Goal: Task Accomplishment & Management: Use online tool/utility

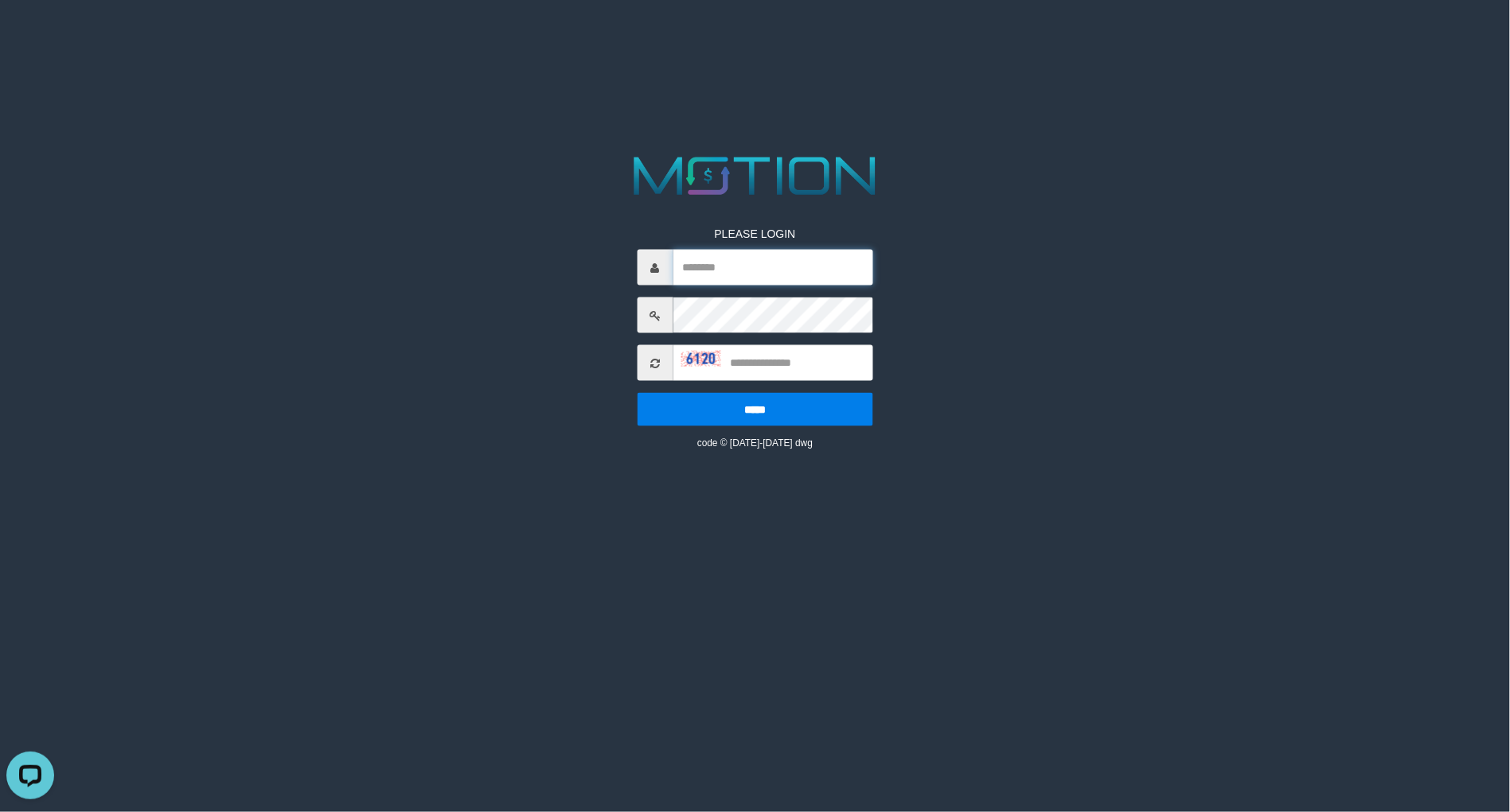
click at [822, 267] on input "text" at bounding box center [773, 267] width 200 height 36
paste input "**********"
type input "**********"
click at [805, 360] on input "text" at bounding box center [773, 363] width 200 height 36
type input "****"
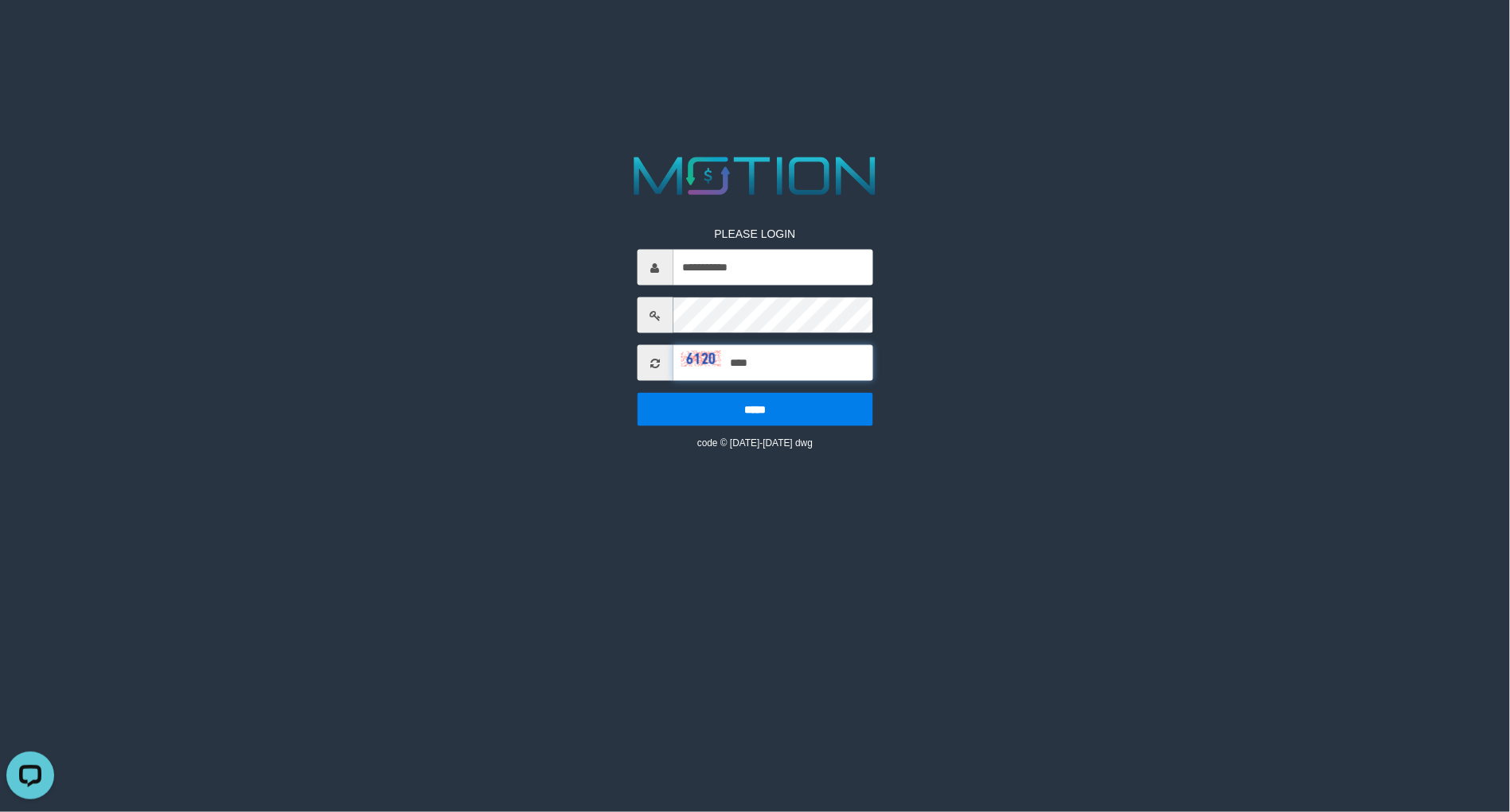
click at [637, 393] on input "*****" at bounding box center [754, 409] width 236 height 33
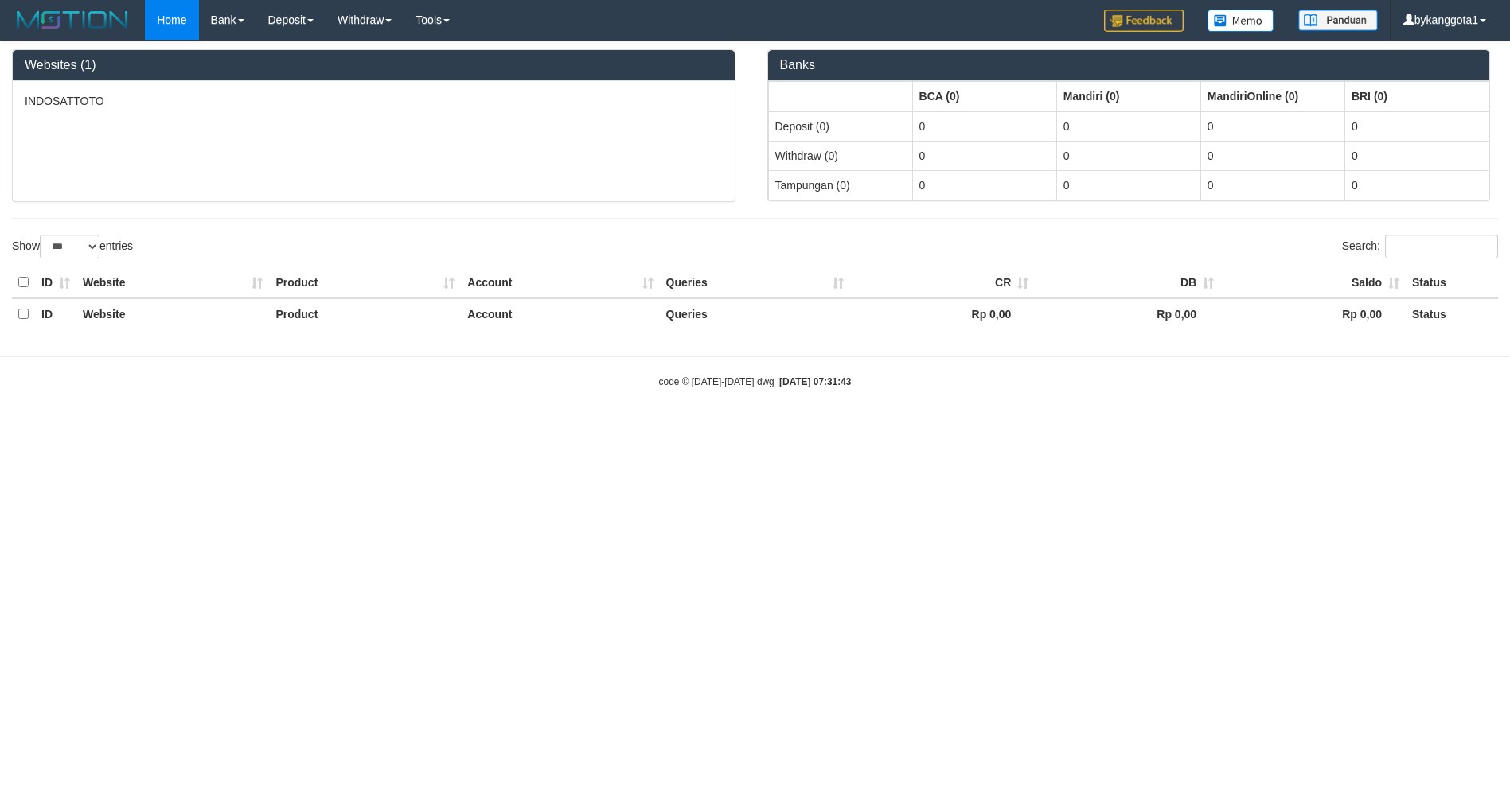
select select "***"
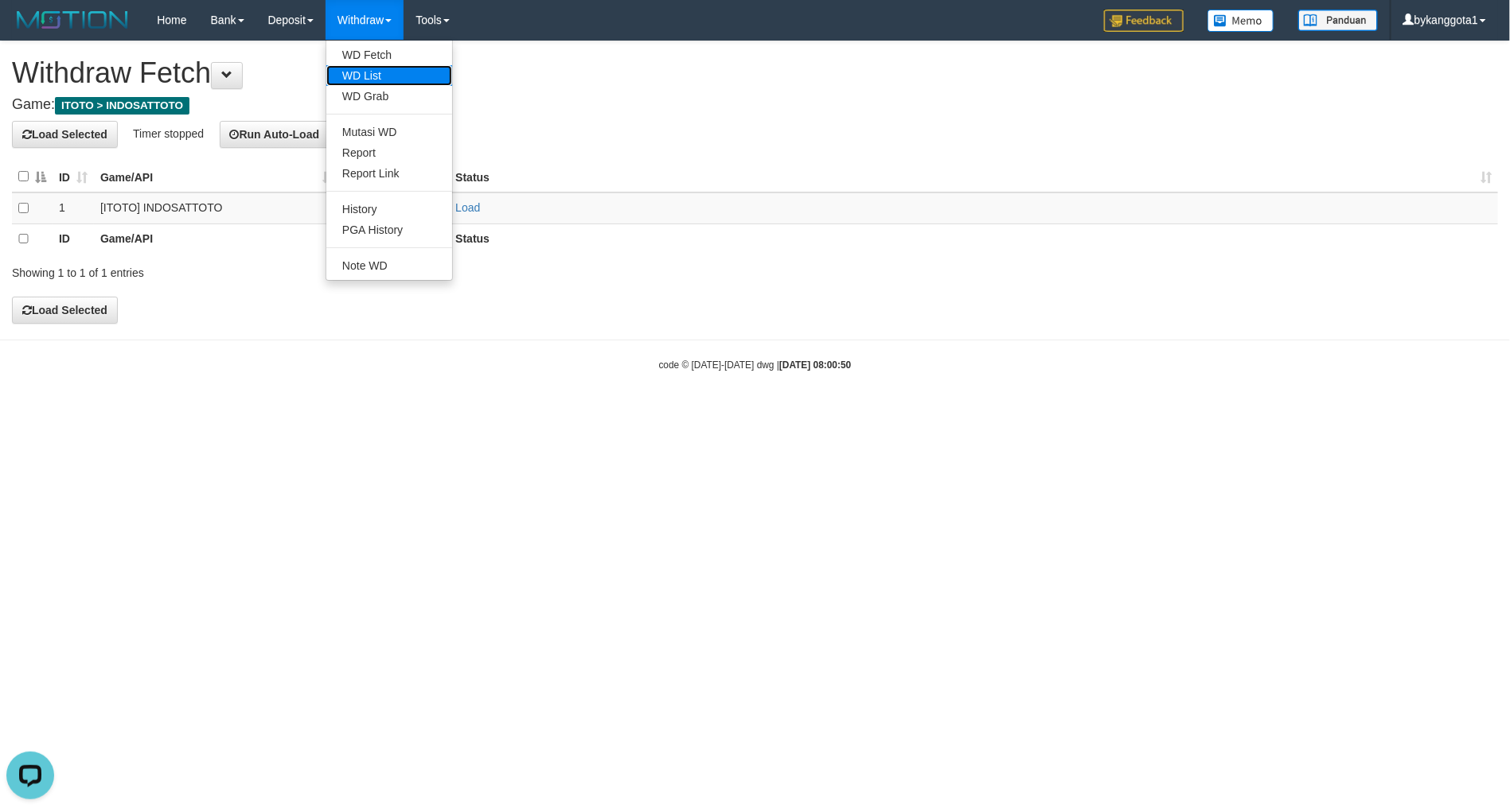
click at [369, 79] on link "WD List" at bounding box center [389, 76] width 126 height 20
click at [9, 181] on div "ID Game/API WD Count Status 1 [ITOTO] INDOSATTOTO 0 Load ID Game/API WD Count S…" at bounding box center [755, 208] width 1510 height 103
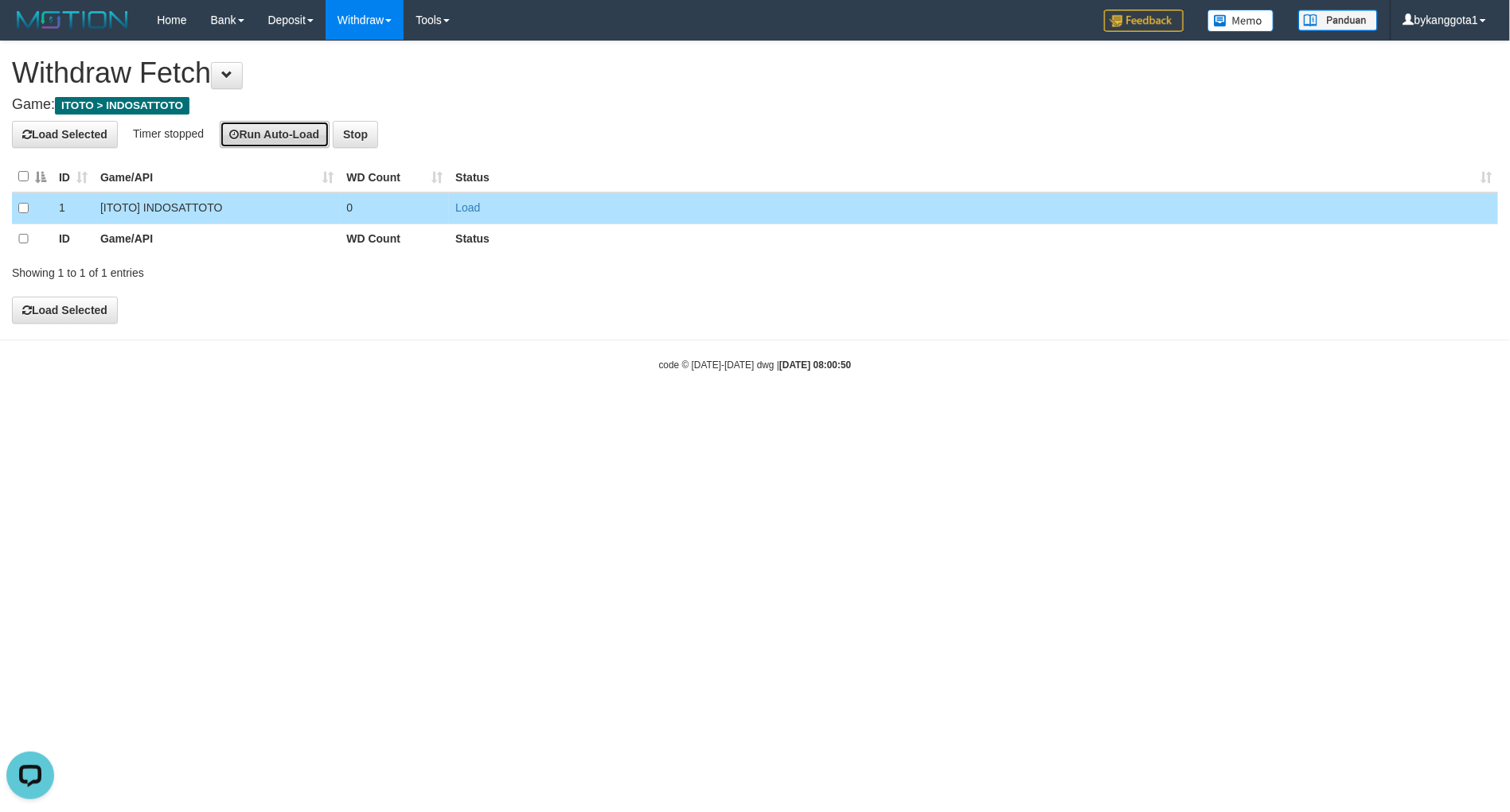
click at [289, 131] on button "Run Auto-Load" at bounding box center [275, 134] width 111 height 27
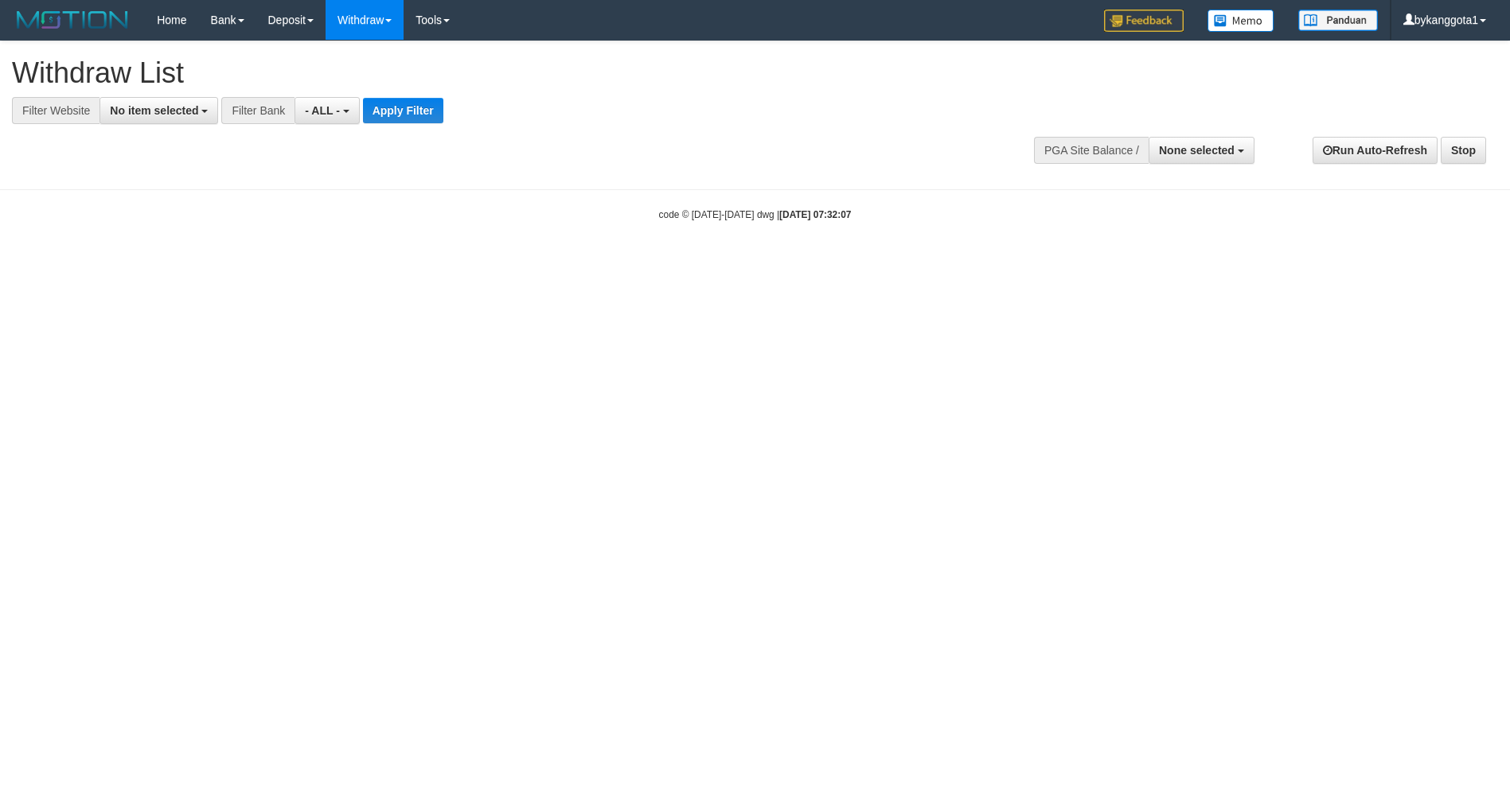
select select
click at [181, 112] on span "No item selected" at bounding box center [154, 111] width 89 height 13
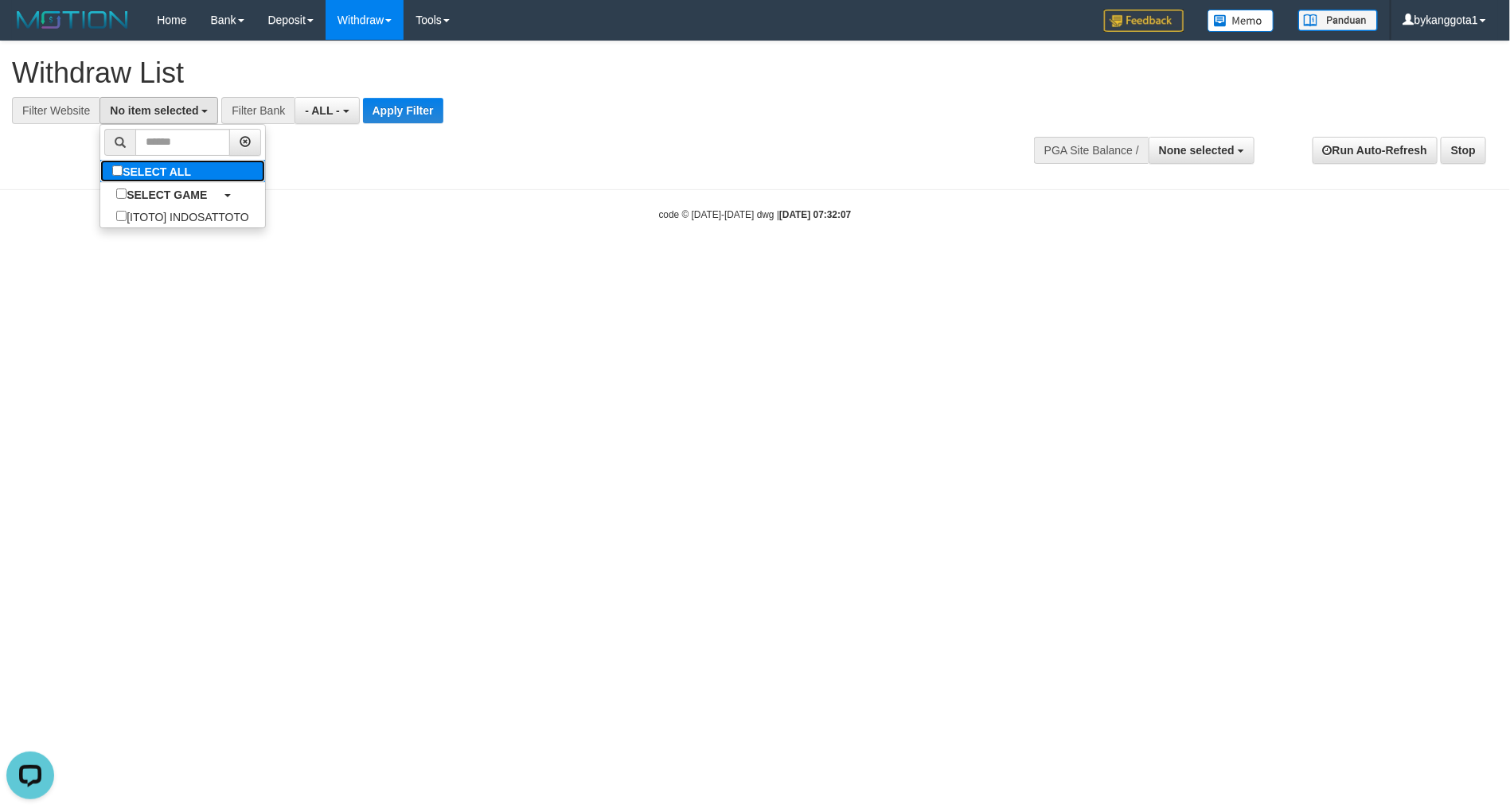
click at [169, 182] on label "SELECT ALL" at bounding box center [153, 171] width 106 height 22
select select "****"
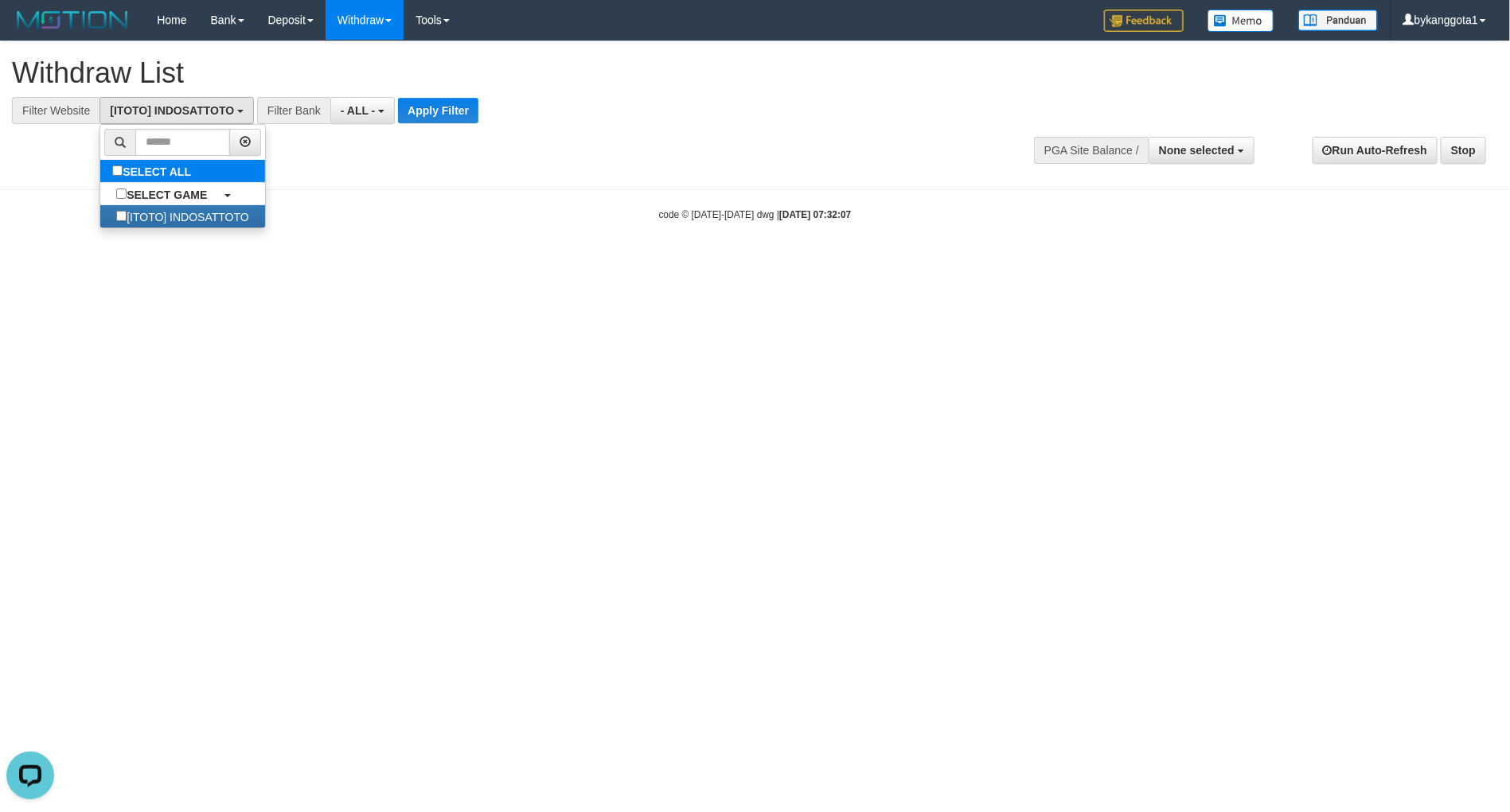
scroll to position [15, 0]
click at [356, 119] on button "- ALL -" at bounding box center [362, 110] width 65 height 27
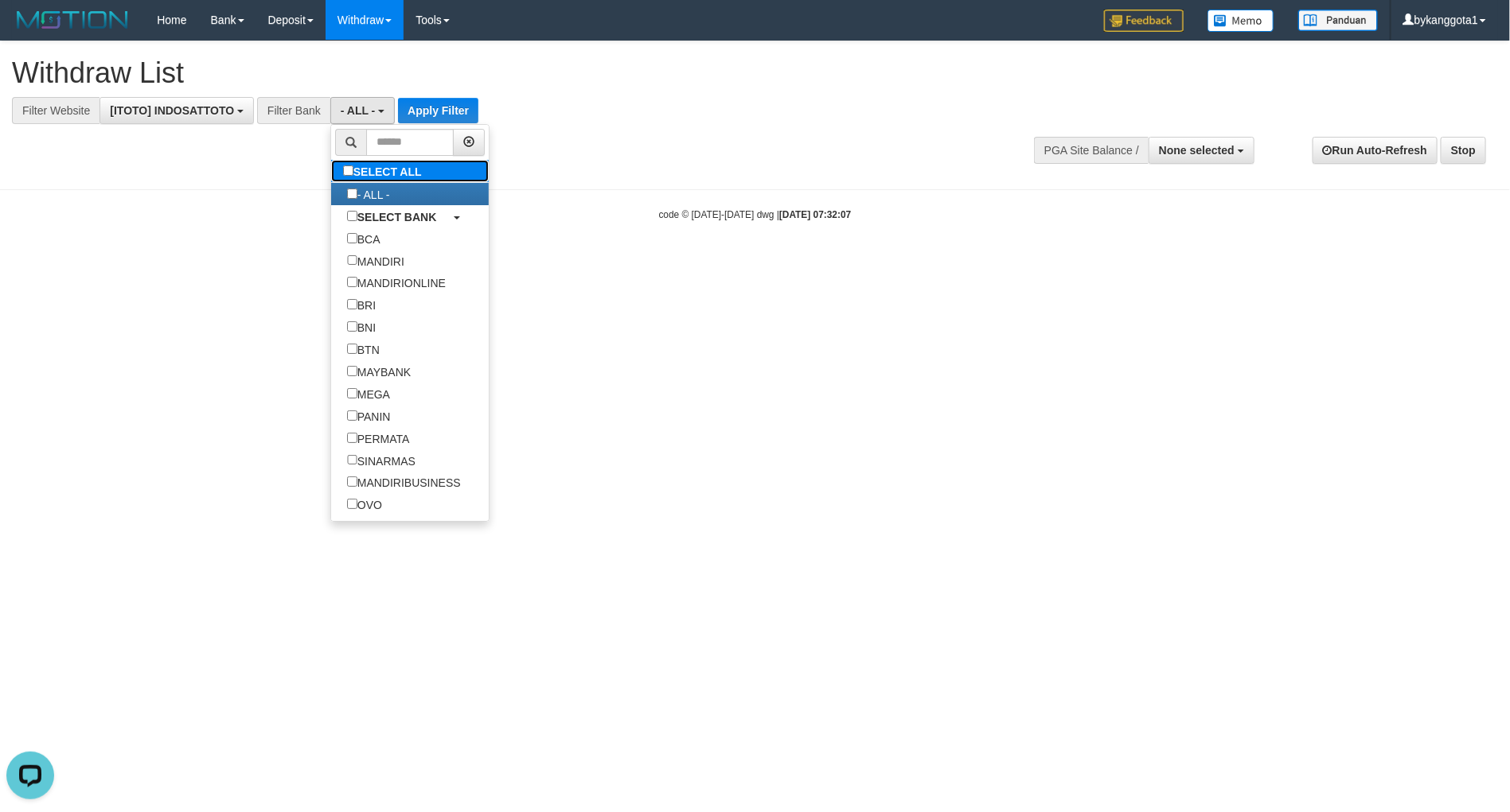
click at [359, 173] on label "SELECT ALL" at bounding box center [384, 171] width 106 height 22
select select "***"
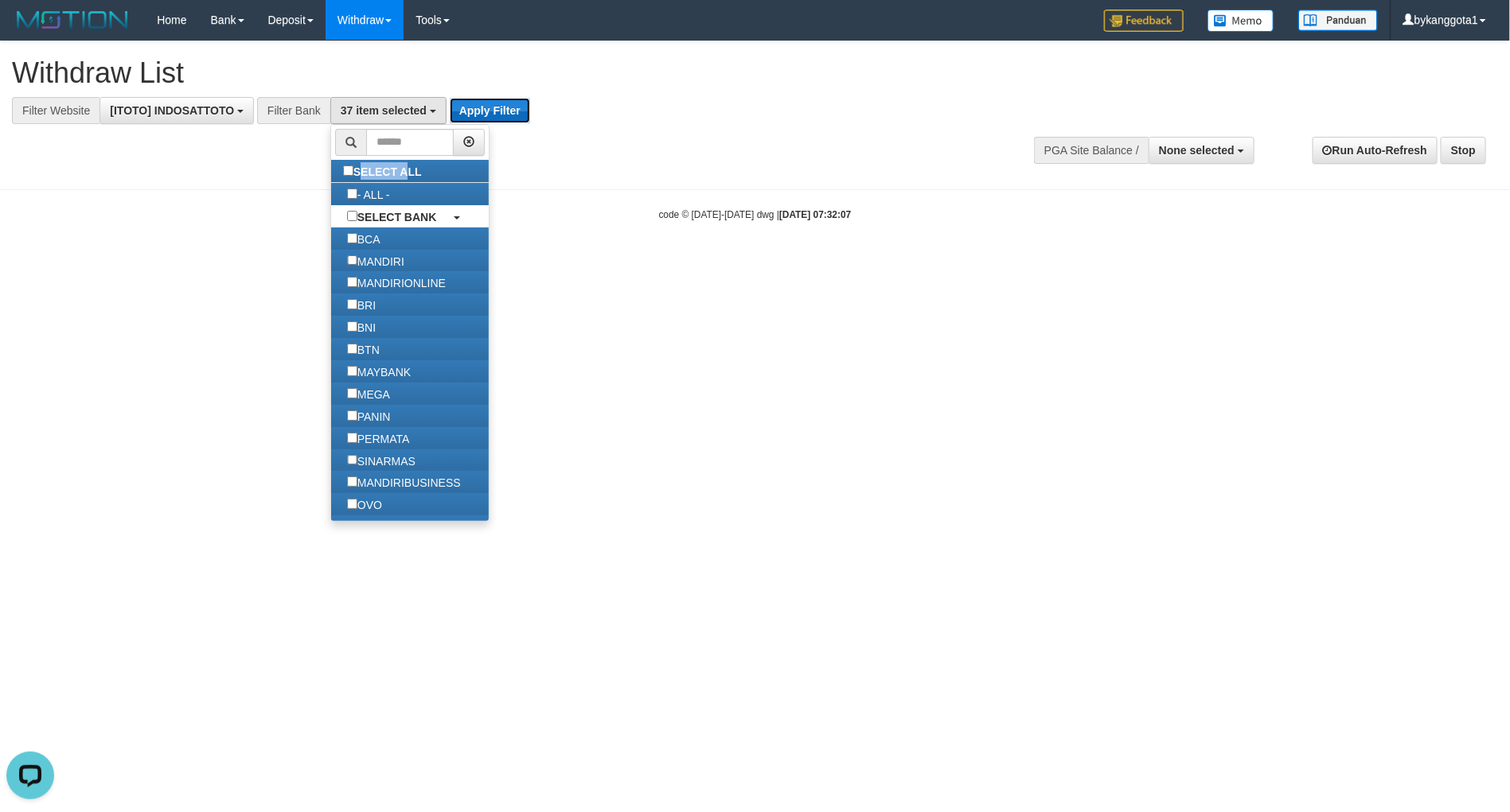
click at [513, 103] on button "Apply Filter" at bounding box center [490, 111] width 80 height 26
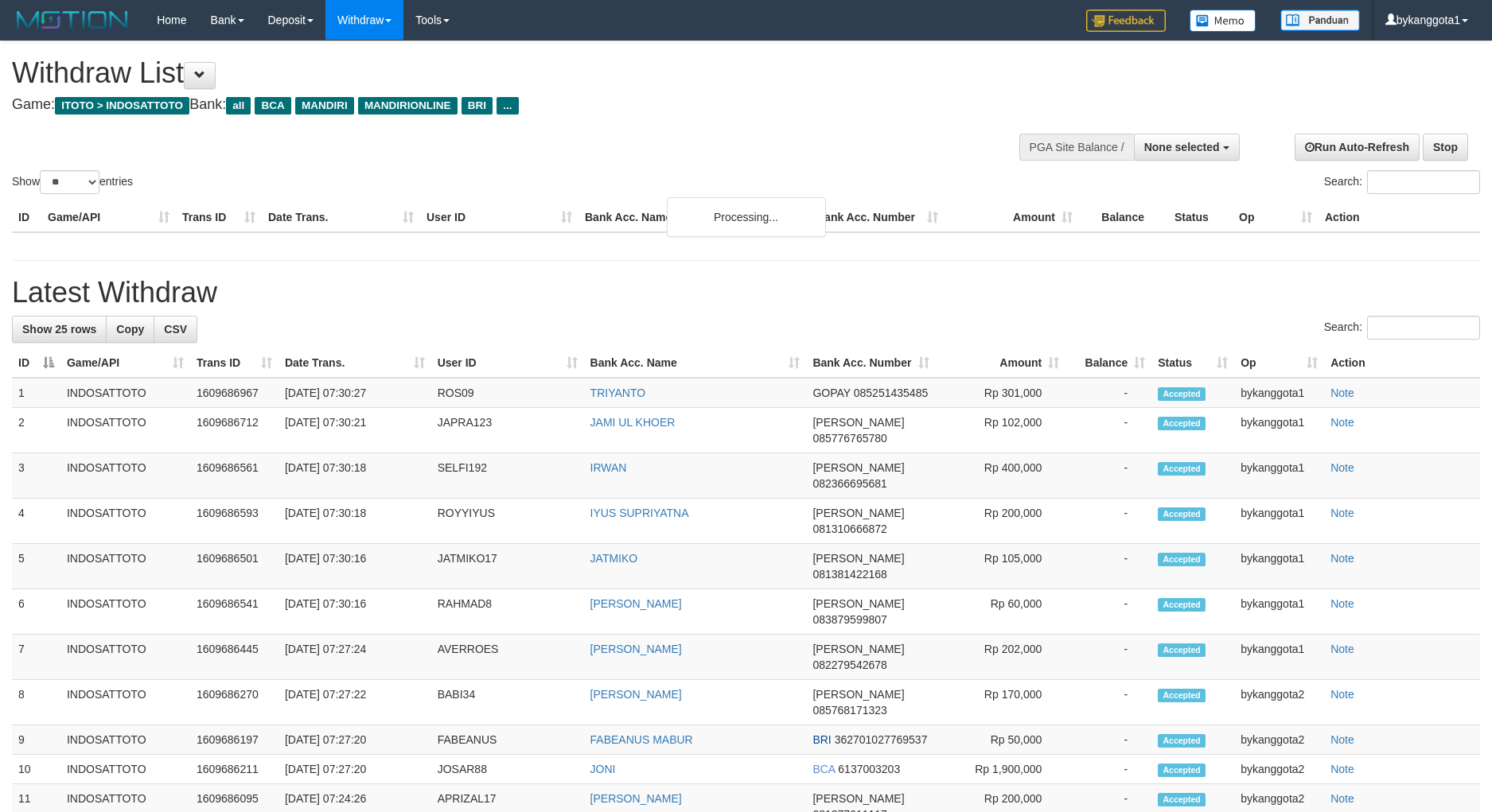
select select
select select "**"
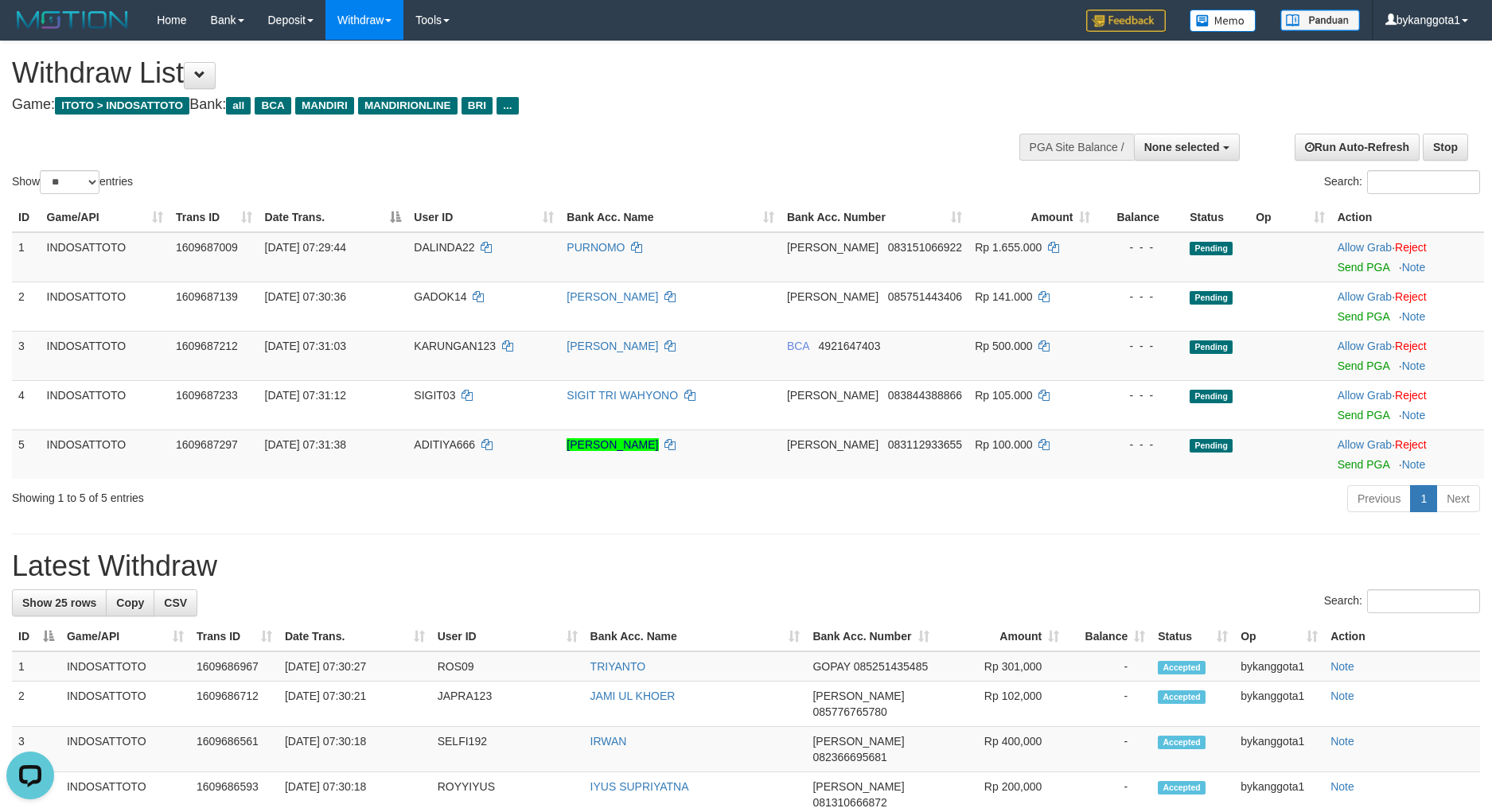
click at [1378, 273] on link "Send PGA" at bounding box center [1364, 267] width 52 height 13
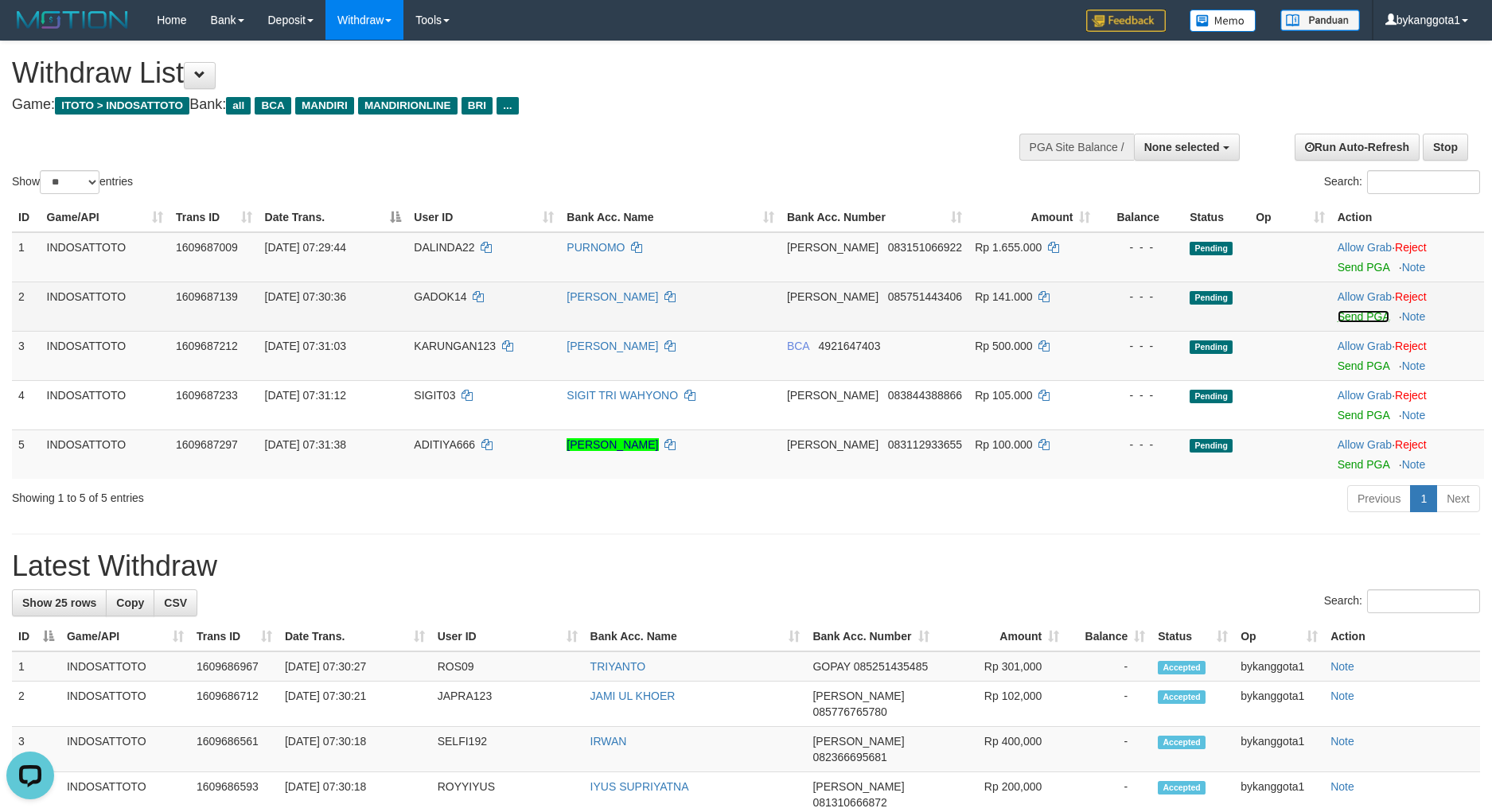
click at [1361, 318] on link "Send PGA" at bounding box center [1364, 317] width 52 height 13
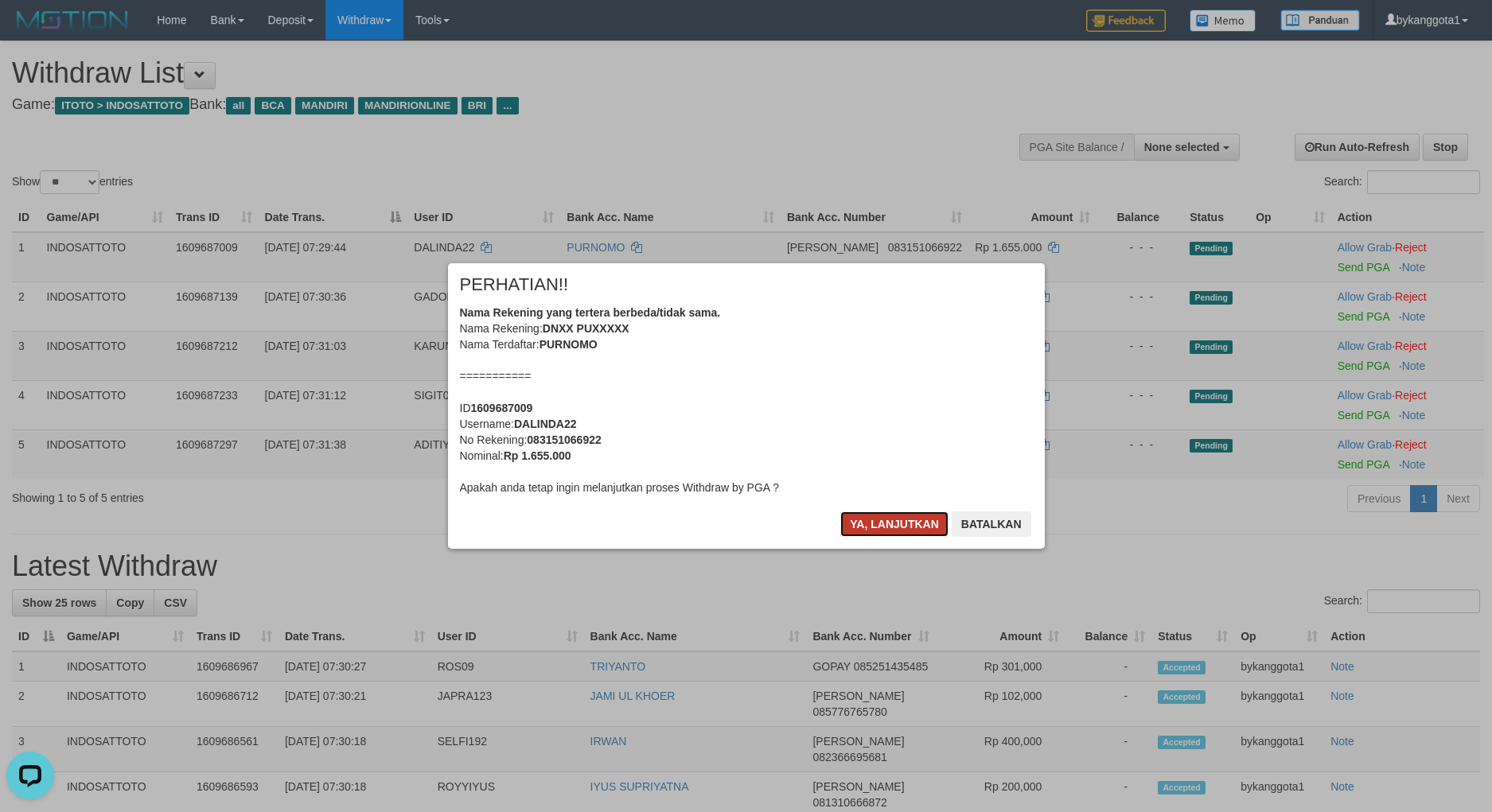
click at [877, 512] on button "Ya, lanjutkan" at bounding box center [893, 525] width 108 height 26
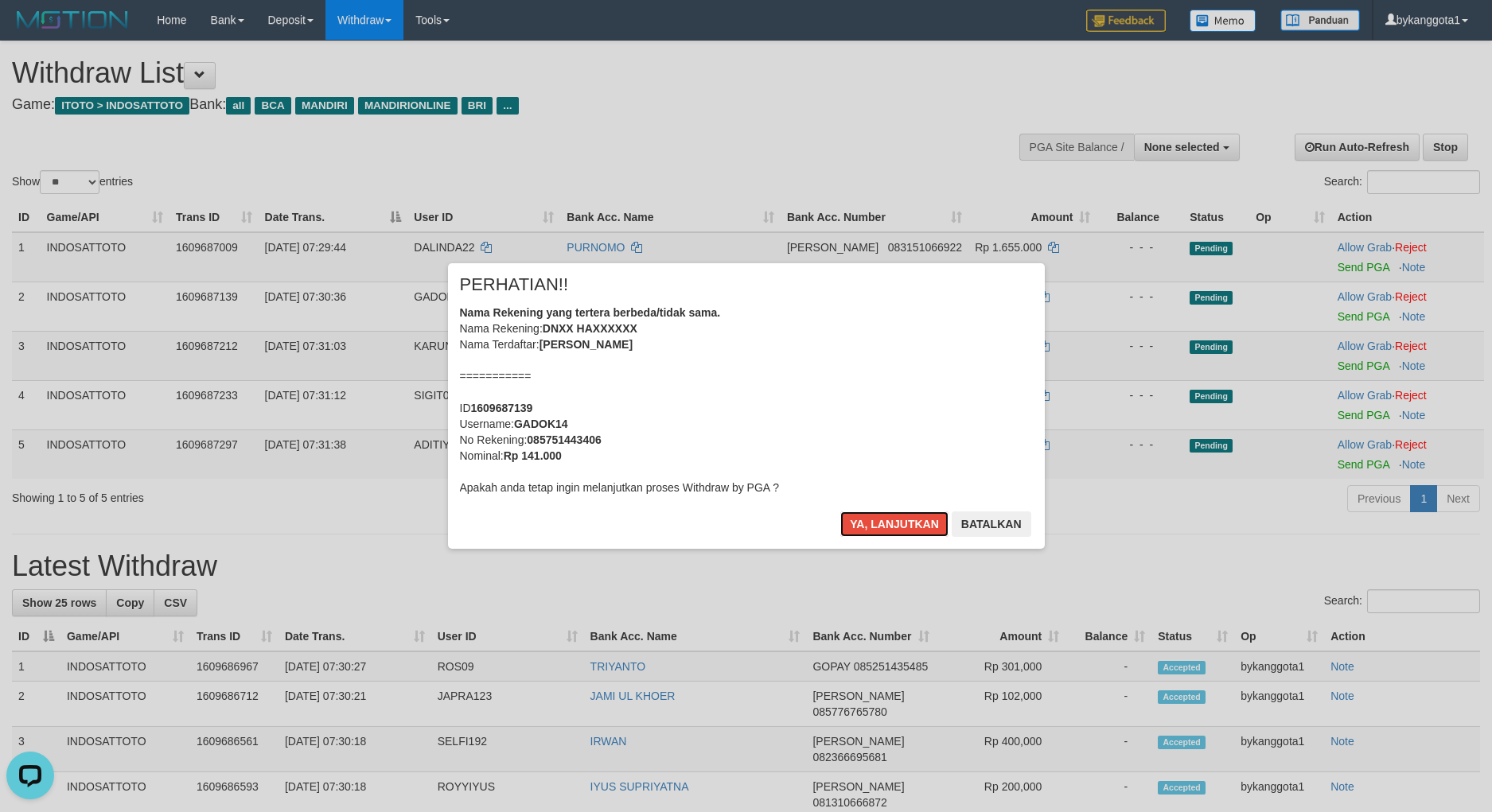
click at [877, 512] on button "Ya, lanjutkan" at bounding box center [893, 525] width 108 height 26
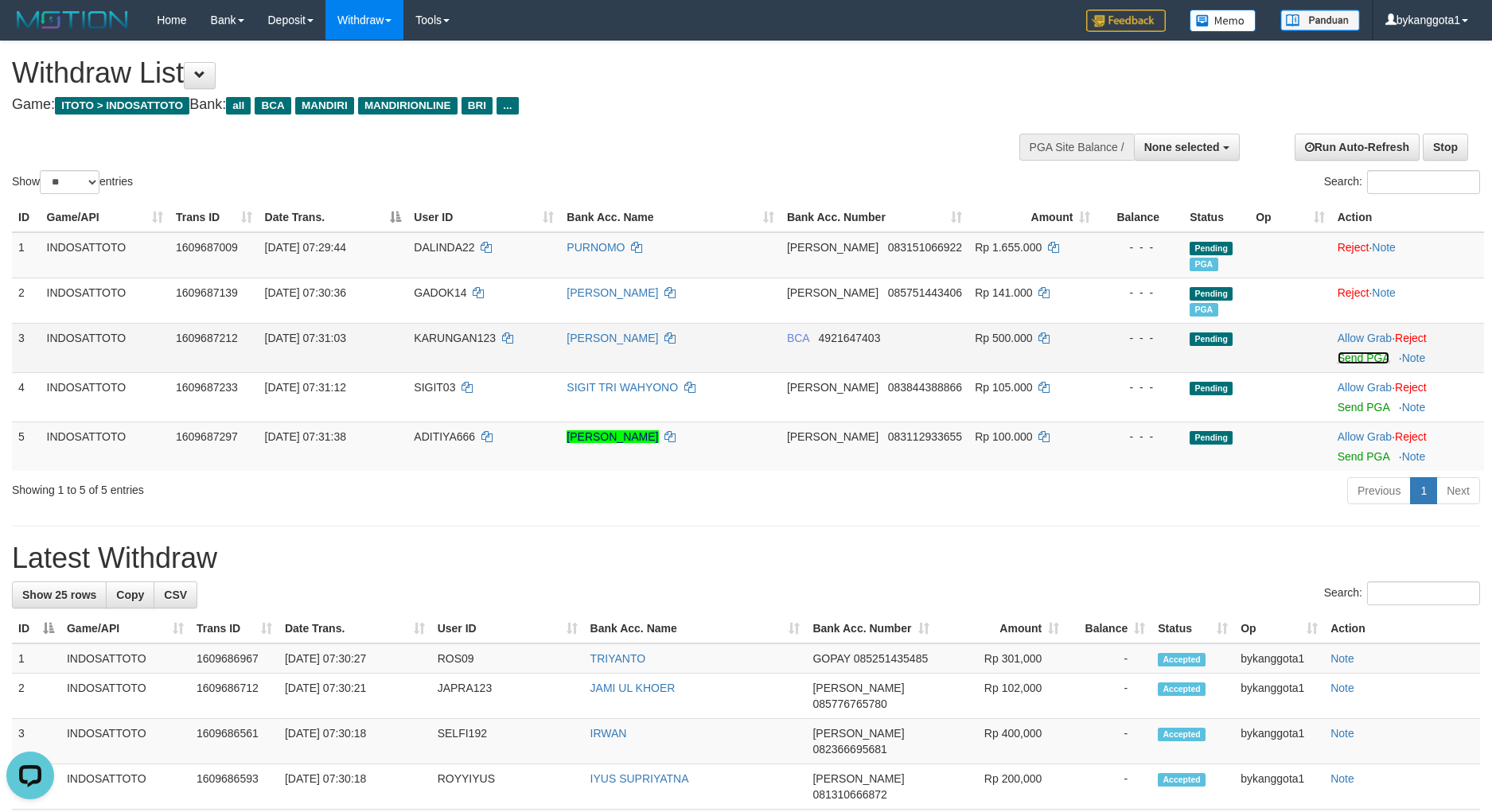
click at [1347, 358] on link "Send PGA" at bounding box center [1364, 358] width 52 height 13
click at [1340, 410] on link "Send PGA" at bounding box center [1364, 407] width 52 height 13
click at [1334, 463] on td "Allow Grab · Reject Send PGA · Note" at bounding box center [1407, 445] width 152 height 49
click at [1347, 454] on link "Send PGA" at bounding box center [1364, 456] width 52 height 13
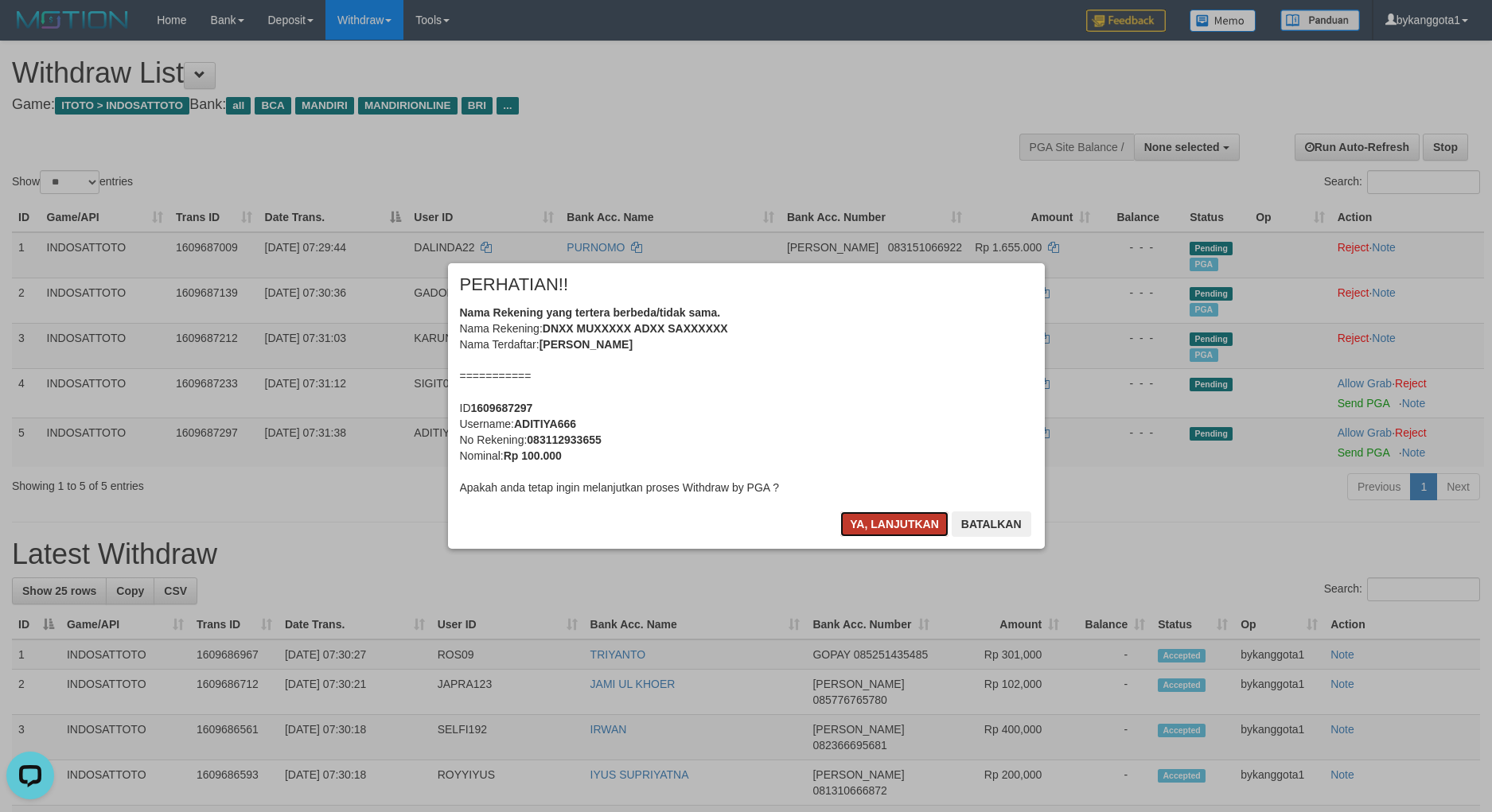
click at [848, 518] on button "Ya, lanjutkan" at bounding box center [893, 525] width 108 height 26
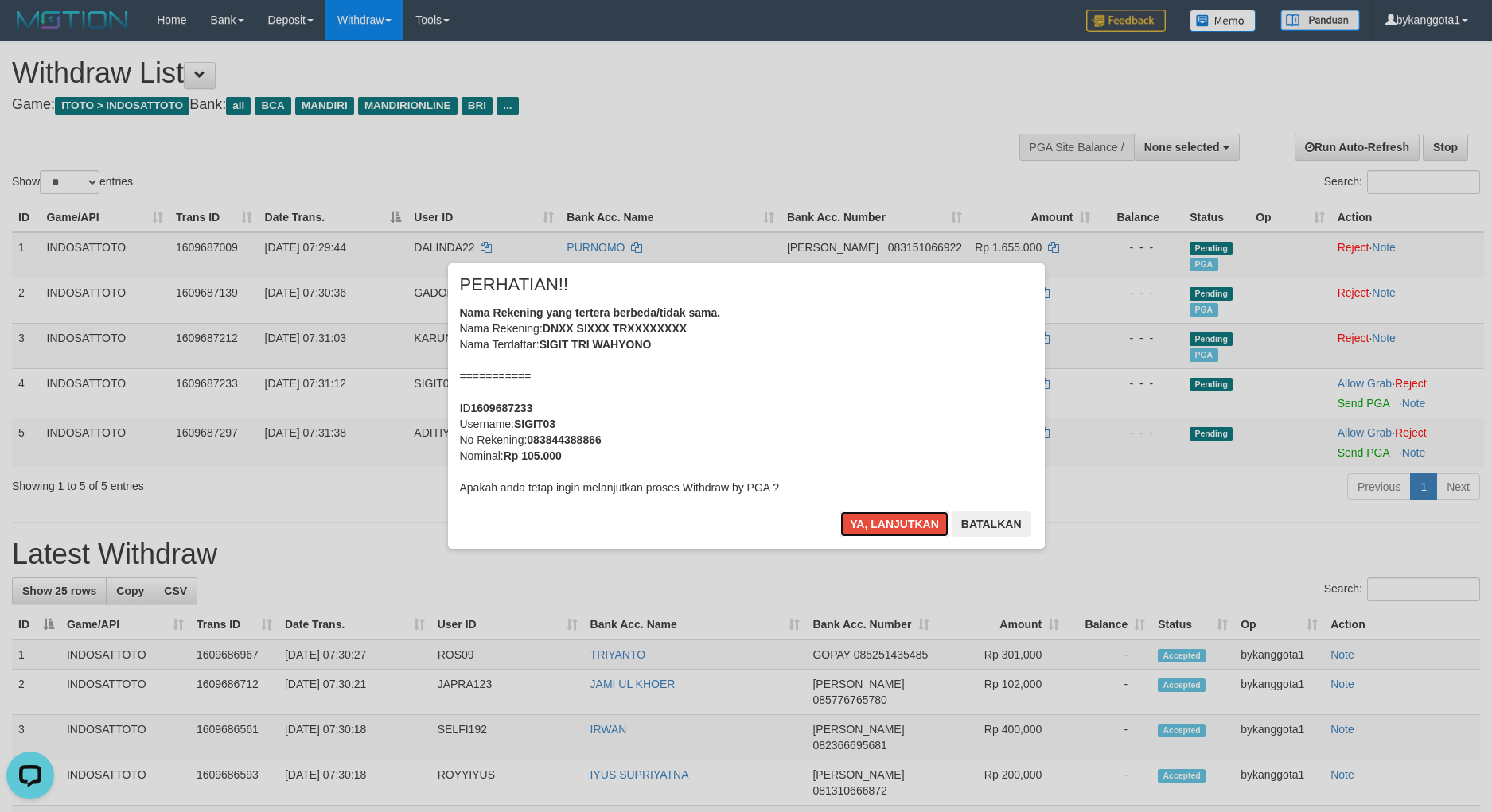
click at [848, 518] on button "Ya, lanjutkan" at bounding box center [893, 525] width 108 height 26
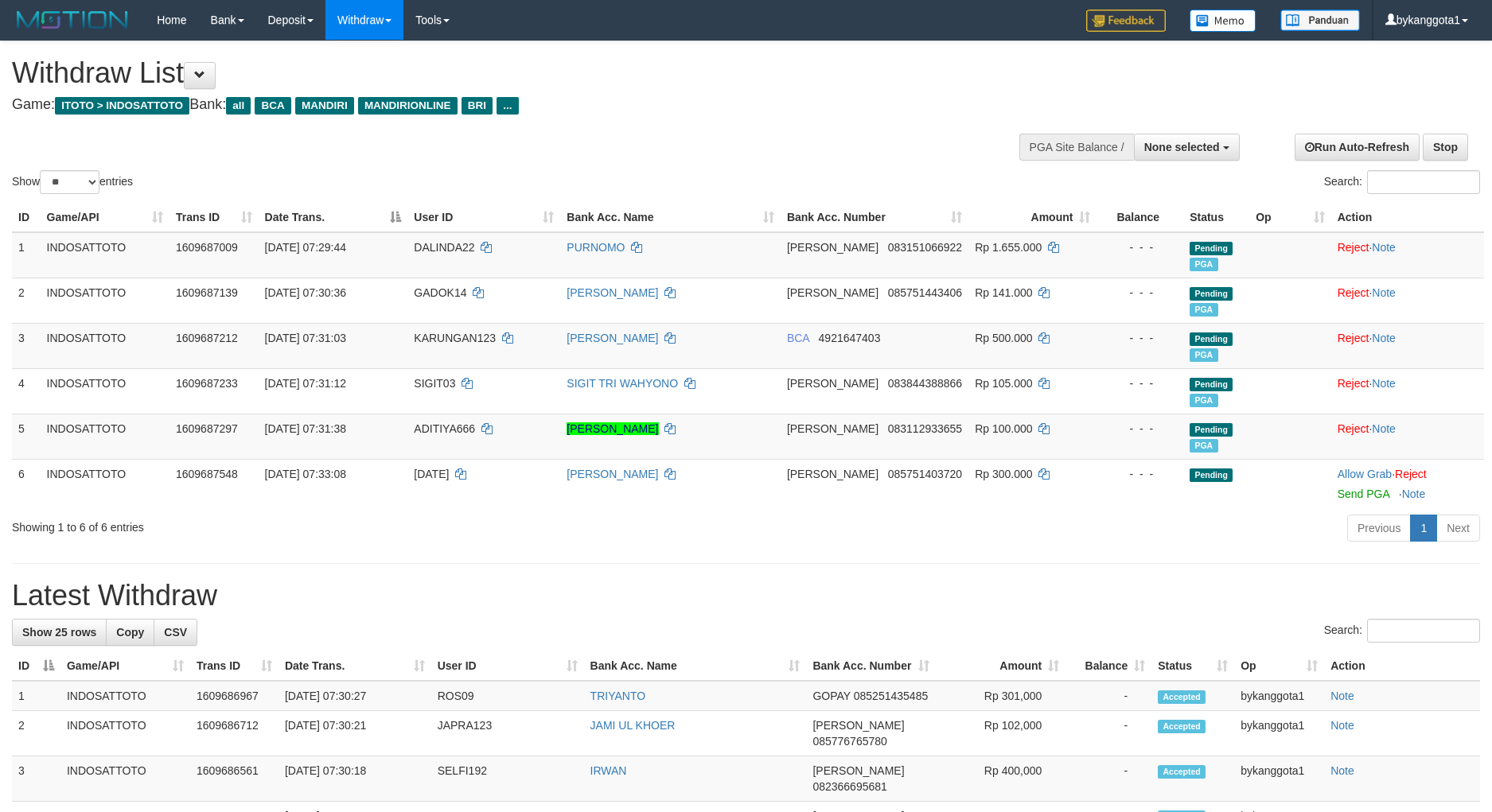
select select
select select "**"
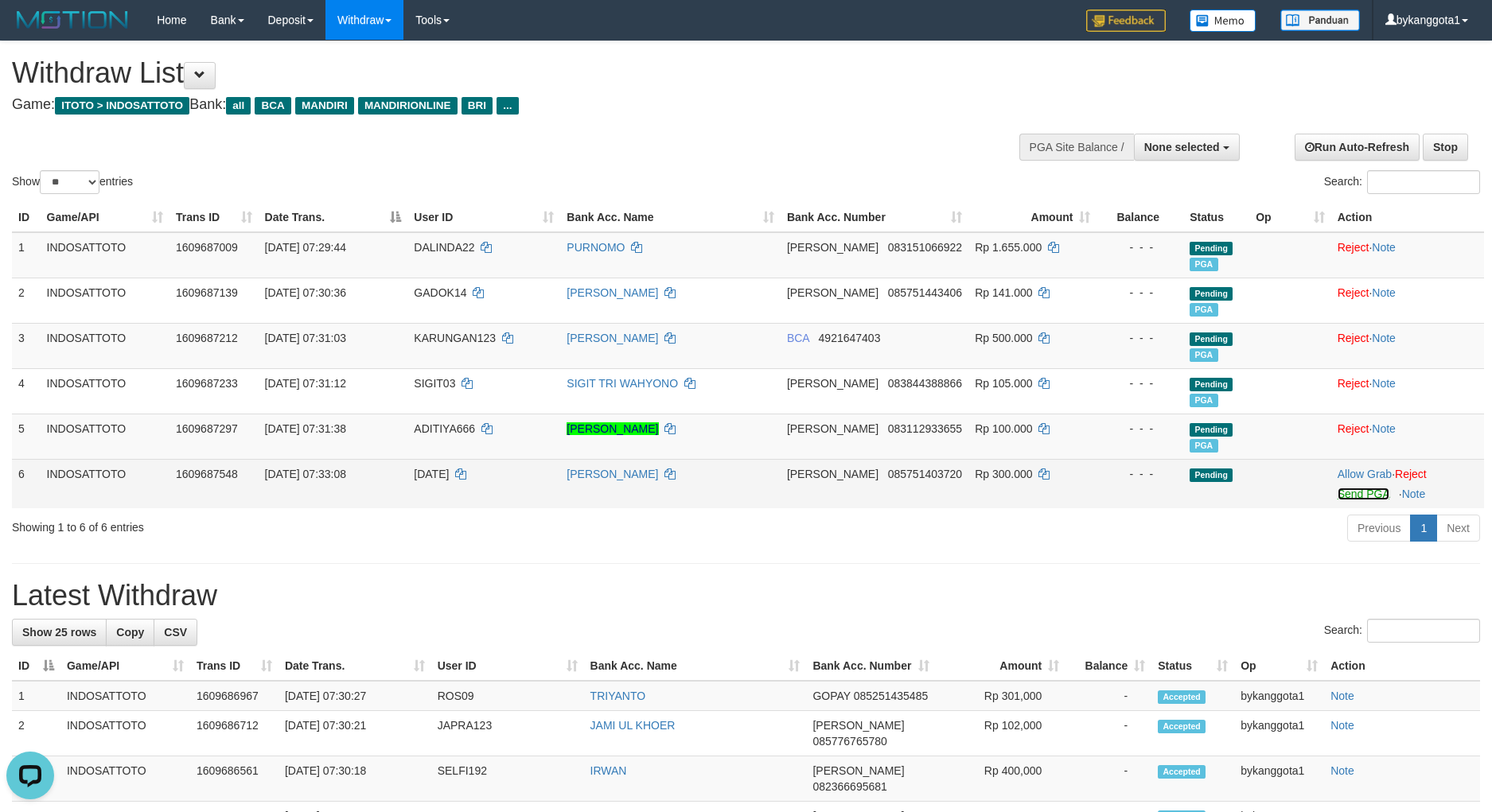
click at [1341, 490] on link "Send PGA" at bounding box center [1364, 494] width 52 height 13
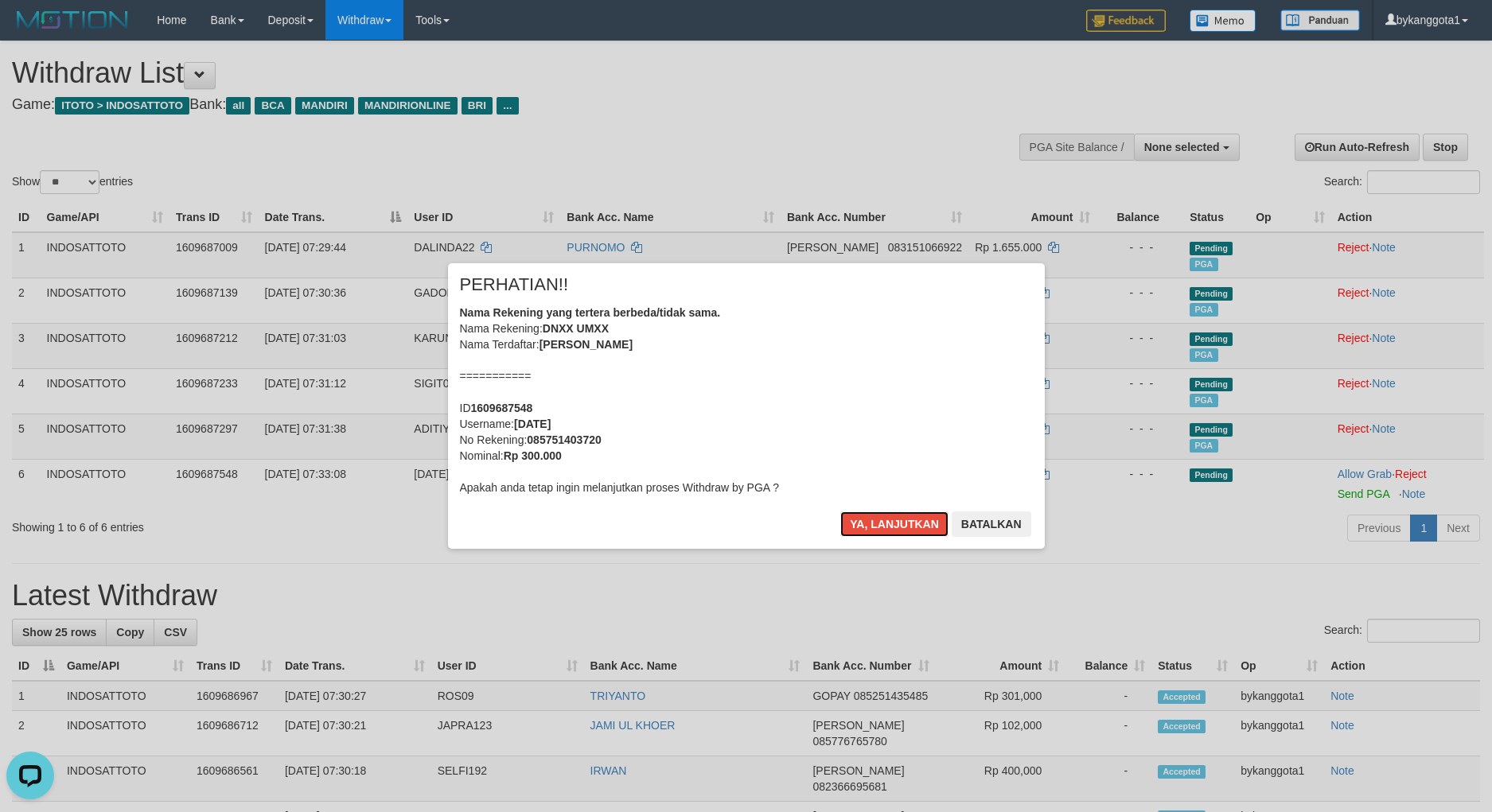
click at [840, 512] on button "Ya, lanjutkan" at bounding box center [893, 525] width 108 height 26
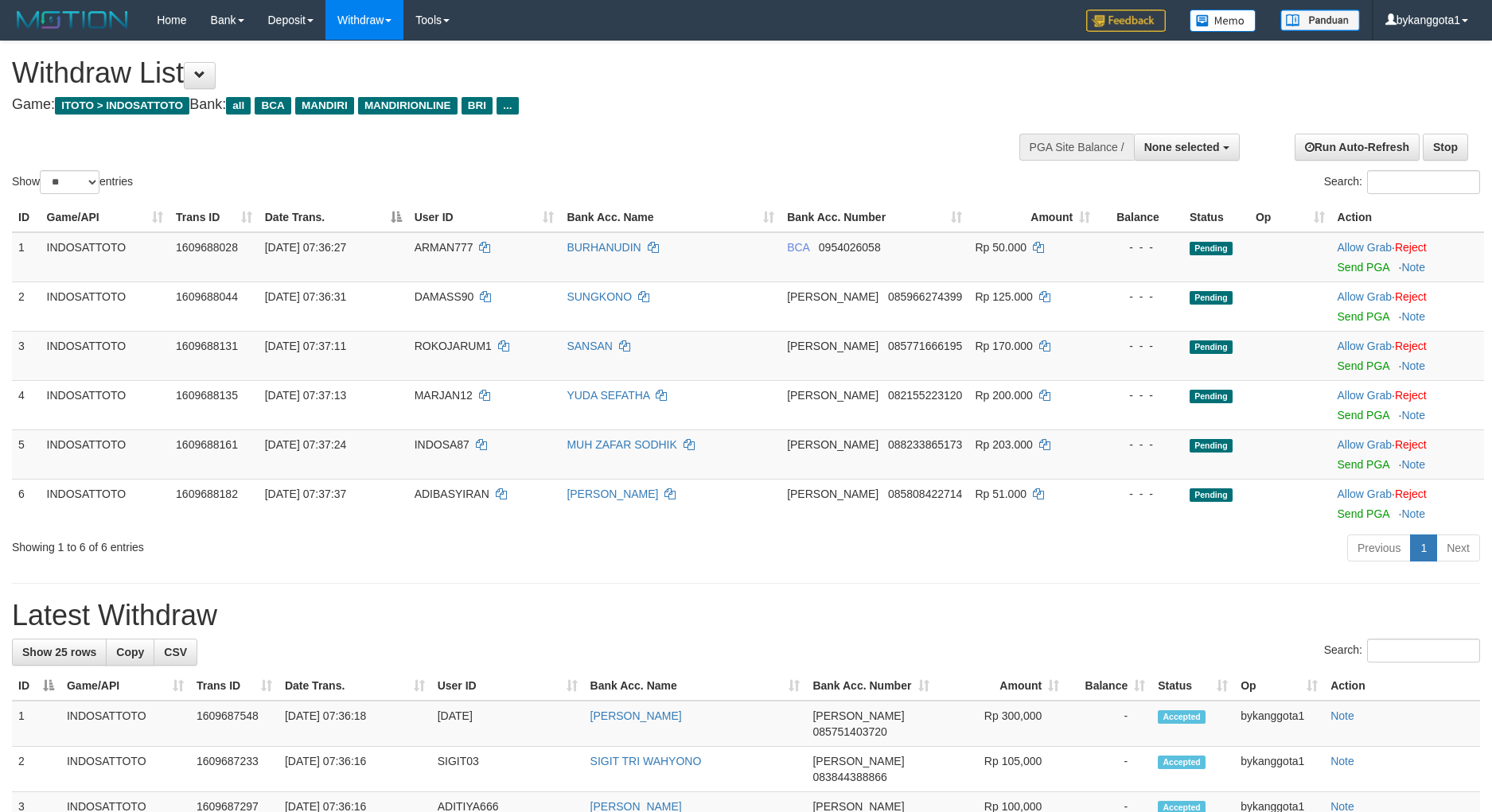
select select
select select "**"
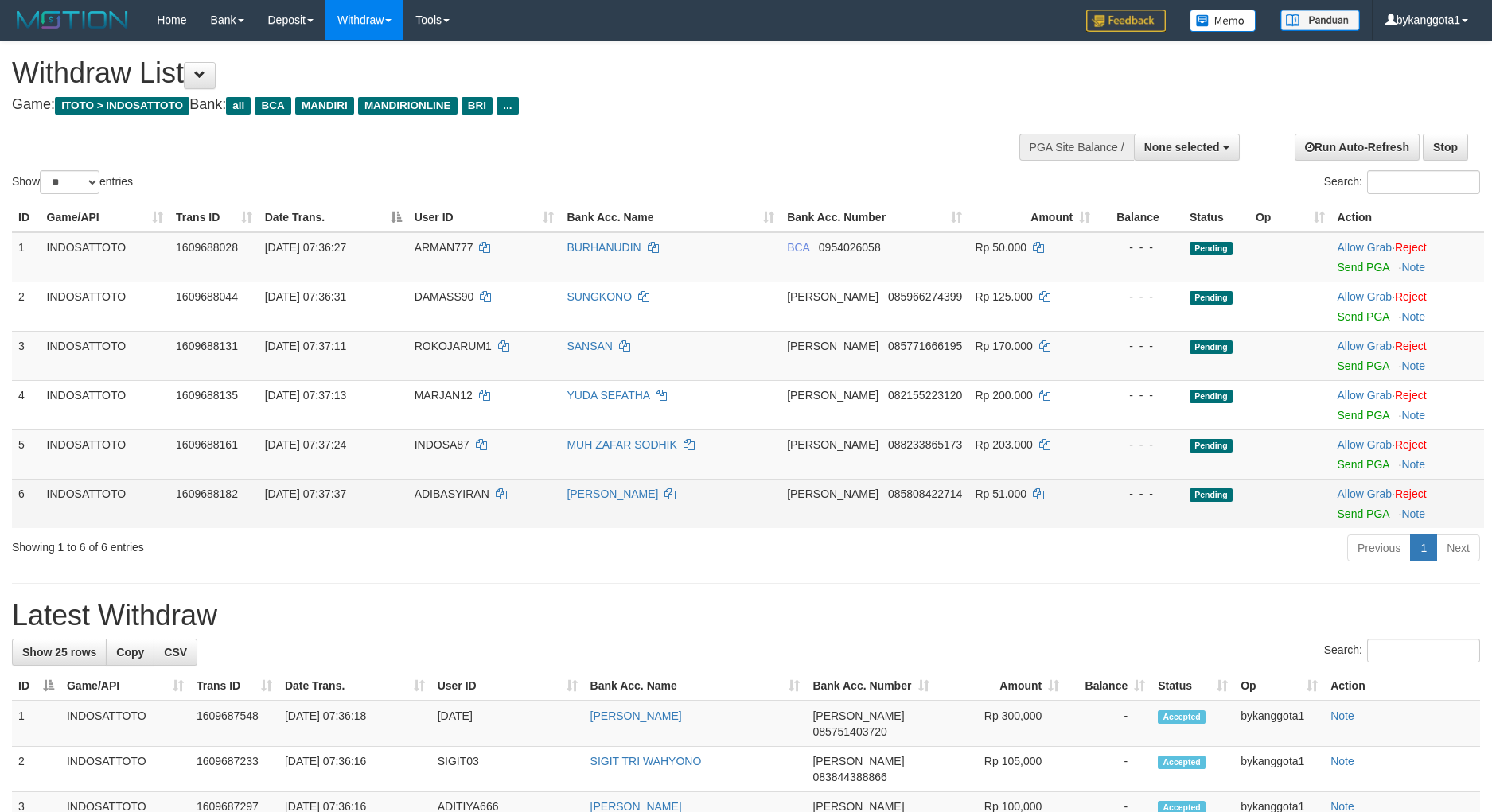
click at [1113, 496] on div "- - -" at bounding box center [1140, 493] width 74 height 16
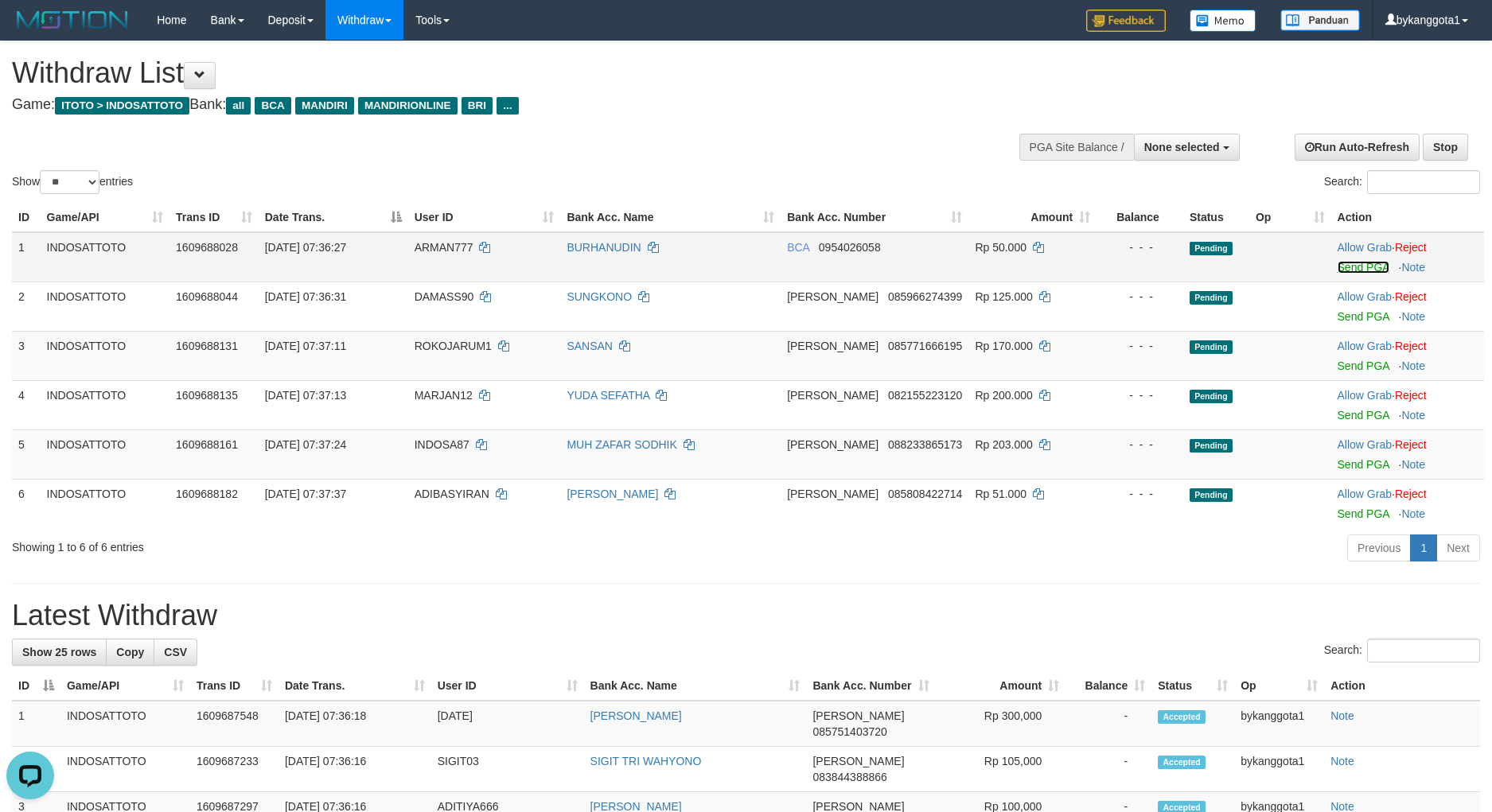
click at [1367, 262] on link "Send PGA" at bounding box center [1364, 267] width 52 height 13
click at [1355, 310] on link "Send PGA" at bounding box center [1364, 317] width 52 height 13
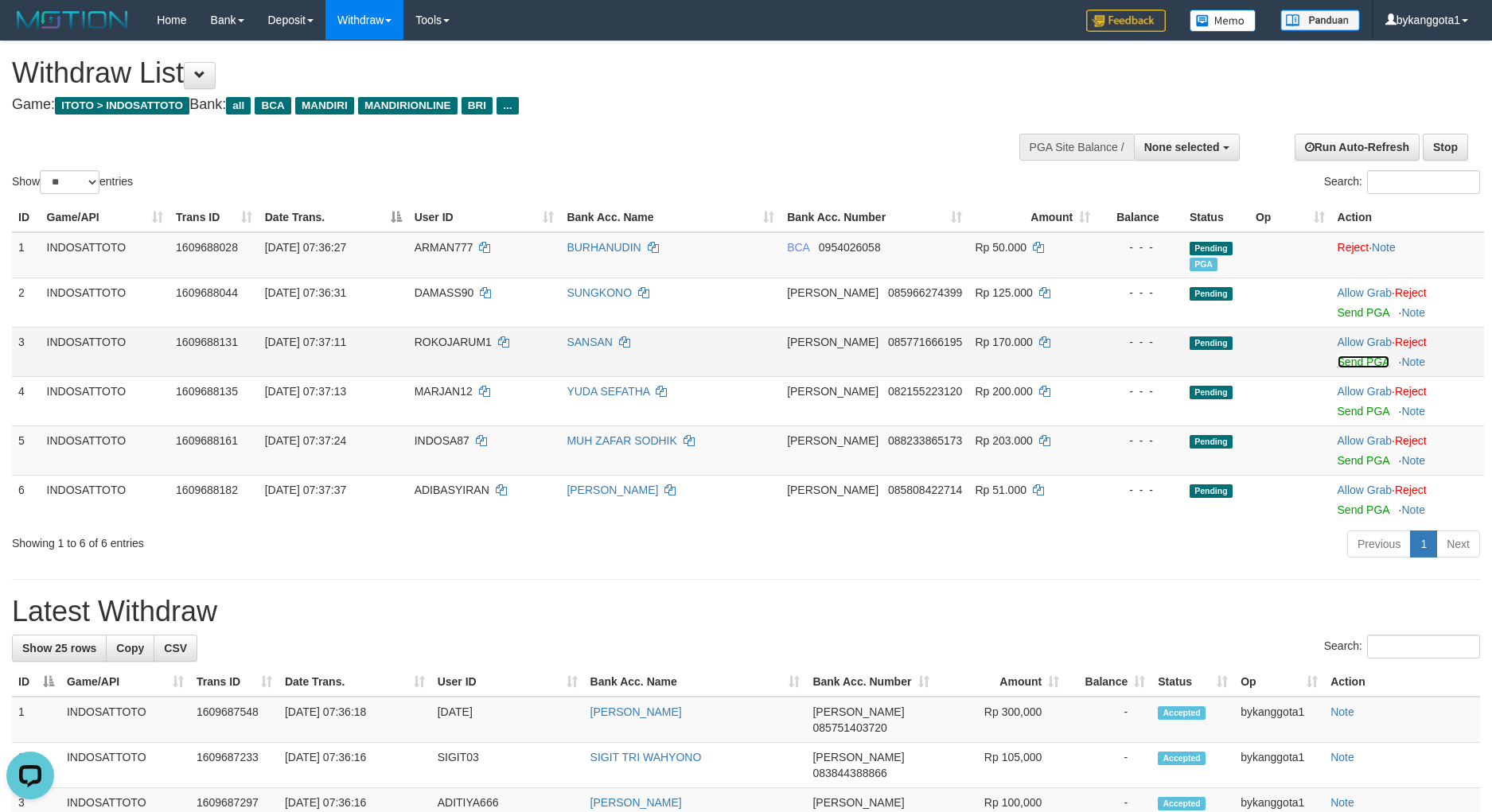
click at [1351, 364] on link "Send PGA" at bounding box center [1364, 362] width 52 height 13
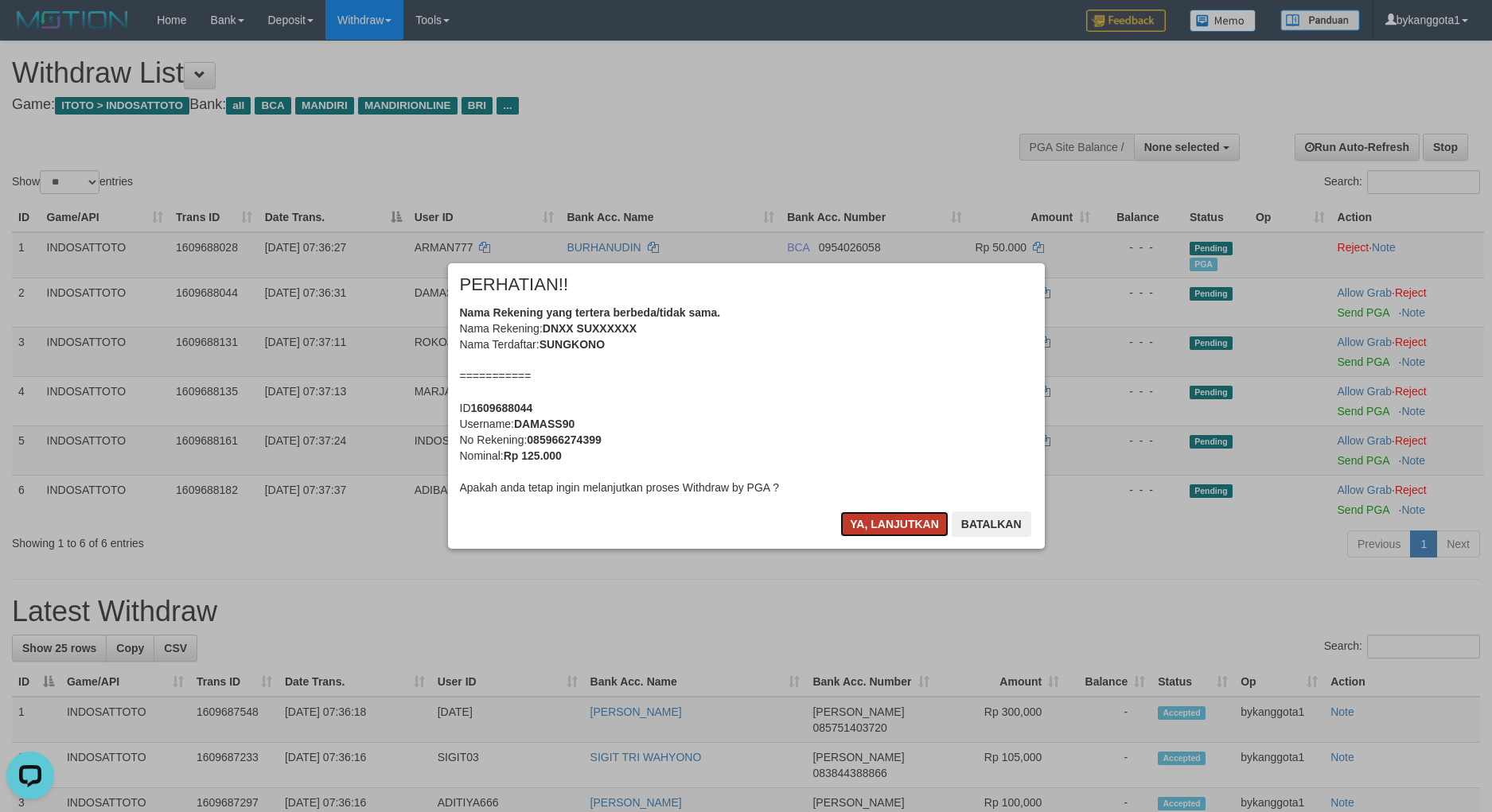
click at [855, 527] on button "Ya, lanjutkan" at bounding box center [893, 525] width 108 height 26
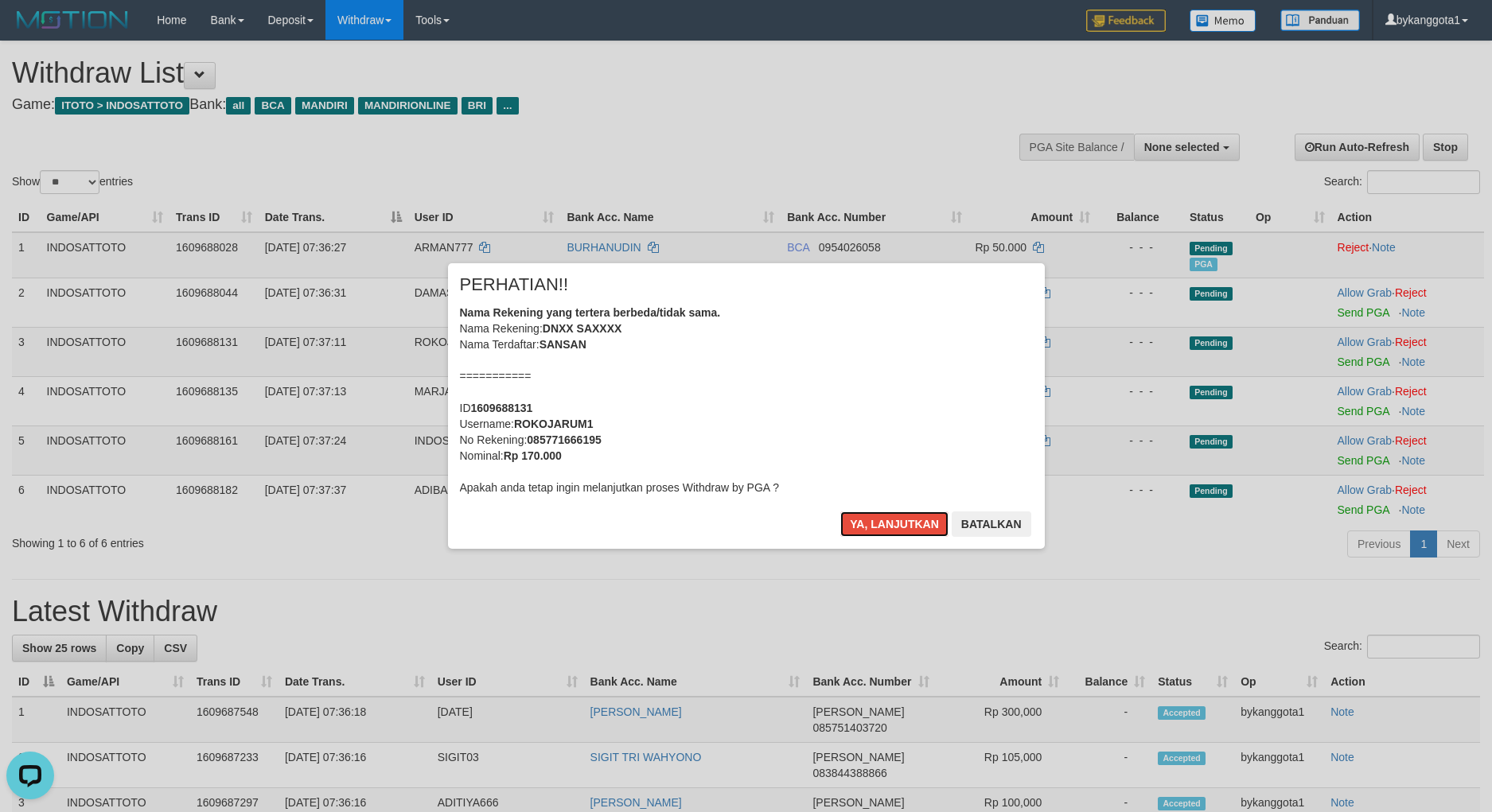
click at [855, 527] on button "Ya, lanjutkan" at bounding box center [893, 525] width 108 height 26
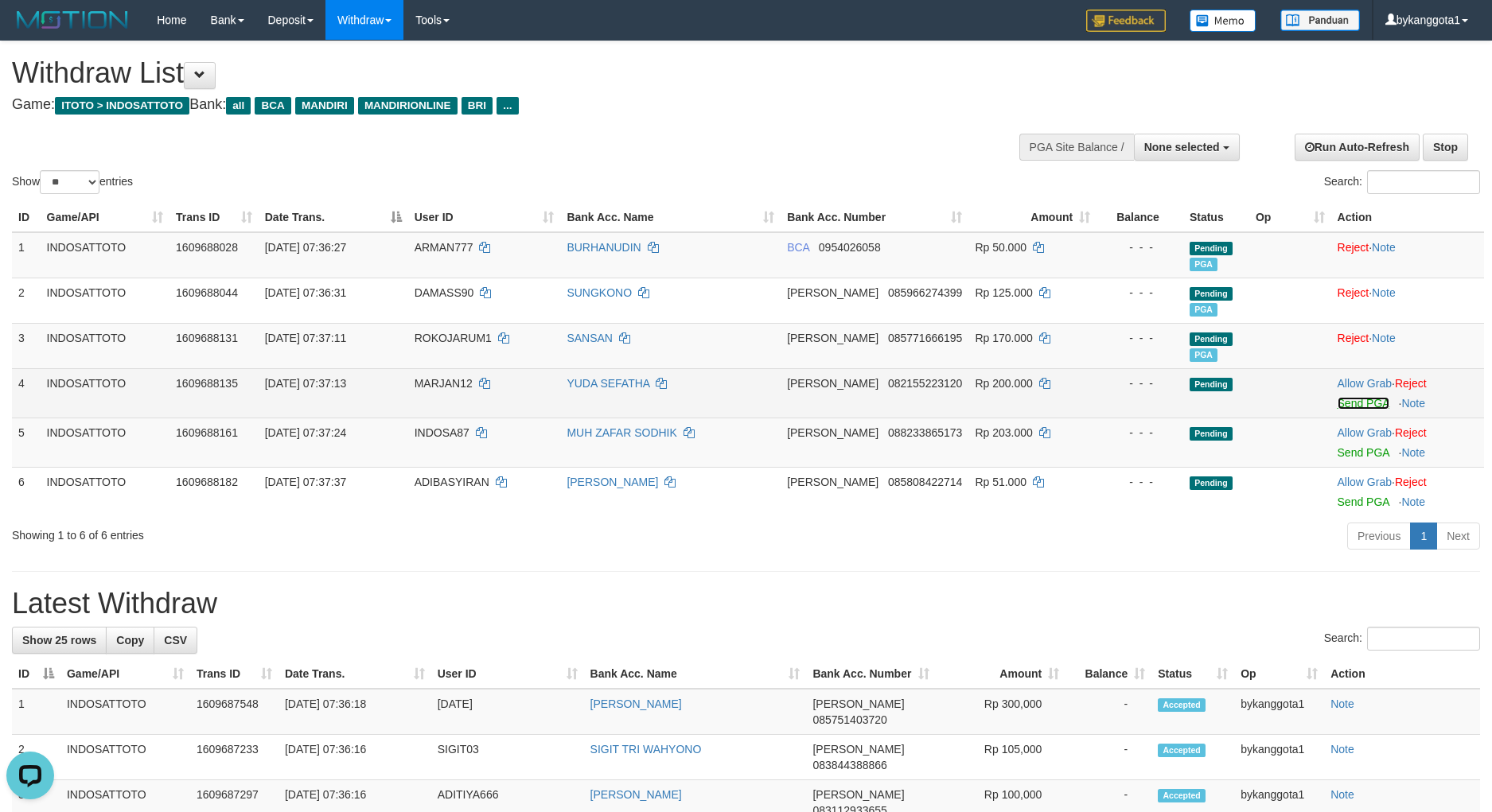
click at [1352, 397] on link "Send PGA" at bounding box center [1364, 404] width 52 height 13
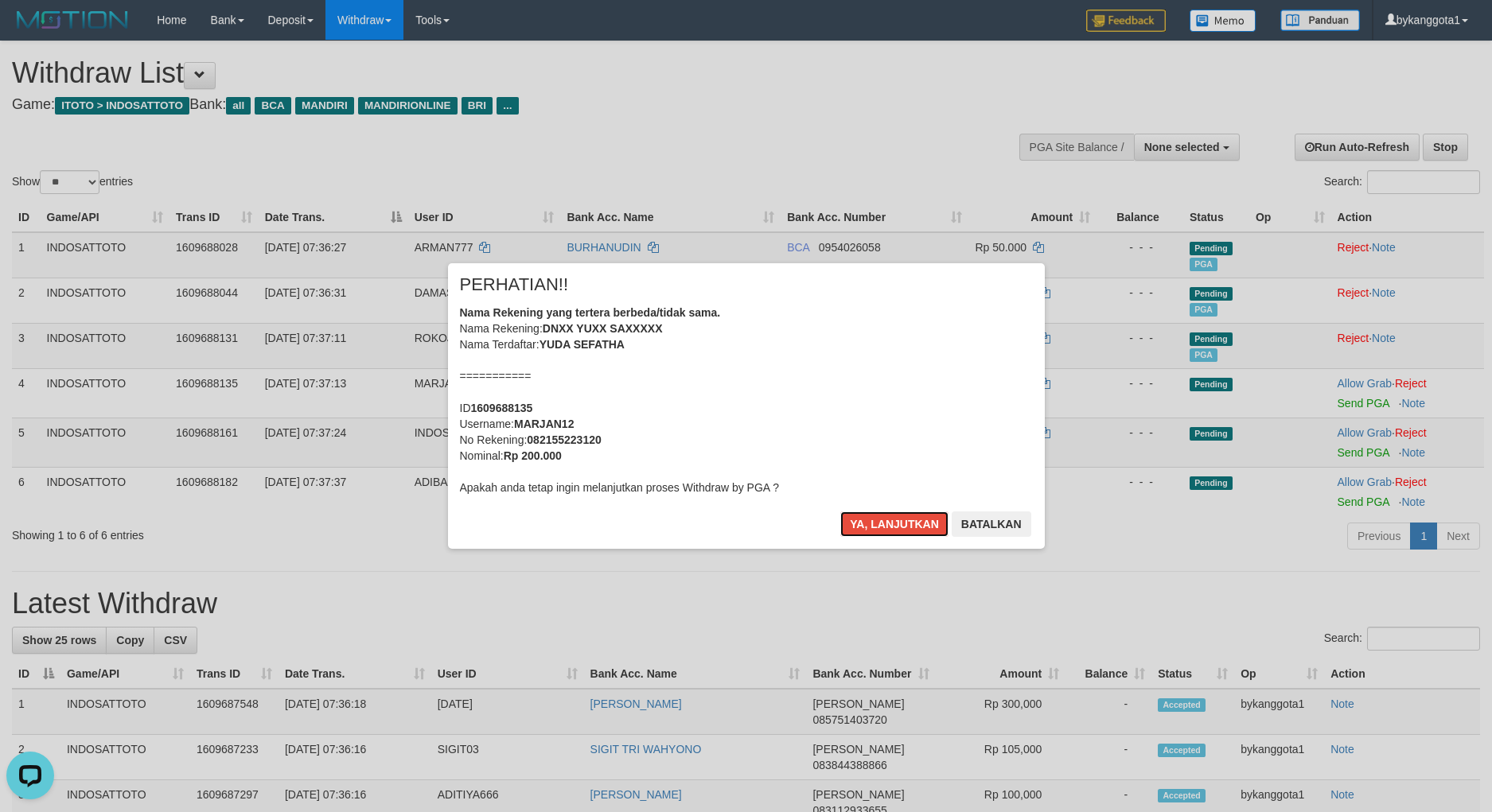
click at [840, 512] on button "Ya, lanjutkan" at bounding box center [893, 525] width 108 height 26
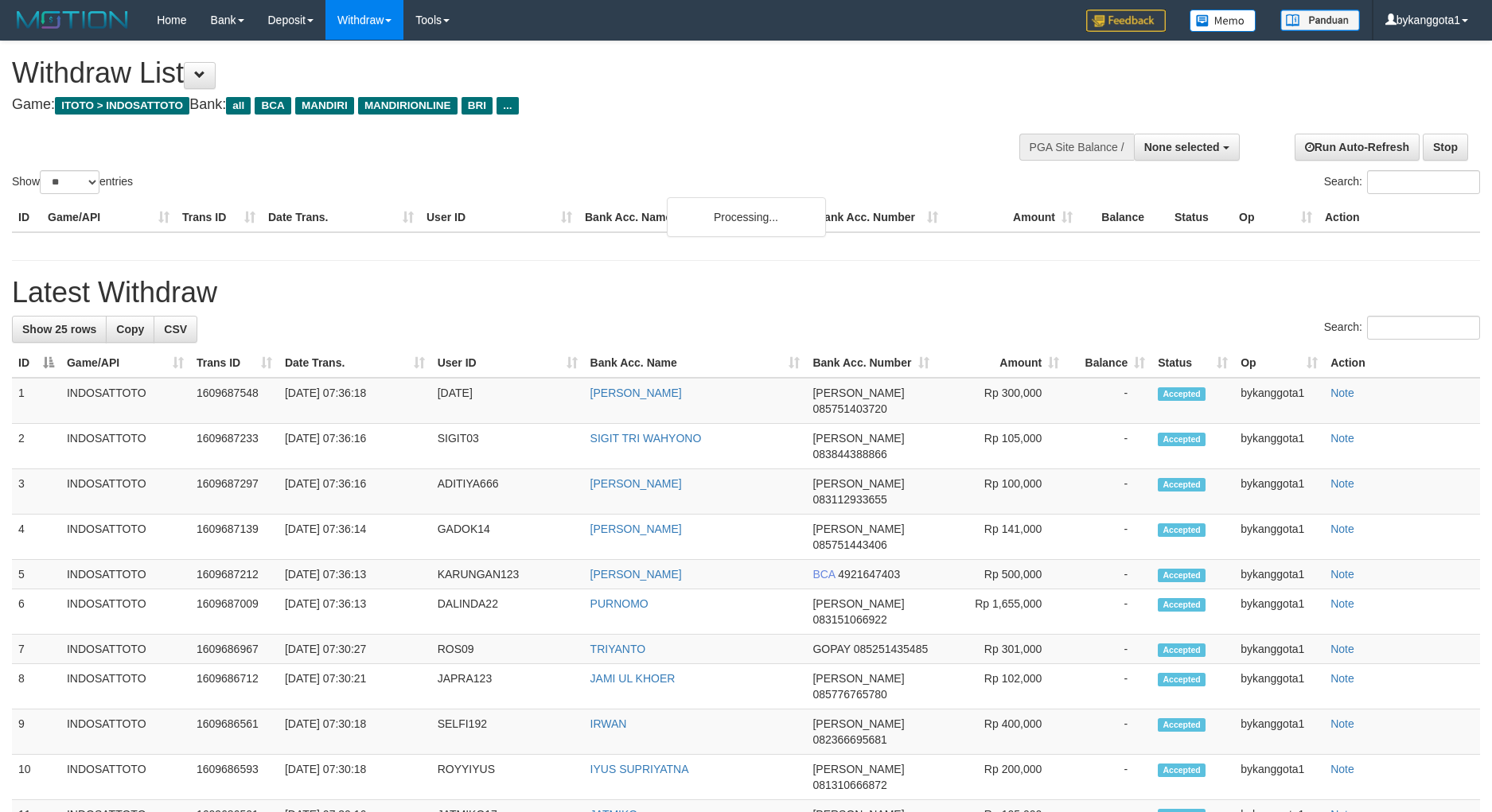
select select
select select "**"
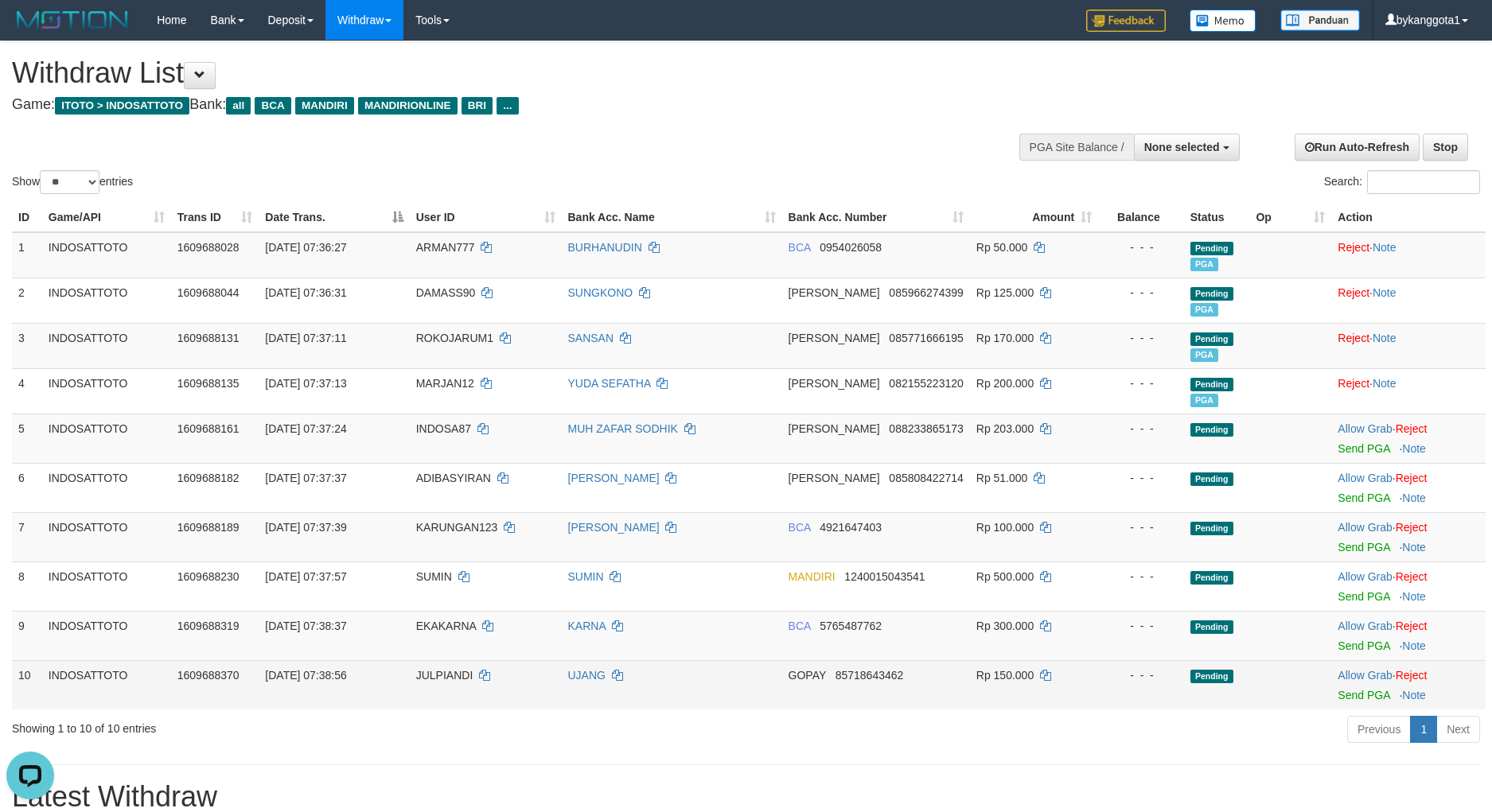
click at [1050, 669] on td "Rp 150.000" at bounding box center [1034, 685] width 128 height 49
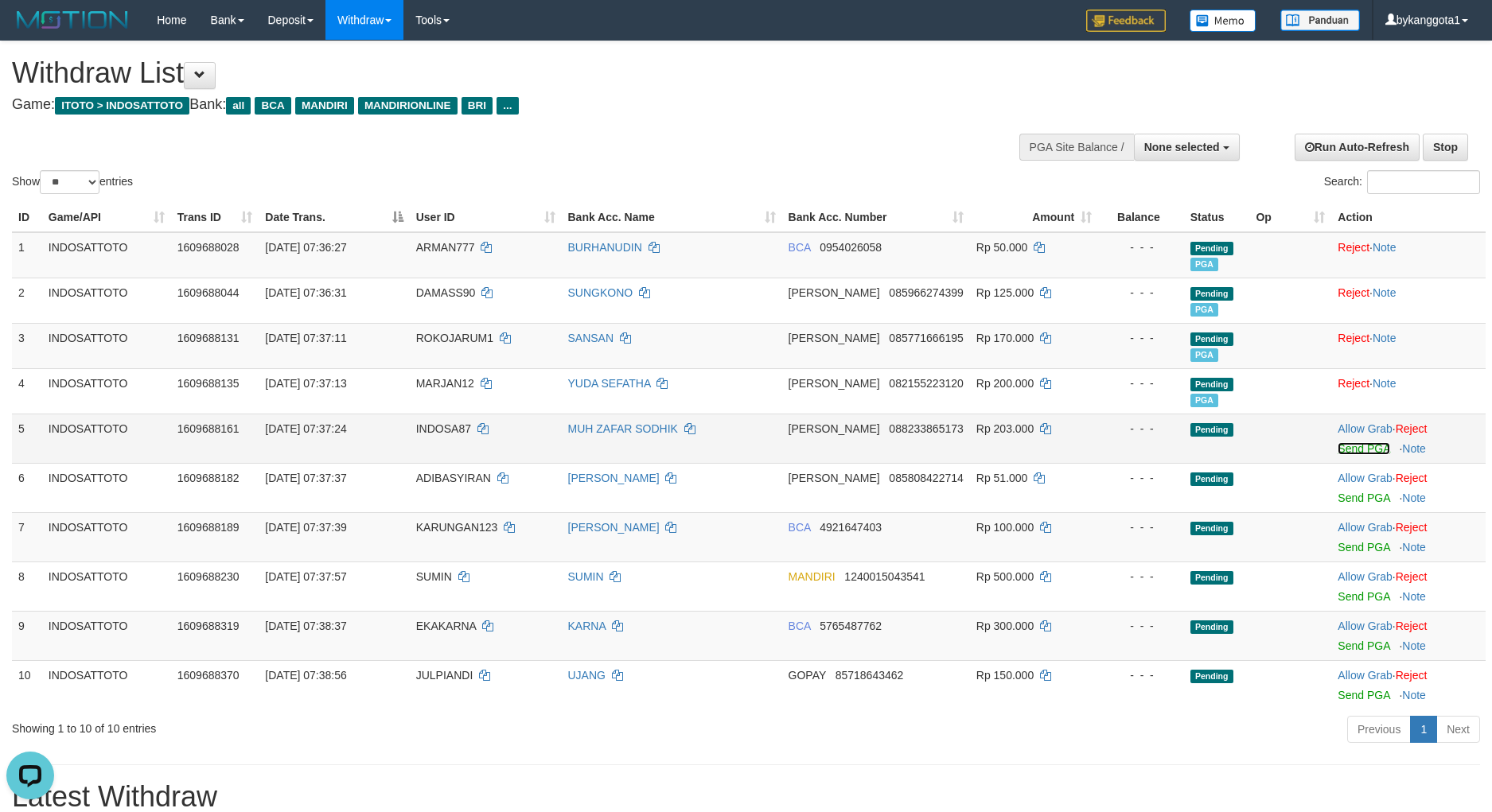
click at [1364, 449] on link "Send PGA" at bounding box center [1364, 449] width 52 height 13
click at [1368, 502] on link "Send PGA" at bounding box center [1364, 498] width 52 height 13
click at [1363, 549] on link "Send PGA" at bounding box center [1364, 548] width 52 height 13
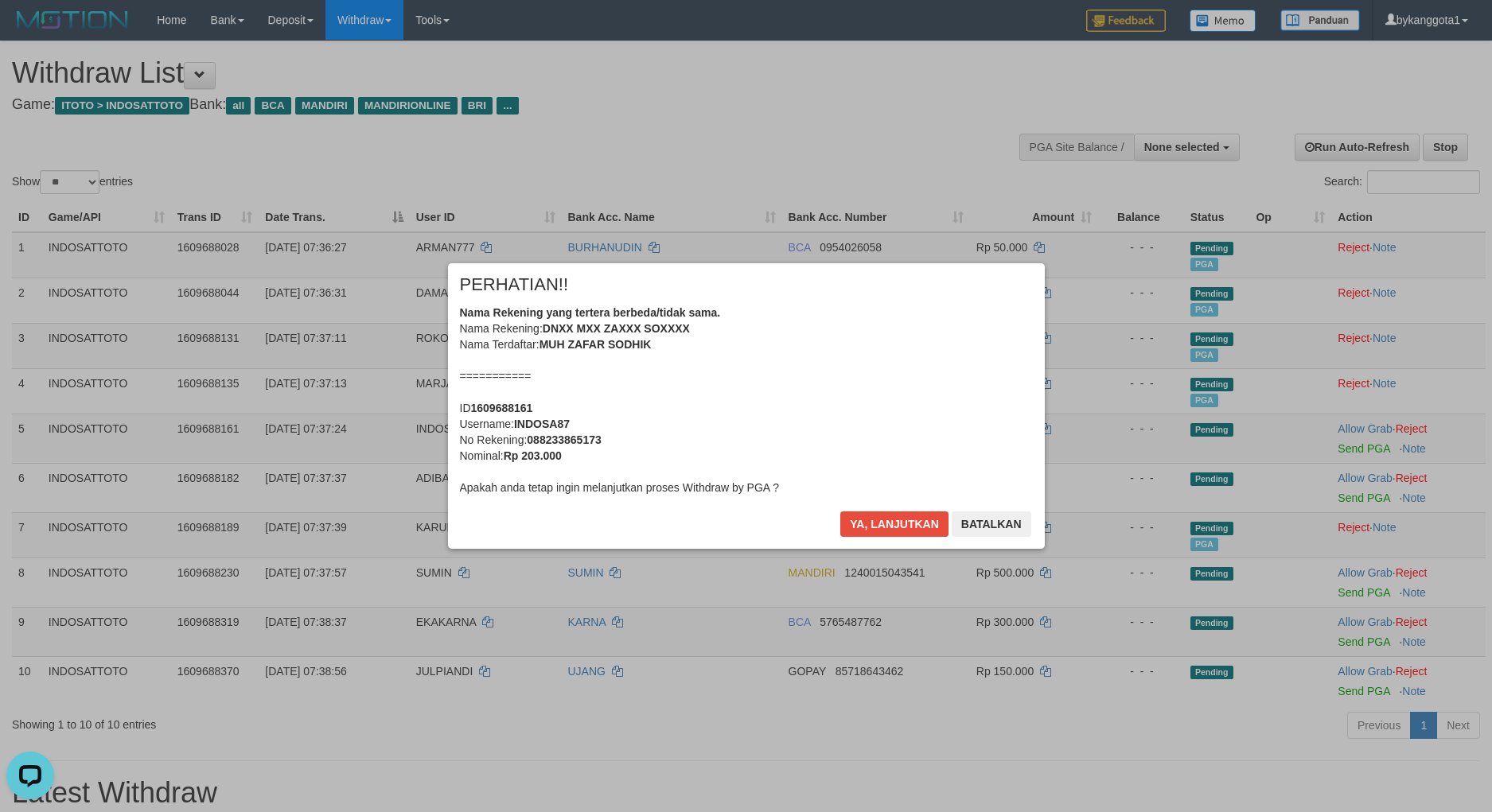
click at [898, 516] on button "Ya, lanjutkan" at bounding box center [893, 525] width 108 height 26
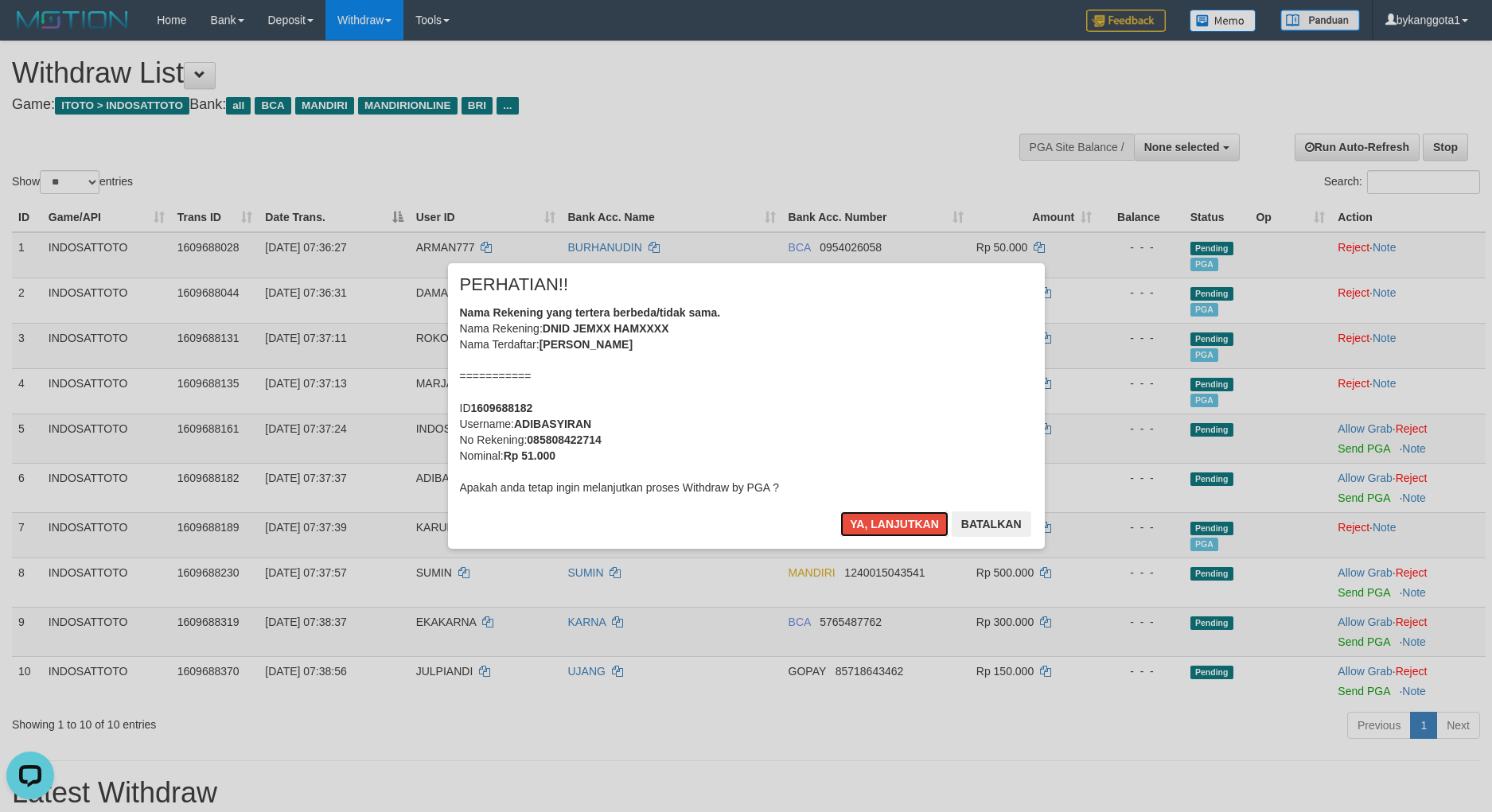
click at [898, 516] on button "Ya, lanjutkan" at bounding box center [893, 525] width 108 height 26
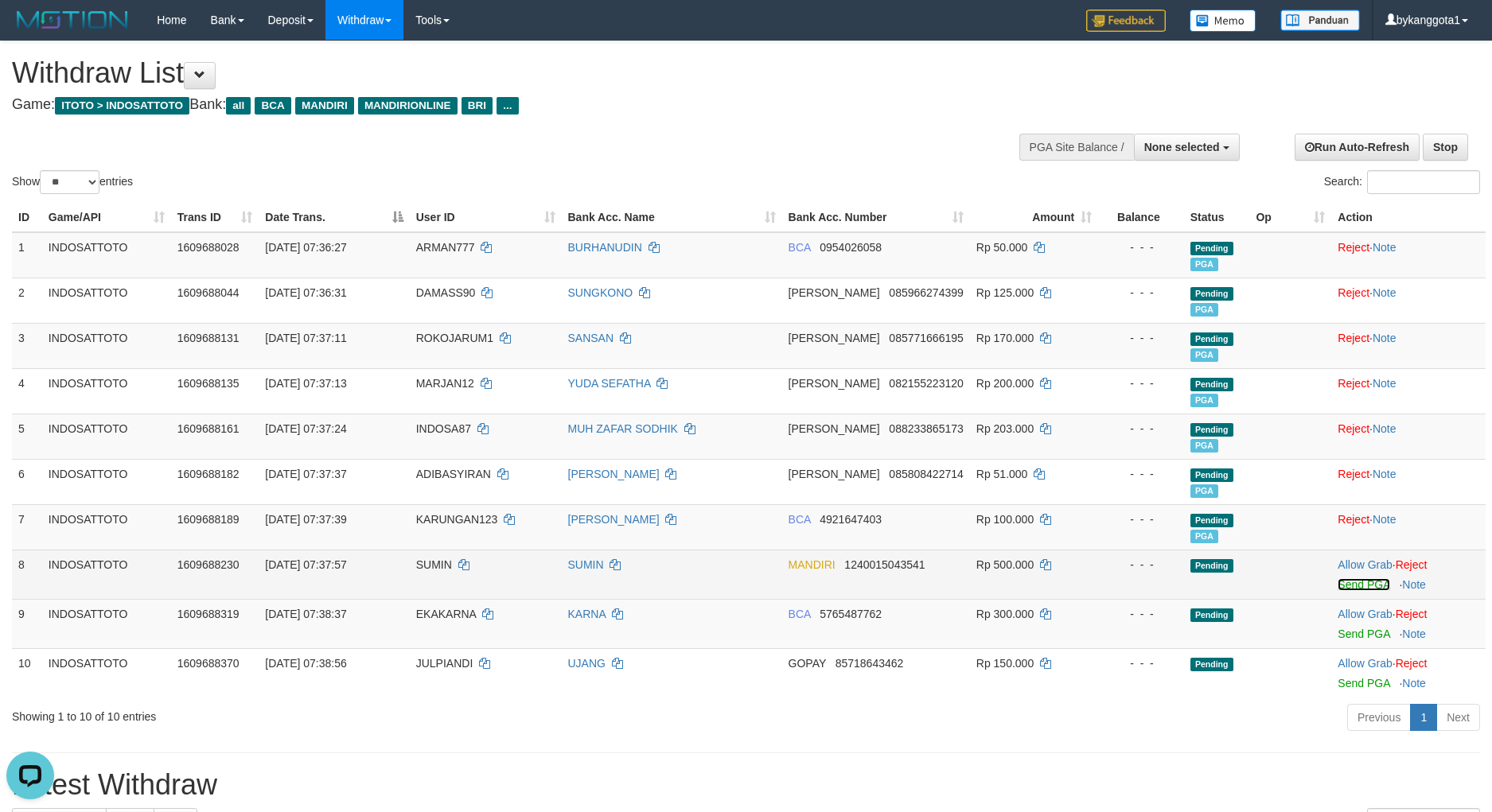
click at [1367, 588] on link "Send PGA" at bounding box center [1364, 585] width 52 height 13
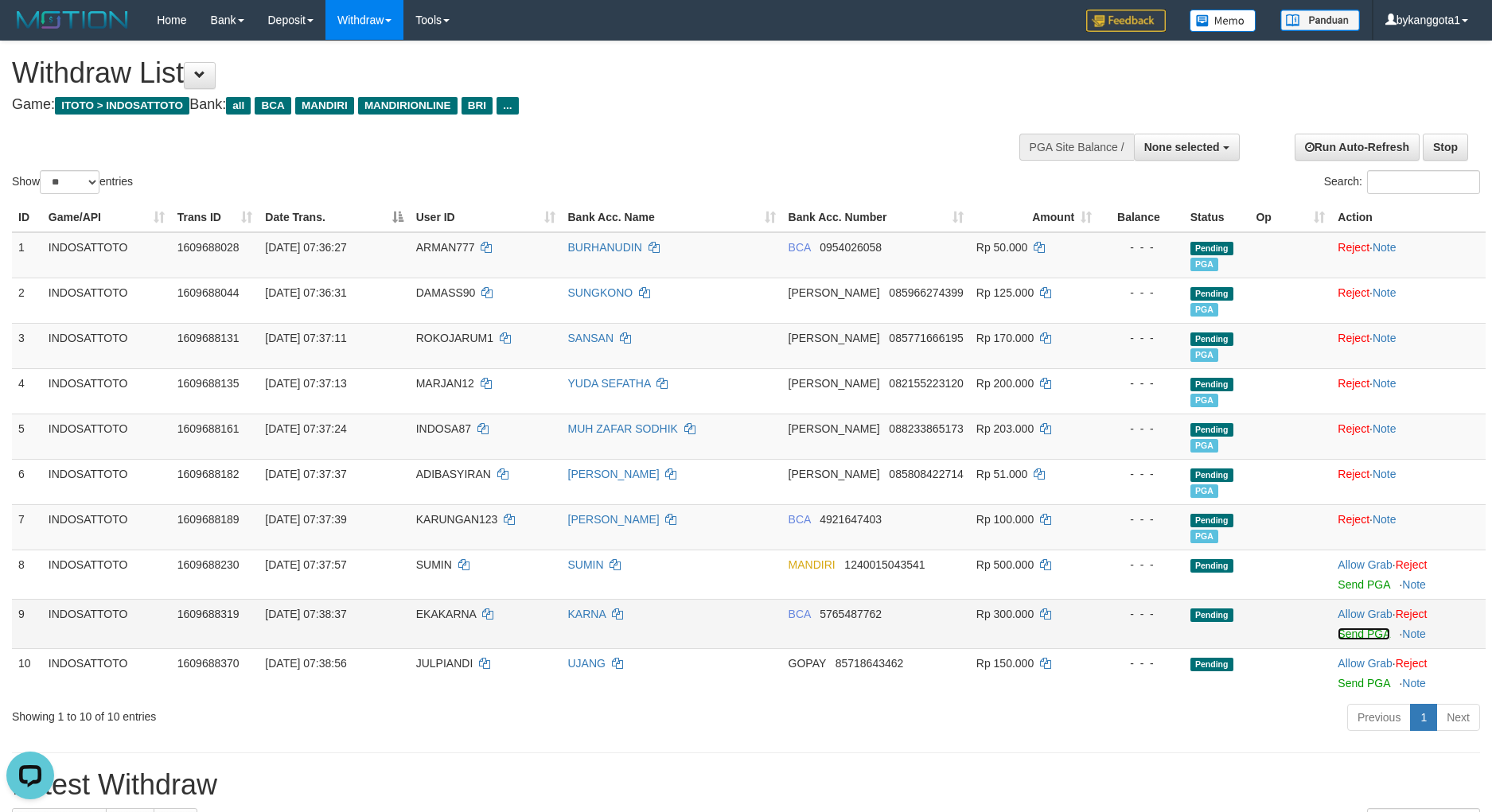
click at [1375, 638] on link "Send PGA" at bounding box center [1364, 634] width 52 height 13
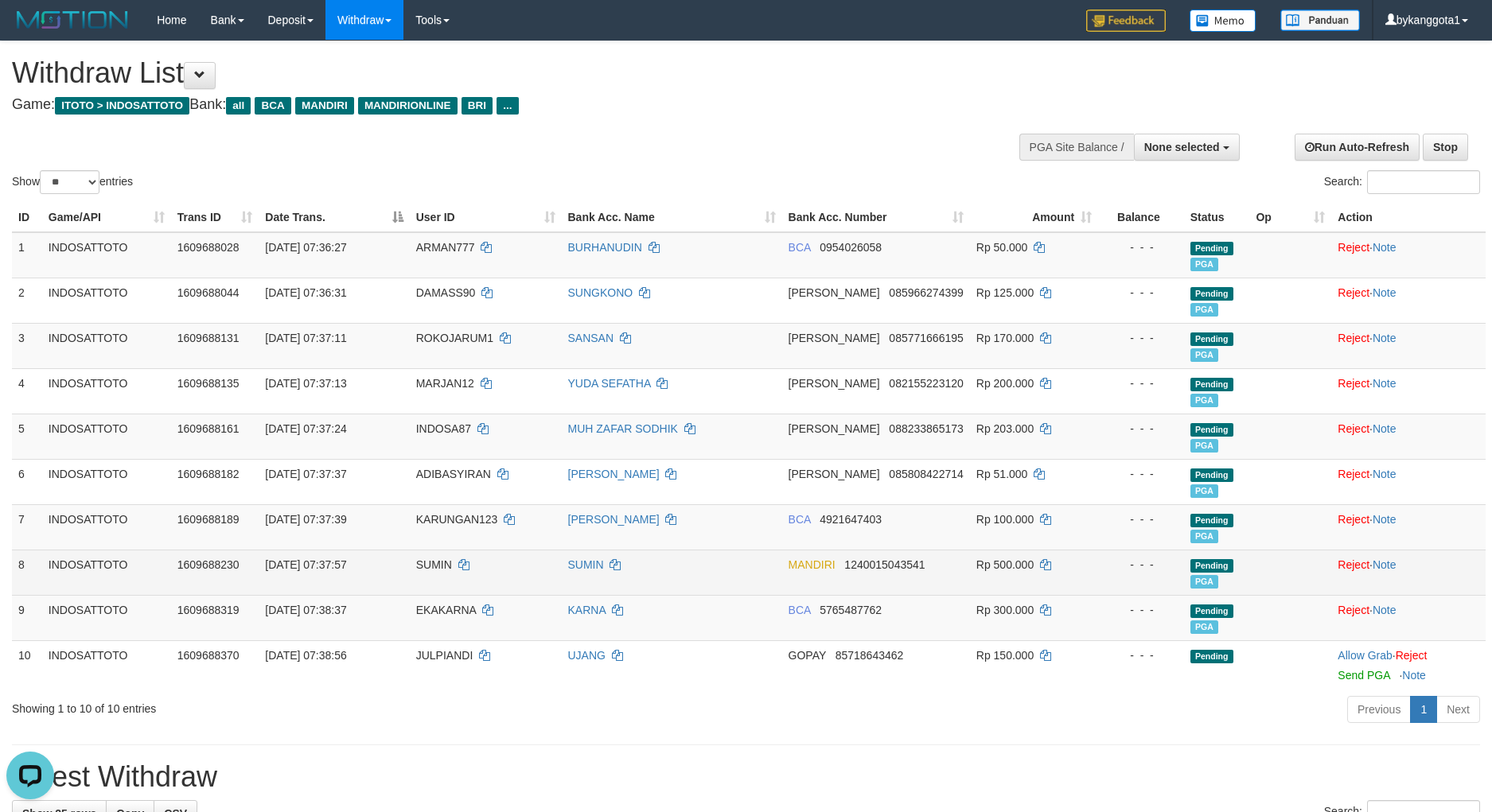
click at [862, 588] on td "MANDIRI 1240015043541" at bounding box center [876, 572] width 188 height 45
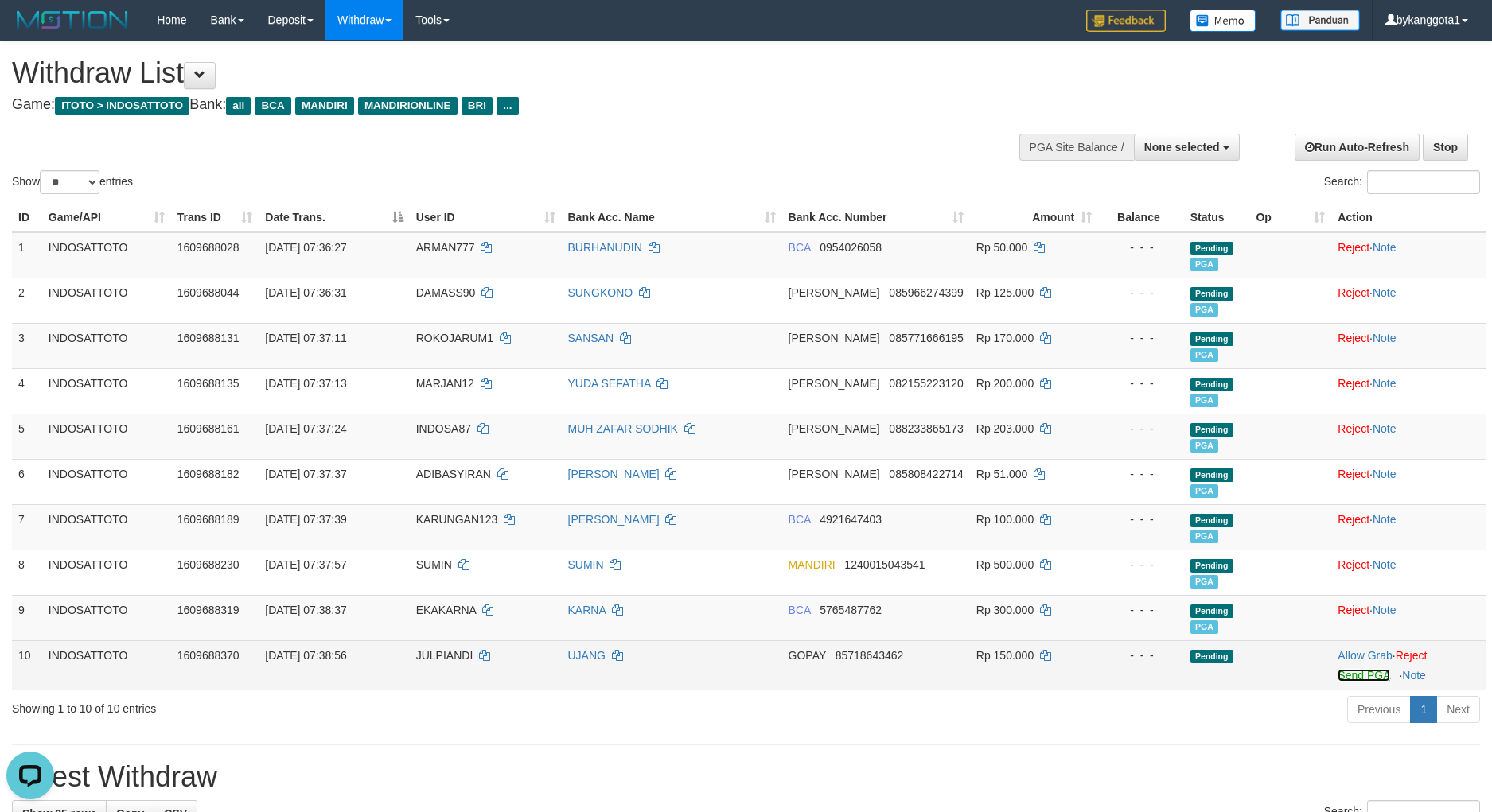
click at [1344, 676] on link "Send PGA" at bounding box center [1364, 675] width 52 height 13
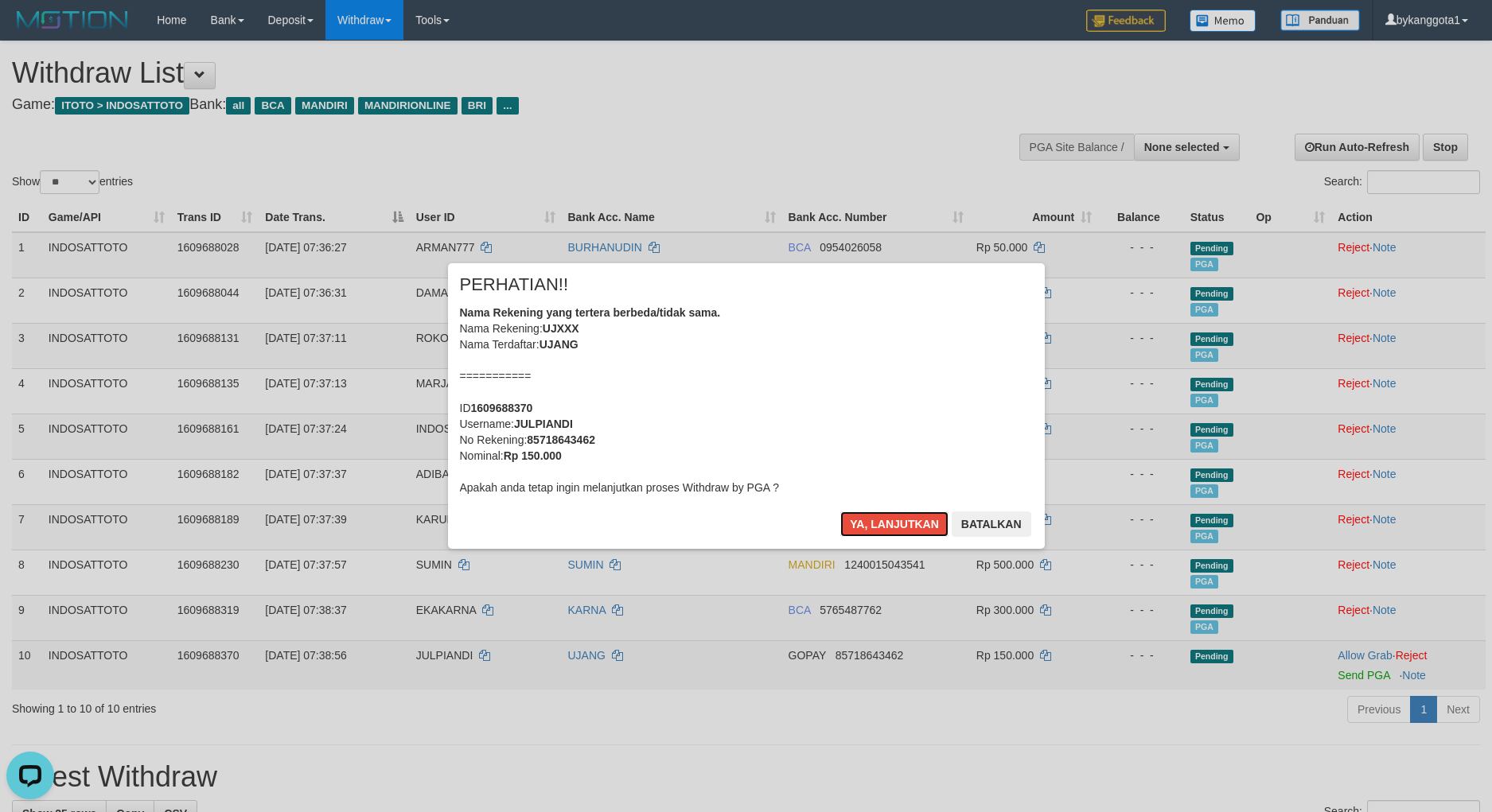
click at [840, 512] on button "Ya, lanjutkan" at bounding box center [893, 525] width 108 height 26
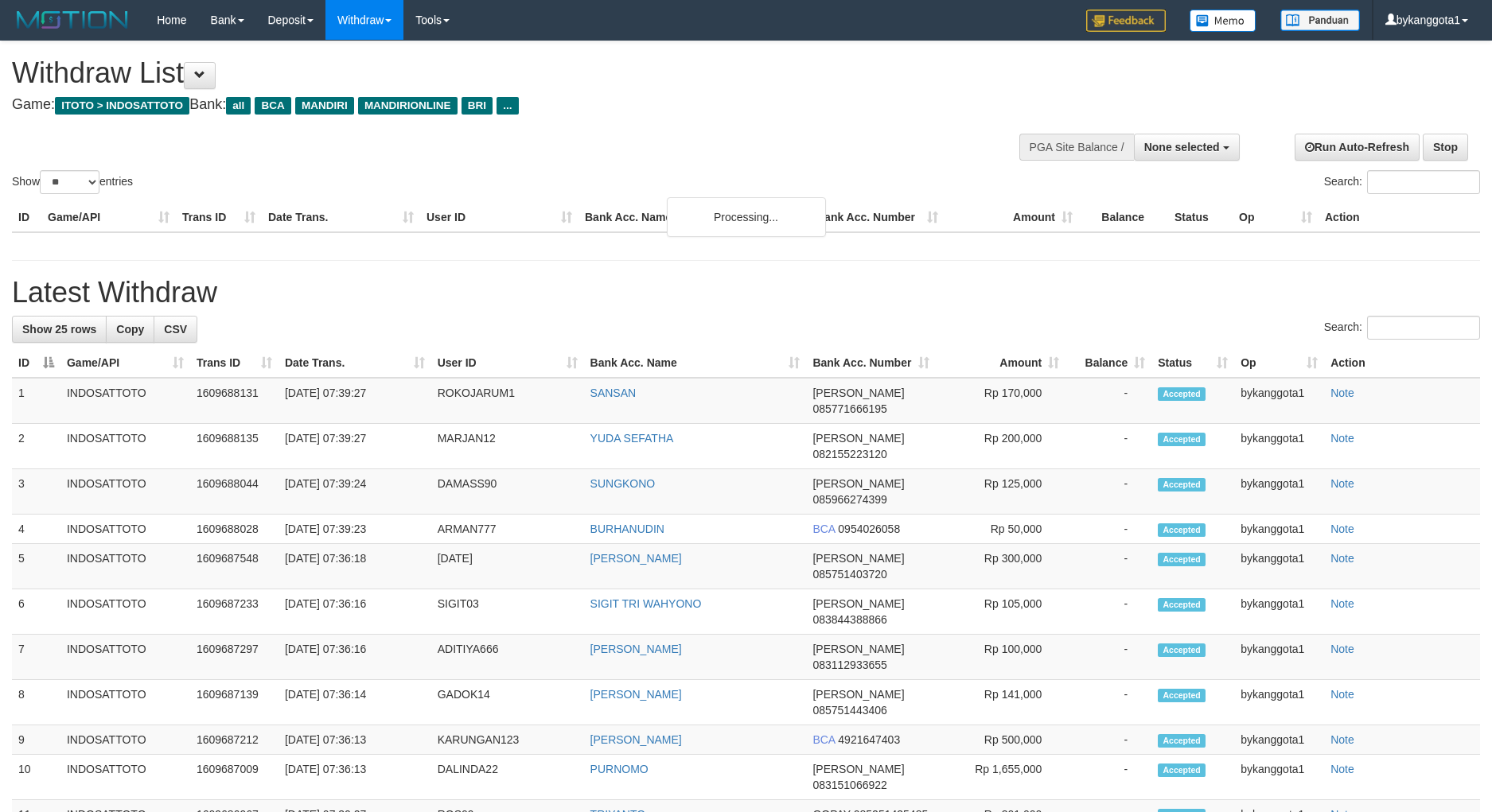
select select
select select "**"
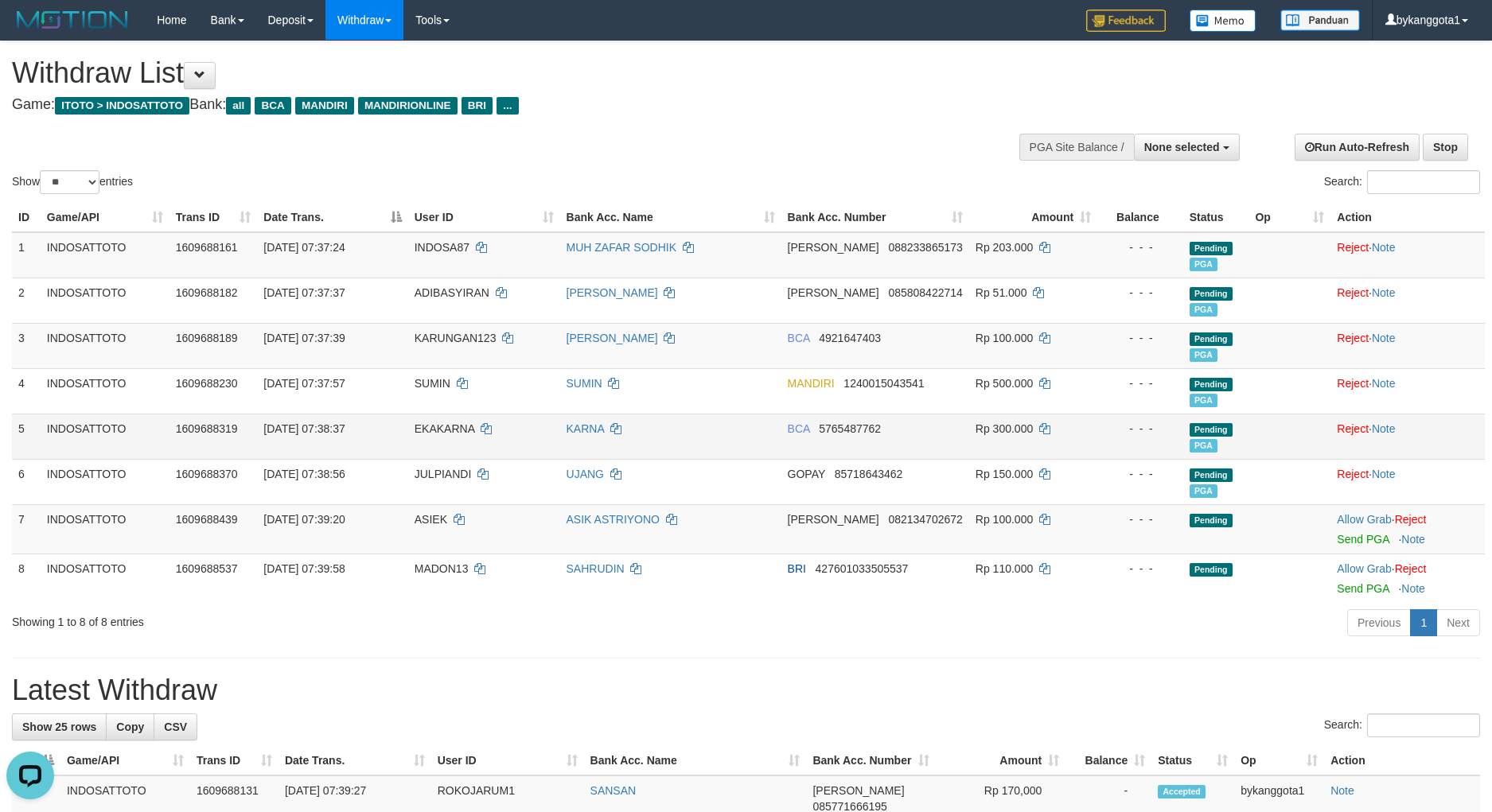
click at [1125, 426] on div "- - -" at bounding box center [1139, 429] width 73 height 16
click at [1368, 538] on link "Send PGA" at bounding box center [1363, 539] width 52 height 13
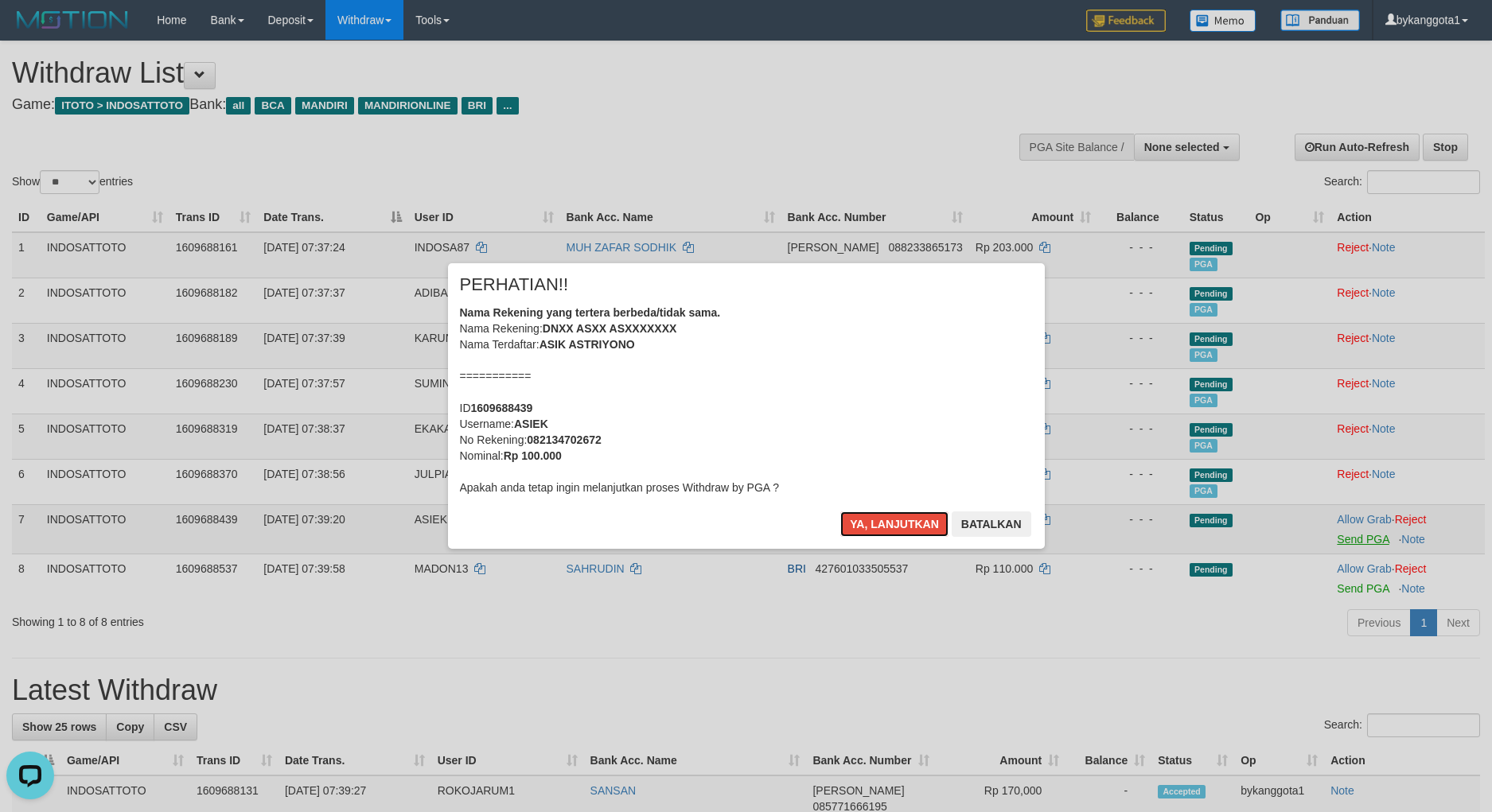
click at [840, 512] on button "Ya, lanjutkan" at bounding box center [893, 525] width 108 height 26
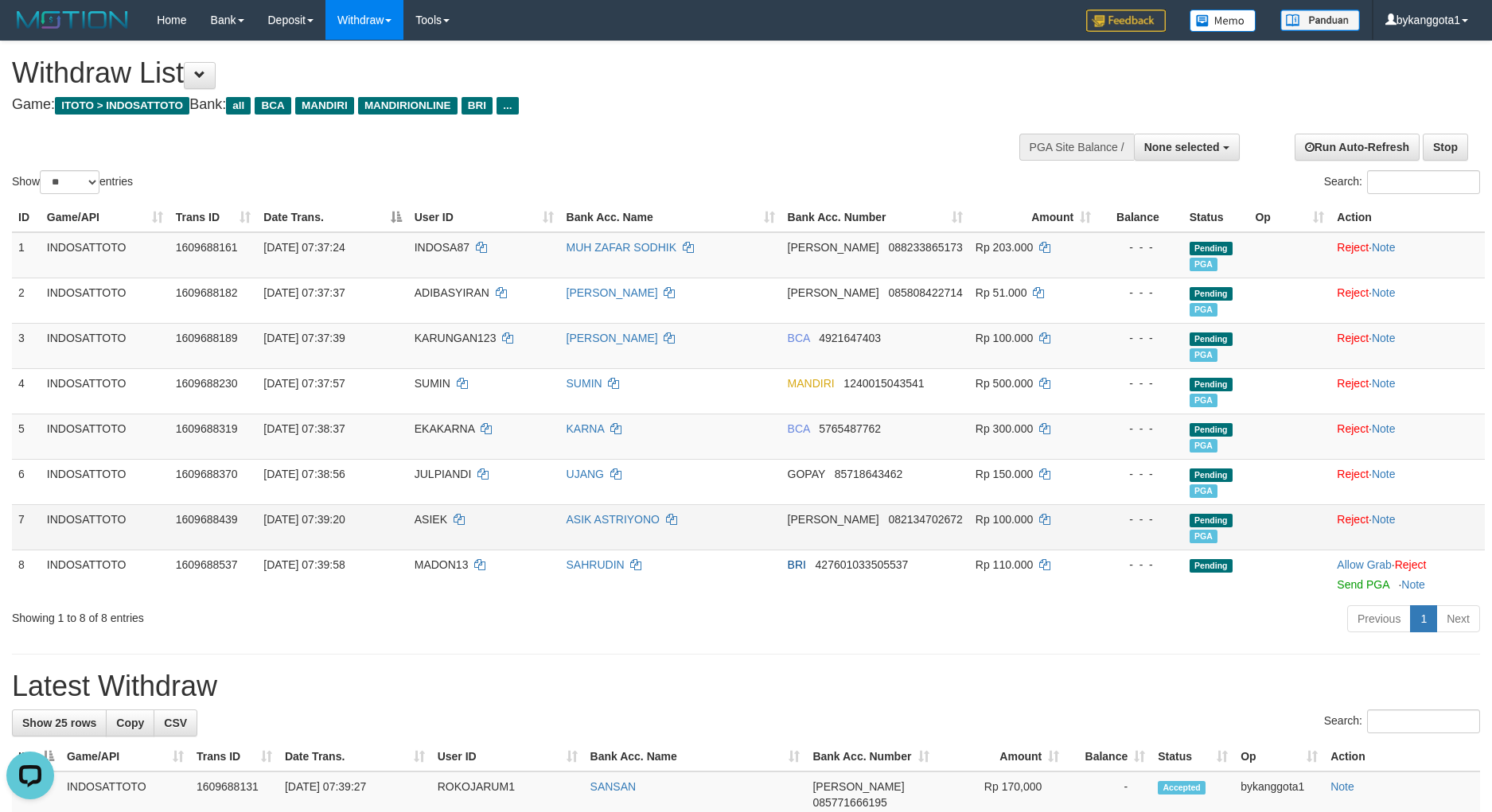
click at [793, 537] on td "DANA 082134702672" at bounding box center [875, 527] width 188 height 45
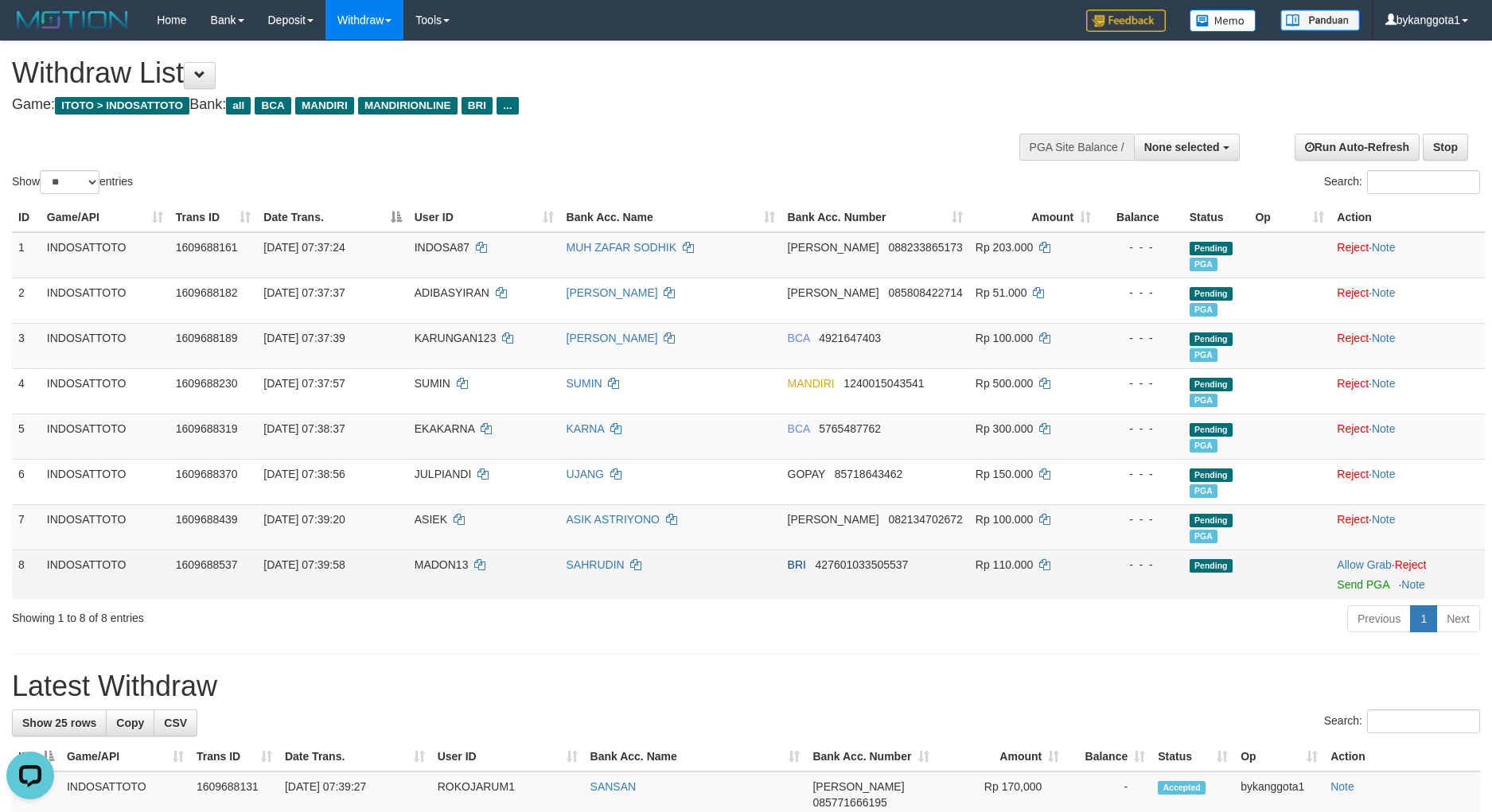
click at [1354, 576] on div at bounding box center [1407, 575] width 141 height 4
click at [1351, 581] on link "Send PGA" at bounding box center [1363, 585] width 52 height 13
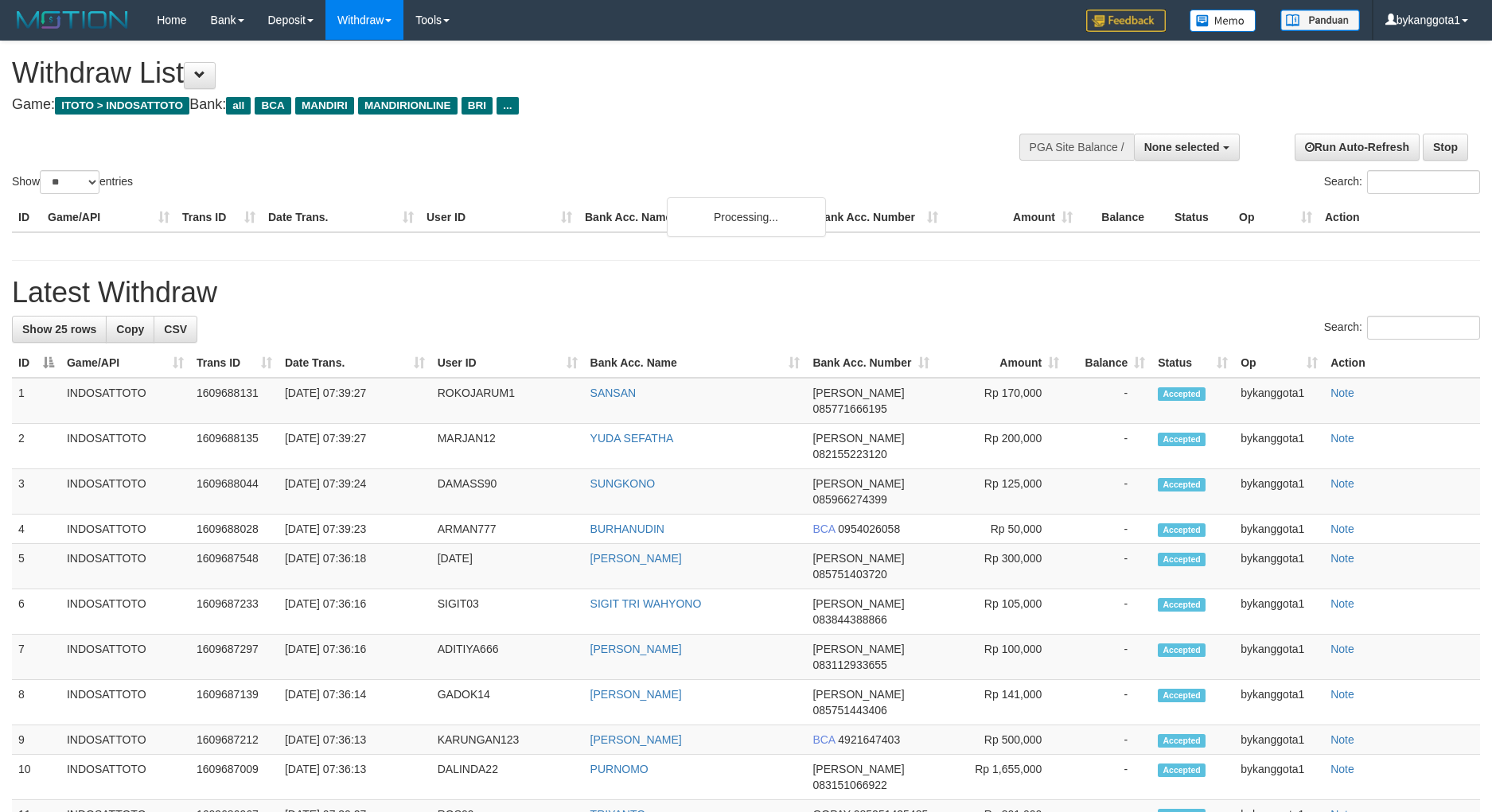
select select
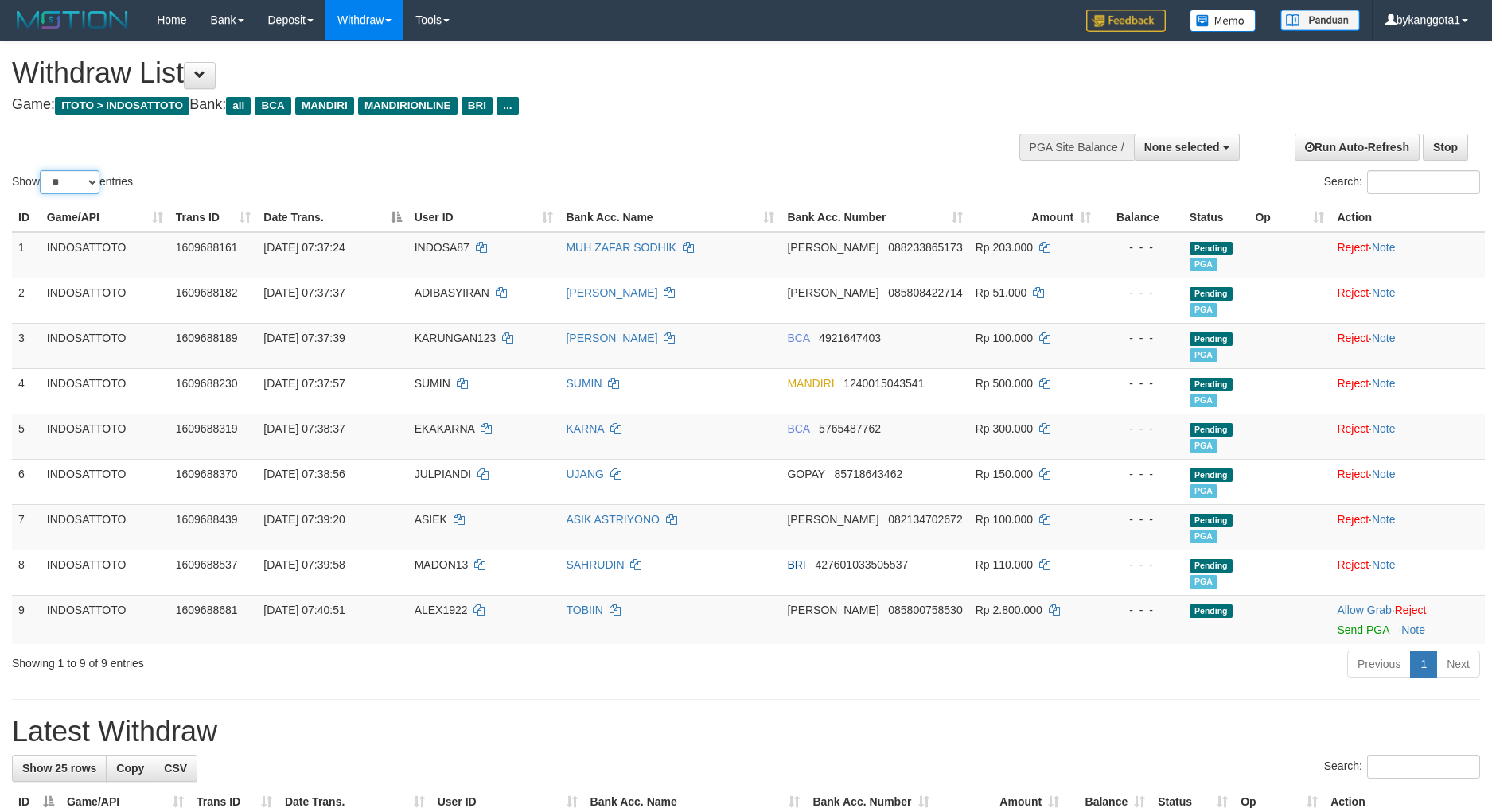
click at [83, 189] on select "** ** ** ***" at bounding box center [69, 182] width 60 height 24
select select "***"
click at [42, 170] on select "** ** ** ***" at bounding box center [69, 182] width 60 height 24
drag, startPoint x: 8, startPoint y: 237, endPoint x: 576, endPoint y: 325, distance: 574.8
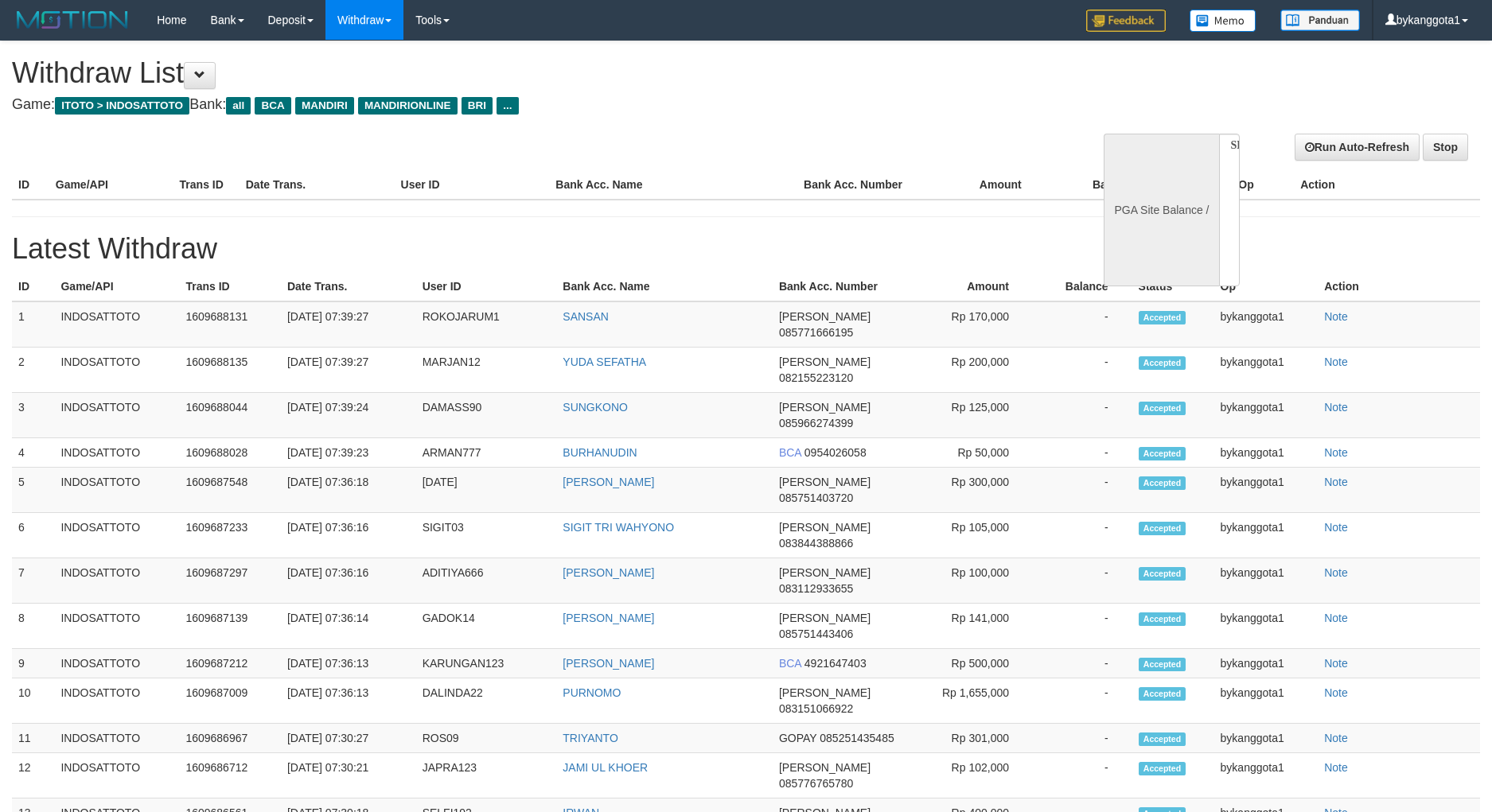
select select
select select "**"
select select
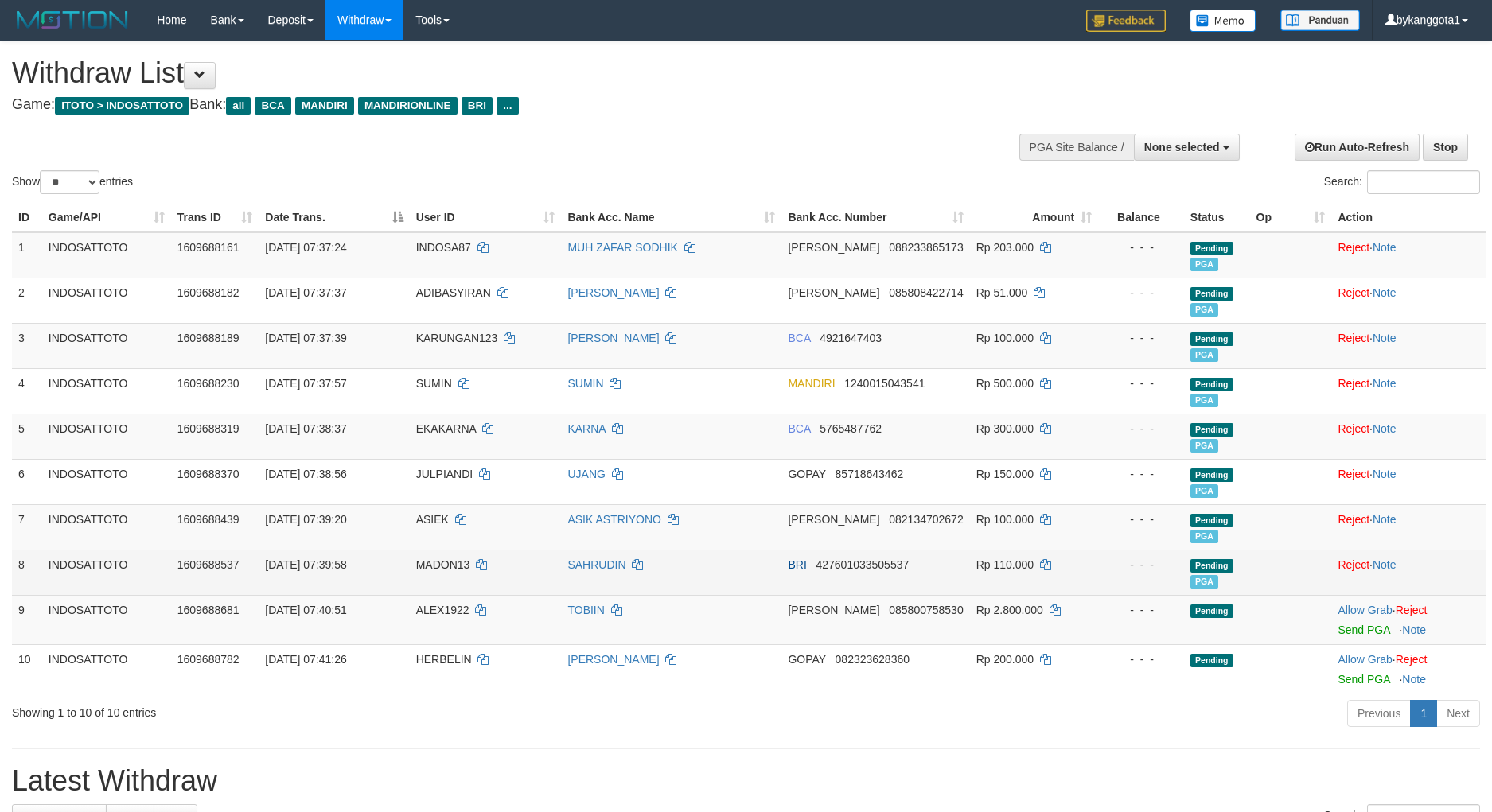
click at [901, 551] on td "BRI 427601033505537" at bounding box center [875, 572] width 188 height 45
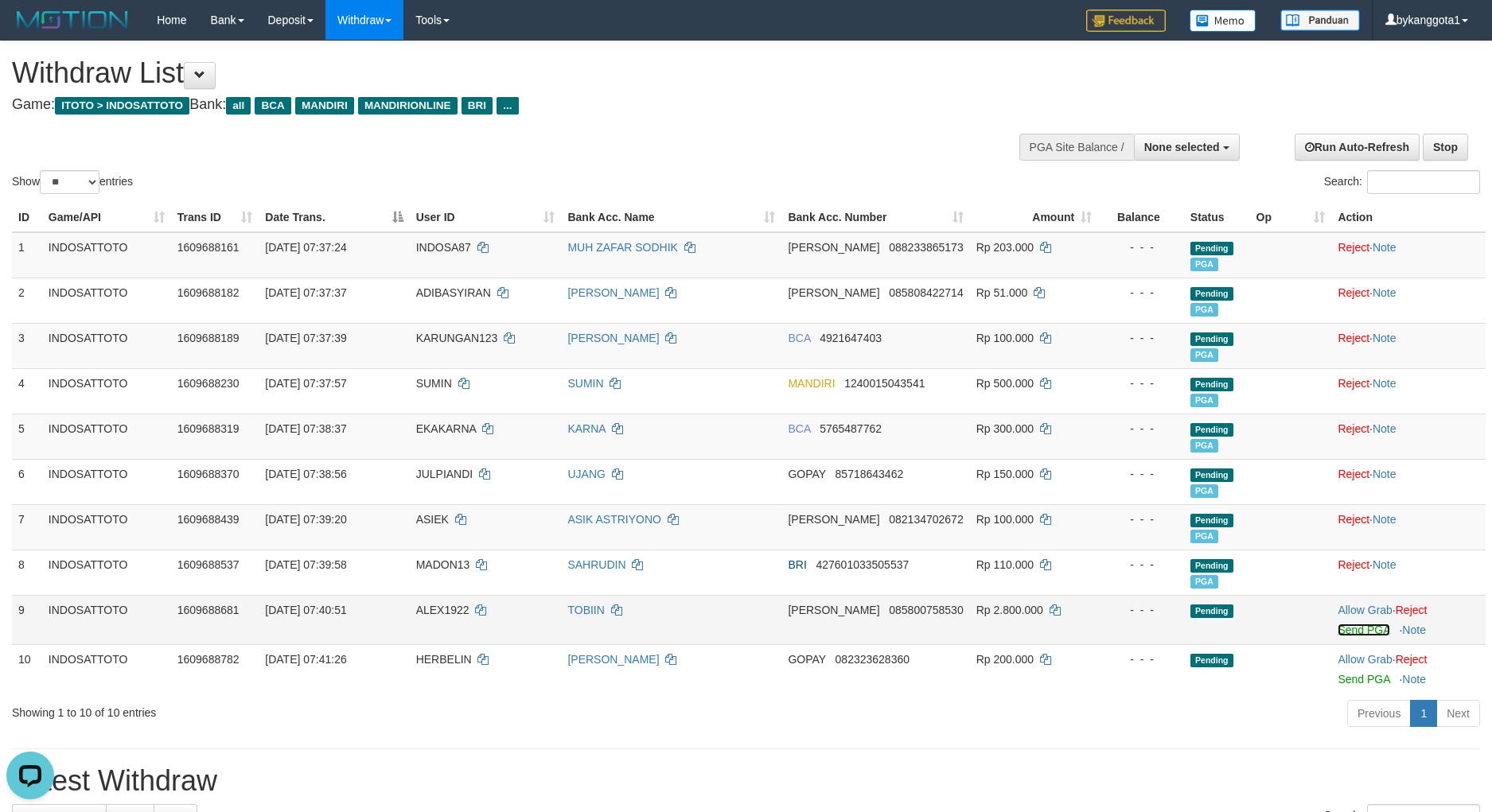
click at [1347, 625] on link "Send PGA" at bounding box center [1364, 630] width 52 height 13
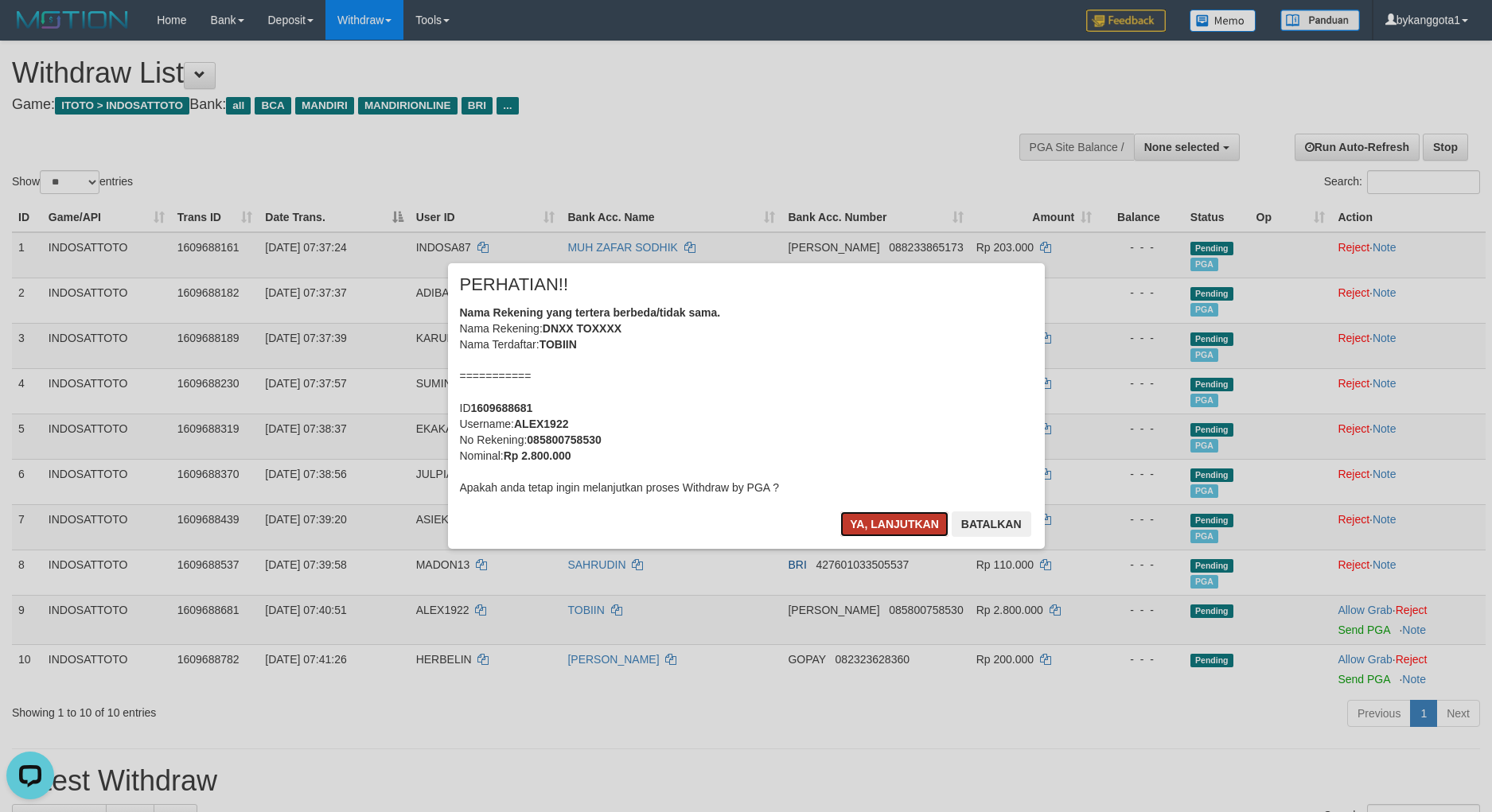
click at [903, 521] on button "Ya, lanjutkan" at bounding box center [893, 525] width 108 height 26
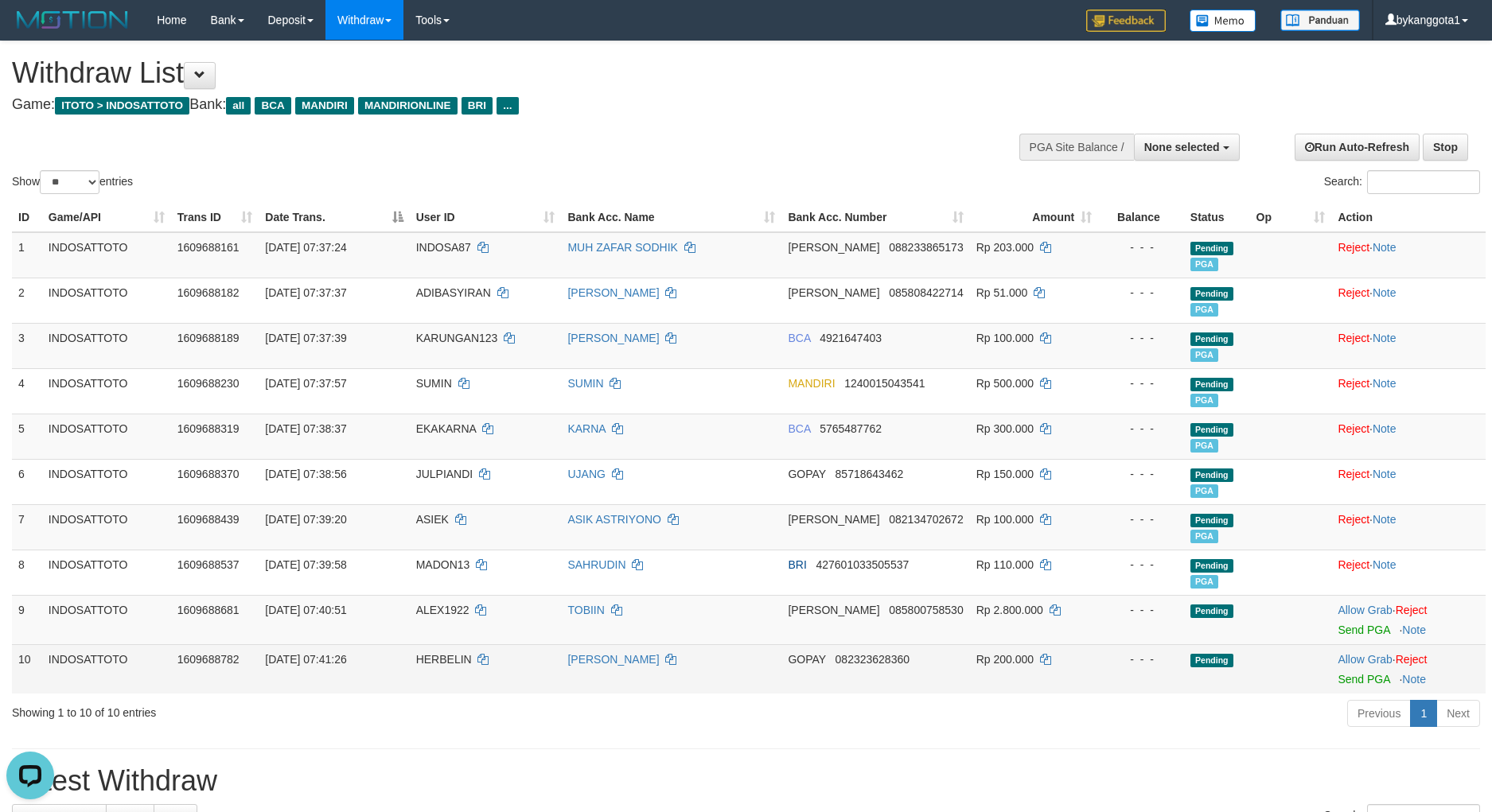
click at [1366, 684] on td "Allow Grab · Reject Send PGA · Note" at bounding box center [1408, 669] width 154 height 49
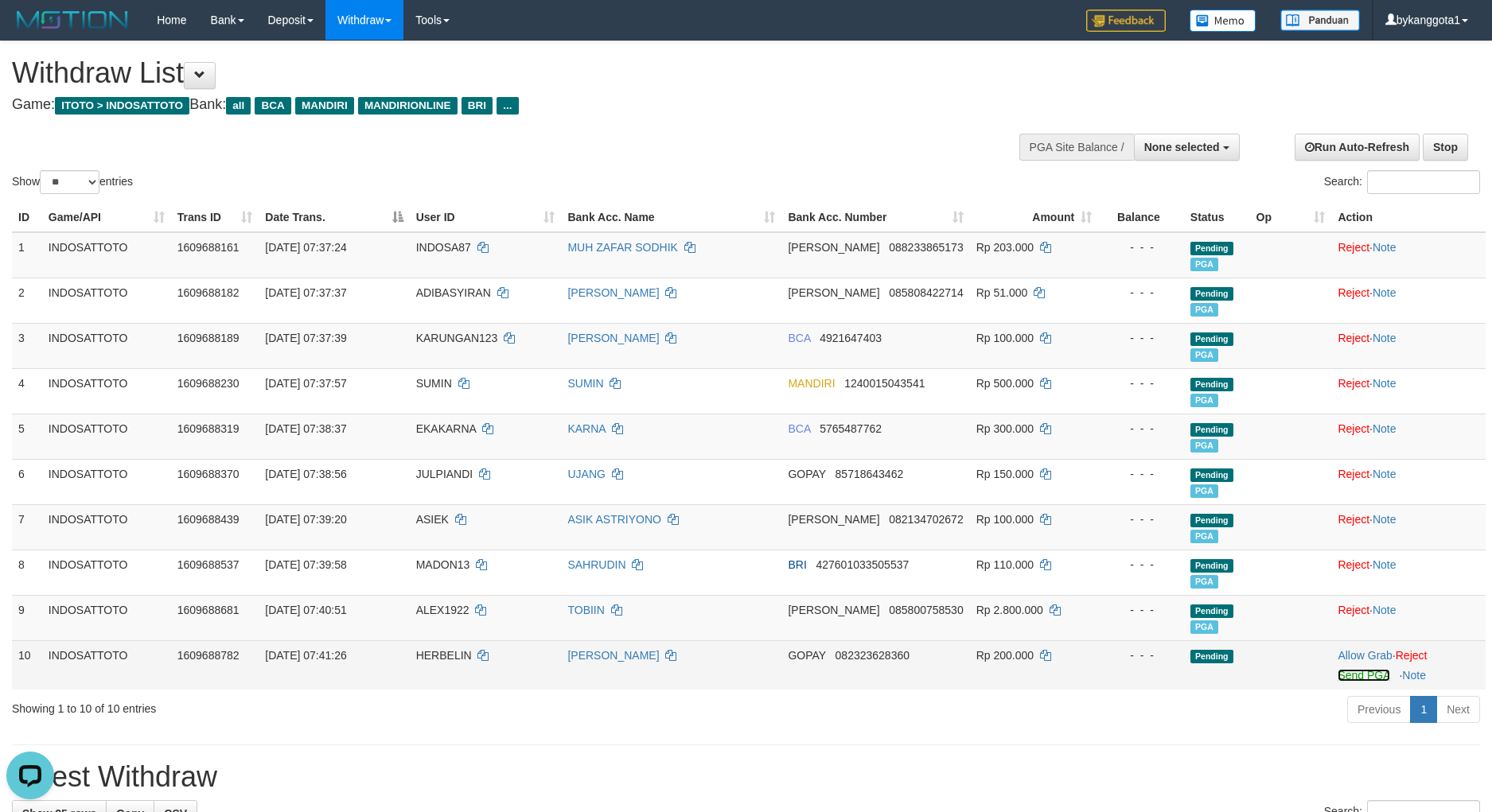
click at [1370, 671] on link "Send PGA" at bounding box center [1364, 675] width 52 height 13
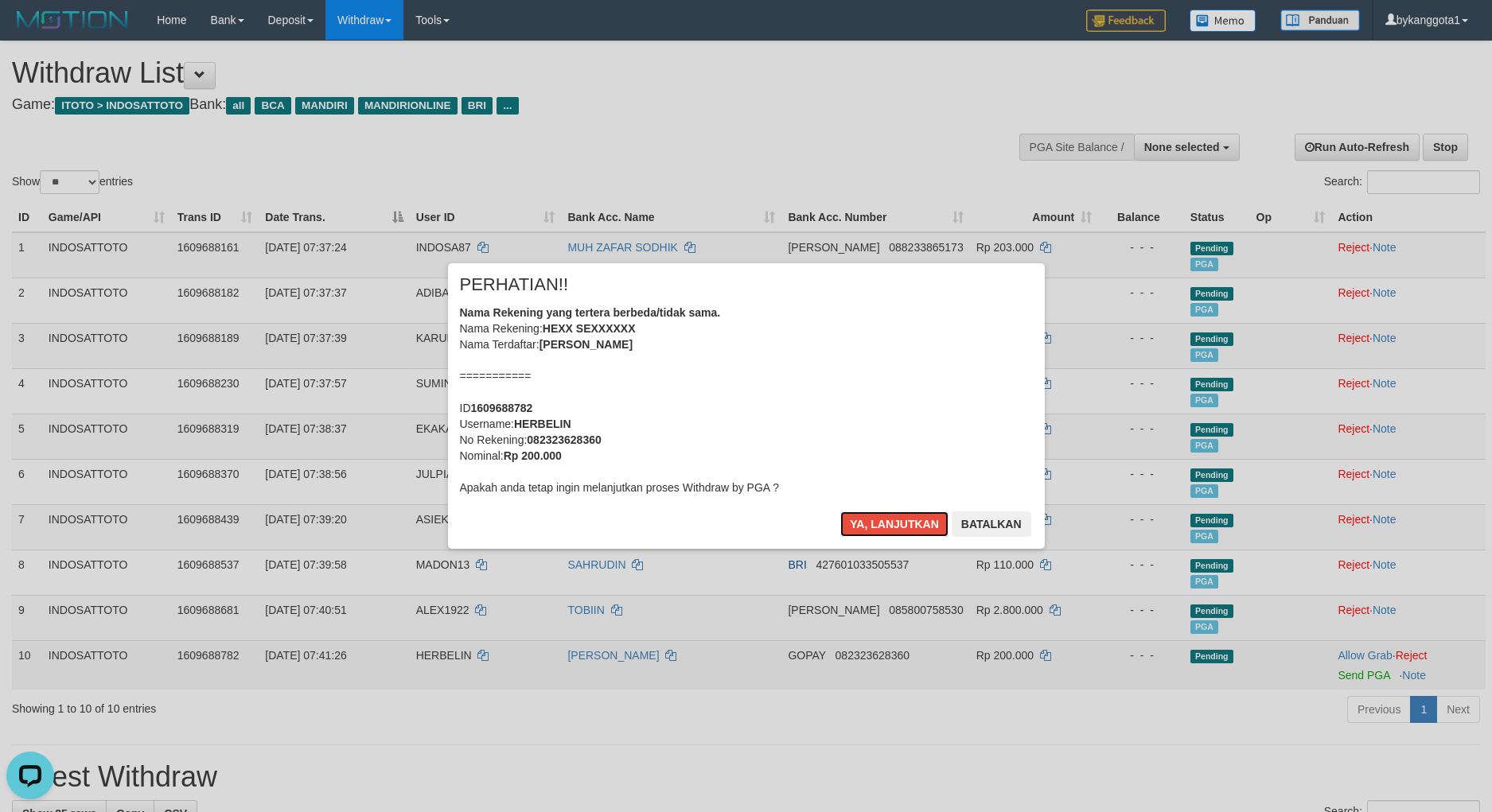
click at [840, 512] on button "Ya, lanjutkan" at bounding box center [893, 525] width 108 height 26
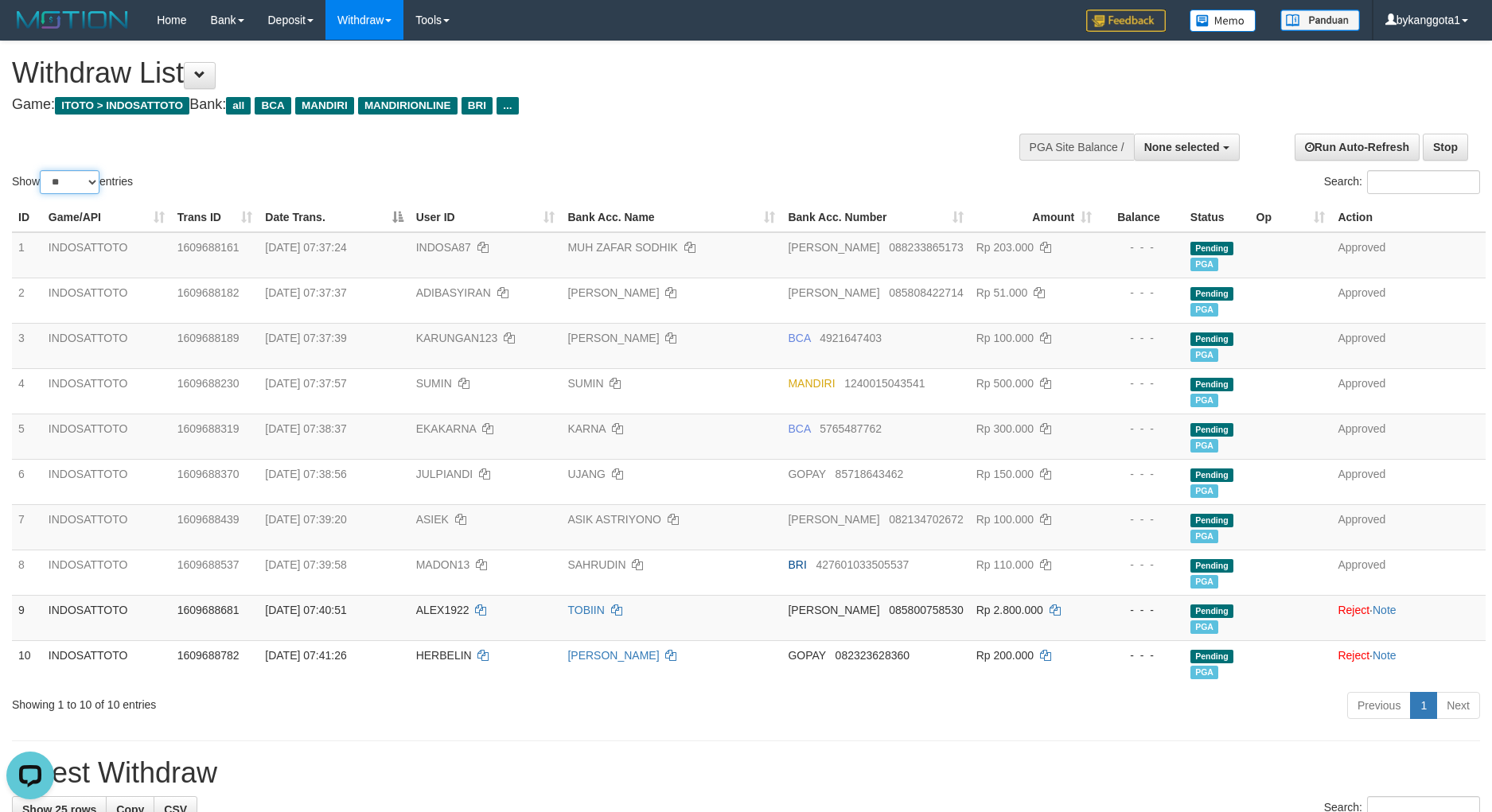
click at [78, 187] on select "** ** ** ***" at bounding box center [69, 182] width 60 height 24
click at [42, 170] on select "** ** ** ***" at bounding box center [69, 182] width 60 height 24
click at [82, 187] on select "** ** ** ***" at bounding box center [69, 182] width 60 height 24
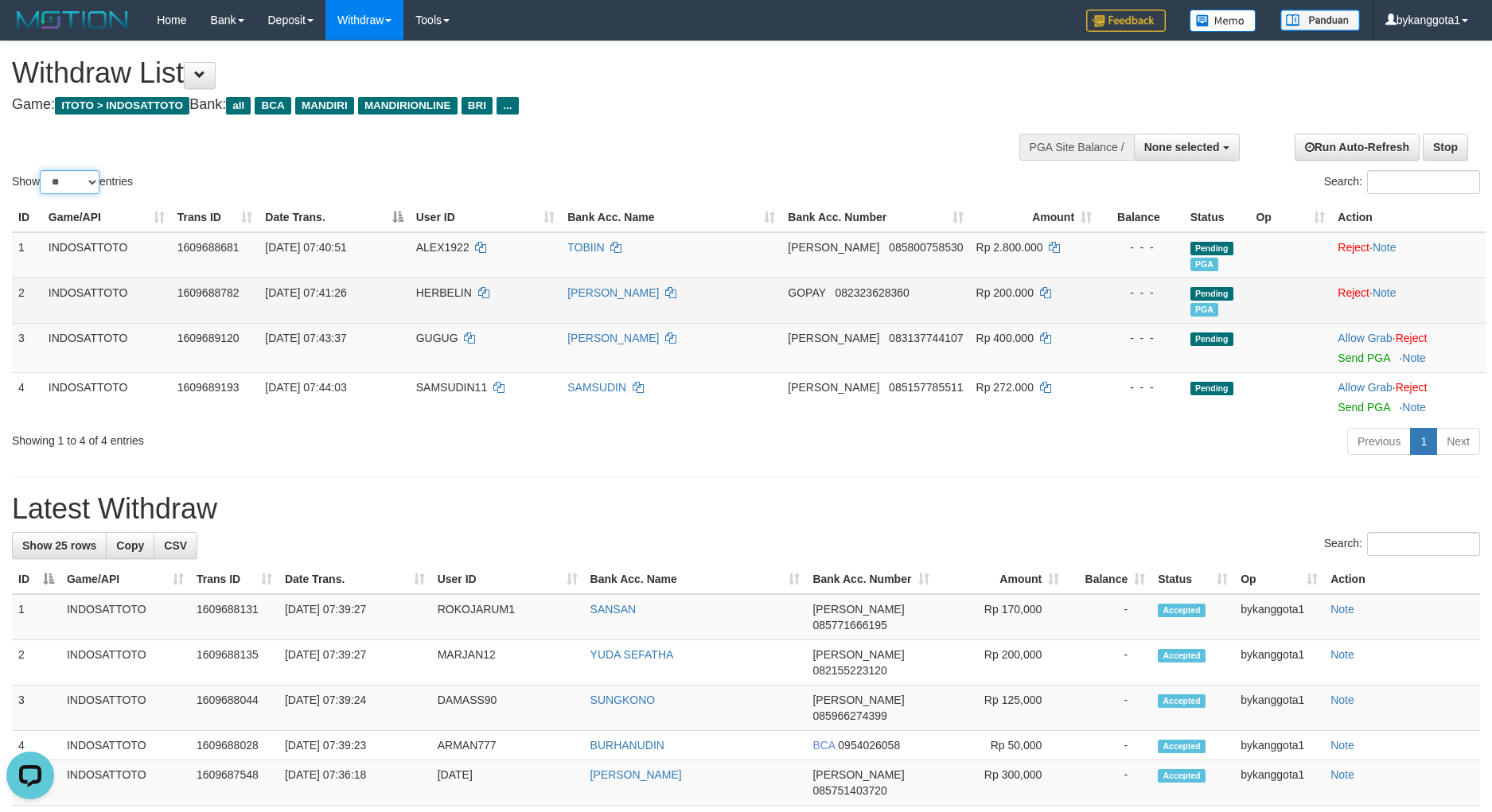
select select "***"
click at [42, 170] on select "** ** ** ***" at bounding box center [69, 182] width 60 height 24
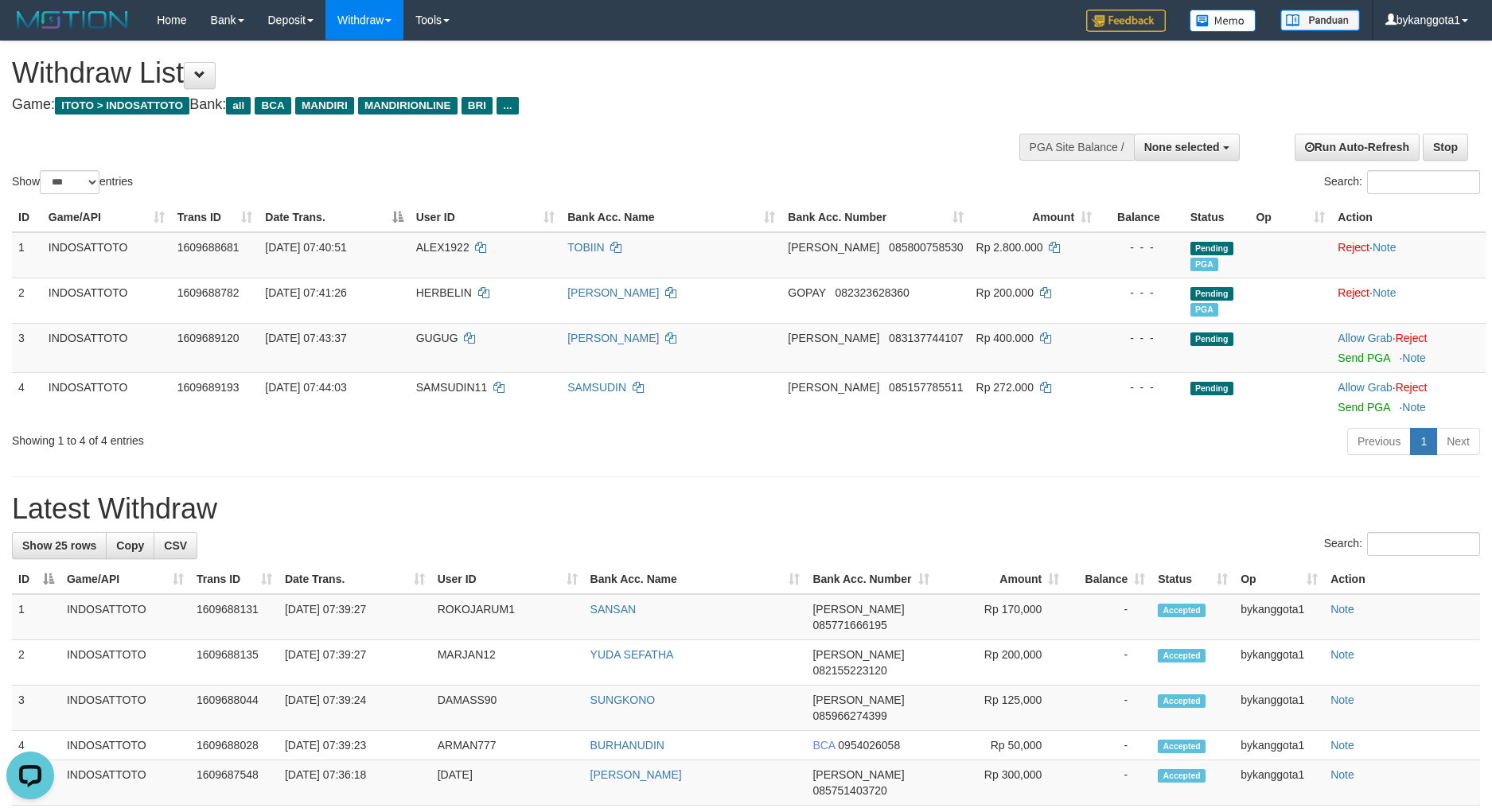
click at [812, 499] on h1 "Latest Withdraw" at bounding box center [746, 509] width 1468 height 31
click at [1235, 506] on h1 "Latest Withdraw" at bounding box center [746, 509] width 1468 height 31
click at [1361, 361] on link "Send PGA" at bounding box center [1364, 358] width 52 height 13
click at [1355, 404] on link "Send PGA" at bounding box center [1364, 407] width 52 height 13
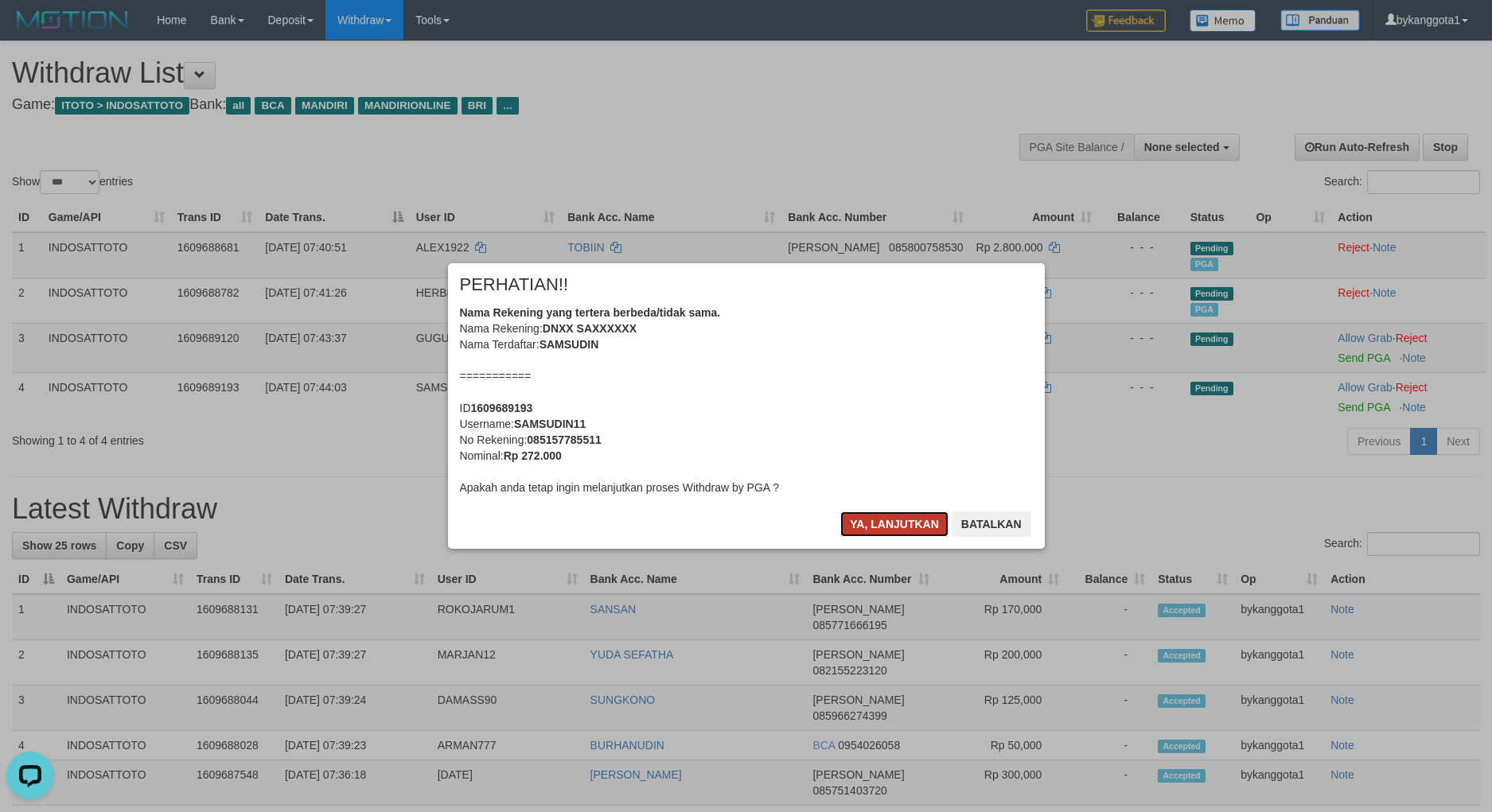
click at [881, 520] on button "Ya, lanjutkan" at bounding box center [893, 525] width 108 height 26
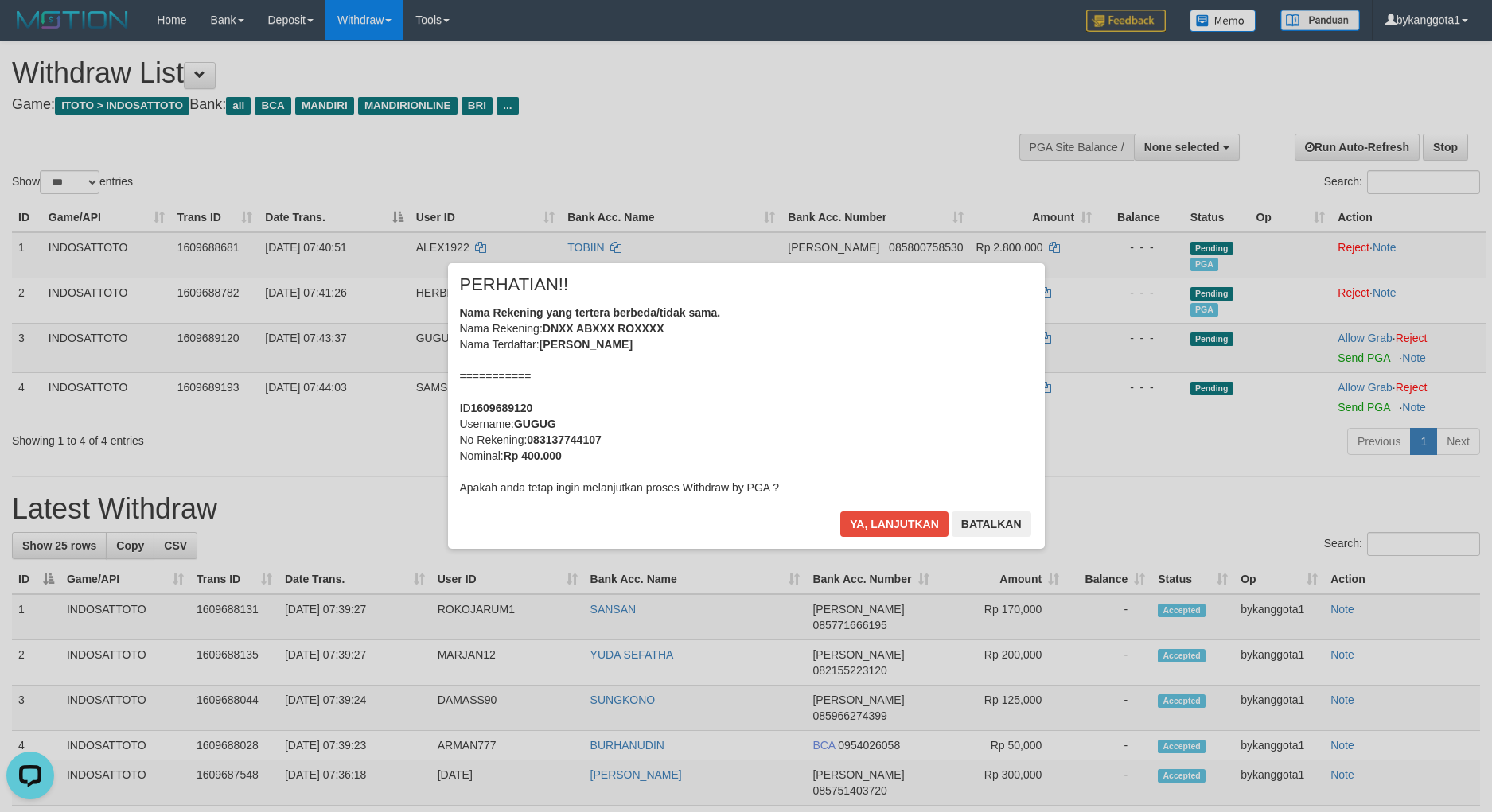
click at [881, 520] on div "× PERHATIAN!! Nama Rekening yang tertera berbeda/tidak sama. Nama Rekening: DNX…" at bounding box center [746, 406] width 621 height 285
click at [881, 520] on button "Ya, lanjutkan" at bounding box center [893, 525] width 108 height 26
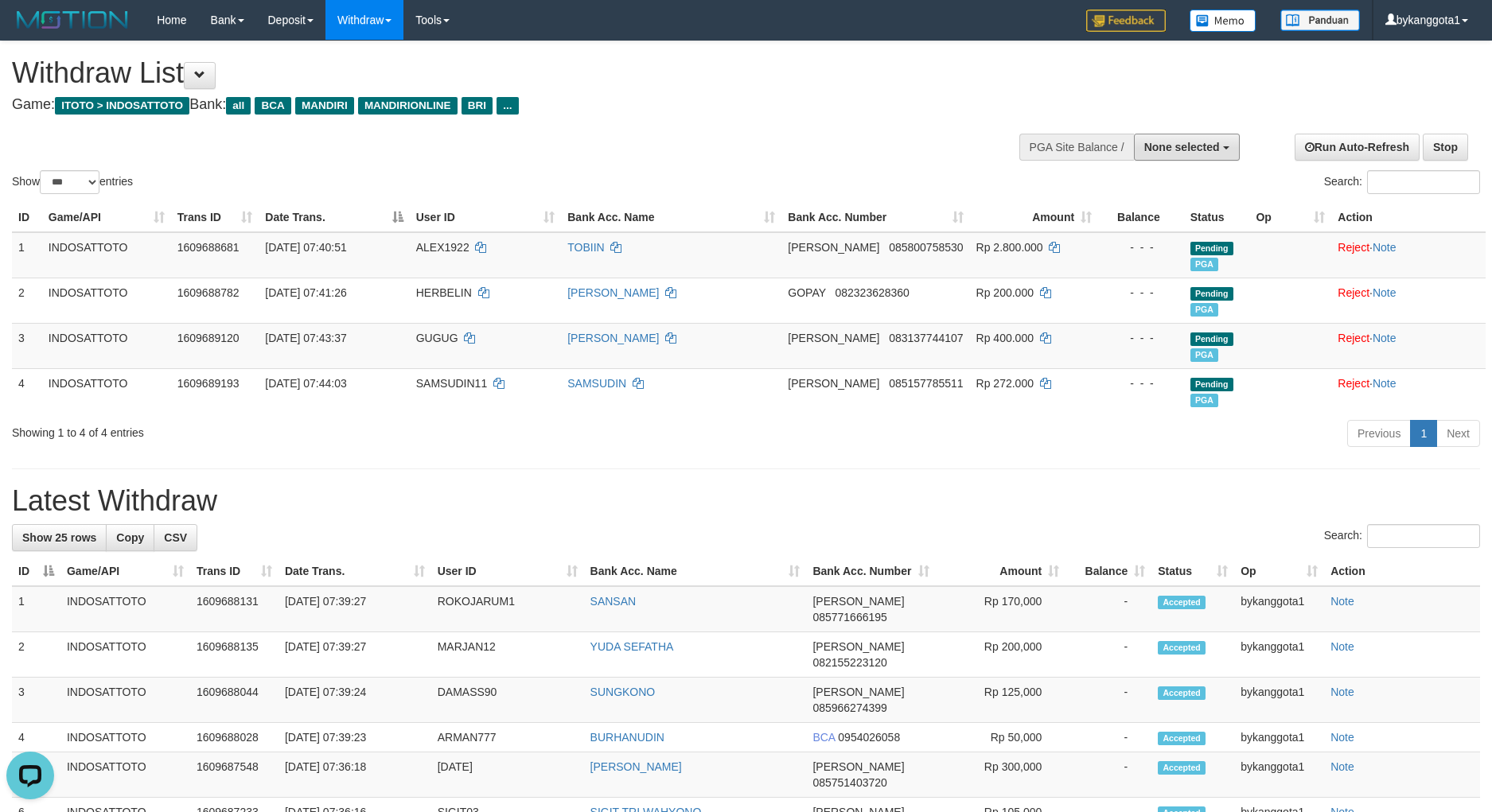
drag, startPoint x: 1172, startPoint y: 146, endPoint x: 1166, endPoint y: 173, distance: 27.7
click at [1172, 146] on span "None selected" at bounding box center [1182, 147] width 76 height 13
click at [1163, 223] on label "[ITOTO] INDOSATTOTO" at bounding box center [1154, 227] width 170 height 20
select select "****"
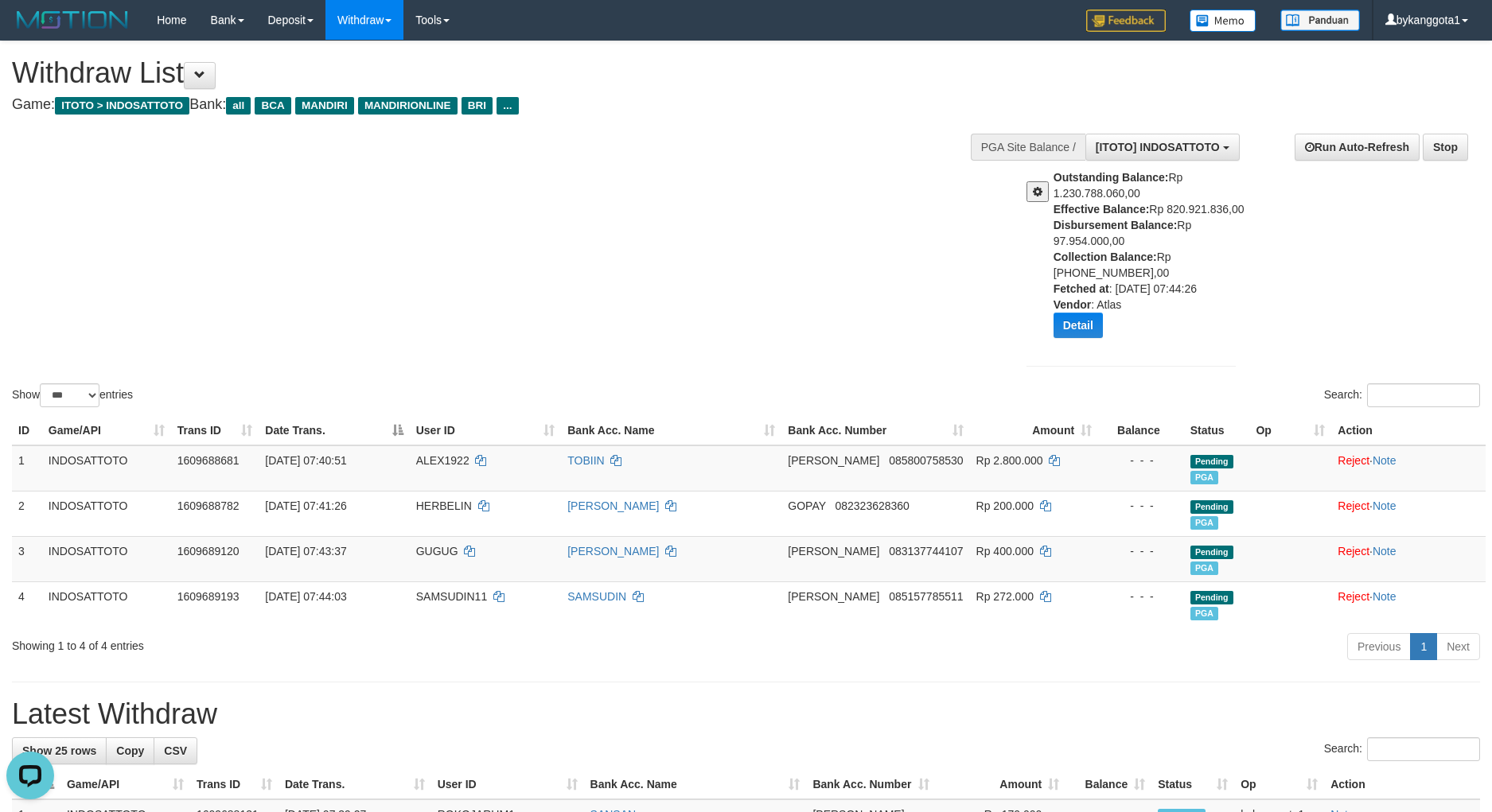
click at [1142, 227] on b "Disbursement Balance:" at bounding box center [1115, 225] width 124 height 13
click at [1130, 226] on b "Disbursement Balance:" at bounding box center [1115, 225] width 124 height 13
copy div "Disbursement Balance: Rp 97.954.000,00"
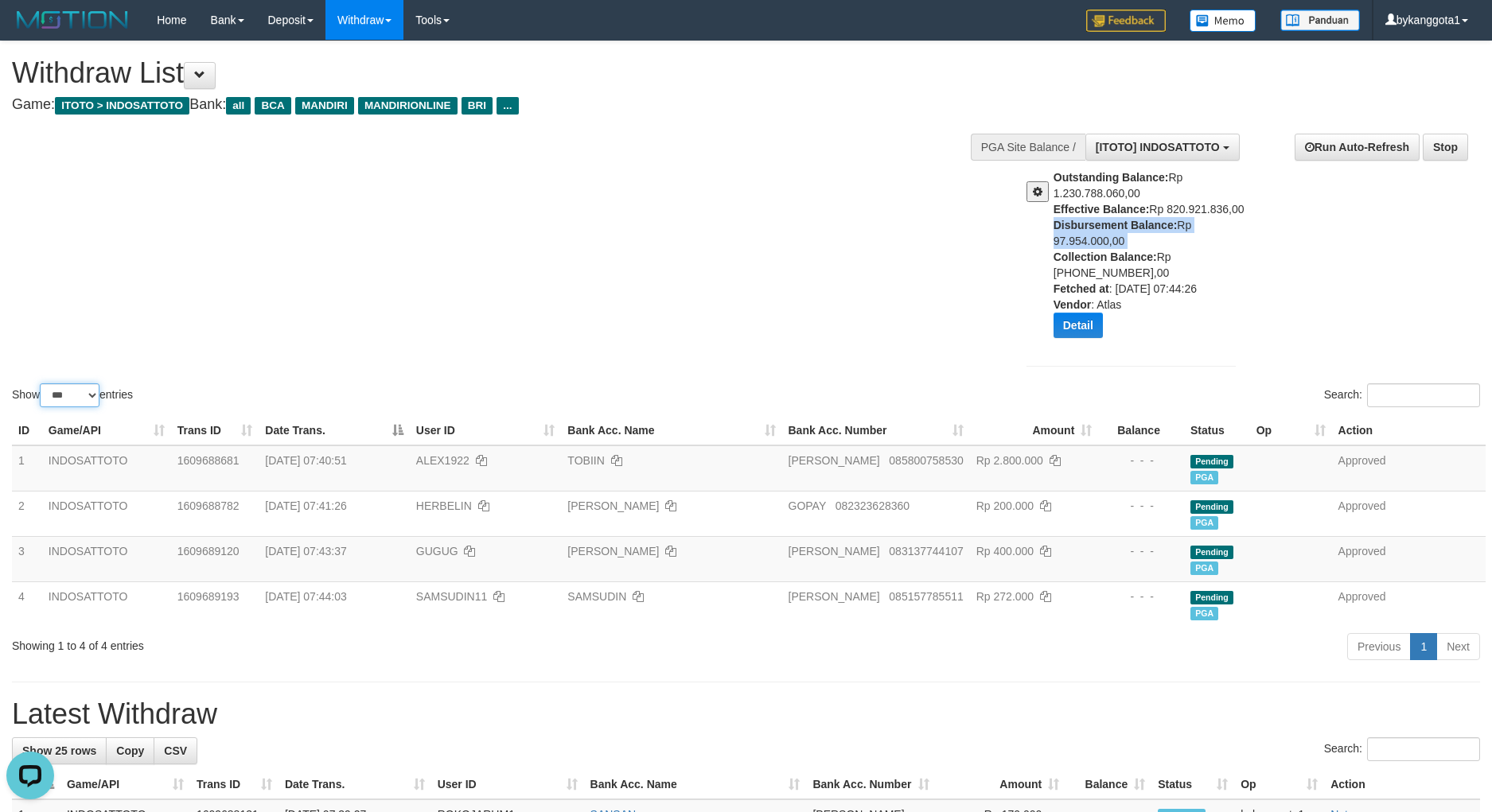
click at [70, 406] on select "** ** ** ***" at bounding box center [69, 395] width 60 height 24
click at [42, 383] on select "** ** ** ***" at bounding box center [69, 395] width 60 height 24
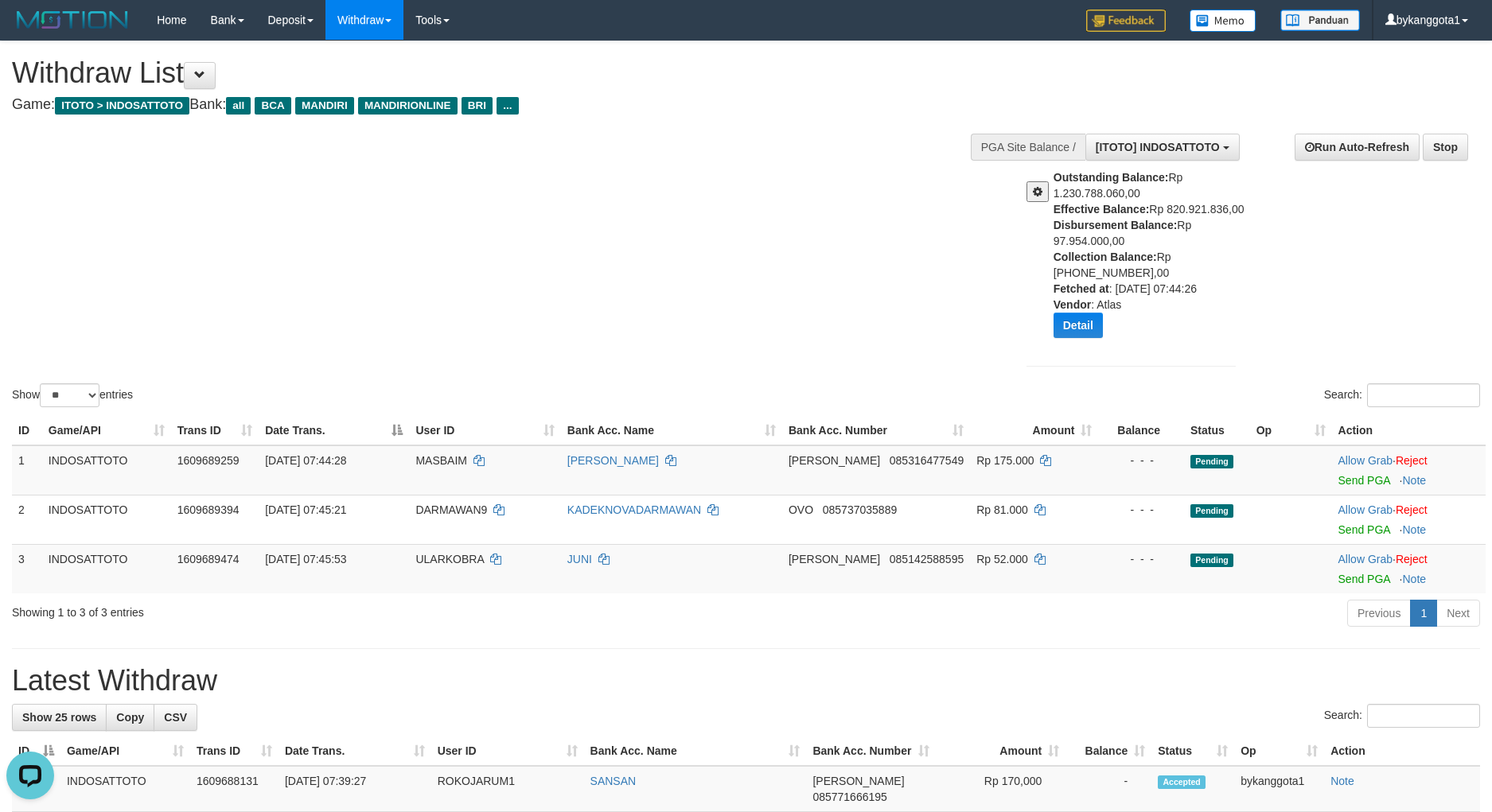
click at [1218, 708] on div "Search:" at bounding box center [746, 718] width 1468 height 28
click at [1359, 483] on link "Send PGA" at bounding box center [1364, 480] width 52 height 13
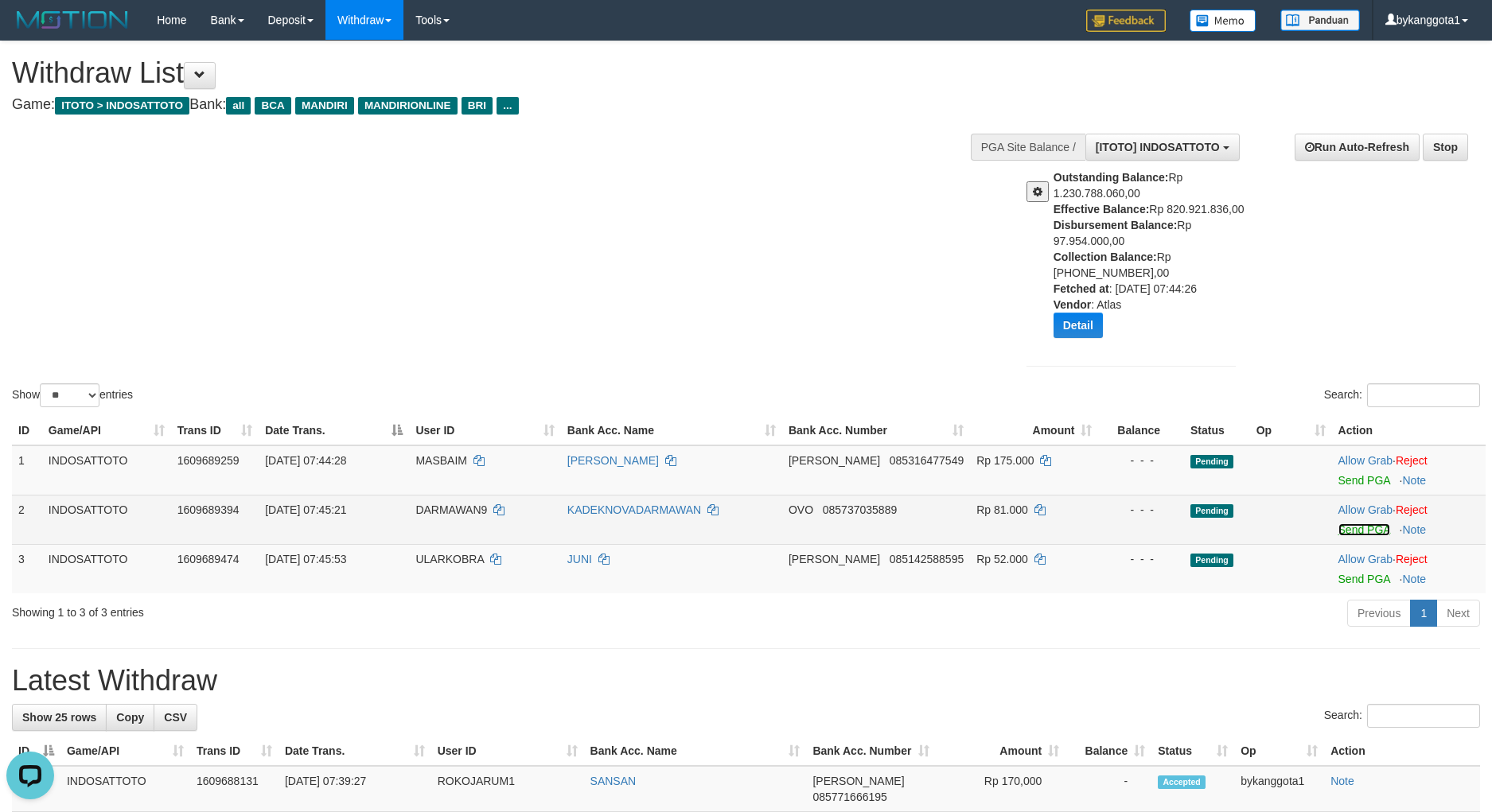
click at [1359, 535] on link "Send PGA" at bounding box center [1364, 530] width 52 height 13
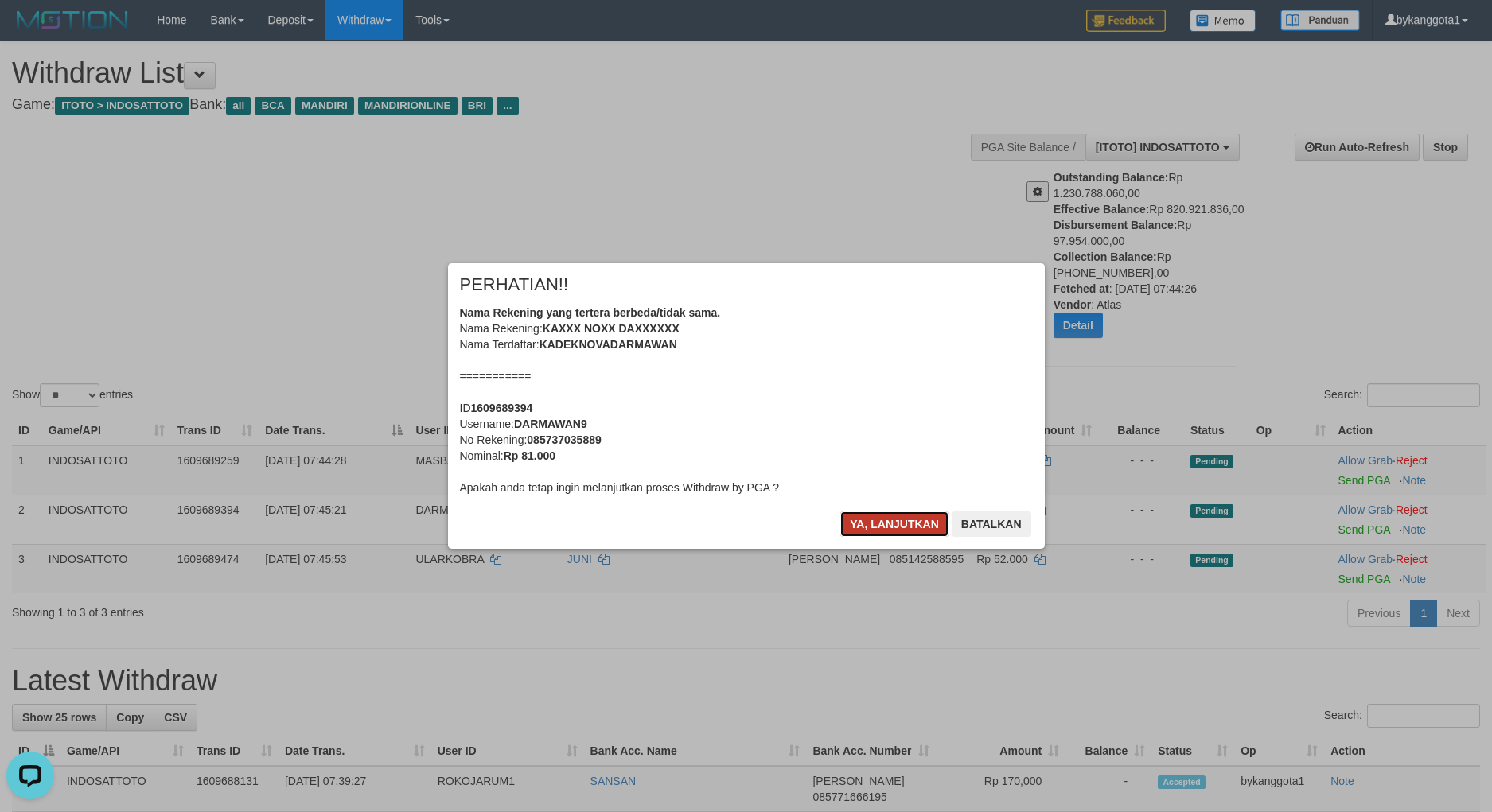
click at [879, 523] on button "Ya, lanjutkan" at bounding box center [893, 525] width 108 height 26
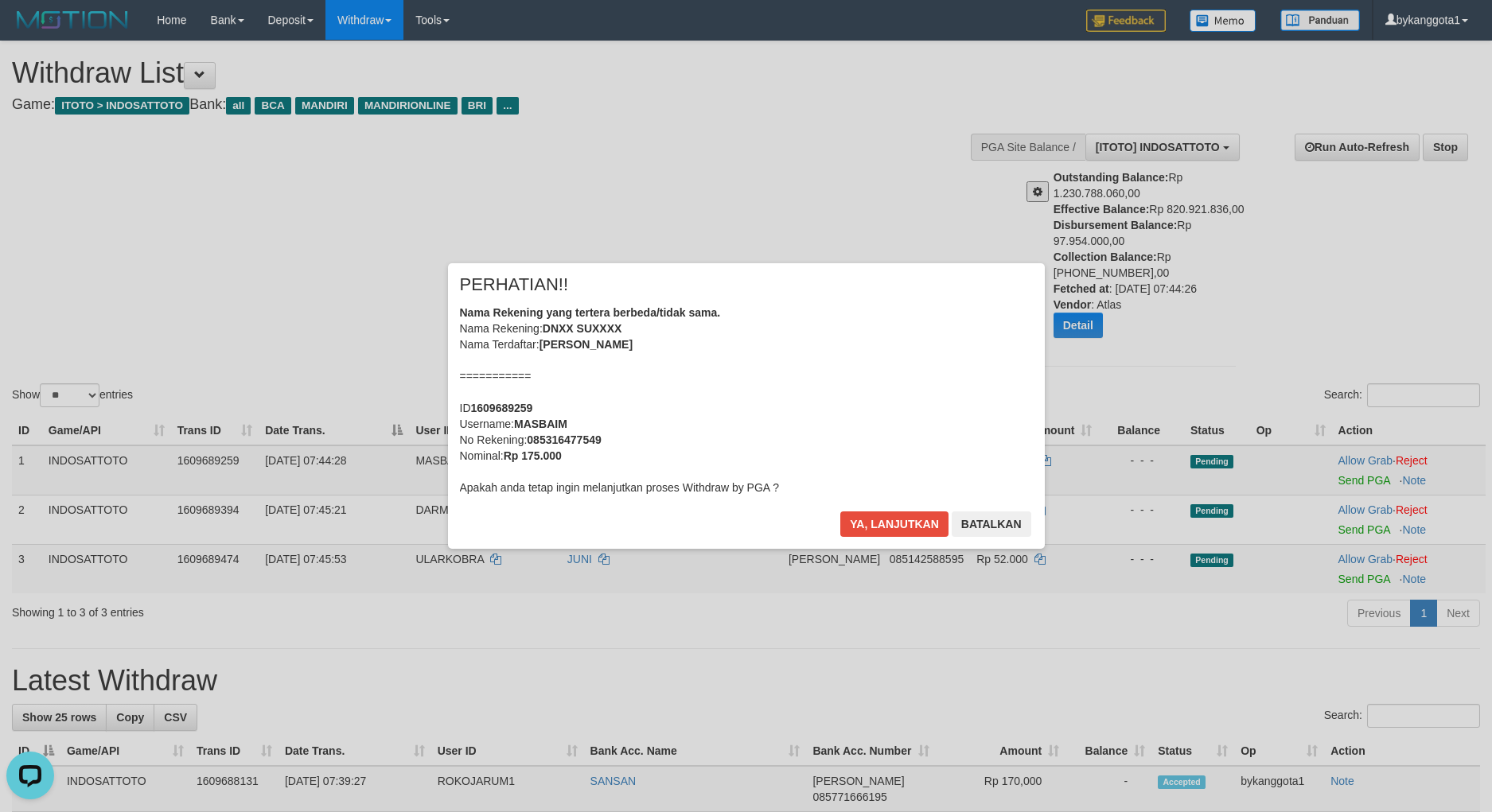
click at [879, 523] on div "× PERHATIAN!! Nama Rekening yang tertera berbeda/tidak sama. Nama Rekening: KAX…" at bounding box center [746, 406] width 621 height 285
click at [879, 523] on button "Ya, lanjutkan" at bounding box center [893, 525] width 108 height 26
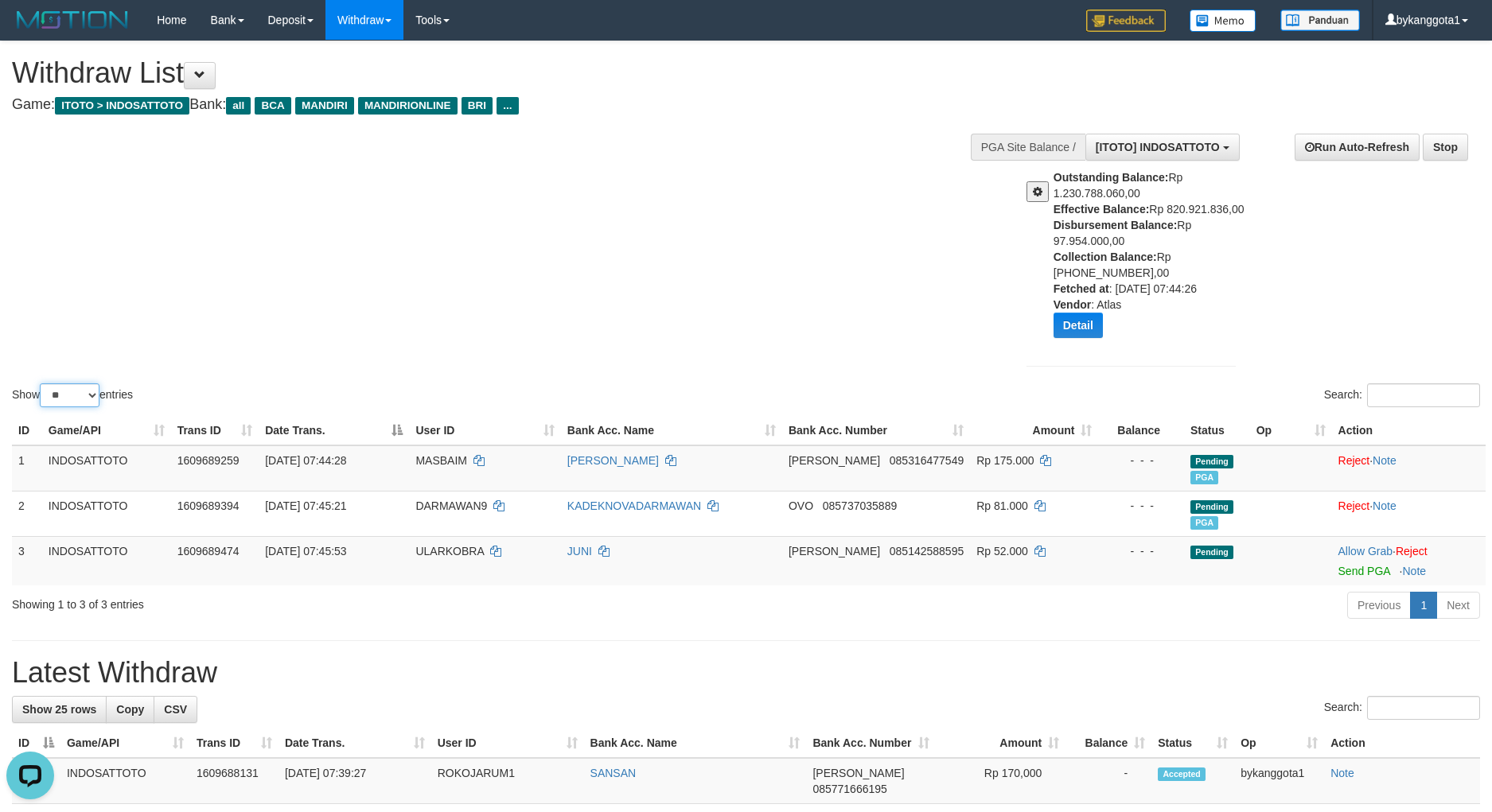
click at [72, 396] on select "** ** ** ***" at bounding box center [69, 395] width 60 height 24
click at [42, 383] on select "** ** ** ***" at bounding box center [69, 395] width 60 height 24
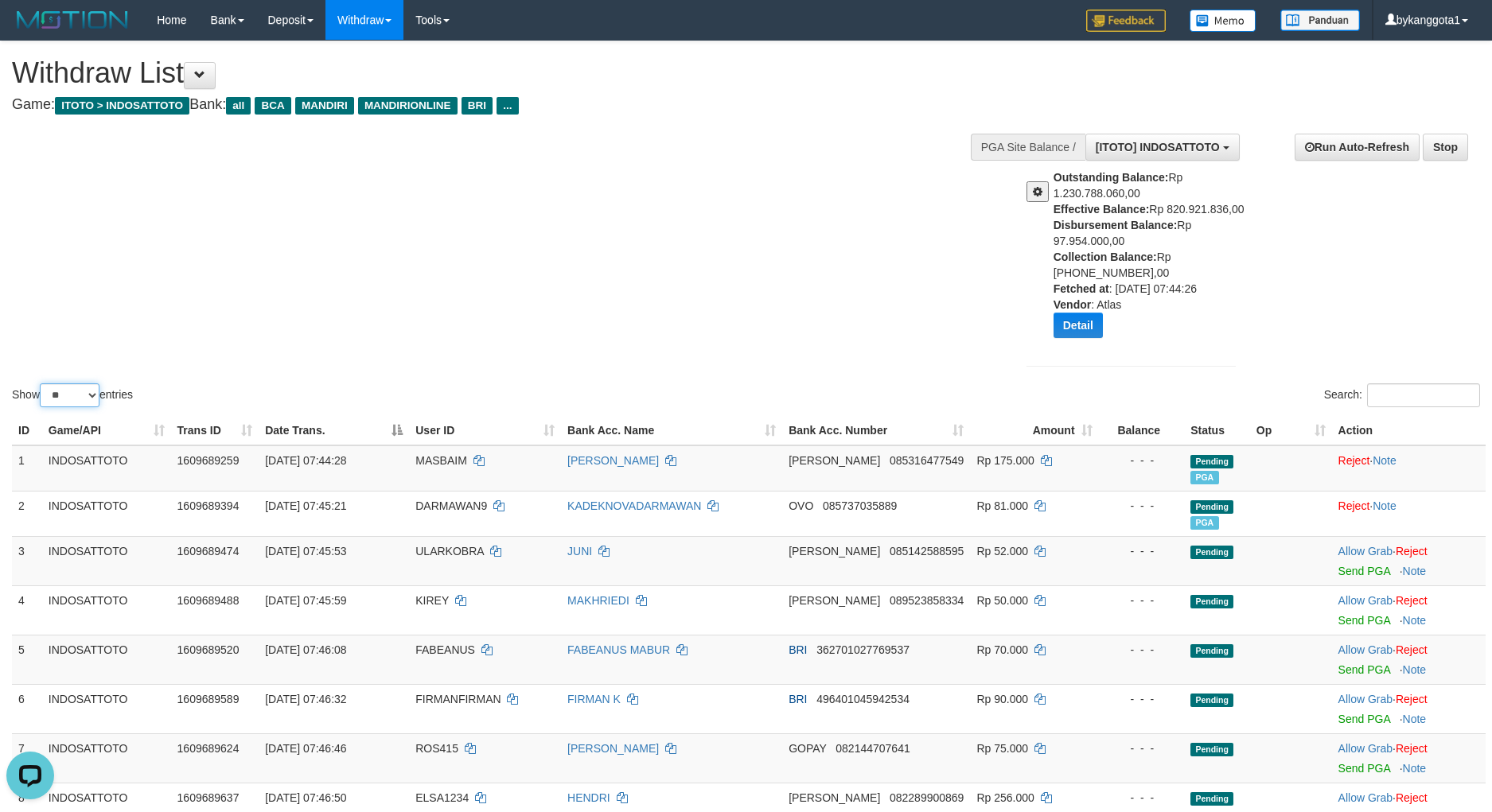
drag, startPoint x: 89, startPoint y: 387, endPoint x: 93, endPoint y: 399, distance: 12.6
click at [89, 387] on select "** ** ** ***" at bounding box center [69, 395] width 60 height 24
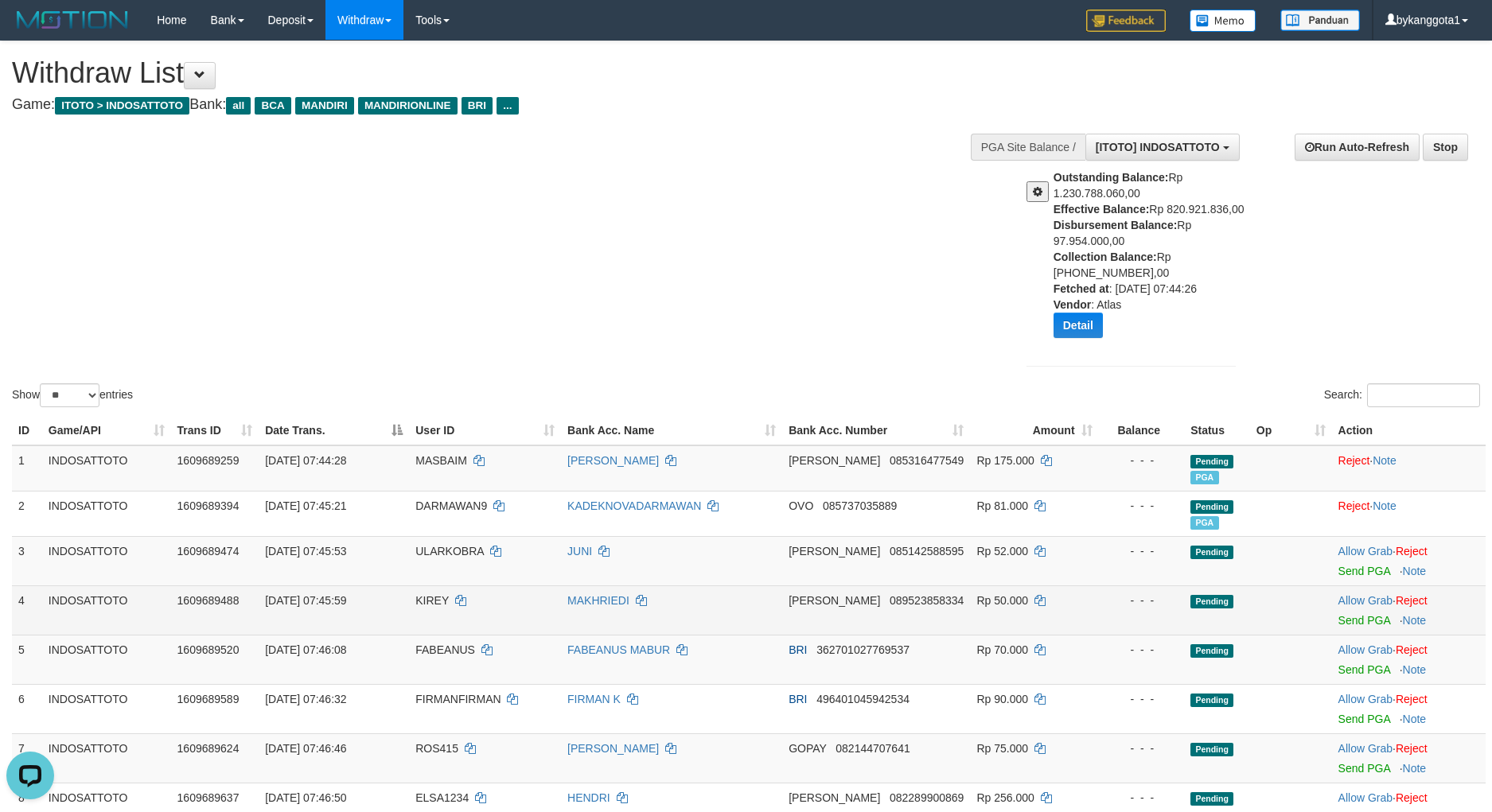
click at [1260, 598] on td at bounding box center [1291, 610] width 82 height 49
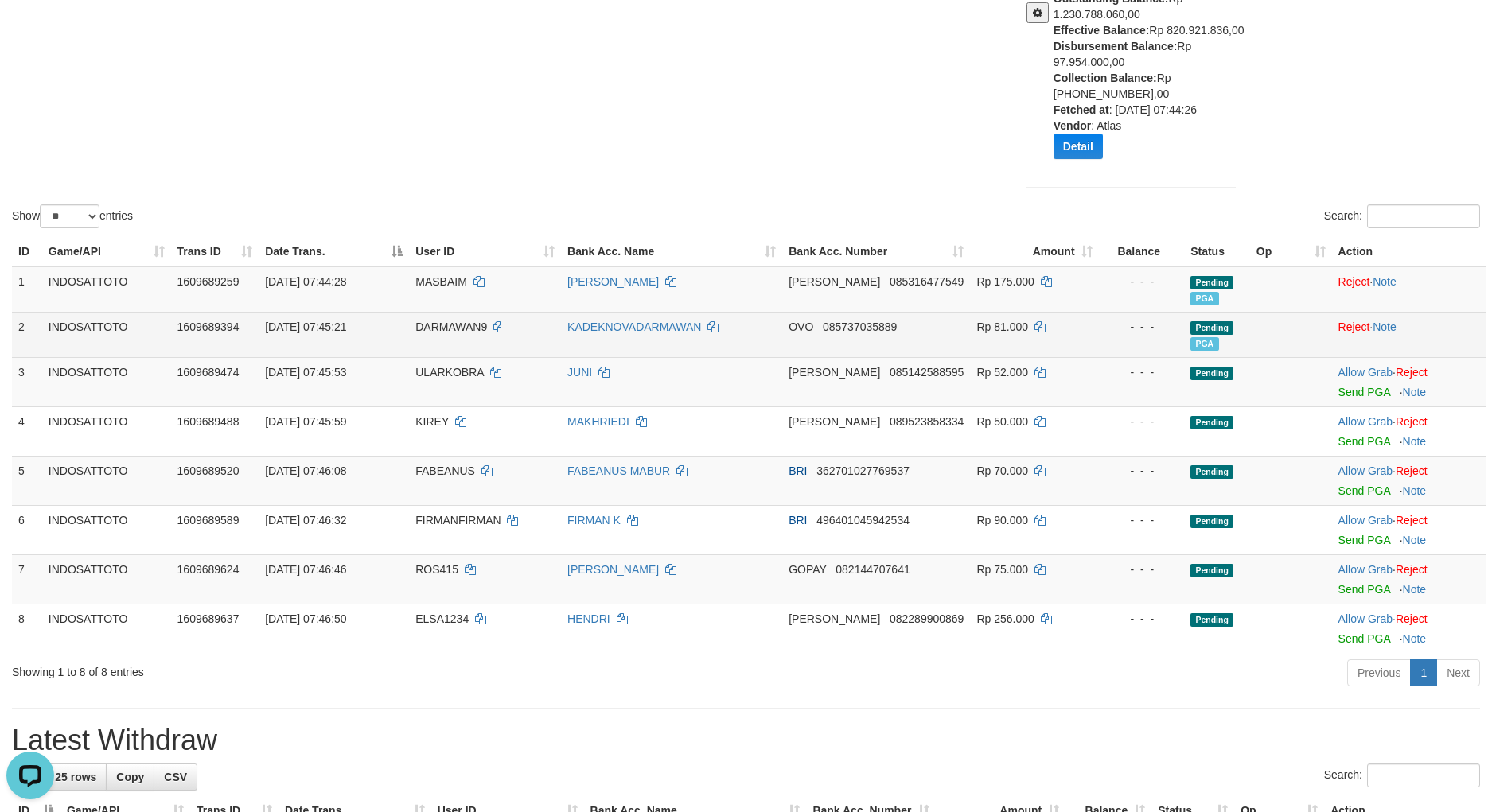
scroll to position [238, 0]
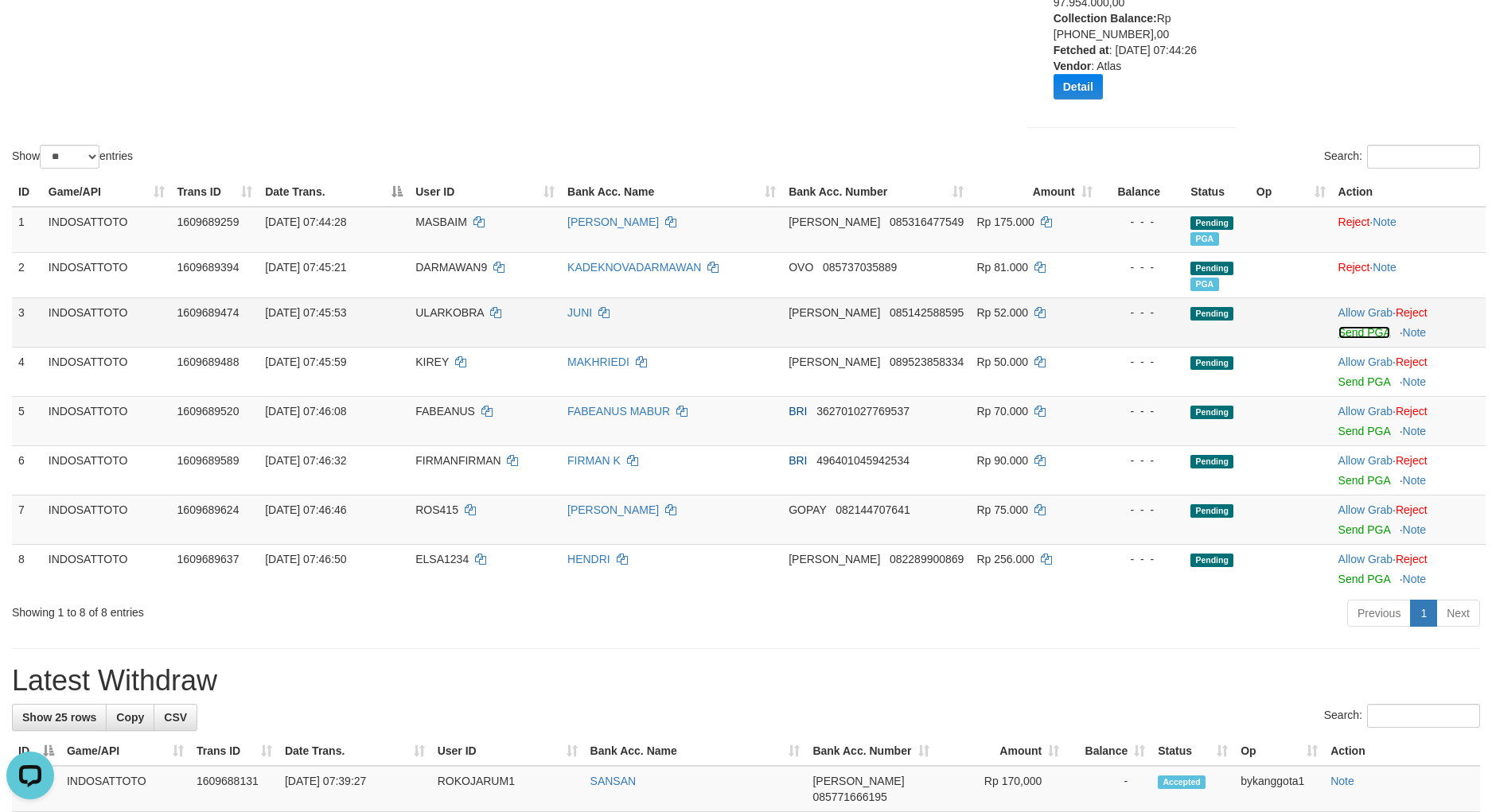
click at [1373, 337] on link "Send PGA" at bounding box center [1364, 333] width 52 height 13
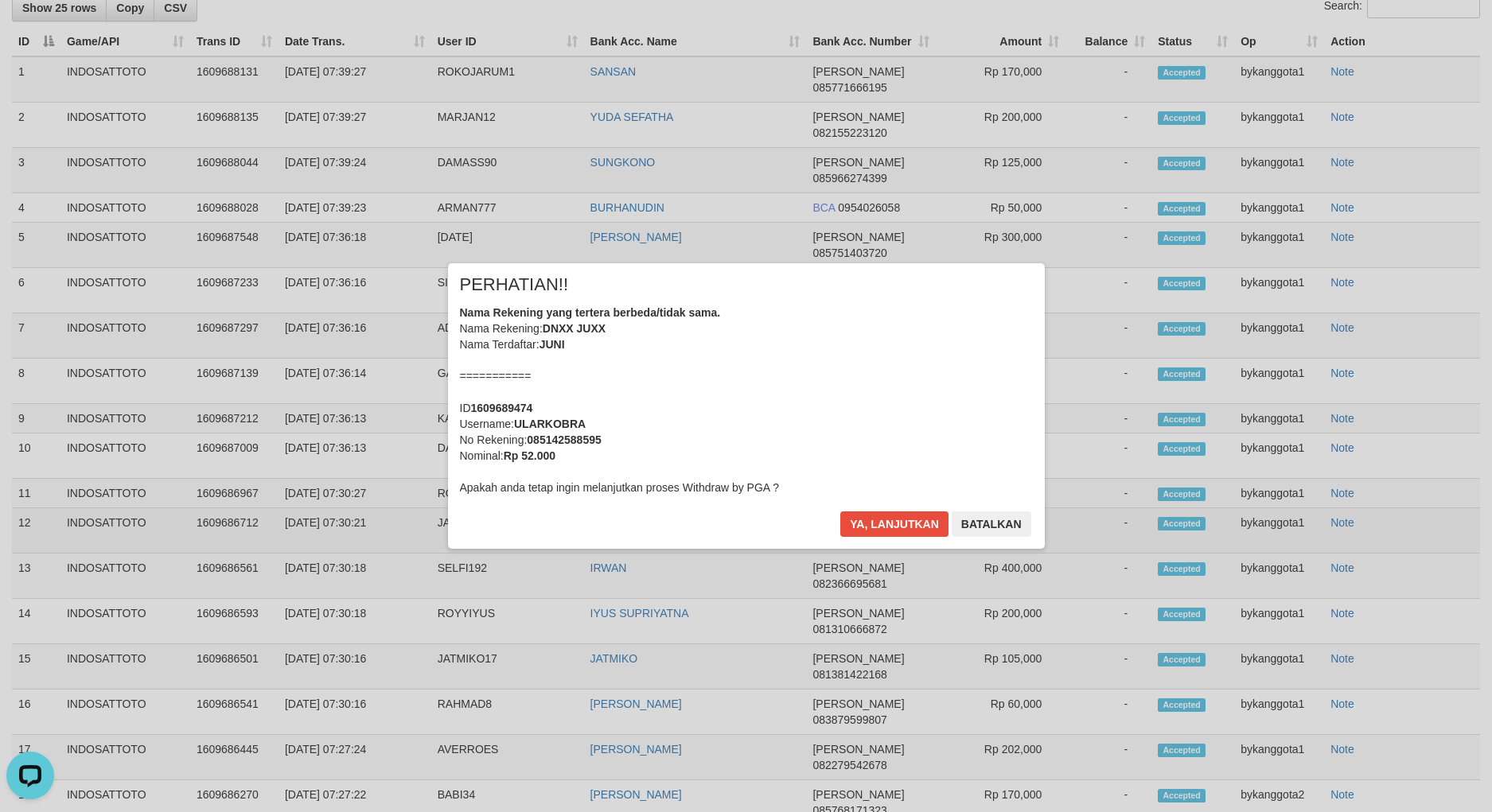
scroll to position [232, 0]
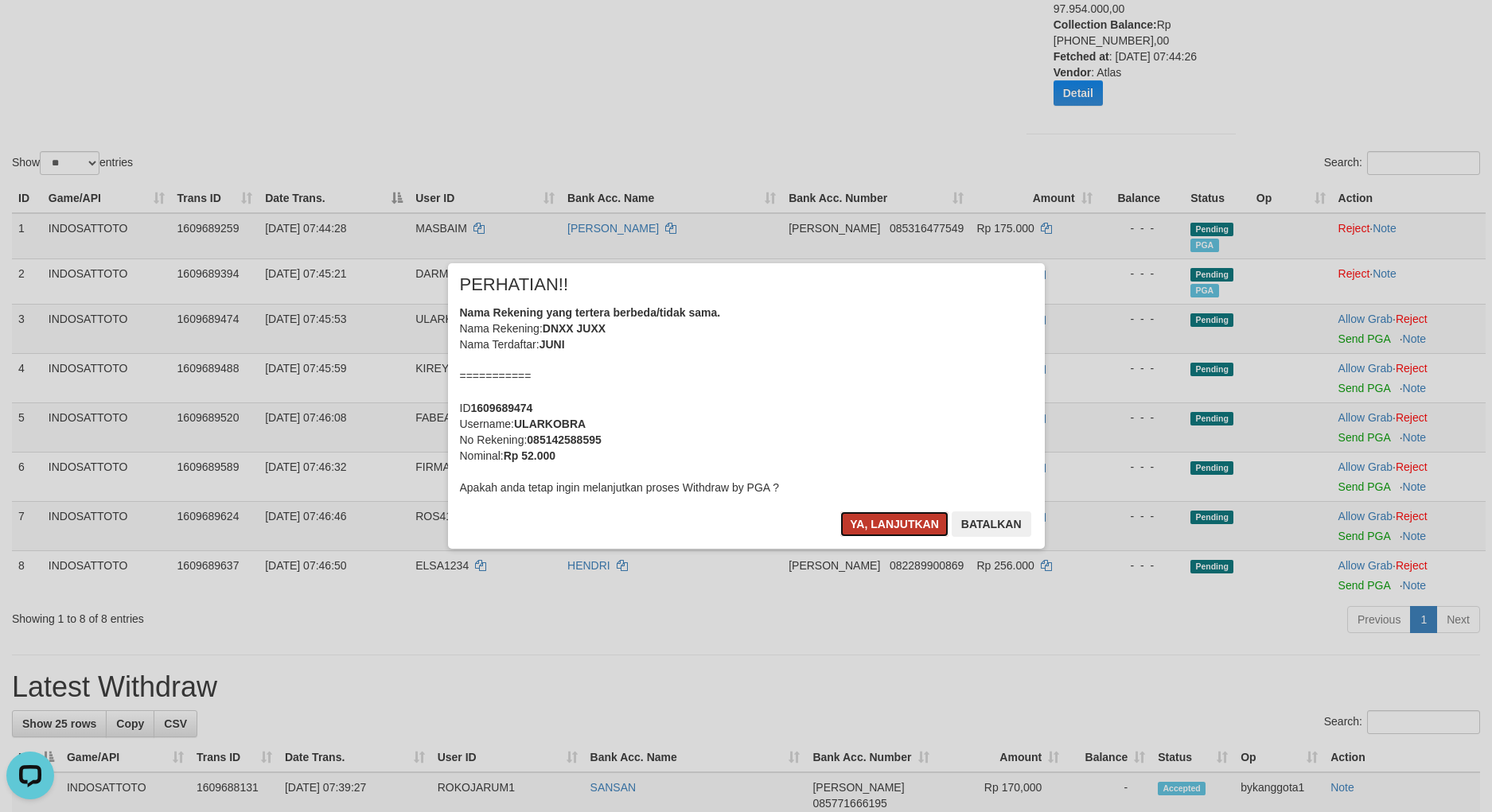
click at [885, 528] on button "Ya, lanjutkan" at bounding box center [893, 525] width 108 height 26
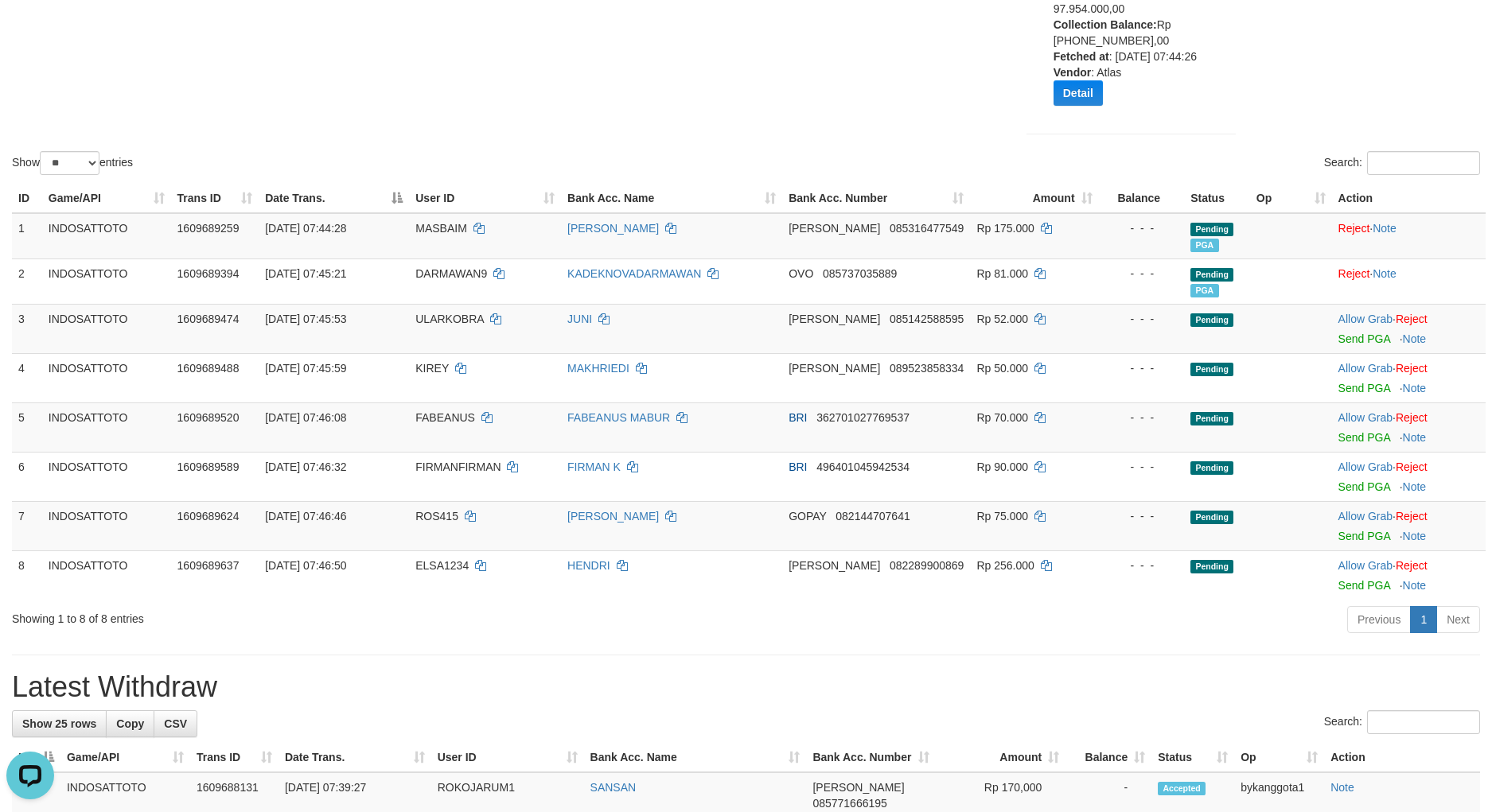
click at [885, 528] on div "× PERHATIAN!! Nama Rekening yang tertera berbeda/tidak sama. Nama Rekening: DNX…" at bounding box center [746, 406] width 621 height 285
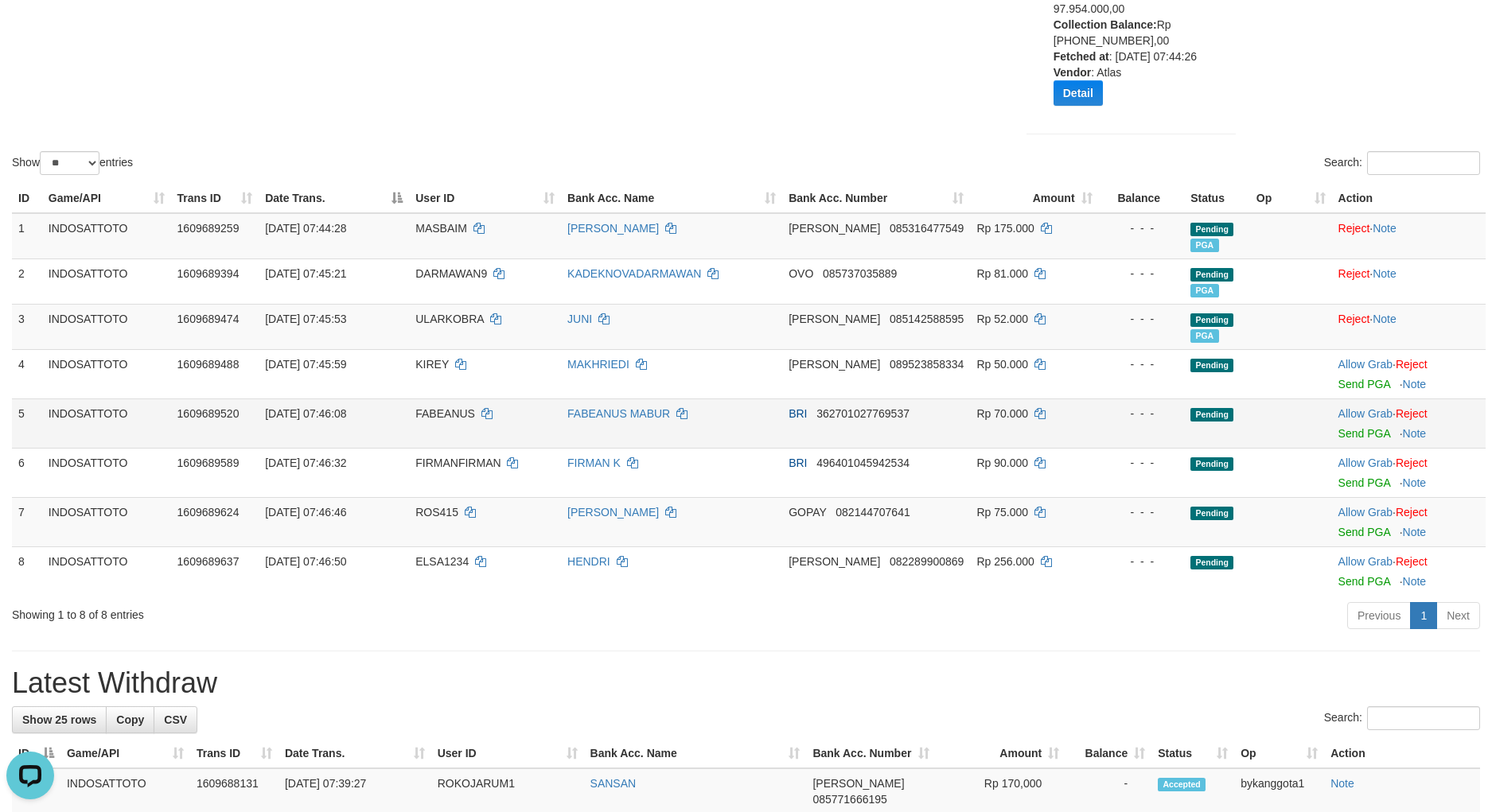
scroll to position [227, 0]
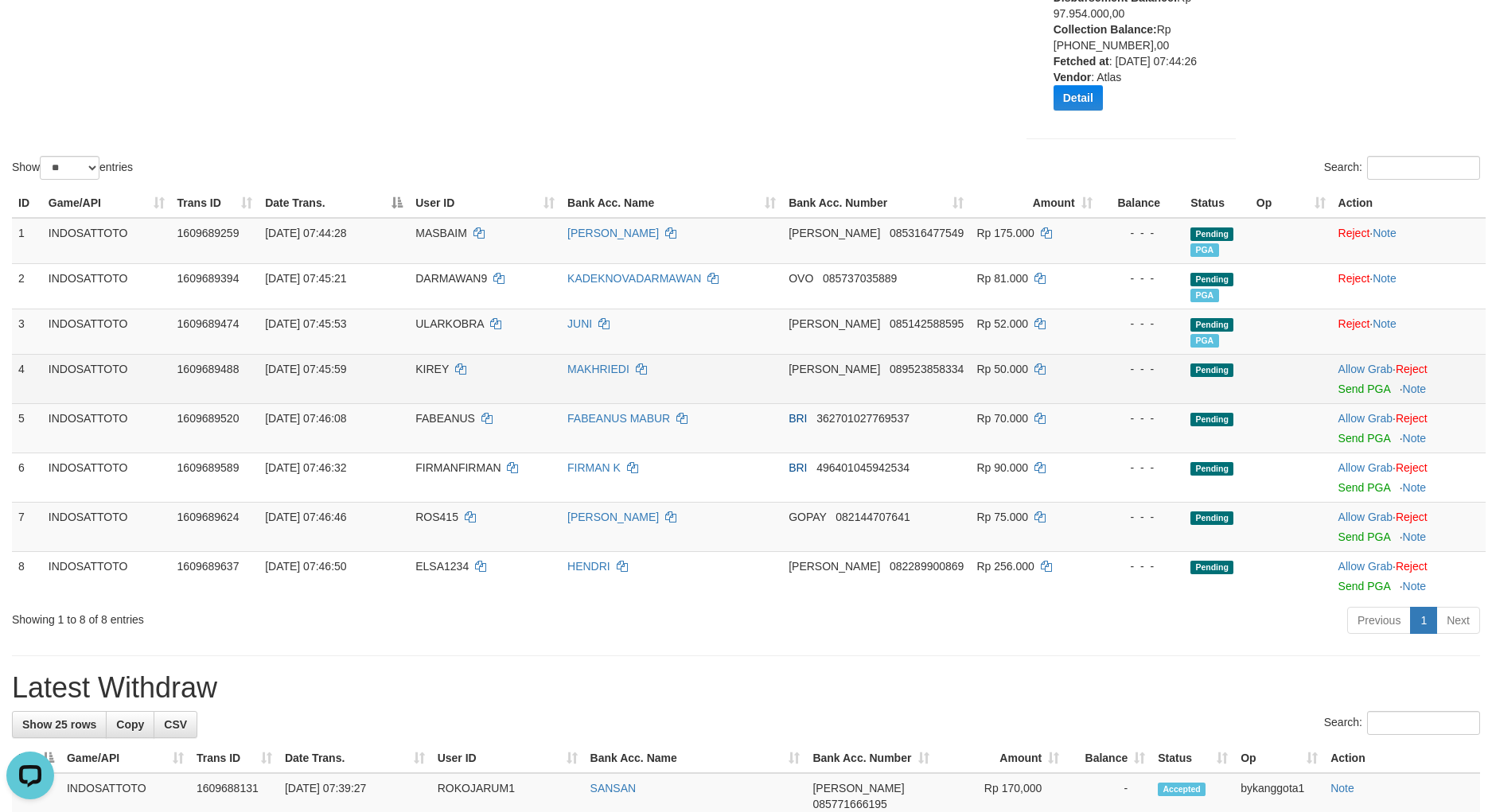
click at [1342, 396] on td "Allow Grab · Reject Send PGA · Note" at bounding box center [1409, 378] width 153 height 49
click at [1358, 385] on link "Send PGA" at bounding box center [1364, 389] width 52 height 13
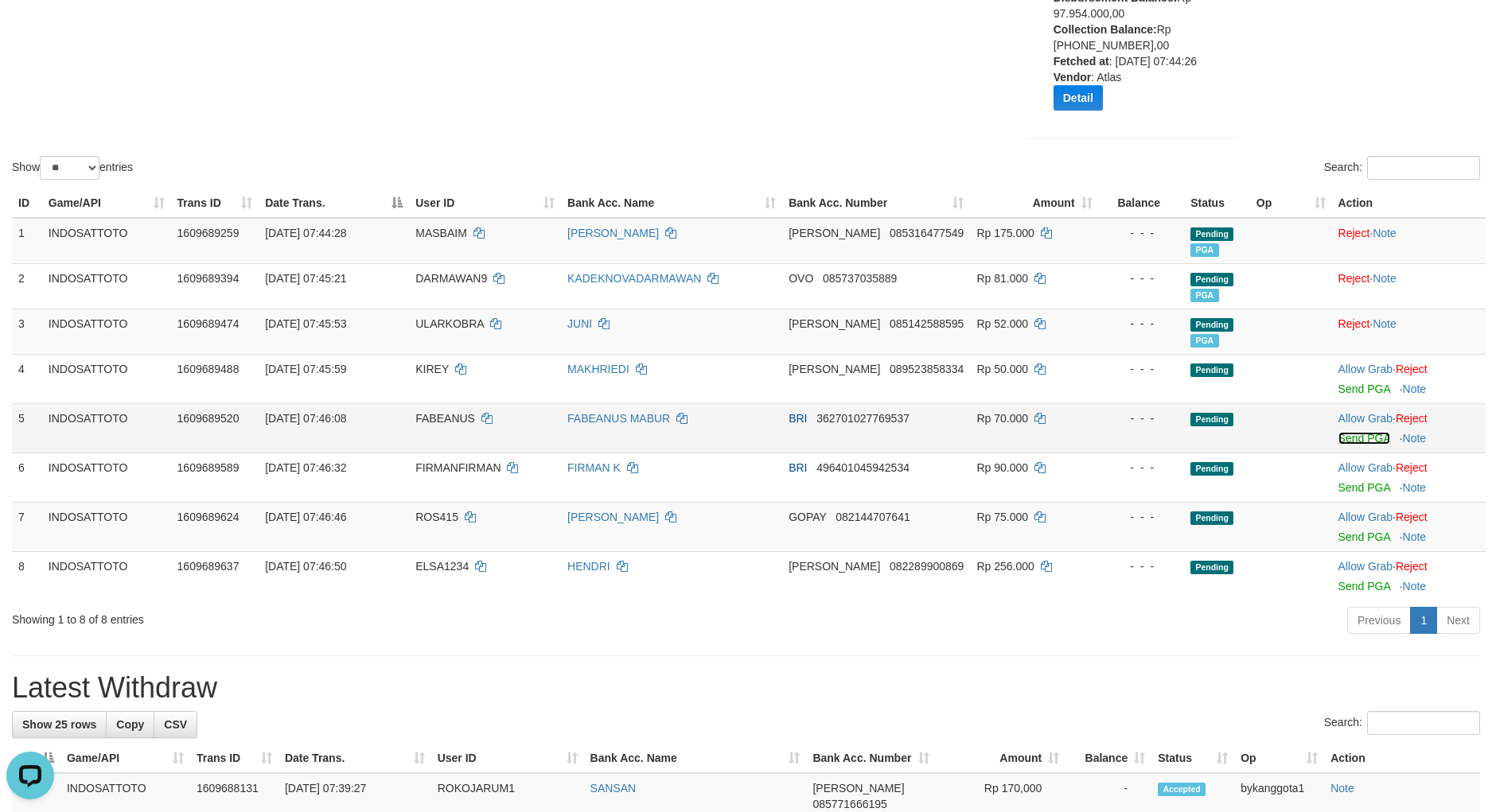
click at [1370, 440] on link "Send PGA" at bounding box center [1364, 439] width 52 height 13
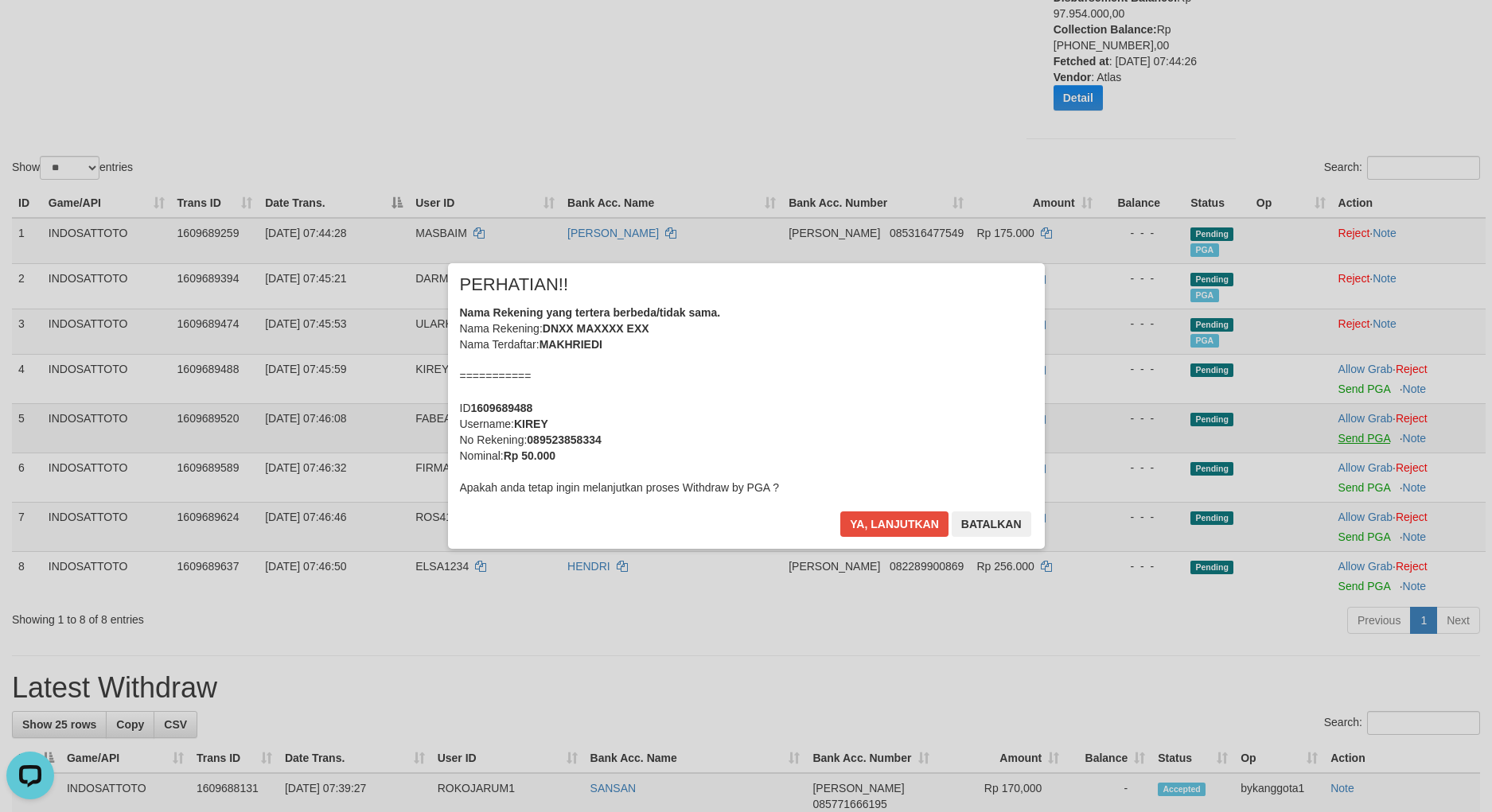
click at [1368, 494] on div "× PERHATIAN!! Nama Rekening yang tertera berbeda/tidak sama. Nama Rekening: DNX…" at bounding box center [746, 406] width 1492 height 348
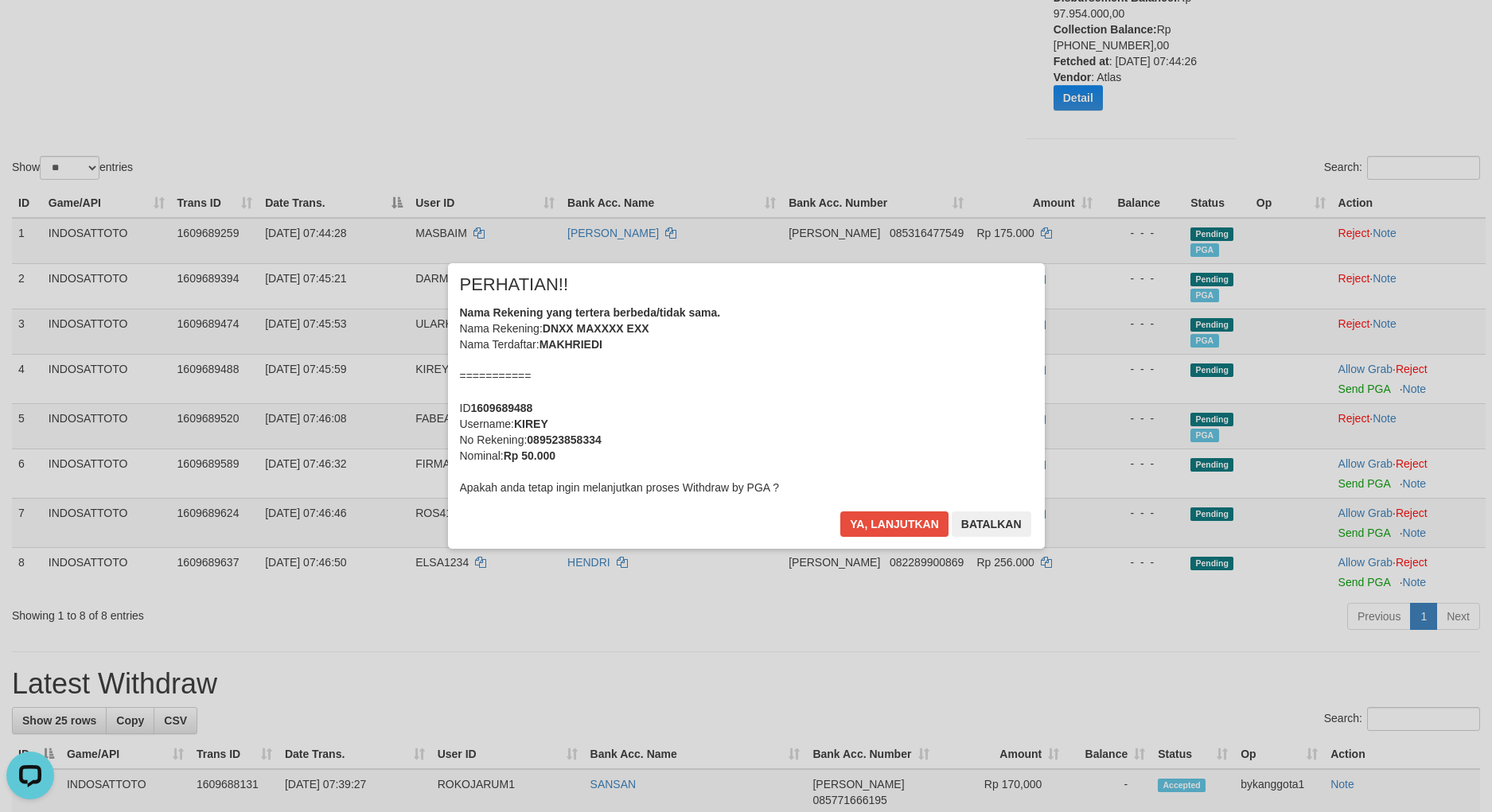
scroll to position [224, 0]
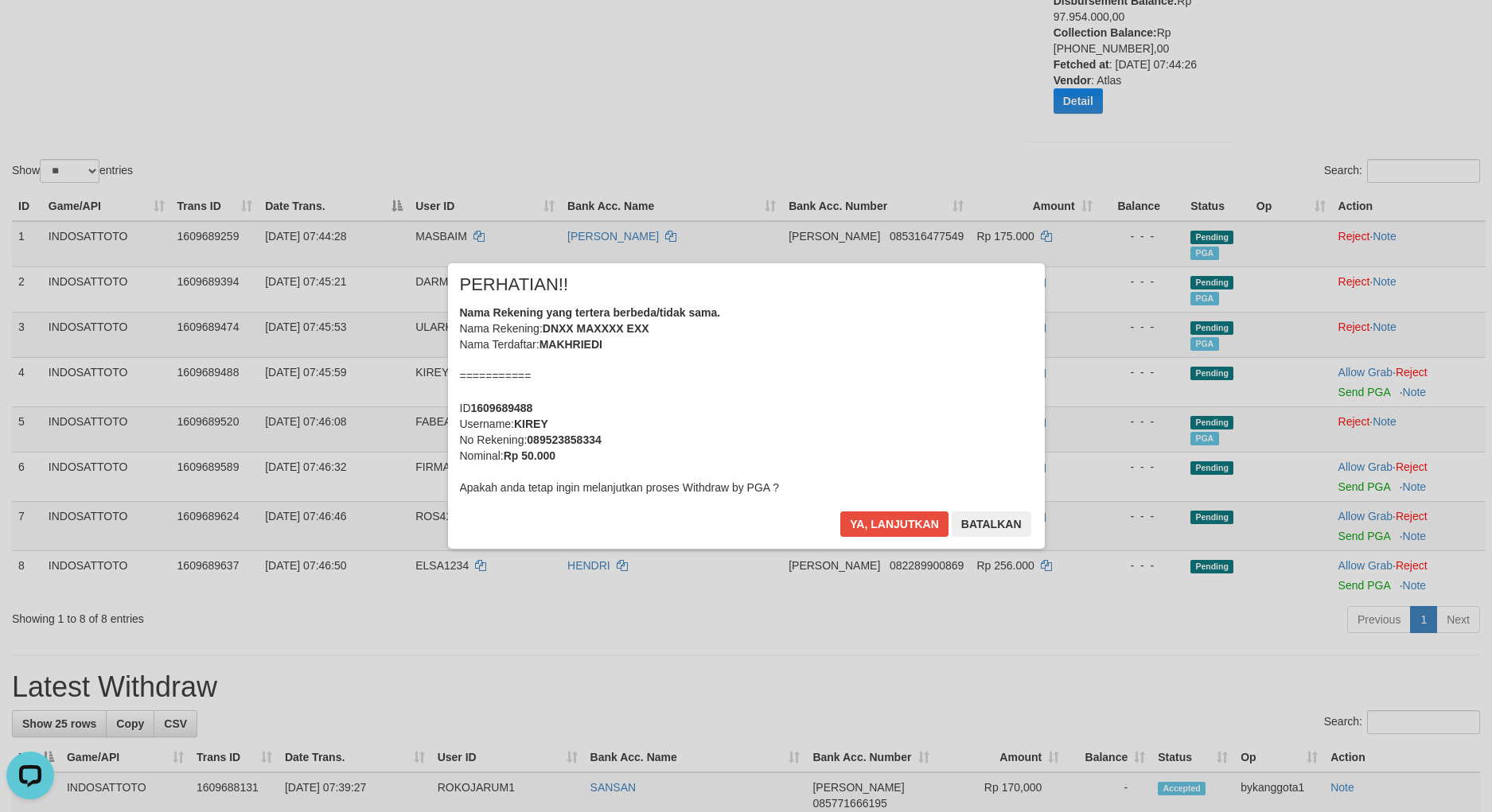
click at [879, 539] on div "Ya, lanjutkan Batalkan" at bounding box center [935, 530] width 193 height 37
click at [900, 528] on button "Ya, lanjutkan" at bounding box center [893, 525] width 108 height 26
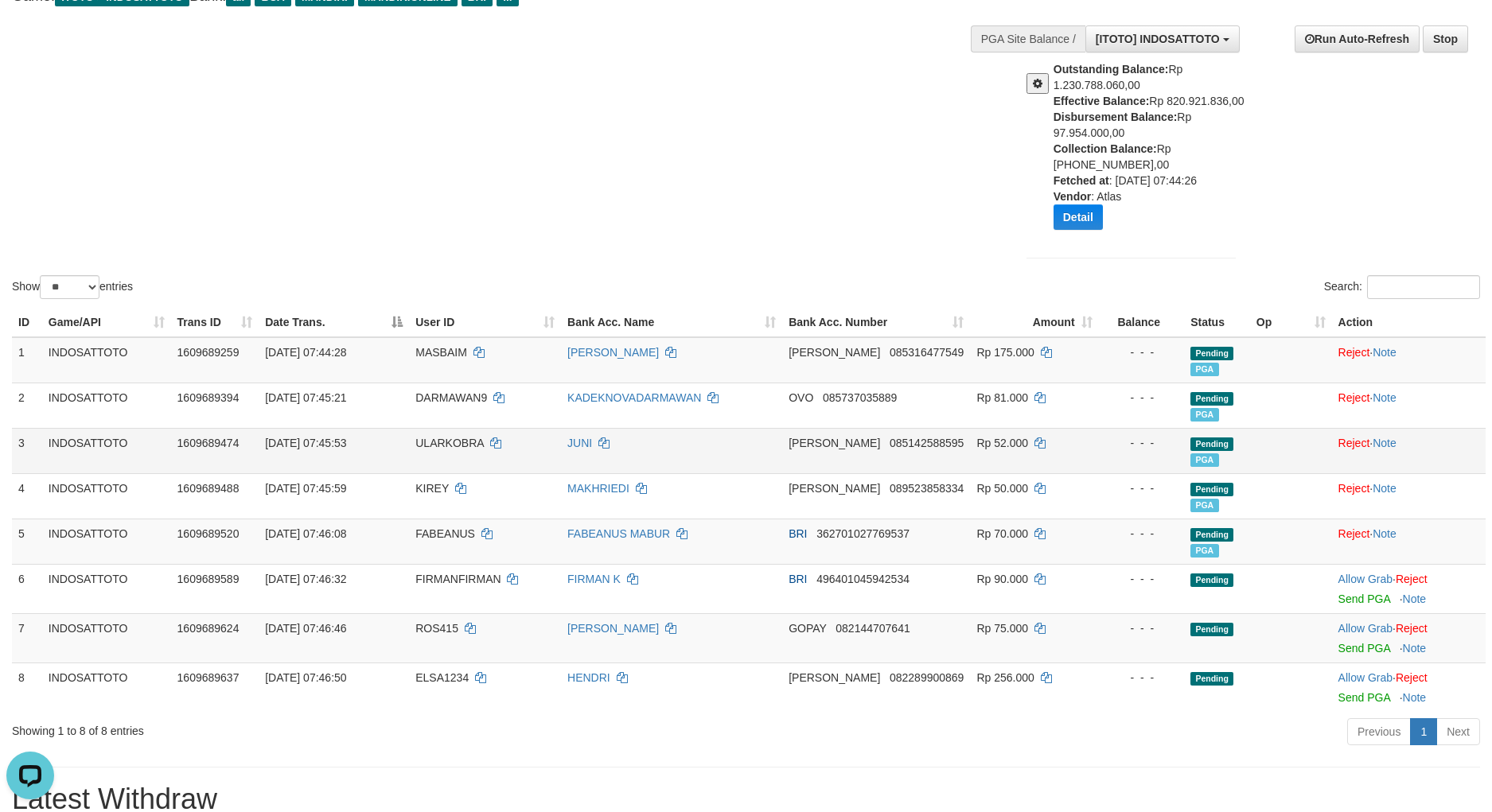
scroll to position [238, 0]
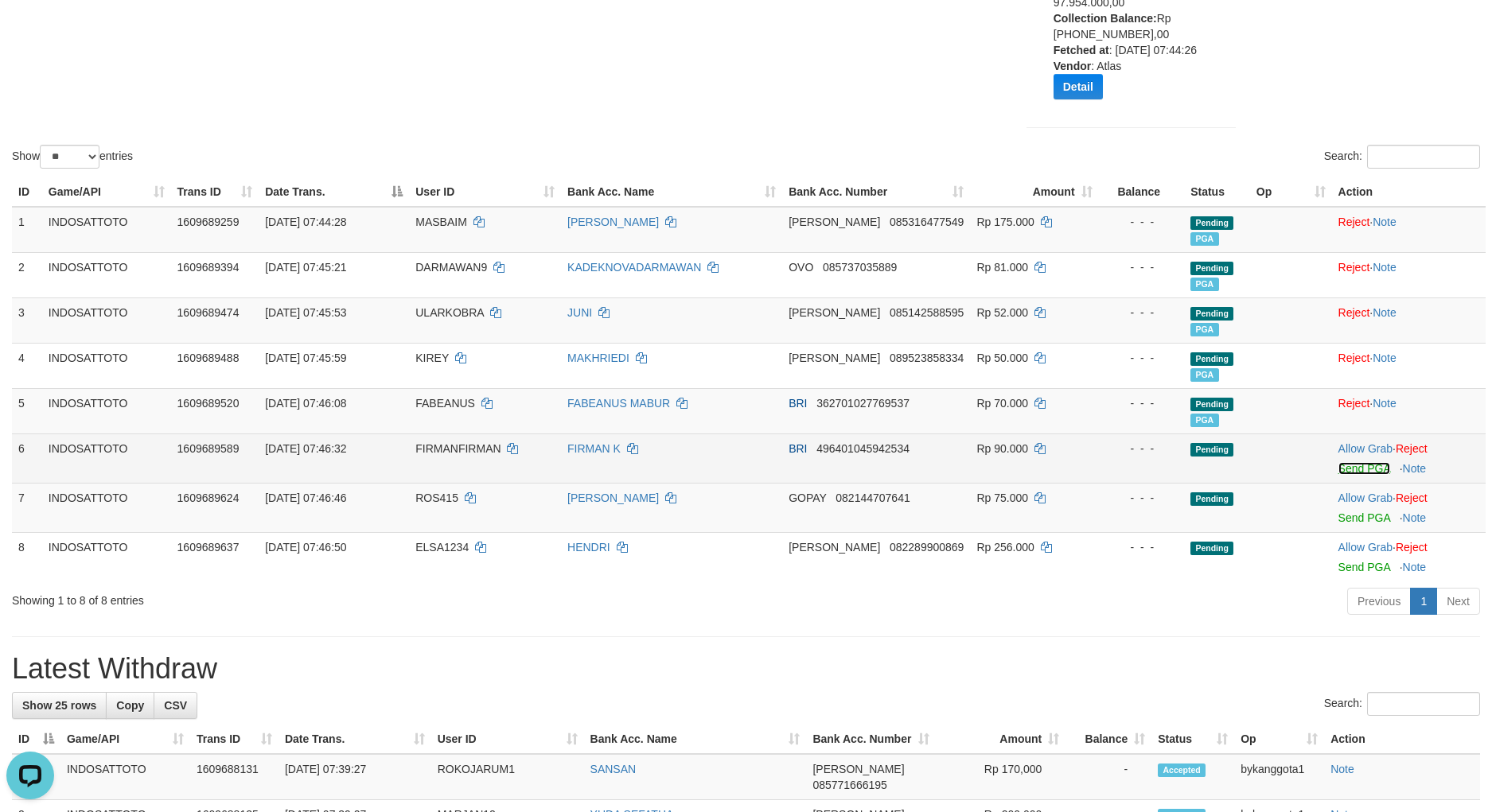
click at [1373, 468] on link "Send PGA" at bounding box center [1364, 468] width 52 height 13
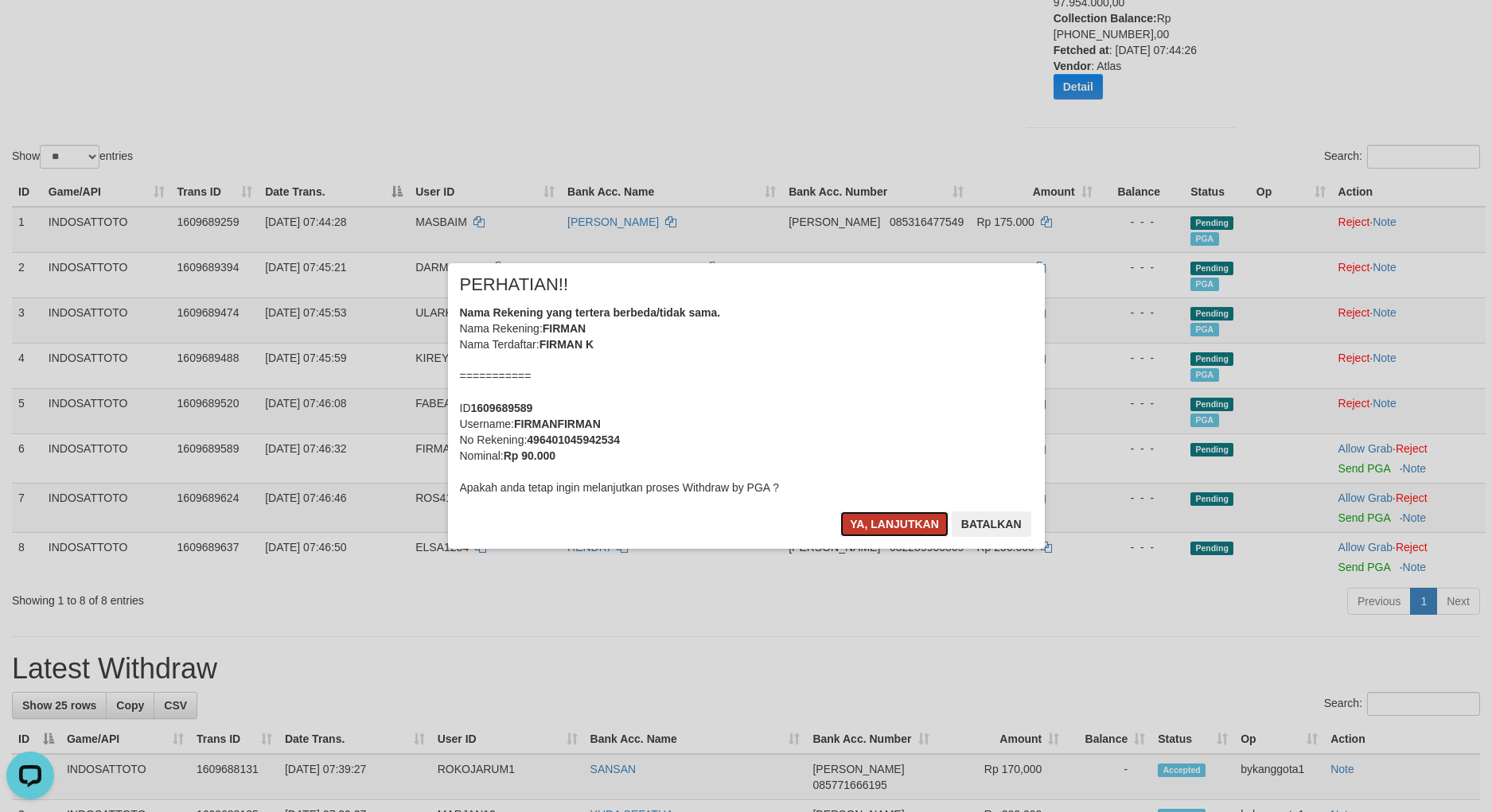
click at [895, 530] on button "Ya, lanjutkan" at bounding box center [893, 525] width 108 height 26
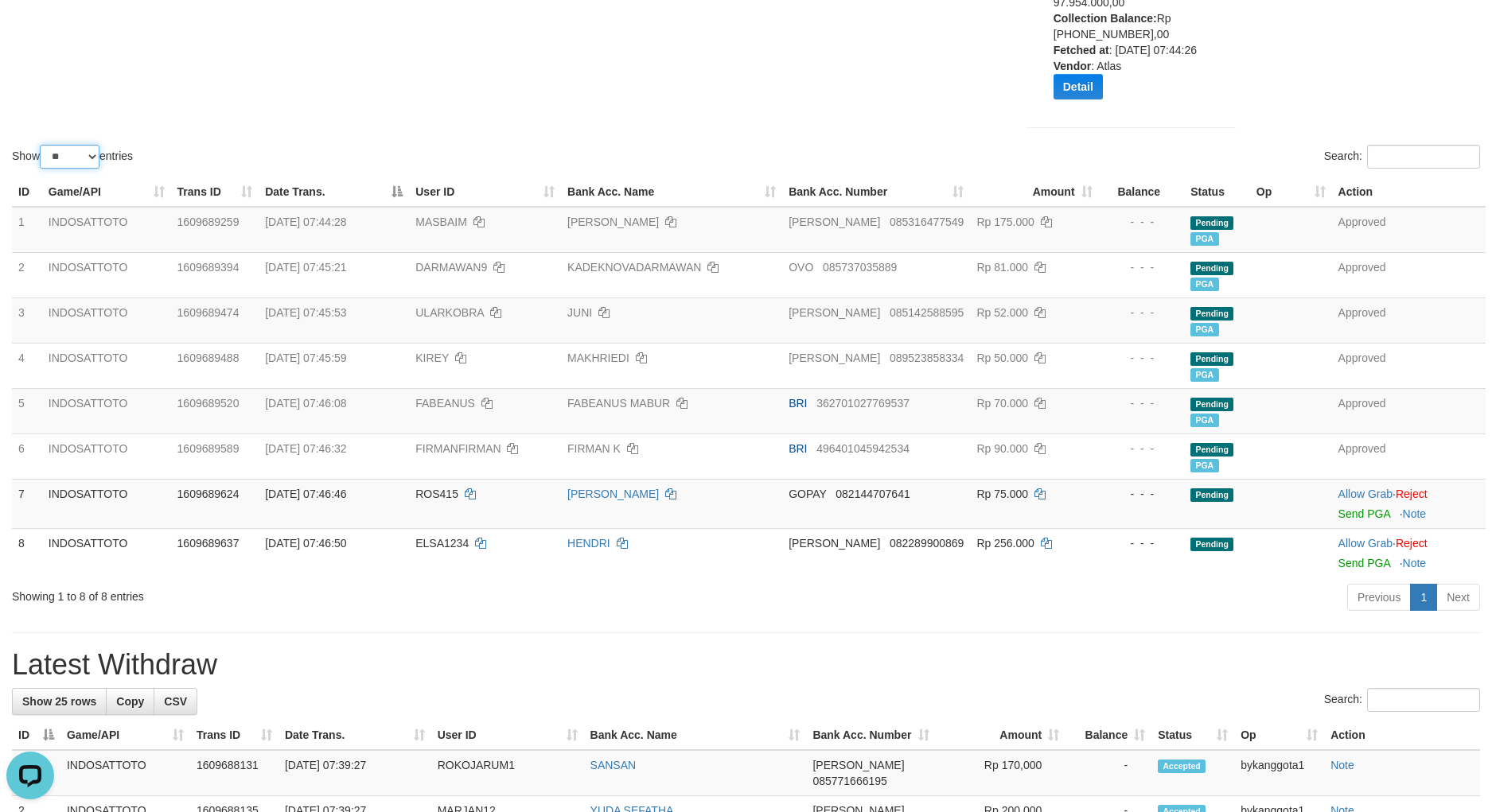
drag, startPoint x: 74, startPoint y: 153, endPoint x: 75, endPoint y: 165, distance: 12.0
click at [74, 153] on select "** ** ** ***" at bounding box center [69, 157] width 60 height 24
select select "**"
click at [42, 145] on select "** ** ** ***" at bounding box center [69, 157] width 60 height 24
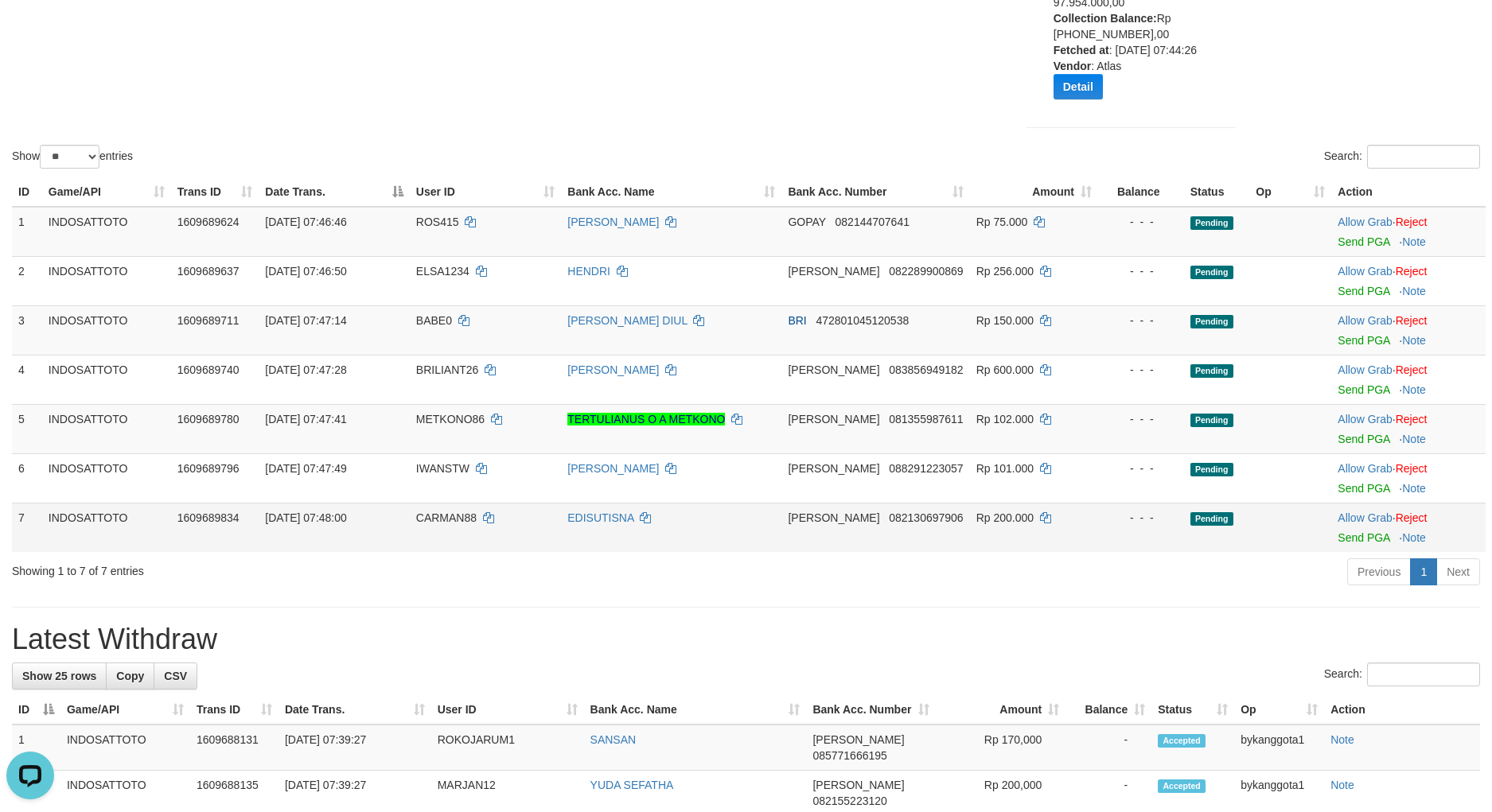
click at [1277, 547] on td at bounding box center [1290, 527] width 82 height 49
click at [1375, 244] on link "Send PGA" at bounding box center [1364, 242] width 52 height 13
click at [1367, 282] on div at bounding box center [1408, 281] width 141 height 4
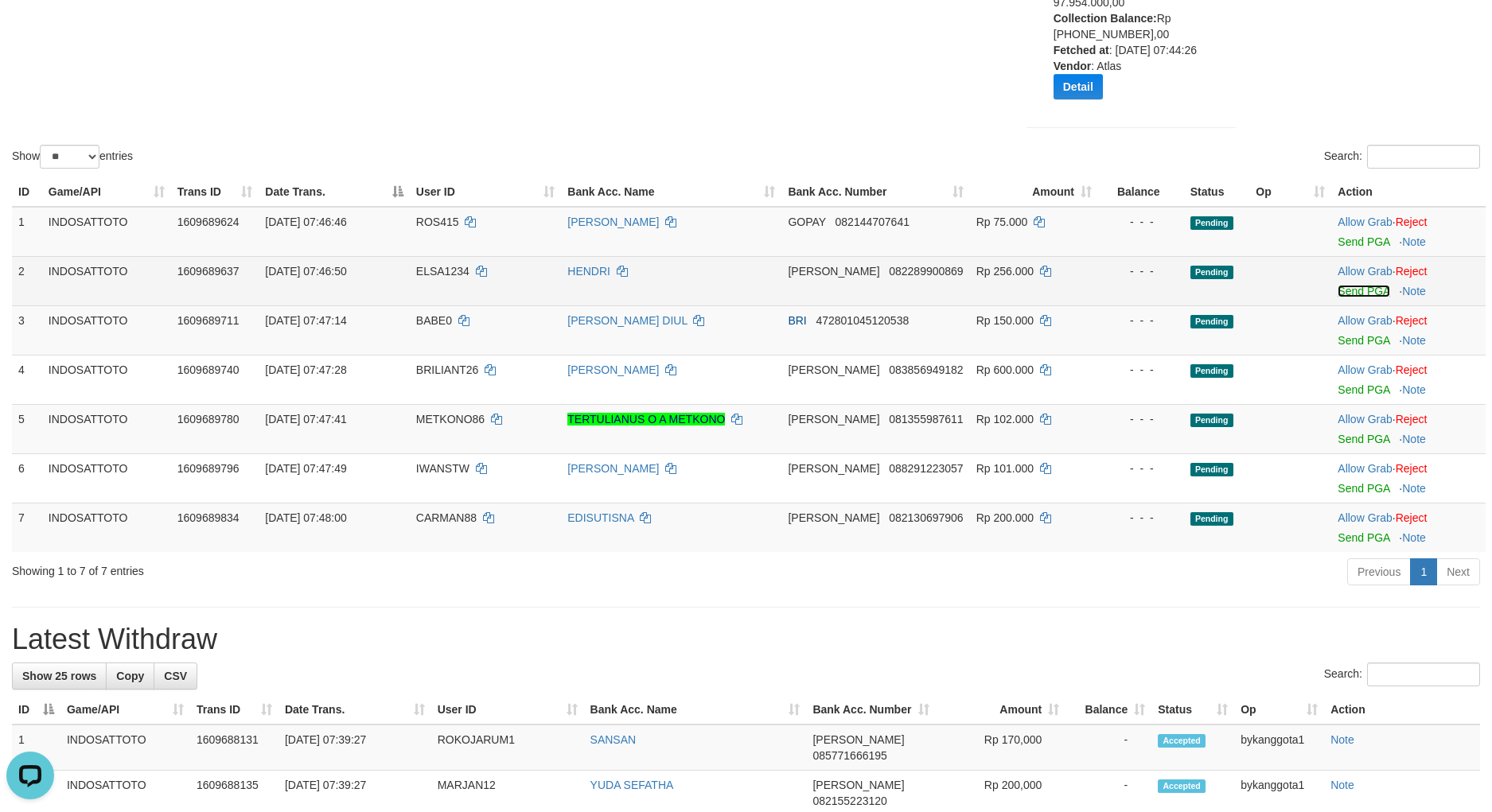
click at [1366, 294] on link "Send PGA" at bounding box center [1364, 291] width 52 height 13
click at [1361, 346] on td "Allow Grab · Reject Send PGA · Note" at bounding box center [1408, 330] width 154 height 49
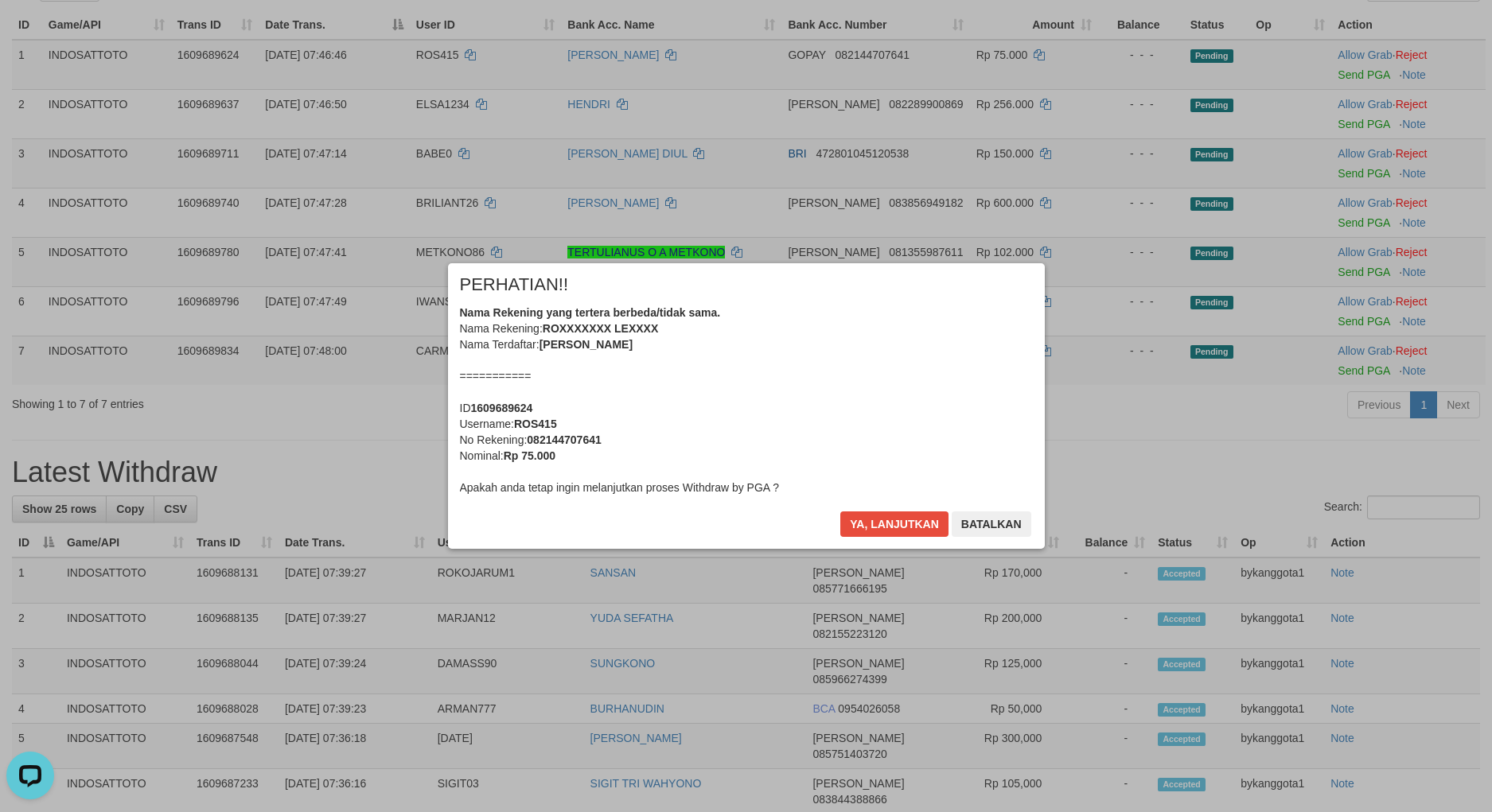
scroll to position [232, 0]
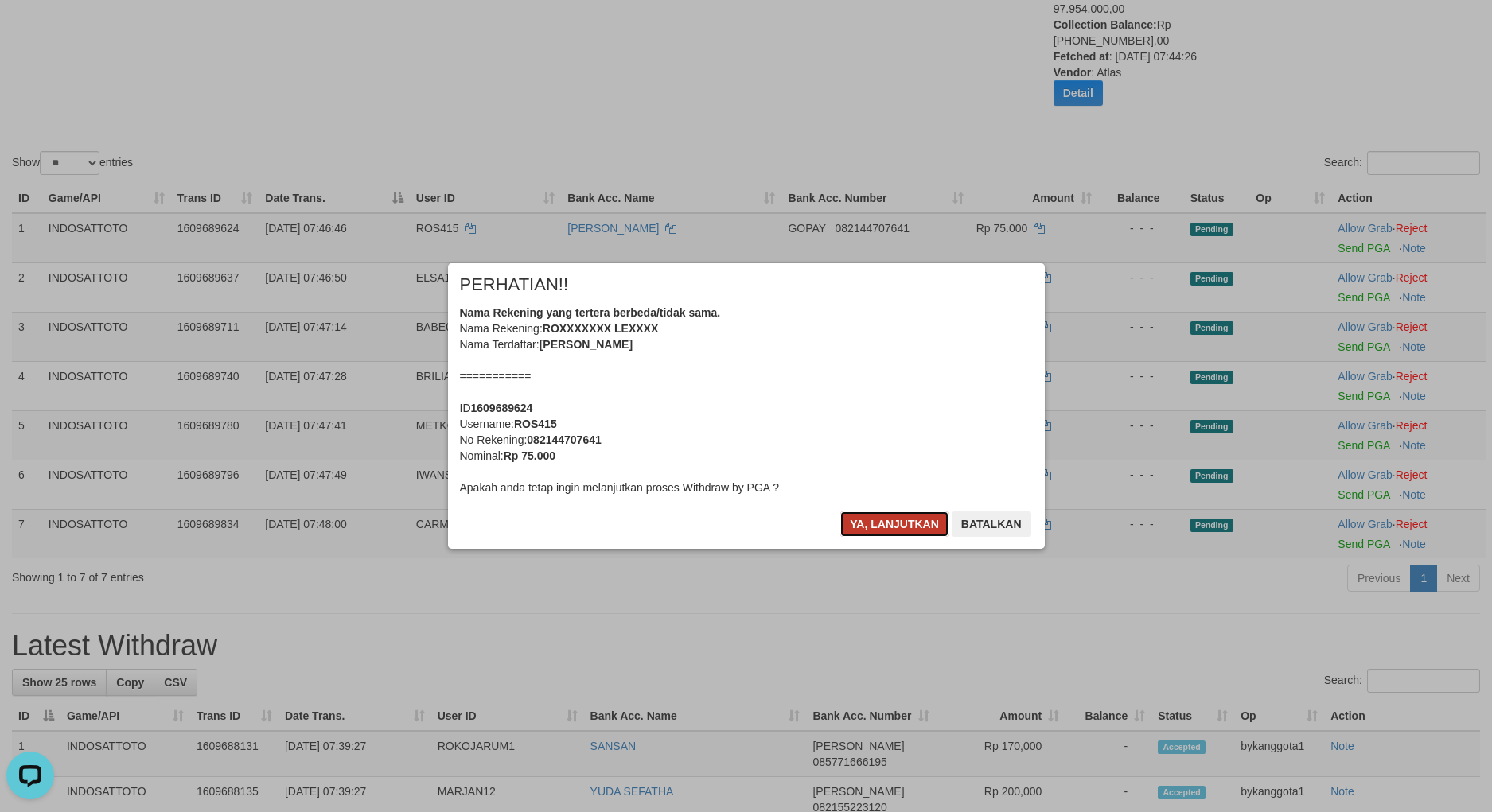
click at [848, 528] on button "Ya, lanjutkan" at bounding box center [893, 525] width 108 height 26
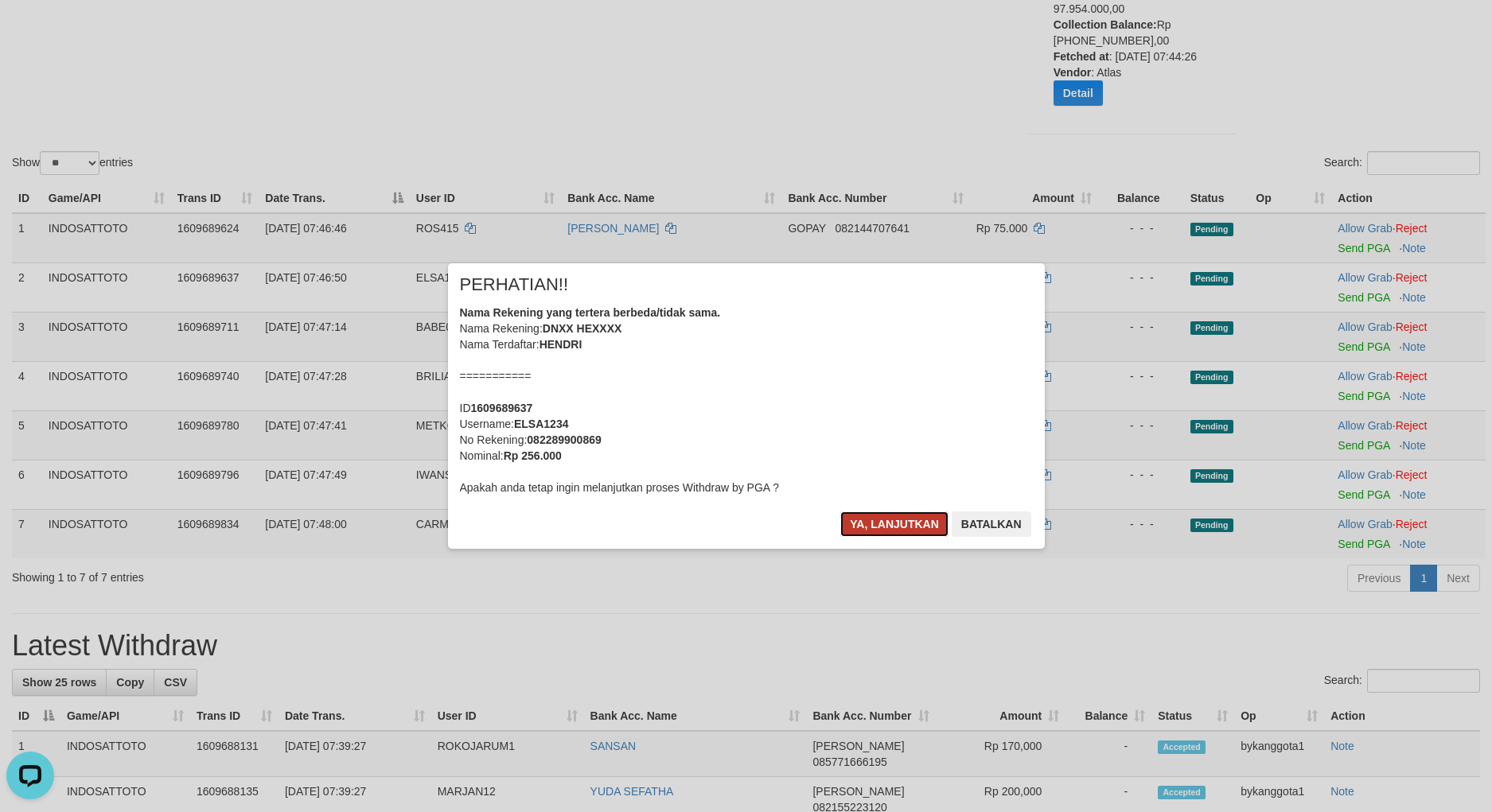
click at [850, 528] on button "Ya, lanjutkan" at bounding box center [893, 525] width 108 height 26
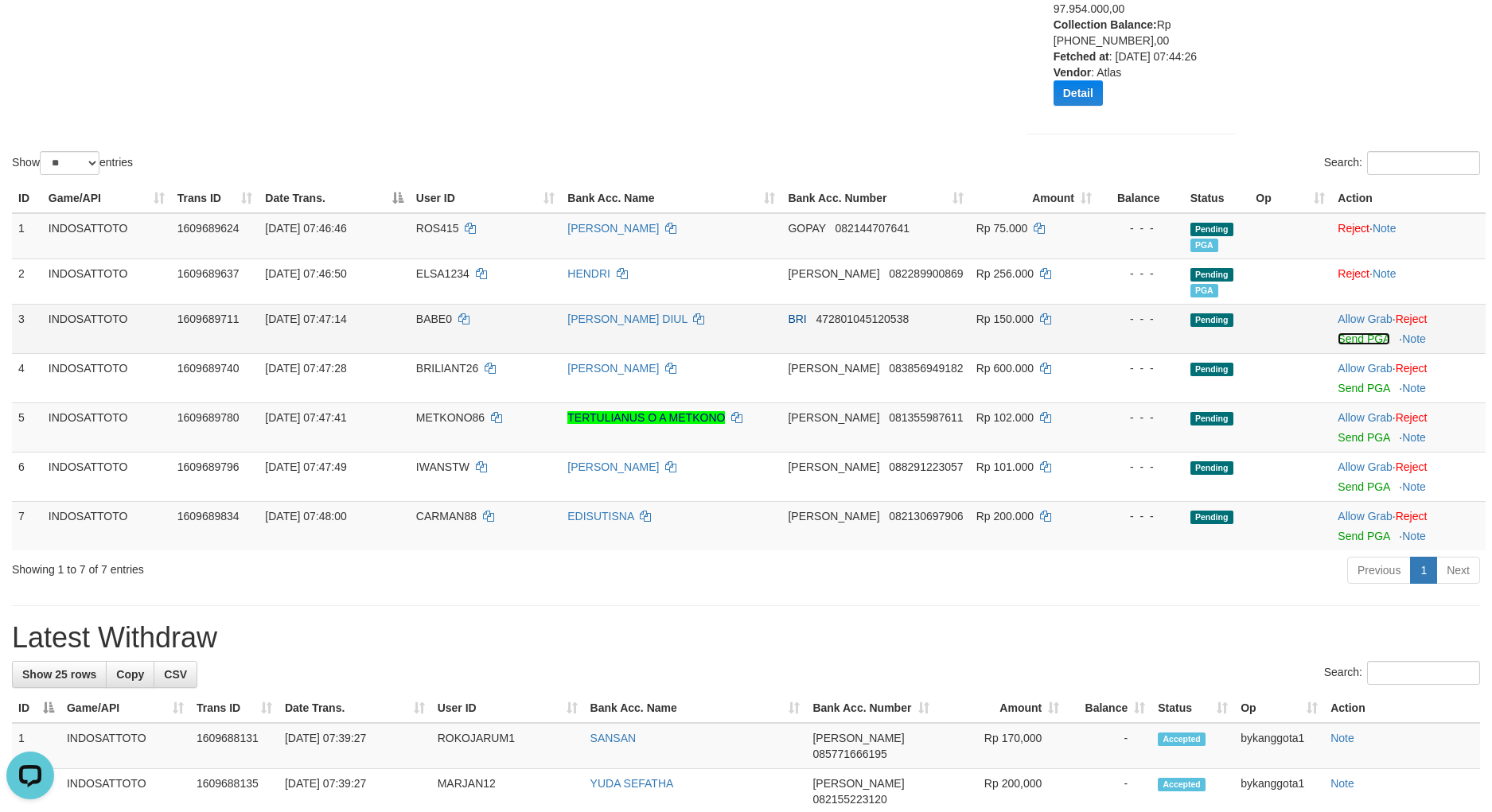
click at [1350, 335] on link "Send PGA" at bounding box center [1364, 339] width 52 height 13
click at [1342, 384] on link "Send PGA" at bounding box center [1364, 388] width 52 height 13
click at [1344, 437] on link "Send PGA" at bounding box center [1364, 438] width 52 height 13
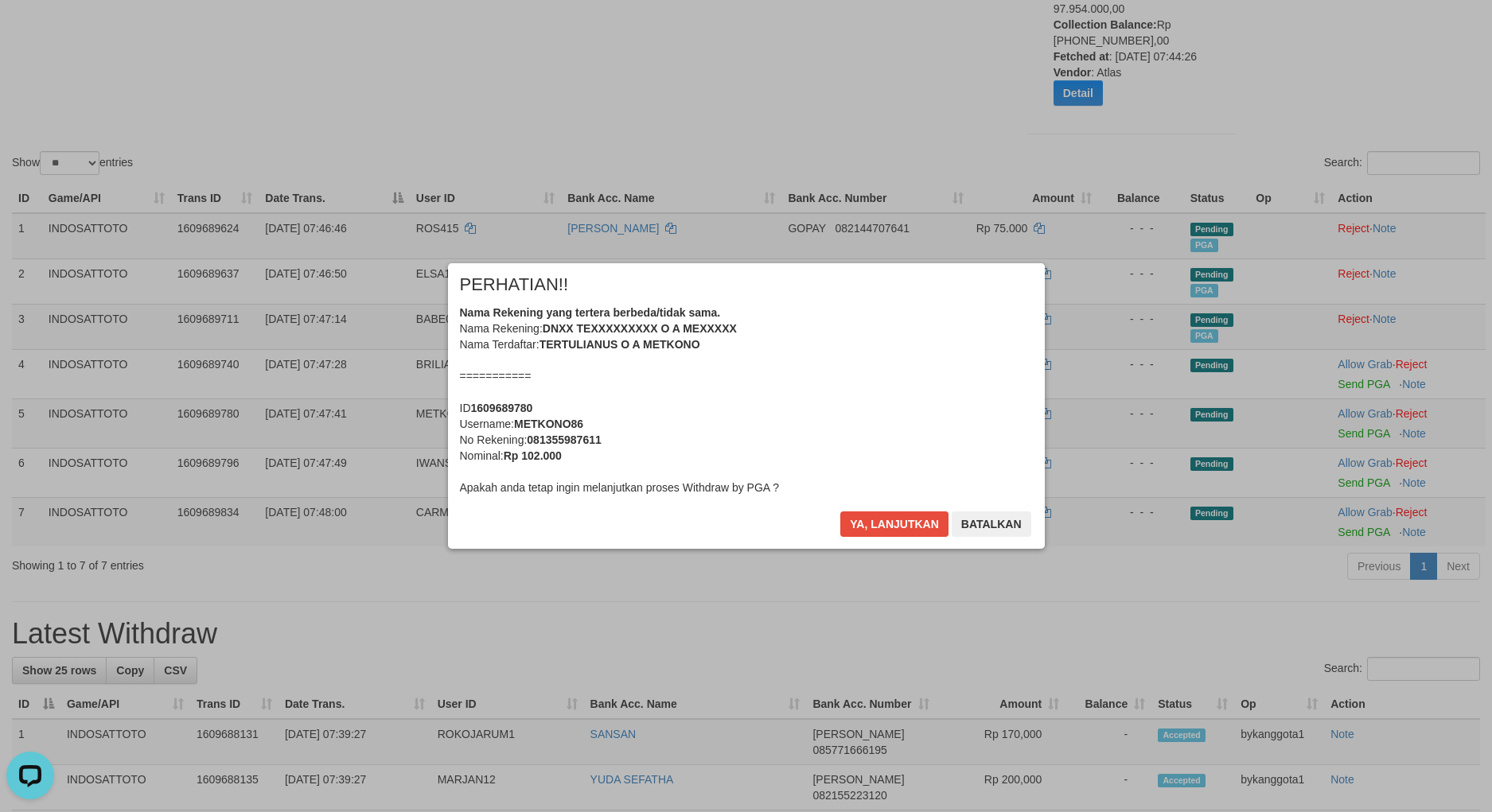
click at [867, 544] on div "Ya, lanjutkan Batalkan" at bounding box center [935, 530] width 193 height 37
click at [876, 524] on button "Ya, lanjutkan" at bounding box center [893, 525] width 108 height 26
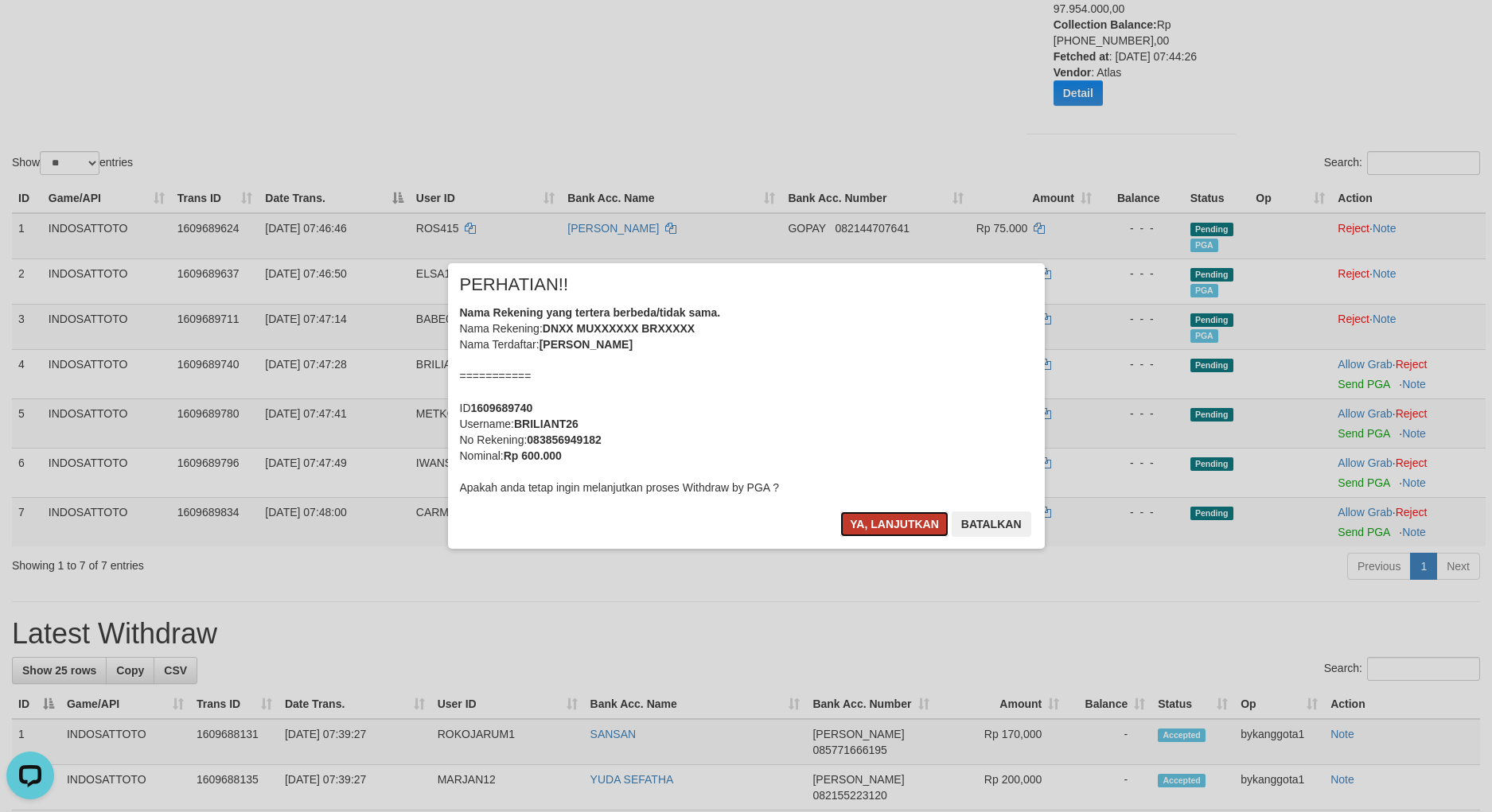
click at [876, 523] on button "Ya, lanjutkan" at bounding box center [893, 525] width 108 height 26
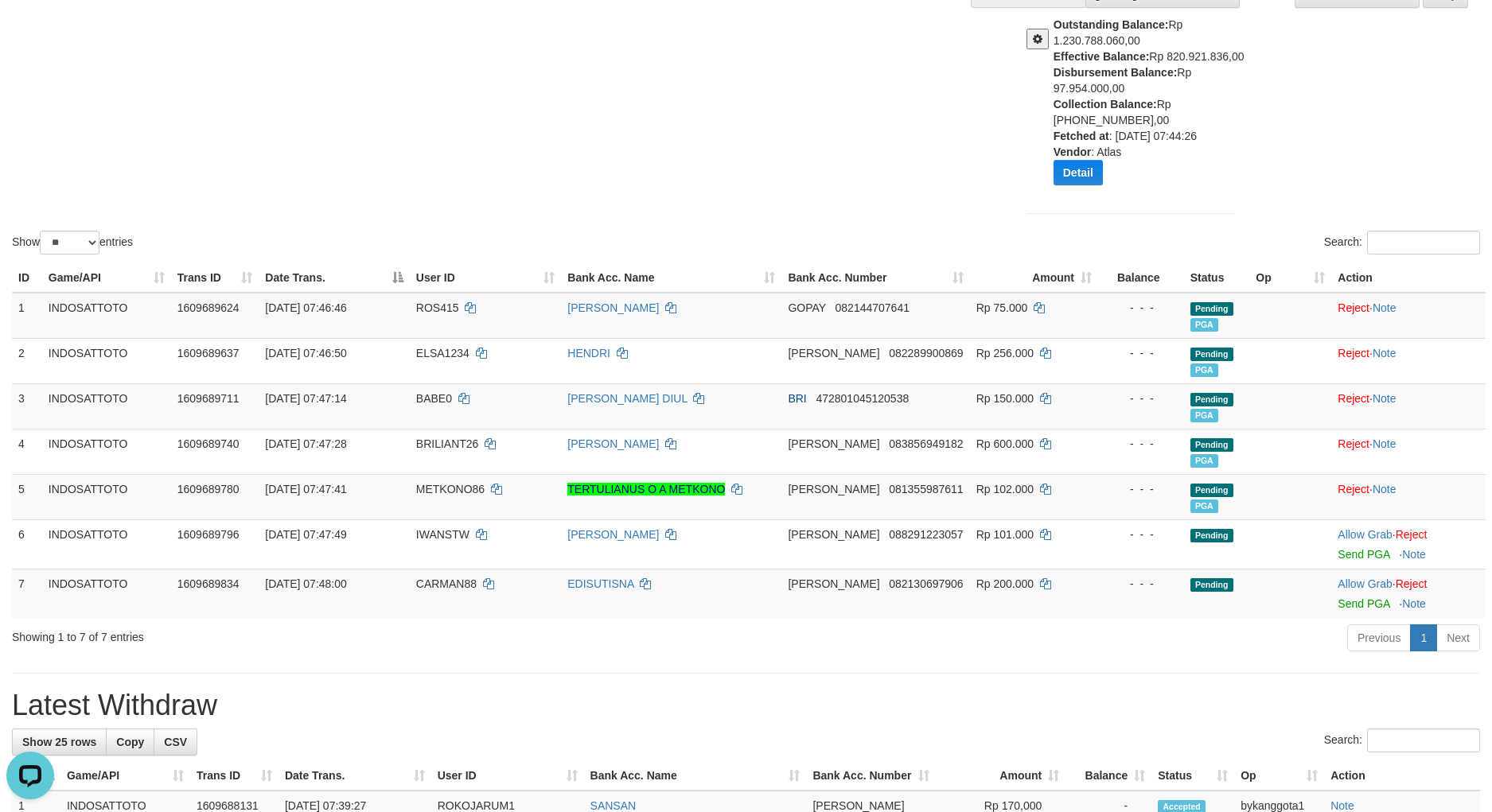
scroll to position [358, 0]
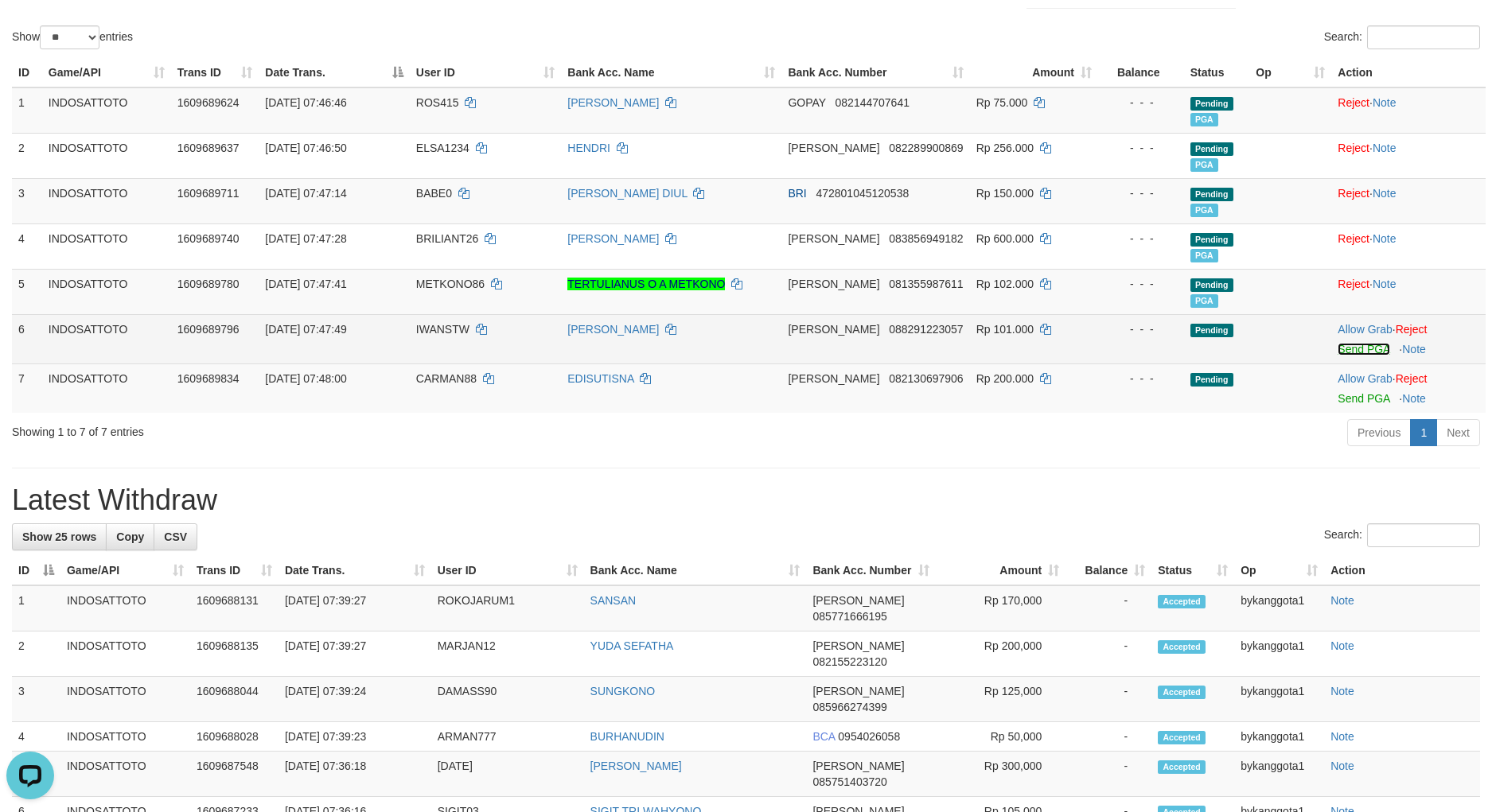
click at [1346, 344] on link "Send PGA" at bounding box center [1364, 349] width 52 height 13
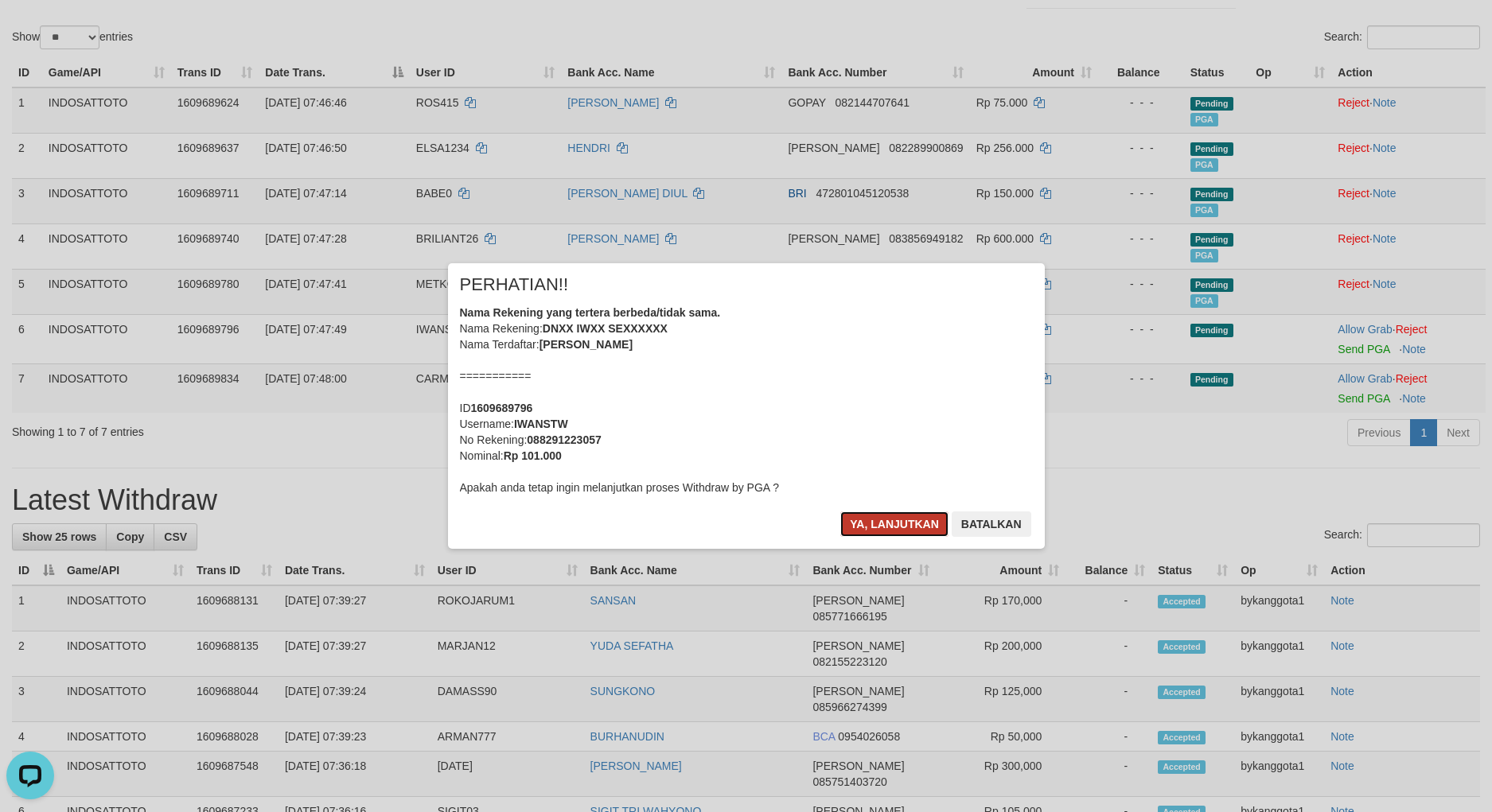
click at [881, 523] on button "Ya, lanjutkan" at bounding box center [893, 525] width 108 height 26
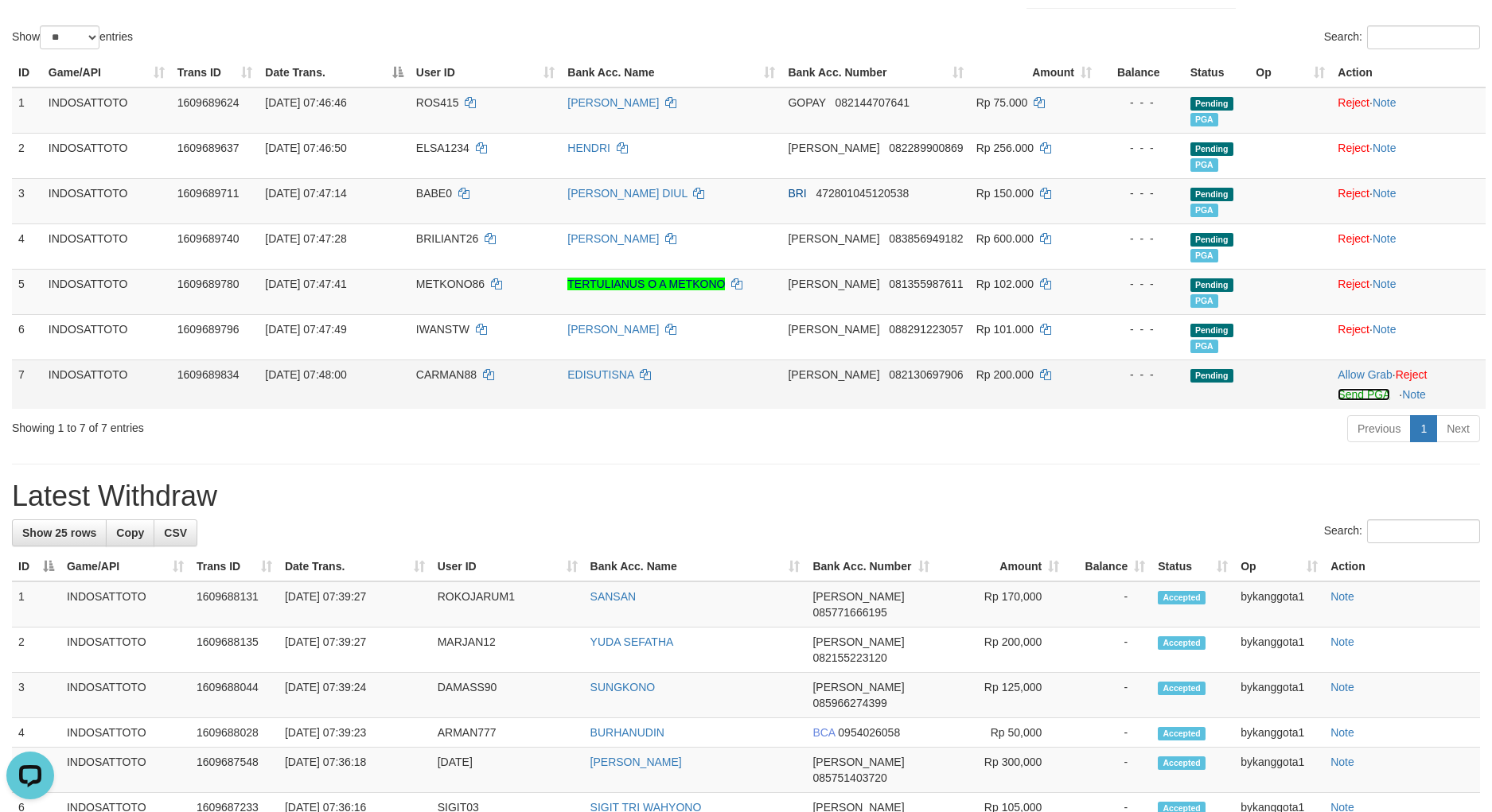
click at [1371, 394] on link "Send PGA" at bounding box center [1364, 394] width 52 height 13
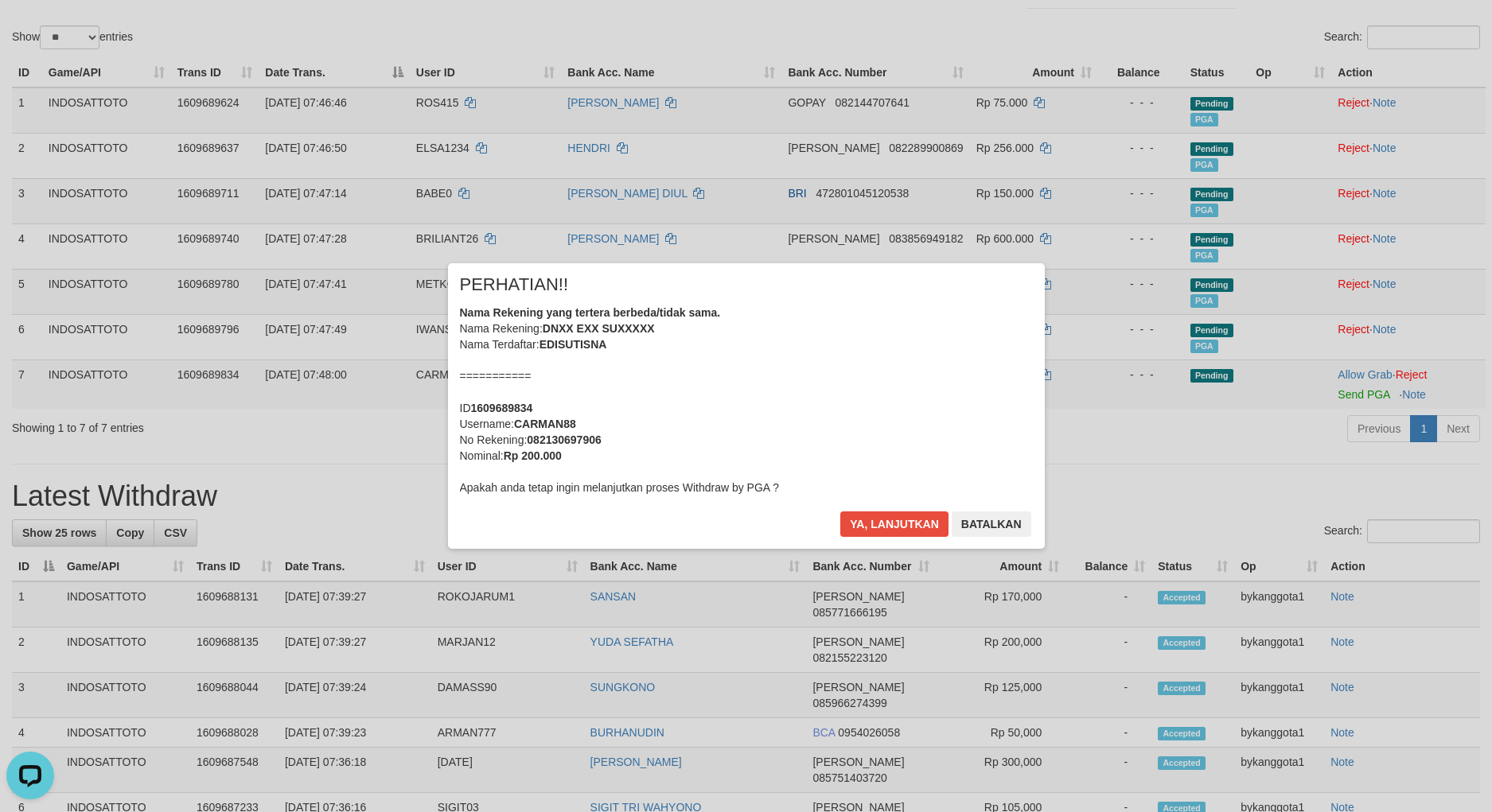
drag, startPoint x: 1371, startPoint y: 394, endPoint x: 859, endPoint y: 324, distance: 516.8
click at [860, 321] on div "Nama Rekening yang tertera berbeda/tidak sama. Nama Rekening: DNXX EXX SUXXXXX …" at bounding box center [746, 400] width 573 height 191
click at [895, 530] on button "Ya, lanjutkan" at bounding box center [893, 525] width 108 height 26
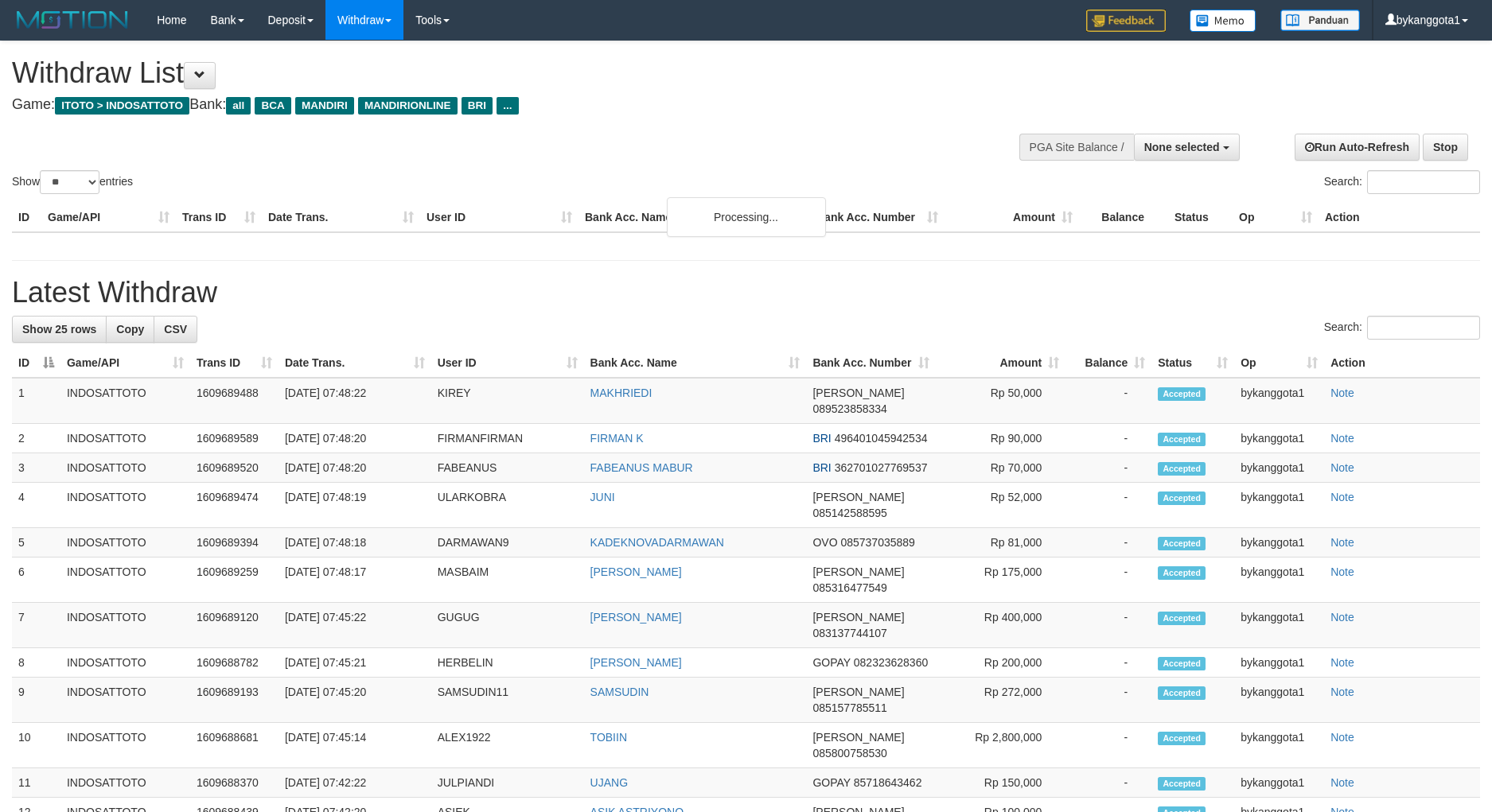
select select
select select "**"
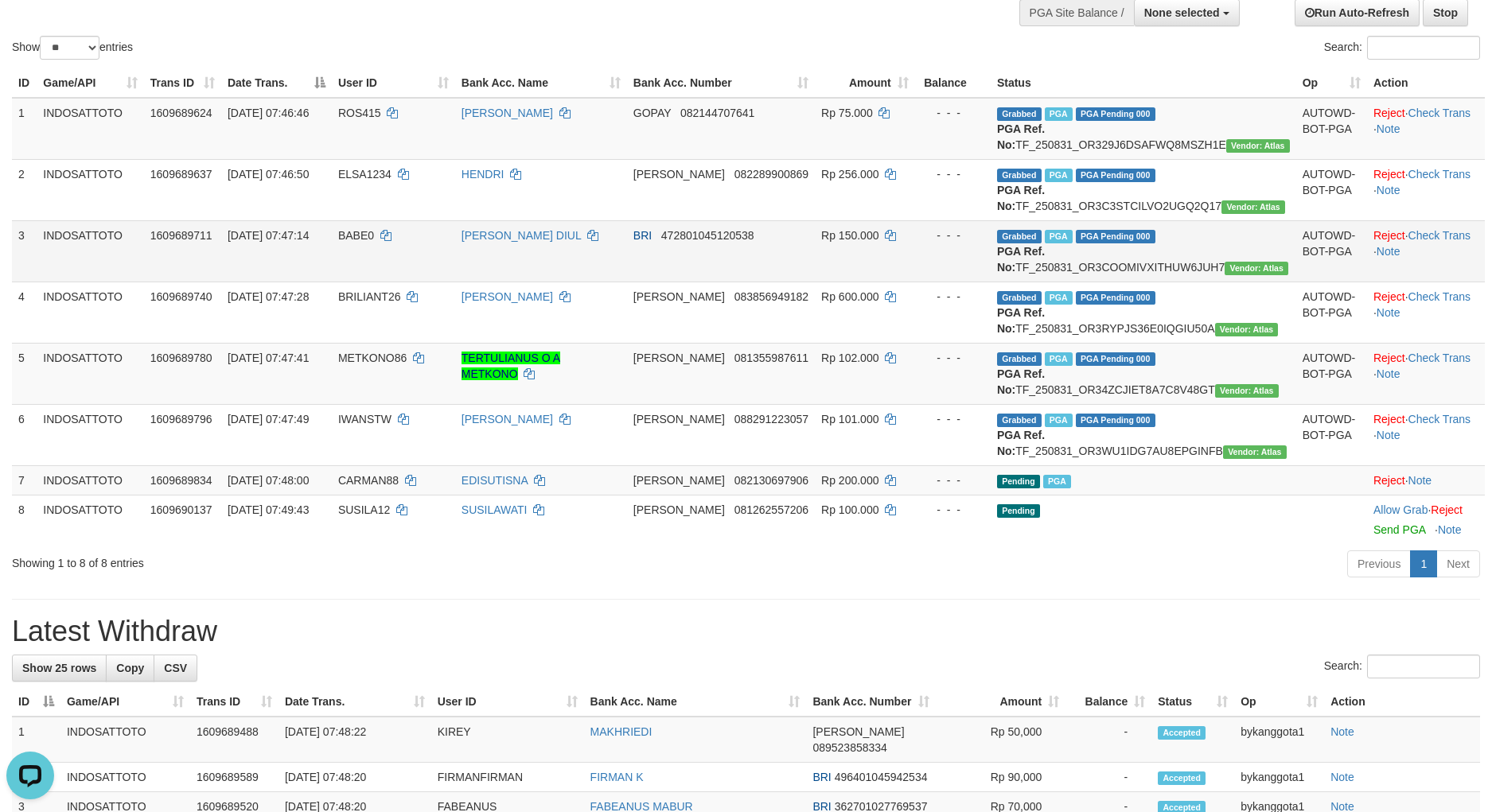
scroll to position [119, 0]
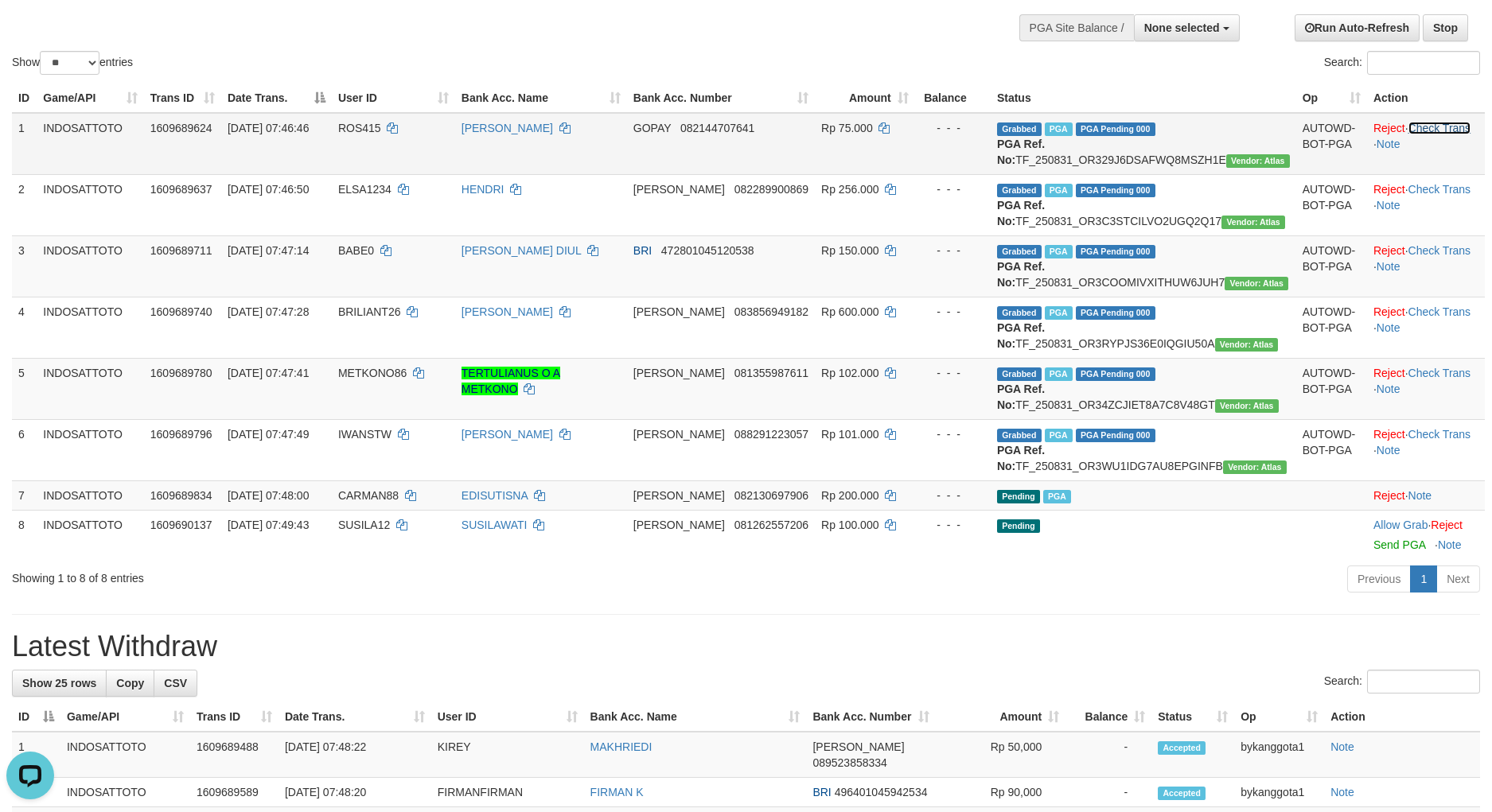
click at [1423, 122] on link "Check Trans" at bounding box center [1439, 128] width 63 height 13
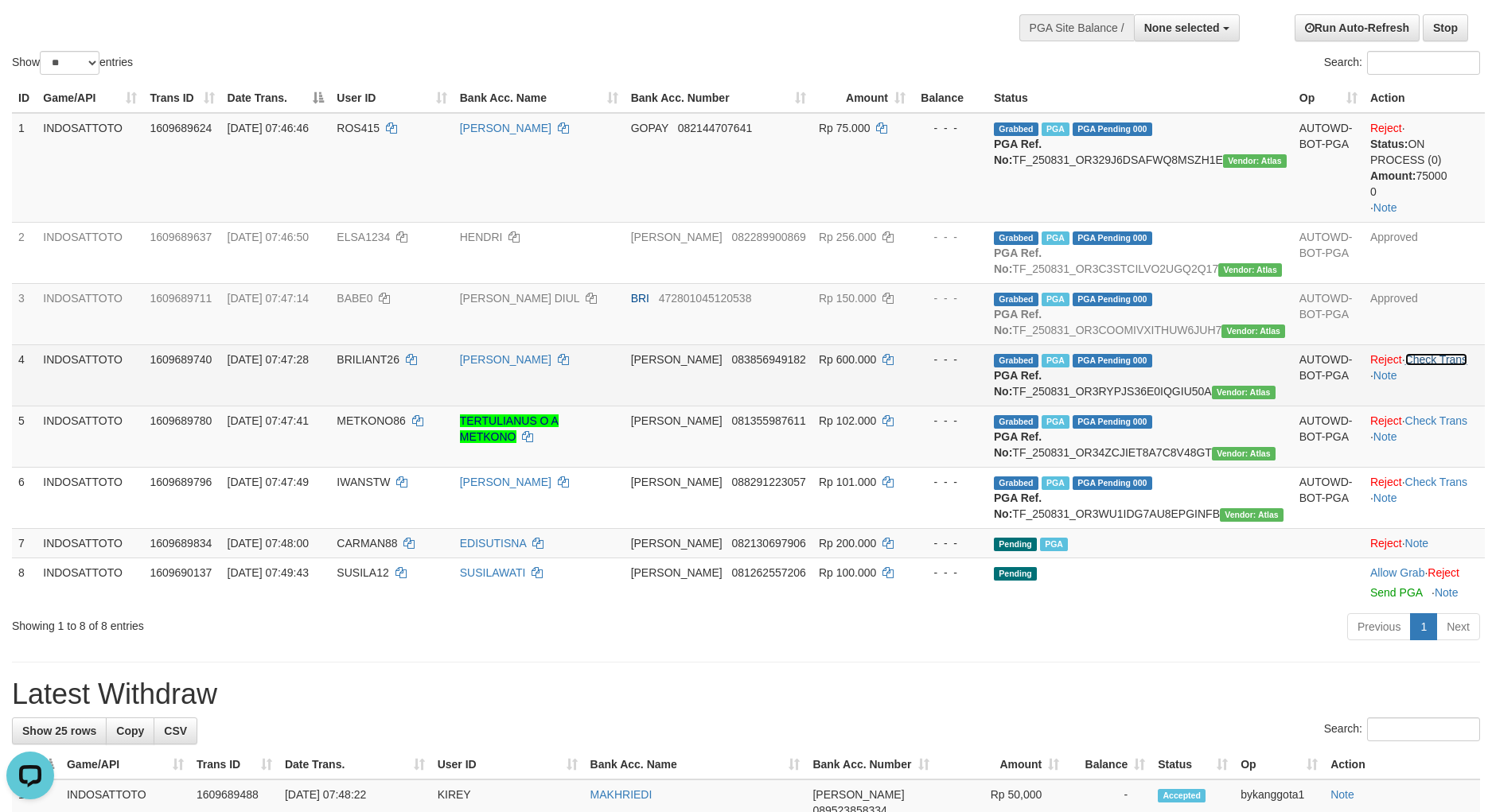
click at [1437, 366] on link "Check Trans" at bounding box center [1437, 359] width 63 height 13
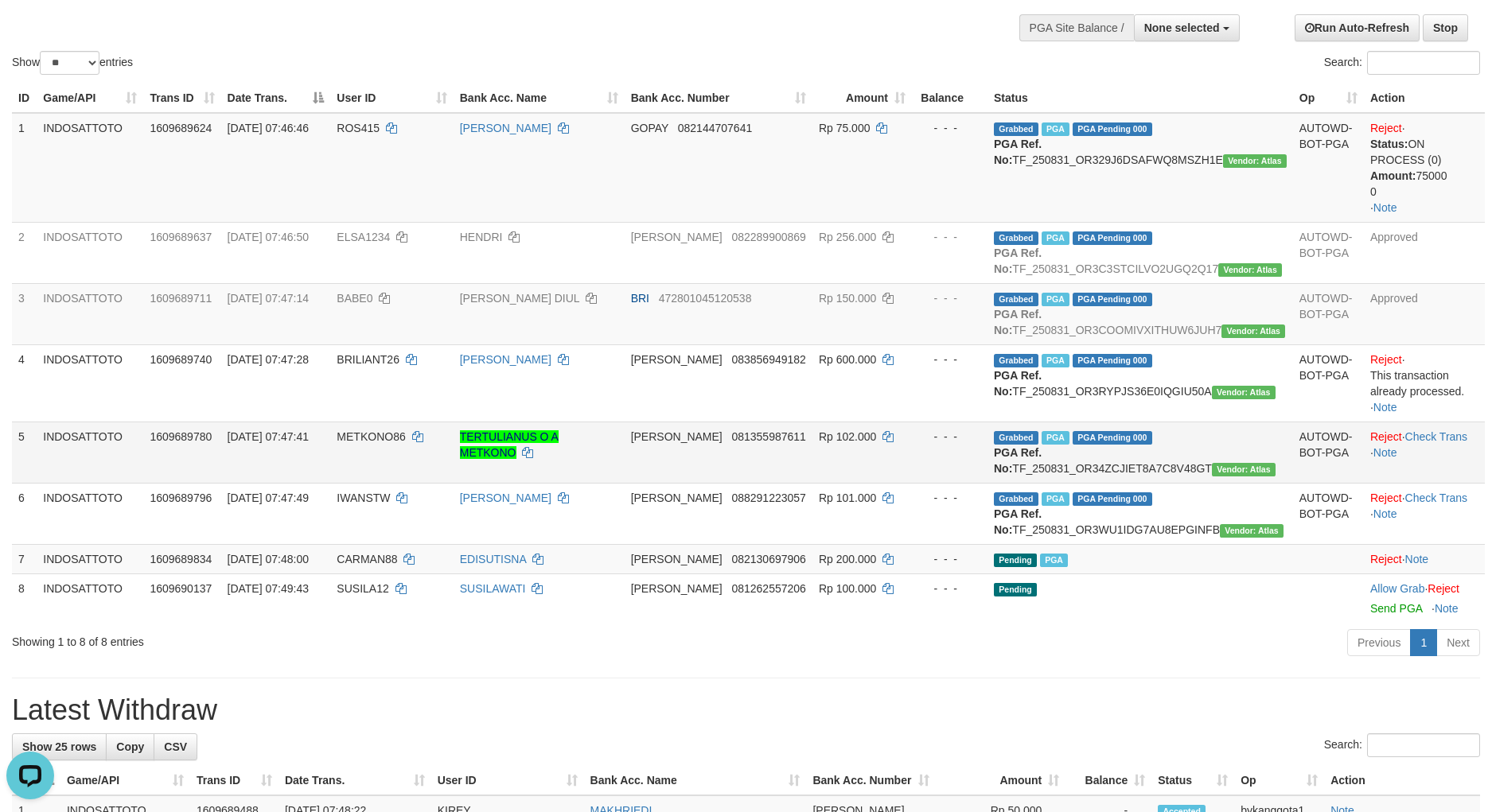
click at [1433, 475] on td "Reject · Check Trans · Note" at bounding box center [1424, 452] width 121 height 61
click at [1436, 443] on link "Check Trans" at bounding box center [1437, 437] width 63 height 13
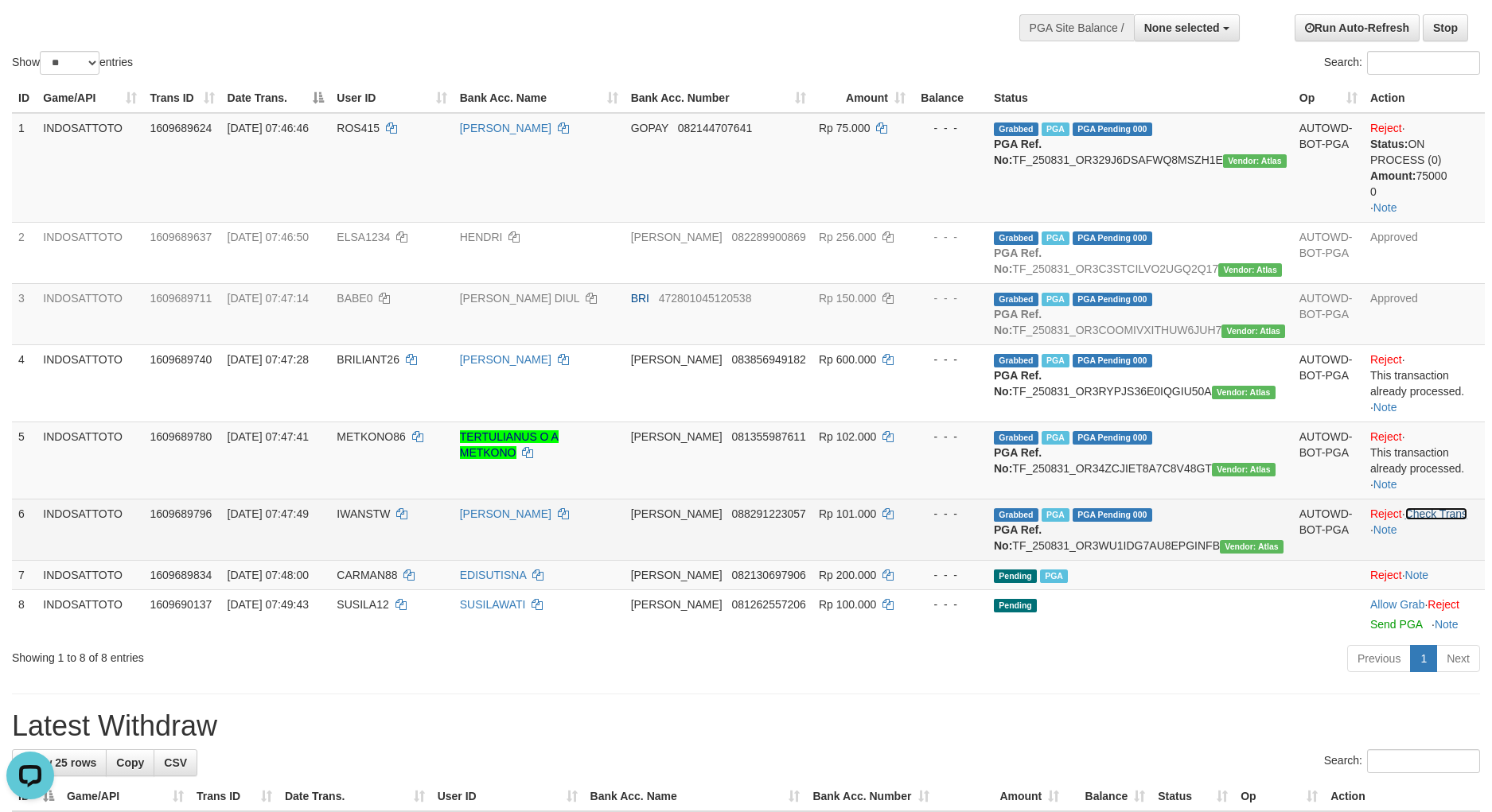
click at [1430, 520] on link "Check Trans" at bounding box center [1437, 514] width 63 height 13
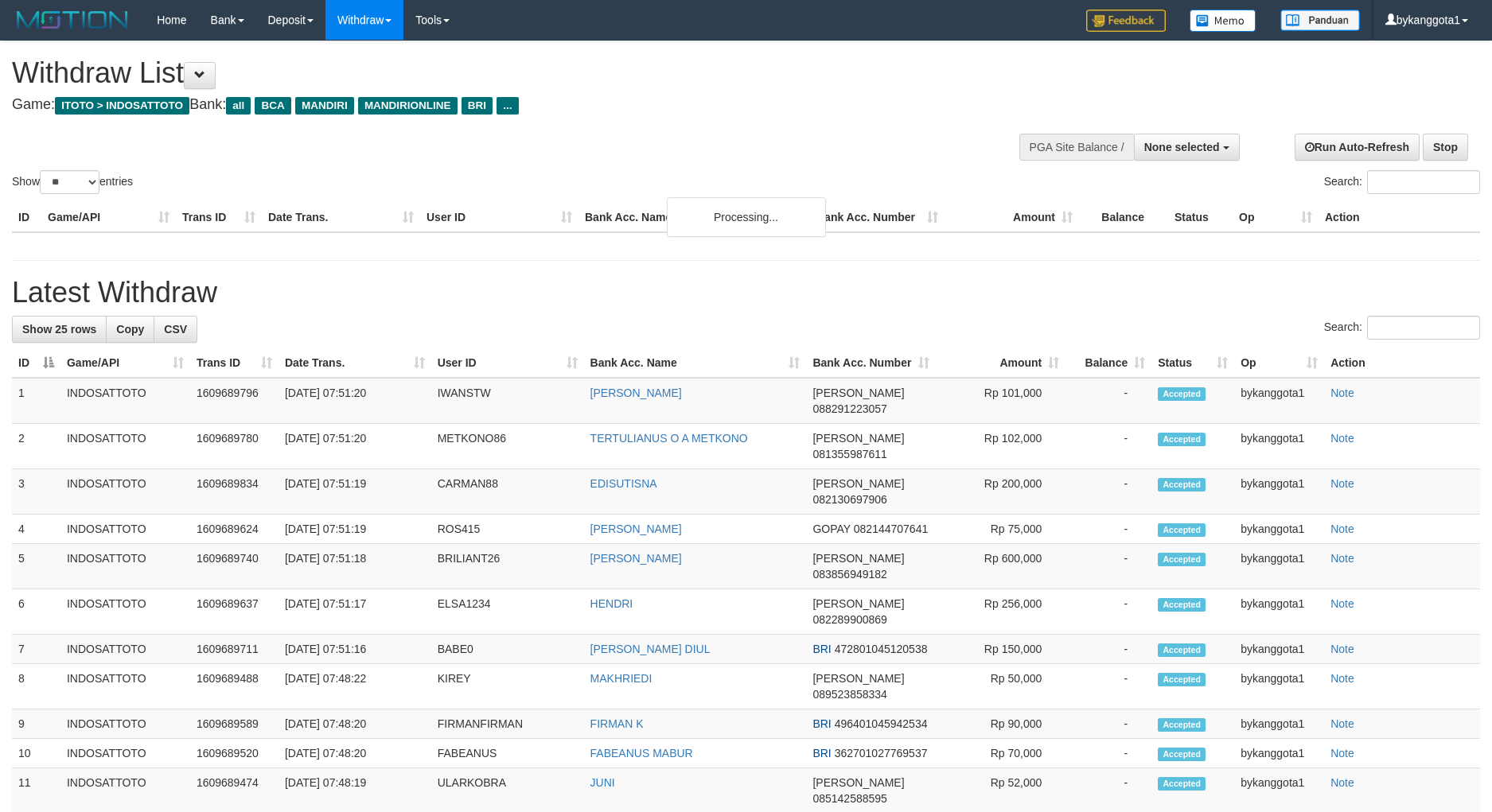
select select
select select "**"
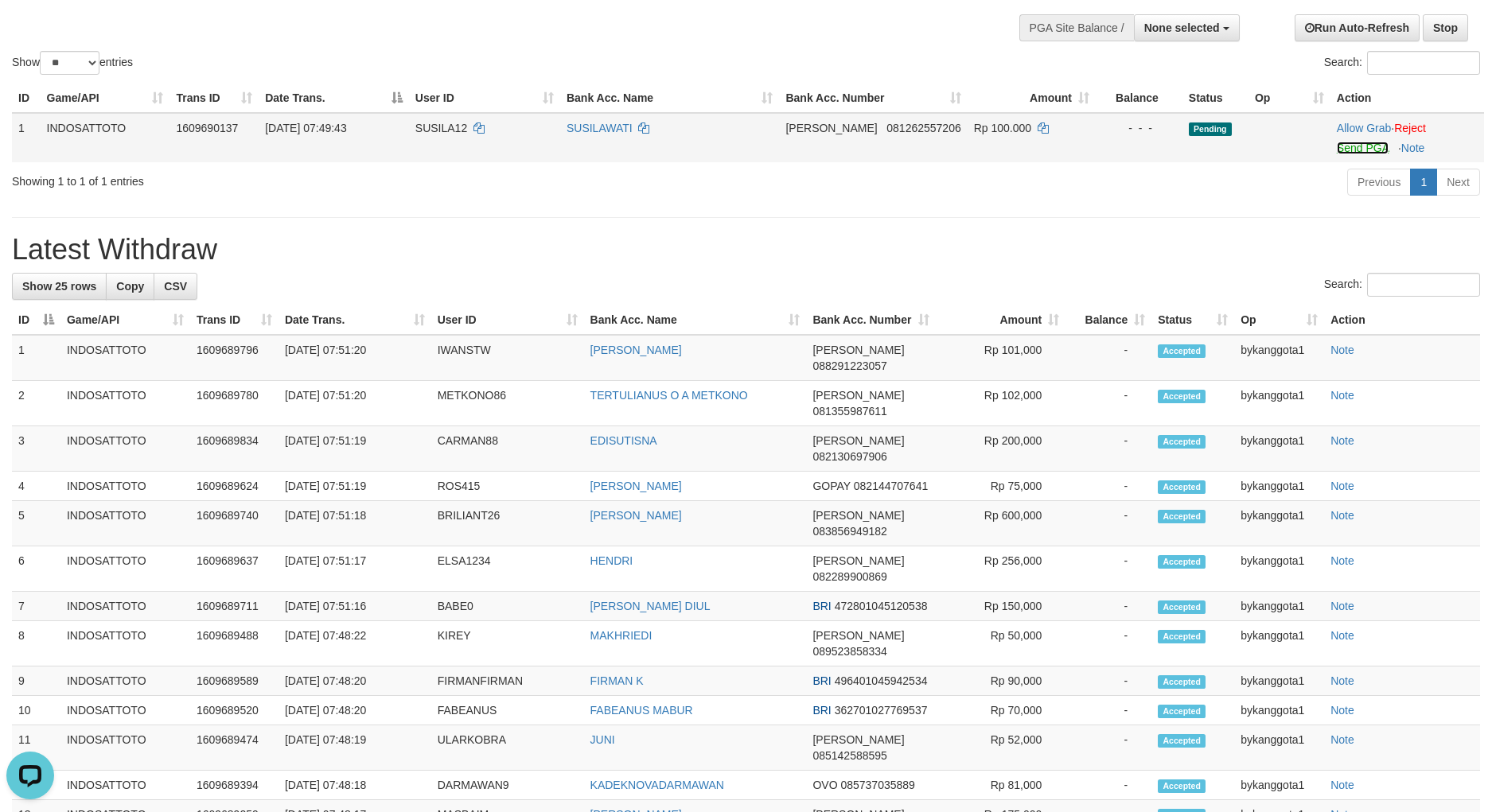
click at [1339, 151] on link "Send PGA" at bounding box center [1363, 148] width 52 height 13
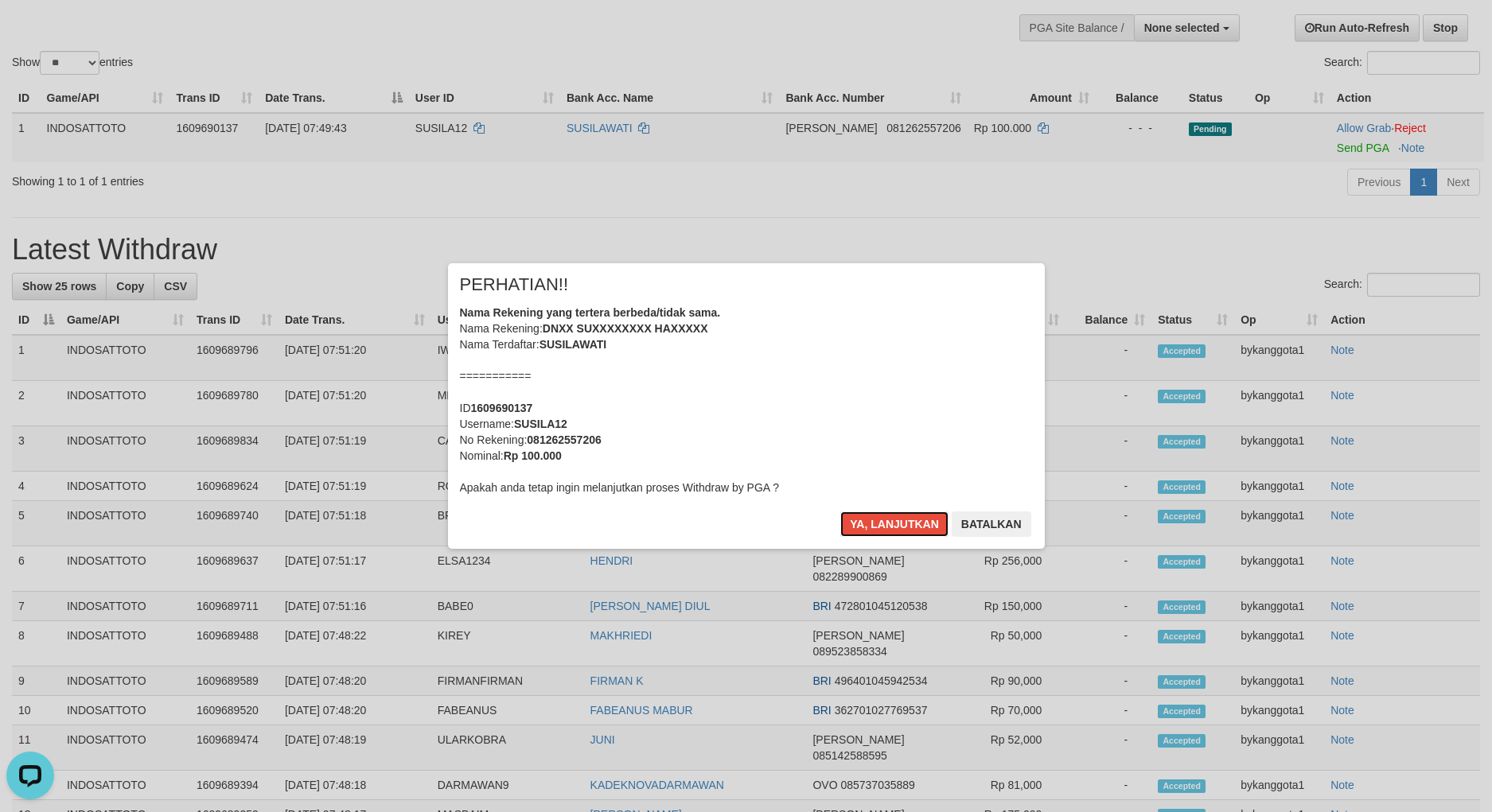
click at [840, 512] on button "Ya, lanjutkan" at bounding box center [893, 525] width 108 height 26
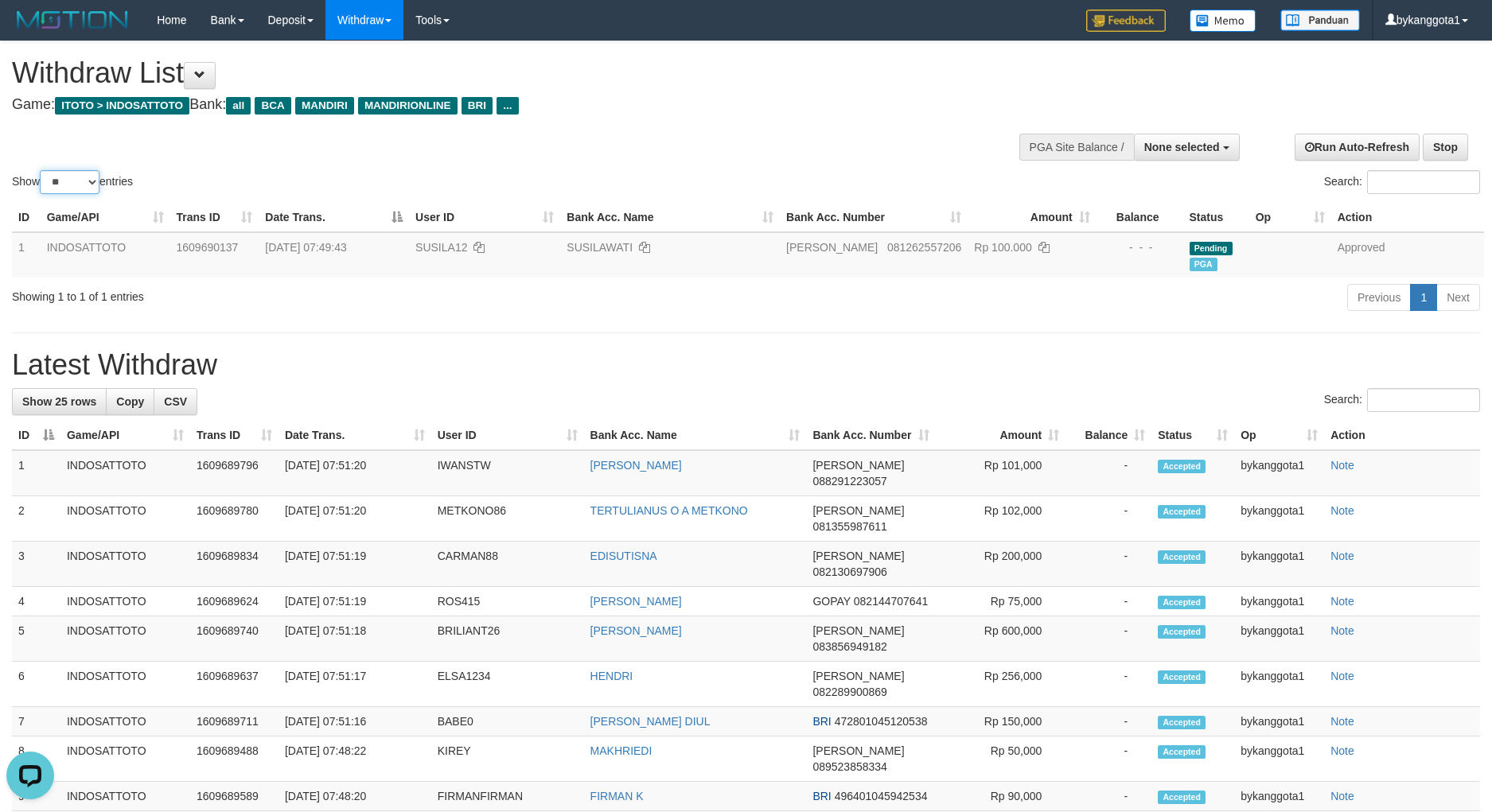
click at [65, 177] on select "** ** ** ***" at bounding box center [69, 182] width 60 height 24
click at [42, 170] on select "** ** ** ***" at bounding box center [69, 182] width 60 height 24
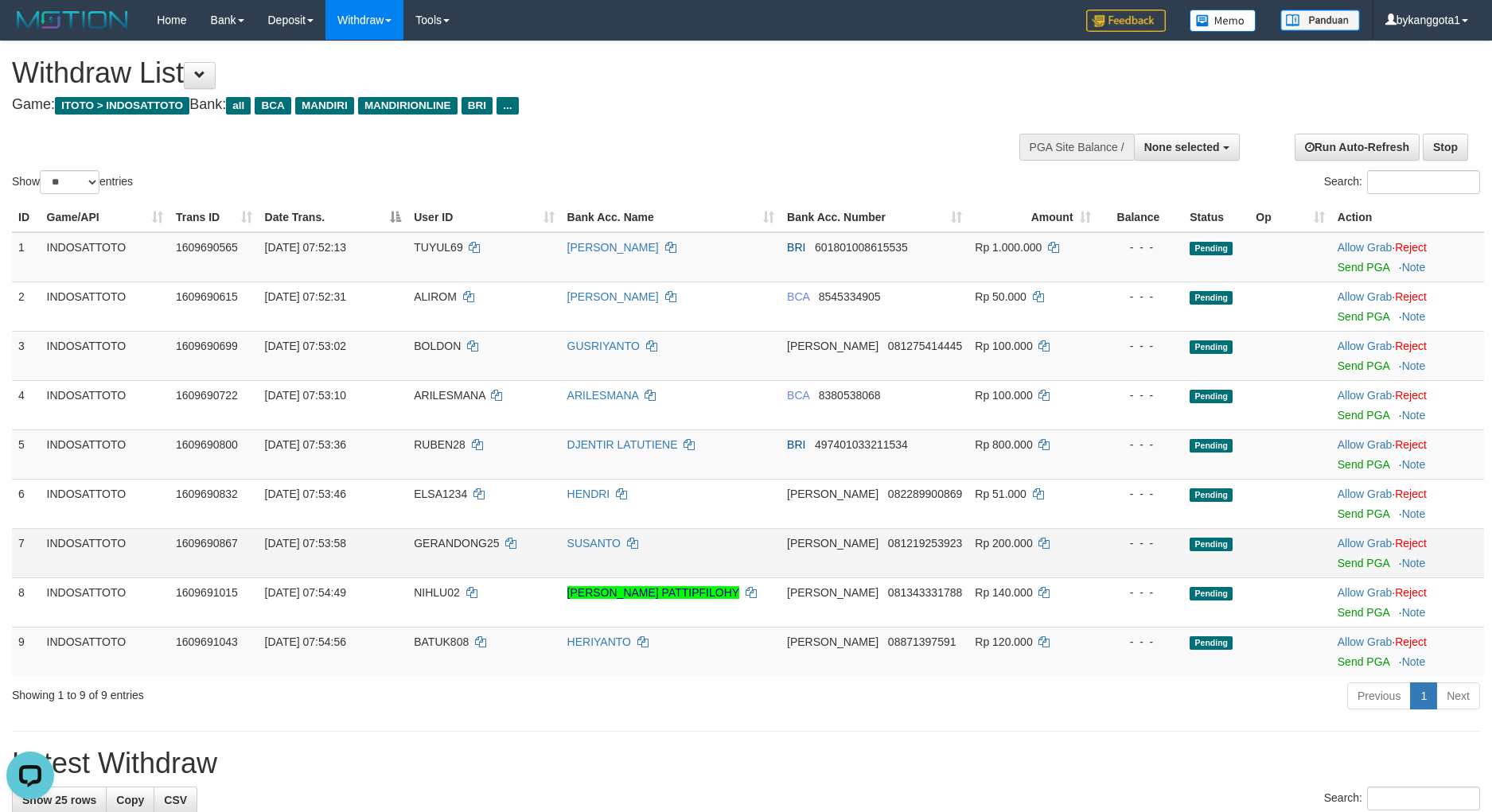
click at [969, 576] on td "Rp 200.000" at bounding box center [1032, 552] width 128 height 49
click at [1354, 267] on link "Send PGA" at bounding box center [1364, 267] width 52 height 13
click at [1358, 320] on link "Send PGA" at bounding box center [1364, 317] width 52 height 13
click at [1354, 357] on div at bounding box center [1408, 356] width 140 height 4
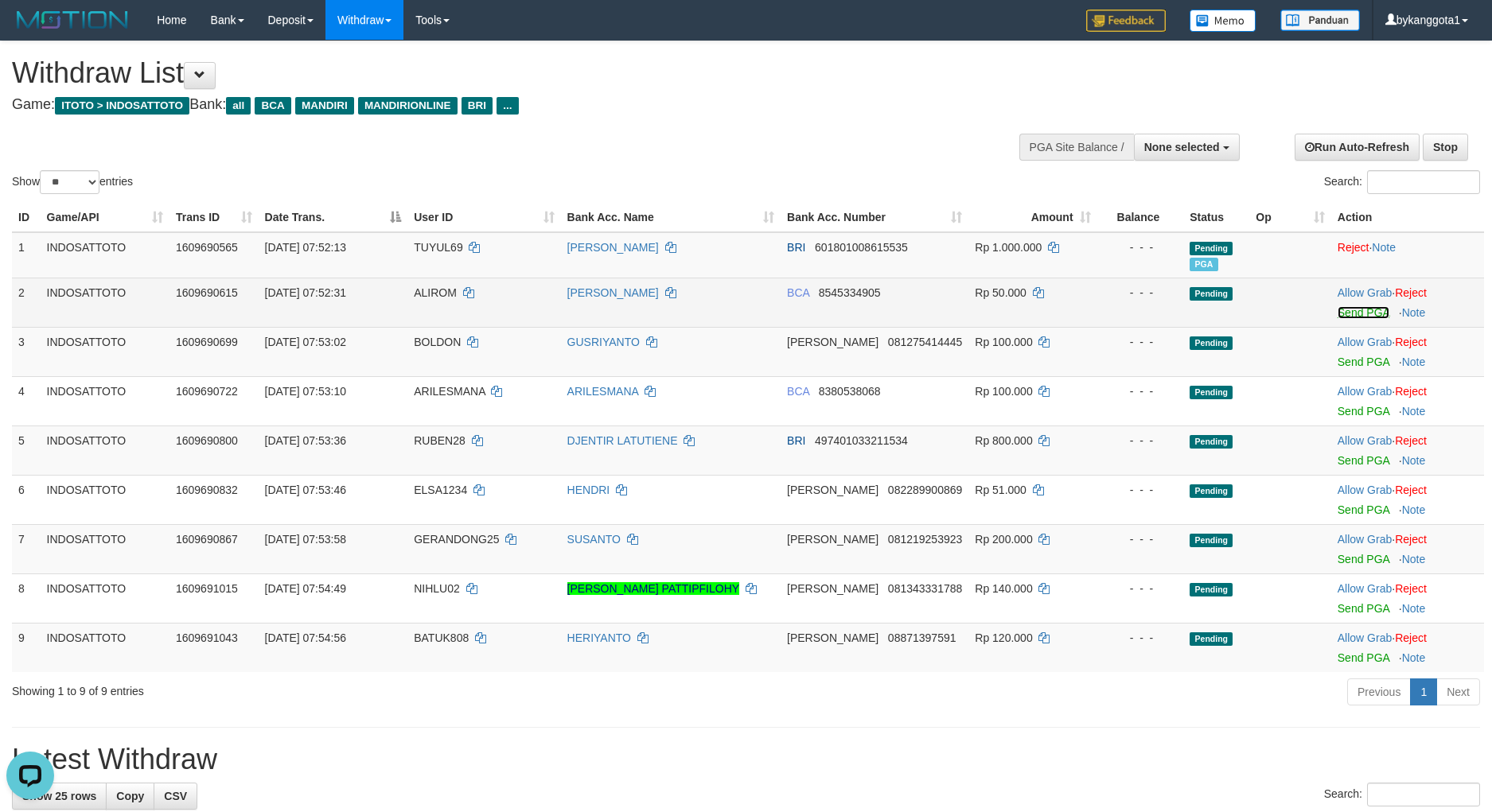
click at [1355, 318] on link "Send PGA" at bounding box center [1364, 313] width 52 height 13
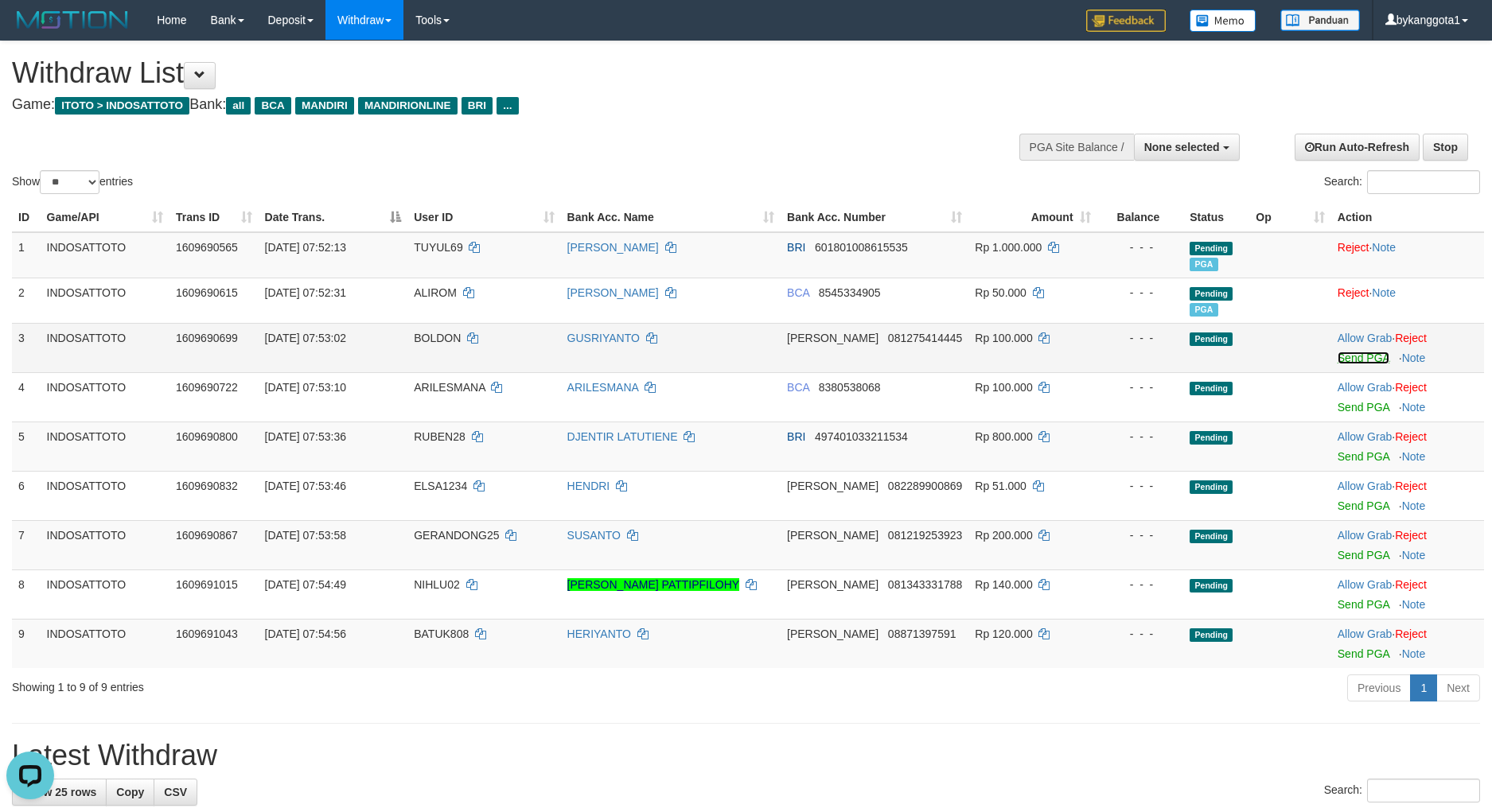
click at [1355, 358] on link "Send PGA" at bounding box center [1364, 358] width 52 height 13
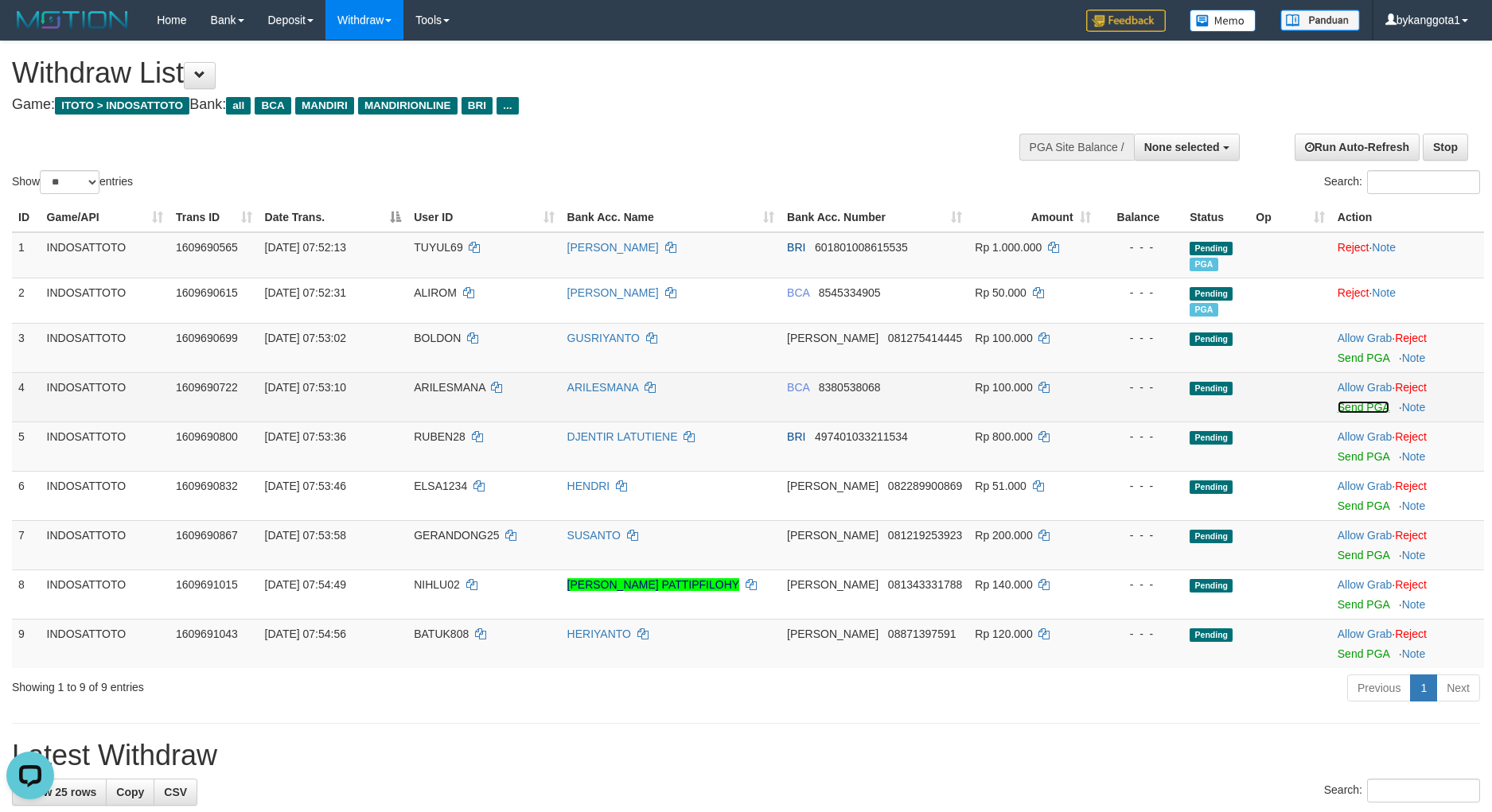
click at [1354, 409] on link "Send PGA" at bounding box center [1364, 407] width 52 height 13
click at [1355, 454] on link "Send PGA" at bounding box center [1364, 456] width 52 height 13
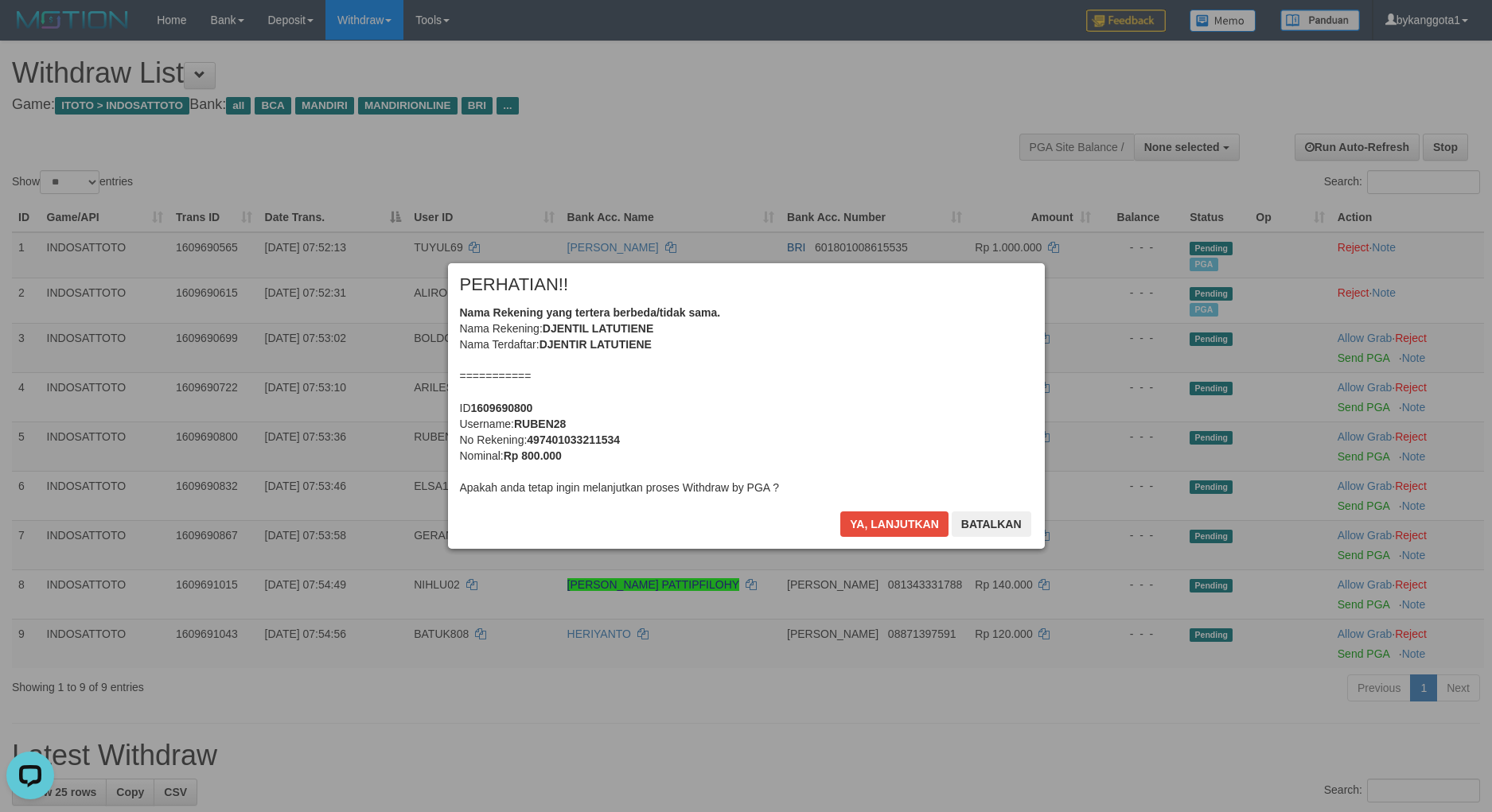
click at [925, 538] on div "Ya, lanjutkan Batalkan" at bounding box center [935, 530] width 193 height 37
click at [926, 535] on button "Ya, lanjutkan" at bounding box center [893, 525] width 108 height 26
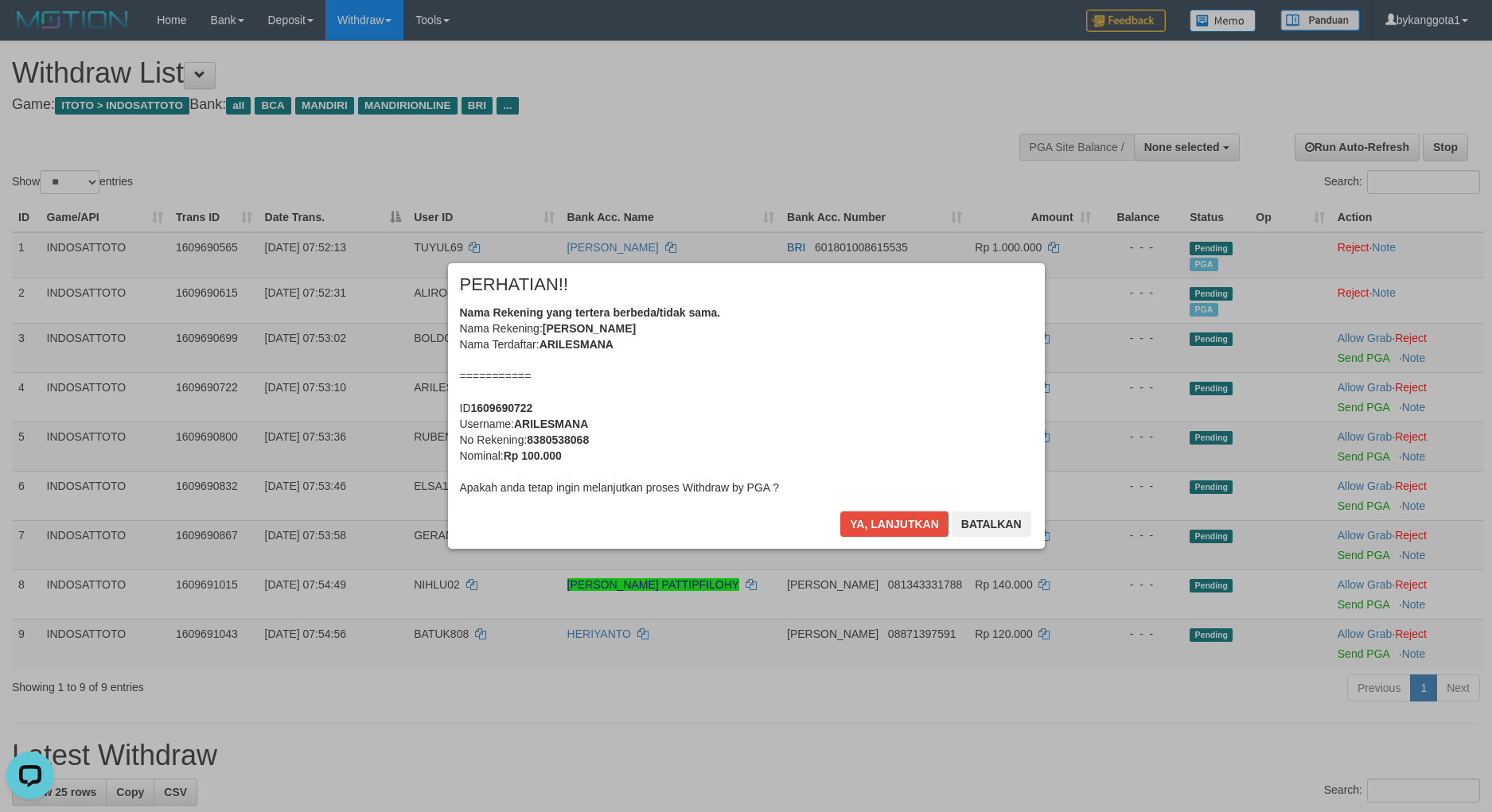
click at [926, 535] on div "× PERHATIAN!! Nama Rekening yang tertera berbeda/tidak sama. Nama Rekening: DJE…" at bounding box center [746, 406] width 621 height 285
click at [926, 535] on button "Ya, lanjutkan" at bounding box center [893, 525] width 108 height 26
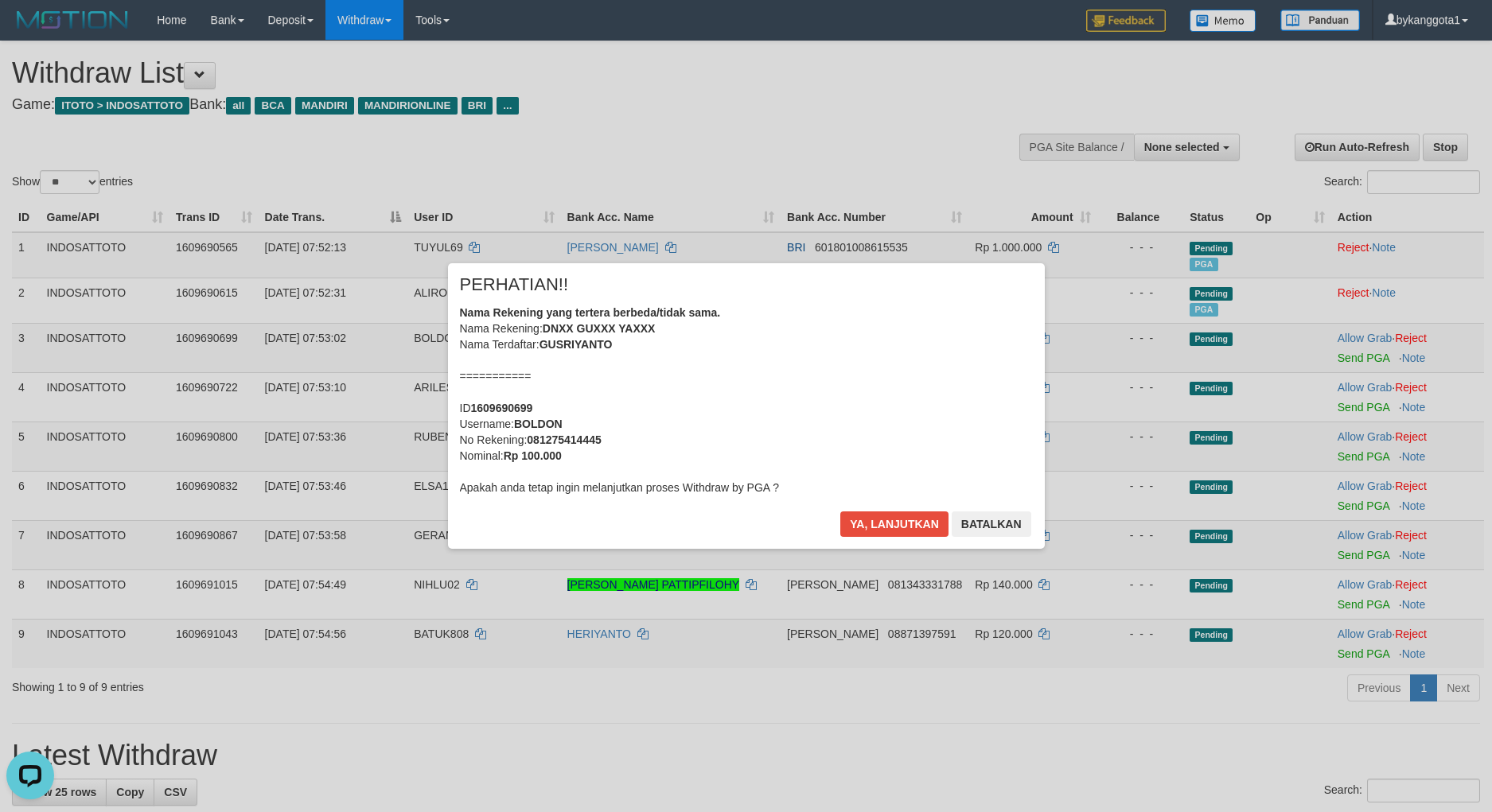
click at [926, 535] on div "× PERHATIAN!! Nama Rekening yang tertera berbeda/tidak sama. Nama Rekening: ARI…" at bounding box center [746, 406] width 621 height 285
click at [926, 535] on button "Ya, lanjutkan" at bounding box center [893, 525] width 108 height 26
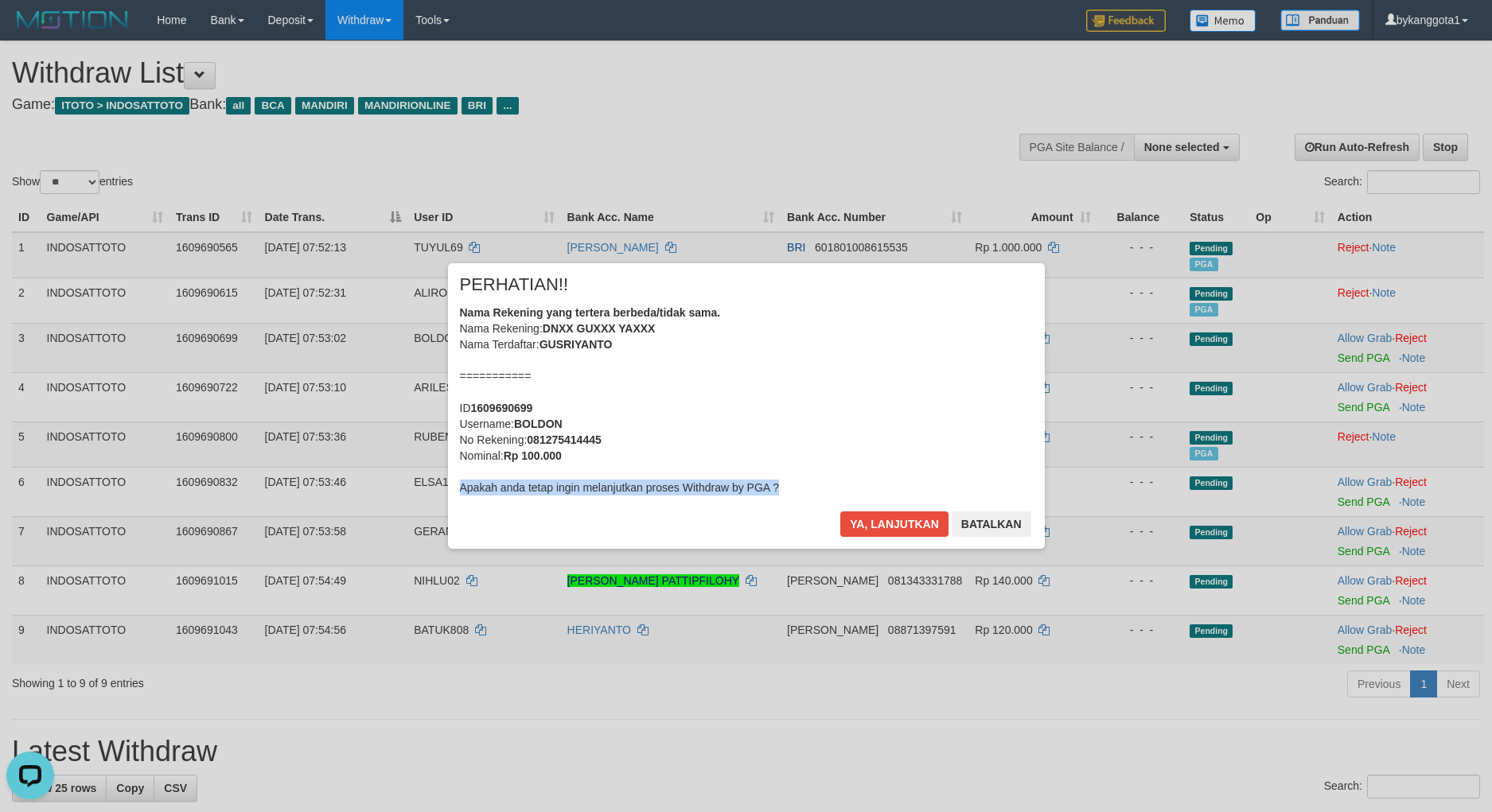
click at [926, 535] on div "× PERHATIAN!! Nama Rekening yang tertera berbeda/tidak sama. Nama Rekening: DNX…" at bounding box center [746, 406] width 621 height 285
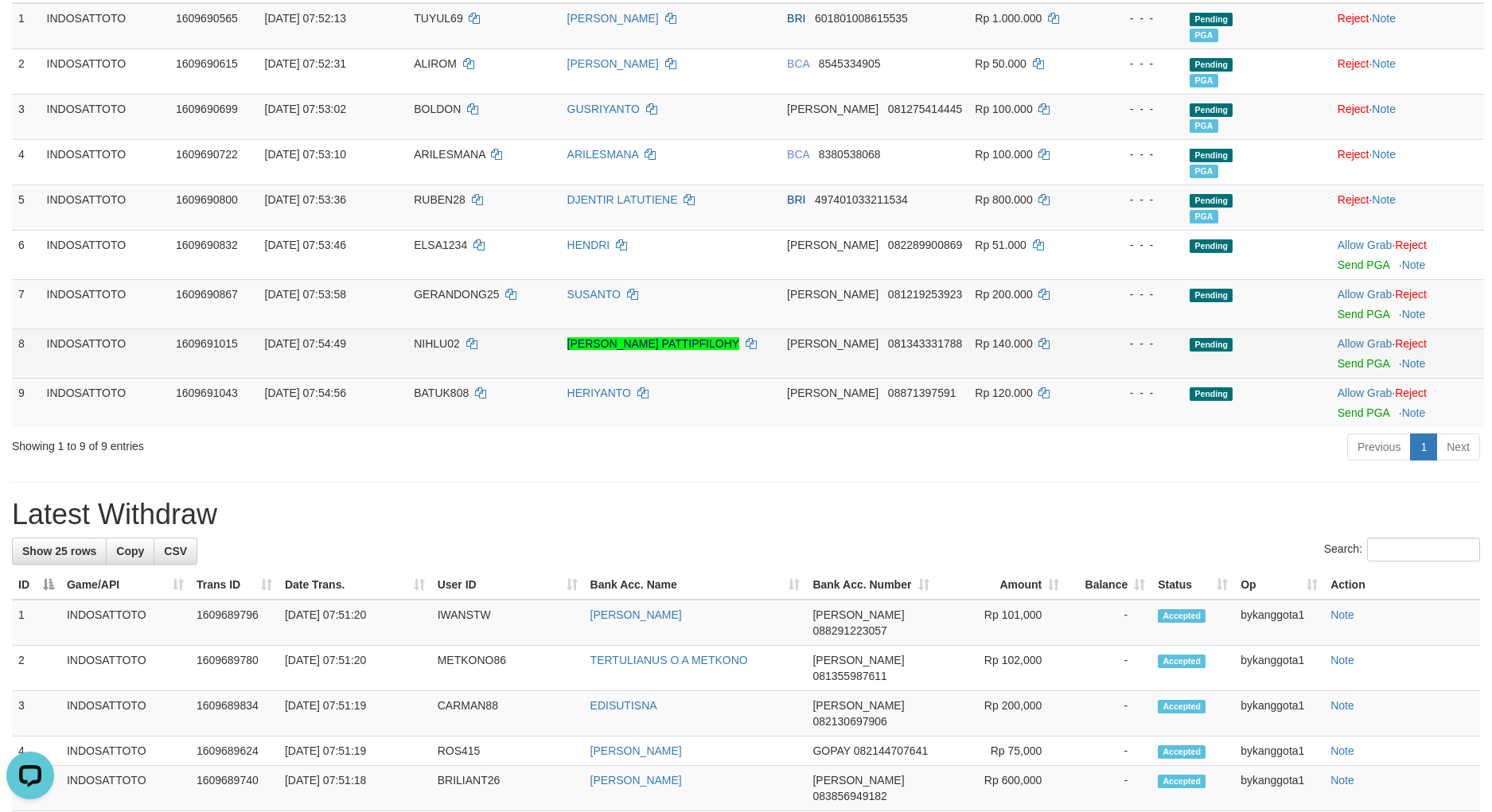
scroll to position [234, 0]
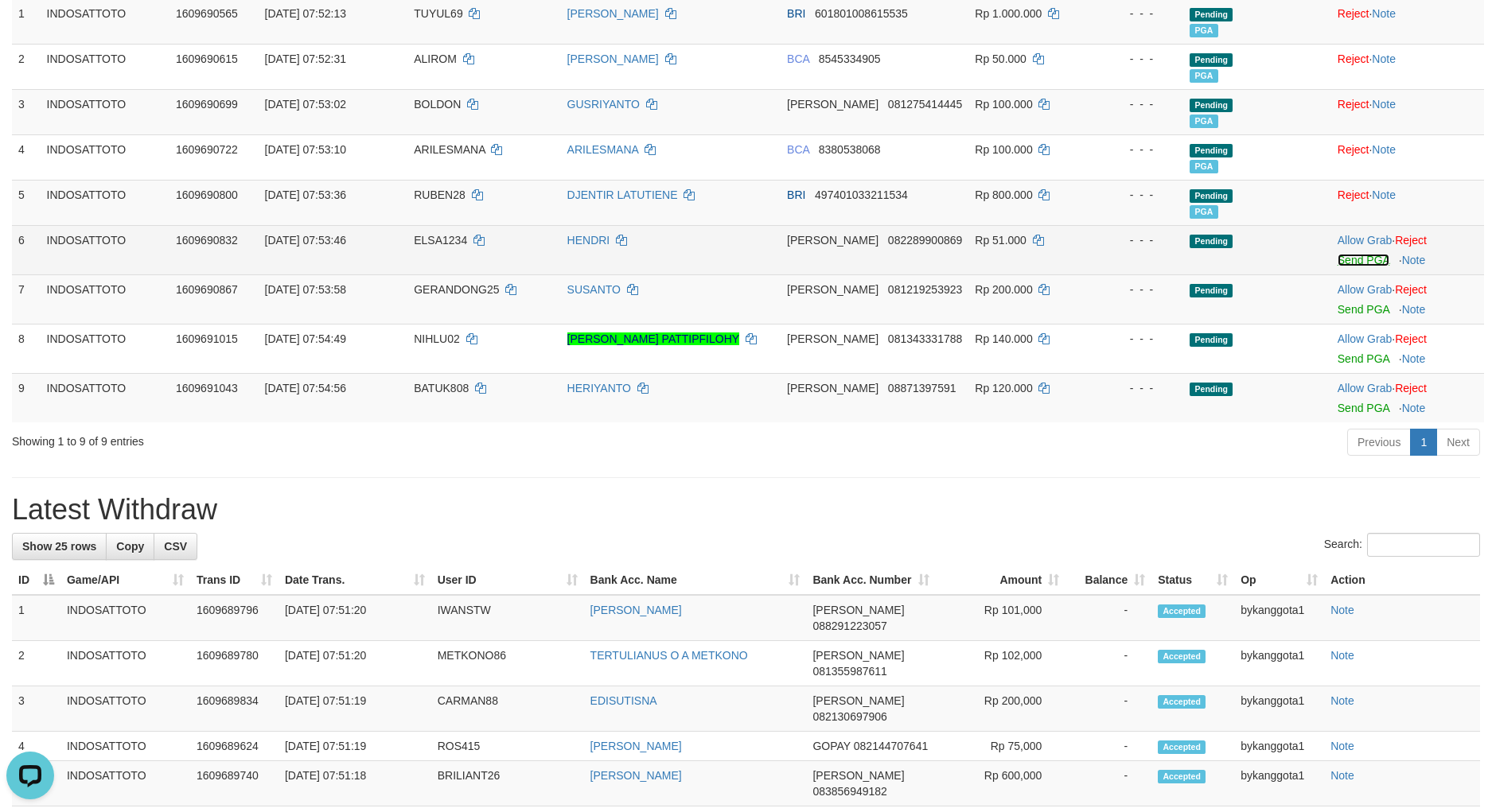
click at [1355, 259] on link "Send PGA" at bounding box center [1364, 261] width 52 height 13
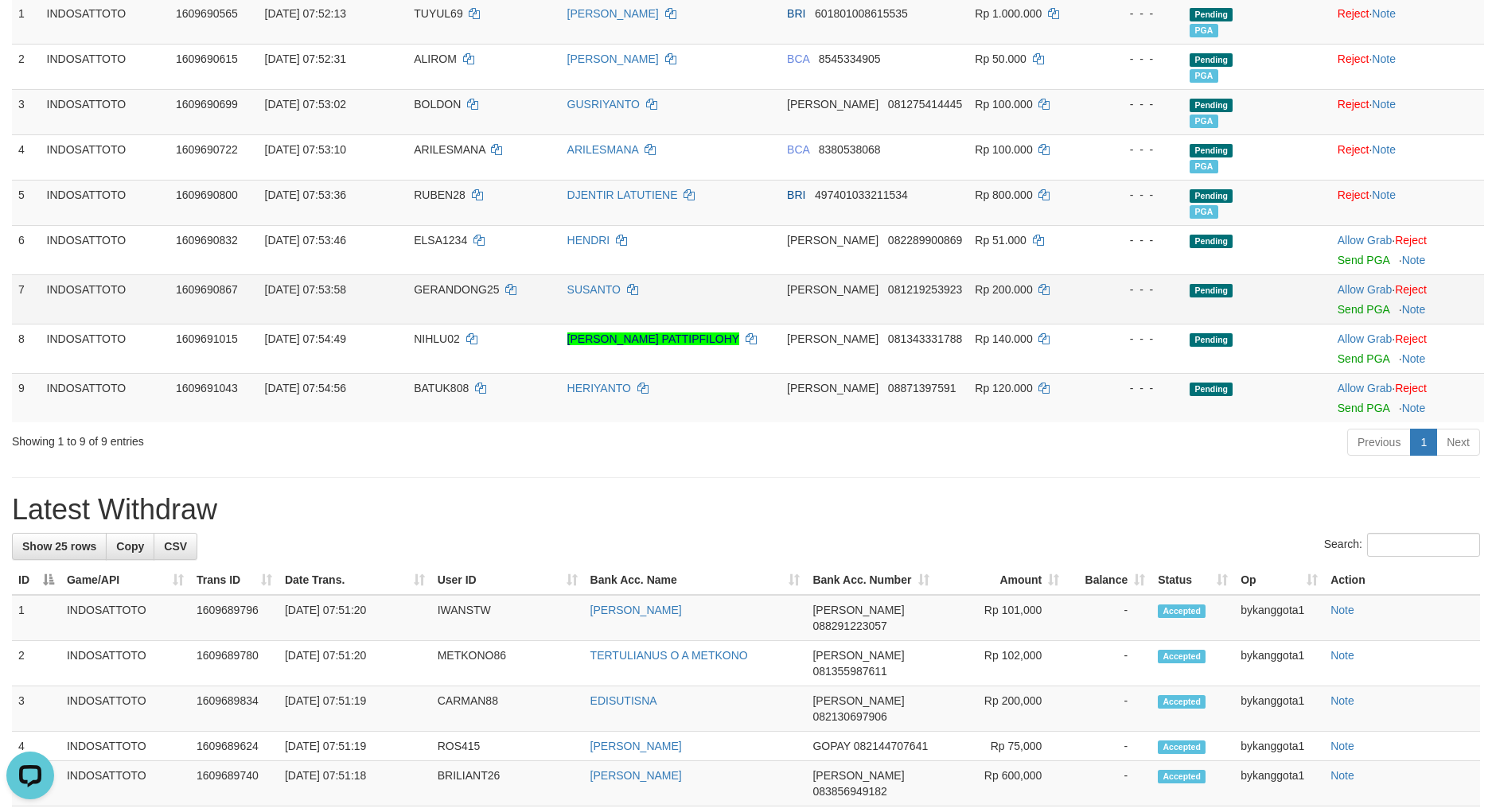
click at [1349, 303] on td "Allow Grab · Reject Send PGA · Note" at bounding box center [1407, 298] width 152 height 49
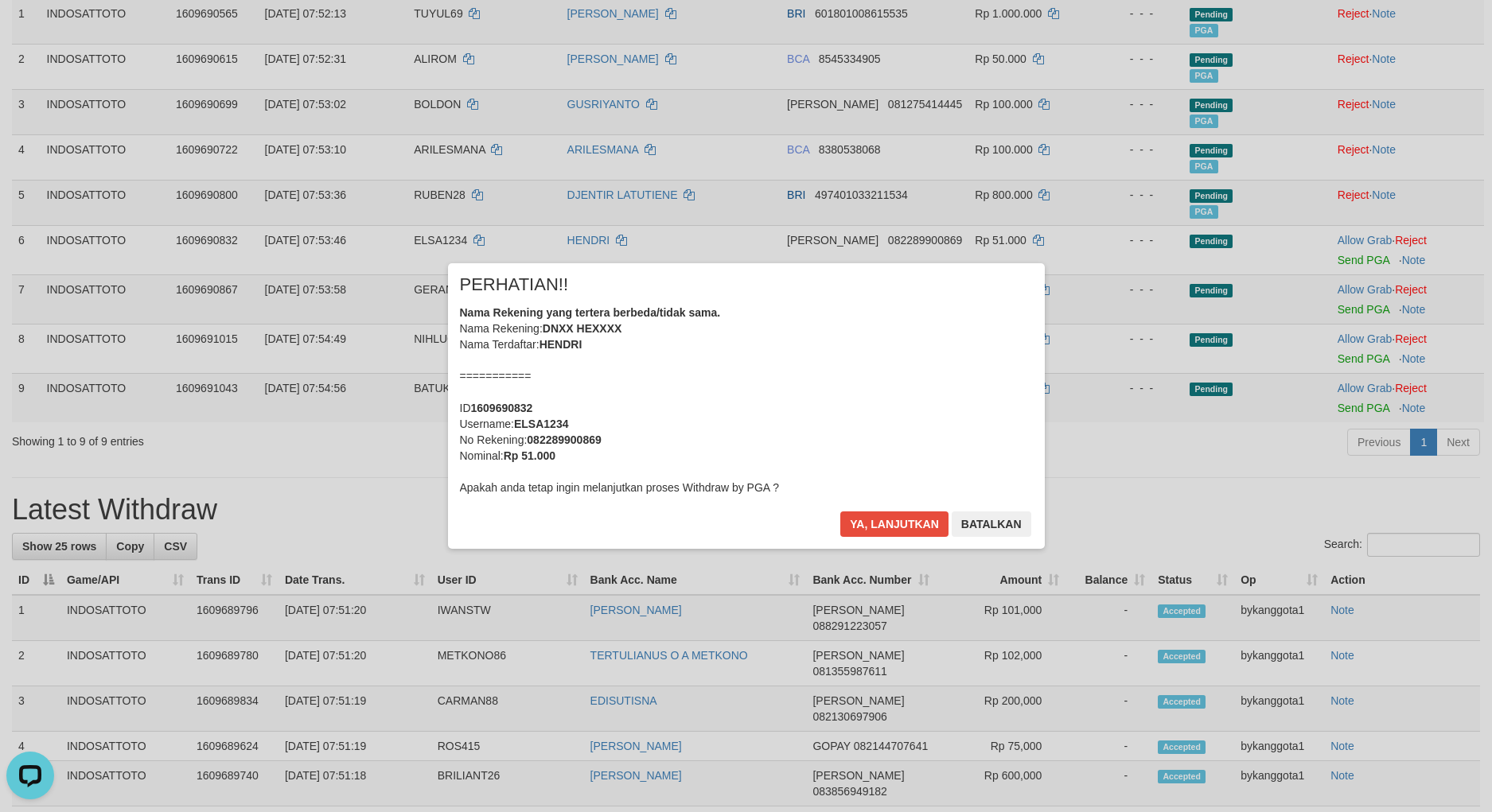
click at [1349, 311] on div "× PERHATIAN!! Nama Rekening yang tertera berbeda/tidak sama. Nama Rekening: DNX…" at bounding box center [746, 406] width 1492 height 348
click at [892, 530] on button "Ya, lanjutkan" at bounding box center [893, 525] width 108 height 26
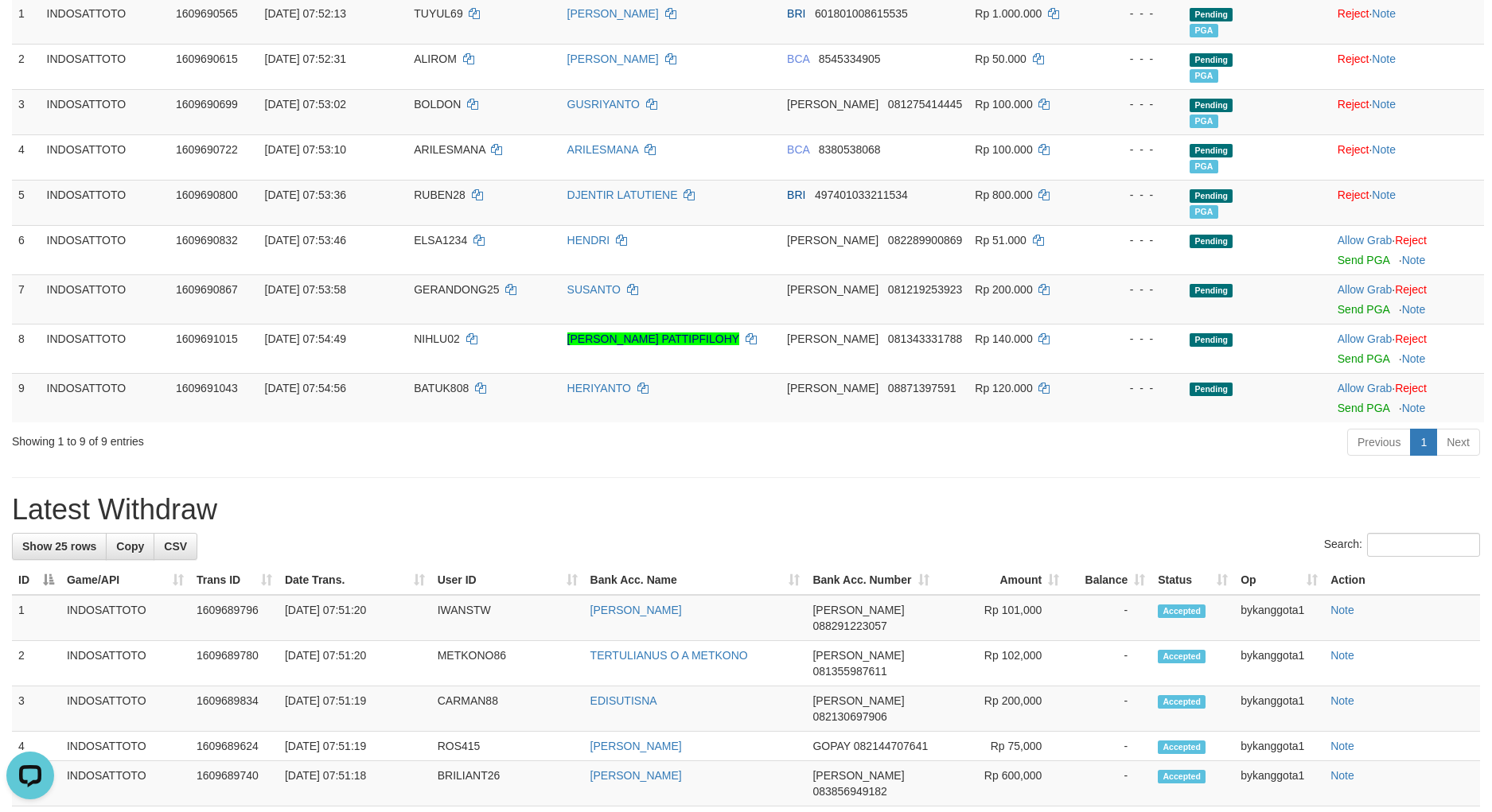
click at [892, 530] on div "× PERHATIAN!! Nama Rekening yang tertera berbeda/tidak sama. Nama Rekening: DNX…" at bounding box center [746, 406] width 621 height 285
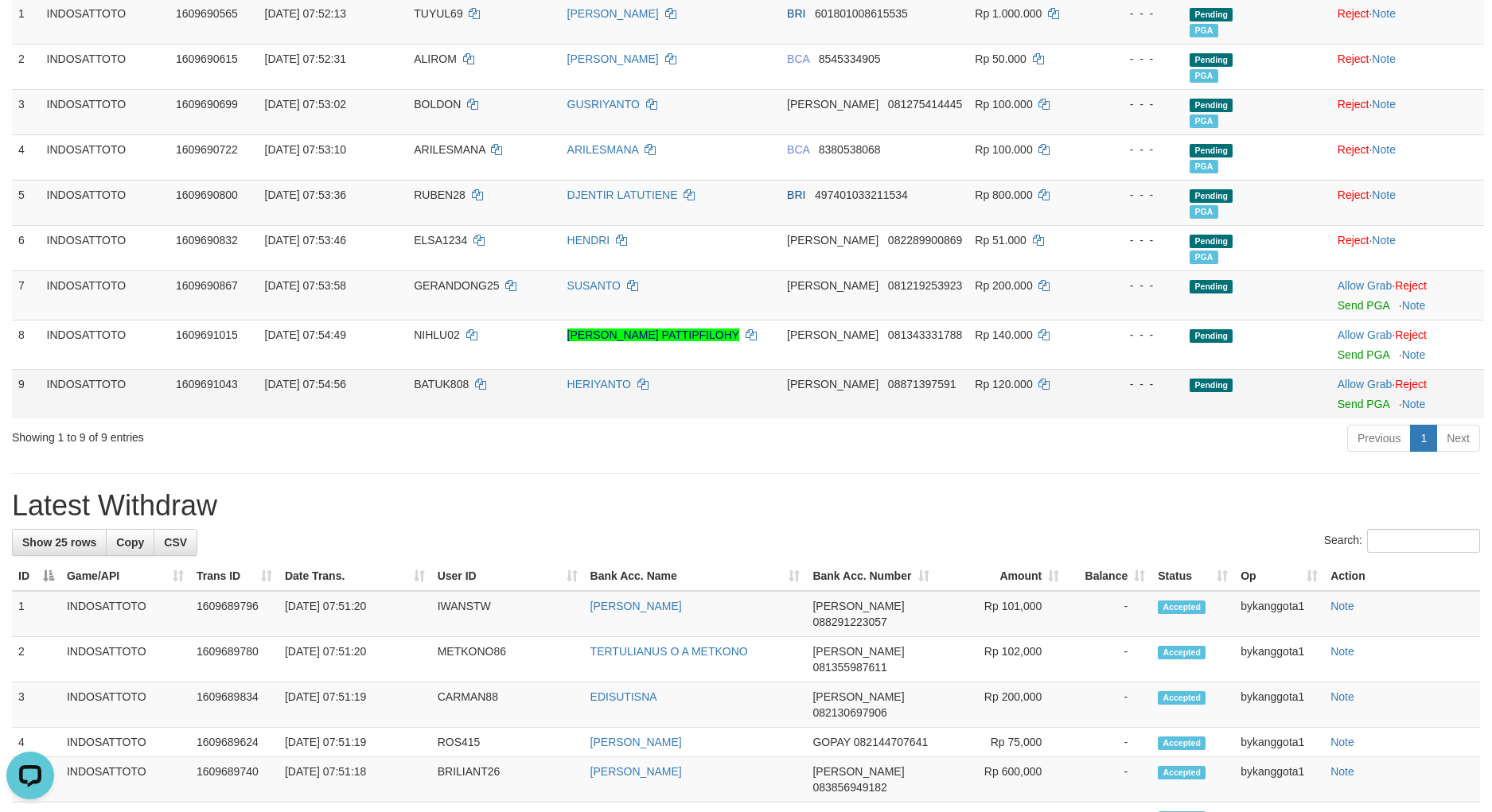
scroll to position [230, 0]
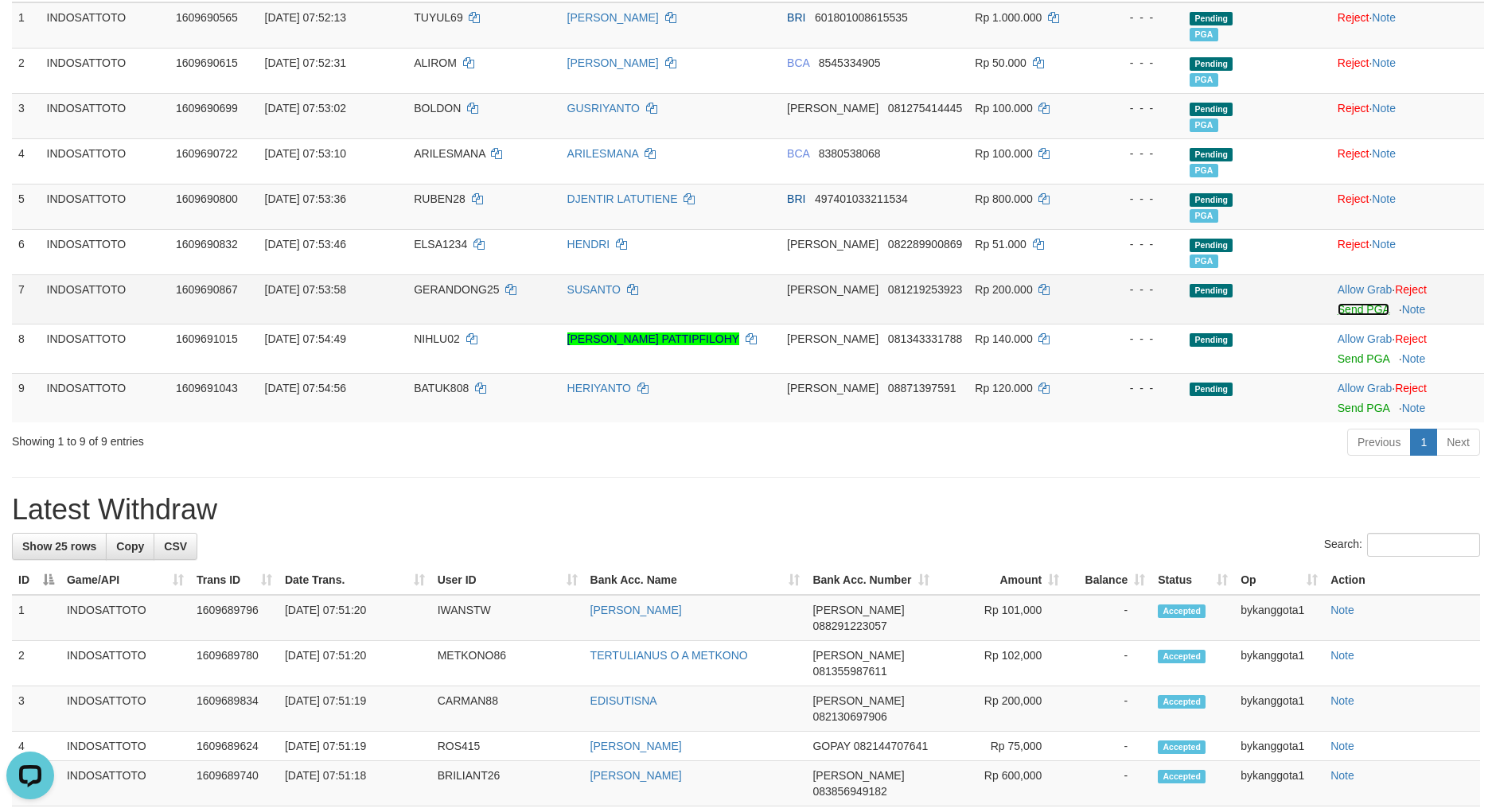
click at [1344, 310] on link "Send PGA" at bounding box center [1364, 309] width 52 height 13
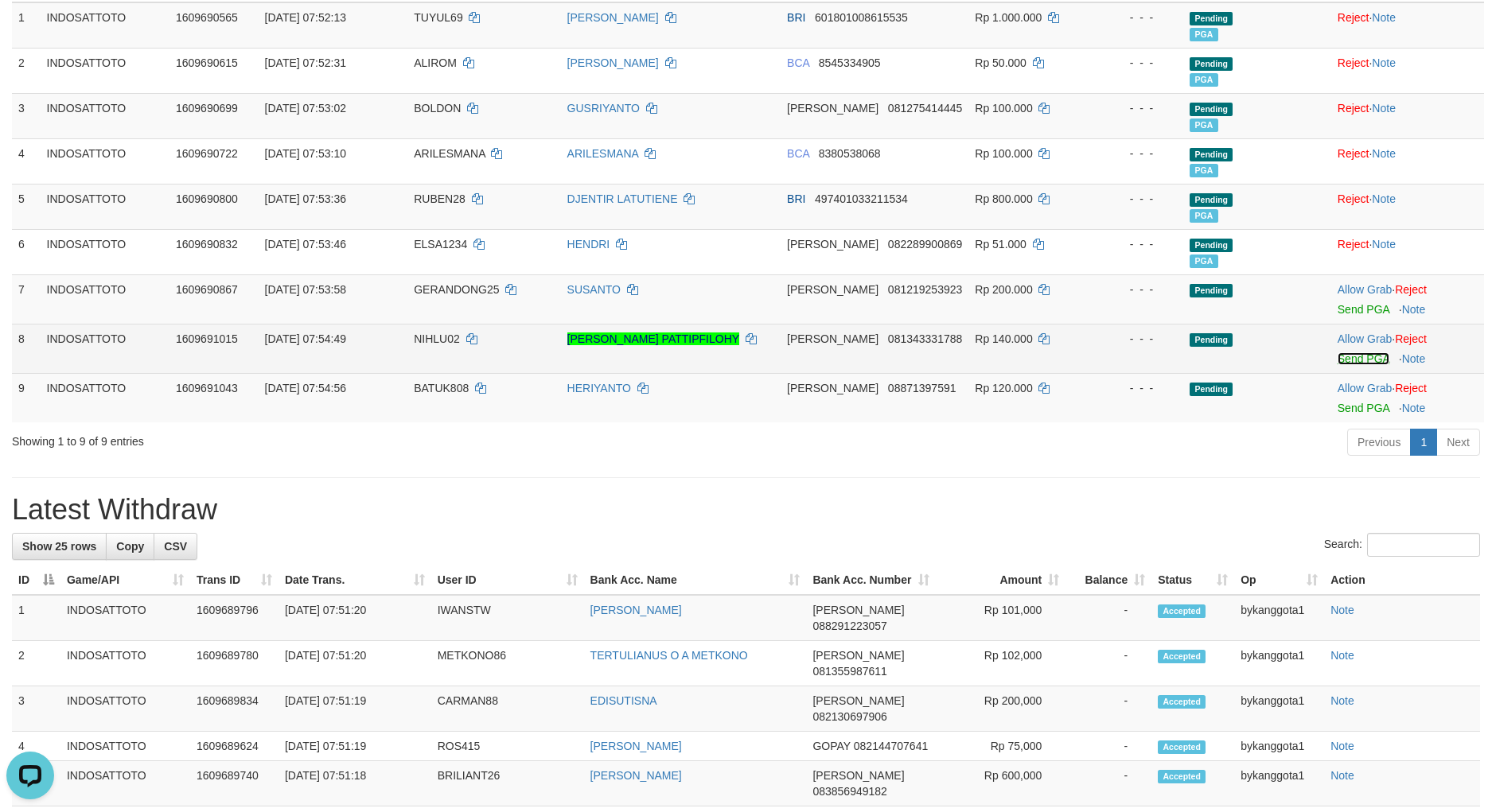
click at [1344, 356] on link "Send PGA" at bounding box center [1364, 358] width 52 height 13
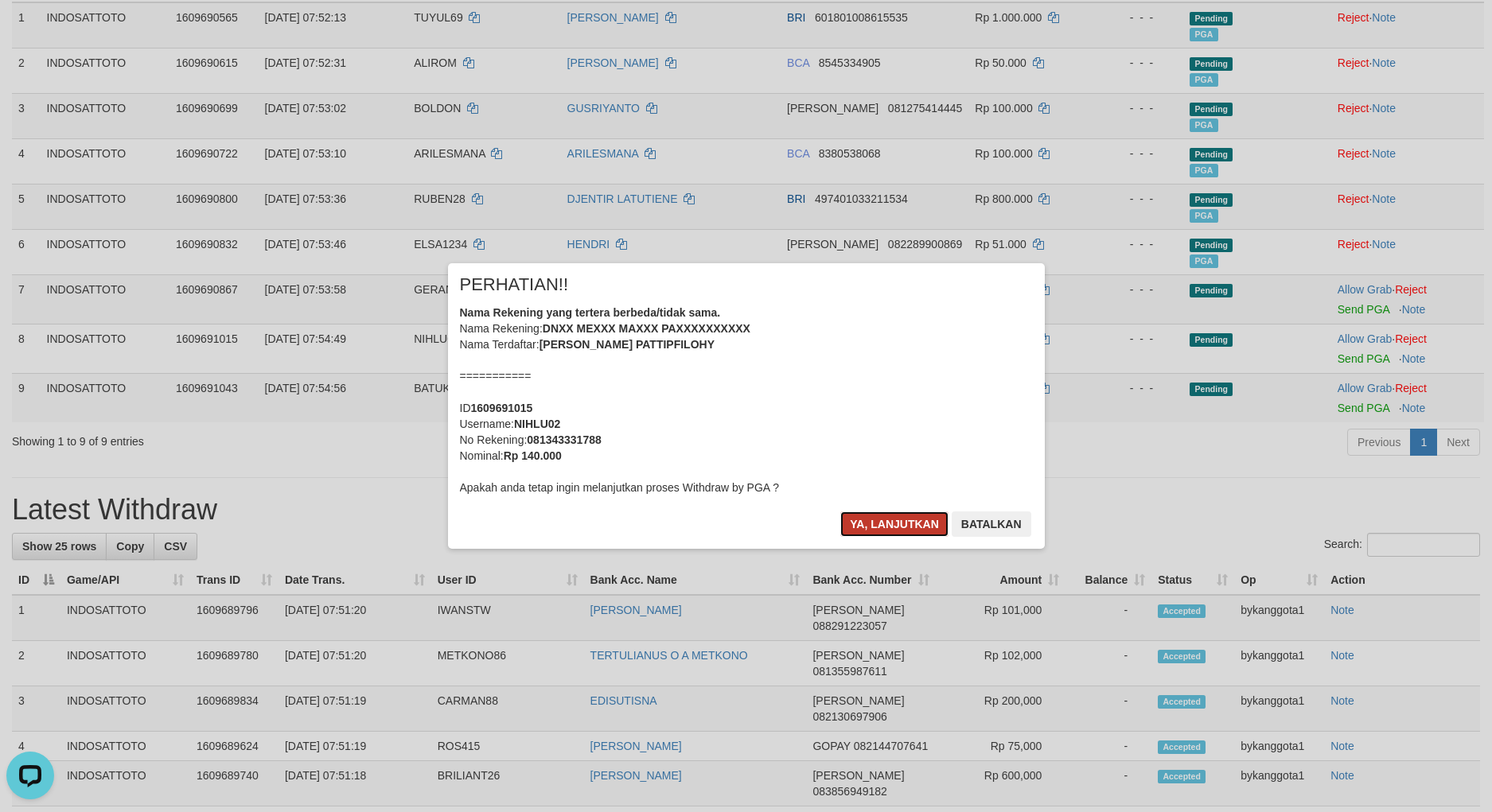
click at [881, 520] on button "Ya, lanjutkan" at bounding box center [893, 525] width 108 height 26
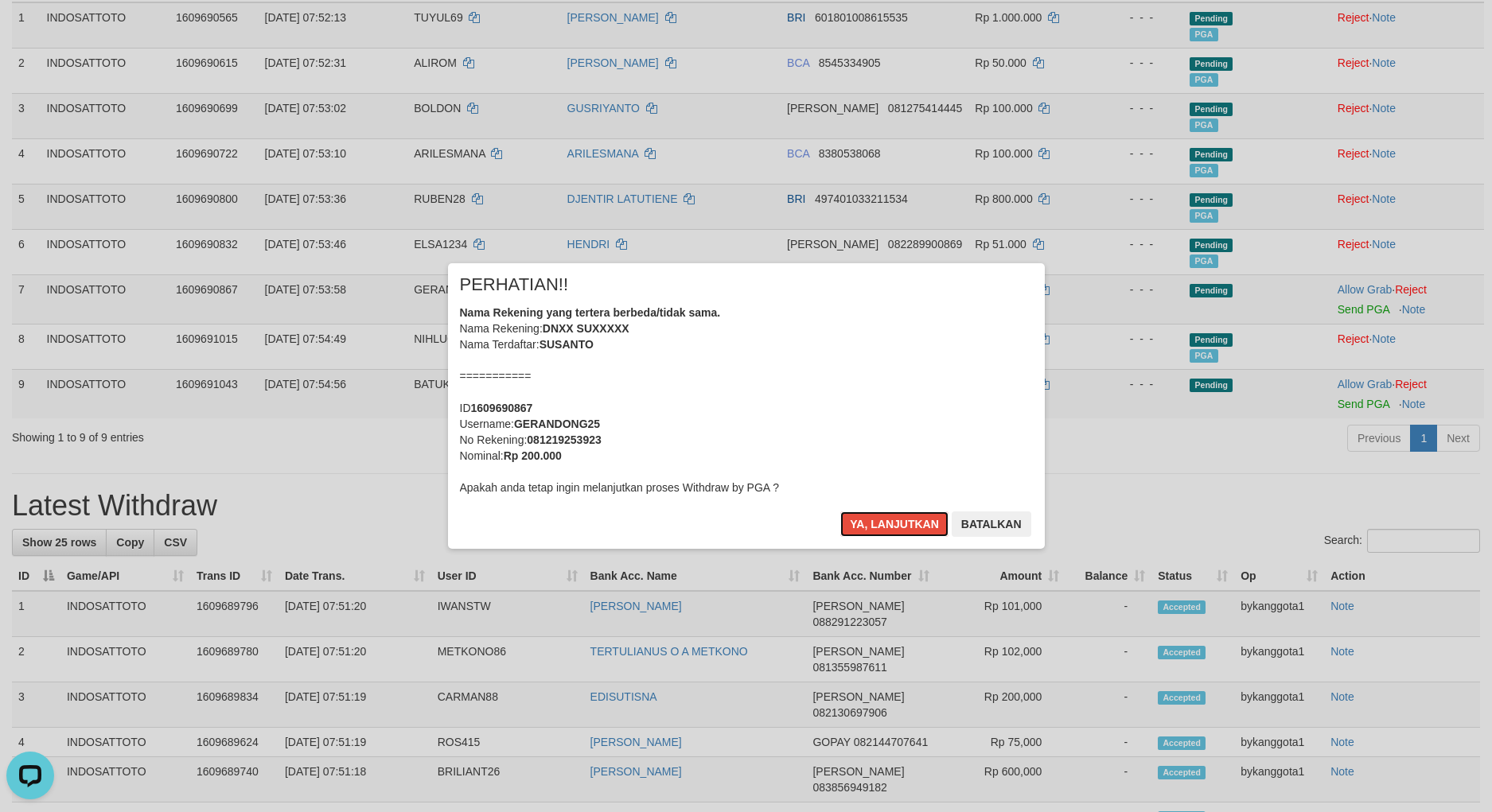
click at [881, 520] on button "Ya, lanjutkan" at bounding box center [893, 525] width 108 height 26
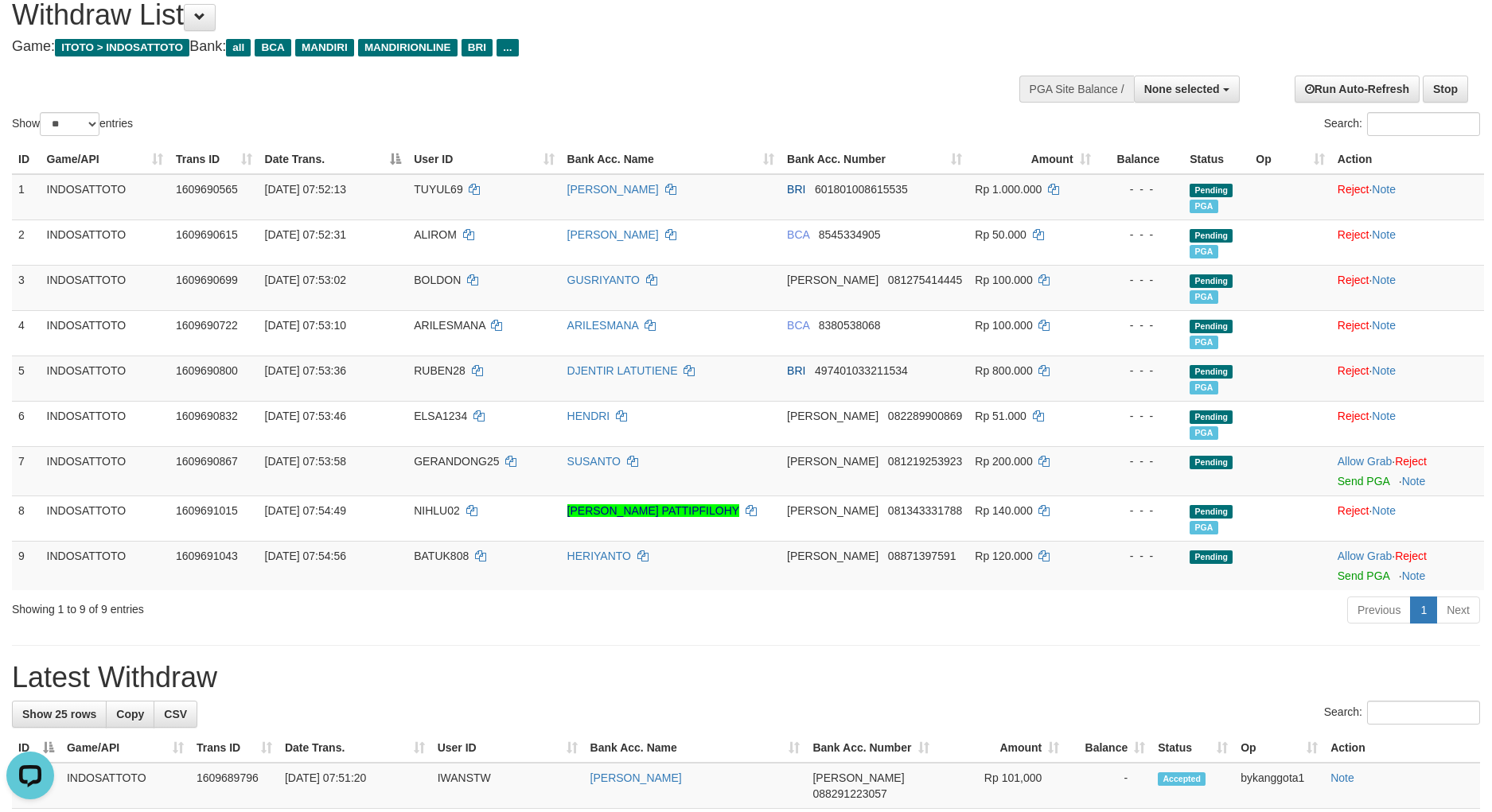
scroll to position [0, 0]
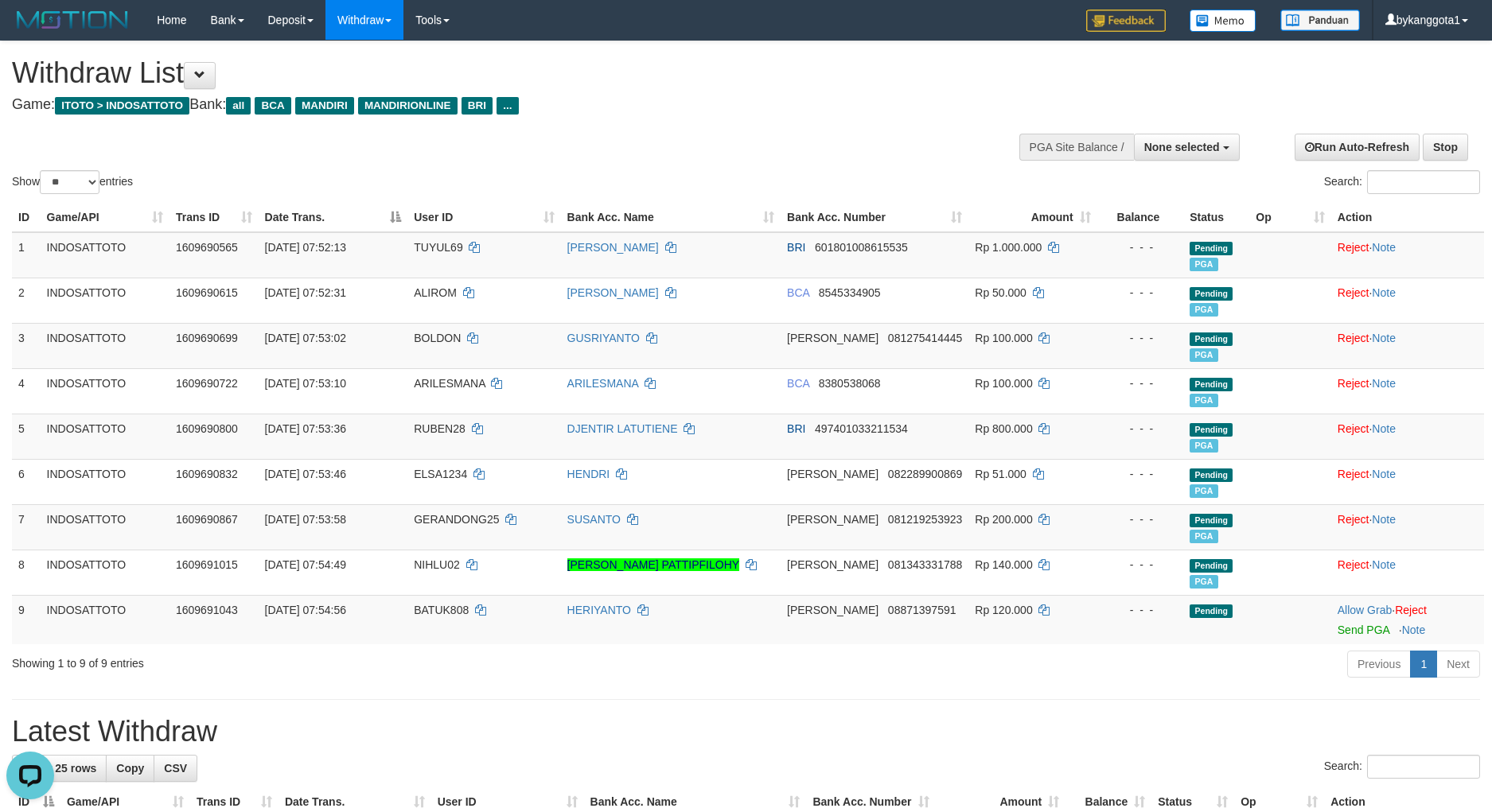
click at [645, 91] on div "Withdraw List Game: ITOTO > INDOSATTOTO Bank: all BCA MANDIRI MANDIRIONLINE BRI…" at bounding box center [495, 84] width 966 height 55
click at [86, 188] on select "** ** ** ***" at bounding box center [69, 182] width 60 height 24
select select "**"
click at [42, 170] on select "** ** ** ***" at bounding box center [69, 182] width 60 height 24
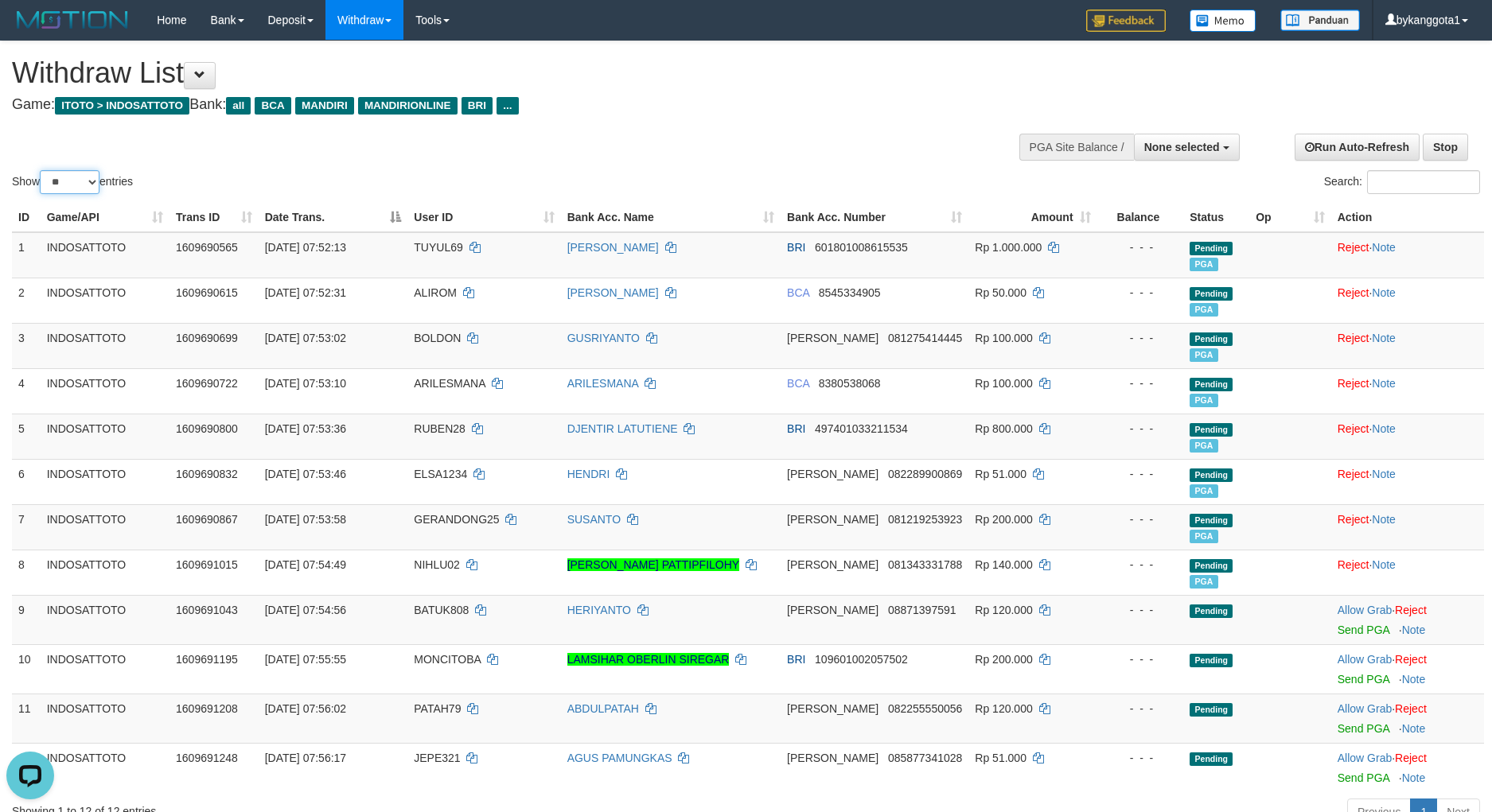
click at [79, 176] on select "** ** ** ***" at bounding box center [69, 182] width 60 height 24
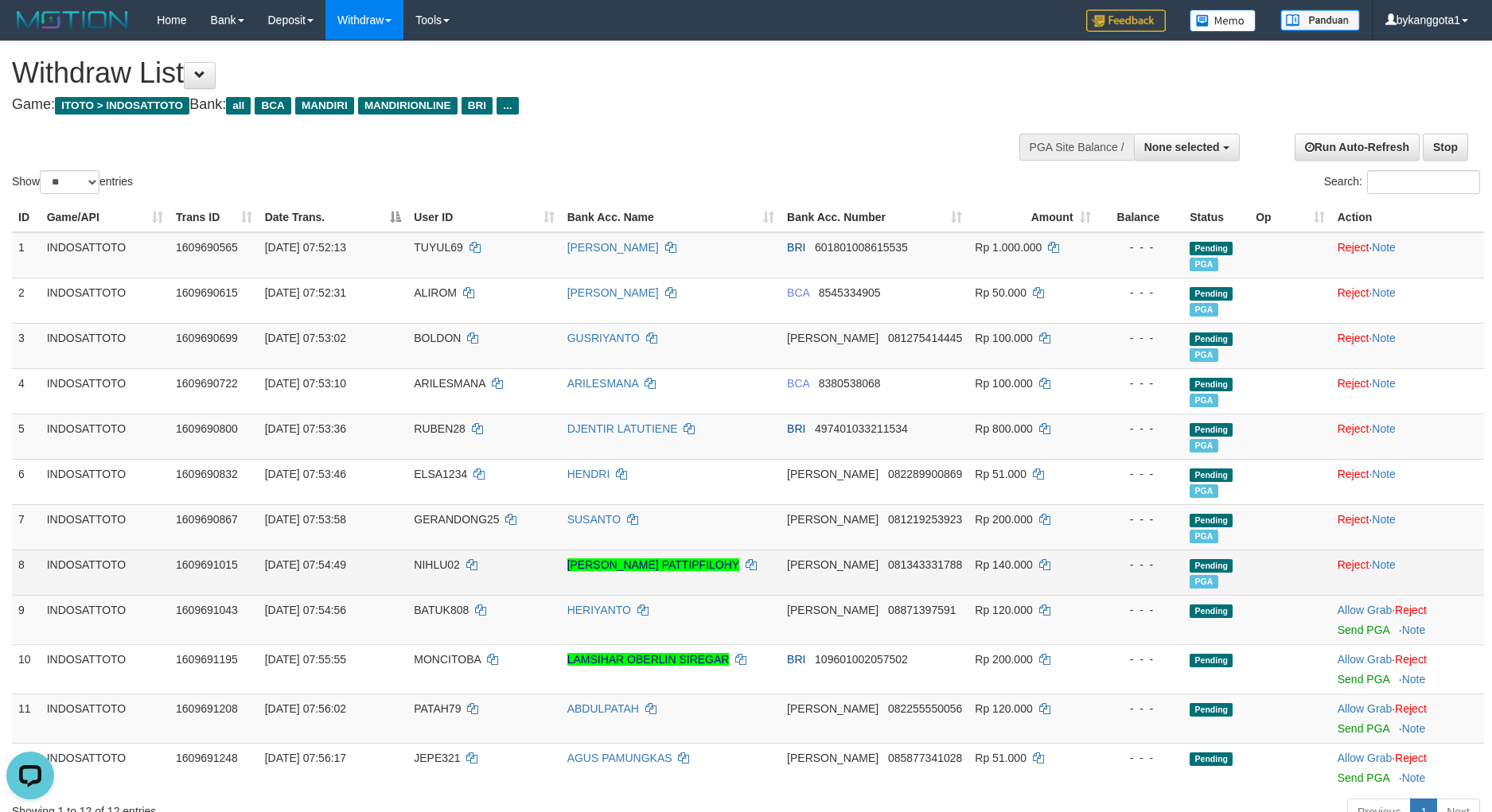
click at [903, 593] on td "DANA 081343331788" at bounding box center [874, 572] width 188 height 45
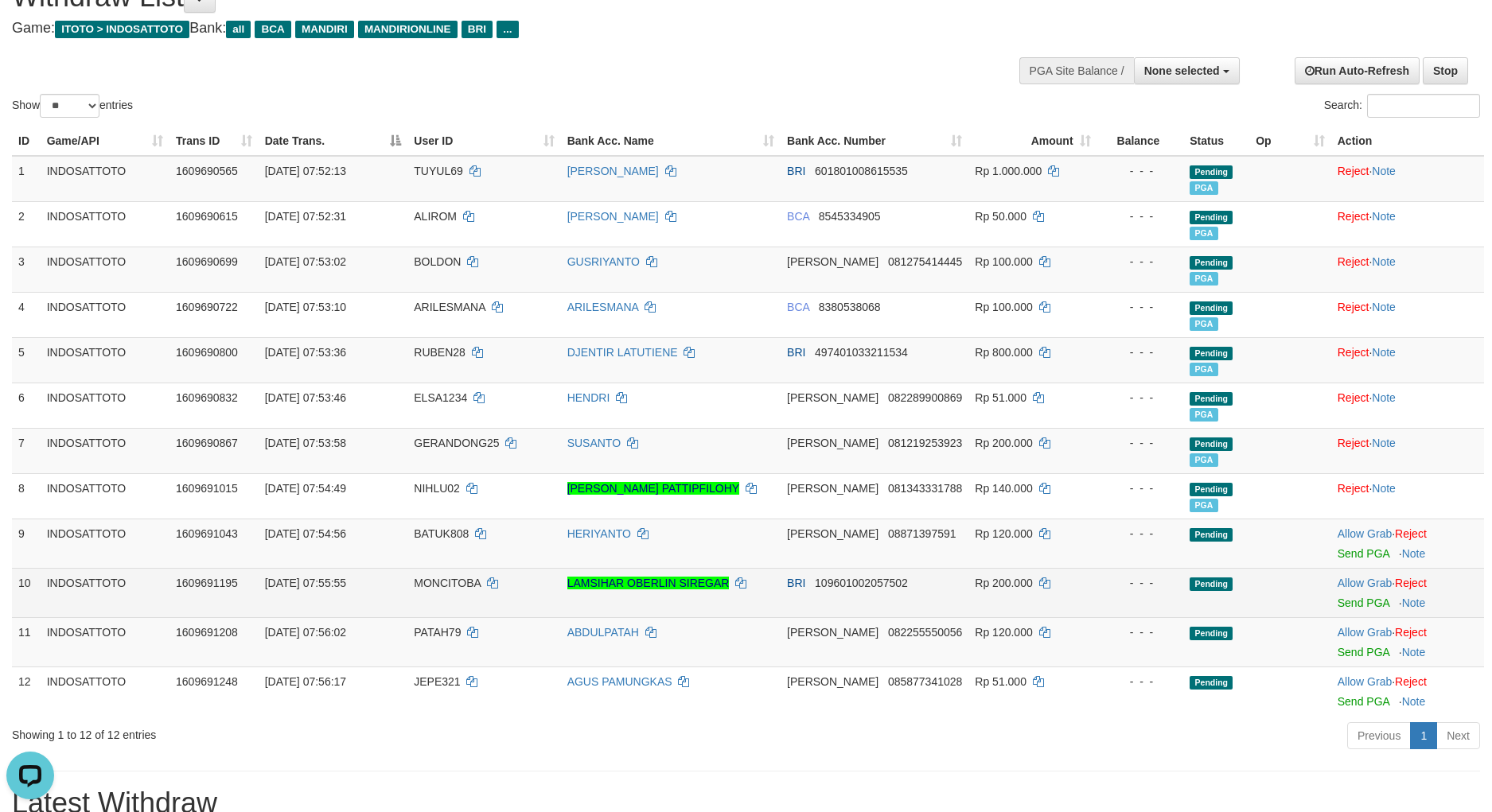
scroll to position [119, 0]
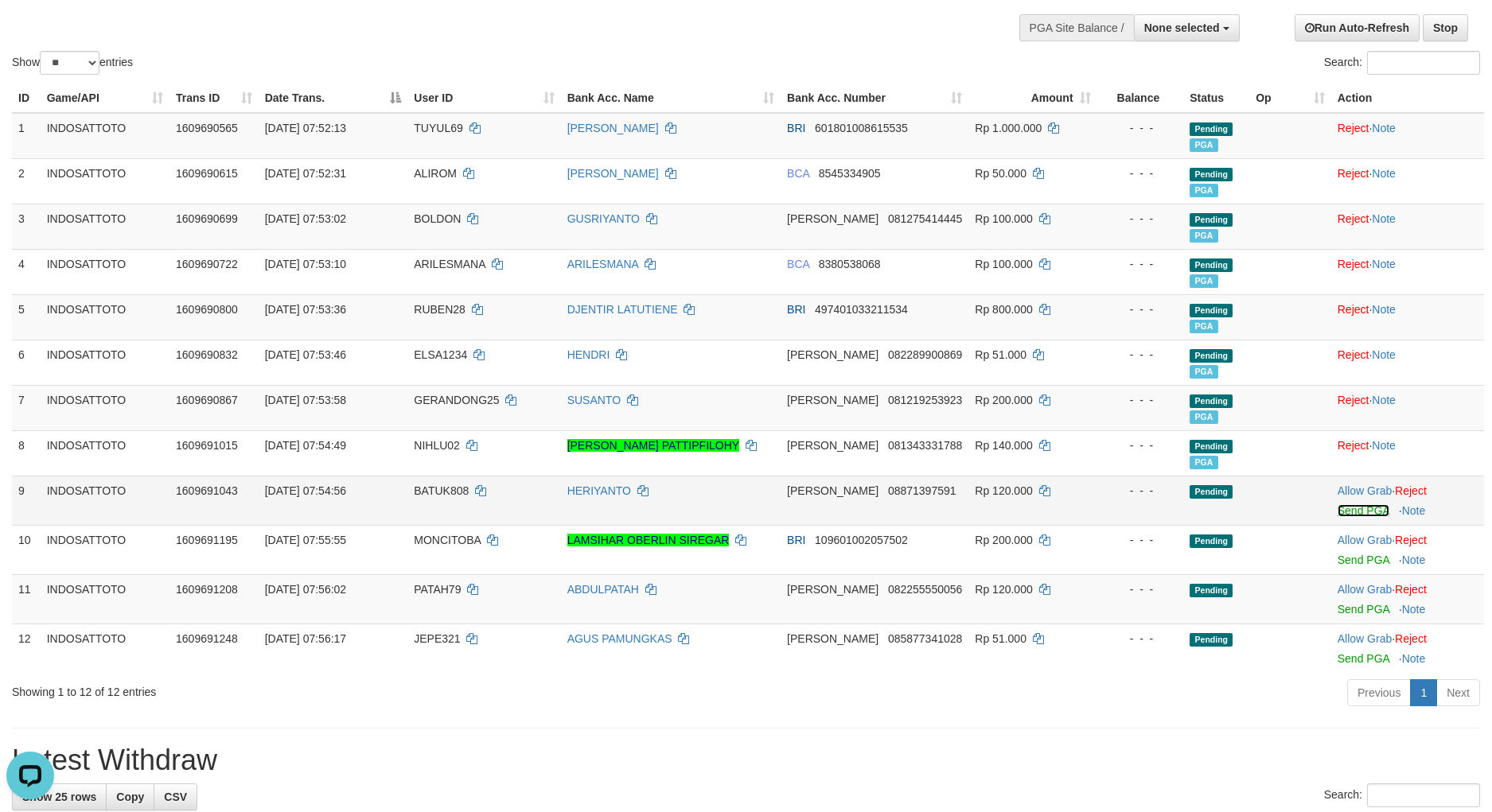
click at [1363, 507] on link "Send PGA" at bounding box center [1364, 511] width 52 height 13
click at [1354, 559] on link "Send PGA" at bounding box center [1364, 560] width 52 height 13
click at [1349, 619] on td "Allow Grab · Reject Send PGA · Note" at bounding box center [1407, 599] width 152 height 49
click at [1352, 621] on td "Allow Grab · Reject Send PGA · Note" at bounding box center [1407, 599] width 152 height 49
click at [1355, 610] on link "Send PGA" at bounding box center [1364, 610] width 52 height 13
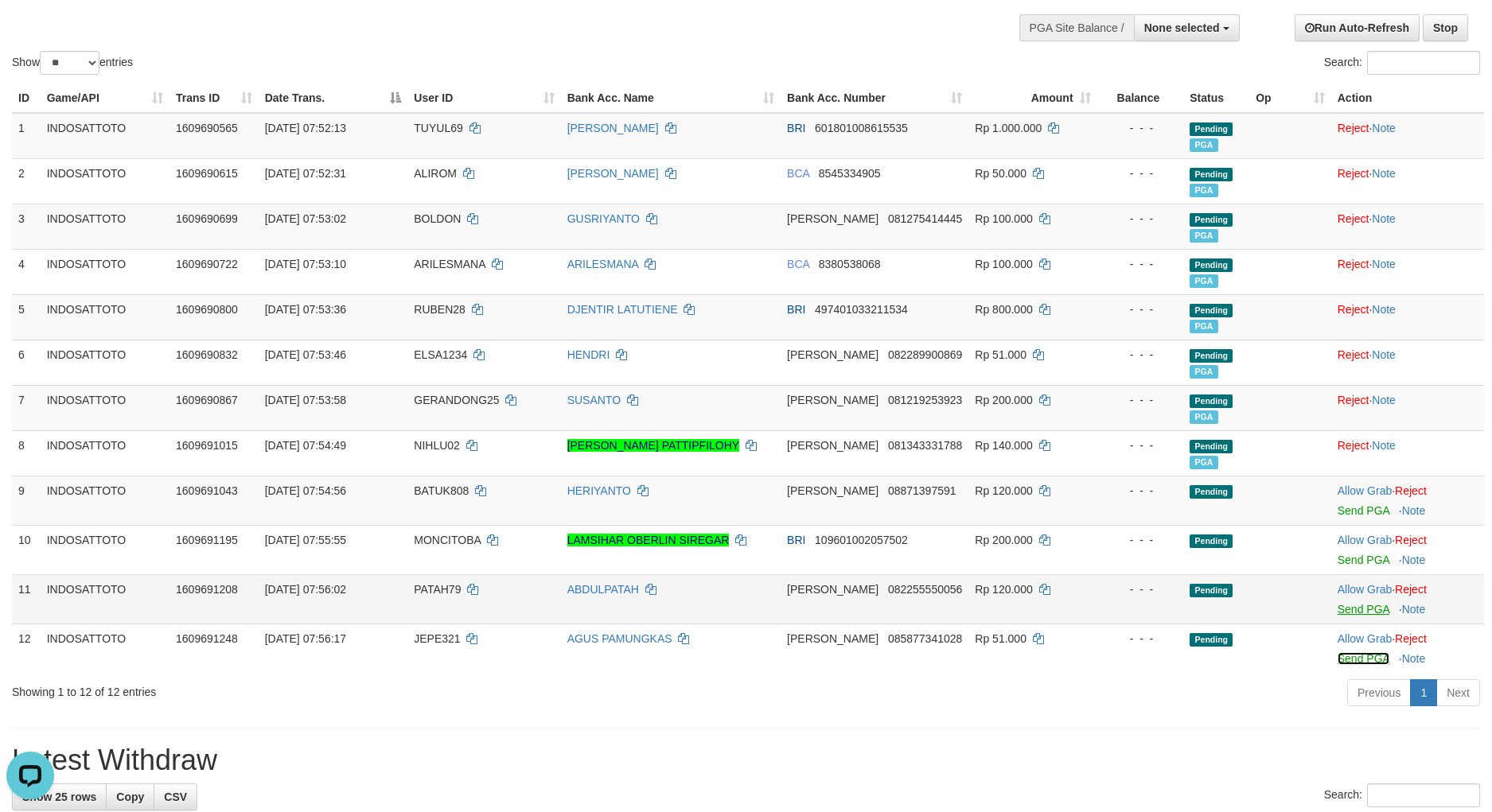
scroll to position [115, 0]
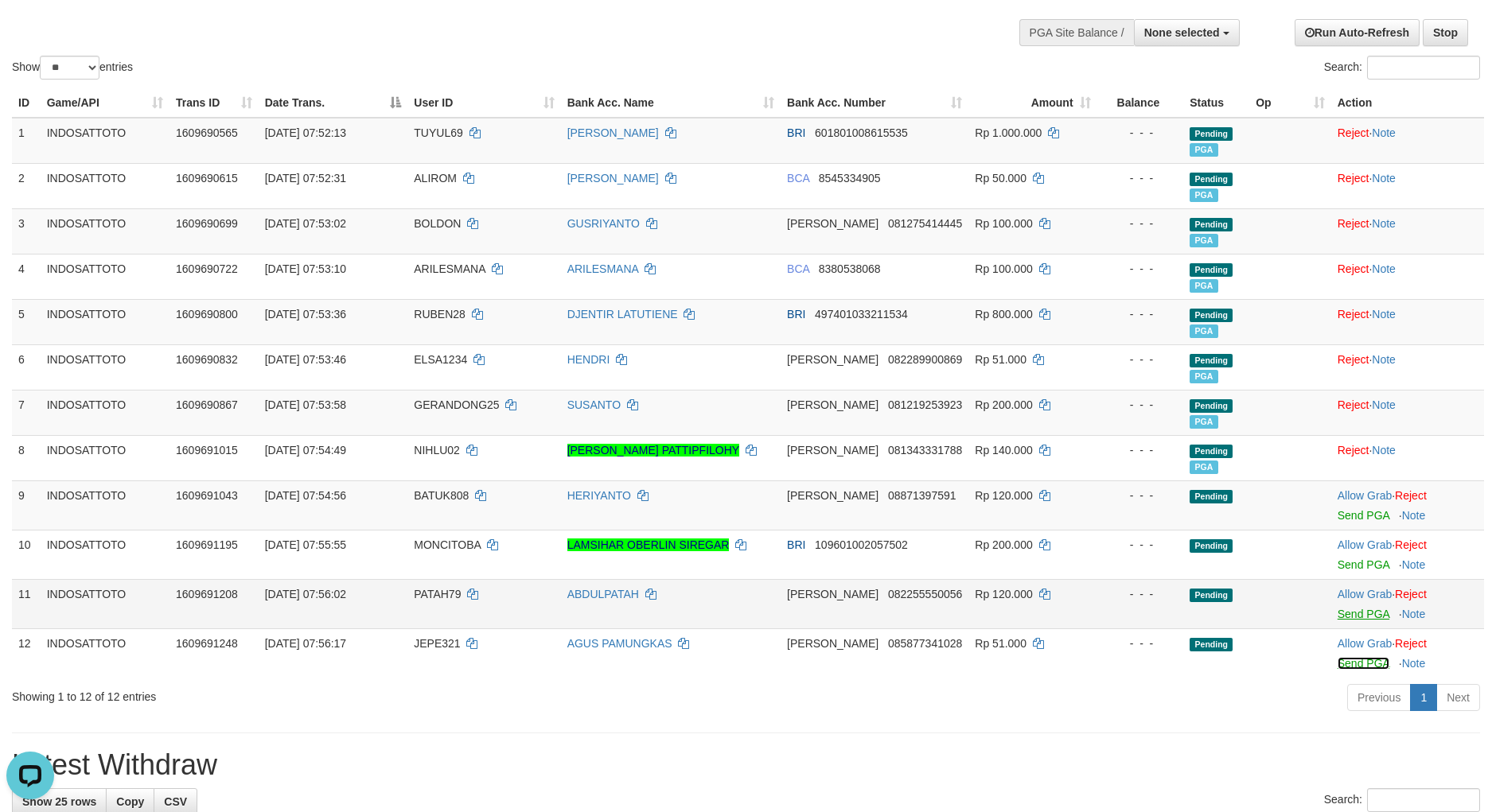
click at [1359, 657] on link "Send PGA" at bounding box center [1364, 663] width 52 height 13
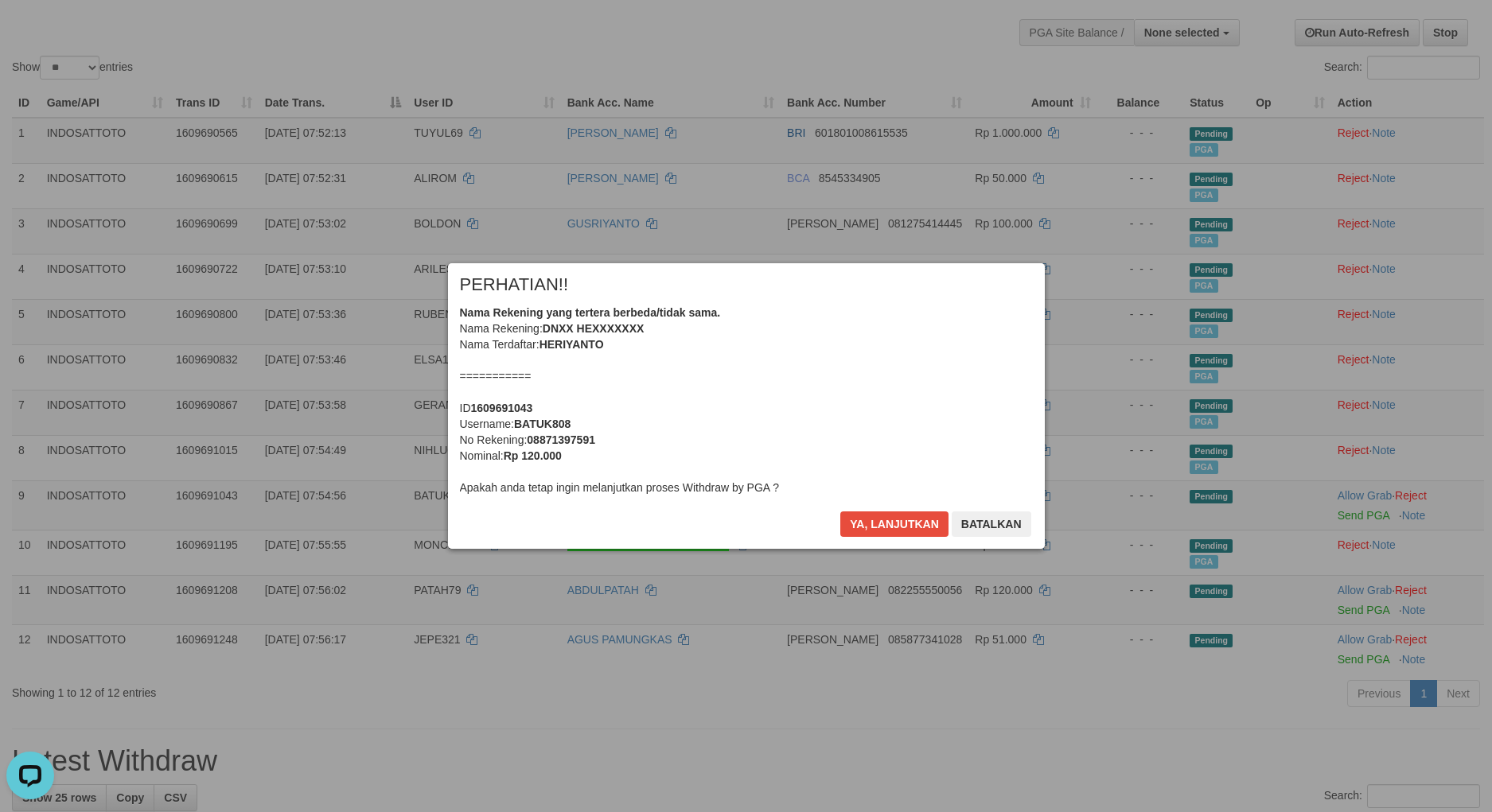
click at [879, 537] on div "Ya, lanjutkan Batalkan" at bounding box center [935, 530] width 193 height 37
click at [885, 530] on button "Ya, lanjutkan" at bounding box center [893, 525] width 108 height 26
click at [885, 530] on div "× PERHATIAN!! Nama Rekening yang tertera berbeda/tidak sama. Nama Rekening: DNX…" at bounding box center [746, 406] width 621 height 285
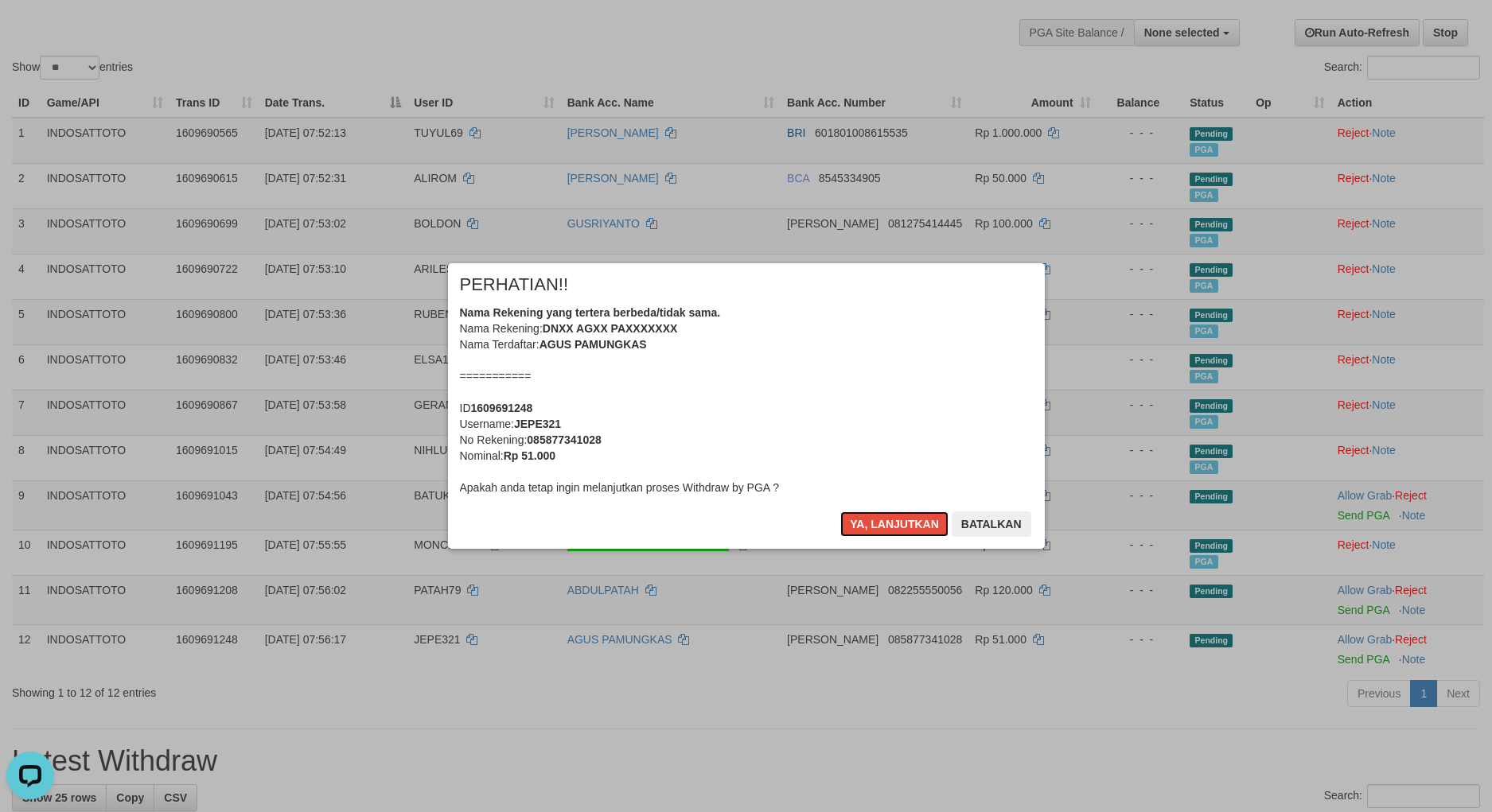
click at [885, 530] on button "Ya, lanjutkan" at bounding box center [893, 525] width 108 height 26
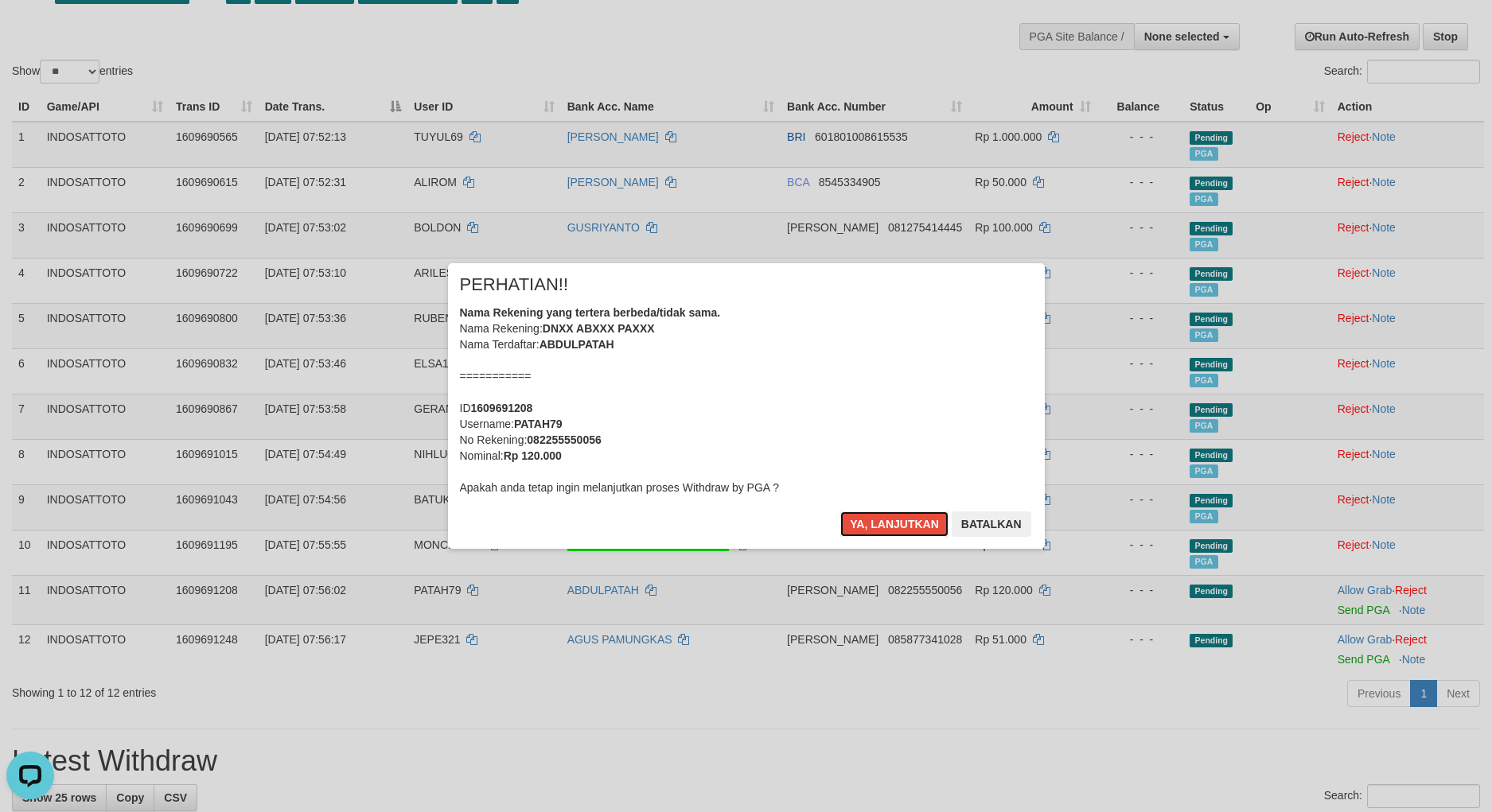
click at [885, 530] on button "Ya, lanjutkan" at bounding box center [893, 525] width 108 height 26
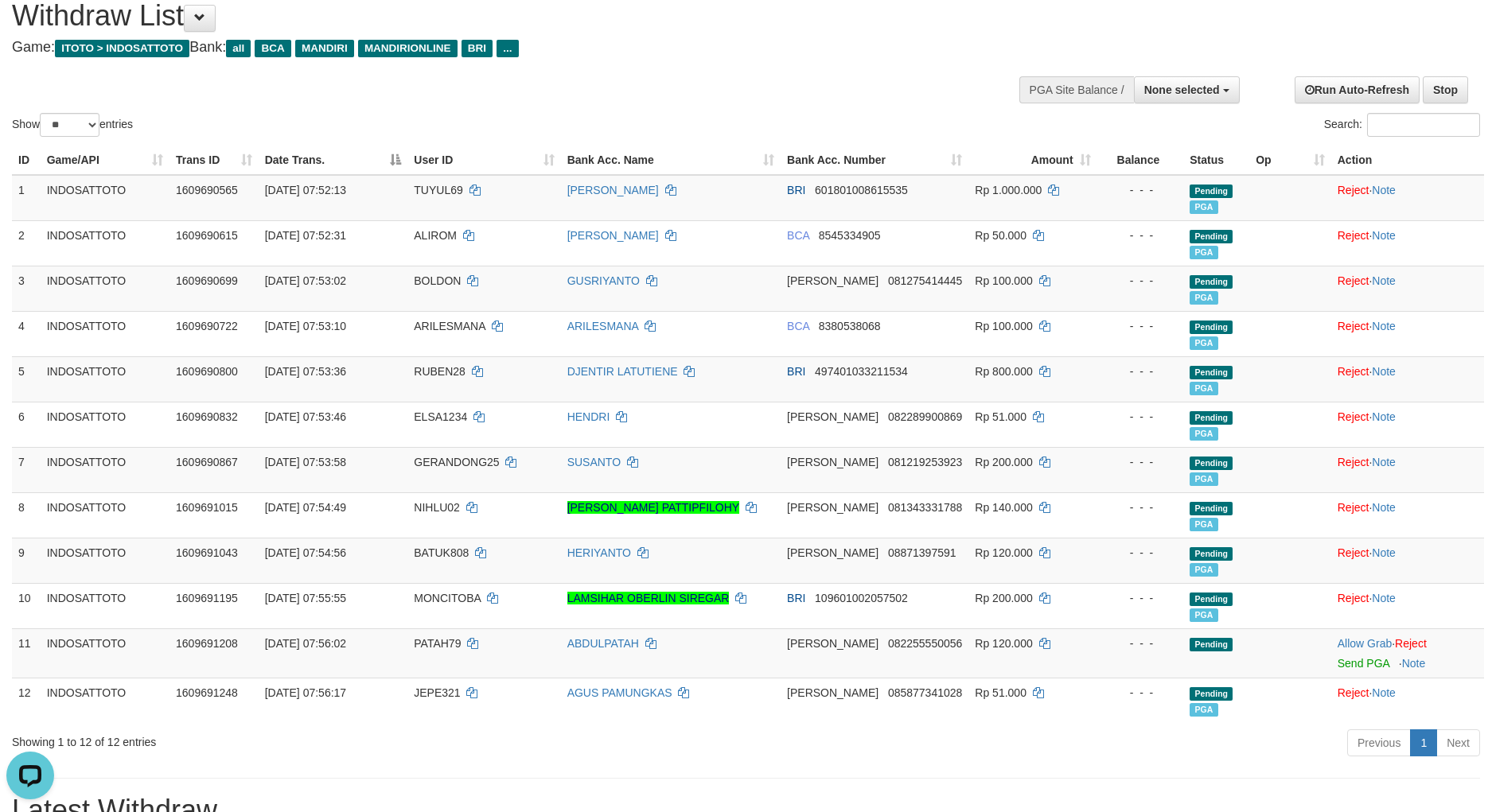
scroll to position [0, 0]
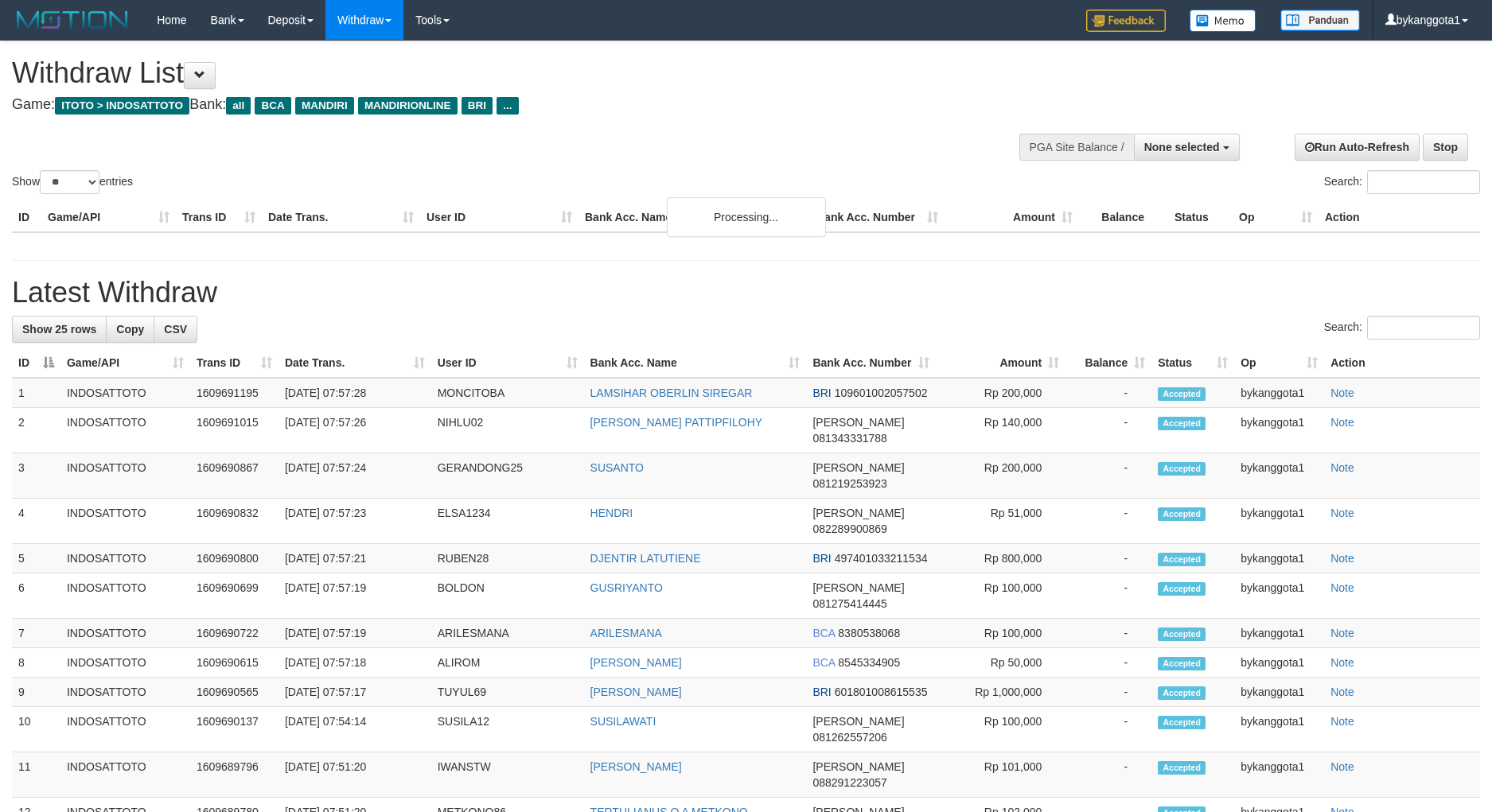
select select
select select "**"
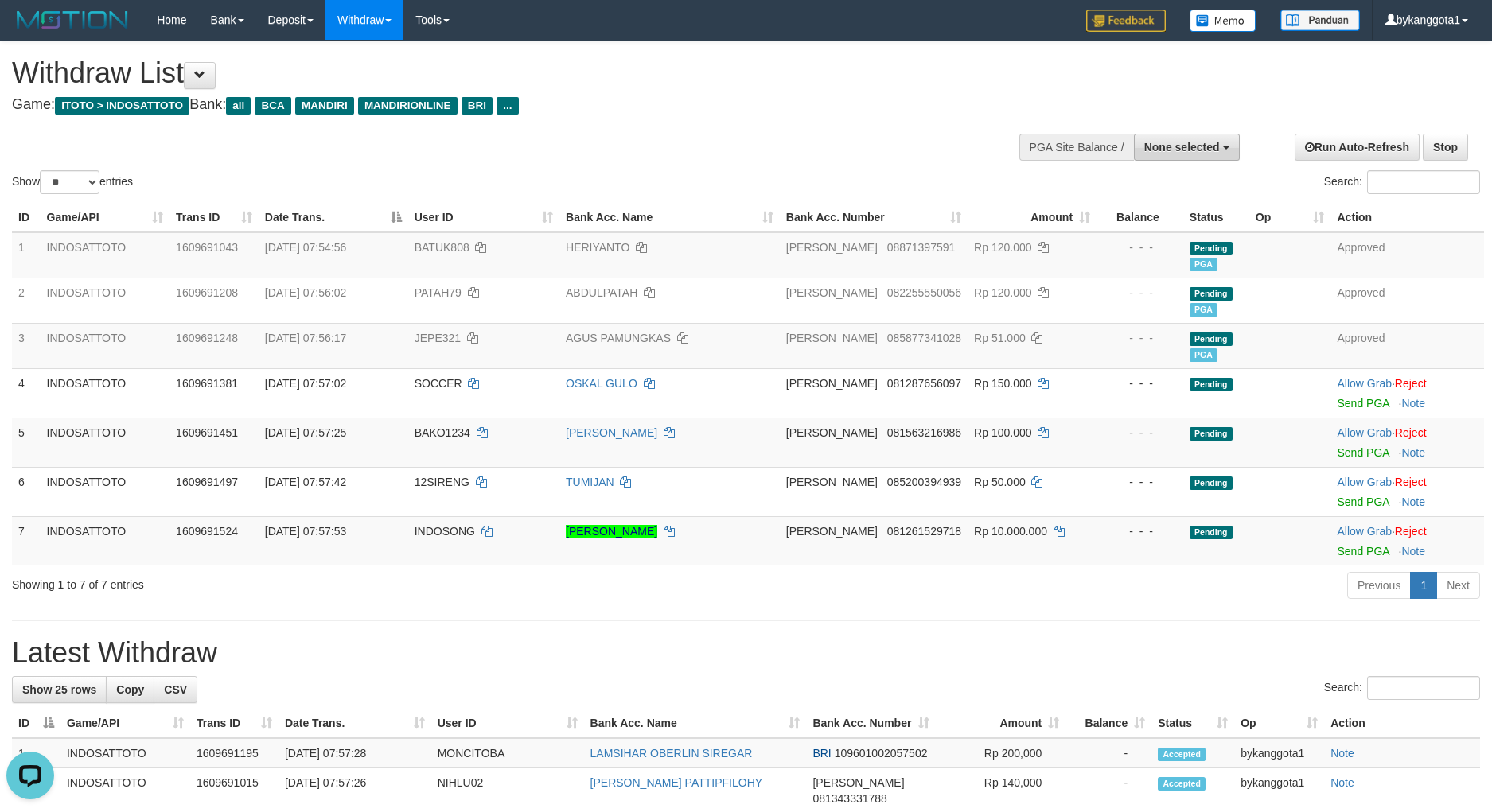
click at [1207, 143] on span "None selected" at bounding box center [1182, 147] width 76 height 13
click at [1187, 223] on label "[ITOTO] INDOSATTOTO" at bounding box center [1154, 227] width 170 height 20
select select "****"
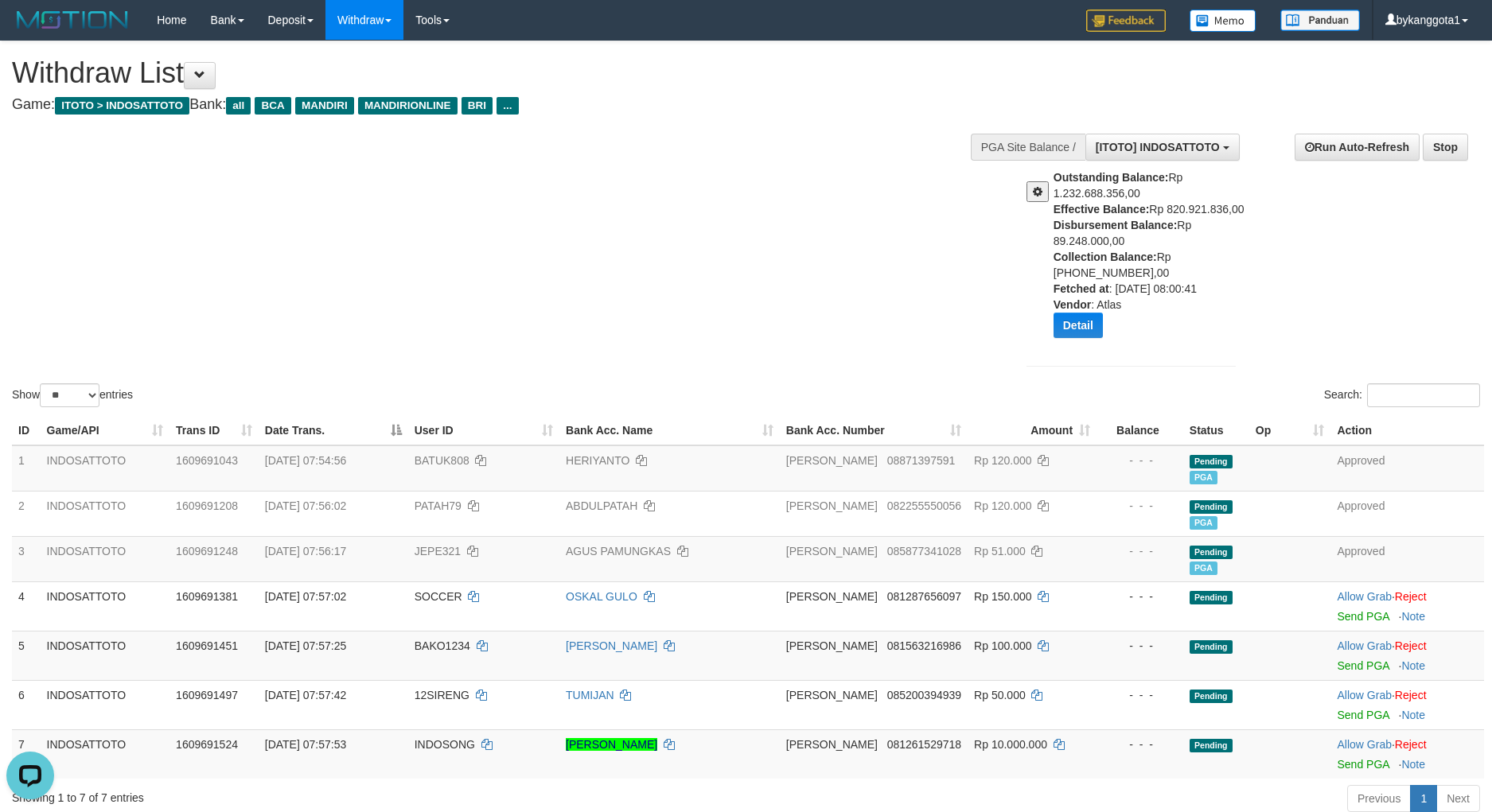
click at [1117, 222] on b "Disbursement Balance:" at bounding box center [1115, 225] width 124 height 13
copy div "Disbursement Balance: Rp 89.248.000,00"
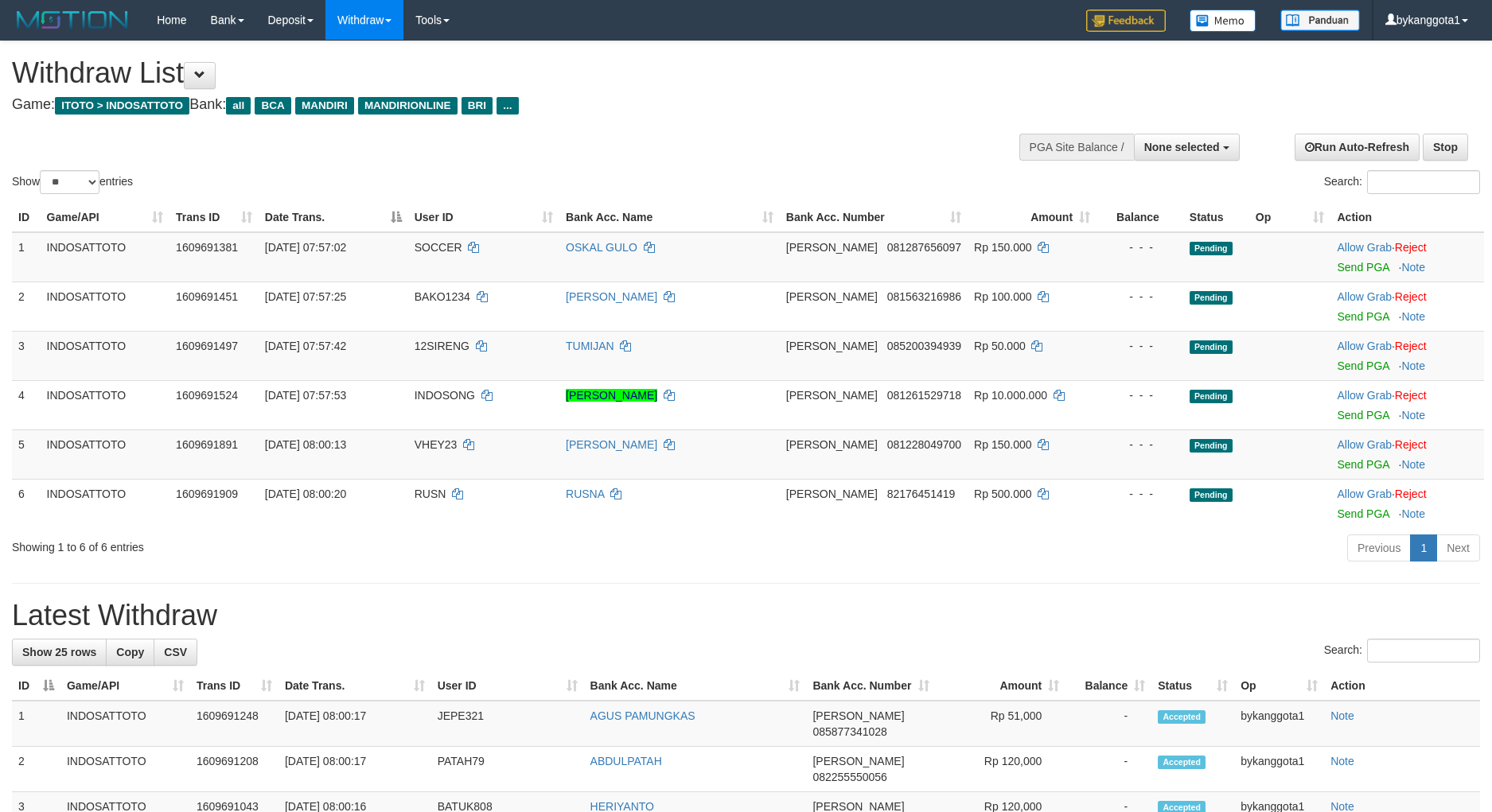
select select
select select "**"
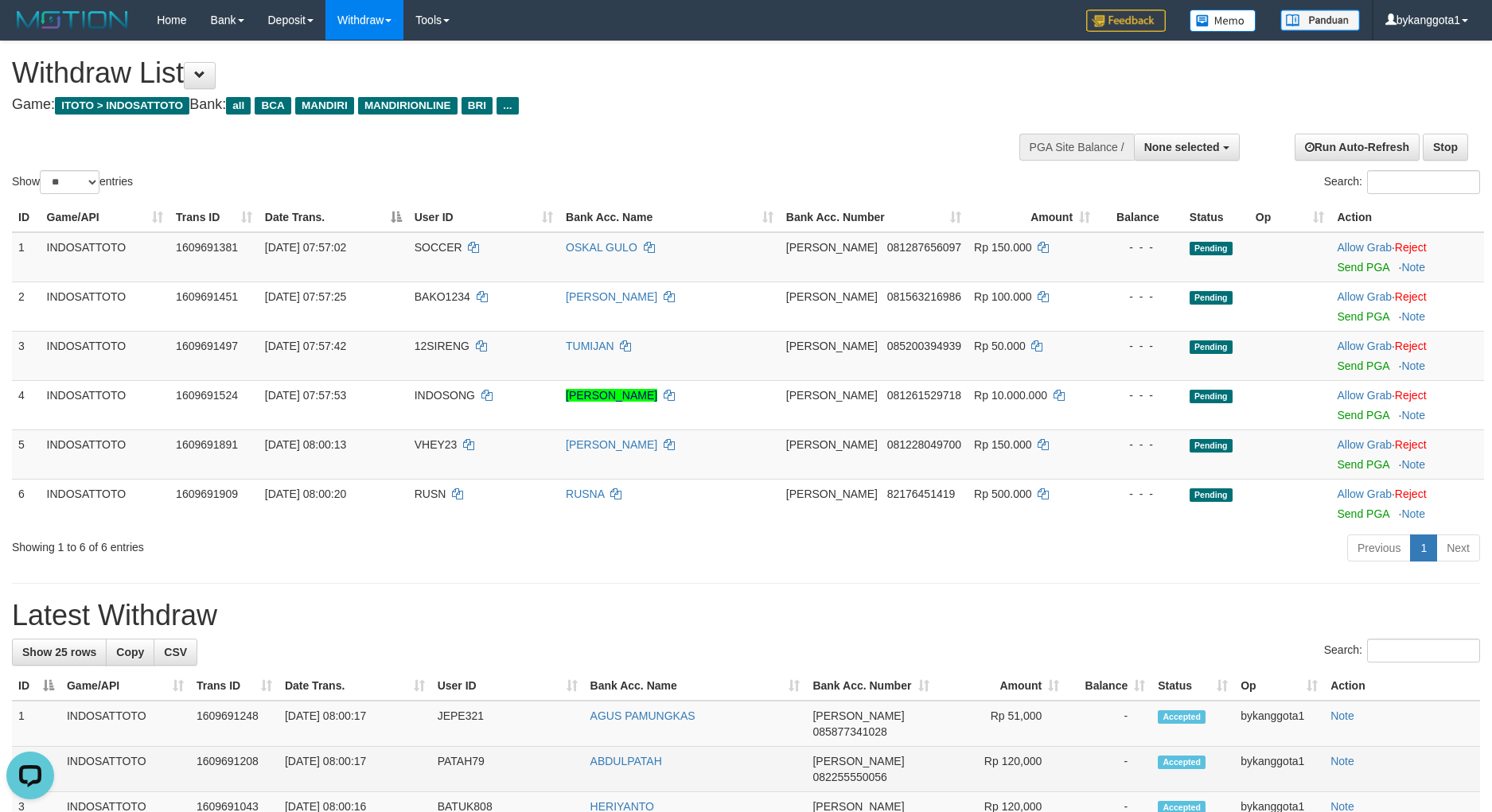
click at [1277, 750] on td "bykanggota1" at bounding box center [1279, 770] width 90 height 45
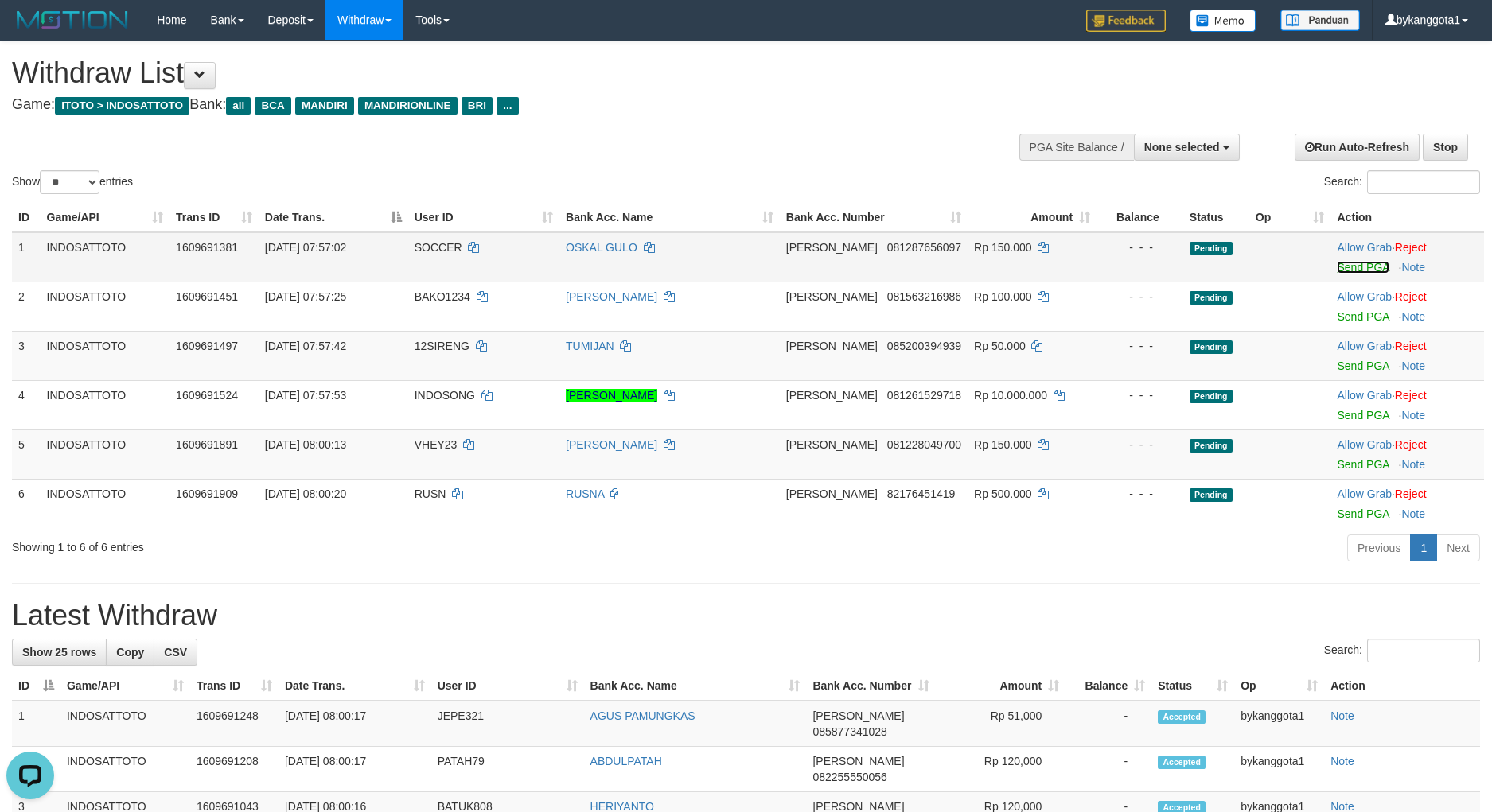
click at [1366, 267] on link "Send PGA" at bounding box center [1363, 267] width 52 height 13
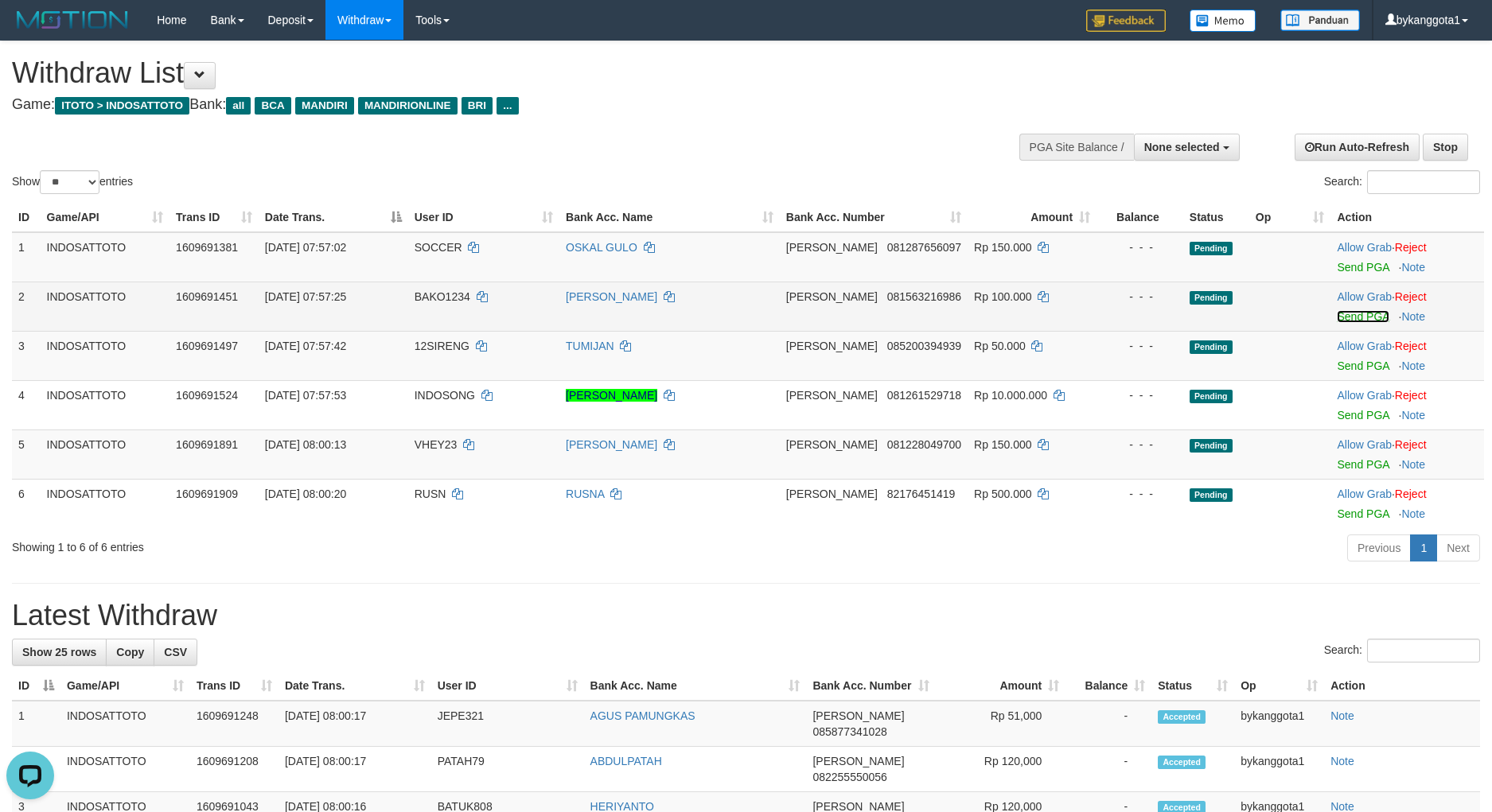
click at [1361, 311] on link "Send PGA" at bounding box center [1363, 317] width 52 height 13
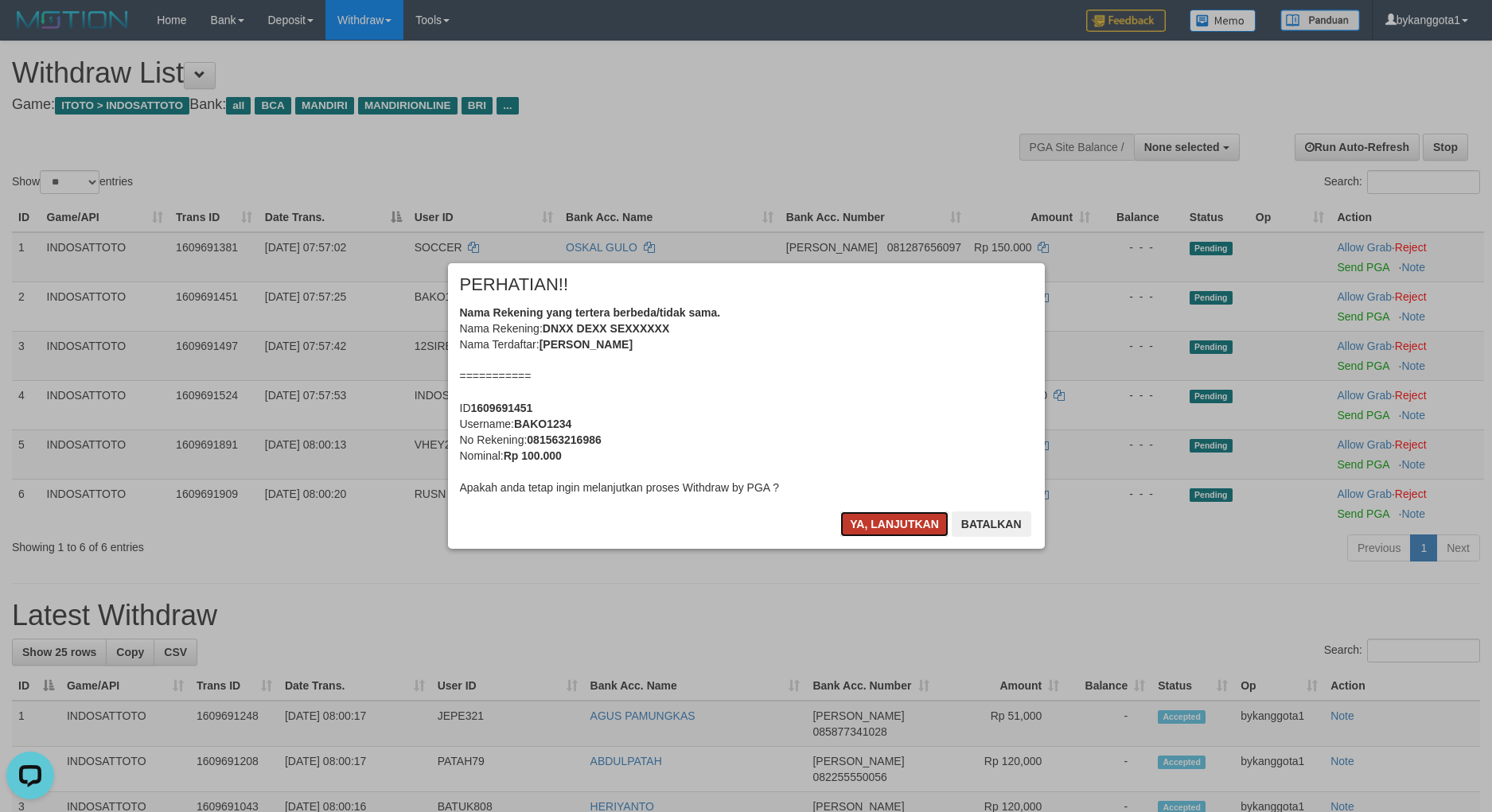
click at [889, 535] on button "Ya, lanjutkan" at bounding box center [893, 525] width 108 height 26
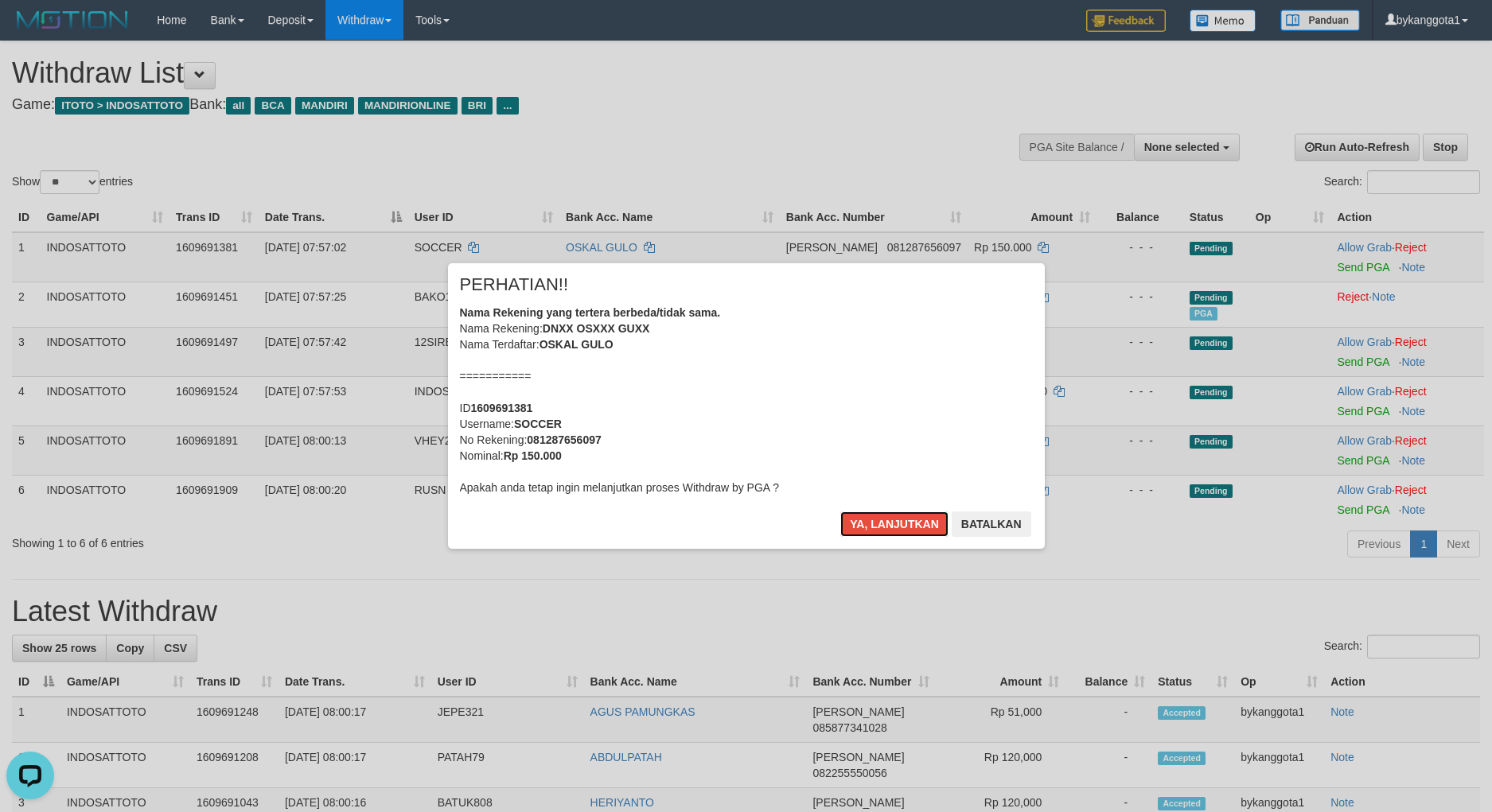
click at [889, 535] on button "Ya, lanjutkan" at bounding box center [893, 525] width 108 height 26
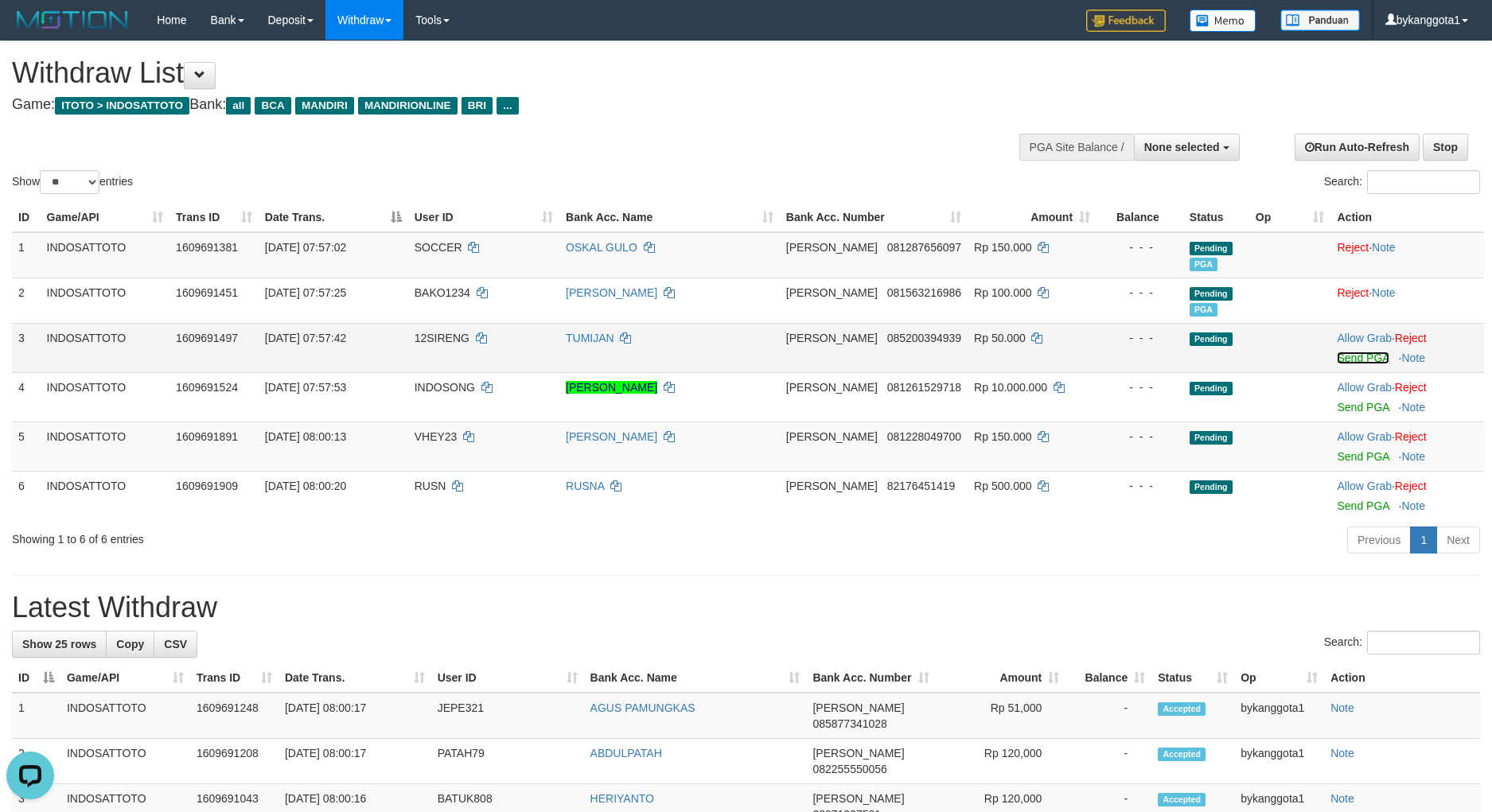
click at [1337, 360] on link "Send PGA" at bounding box center [1363, 358] width 52 height 13
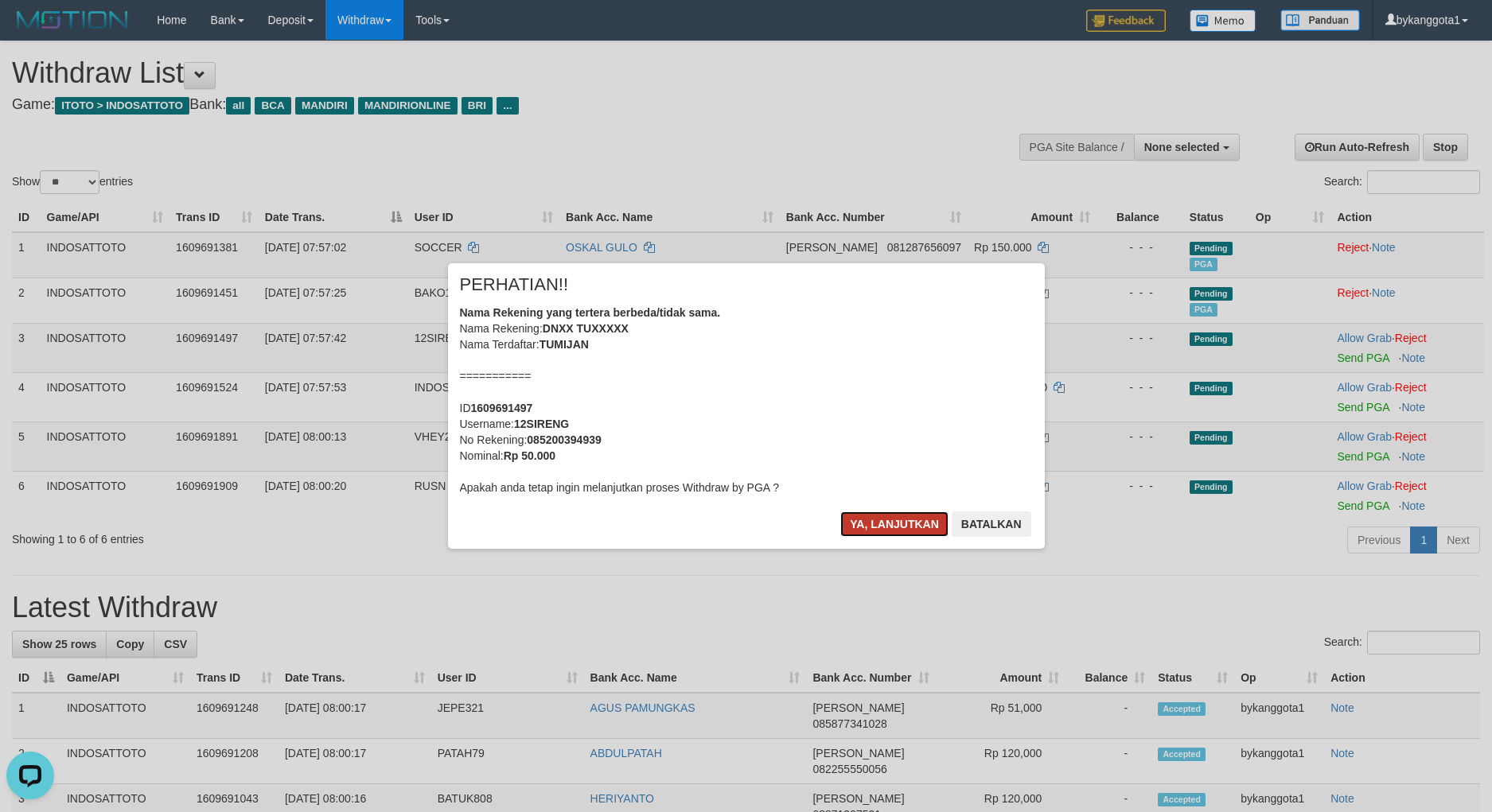
click at [888, 530] on button "Ya, lanjutkan" at bounding box center [893, 525] width 108 height 26
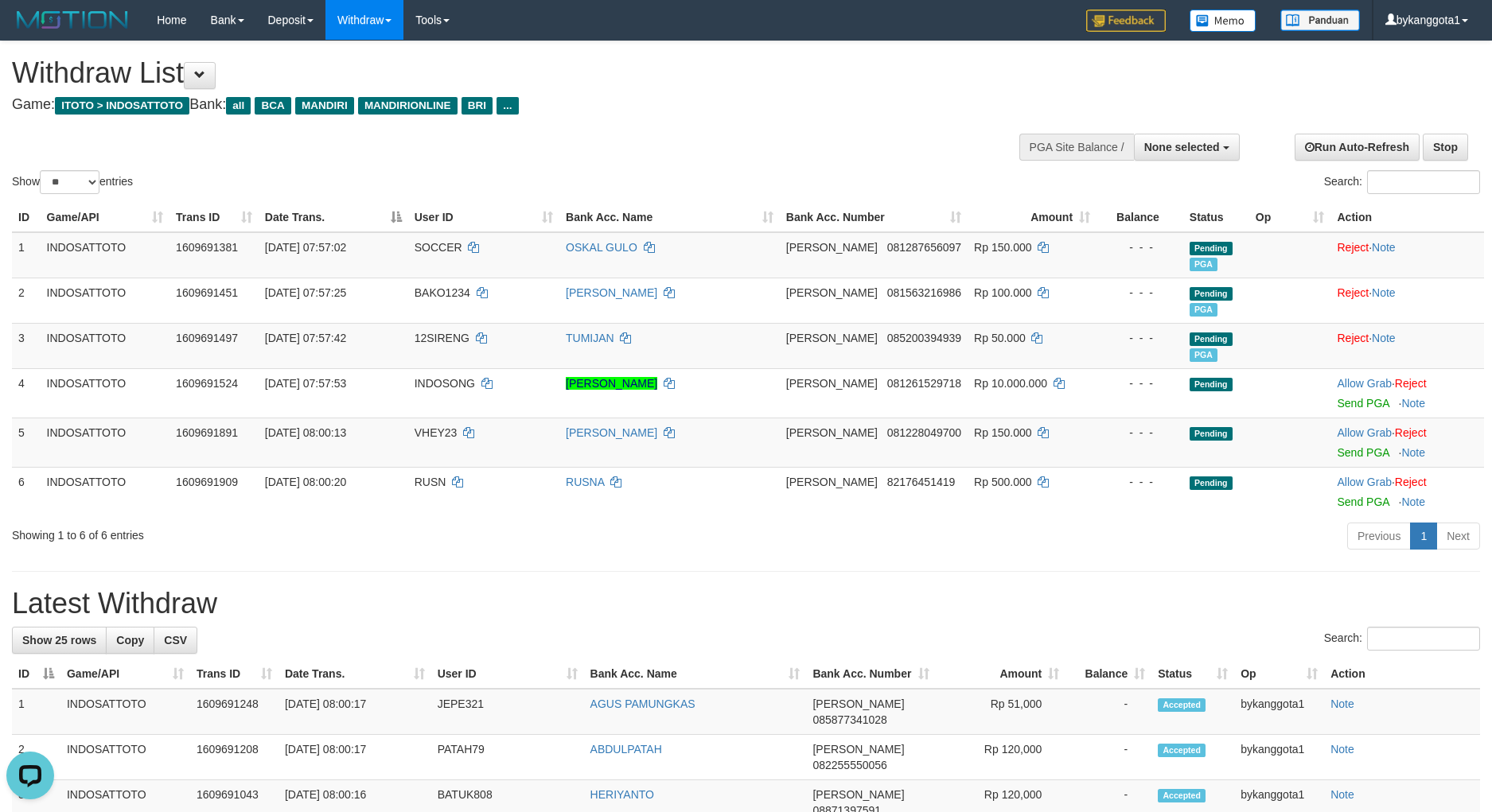
click at [1330, 451] on td "Allow Grab · Reject Send PGA · Note" at bounding box center [1407, 442] width 153 height 49
click at [1337, 451] on link "Send PGA" at bounding box center [1363, 453] width 52 height 13
click at [1342, 492] on div at bounding box center [1407, 491] width 140 height 4
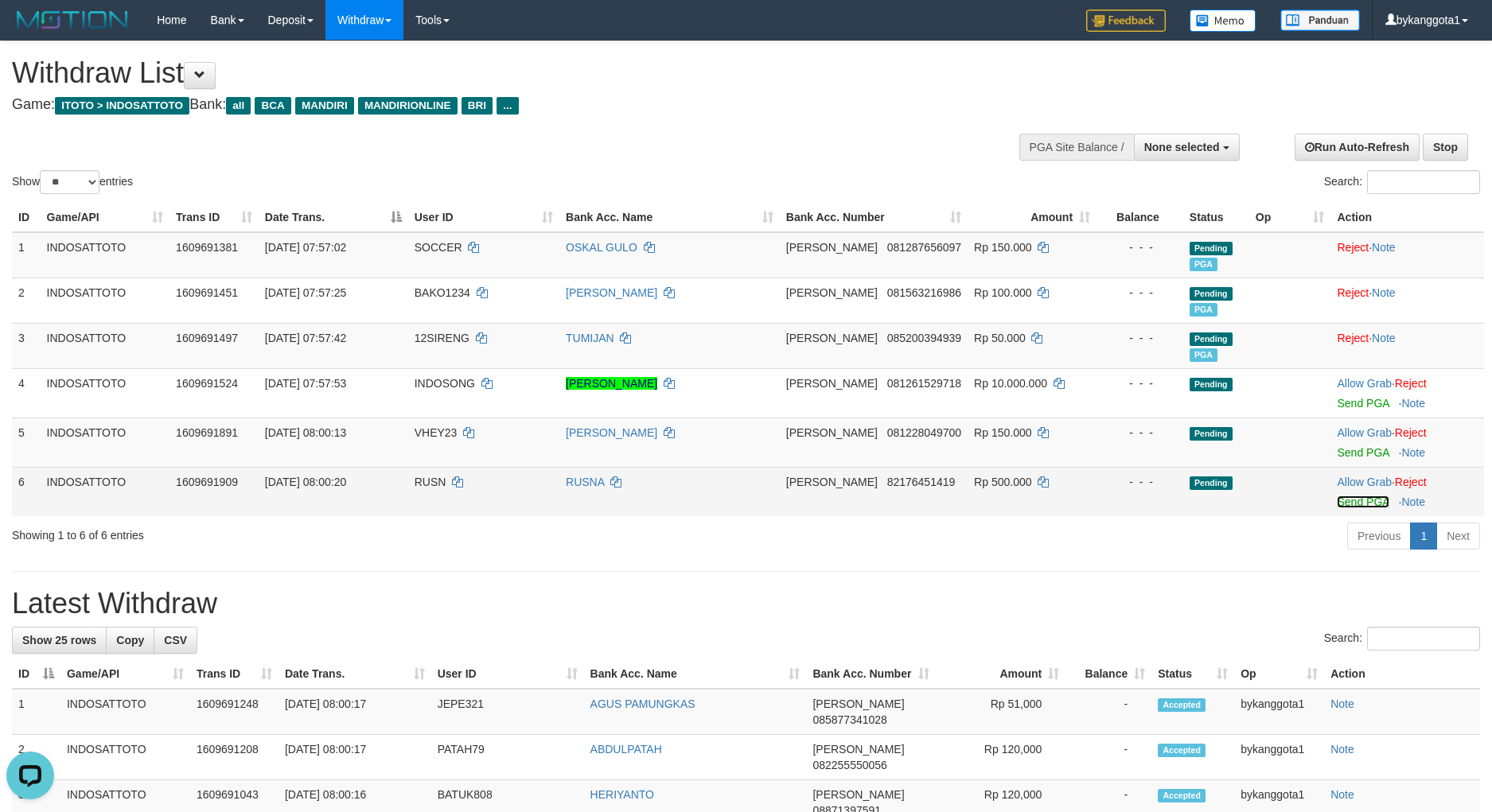
click at [1344, 500] on link "Send PGA" at bounding box center [1363, 503] width 52 height 13
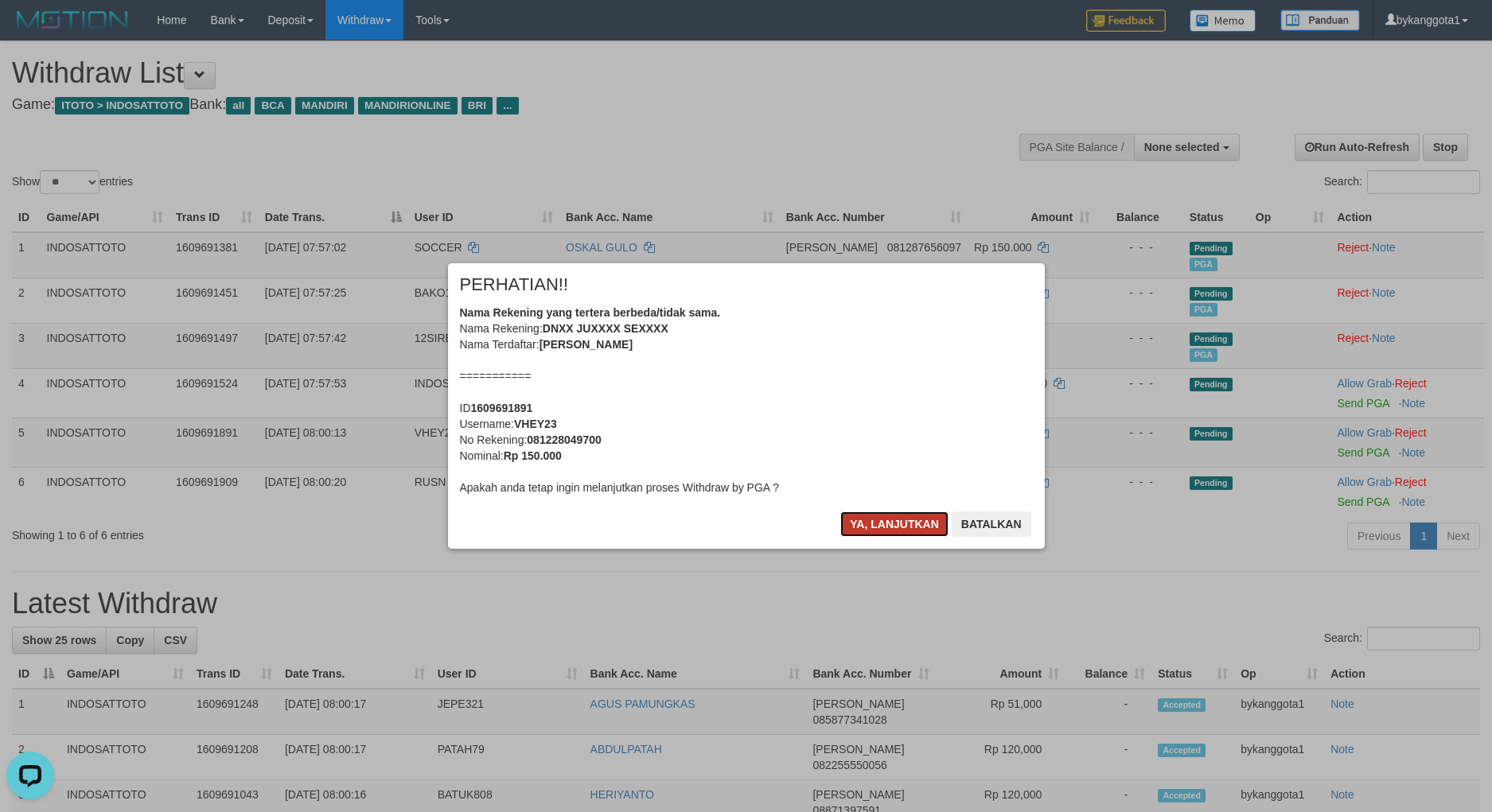
click at [910, 527] on button "Ya, lanjutkan" at bounding box center [893, 525] width 108 height 26
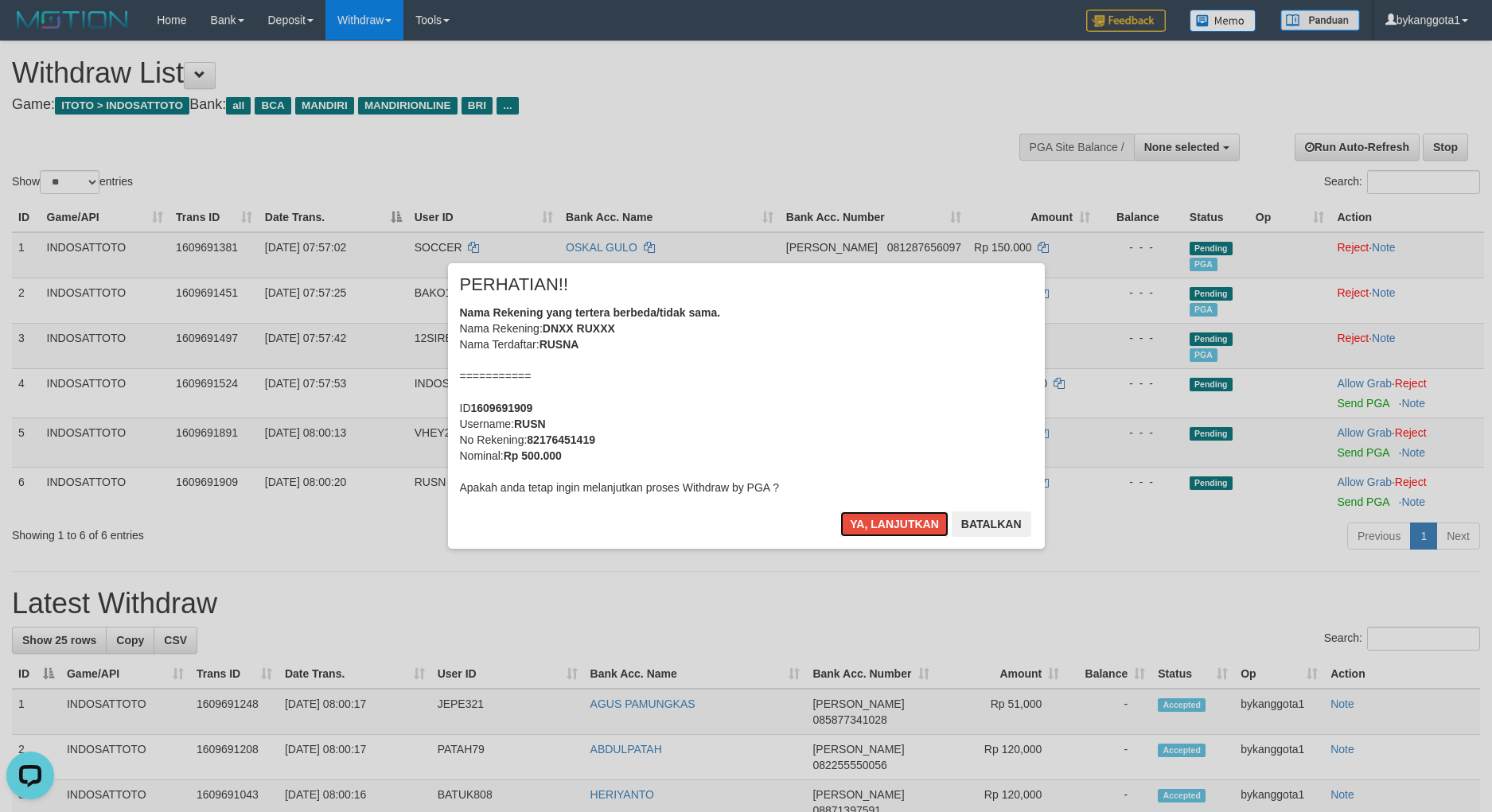
click at [910, 527] on button "Ya, lanjutkan" at bounding box center [893, 525] width 108 height 26
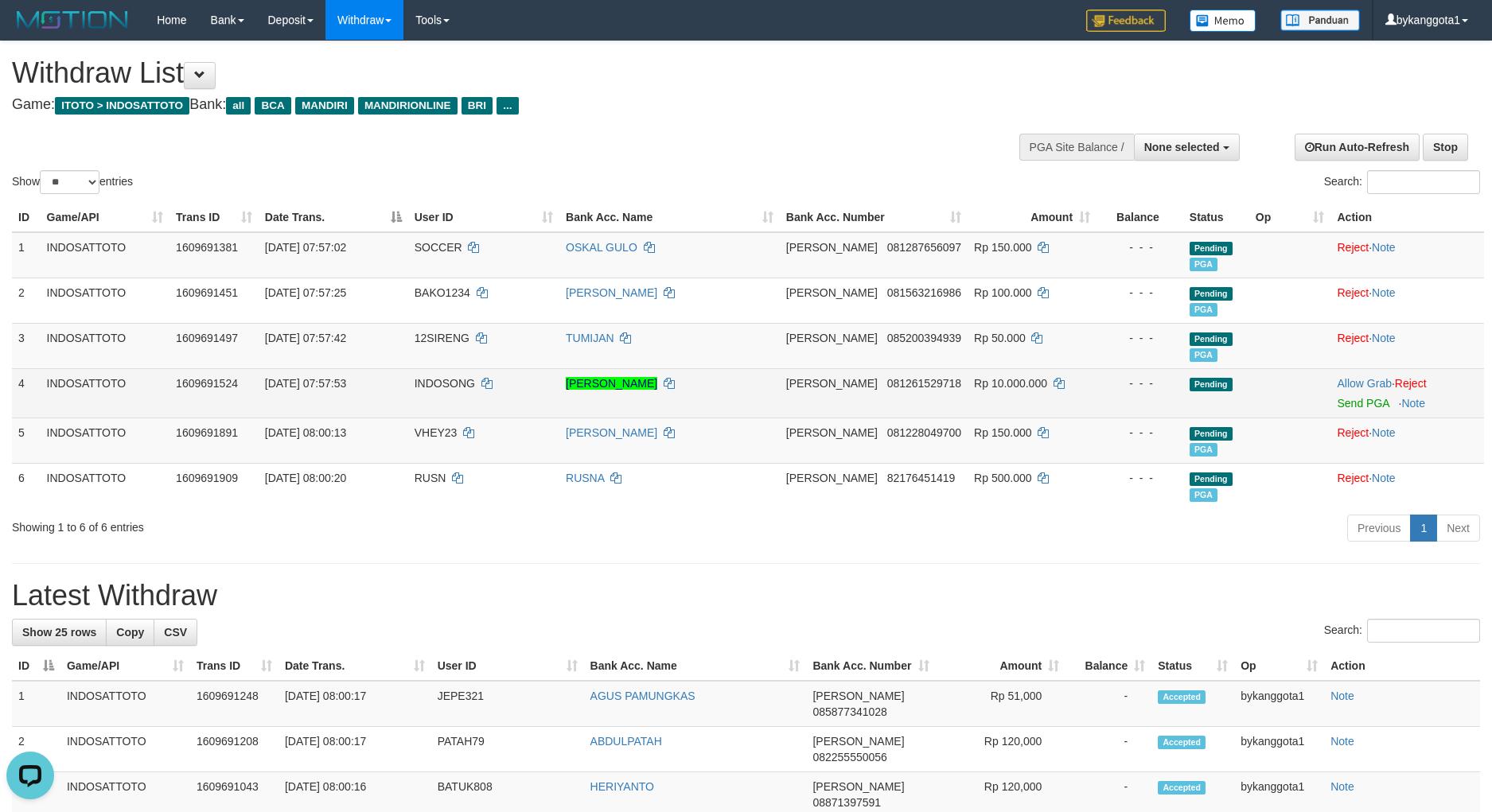
click at [1473, 413] on td "Allow Grab · Reject Send PGA · Note" at bounding box center [1407, 393] width 153 height 49
click at [1367, 404] on link "Send PGA" at bounding box center [1363, 404] width 52 height 13
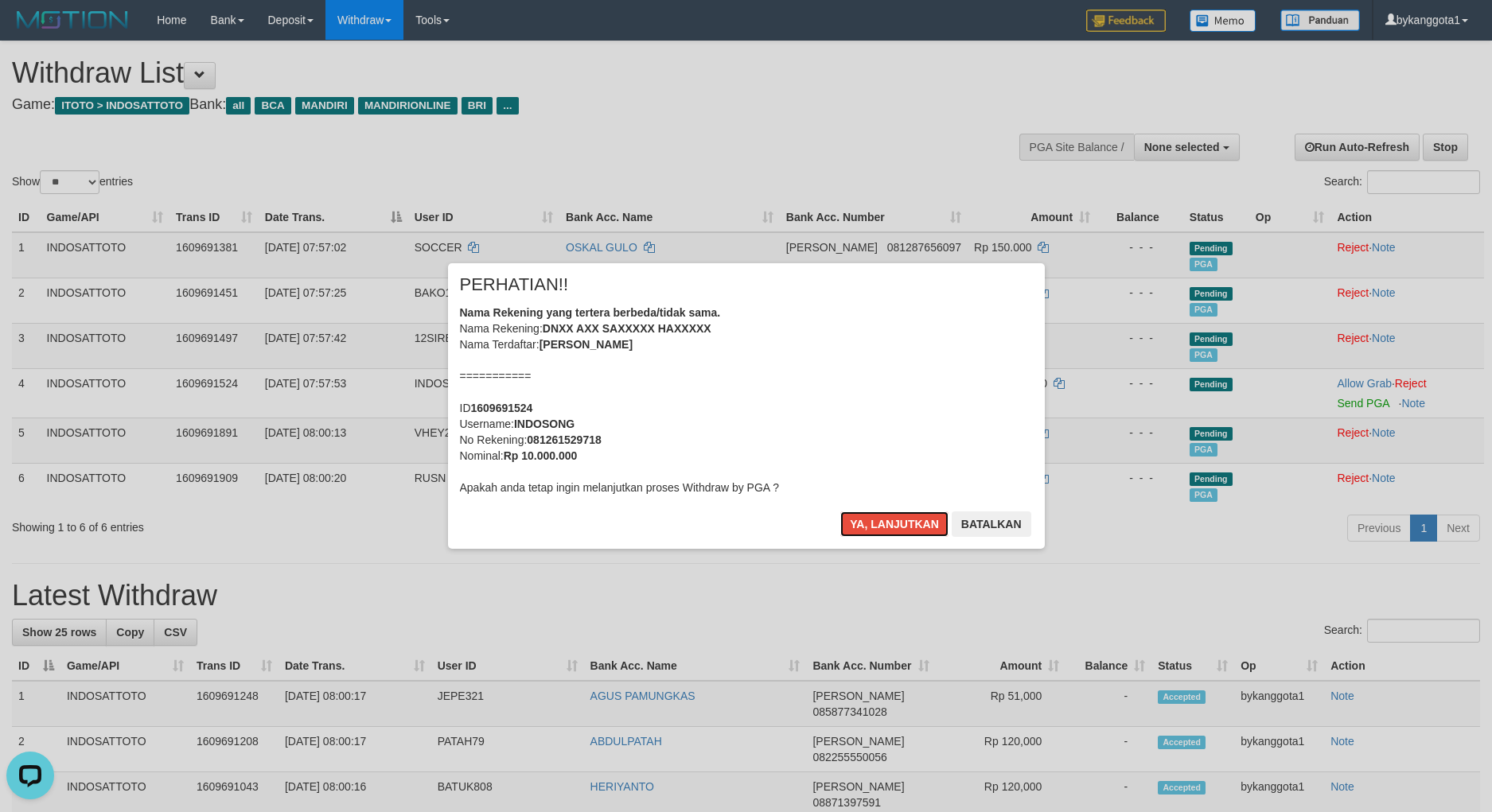
click at [840, 512] on button "Ya, lanjutkan" at bounding box center [893, 525] width 108 height 26
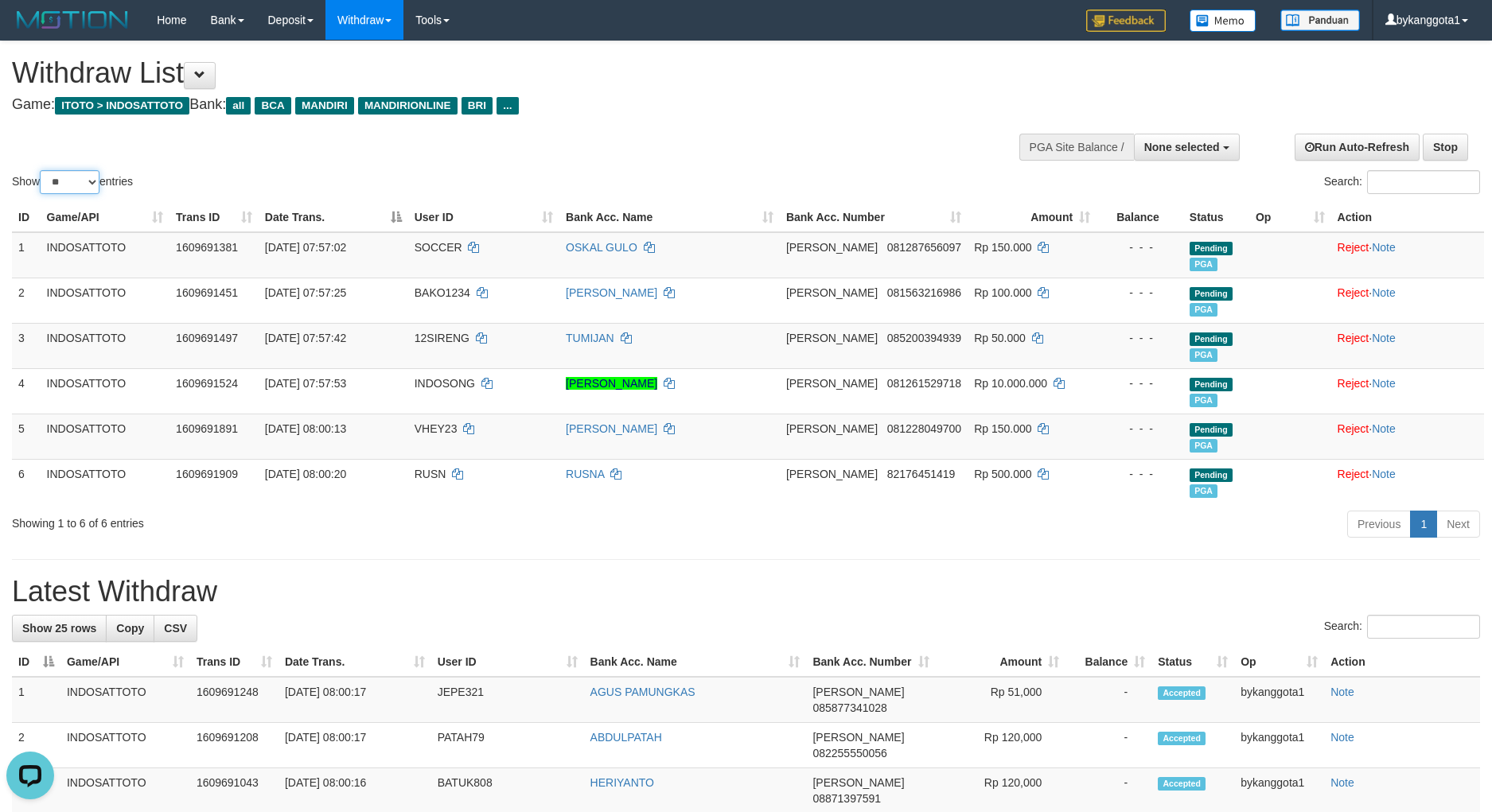
drag, startPoint x: 84, startPoint y: 180, endPoint x: 82, endPoint y: 193, distance: 13.2
click at [84, 180] on select "** ** ** ***" at bounding box center [69, 182] width 60 height 24
click at [42, 170] on select "** ** ** ***" at bounding box center [69, 182] width 60 height 24
click at [83, 193] on select "** ** ** ***" at bounding box center [69, 182] width 60 height 24
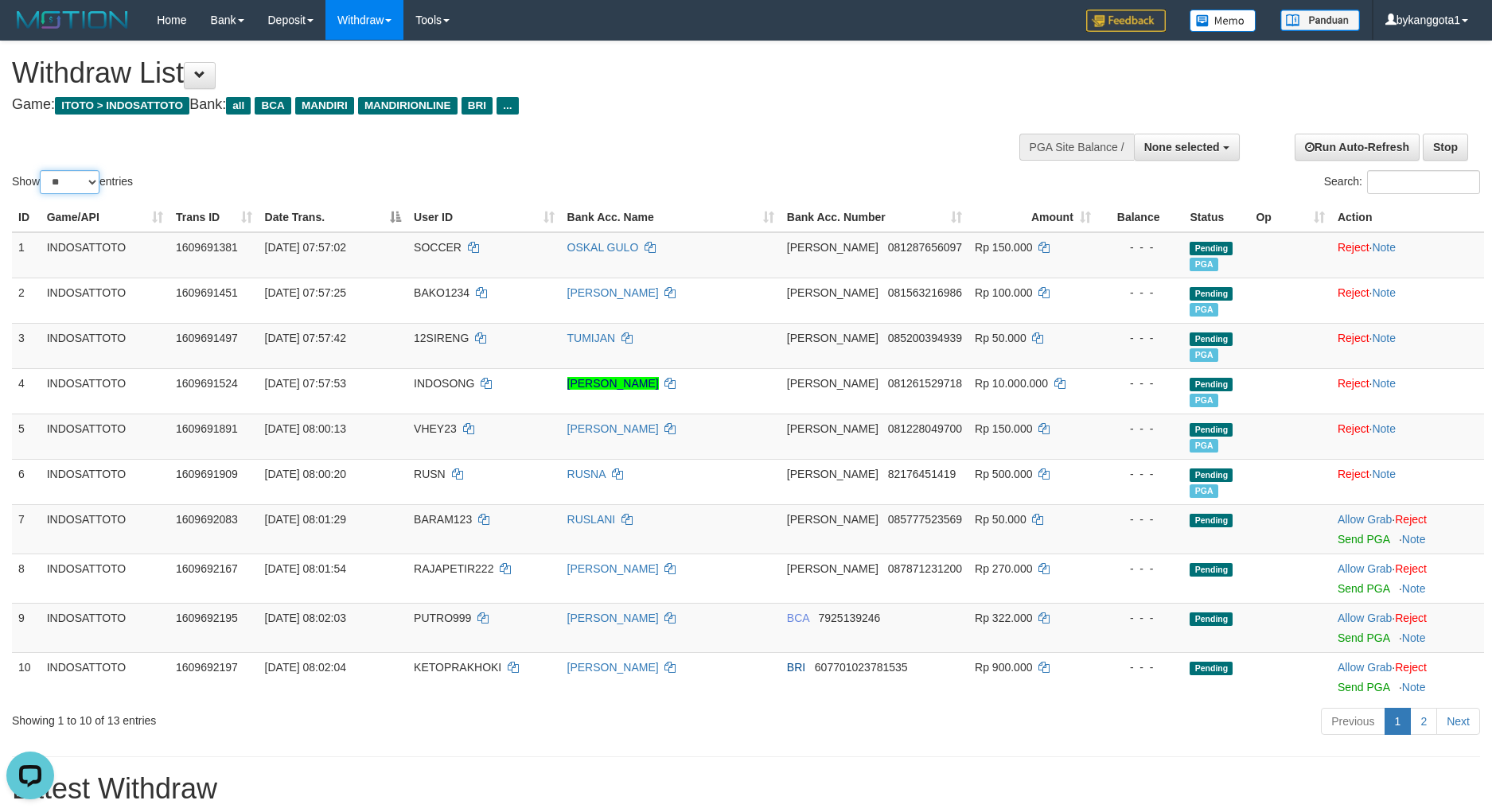
select select "***"
click at [42, 170] on select "** ** ** ***" at bounding box center [69, 182] width 60 height 24
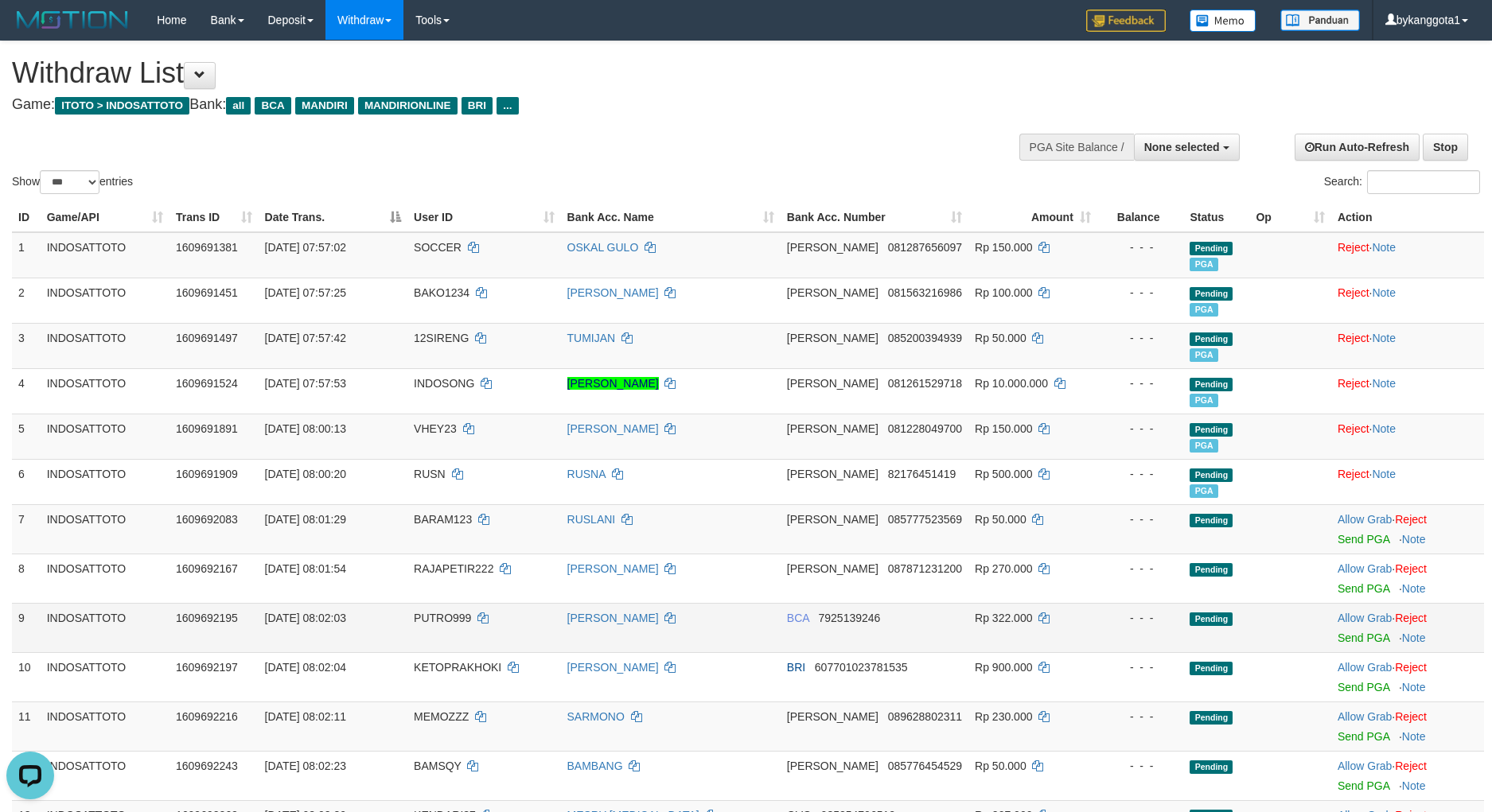
click at [1287, 630] on td at bounding box center [1290, 627] width 81 height 49
click at [1363, 532] on td "Allow Grab · Reject Send PGA · Note" at bounding box center [1407, 528] width 152 height 49
click at [1363, 539] on link "Send PGA" at bounding box center [1364, 539] width 52 height 13
click at [1361, 590] on link "Send PGA" at bounding box center [1364, 588] width 52 height 13
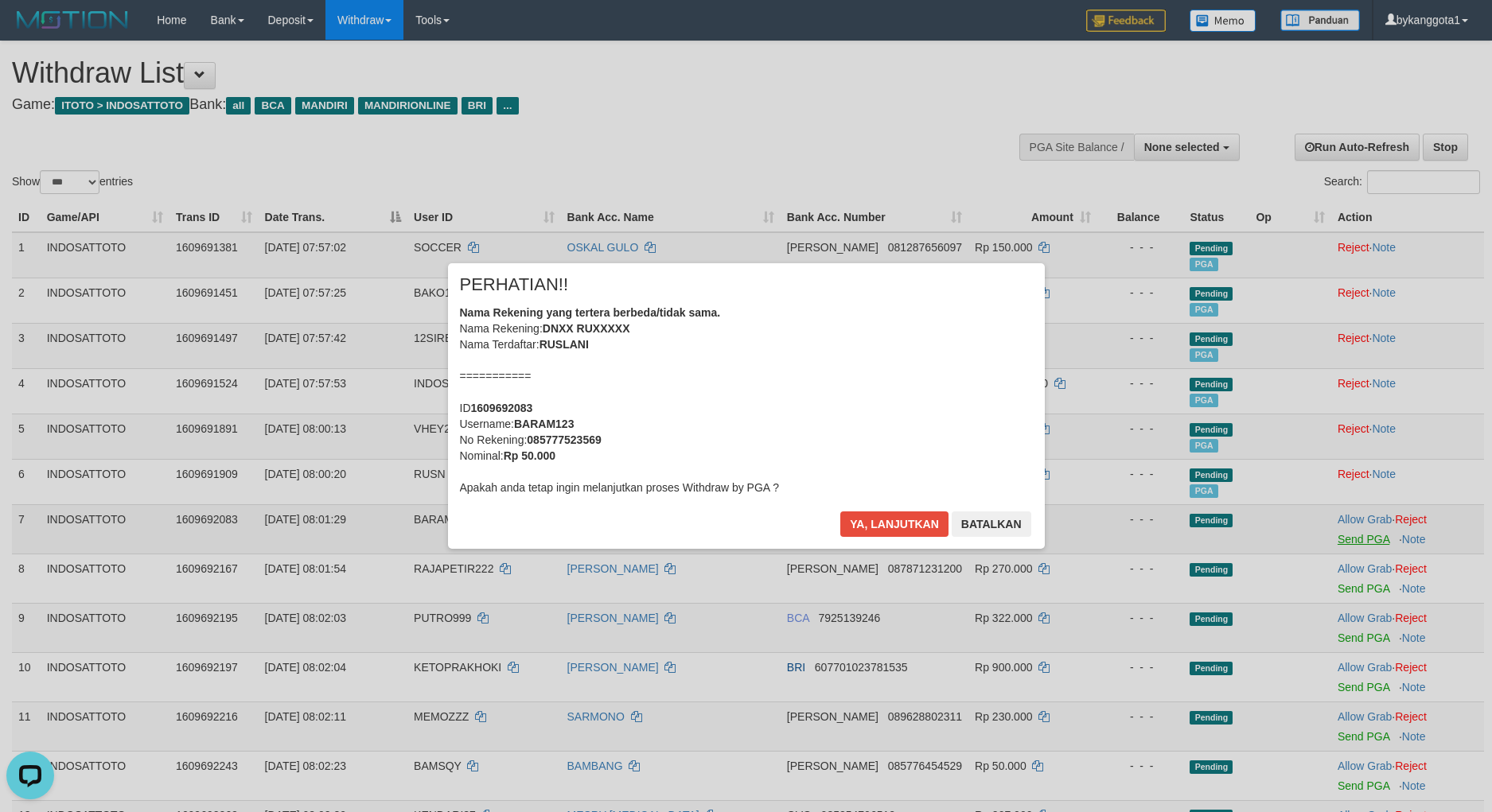
click at [1361, 627] on div "× PERHATIAN!! Nama Rekening yang tertera berbeda/tidak sama. Nama Rekening: DNX…" at bounding box center [746, 406] width 1492 height 812
click at [884, 518] on button "Ya, lanjutkan" at bounding box center [893, 525] width 108 height 26
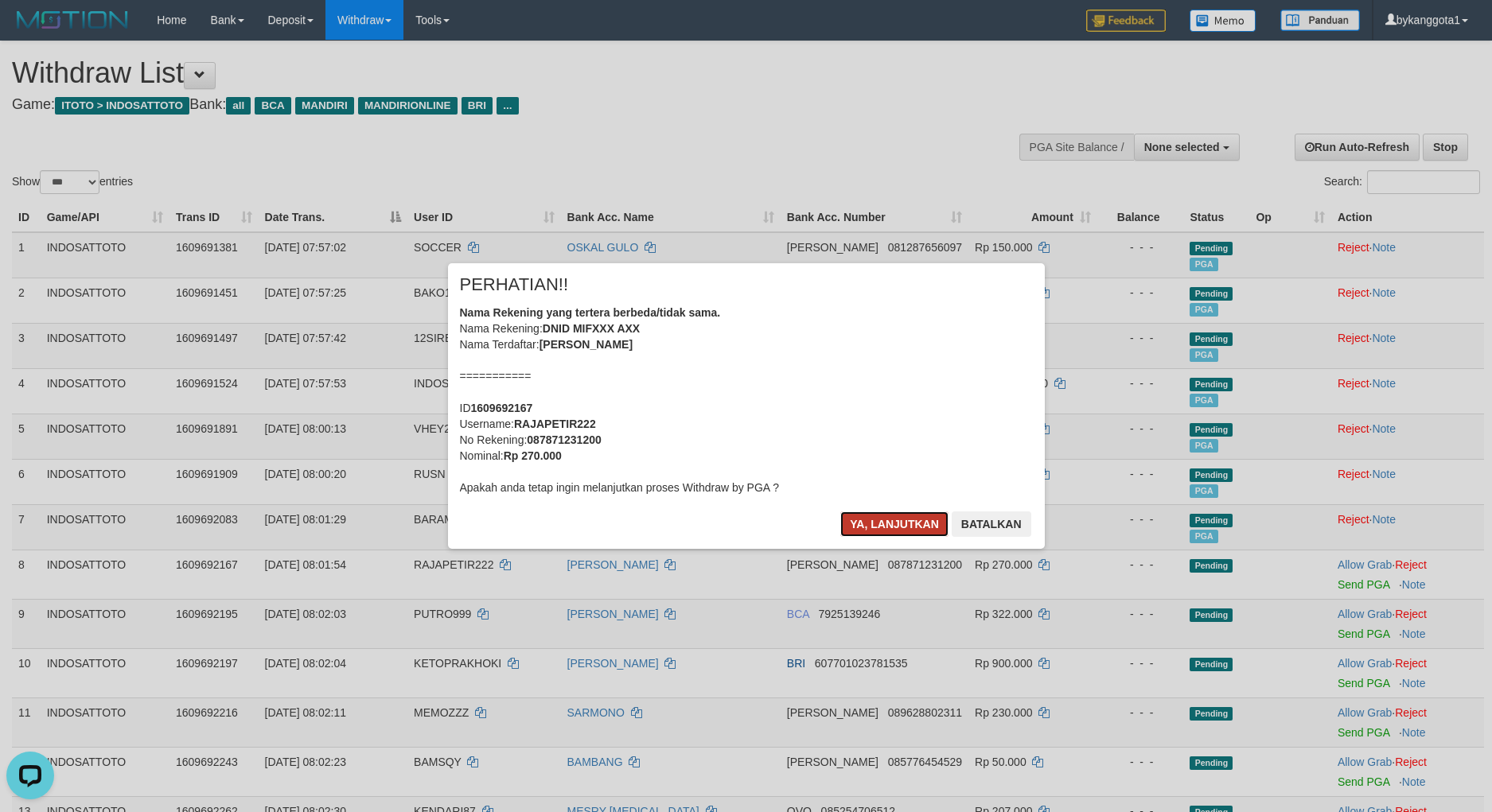
click at [880, 513] on button "Ya, lanjutkan" at bounding box center [893, 525] width 108 height 26
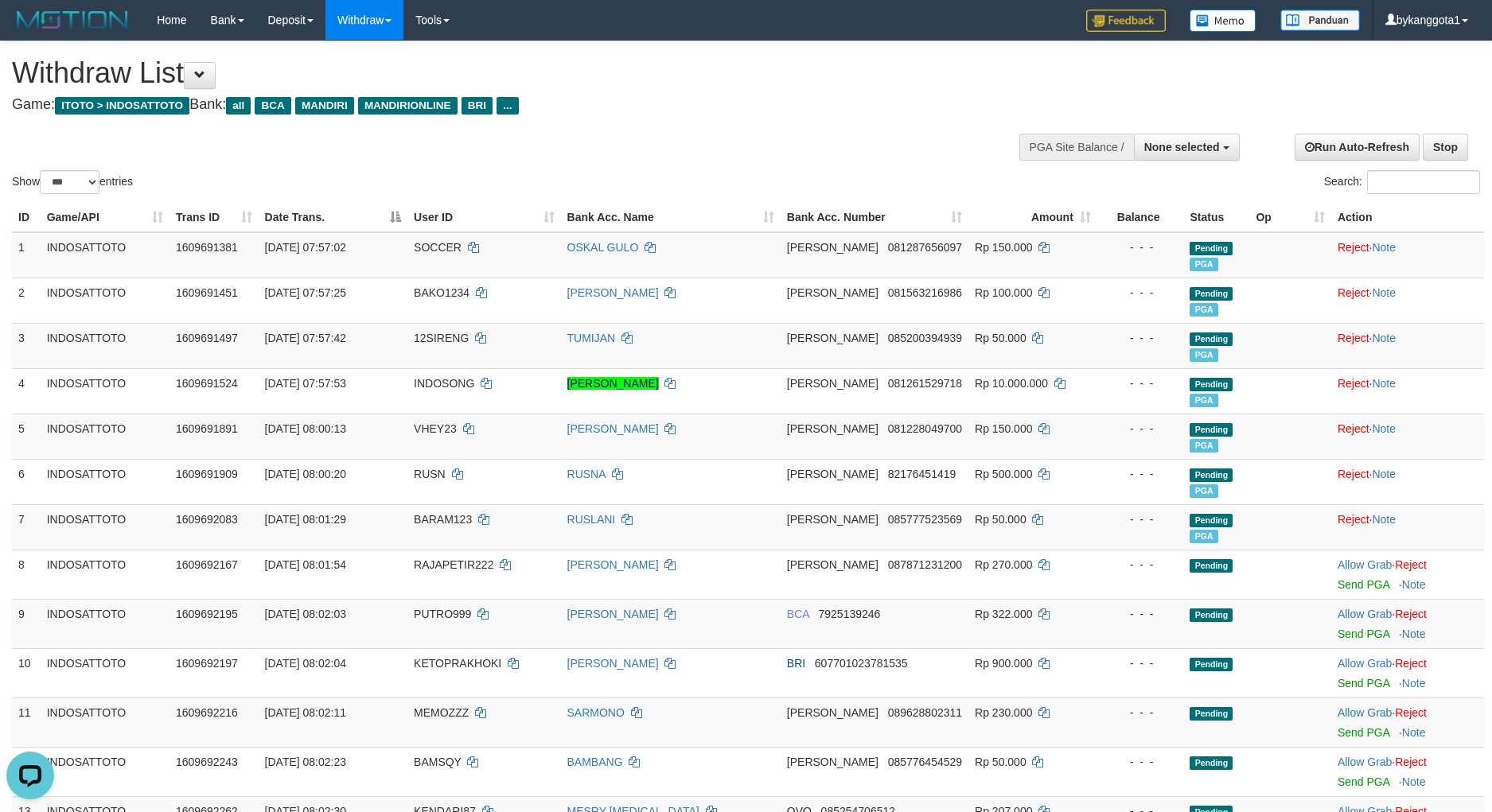
click at [888, 518] on span "085777523569" at bounding box center [925, 519] width 74 height 13
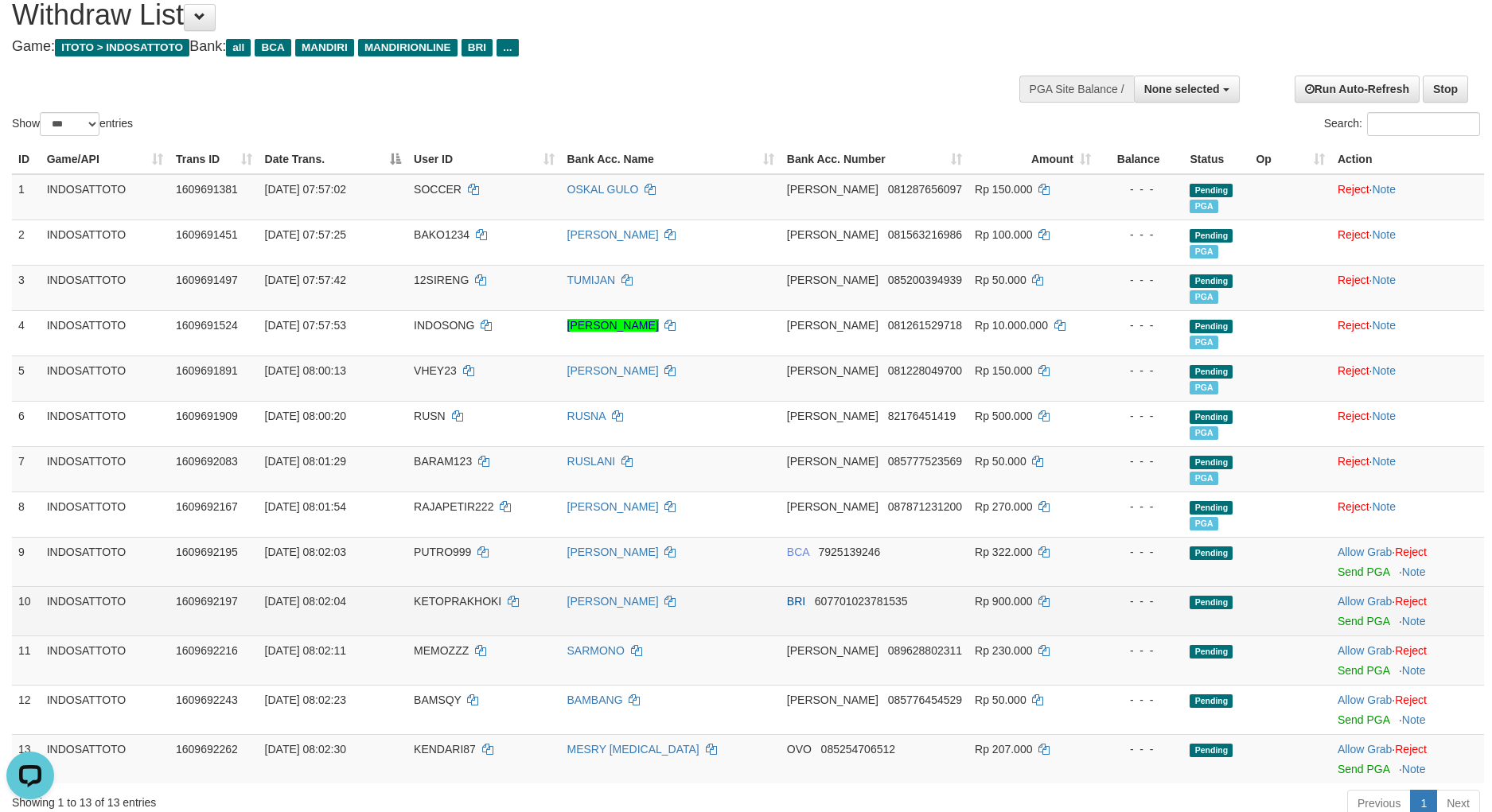
scroll to position [117, 0]
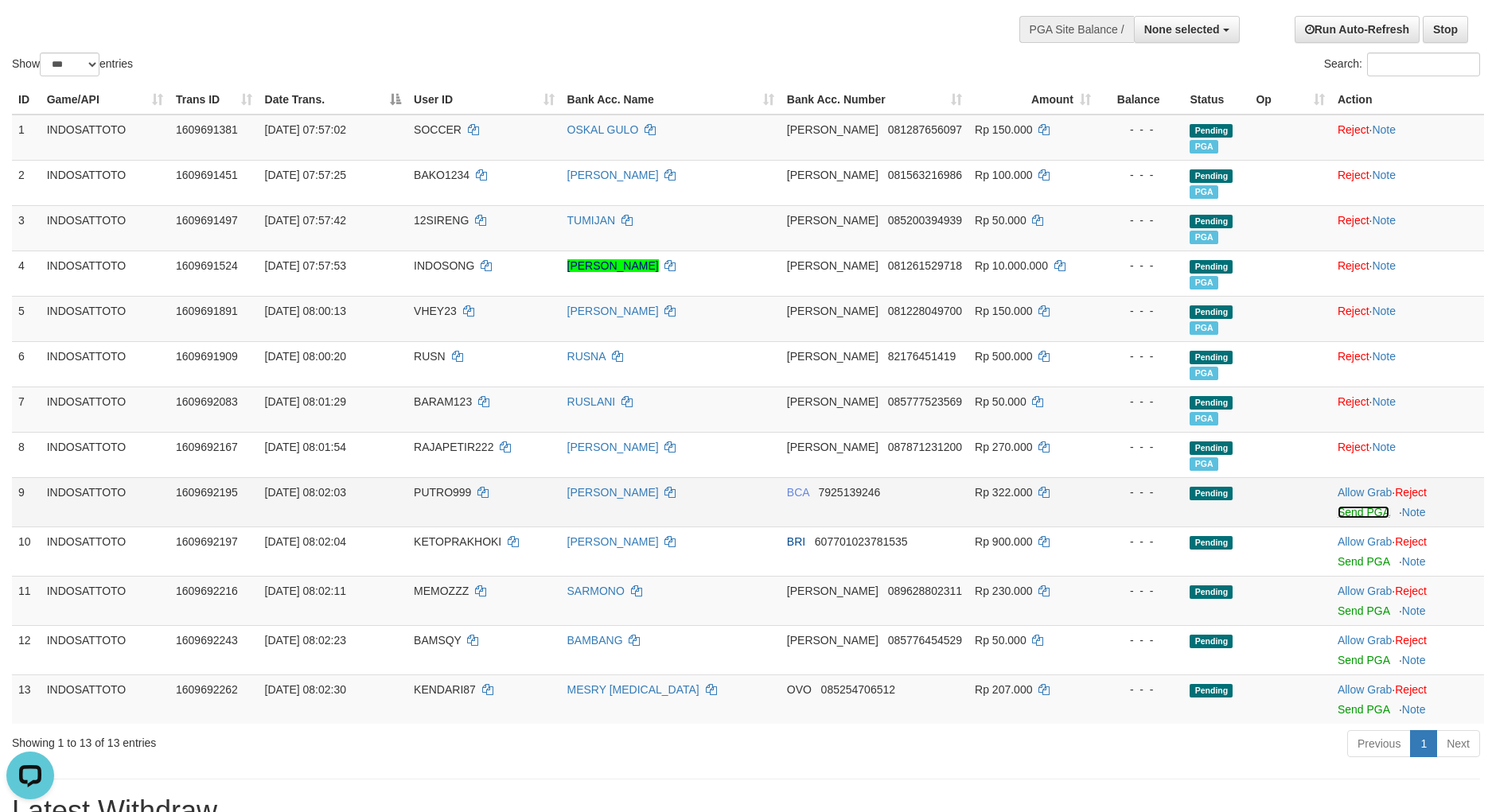
click at [1351, 512] on link "Send PGA" at bounding box center [1364, 513] width 52 height 13
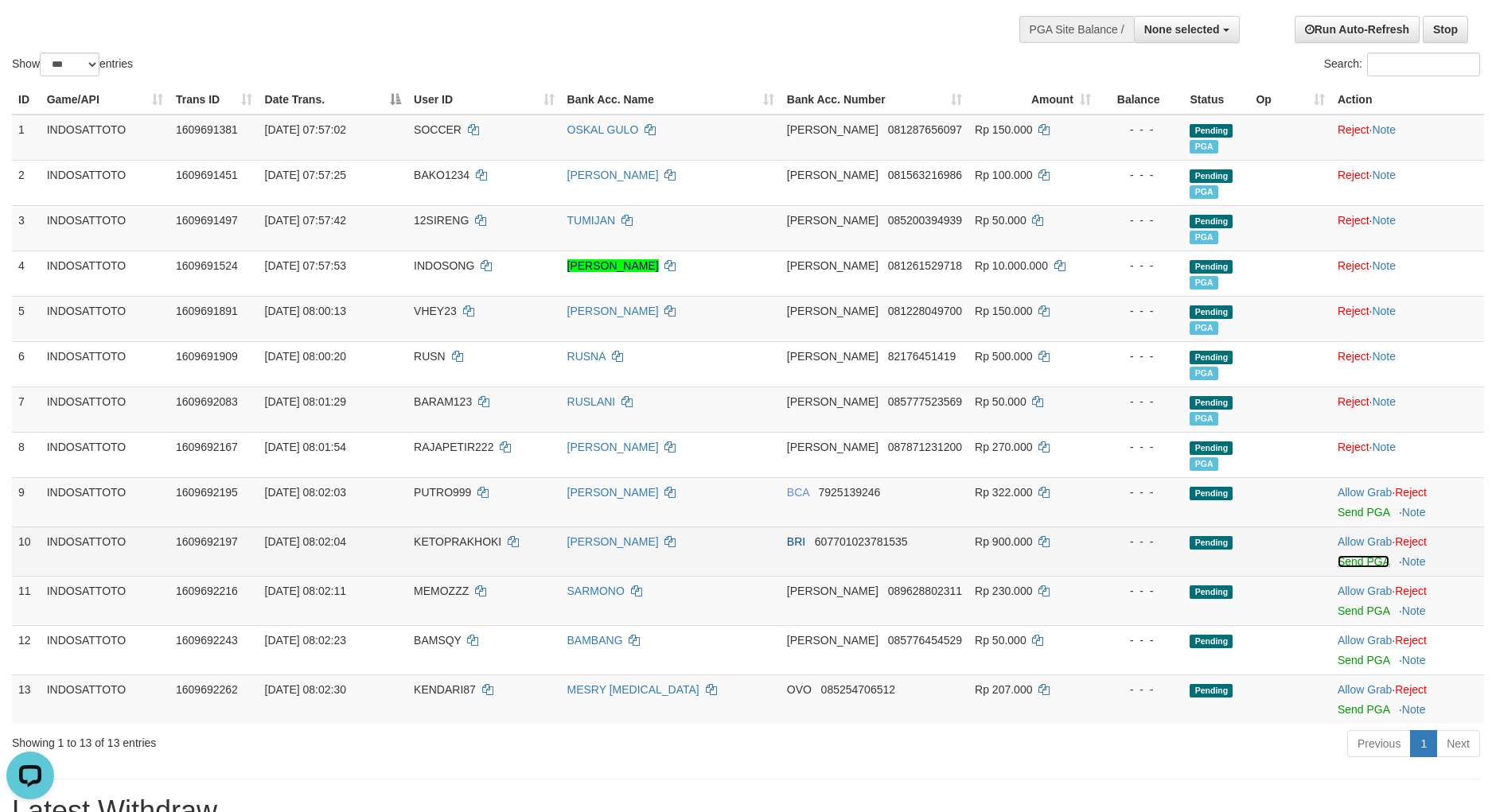
click at [1356, 565] on link "Send PGA" at bounding box center [1364, 562] width 52 height 13
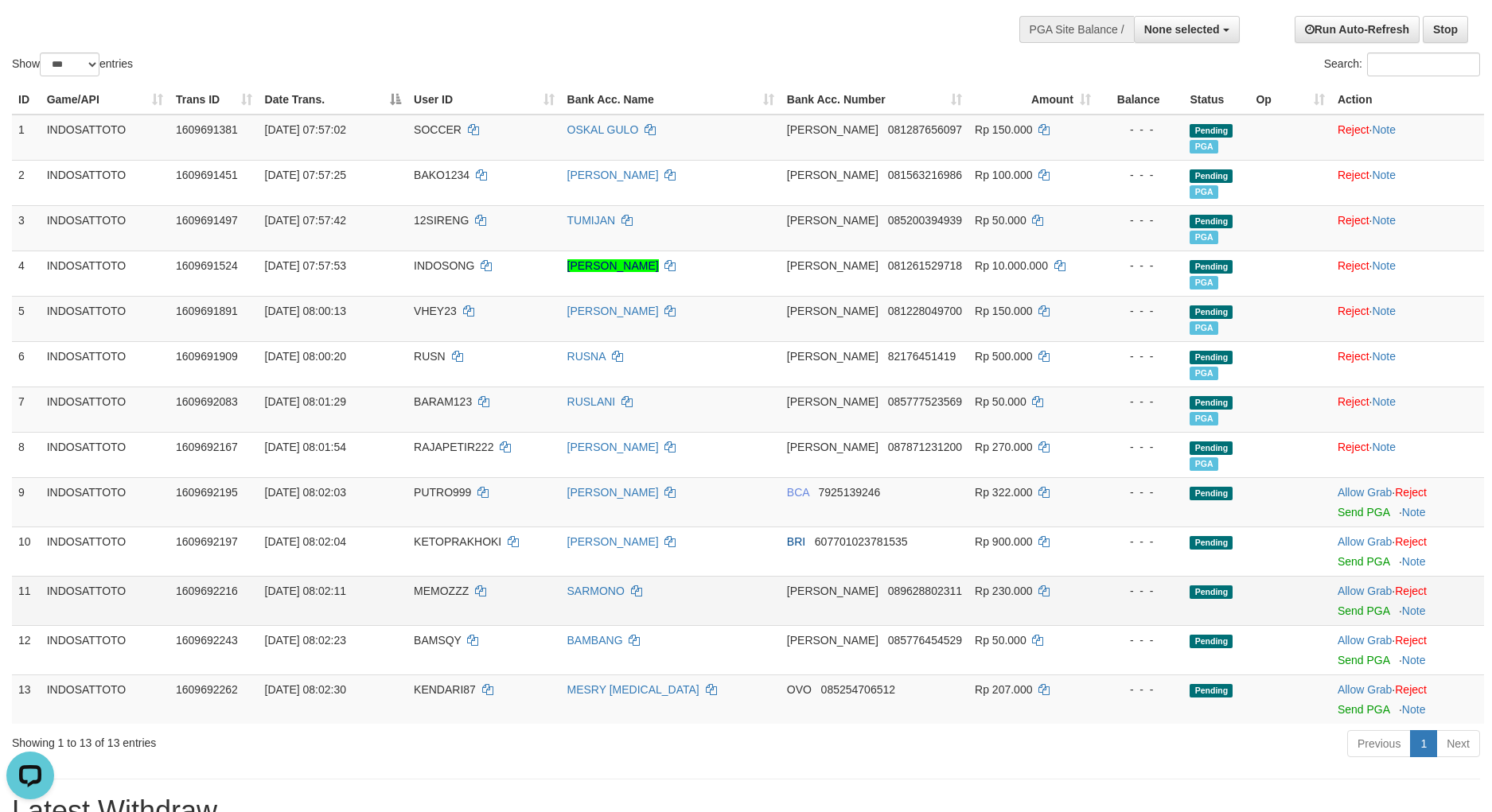
click at [1359, 619] on td "Allow Grab · Reject Send PGA · Note" at bounding box center [1407, 600] width 152 height 49
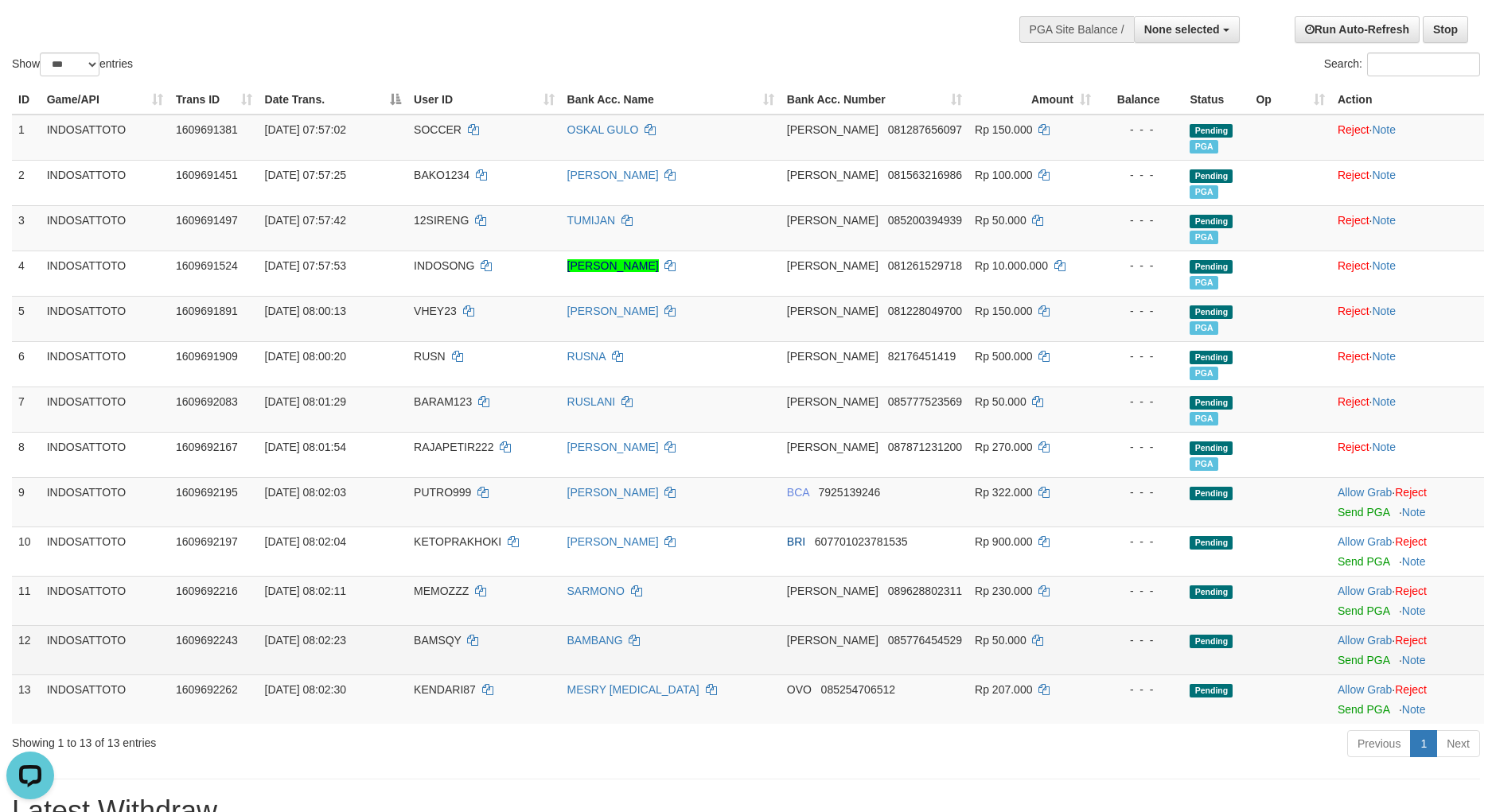
scroll to position [110, 0]
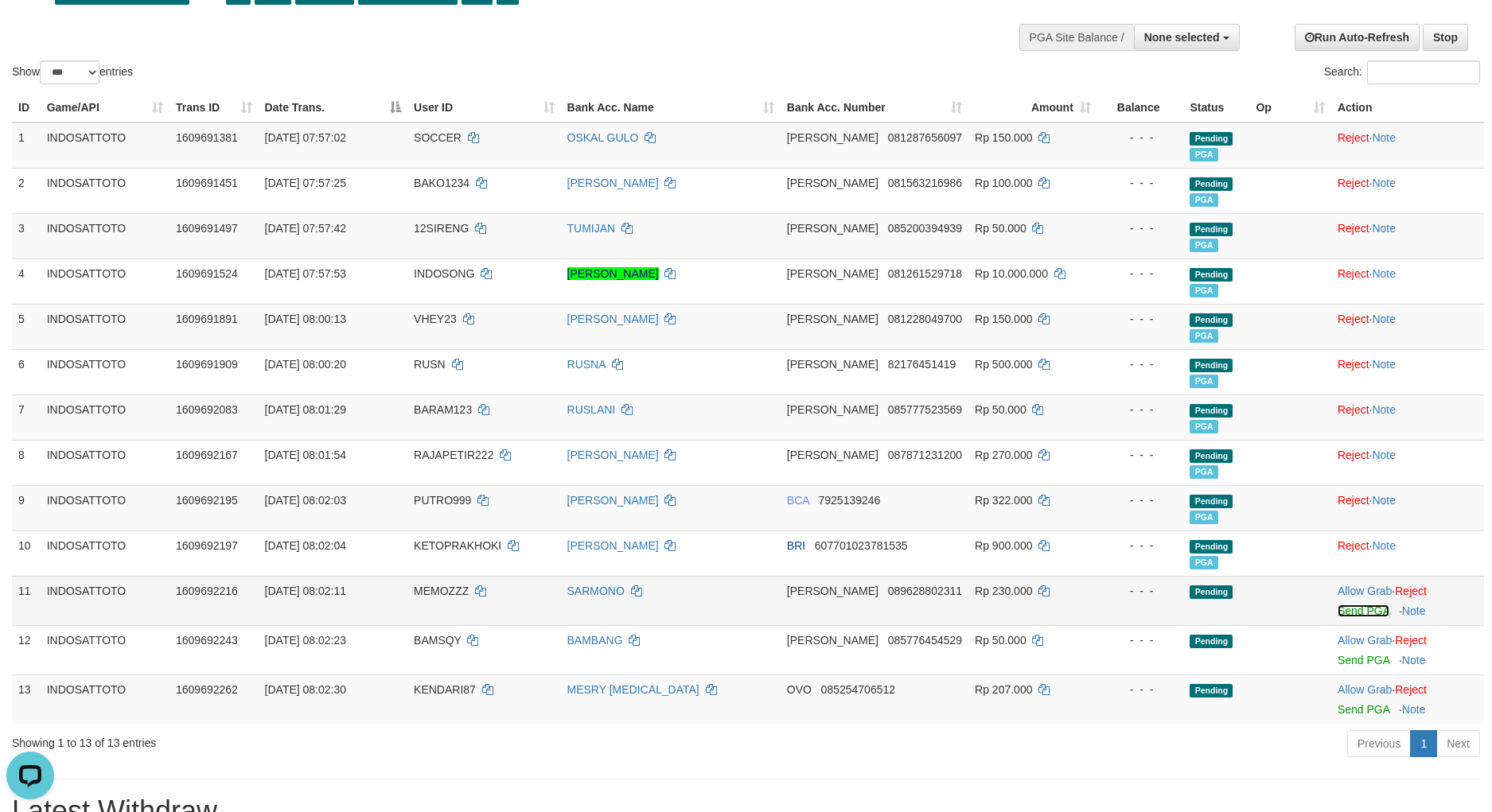
click at [1356, 612] on link "Send PGA" at bounding box center [1364, 611] width 52 height 13
click at [1356, 661] on link "Send PGA" at bounding box center [1364, 661] width 52 height 13
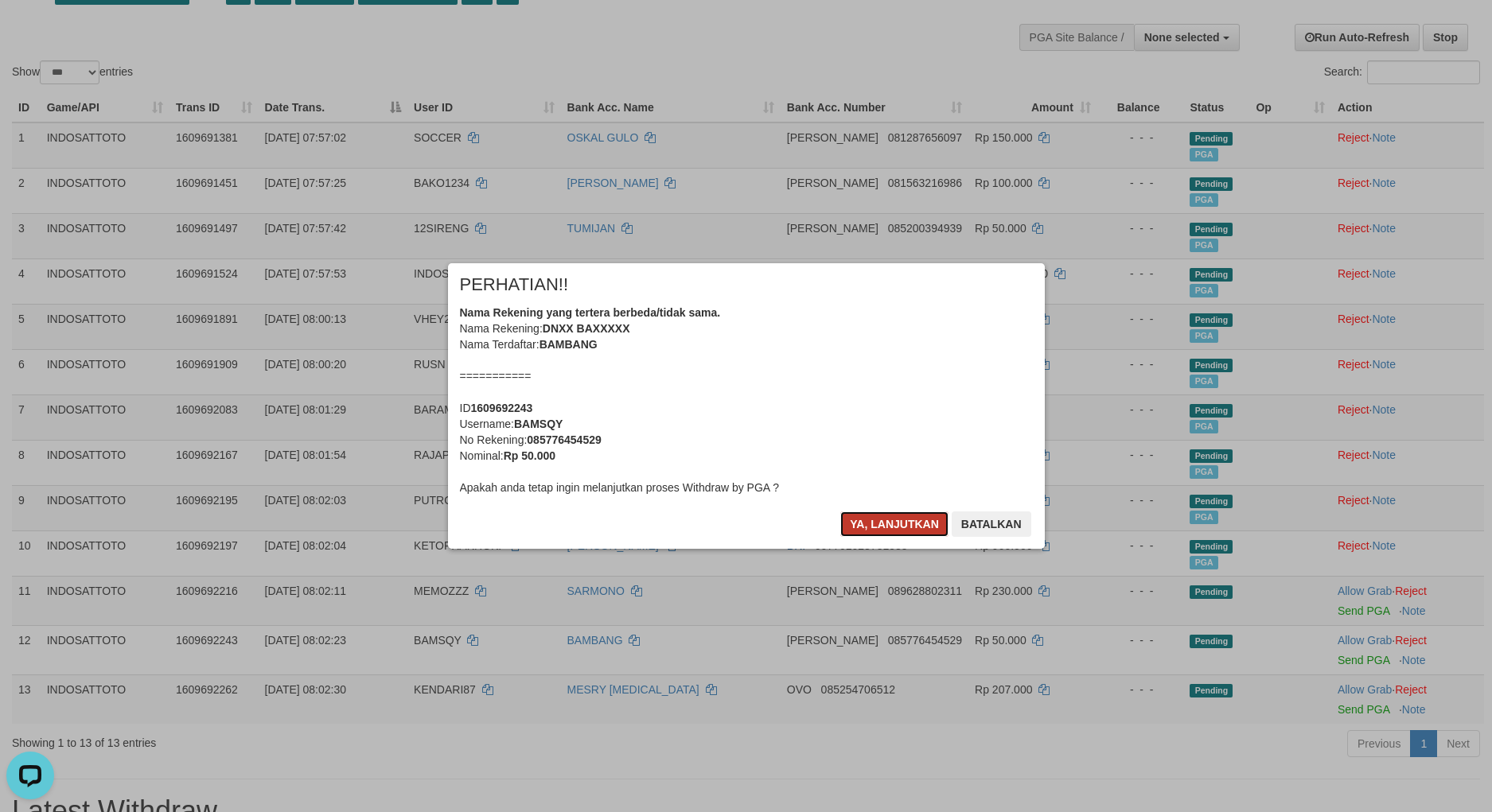
click at [889, 527] on button "Ya, lanjutkan" at bounding box center [893, 525] width 108 height 26
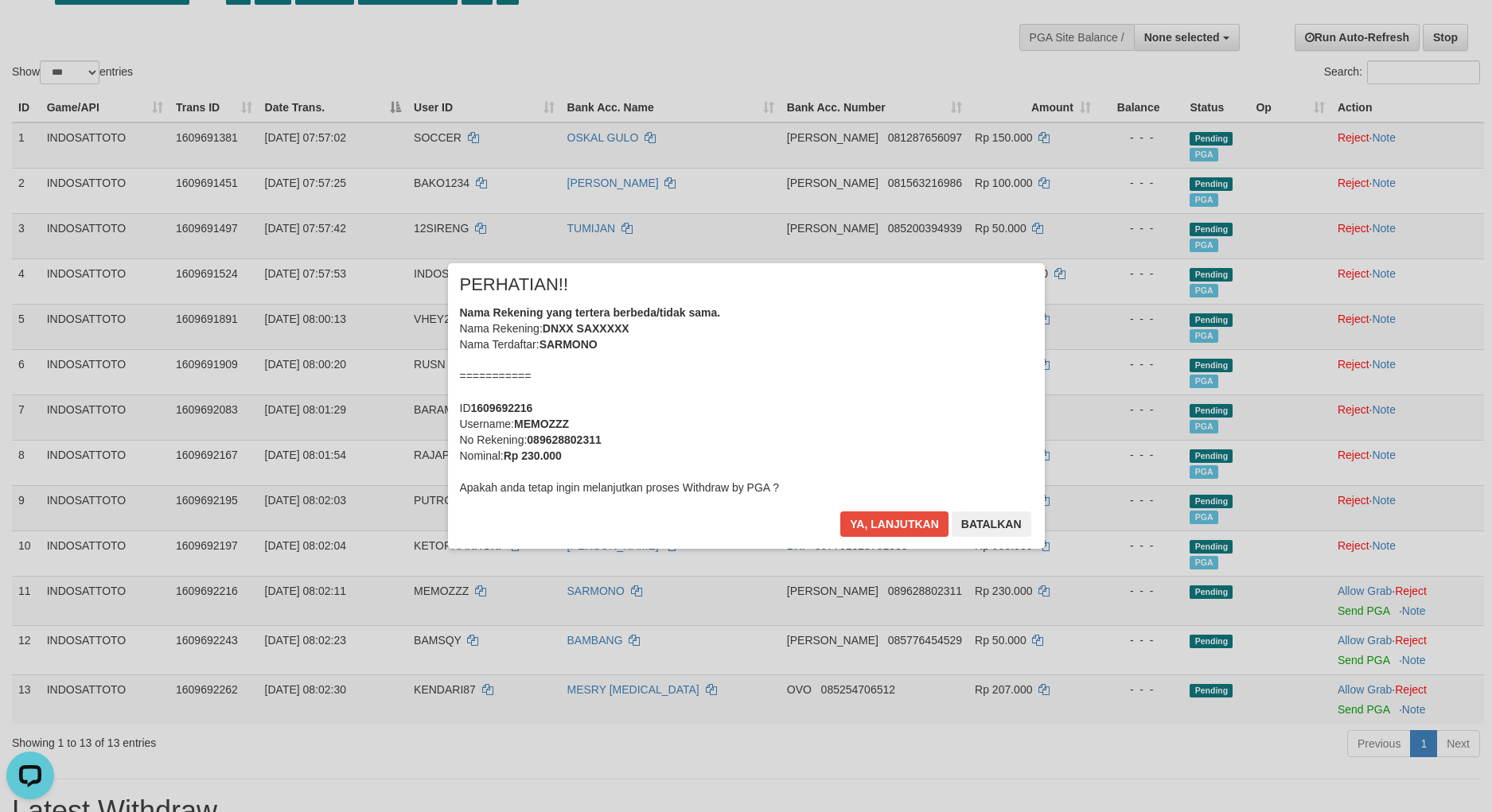
click at [889, 527] on div "× PERHATIAN!! Nama Rekening yang tertera berbeda/tidak sama. Nama Rekening: DNX…" at bounding box center [746, 406] width 621 height 285
click at [889, 527] on button "Ya, lanjutkan" at bounding box center [893, 525] width 108 height 26
click at [889, 527] on div "× PERHATIAN!! Nama Rekening yang tertera berbeda/tidak sama. Nama Rekening: DNX…" at bounding box center [746, 406] width 621 height 285
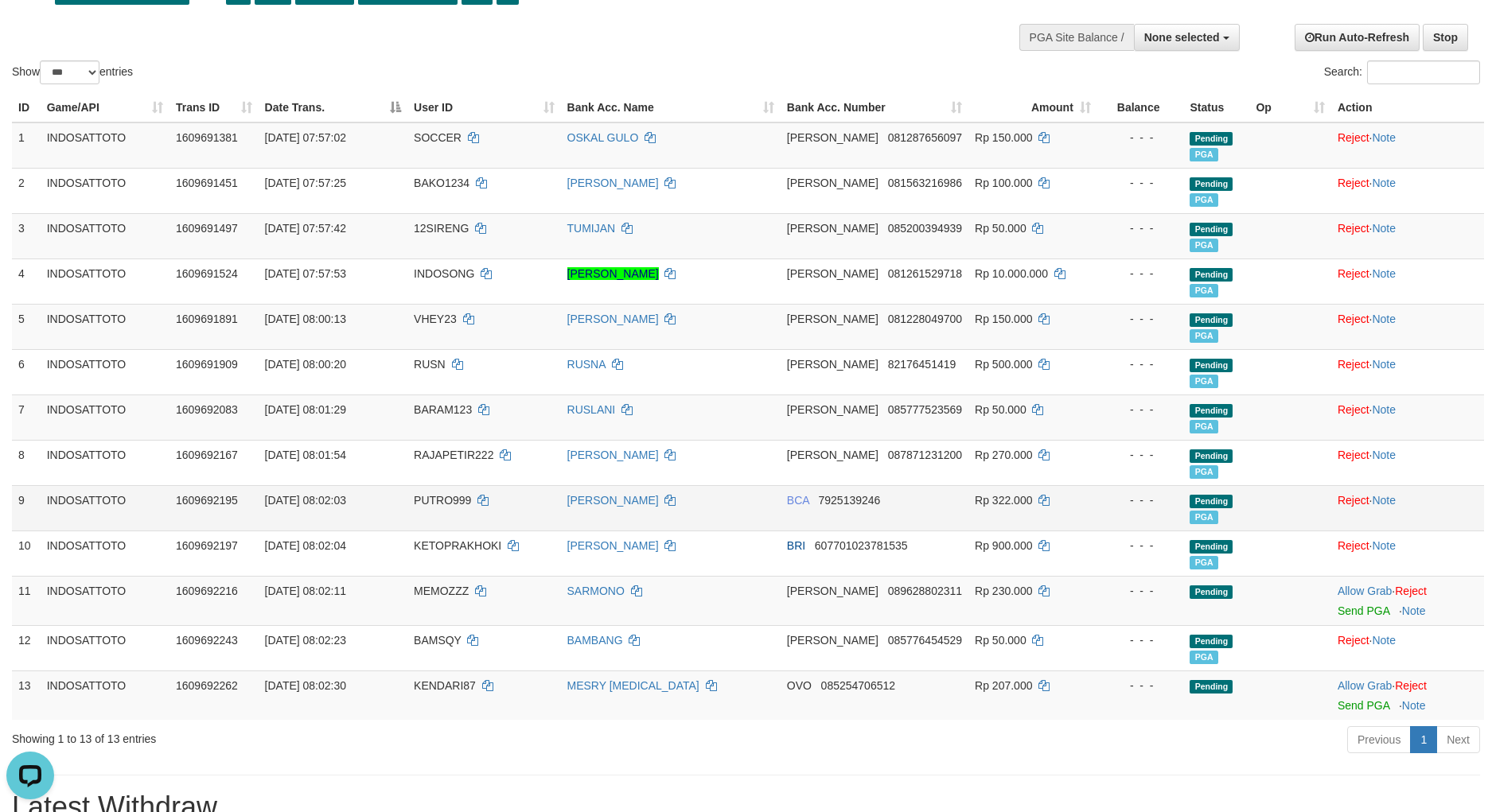
scroll to position [106, 0]
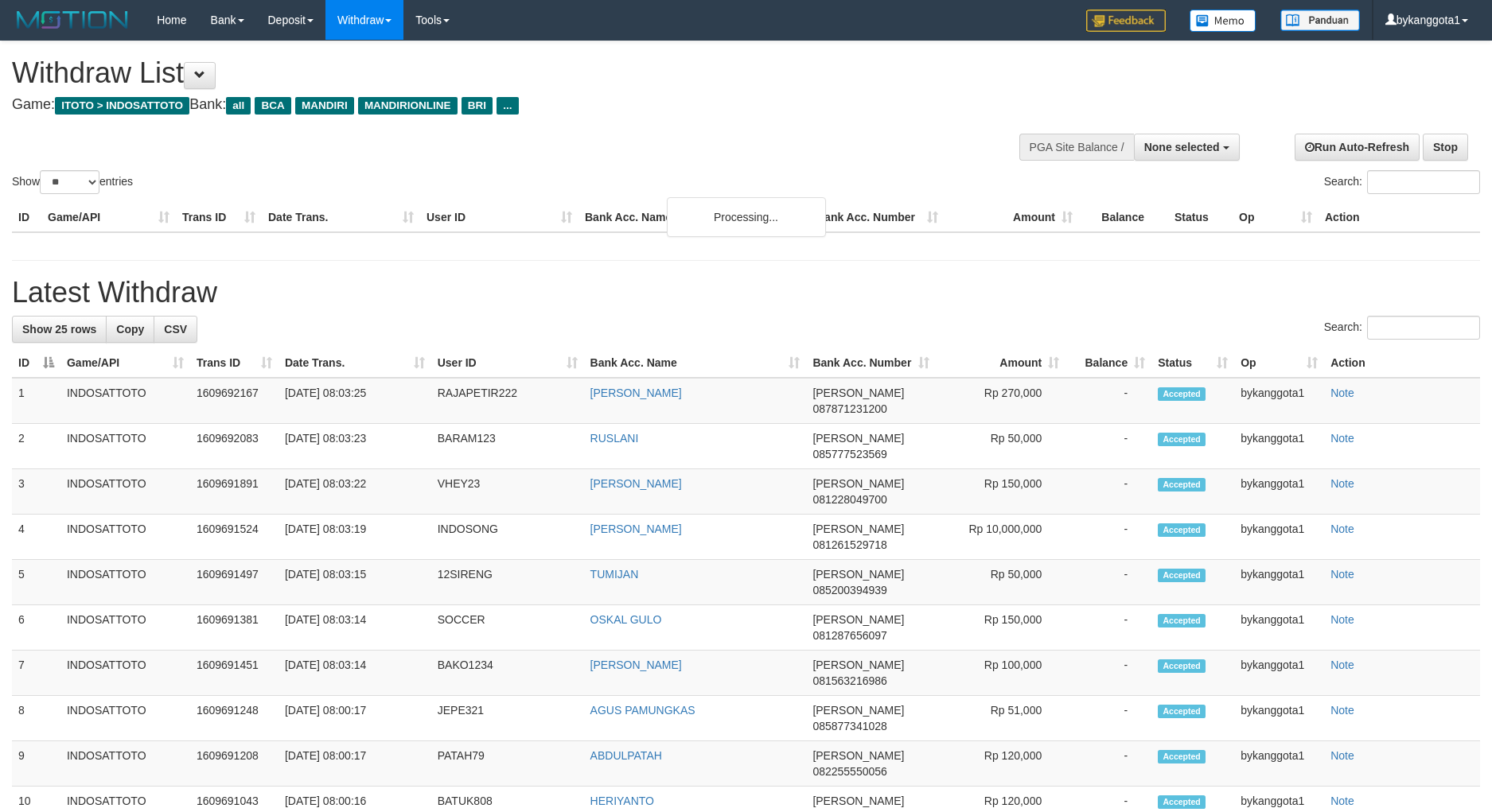
select select
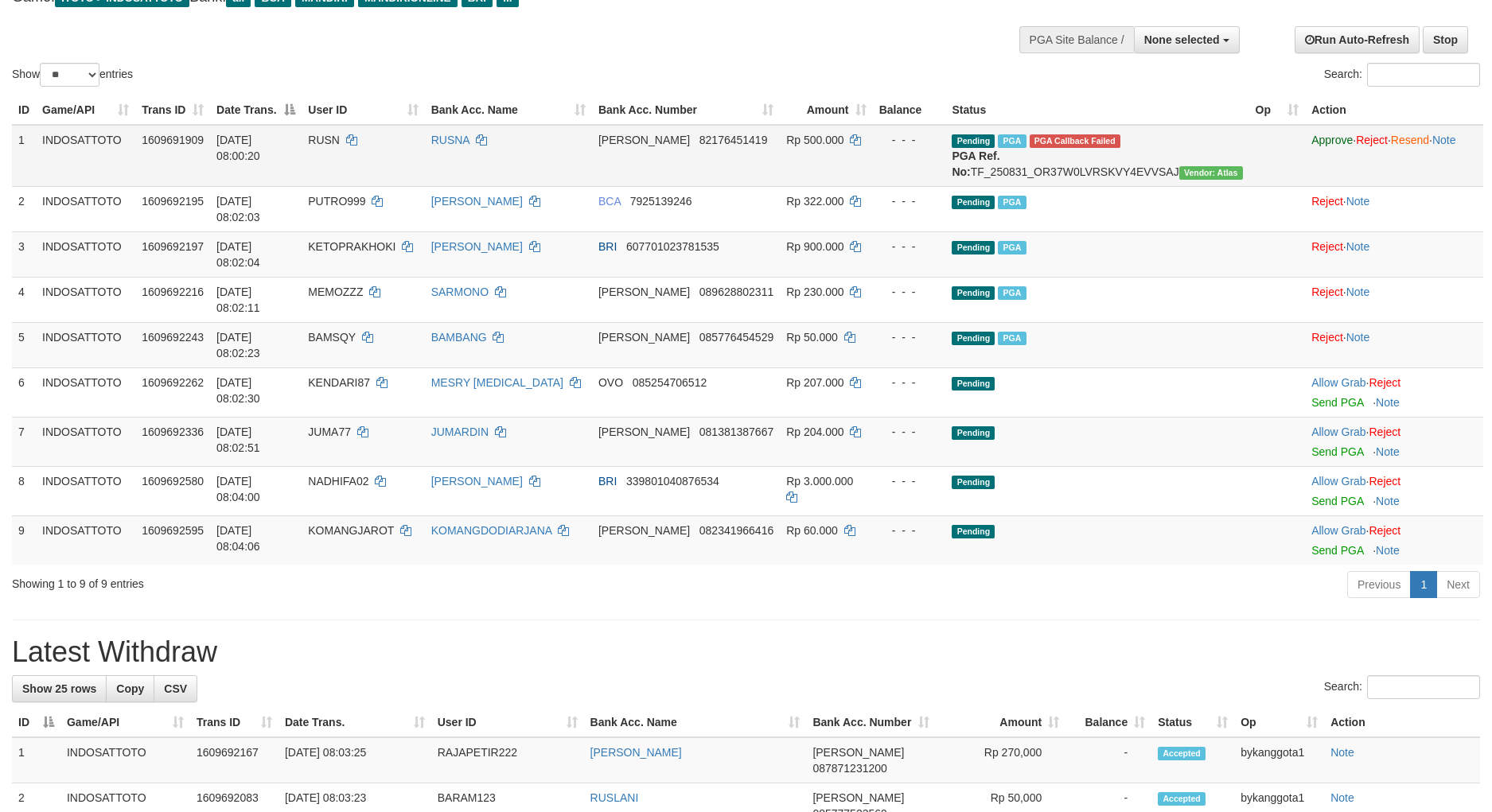
click at [340, 134] on span "RUSN" at bounding box center [323, 140] width 31 height 13
copy td "RUSN"
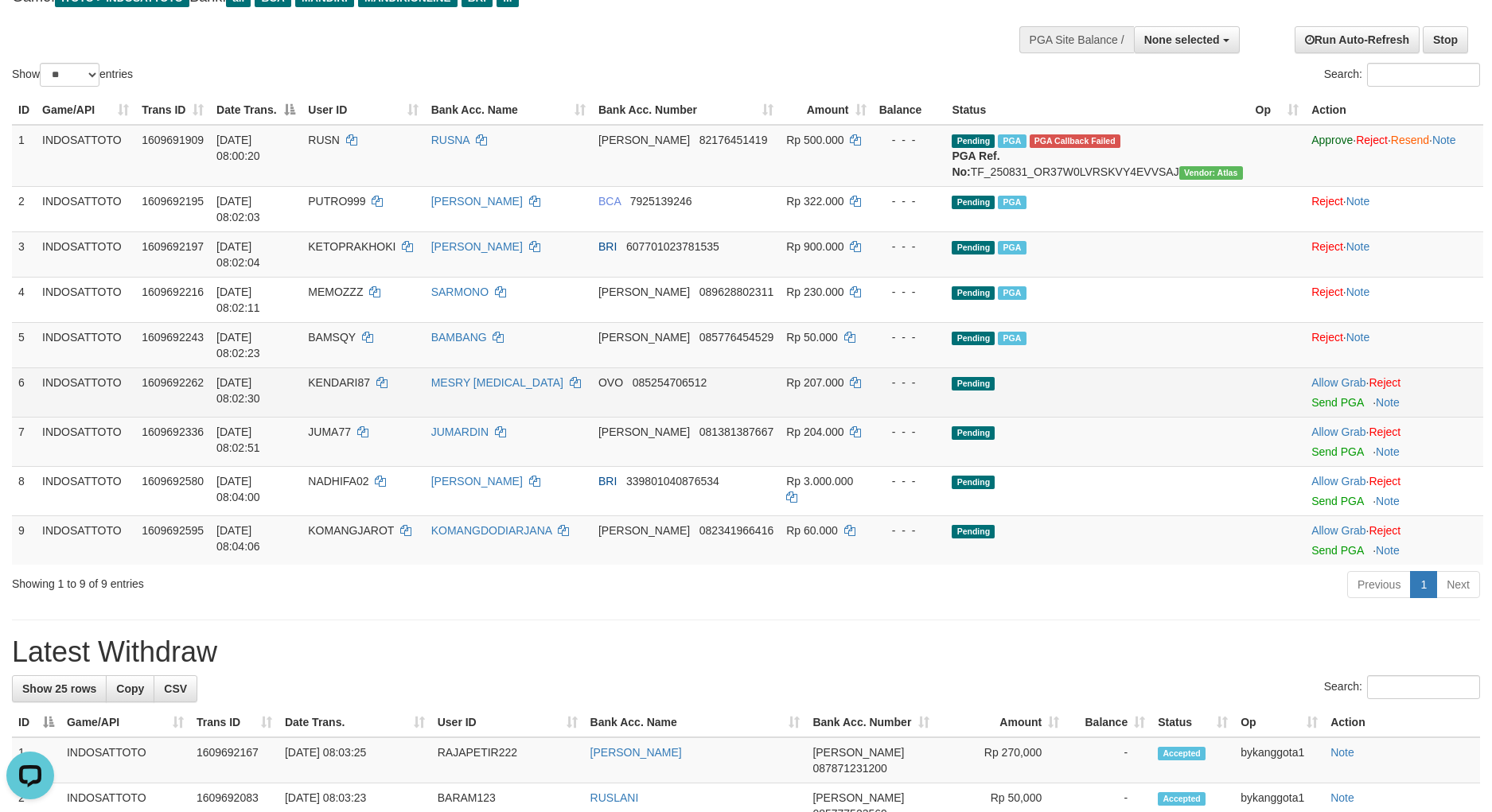
click at [1306, 368] on td "Allow Grab · Reject Send PGA · Note" at bounding box center [1393, 392] width 178 height 49
click at [1311, 396] on link "Send PGA" at bounding box center [1337, 403] width 52 height 13
click at [1311, 445] on link "Send PGA" at bounding box center [1337, 452] width 52 height 13
click at [1311, 495] on link "Send PGA" at bounding box center [1337, 502] width 52 height 13
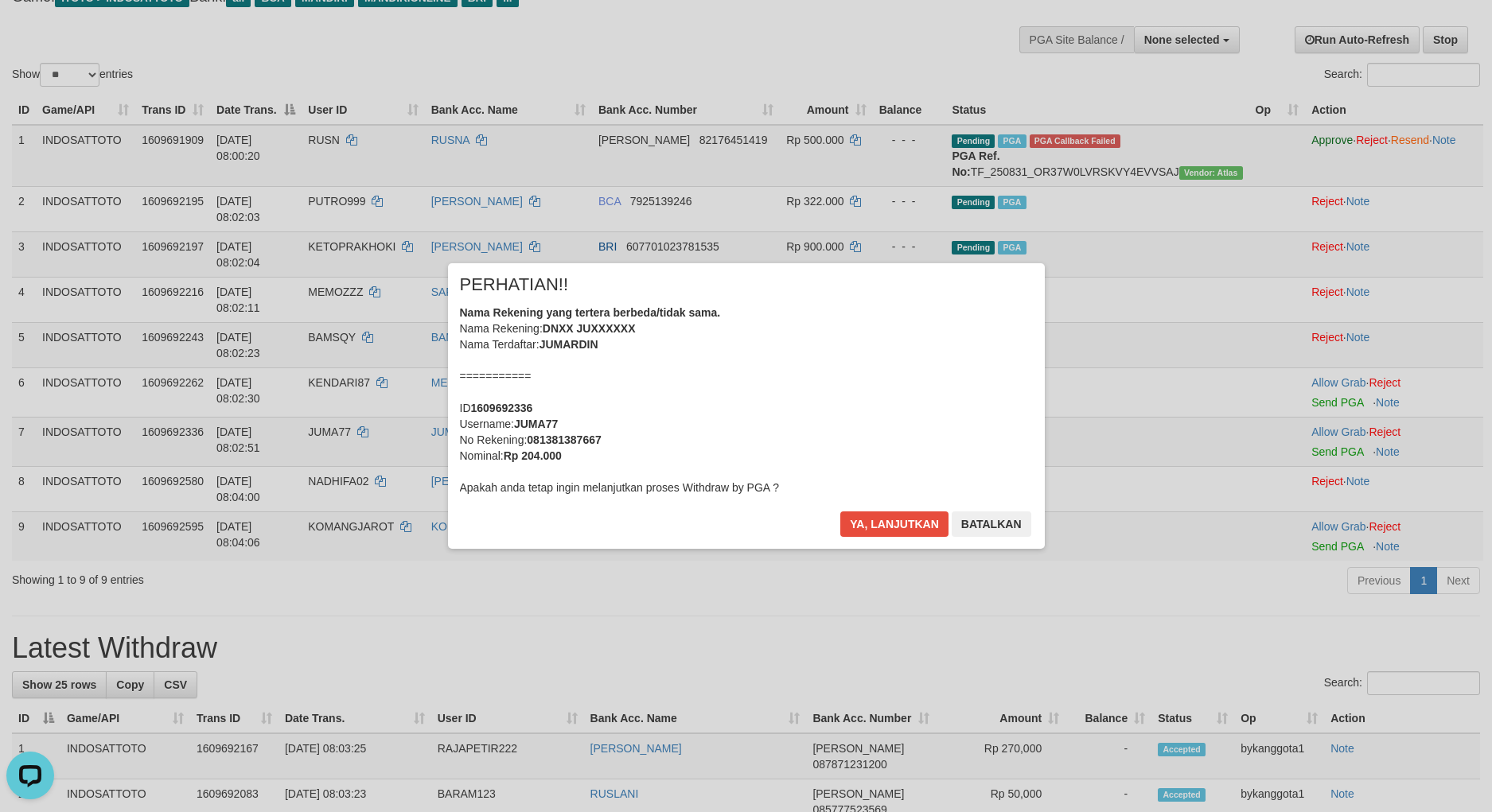
scroll to position [89, 0]
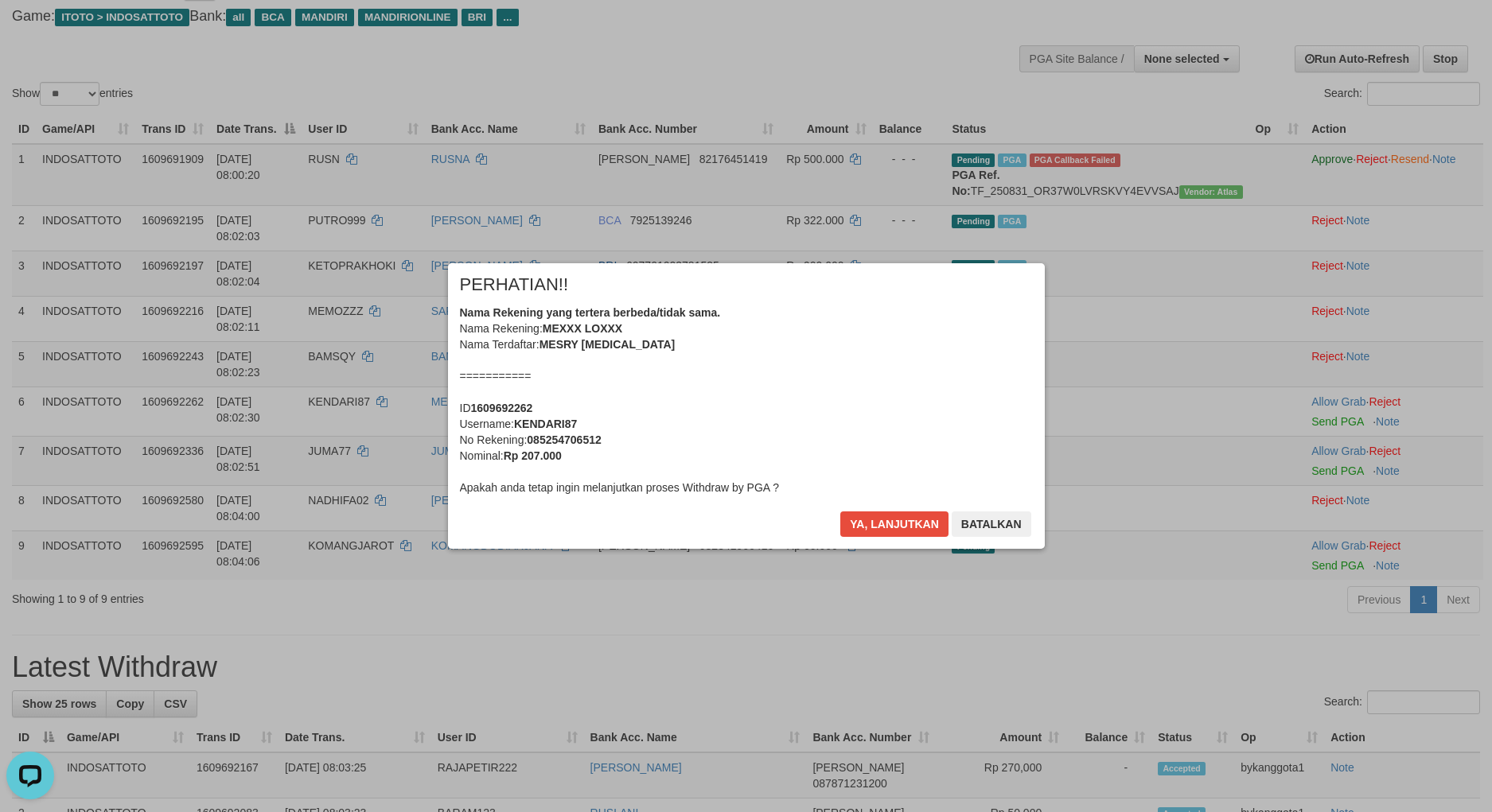
click at [859, 541] on div "Ya, lanjutkan Batalkan" at bounding box center [935, 530] width 193 height 37
click at [860, 533] on button "Ya, lanjutkan" at bounding box center [893, 525] width 108 height 26
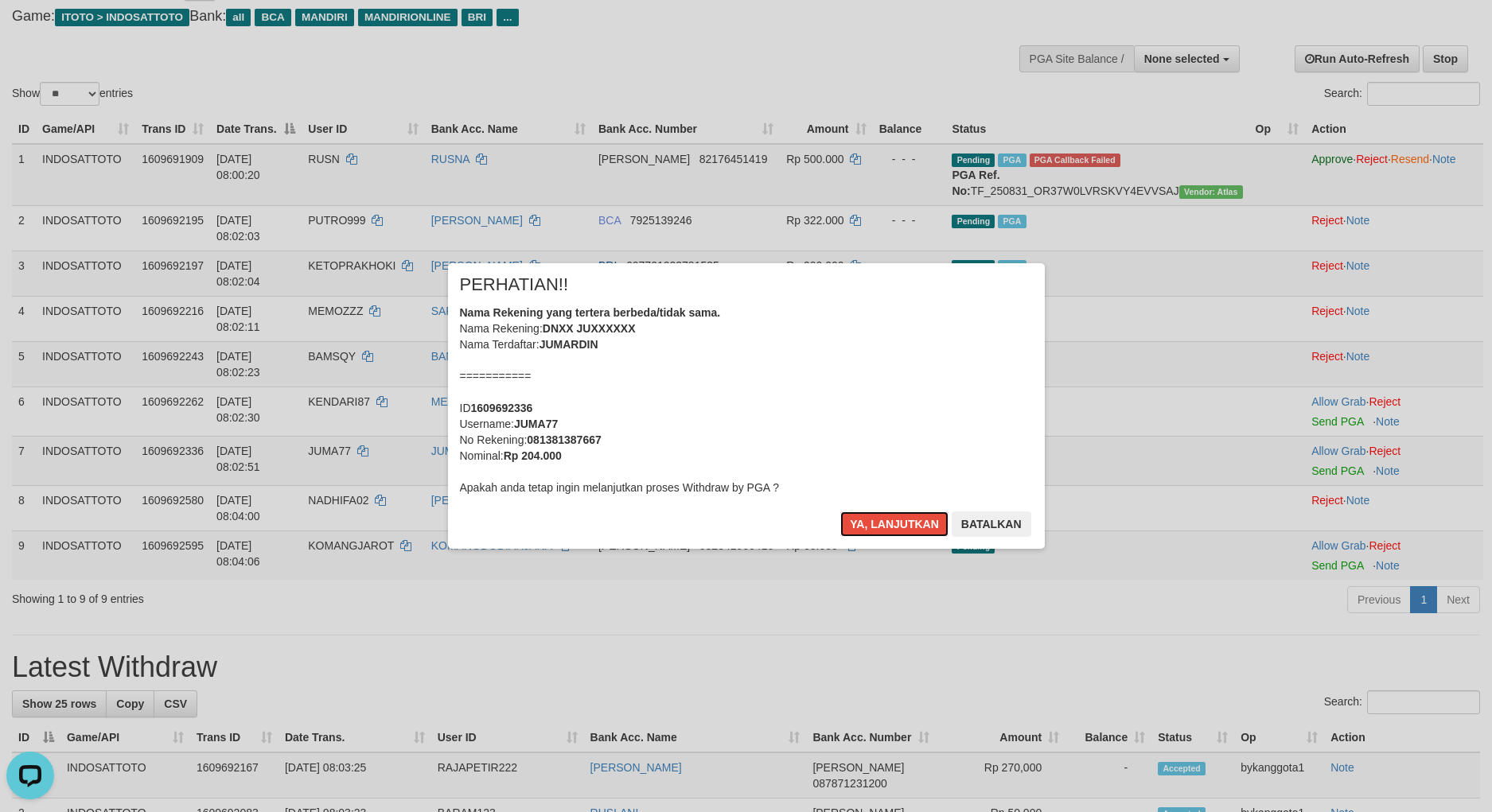
click at [860, 533] on button "Ya, lanjutkan" at bounding box center [893, 525] width 108 height 26
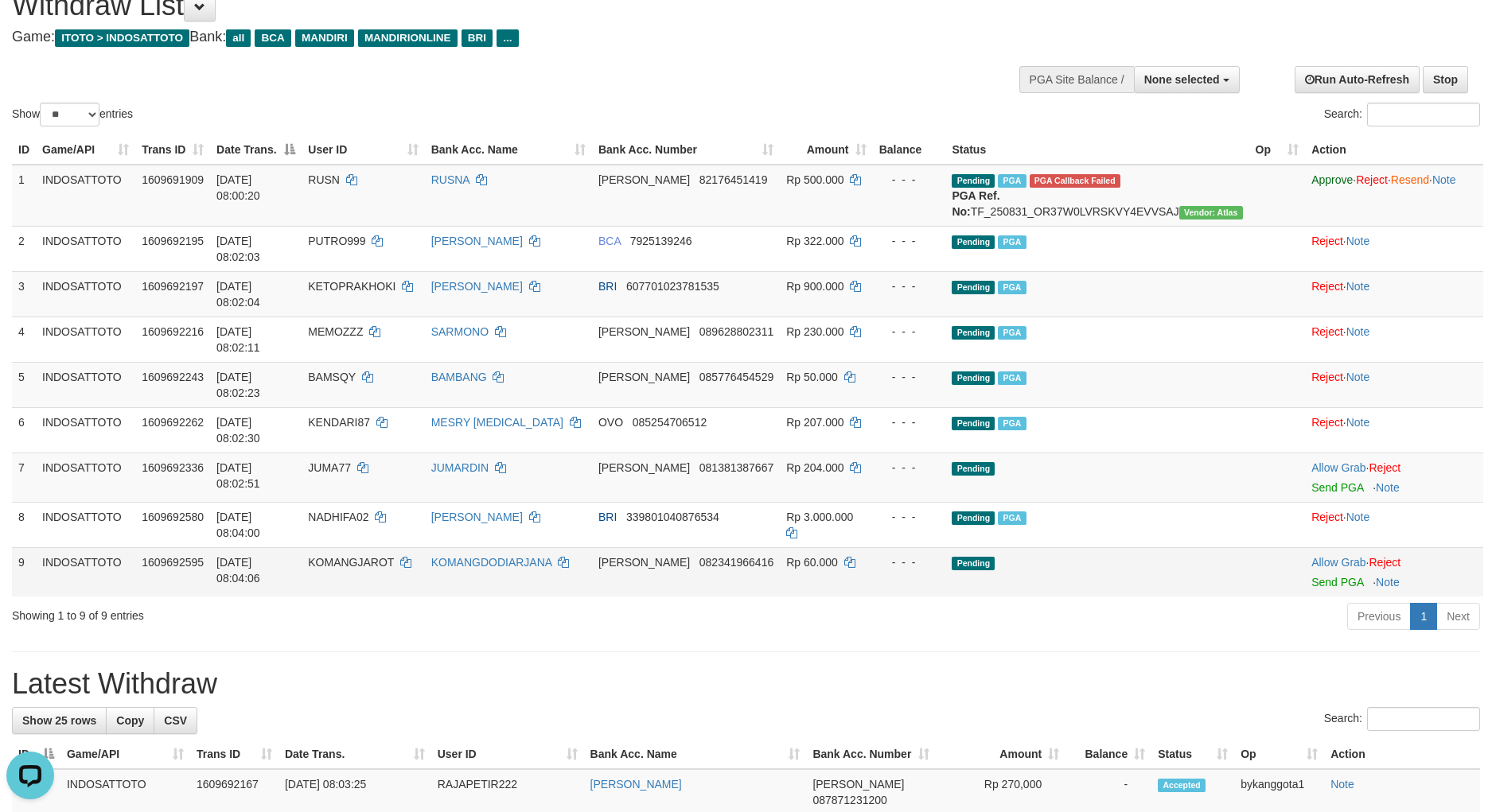
scroll to position [48, 0]
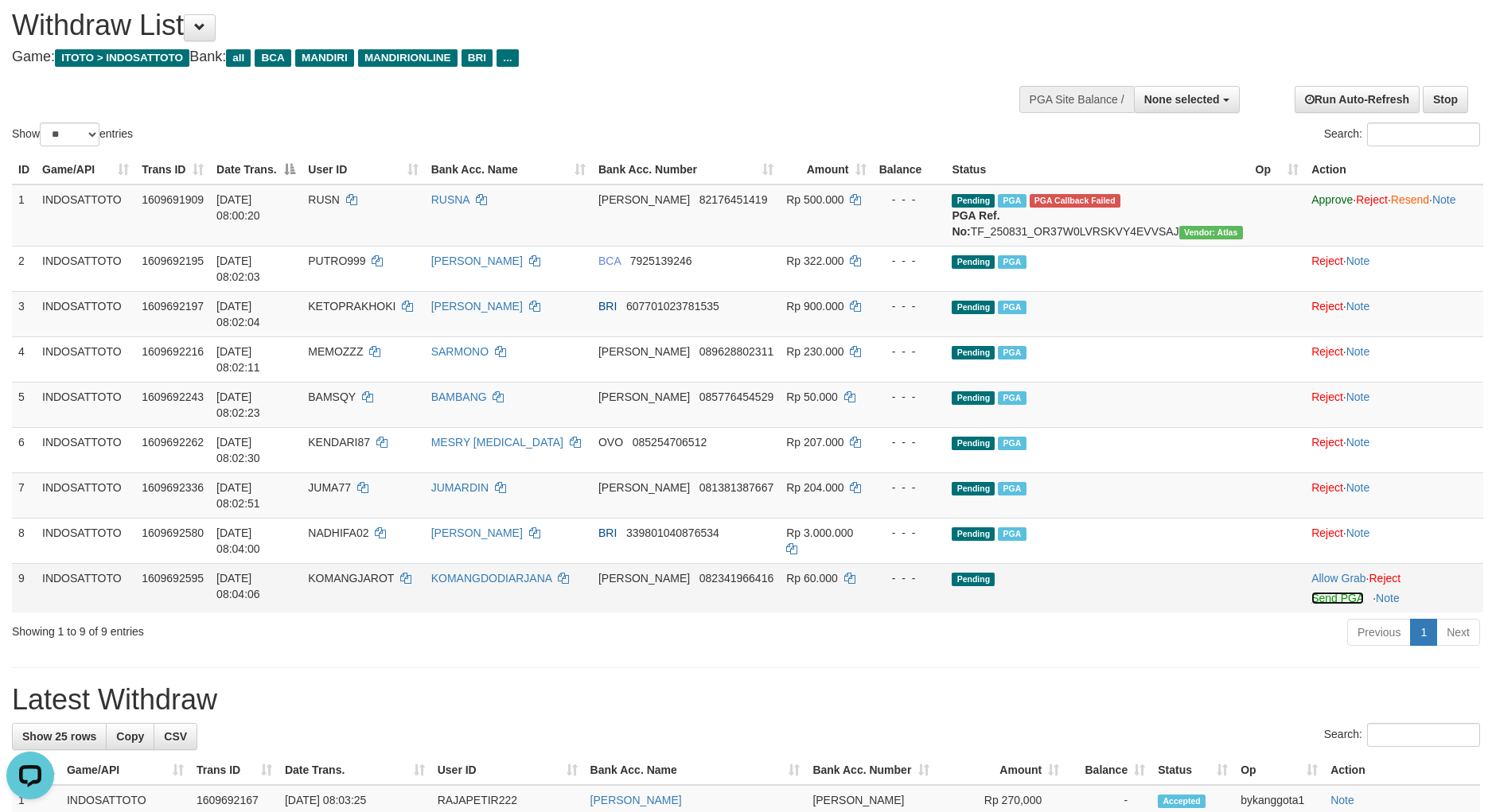
click at [1311, 592] on link "Send PGA" at bounding box center [1337, 599] width 52 height 13
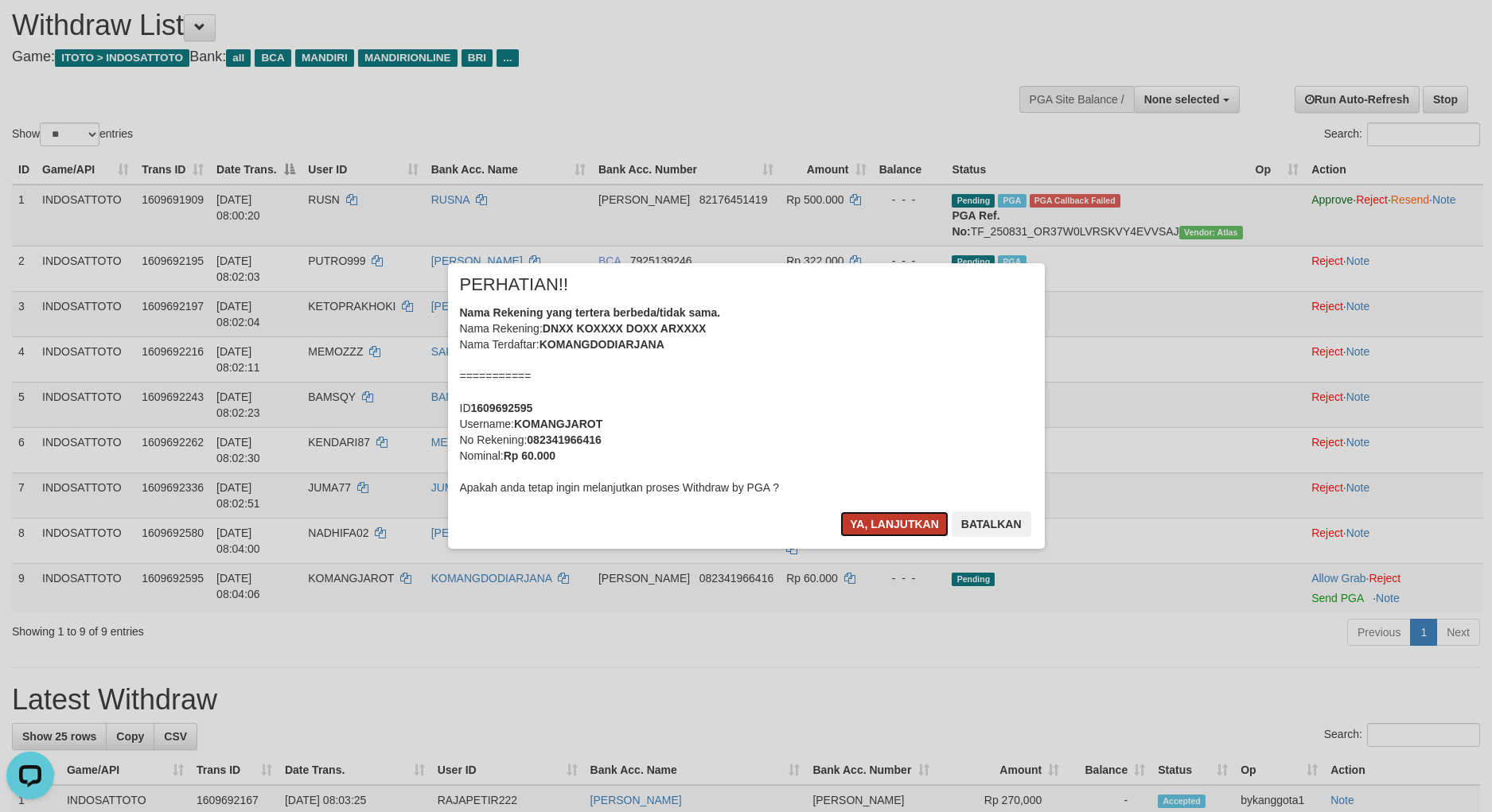
click at [874, 515] on button "Ya, lanjutkan" at bounding box center [893, 525] width 108 height 26
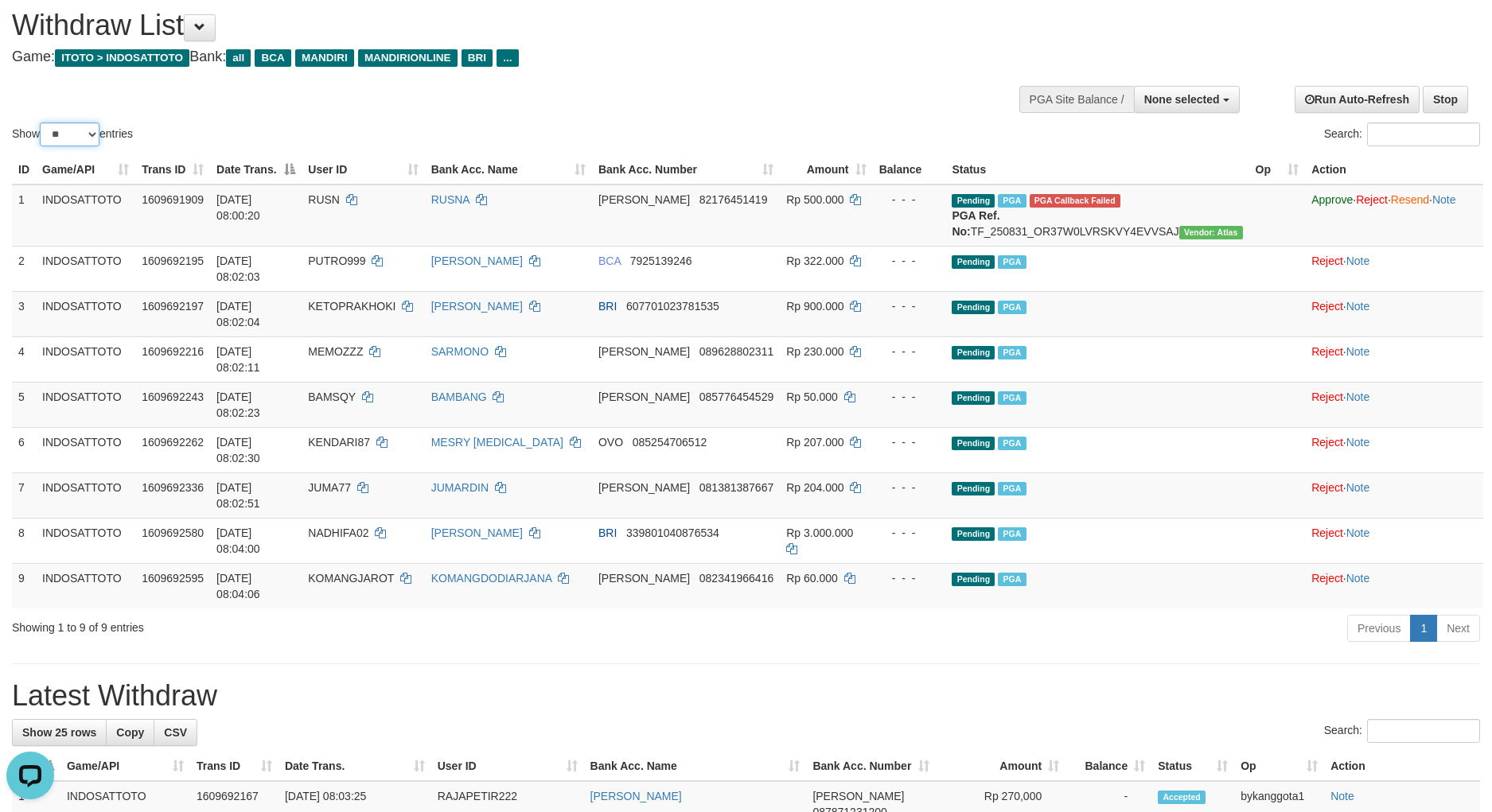
click at [62, 129] on select "** ** ** ***" at bounding box center [69, 135] width 60 height 24
click at [42, 123] on select "** ** ** ***" at bounding box center [69, 135] width 60 height 24
click at [67, 139] on select "** ** ** ***" at bounding box center [69, 135] width 60 height 24
click at [42, 123] on select "** ** ** ***" at bounding box center [69, 135] width 60 height 24
drag, startPoint x: 82, startPoint y: 136, endPoint x: 82, endPoint y: 146, distance: 10.0
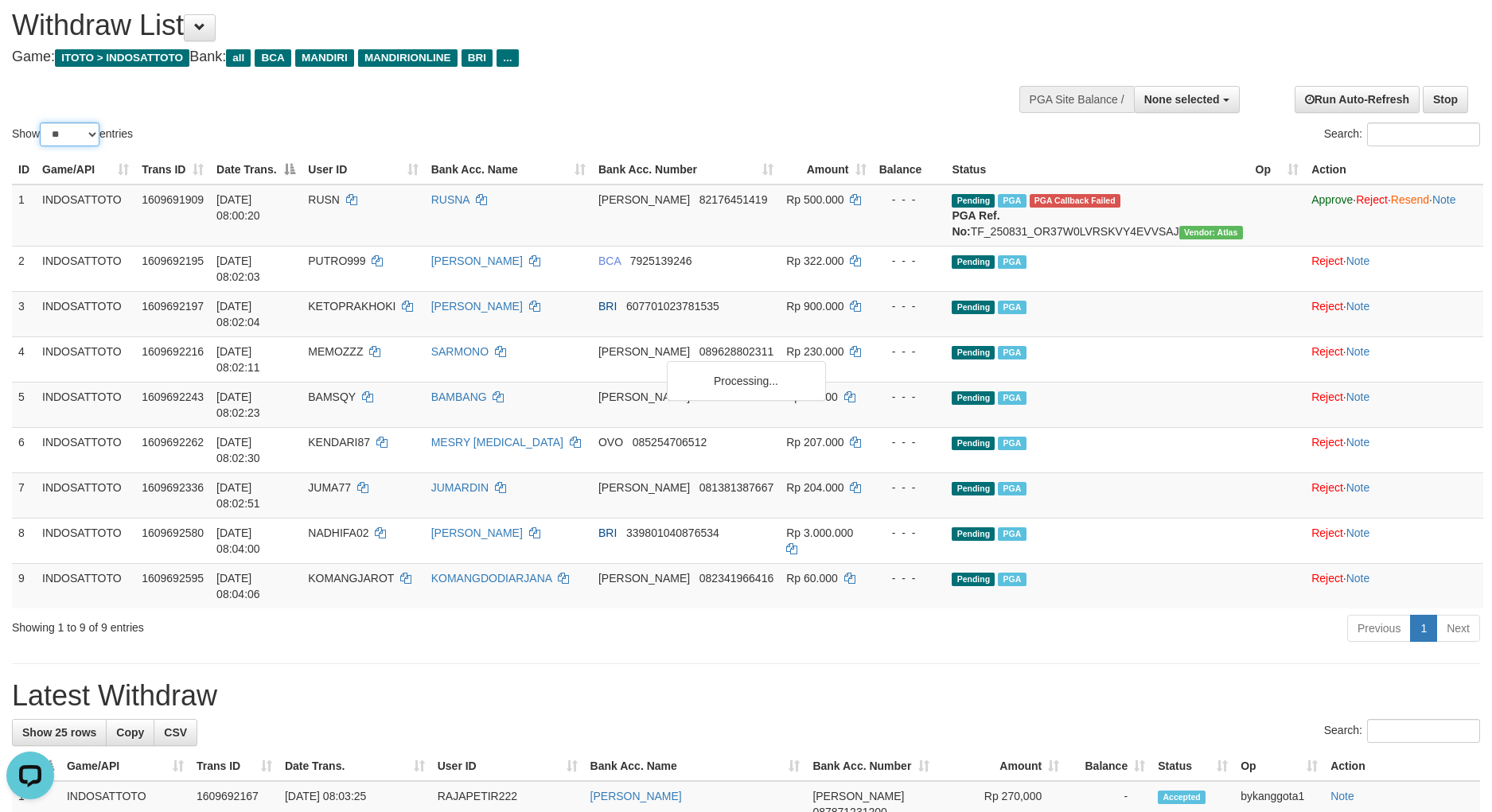
click at [82, 136] on select "** ** ** ***" at bounding box center [69, 135] width 60 height 24
select select "***"
click at [42, 123] on select "** ** ** ***" at bounding box center [69, 135] width 60 height 24
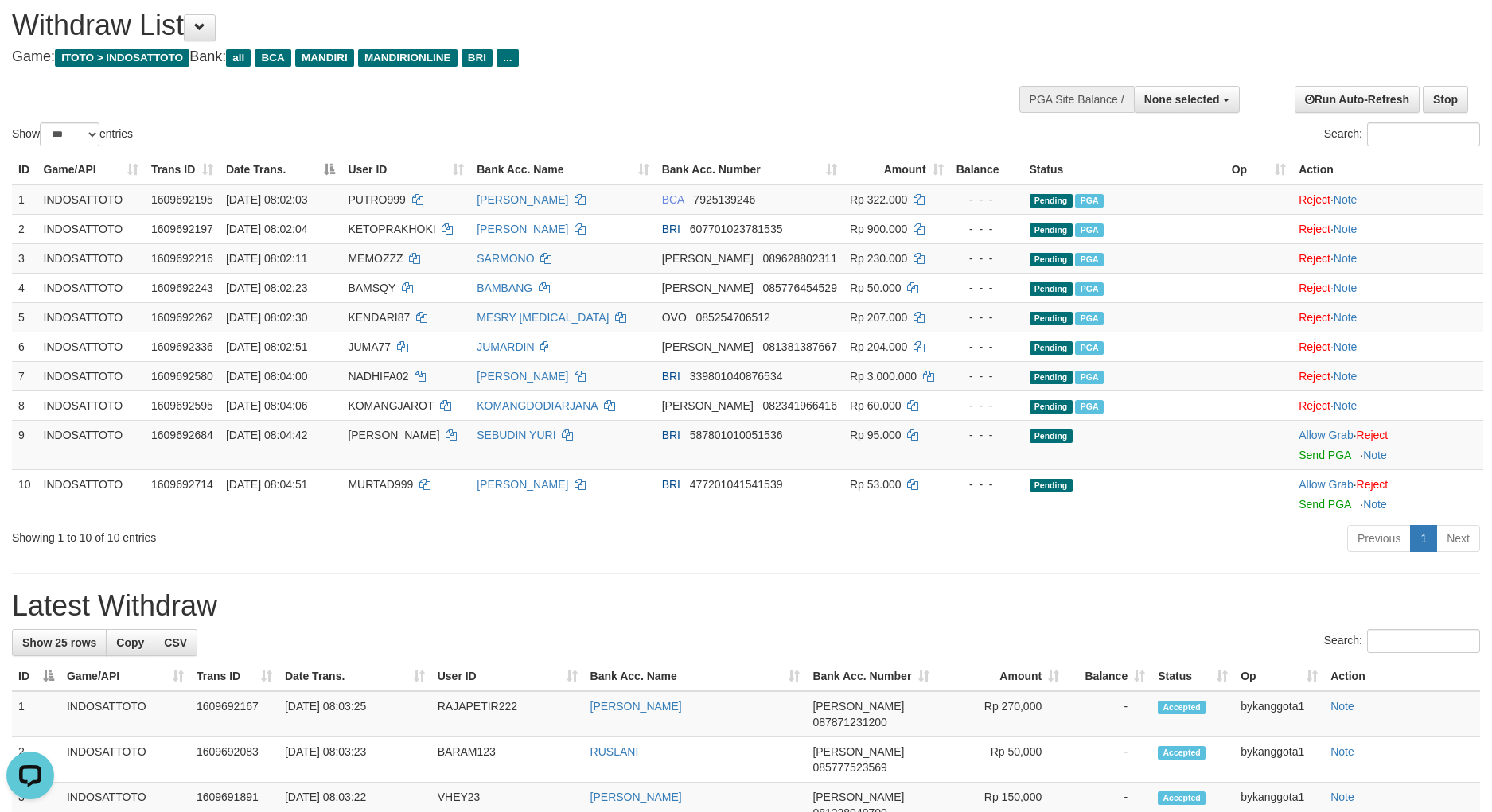
click at [1241, 575] on hr at bounding box center [746, 574] width 1468 height 1
click at [1328, 463] on td "Allow Grab · Reject Send PGA · Note" at bounding box center [1388, 444] width 191 height 49
click at [1327, 458] on link "Send PGA" at bounding box center [1324, 455] width 52 height 13
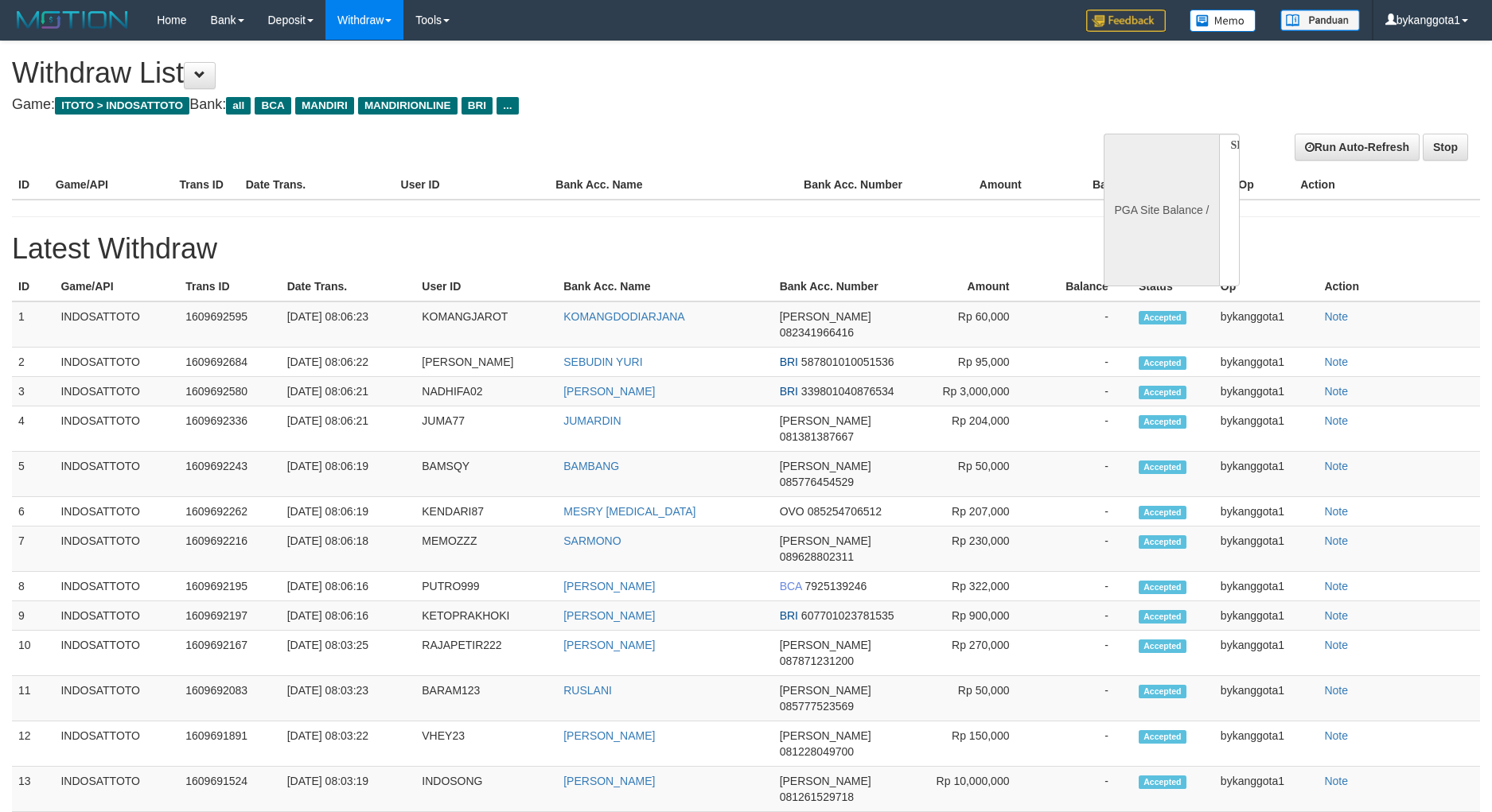
select select
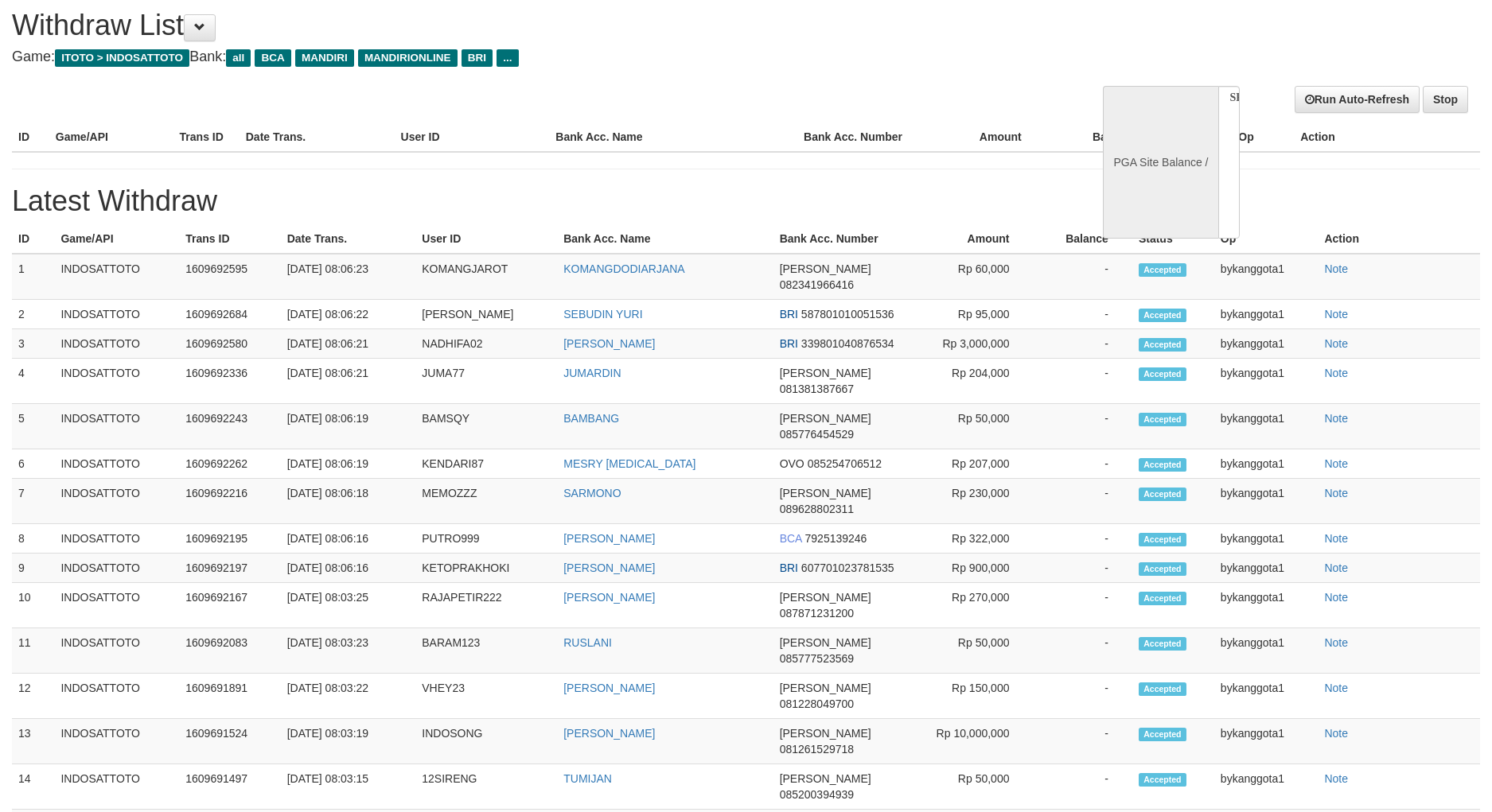
select select "**"
select select
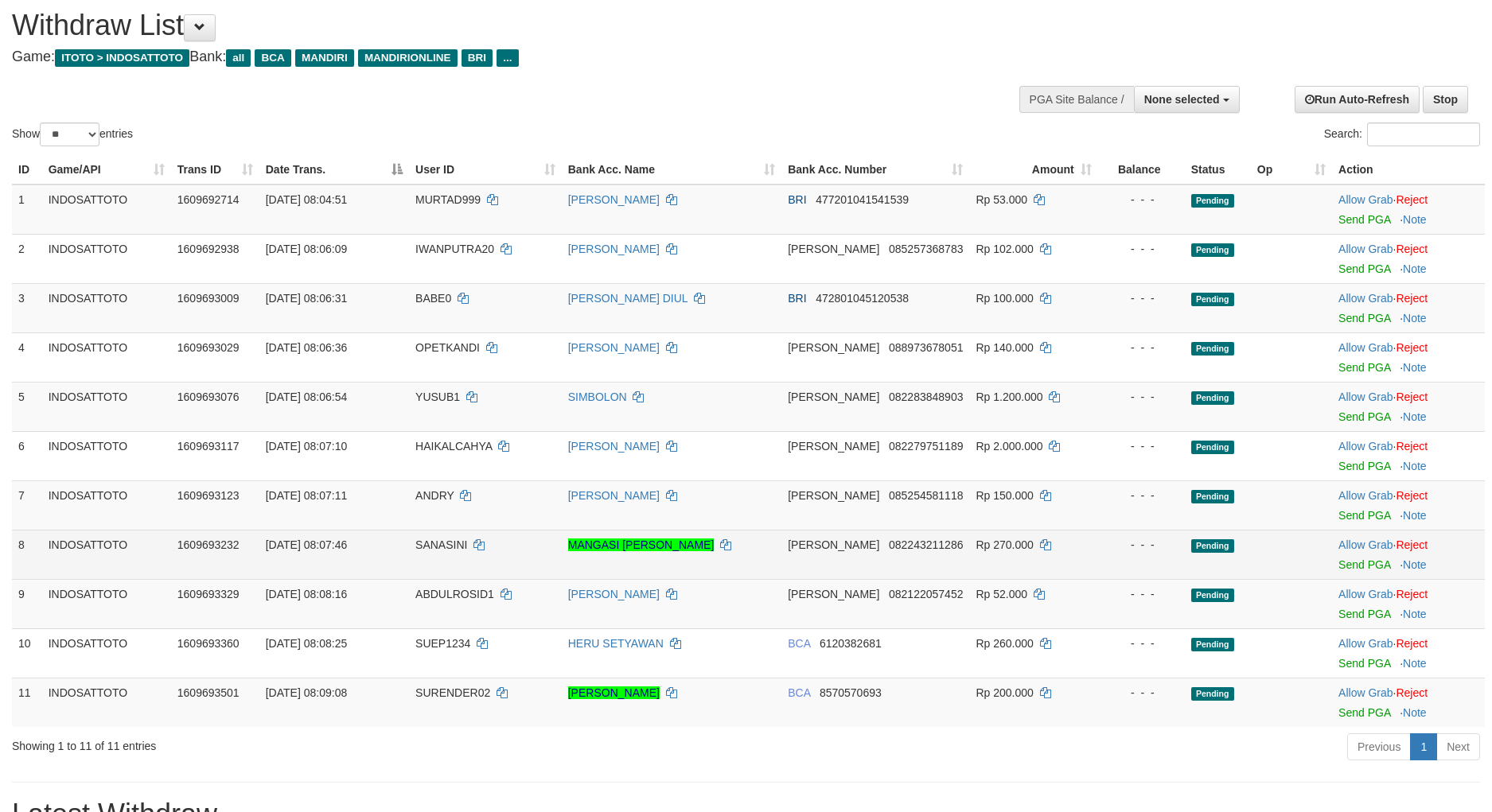
click at [1082, 557] on td "Rp 270.000" at bounding box center [1033, 554] width 128 height 49
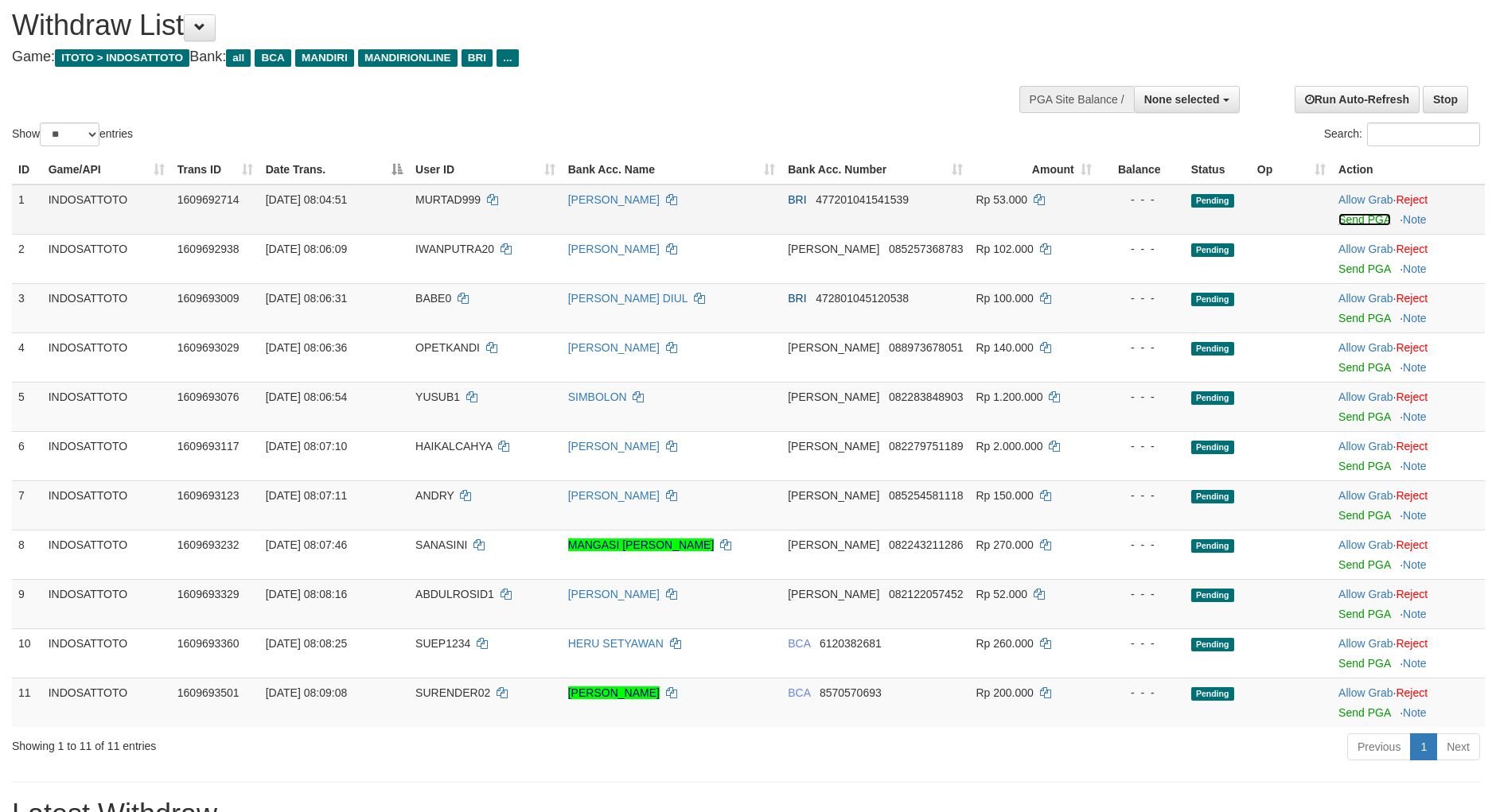
click at [1361, 220] on link "Send PGA" at bounding box center [1364, 220] width 52 height 13
click at [1346, 273] on link "Send PGA" at bounding box center [1364, 269] width 52 height 13
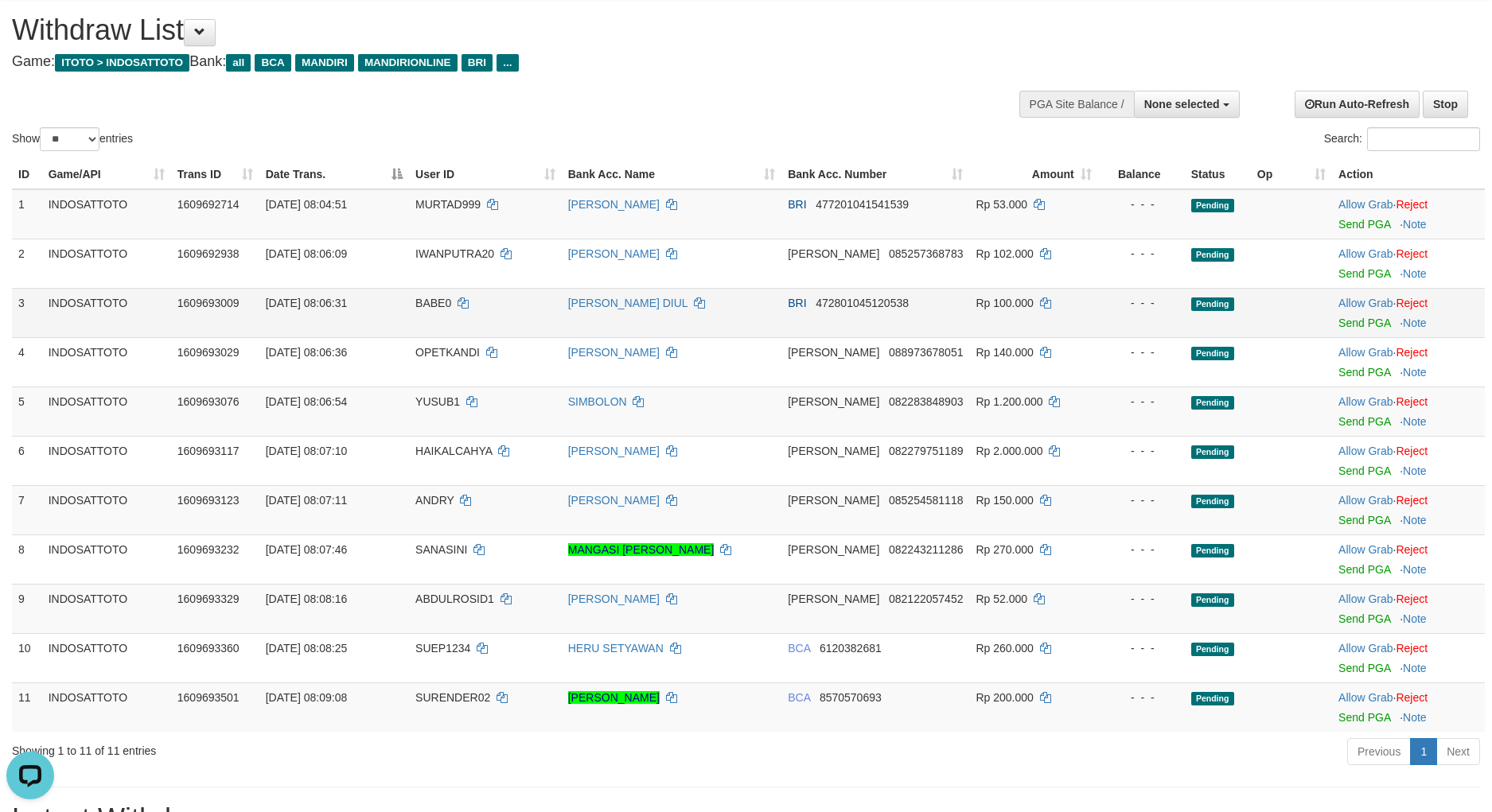
click at [1344, 327] on td "Allow Grab · Reject Send PGA · Note" at bounding box center [1408, 312] width 152 height 49
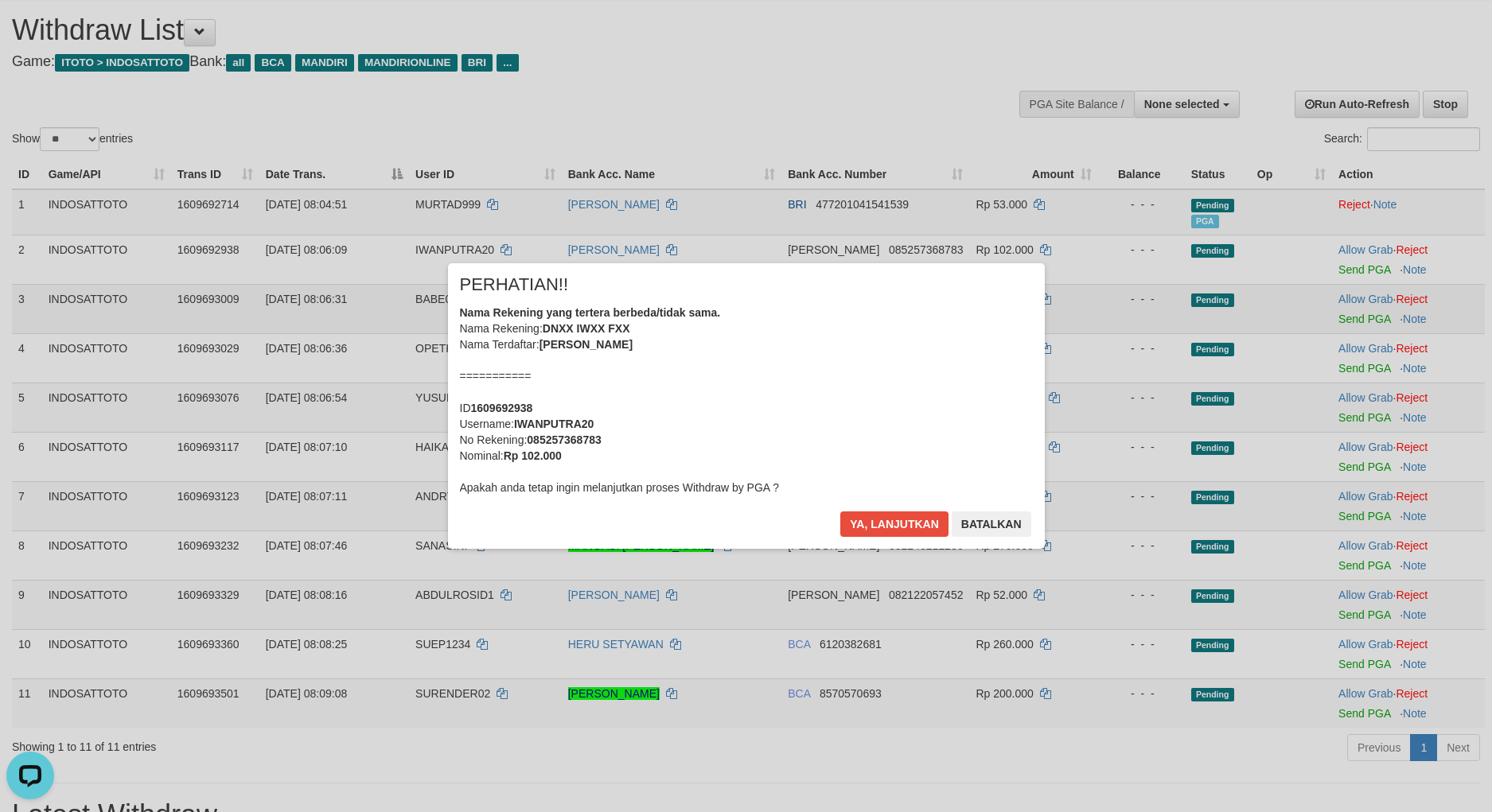
click at [1352, 322] on div "× PERHATIAN!! Nama Rekening yang tertera berbeda/tidak sama. Nama Rekening: DNX…" at bounding box center [746, 406] width 1492 height 348
click at [869, 523] on button "Ya, lanjutkan" at bounding box center [893, 525] width 108 height 26
click at [869, 523] on div "× PERHATIAN!! Nama Rekening yang tertera berbeda/tidak sama. Nama Rekening: DNX…" at bounding box center [746, 406] width 621 height 285
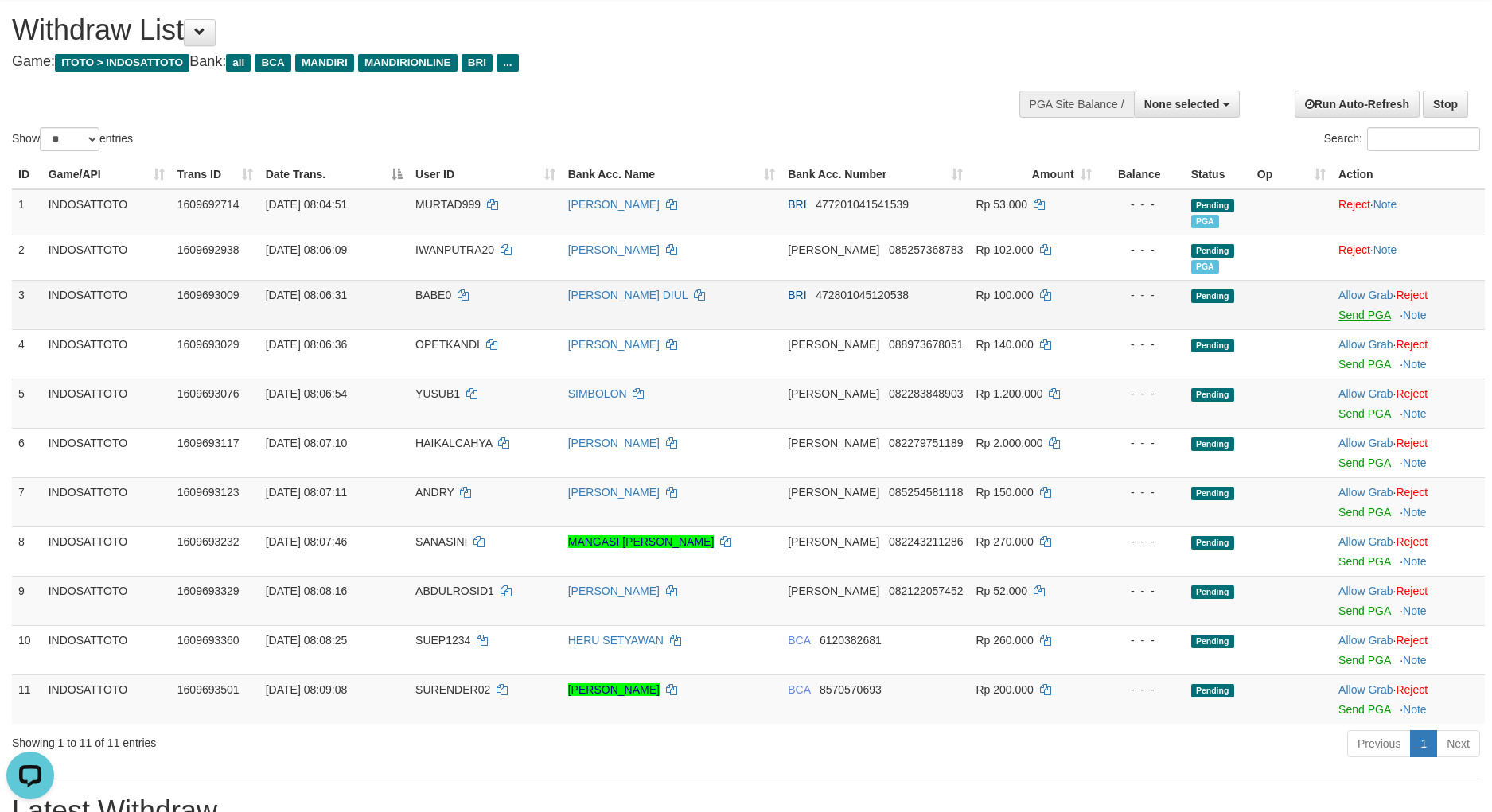
scroll to position [39, 0]
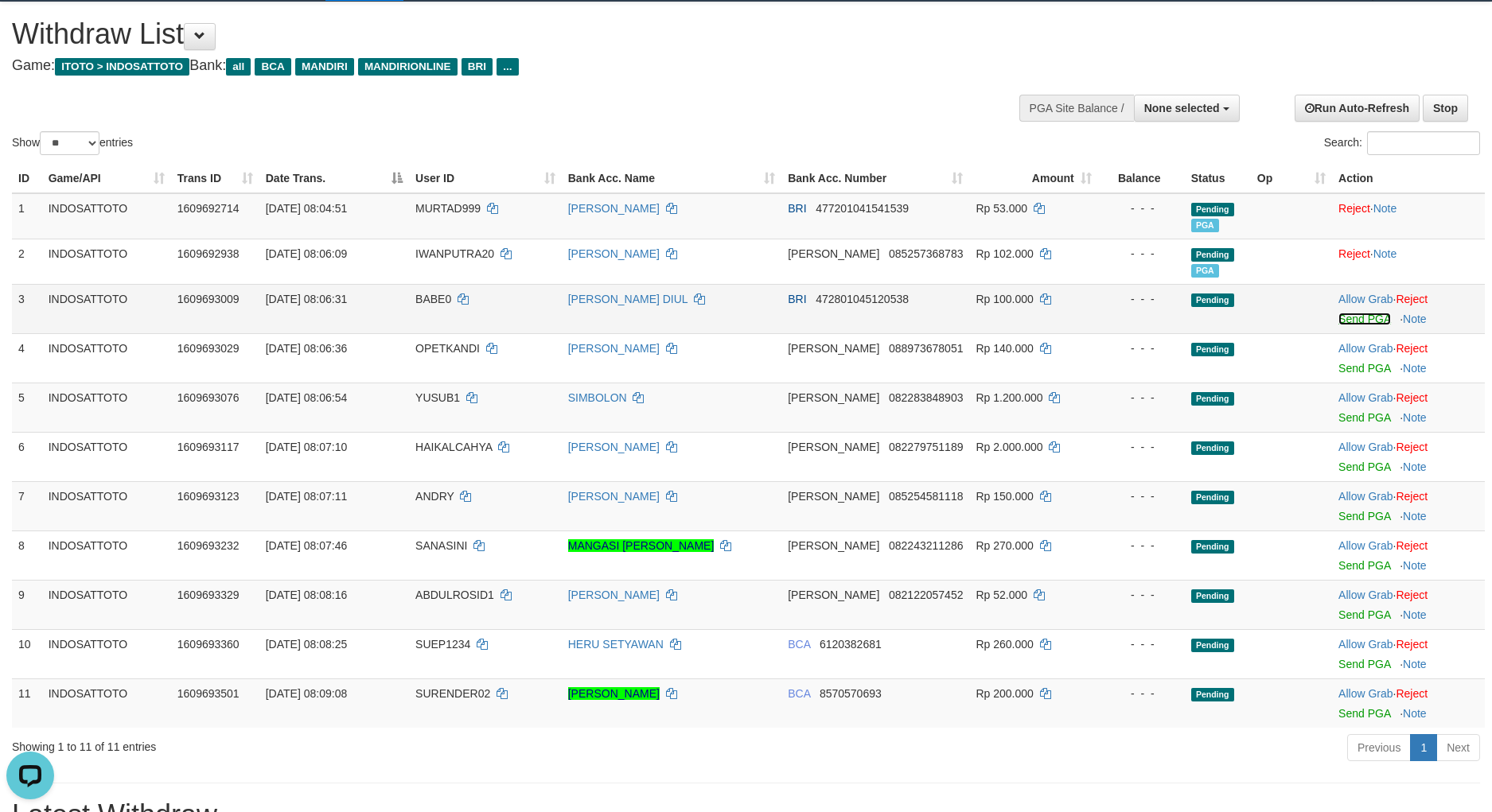
click at [1380, 322] on link "Send PGA" at bounding box center [1364, 319] width 52 height 13
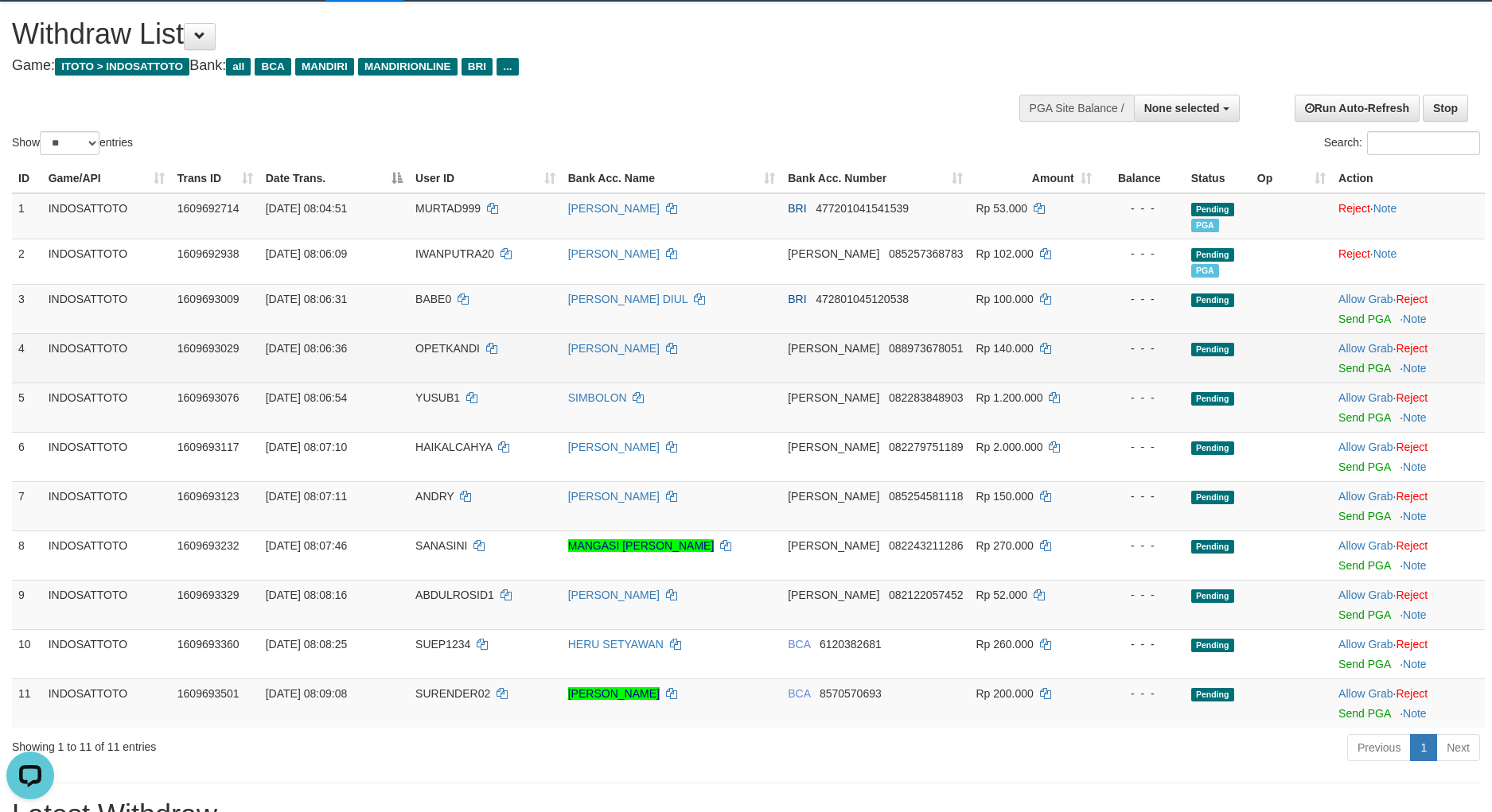
click at [1370, 375] on td "Allow Grab · Reject Send PGA · Note" at bounding box center [1408, 358] width 152 height 49
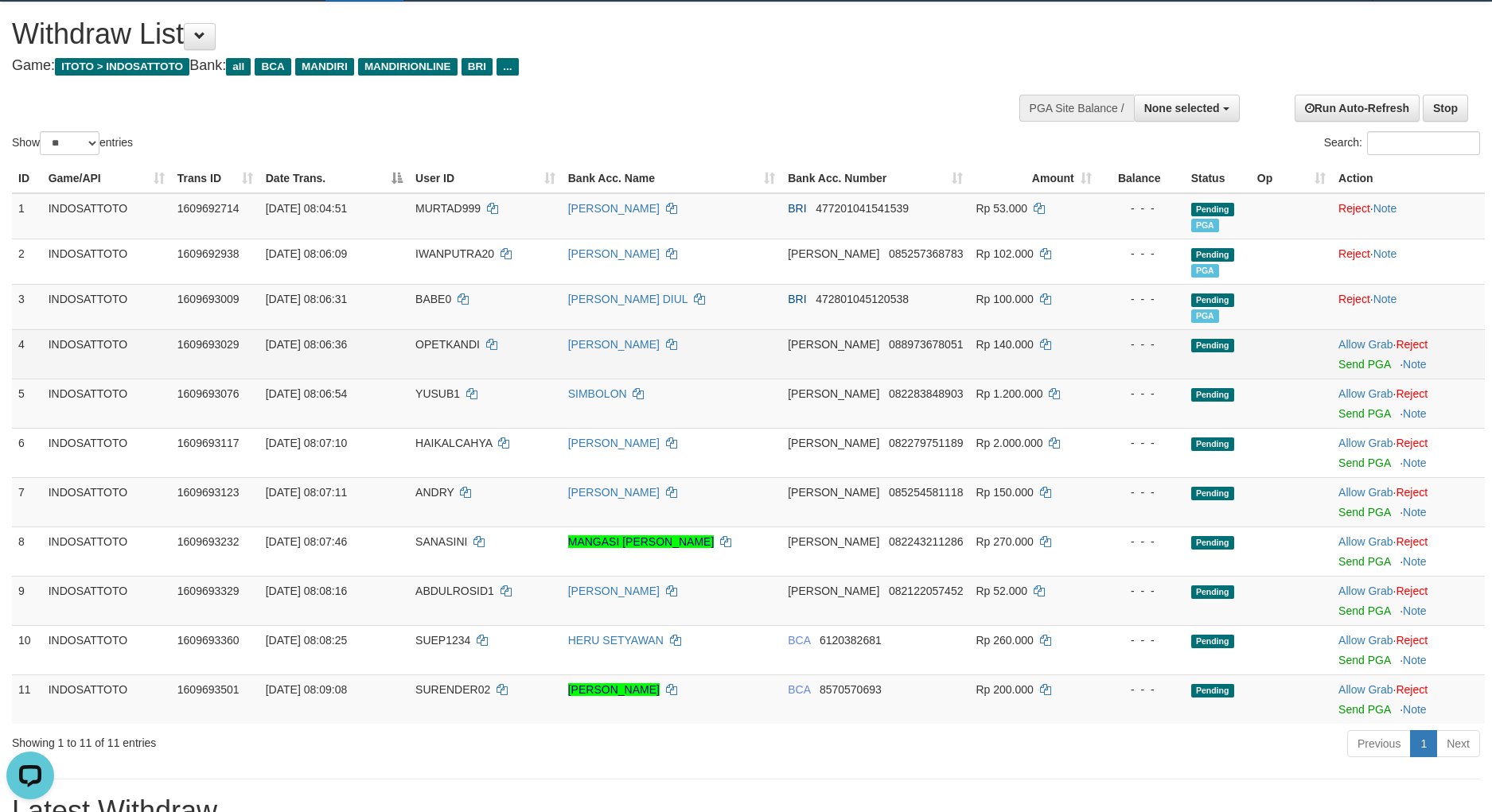
scroll to position [36, 0]
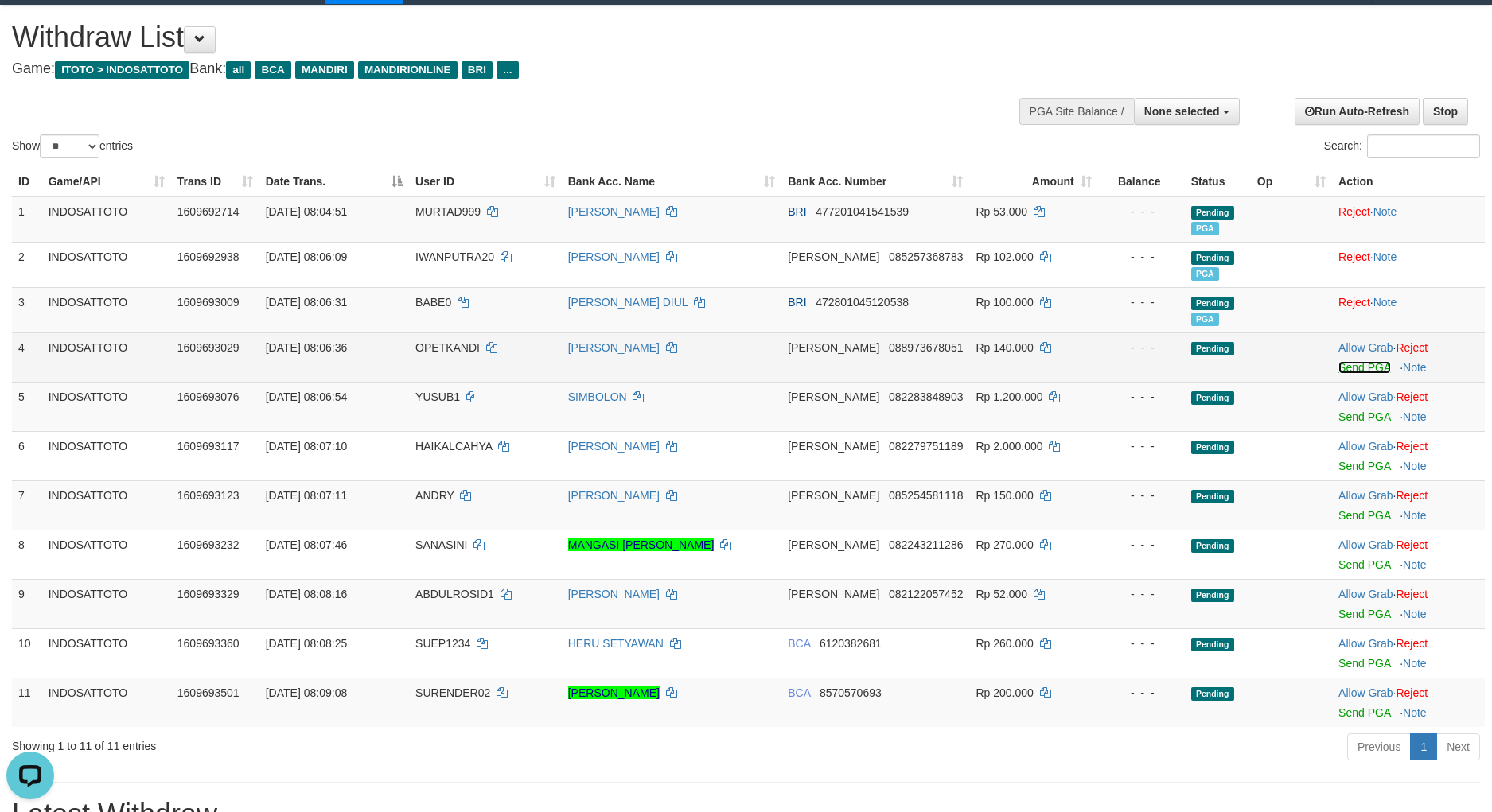
click at [1368, 369] on link "Send PGA" at bounding box center [1364, 368] width 52 height 13
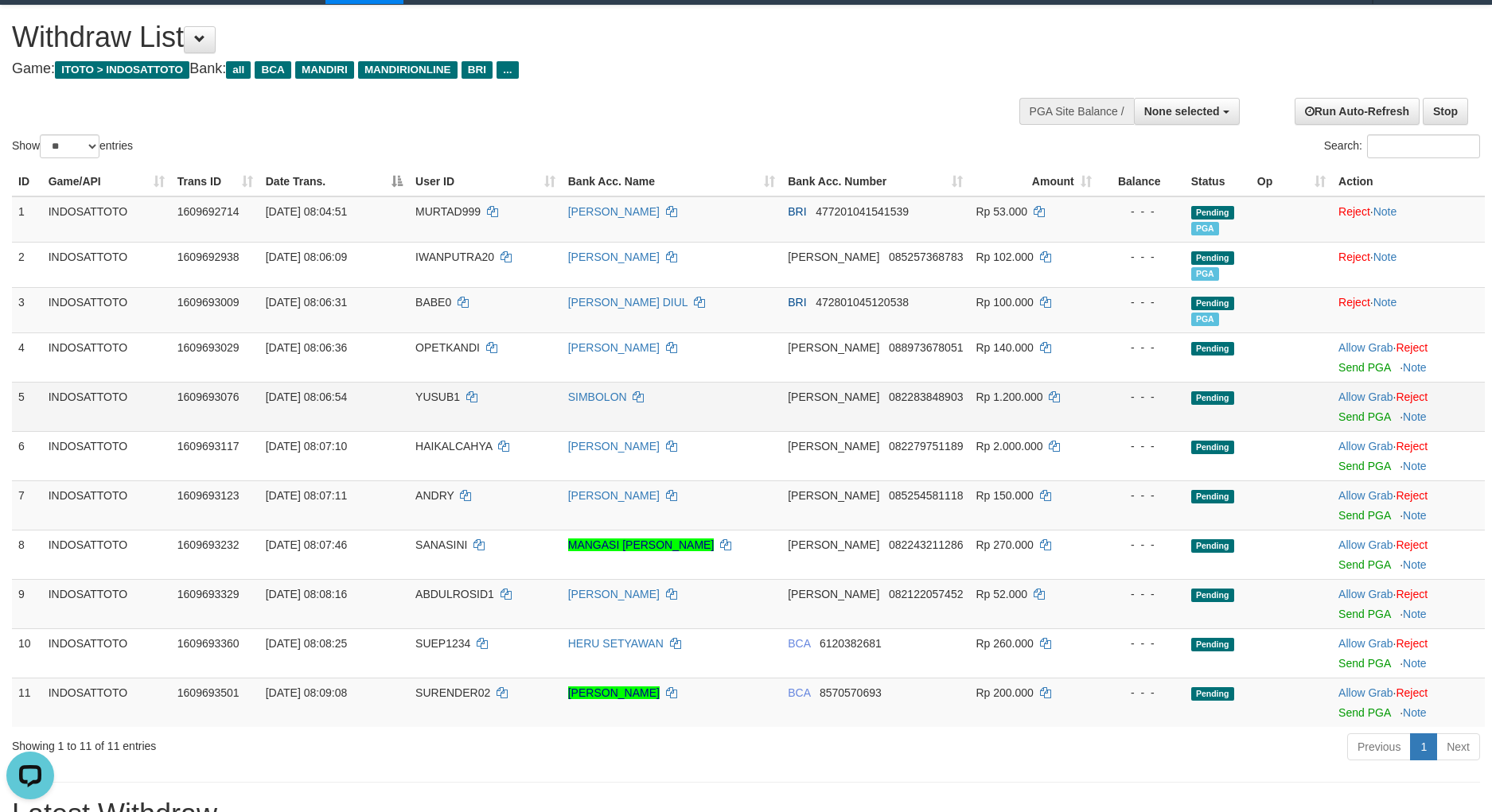
click at [1366, 423] on td "Allow Grab · Reject Send PGA · Note" at bounding box center [1408, 406] width 152 height 49
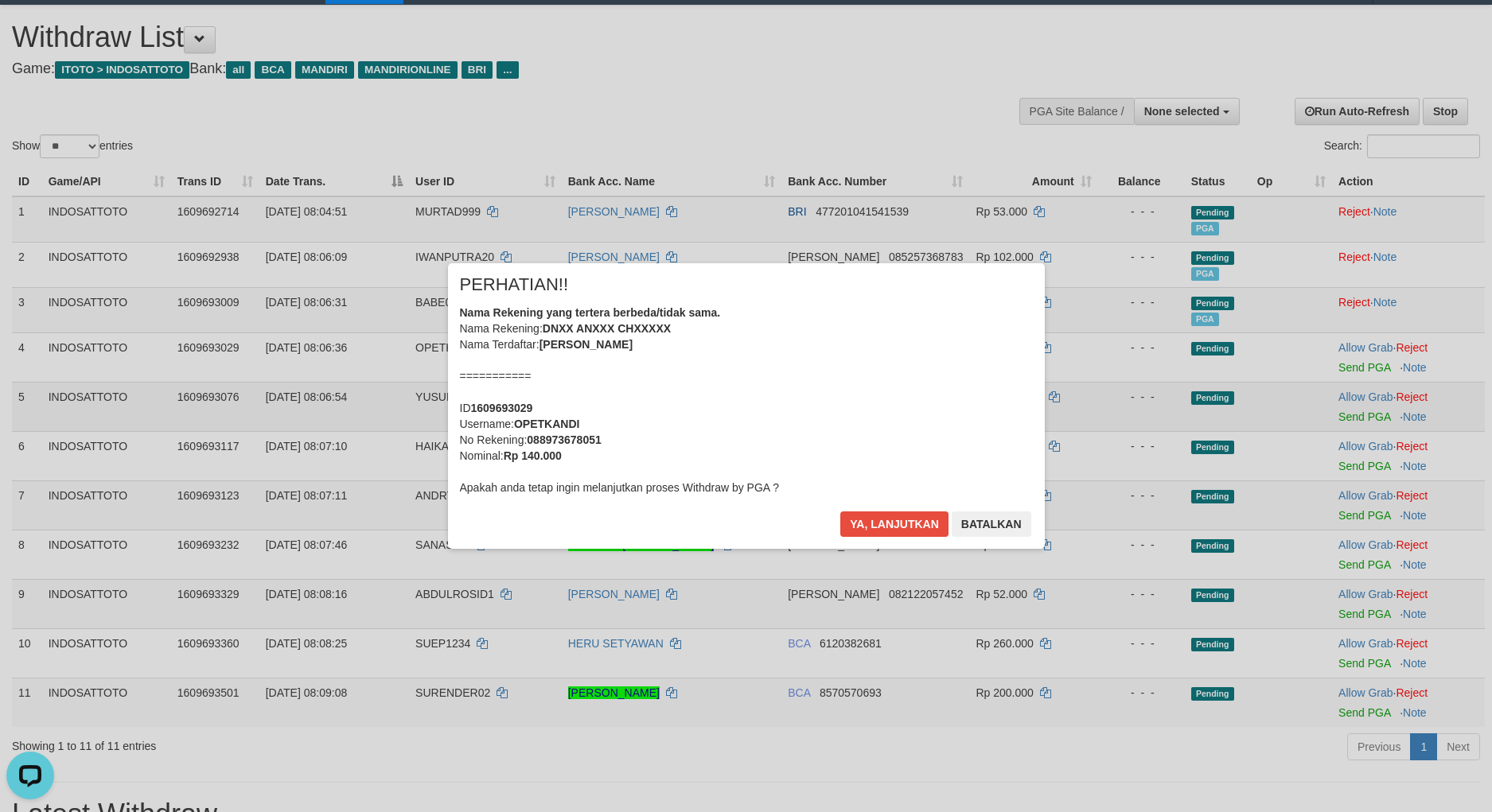
click at [1368, 411] on div "× PERHATIAN!! Nama Rekening yang tertera berbeda/tidak sama. Nama Rekening: DNX…" at bounding box center [746, 406] width 1492 height 348
click at [885, 520] on button "Ya, lanjutkan" at bounding box center [893, 525] width 108 height 26
click at [885, 520] on div "× PERHATIAN!! Nama Rekening yang tertera berbeda/tidak sama. Nama Rekening: DNX…" at bounding box center [746, 406] width 621 height 285
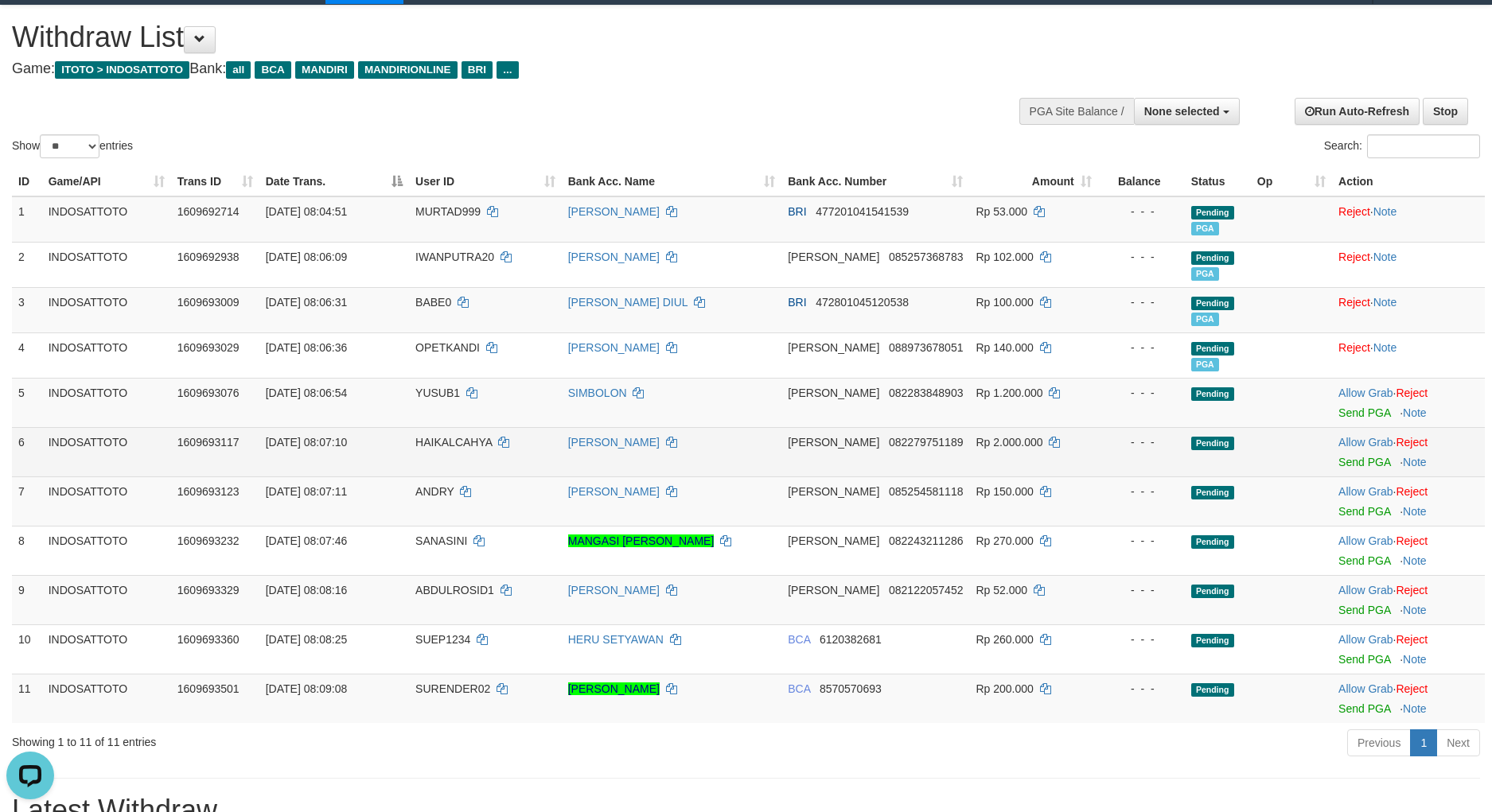
scroll to position [31, 0]
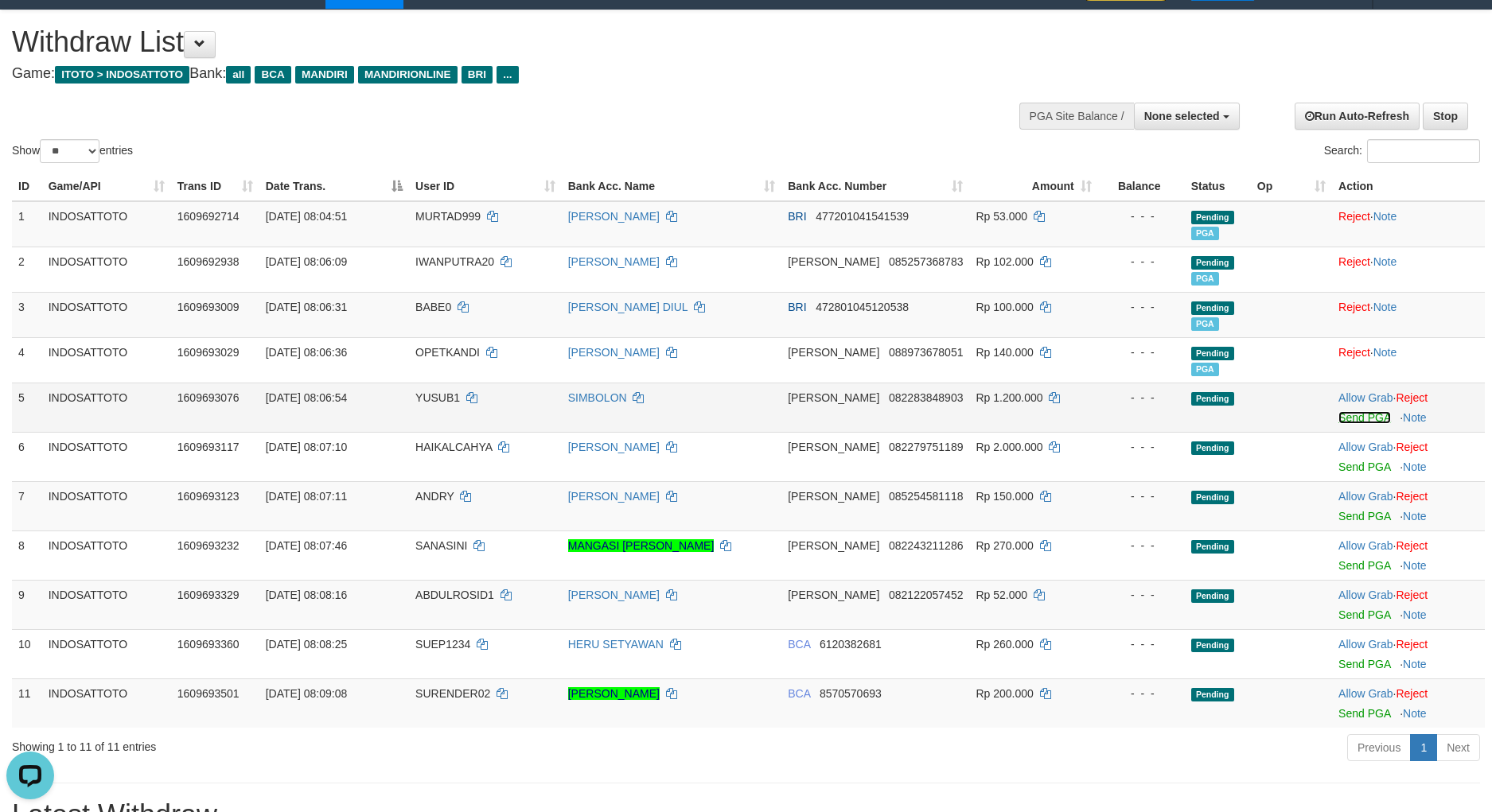
click at [1363, 422] on link "Send PGA" at bounding box center [1364, 418] width 52 height 13
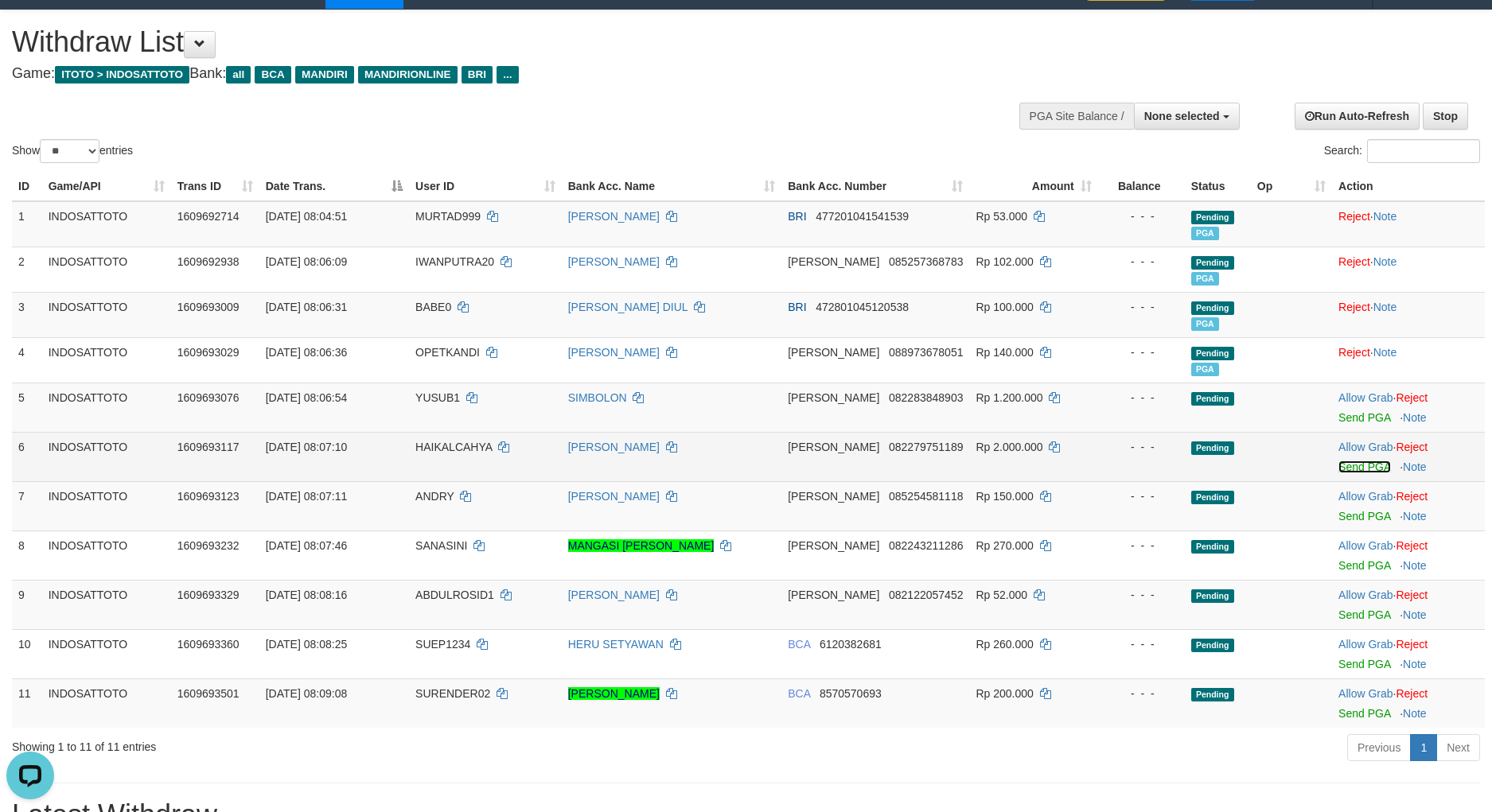
click at [1359, 467] on link "Send PGA" at bounding box center [1364, 467] width 52 height 13
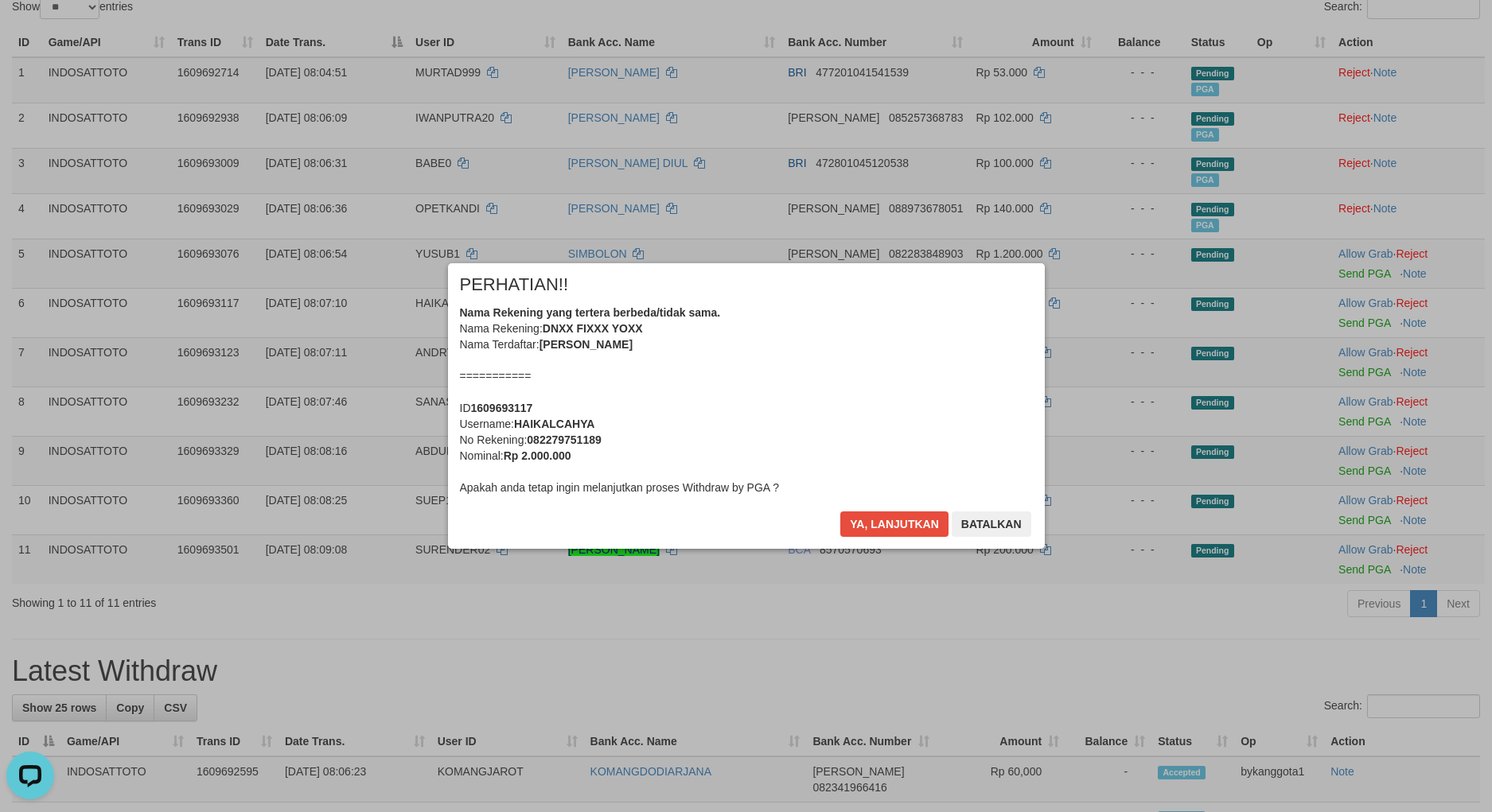
scroll to position [25, 0]
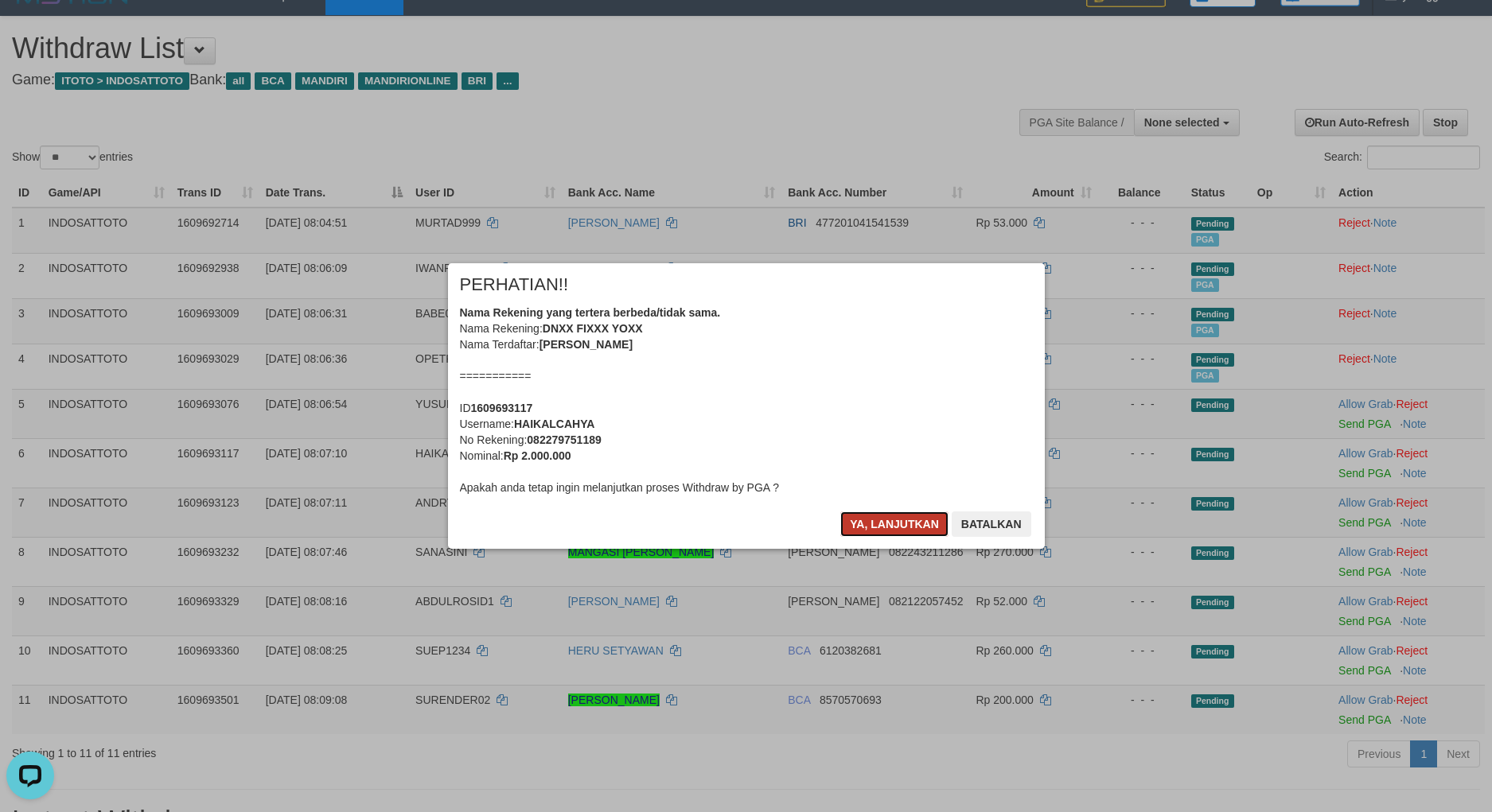
click at [879, 532] on button "Ya, lanjutkan" at bounding box center [893, 525] width 108 height 26
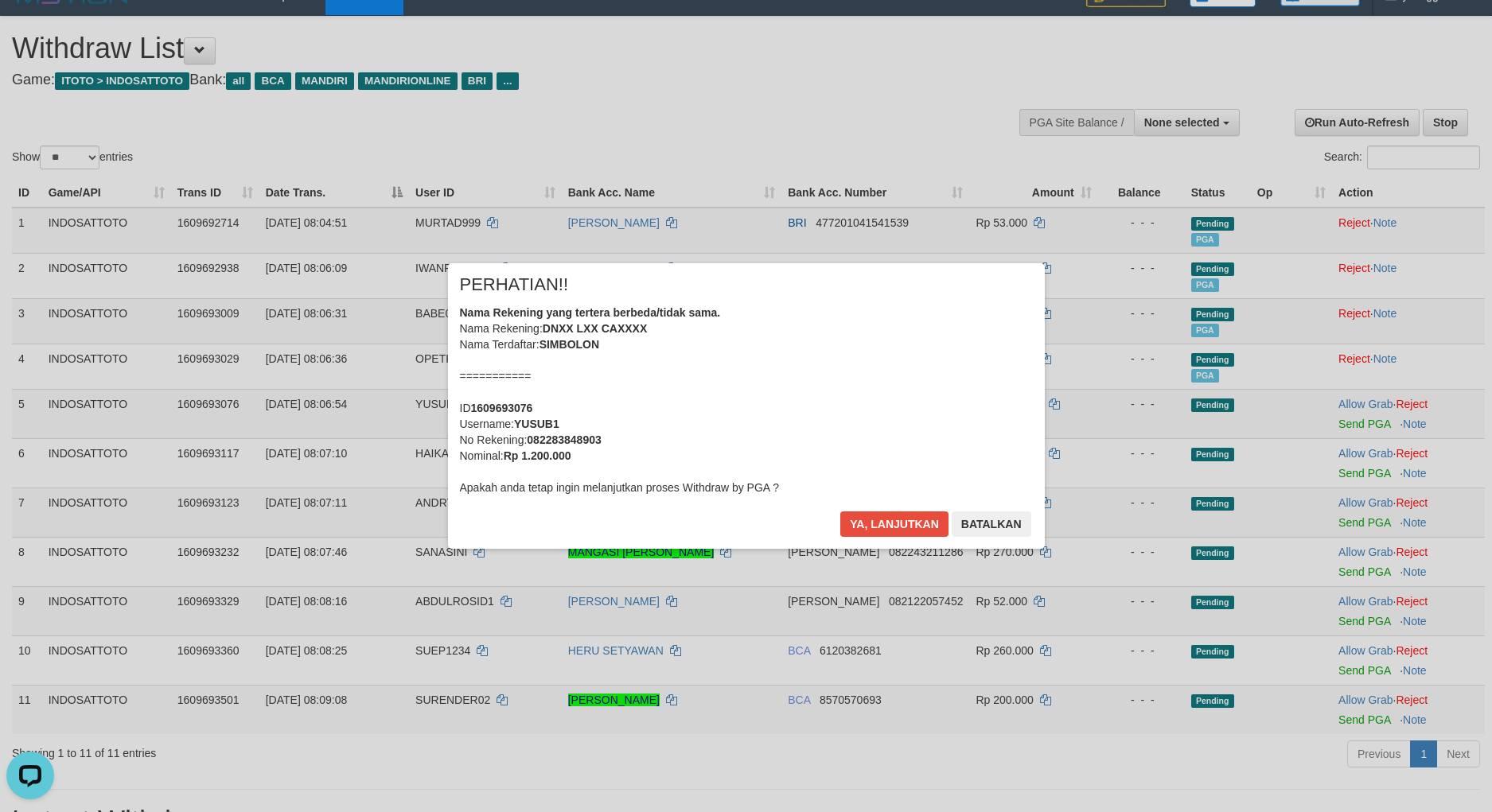
click at [879, 530] on div "× PERHATIAN!! Nama Rekening yang tertera berbeda/tidak sama. Nama Rekening: DNX…" at bounding box center [746, 406] width 621 height 285
click at [879, 530] on button "Ya, lanjutkan" at bounding box center [893, 525] width 108 height 26
click at [879, 530] on div "× PERHATIAN!! Nama Rekening yang tertera berbeda/tidak sama. Nama Rekening: DNX…" at bounding box center [746, 406] width 621 height 285
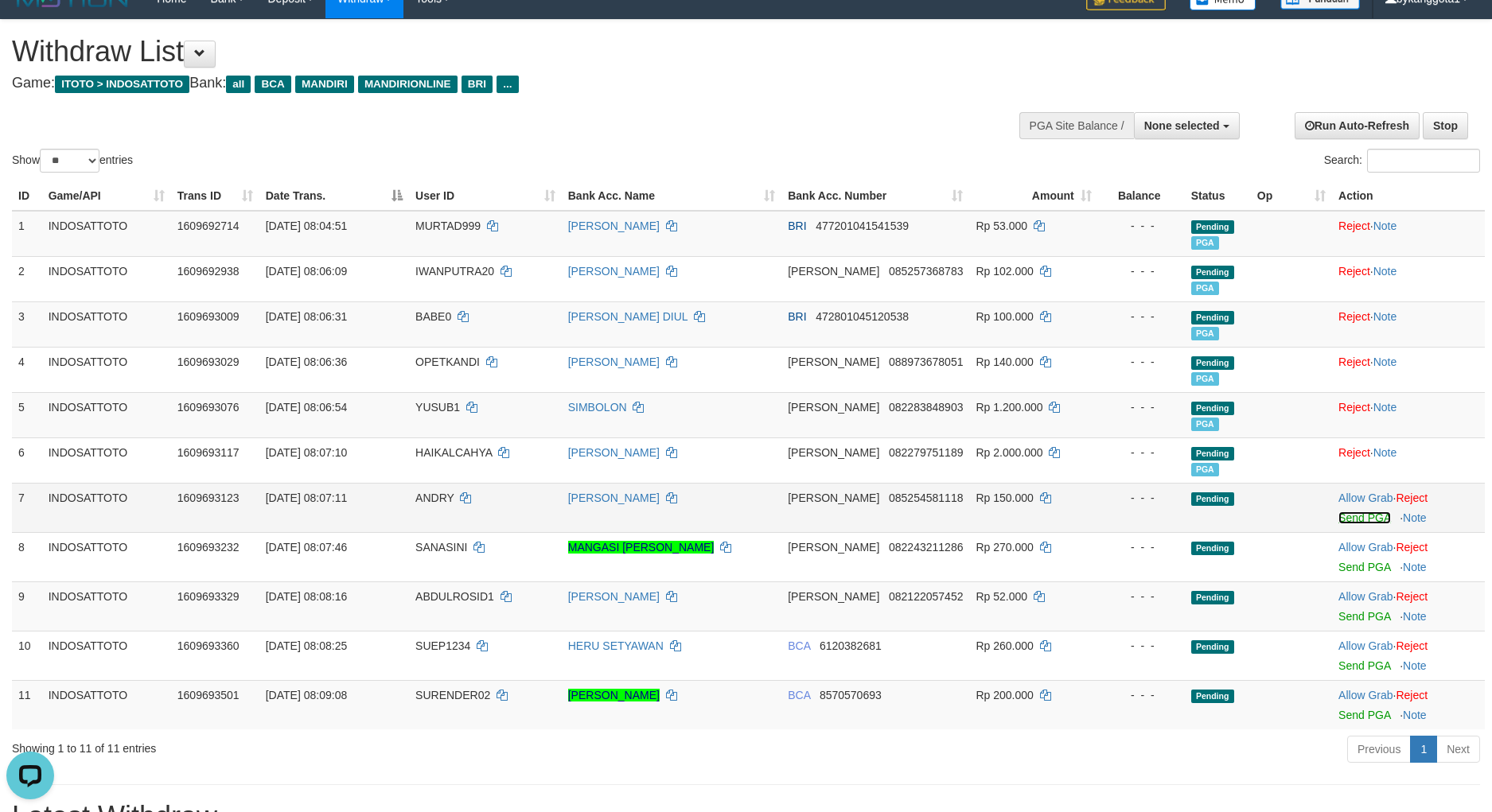
scroll to position [18, 0]
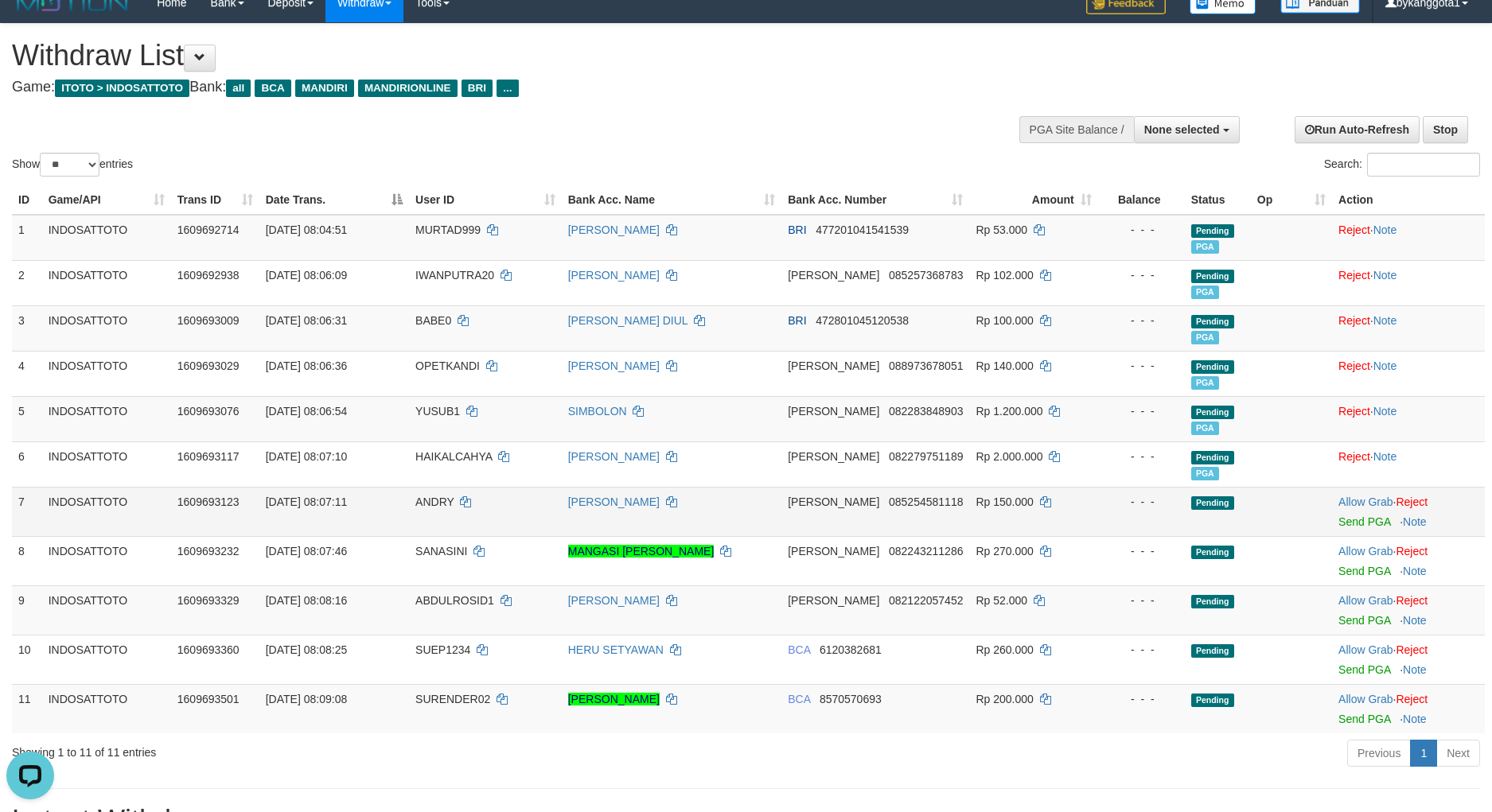
click at [661, 514] on td "[PERSON_NAME]" at bounding box center [672, 511] width 220 height 49
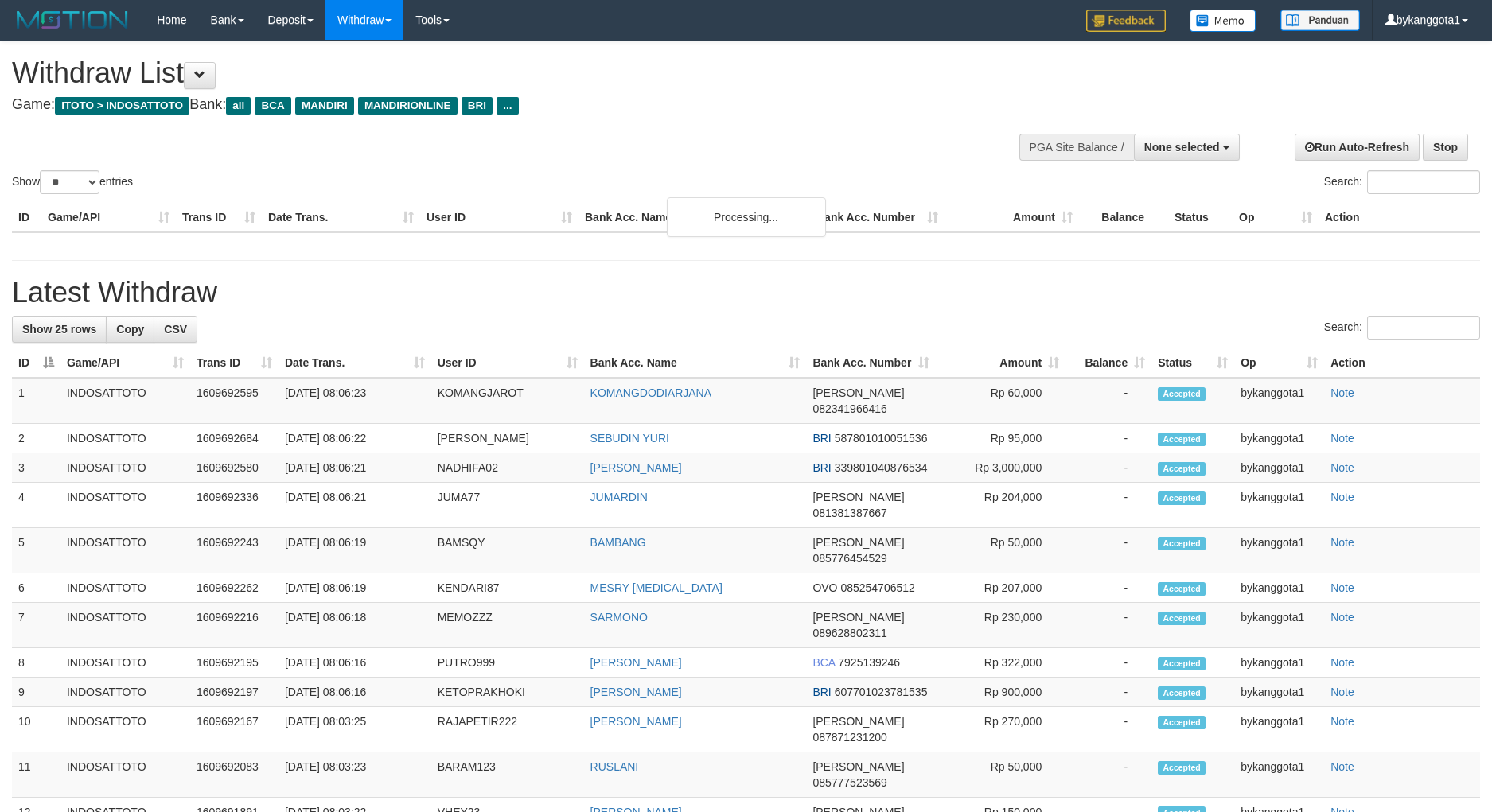
select select
select select "**"
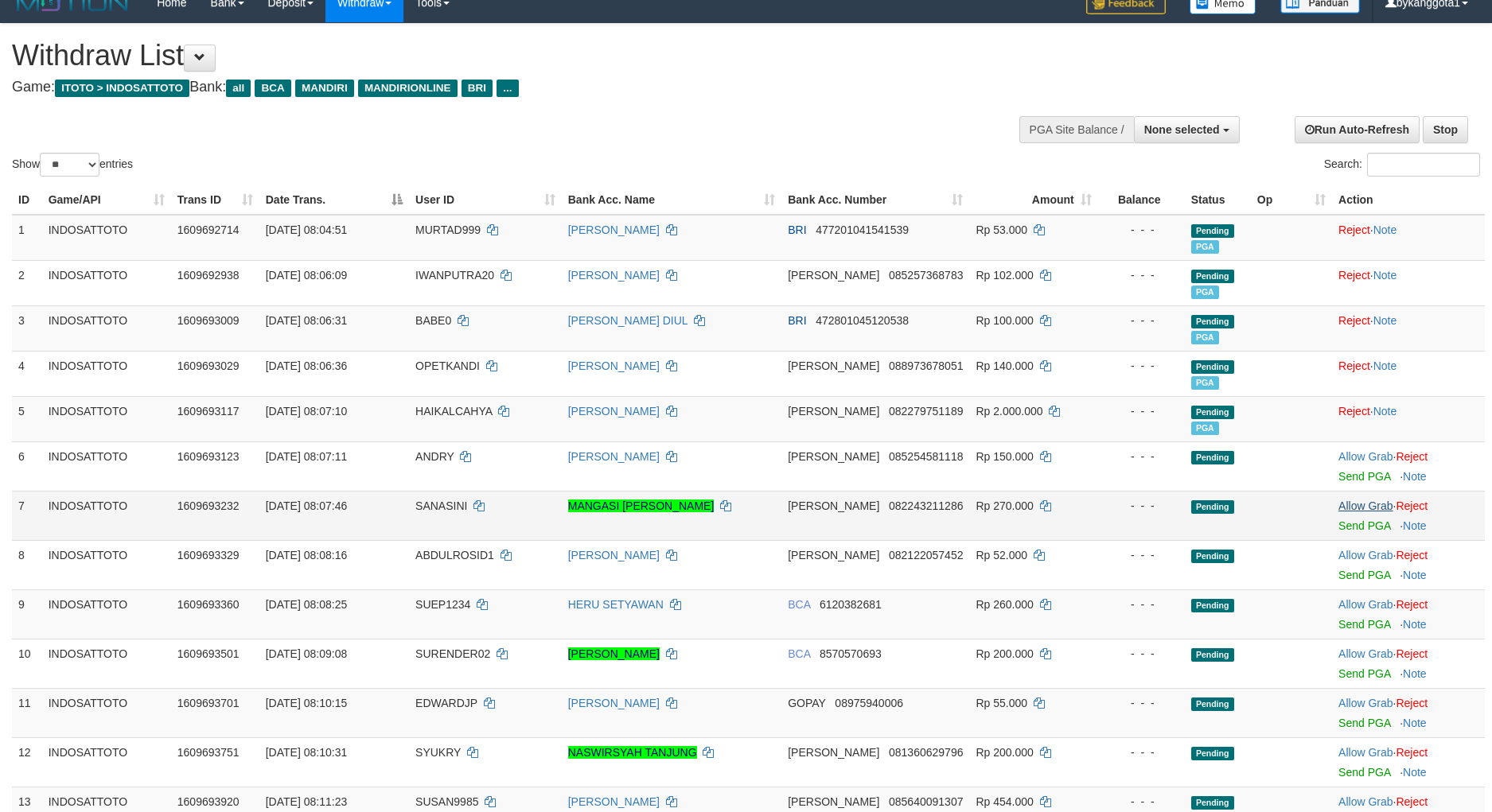
scroll to position [21, 0]
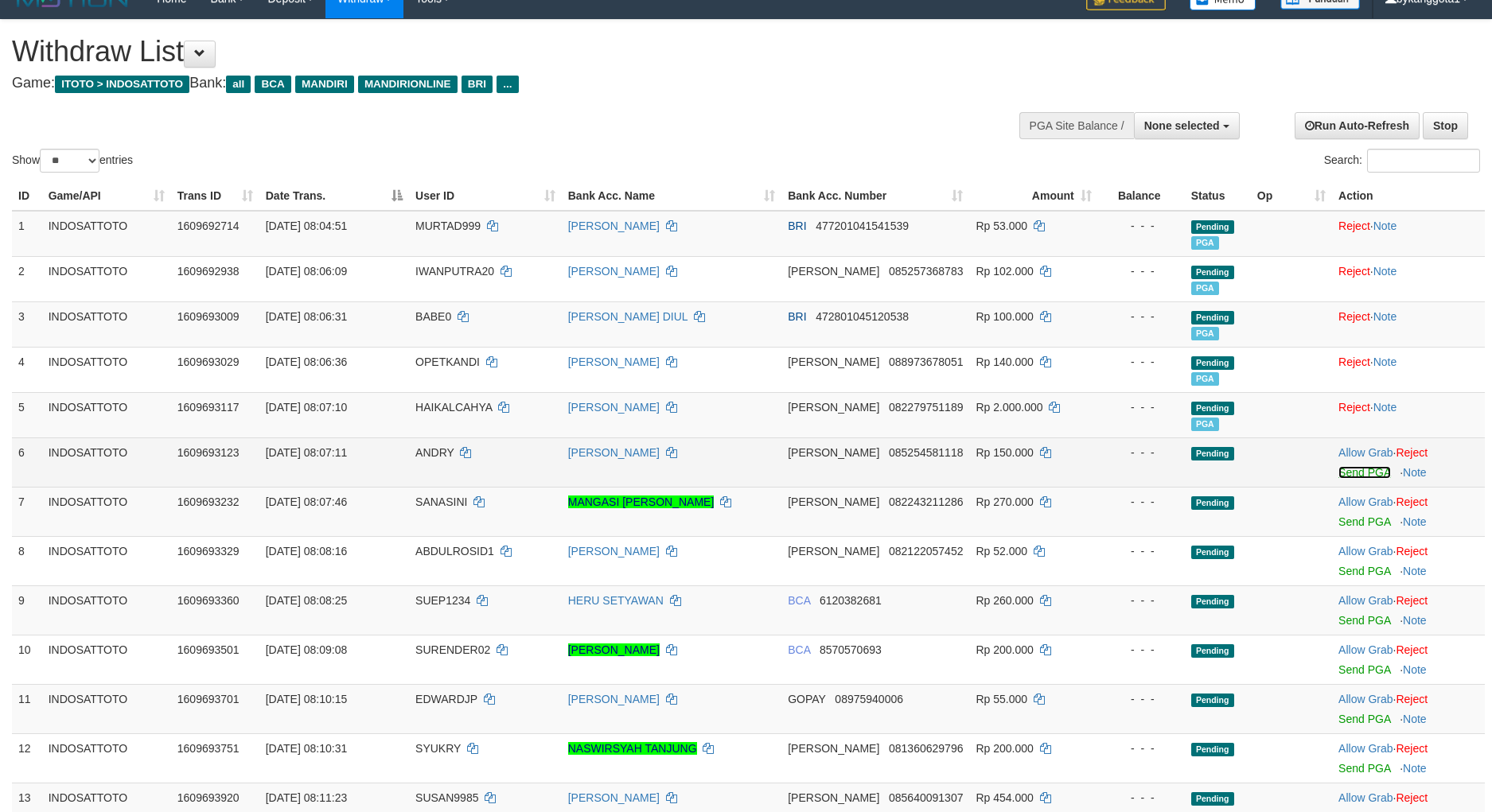
click at [1358, 475] on link "Send PGA" at bounding box center [1364, 473] width 52 height 13
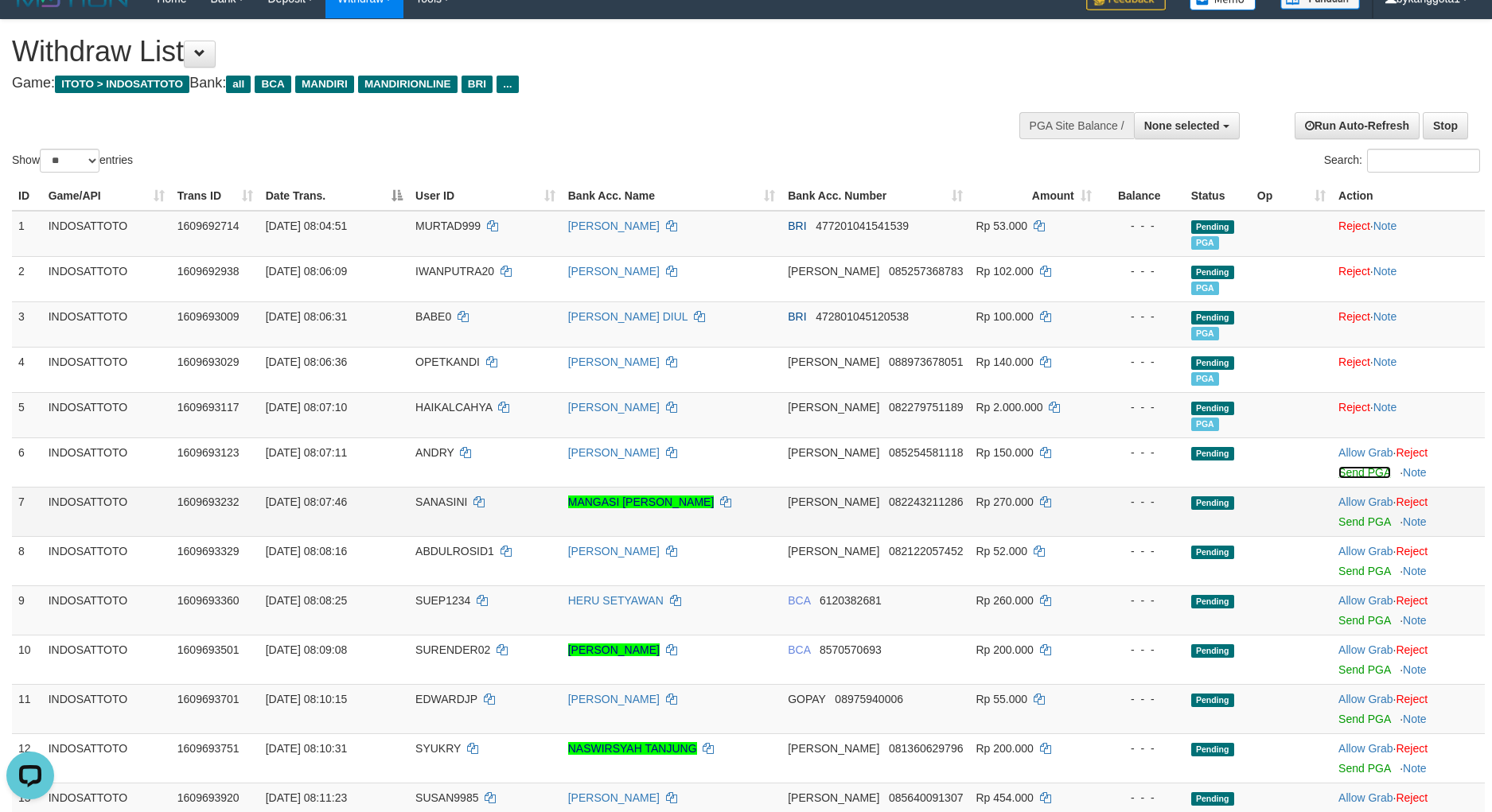
scroll to position [0, 0]
click at [1355, 530] on td "Allow Grab · Reject Send PGA · Note" at bounding box center [1408, 511] width 152 height 49
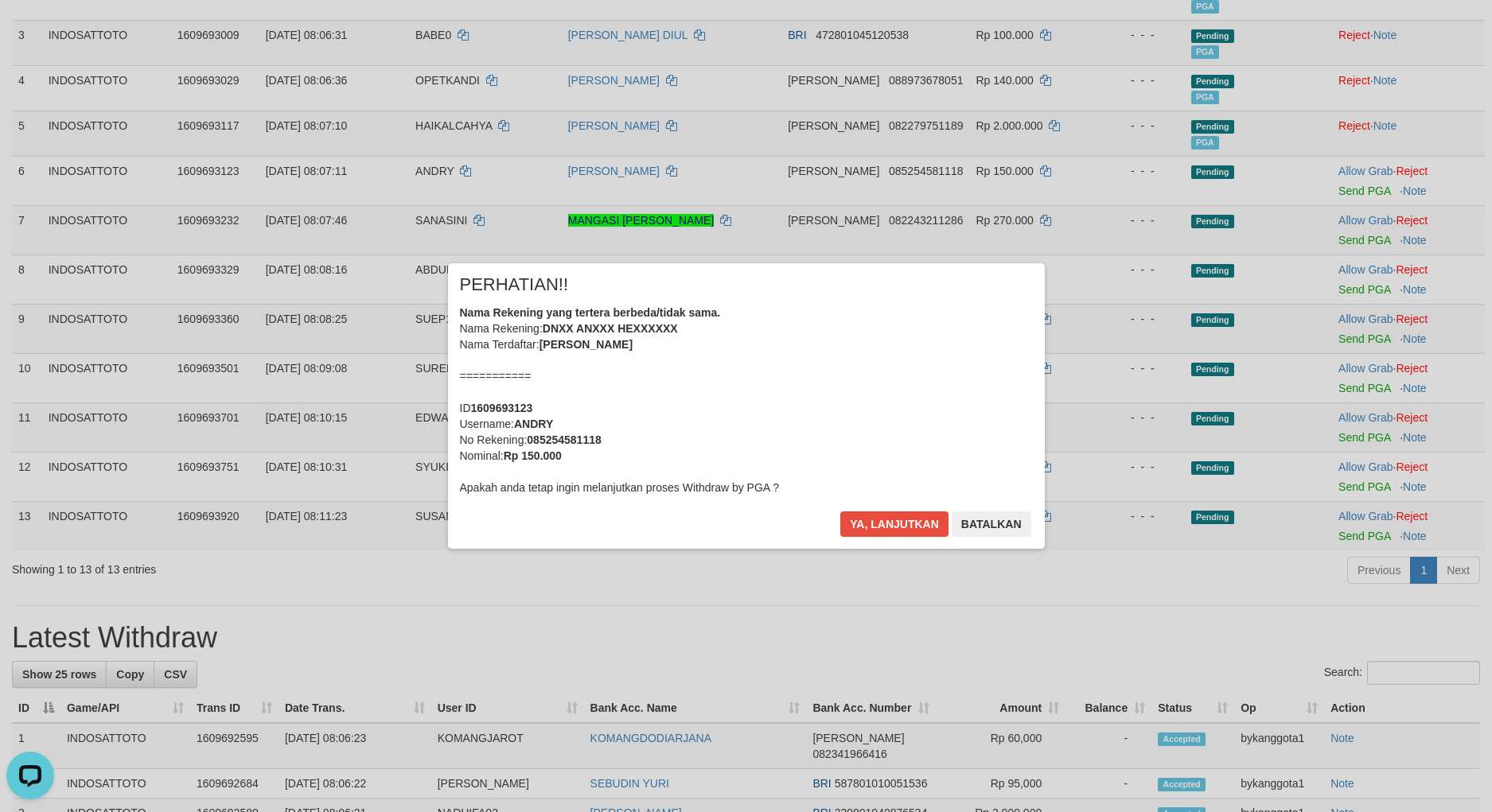
scroll to position [135, 0]
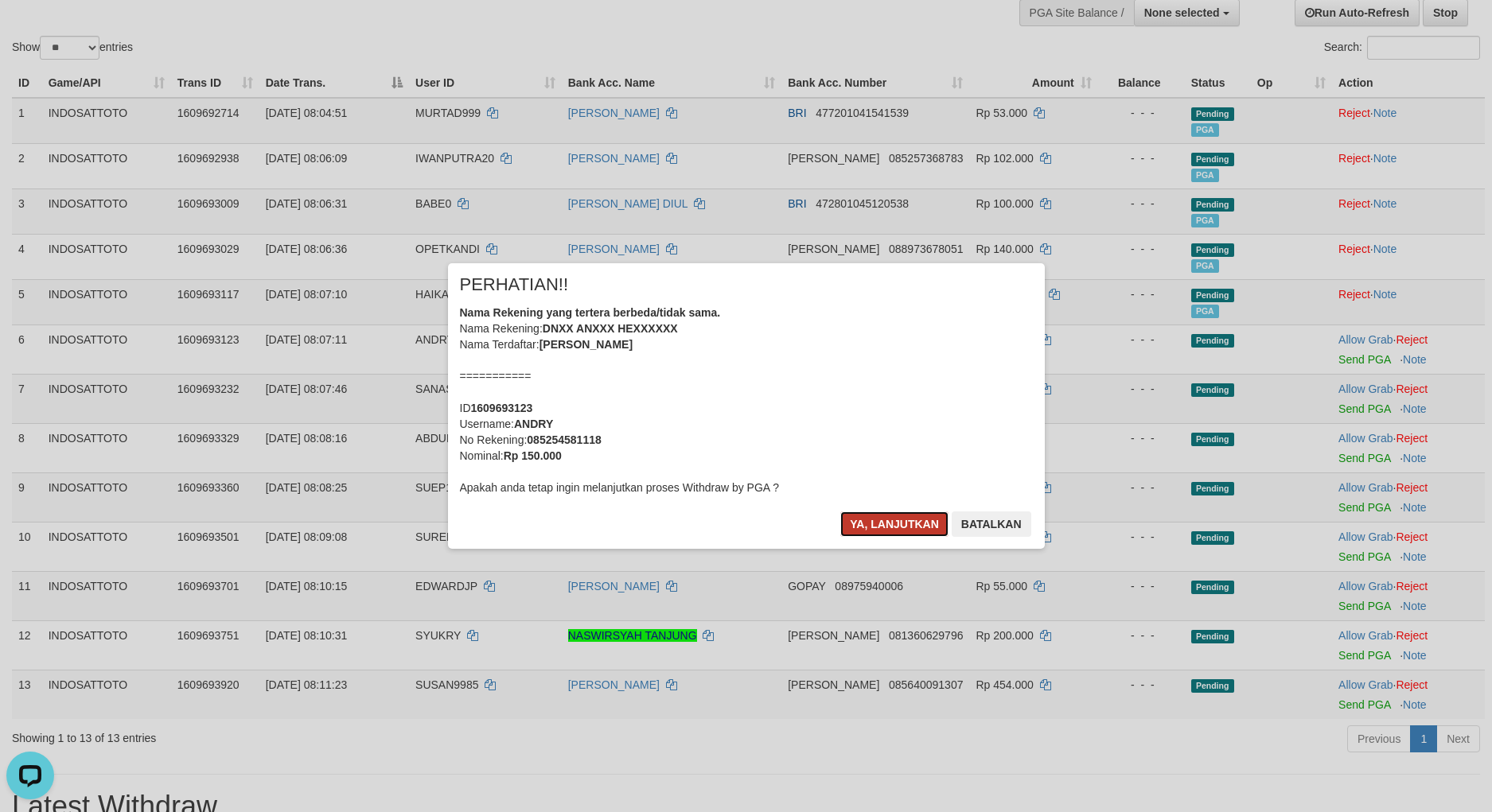
click at [904, 520] on button "Ya, lanjutkan" at bounding box center [893, 525] width 108 height 26
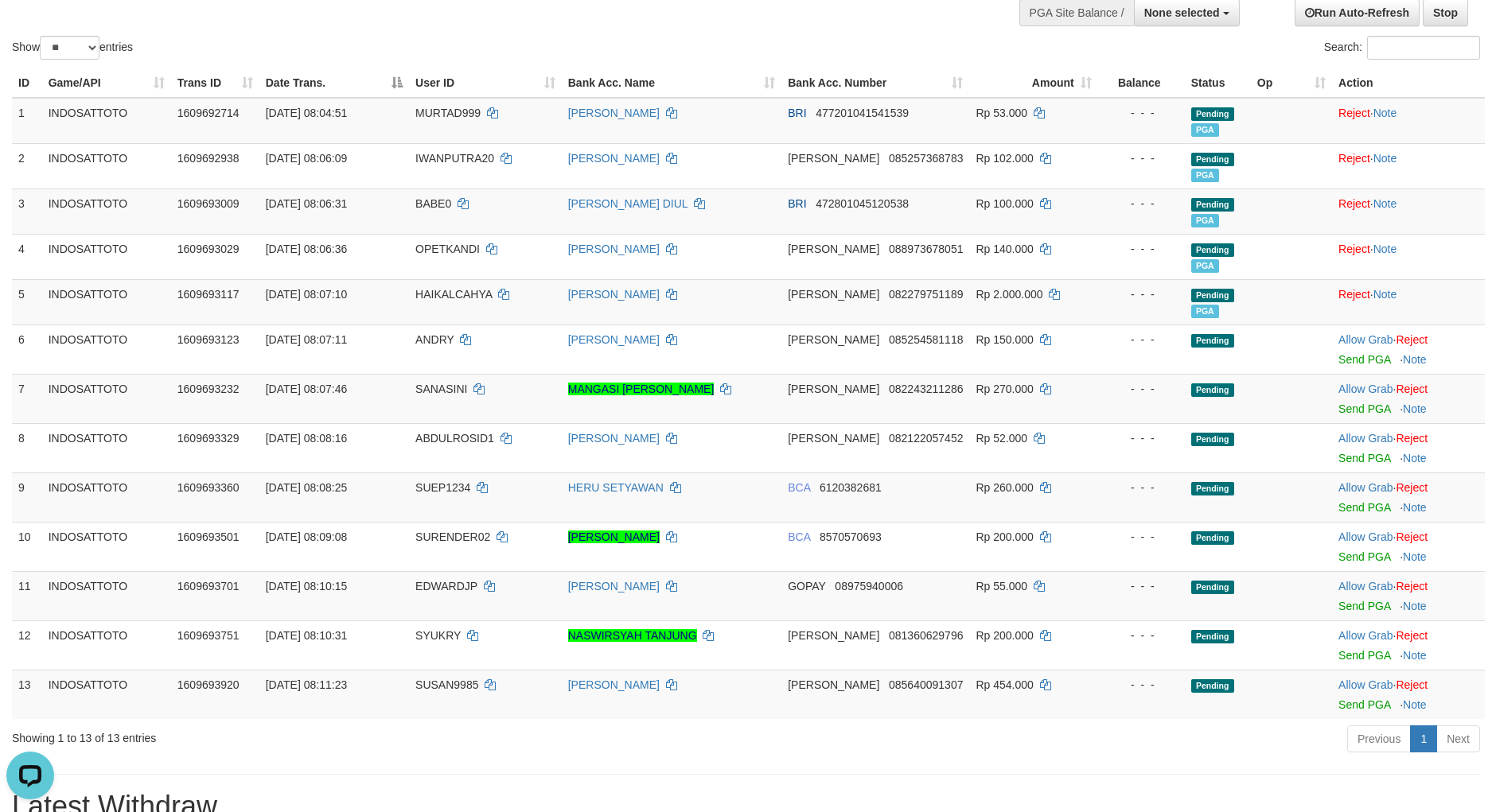
click at [905, 523] on div "× PERHATIAN!! Nama Rekening yang tertera berbeda/tidak sama. Nama Rekening: DNX…" at bounding box center [746, 406] width 621 height 285
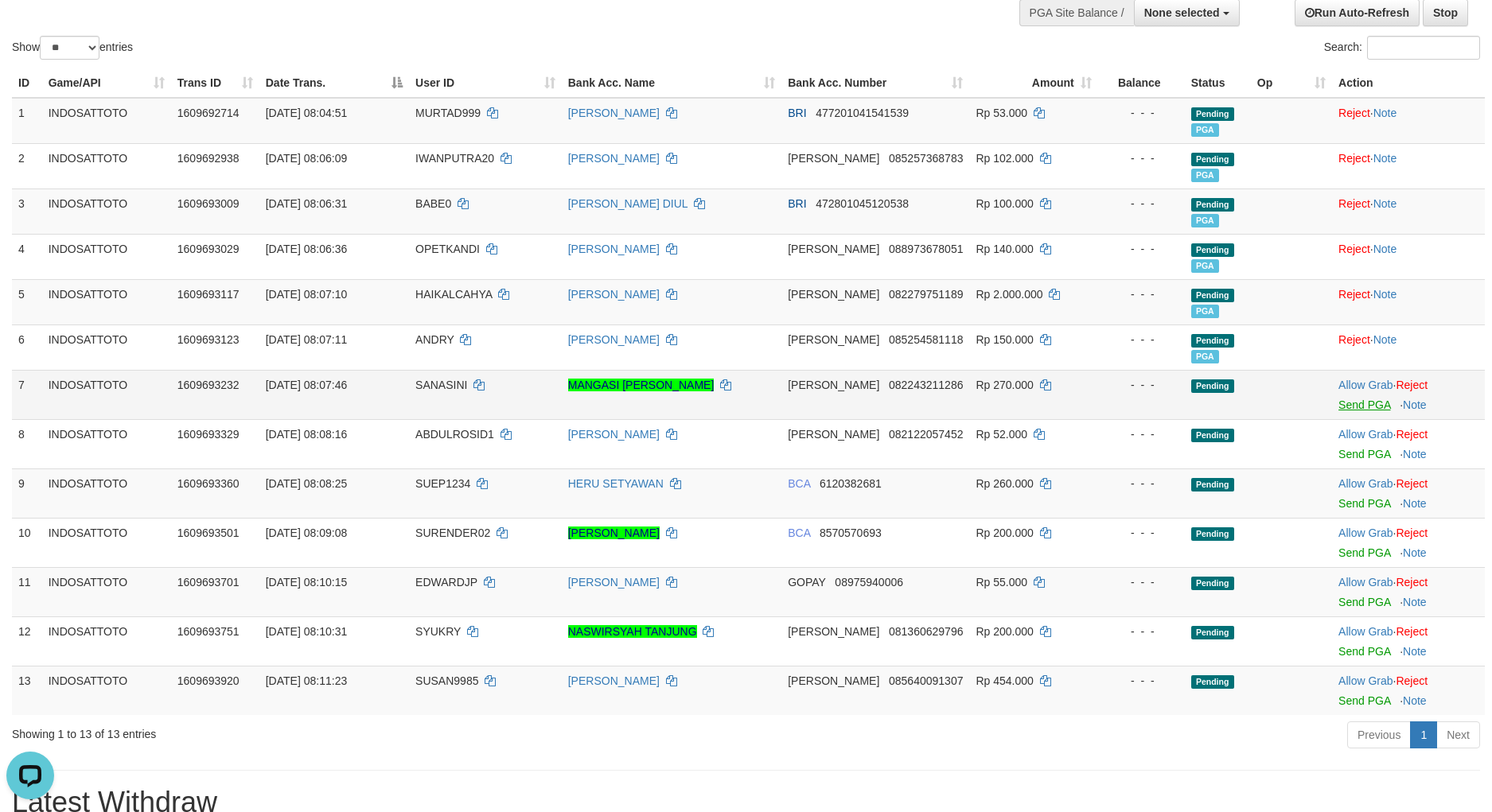
scroll to position [129, 0]
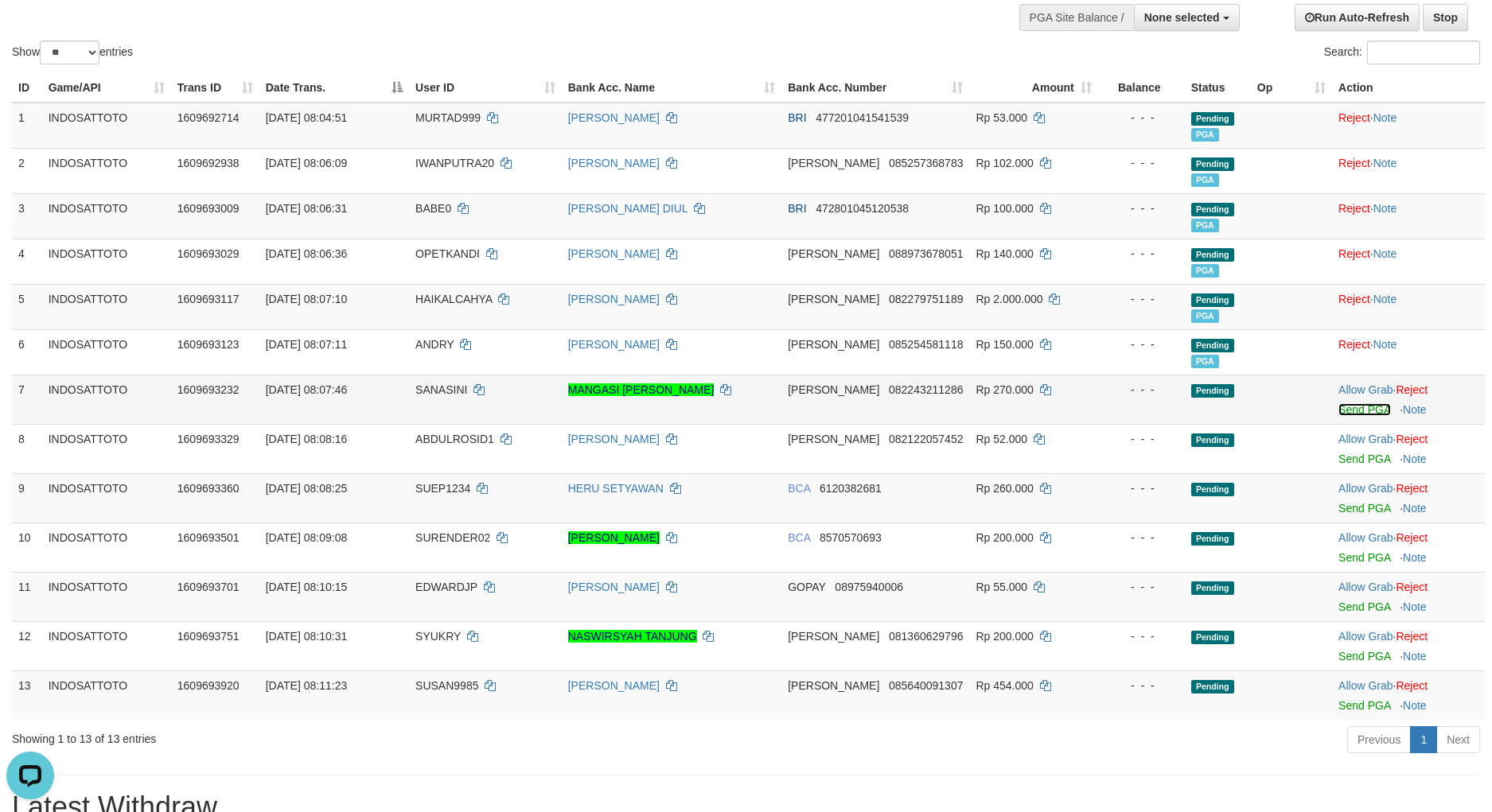
click at [1339, 410] on link "Send PGA" at bounding box center [1364, 410] width 52 height 13
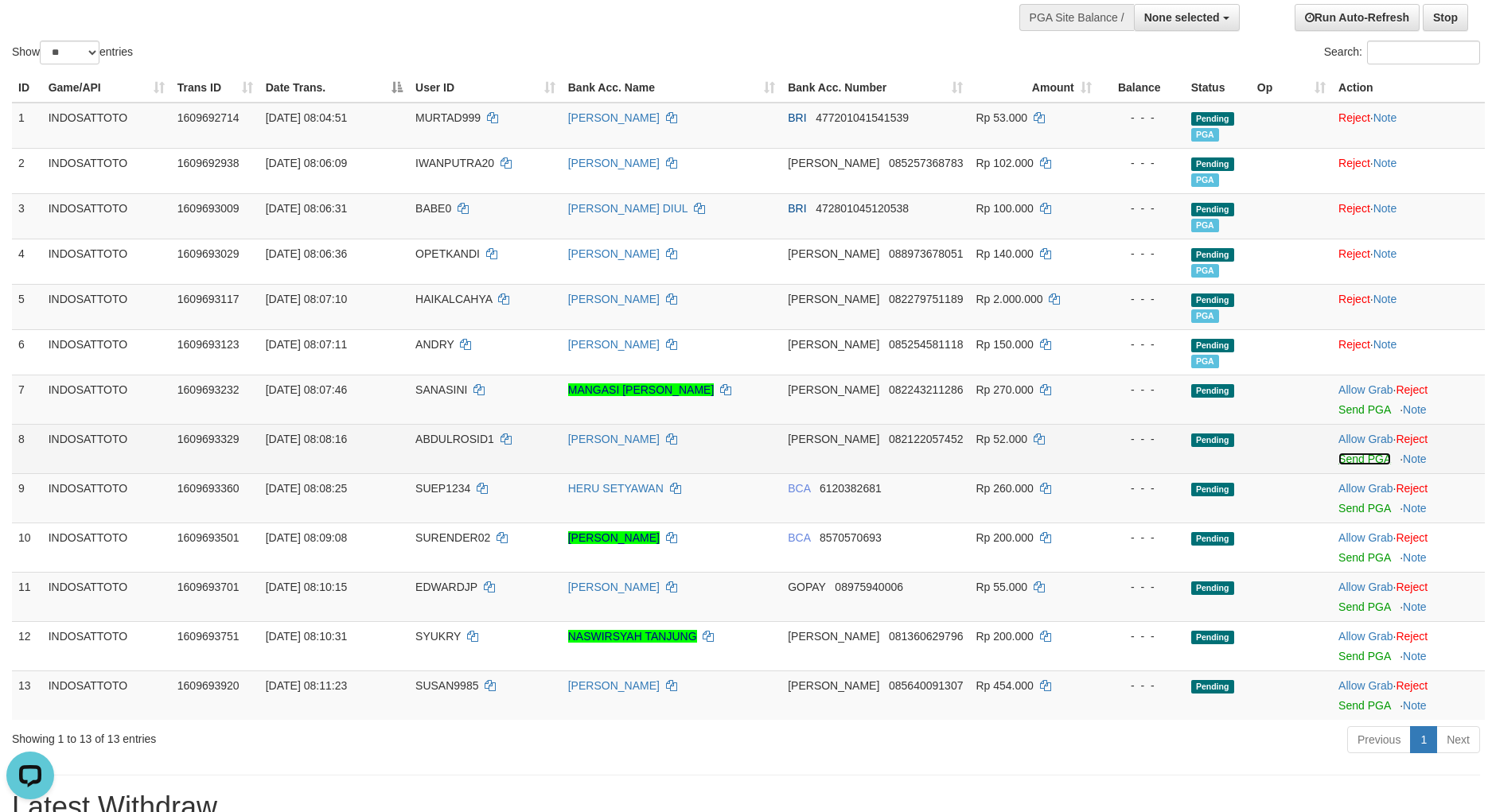
click at [1361, 455] on link "Send PGA" at bounding box center [1364, 459] width 52 height 13
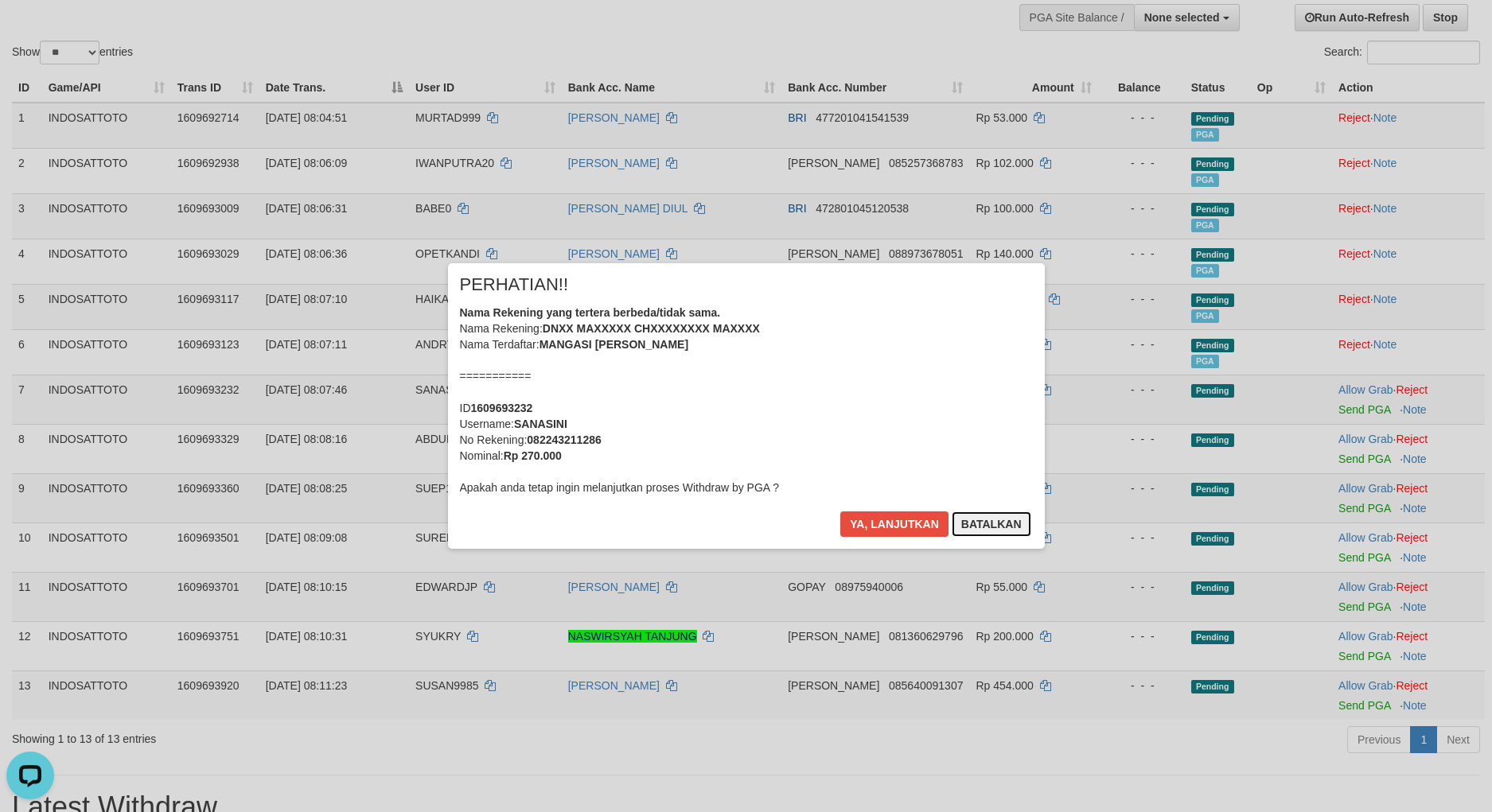
click at [1351, 513] on div "× PERHATIAN!! Nama Rekening yang tertera berbeda/tidak sama. Nama Rekening: DNX…" at bounding box center [746, 406] width 1492 height 348
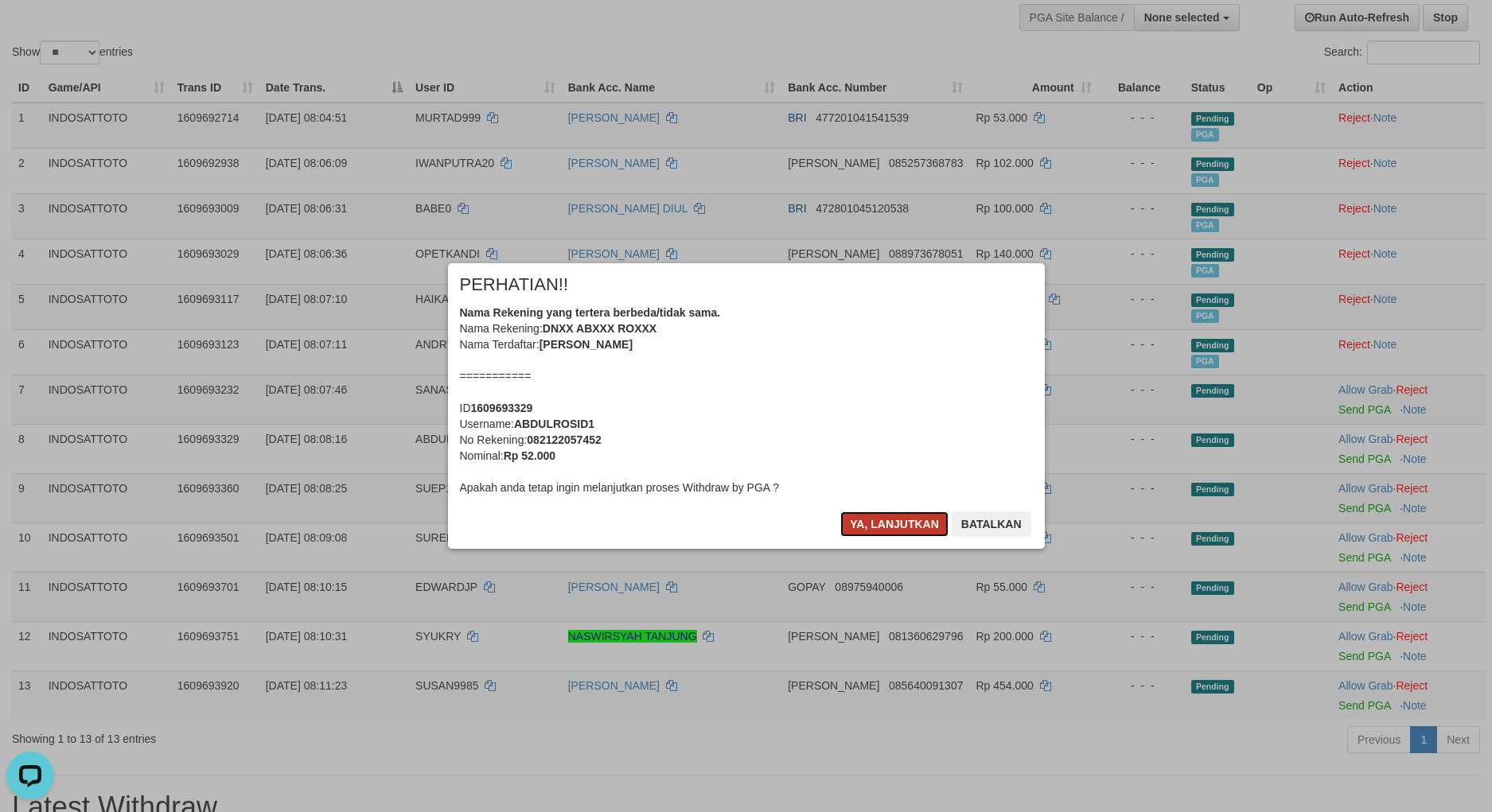
click at [934, 533] on button "Ya, lanjutkan" at bounding box center [893, 525] width 108 height 26
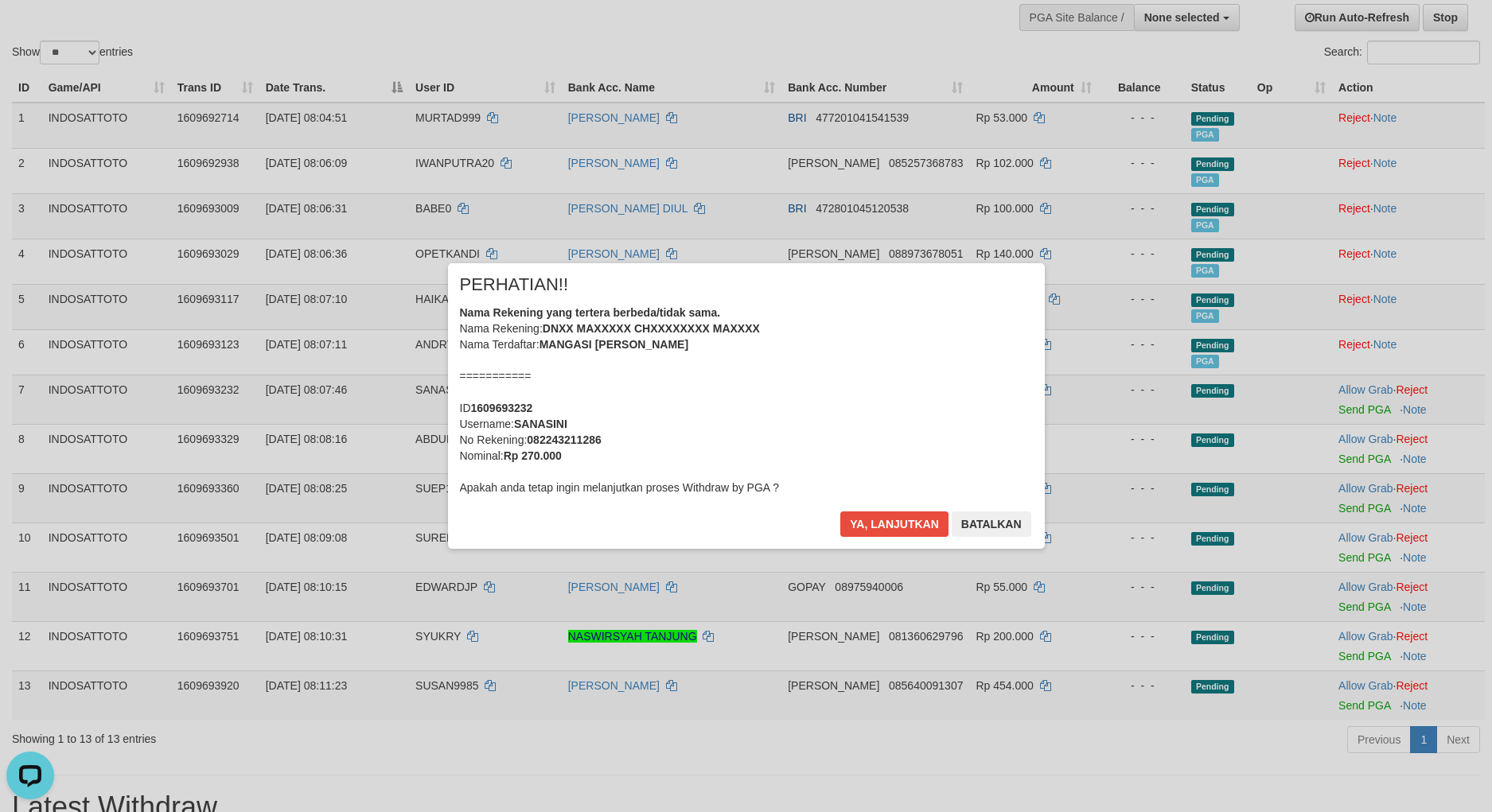
click at [934, 533] on div "× PERHATIAN!! Nama Rekening yang tertera berbeda/tidak sama. Nama Rekening: DNX…" at bounding box center [746, 406] width 621 height 285
click at [934, 533] on button "Ya, lanjutkan" at bounding box center [893, 525] width 108 height 26
click at [934, 533] on div "× PERHATIAN!! Nama Rekening yang tertera berbeda/tidak sama. Nama Rekening: DNX…" at bounding box center [746, 406] width 621 height 285
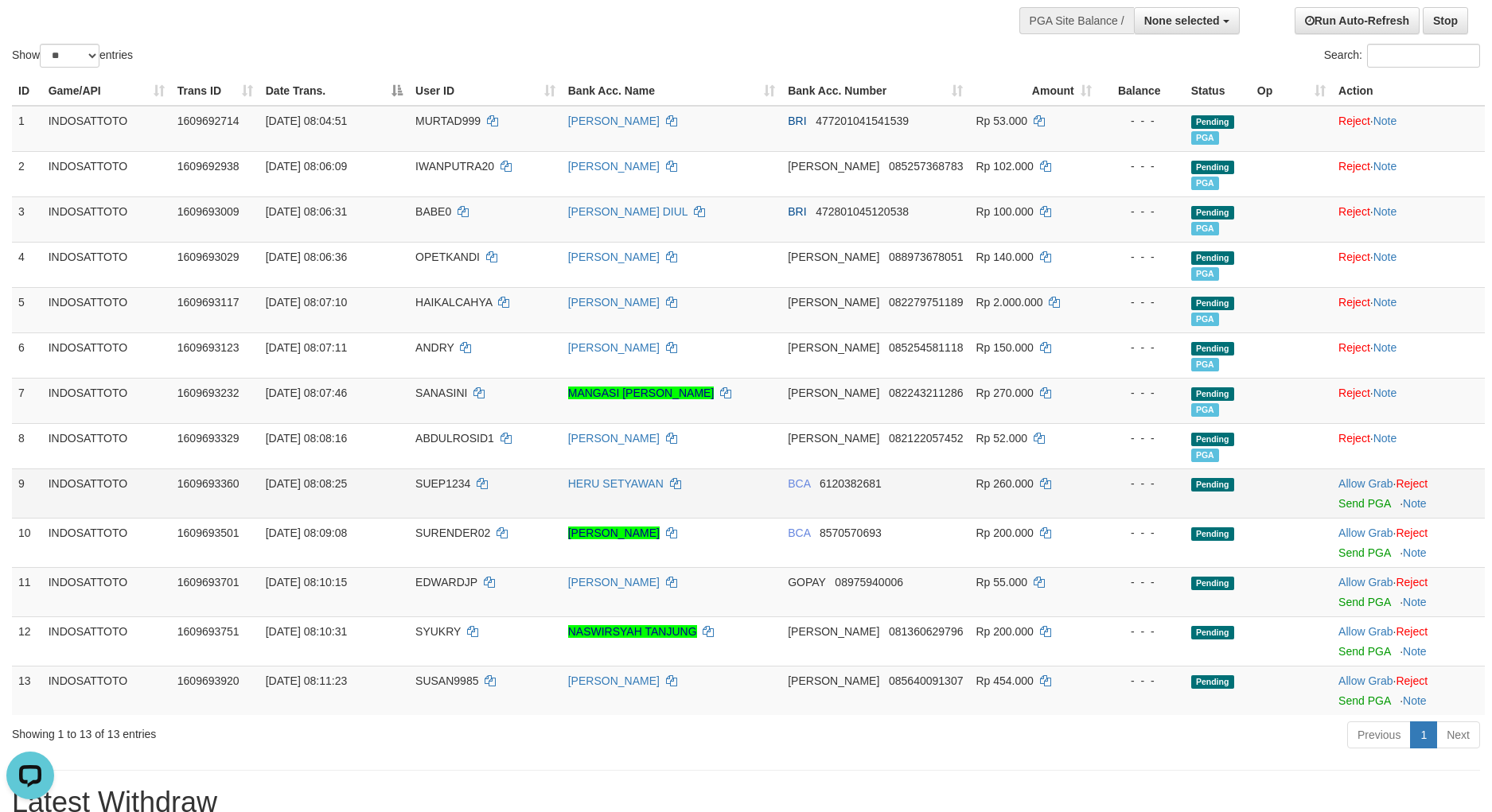
scroll to position [123, 0]
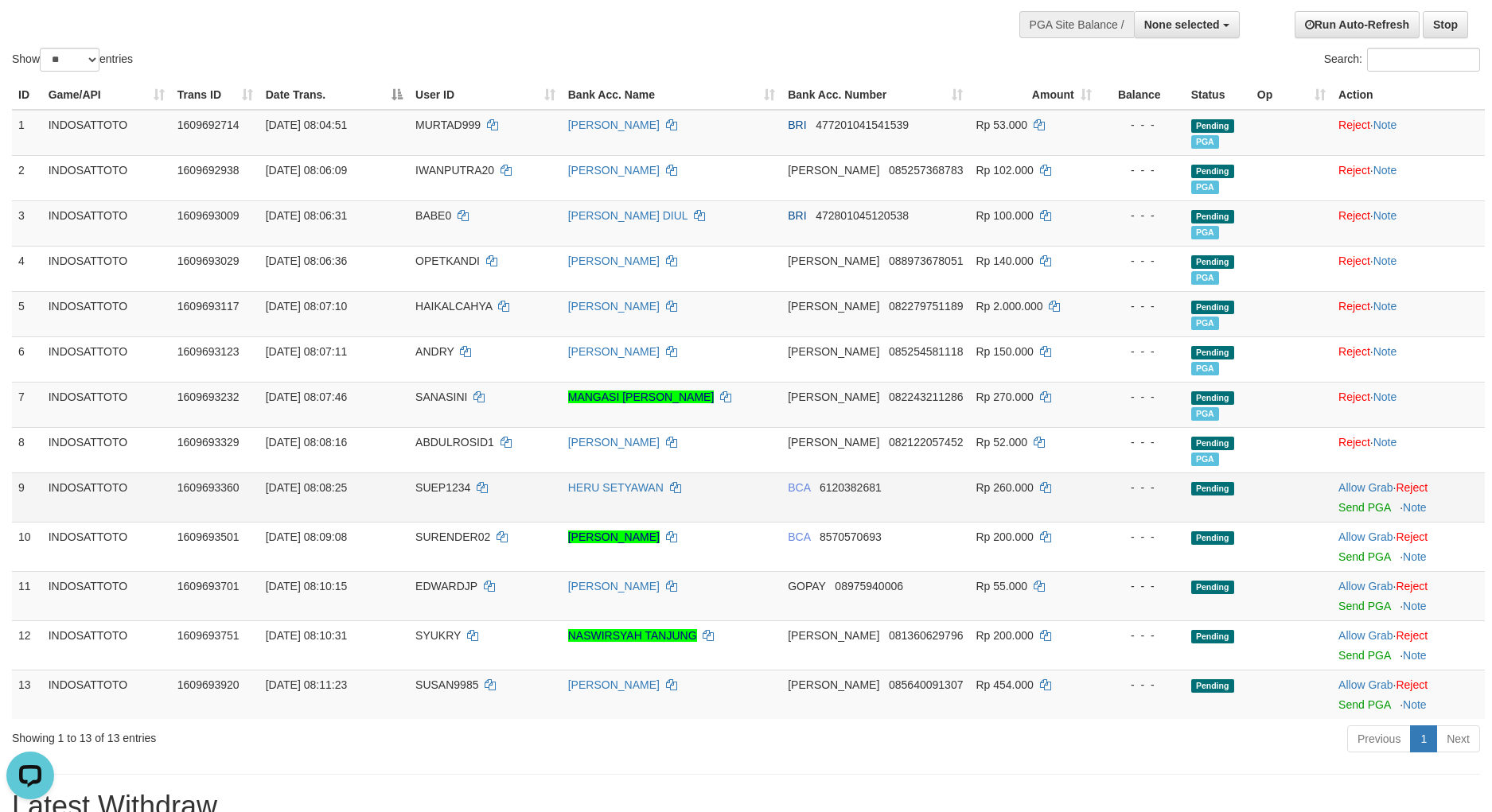
click at [1356, 516] on td "Allow Grab · Reject Send PGA · Note" at bounding box center [1408, 497] width 152 height 49
click at [1364, 508] on link "Send PGA" at bounding box center [1364, 508] width 52 height 13
click at [1353, 559] on link "Send PGA" at bounding box center [1364, 557] width 52 height 13
click at [1354, 611] on link "Send PGA" at bounding box center [1364, 606] width 52 height 13
click at [1352, 650] on td "Allow Grab · Reject Send PGA · Note" at bounding box center [1408, 645] width 152 height 49
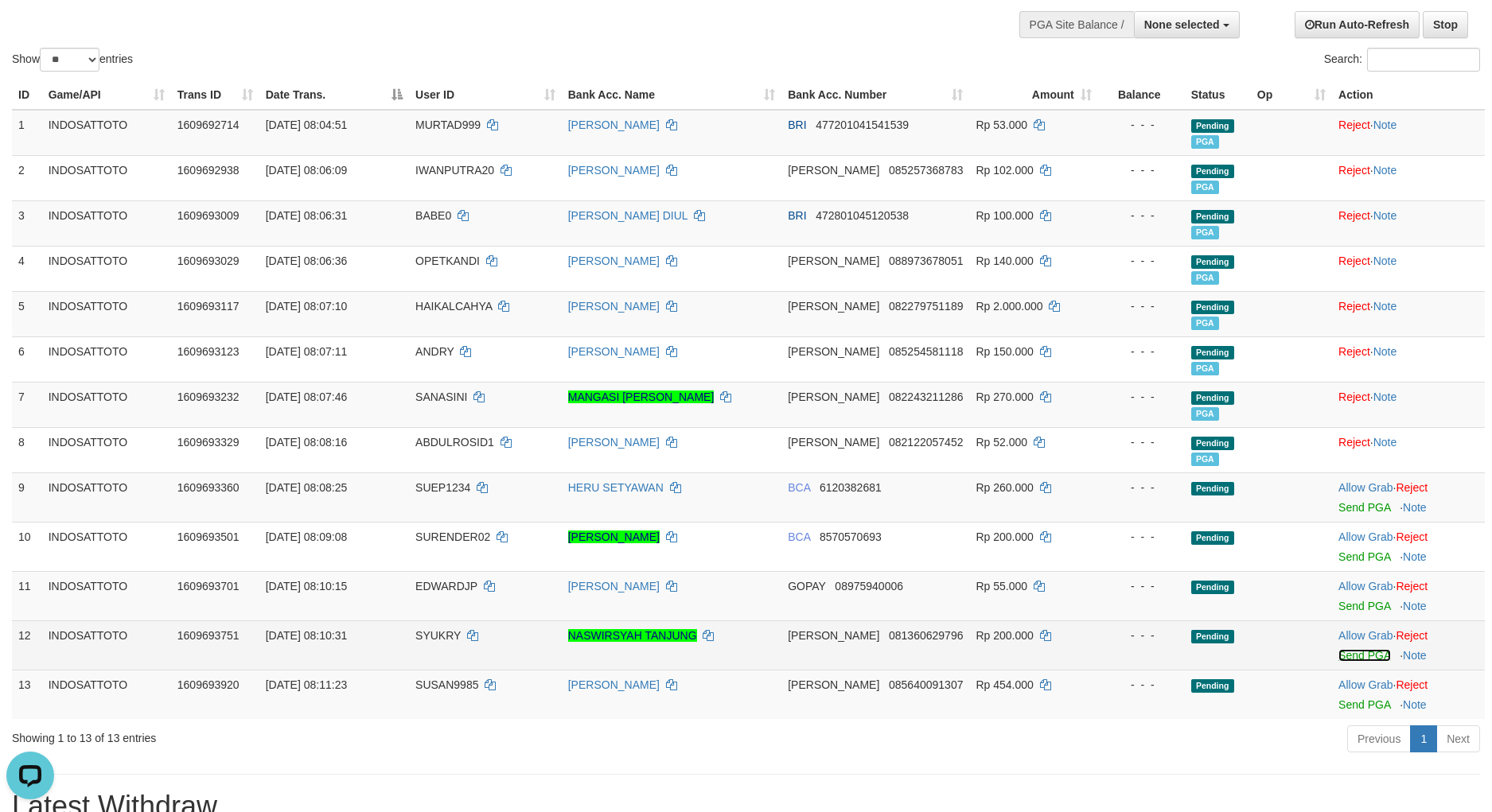
click at [1350, 659] on link "Send PGA" at bounding box center [1364, 656] width 52 height 13
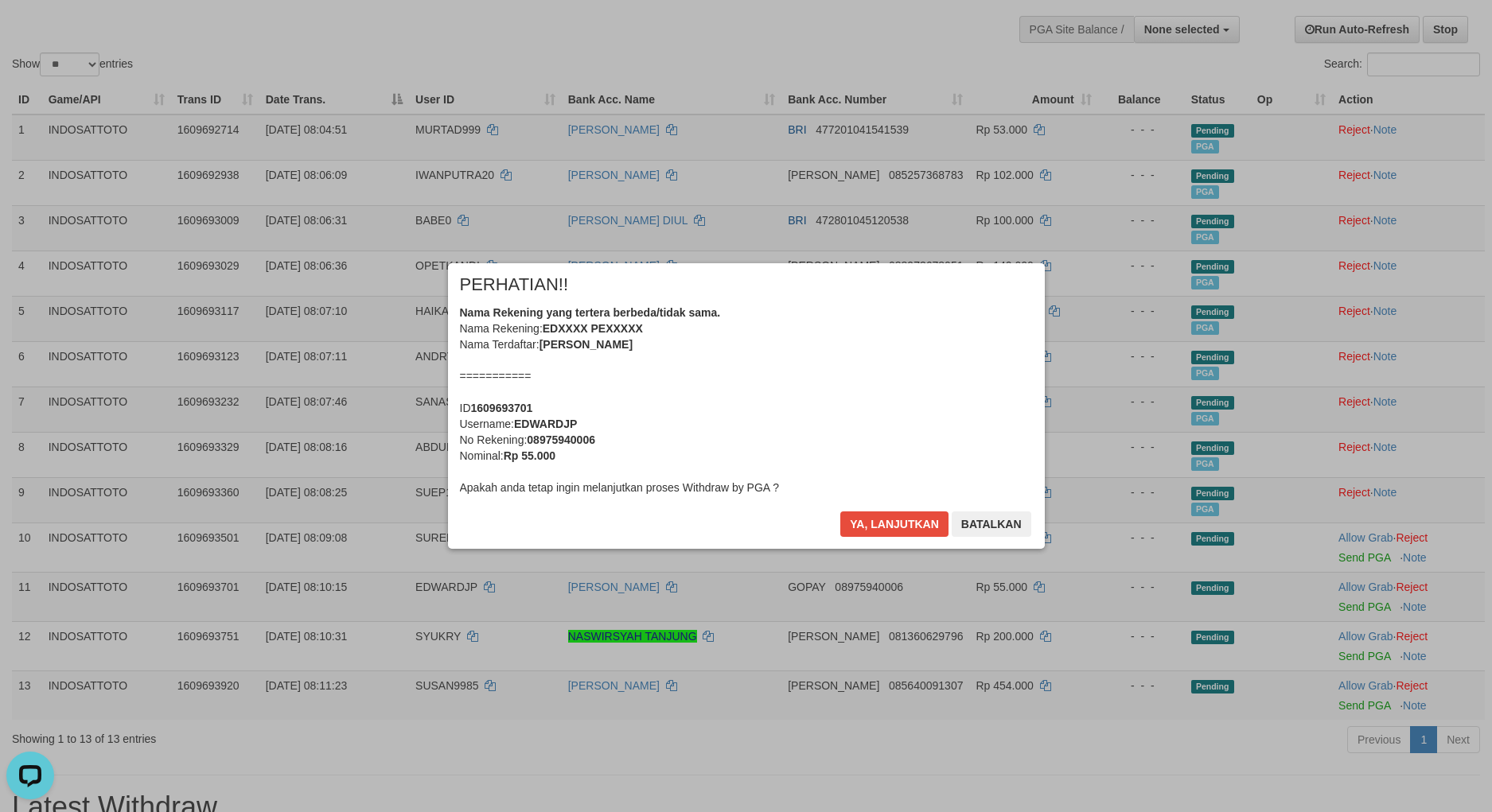
scroll to position [115, 0]
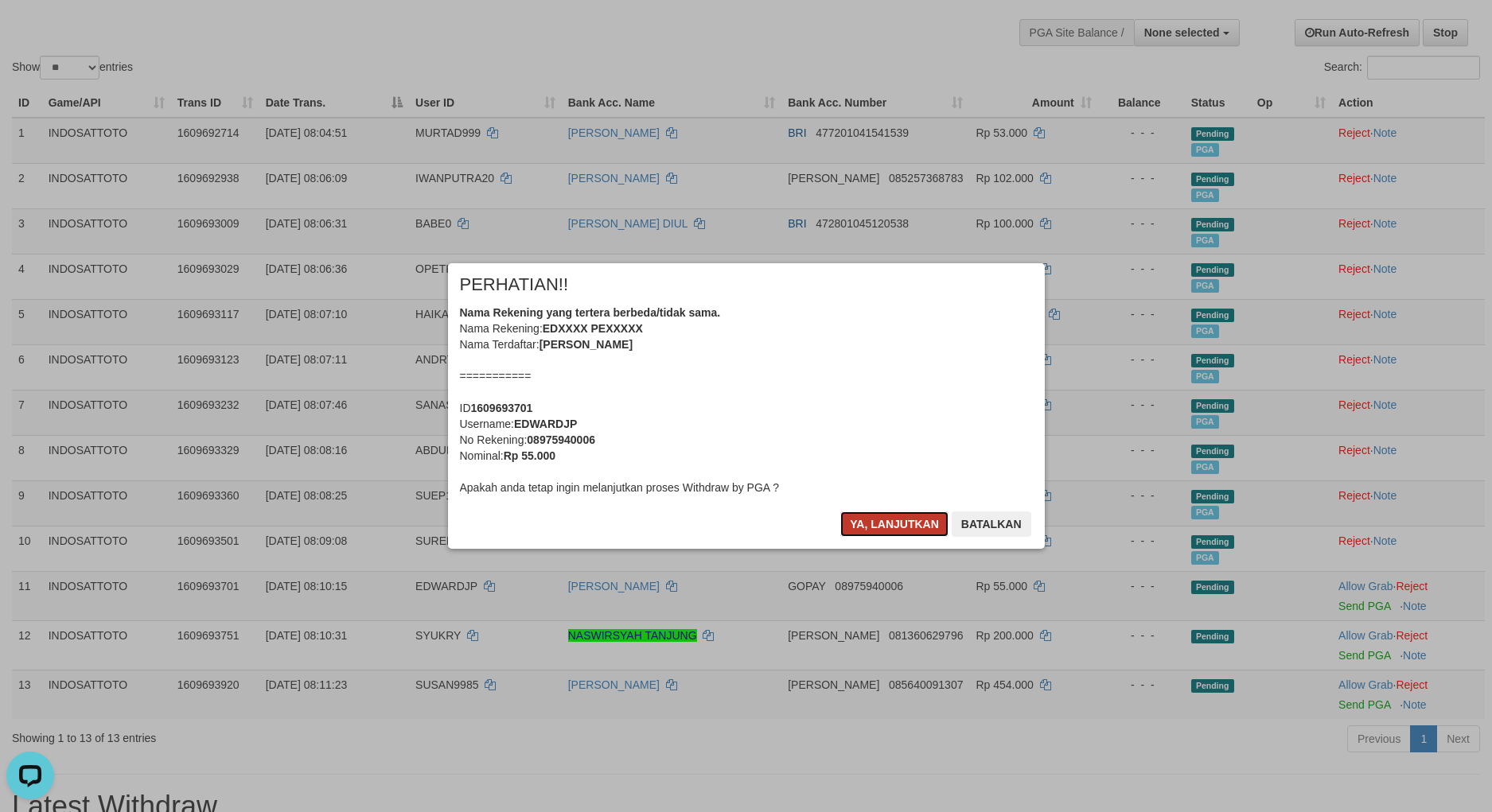
click at [879, 528] on button "Ya, lanjutkan" at bounding box center [893, 525] width 108 height 26
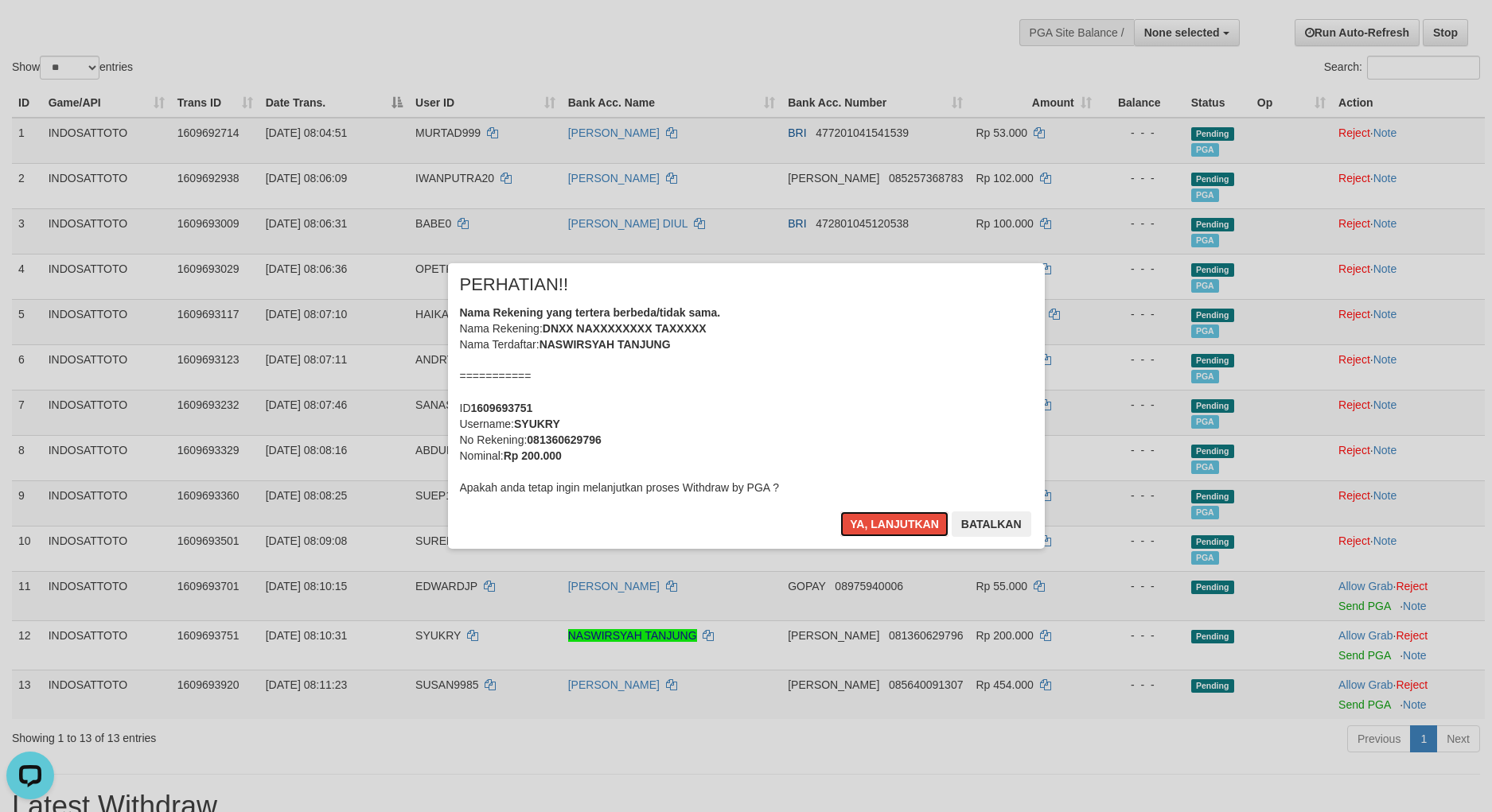
click at [879, 530] on button "Ya, lanjutkan" at bounding box center [893, 525] width 108 height 26
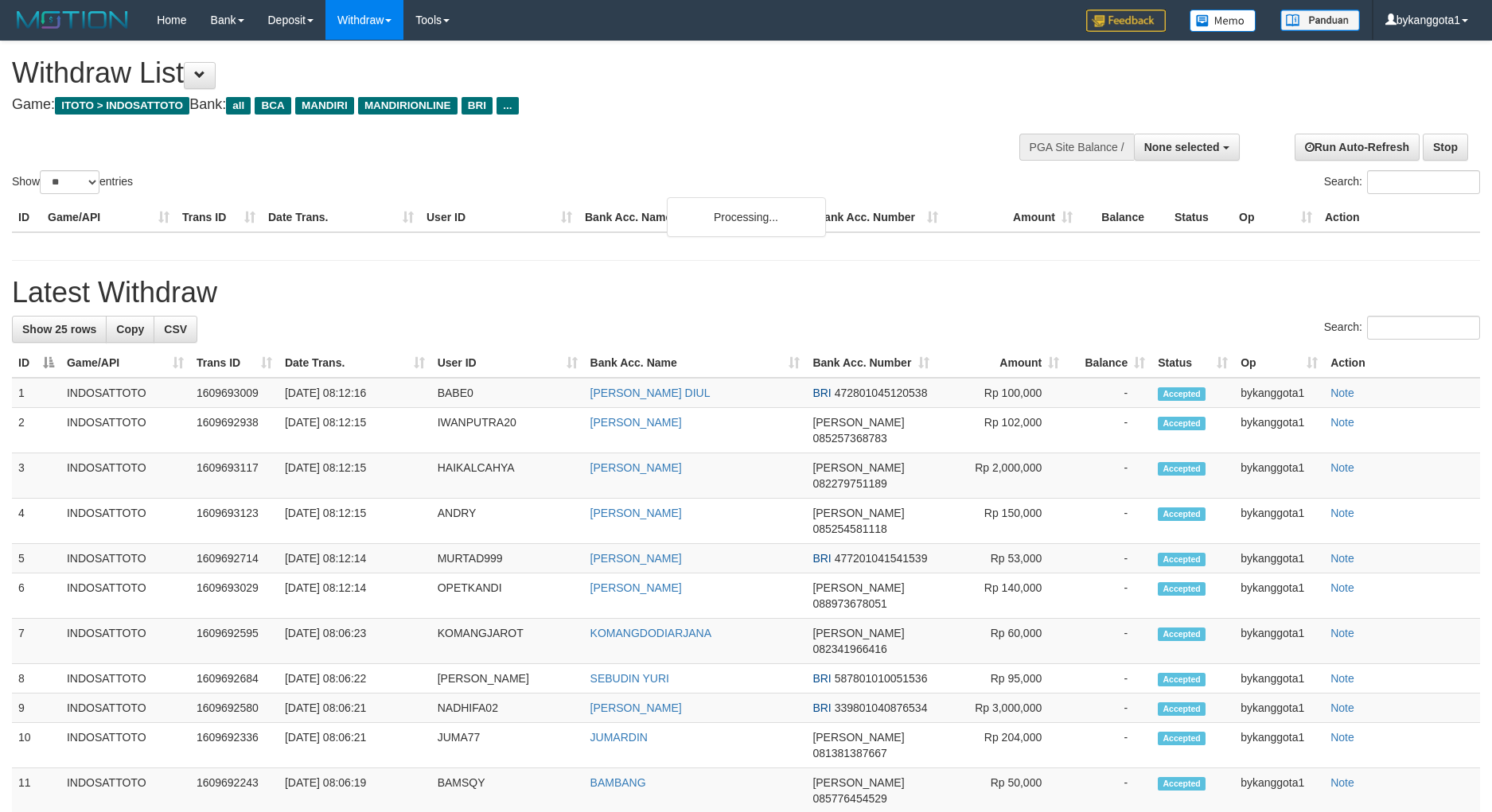
select select
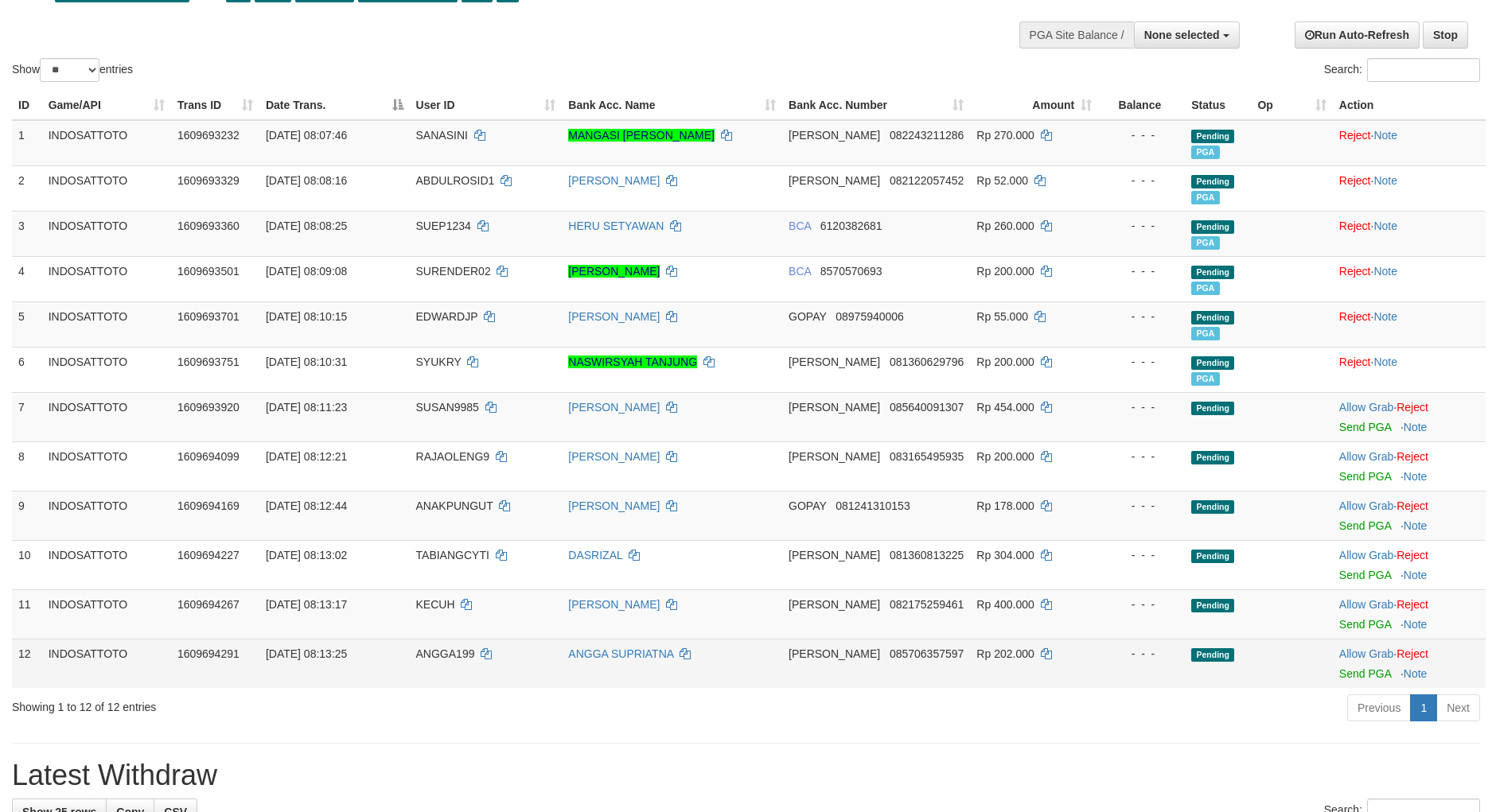
click at [1444, 673] on td "Allow Grab · Reject Send PGA · Note" at bounding box center [1408, 663] width 152 height 49
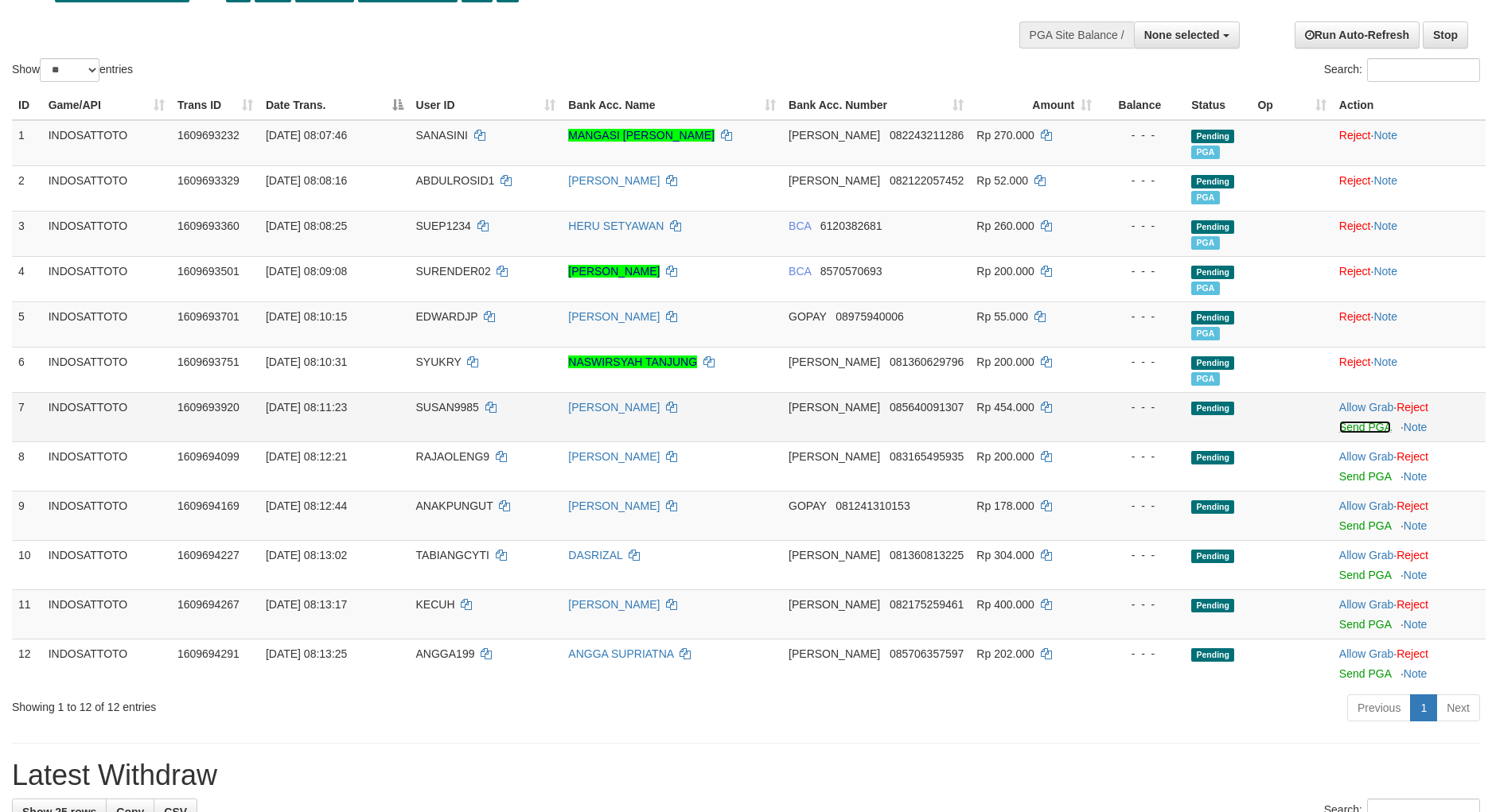
click at [1364, 432] on link "Send PGA" at bounding box center [1365, 428] width 52 height 13
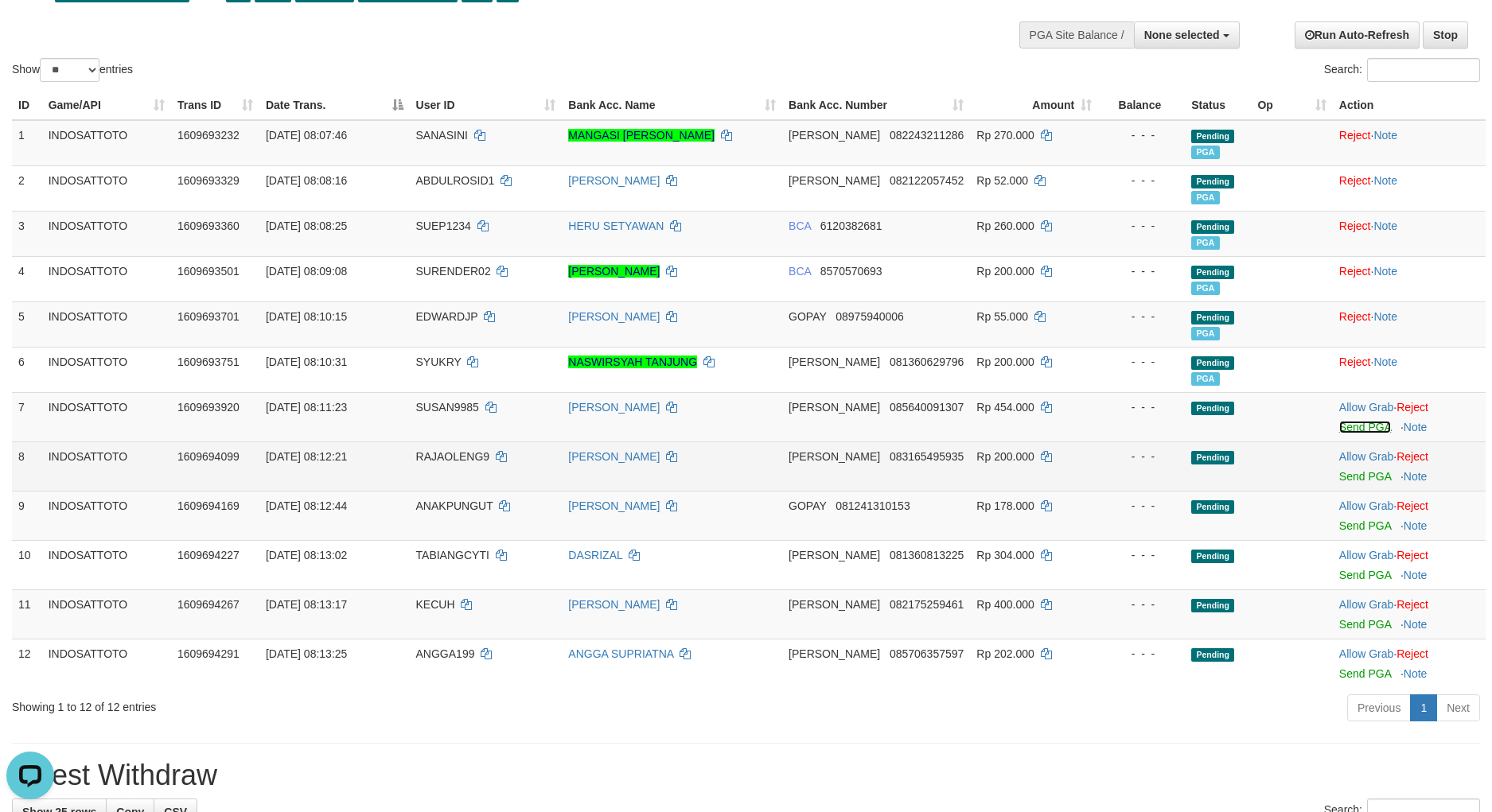
scroll to position [0, 0]
click at [1356, 488] on td "Allow Grab · Reject Send PGA · Note" at bounding box center [1408, 466] width 152 height 49
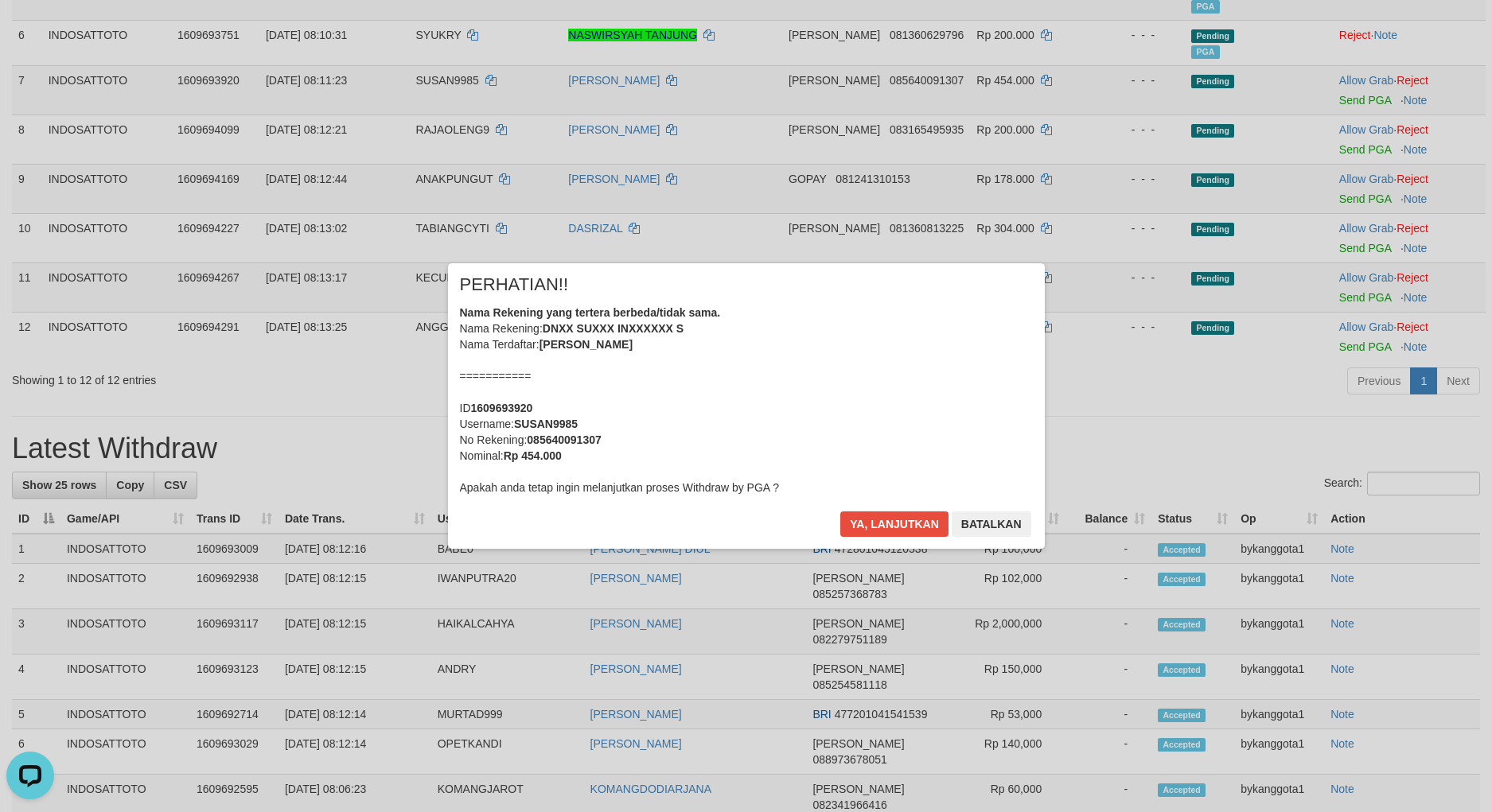
scroll to position [345, 0]
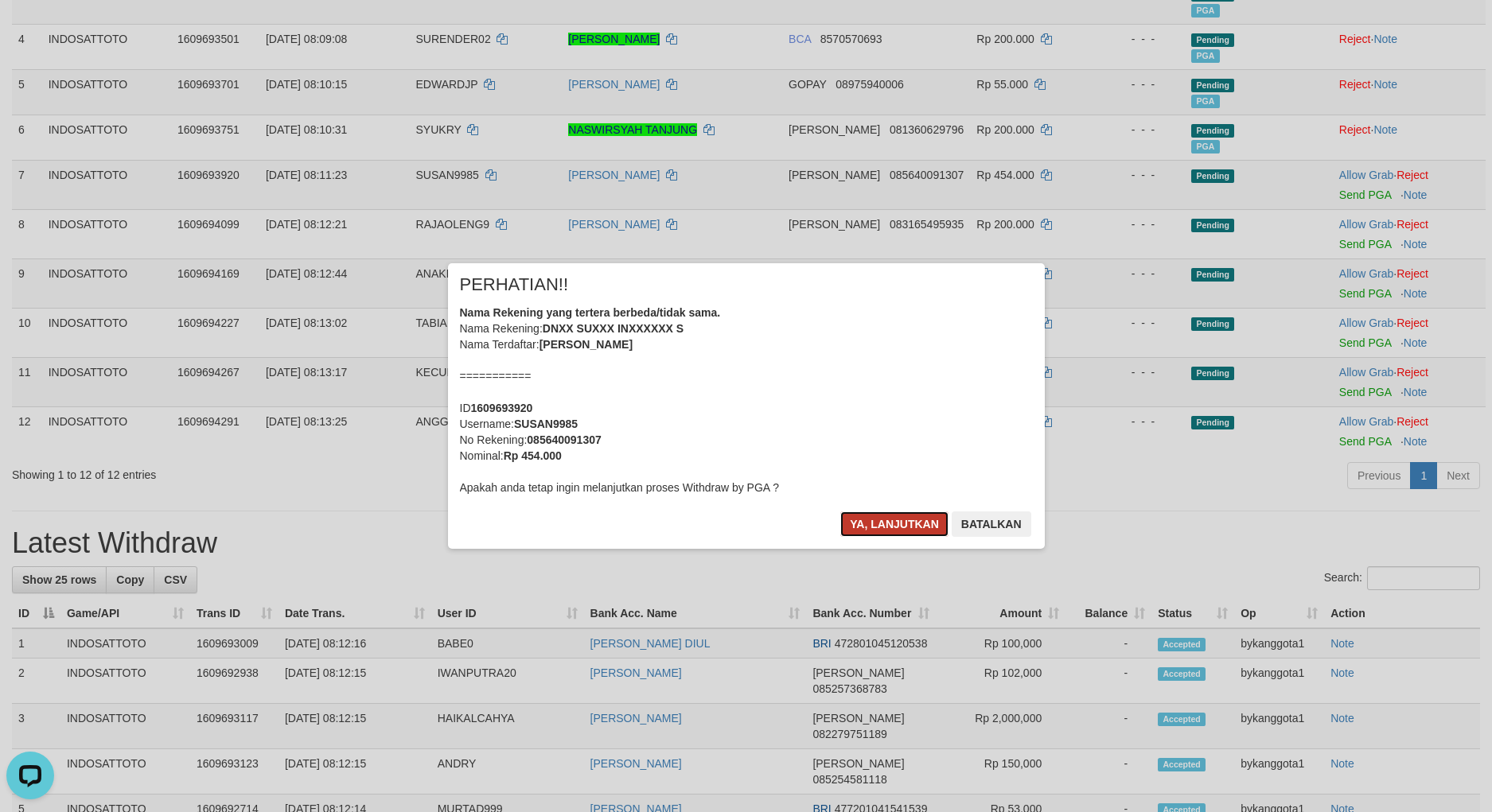
click at [877, 525] on button "Ya, lanjutkan" at bounding box center [893, 525] width 108 height 26
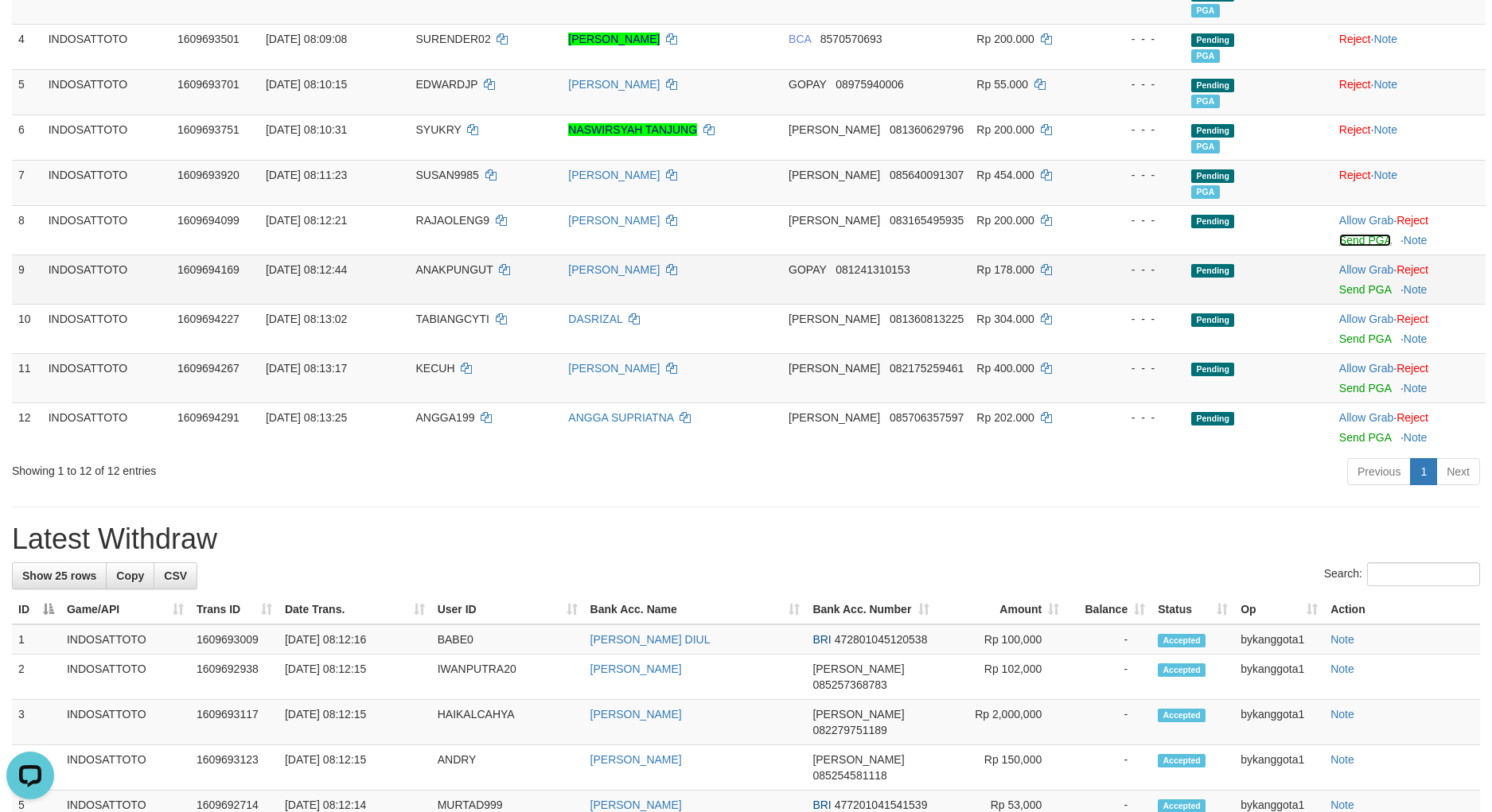
scroll to position [340, 0]
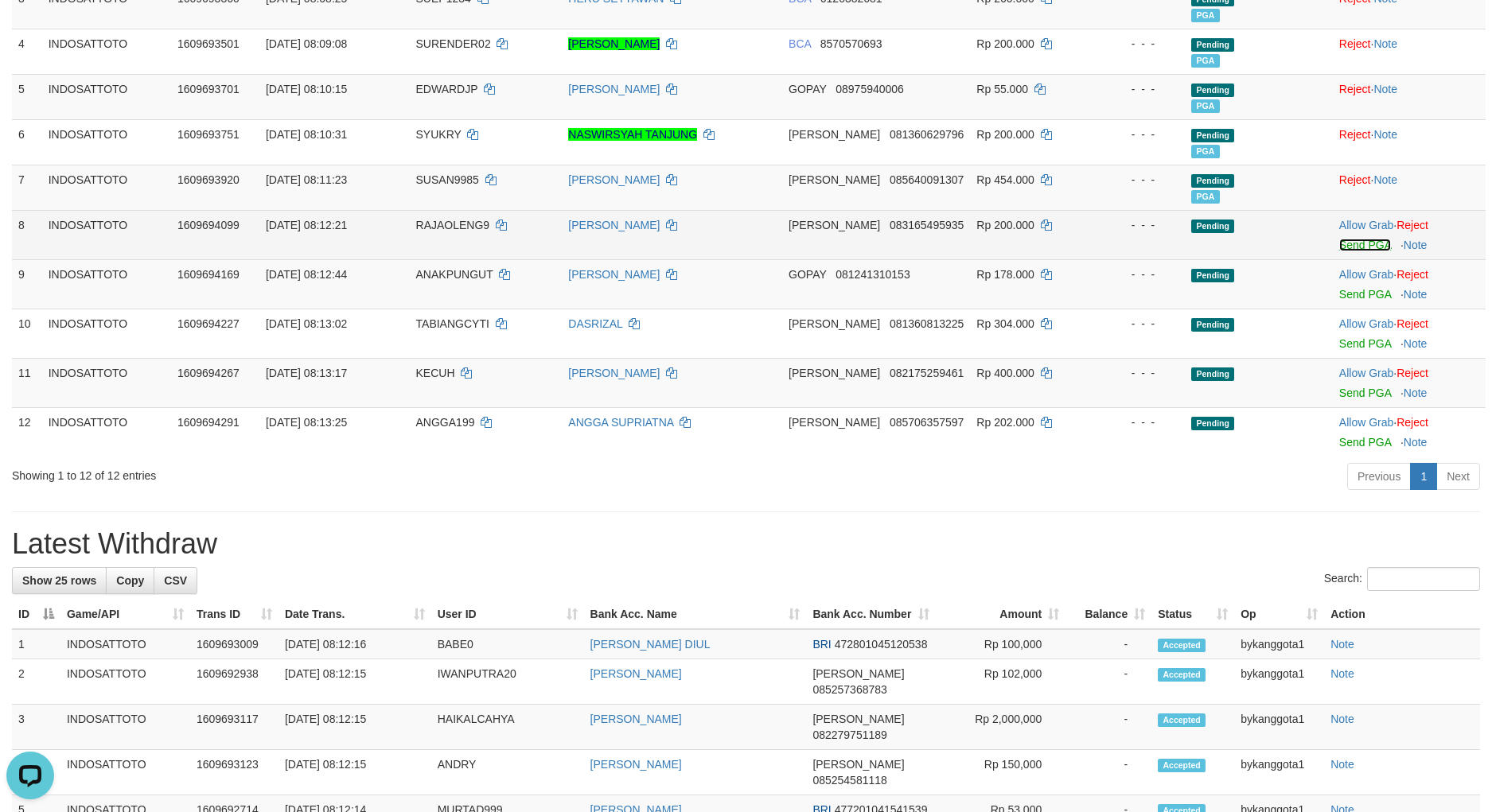
click at [1366, 249] on link "Send PGA" at bounding box center [1365, 245] width 52 height 13
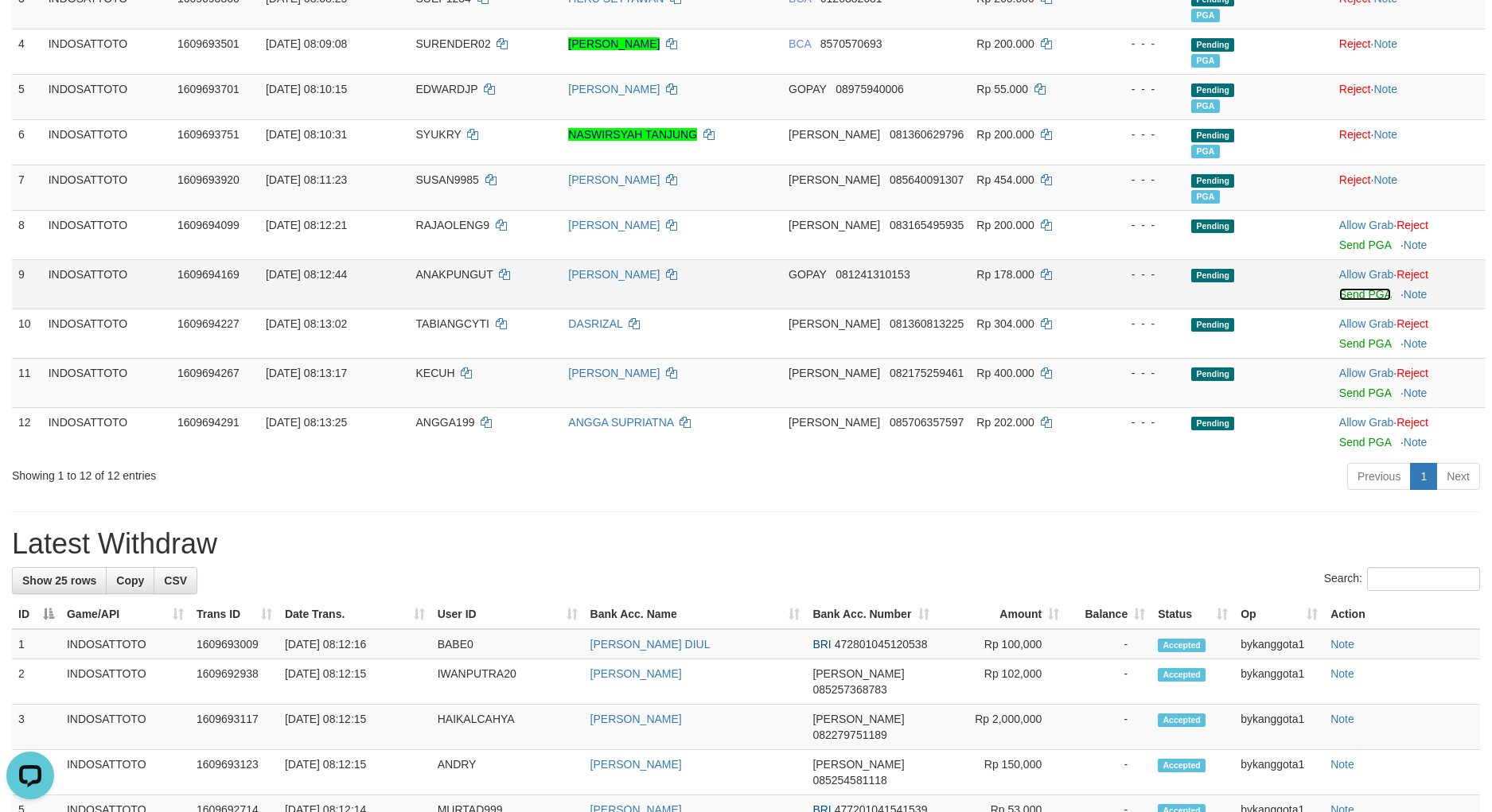
click at [1361, 292] on link "Send PGA" at bounding box center [1365, 295] width 52 height 13
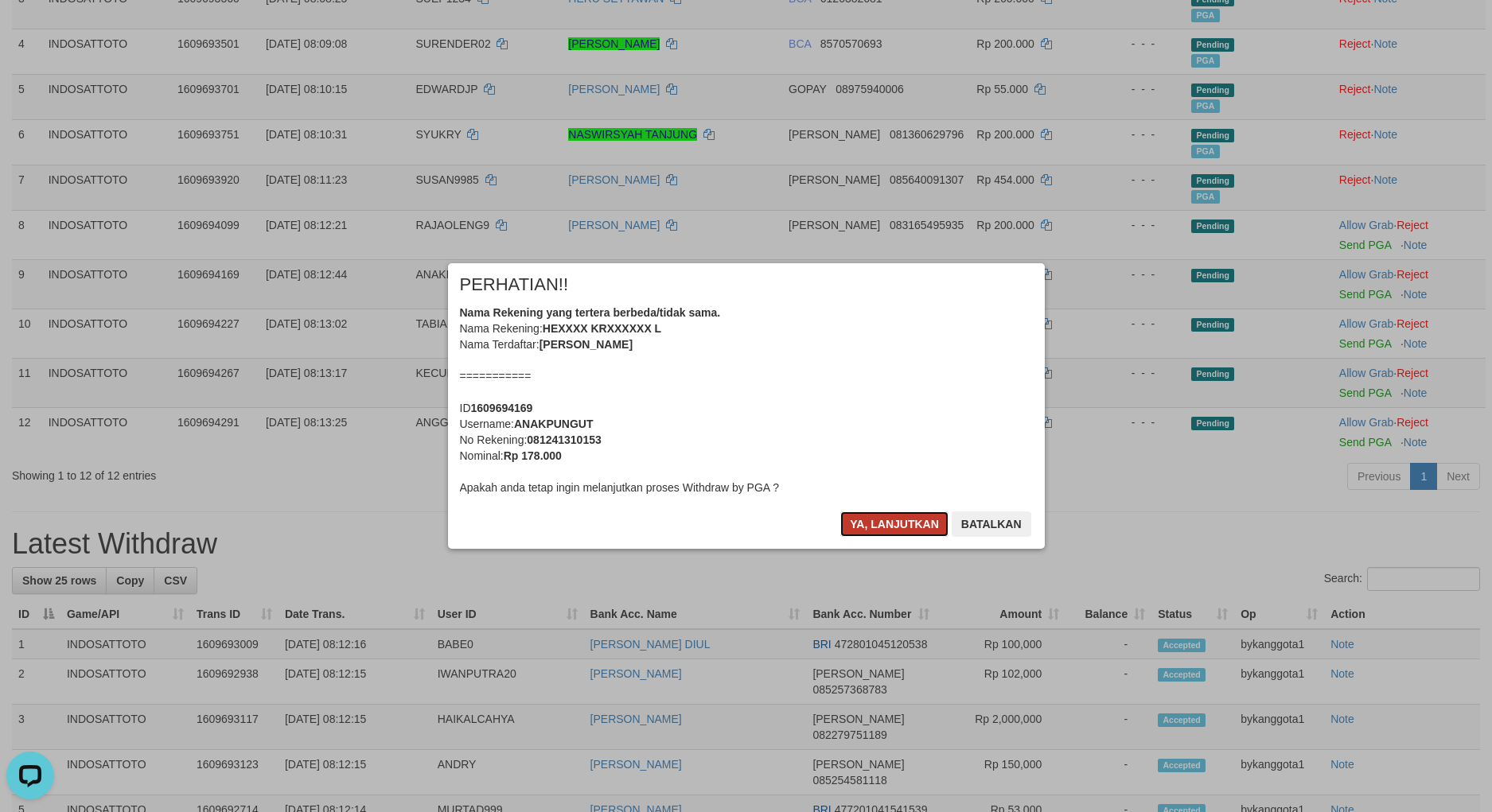
click at [892, 520] on button "Ya, lanjutkan" at bounding box center [893, 525] width 108 height 26
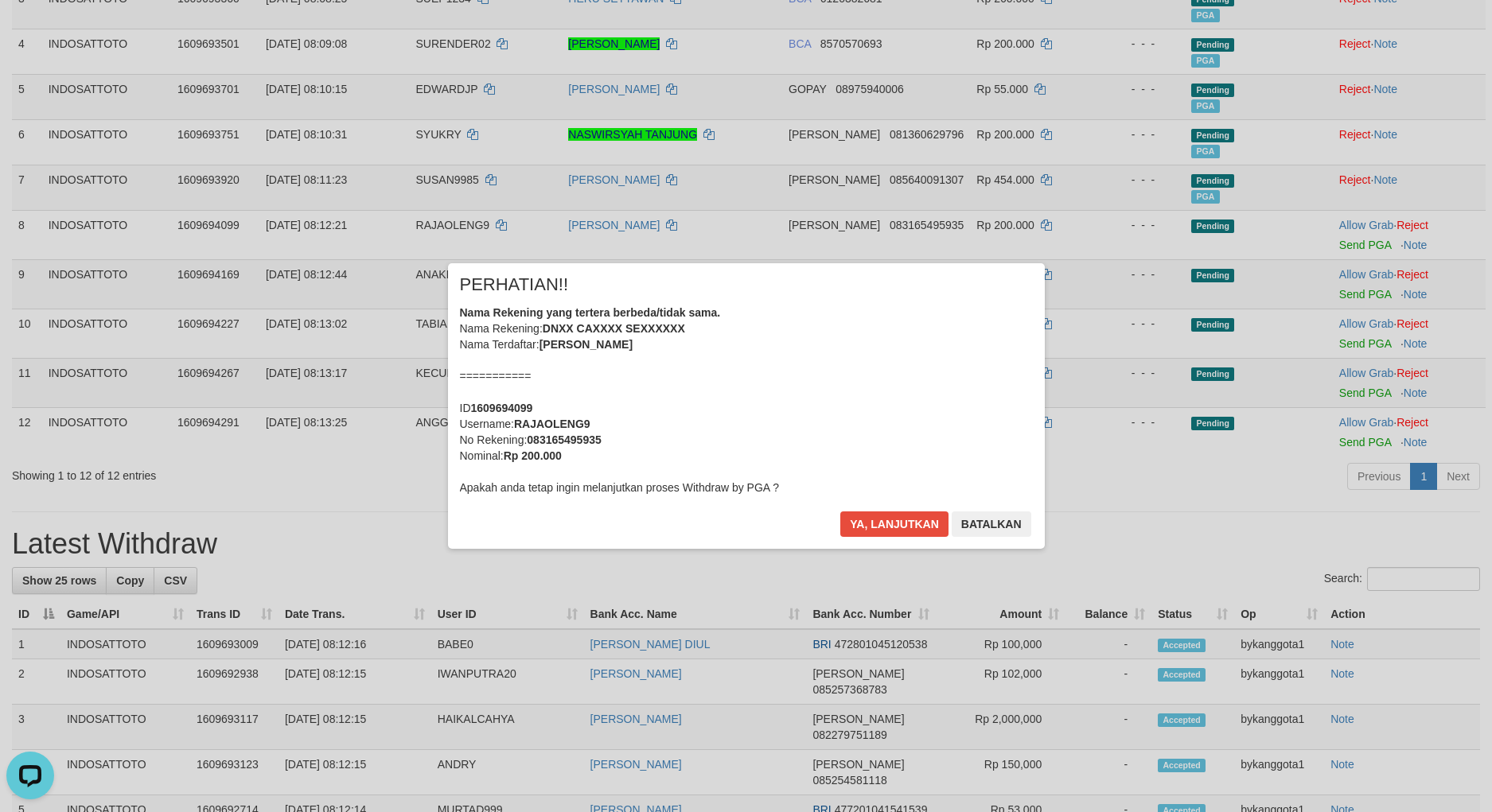
click at [892, 520] on div "× PERHATIAN!! Nama Rekening yang tertera berbeda/tidak sama. Nama Rekening: HEX…" at bounding box center [746, 406] width 621 height 285
click at [893, 520] on button "Ya, lanjutkan" at bounding box center [893, 525] width 108 height 26
click at [893, 520] on div "× PERHATIAN!! Nama Rekening yang tertera berbeda/tidak sama. Nama Rekening: DNX…" at bounding box center [746, 406] width 621 height 285
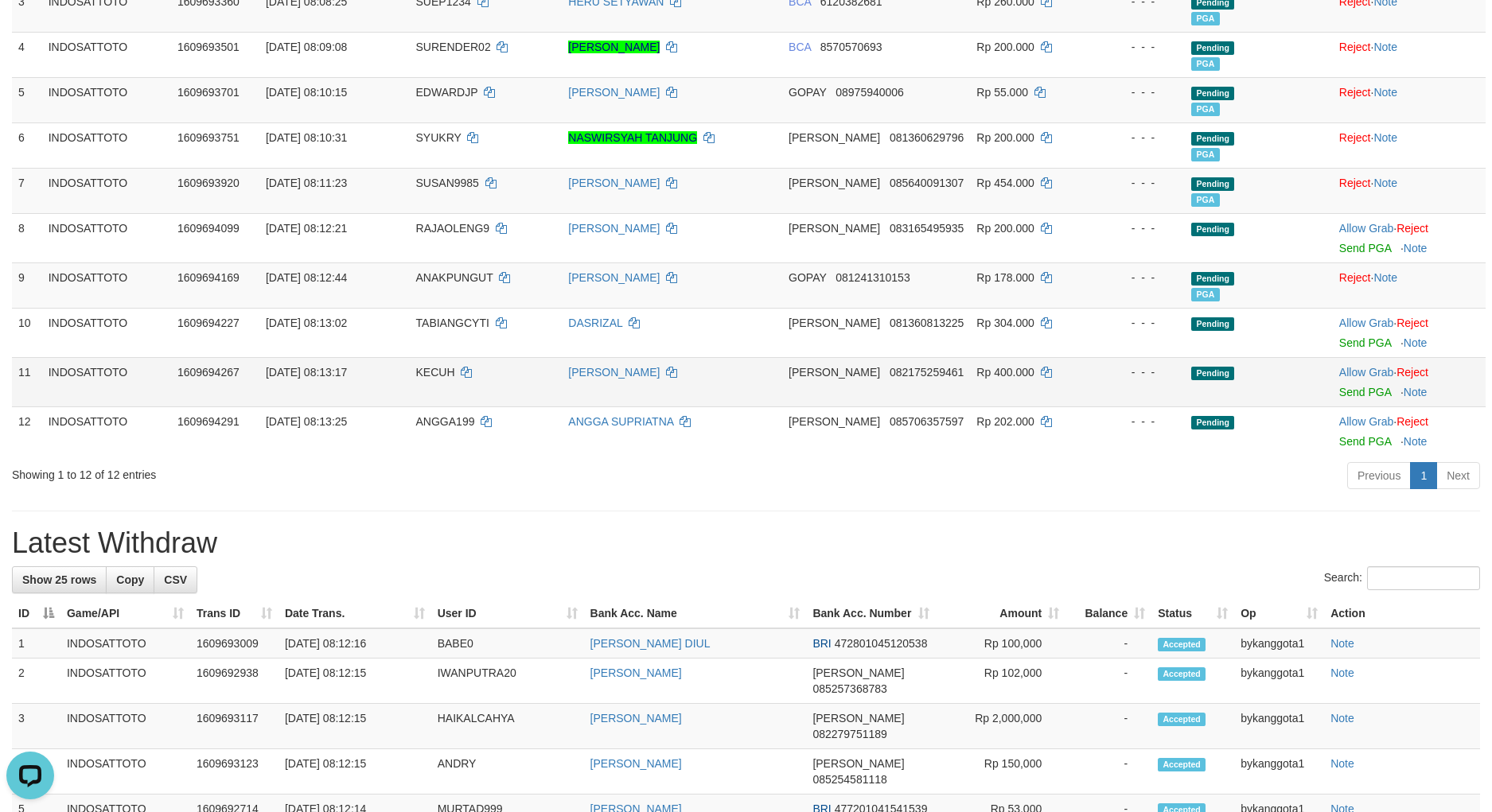
scroll to position [333, 0]
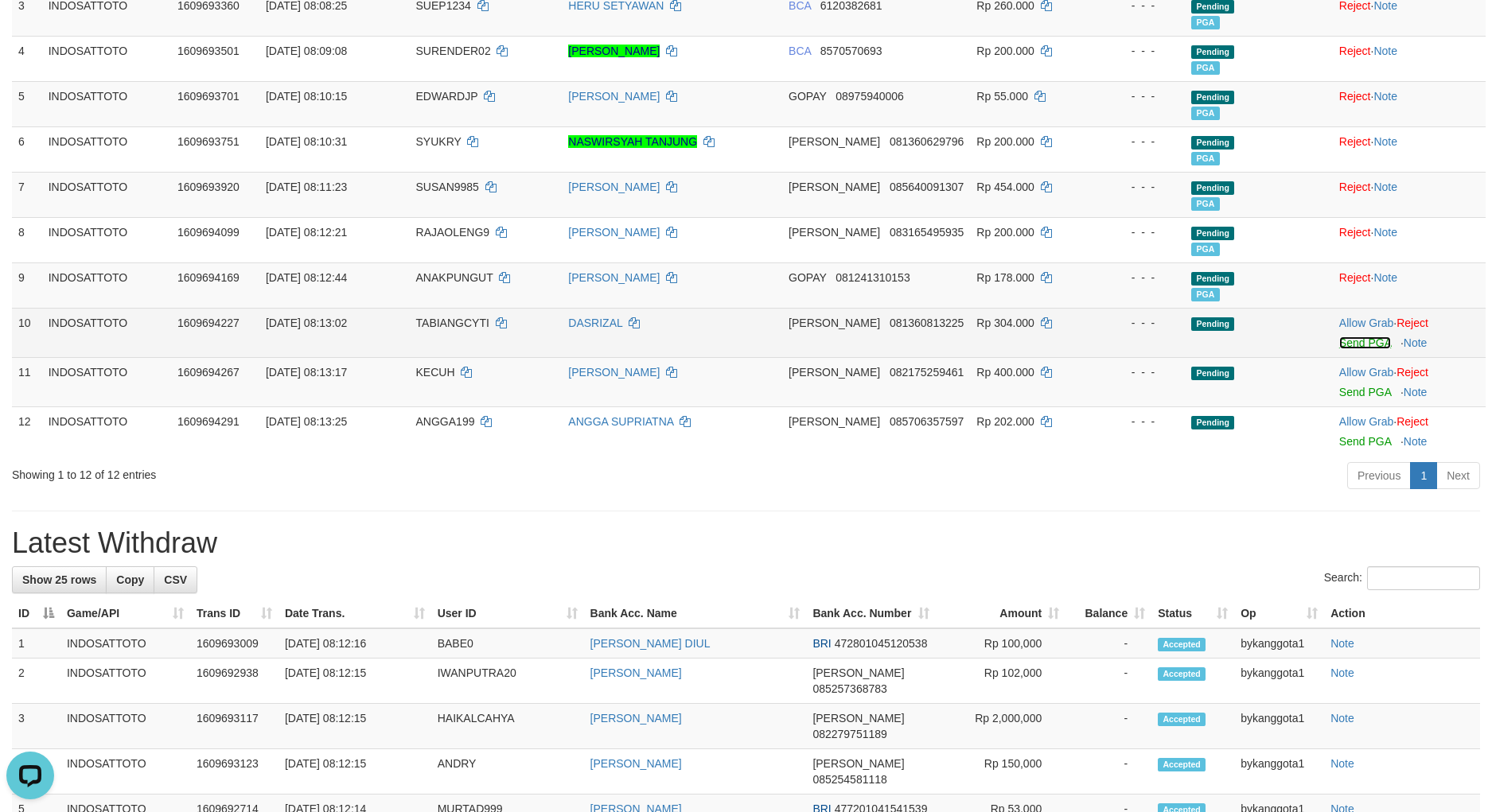
click at [1368, 348] on link "Send PGA" at bounding box center [1365, 343] width 52 height 13
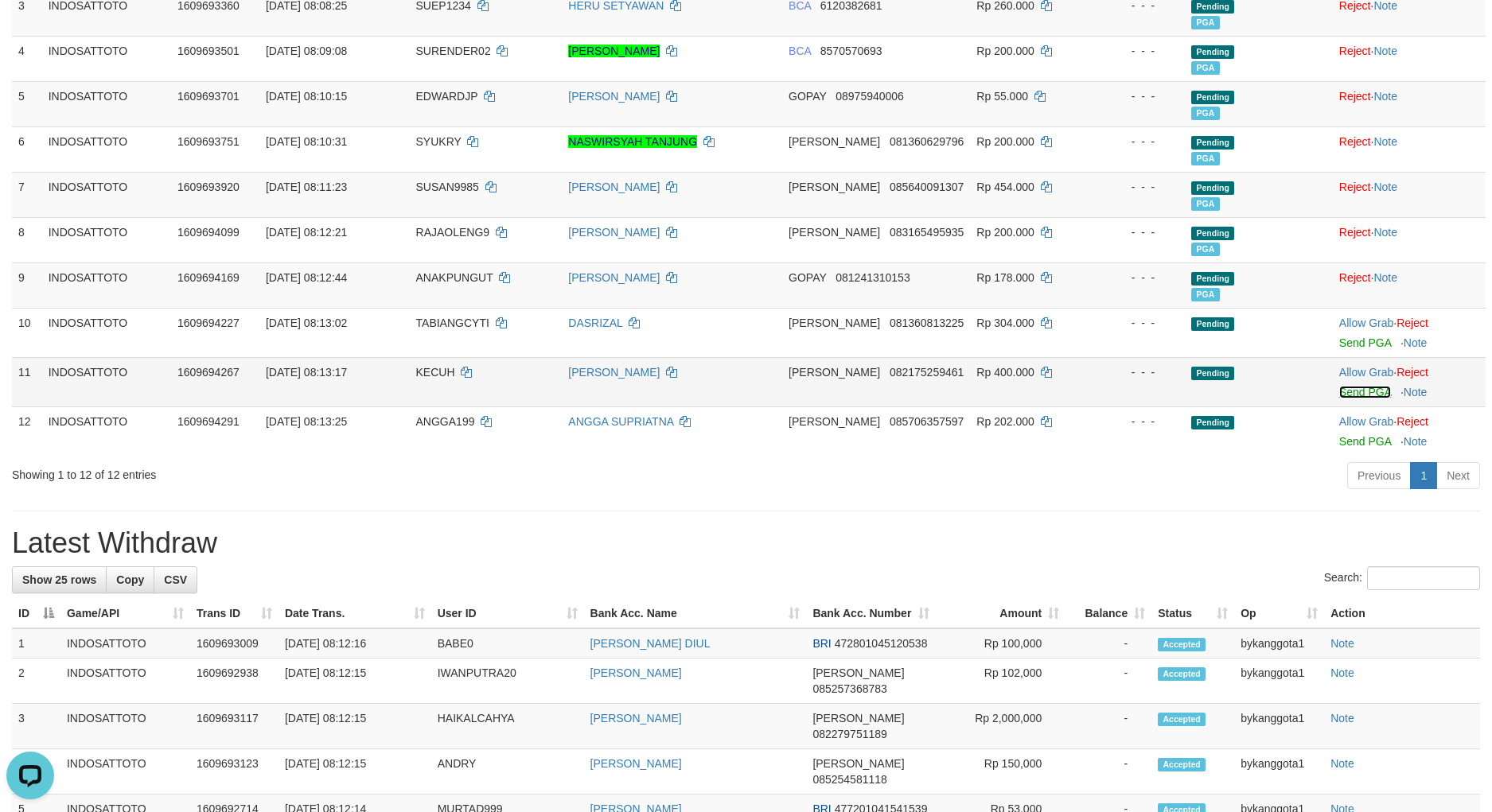
click at [1358, 392] on link "Send PGA" at bounding box center [1365, 393] width 52 height 13
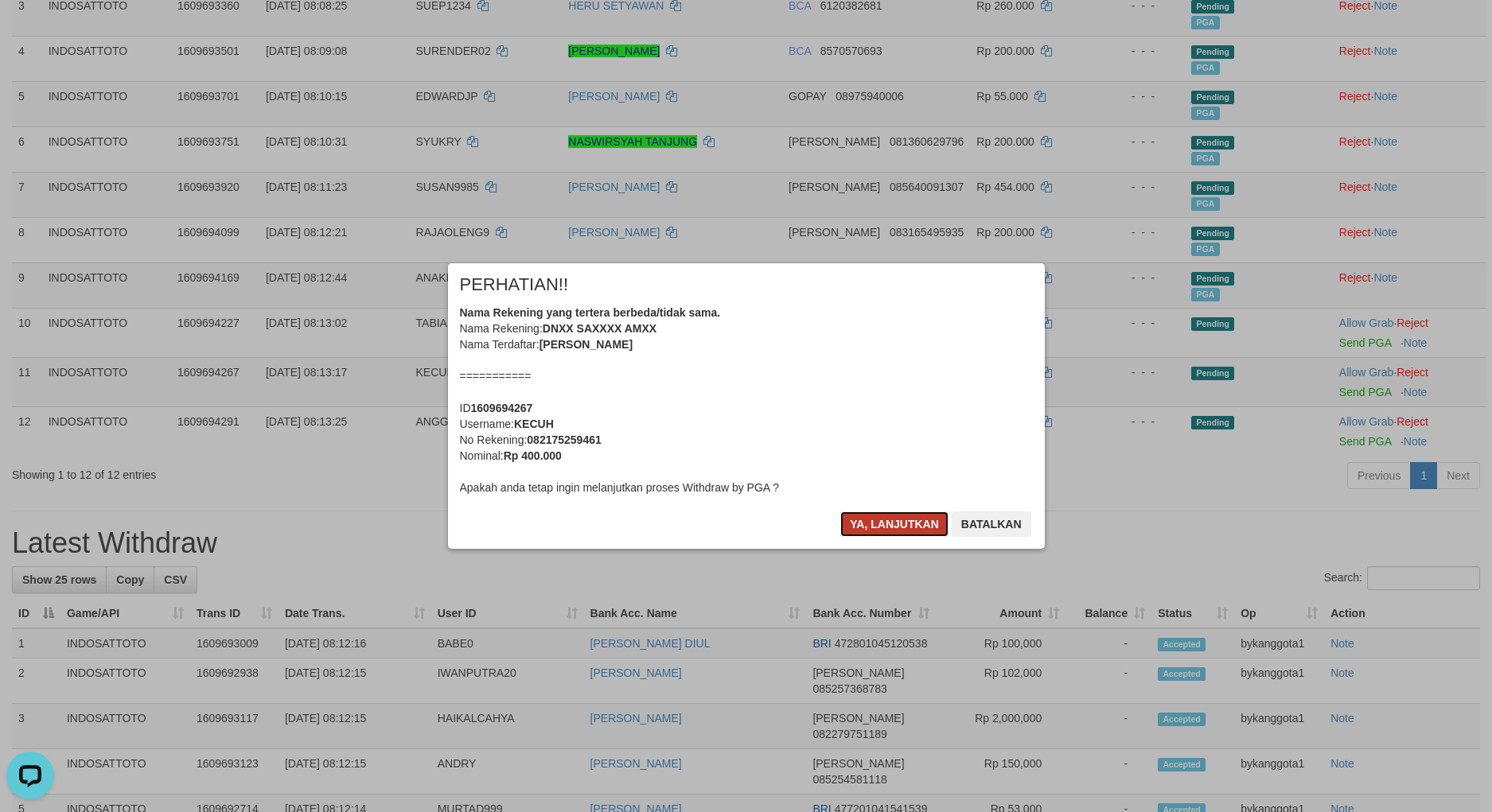
click at [893, 527] on button "Ya, lanjutkan" at bounding box center [893, 525] width 108 height 26
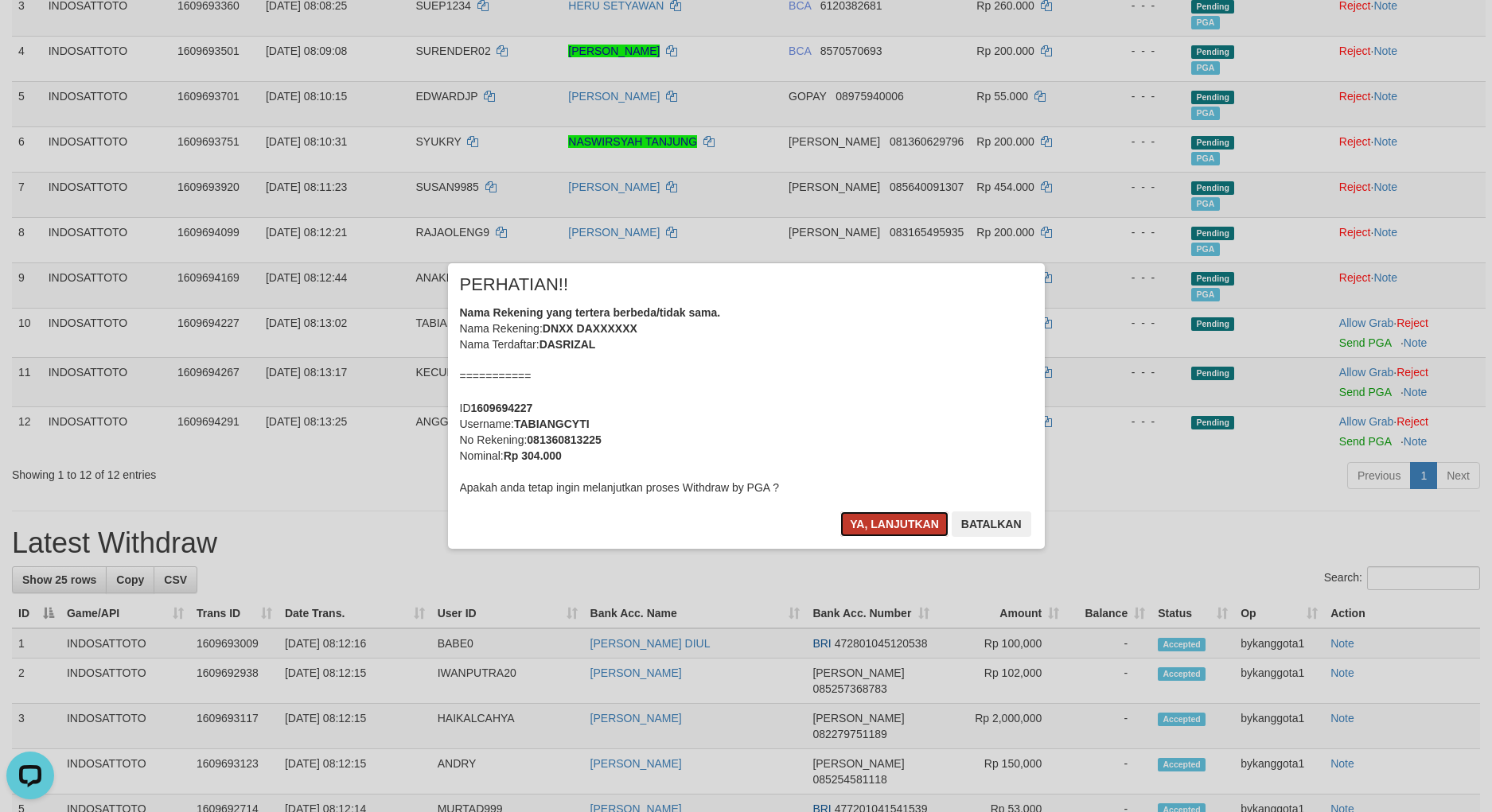
click at [892, 527] on button "Ya, lanjutkan" at bounding box center [893, 525] width 108 height 26
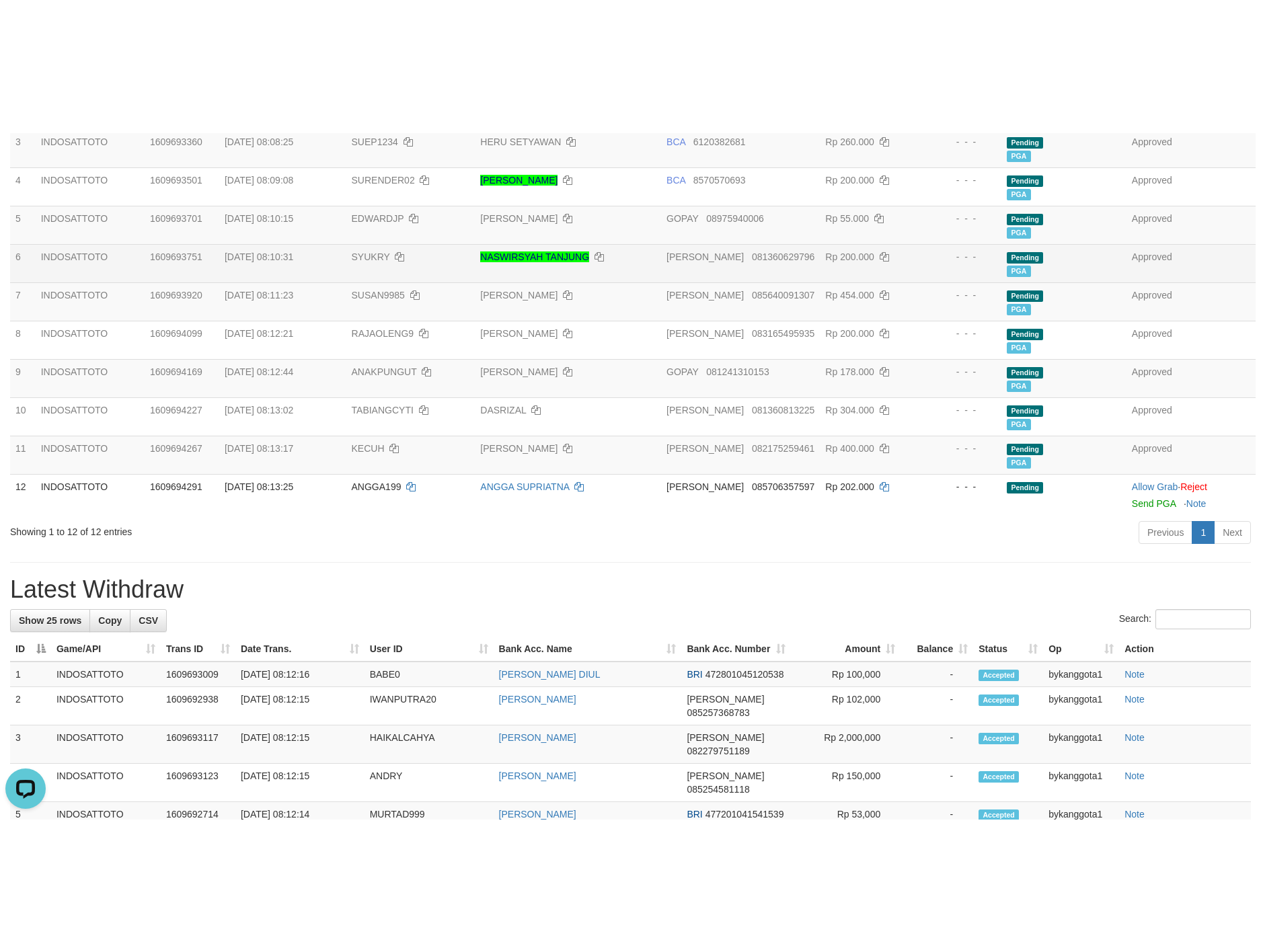
scroll to position [0, 0]
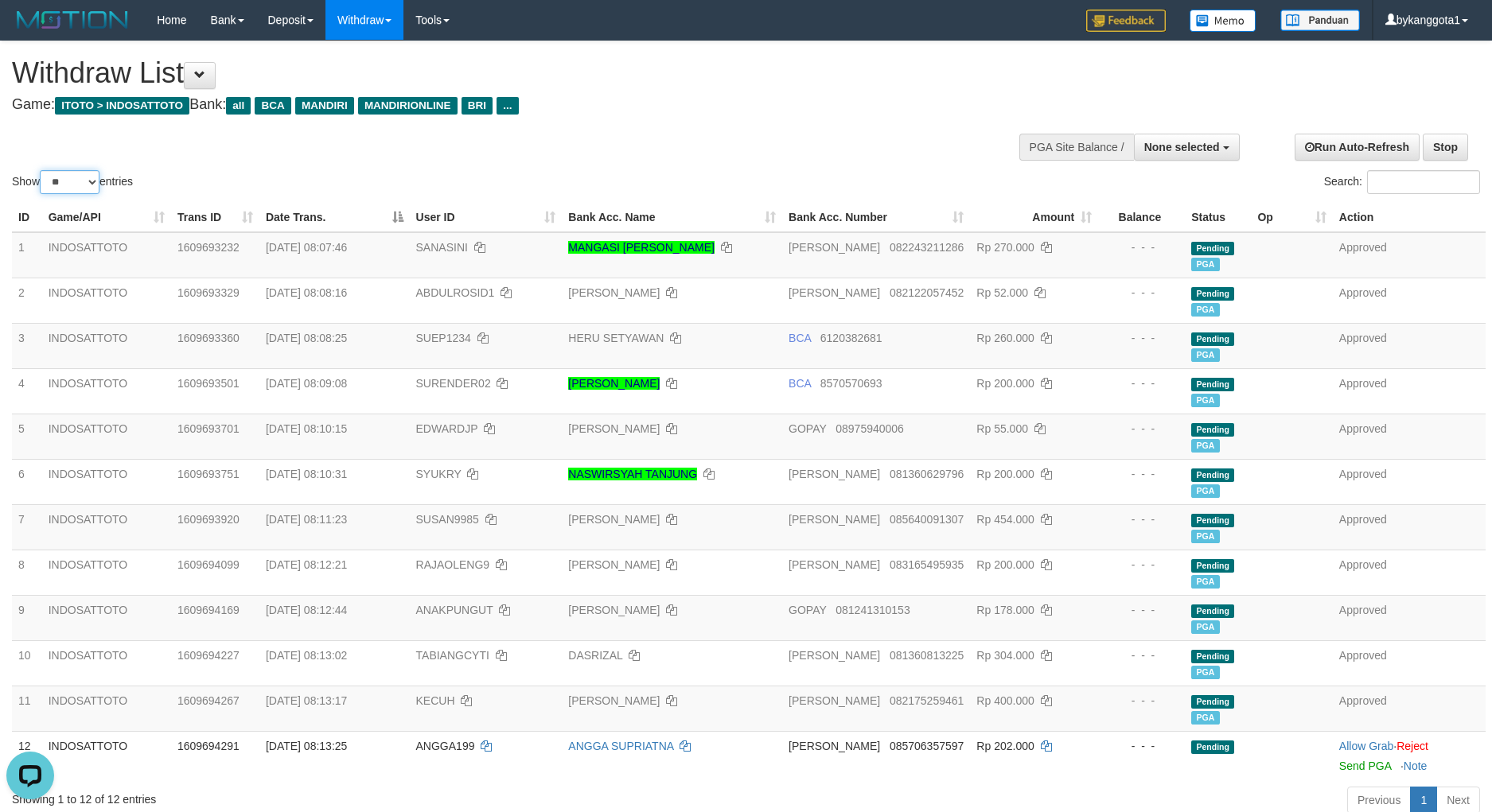
drag, startPoint x: 77, startPoint y: 184, endPoint x: 81, endPoint y: 191, distance: 8.1
click at [77, 184] on select "** ** ** ***" at bounding box center [69, 182] width 60 height 24
click at [42, 170] on select "** ** ** ***" at bounding box center [69, 182] width 60 height 24
click at [82, 191] on select "** ** ** ***" at bounding box center [69, 182] width 60 height 24
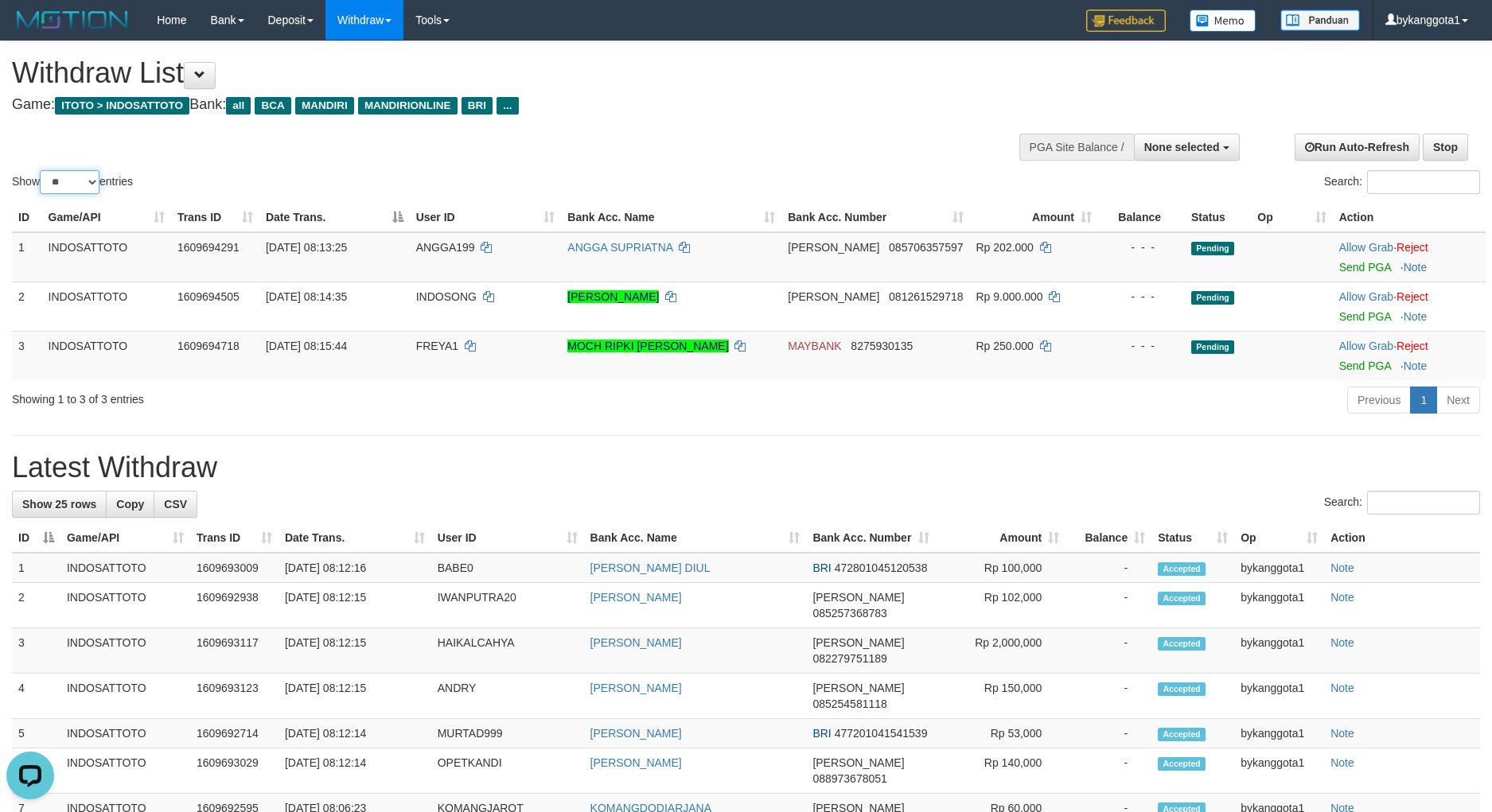
select select "***"
click at [42, 170] on select "** ** ** ***" at bounding box center [69, 182] width 60 height 24
click at [1049, 515] on div "Search:" at bounding box center [746, 504] width 1468 height 28
click at [1368, 271] on link "Send PGA" at bounding box center [1365, 267] width 52 height 13
click at [1352, 368] on link "Send PGA" at bounding box center [1365, 366] width 52 height 13
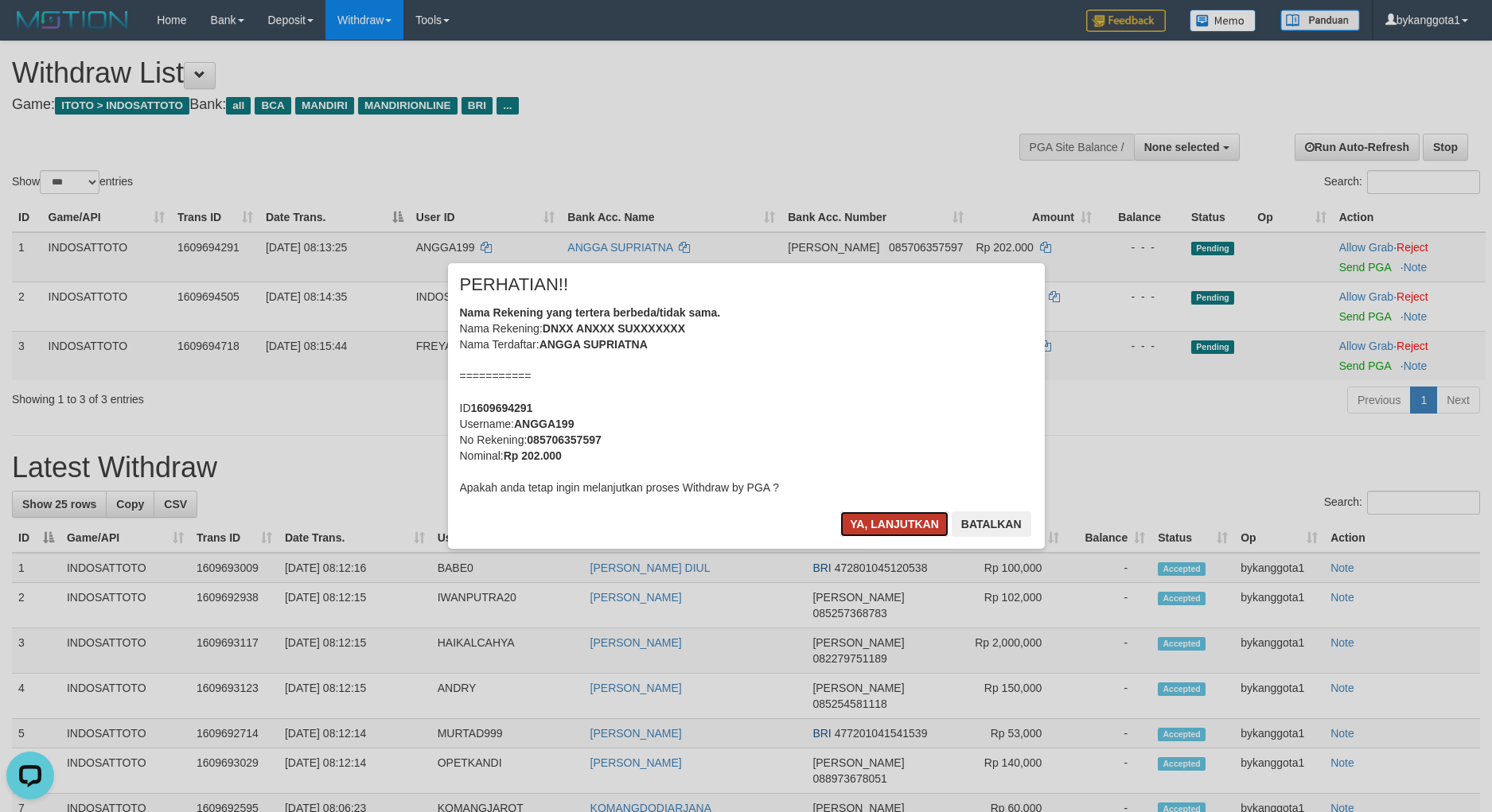
click at [876, 525] on button "Ya, lanjutkan" at bounding box center [893, 525] width 108 height 26
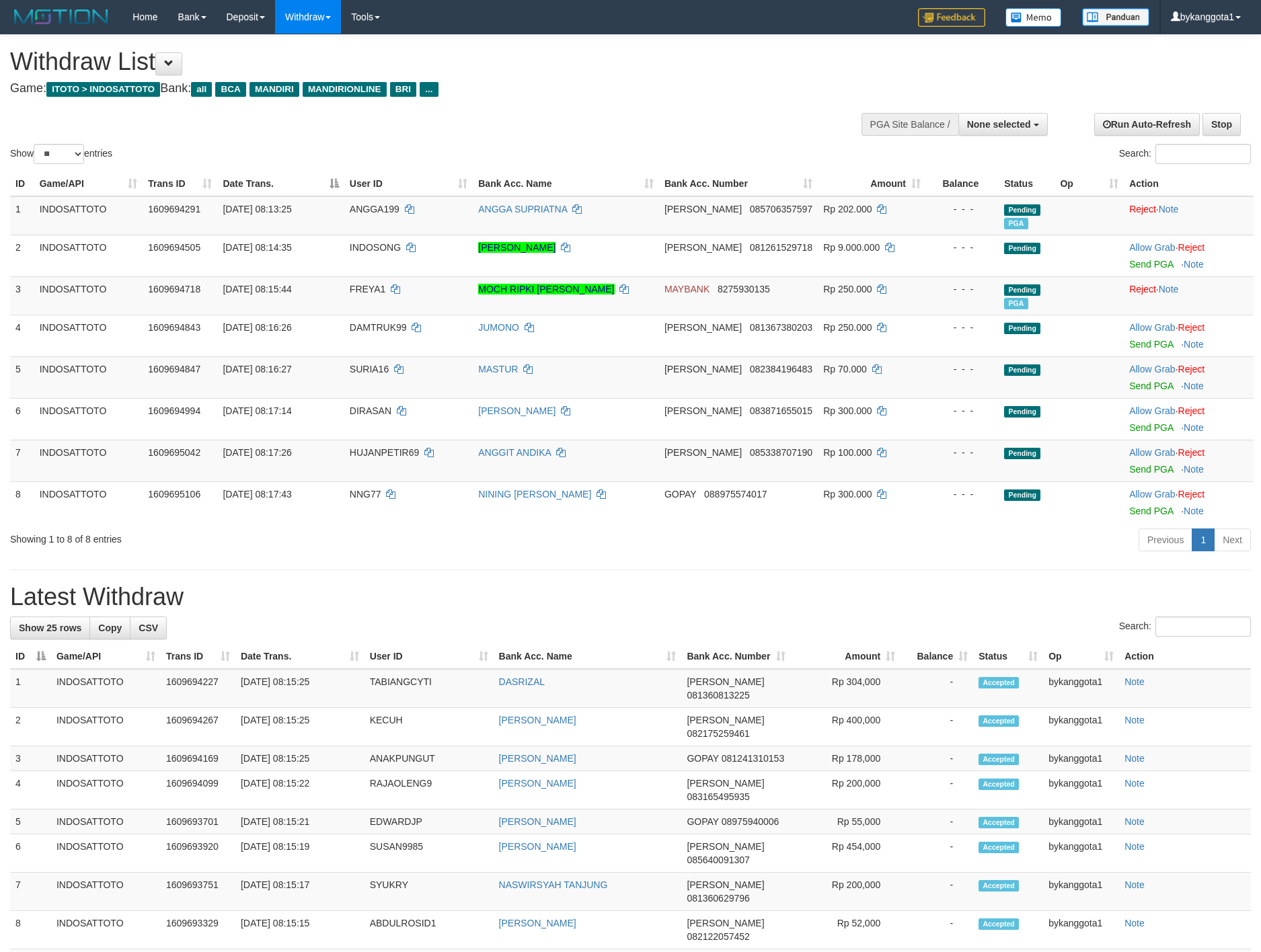
select select
select select "**"
drag, startPoint x: 1150, startPoint y: 263, endPoint x: 1150, endPoint y: 308, distance: 45.0
click at [1150, 263] on link "Send PGA" at bounding box center [1151, 265] width 44 height 11
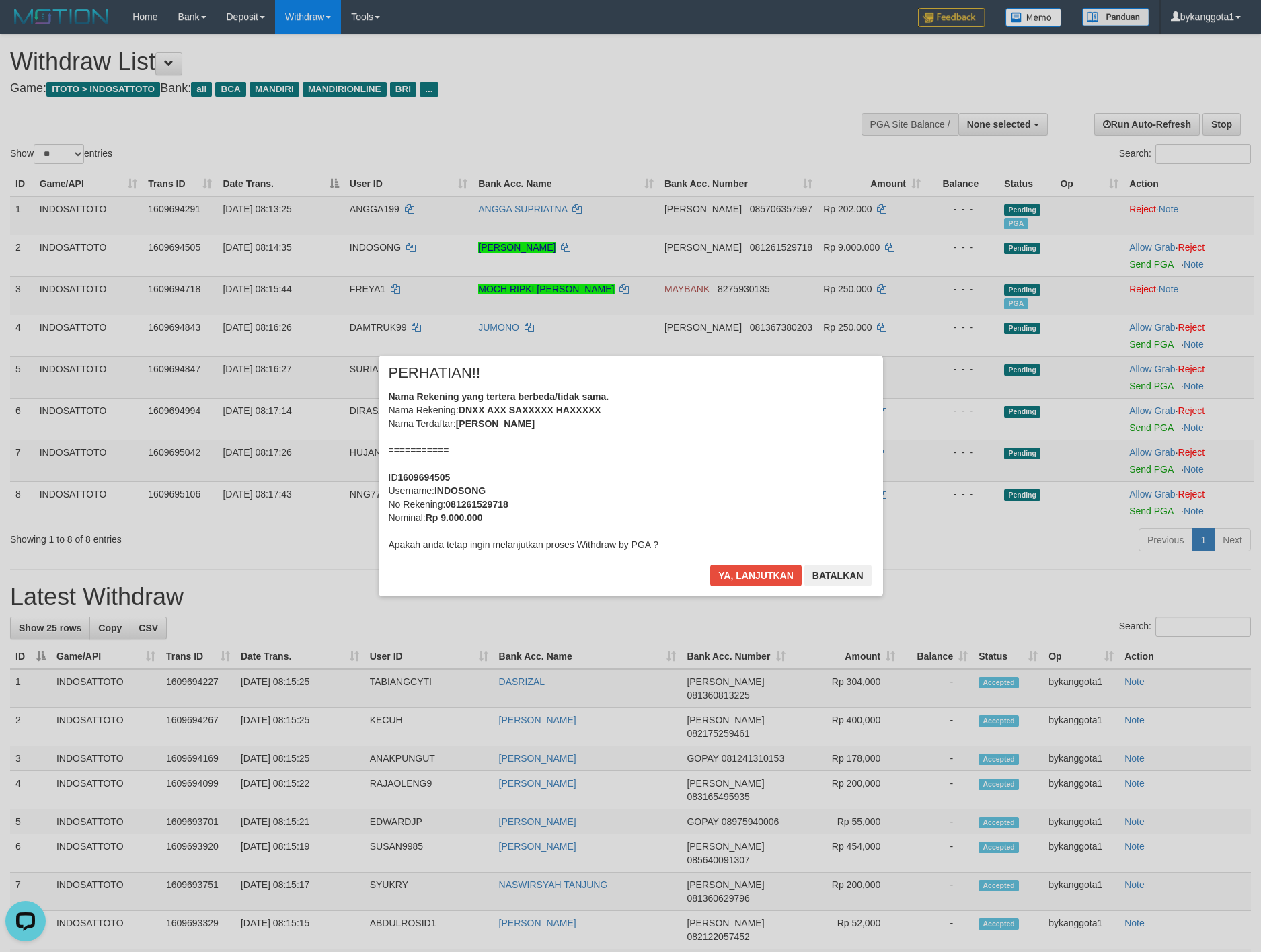
scroll to position [503, 0]
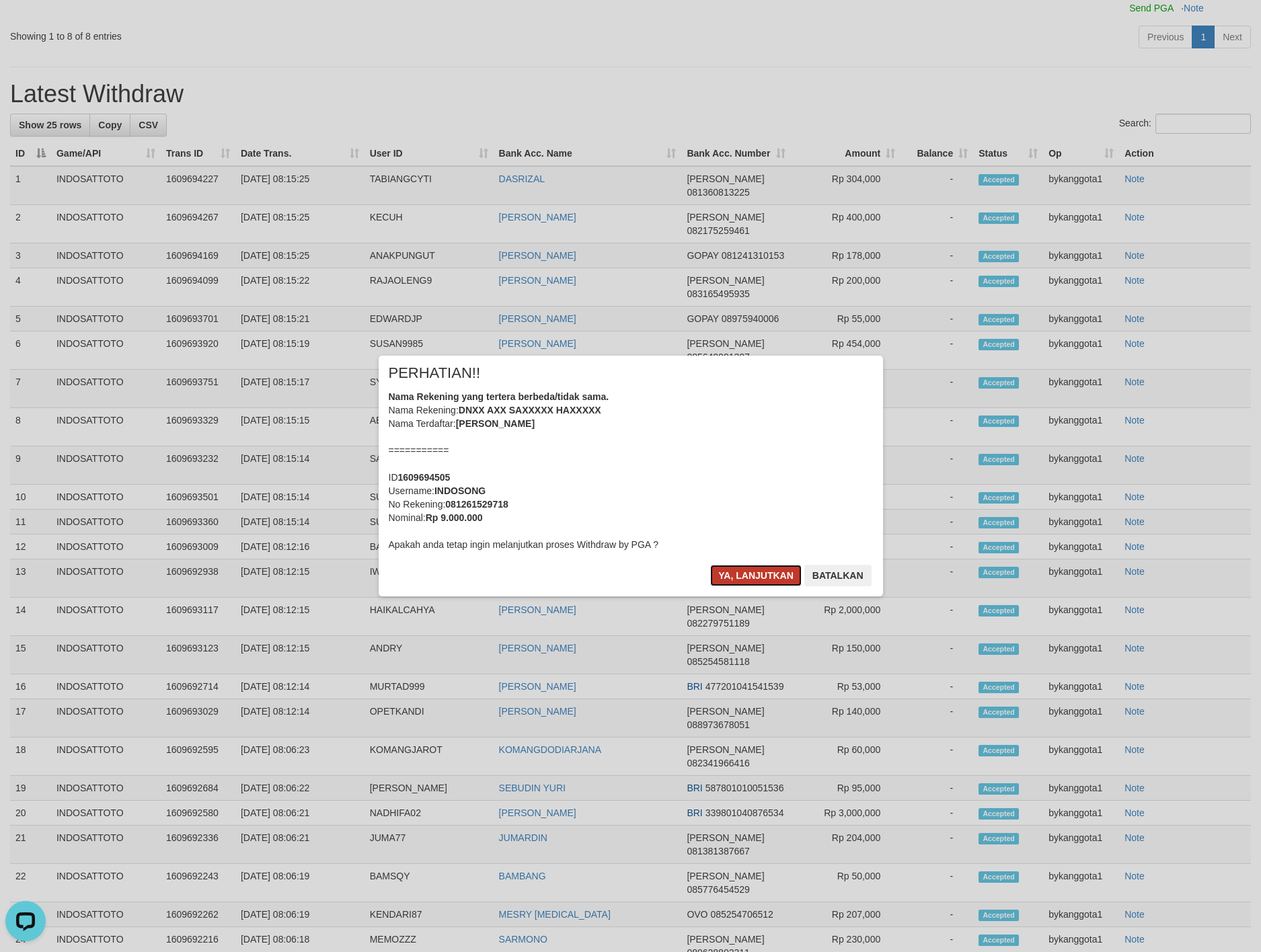
click at [744, 576] on button "Ya, lanjutkan" at bounding box center [755, 576] width 91 height 22
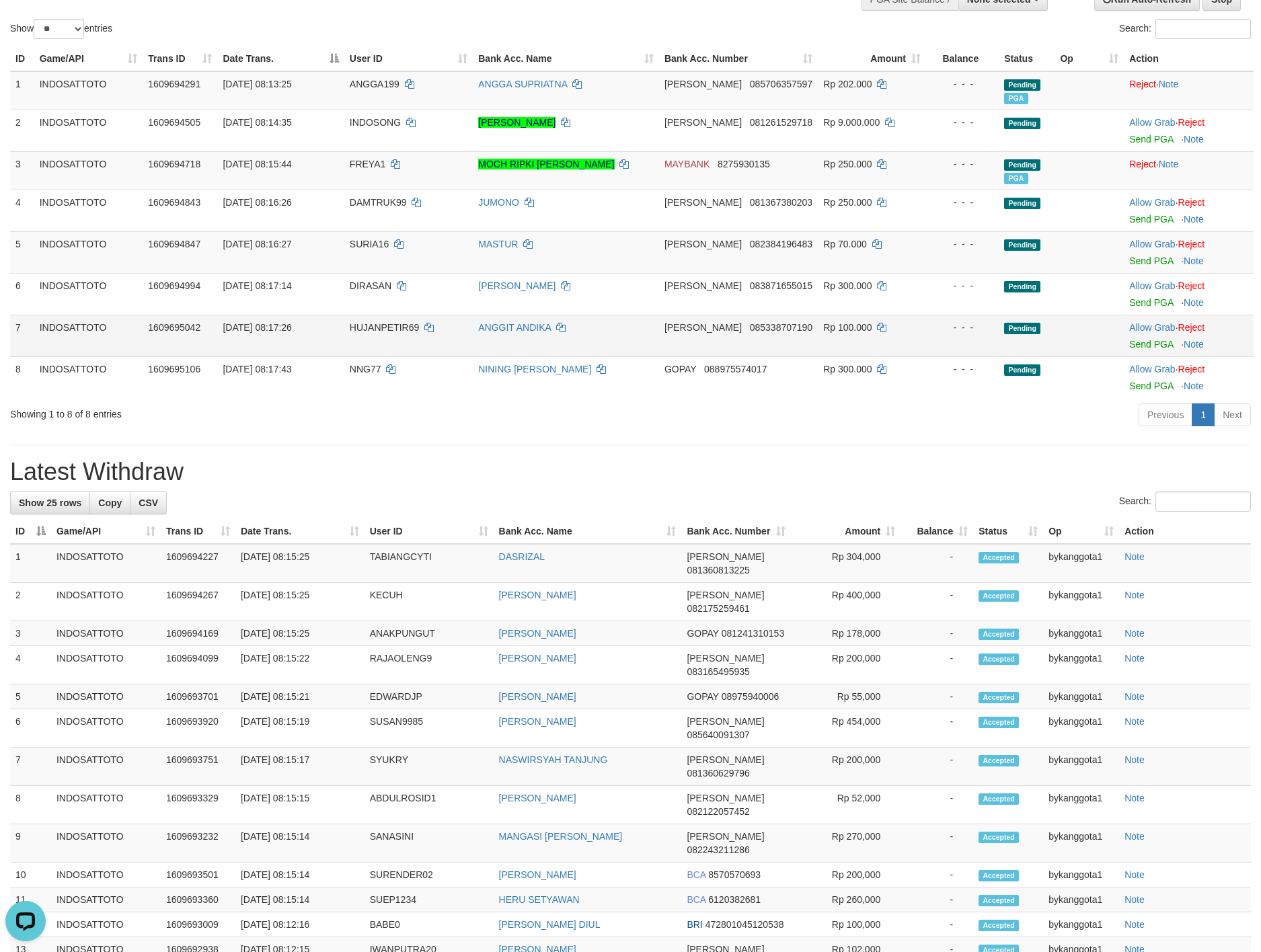
scroll to position [0, 0]
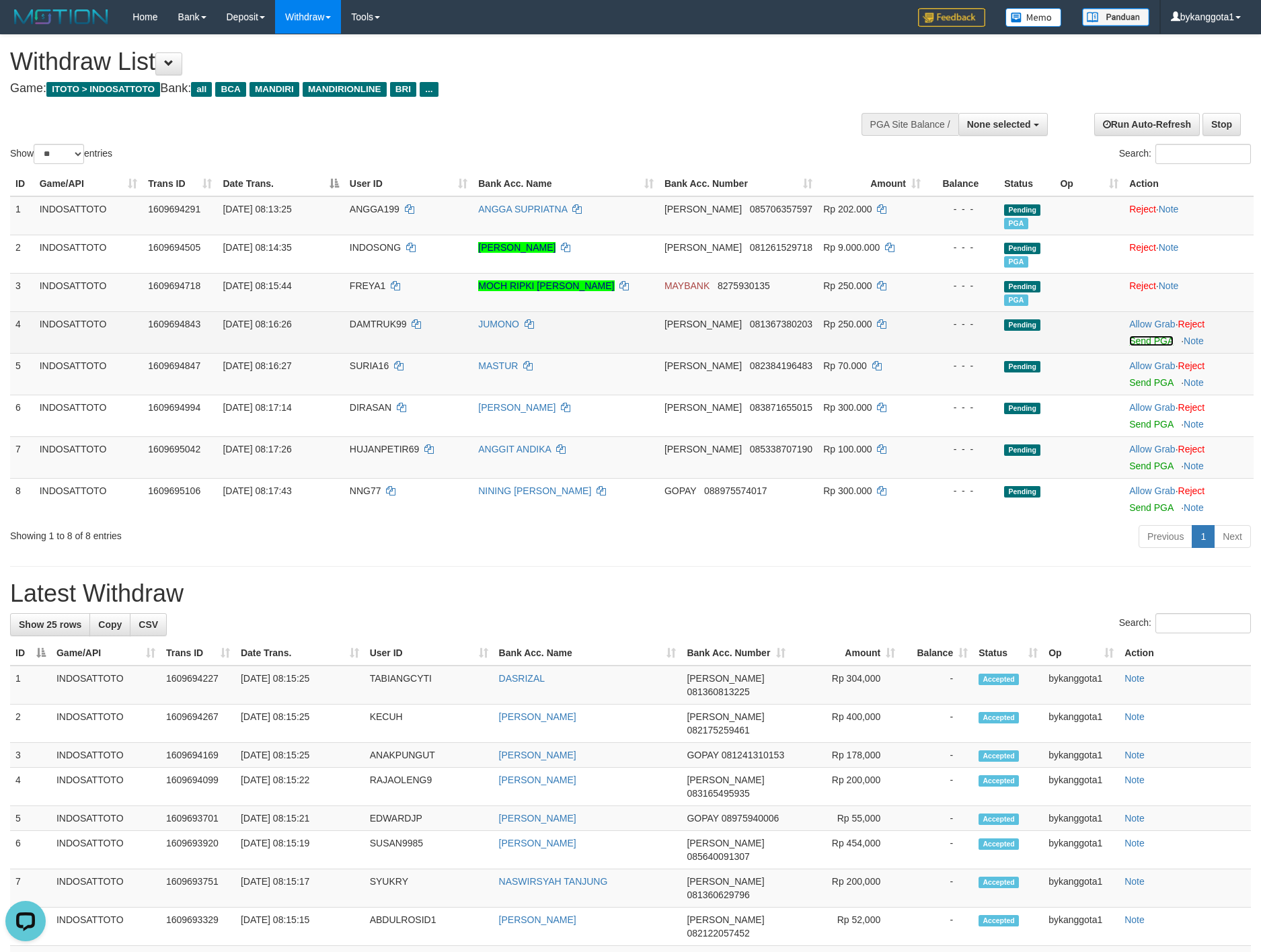
click at [1165, 339] on link "Send PGA" at bounding box center [1151, 341] width 44 height 11
click at [1154, 387] on link "Send PGA" at bounding box center [1151, 383] width 44 height 11
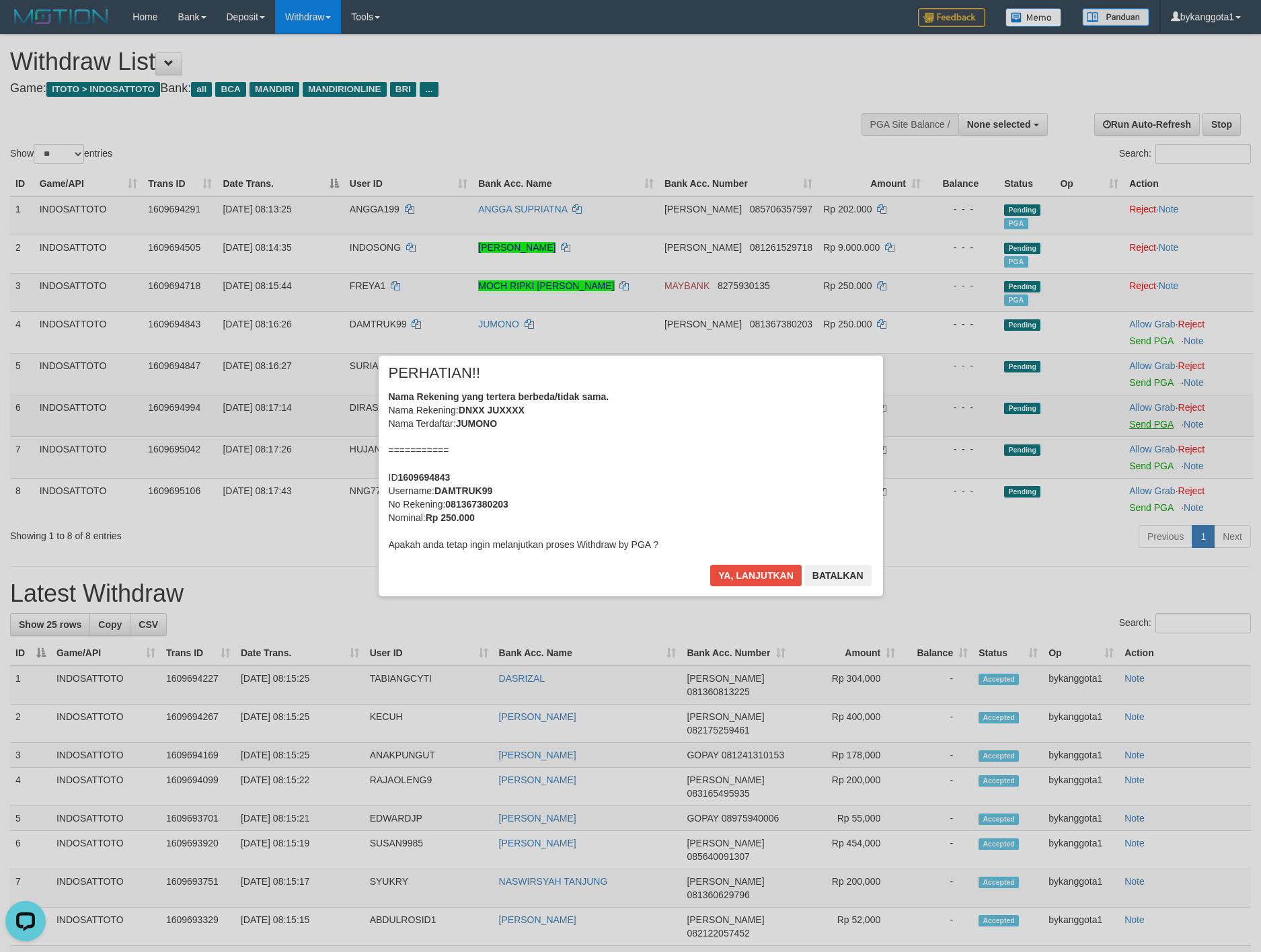
click at [1148, 424] on div "× PERHATIAN!! Nama Rekening yang tertera berbeda/tidak sama. Nama Rekening: DNX…" at bounding box center [630, 476] width 1261 height 294
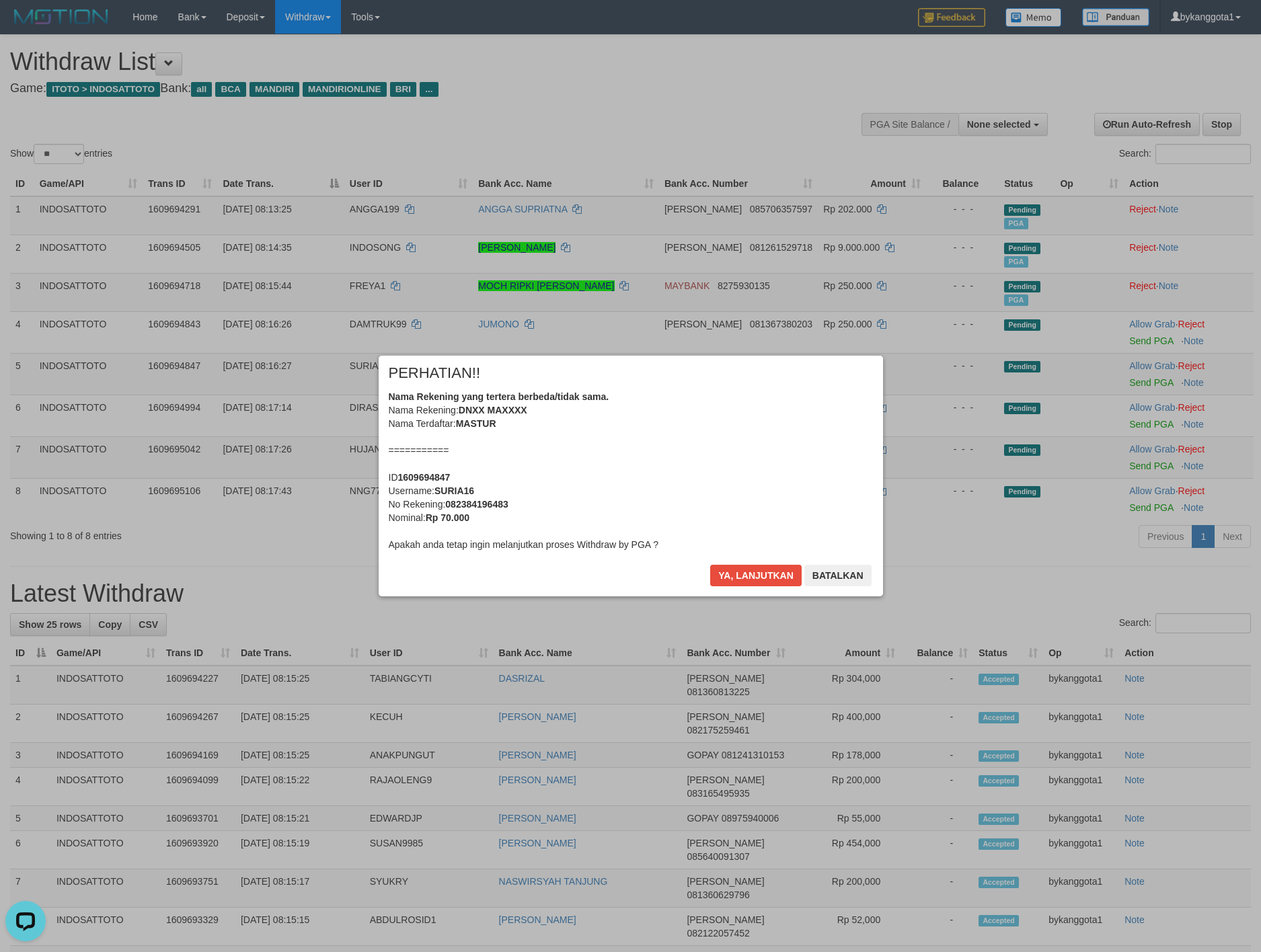
click at [734, 562] on div "× PERHATIAN!! Nama Rekening yang tertera berbeda/tidak sama. Nama Rekening: DNX…" at bounding box center [631, 476] width 504 height 241
click at [734, 563] on div "× PERHATIAN!! Nama Rekening yang tertera berbeda/tidak sama. Nama Rekening: DNX…" at bounding box center [631, 476] width 504 height 241
click at [746, 572] on button "Ya, lanjutkan" at bounding box center [755, 576] width 91 height 22
click at [746, 572] on div "× PERHATIAN!! Nama Rekening yang tertera berbeda/tidak sama. Nama Rekening: DNX…" at bounding box center [631, 476] width 525 height 241
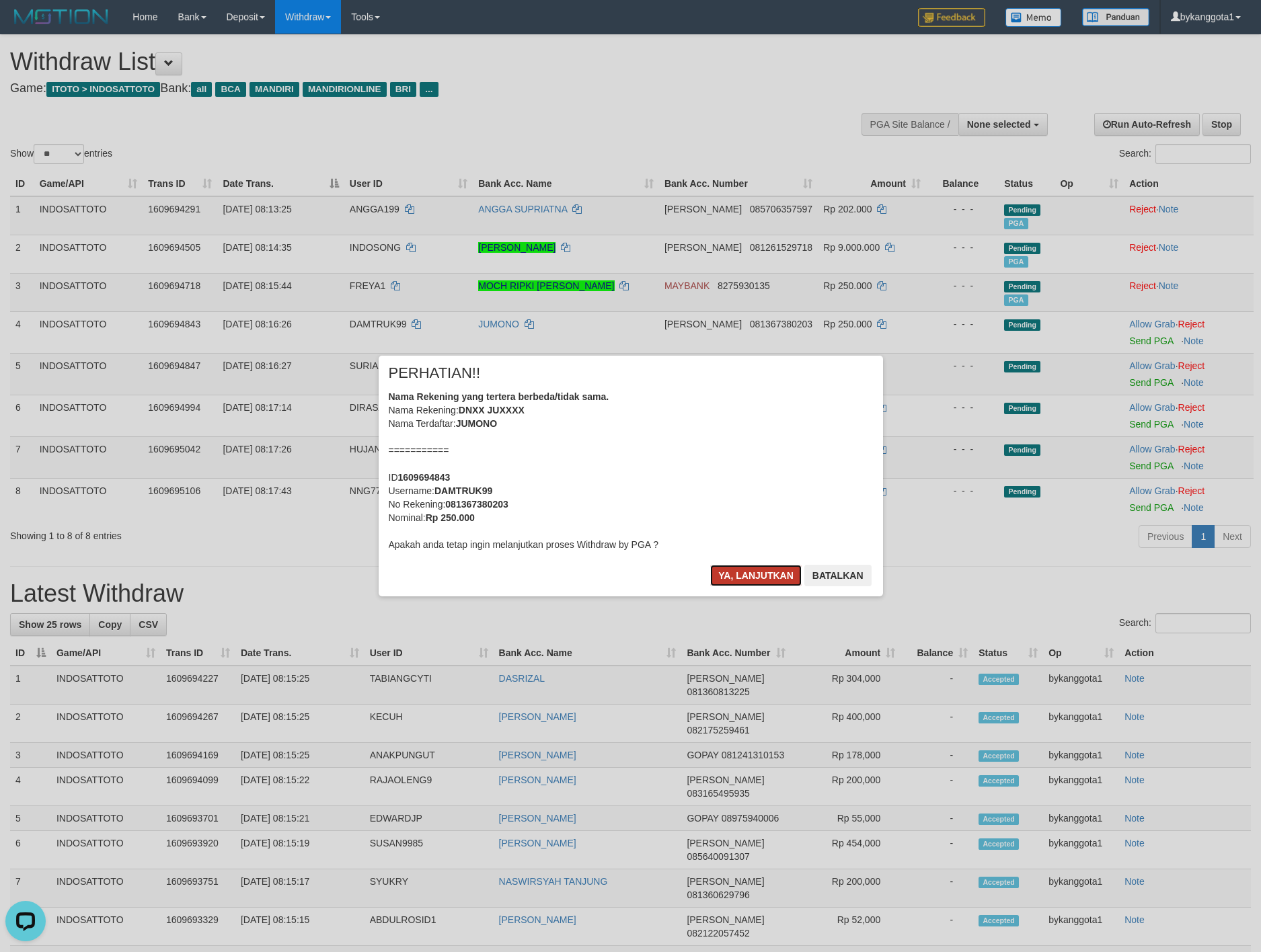
click at [747, 572] on button "Ya, lanjutkan" at bounding box center [755, 576] width 91 height 22
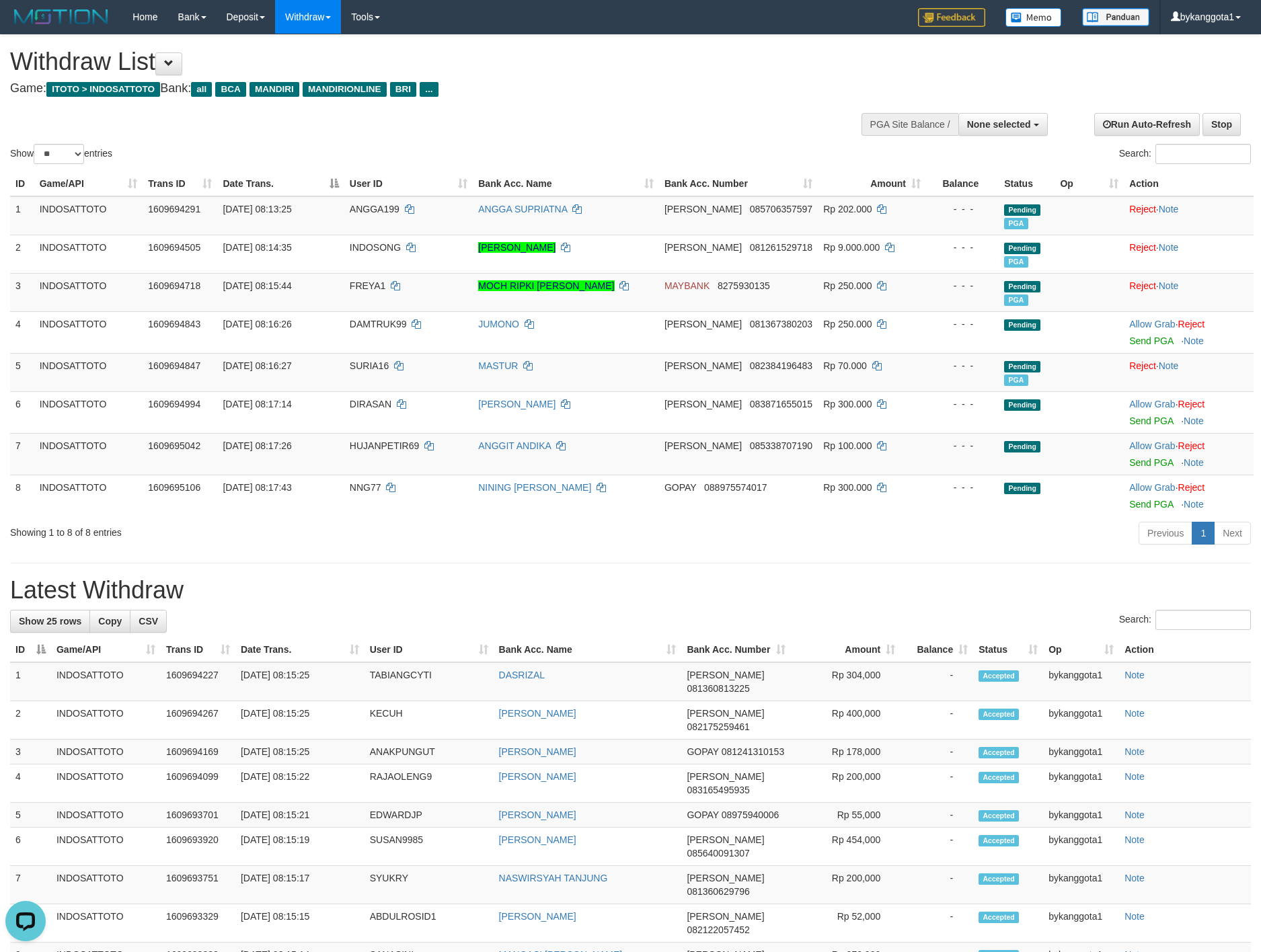
click at [747, 572] on div "× PERHATIAN!! Nama Rekening yang tertera berbeda/tidak sama. Nama Rekening: DNX…" at bounding box center [631, 476] width 525 height 241
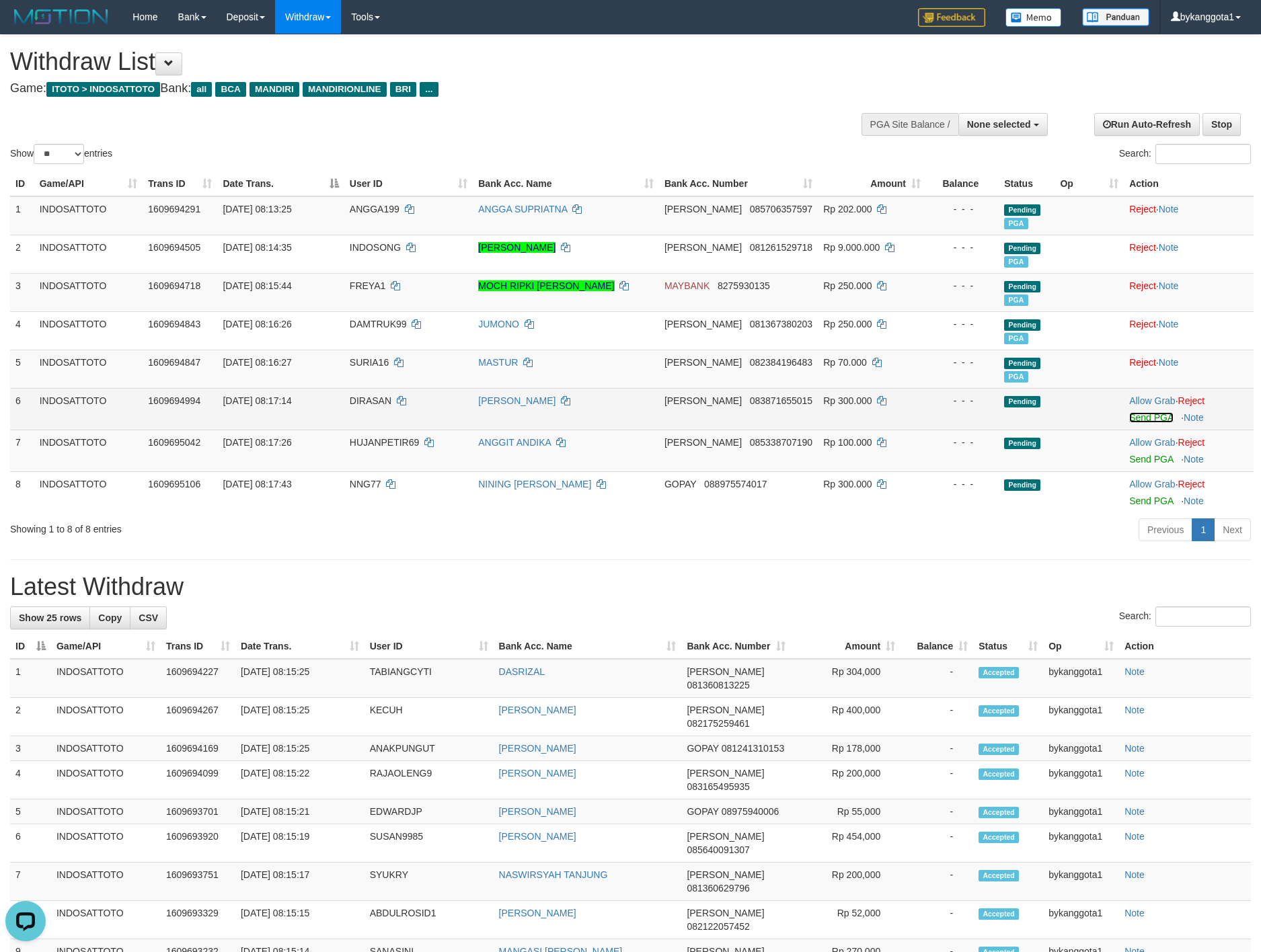
click at [1135, 415] on link "Send PGA" at bounding box center [1151, 418] width 44 height 11
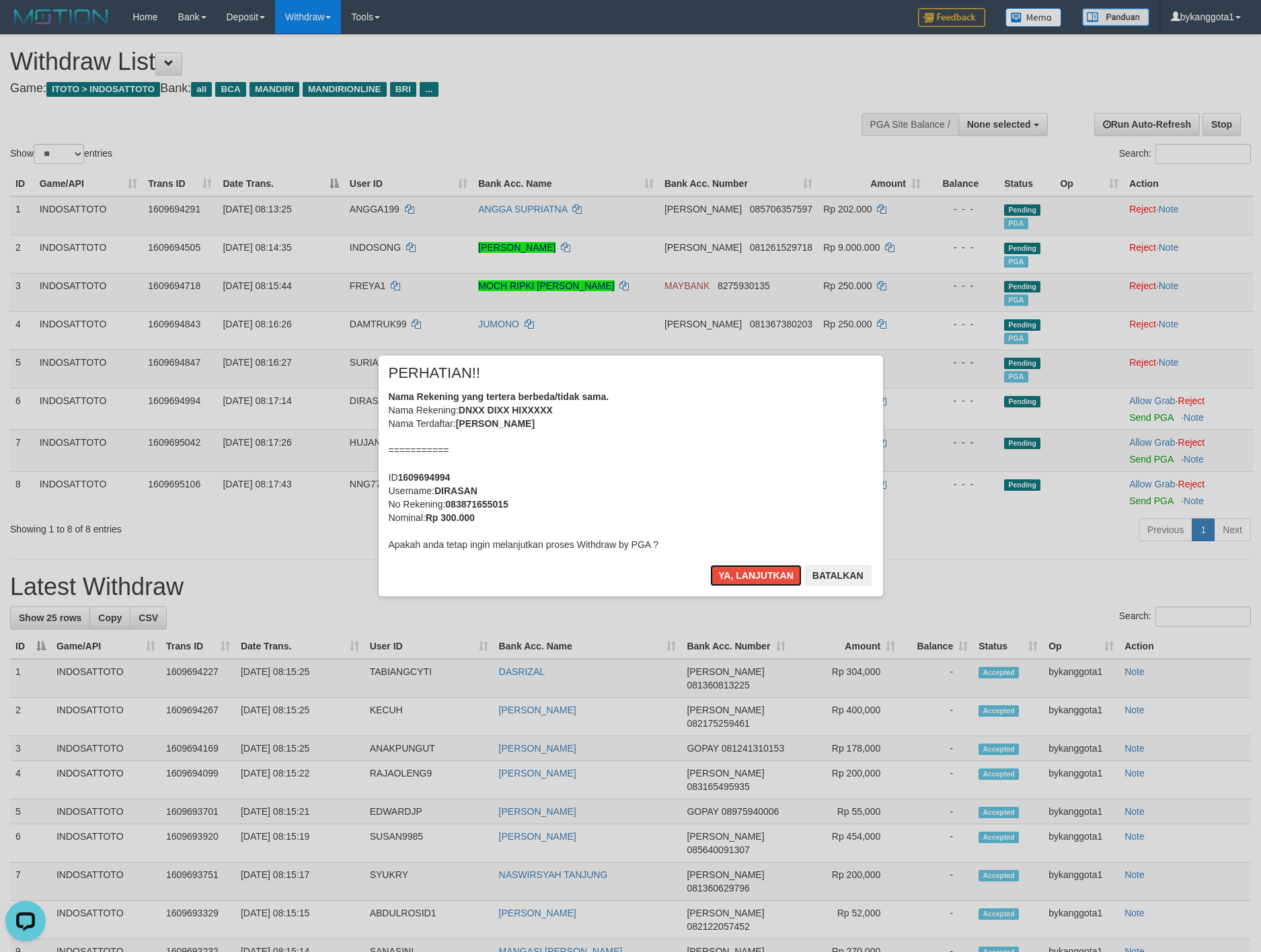
click at [710, 565] on button "Ya, lanjutkan" at bounding box center [755, 576] width 91 height 22
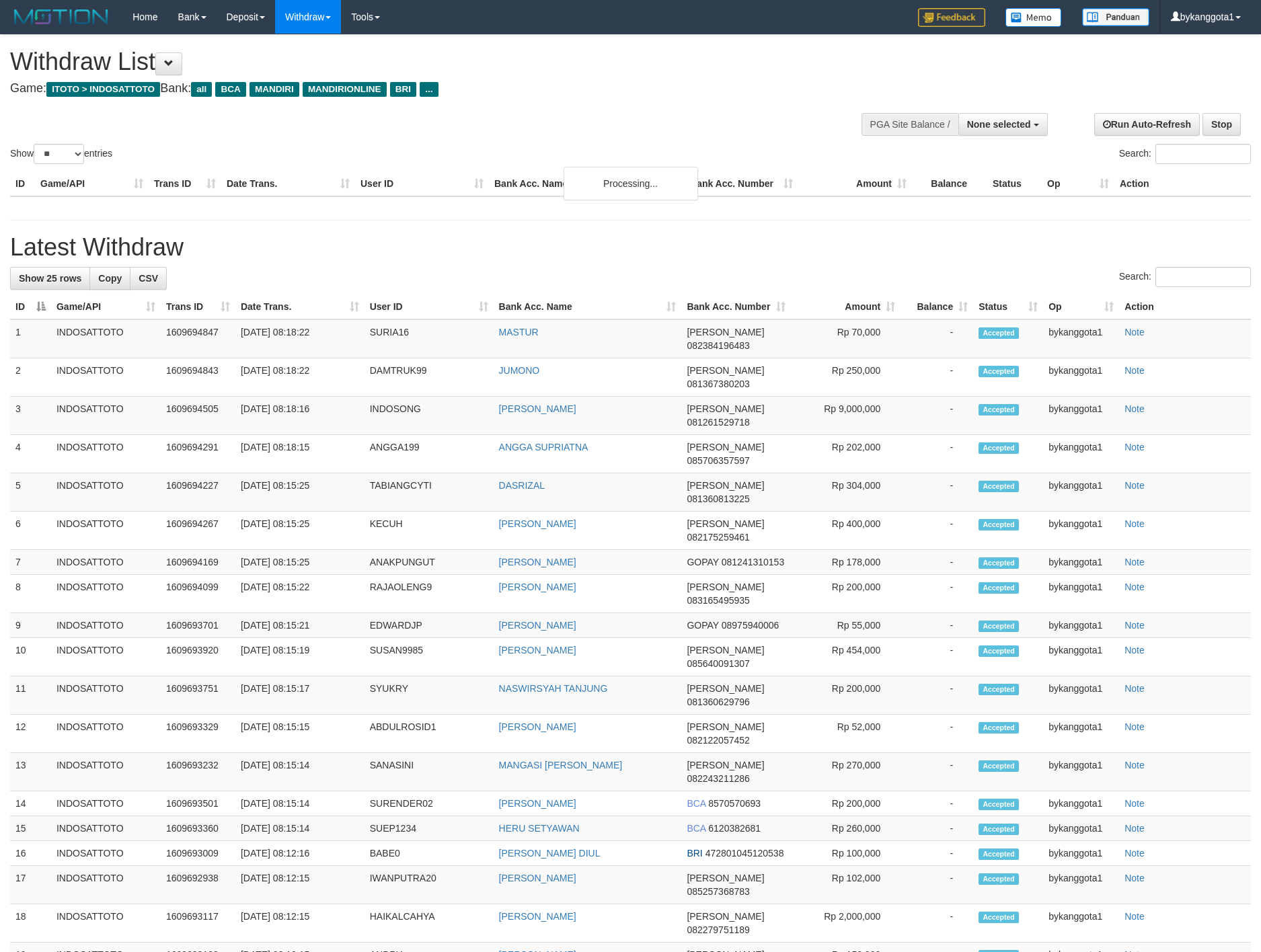
select select
select select "**"
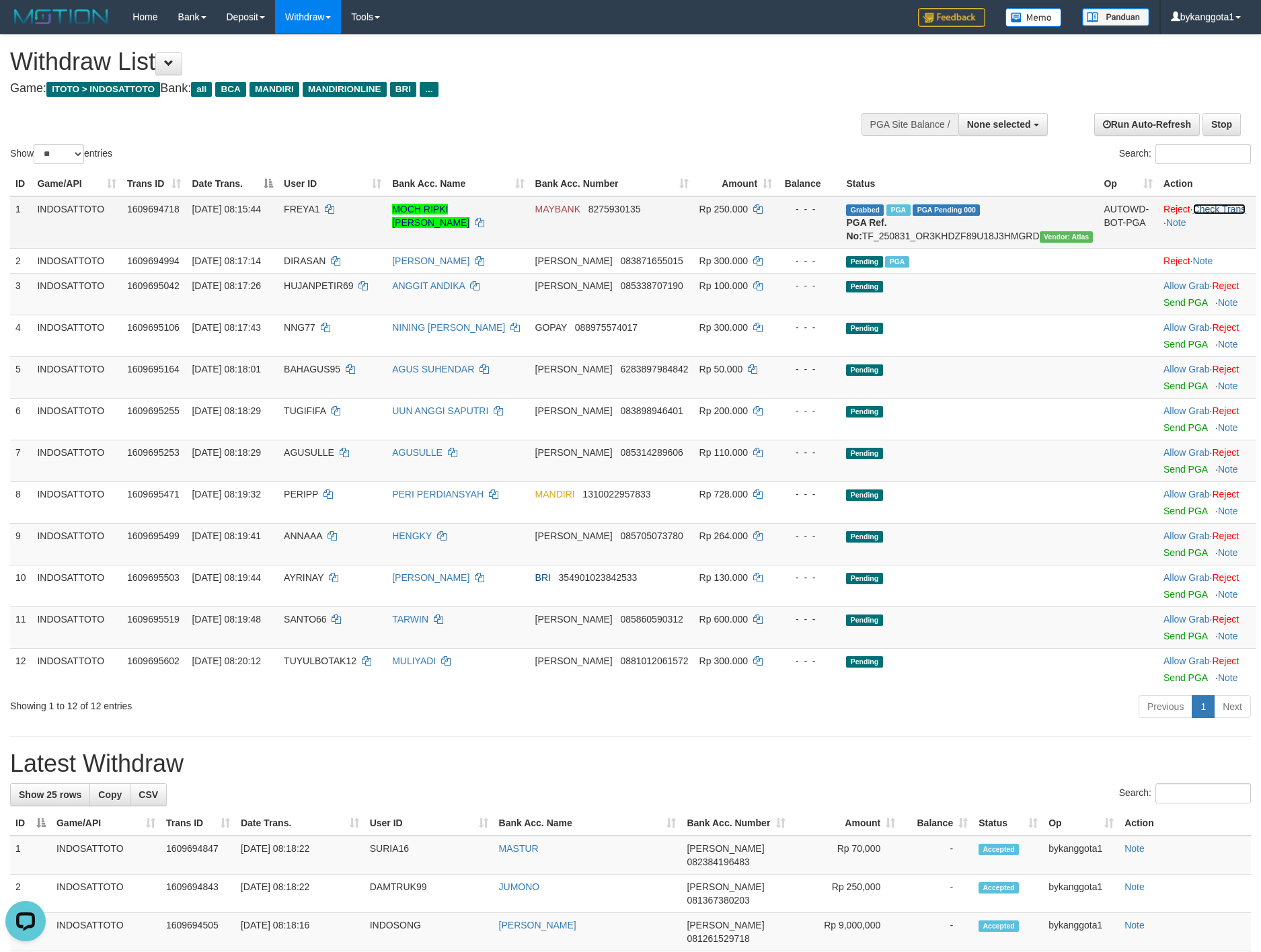
click at [1221, 211] on link "Check Trans" at bounding box center [1220, 209] width 53 height 11
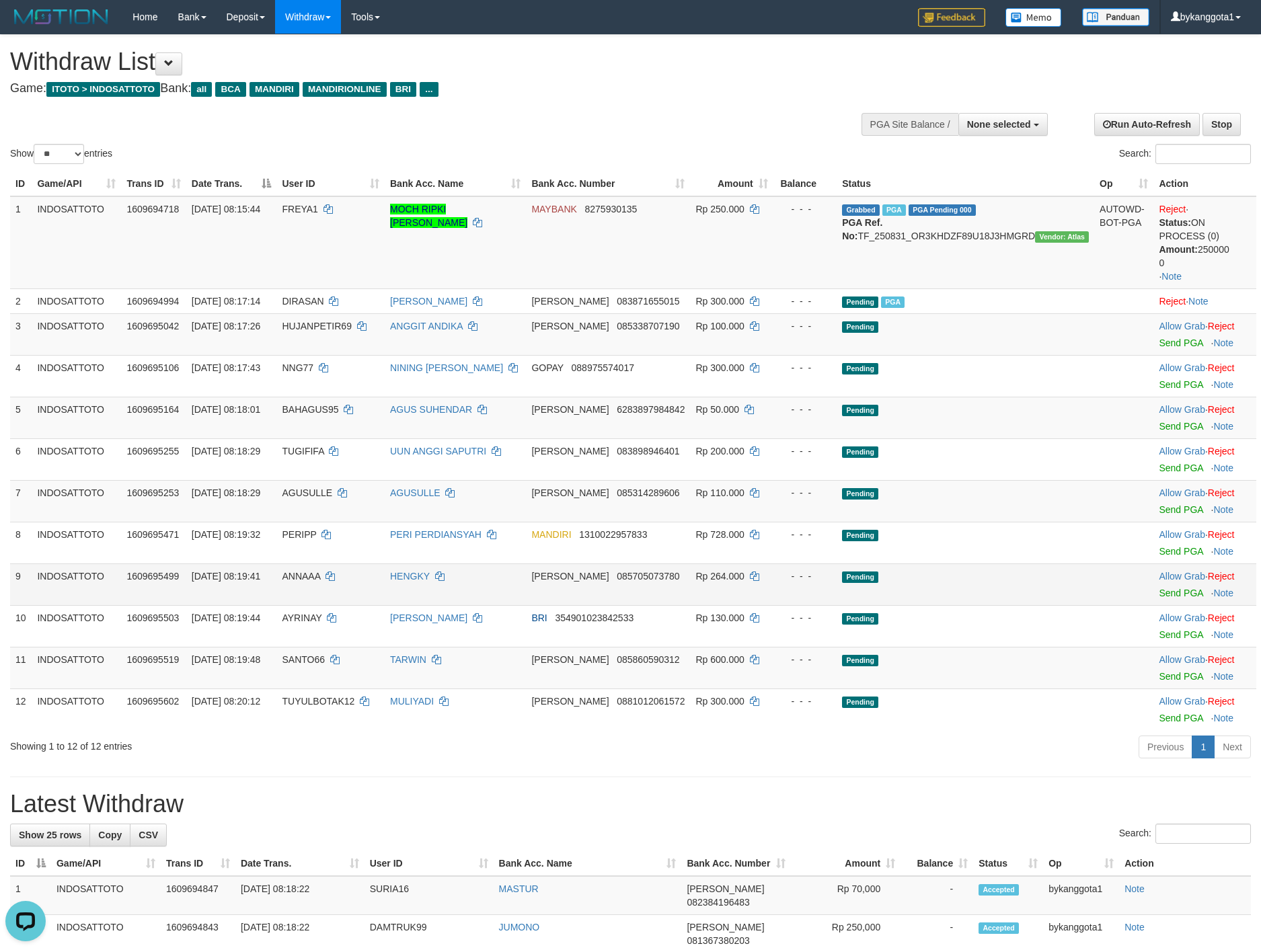
click at [525, 598] on td "HENGKY" at bounding box center [455, 584] width 141 height 41
click at [1163, 349] on td "Allow Grab · Reject Send PGA · Note" at bounding box center [1205, 333] width 103 height 41
click at [1166, 348] on td "Allow Grab · Reject Send PGA · Note" at bounding box center [1205, 333] width 103 height 41
click at [1168, 341] on link "Send PGA" at bounding box center [1181, 343] width 44 height 11
click at [1165, 382] on link "Send PGA" at bounding box center [1181, 385] width 44 height 11
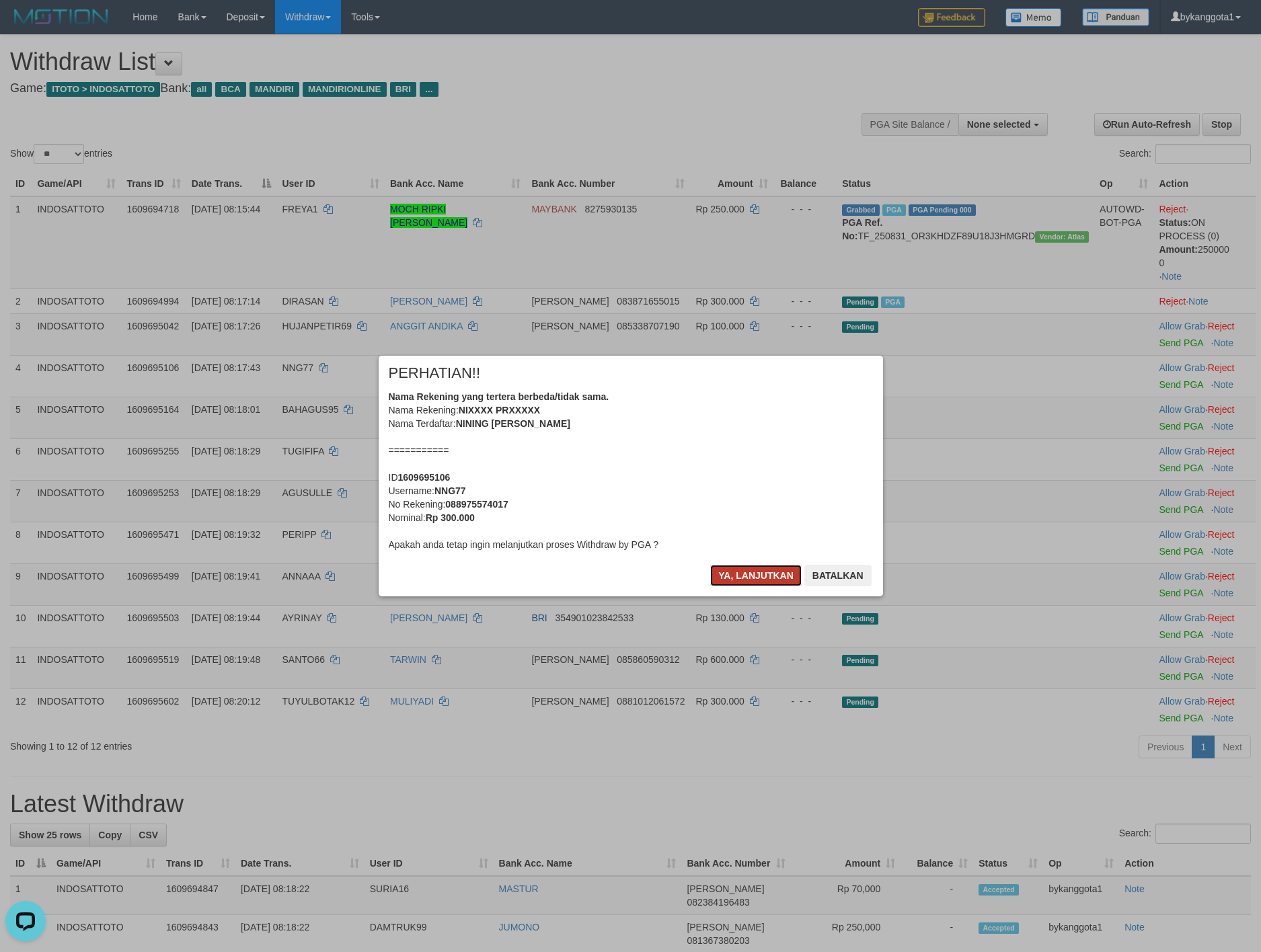
click at [718, 578] on button "Ya, lanjutkan" at bounding box center [755, 576] width 91 height 22
click at [717, 578] on div "× PERHATIAN!! Nama Rekening yang tertera berbeda/tidak sama. Nama Rekening: NIX…" at bounding box center [631, 476] width 525 height 241
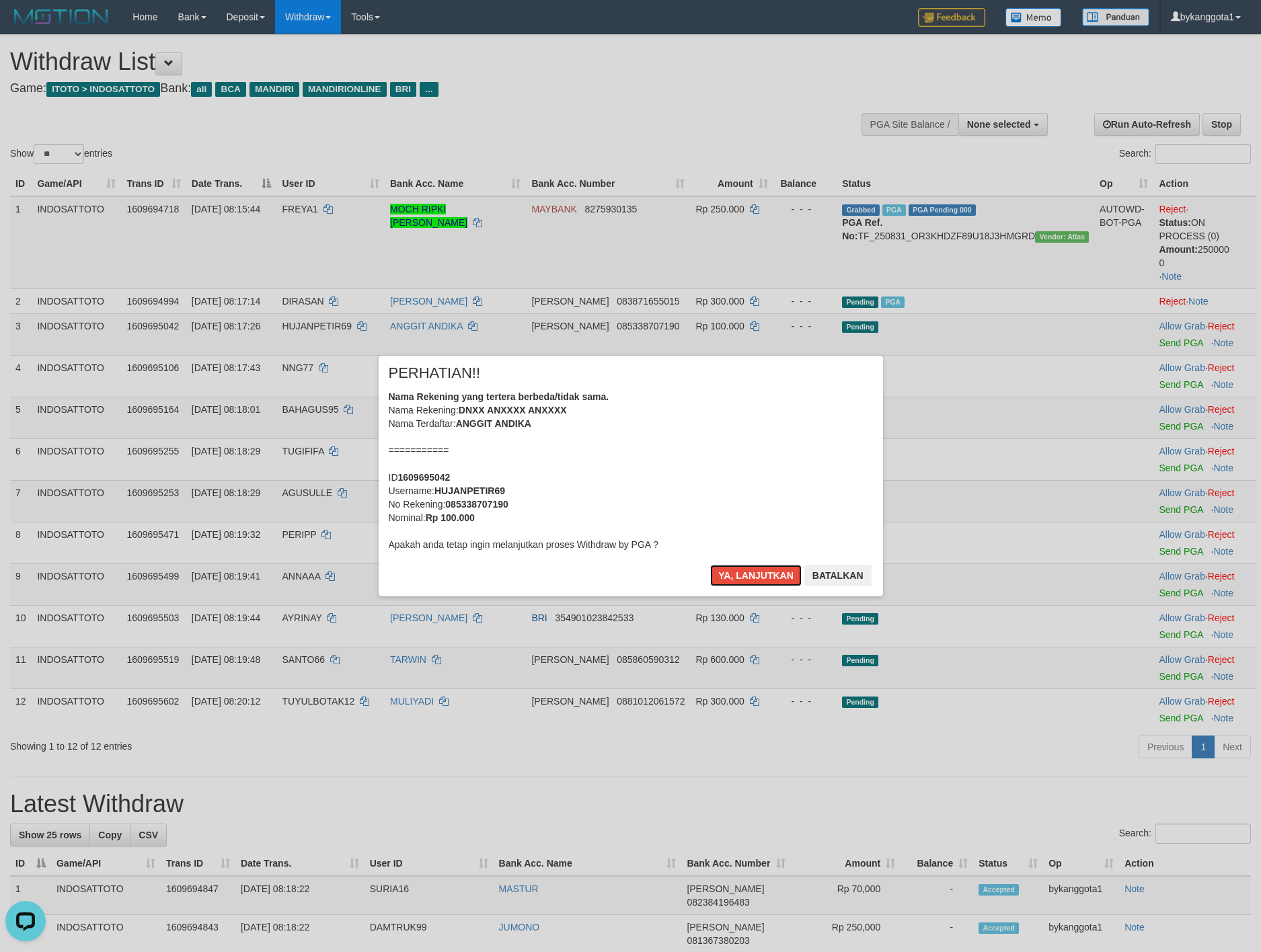
click at [717, 578] on button "Ya, lanjutkan" at bounding box center [755, 576] width 91 height 22
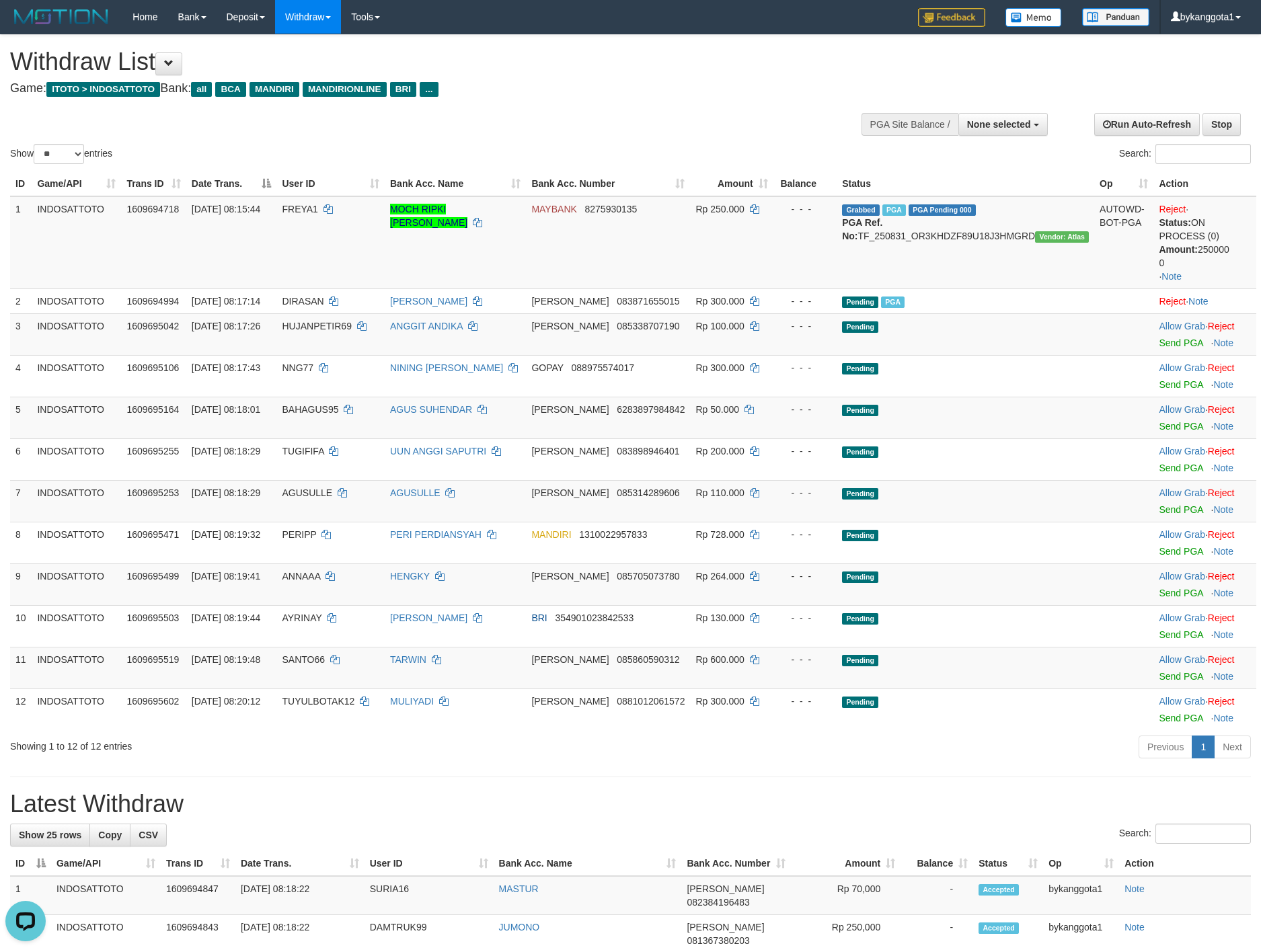
click at [717, 578] on div "× PERHATIAN!! Nama Rekening yang tertera berbeda/tidak sama. Nama Rekening: DNX…" at bounding box center [631, 476] width 525 height 241
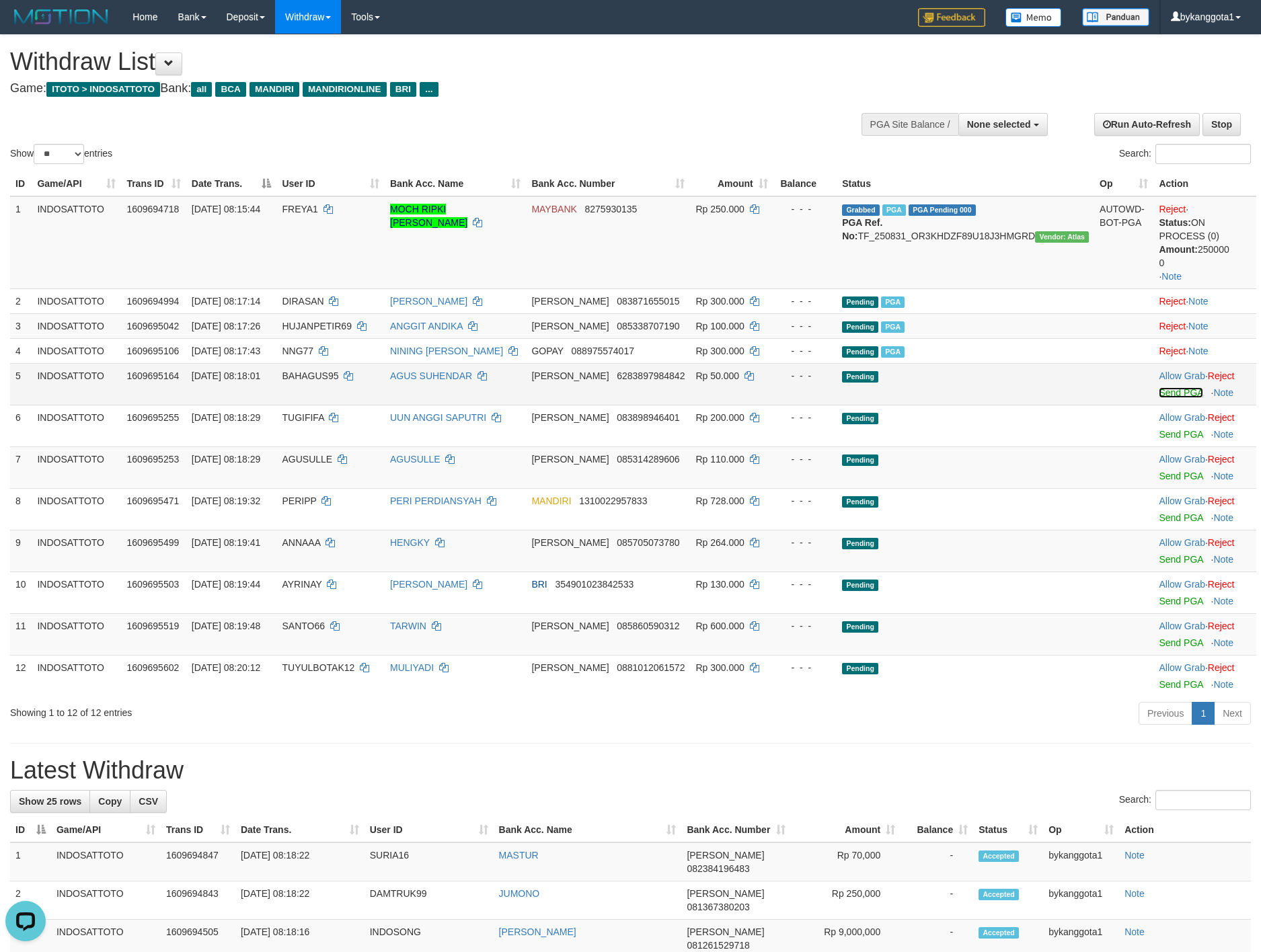
click at [1159, 391] on link "Send PGA" at bounding box center [1181, 393] width 44 height 11
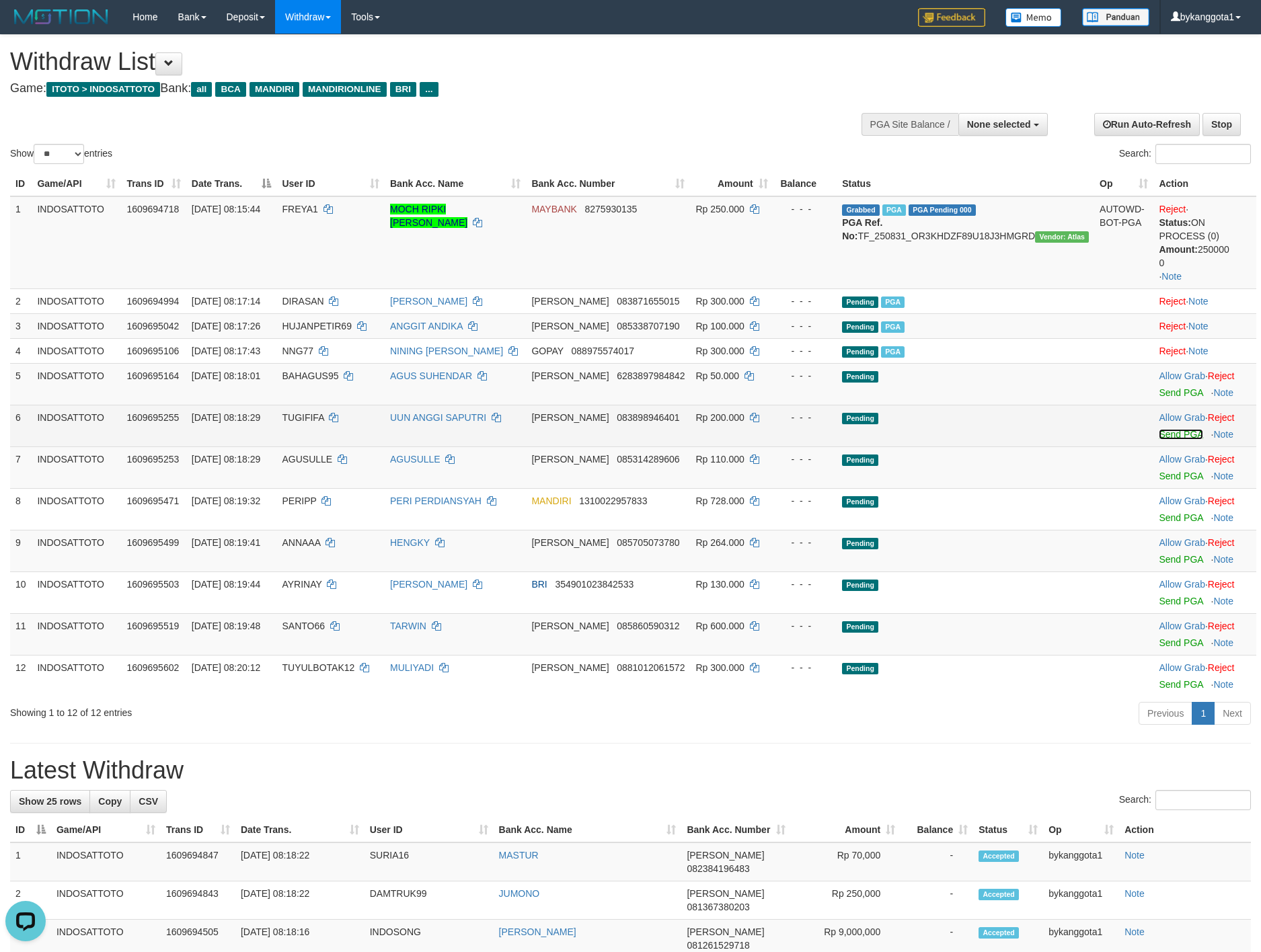
click at [1160, 436] on link "Send PGA" at bounding box center [1181, 434] width 44 height 11
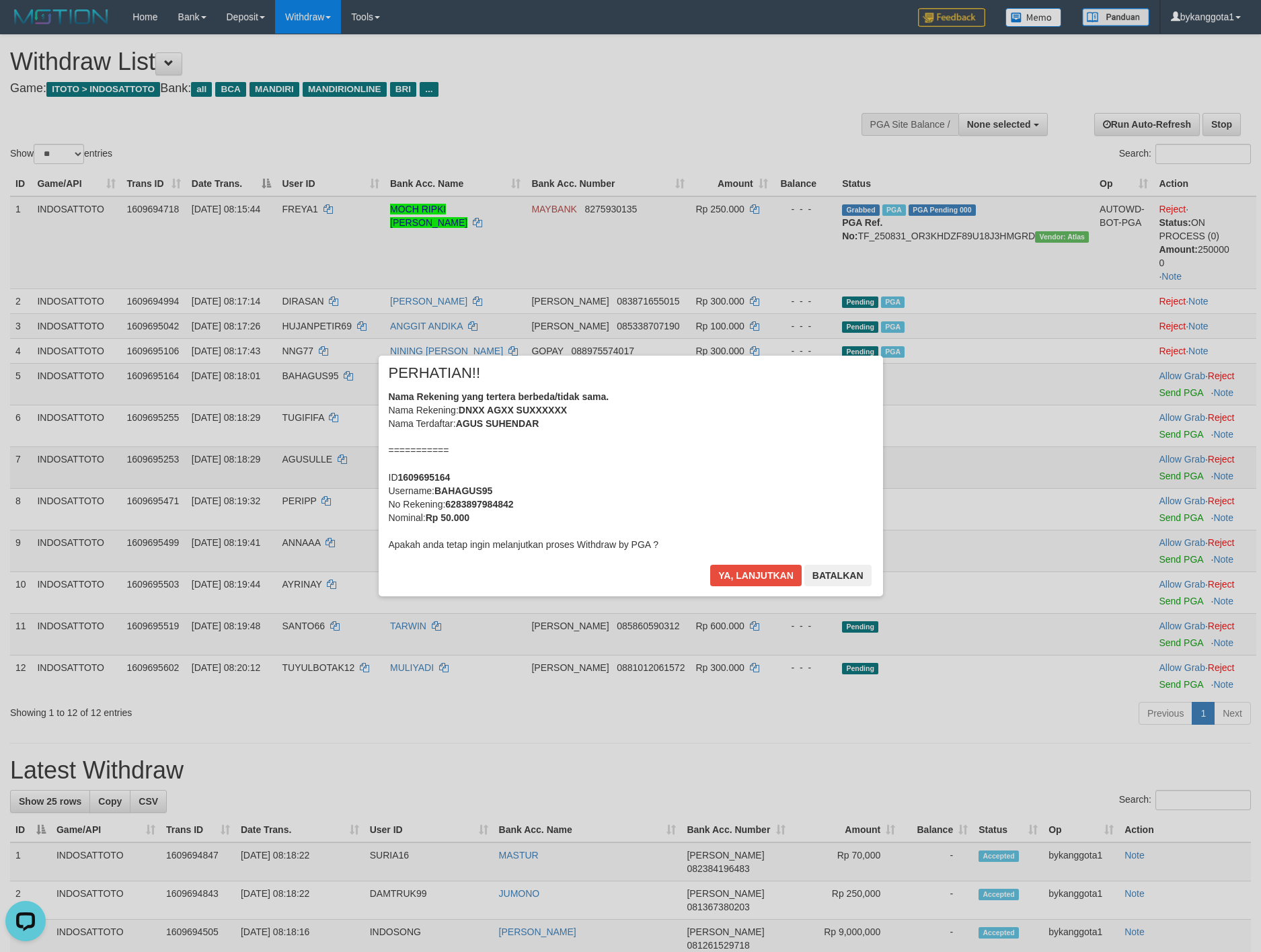
click at [1160, 469] on body "Toggle navigation Home Bank Account List Load By Website Group [ITOTO] INDOSATT…" at bounding box center [630, 922] width 1261 height 1845
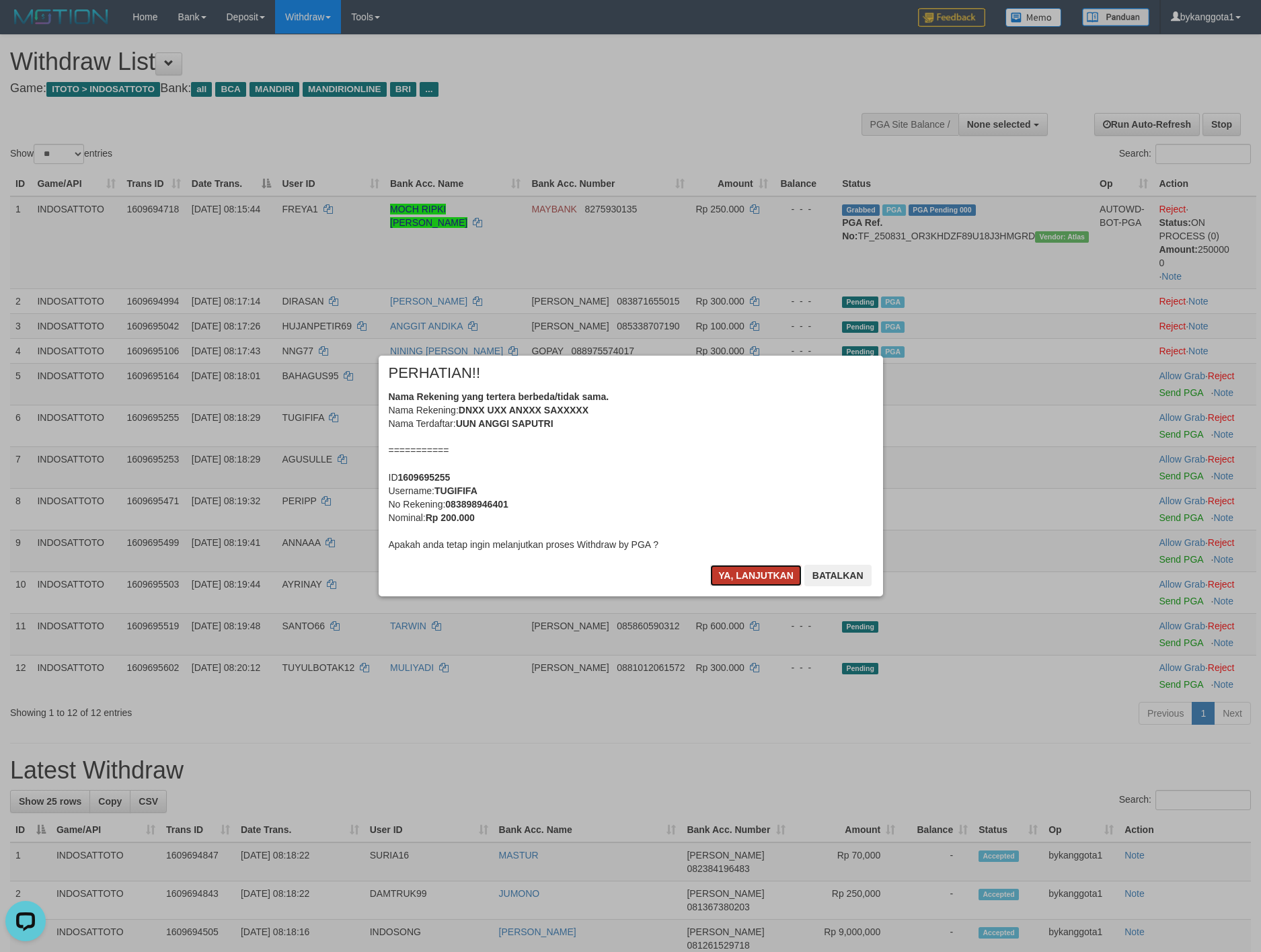
click at [748, 567] on button "Ya, lanjutkan" at bounding box center [755, 576] width 91 height 22
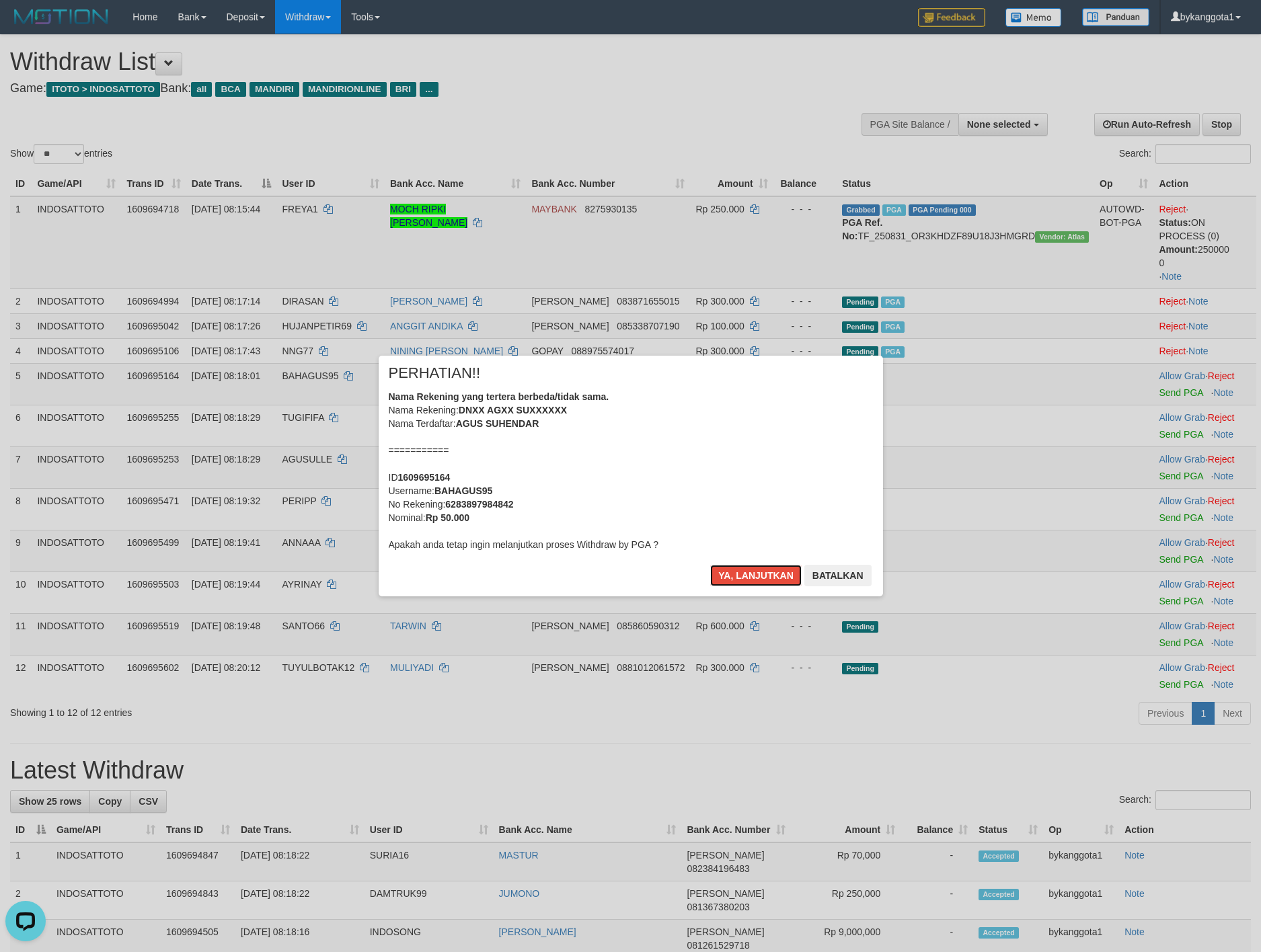
click at [748, 567] on button "Ya, lanjutkan" at bounding box center [755, 576] width 91 height 22
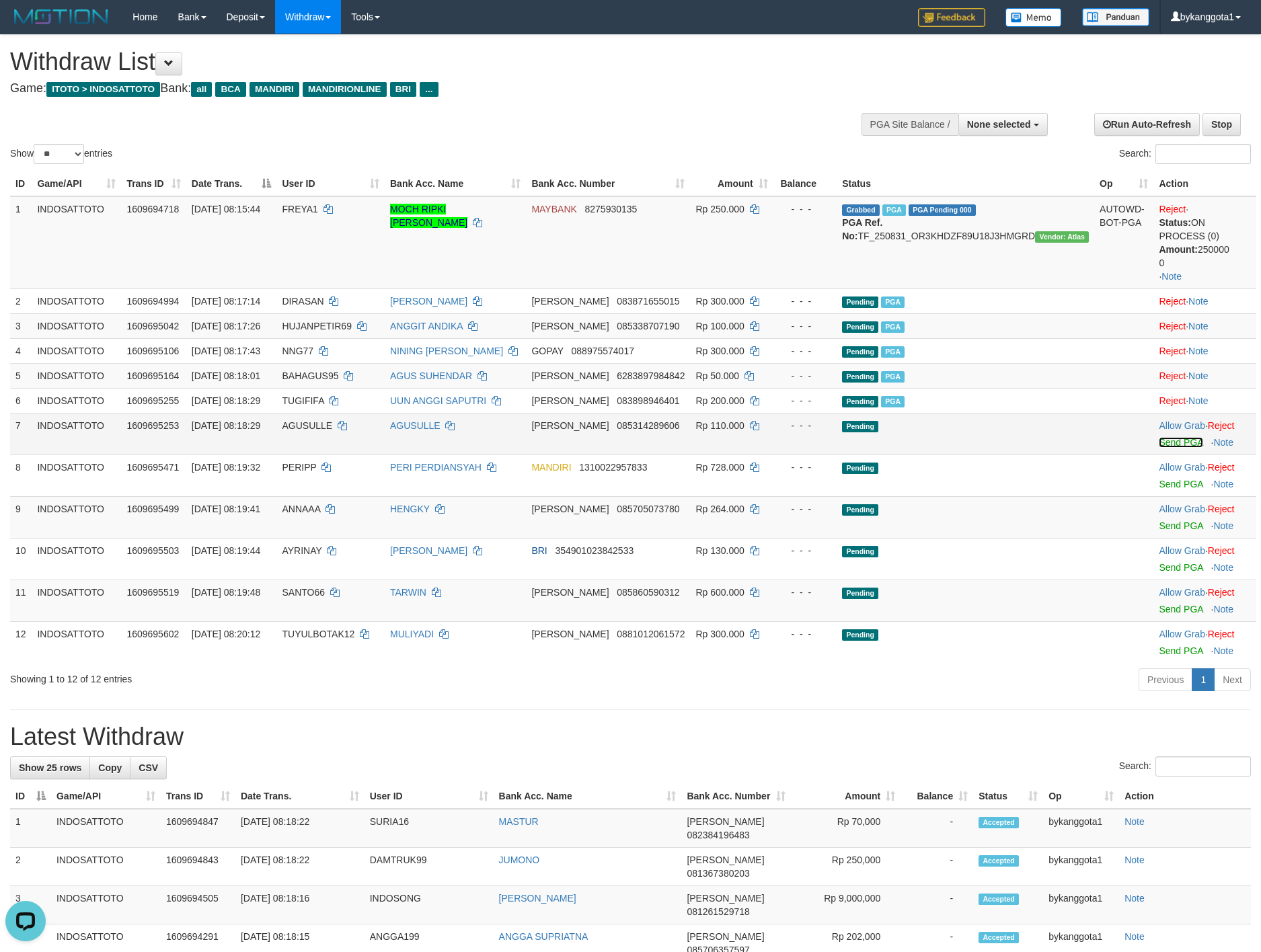
click at [1164, 442] on link "Send PGA" at bounding box center [1181, 443] width 44 height 11
click at [1170, 483] on link "Send PGA" at bounding box center [1181, 484] width 44 height 11
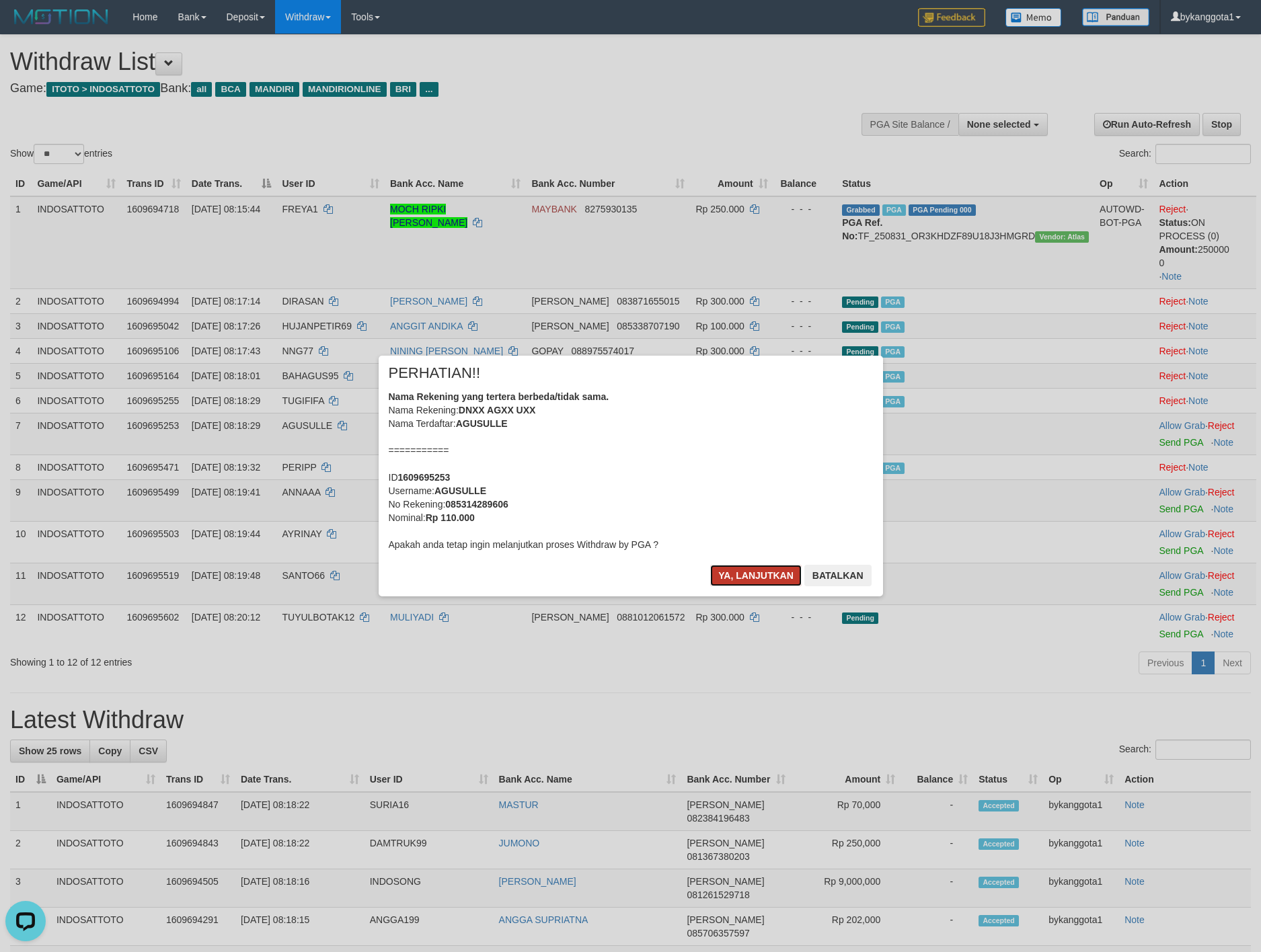
click at [755, 571] on button "Ya, lanjutkan" at bounding box center [755, 576] width 91 height 22
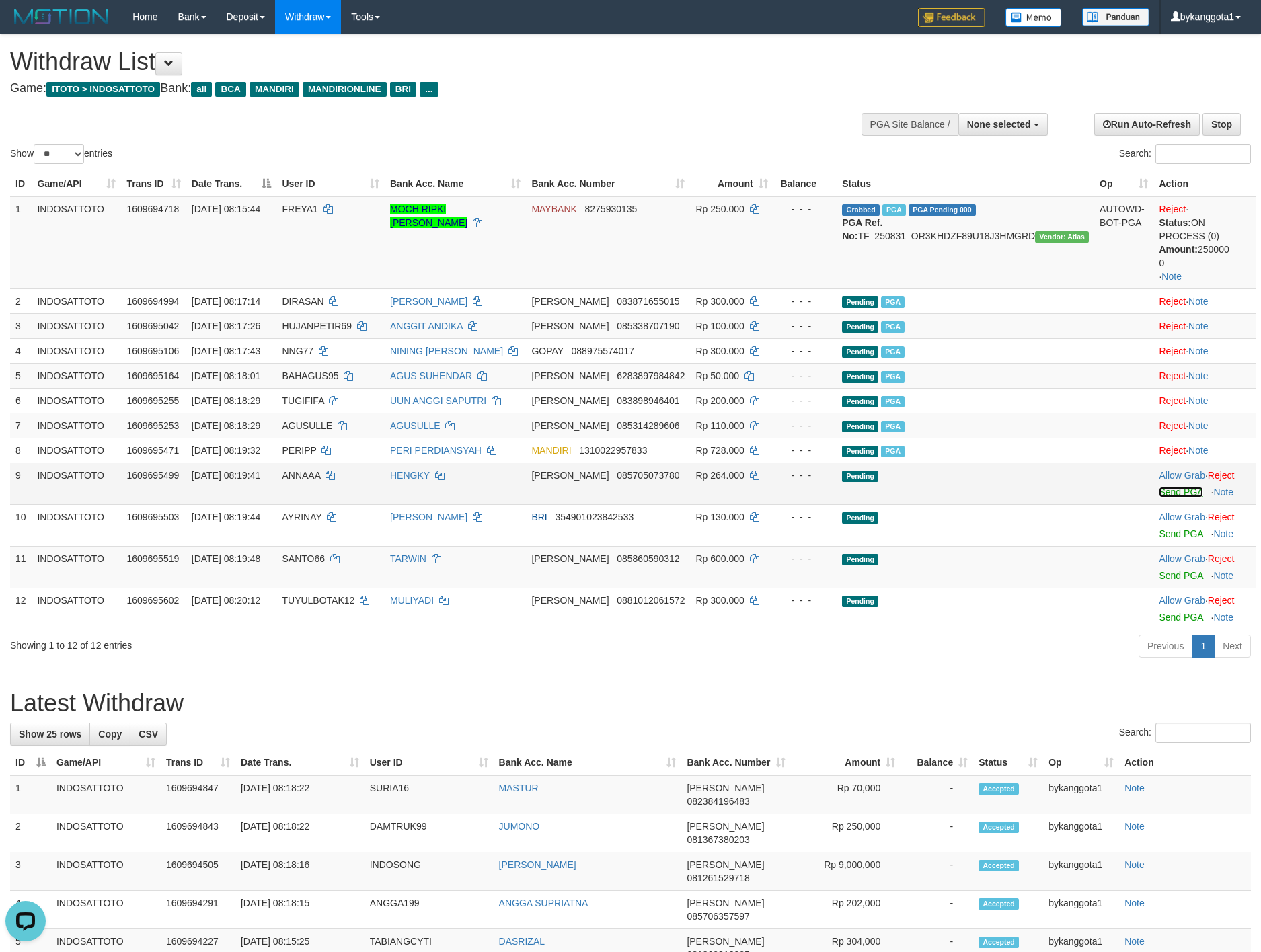
click at [1166, 488] on link "Send PGA" at bounding box center [1181, 492] width 44 height 11
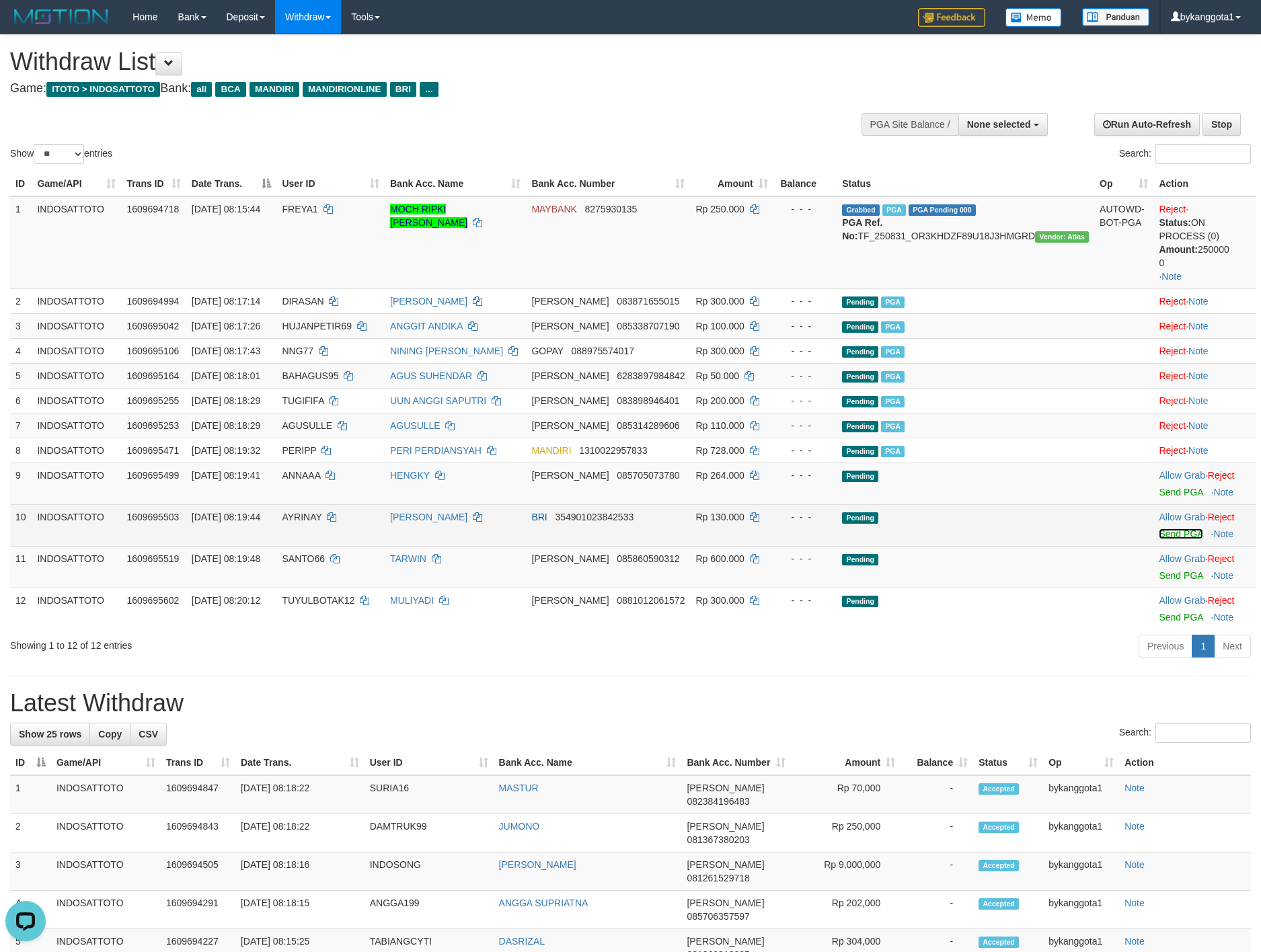
click at [1172, 531] on link "Send PGA" at bounding box center [1181, 534] width 44 height 11
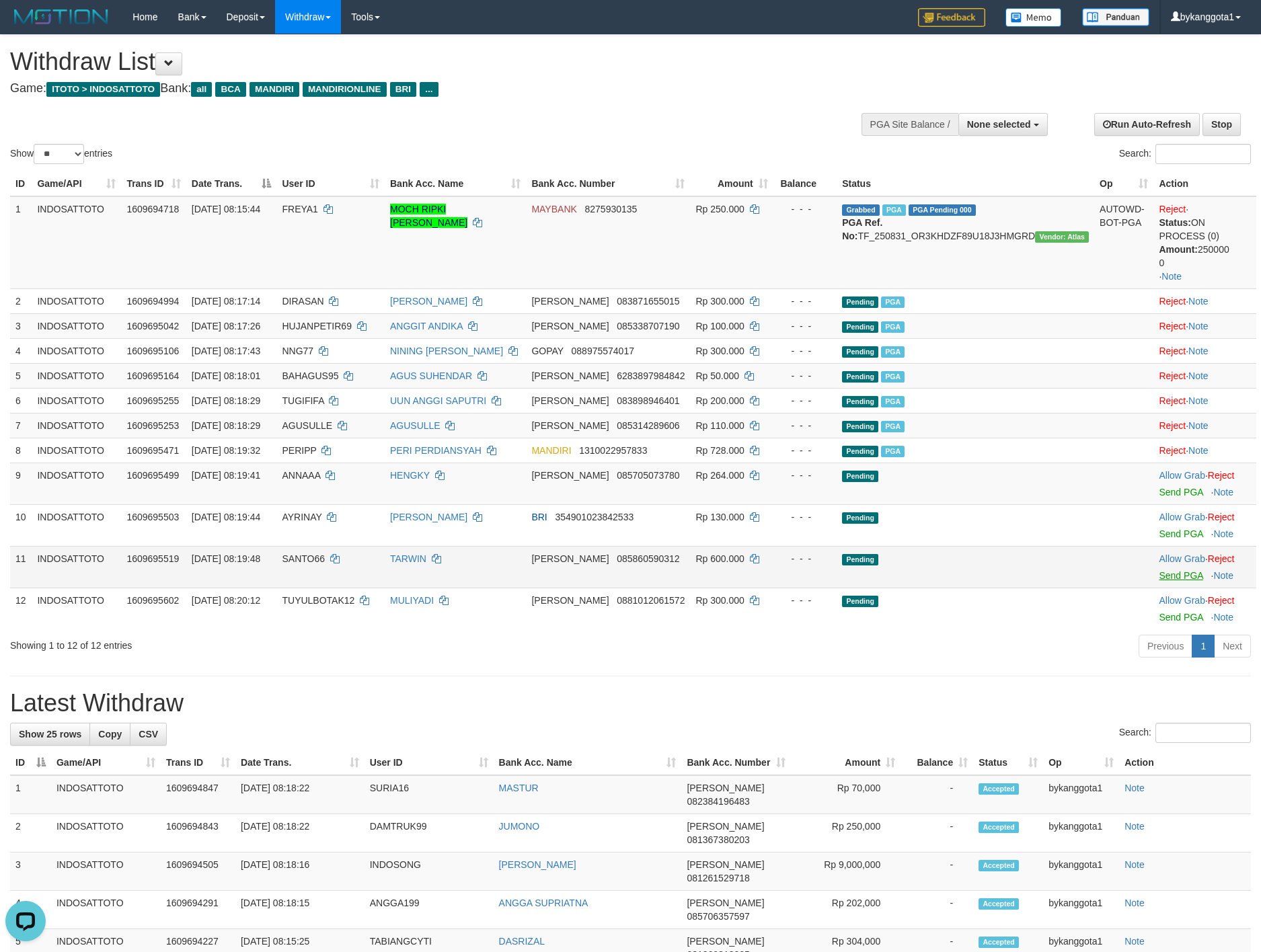
click at [1163, 572] on body "Toggle navigation Home Bank Account List Load By Website Group [ITOTO] INDOSATT…" at bounding box center [630, 889] width 1261 height 1777
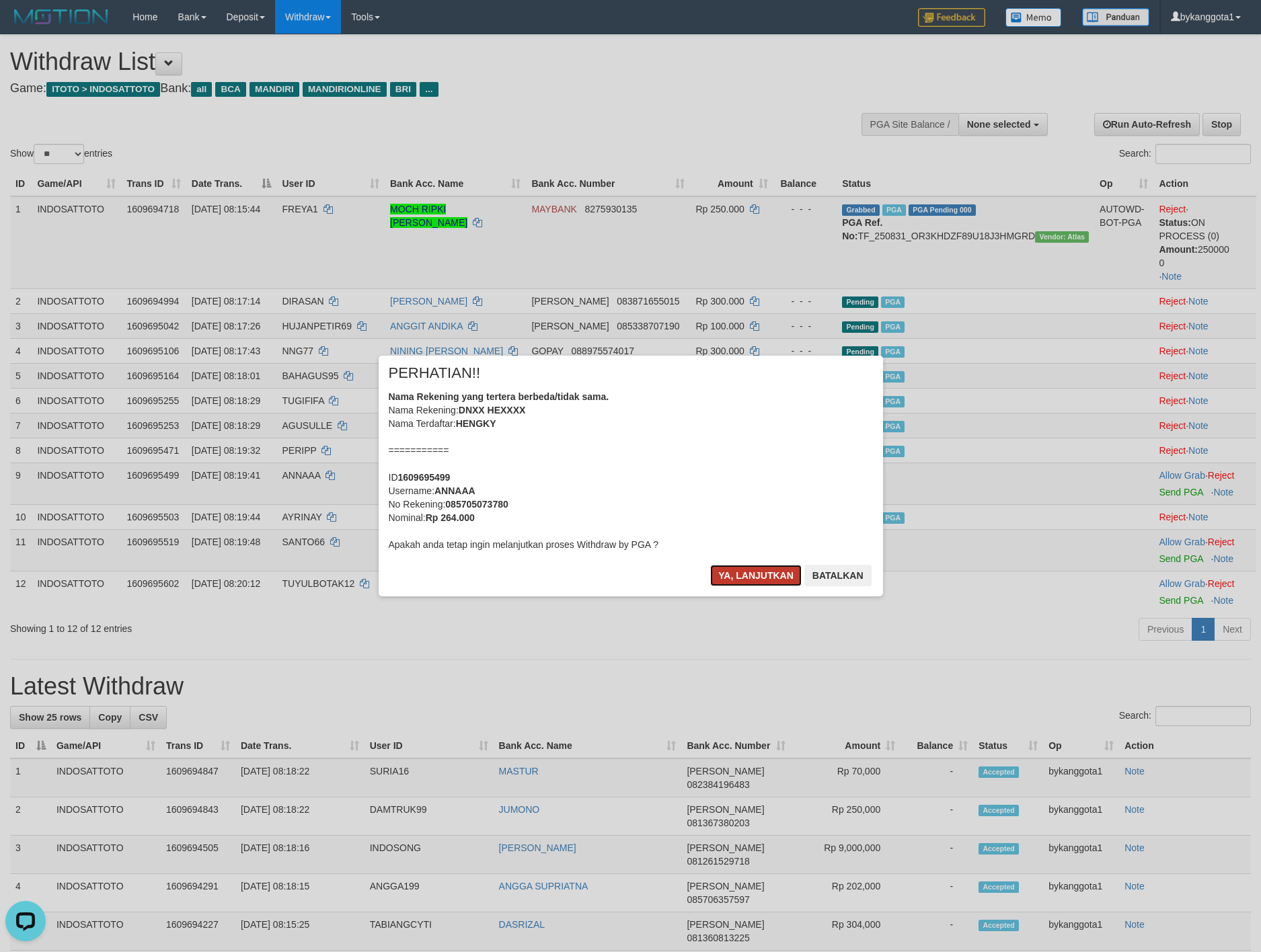
click at [773, 572] on button "Ya, lanjutkan" at bounding box center [755, 576] width 91 height 22
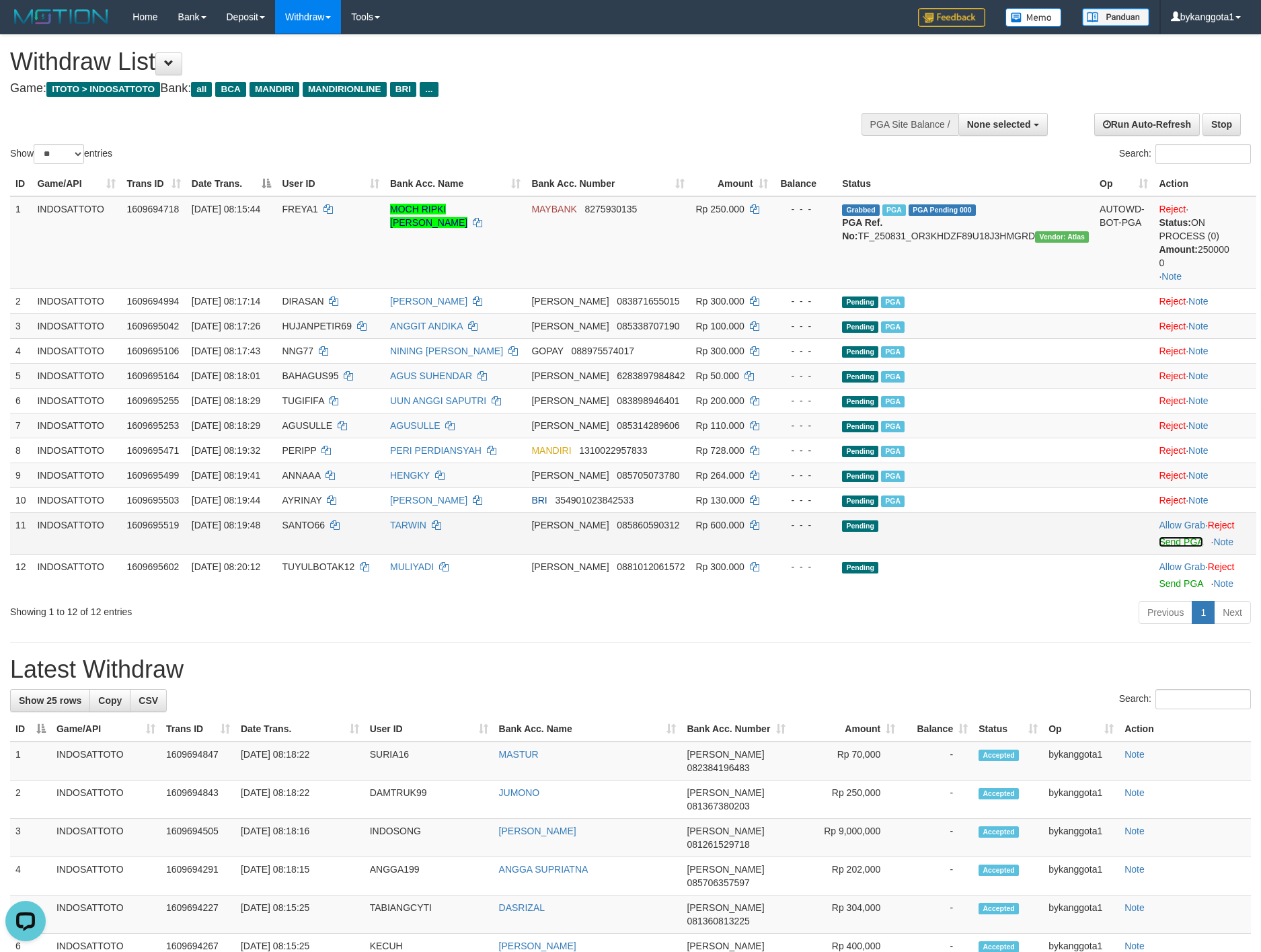
click at [1165, 547] on link "Send PGA" at bounding box center [1181, 542] width 44 height 11
click at [1163, 581] on link "Send PGA" at bounding box center [1181, 584] width 44 height 11
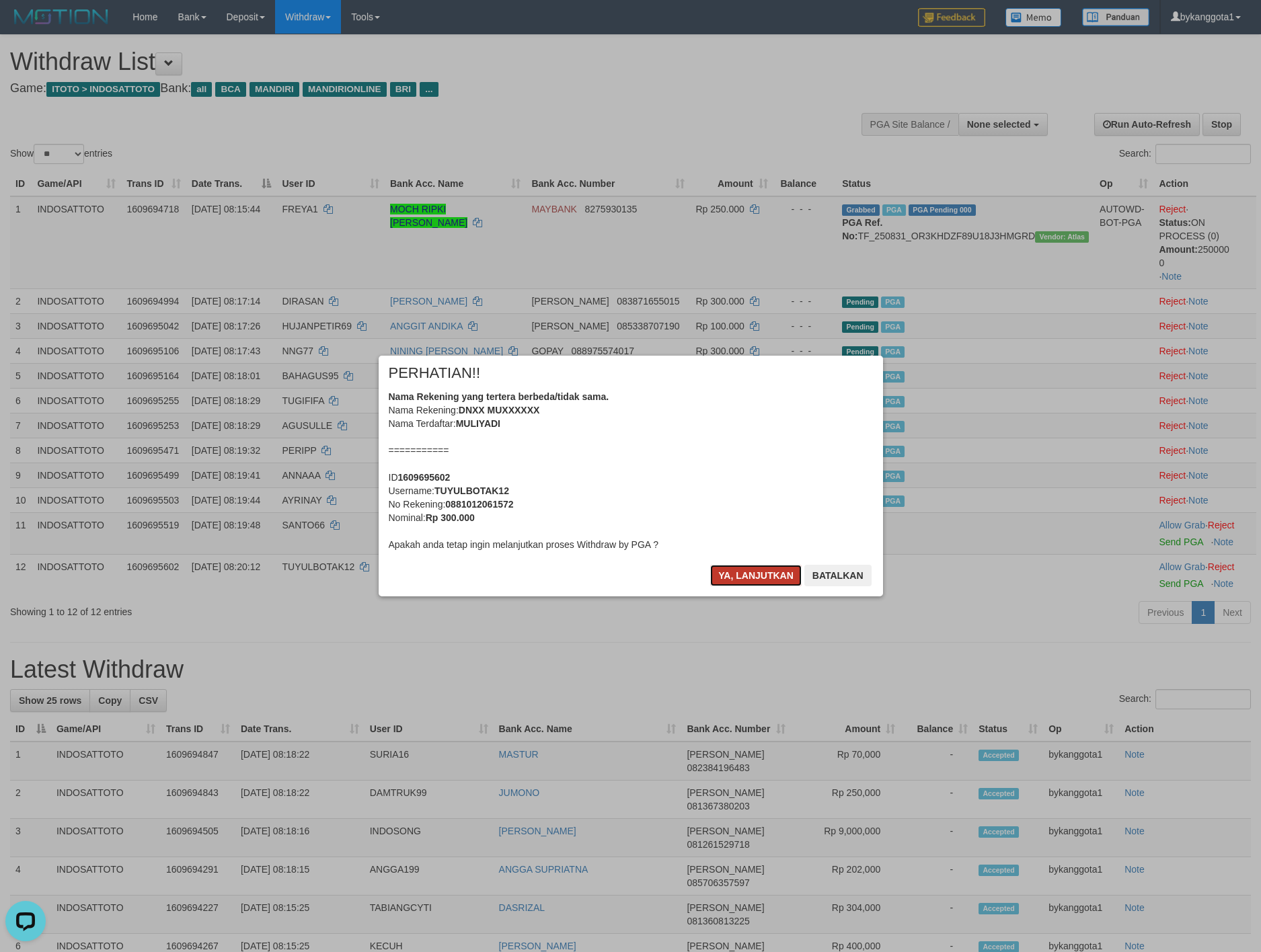
click at [773, 576] on button "Ya, lanjutkan" at bounding box center [755, 576] width 91 height 22
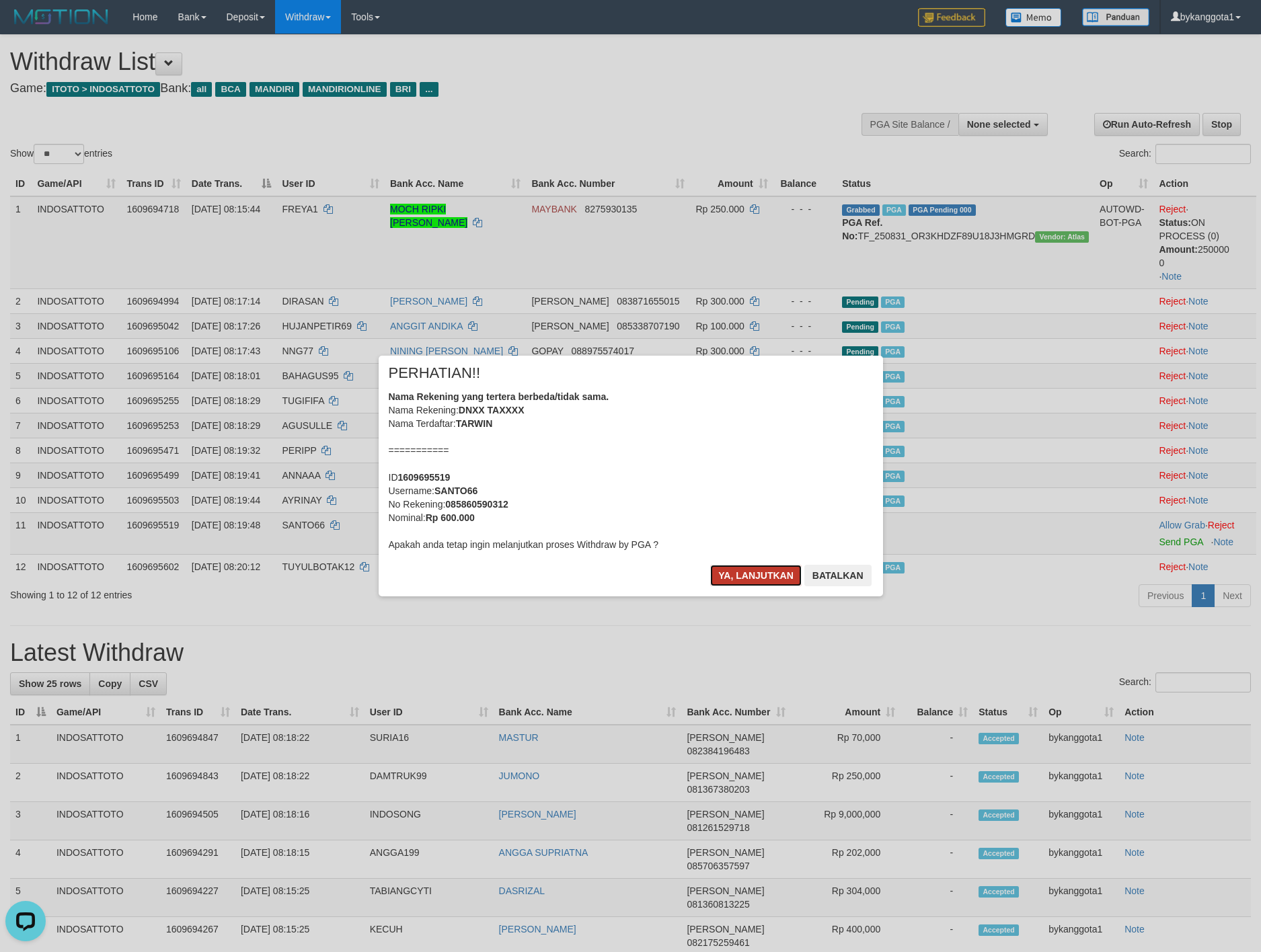
click at [772, 573] on button "Ya, lanjutkan" at bounding box center [755, 576] width 91 height 22
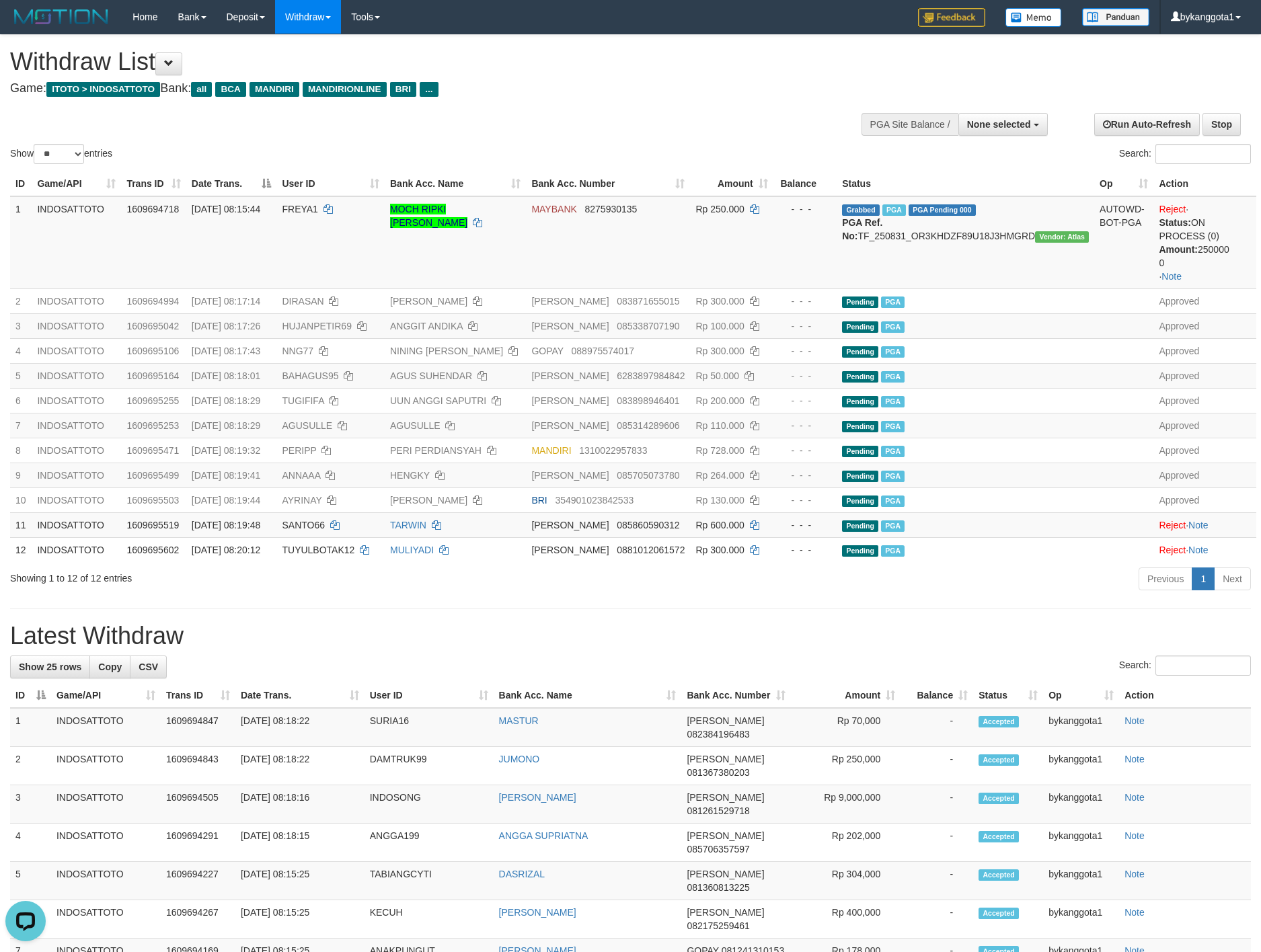
drag, startPoint x: 410, startPoint y: 173, endPoint x: 422, endPoint y: 182, distance: 15.0
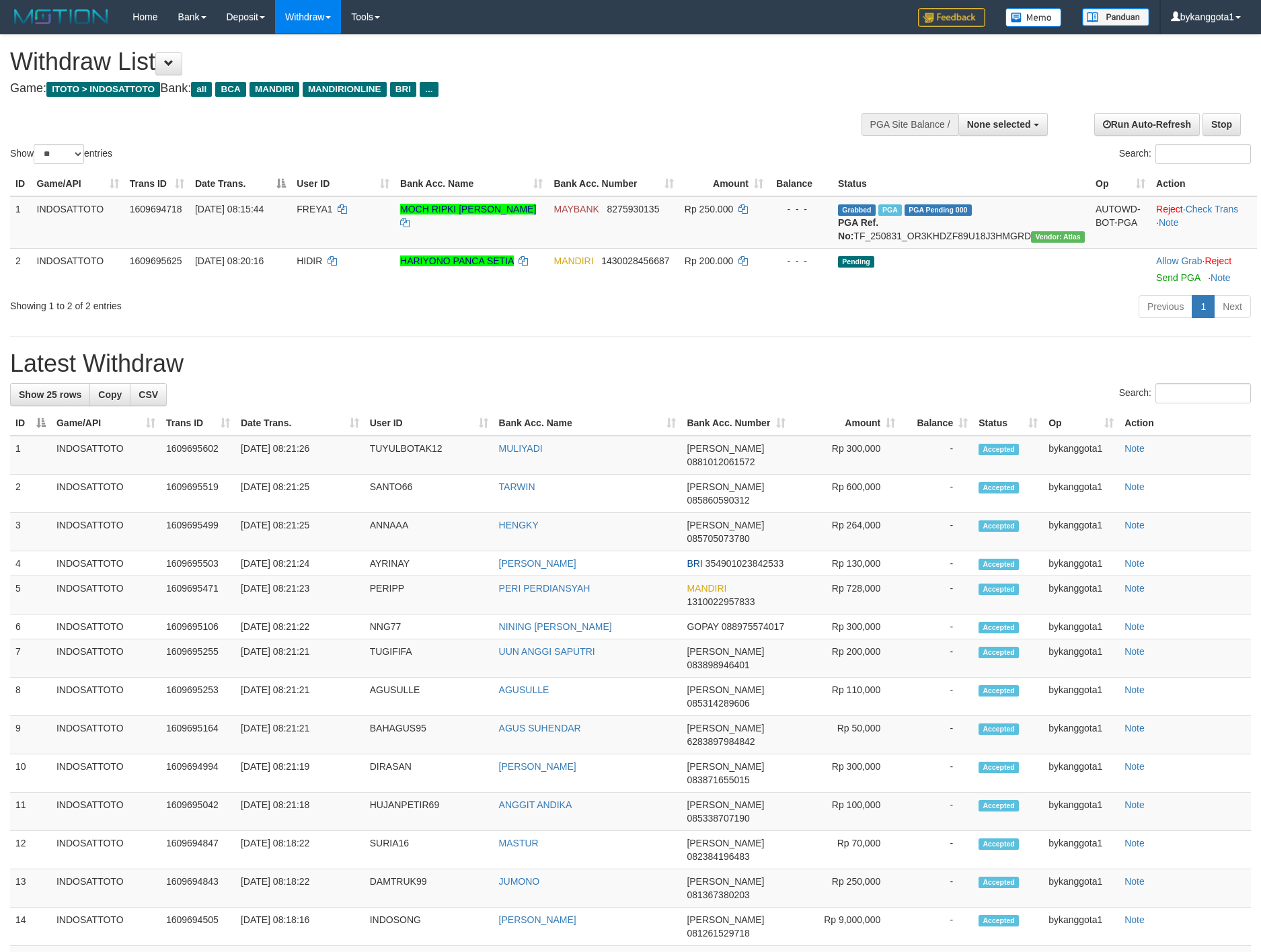
select select
select select "**"
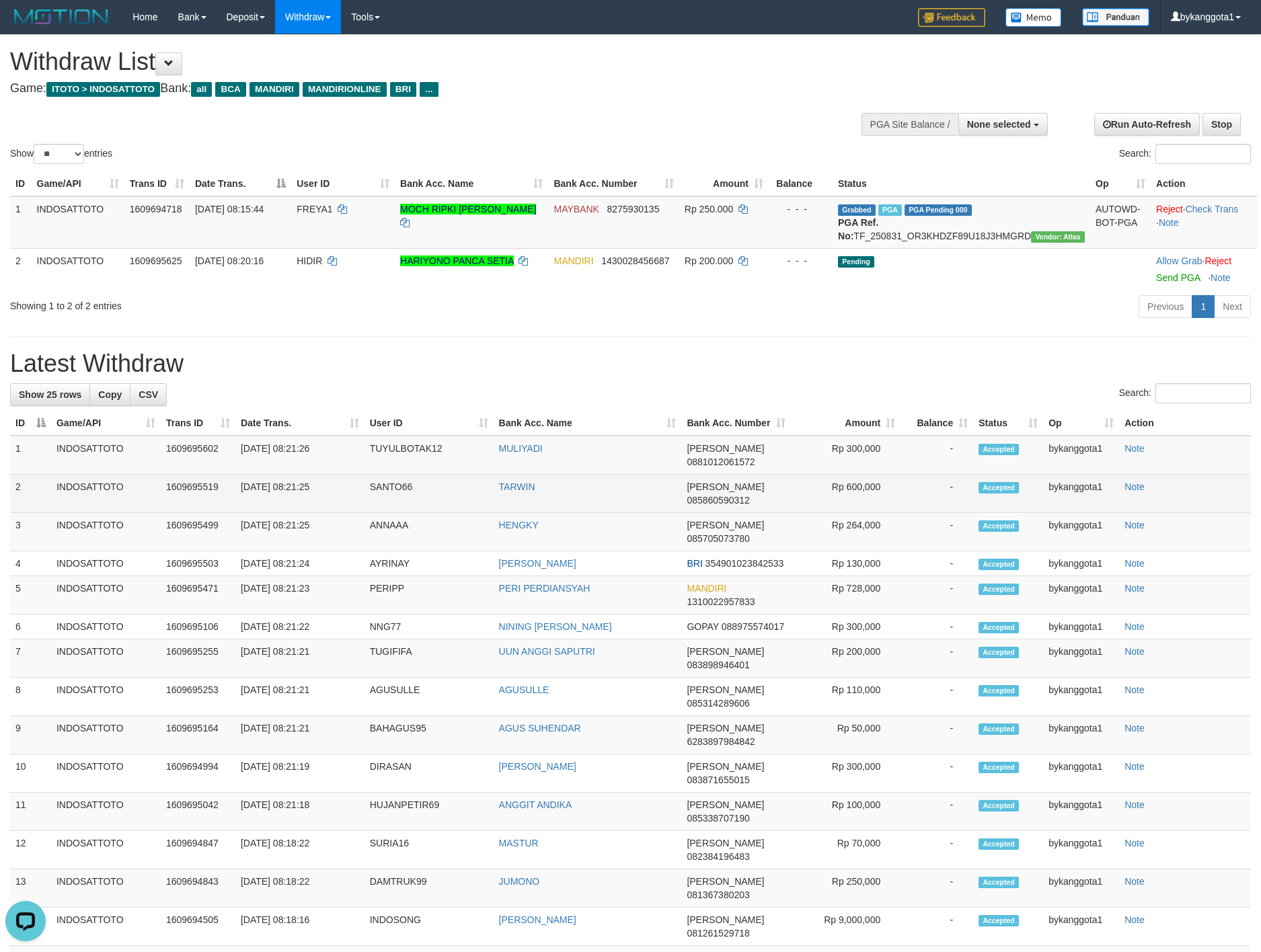
click at [768, 479] on td "DANA 085860590312" at bounding box center [736, 494] width 109 height 38
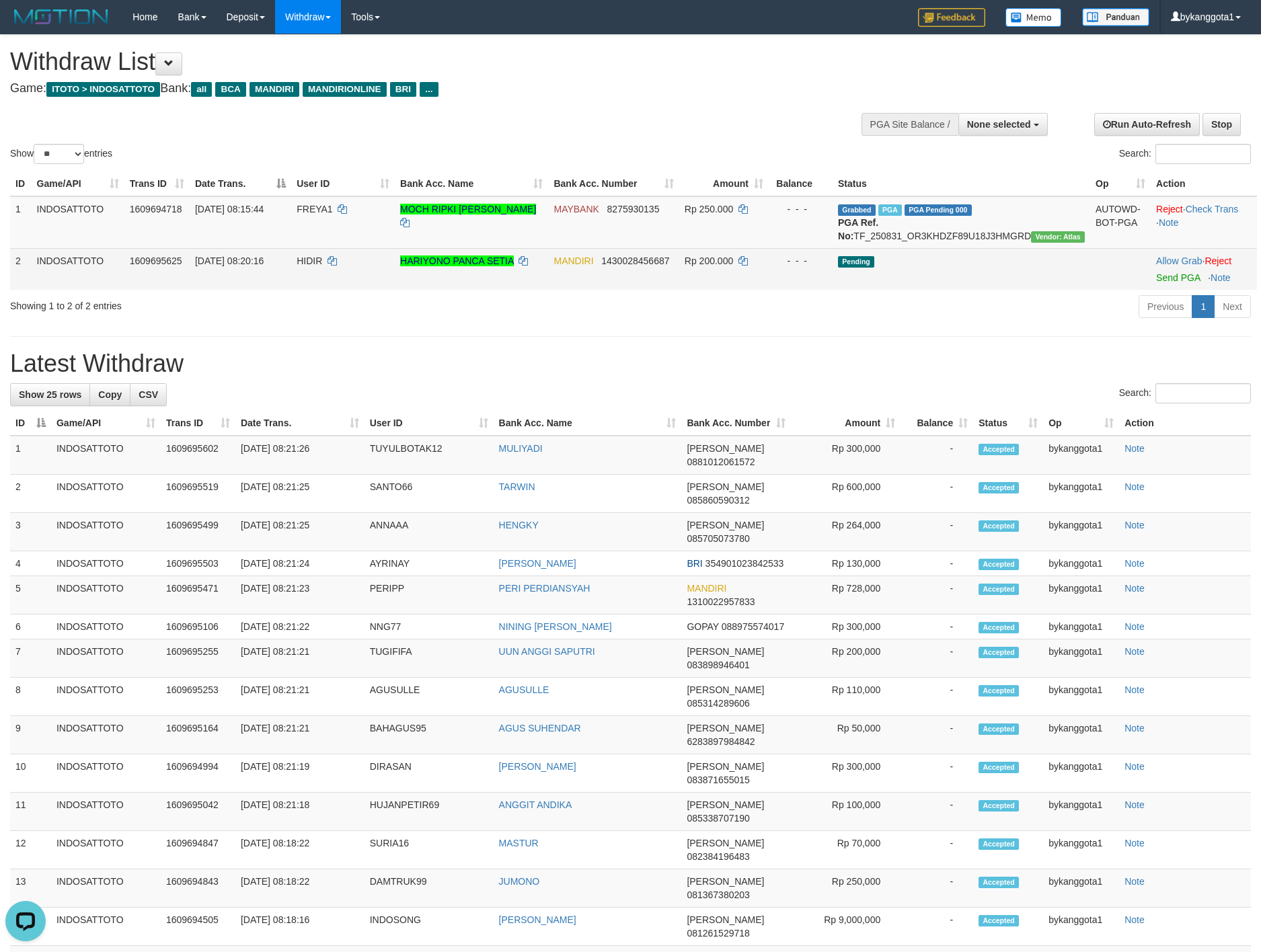
click at [1166, 290] on td "Allow Grab · Reject Send PGA · Note" at bounding box center [1203, 269] width 106 height 41
click at [1165, 283] on link "Send PGA" at bounding box center [1177, 278] width 44 height 11
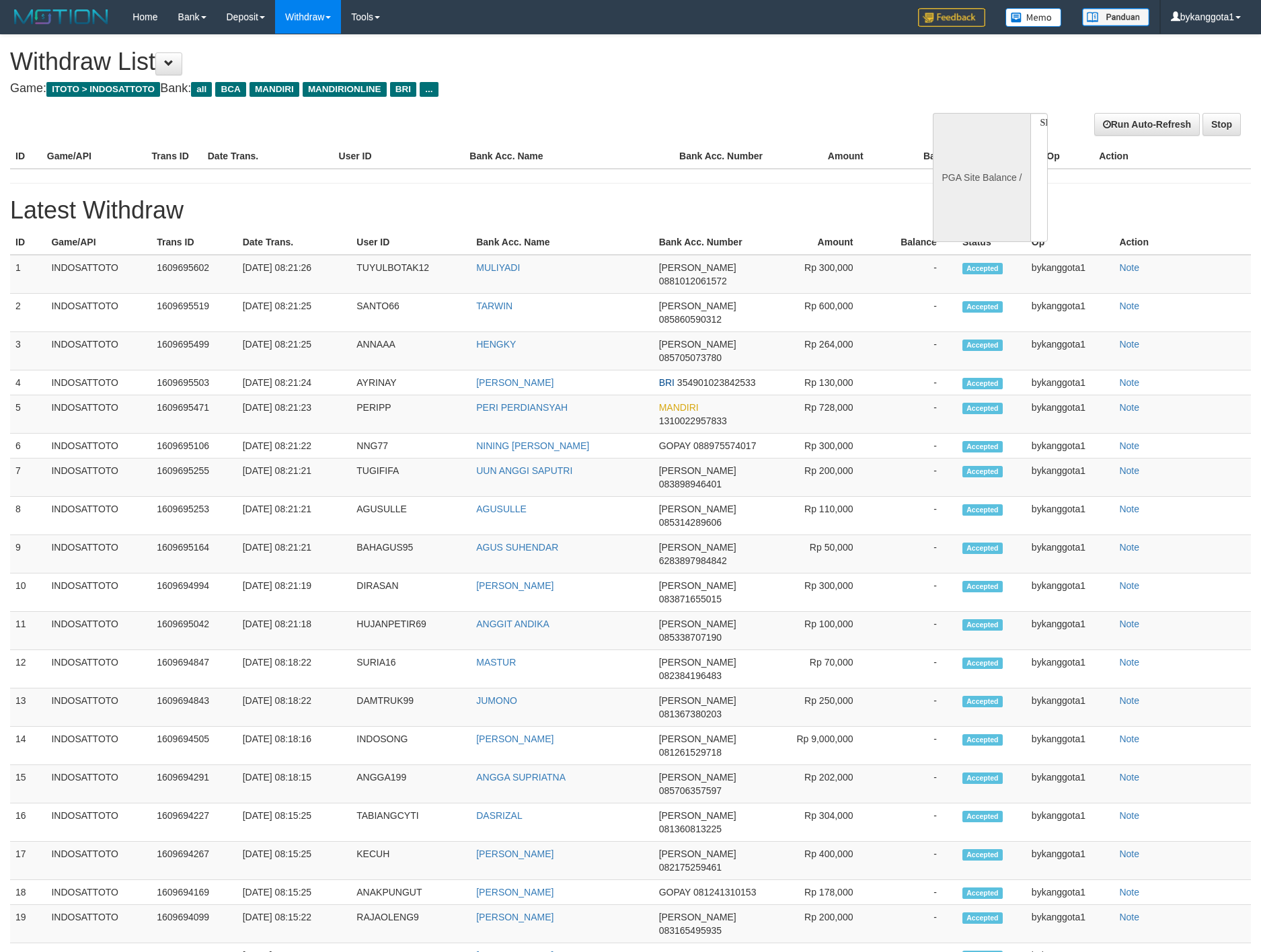
select select
select select "**"
select select
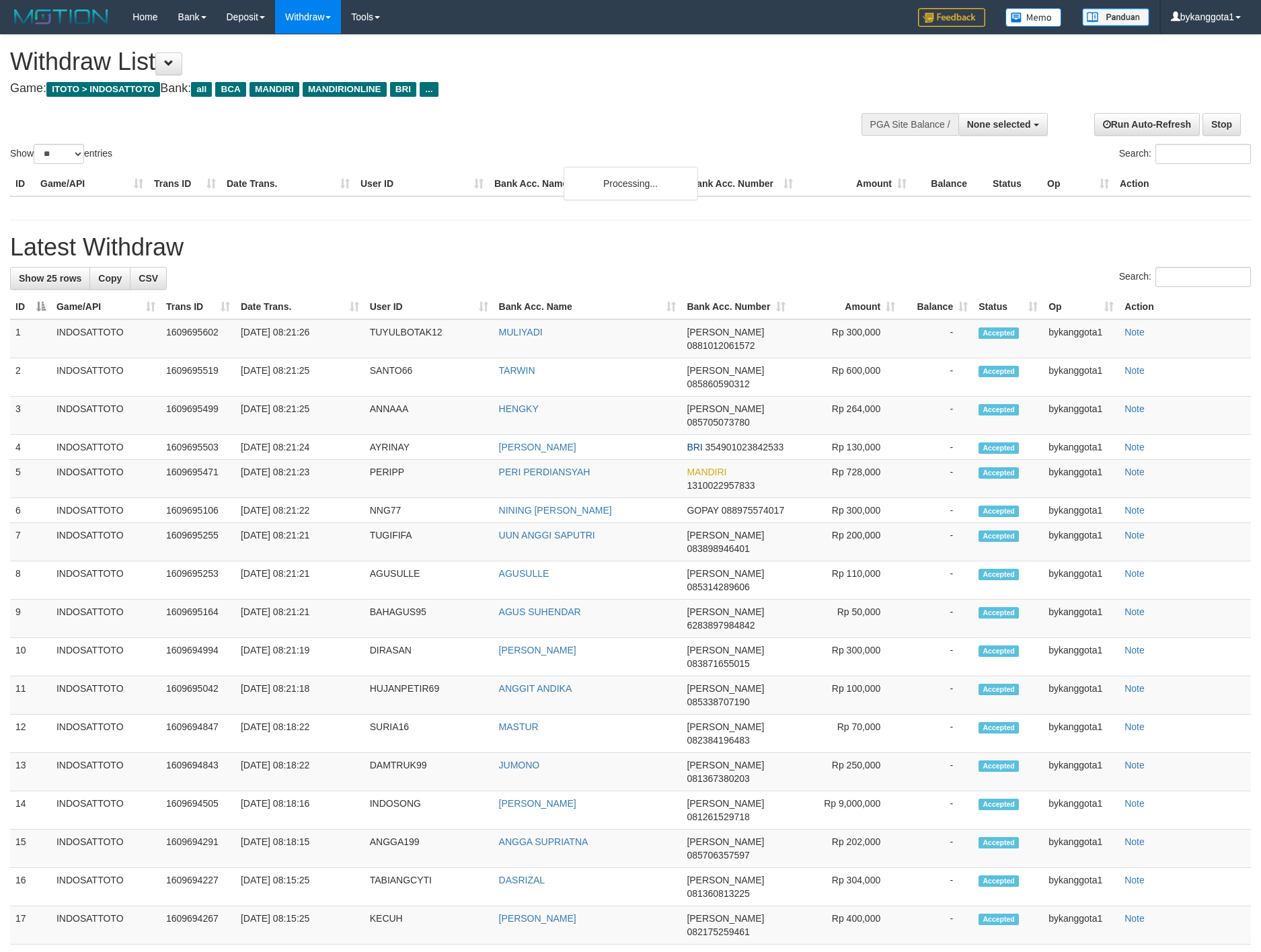
select select
select select "**"
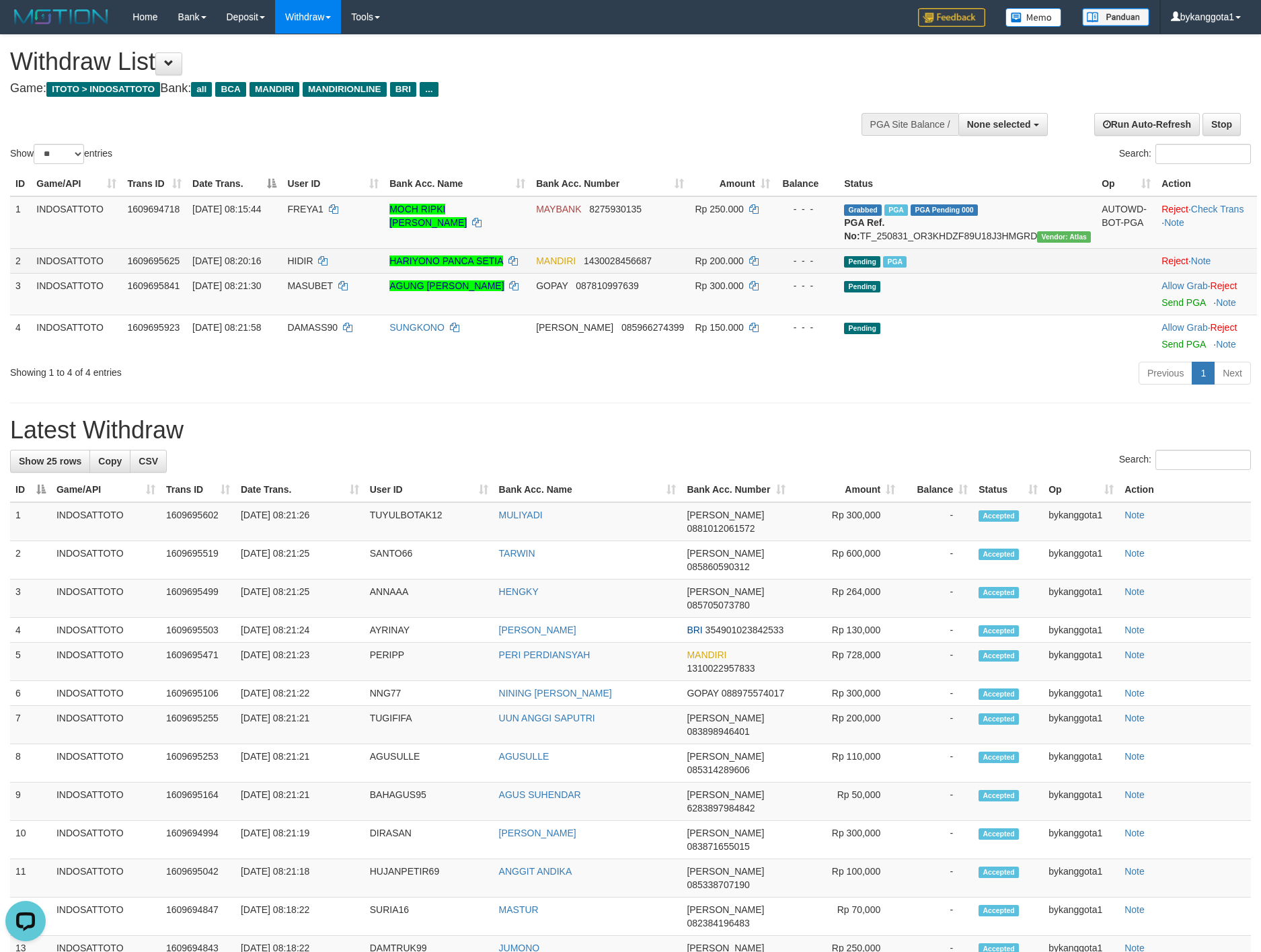
click at [312, 266] on span "HIDIR" at bounding box center [300, 261] width 26 height 11
copy td "HIDIR"
drag, startPoint x: 979, startPoint y: 118, endPoint x: 977, endPoint y: 126, distance: 8.2
click at [979, 118] on button "None selected" at bounding box center [1003, 124] width 90 height 23
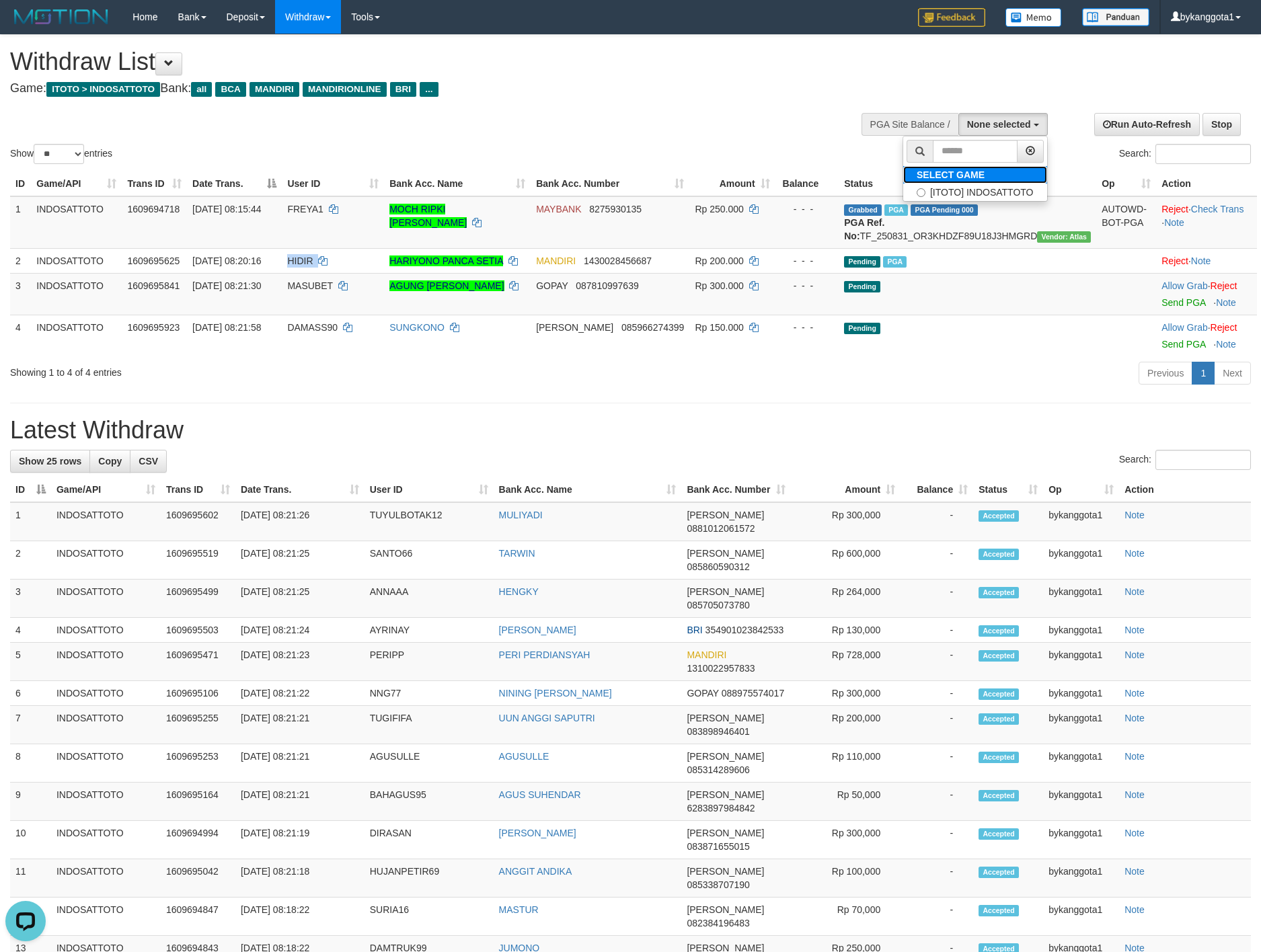
click at [968, 182] on label "SELECT GAME" at bounding box center [950, 175] width 94 height 17
click at [972, 192] on label "[ITOTO] INDOSATTOTO" at bounding box center [975, 192] width 144 height 17
select select "****"
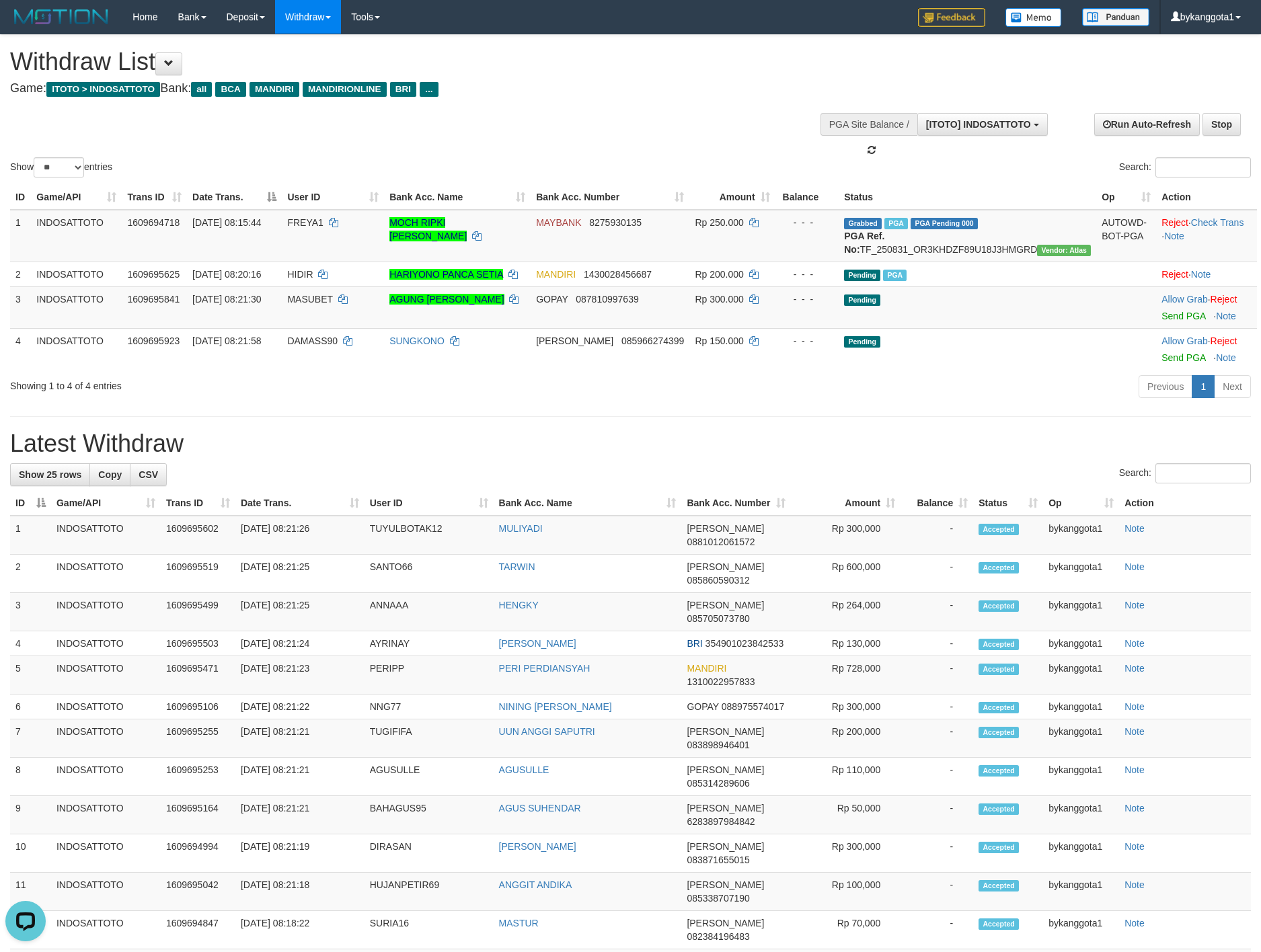
scroll to position [12, 0]
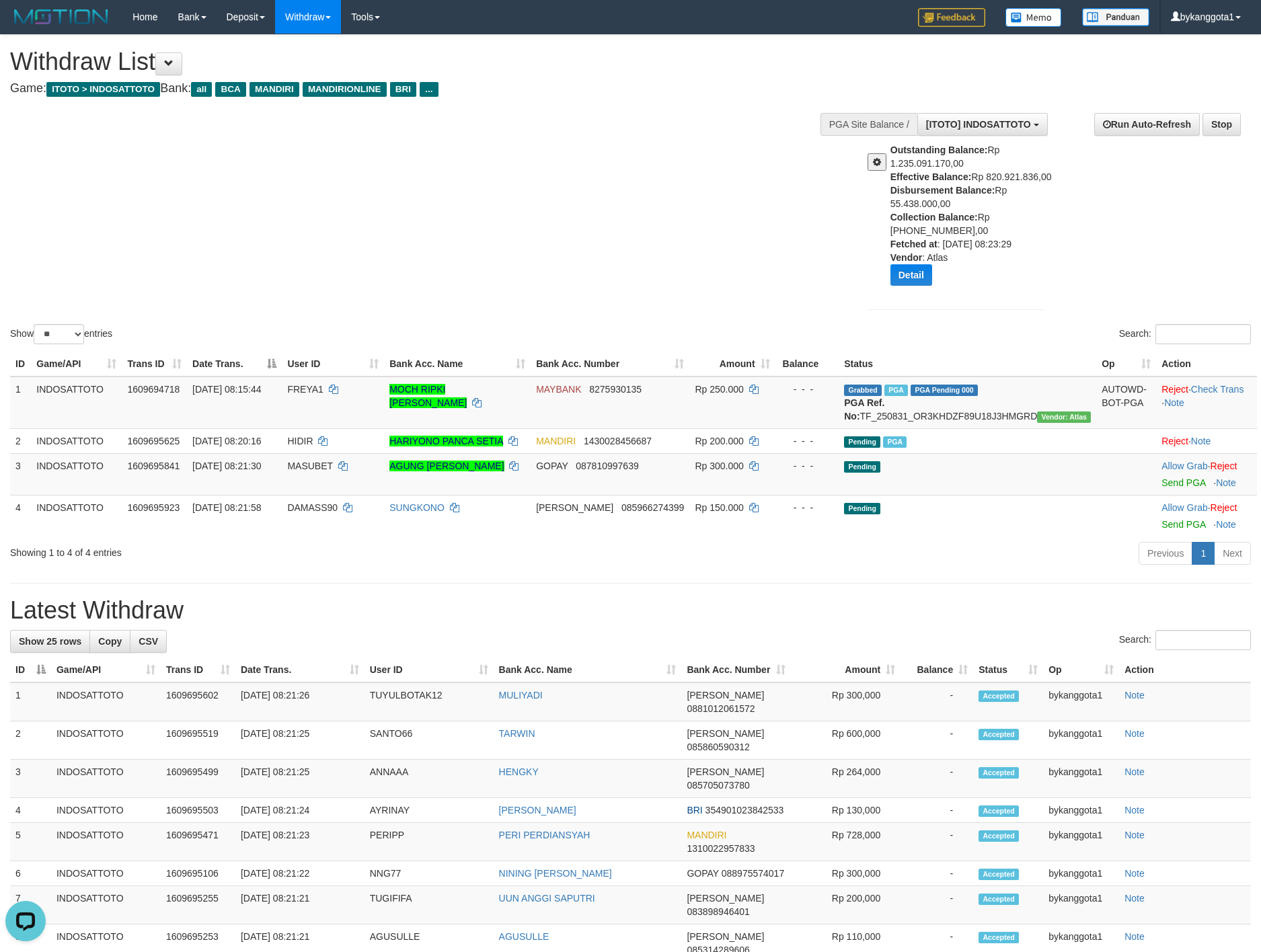
click at [972, 192] on b "Disbursement Balance:" at bounding box center [942, 191] width 105 height 11
copy div "Disbursement Balance: Rp 55.438.000,00"
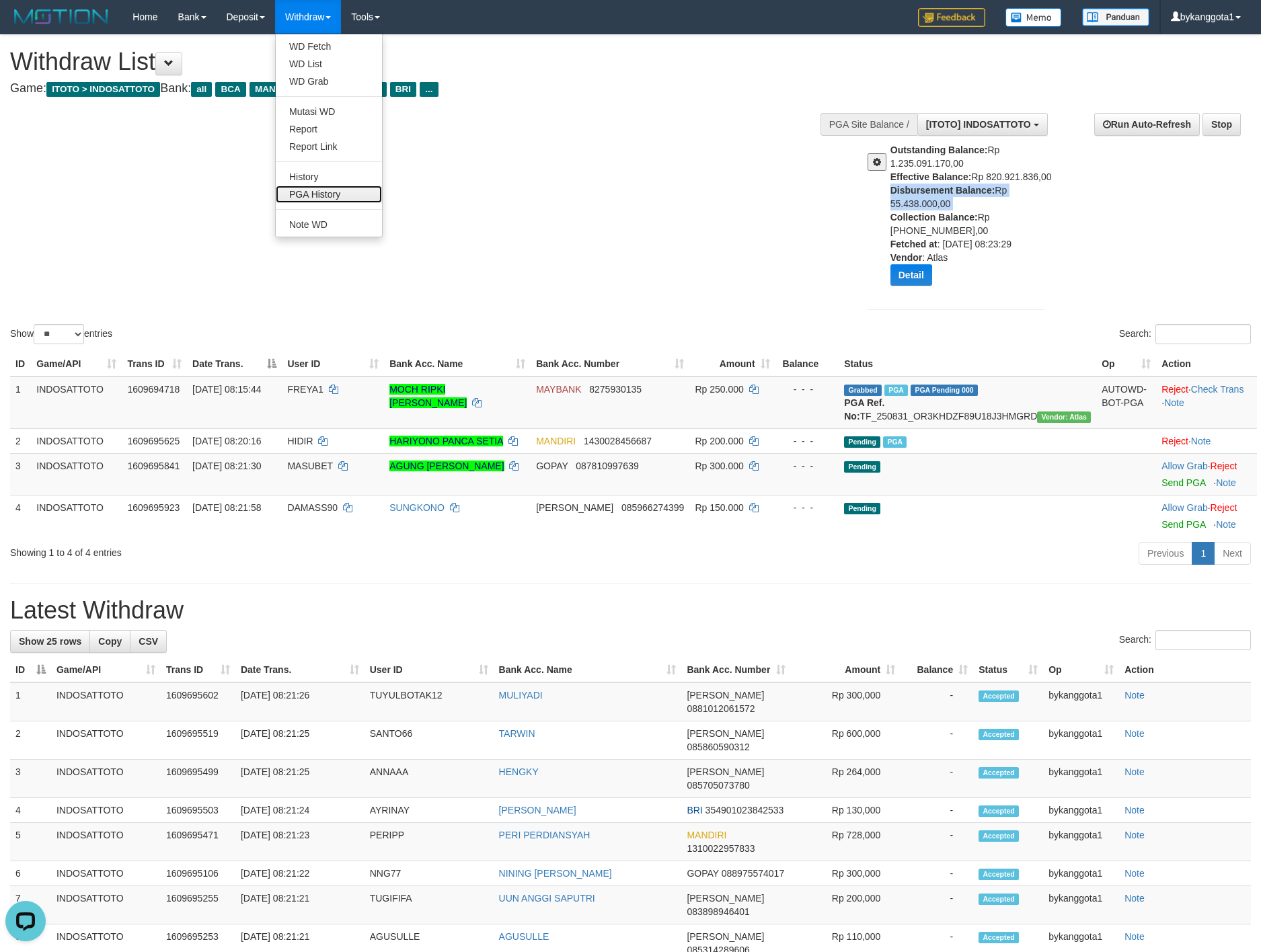
drag, startPoint x: 312, startPoint y: 186, endPoint x: 335, endPoint y: 173, distance: 26.4
click at [312, 186] on link "PGA History" at bounding box center [329, 194] width 106 height 17
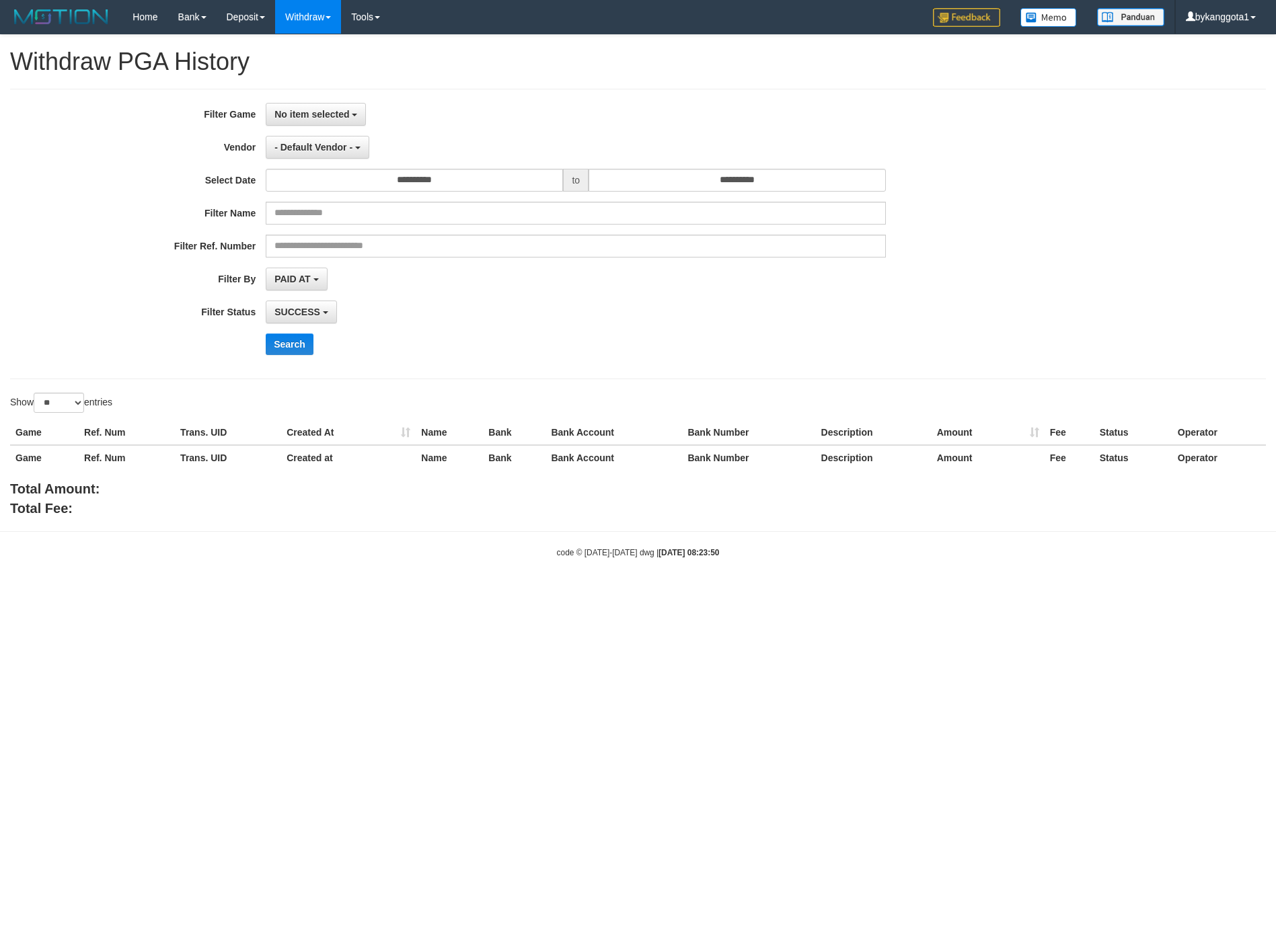
select select
select select "**"
click at [315, 152] on span "- Default Vendor -" at bounding box center [313, 148] width 78 height 11
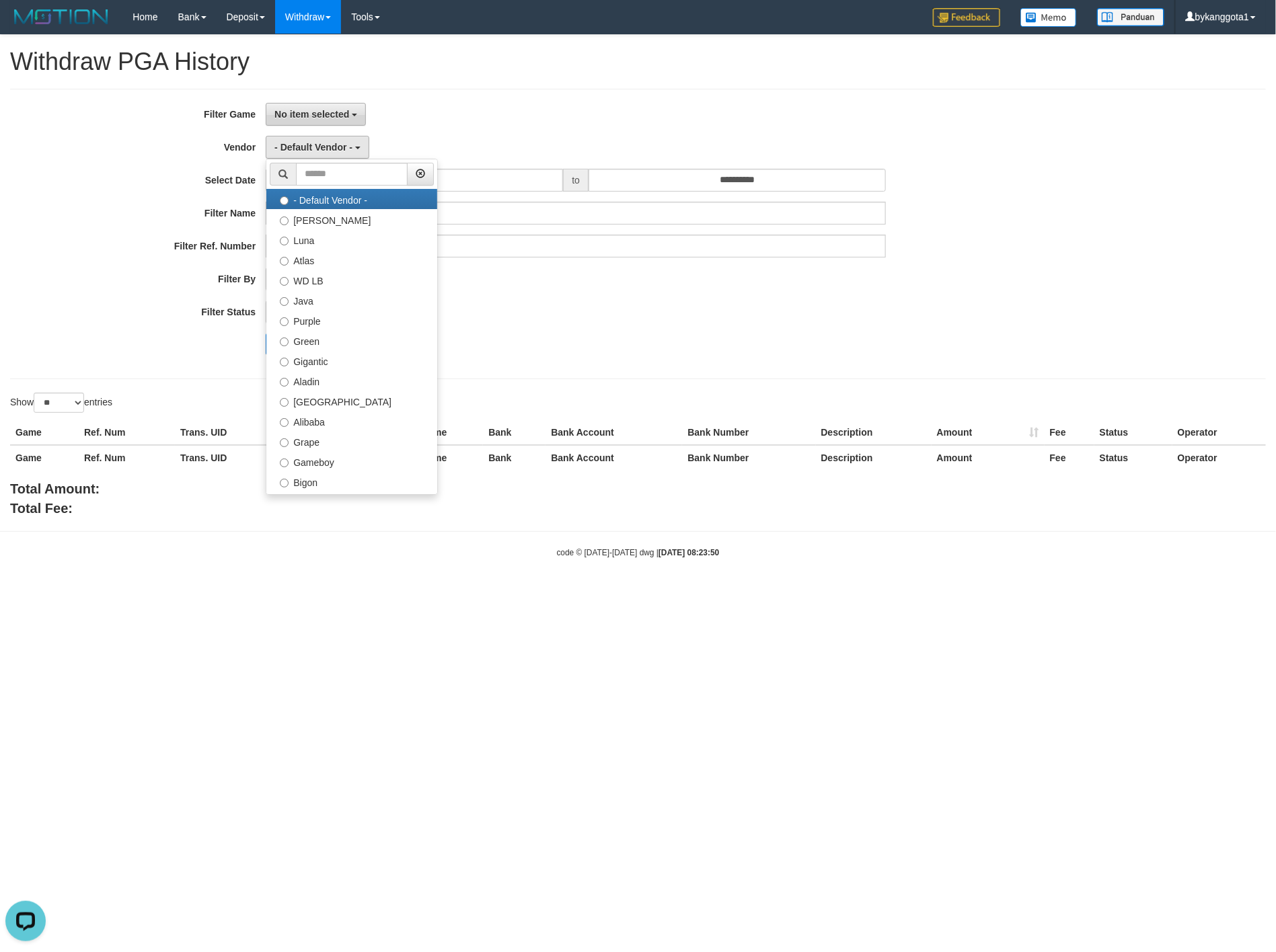
click at [327, 109] on span "No item selected" at bounding box center [312, 115] width 75 height 11
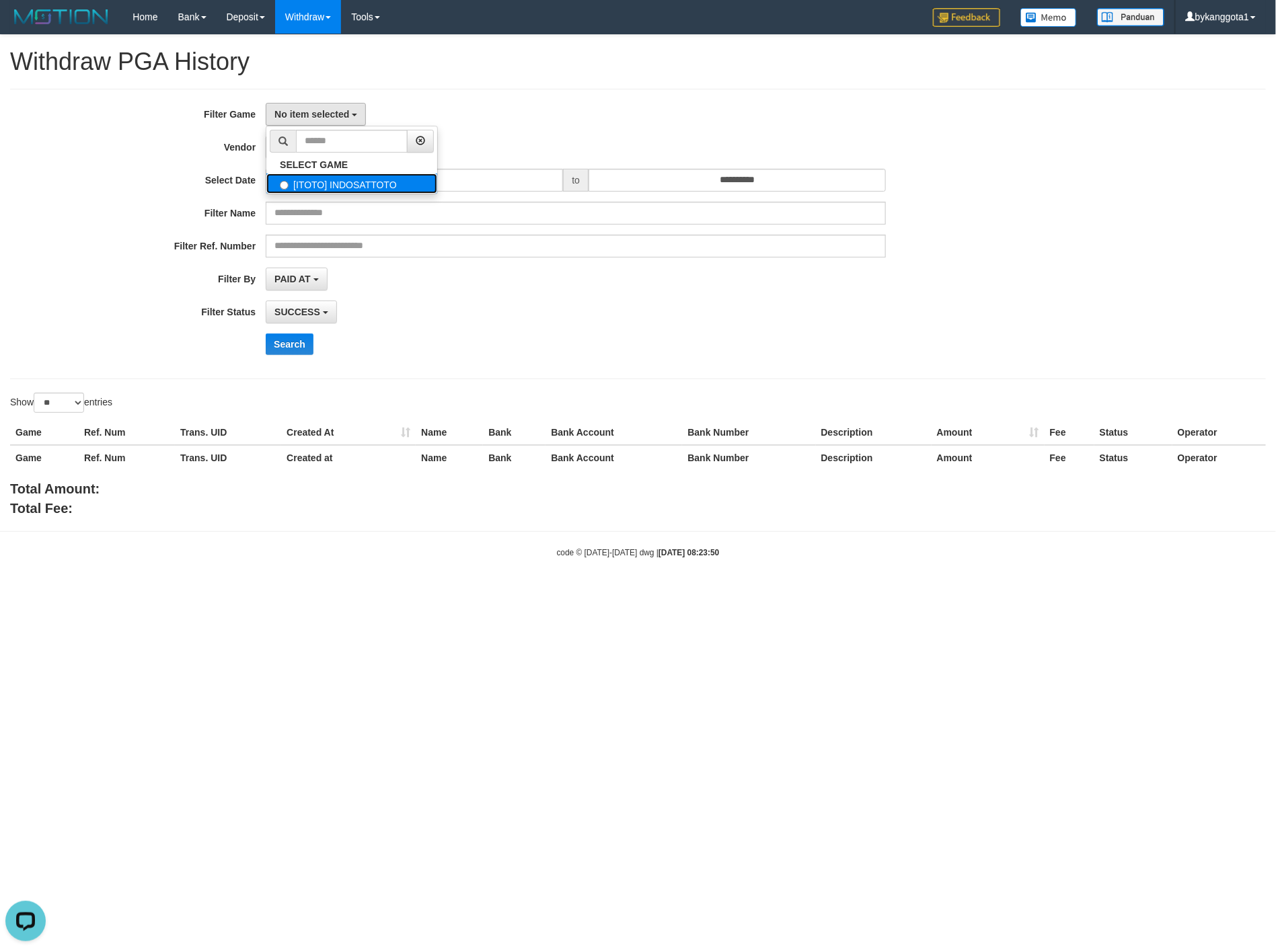
click at [336, 184] on label "[ITOTO] INDOSATTOTO" at bounding box center [351, 184] width 171 height 20
select select "****"
click at [336, 152] on span "- Default Vendor -" at bounding box center [313, 148] width 78 height 11
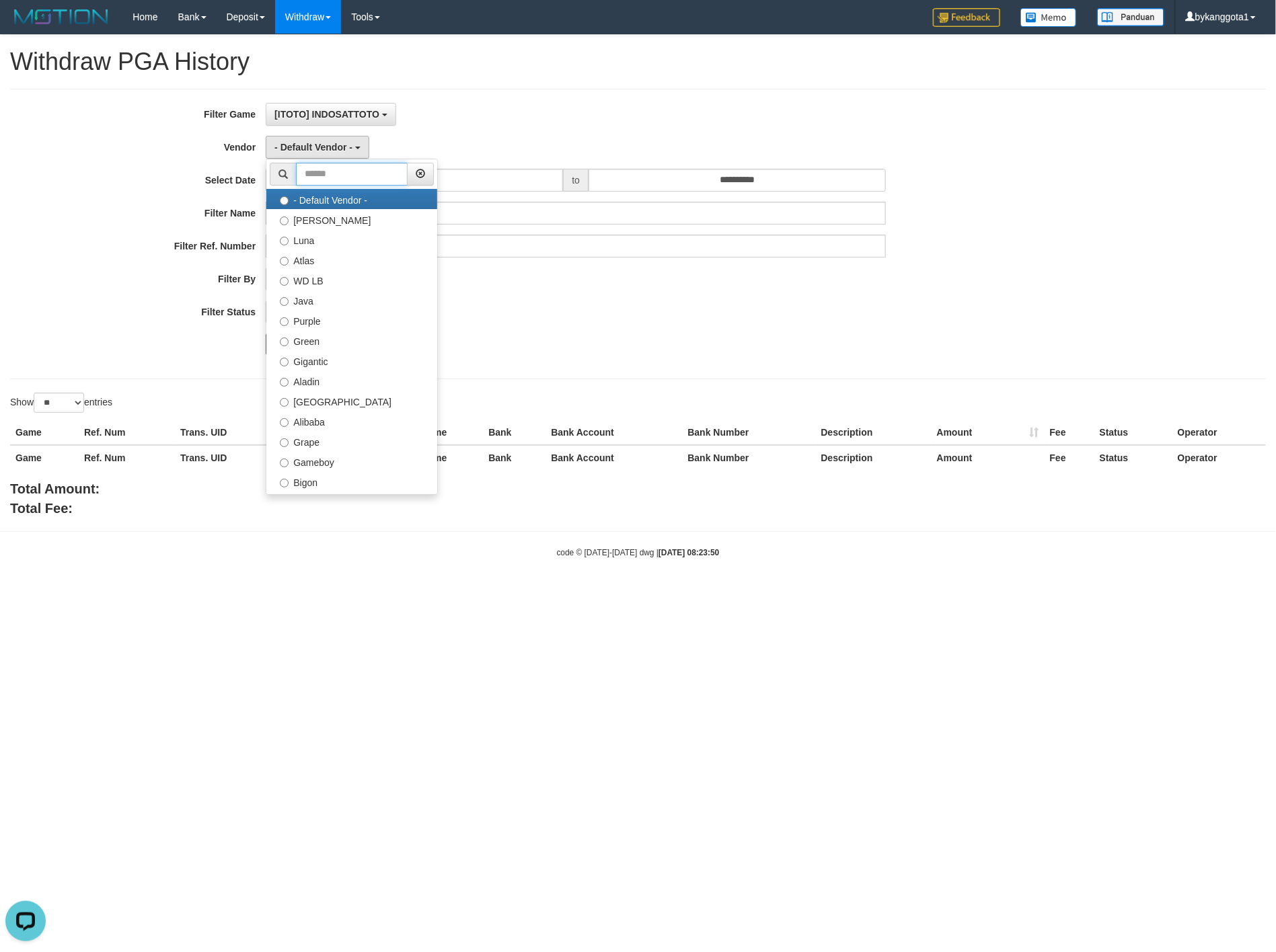
click at [332, 177] on input "text" at bounding box center [351, 173] width 112 height 23
type input "*"
click at [312, 237] on label "Atlas" at bounding box center [351, 240] width 171 height 20
select select "**********"
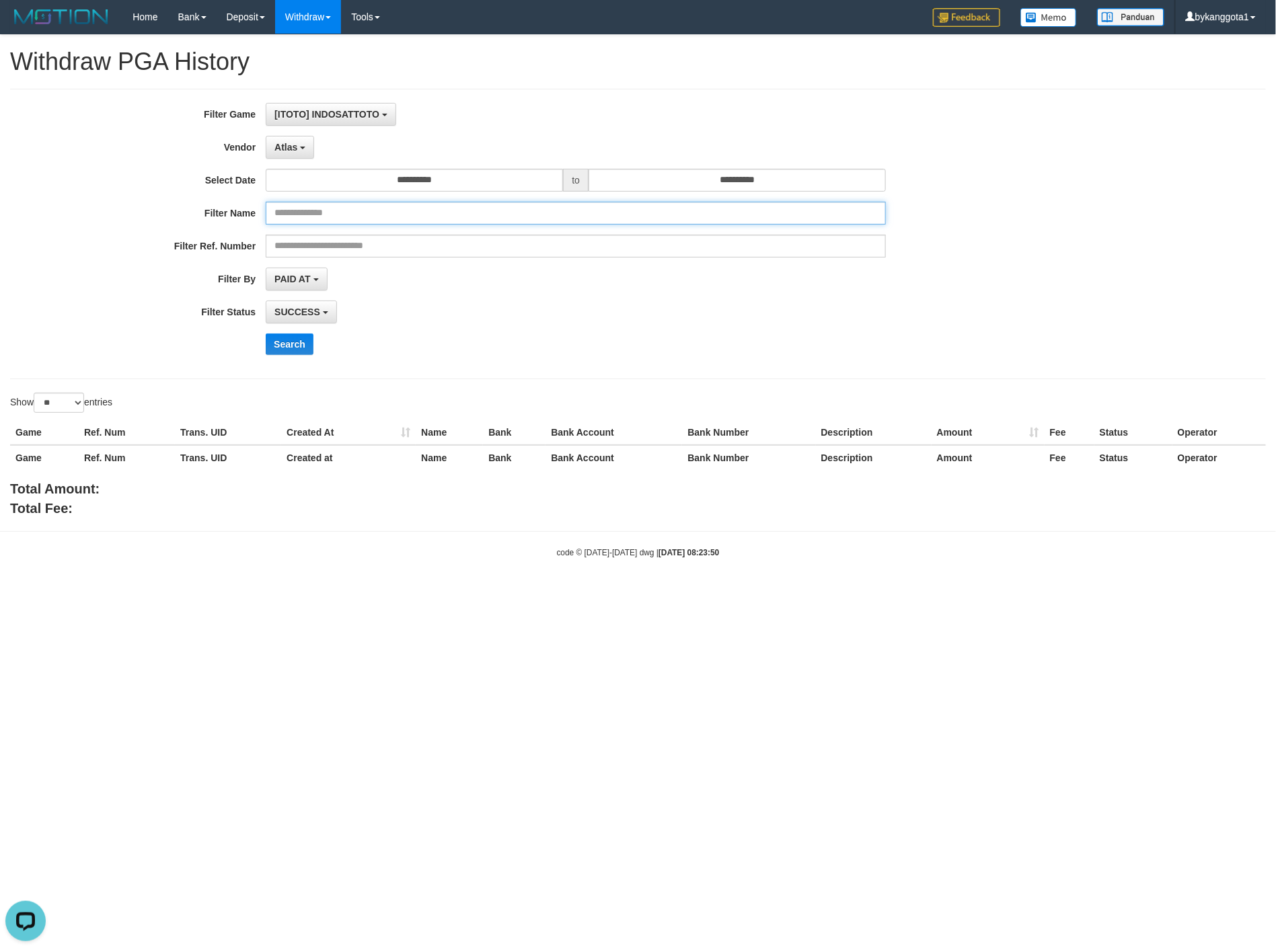
click at [337, 210] on input "text" at bounding box center [576, 212] width 620 height 23
paste input "********"
type input "********"
click at [287, 341] on button "Search" at bounding box center [289, 344] width 48 height 22
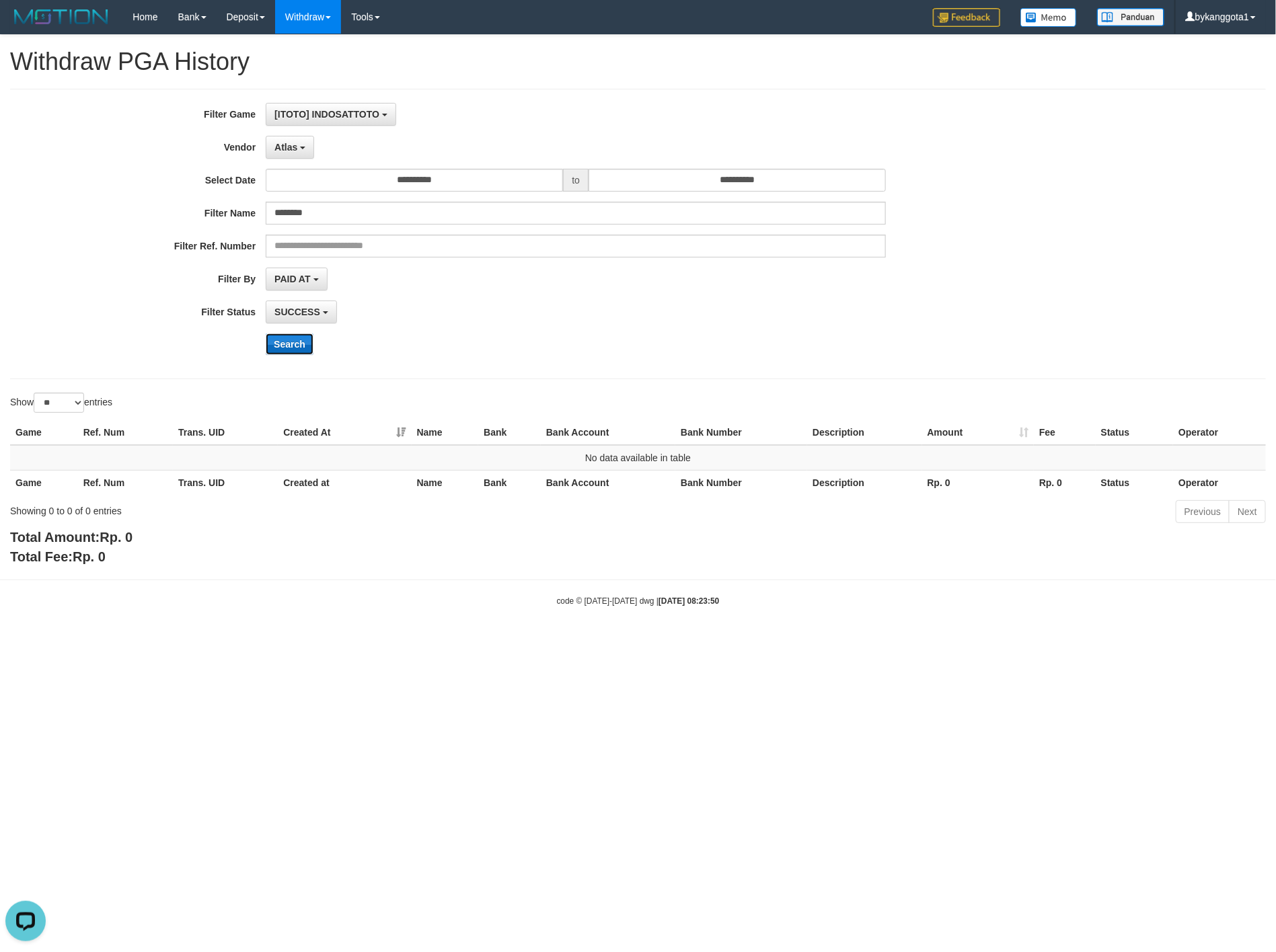
click at [279, 345] on button "Search" at bounding box center [289, 344] width 48 height 22
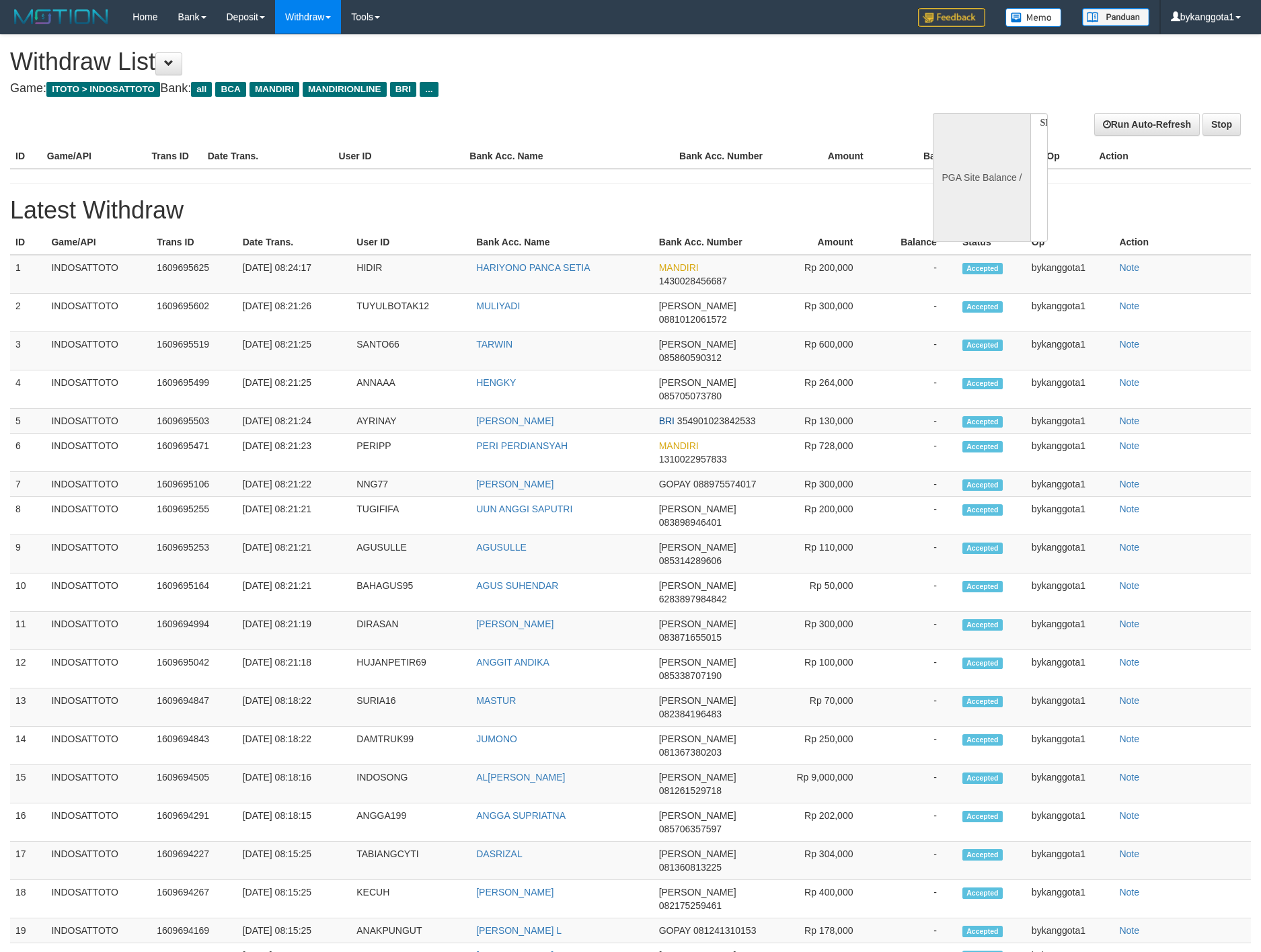
select select
select select "**"
select select
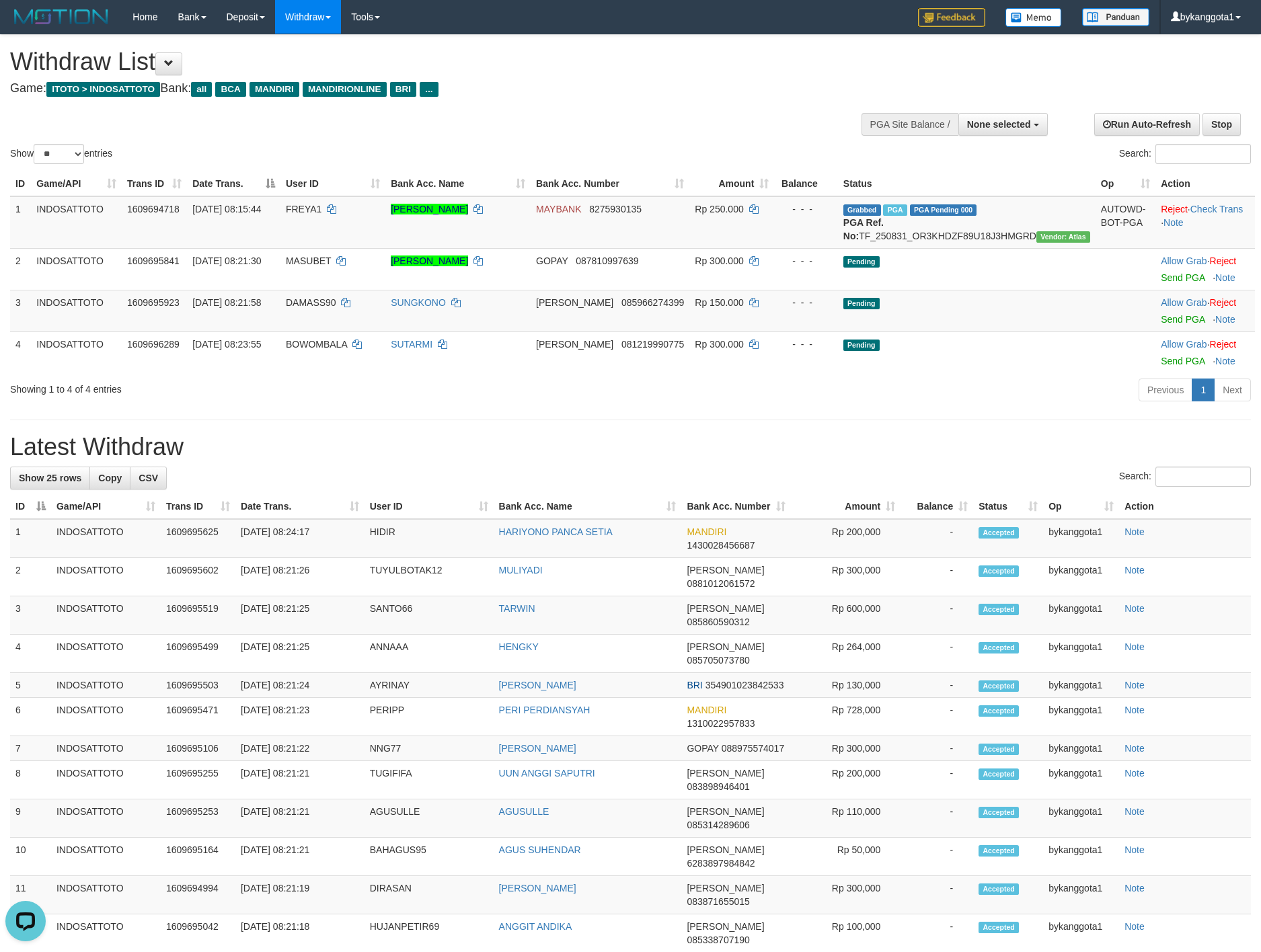
click at [811, 398] on div "Previous 1 Next" at bounding box center [892, 391] width 715 height 29
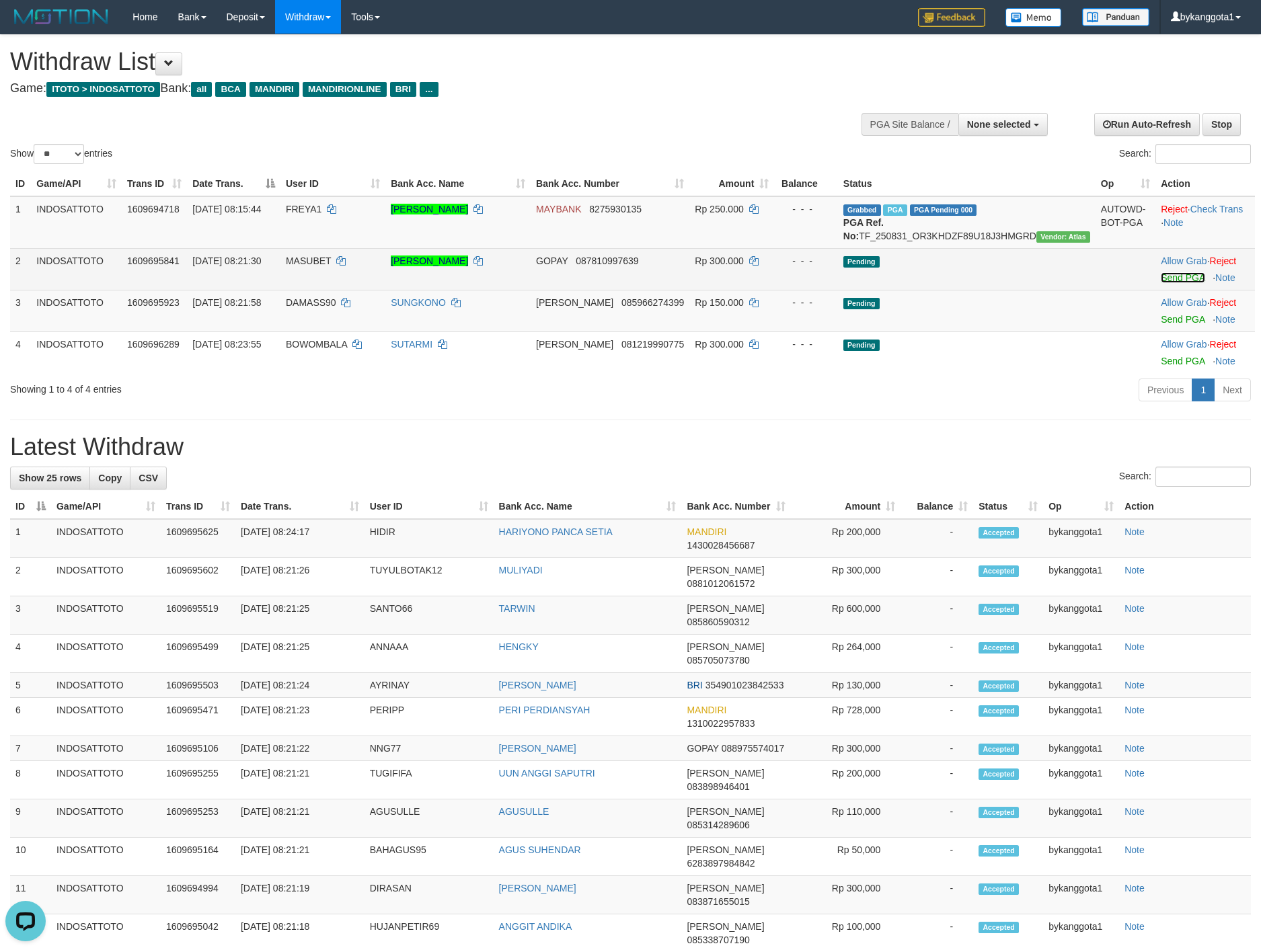
click at [1160, 283] on link "Send PGA" at bounding box center [1182, 278] width 44 height 11
click at [1160, 325] on link "Send PGA" at bounding box center [1182, 319] width 44 height 11
click at [1155, 368] on td "Allow Grab · Reject Send PGA · Note" at bounding box center [1204, 352] width 99 height 41
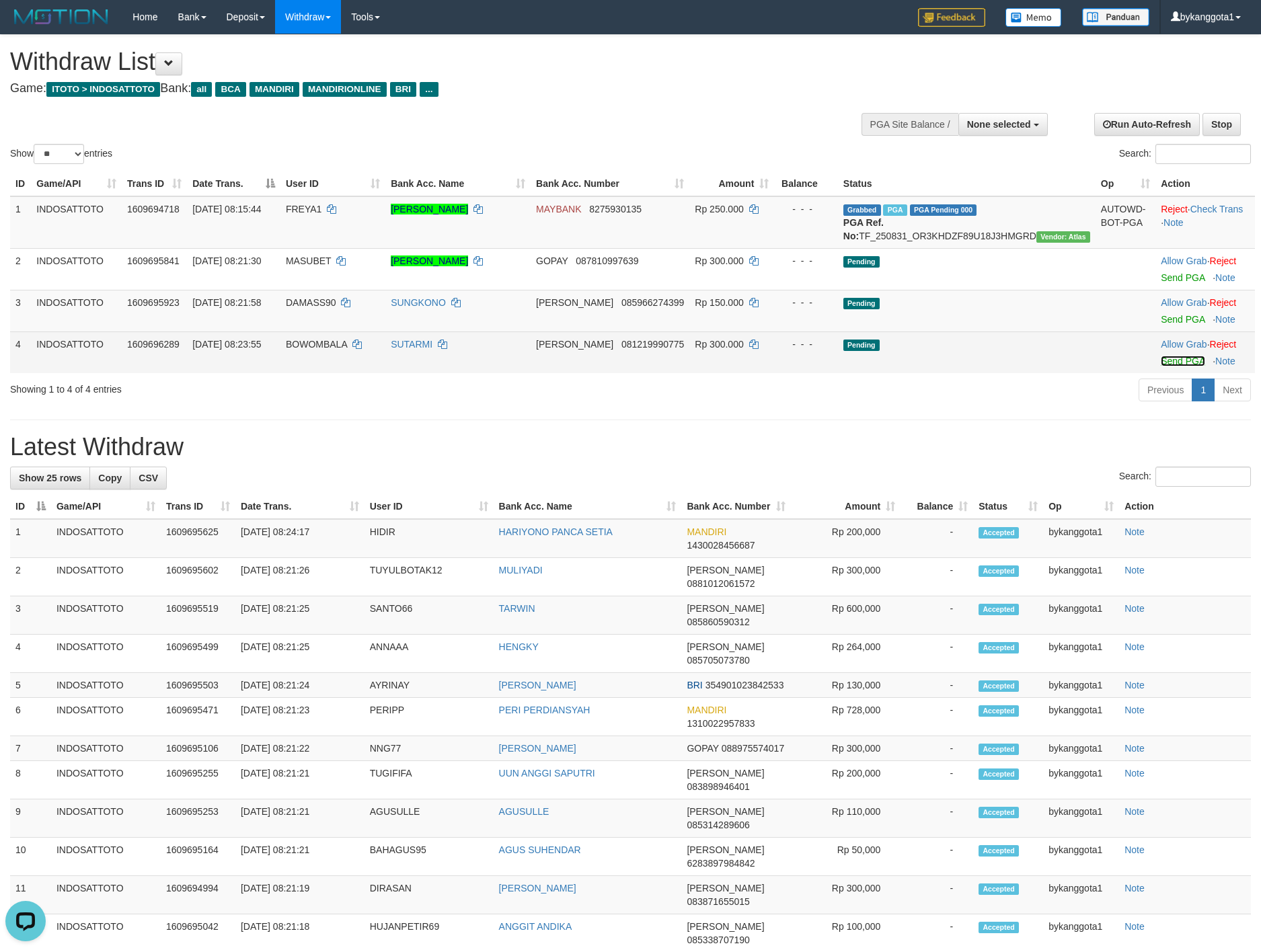
click at [1160, 366] on link "Send PGA" at bounding box center [1182, 362] width 44 height 11
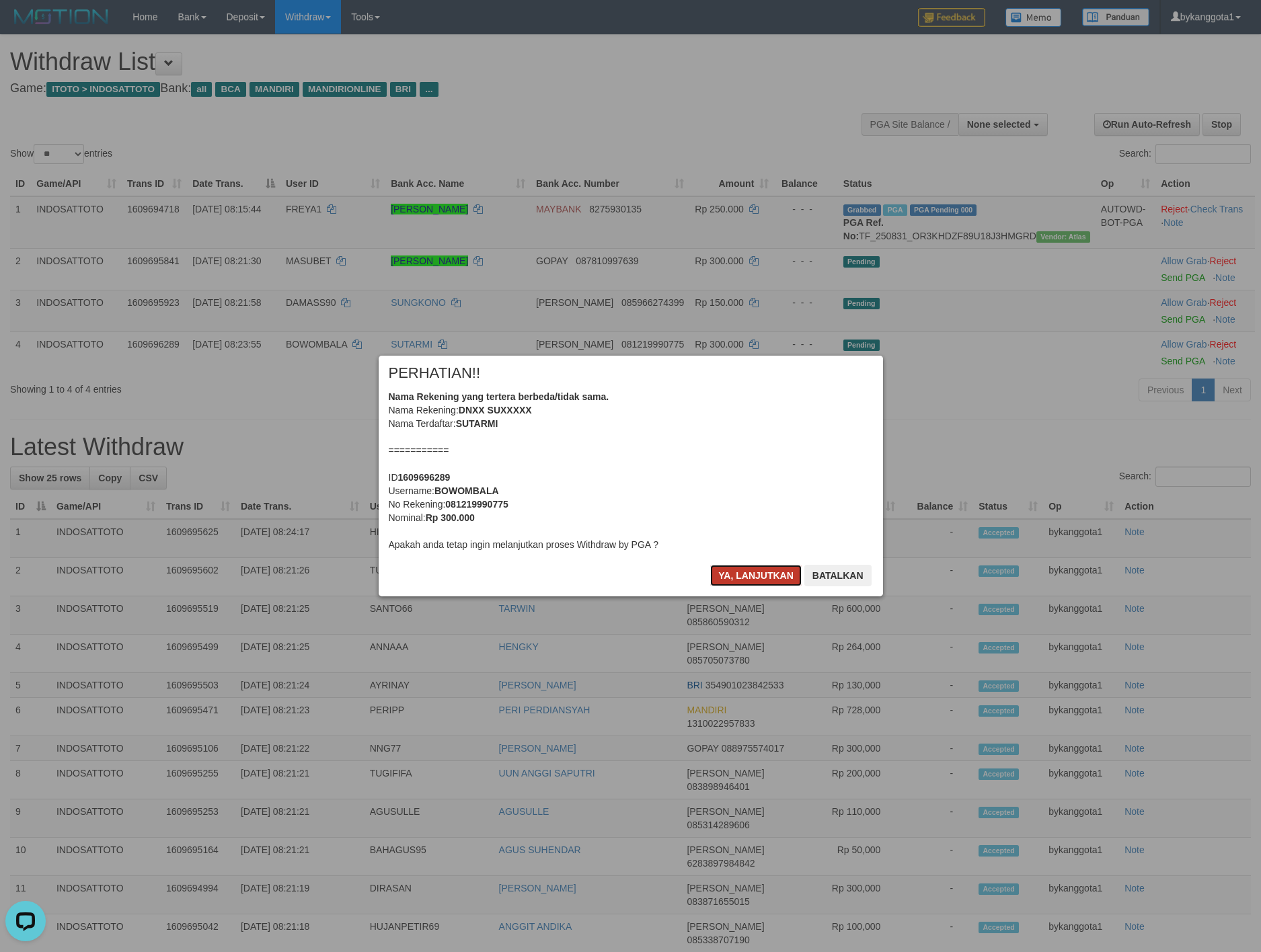
click at [753, 585] on button "Ya, lanjutkan" at bounding box center [755, 576] width 91 height 22
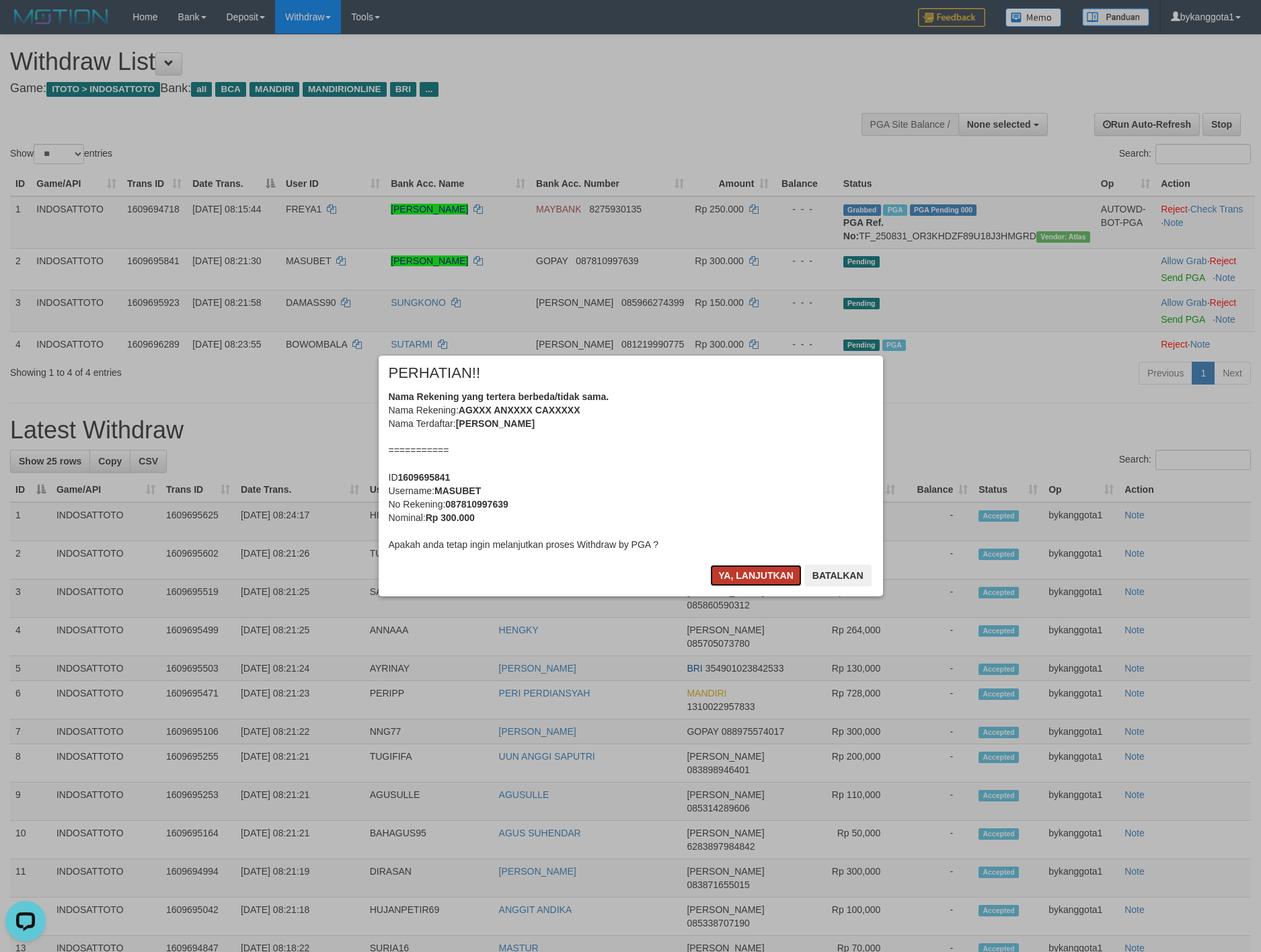
click at [751, 583] on button "Ya, lanjutkan" at bounding box center [755, 576] width 91 height 22
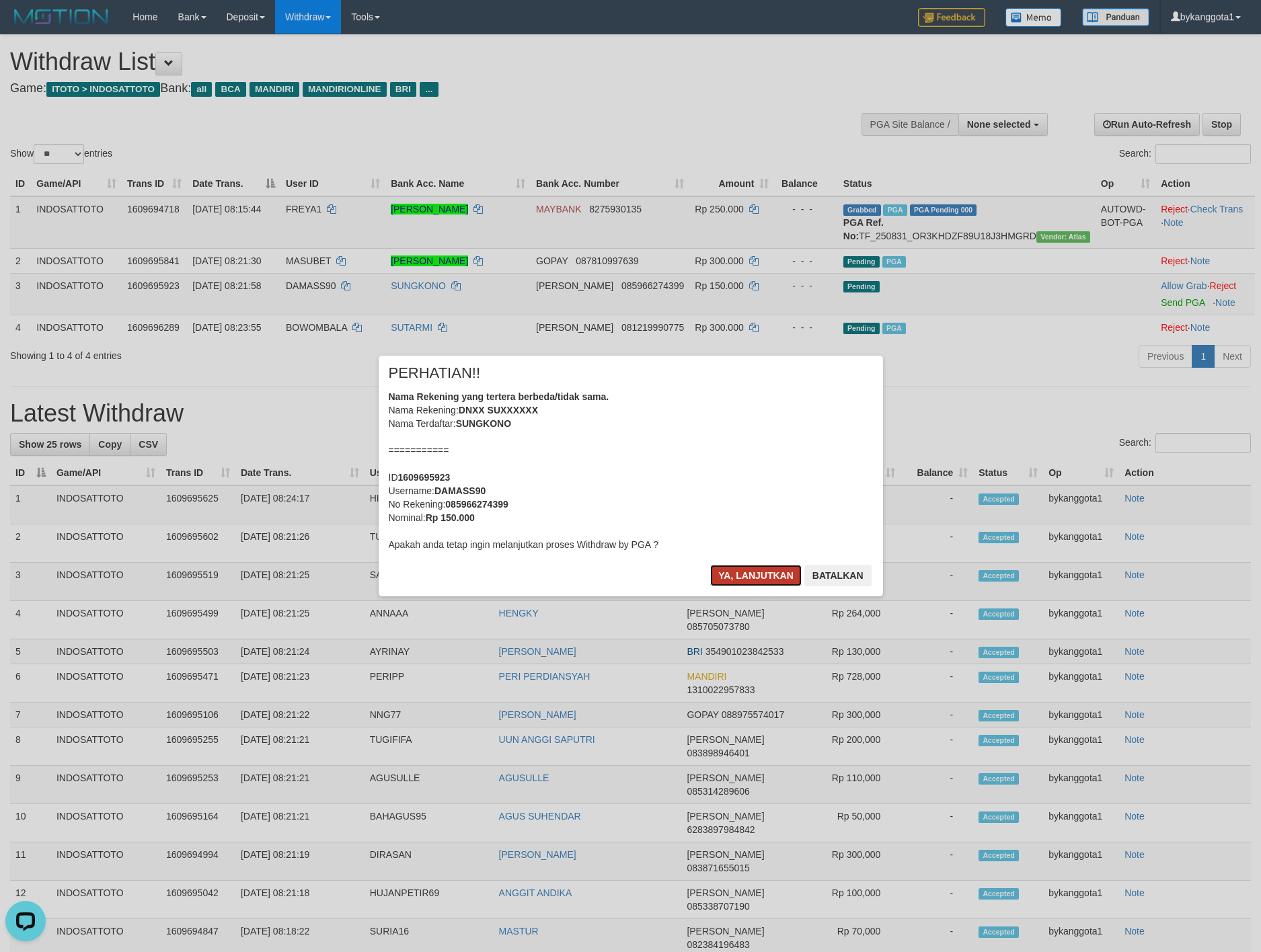
click at [750, 582] on button "Ya, lanjutkan" at bounding box center [755, 576] width 91 height 22
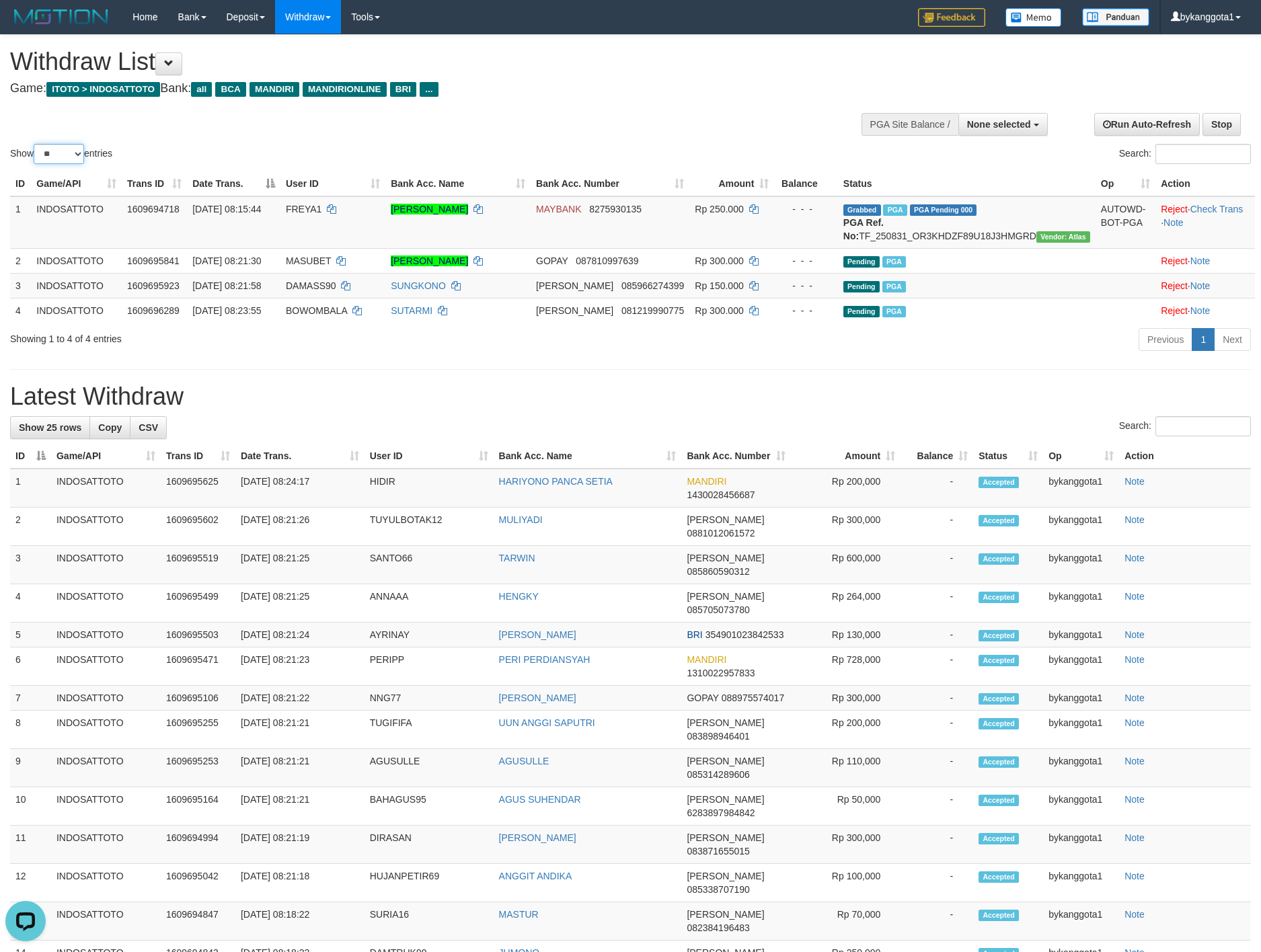
click at [73, 155] on select "** ** ** ***" at bounding box center [59, 154] width 51 height 20
click at [36, 144] on select "** ** ** ***" at bounding box center [59, 154] width 51 height 20
click at [63, 152] on select "** ** ** ***" at bounding box center [59, 154] width 51 height 20
select select "**"
click at [36, 144] on select "** ** ** ***" at bounding box center [59, 154] width 51 height 20
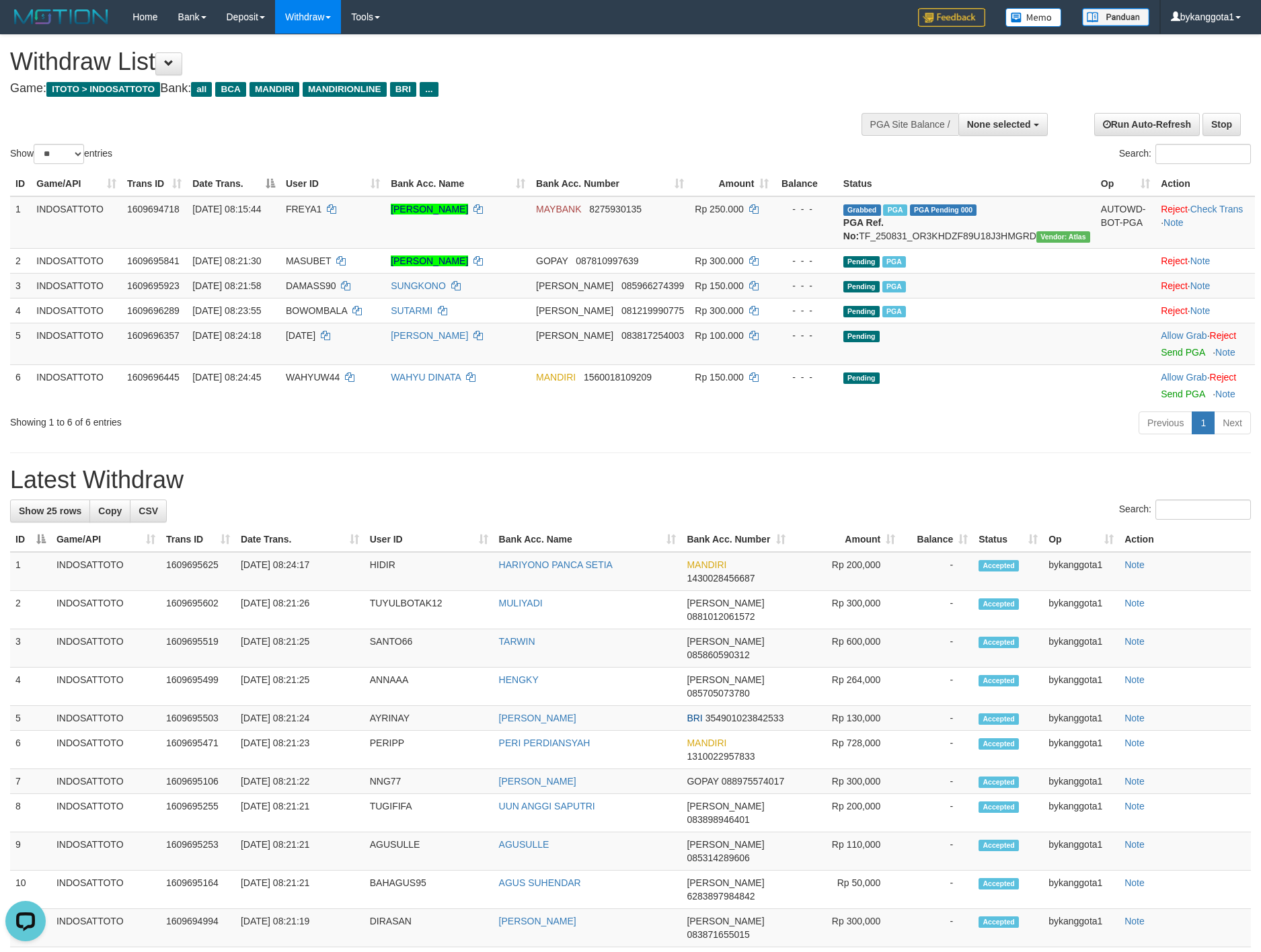
click at [737, 519] on div "Search:" at bounding box center [630, 512] width 1241 height 23
click at [1159, 365] on td "Allow Grab · Reject Send PGA · Note" at bounding box center [1204, 343] width 99 height 41
click at [1167, 358] on link "Send PGA" at bounding box center [1182, 352] width 44 height 11
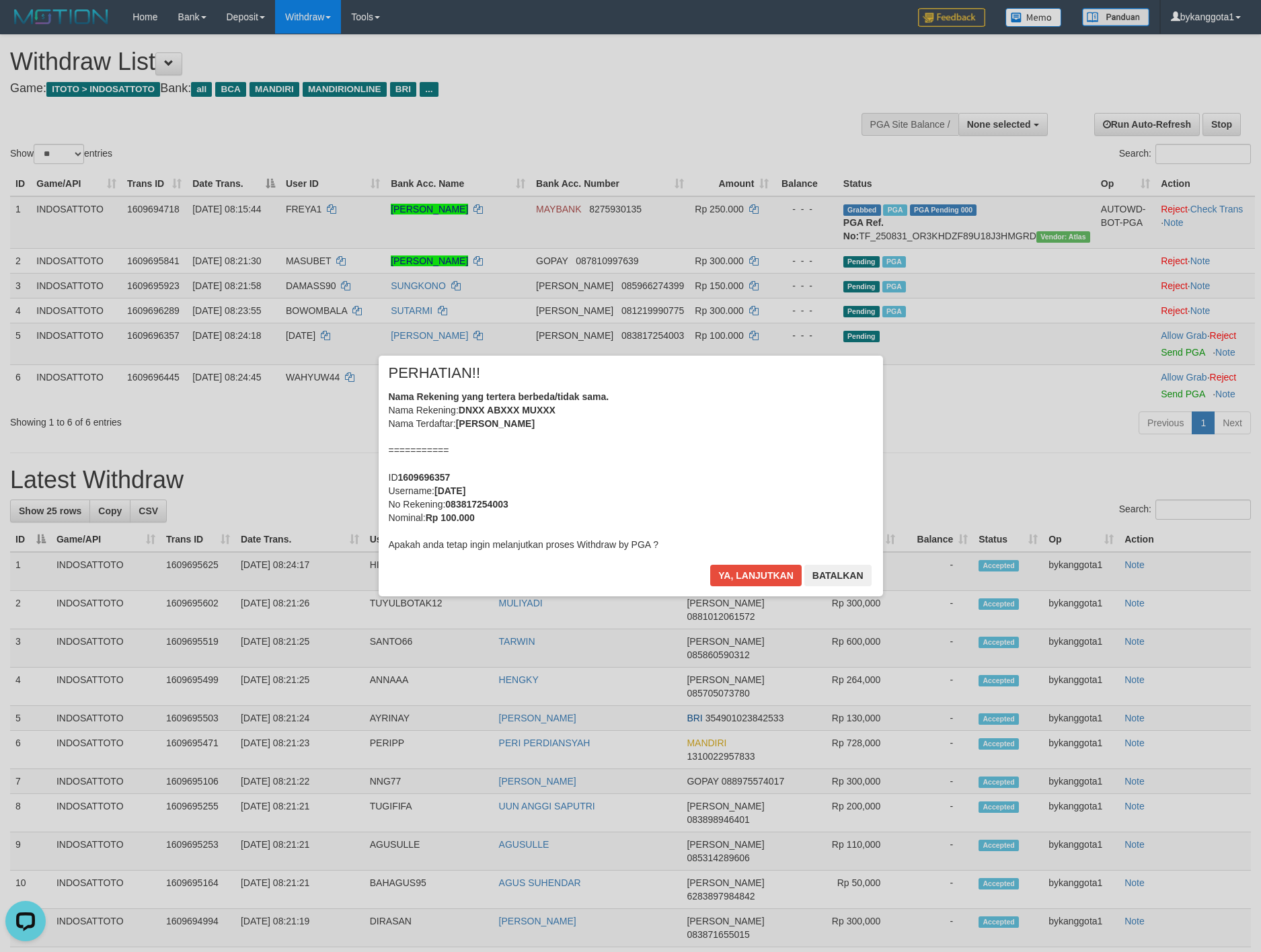
click at [783, 443] on div "Nama Rekening yang tertera berbeda/tidak sama. Nama Rekening: DNXX ABXXX MUXXX …" at bounding box center [631, 470] width 484 height 162
click at [710, 565] on button "Ya, lanjutkan" at bounding box center [755, 576] width 91 height 22
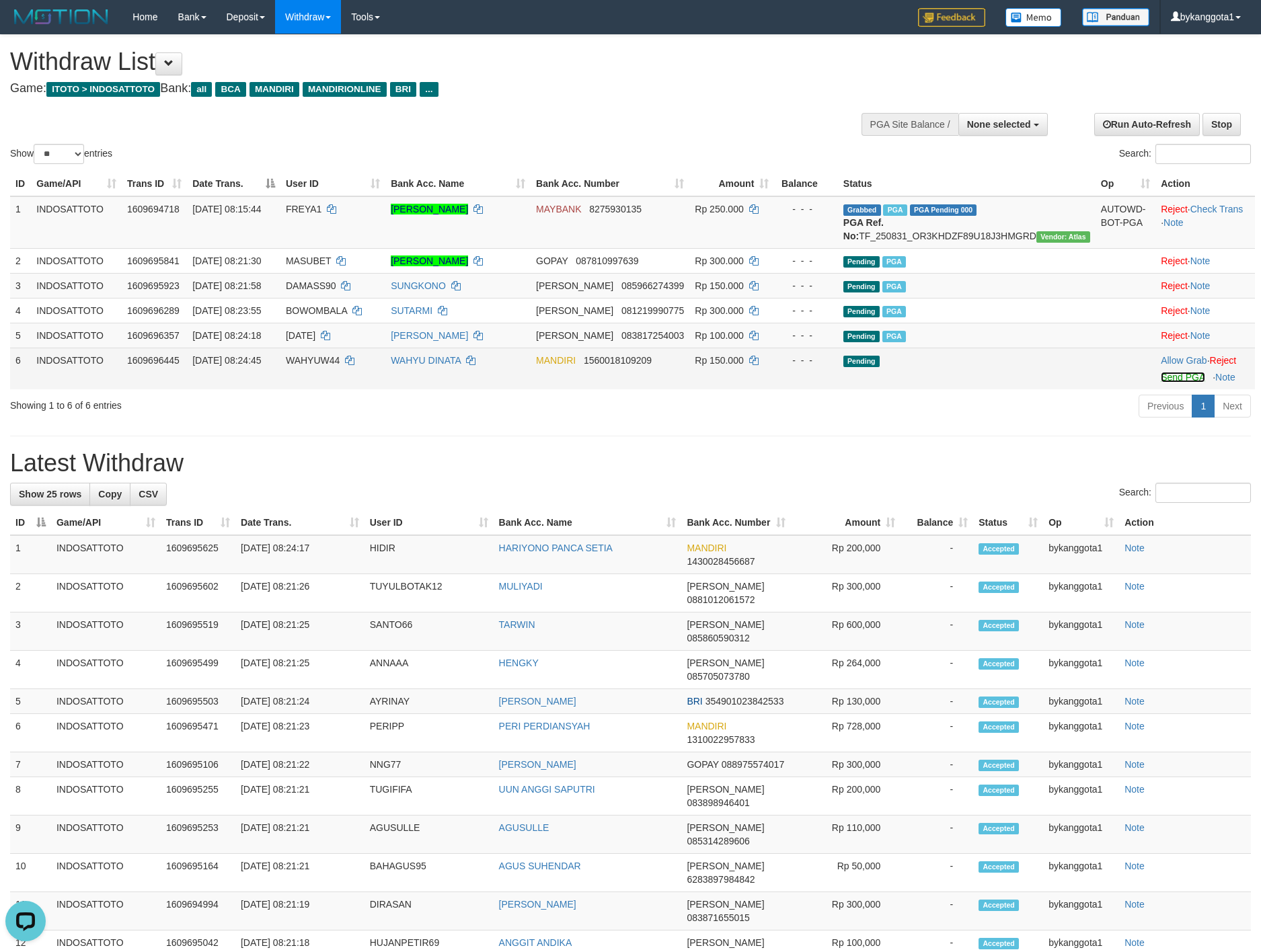
click at [1173, 383] on link "Send PGA" at bounding box center [1182, 377] width 44 height 11
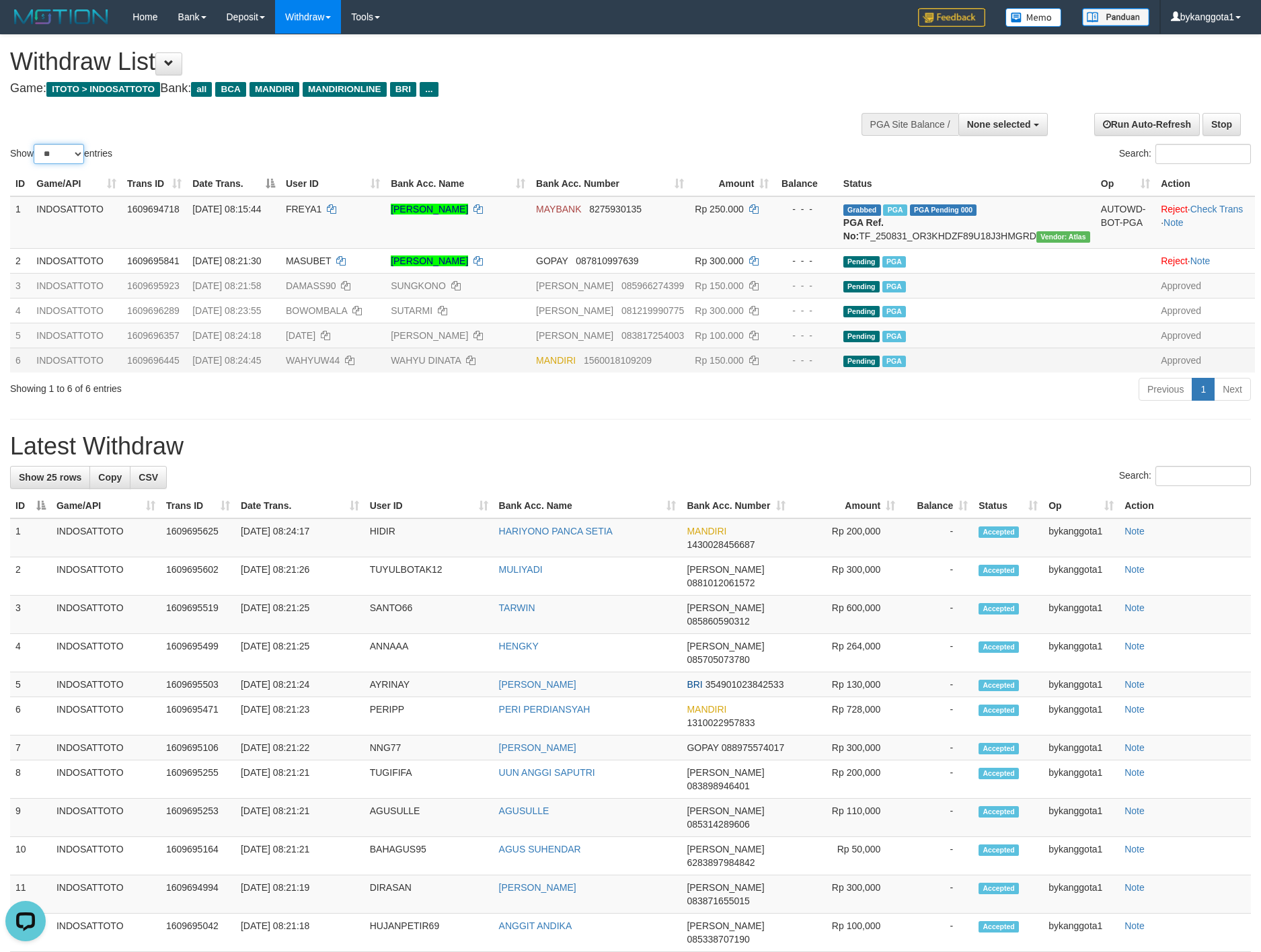
click at [79, 158] on select "** ** ** ***" at bounding box center [59, 154] width 51 height 20
click at [36, 144] on select "** ** ** ***" at bounding box center [59, 154] width 51 height 20
click at [48, 206] on td "INDOSATTOTO" at bounding box center [77, 222] width 91 height 52
drag, startPoint x: 59, startPoint y: 149, endPoint x: 63, endPoint y: 160, distance: 11.7
click at [59, 149] on select "** ** ** ***" at bounding box center [59, 154] width 51 height 20
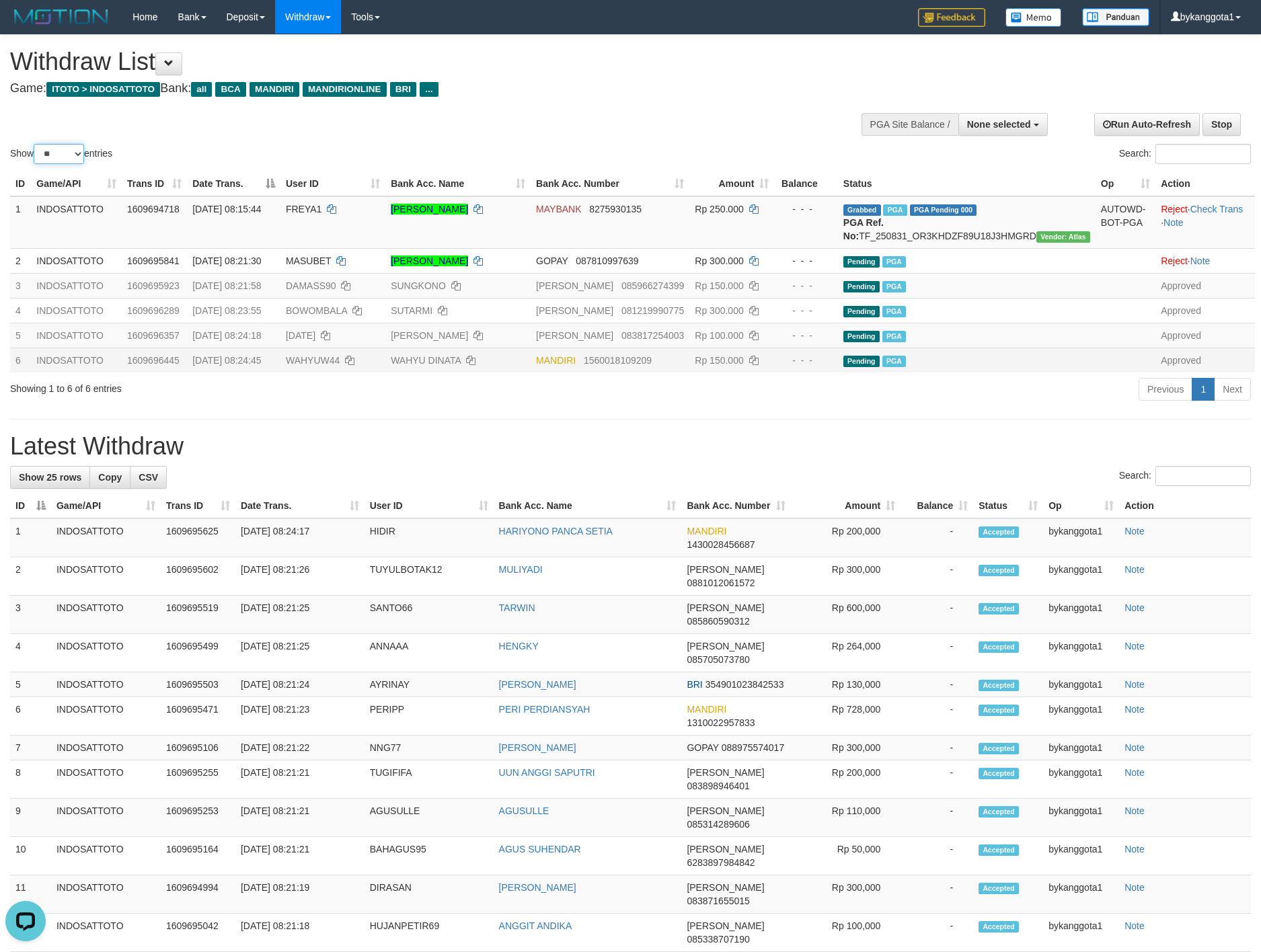
select select "**"
click at [36, 144] on select "** ** ** ***" at bounding box center [59, 154] width 51 height 20
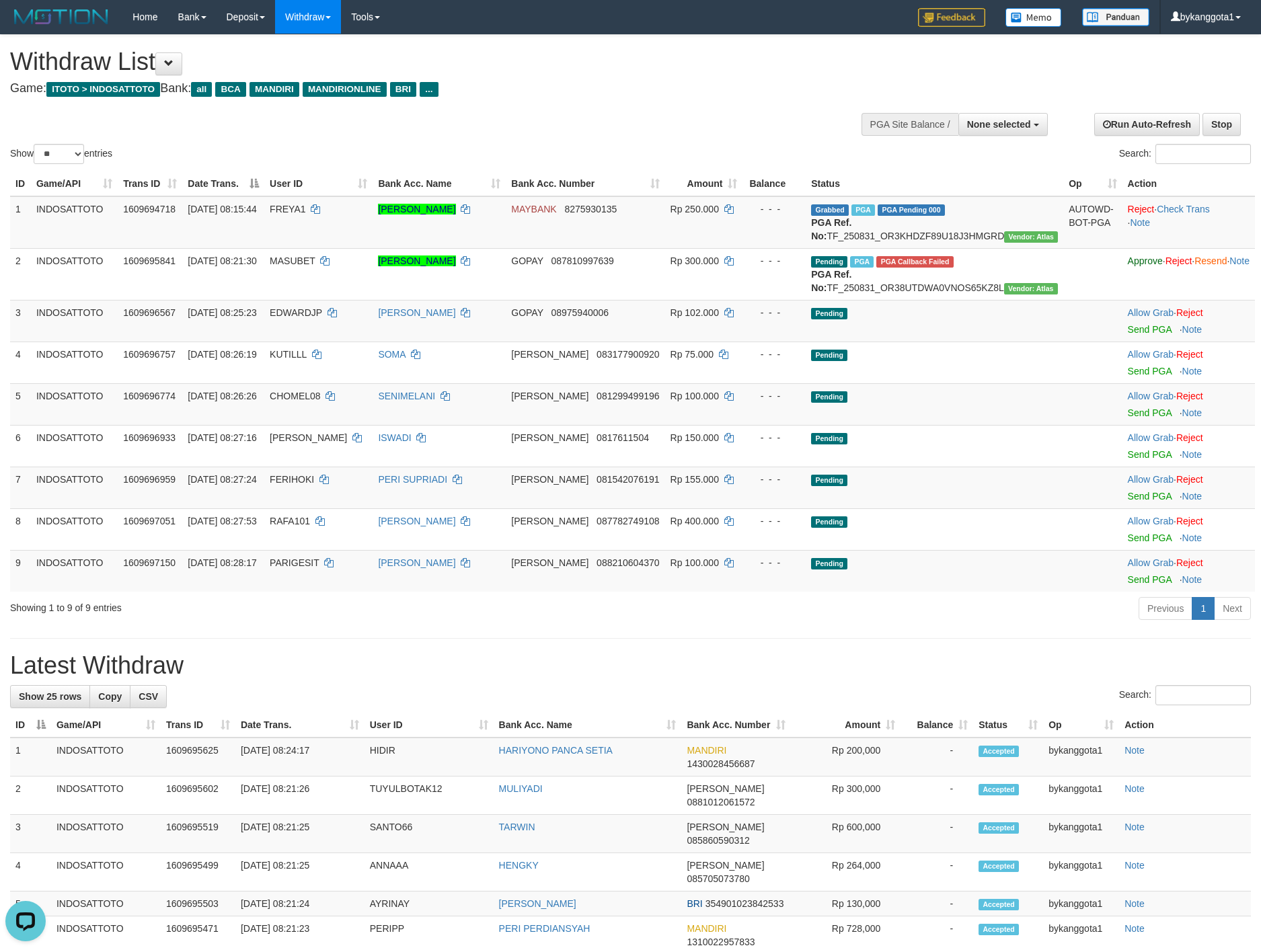
click at [1100, 625] on div "Previous 1 Next" at bounding box center [892, 610] width 715 height 29
click at [1127, 335] on link "Send PGA" at bounding box center [1149, 330] width 44 height 11
click at [1127, 376] on link "Send PGA" at bounding box center [1149, 371] width 44 height 11
click at [1127, 419] on link "Send PGA" at bounding box center [1149, 413] width 44 height 11
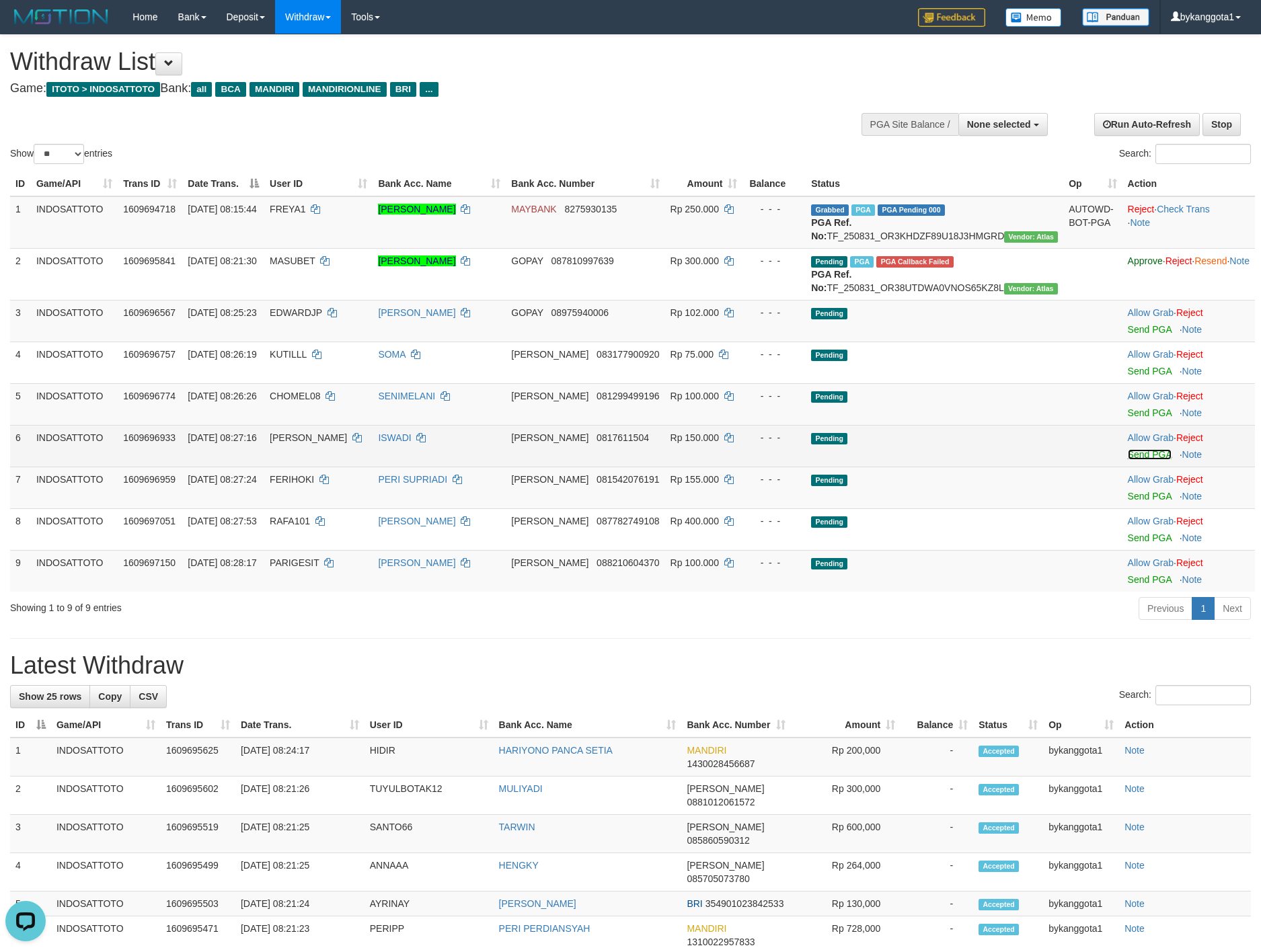
click at [1127, 460] on link "Send PGA" at bounding box center [1149, 455] width 44 height 11
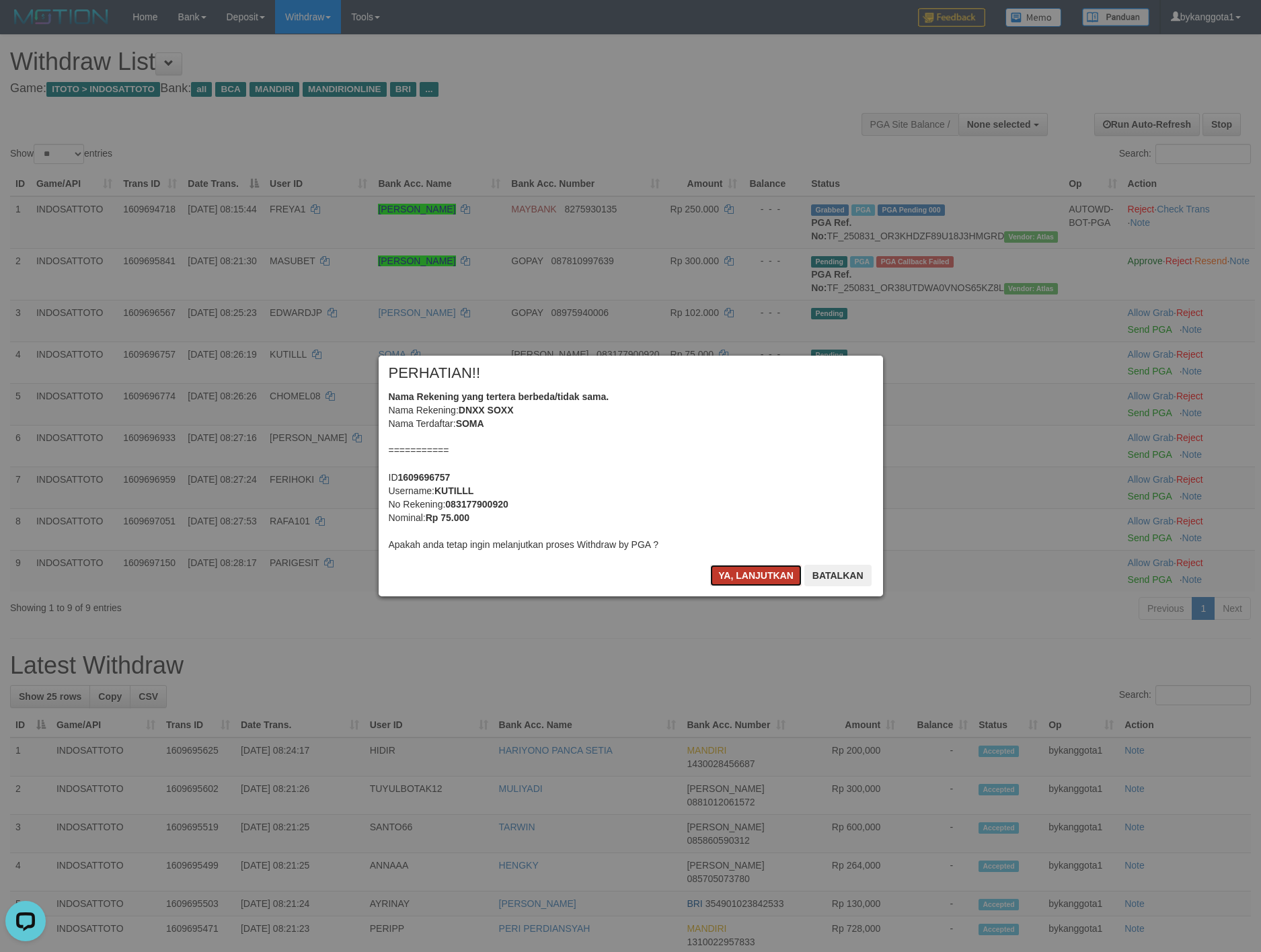
click at [737, 576] on button "Ya, lanjutkan" at bounding box center [755, 576] width 91 height 22
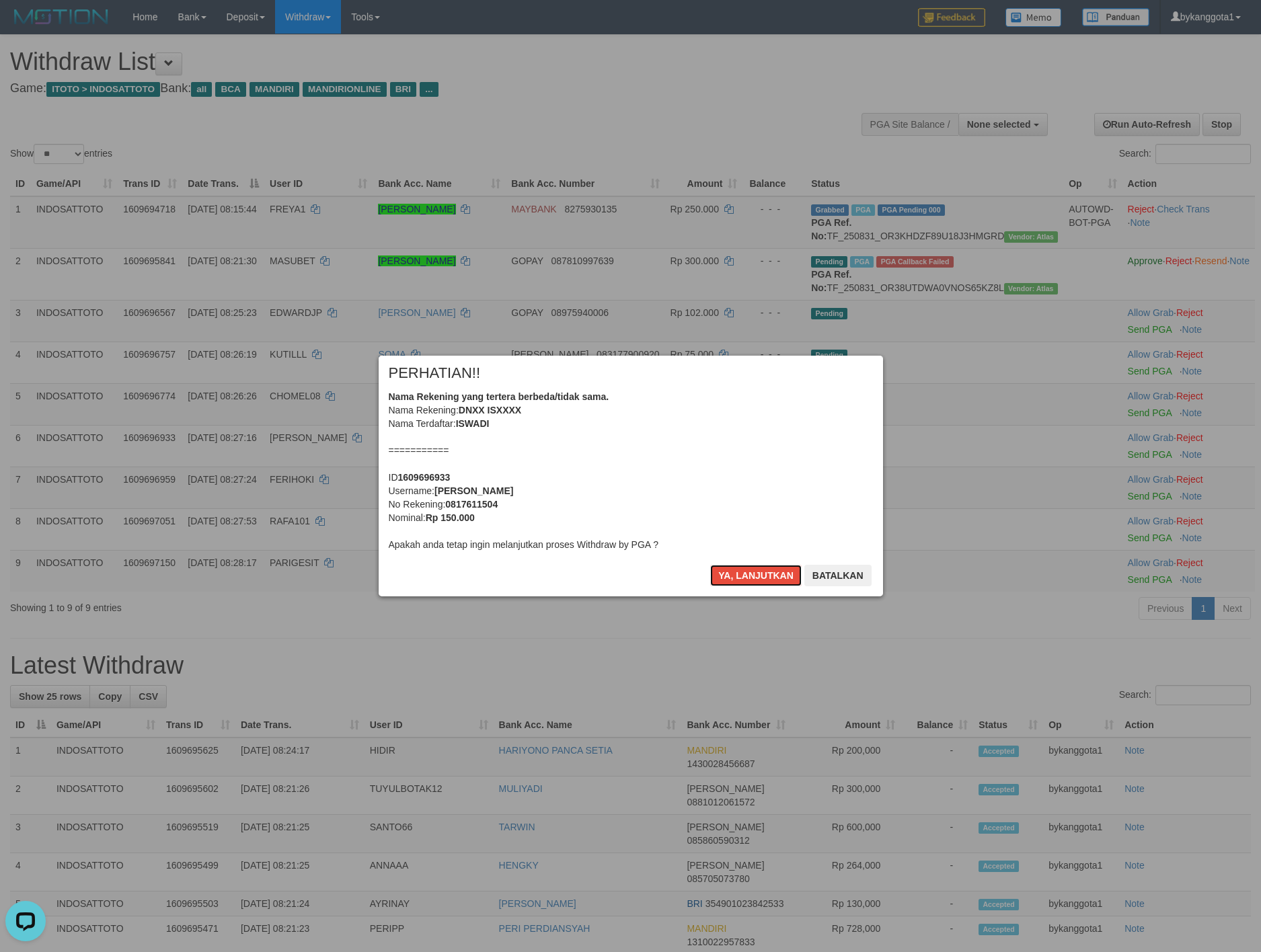
click at [737, 576] on button "Ya, lanjutkan" at bounding box center [755, 576] width 91 height 22
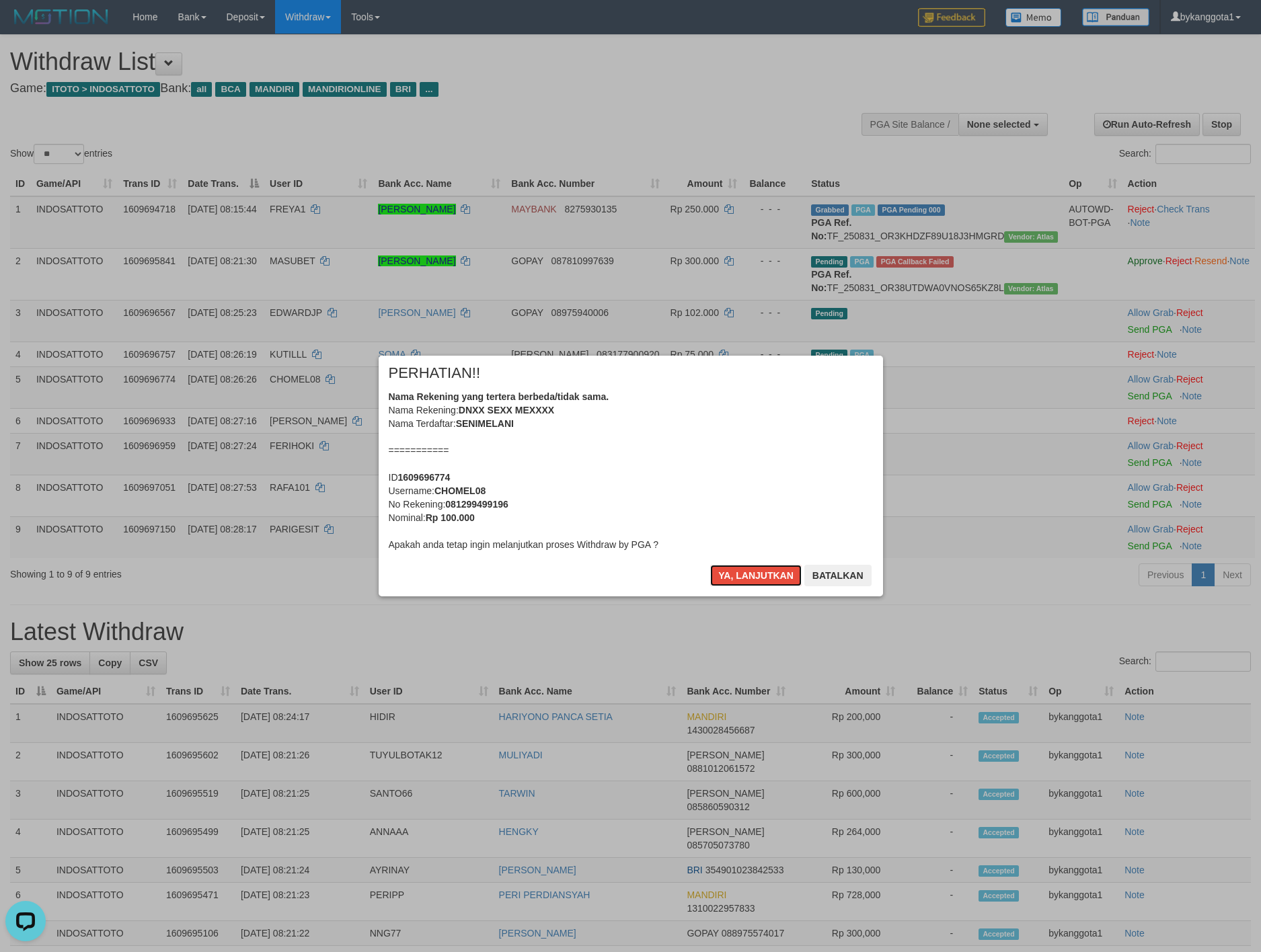
click at [737, 576] on button "Ya, lanjutkan" at bounding box center [755, 576] width 91 height 22
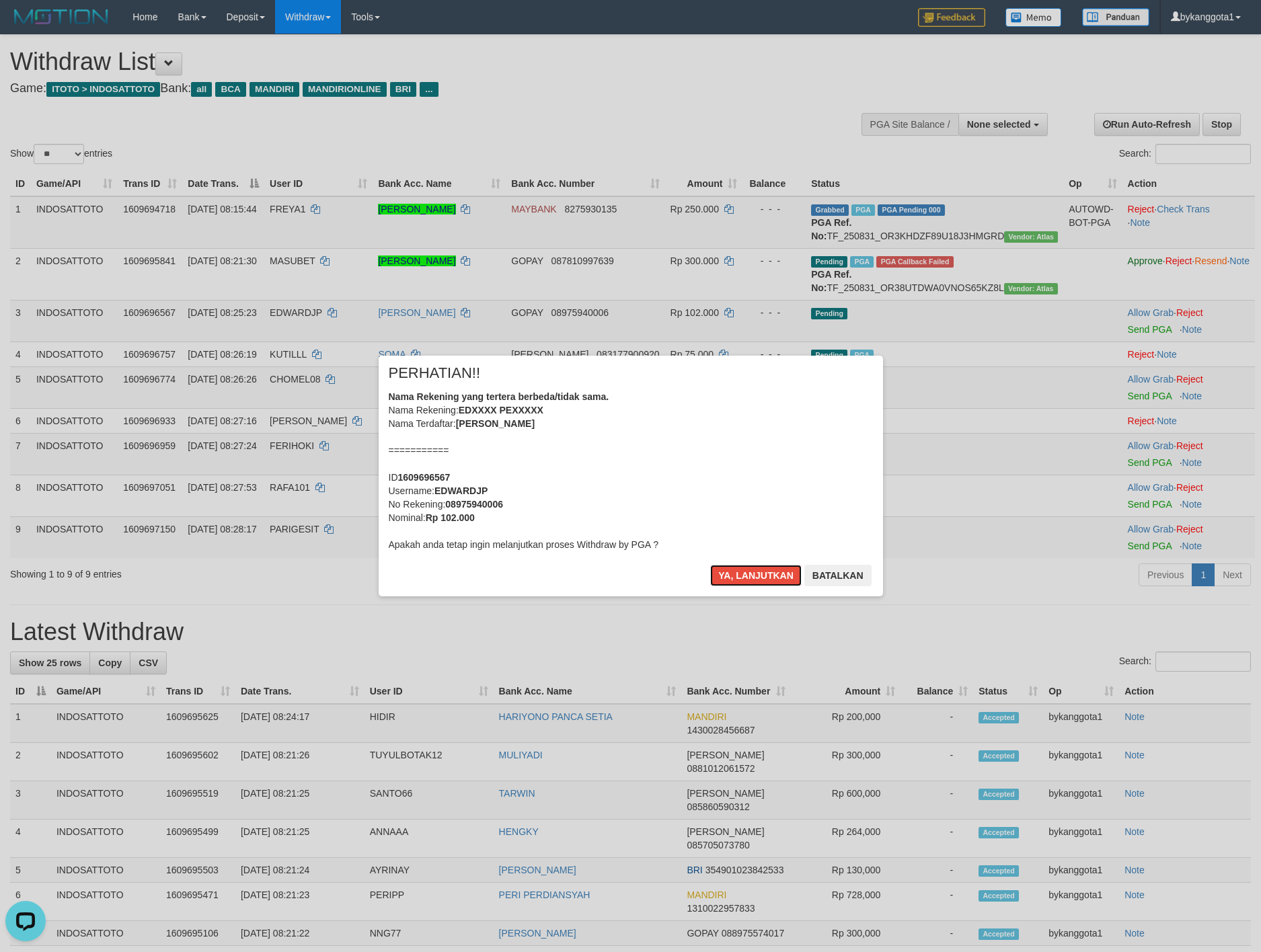
click at [737, 576] on button "Ya, lanjutkan" at bounding box center [755, 576] width 91 height 22
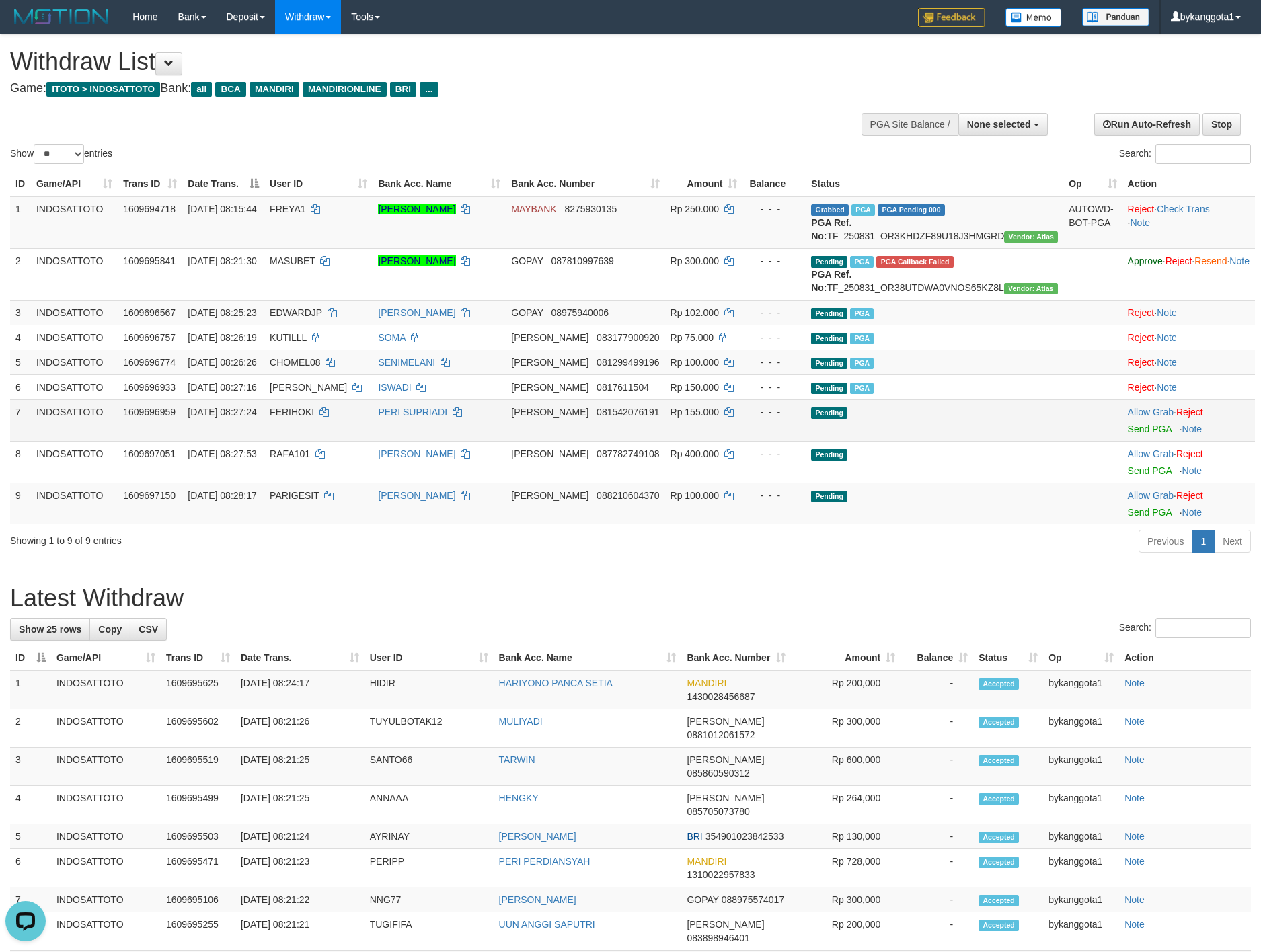
click at [1127, 423] on div at bounding box center [1188, 421] width 122 height 3
click at [1127, 434] on link "Send PGA" at bounding box center [1149, 430] width 44 height 11
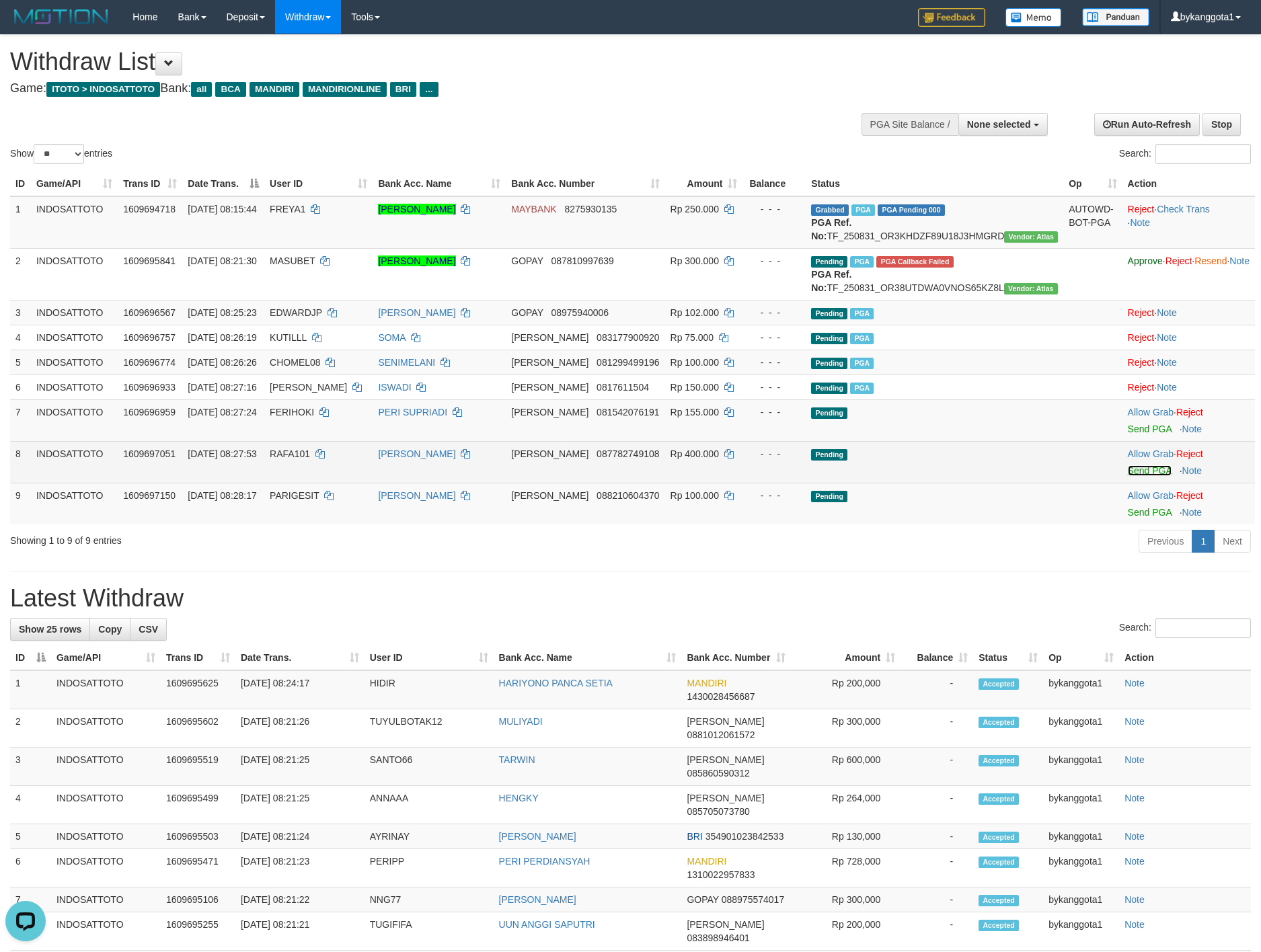
click at [1127, 476] on link "Send PGA" at bounding box center [1149, 471] width 44 height 11
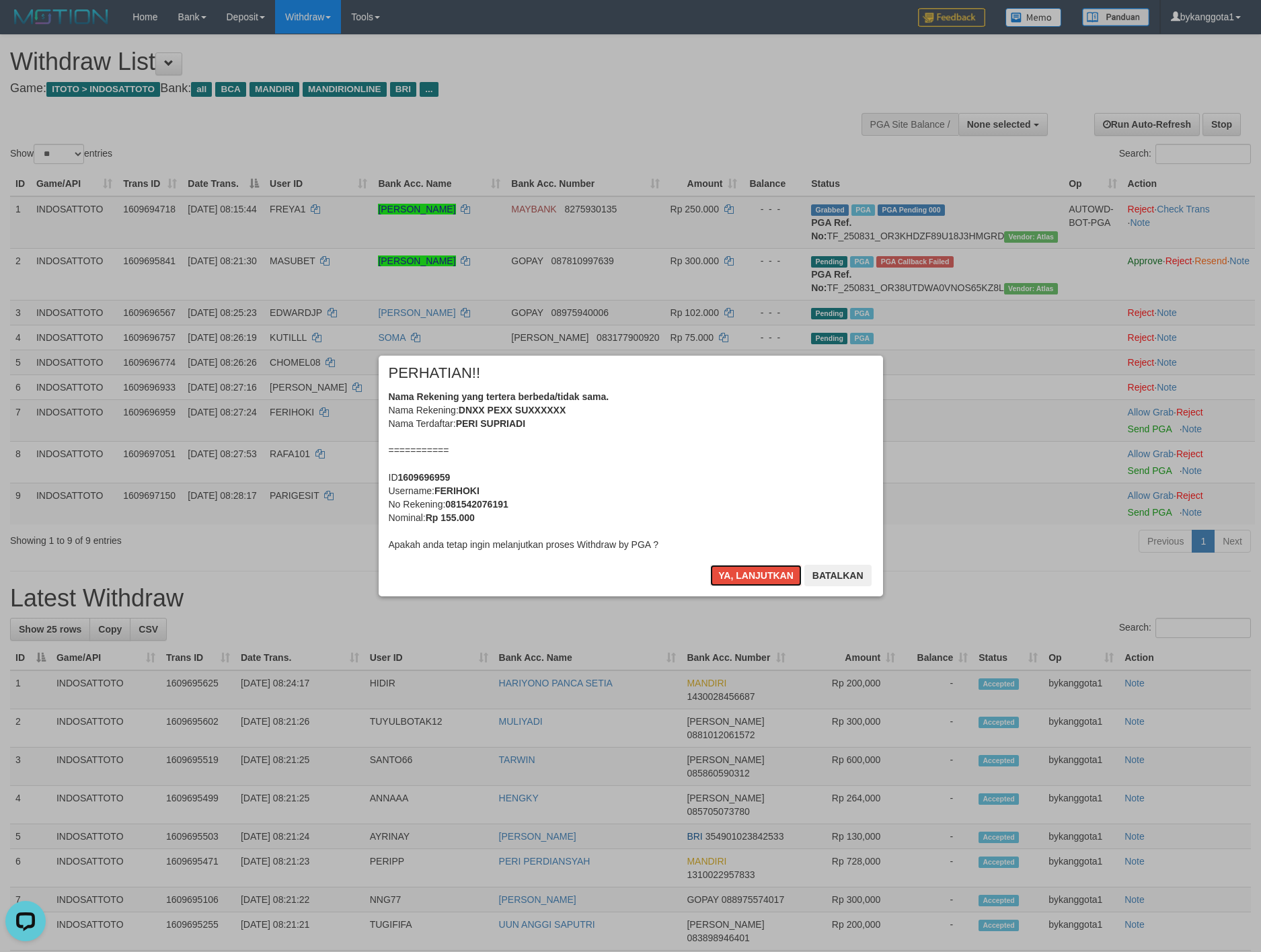
click at [739, 574] on button "Ya, lanjutkan" at bounding box center [755, 576] width 91 height 22
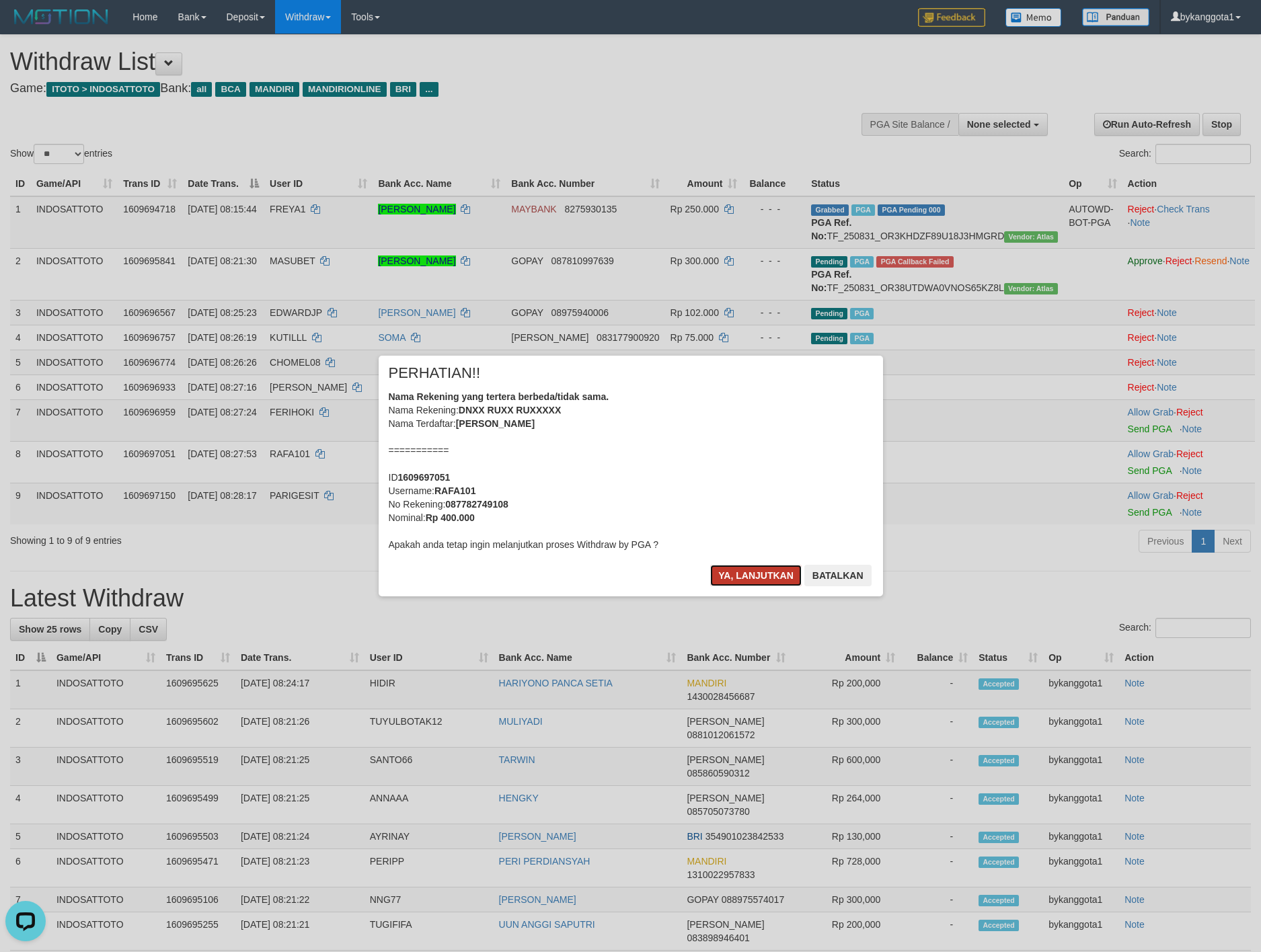
click at [739, 574] on button "Ya, lanjutkan" at bounding box center [755, 576] width 91 height 22
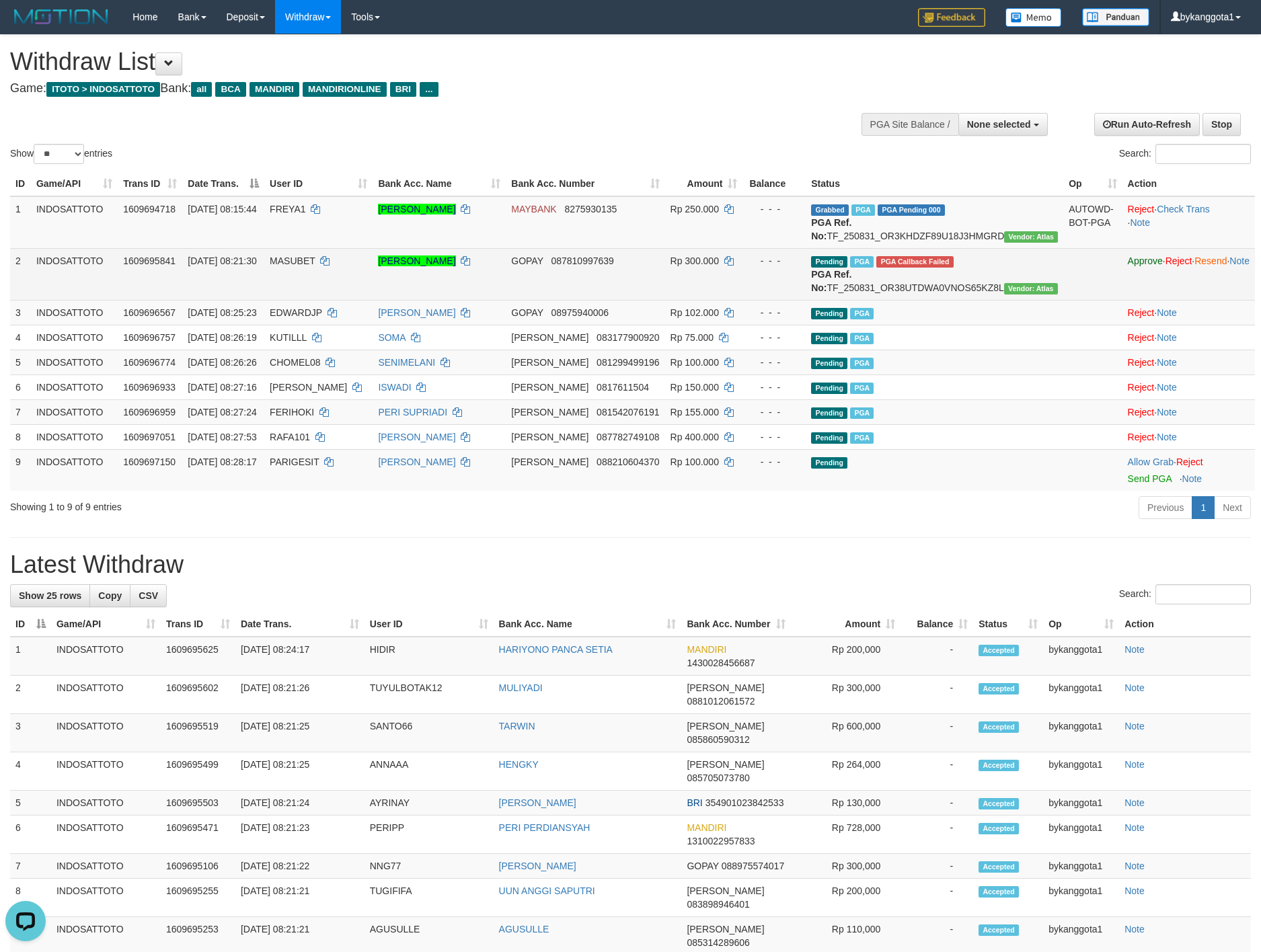
click at [309, 266] on span "MASUBET" at bounding box center [292, 261] width 45 height 11
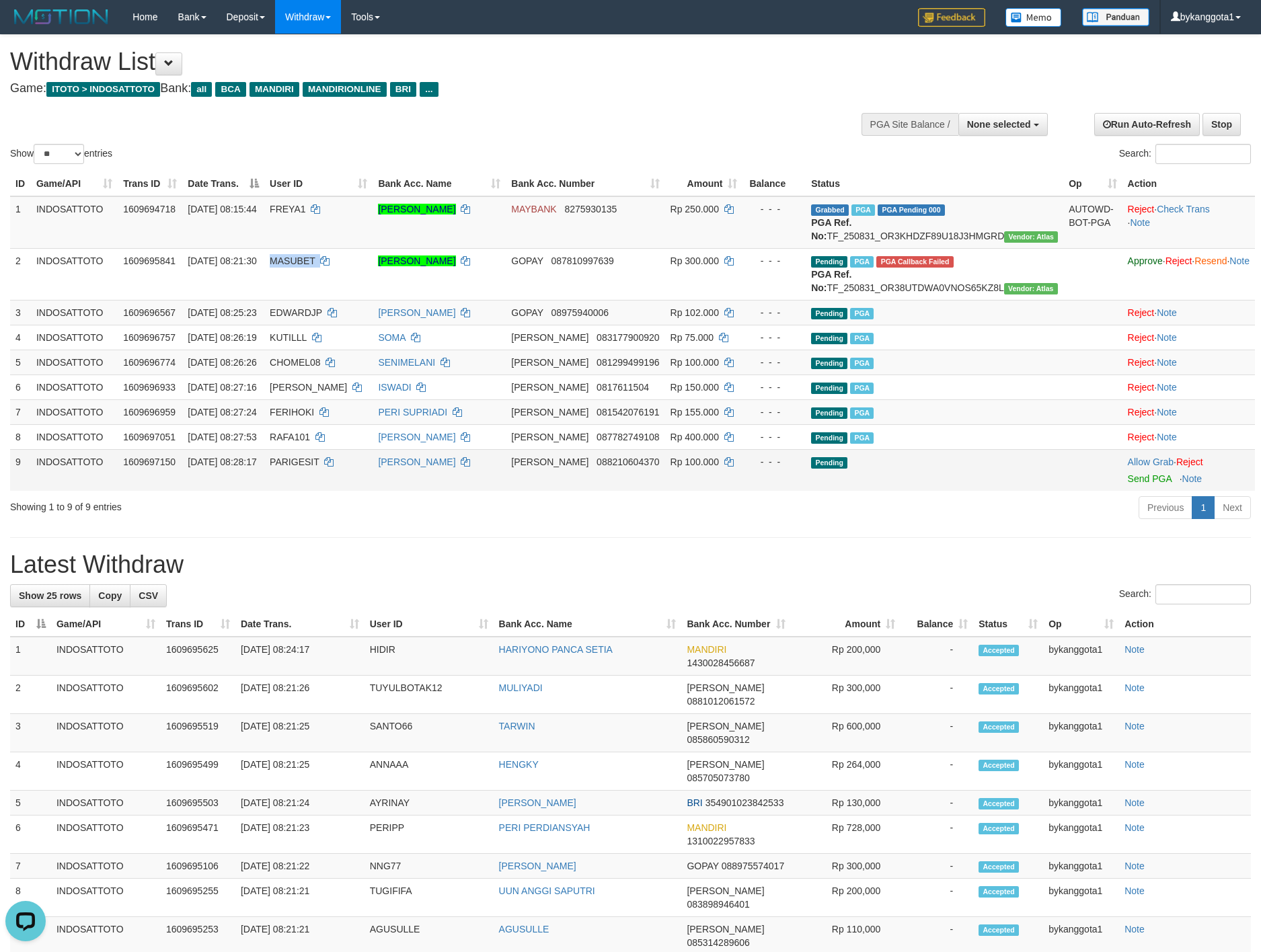
copy td "MASUBET"
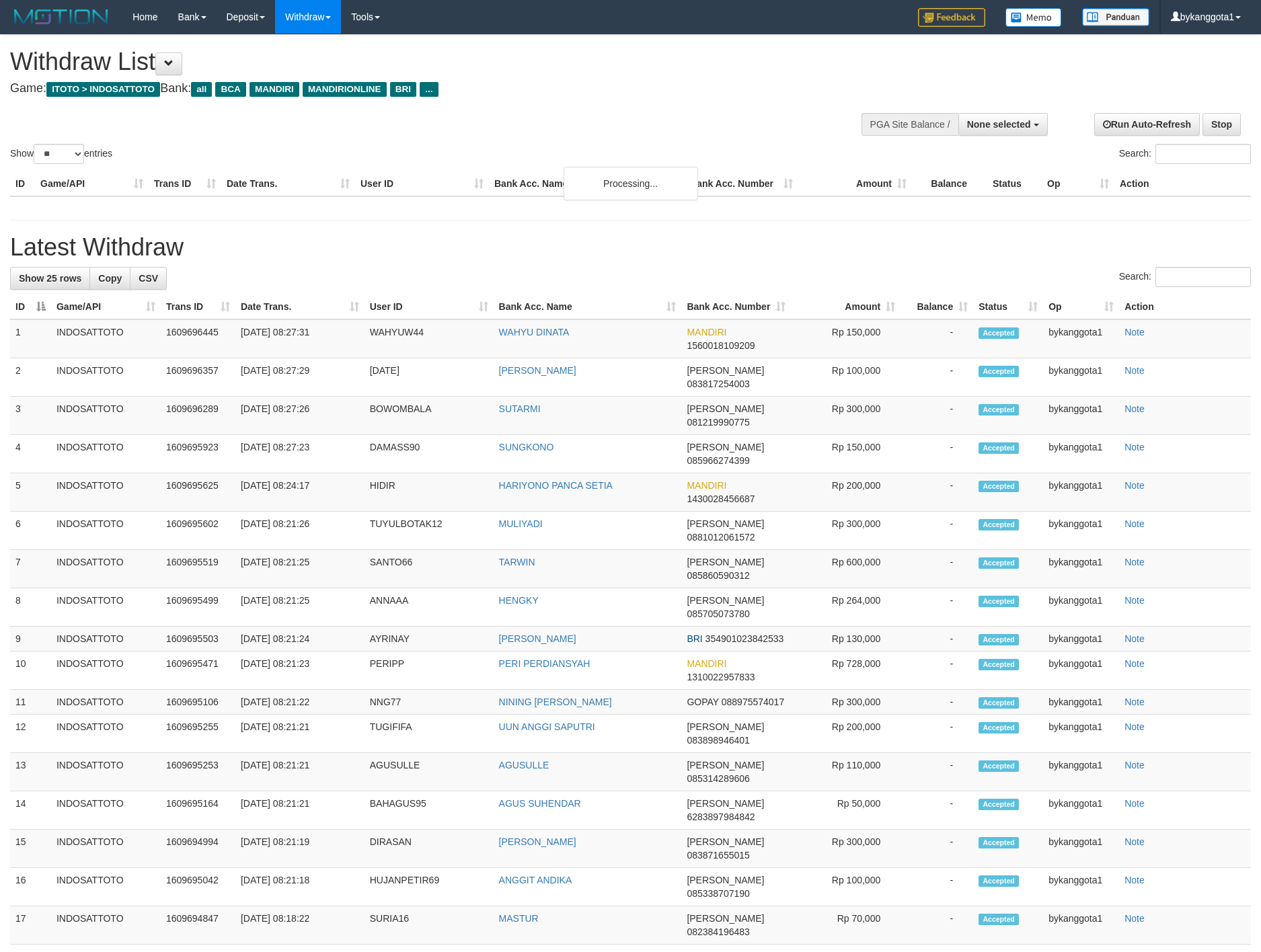
select select
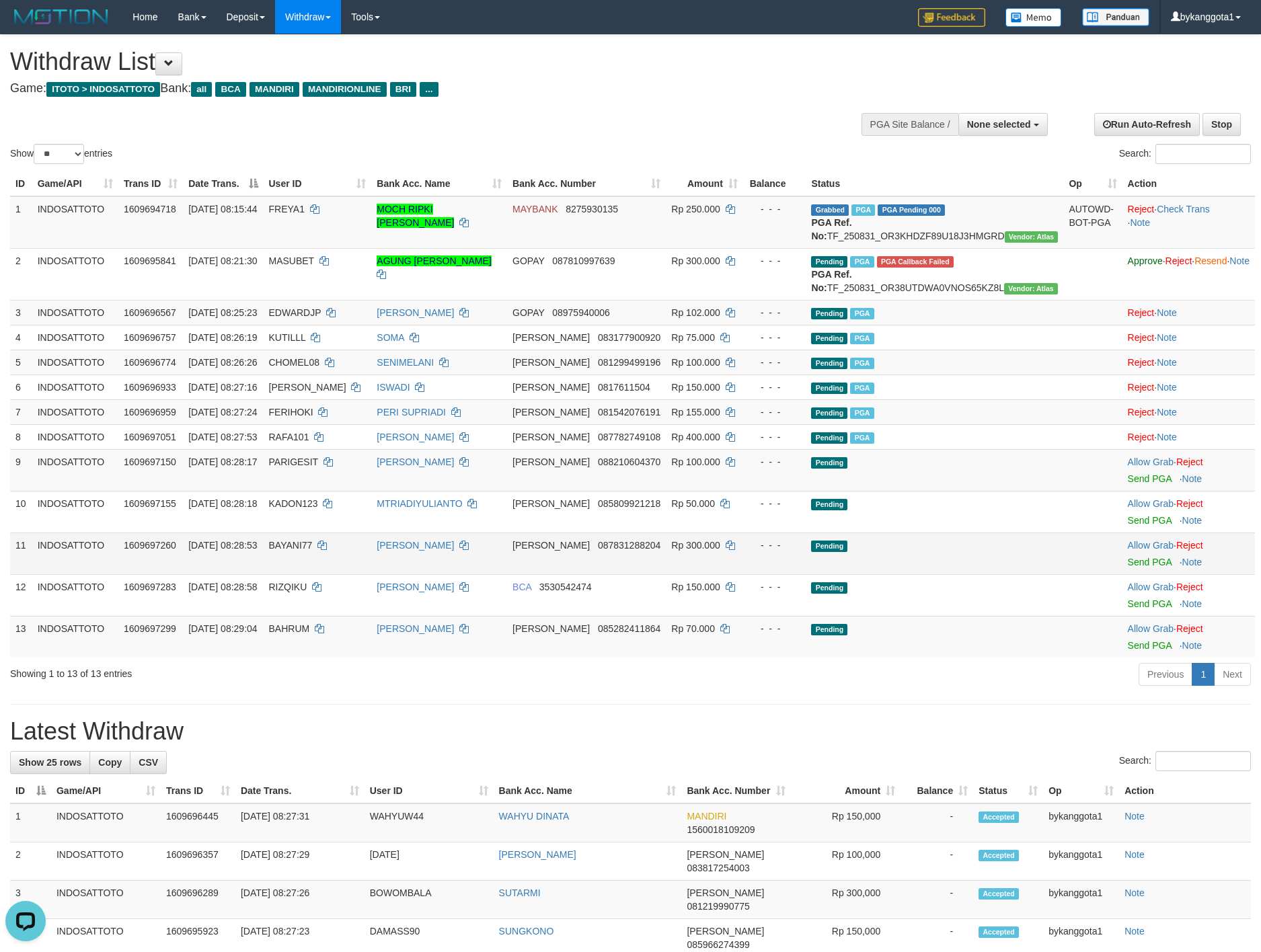
click at [1005, 574] on td "Pending" at bounding box center [935, 553] width 258 height 41
click at [1127, 484] on link "Send PGA" at bounding box center [1149, 479] width 44 height 11
click at [1122, 533] on td "Allow Grab · Reject Send PGA · Note" at bounding box center [1188, 512] width 133 height 41
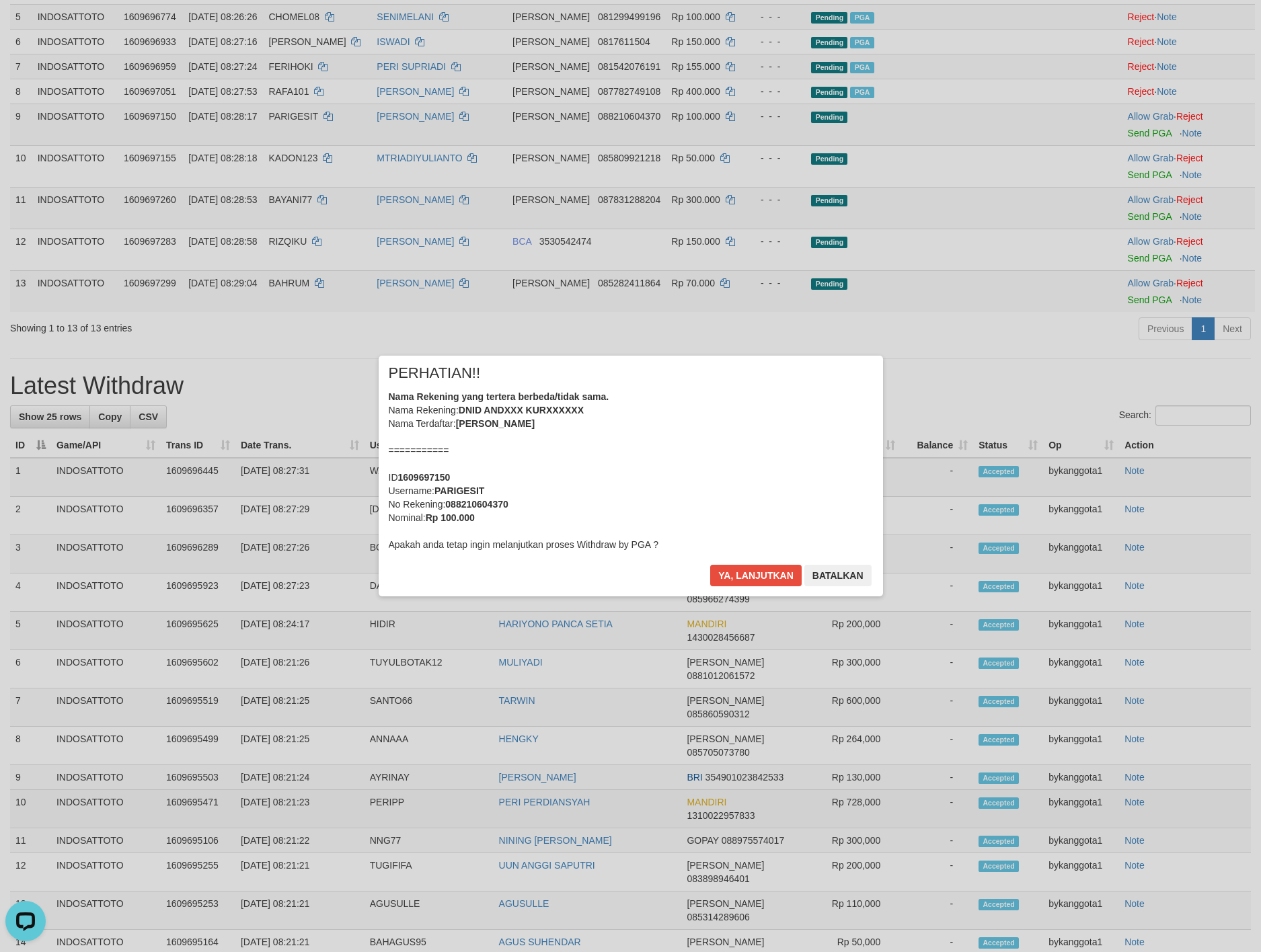
scroll to position [201, 0]
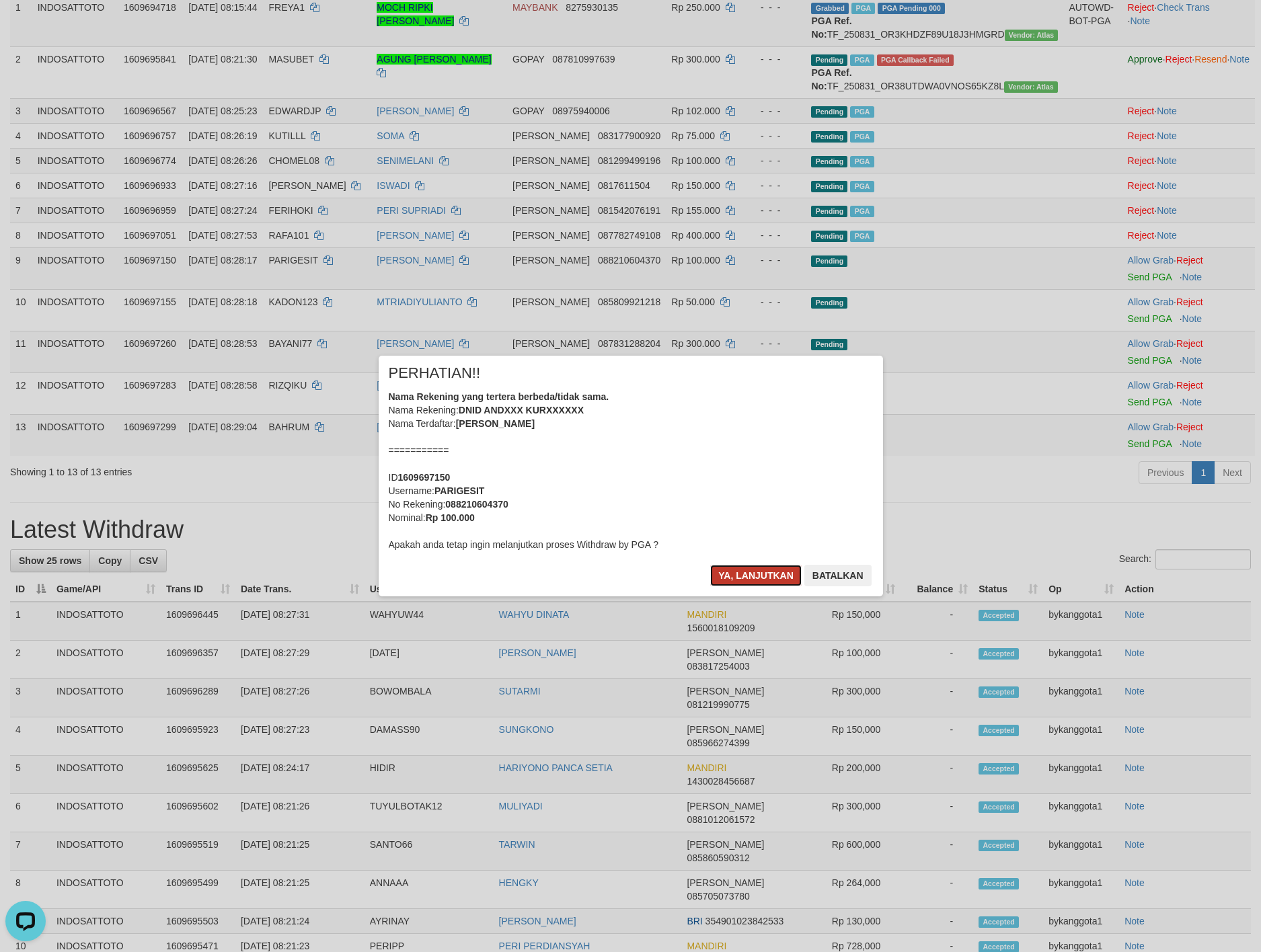
click at [734, 565] on button "Ya, lanjutkan" at bounding box center [755, 576] width 91 height 22
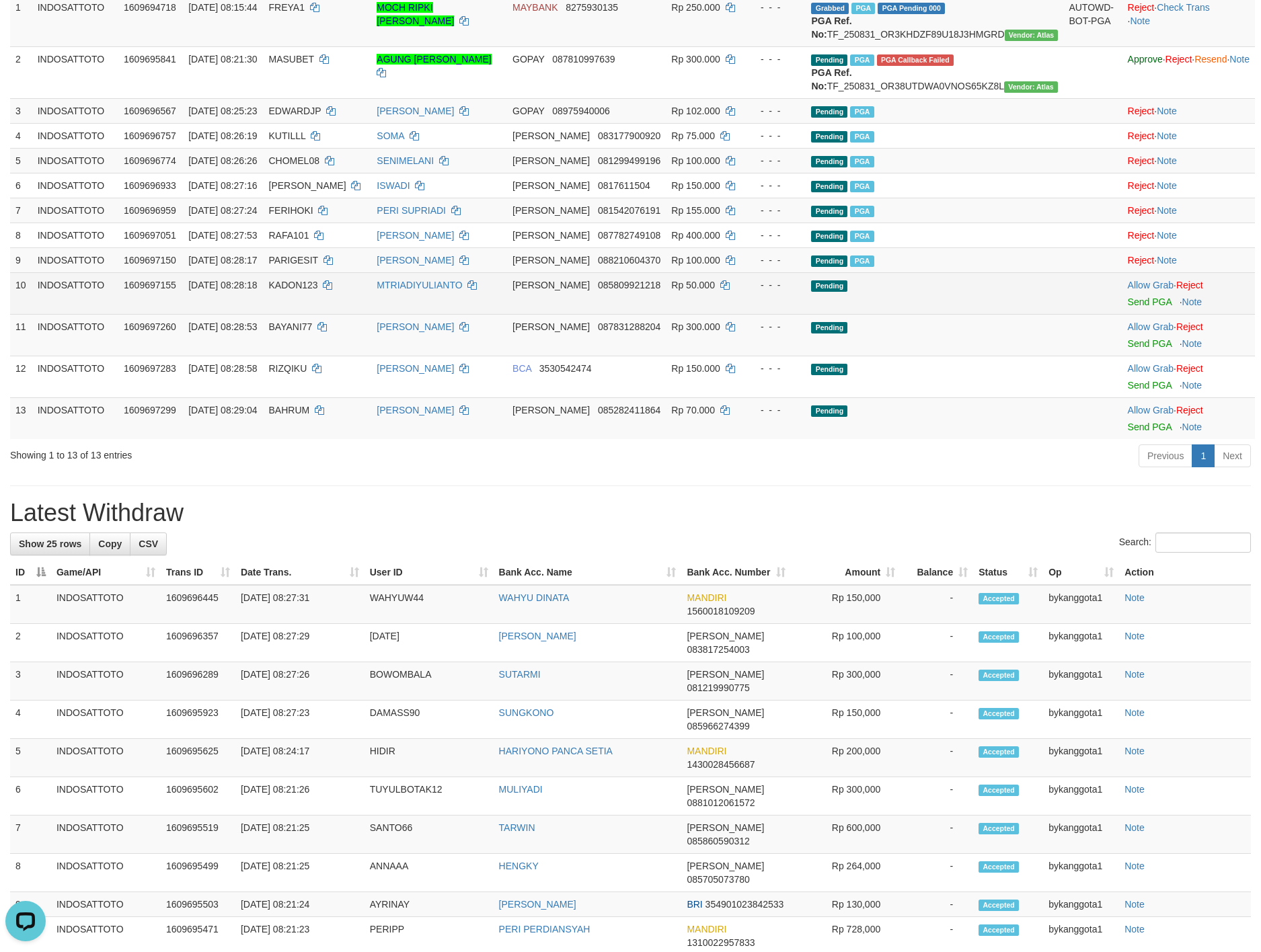
scroll to position [184, 0]
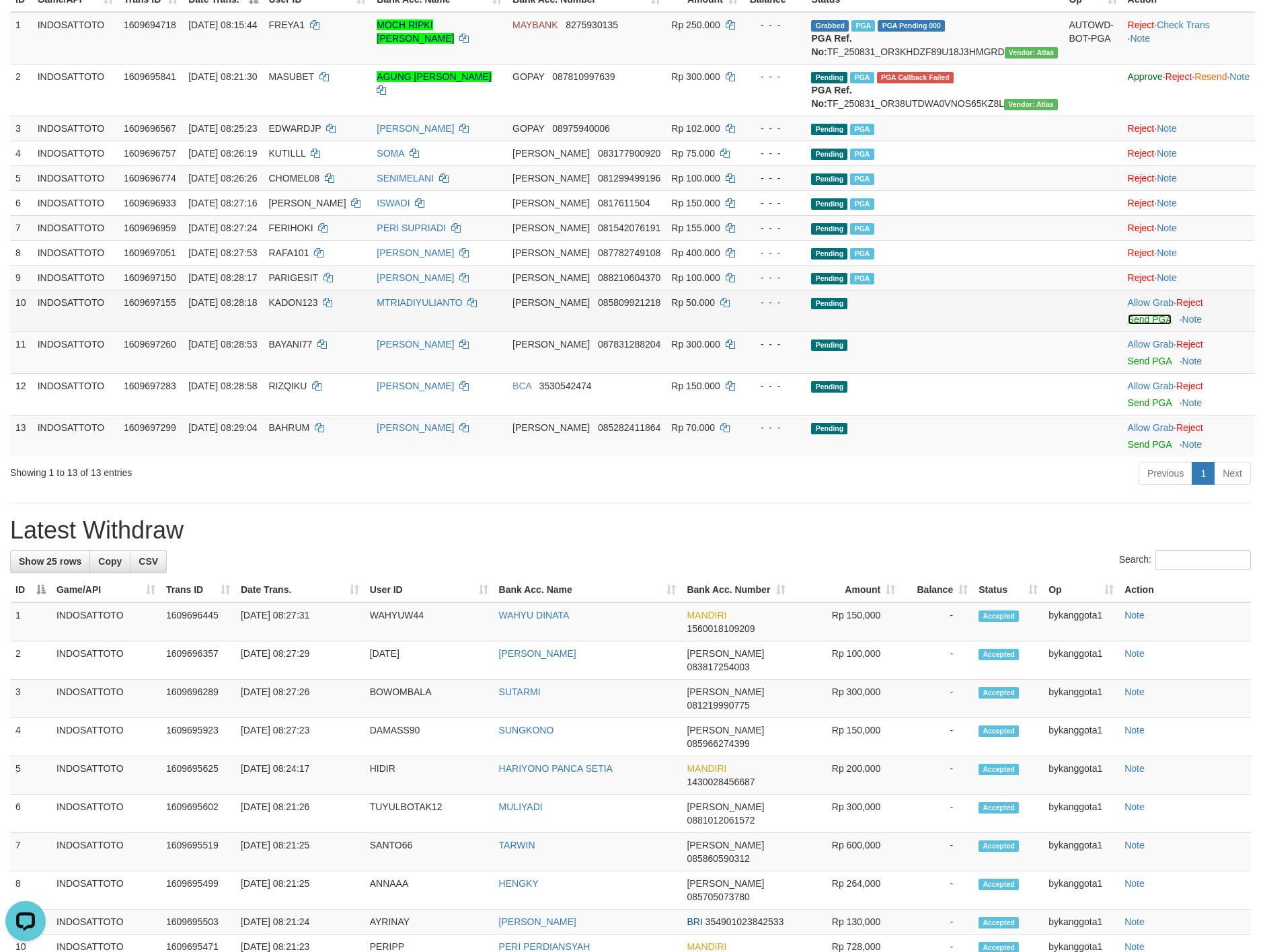
click at [1127, 325] on link "Send PGA" at bounding box center [1149, 319] width 44 height 11
click at [1127, 366] on link "Send PGA" at bounding box center [1149, 362] width 44 height 11
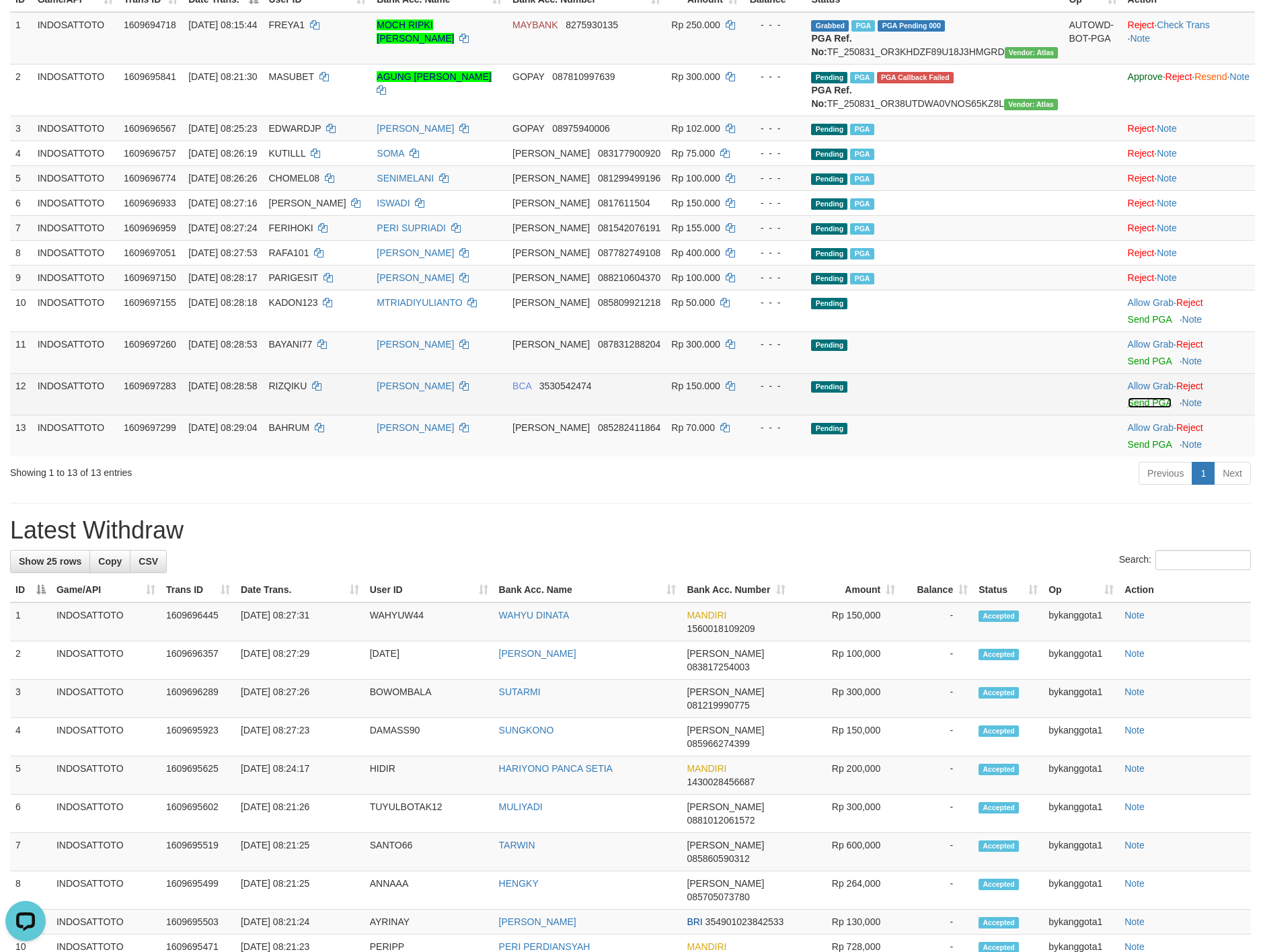
click at [1127, 408] on link "Send PGA" at bounding box center [1149, 403] width 44 height 11
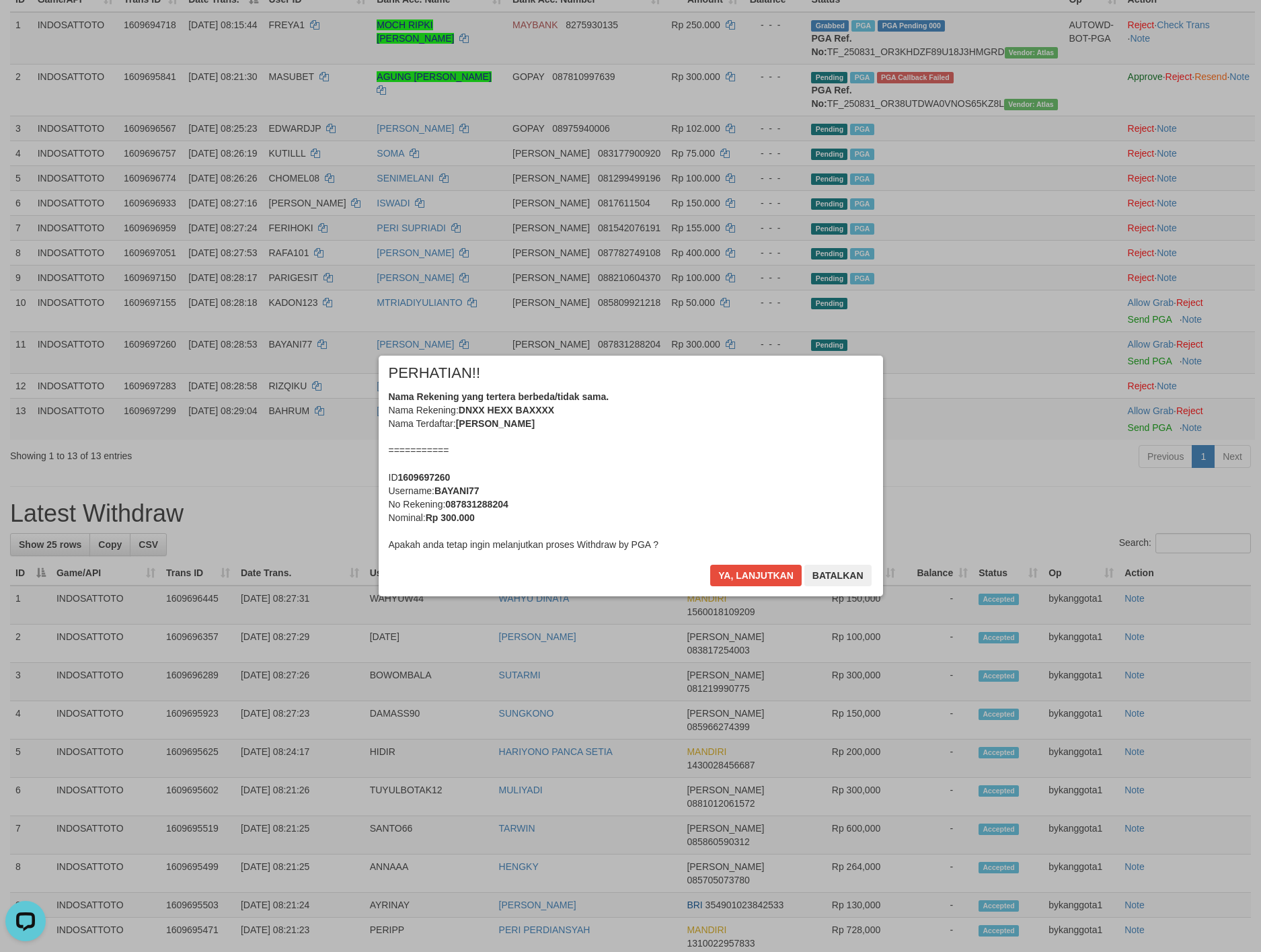
click at [728, 577] on div "Ya, lanjutkan Batalkan" at bounding box center [790, 580] width 163 height 31
click at [730, 573] on button "Ya, lanjutkan" at bounding box center [755, 576] width 91 height 22
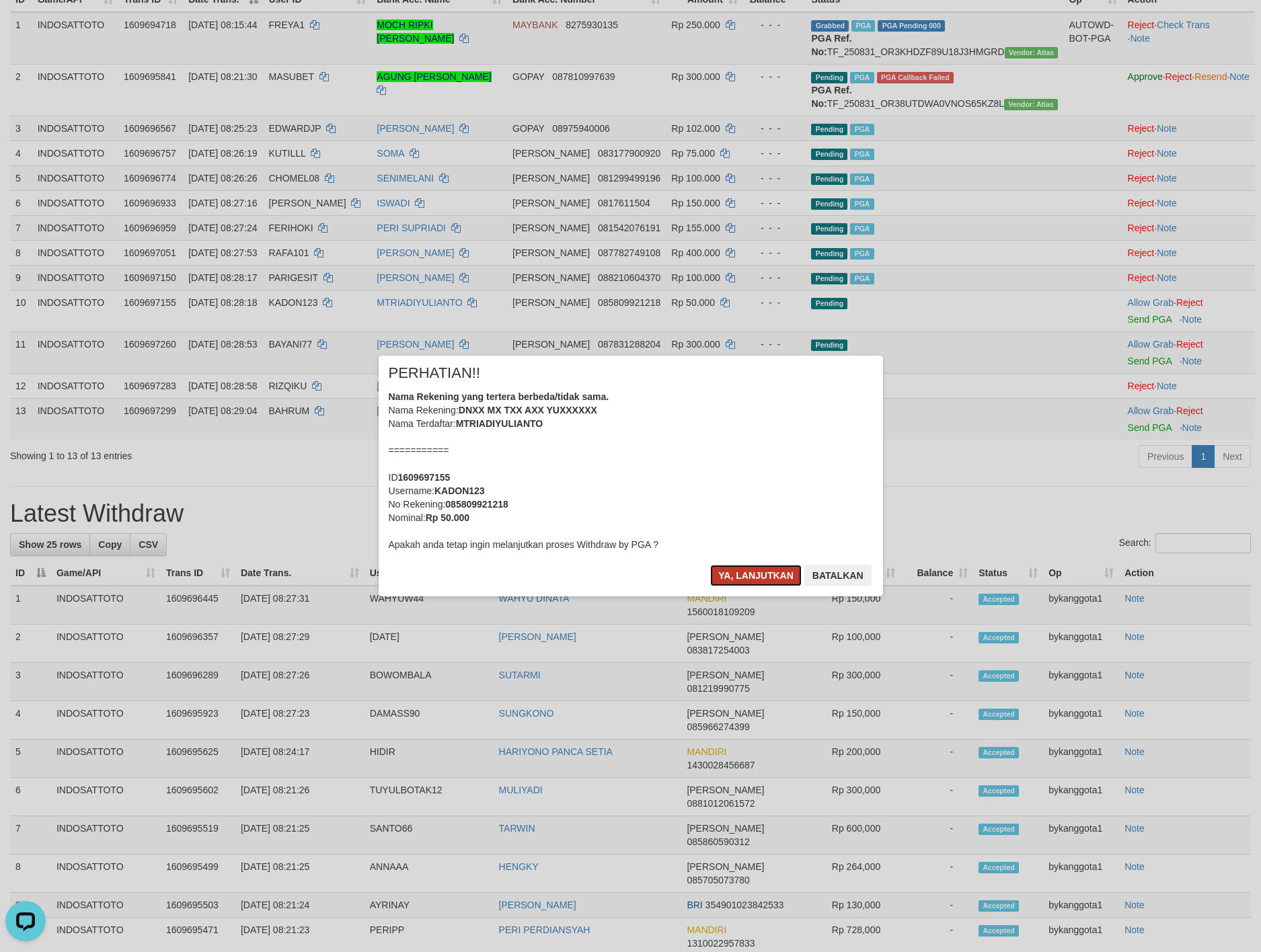
click at [731, 572] on button "Ya, lanjutkan" at bounding box center [755, 576] width 91 height 22
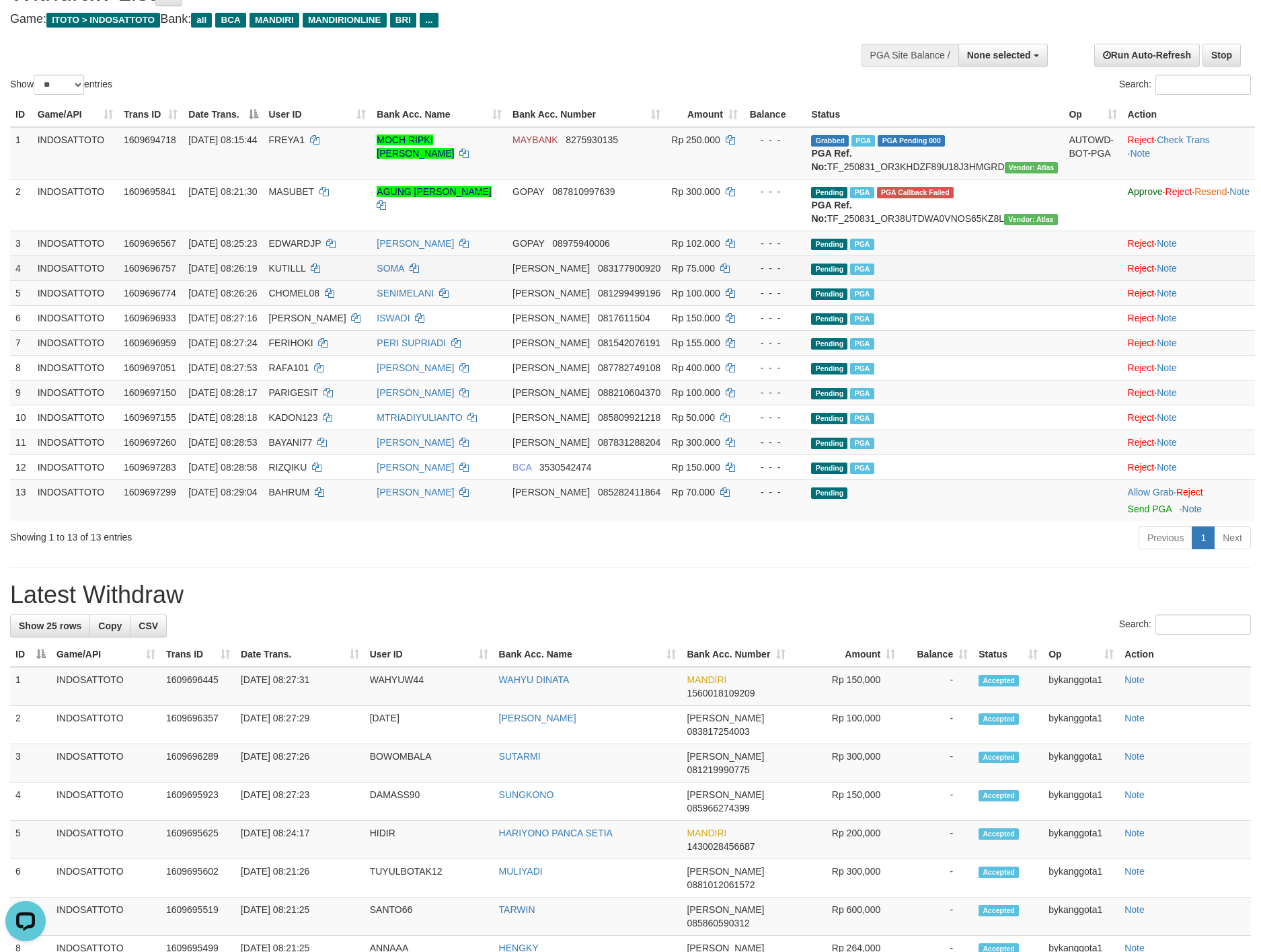
scroll to position [0, 0]
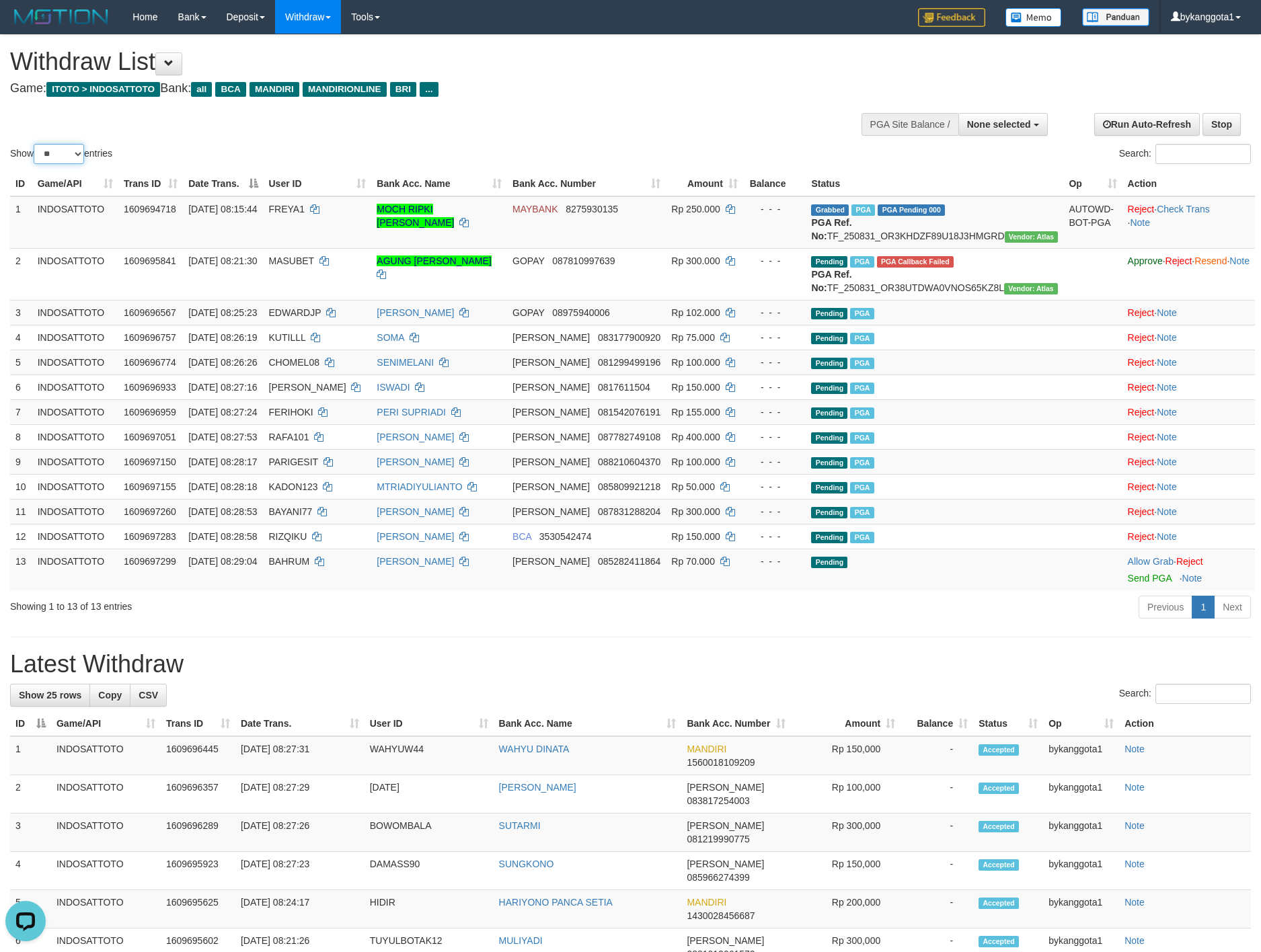
click at [66, 156] on select "** ** ** ***" at bounding box center [59, 154] width 51 height 20
click at [36, 144] on select "** ** ** ***" at bounding box center [59, 154] width 51 height 20
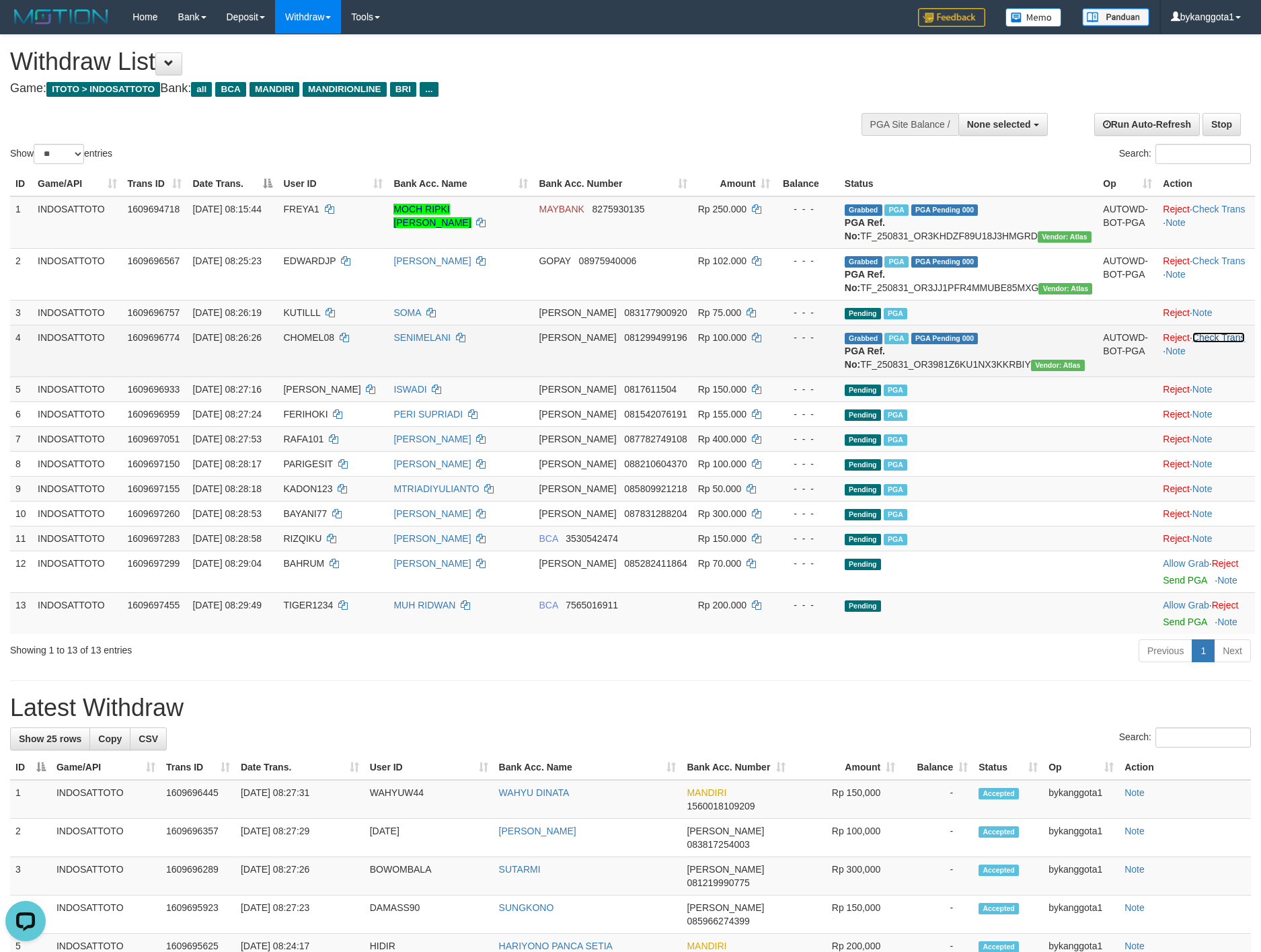
click at [1204, 343] on link "Check Trans" at bounding box center [1219, 337] width 53 height 11
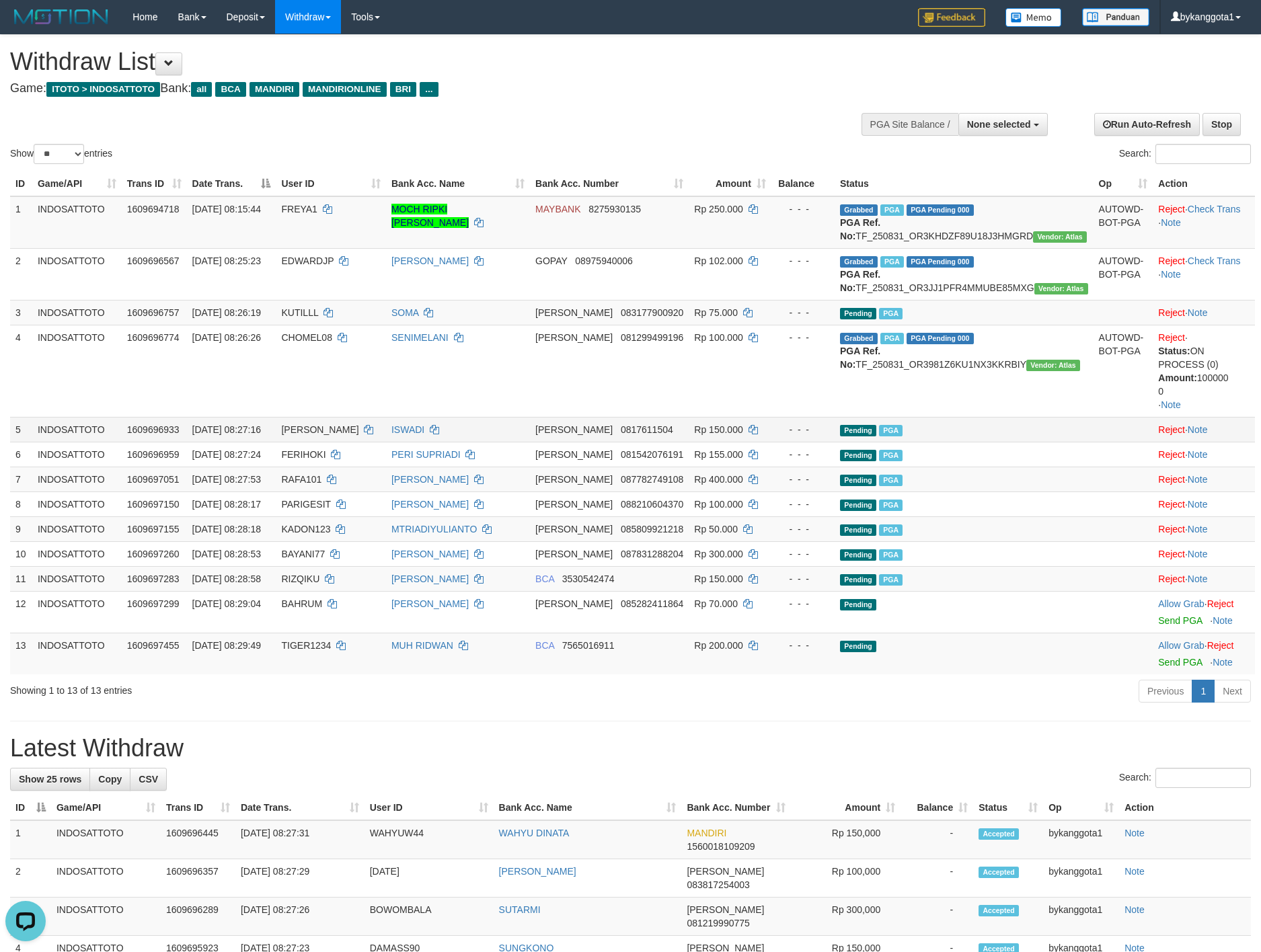
click at [668, 442] on td "DANA 0817611504" at bounding box center [609, 430] width 159 height 25
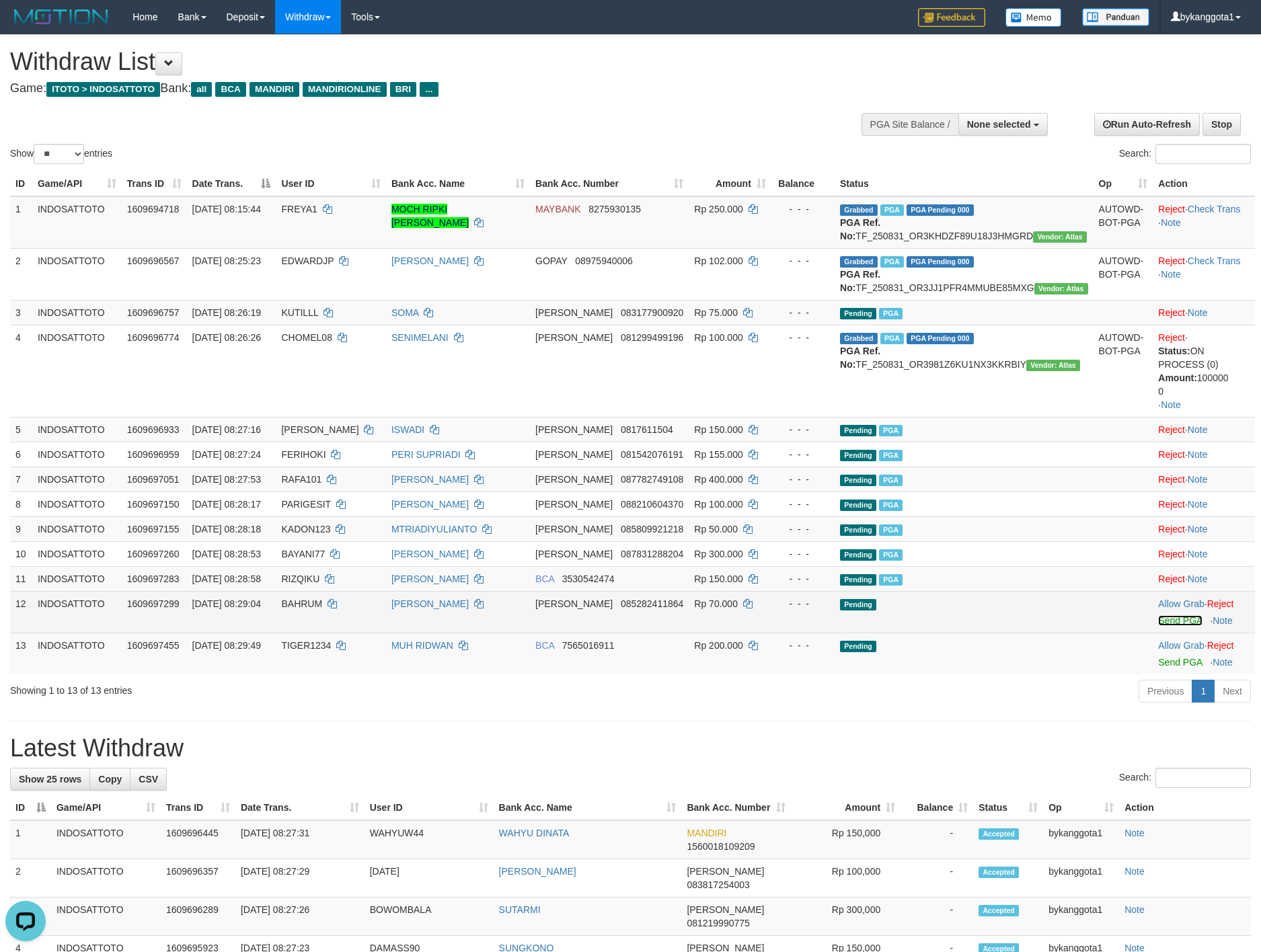
click at [1158, 626] on link "Send PGA" at bounding box center [1180, 621] width 44 height 11
click at [1166, 675] on td "Allow Grab · Reject Send PGA · Note" at bounding box center [1203, 653] width 102 height 41
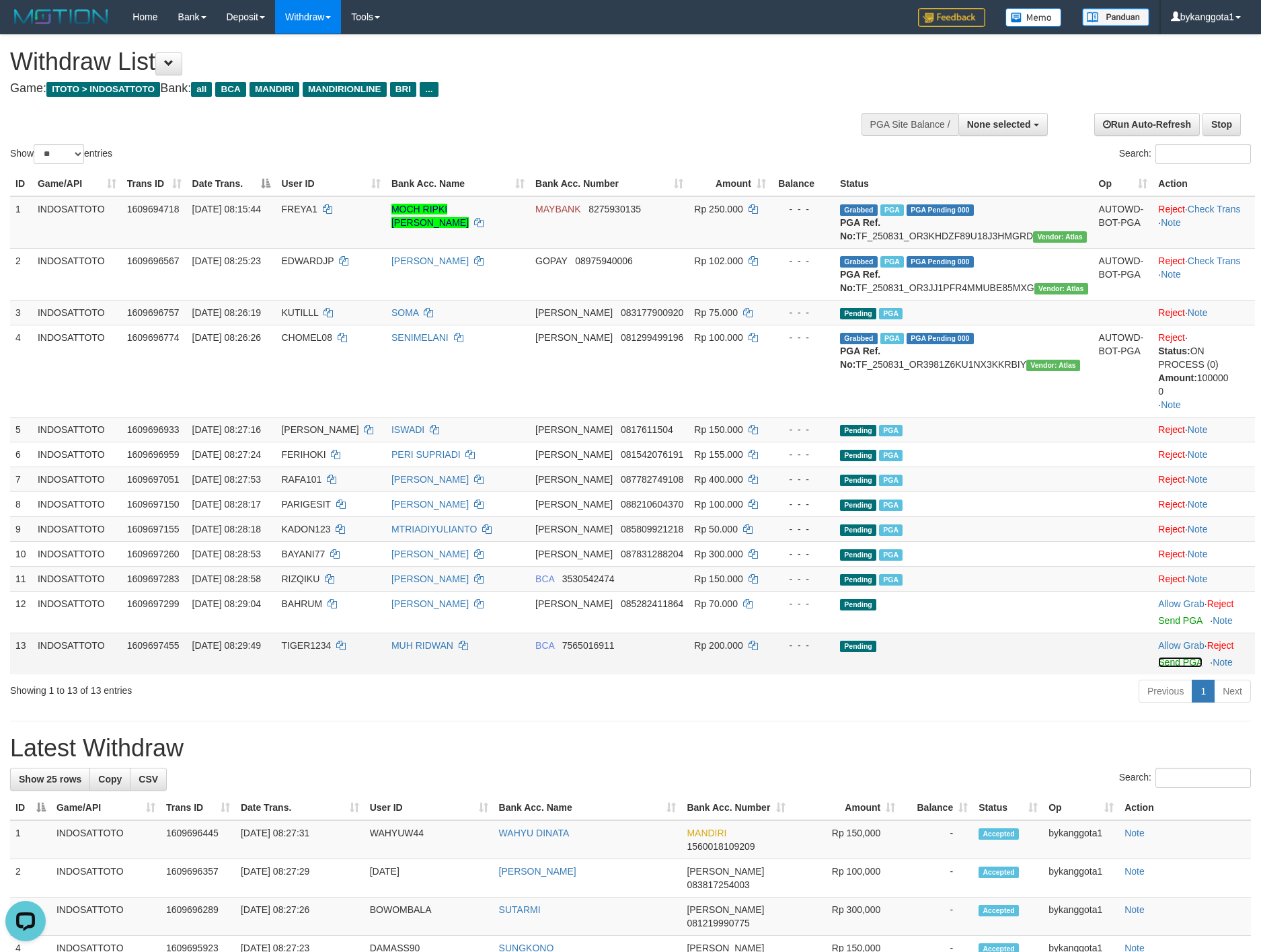
click at [1166, 668] on link "Send PGA" at bounding box center [1180, 662] width 44 height 11
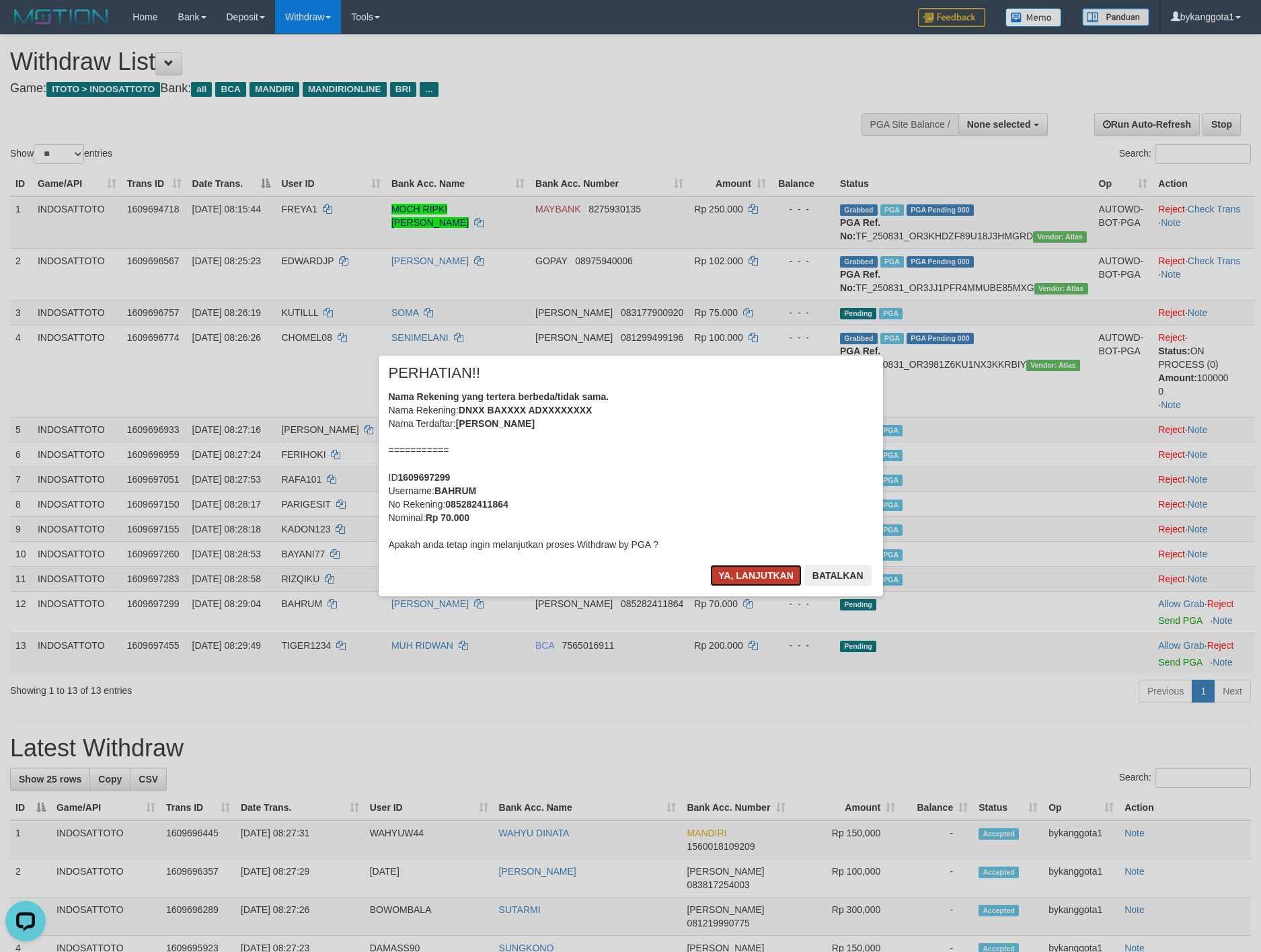
click at [748, 568] on button "Ya, lanjutkan" at bounding box center [755, 576] width 91 height 22
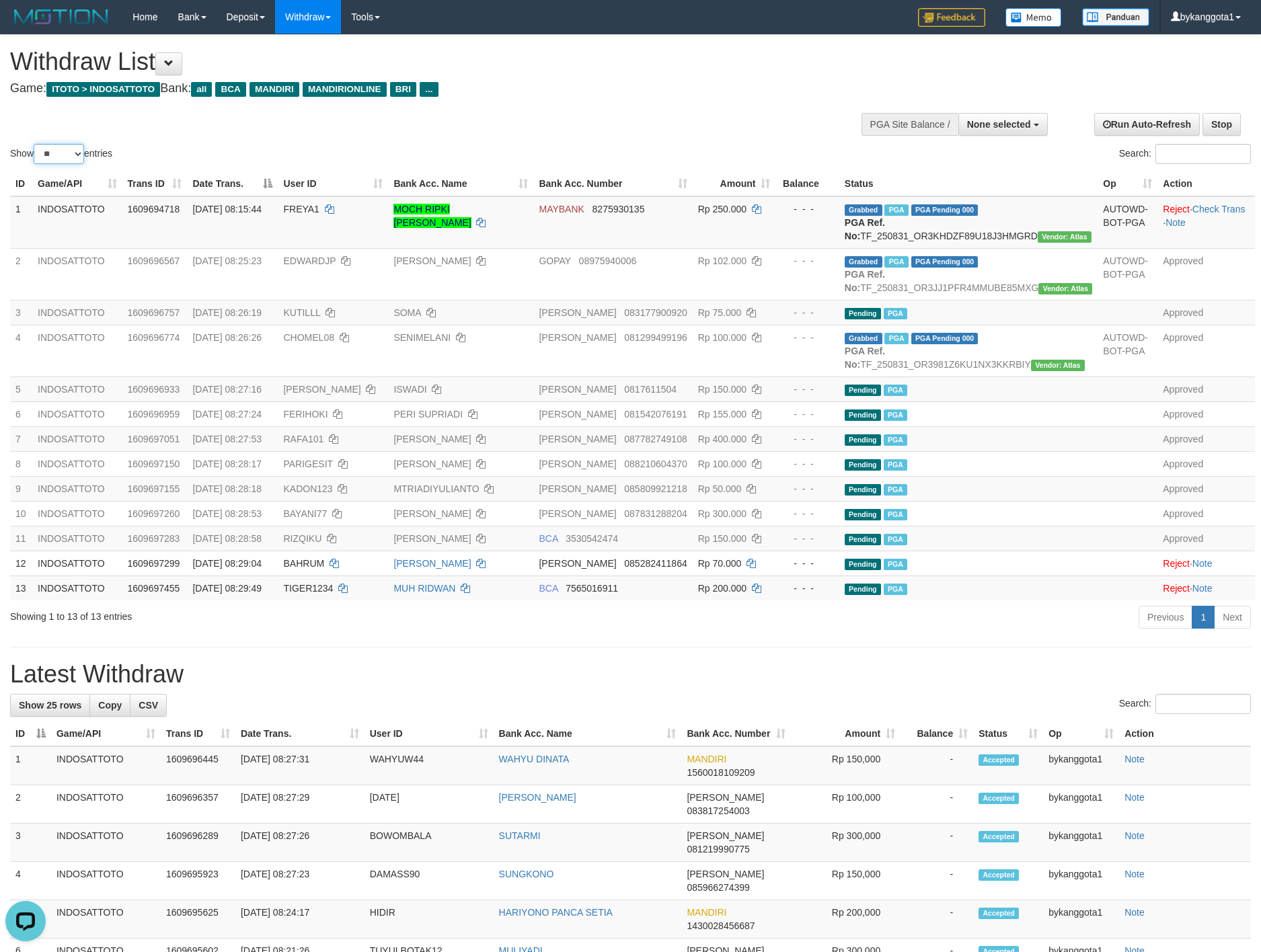
drag, startPoint x: 55, startPoint y: 146, endPoint x: 61, endPoint y: 162, distance: 17.1
click at [55, 146] on select "** ** ** ***" at bounding box center [59, 154] width 51 height 20
select select "**"
click at [36, 144] on select "** ** ** ***" at bounding box center [59, 154] width 51 height 20
click at [73, 148] on select "** ** ** ***" at bounding box center [59, 154] width 51 height 20
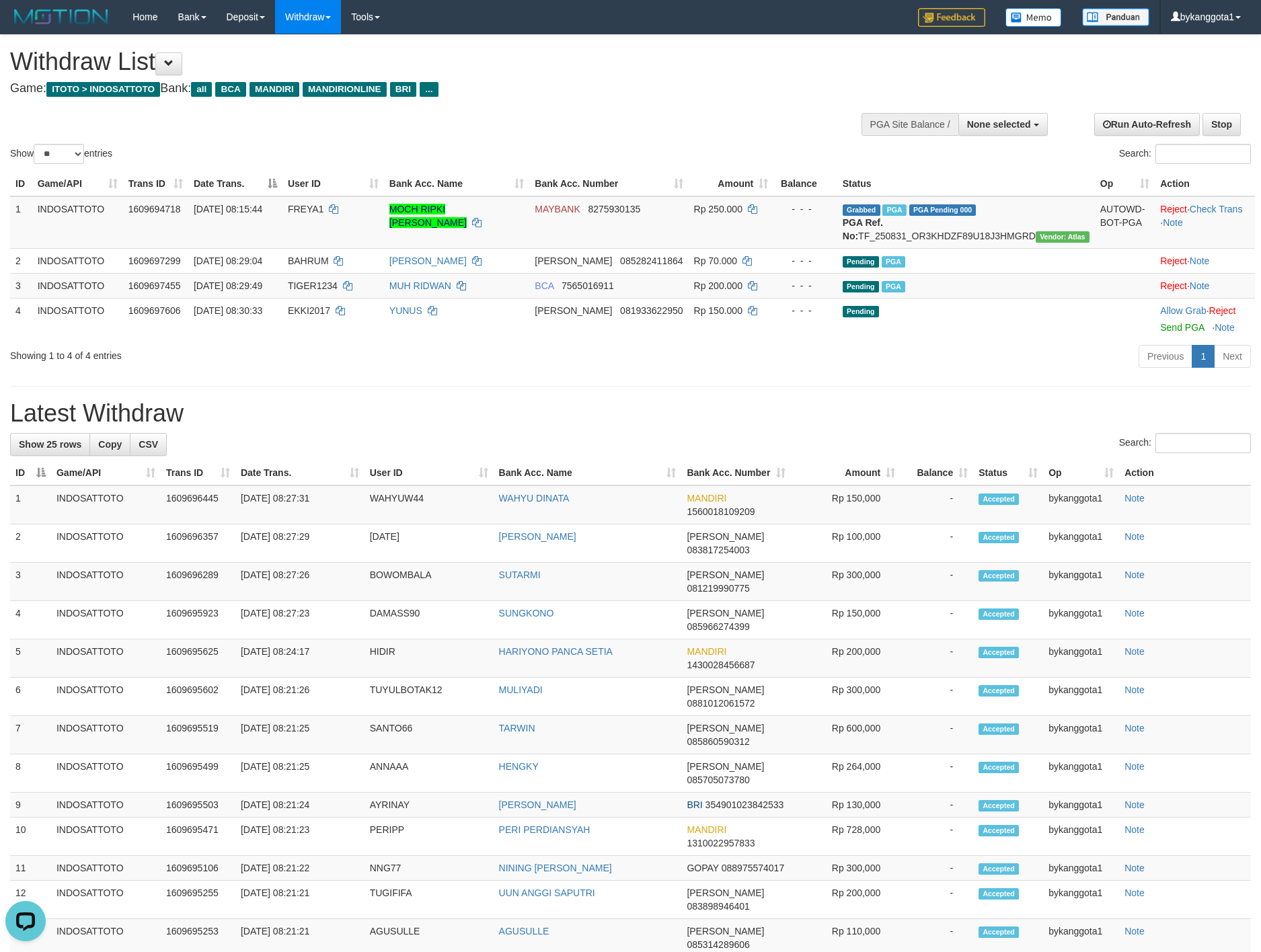
click at [928, 418] on h1 "Latest Withdraw" at bounding box center [630, 413] width 1241 height 27
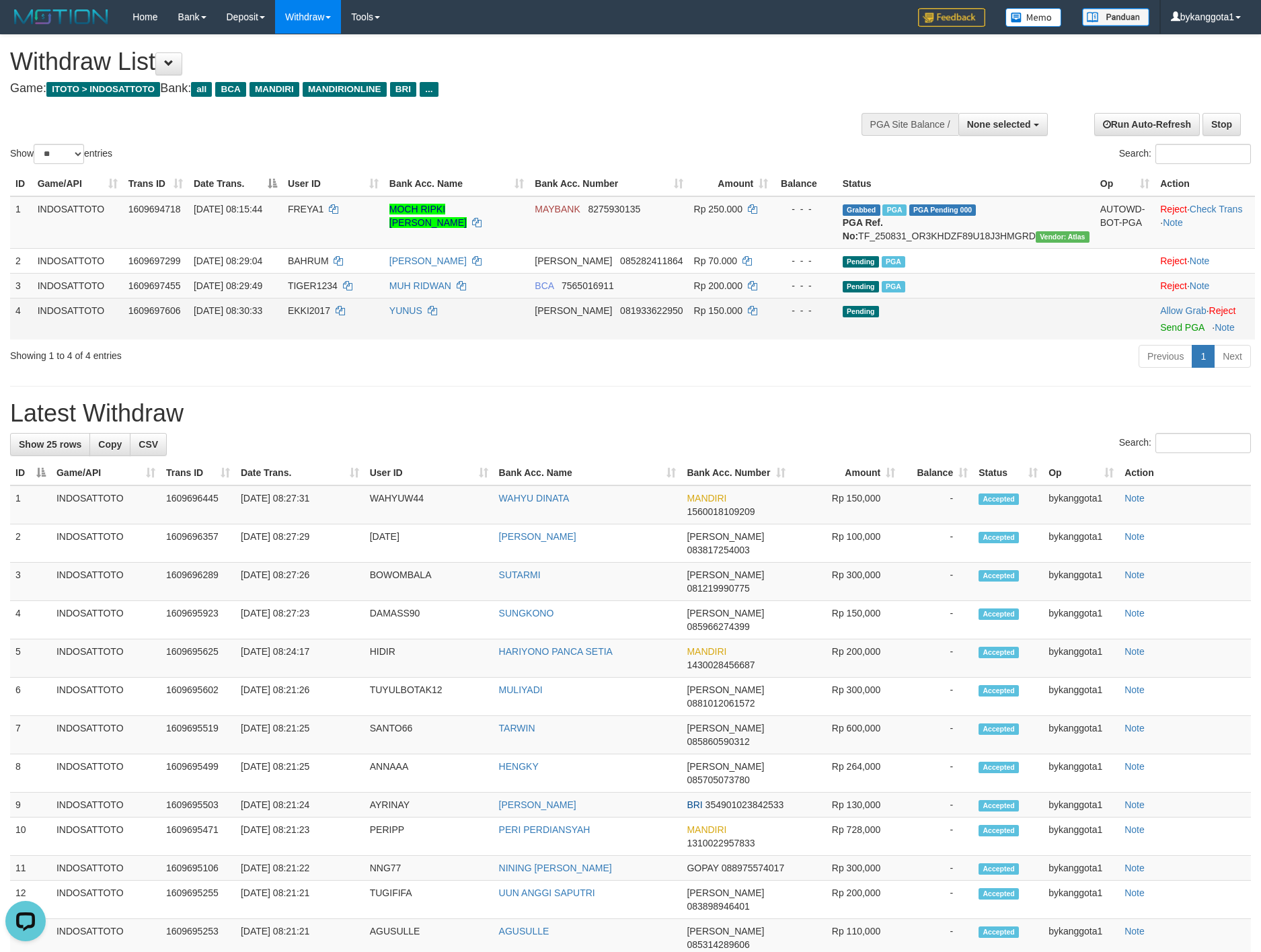
click at [1172, 340] on td "Allow Grab · Reject Send PGA · Note" at bounding box center [1205, 318] width 100 height 41
click at [1172, 333] on link "Send PGA" at bounding box center [1182, 327] width 44 height 11
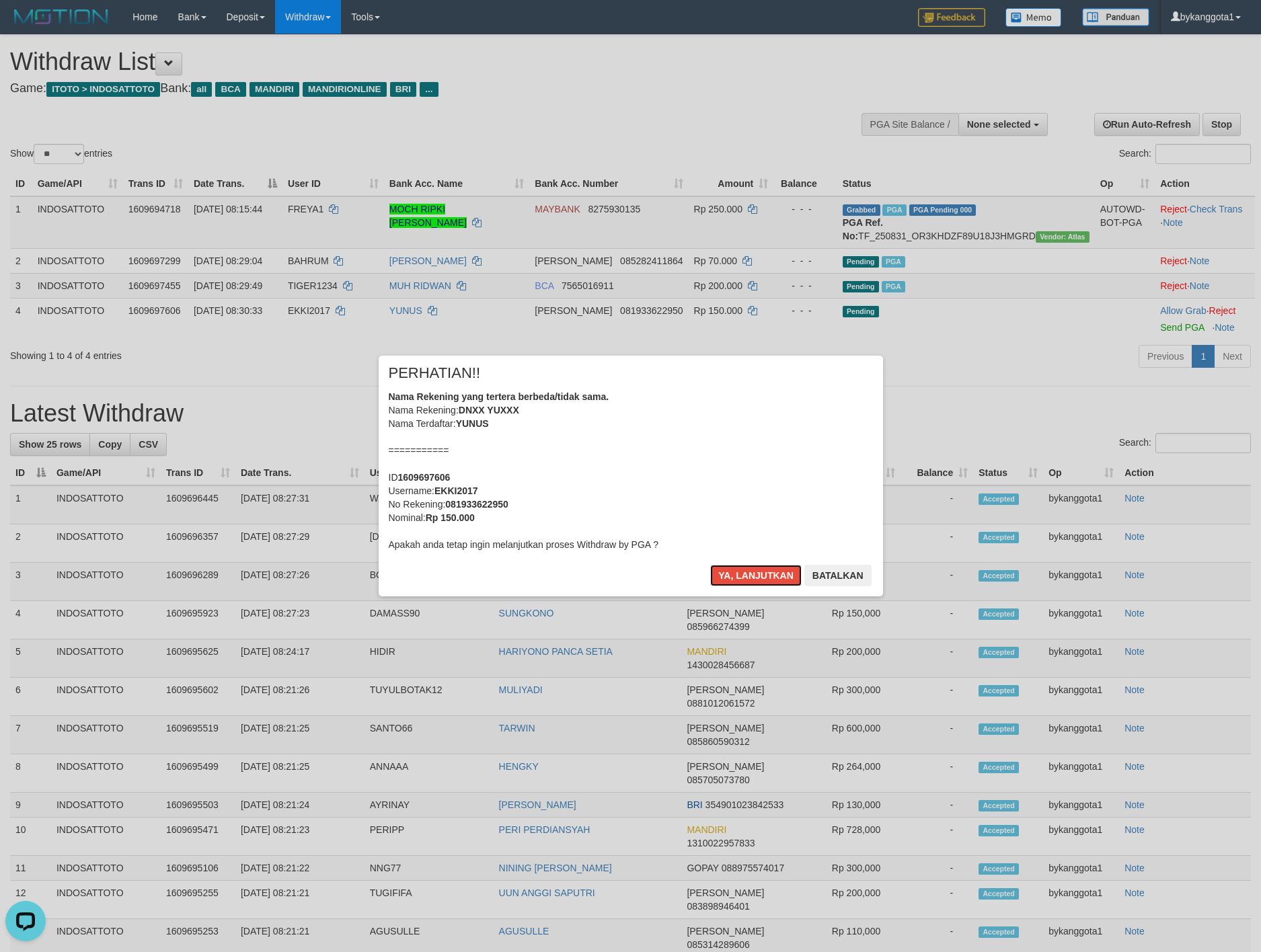
click at [710, 565] on button "Ya, lanjutkan" at bounding box center [755, 576] width 91 height 22
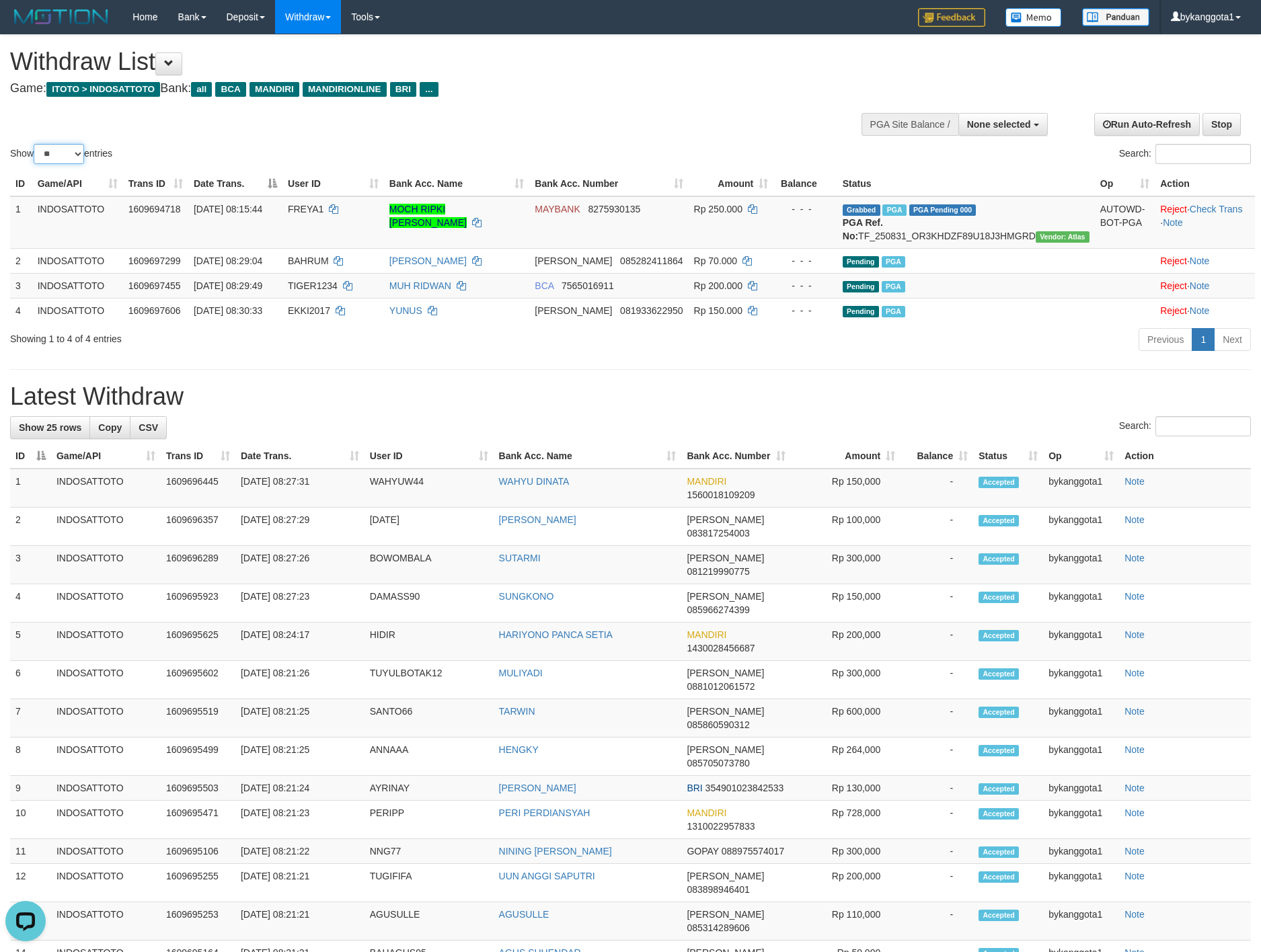
click at [49, 152] on select "** ** ** ***" at bounding box center [59, 154] width 51 height 20
click at [36, 144] on select "** ** ** ***" at bounding box center [59, 154] width 51 height 20
click at [77, 163] on select "** ** ** ***" at bounding box center [59, 154] width 51 height 20
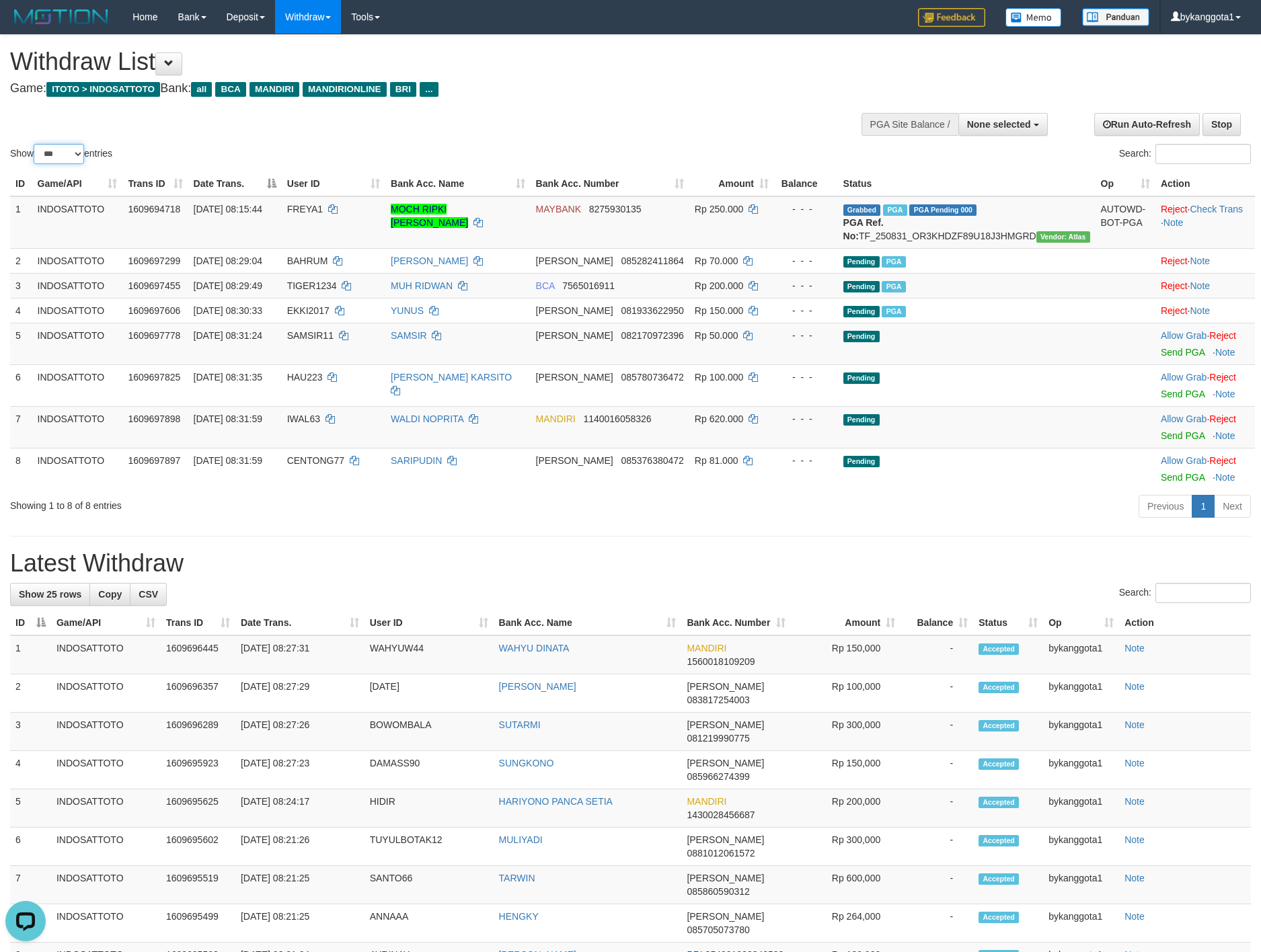
click at [36, 144] on select "** ** ** ***" at bounding box center [59, 154] width 51 height 20
click at [928, 547] on div "**********" at bounding box center [630, 825] width 1261 height 1581
click at [1164, 358] on link "Send PGA" at bounding box center [1182, 352] width 44 height 11
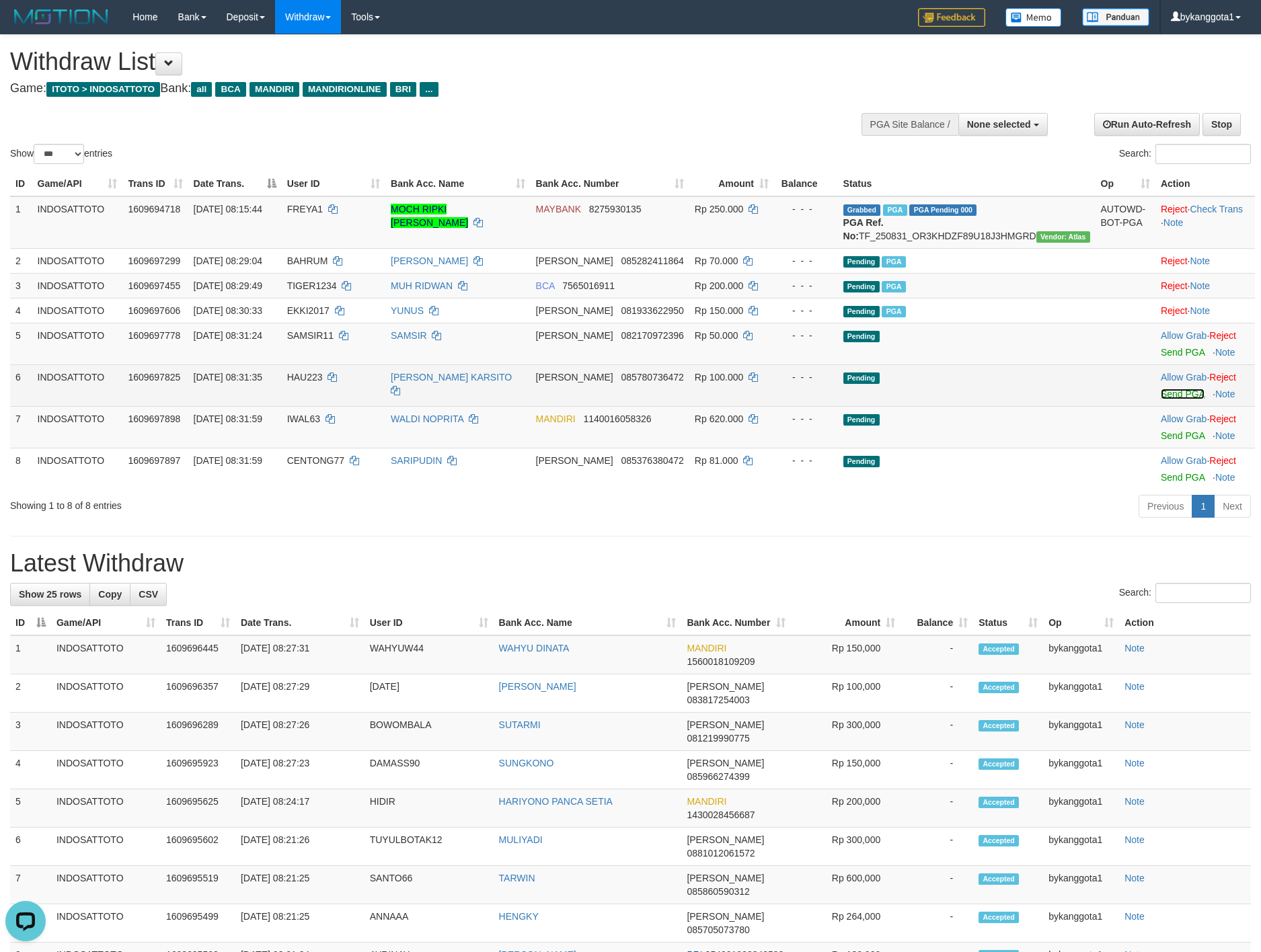
click at [1160, 400] on link "Send PGA" at bounding box center [1182, 394] width 44 height 11
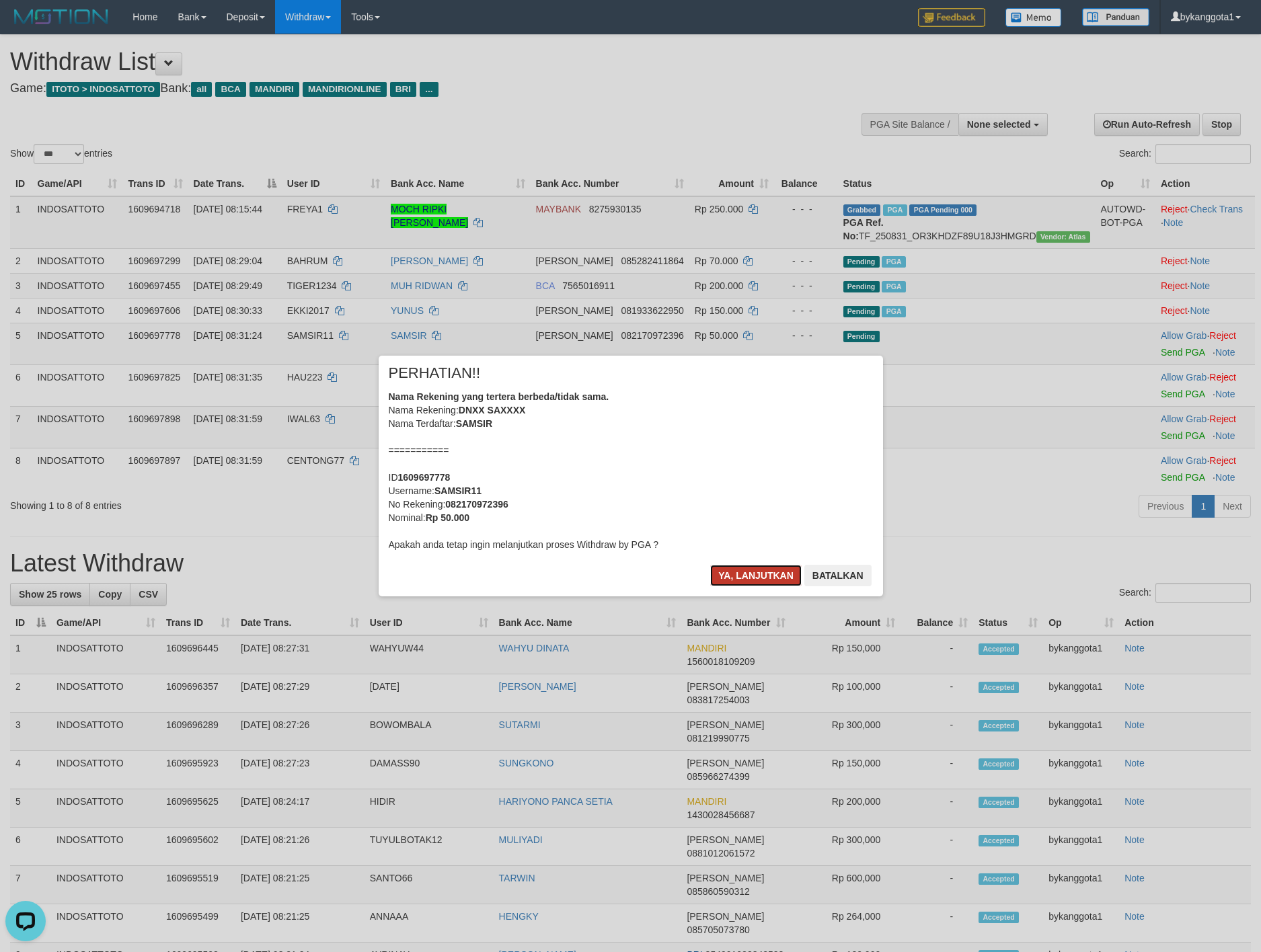
click at [751, 572] on button "Ya, lanjutkan" at bounding box center [755, 576] width 91 height 22
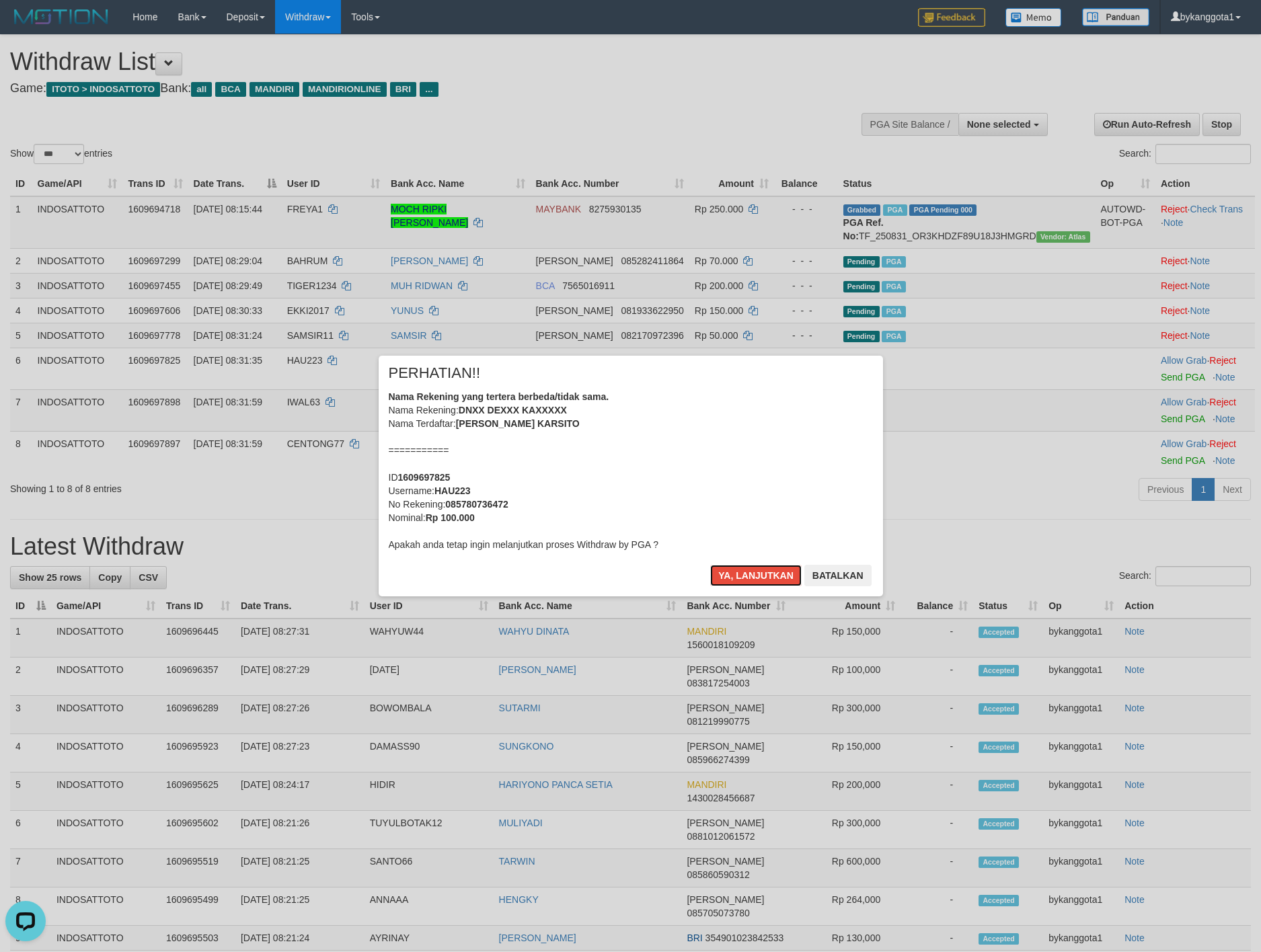
click at [751, 572] on button "Ya, lanjutkan" at bounding box center [755, 576] width 91 height 22
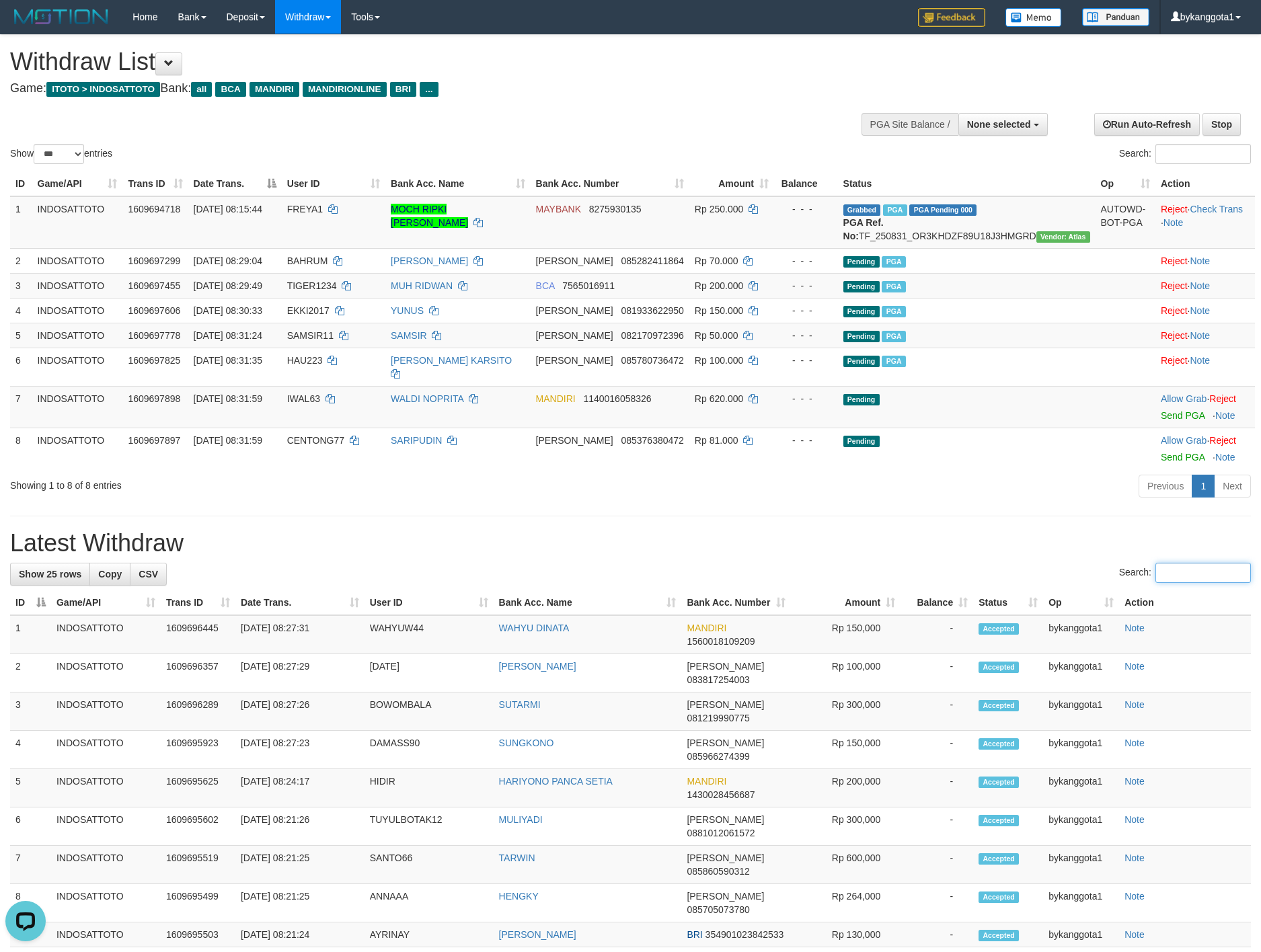
click at [1199, 577] on input "Search:" at bounding box center [1202, 573] width 95 height 20
click at [1169, 420] on link "Send PGA" at bounding box center [1182, 415] width 44 height 11
click at [1166, 454] on link "Send PGA" at bounding box center [1182, 458] width 44 height 11
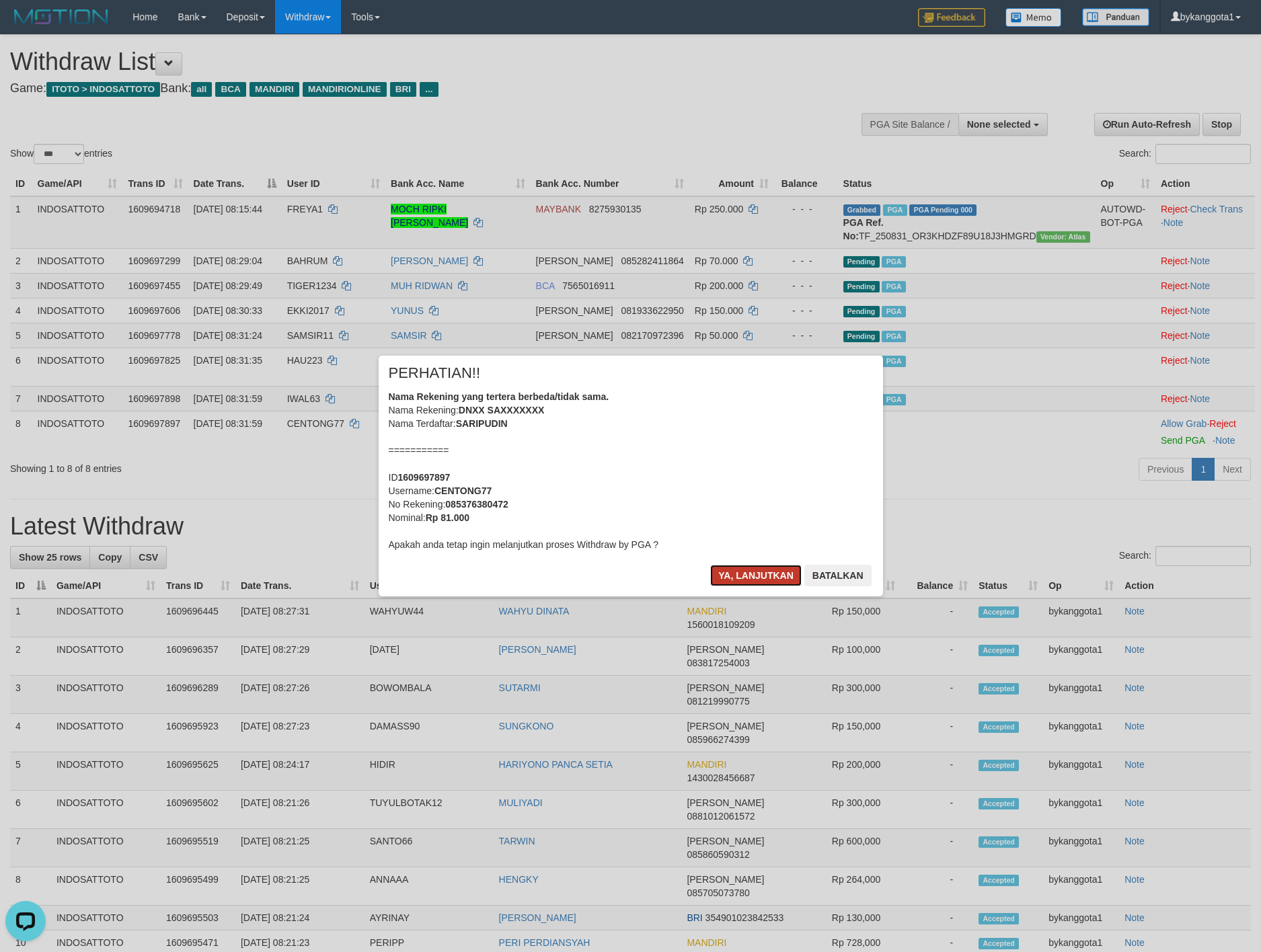
click at [732, 572] on button "Ya, lanjutkan" at bounding box center [755, 576] width 91 height 22
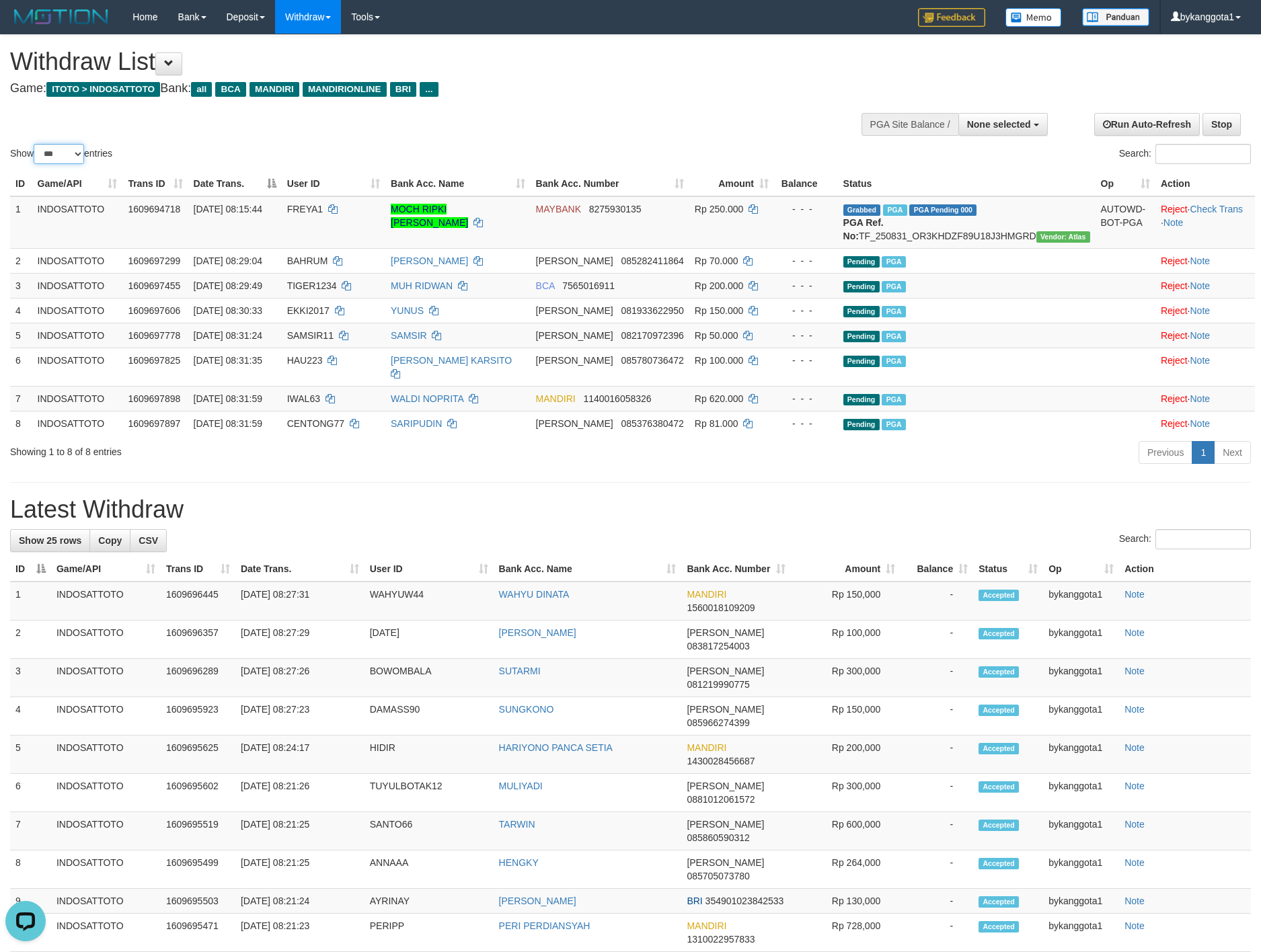
click at [67, 152] on select "** ** ** ***" at bounding box center [59, 154] width 51 height 20
click at [36, 144] on select "** ** ** ***" at bounding box center [59, 154] width 51 height 20
click at [59, 154] on select "** ** ** ***" at bounding box center [59, 154] width 51 height 20
click at [36, 144] on select "** ** ** ***" at bounding box center [59, 154] width 51 height 20
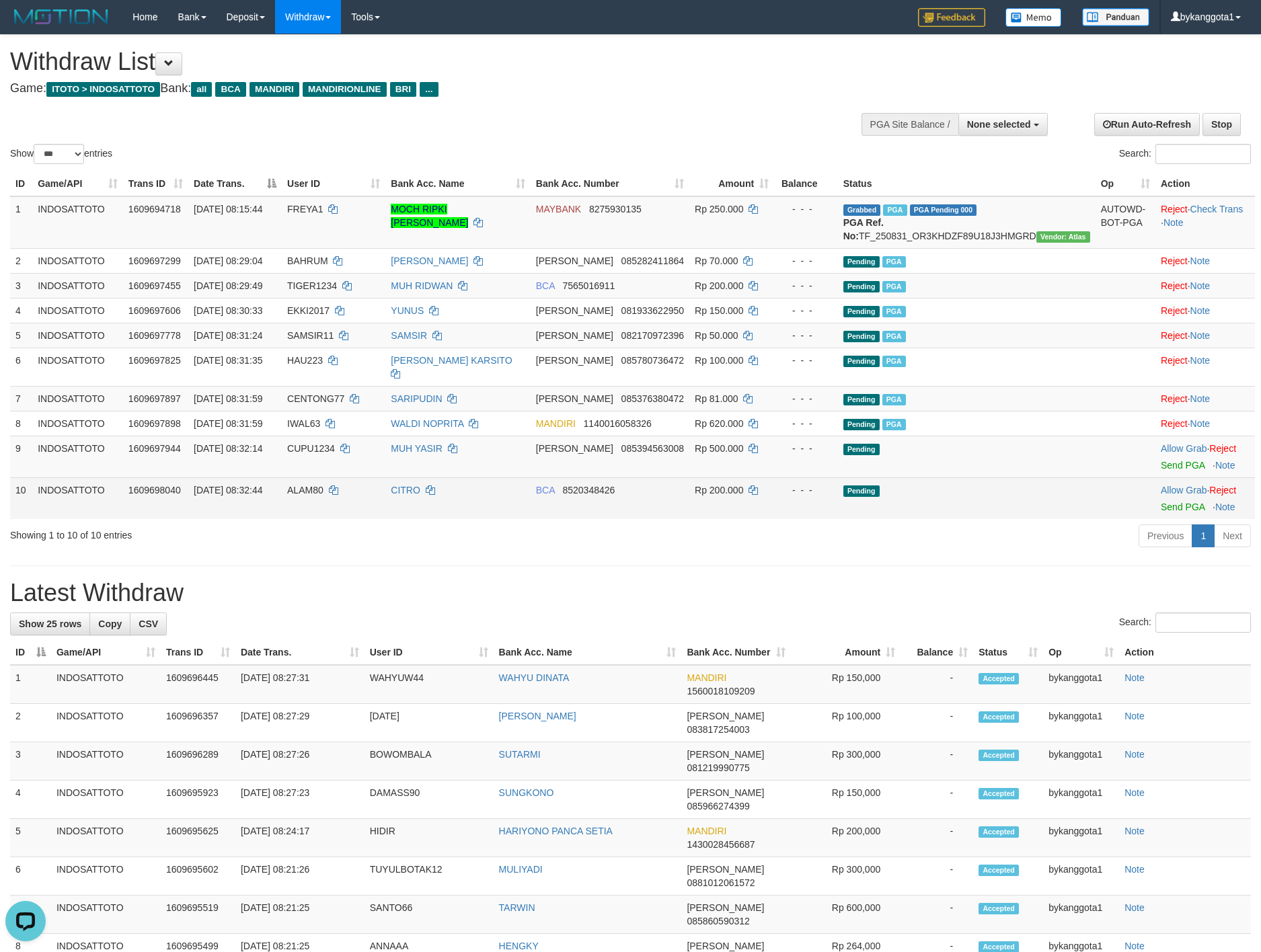
click at [838, 517] on td "- - -" at bounding box center [806, 497] width 64 height 41
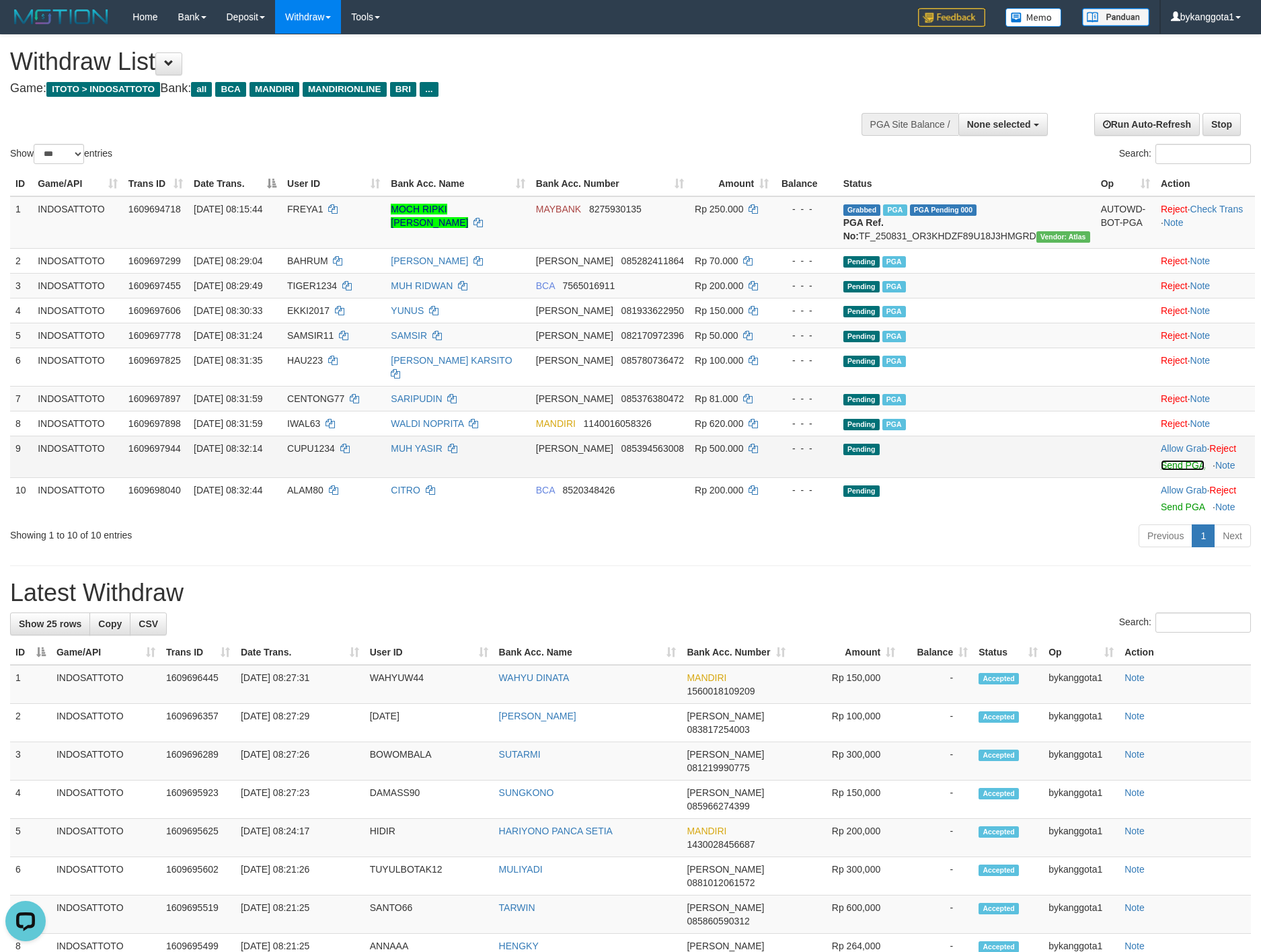
click at [1170, 464] on link "Send PGA" at bounding box center [1182, 465] width 44 height 11
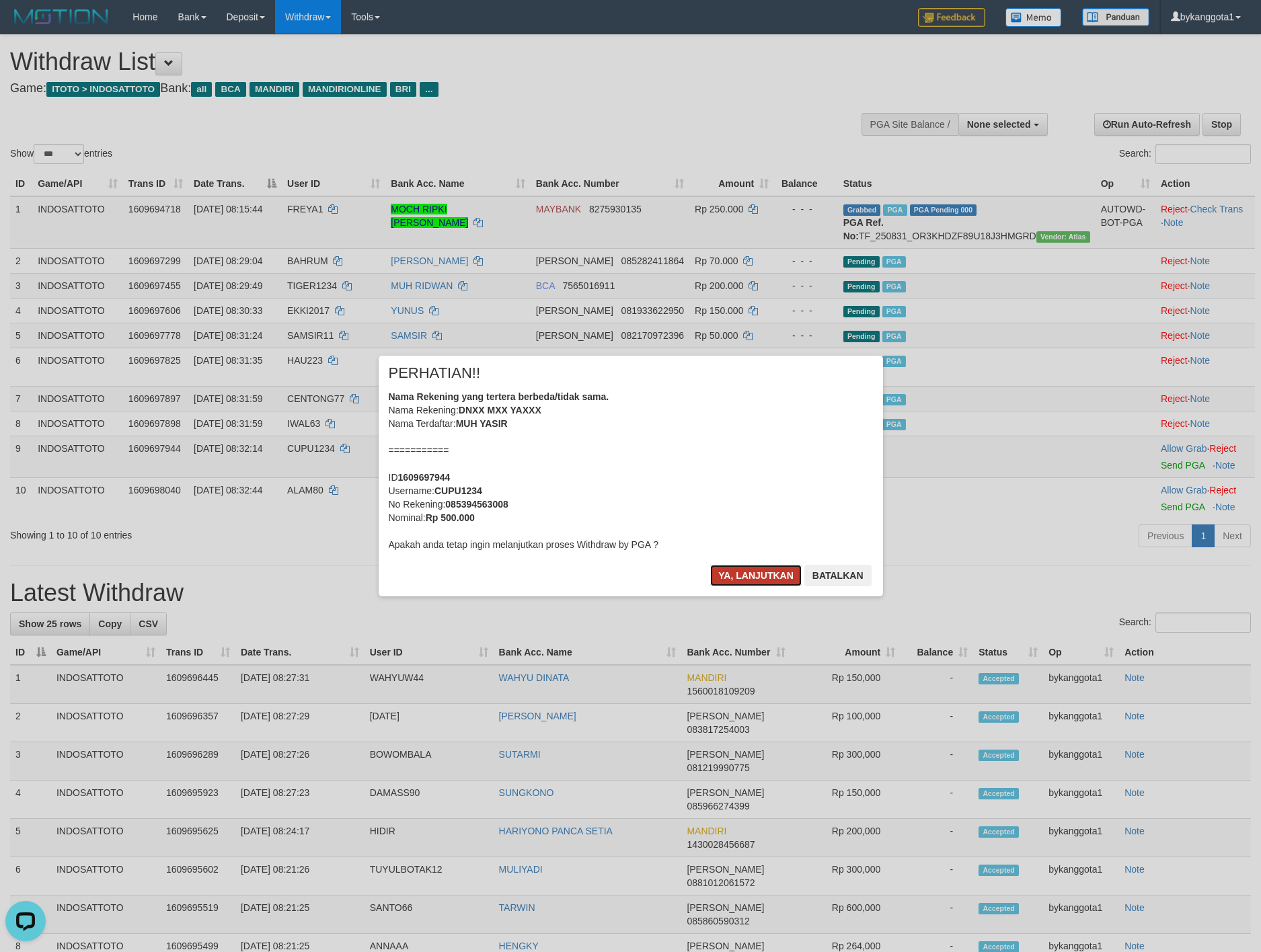
click at [731, 569] on button "Ya, lanjutkan" at bounding box center [755, 576] width 91 height 22
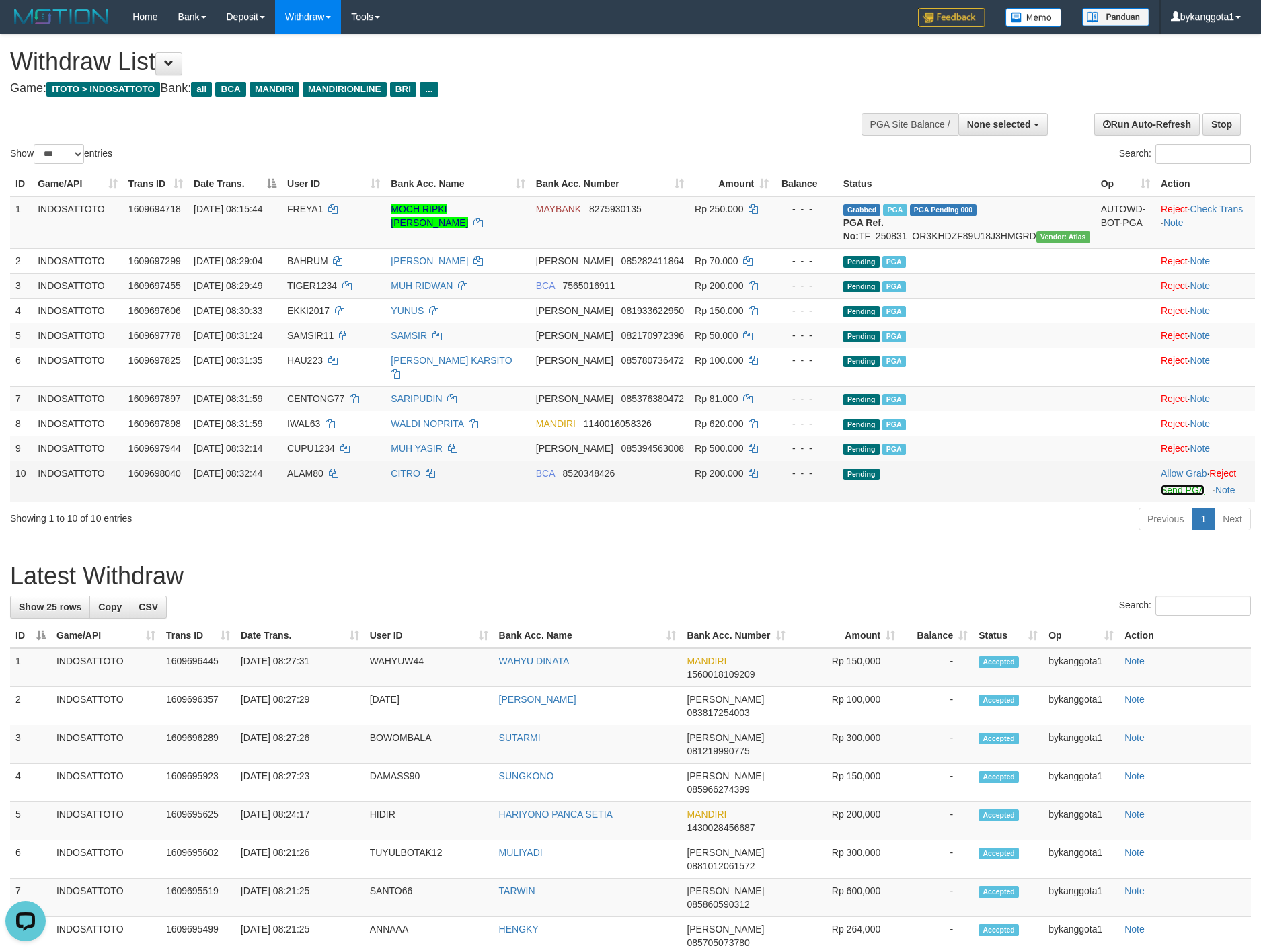
click at [1160, 495] on link "Send PGA" at bounding box center [1182, 490] width 44 height 11
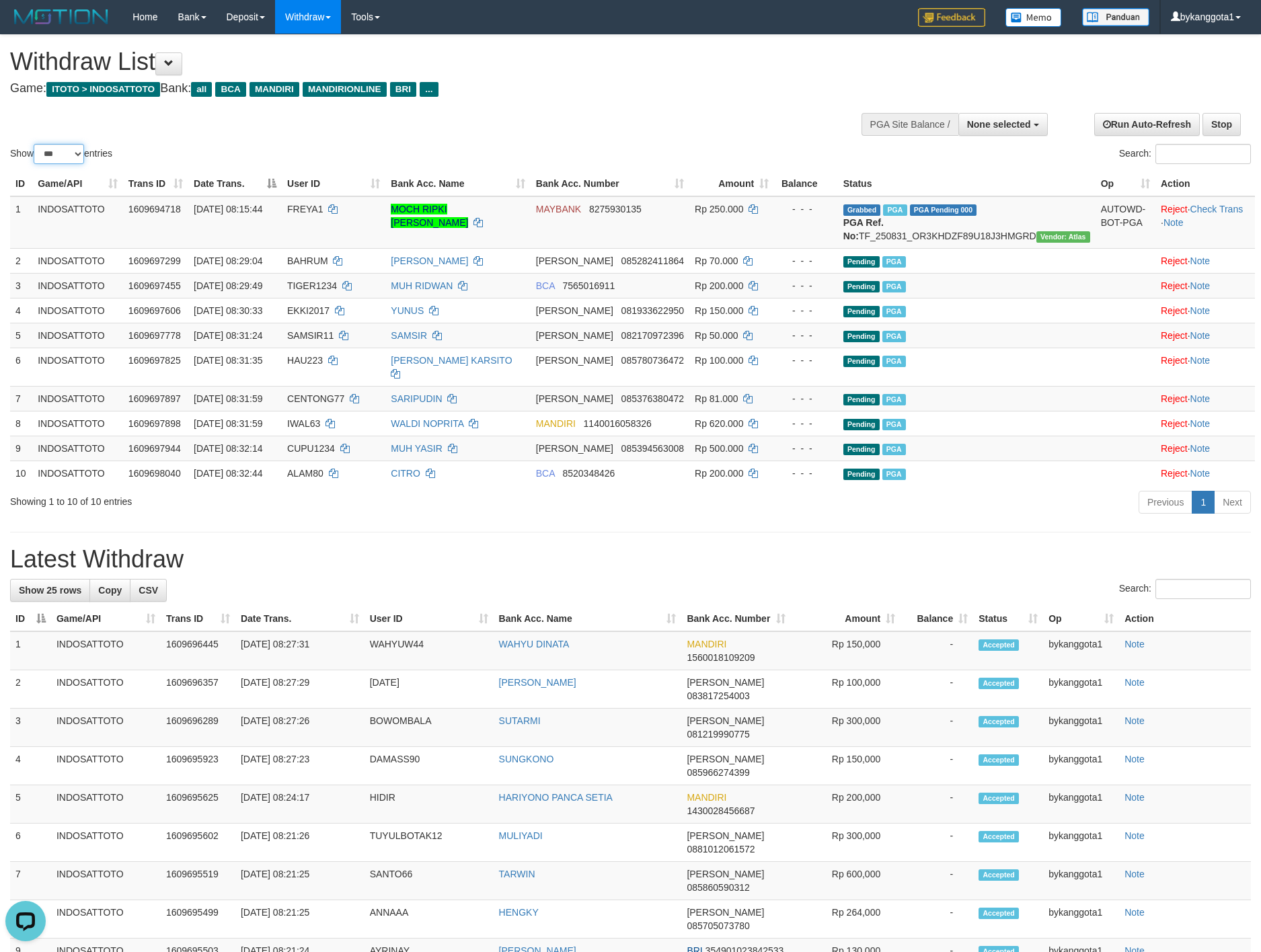
click at [83, 153] on select "** ** ** ***" at bounding box center [59, 154] width 51 height 20
select select "**"
click at [36, 144] on select "** ** ** ***" at bounding box center [59, 154] width 51 height 20
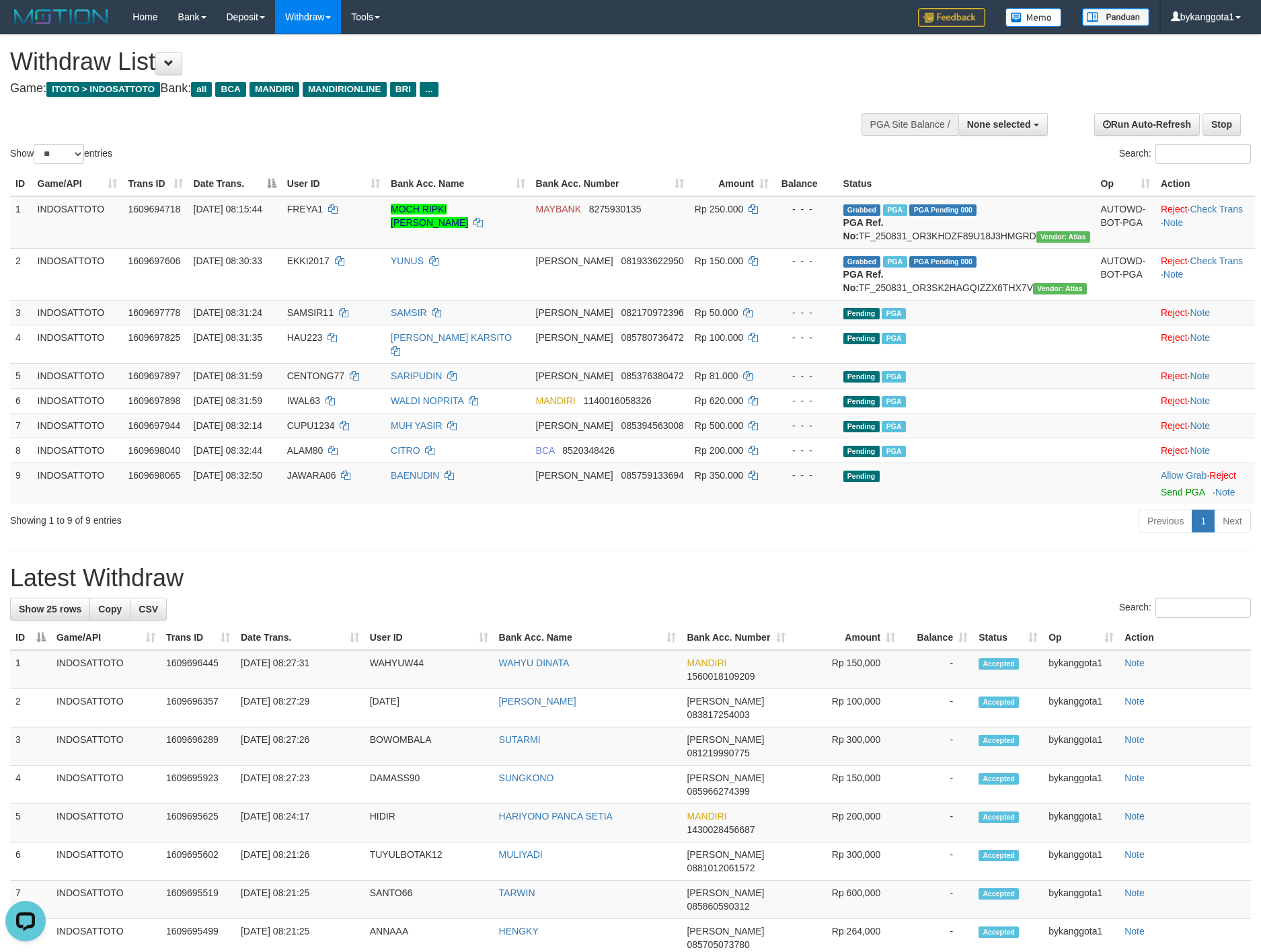
click at [841, 571] on div "**********" at bounding box center [630, 833] width 1261 height 1596
click at [1182, 505] on td "Allow Grab · Reject Send PGA · Note" at bounding box center [1204, 483] width 99 height 41
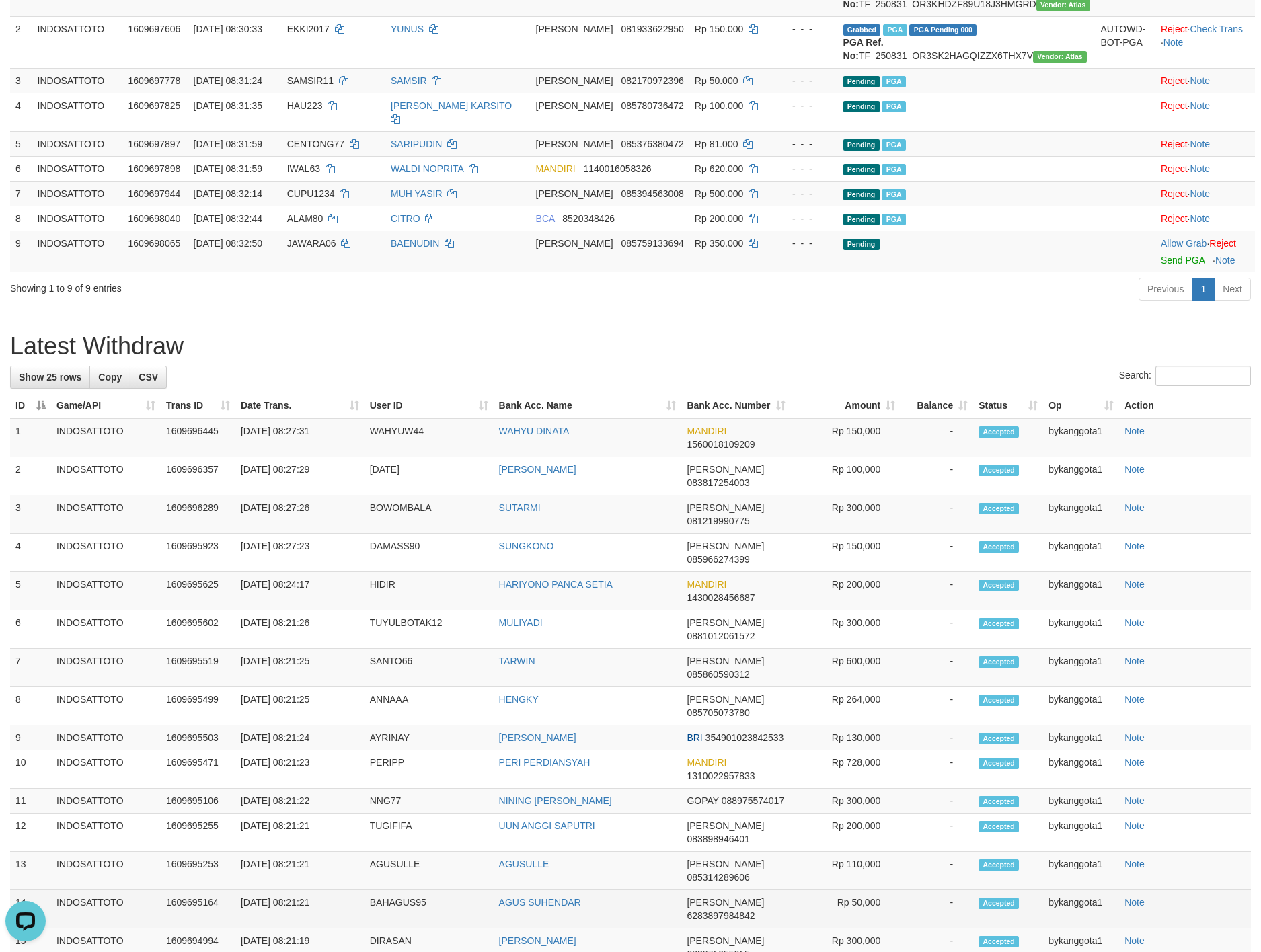
scroll to position [34, 0]
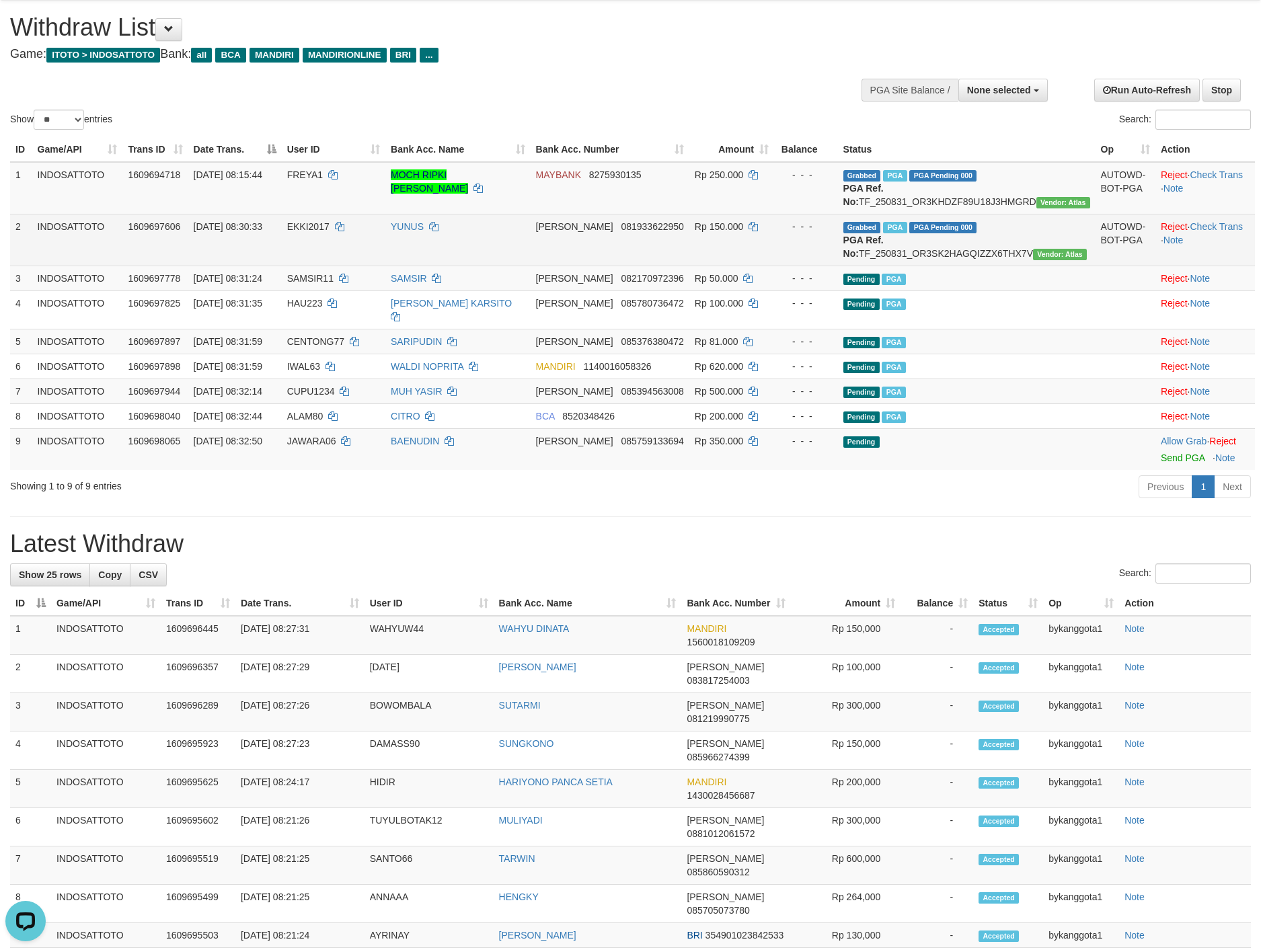
click at [1220, 228] on td "Reject · Check Trans · Note" at bounding box center [1204, 240] width 99 height 52
click at [1204, 244] on td "Reject · Check Trans · Note" at bounding box center [1204, 240] width 99 height 52
click at [1204, 232] on link "Check Trans" at bounding box center [1216, 226] width 53 height 11
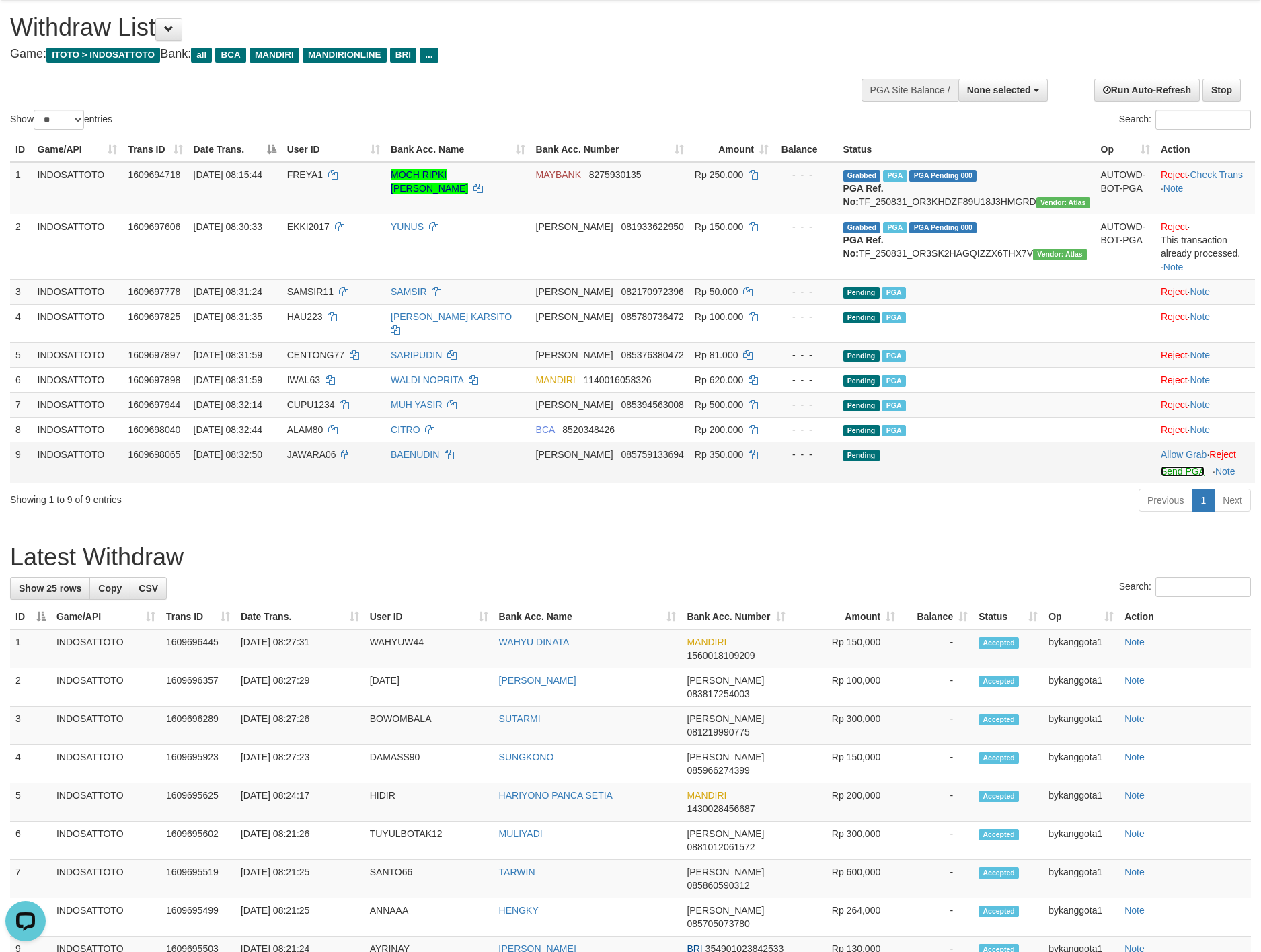
click at [1174, 476] on link "Send PGA" at bounding box center [1182, 472] width 44 height 11
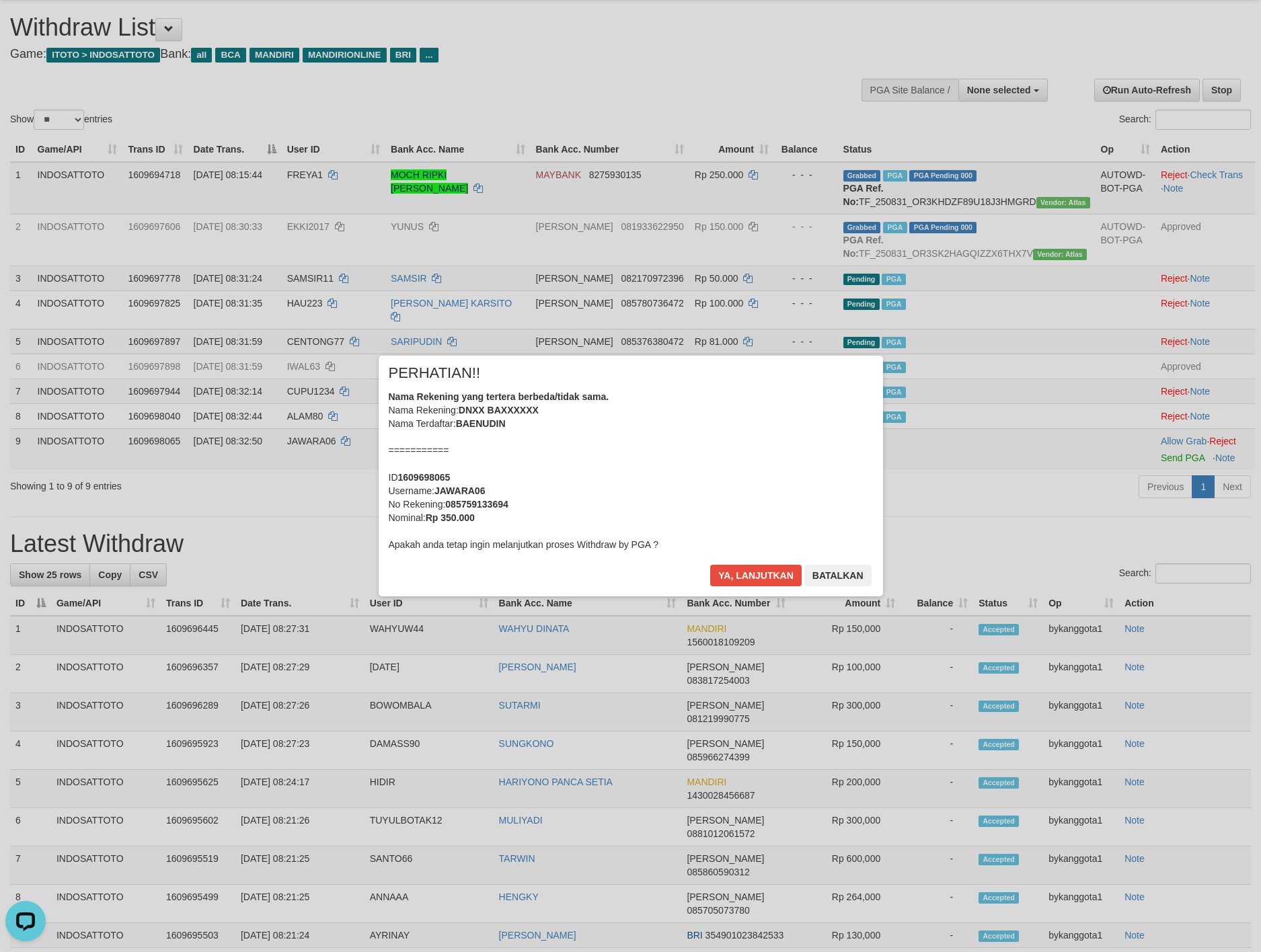
click at [753, 590] on div "Ya, lanjutkan Batalkan" at bounding box center [790, 580] width 163 height 31
click at [761, 572] on button "Ya, lanjutkan" at bounding box center [755, 576] width 91 height 22
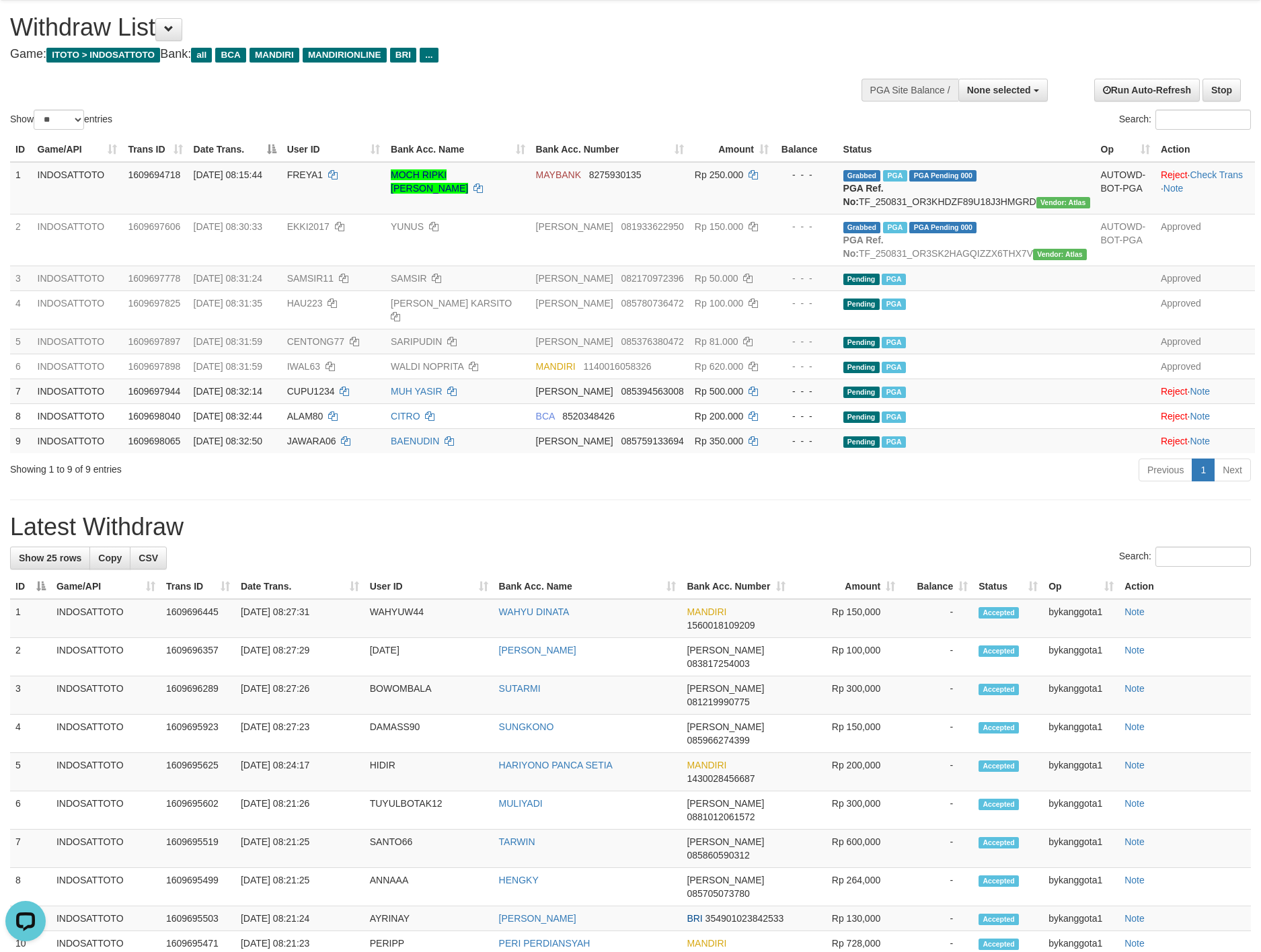
drag, startPoint x: 284, startPoint y: 137, endPoint x: 295, endPoint y: 138, distance: 11.0
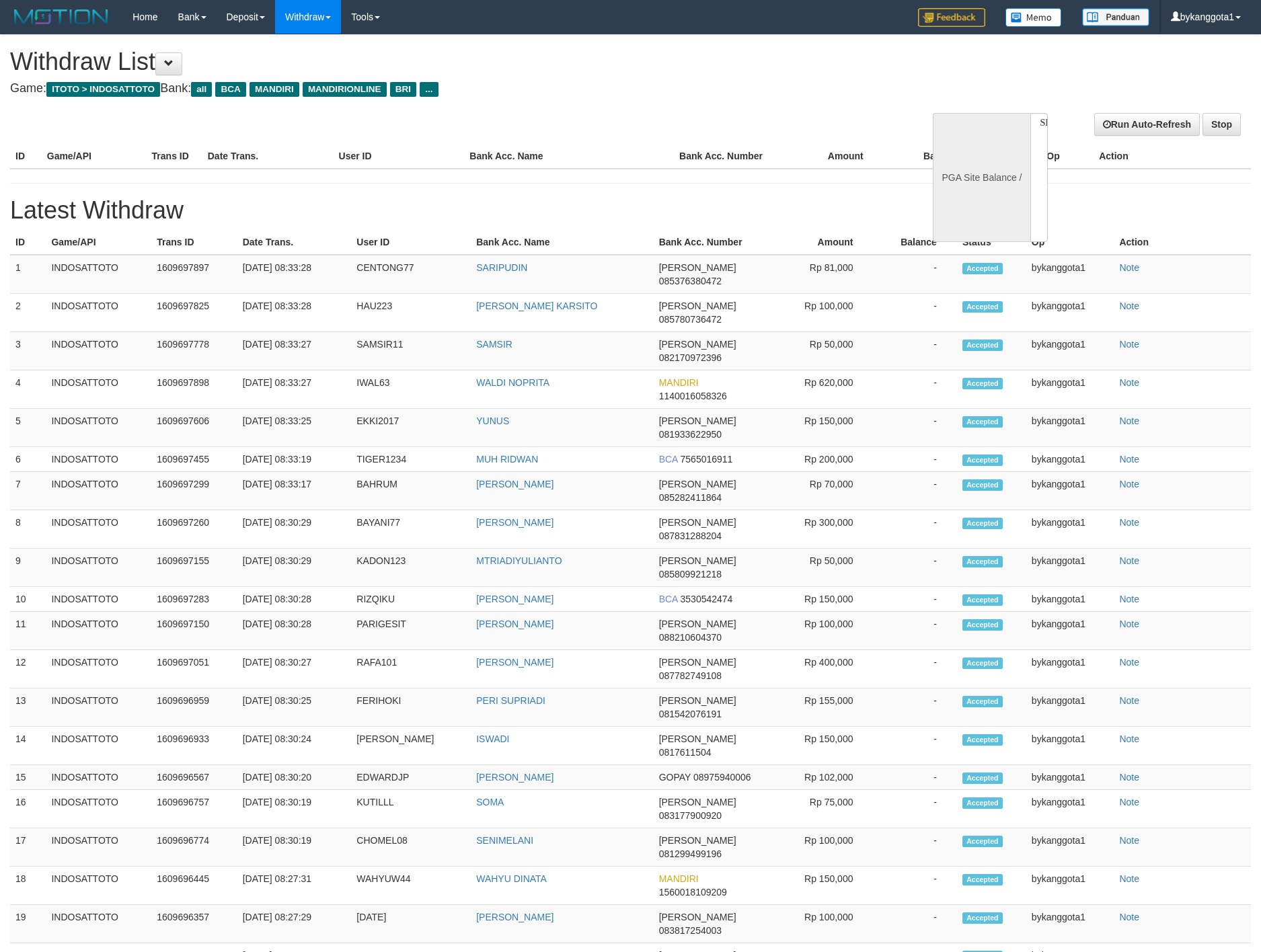
select select
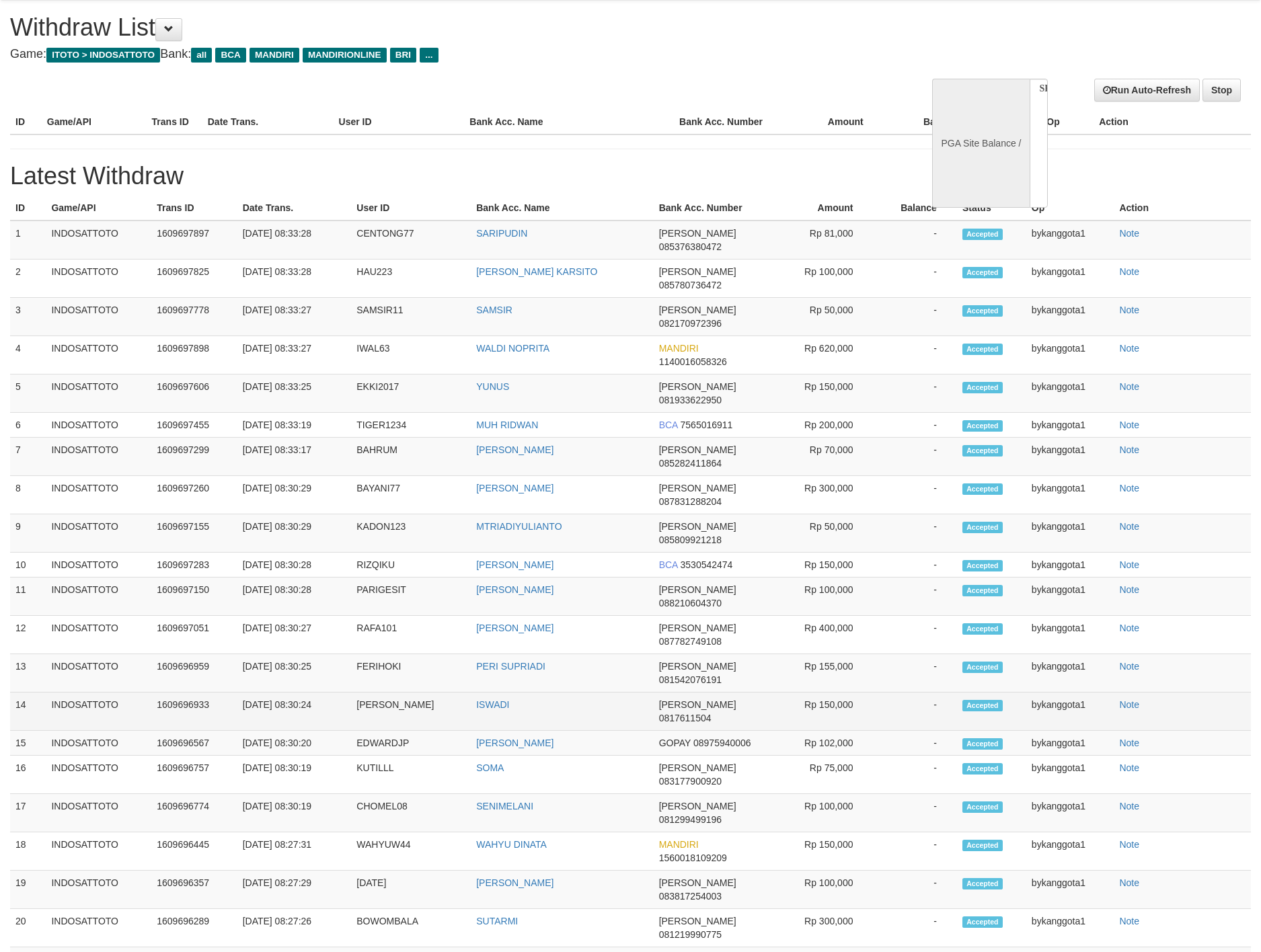
select select "**"
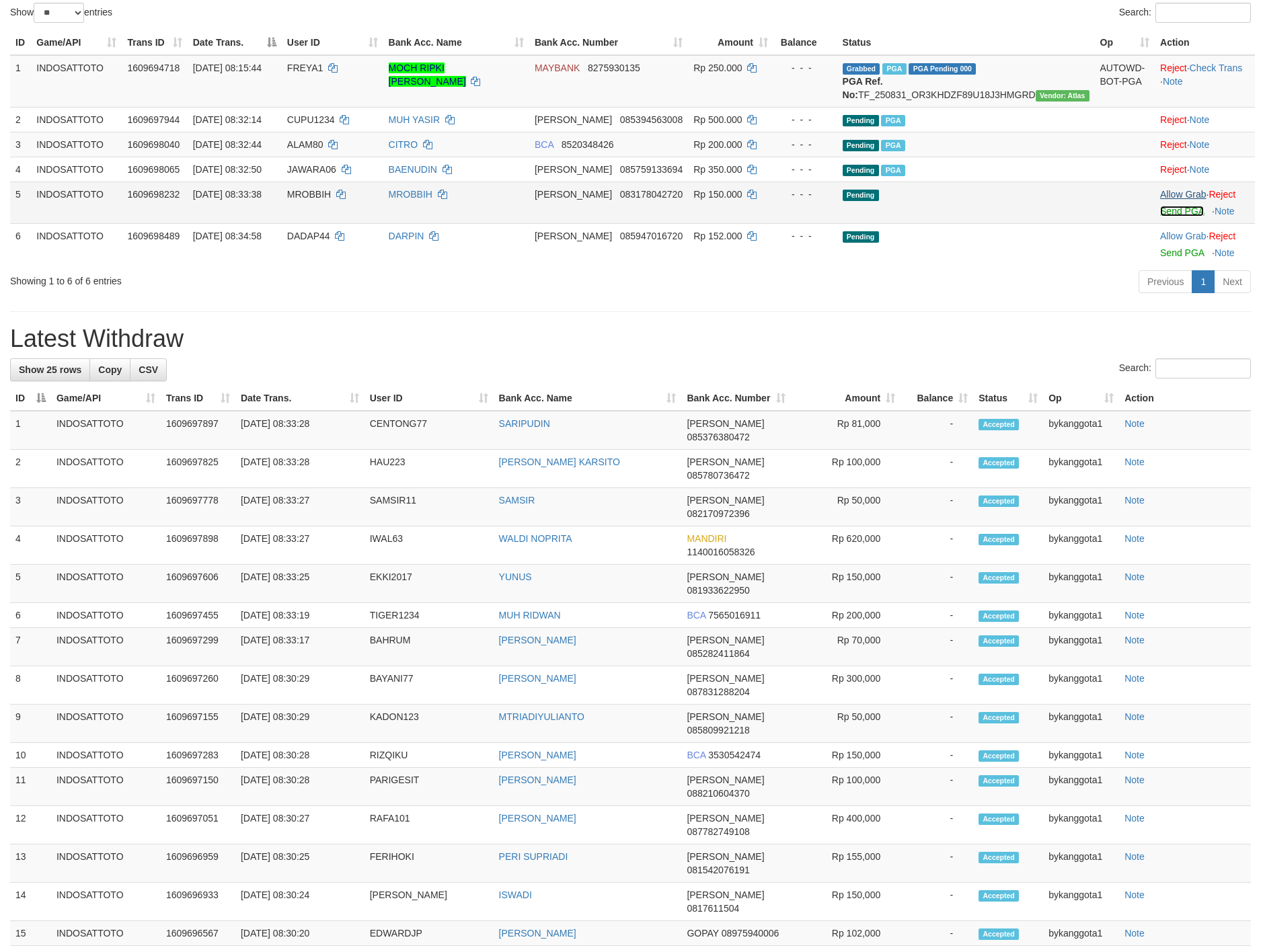
scroll to position [0, 0]
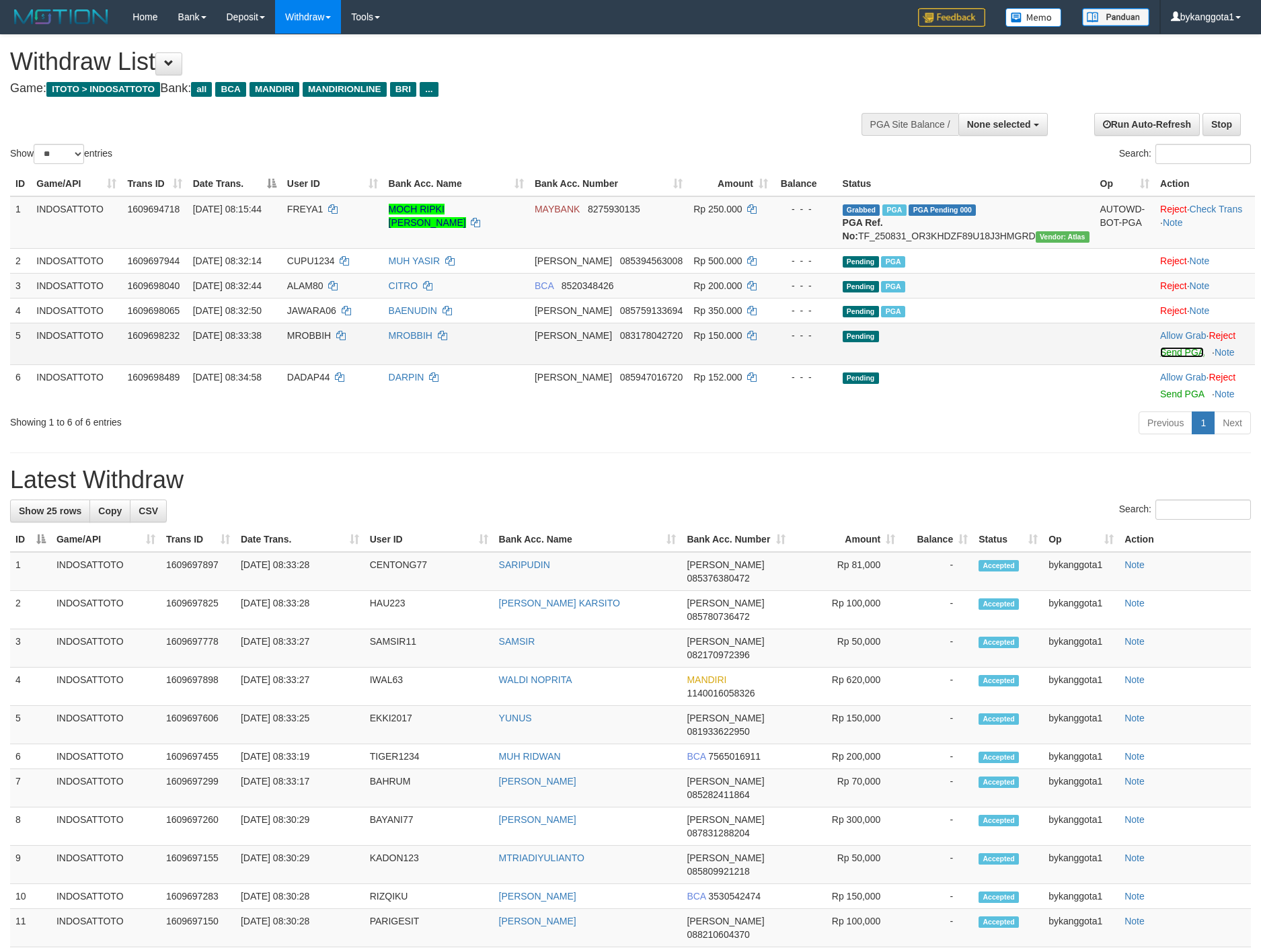
click at [1160, 358] on link "Send PGA" at bounding box center [1182, 352] width 44 height 11
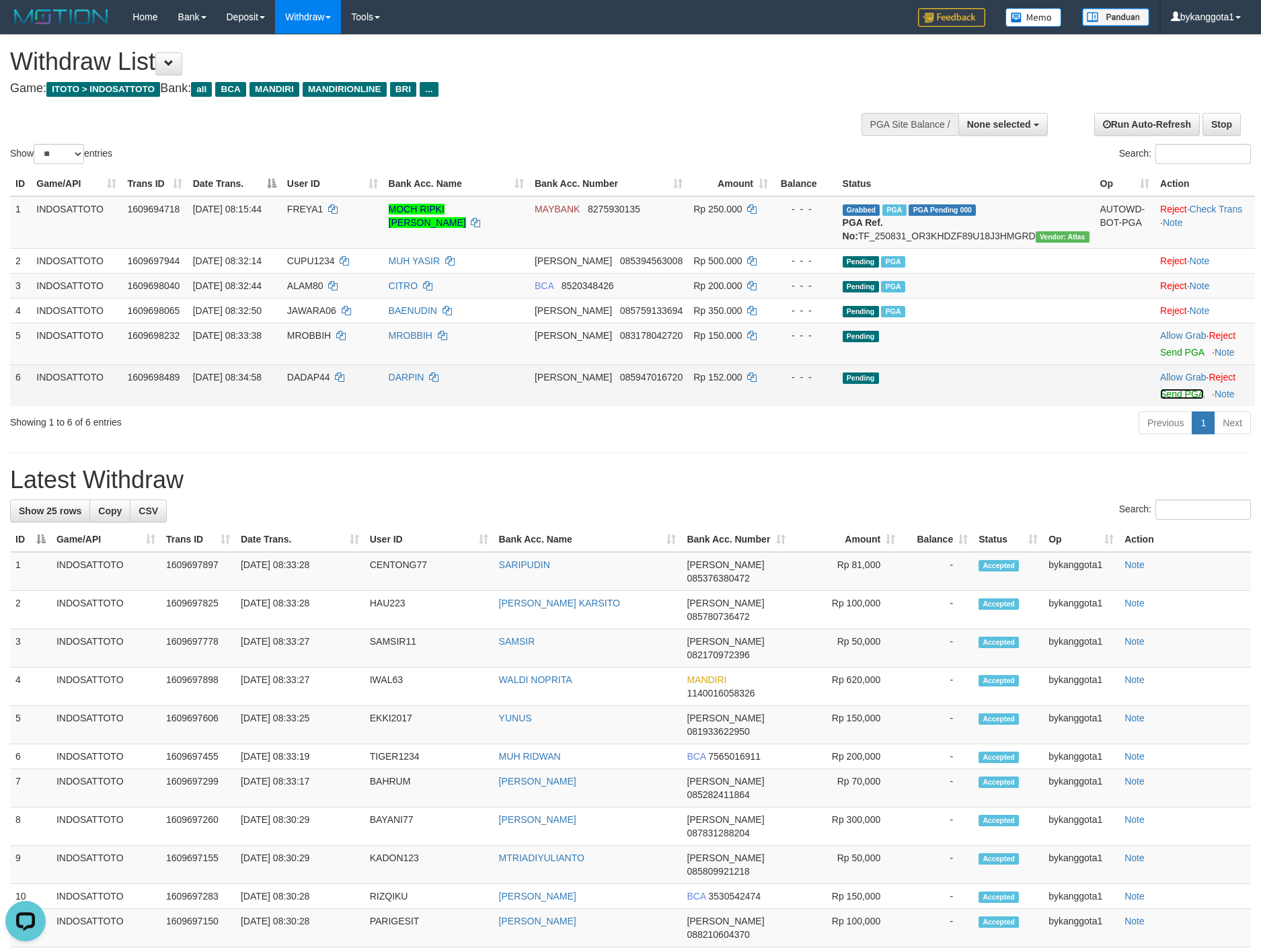
click at [1165, 400] on link "Send PGA" at bounding box center [1182, 394] width 44 height 11
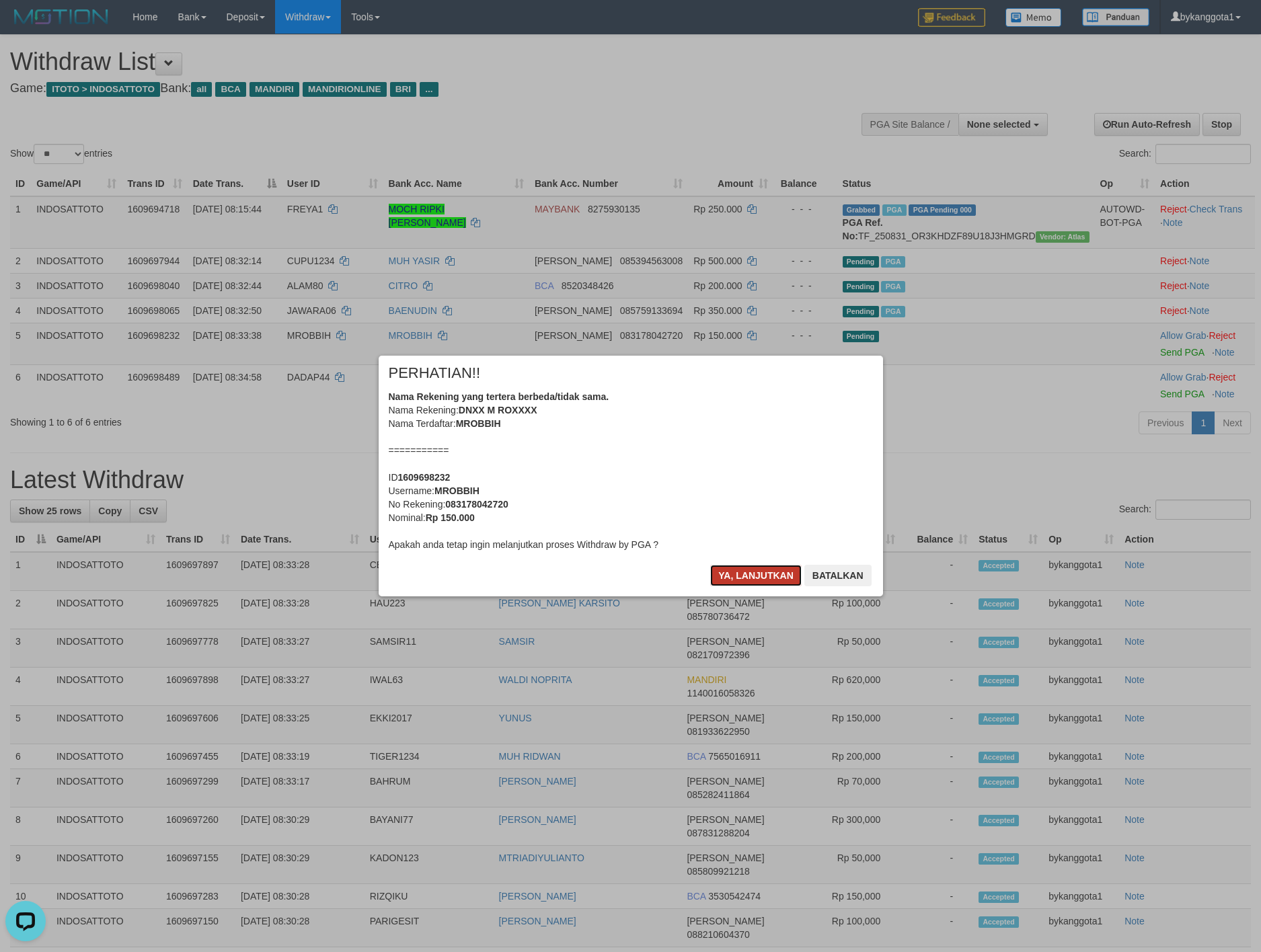
click at [744, 572] on button "Ya, lanjutkan" at bounding box center [755, 576] width 91 height 22
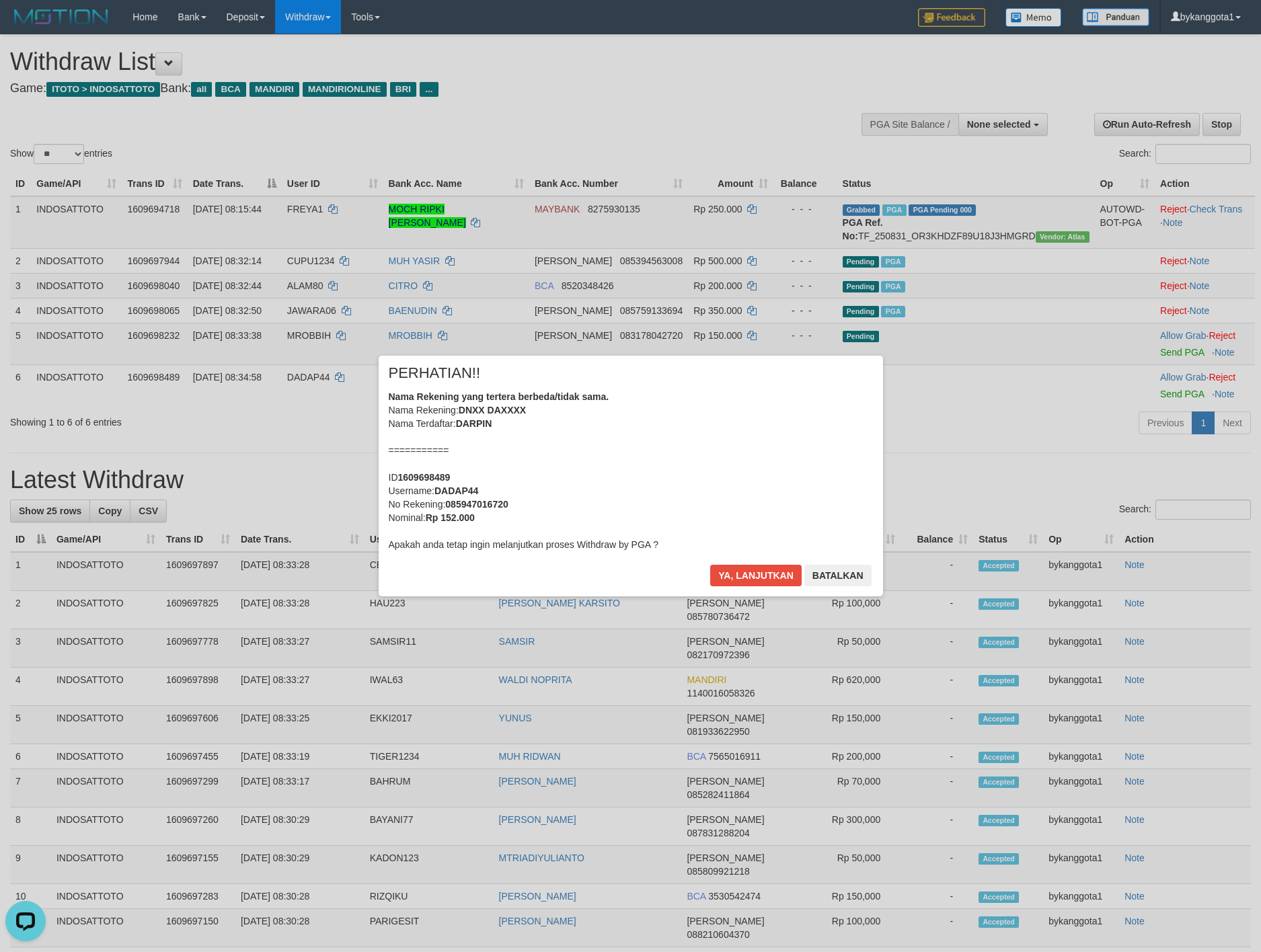
click at [744, 572] on div "× PERHATIAN!! Nama Rekening yang tertera berbeda/tidak sama. Nama Rekening: DNX…" at bounding box center [631, 476] width 525 height 241
click at [744, 572] on button "Ya, lanjutkan" at bounding box center [755, 576] width 91 height 22
click at [744, 572] on div "Ya, lanjutkan Batalkan" at bounding box center [790, 580] width 163 height 31
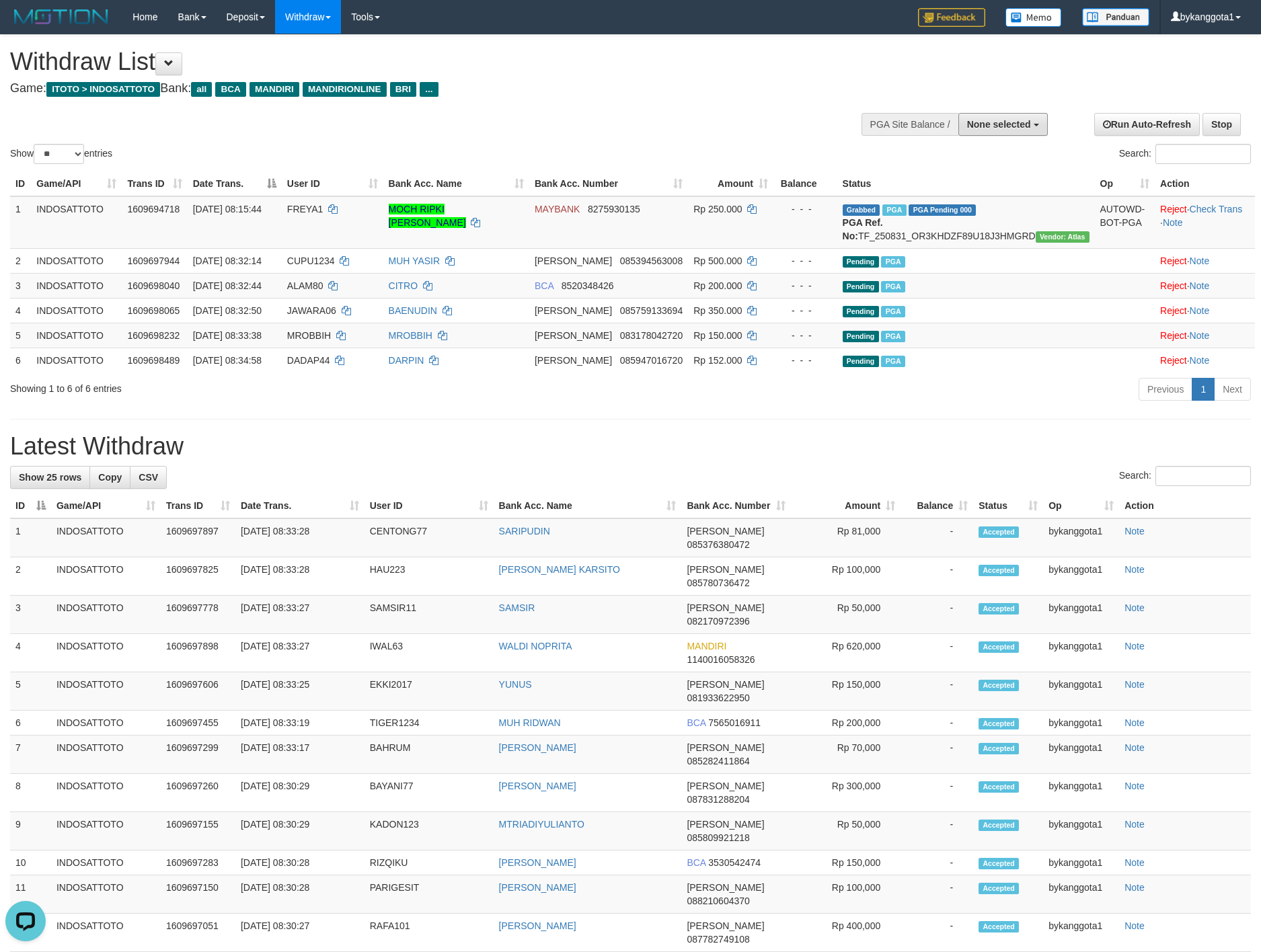
drag, startPoint x: 1005, startPoint y: 119, endPoint x: 1005, endPoint y: 159, distance: 40.0
click at [1005, 119] on span "None selected" at bounding box center [999, 124] width 64 height 11
click at [992, 196] on label "[ITOTO] INDOSATTOTO" at bounding box center [975, 192] width 144 height 17
select select "****"
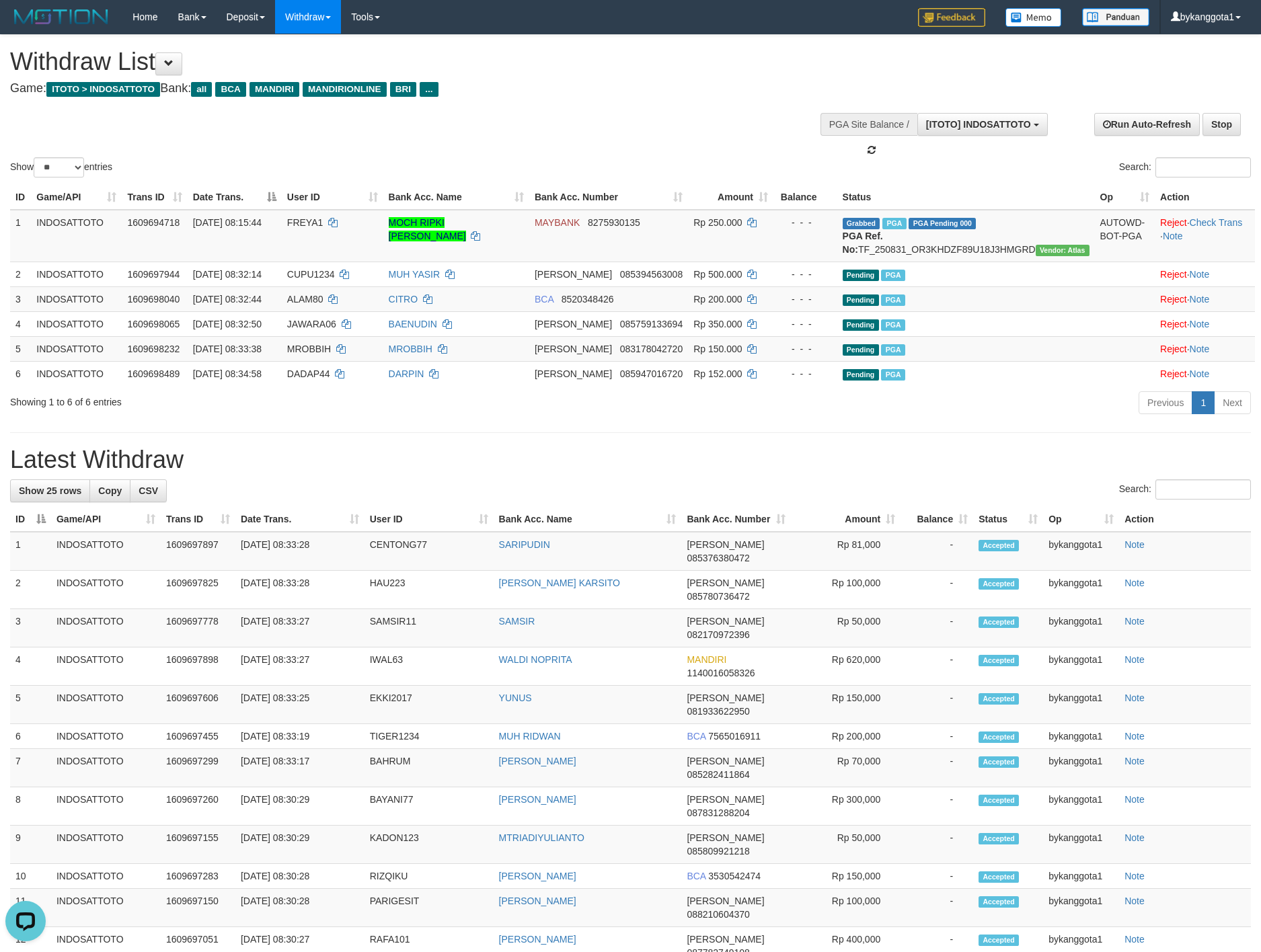
scroll to position [12, 0]
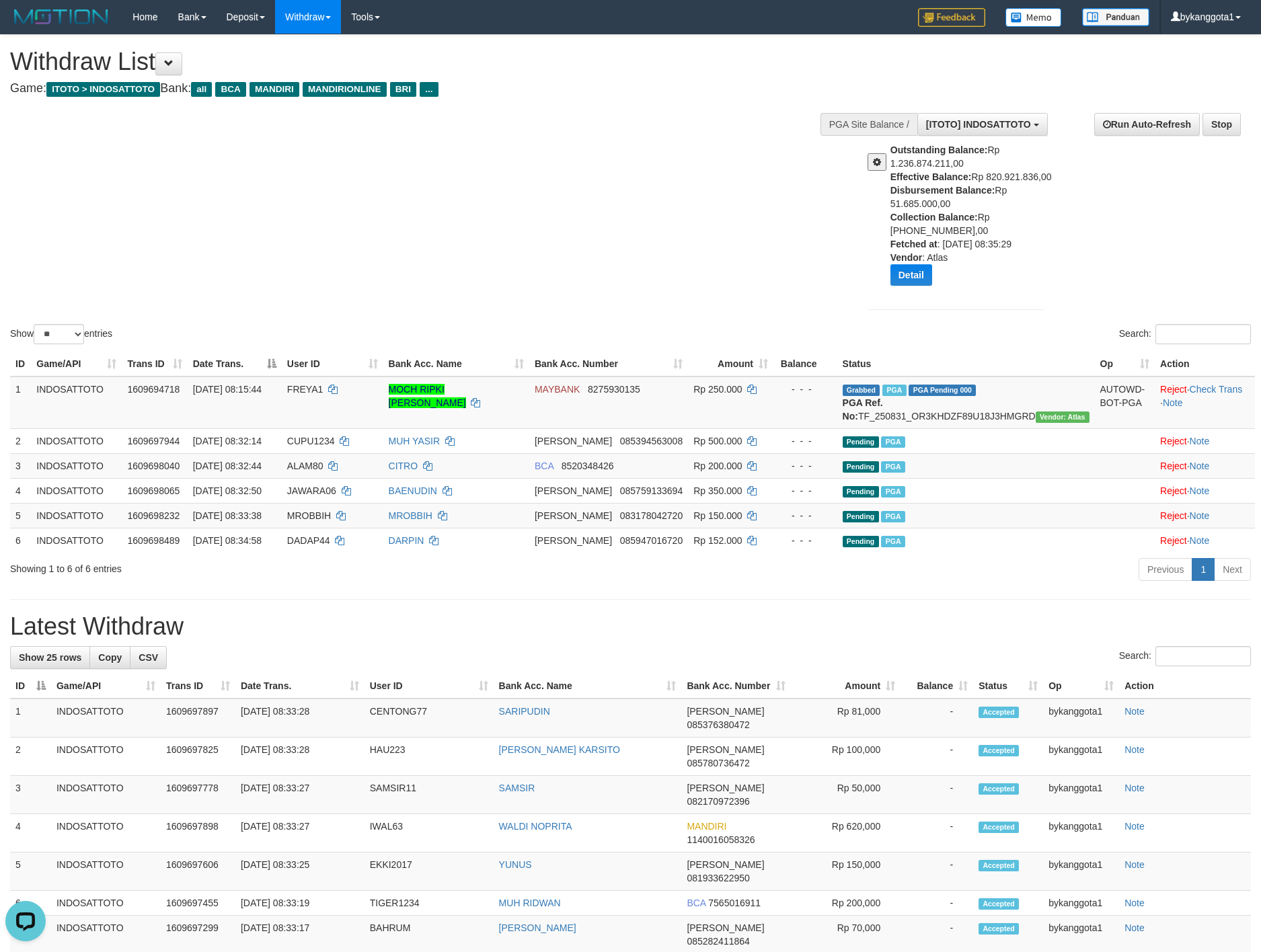
click at [954, 198] on div "Outstanding Balance: Rp 1.236.874.211,00 Effective Balance: Rp 820.921.836,00 D…" at bounding box center [972, 219] width 164 height 152
drag, startPoint x: 954, startPoint y: 198, endPoint x: 1037, endPoint y: 230, distance: 89.0
click at [950, 198] on div "Outstanding Balance: Rp 1.236.874.211,00 Effective Balance: Rp 820.921.836,00 D…" at bounding box center [972, 219] width 164 height 152
copy div "Disbursement Balance: Rp 51.685.000,00"
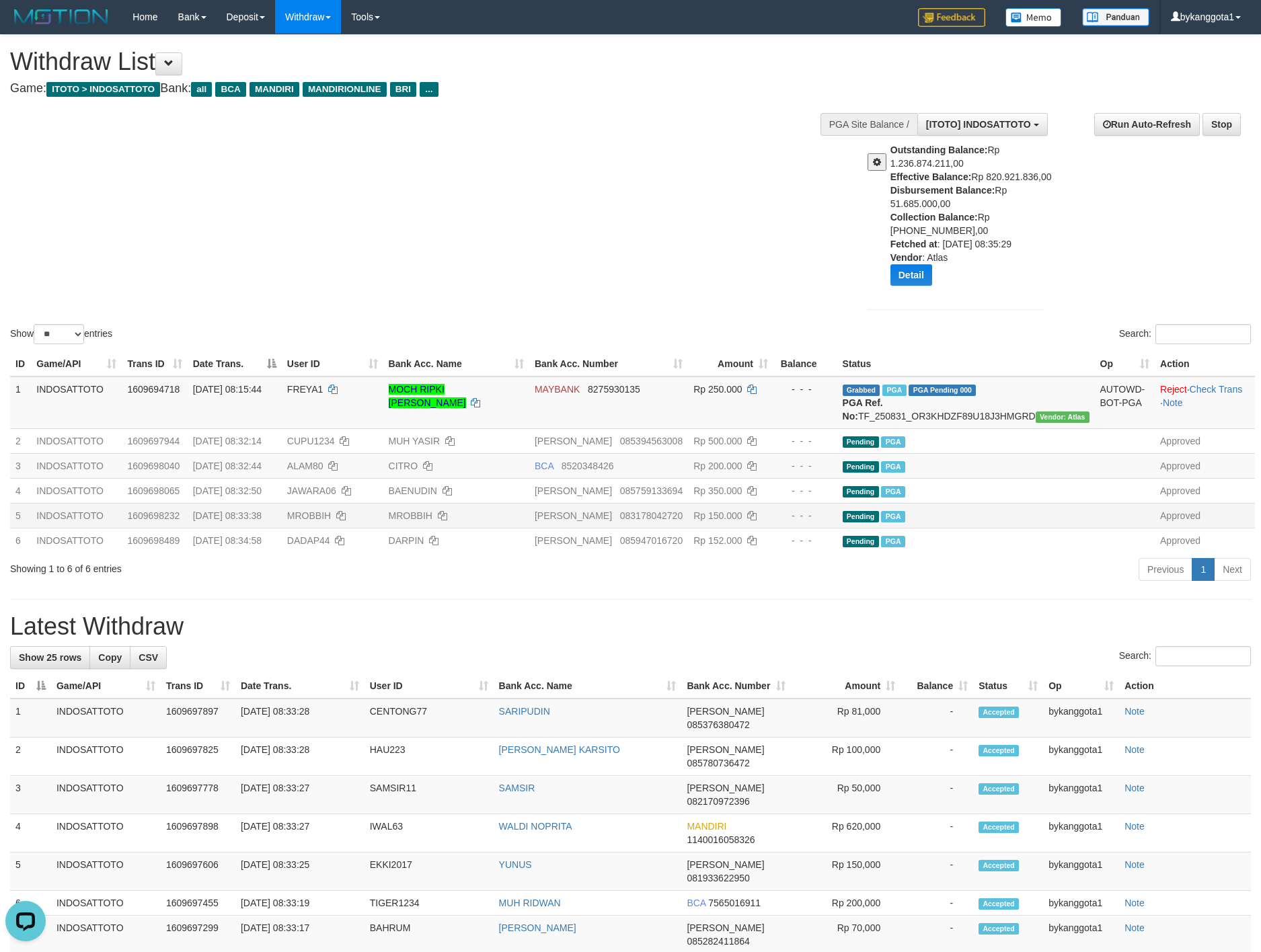
click at [1237, 523] on td "Approved" at bounding box center [1205, 515] width 100 height 25
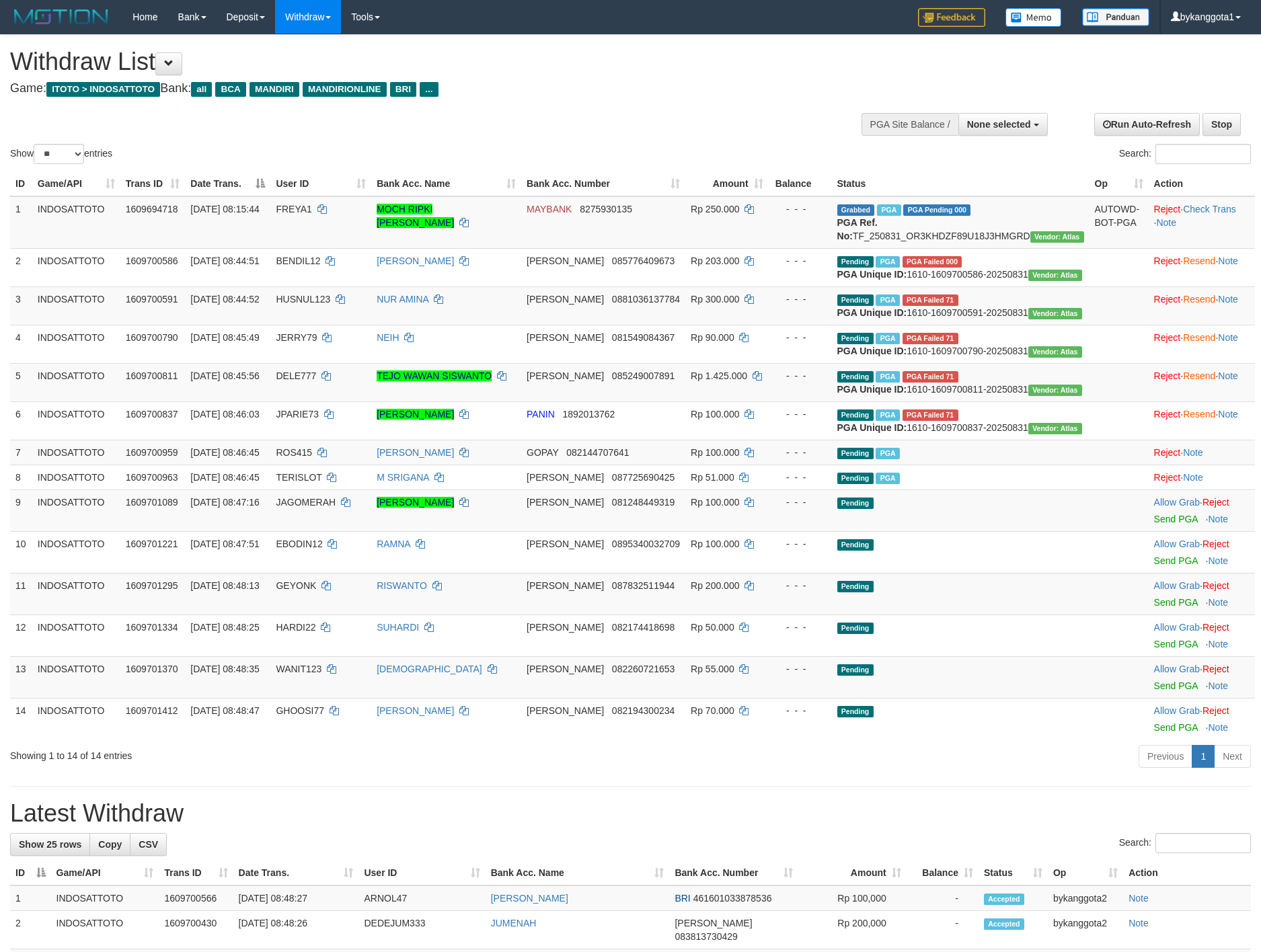
select select
select select "**"
drag, startPoint x: 986, startPoint y: 123, endPoint x: 999, endPoint y: 149, distance: 29.1
click at [986, 123] on span "None selected" at bounding box center [999, 124] width 64 height 11
click at [988, 190] on label "[ITOTO] INDOSATTOTO" at bounding box center [975, 192] width 144 height 17
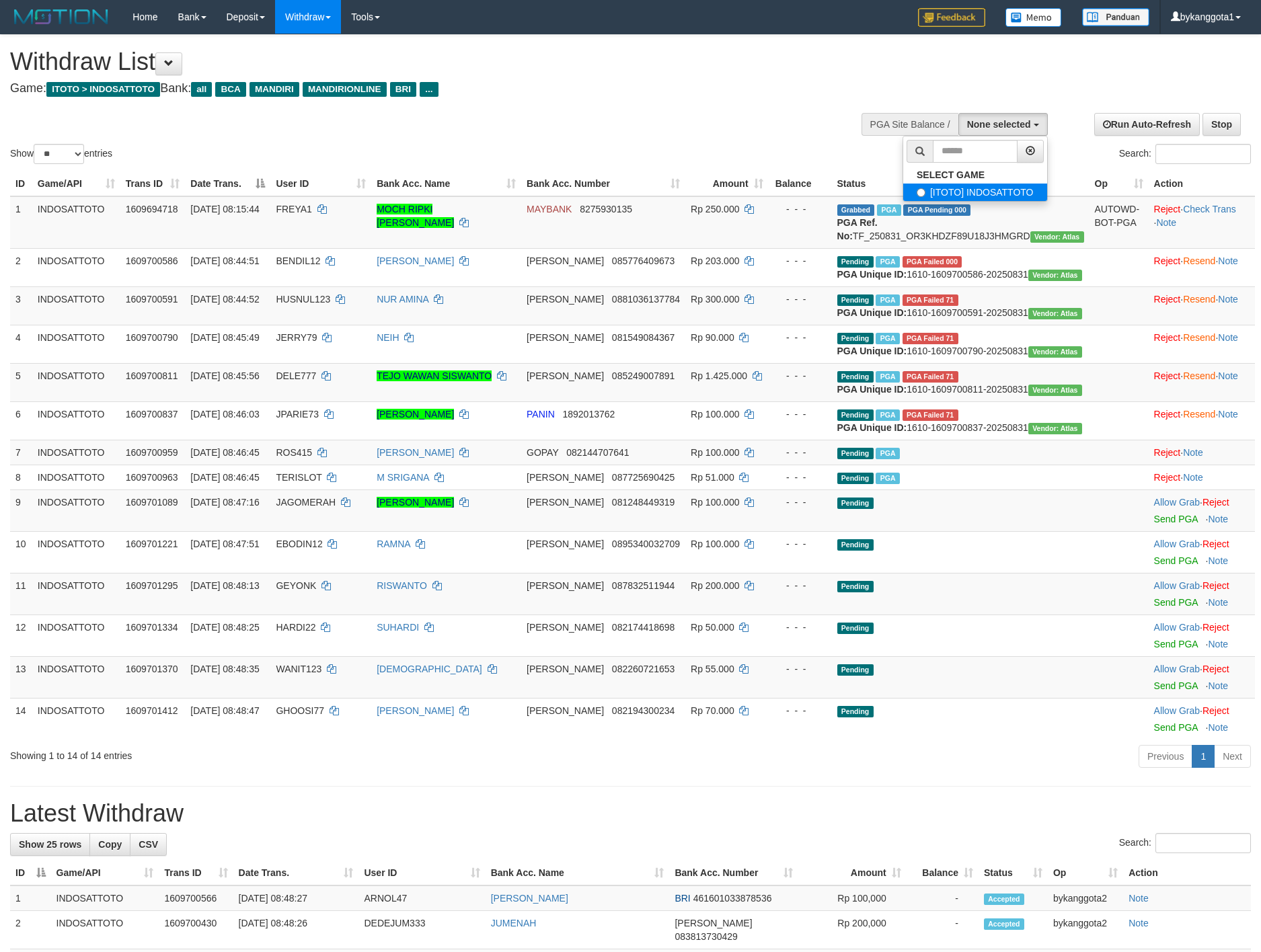
select select "****"
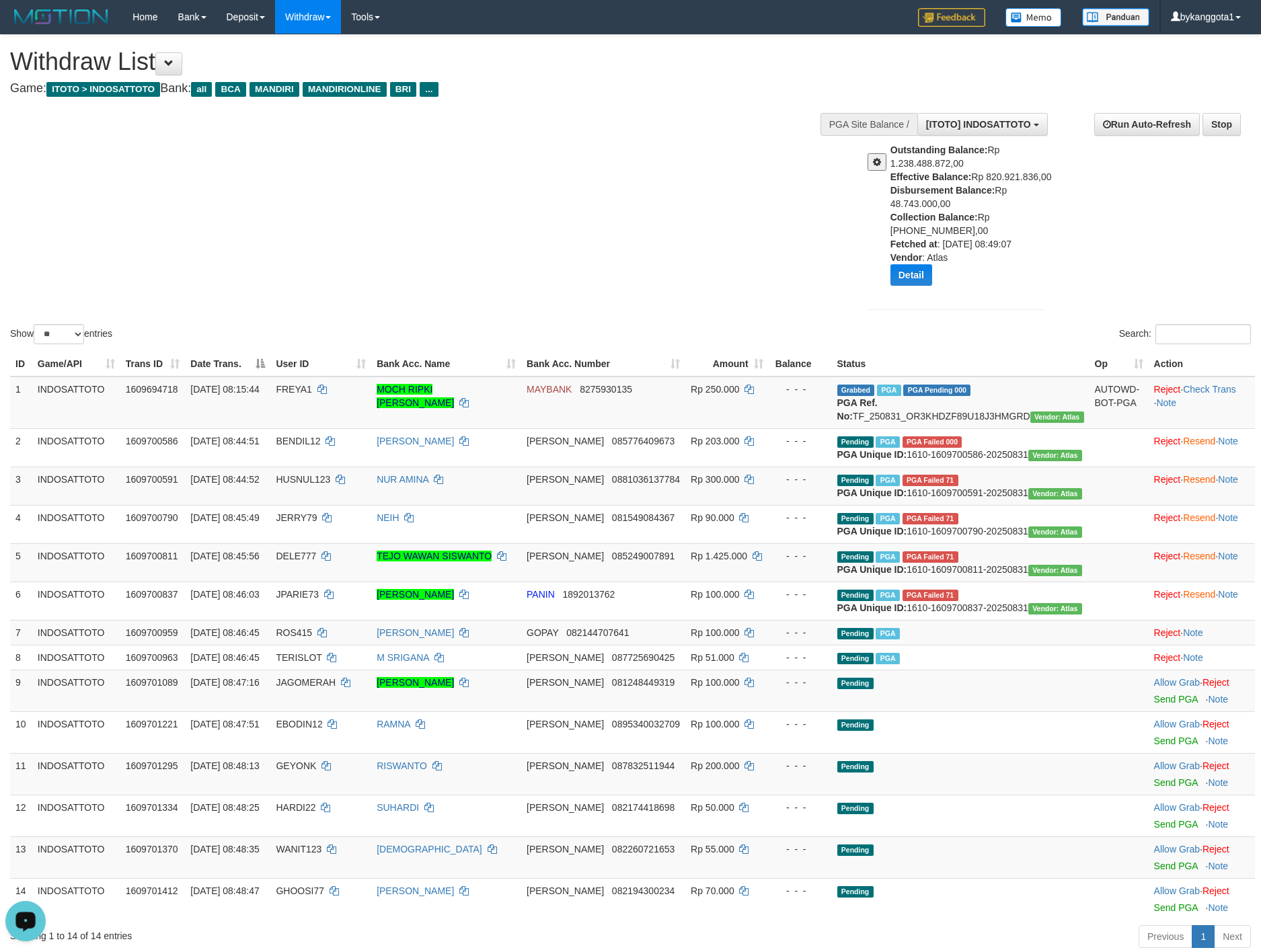
click at [27, 932] on button "Open LiveChat chat widget" at bounding box center [26, 922] width 41 height 41
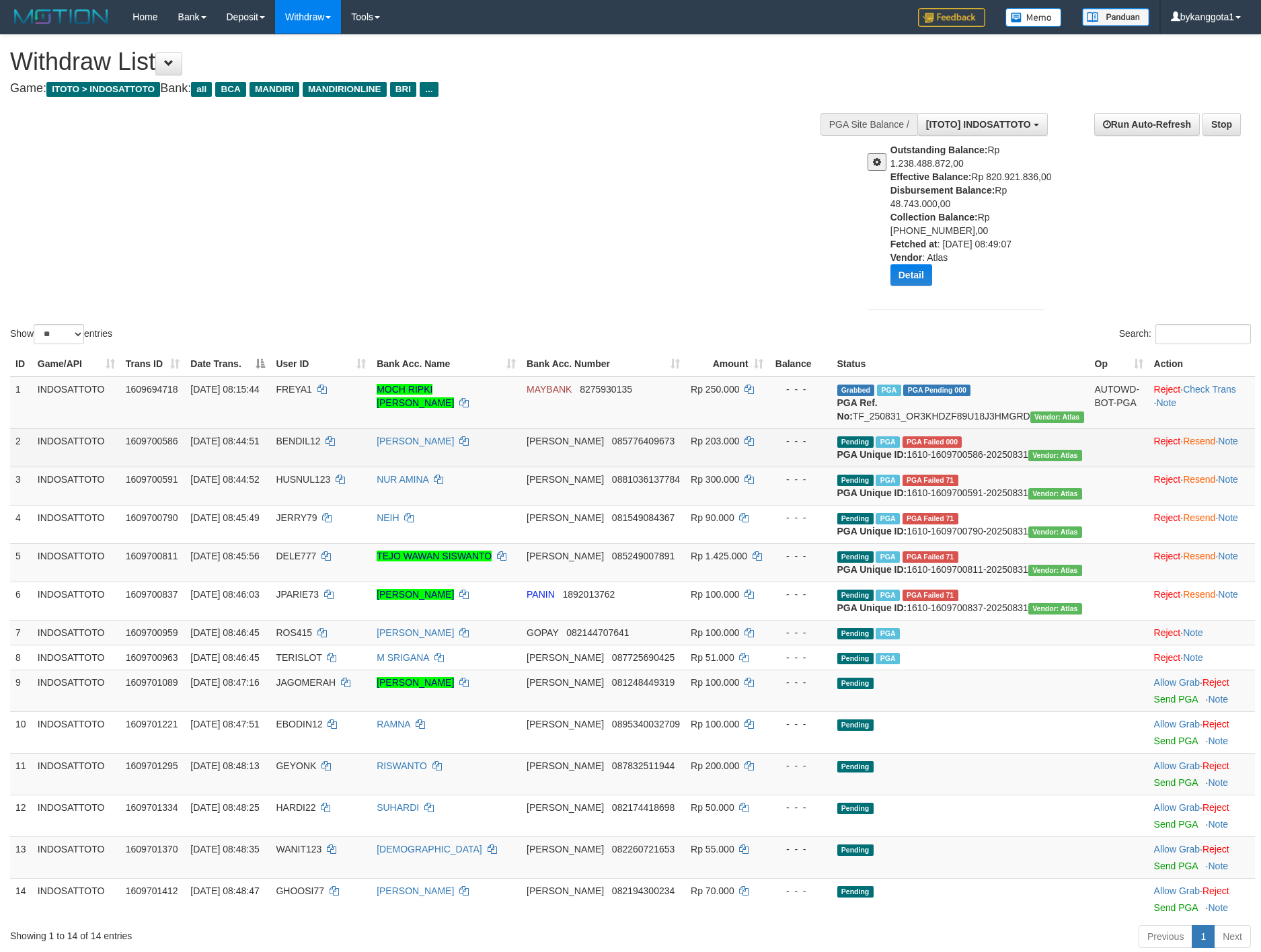
click at [521, 467] on td "[PERSON_NAME]" at bounding box center [446, 447] width 150 height 38
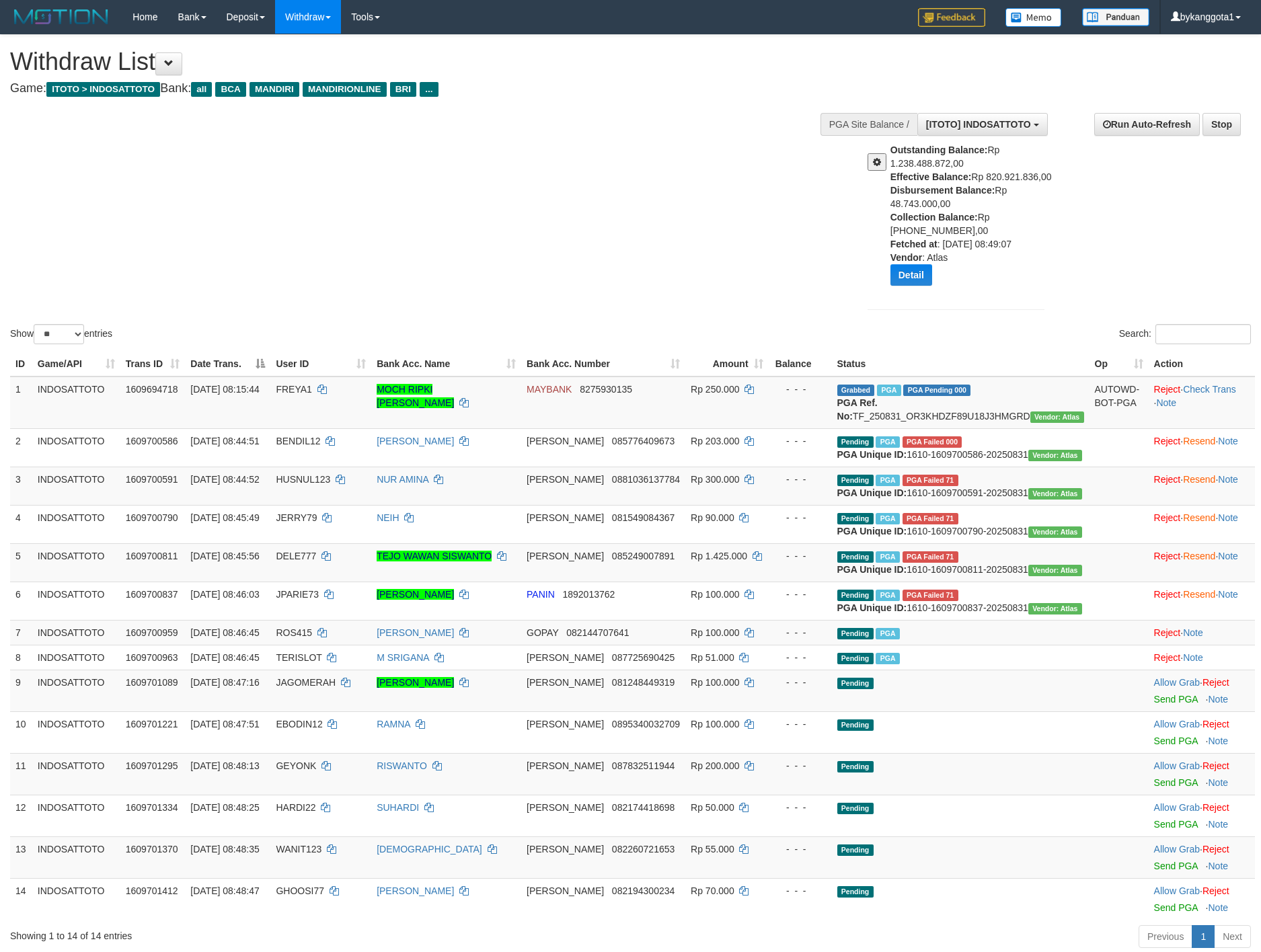
drag, startPoint x: 481, startPoint y: 178, endPoint x: 503, endPoint y: 184, distance: 22.8
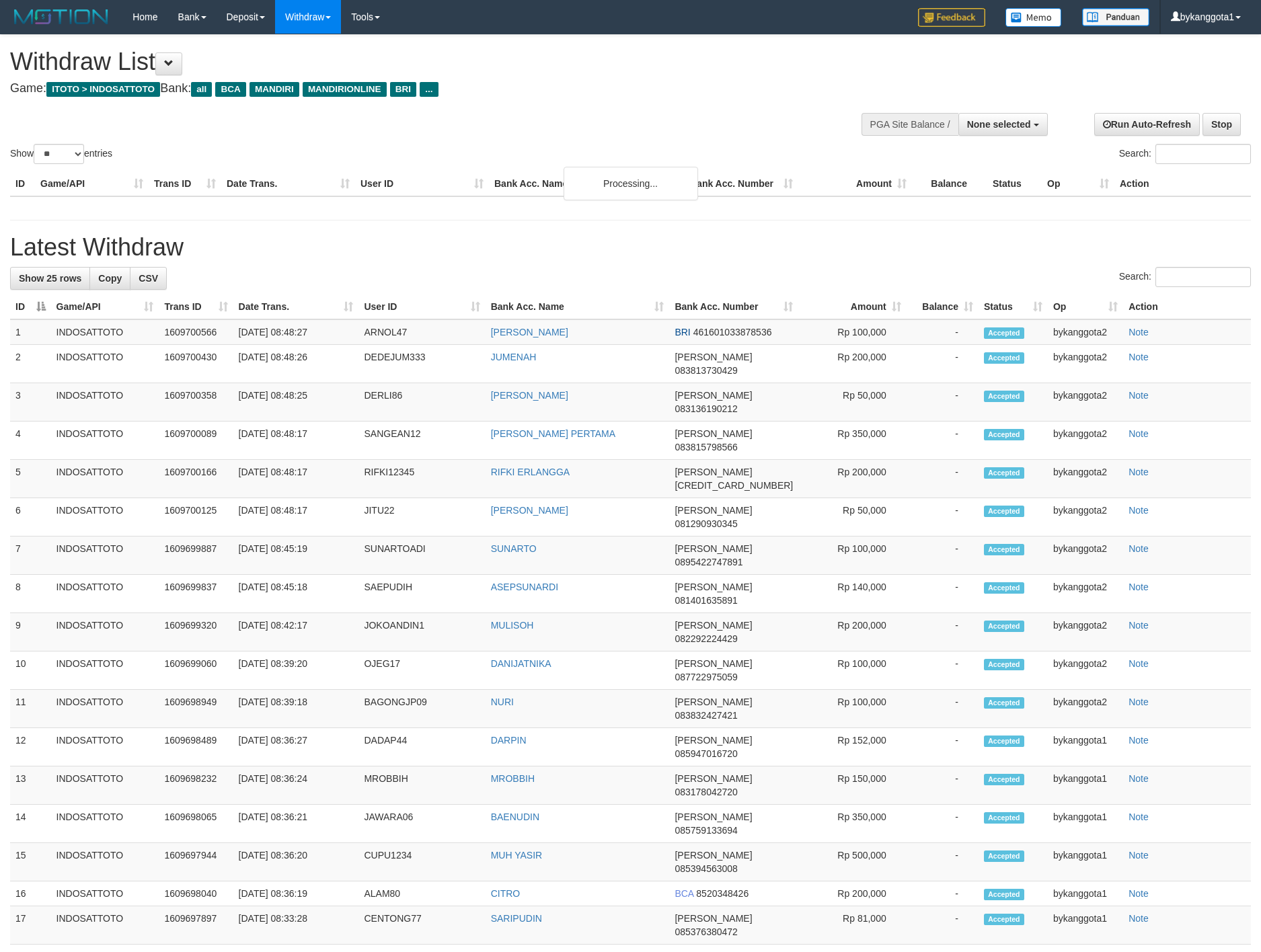
select select
select select "**"
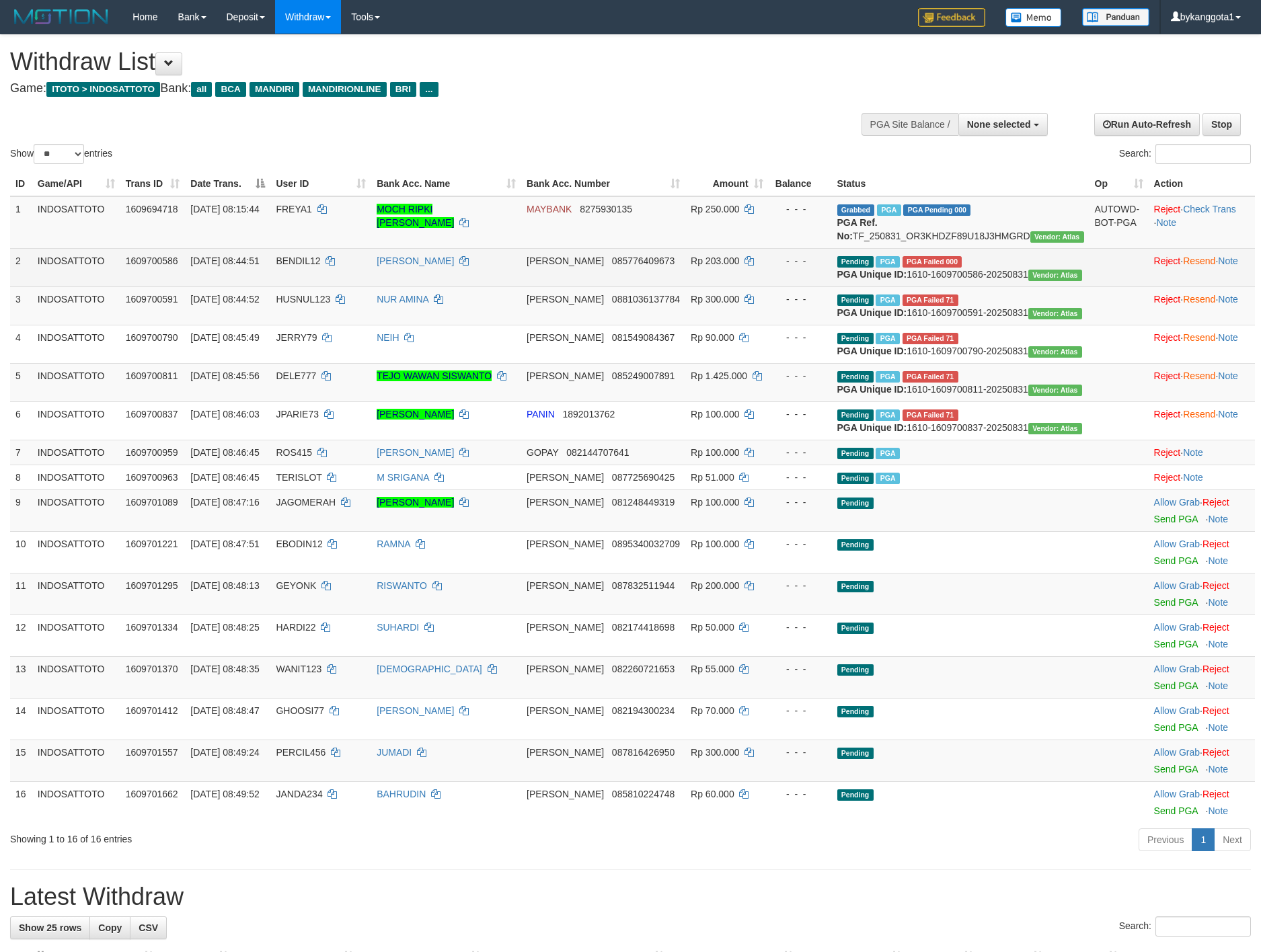
click at [319, 266] on span "BENDIL12" at bounding box center [297, 261] width 45 height 11
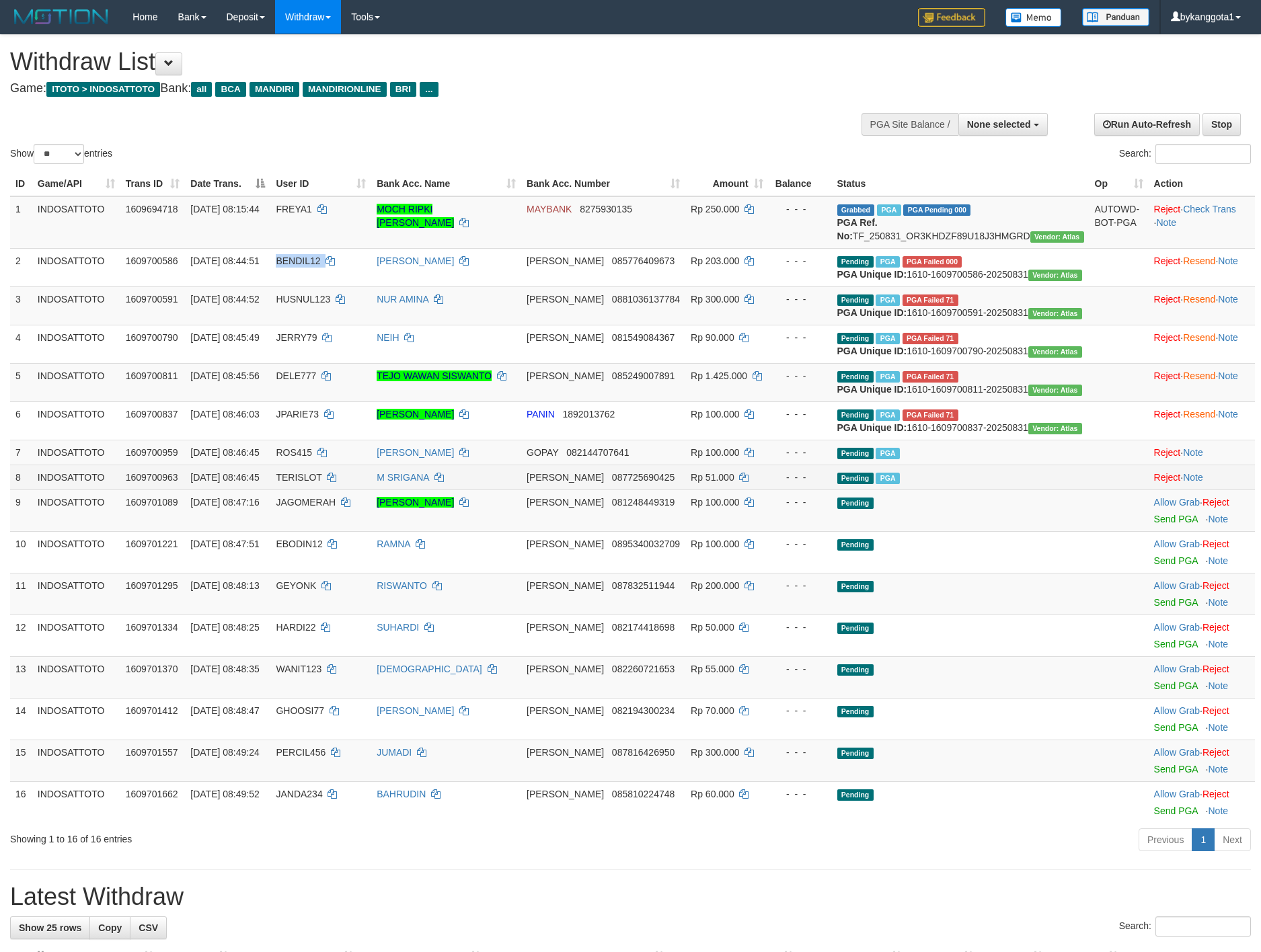
copy td "BENDIL12"
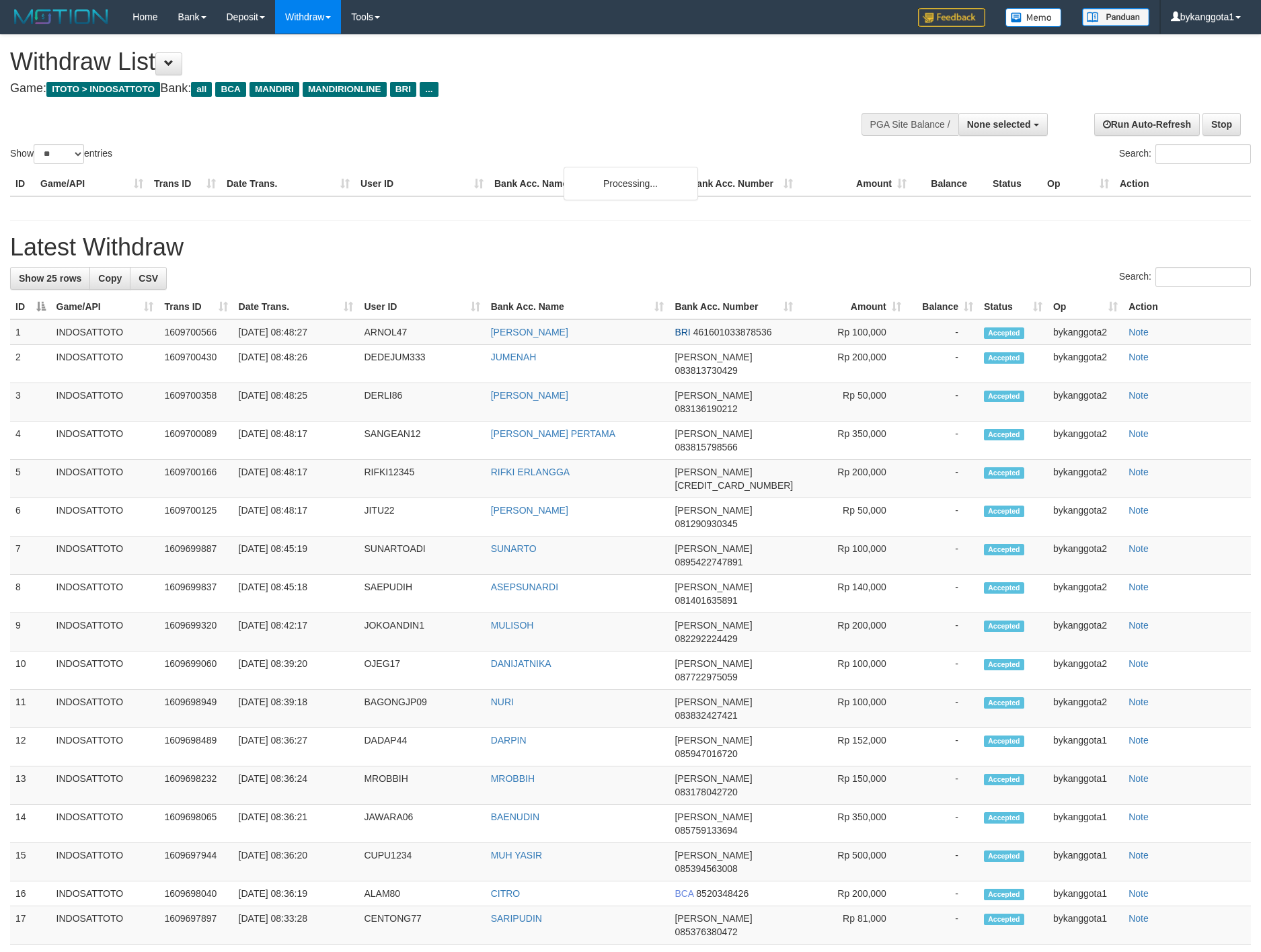
select select
select select "**"
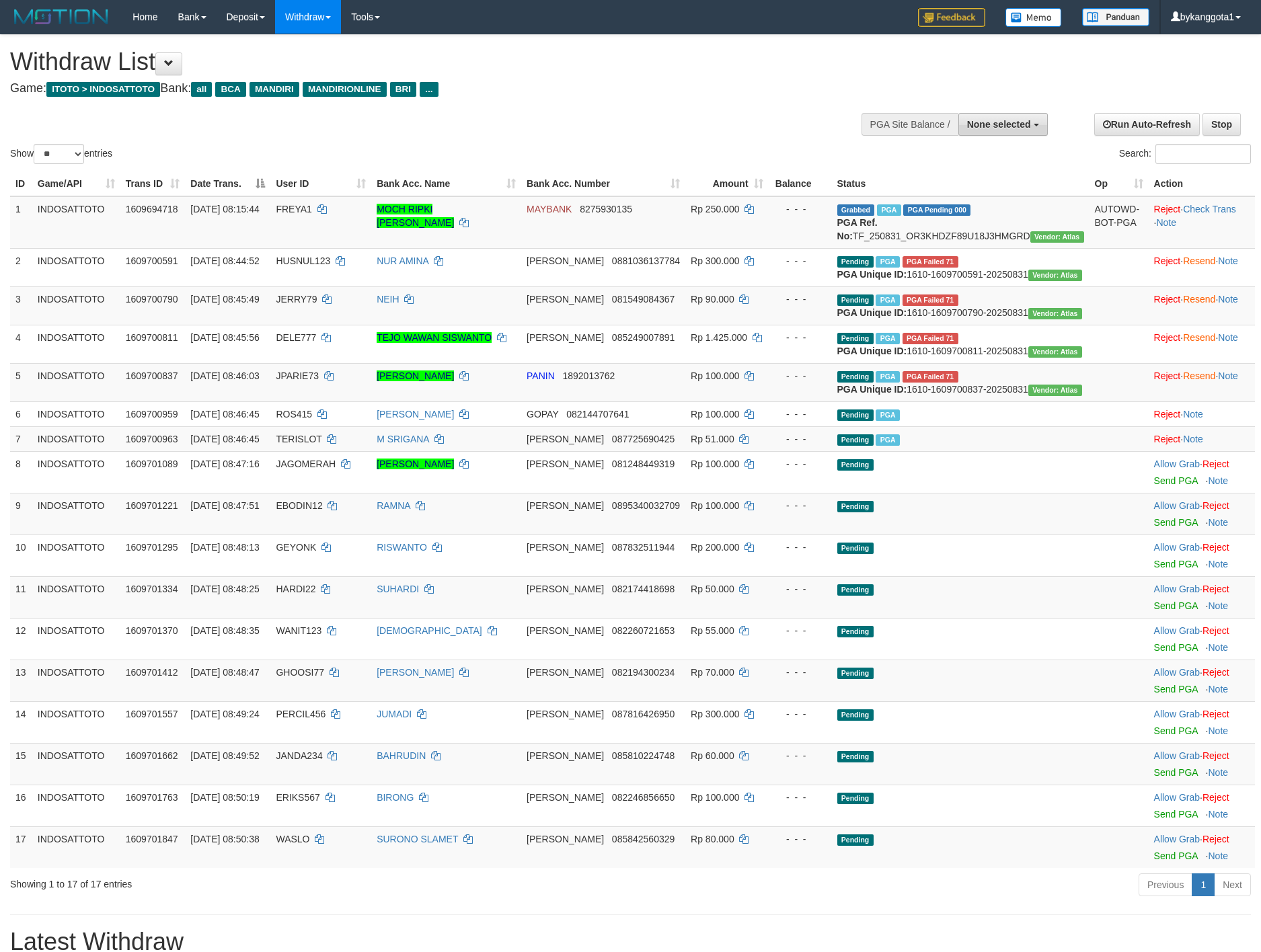
click at [1017, 132] on button "None selected" at bounding box center [1003, 124] width 90 height 23
click at [1011, 201] on label "[ITOTO] INDOSATTOTO" at bounding box center [975, 192] width 144 height 17
select select "****"
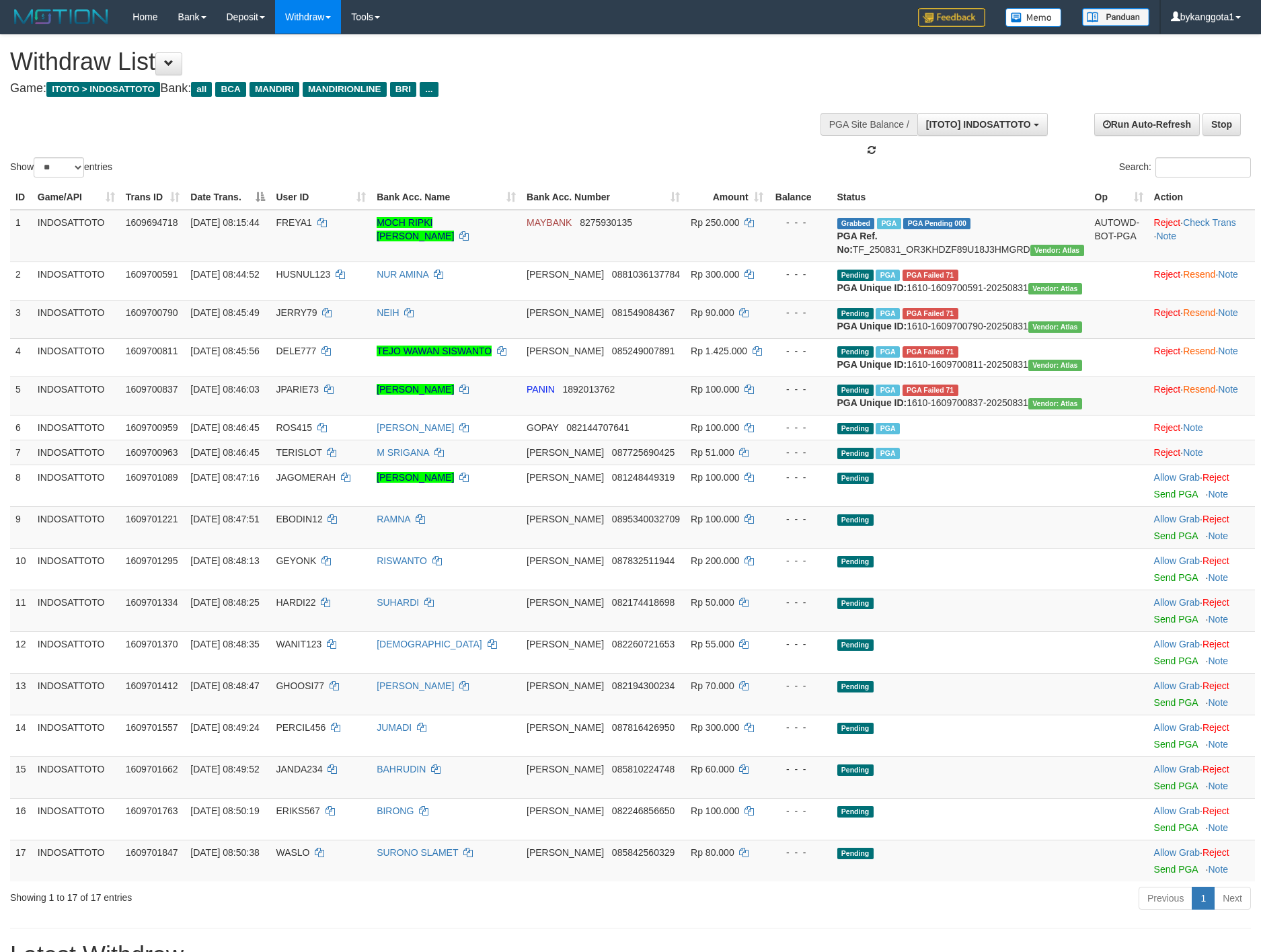
scroll to position [12, 0]
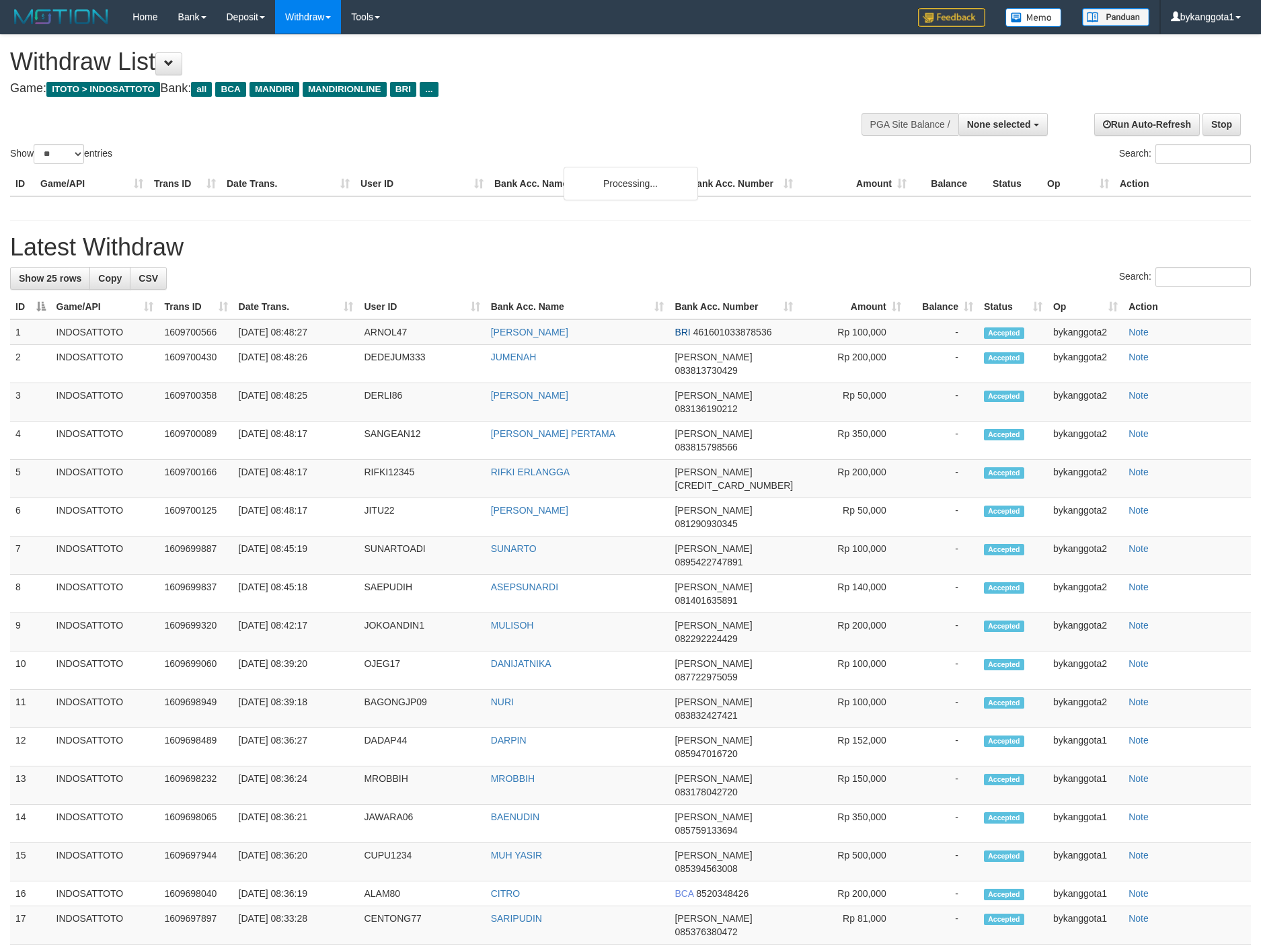
select select
select select "**"
select select
select select "**"
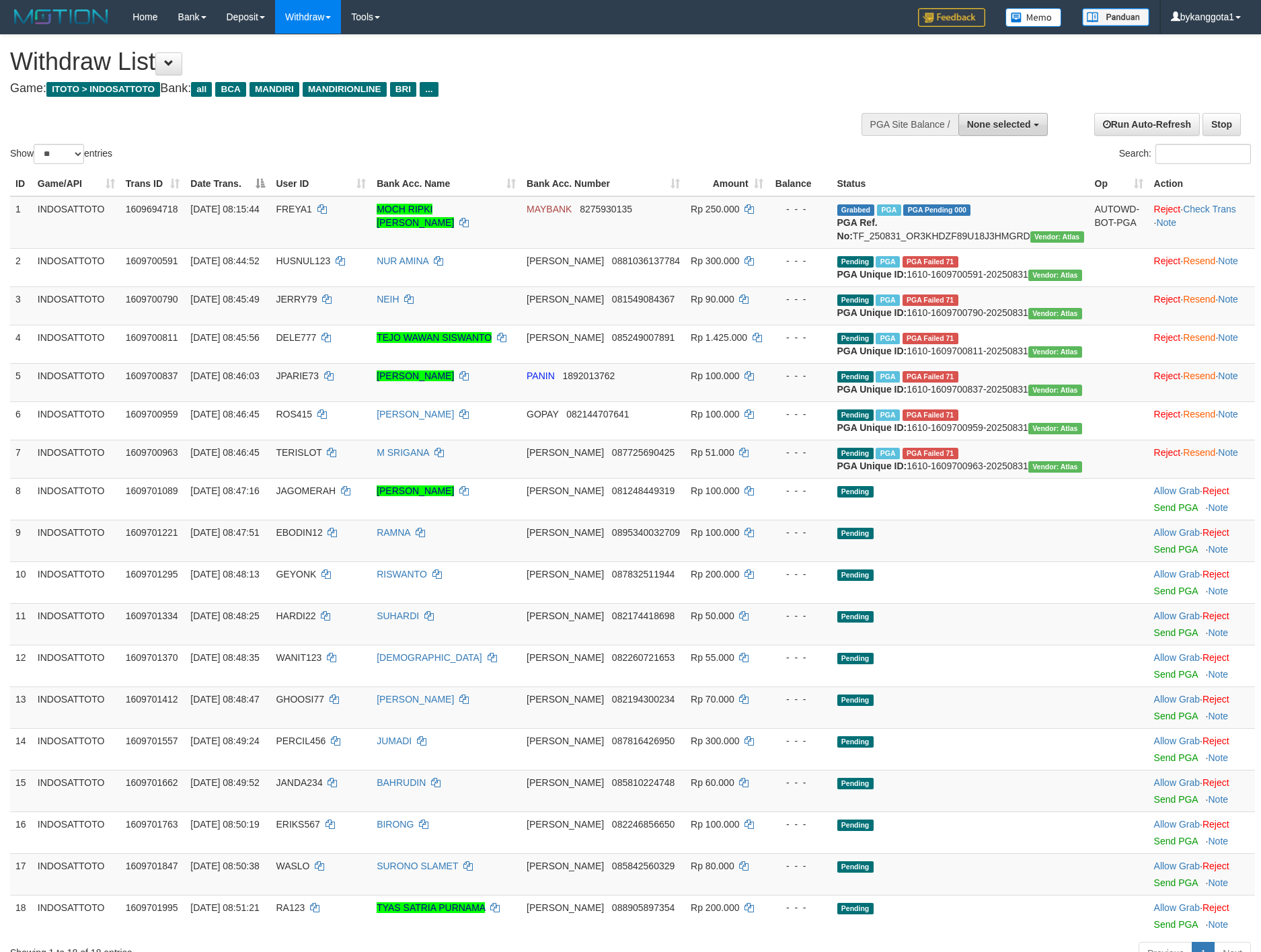
click at [1017, 128] on span "None selected" at bounding box center [999, 124] width 64 height 11
click at [993, 192] on label "[ITOTO] INDOSATTOTO" at bounding box center [975, 192] width 144 height 17
select select "****"
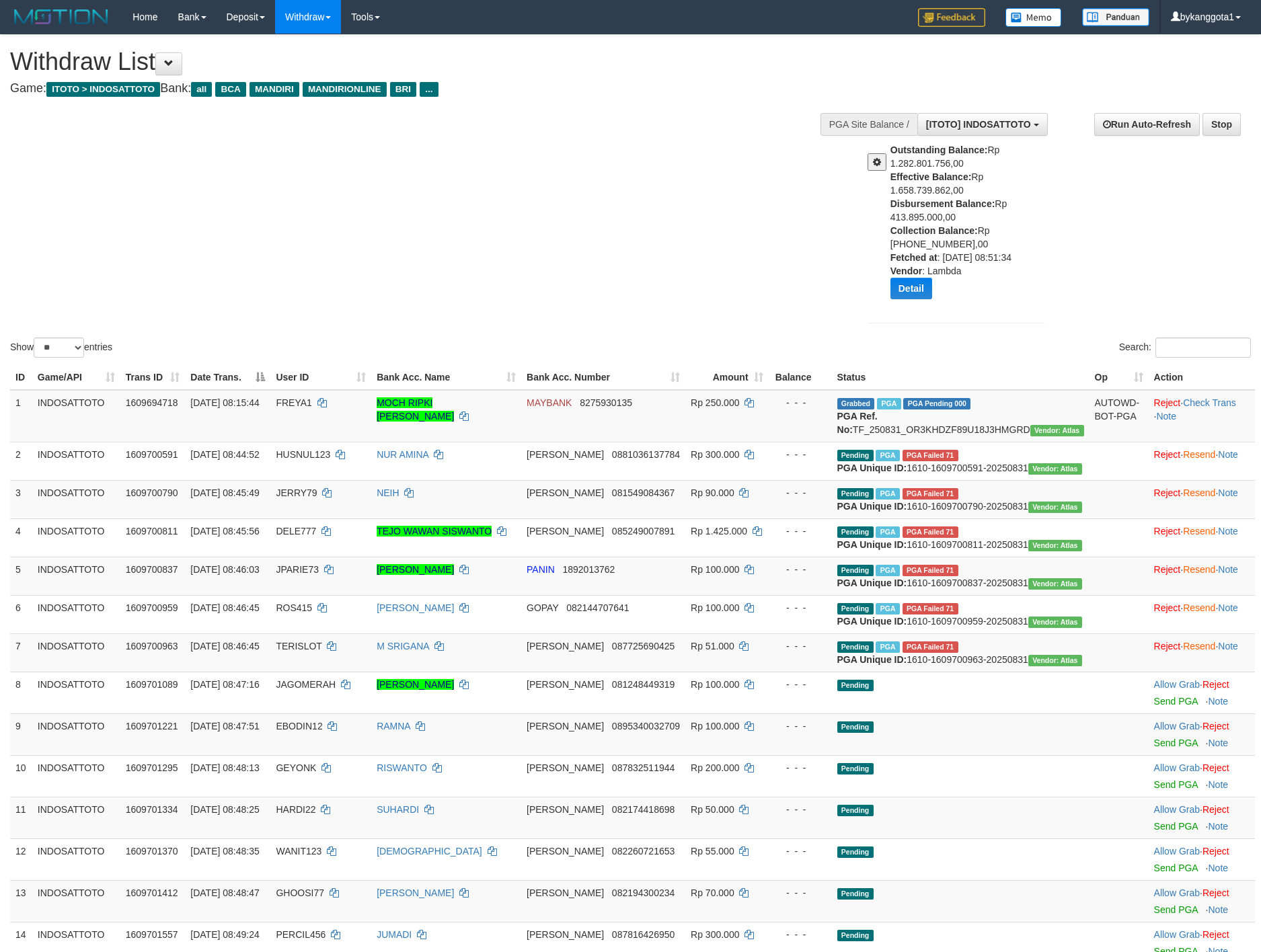
click at [927, 220] on div "Outstanding Balance: Rp 1.282.801.756,00 Effective Balance: Rp 1.658.739.862,00…" at bounding box center [972, 226] width 164 height 166
copy div "413.895.000,00"
click at [940, 219] on div "Outstanding Balance: Rp 1.282.801.756,00 Effective Balance: Rp 1.658.739.862,00…" at bounding box center [972, 226] width 164 height 166
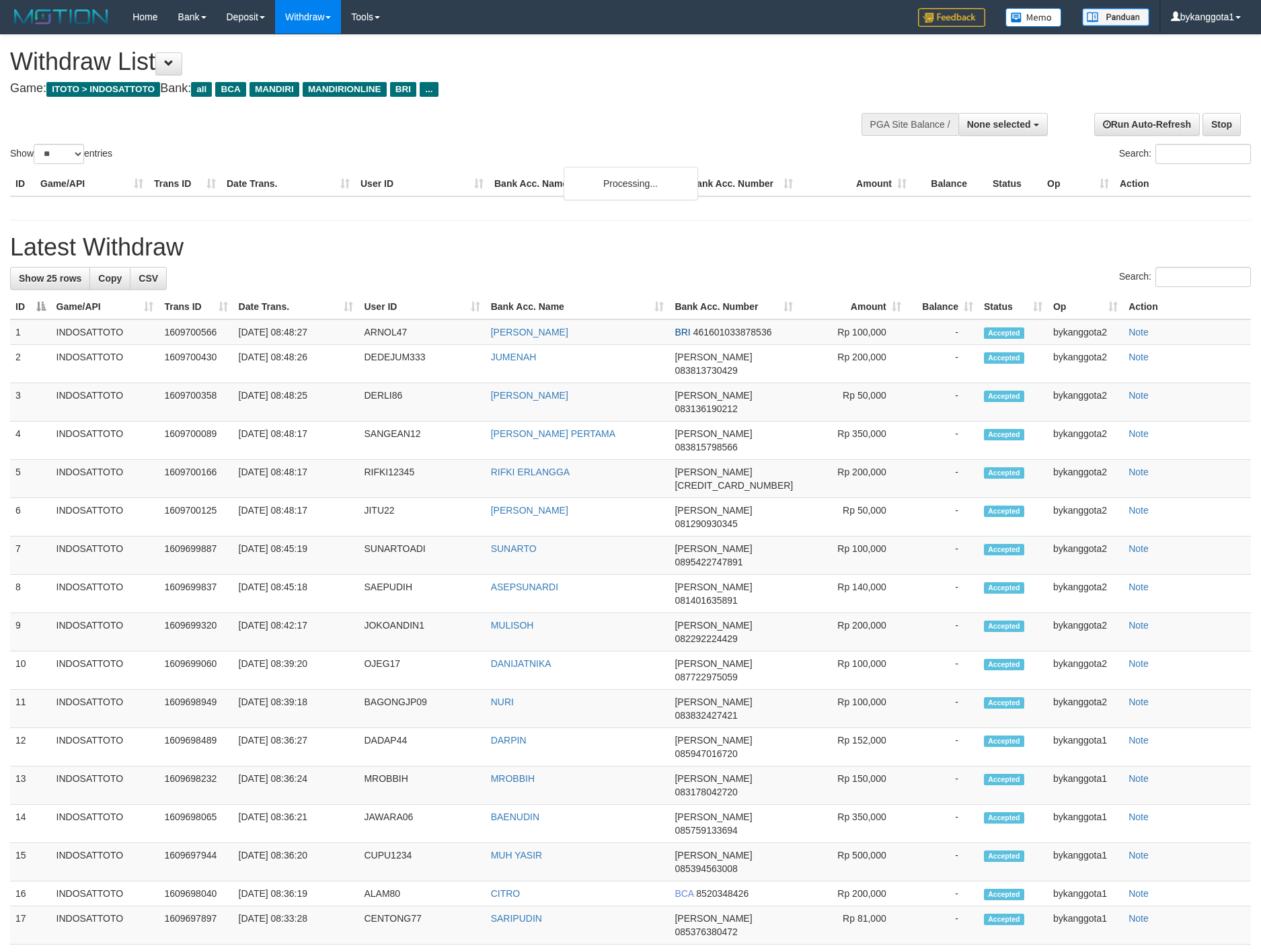
select select
select select "**"
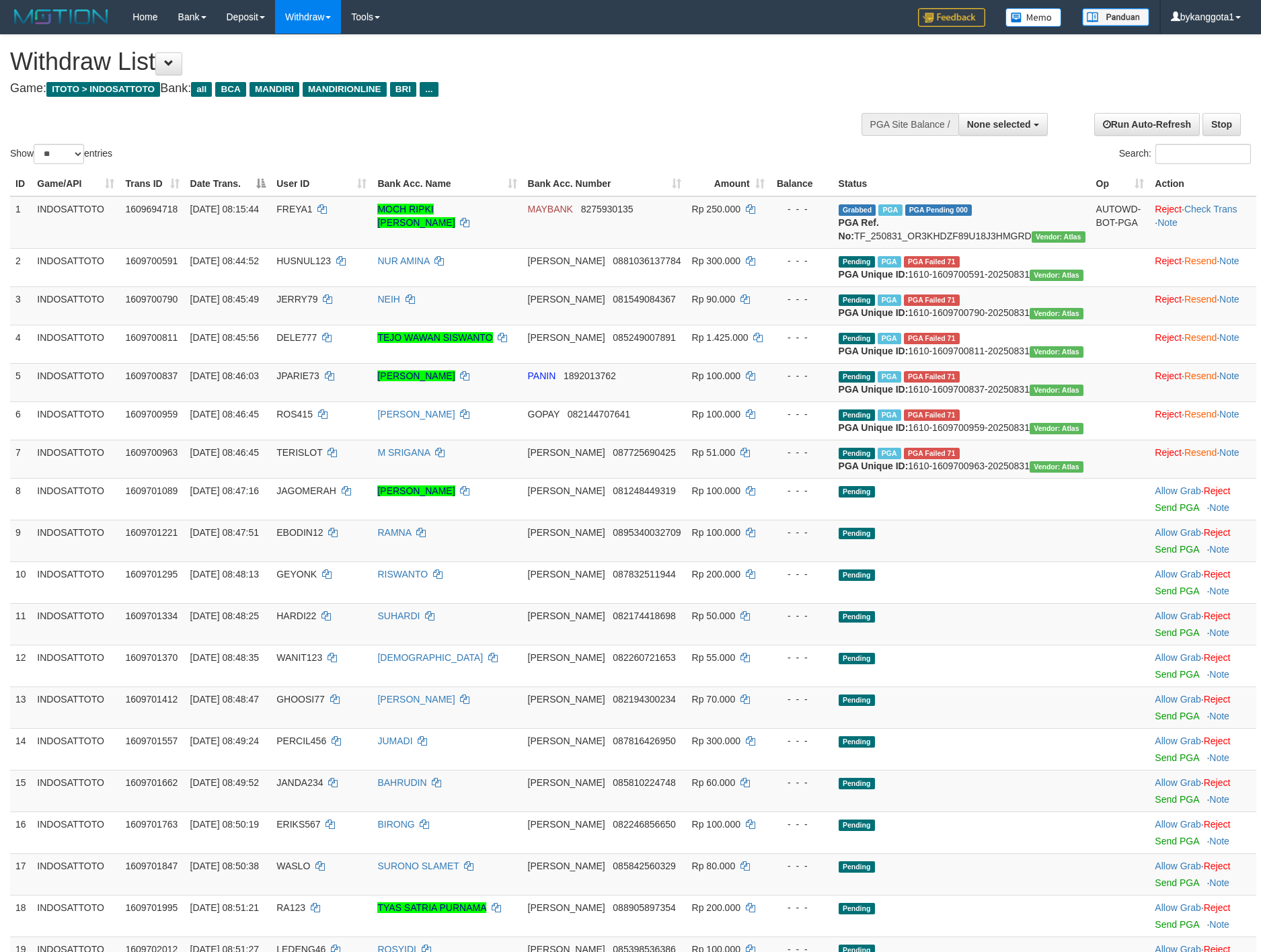
click at [700, 166] on div "Search:" at bounding box center [946, 155] width 611 height 23
click at [1195, 266] on link "Resend" at bounding box center [1200, 261] width 32 height 11
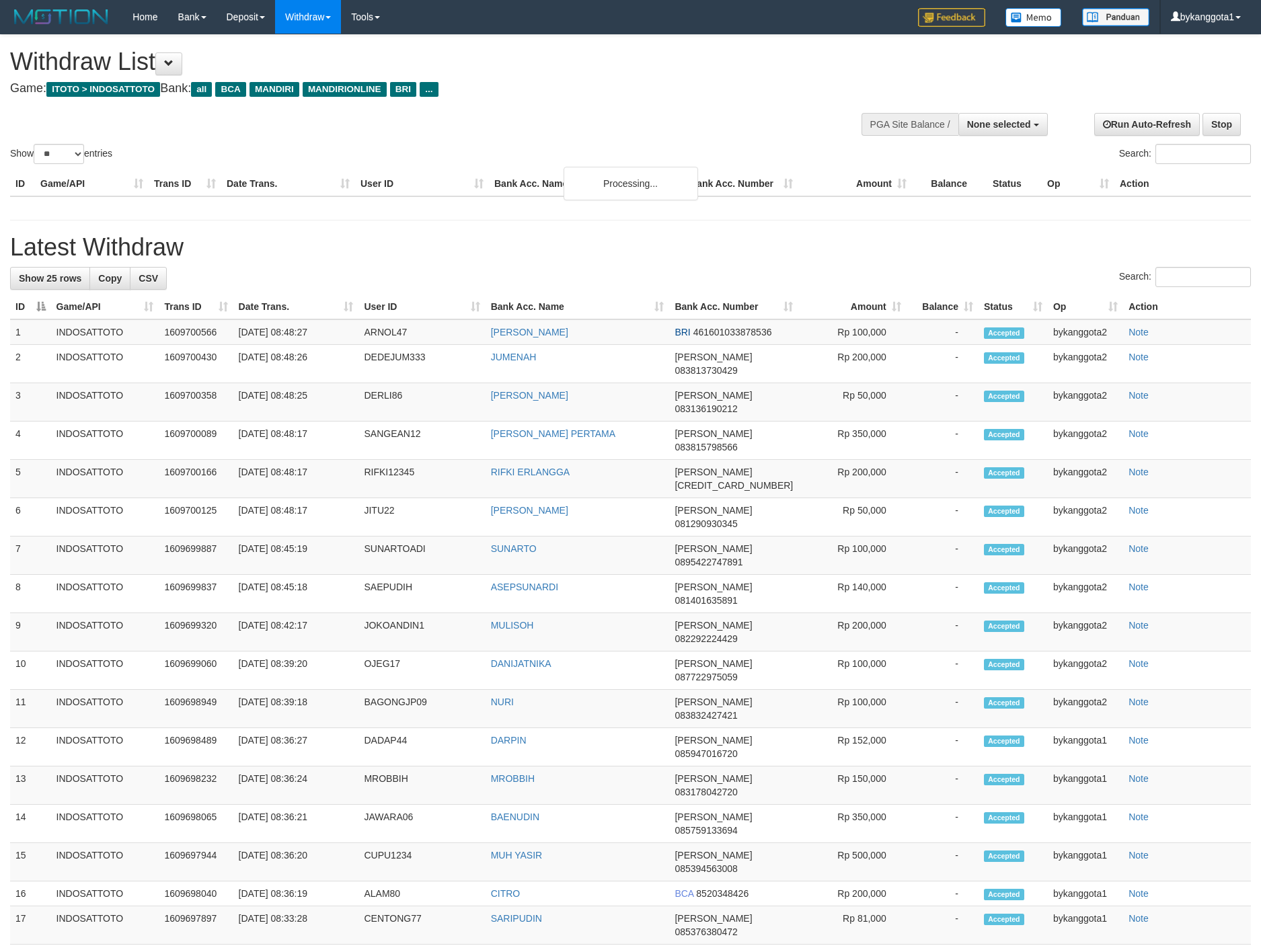
select select
select select "**"
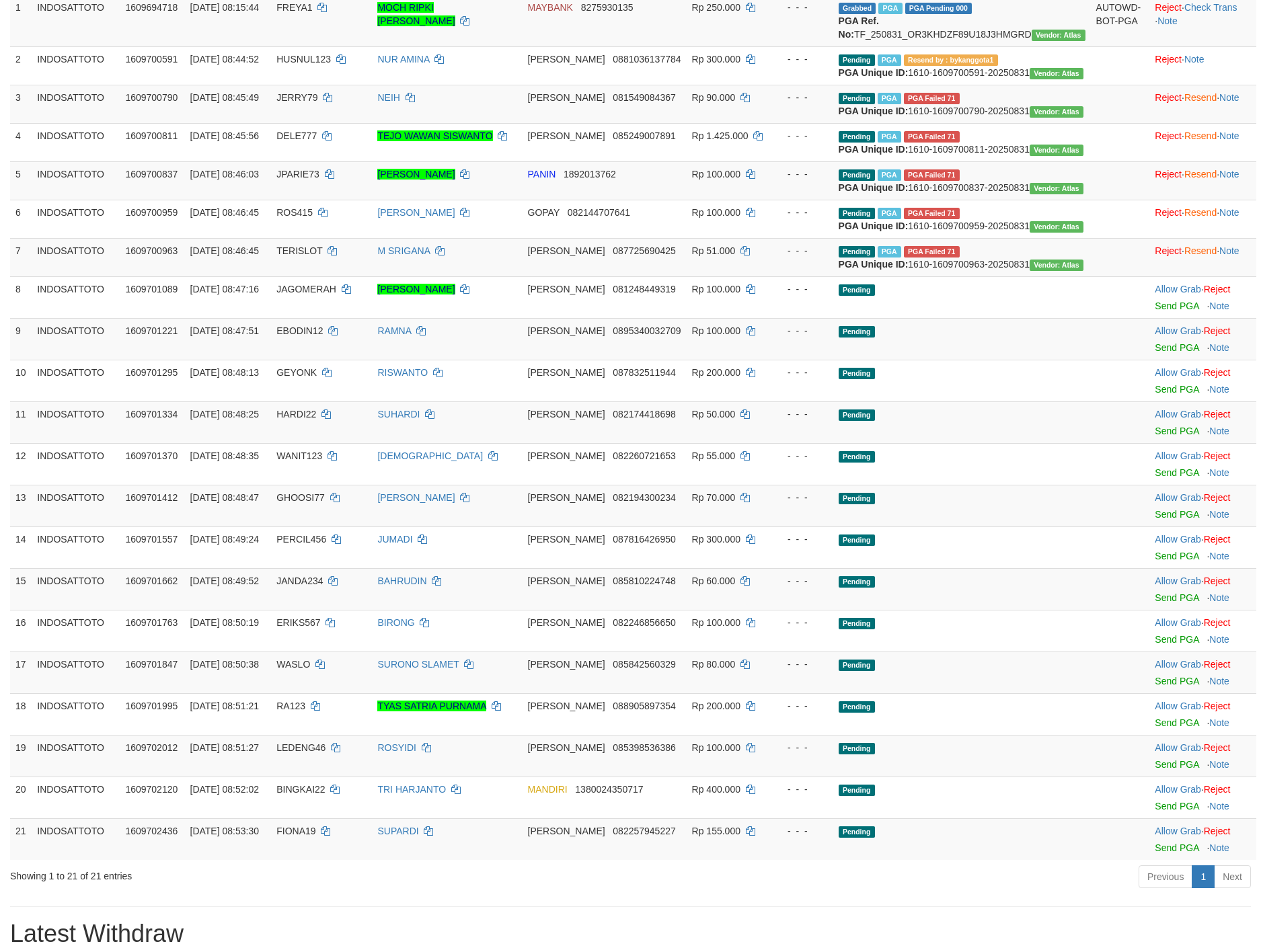
scroll to position [101, 0]
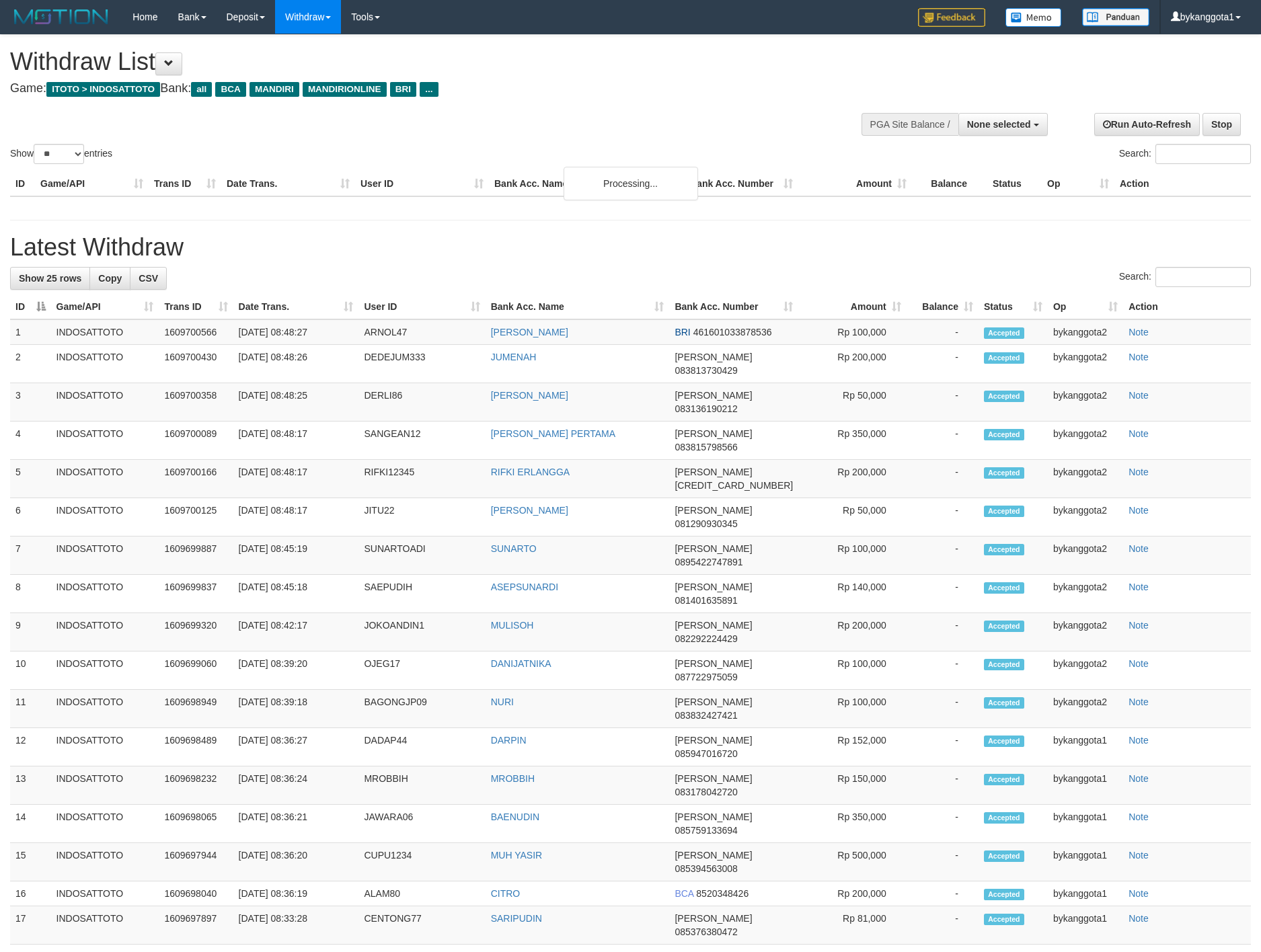
select select
select select "**"
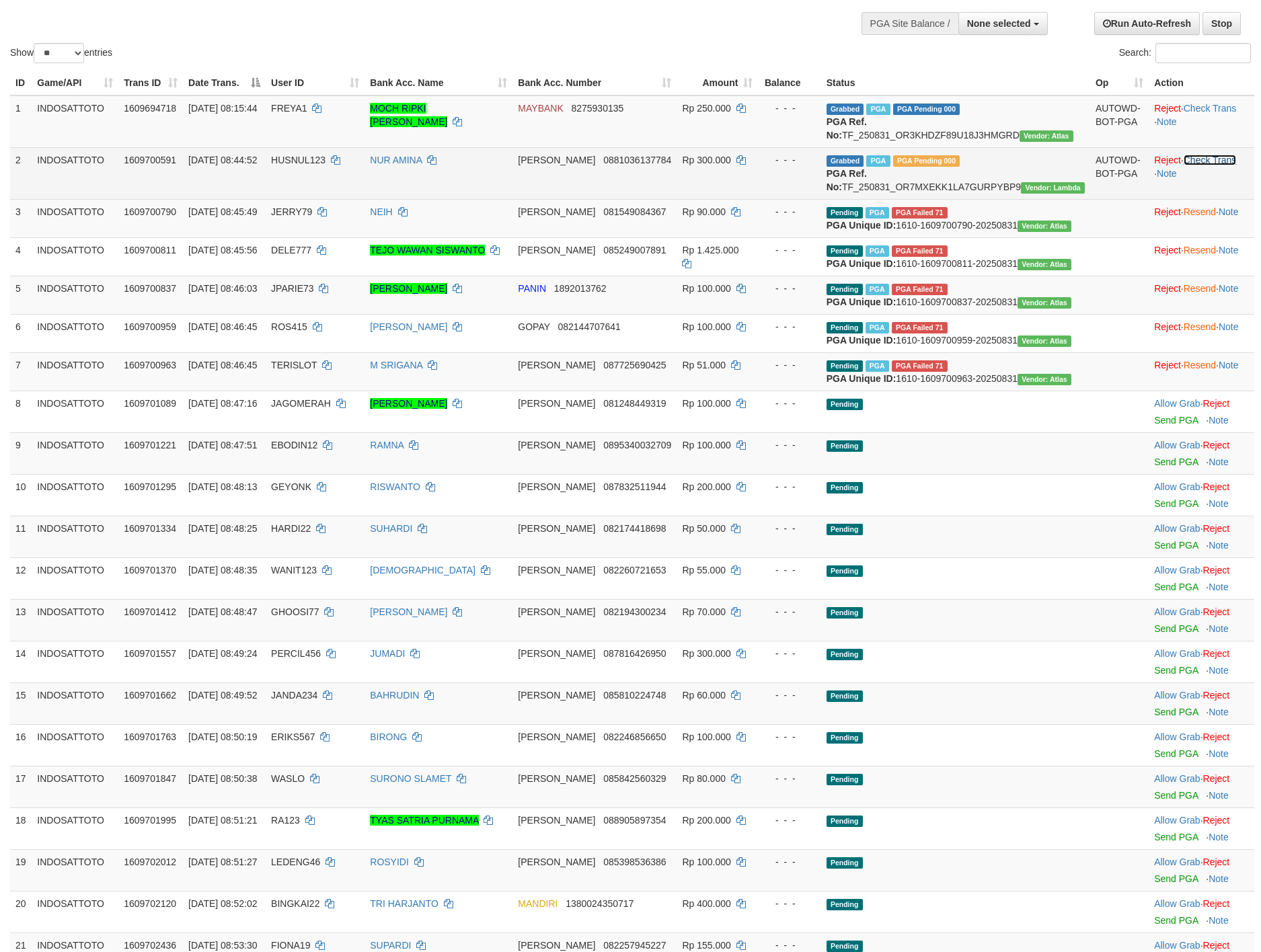
click at [1221, 166] on link "Check Trans" at bounding box center [1210, 160] width 53 height 11
drag, startPoint x: 493, startPoint y: 52, endPoint x: 500, endPoint y: 59, distance: 9.9
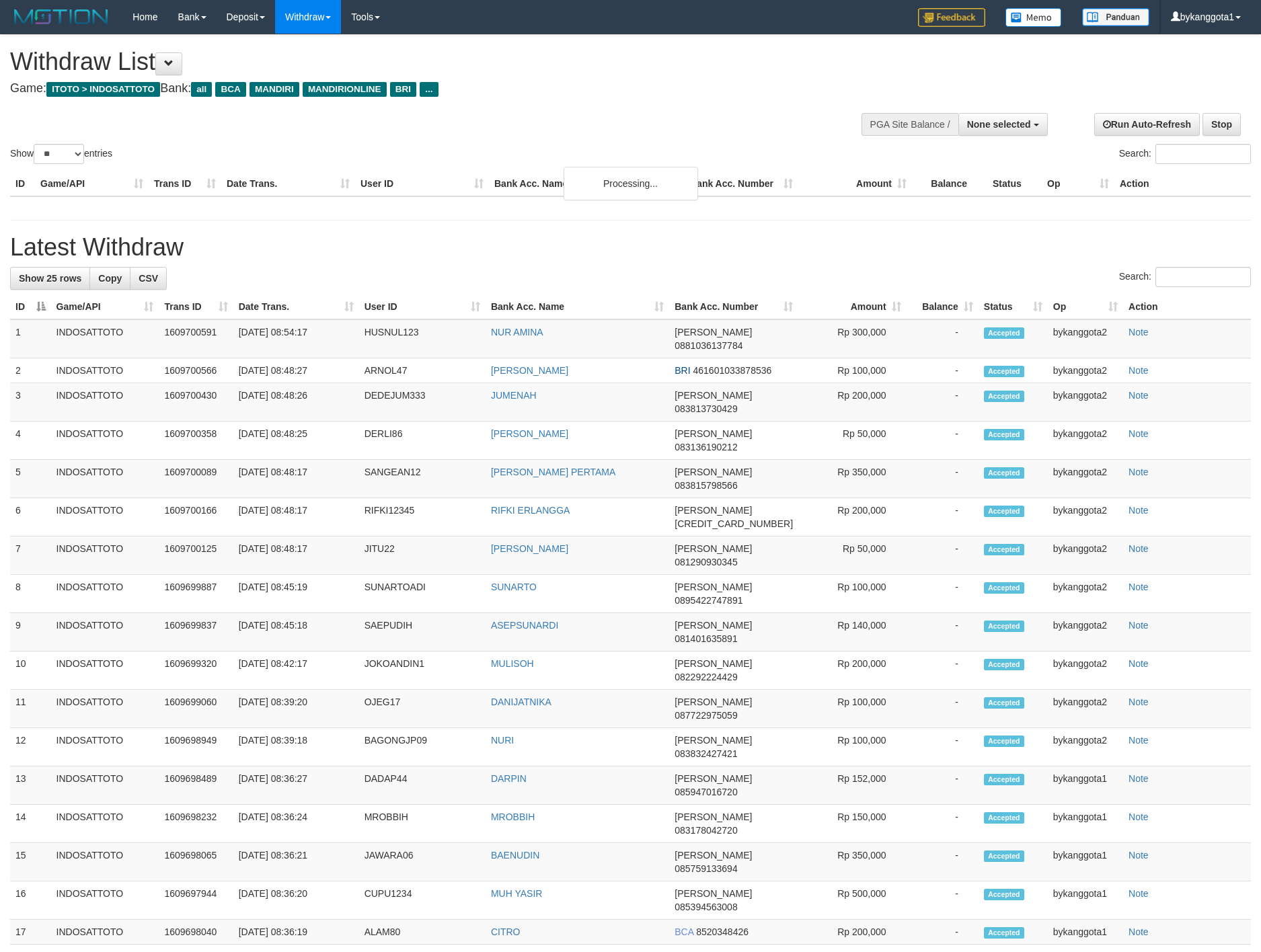
select select
select select "**"
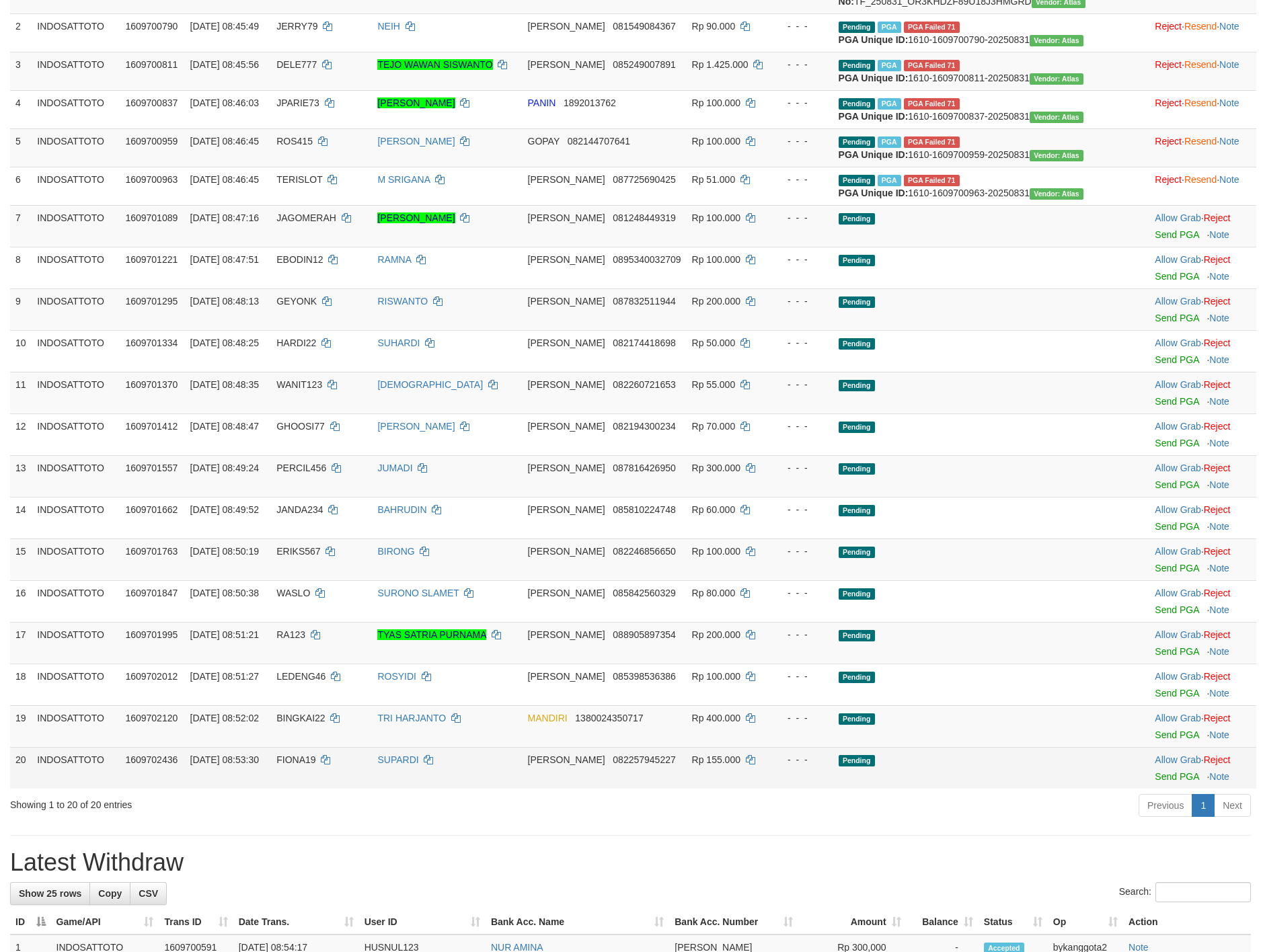
scroll to position [201, 0]
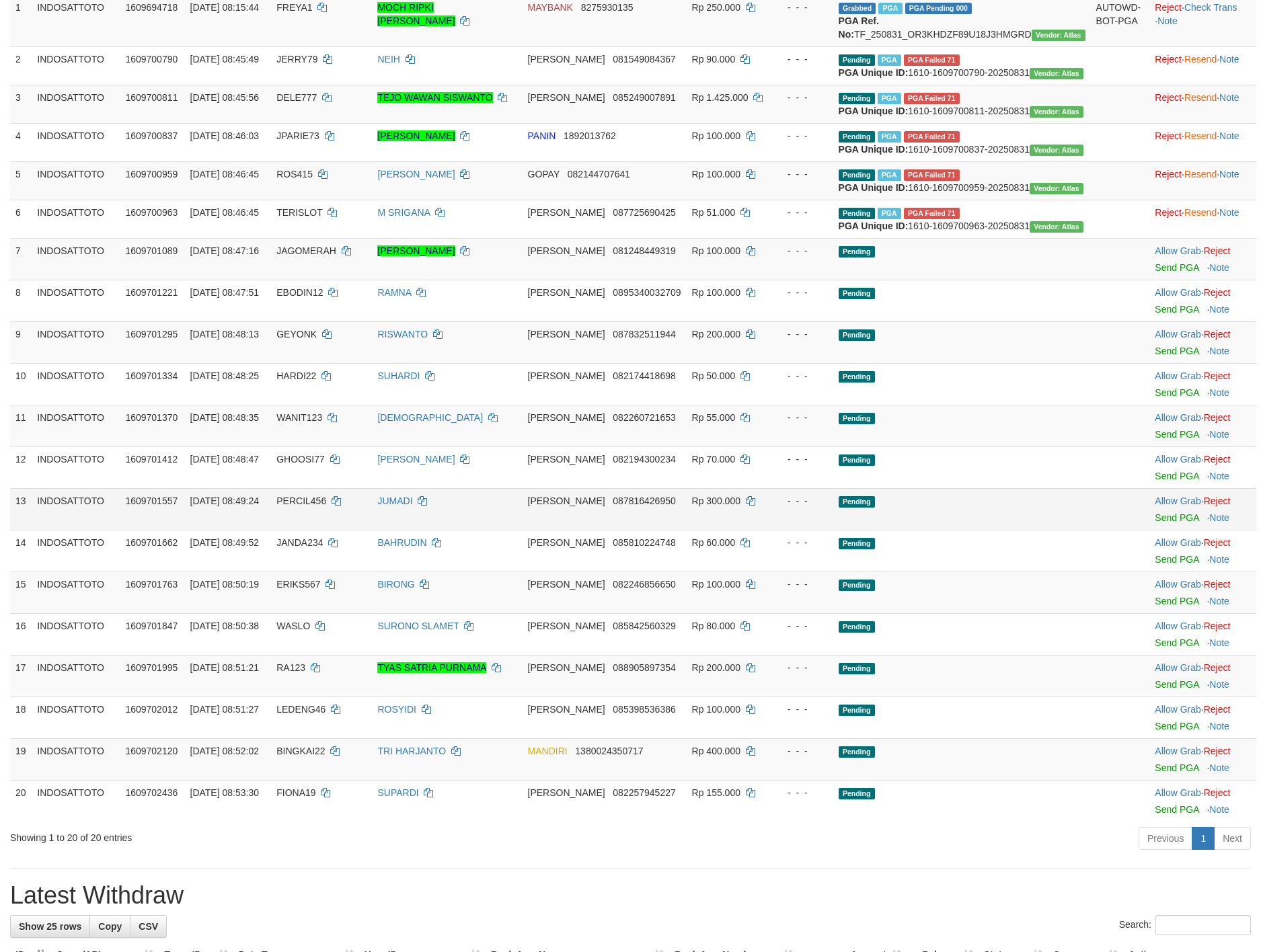
click at [1094, 530] on td at bounding box center [1120, 508] width 59 height 41
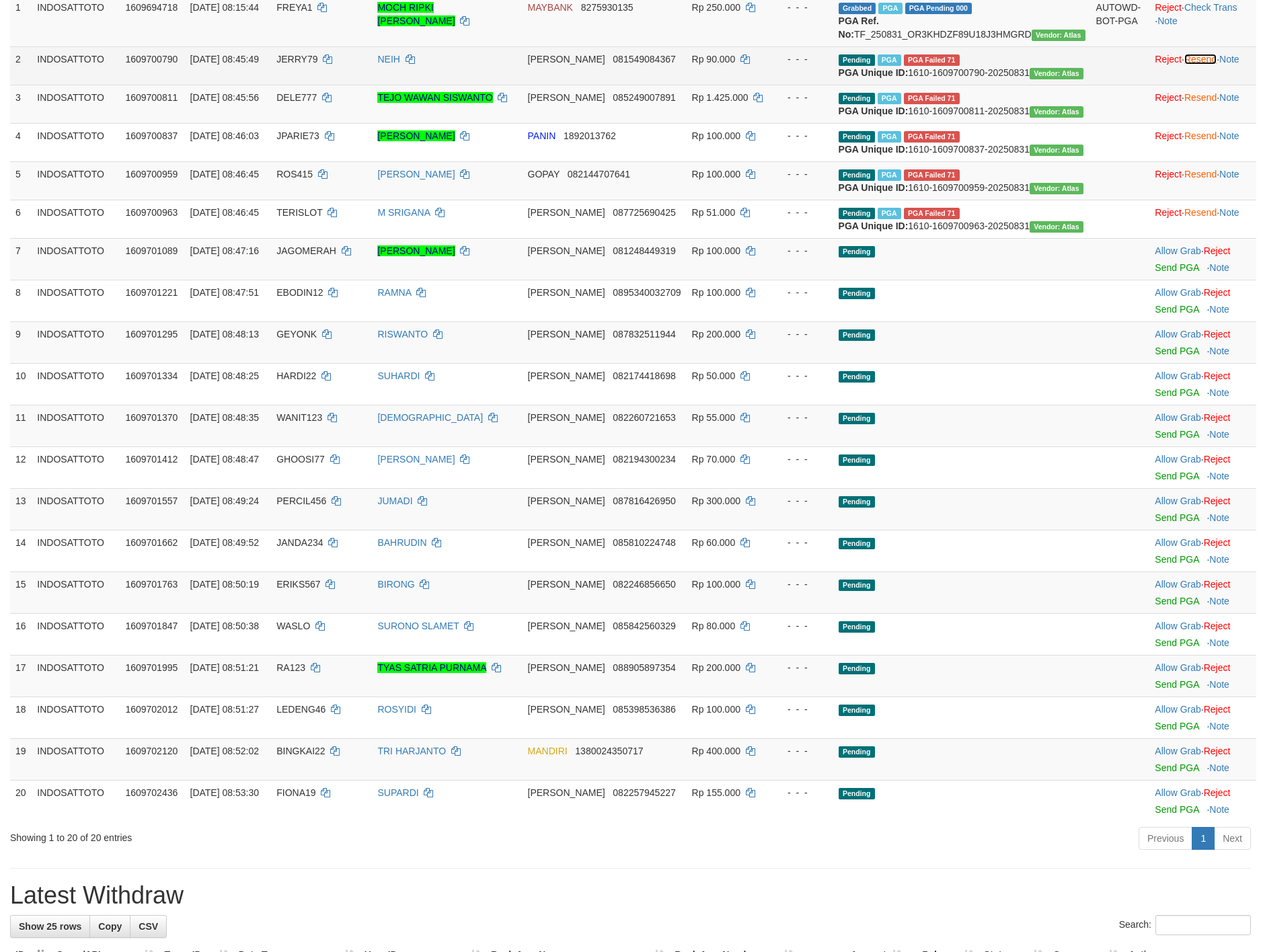
click at [1201, 65] on link "Resend" at bounding box center [1200, 59] width 32 height 11
click at [1207, 103] on link "Resend" at bounding box center [1200, 98] width 32 height 11
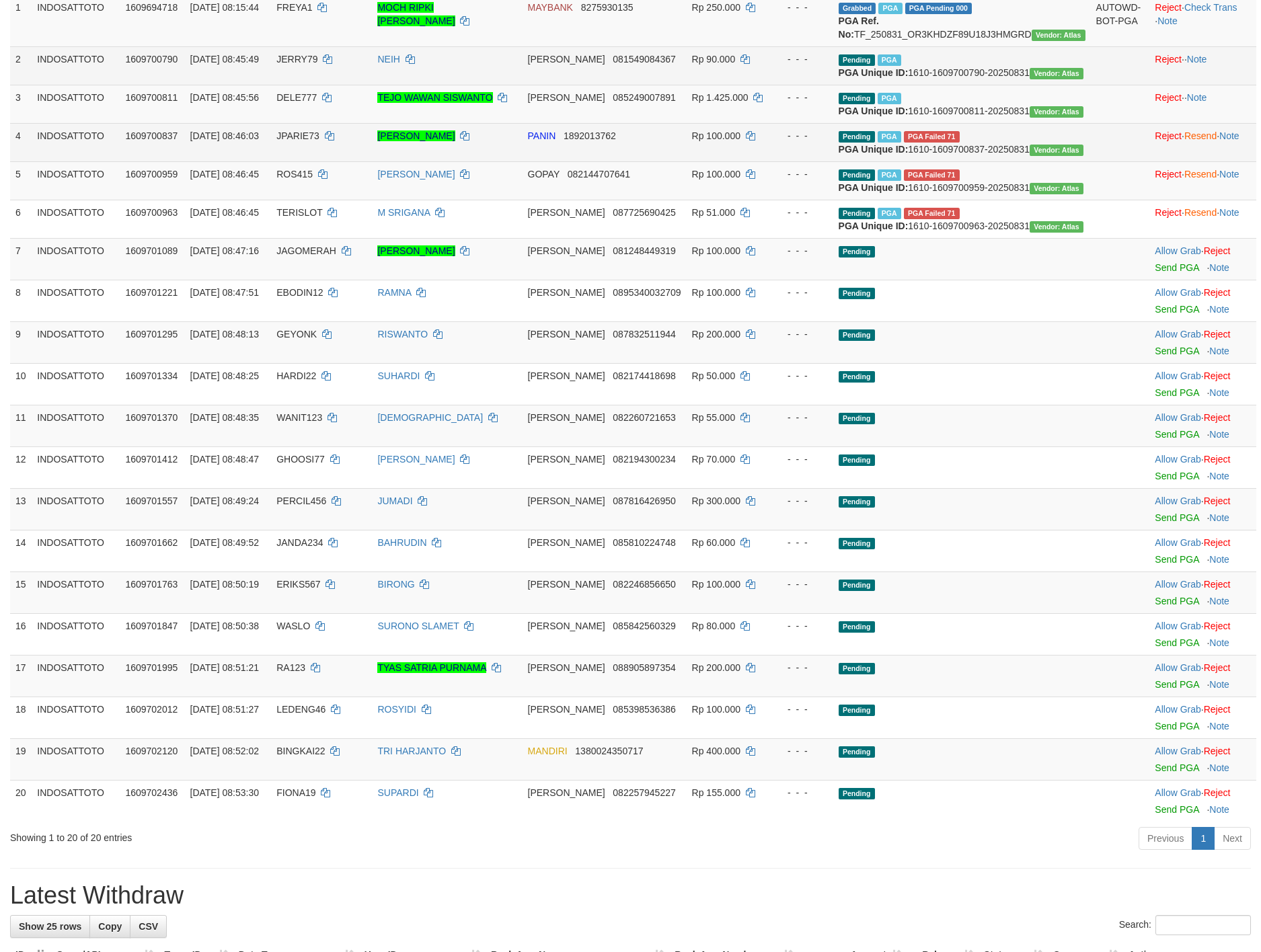
click at [1200, 162] on td "Reject · Resend · Note" at bounding box center [1202, 142] width 107 height 38
click at [1199, 141] on link "Resend" at bounding box center [1200, 136] width 32 height 11
click at [1200, 180] on link "Resend" at bounding box center [1200, 174] width 32 height 11
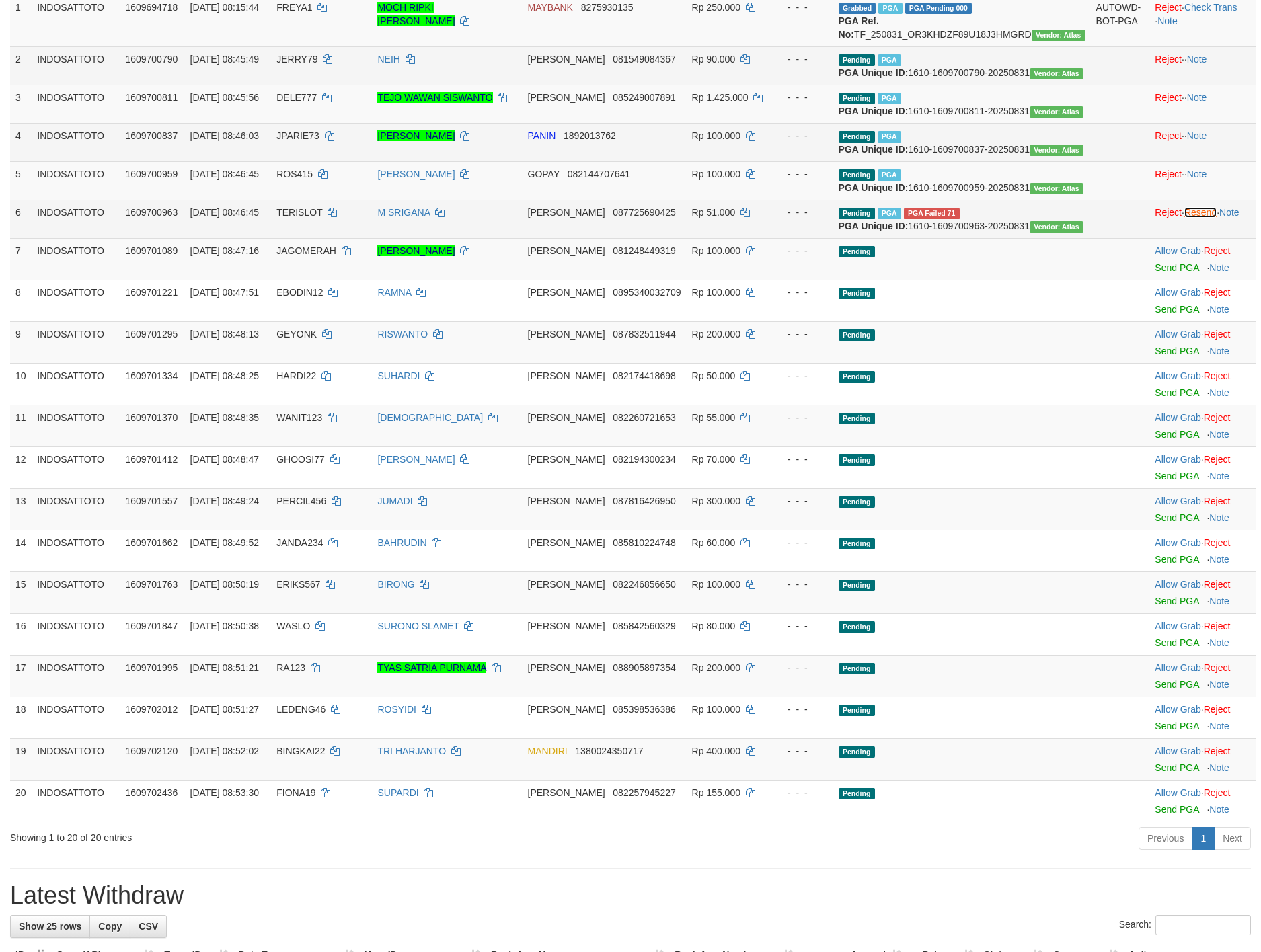
click at [1199, 218] on link "Resend" at bounding box center [1200, 212] width 32 height 11
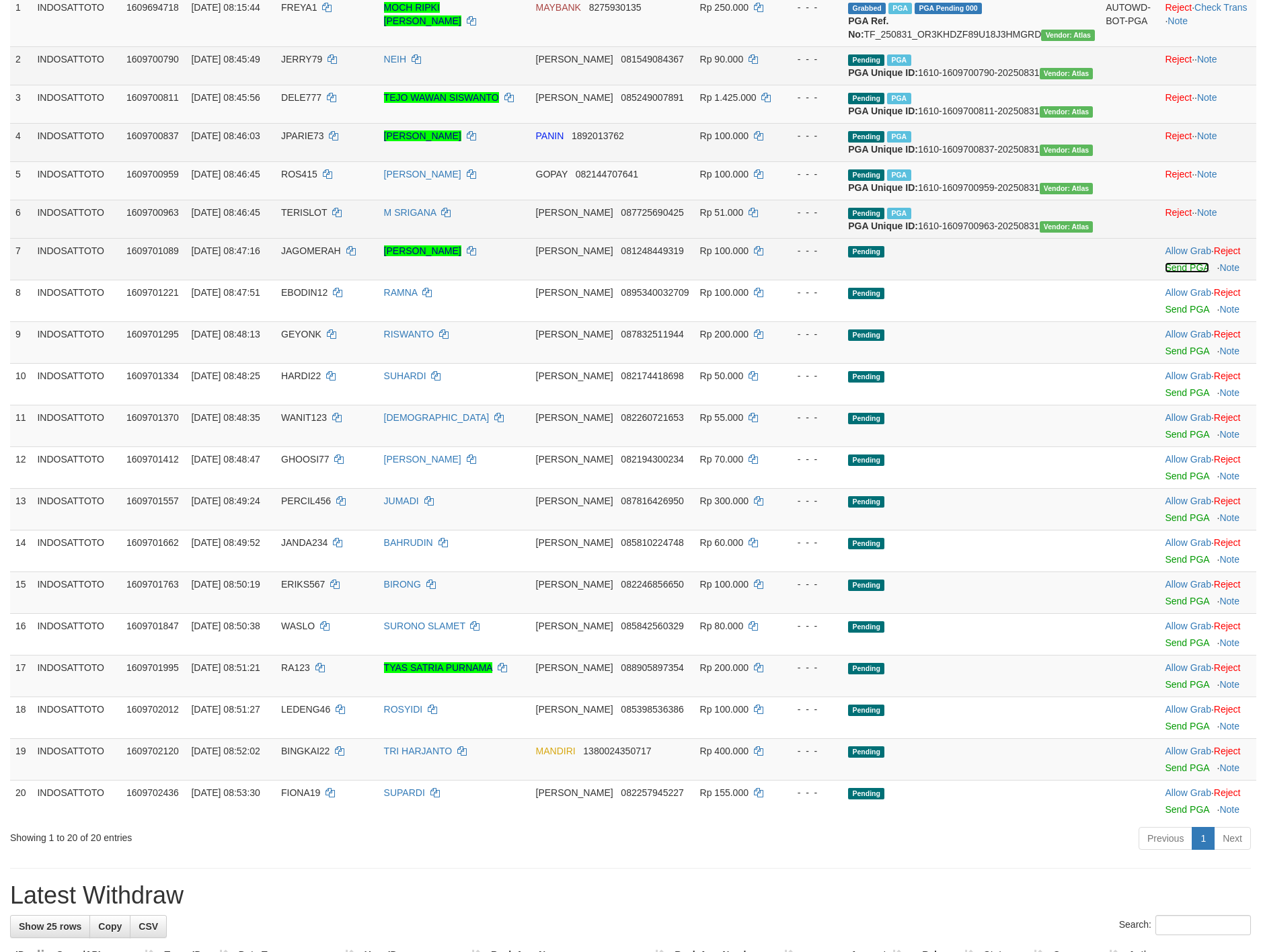
click at [1176, 273] on link "Send PGA" at bounding box center [1187, 268] width 44 height 11
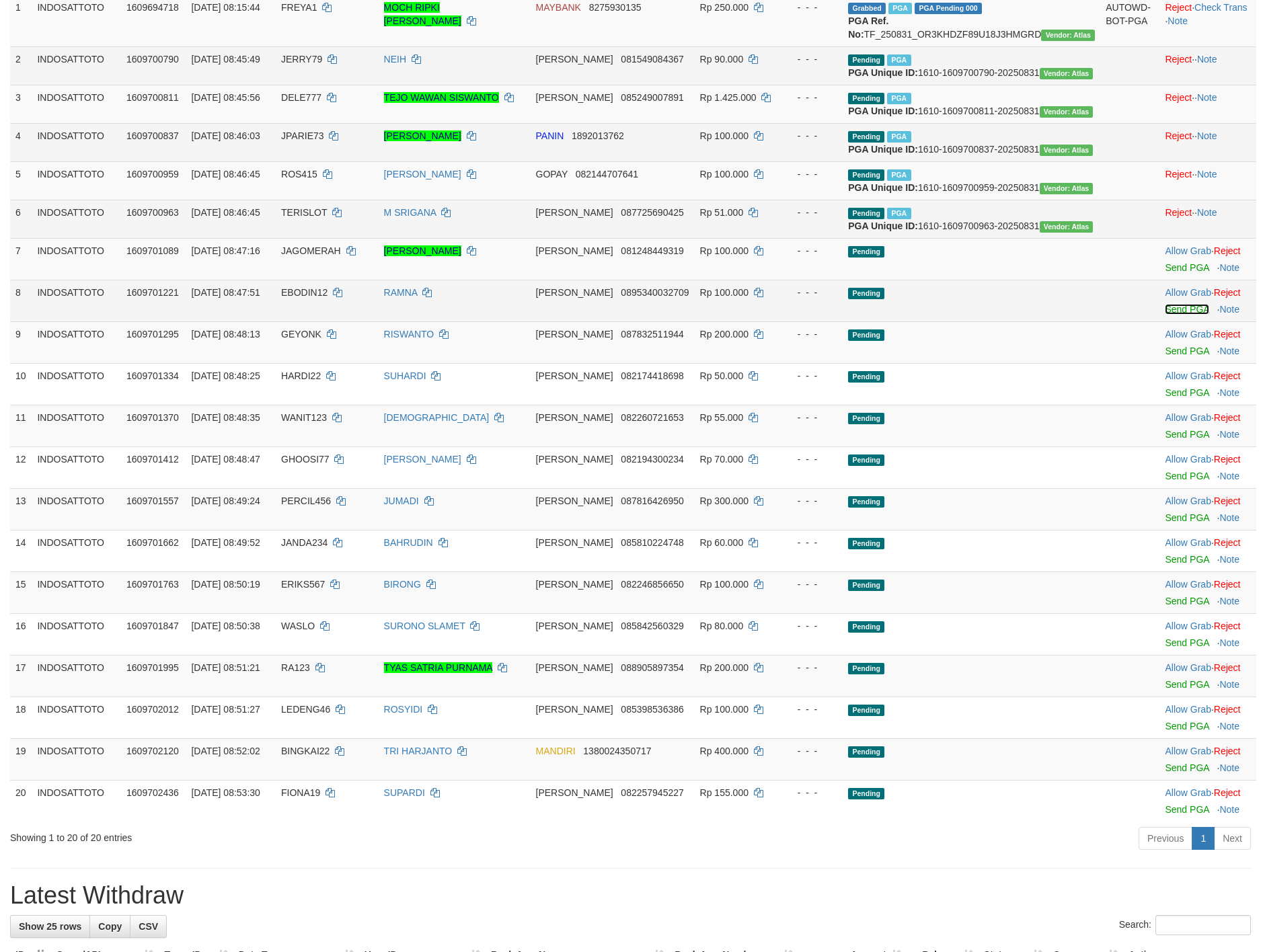
click at [1172, 315] on link "Send PGA" at bounding box center [1187, 309] width 44 height 11
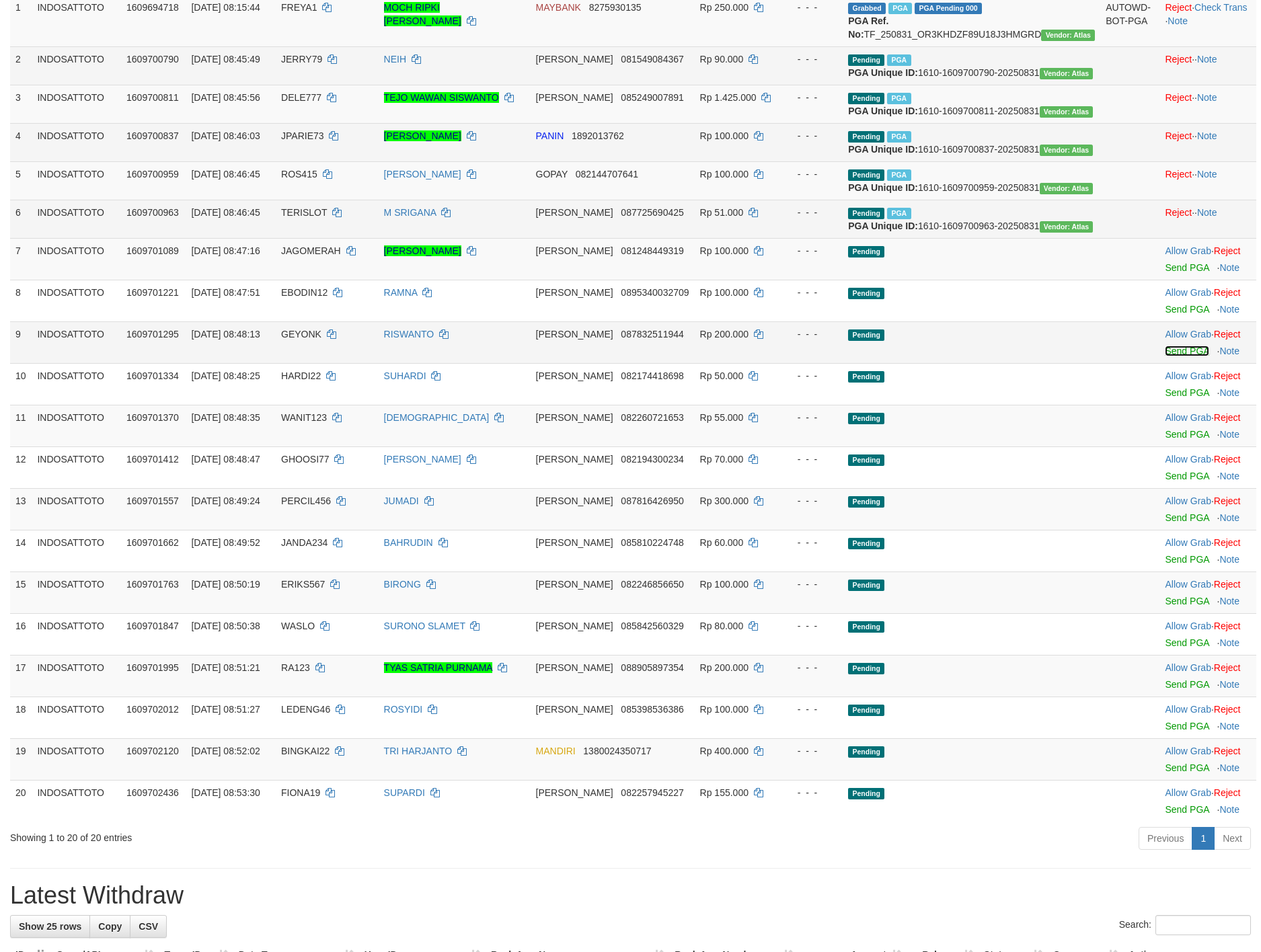
click at [1166, 356] on link "Send PGA" at bounding box center [1187, 351] width 44 height 11
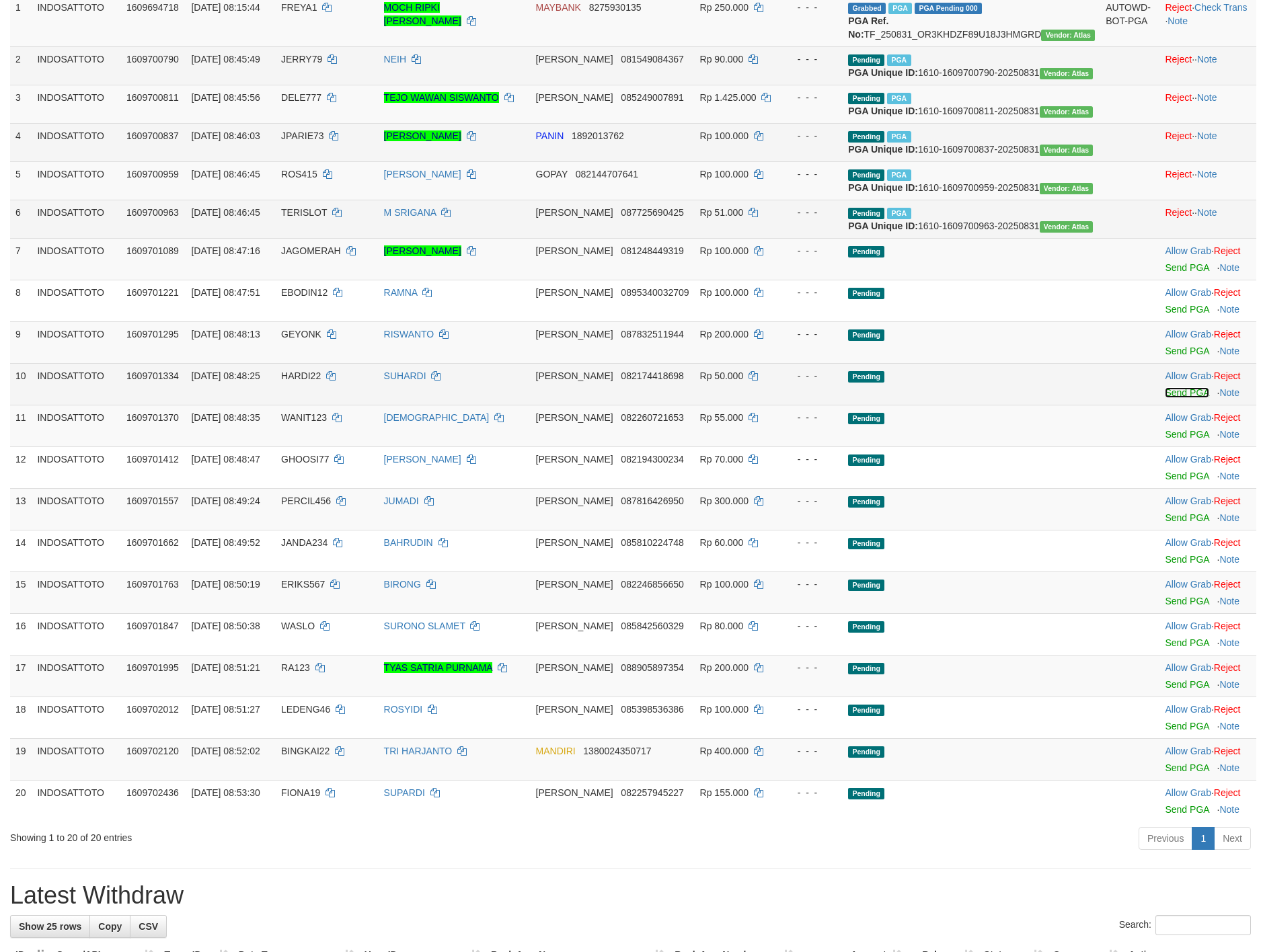
drag, startPoint x: 1166, startPoint y: 428, endPoint x: 1167, endPoint y: 474, distance: 46.0
click at [1167, 398] on link "Send PGA" at bounding box center [1187, 393] width 44 height 11
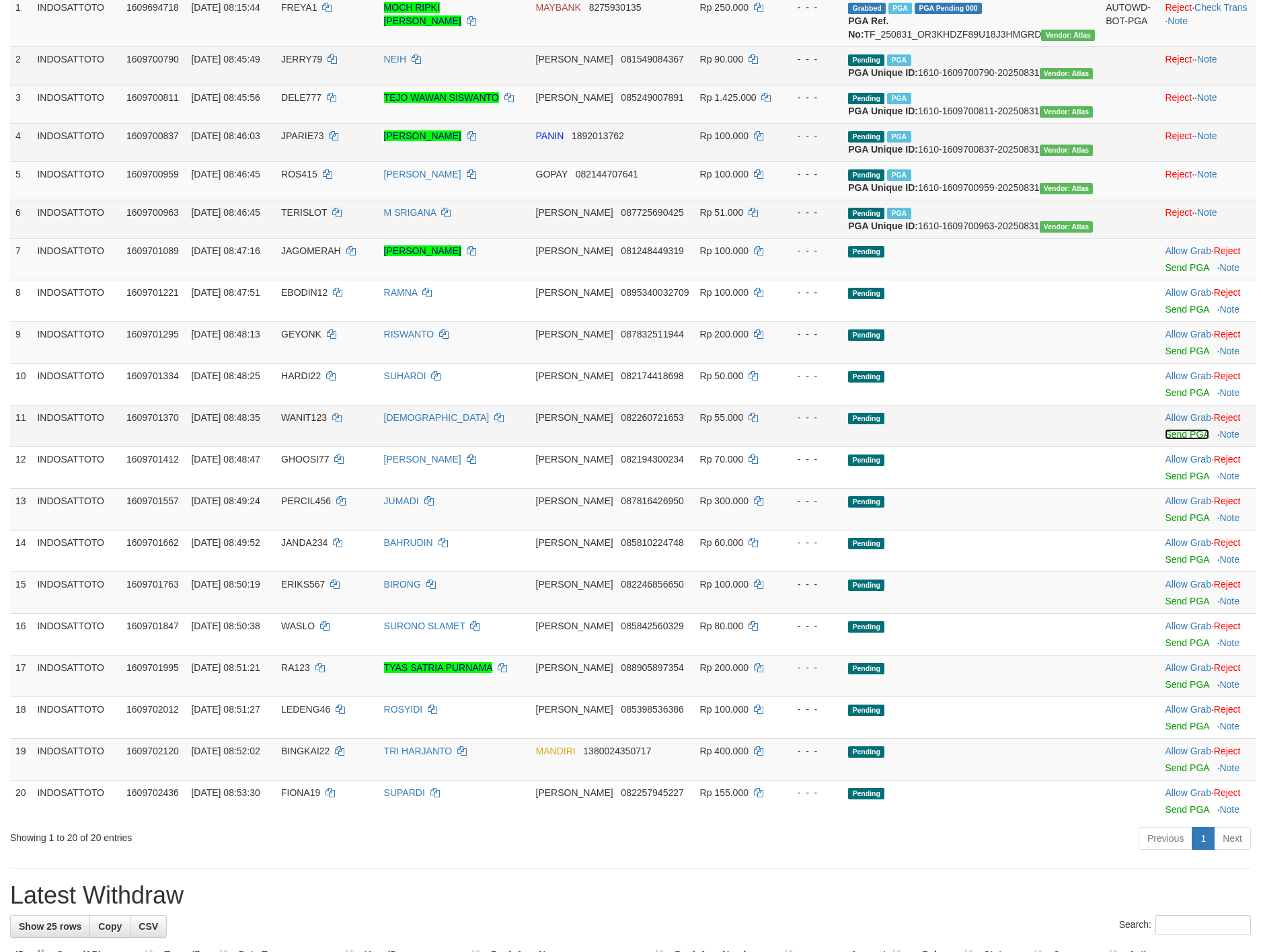
click at [1165, 440] on link "Send PGA" at bounding box center [1187, 434] width 44 height 11
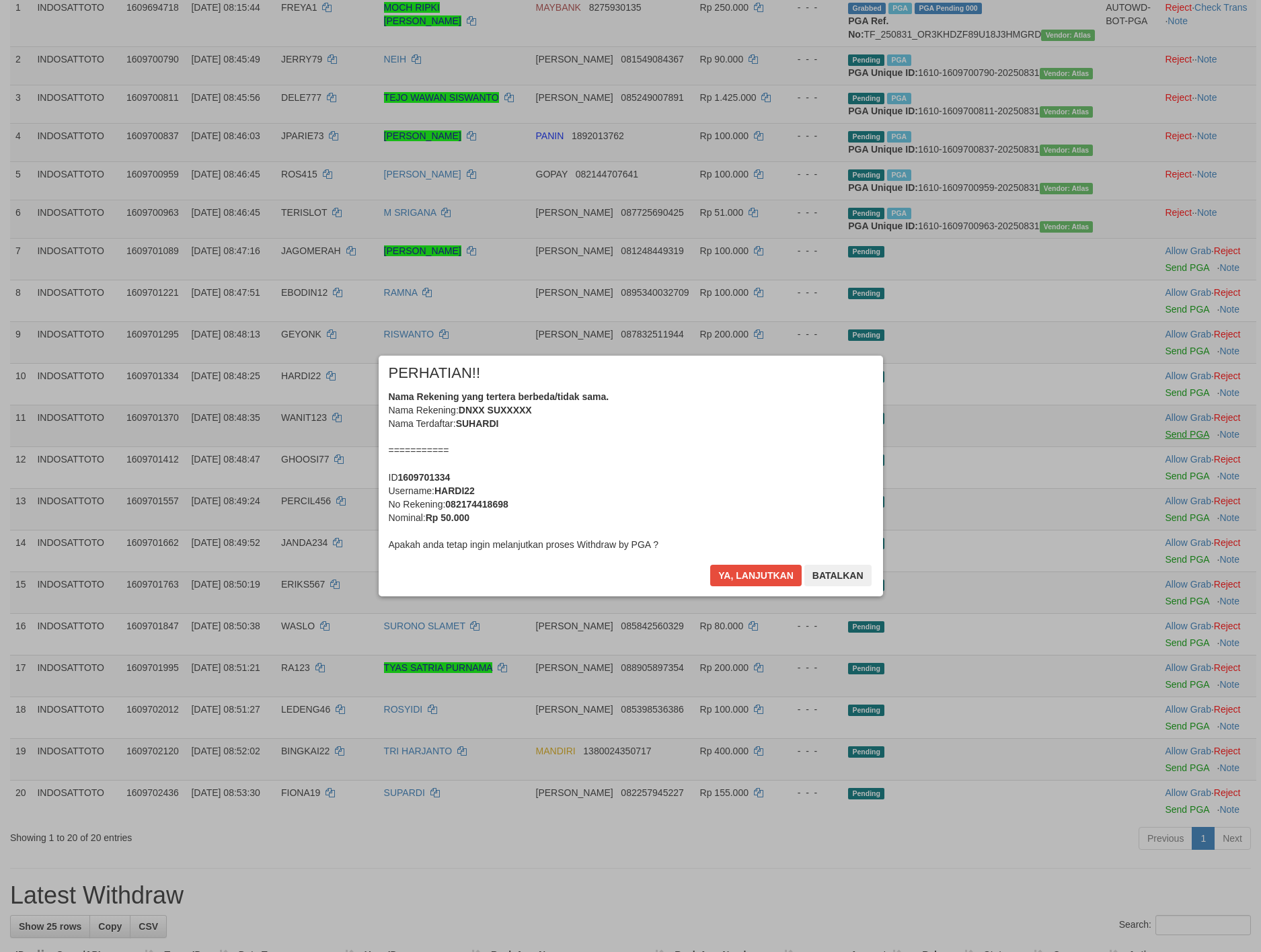
click at [1158, 569] on div "× PERHATIAN!! Nama Rekening yang tertera berbeda/tidak sama. Nama Rekening: DNX…" at bounding box center [630, 476] width 1261 height 294
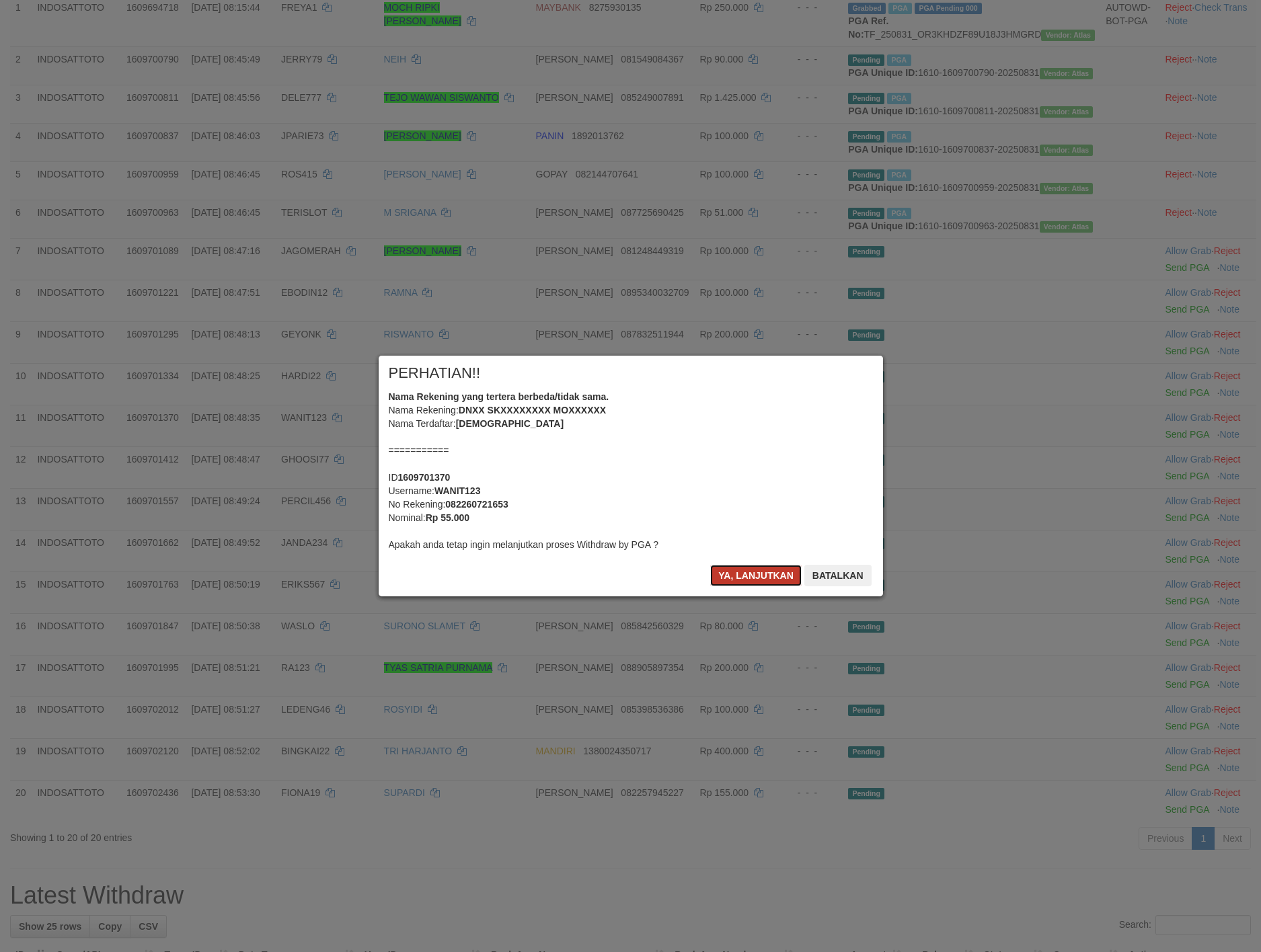
click at [754, 577] on button "Ya, lanjutkan" at bounding box center [755, 576] width 91 height 22
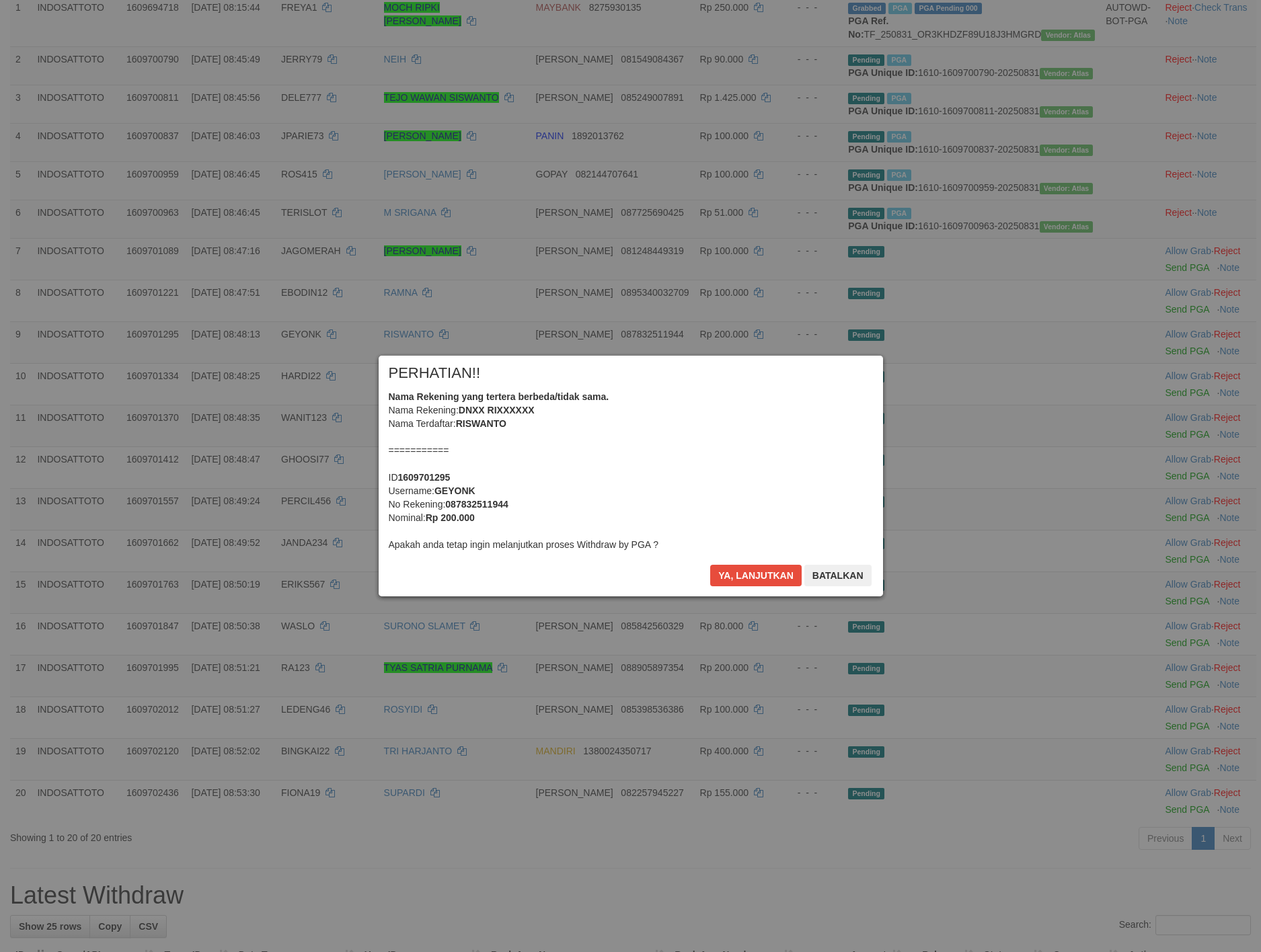
click at [754, 577] on div "× PERHATIAN!! Nama Rekening yang tertera berbeda/tidak sama. Nama Rekening: DNX…" at bounding box center [631, 476] width 525 height 241
click at [754, 577] on button "Ya, lanjutkan" at bounding box center [755, 576] width 91 height 22
click at [754, 577] on div "× PERHATIAN!! Nama Rekening yang tertera berbeda/tidak sama. Nama Rekening: DNX…" at bounding box center [631, 476] width 525 height 241
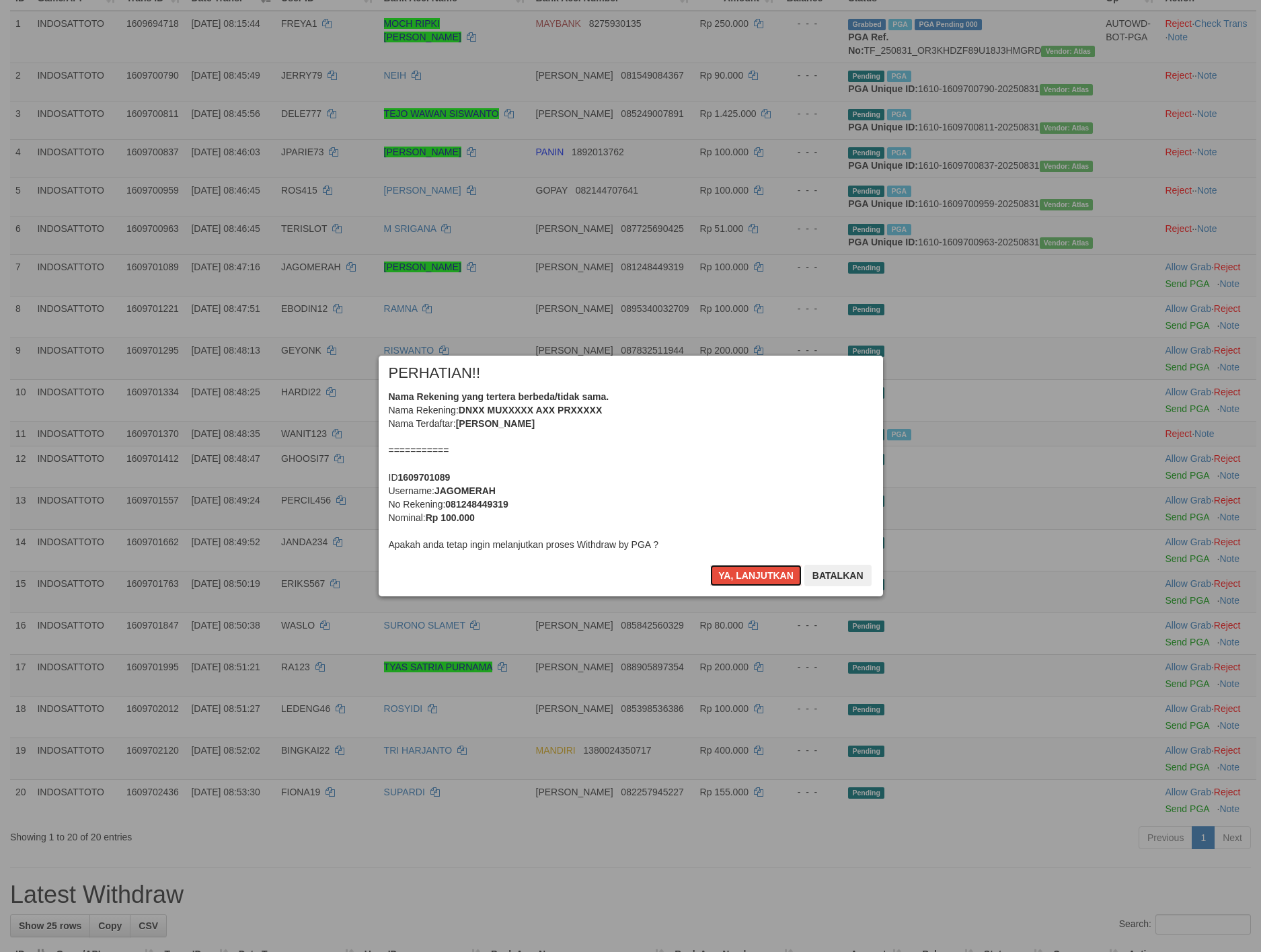
click at [754, 577] on button "Ya, lanjutkan" at bounding box center [755, 576] width 91 height 22
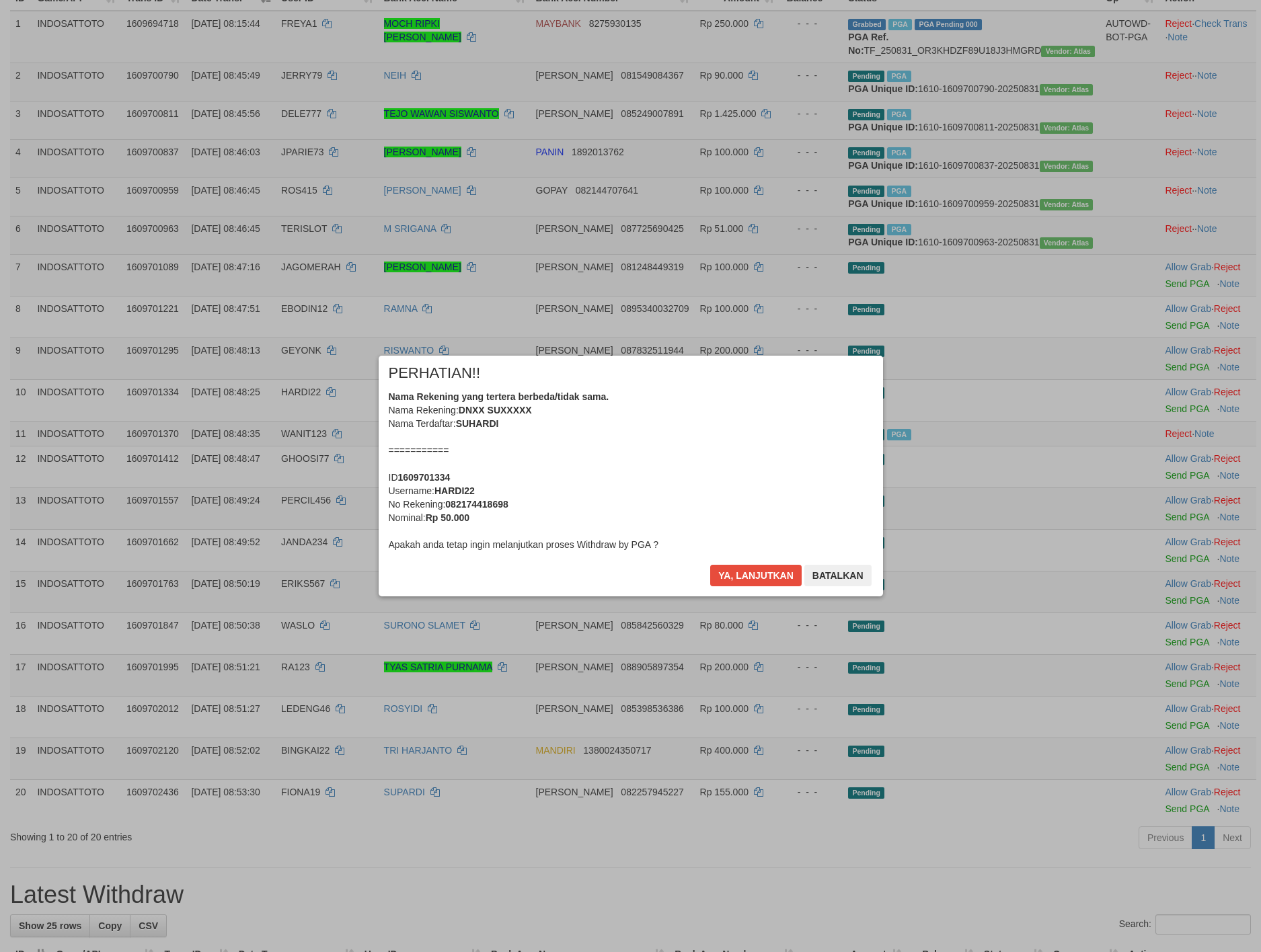
click at [754, 577] on div "× PERHATIAN!! Nama Rekening yang tertera berbeda/tidak sama. Nama Rekening: DNX…" at bounding box center [631, 476] width 525 height 241
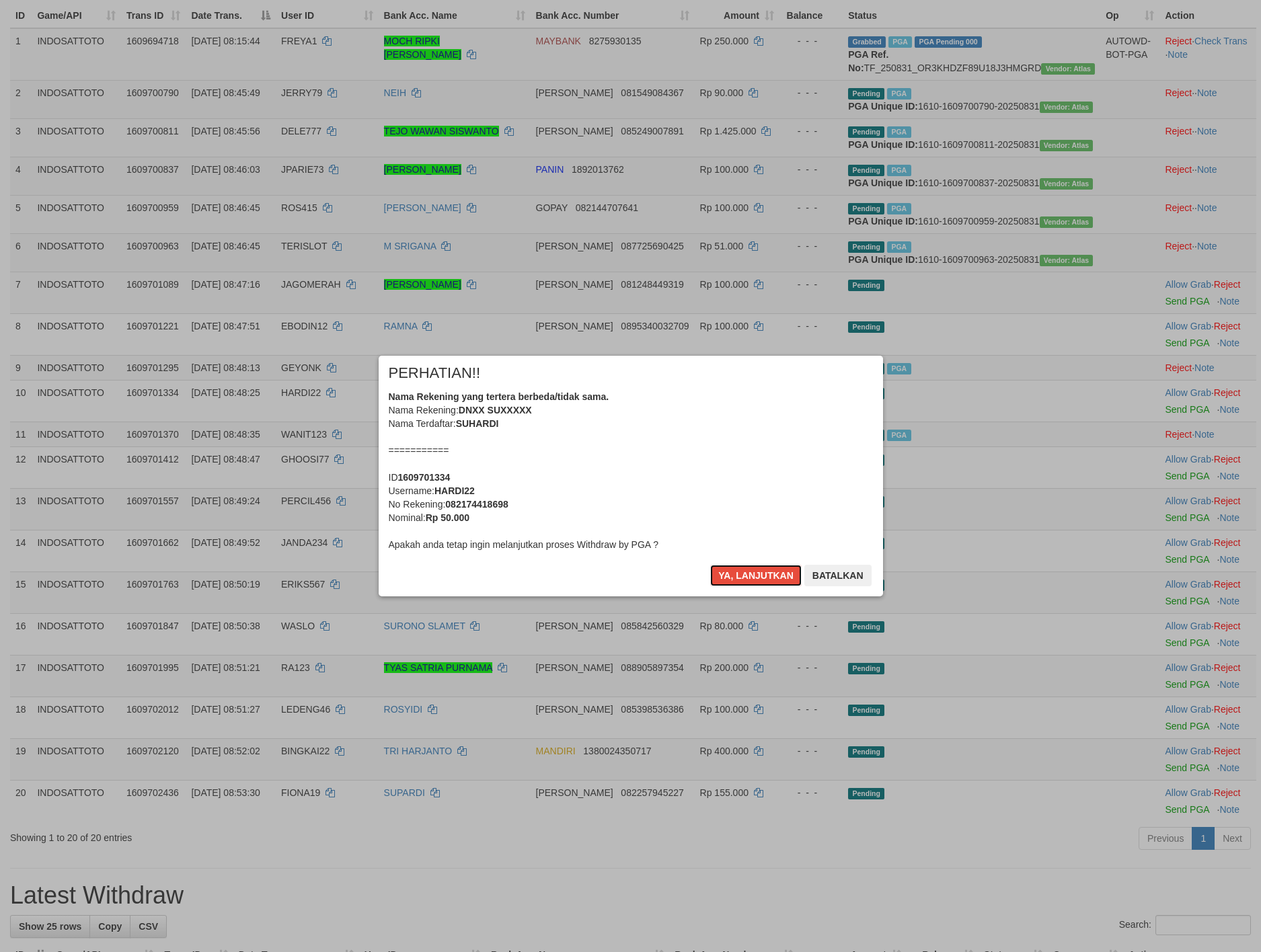
click at [754, 577] on button "Ya, lanjutkan" at bounding box center [755, 576] width 91 height 22
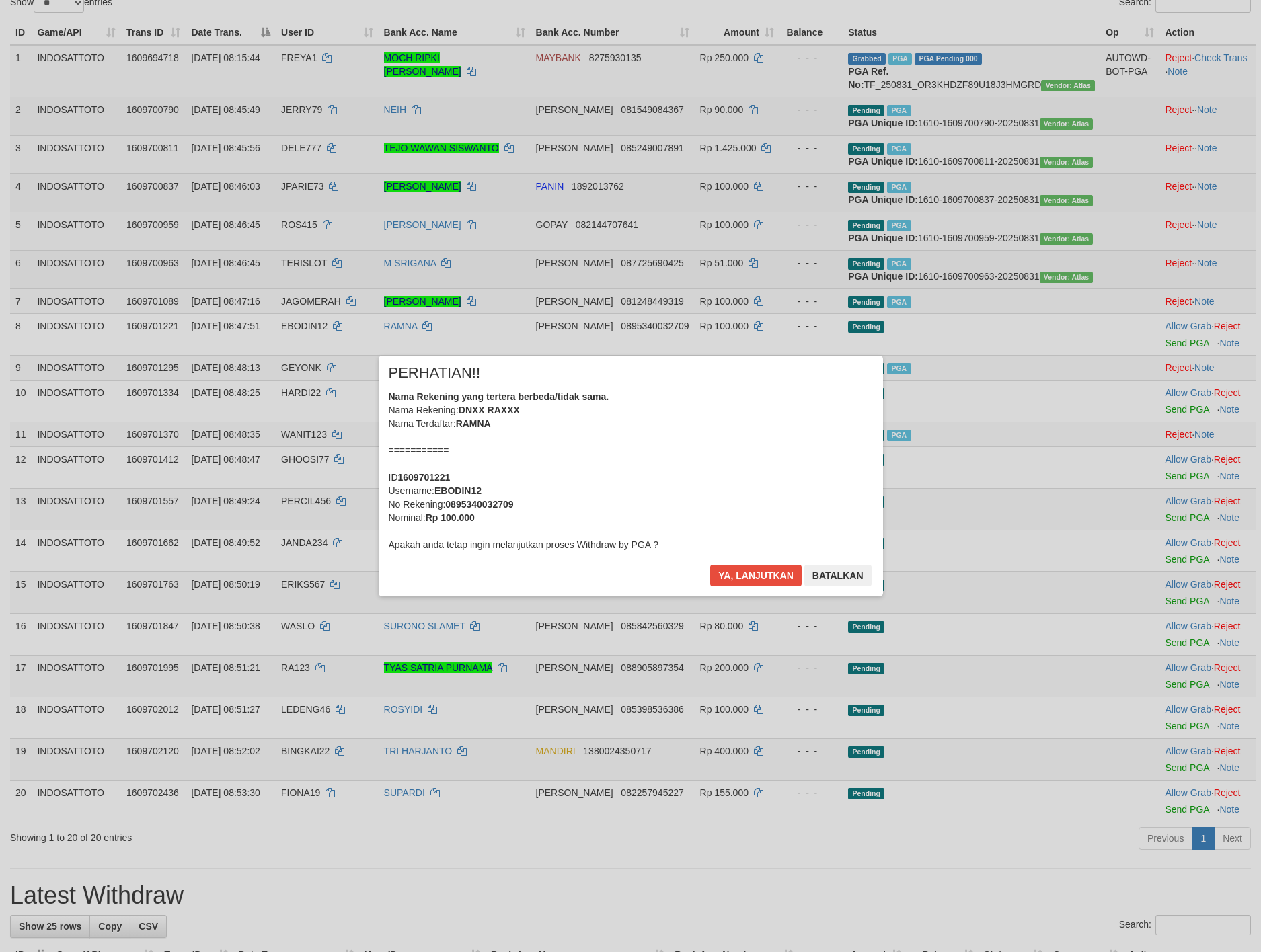
click at [754, 577] on div "× PERHATIAN!! Nama Rekening yang tertera berbeda/tidak sama. Nama Rekening: DNX…" at bounding box center [631, 476] width 525 height 241
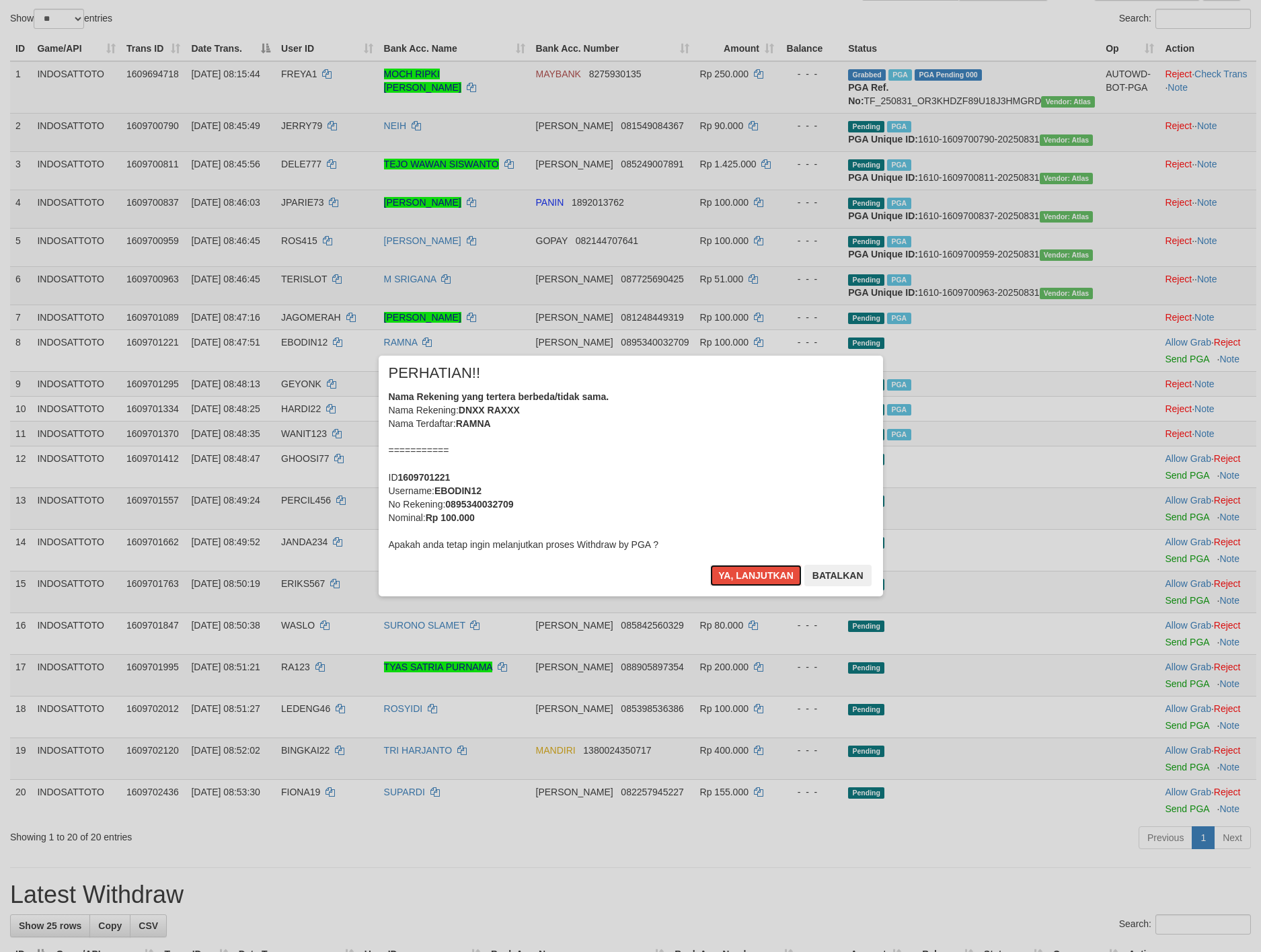
click at [754, 577] on button "Ya, lanjutkan" at bounding box center [755, 576] width 91 height 22
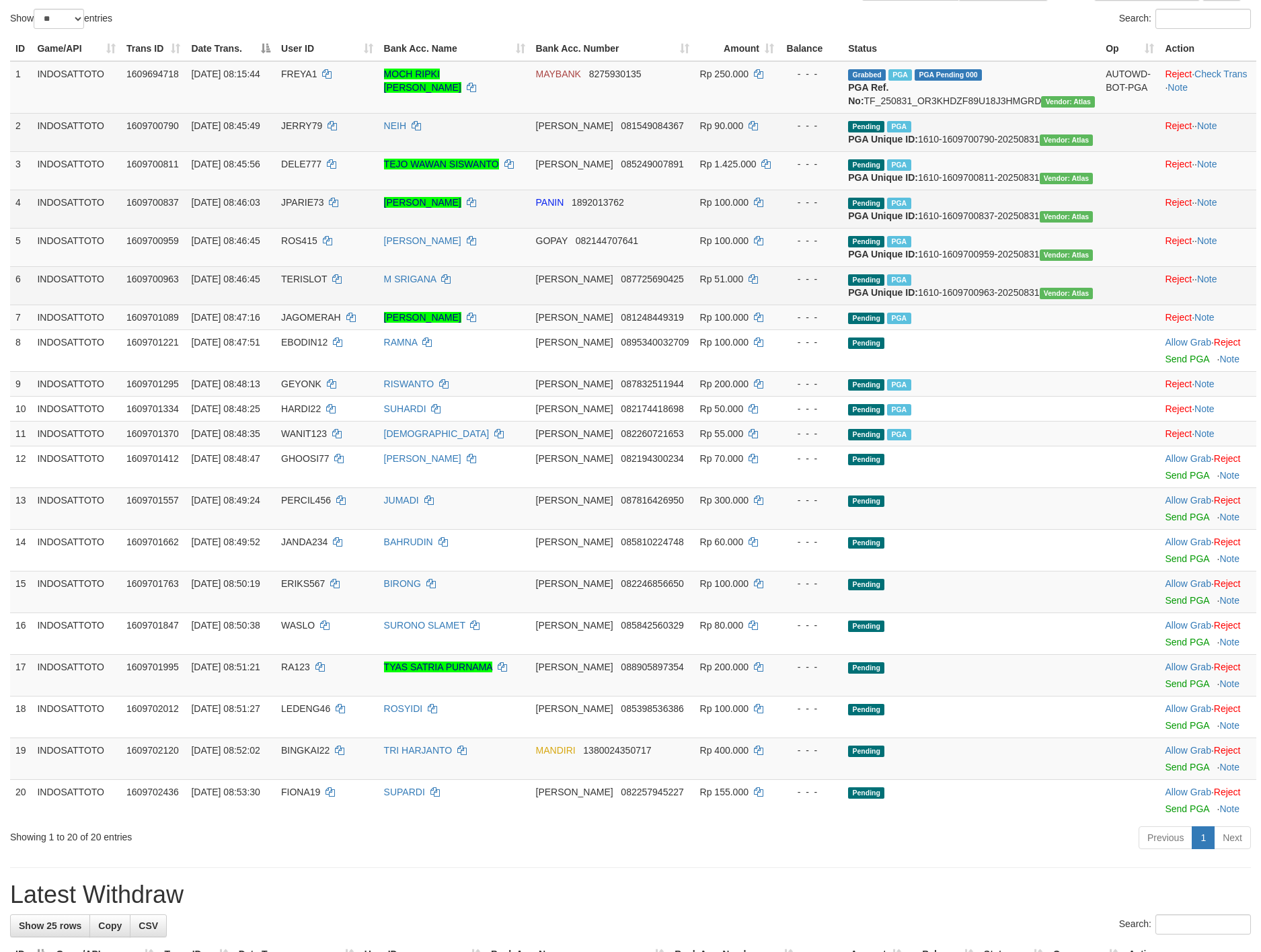
click at [754, 577] on div "× PERHATIAN!! Nama Rekening yang tertera berbeda/tidak sama. Nama Rekening: DNX…" at bounding box center [631, 476] width 525 height 241
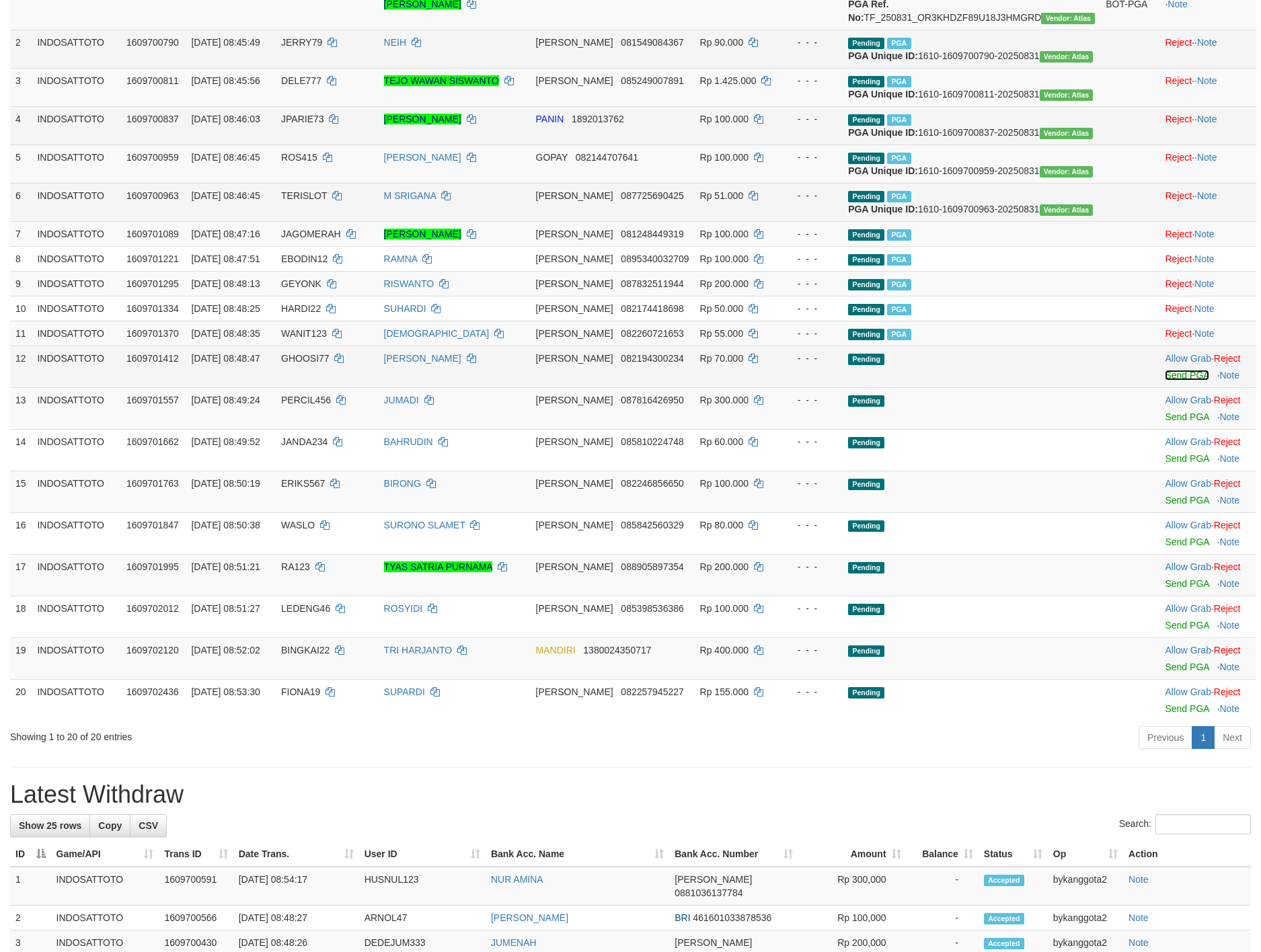
click at [1174, 380] on link "Send PGA" at bounding box center [1187, 376] width 44 height 11
click at [1169, 471] on td "Allow Grab · Reject Send PGA · Note" at bounding box center [1208, 449] width 97 height 41
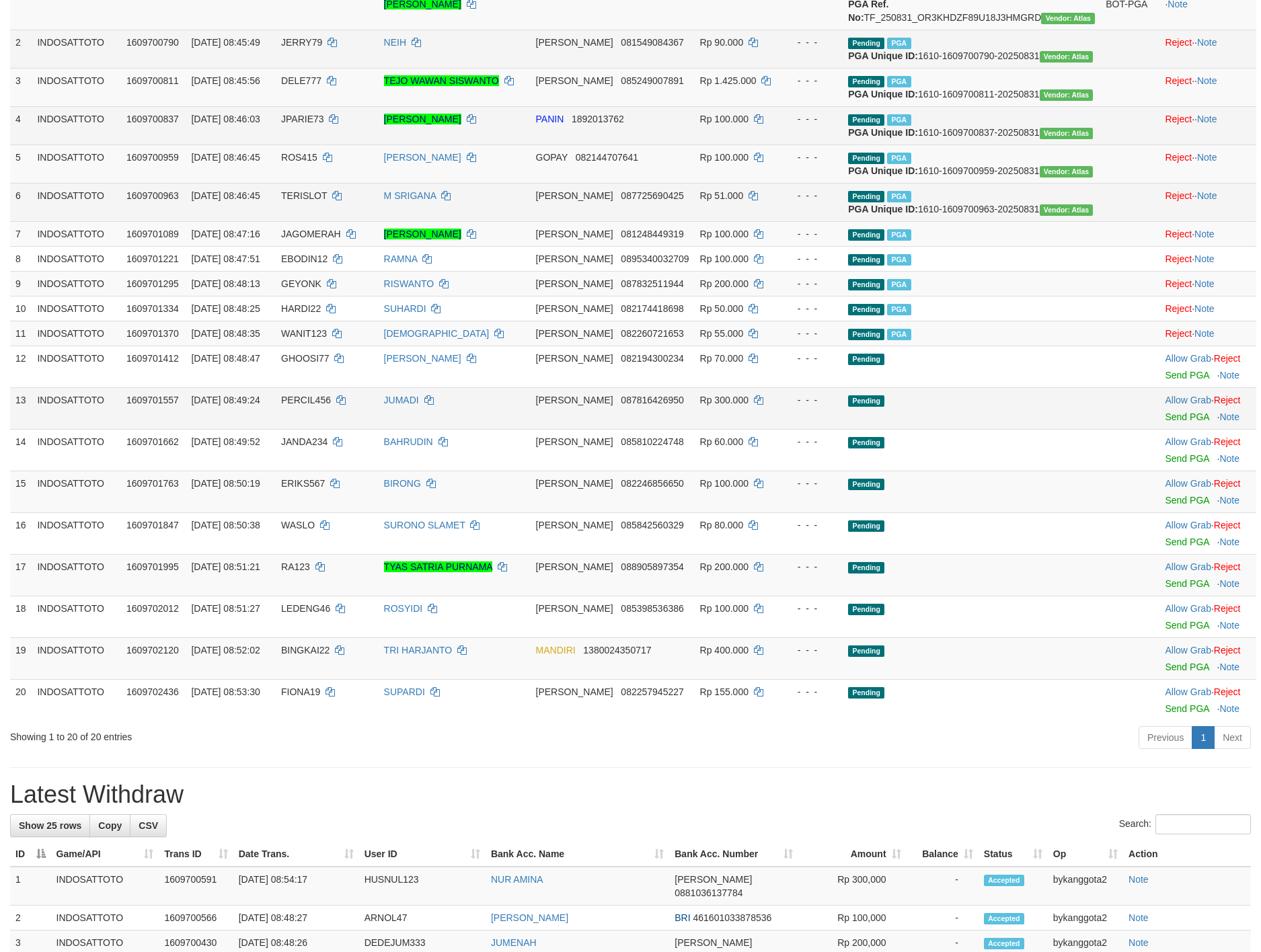
click at [1166, 429] on td "Allow Grab · Reject Send PGA · Note" at bounding box center [1208, 408] width 97 height 41
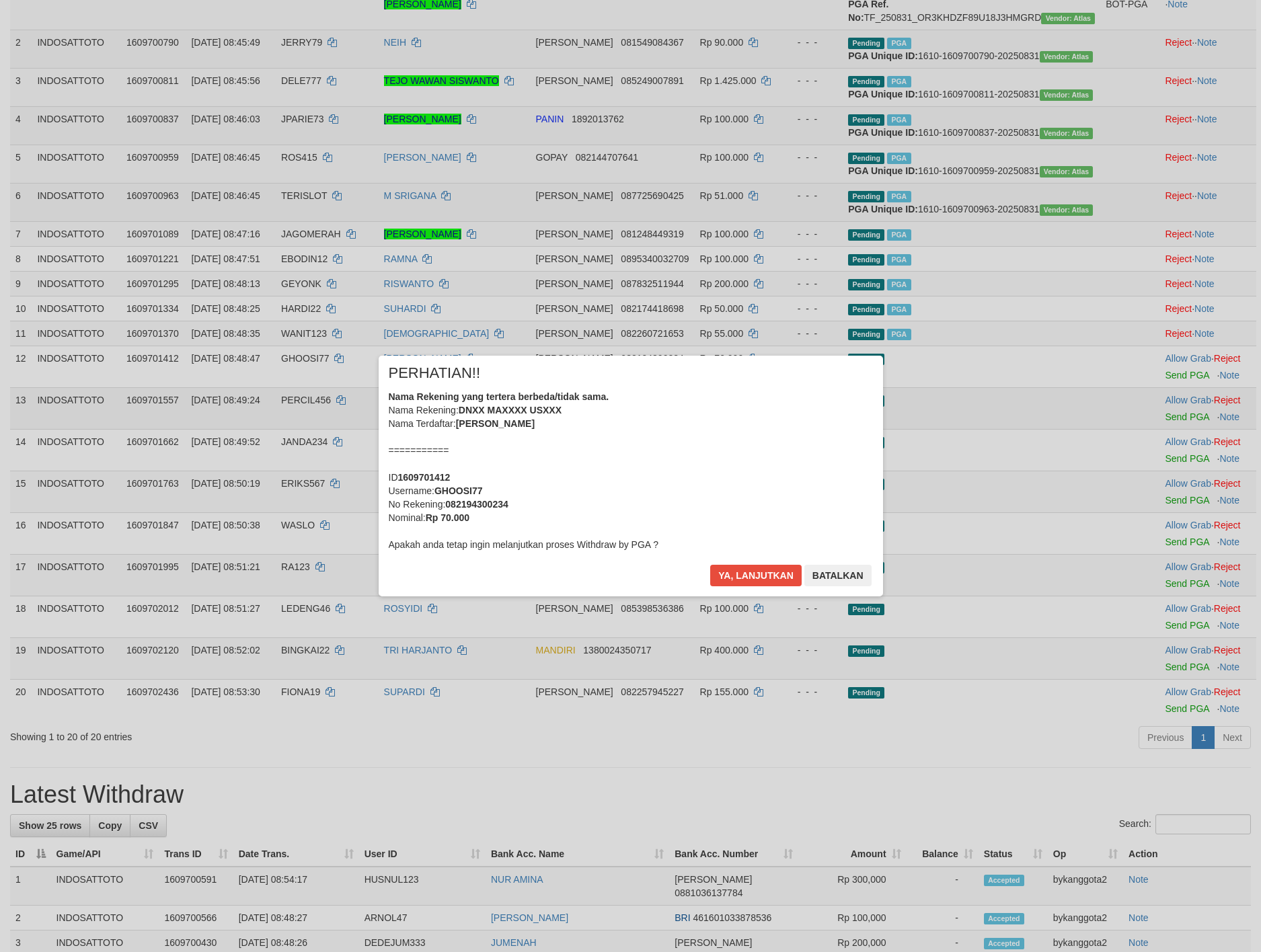
click at [1165, 497] on div "× PERHATIAN!! Nama Rekening yang tertera berbeda/tidak sama. Nama Rekening: DNX…" at bounding box center [630, 476] width 1261 height 294
click at [743, 561] on div "× PERHATIAN!! Nama Rekening yang tertera berbeda/tidak sama. Nama Rekening: DNX…" at bounding box center [631, 476] width 504 height 241
click at [749, 568] on button "Ya, lanjutkan" at bounding box center [755, 576] width 91 height 22
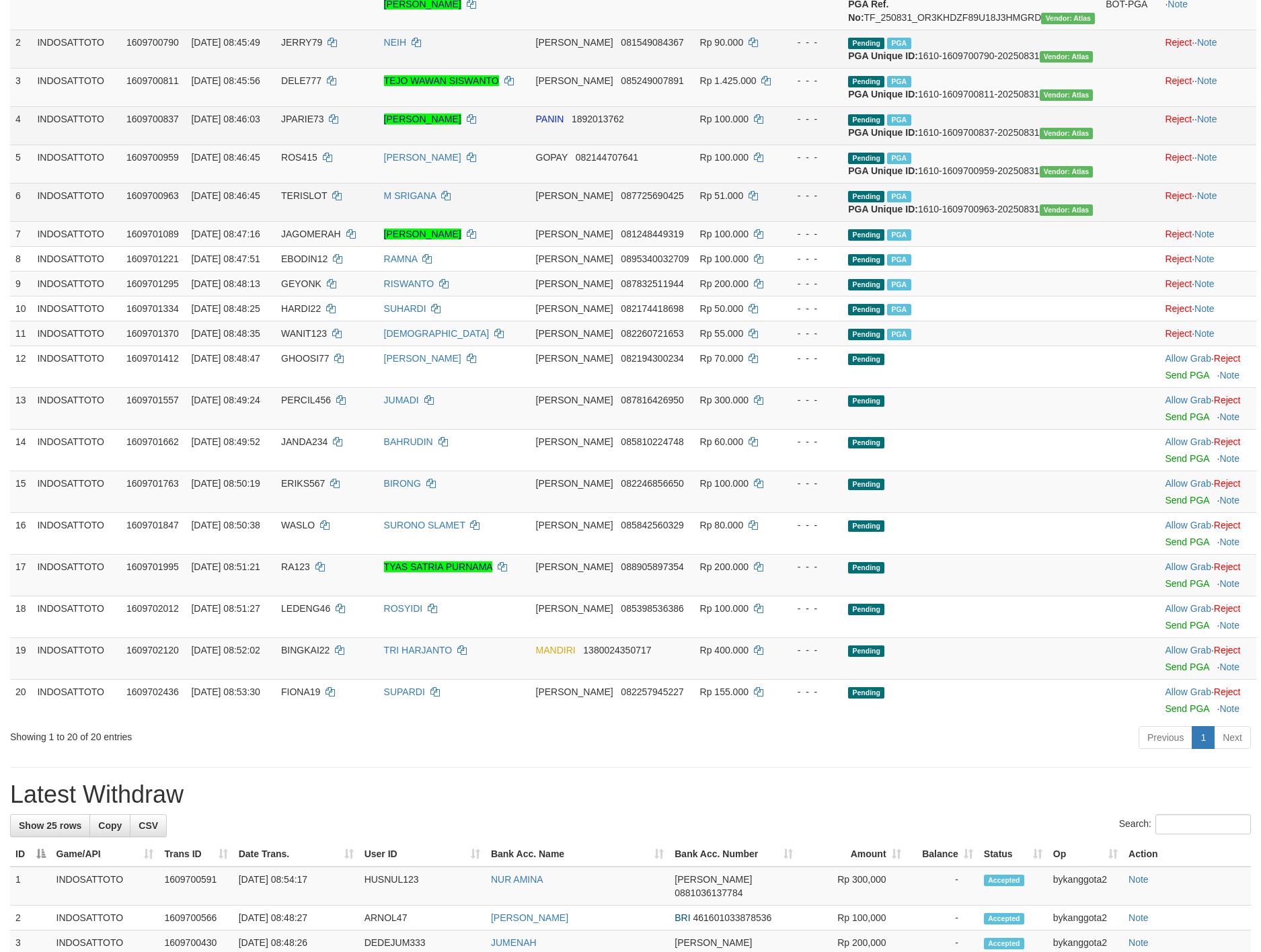
click at [754, 569] on div "× PERHATIAN!! Nama Rekening yang tertera berbeda/tidak sama. Nama Rekening: DNX…" at bounding box center [631, 476] width 525 height 241
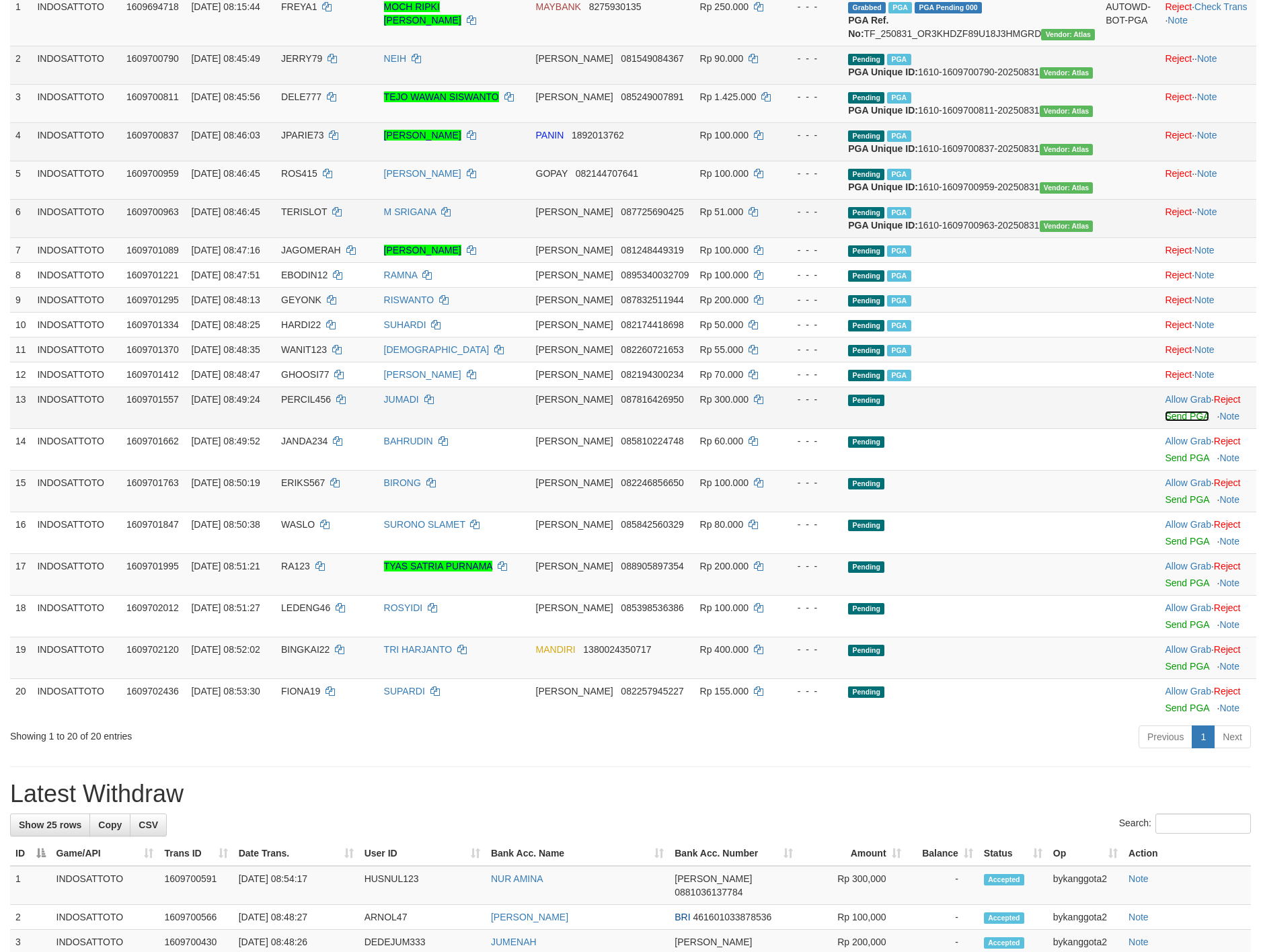
click at [1165, 422] on link "Send PGA" at bounding box center [1187, 416] width 44 height 11
click at [1160, 470] on td "Allow Grab · Reject Send PGA · Note" at bounding box center [1208, 449] width 97 height 41
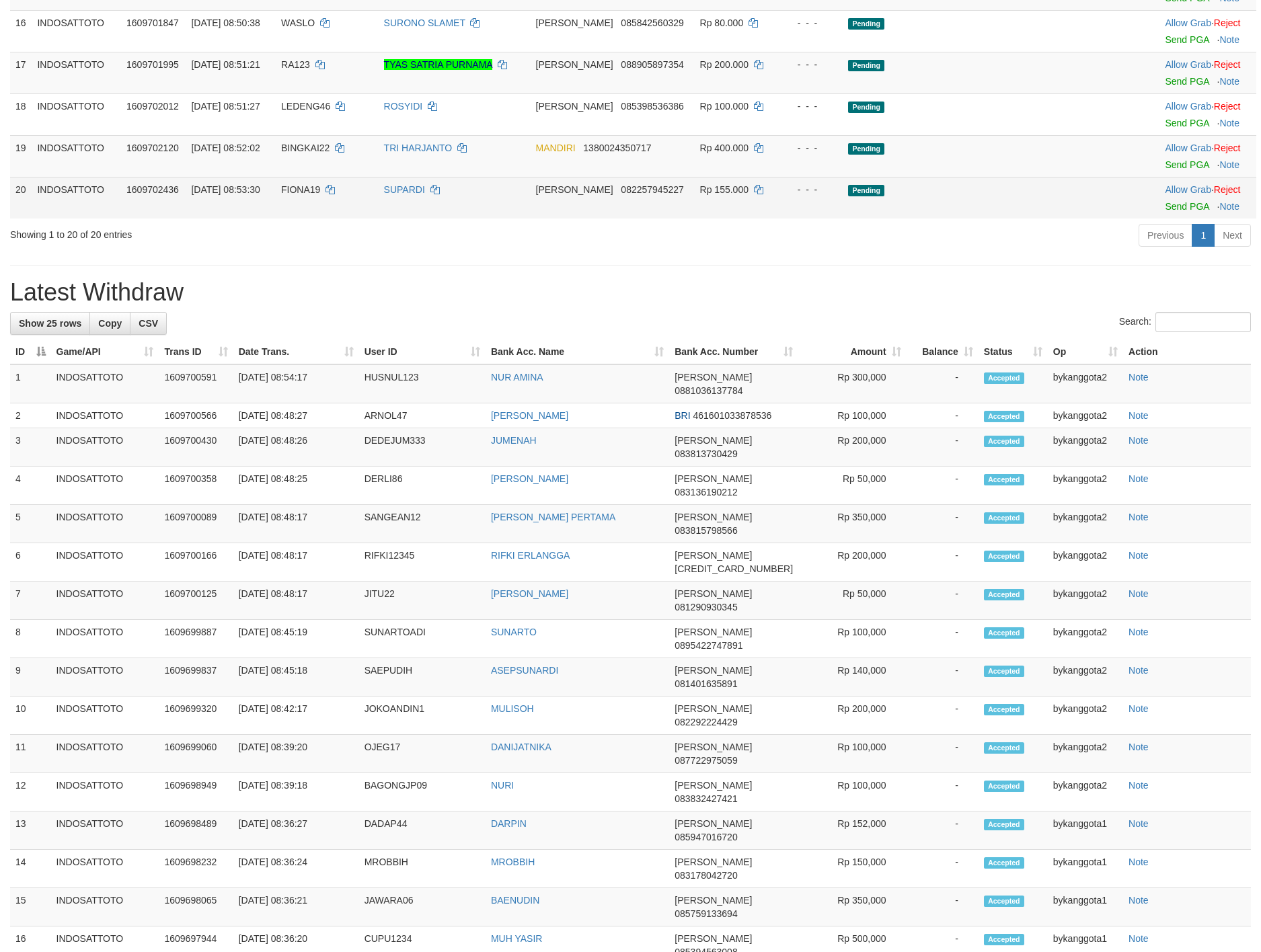
scroll to position [497, 0]
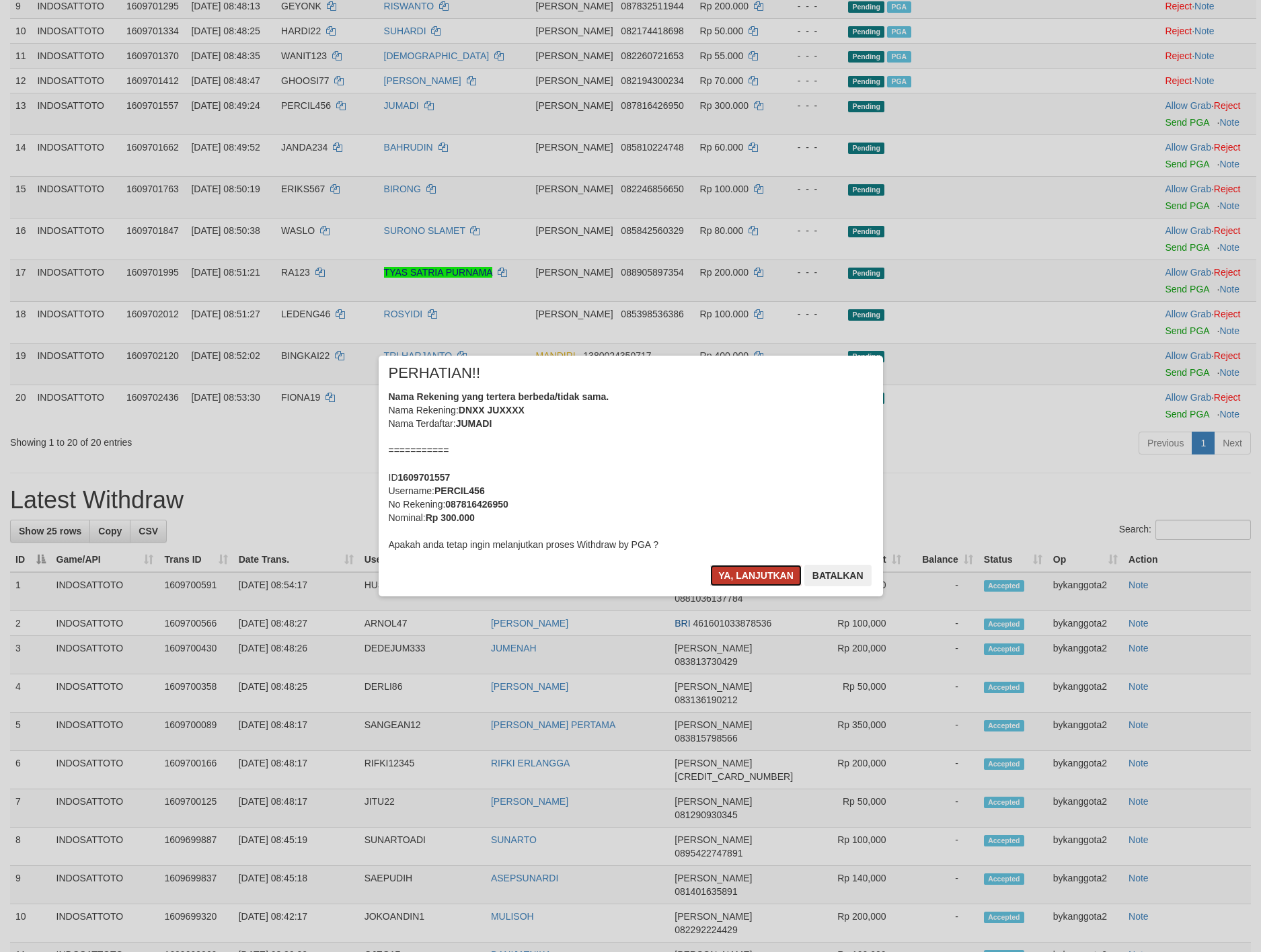
click at [754, 568] on button "Ya, lanjutkan" at bounding box center [755, 576] width 91 height 22
click at [754, 568] on div "Ya, lanjutkan Batalkan" at bounding box center [790, 580] width 163 height 31
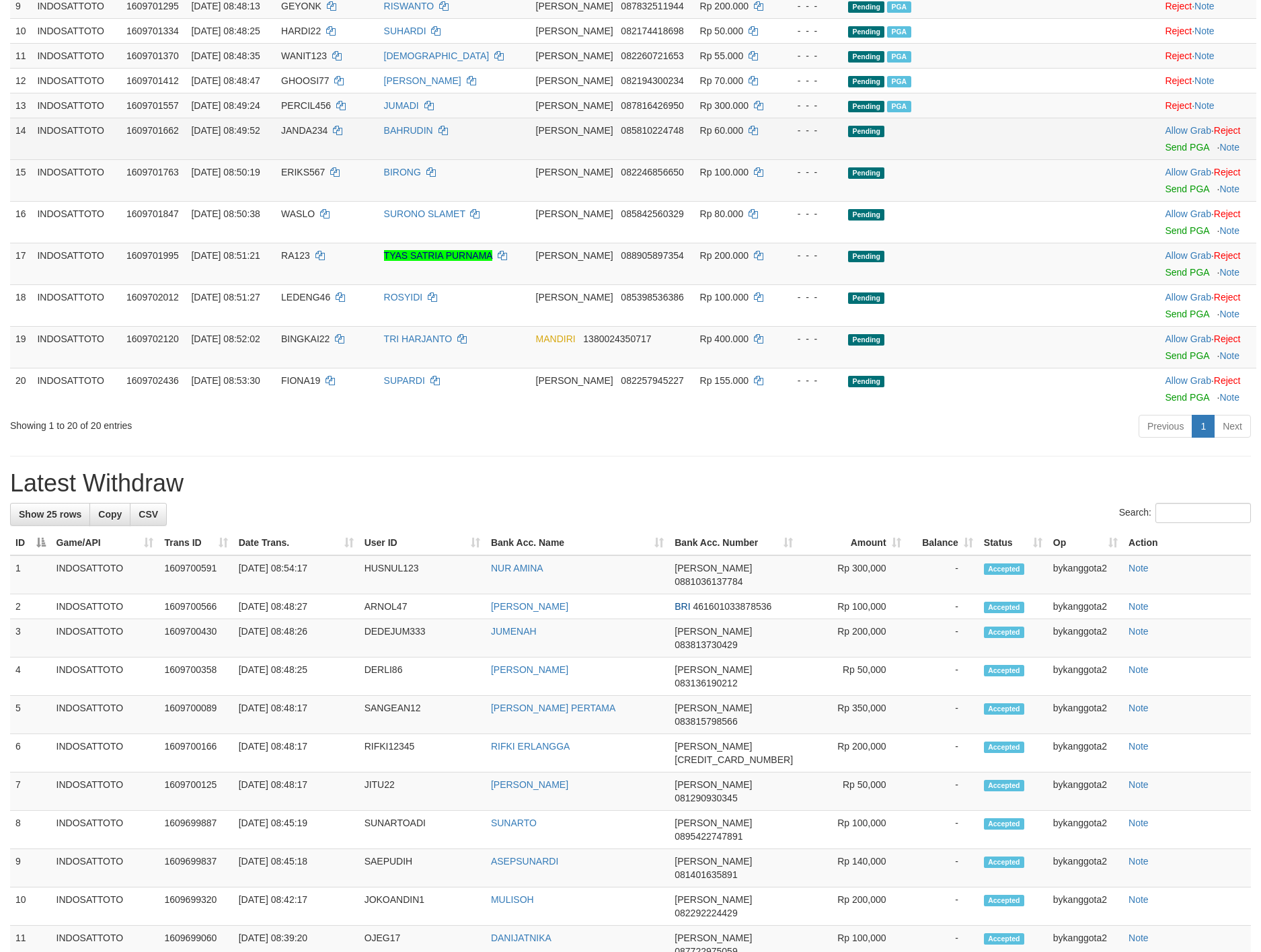
scroll to position [479, 0]
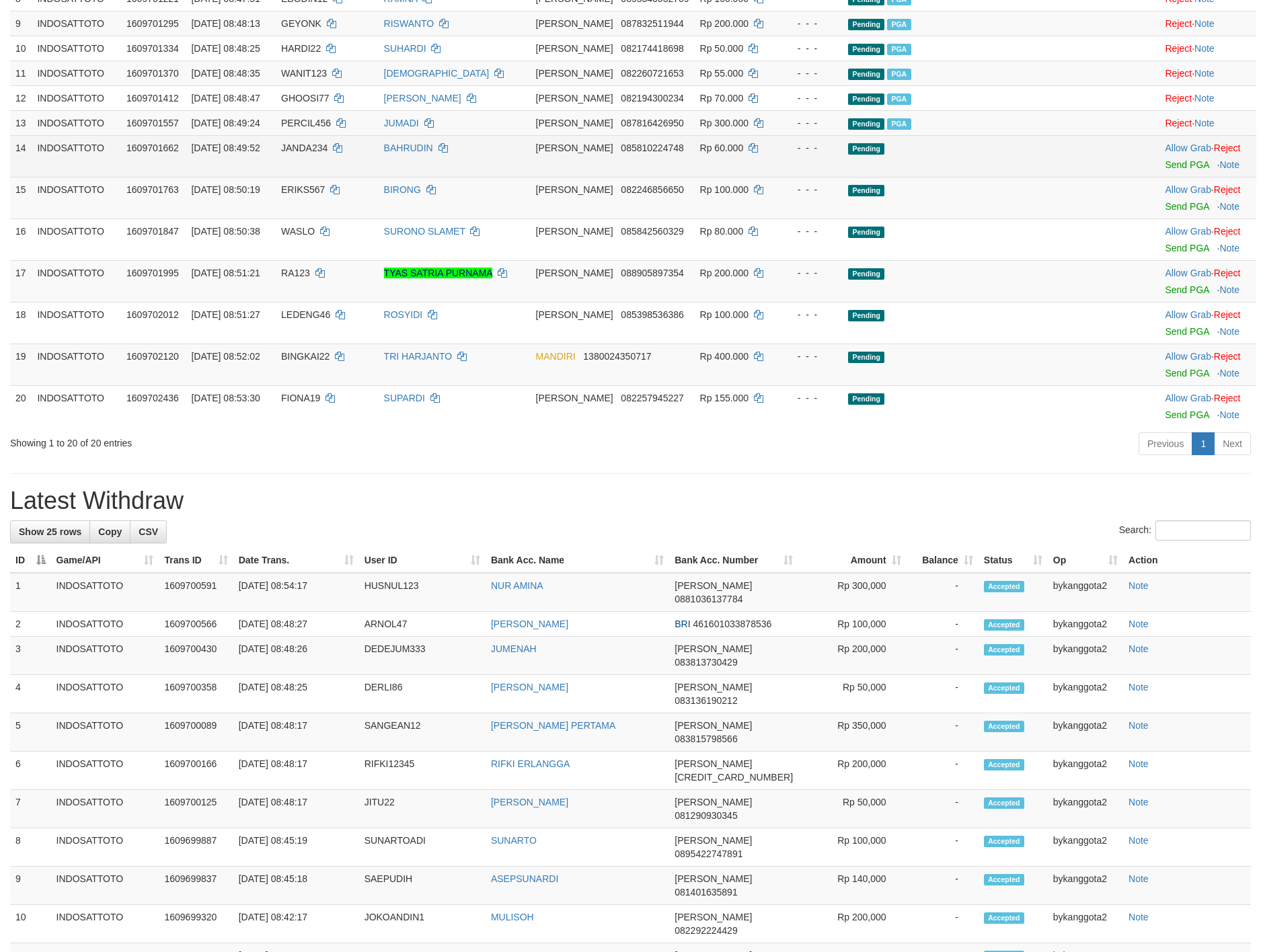
click at [1167, 158] on div at bounding box center [1208, 156] width 86 height 3
click at [1167, 170] on link "Send PGA" at bounding box center [1187, 165] width 44 height 11
click at [1166, 212] on link "Send PGA" at bounding box center [1187, 206] width 44 height 11
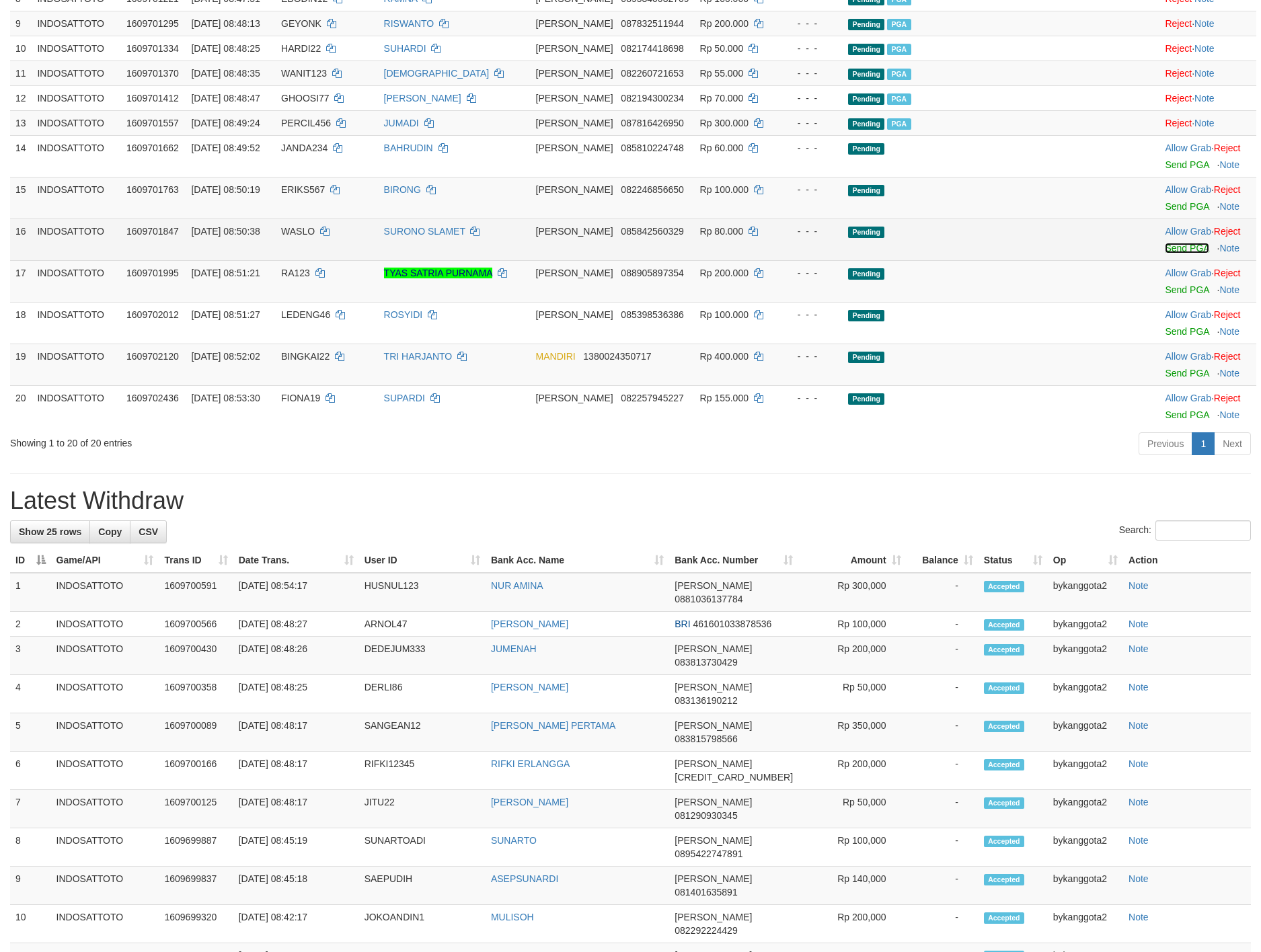
click at [1167, 254] on link "Send PGA" at bounding box center [1187, 248] width 44 height 11
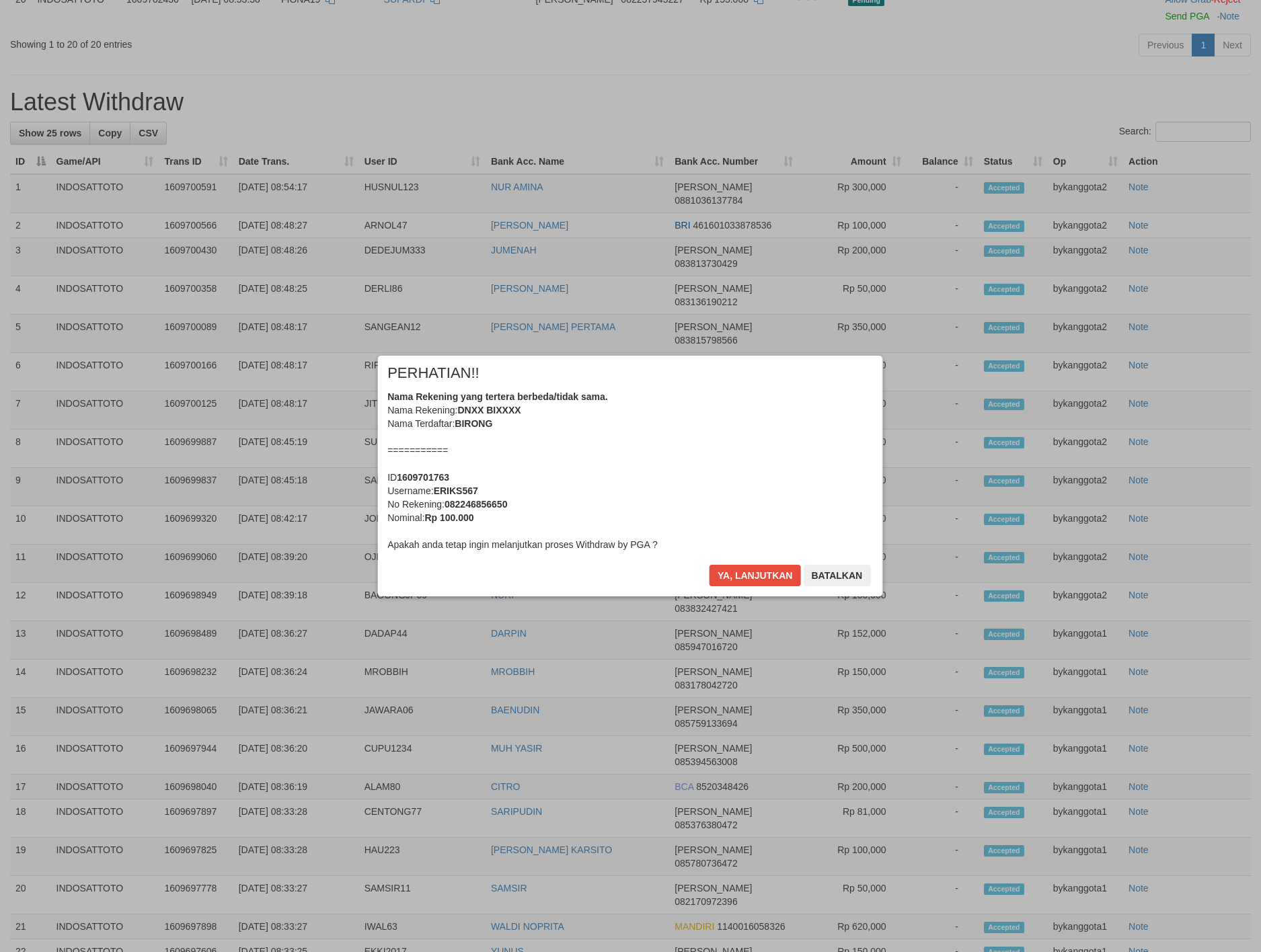
scroll to position [378, 0]
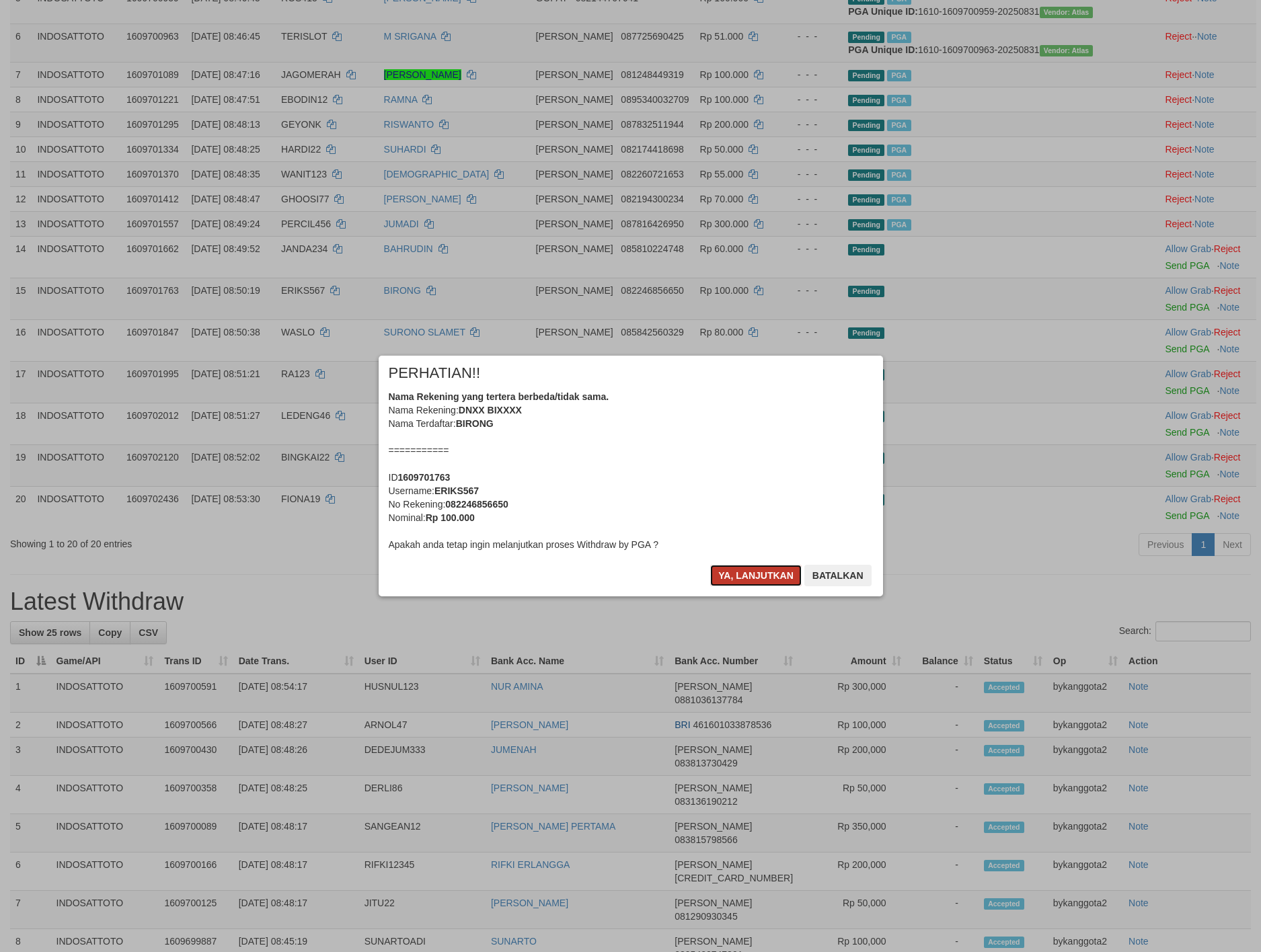
click at [734, 581] on button "Ya, lanjutkan" at bounding box center [755, 576] width 91 height 22
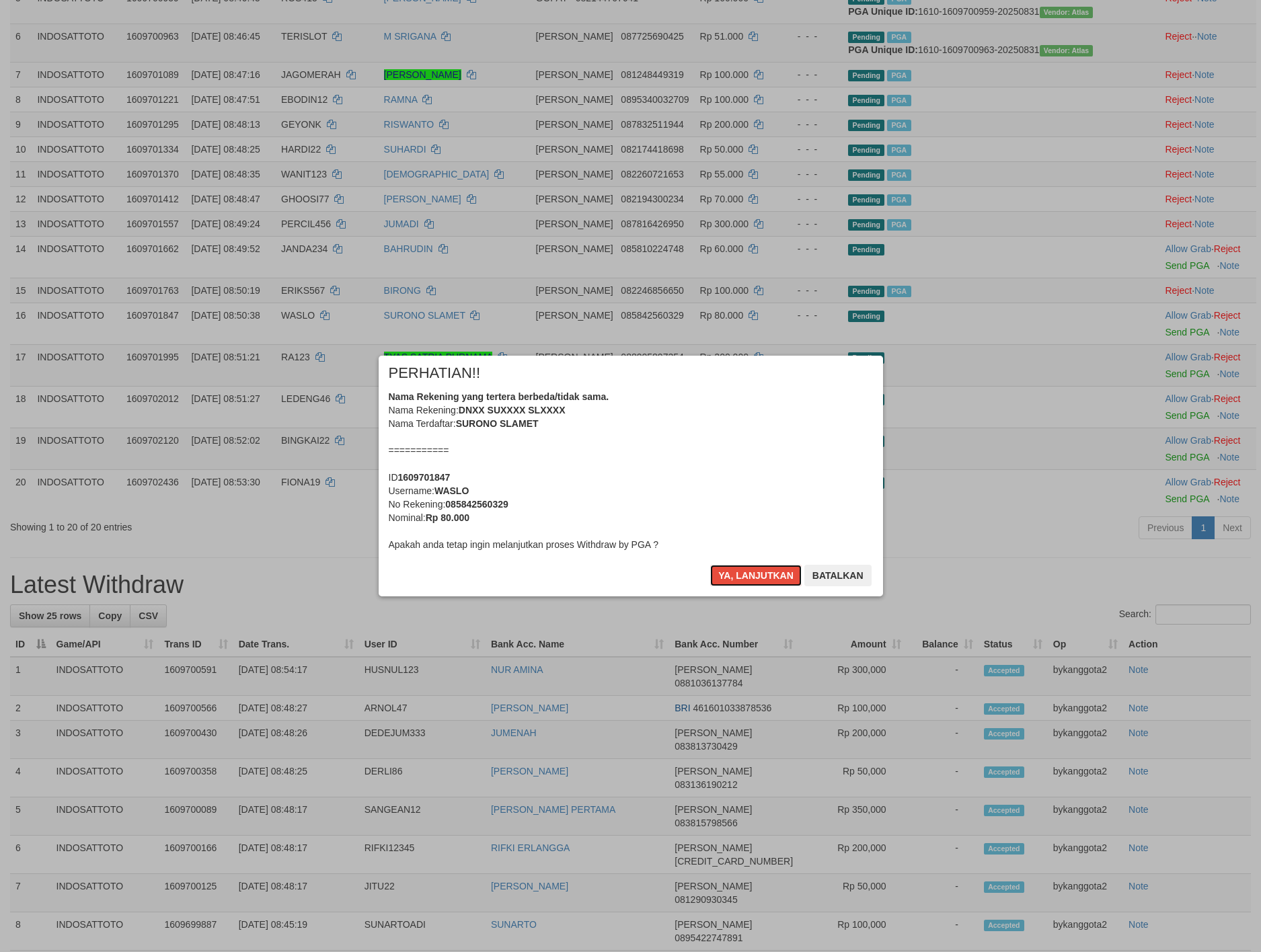
click at [734, 581] on button "Ya, lanjutkan" at bounding box center [755, 576] width 91 height 22
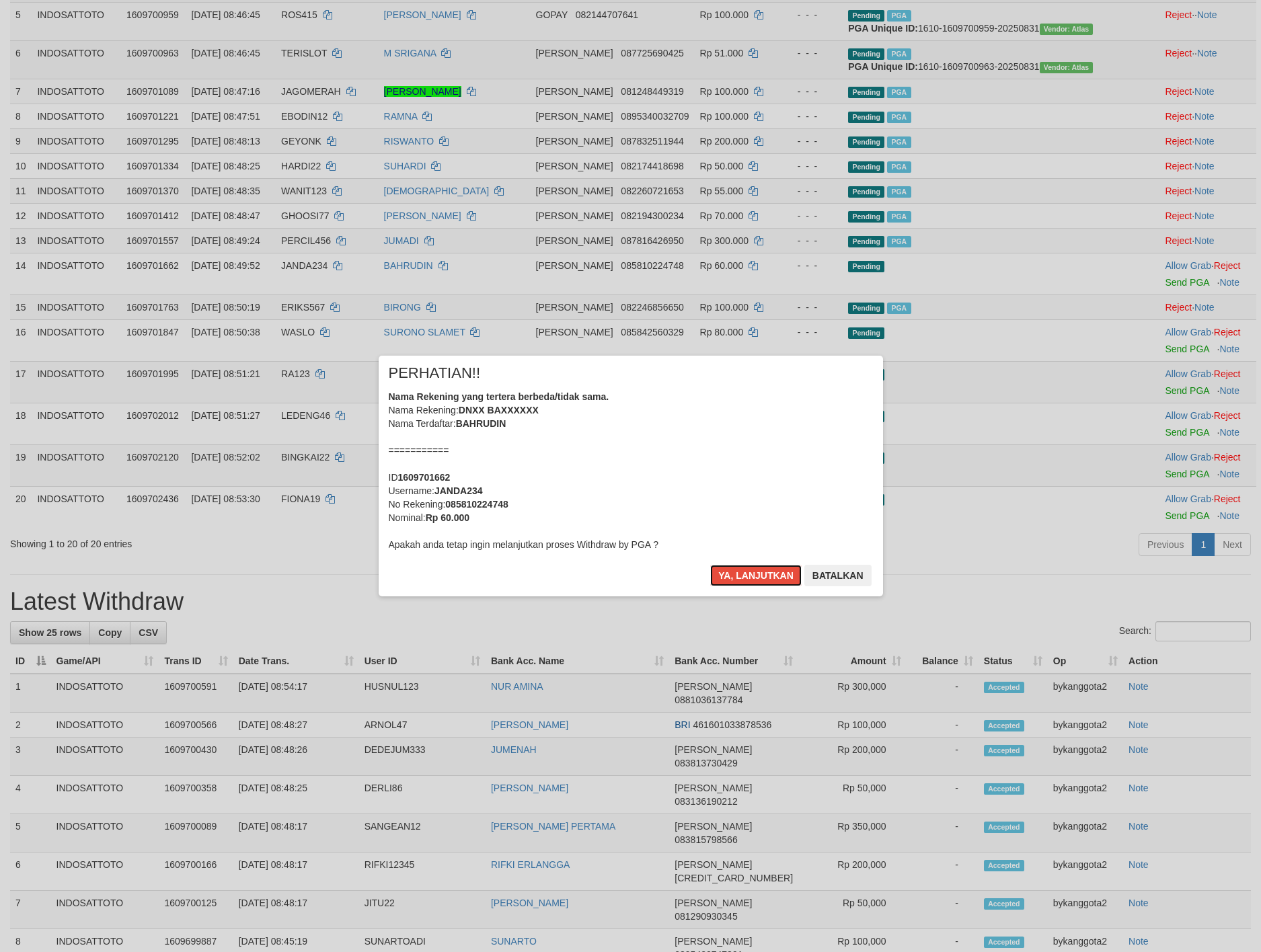
click at [734, 581] on button "Ya, lanjutkan" at bounding box center [755, 576] width 91 height 22
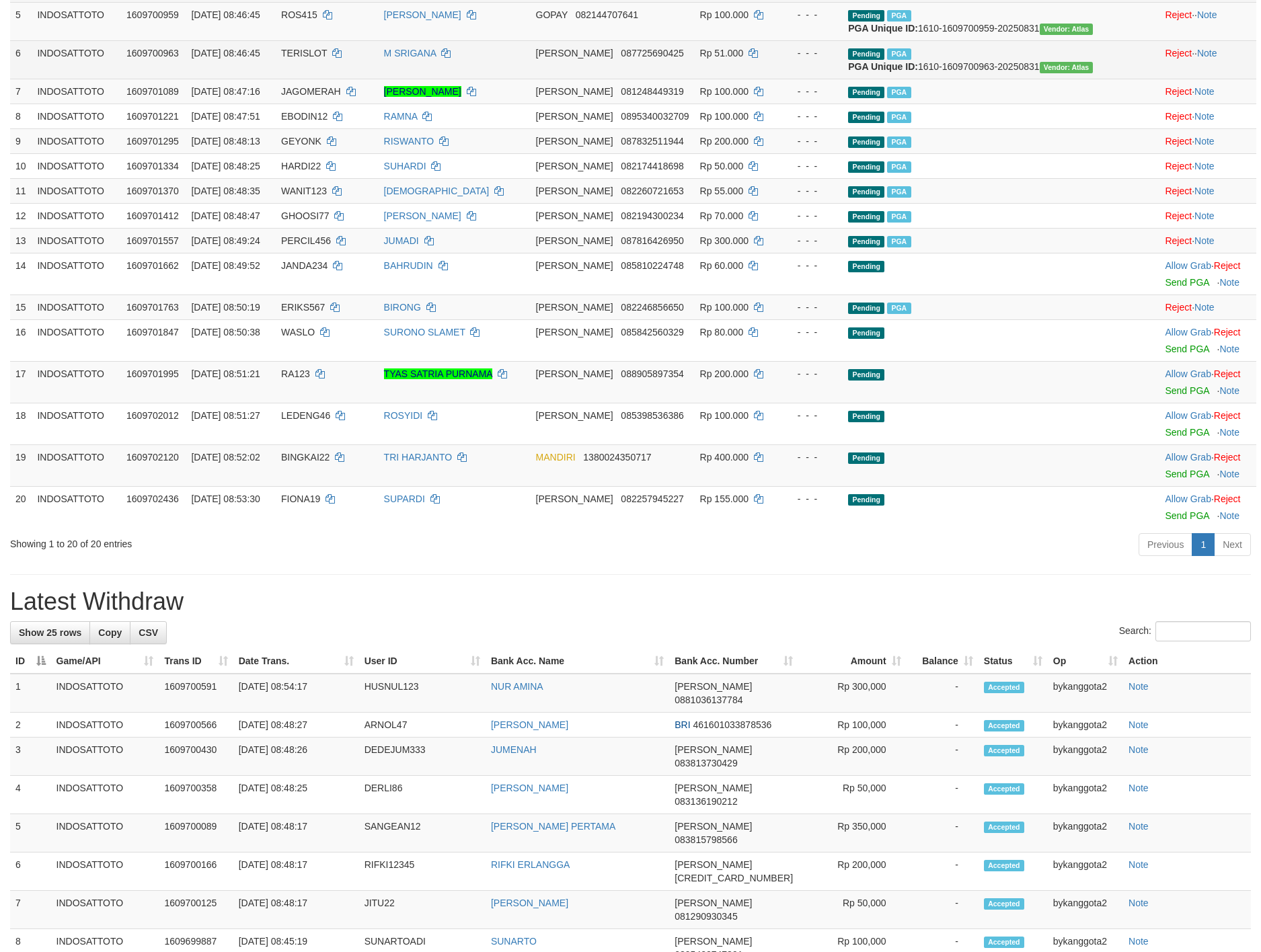
click at [734, 581] on div "× PERHATIAN!! Nama Rekening yang tertera berbeda/tidak sama. Nama Rekening: DNX…" at bounding box center [631, 476] width 525 height 241
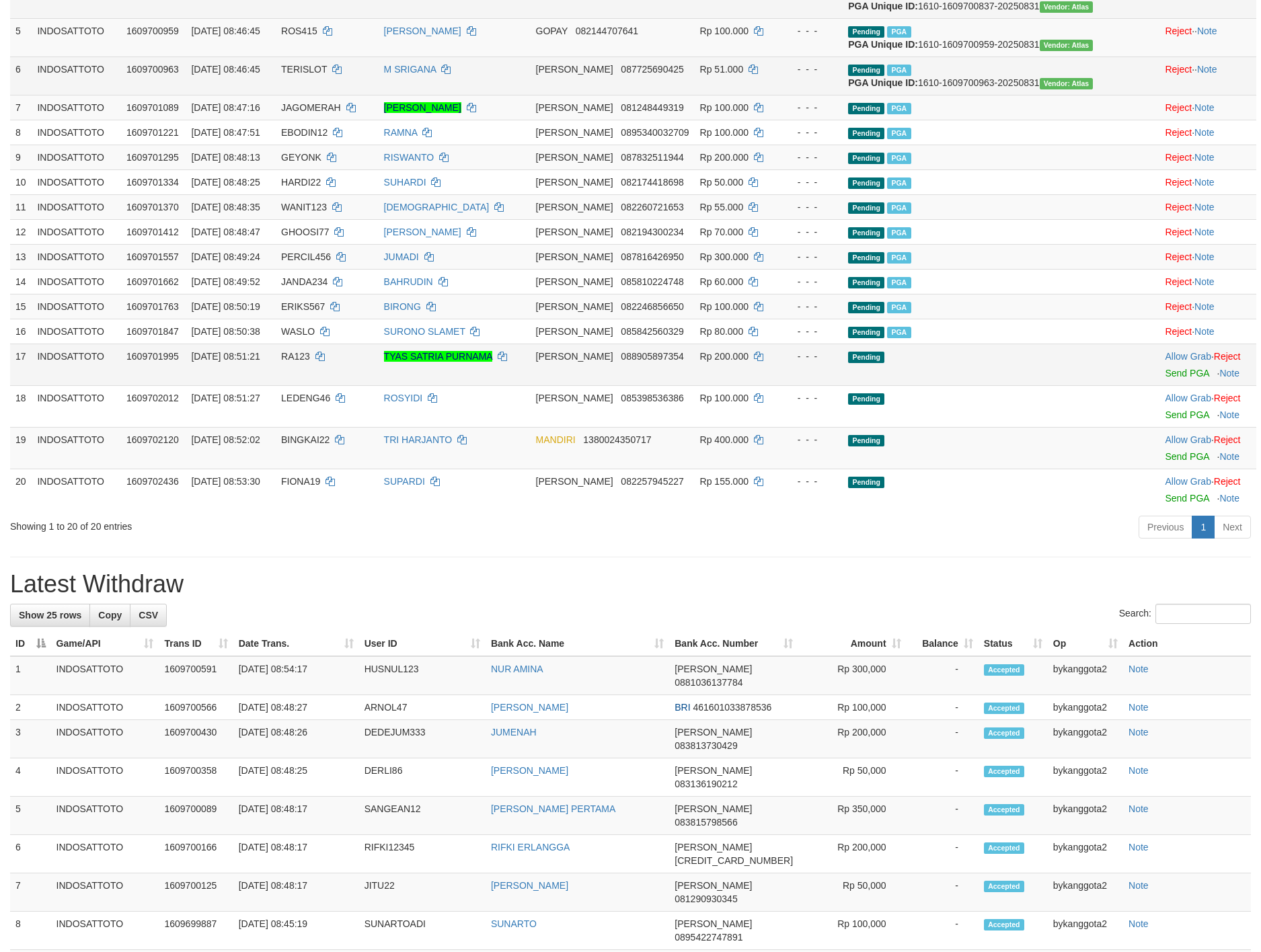
scroll to position [327, 0]
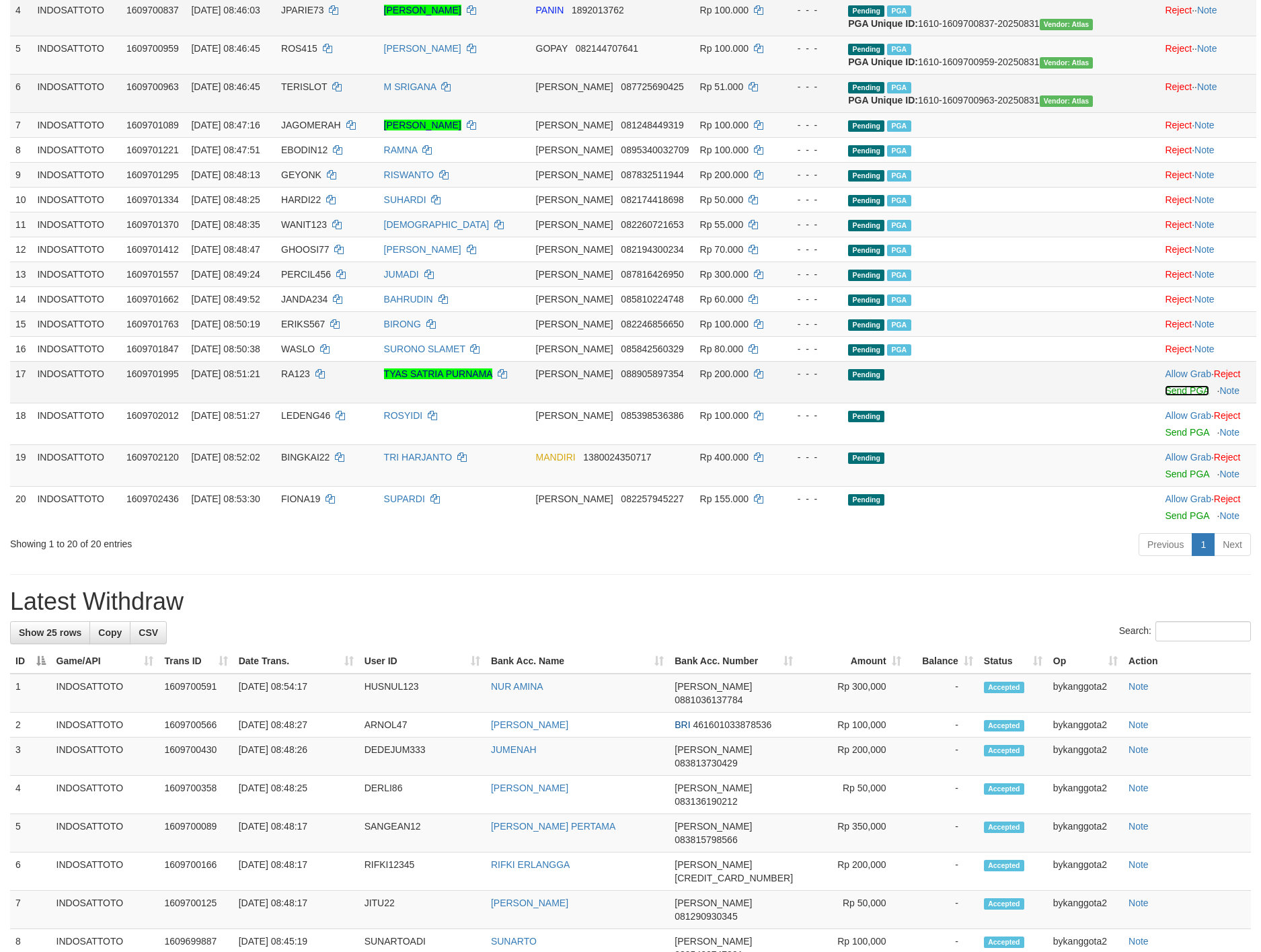
click at [1165, 396] on link "Send PGA" at bounding box center [1187, 390] width 44 height 11
click at [1165, 438] on link "Send PGA" at bounding box center [1187, 433] width 44 height 11
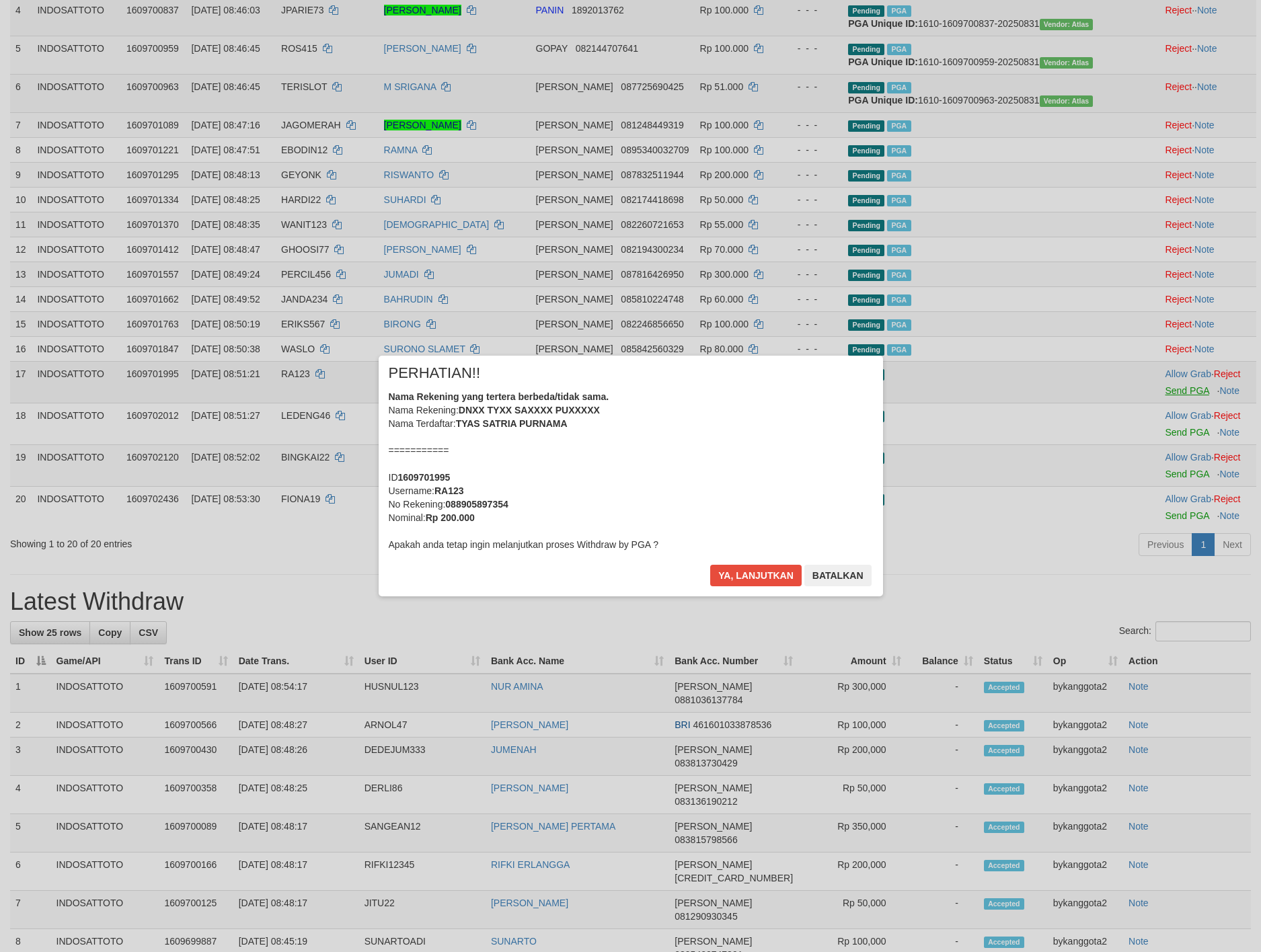
click at [1158, 558] on div "× PERHATIAN!! Nama Rekening yang tertera berbeda/tidak sama. Nama Rekening: DNX…" at bounding box center [630, 476] width 1261 height 294
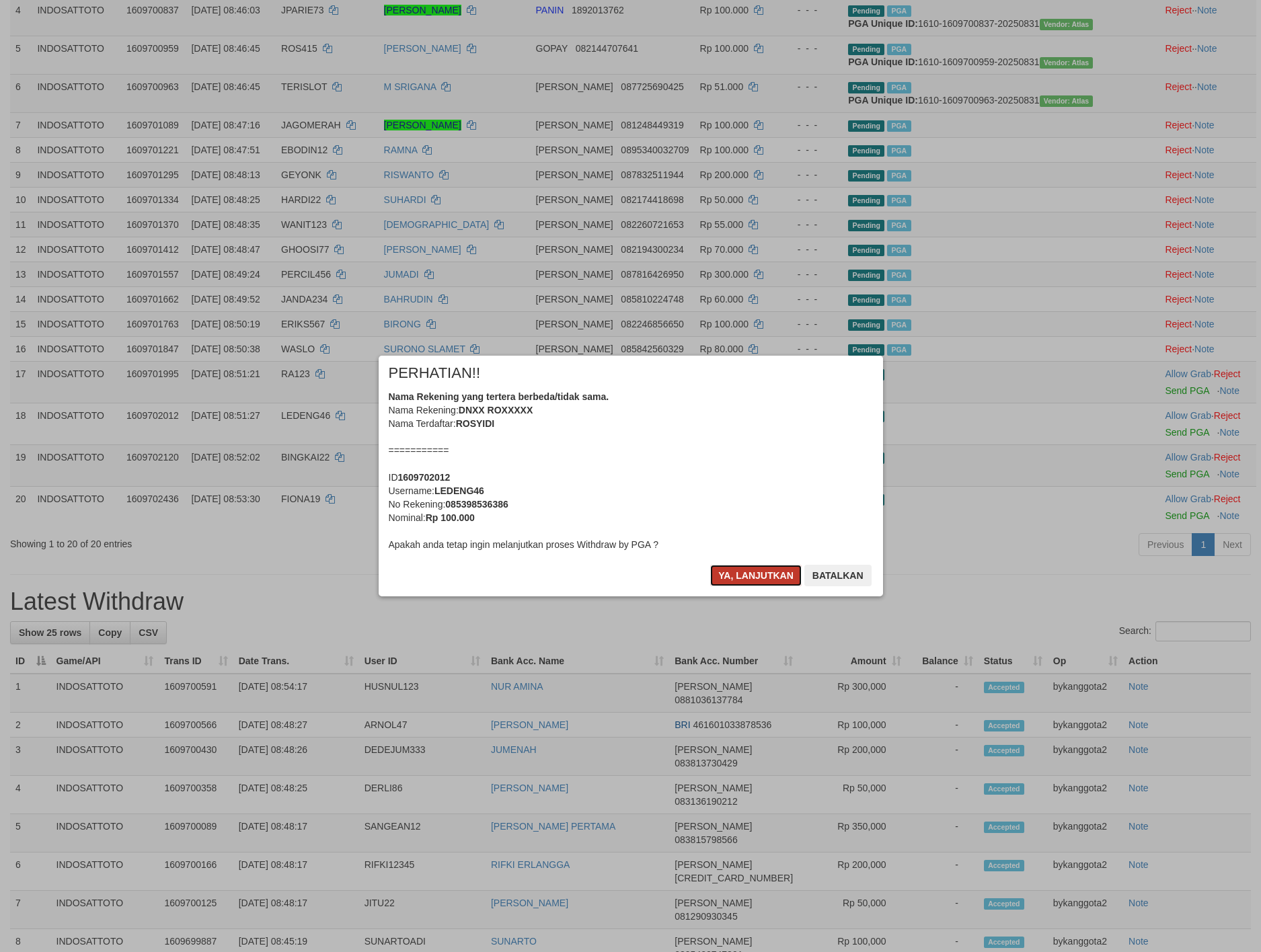
click at [750, 576] on button "Ya, lanjutkan" at bounding box center [755, 576] width 91 height 22
click at [750, 576] on div "× PERHATIAN!! Nama Rekening yang tertera berbeda/tidak sama. Nama Rekening: DNX…" at bounding box center [631, 476] width 525 height 241
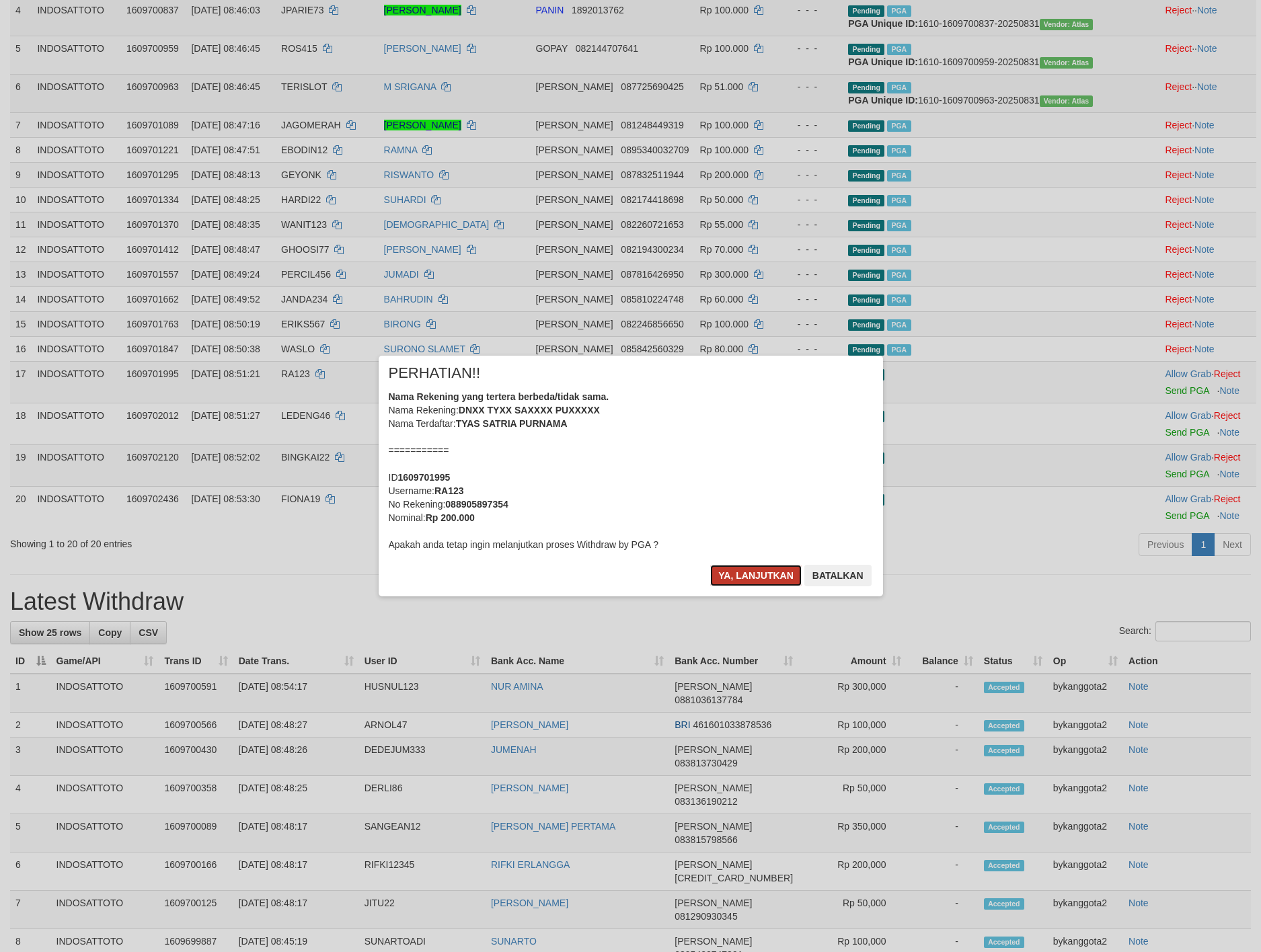
click at [750, 575] on button "Ya, lanjutkan" at bounding box center [755, 576] width 91 height 22
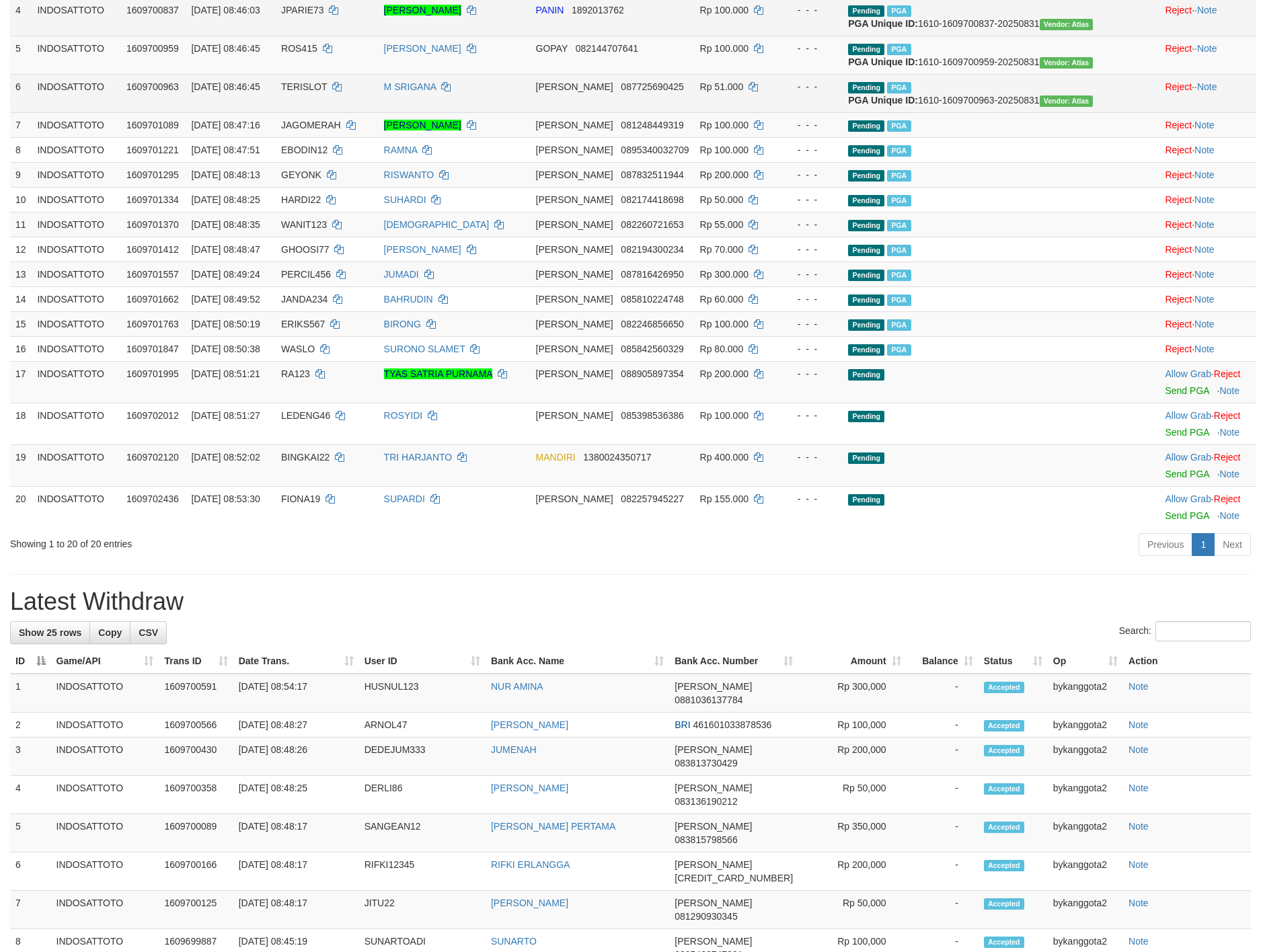
click at [751, 575] on div "× PERHATIAN!! Nama Rekening yang tertera berbeda/tidak sama. Nama Rekening: DNX…" at bounding box center [631, 476] width 525 height 241
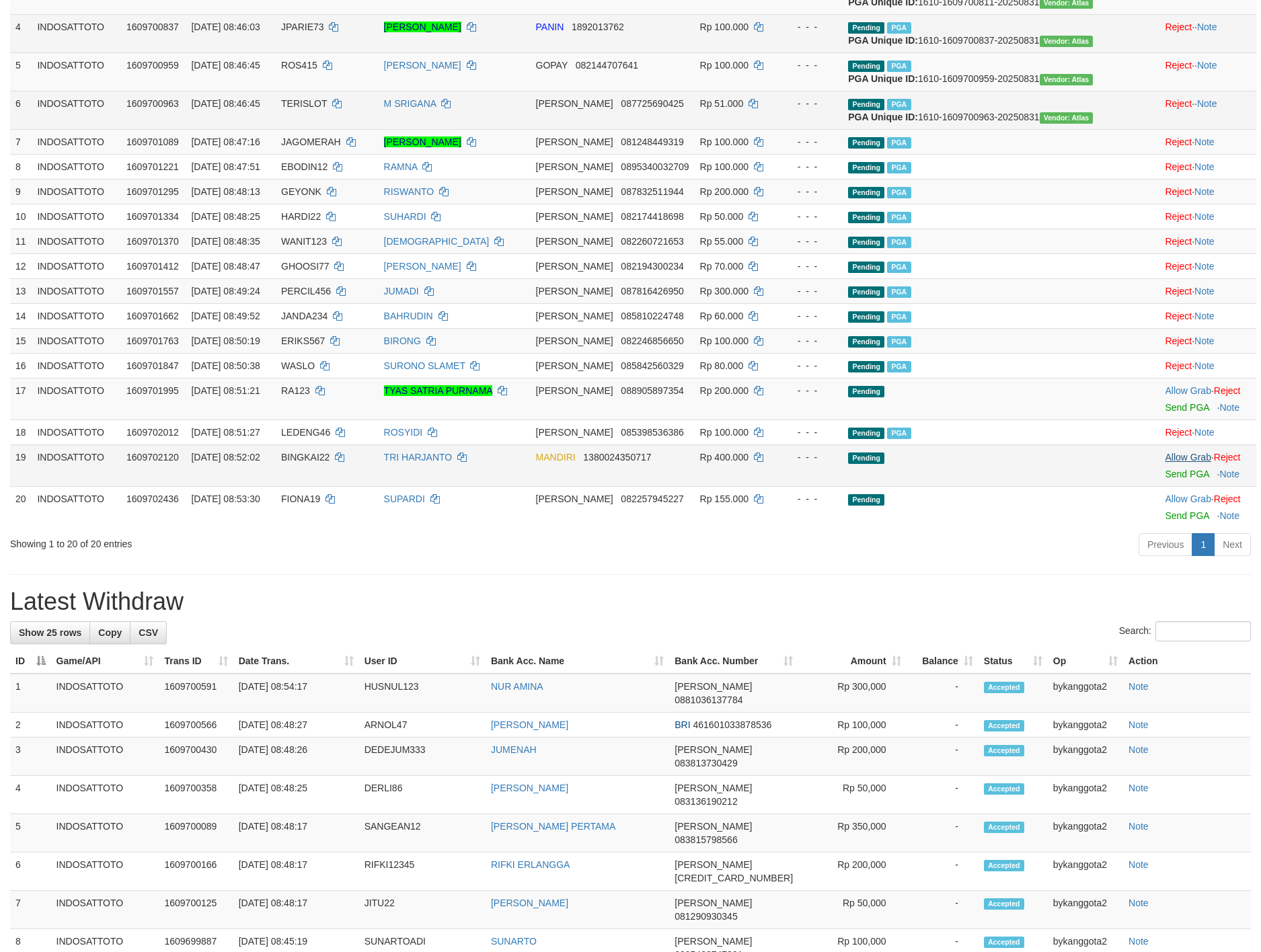
scroll to position [294, 0]
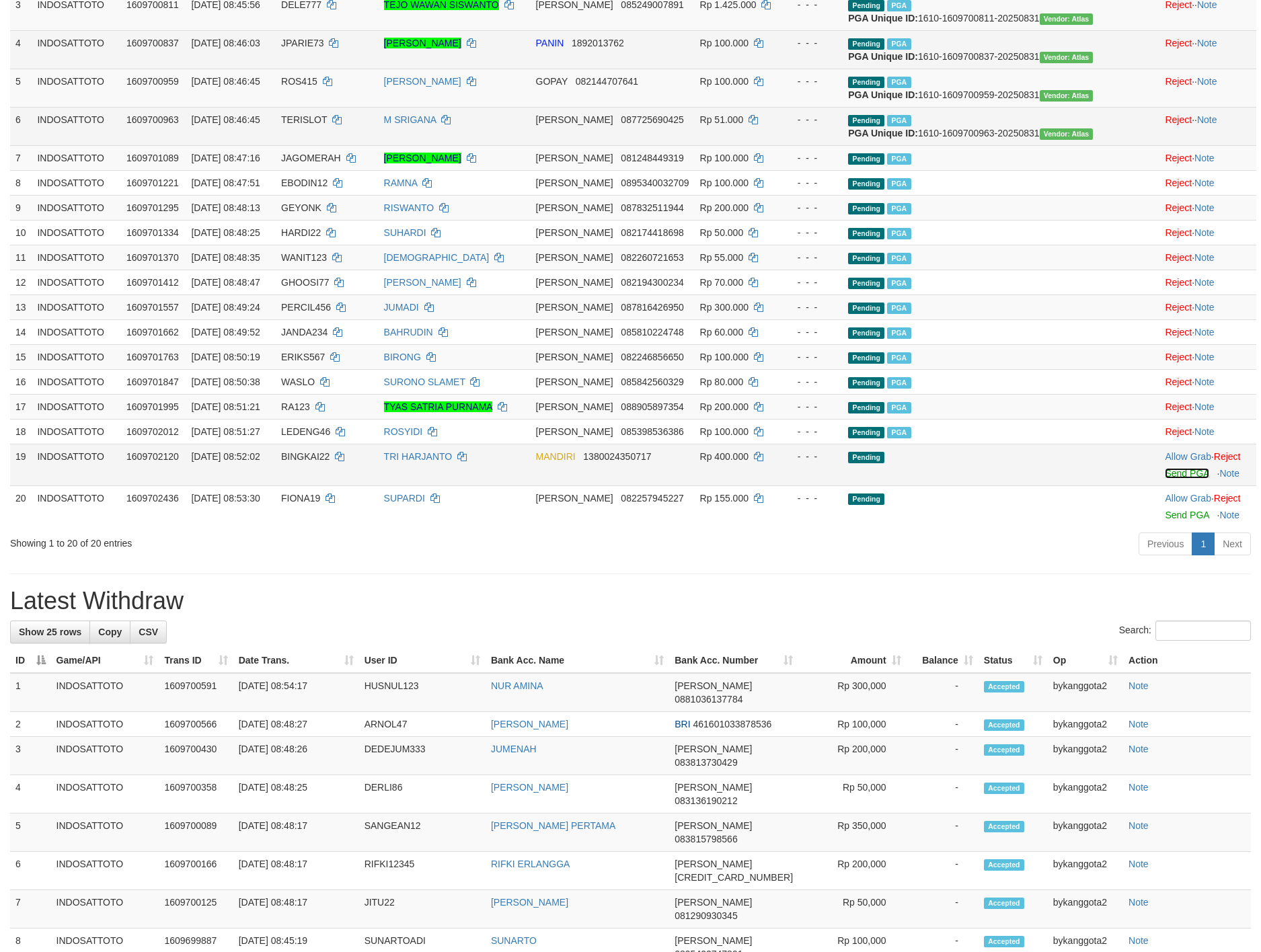
click at [1173, 479] on link "Send PGA" at bounding box center [1187, 473] width 44 height 11
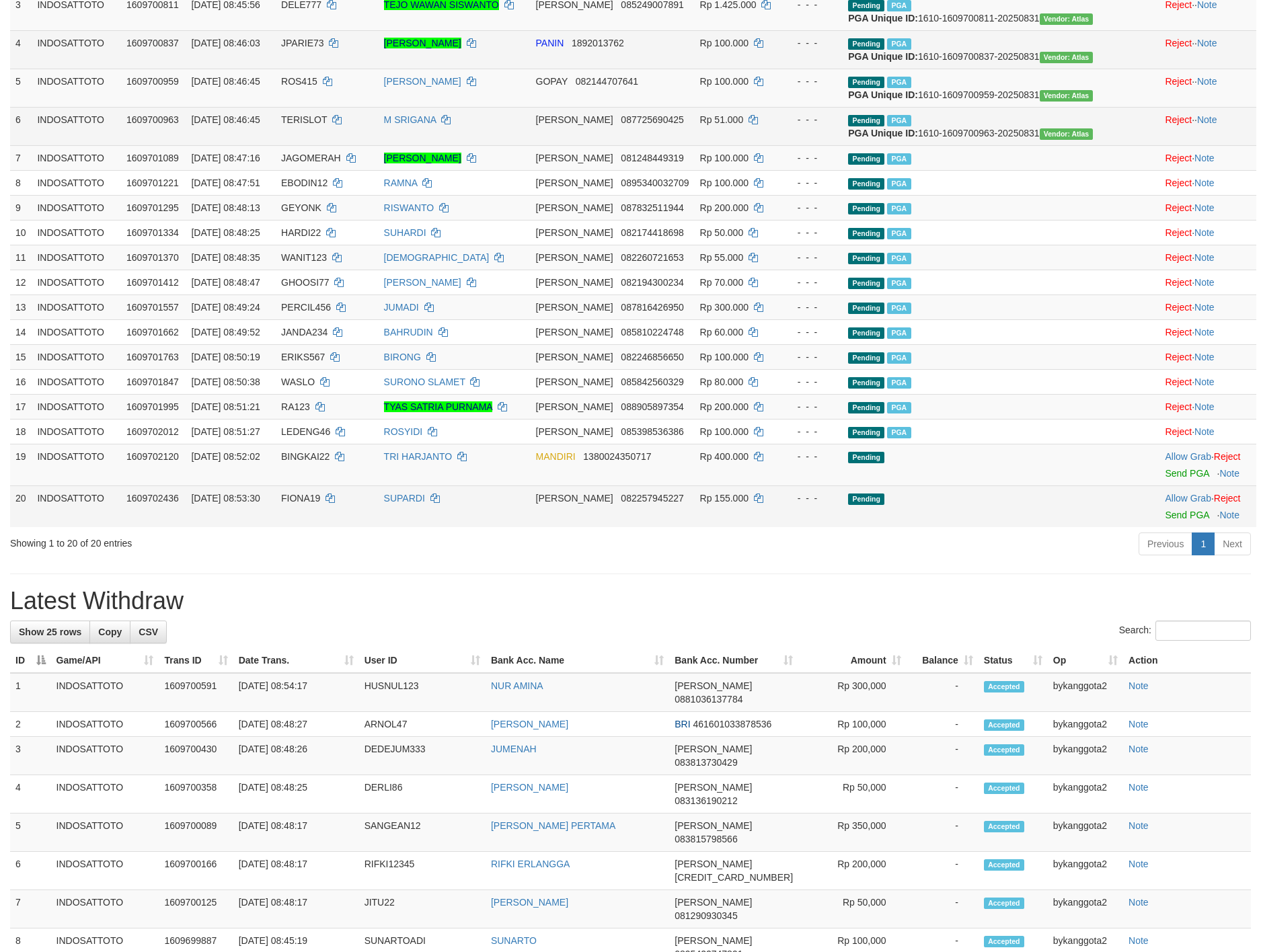
click at [1167, 508] on div at bounding box center [1208, 507] width 86 height 3
click at [1167, 521] on link "Send PGA" at bounding box center [1187, 515] width 44 height 11
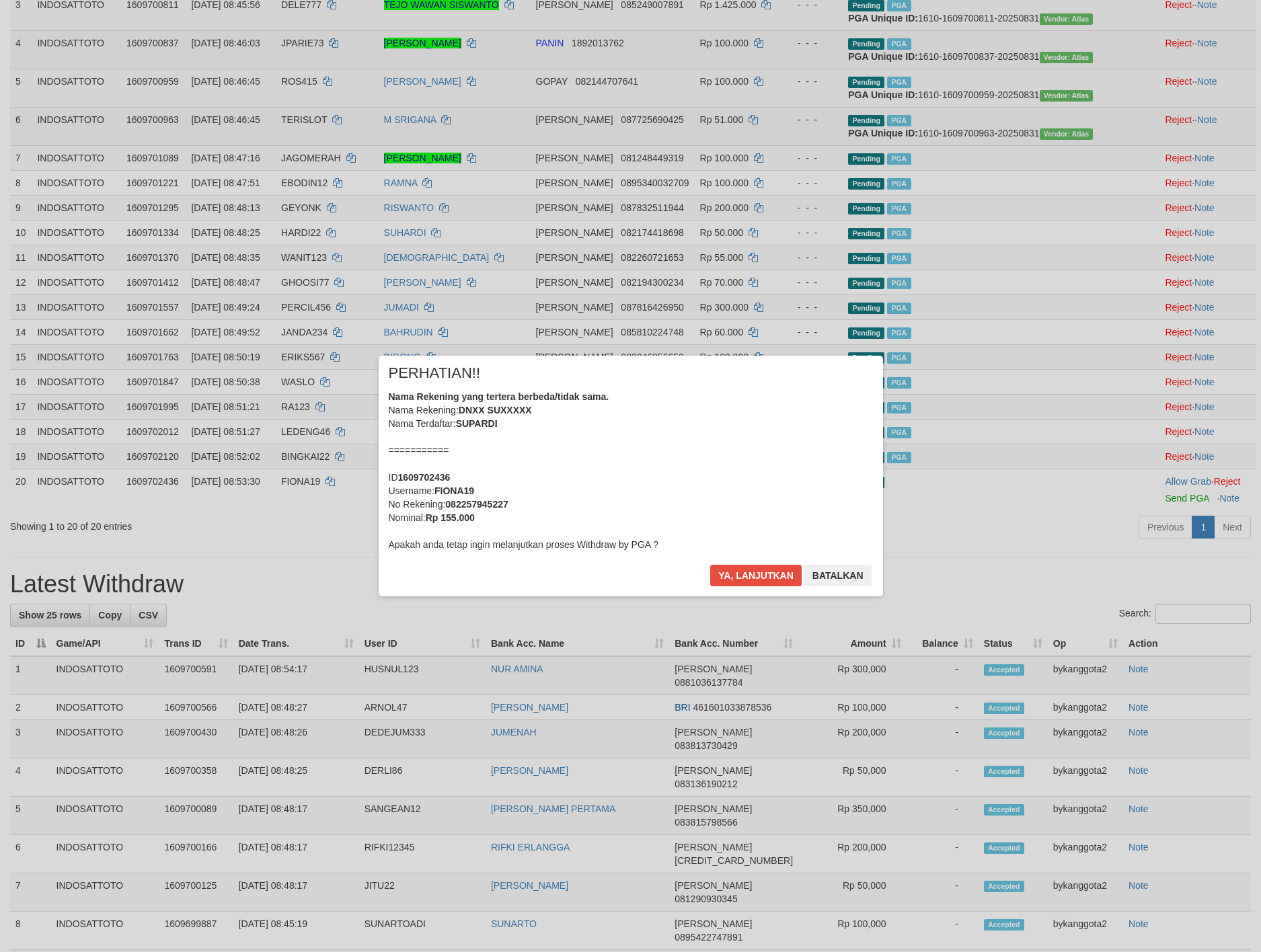
scroll to position [277, 0]
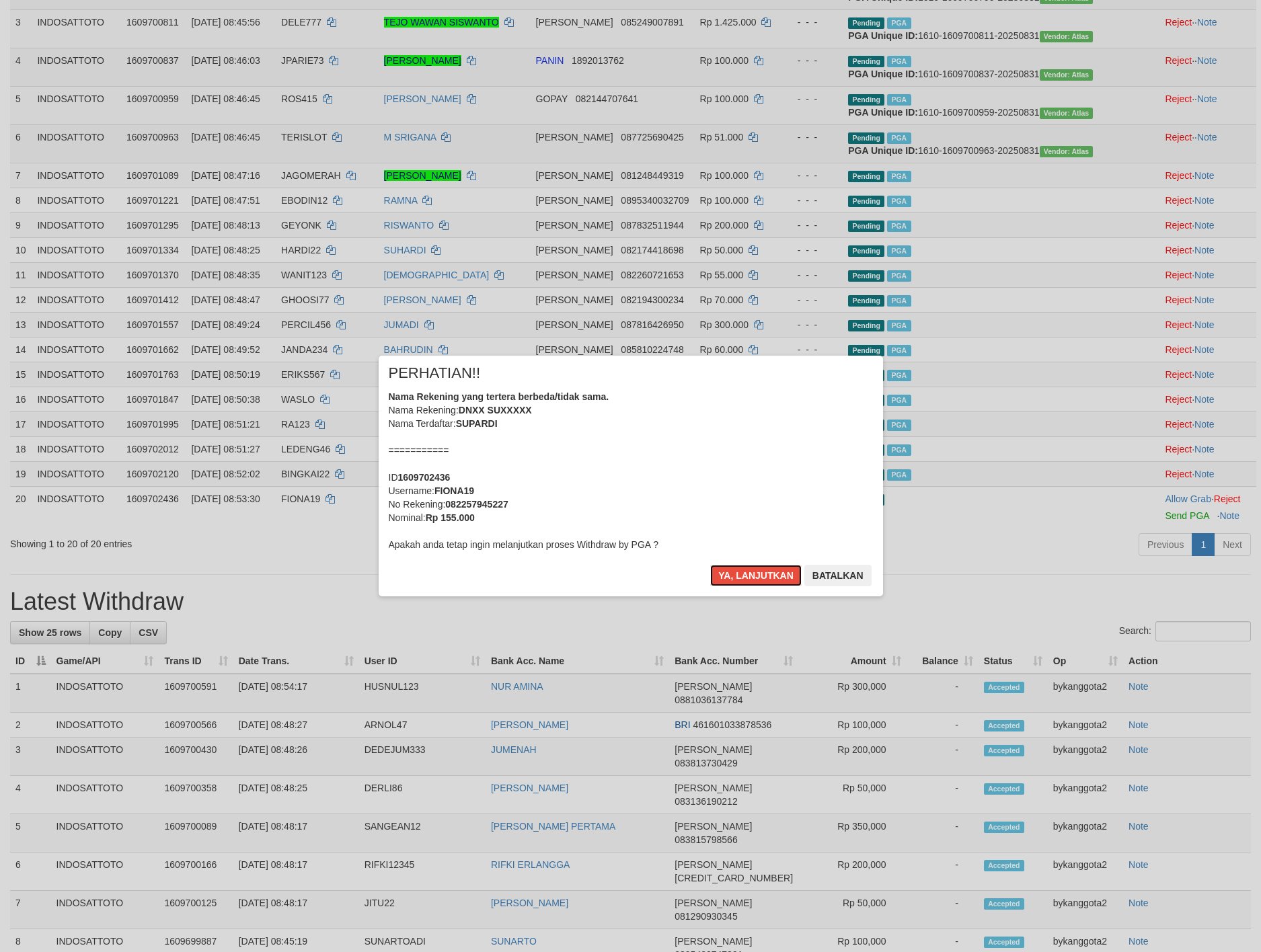
click at [710, 565] on button "Ya, lanjutkan" at bounding box center [755, 576] width 91 height 22
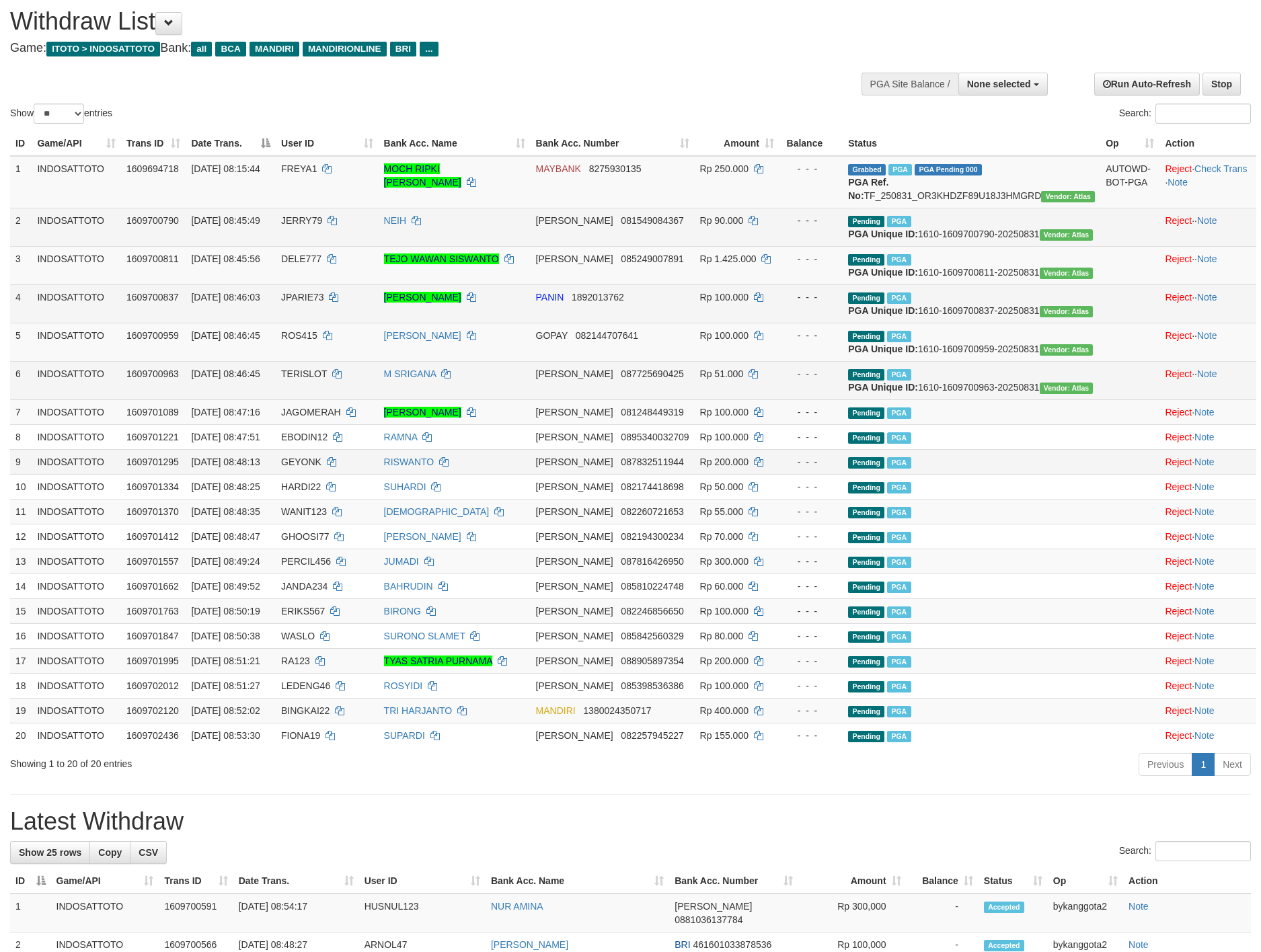
scroll to position [0, 0]
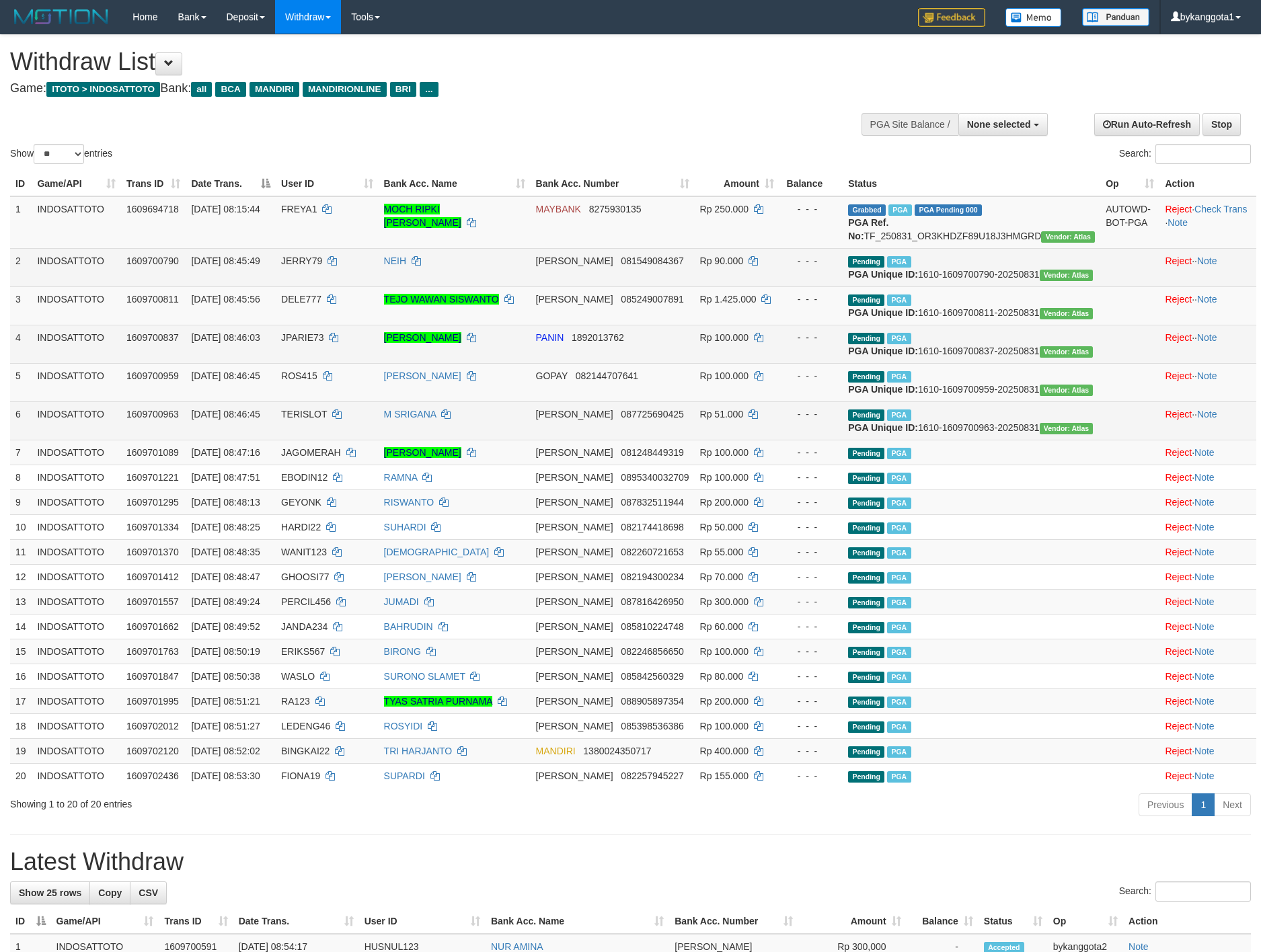
drag, startPoint x: 281, startPoint y: 145, endPoint x: 281, endPoint y: 134, distance: 11.0
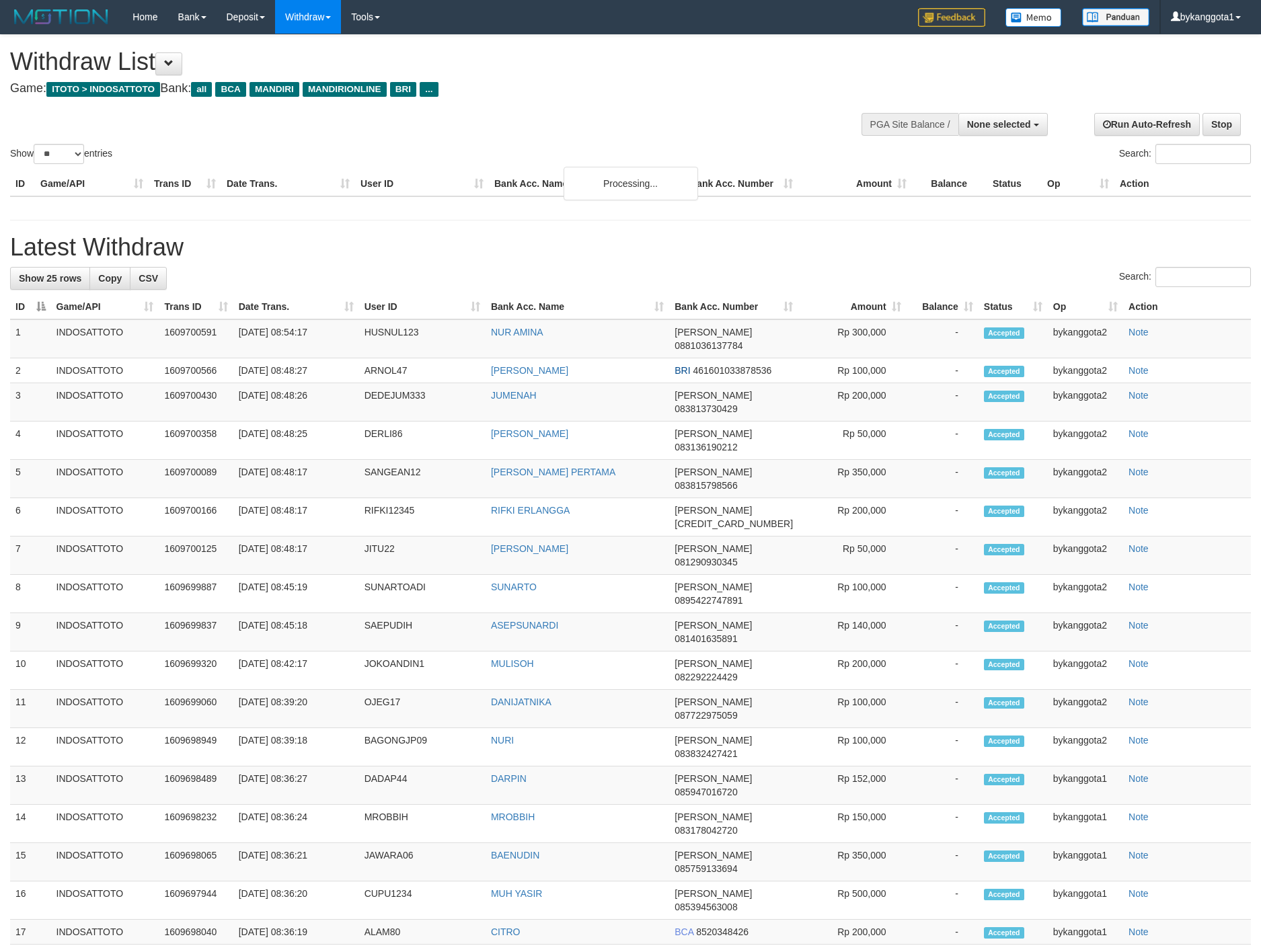
select select
select select "**"
select select
select select "**"
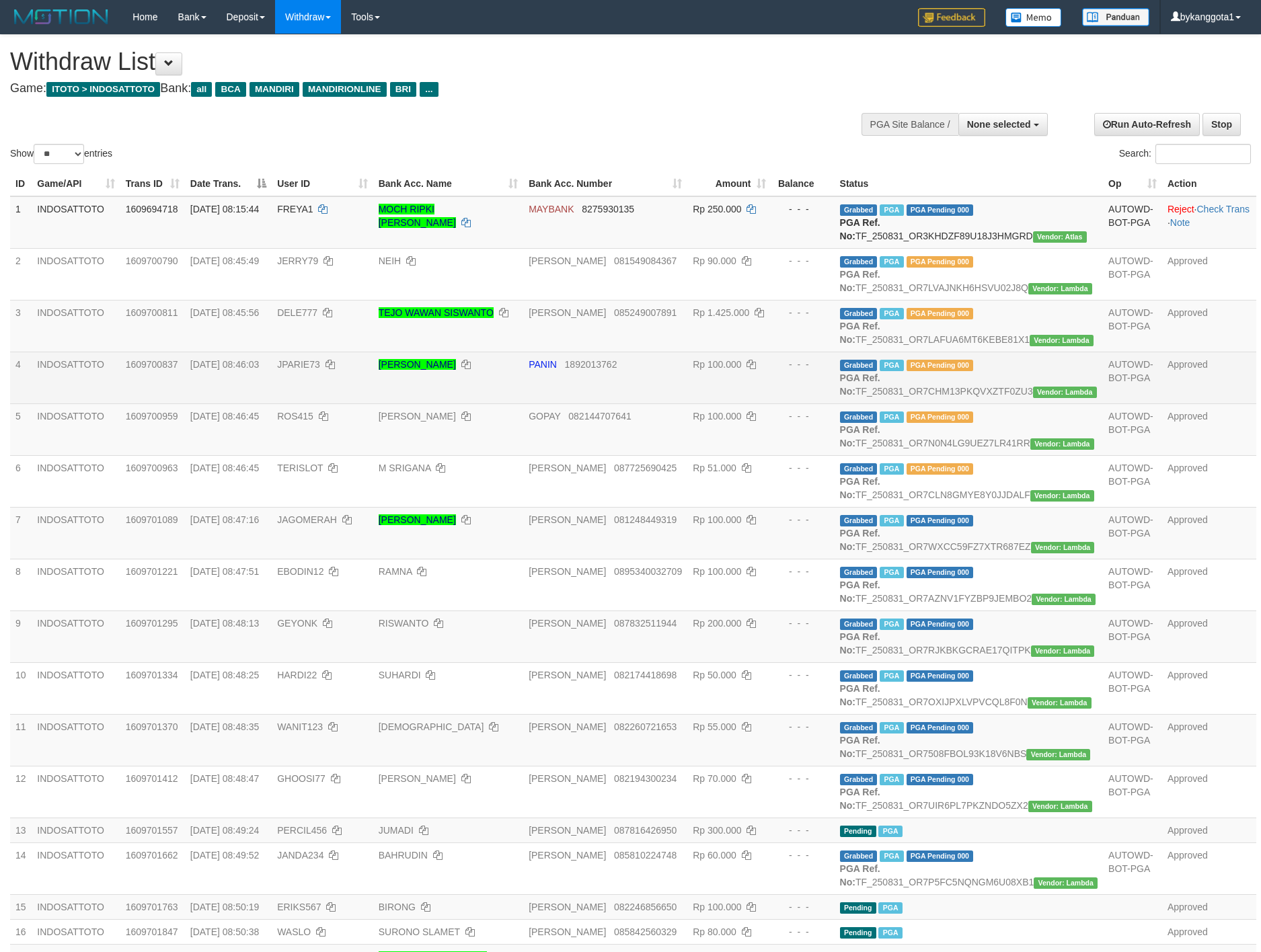
scroll to position [706, 0]
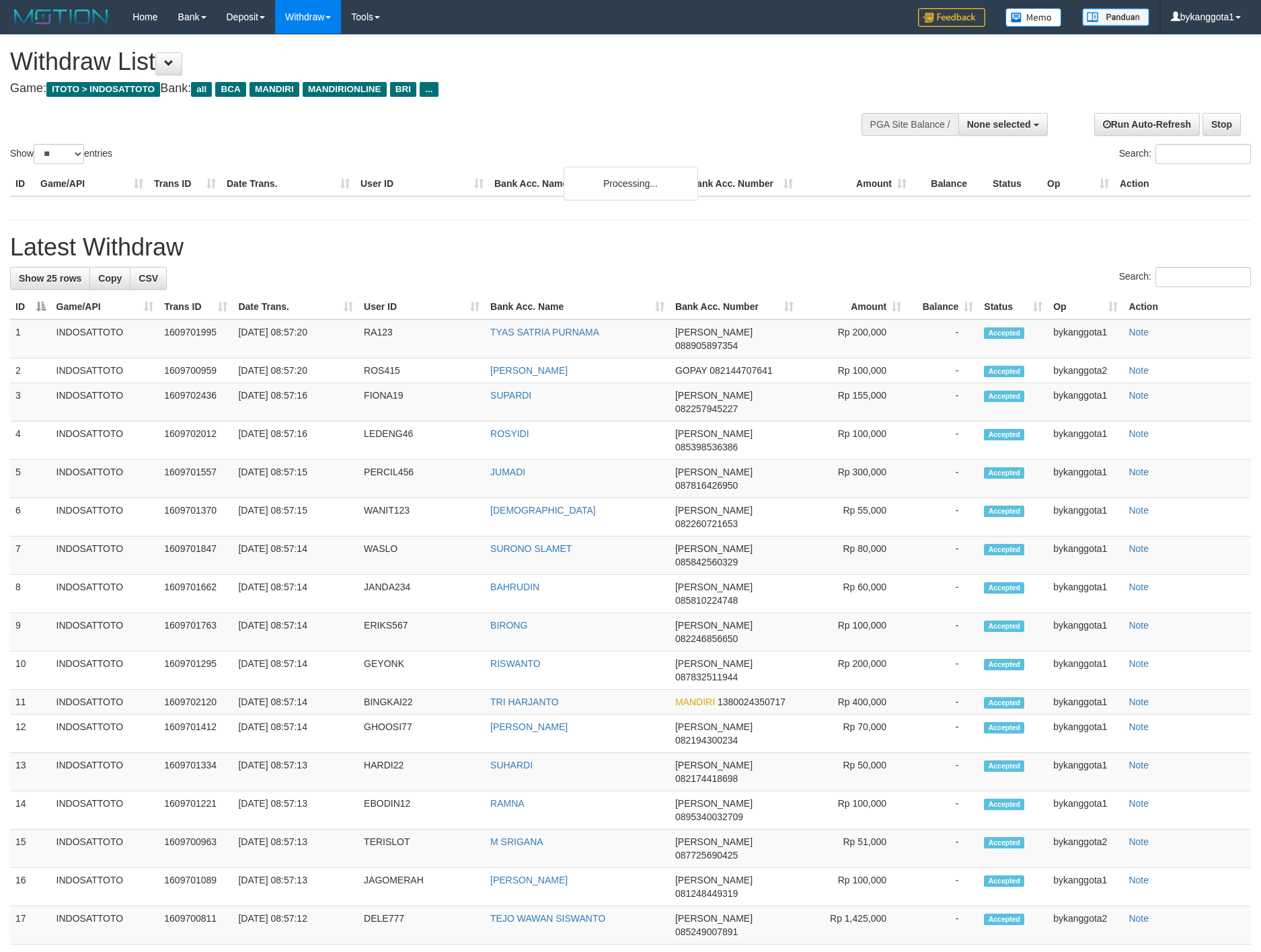
select select
select select "**"
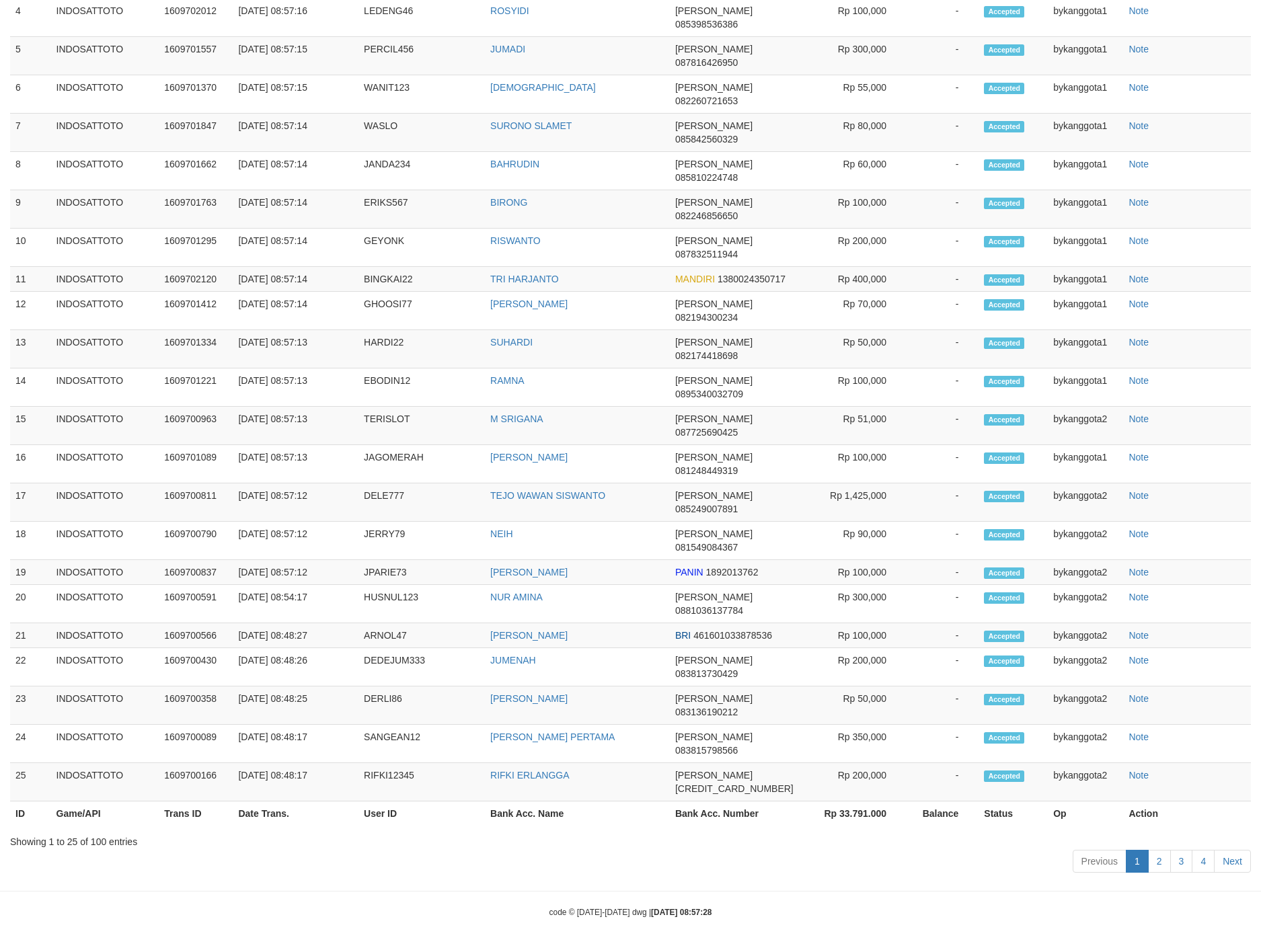
scroll to position [505, 0]
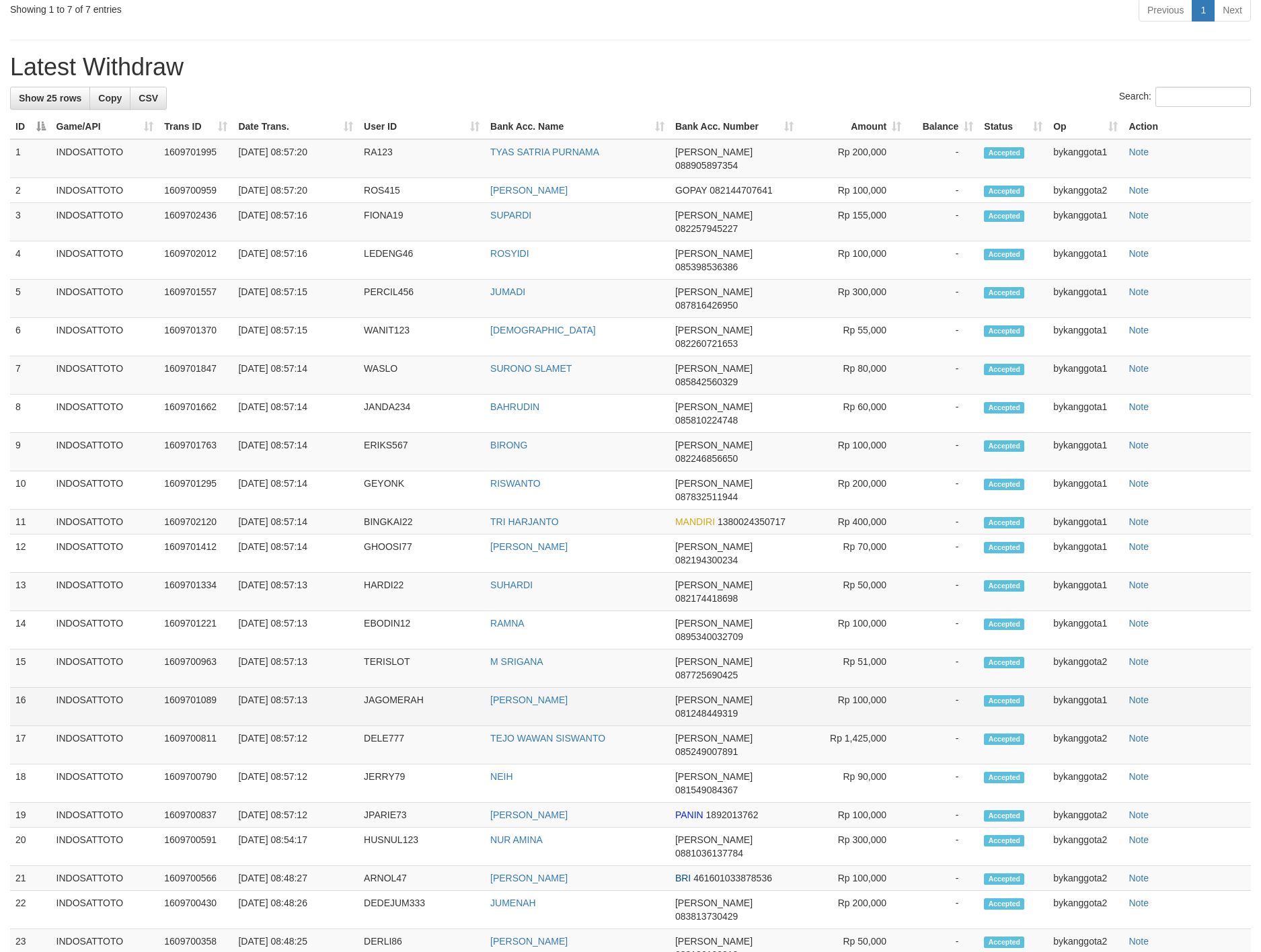
click at [981, 688] on td "Accepted" at bounding box center [1013, 707] width 69 height 38
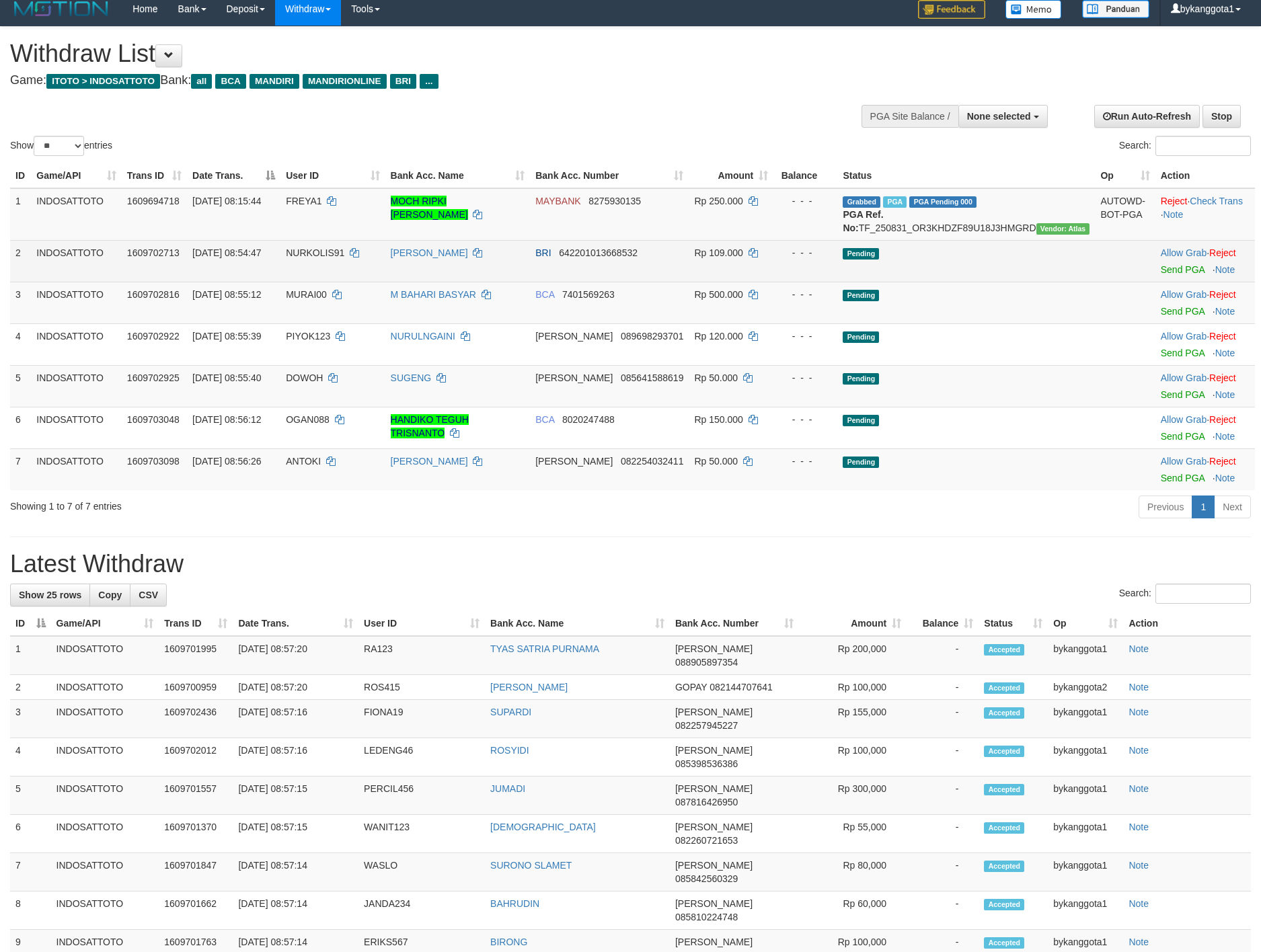
scroll to position [0, 0]
click at [1155, 282] on td "Allow Grab · Reject Send PGA · Note" at bounding box center [1204, 260] width 99 height 41
click at [1160, 275] on link "Send PGA" at bounding box center [1182, 269] width 44 height 11
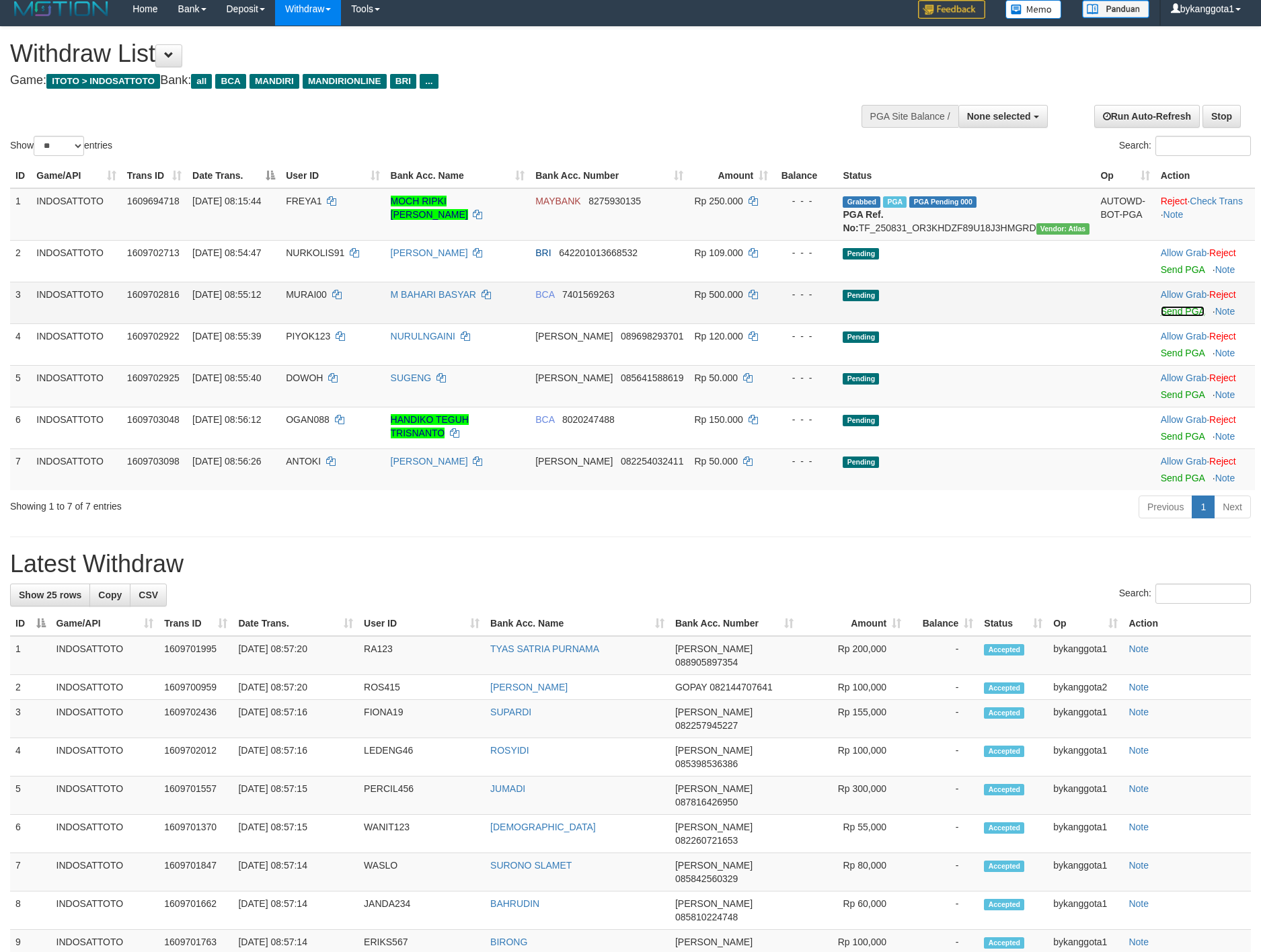
click at [1160, 317] on link "Send PGA" at bounding box center [1182, 312] width 44 height 11
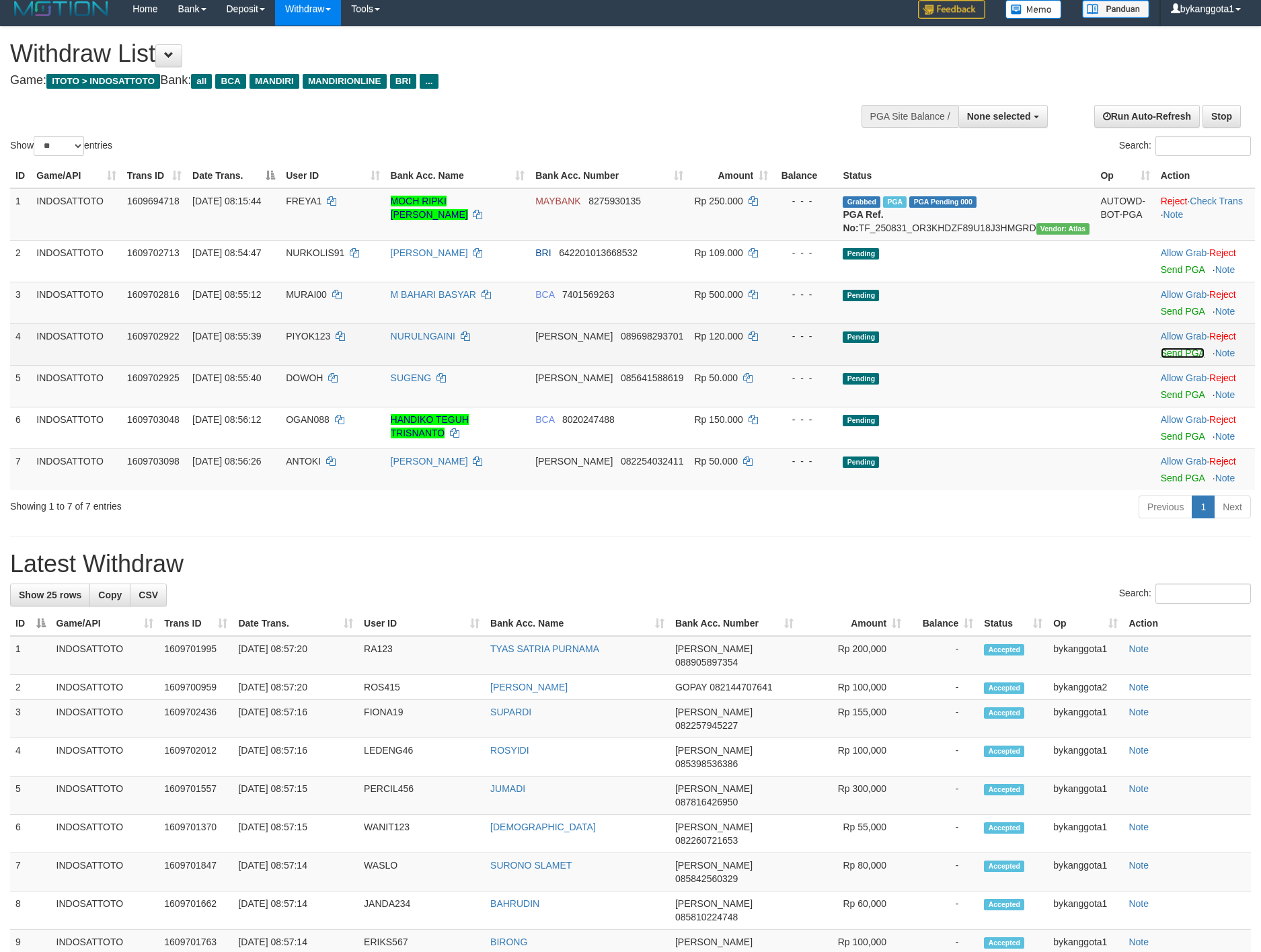
click at [1160, 358] on link "Send PGA" at bounding box center [1182, 353] width 44 height 11
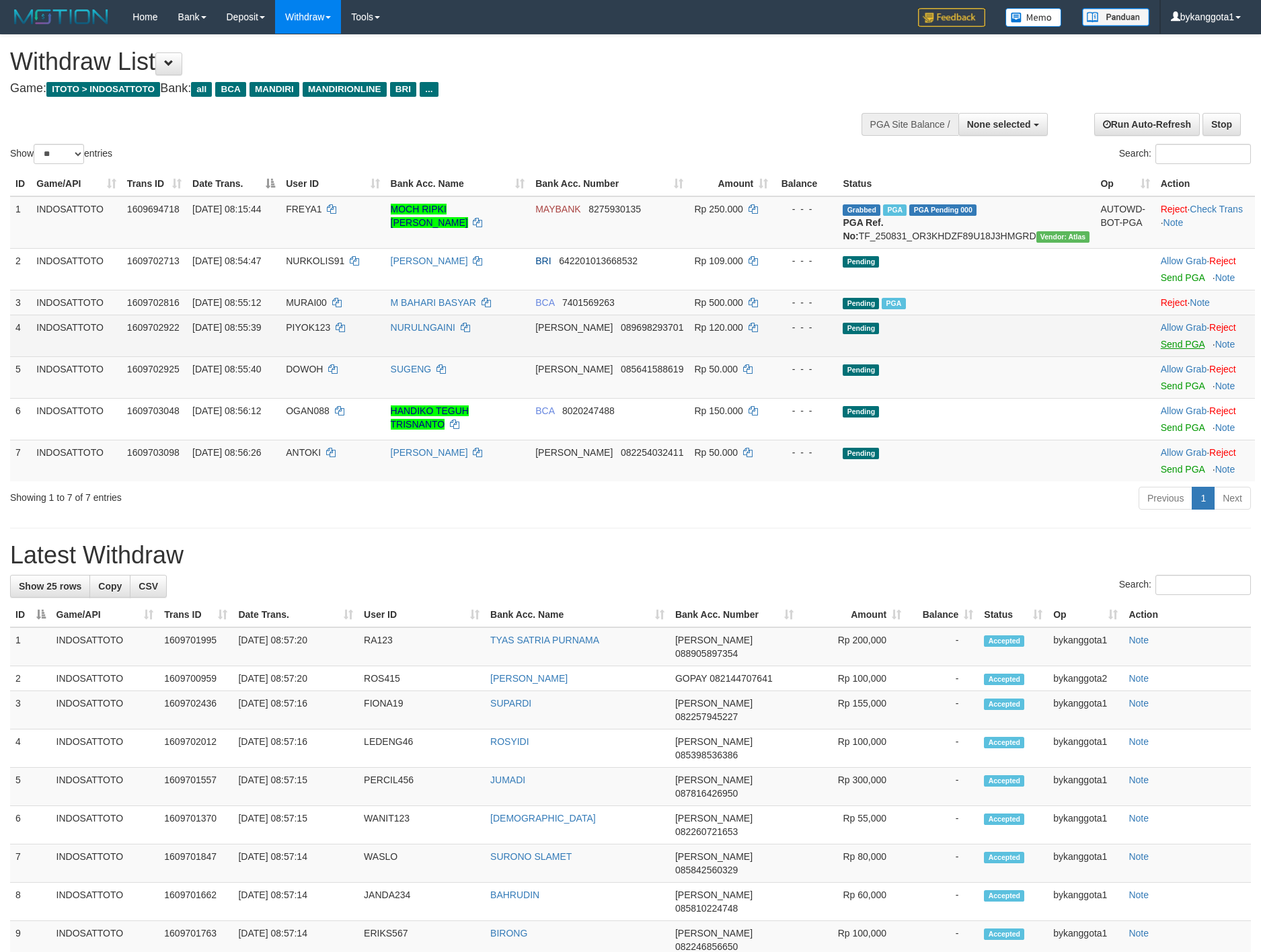
click at [1156, 398] on td "Allow Grab · Reject Send PGA · Note" at bounding box center [1204, 376] width 99 height 41
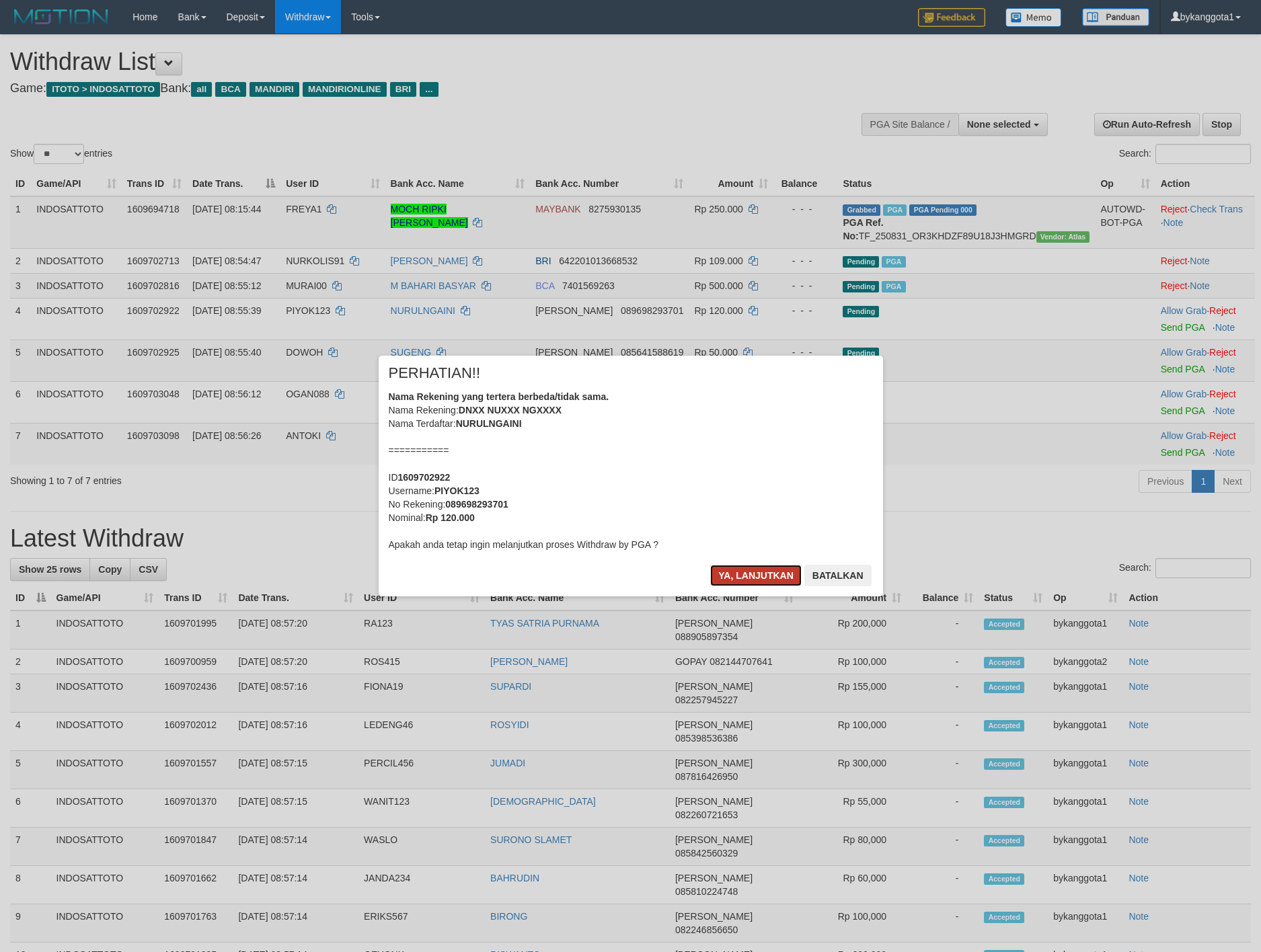
click at [743, 574] on button "Ya, lanjutkan" at bounding box center [755, 576] width 91 height 22
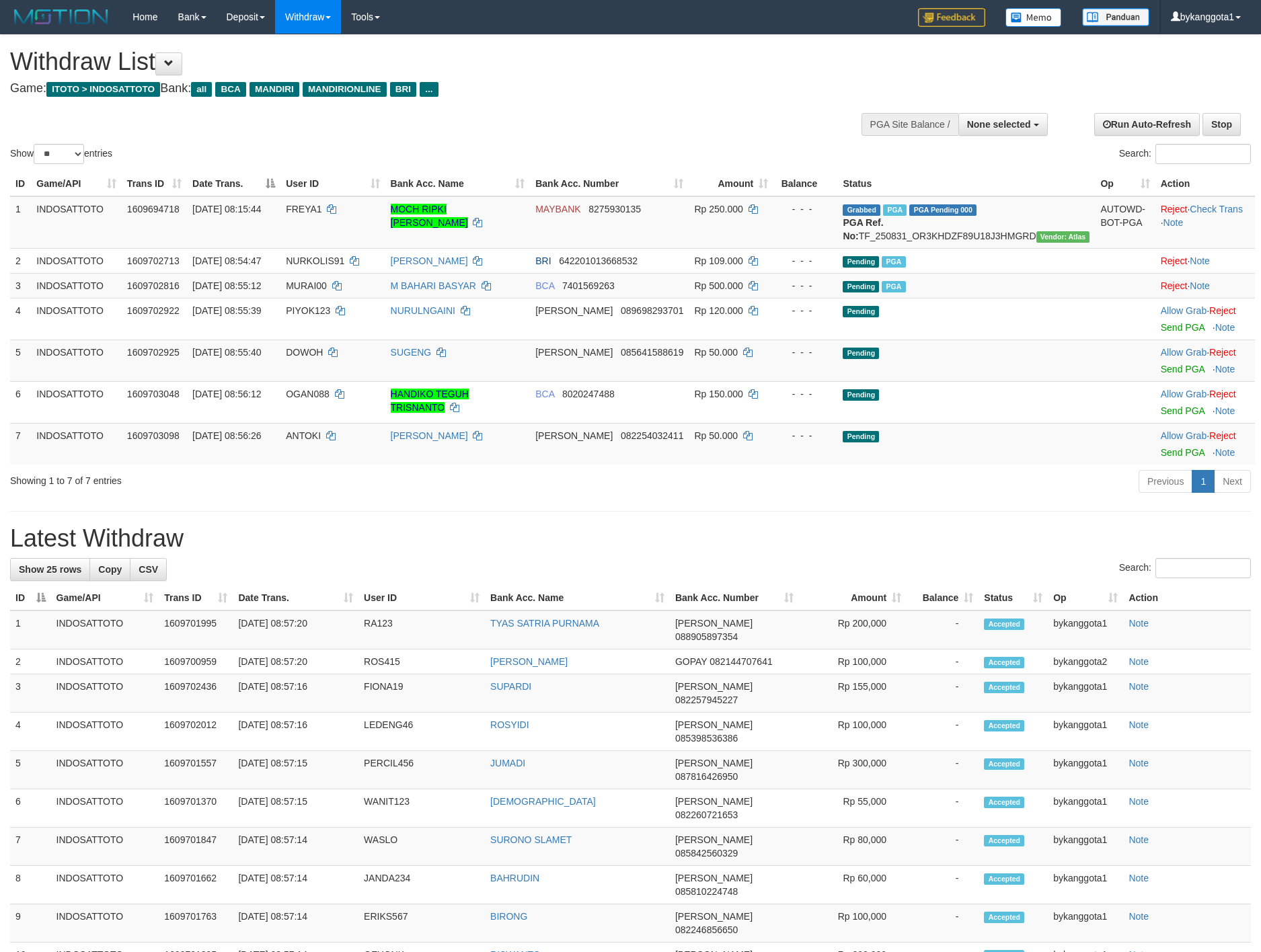
click at [743, 575] on div "× PERHATIAN!! Nama Rekening yang tertera berbeda/tidak sama. Nama Rekening: DNX…" at bounding box center [631, 476] width 525 height 241
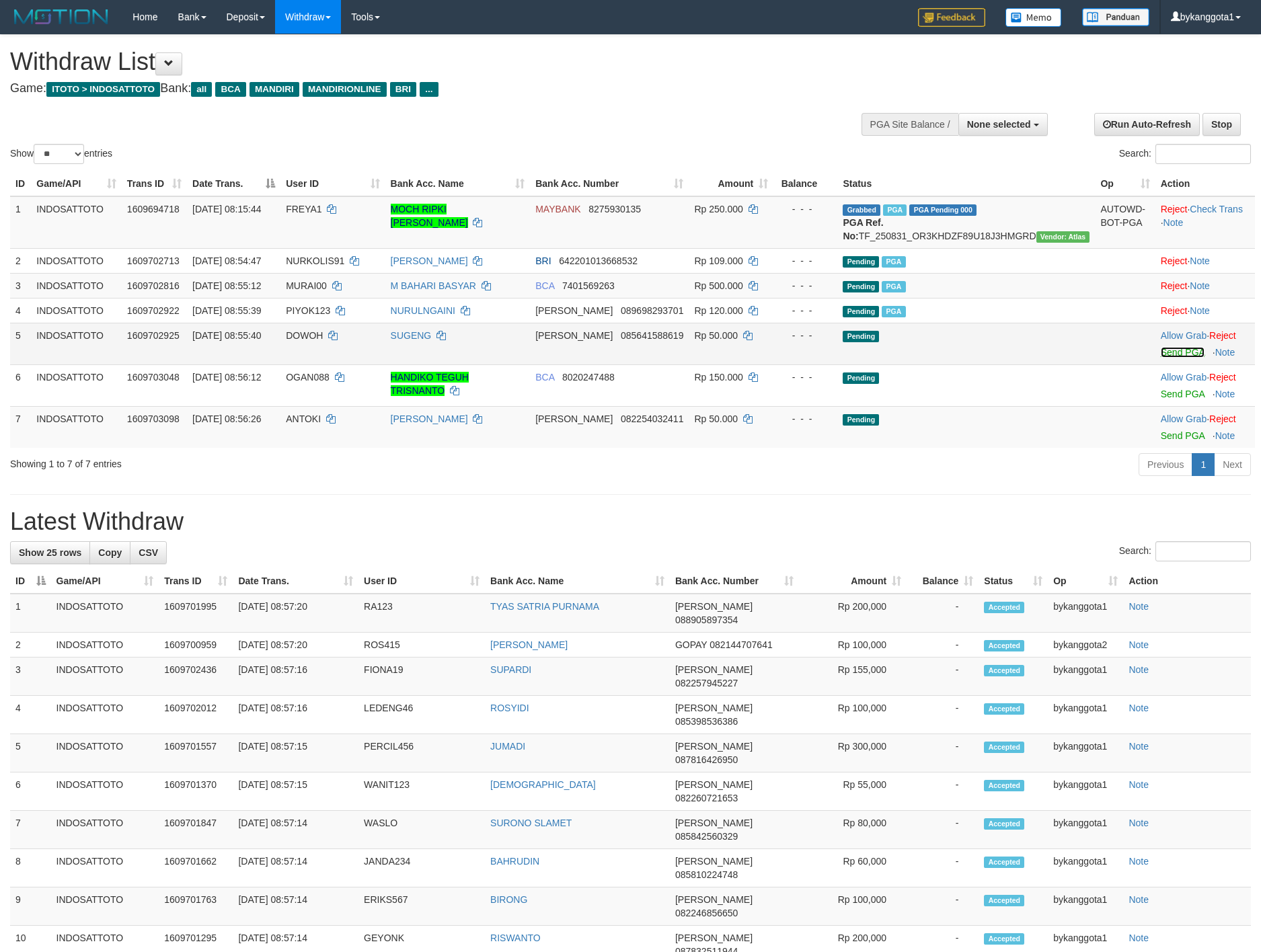
click at [1168, 358] on link "Send PGA" at bounding box center [1182, 352] width 44 height 11
click at [1165, 406] on td "Allow Grab · Reject Send PGA · Note" at bounding box center [1204, 385] width 99 height 41
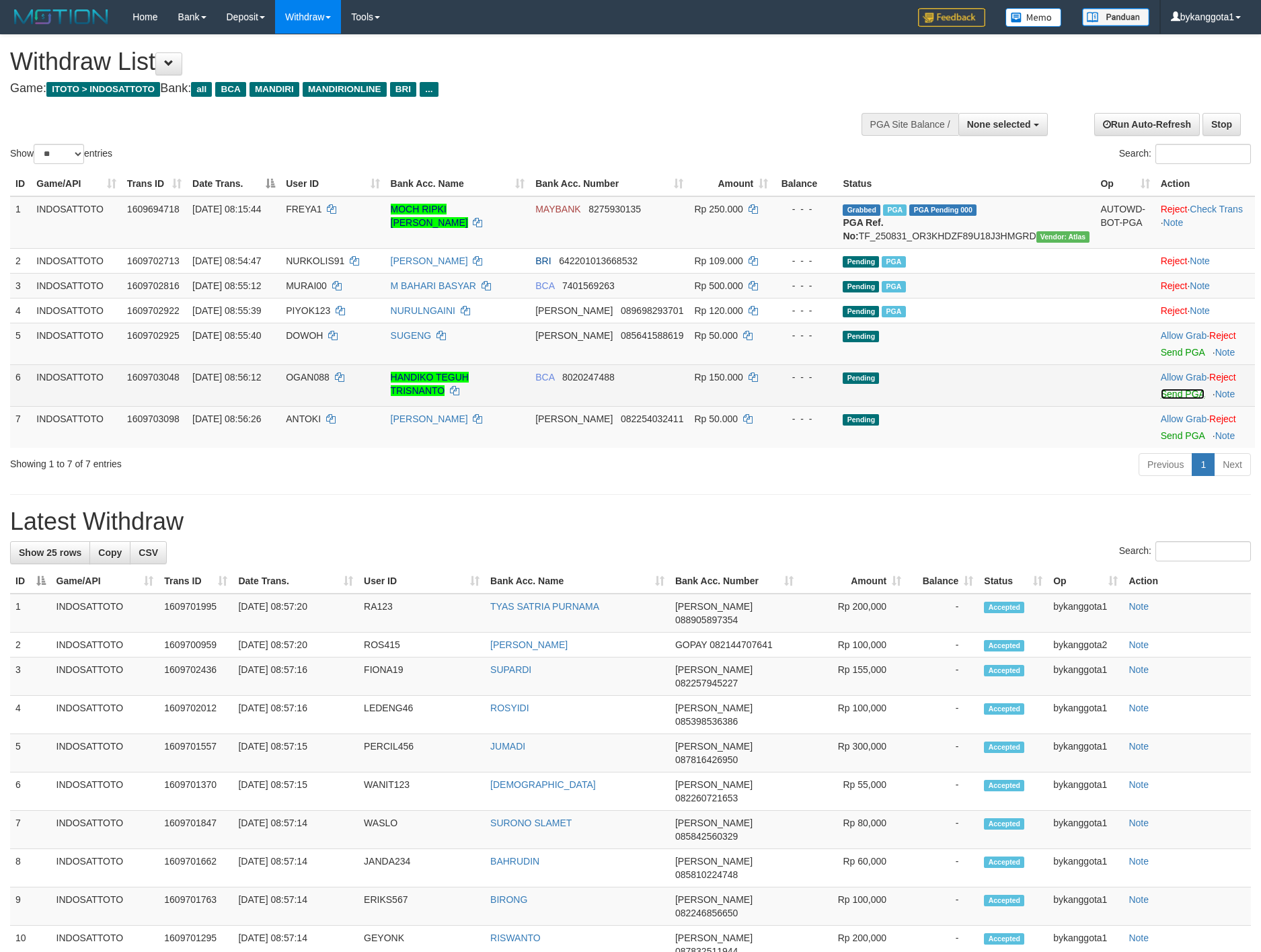
click at [1165, 400] on link "Send PGA" at bounding box center [1182, 394] width 44 height 11
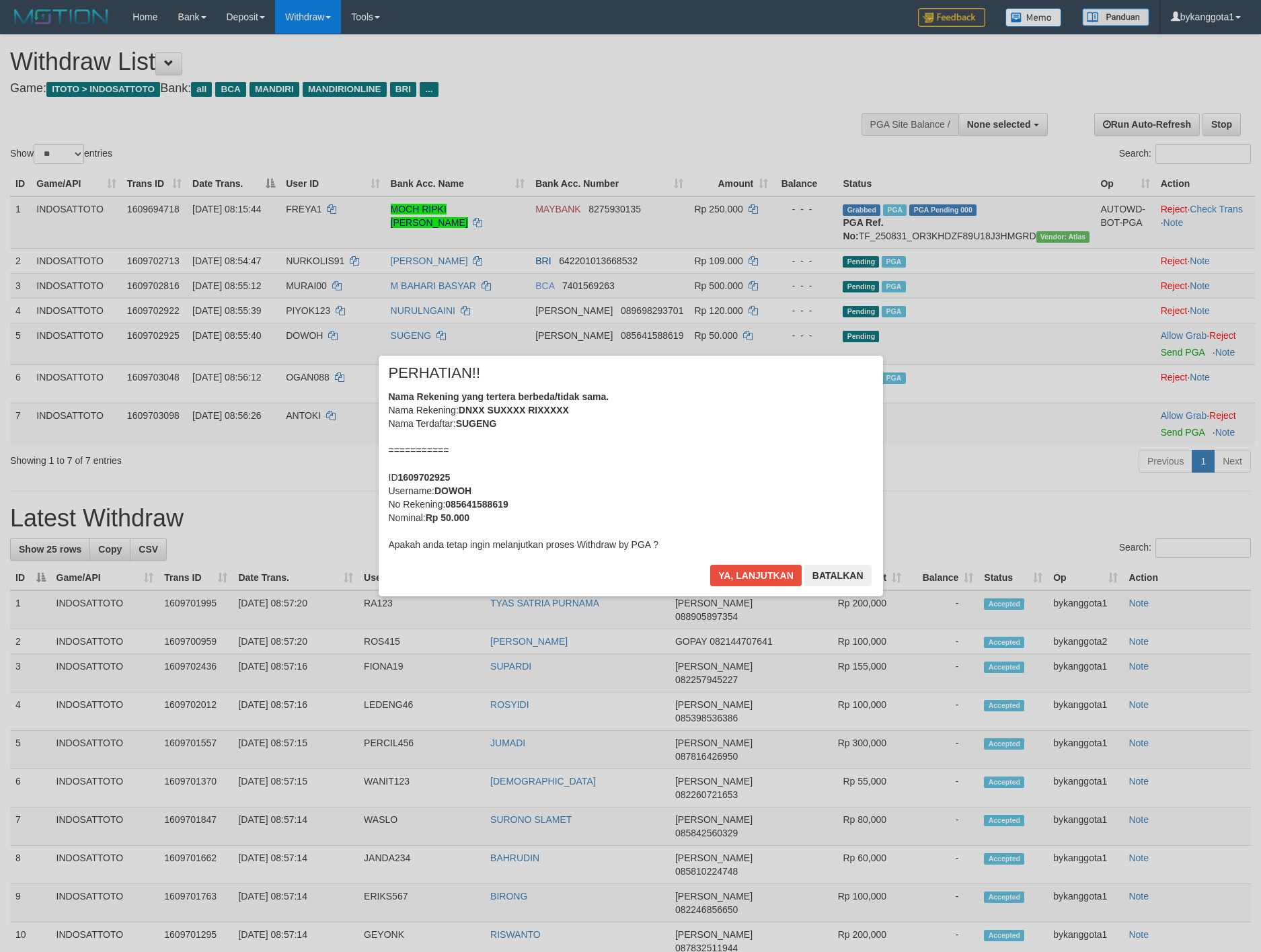
click at [730, 563] on div "× PERHATIAN!! Nama Rekening yang tertera berbeda/tidak sama. Nama Rekening: DNX…" at bounding box center [631, 476] width 504 height 241
click at [739, 577] on button "Ya, lanjutkan" at bounding box center [755, 576] width 91 height 22
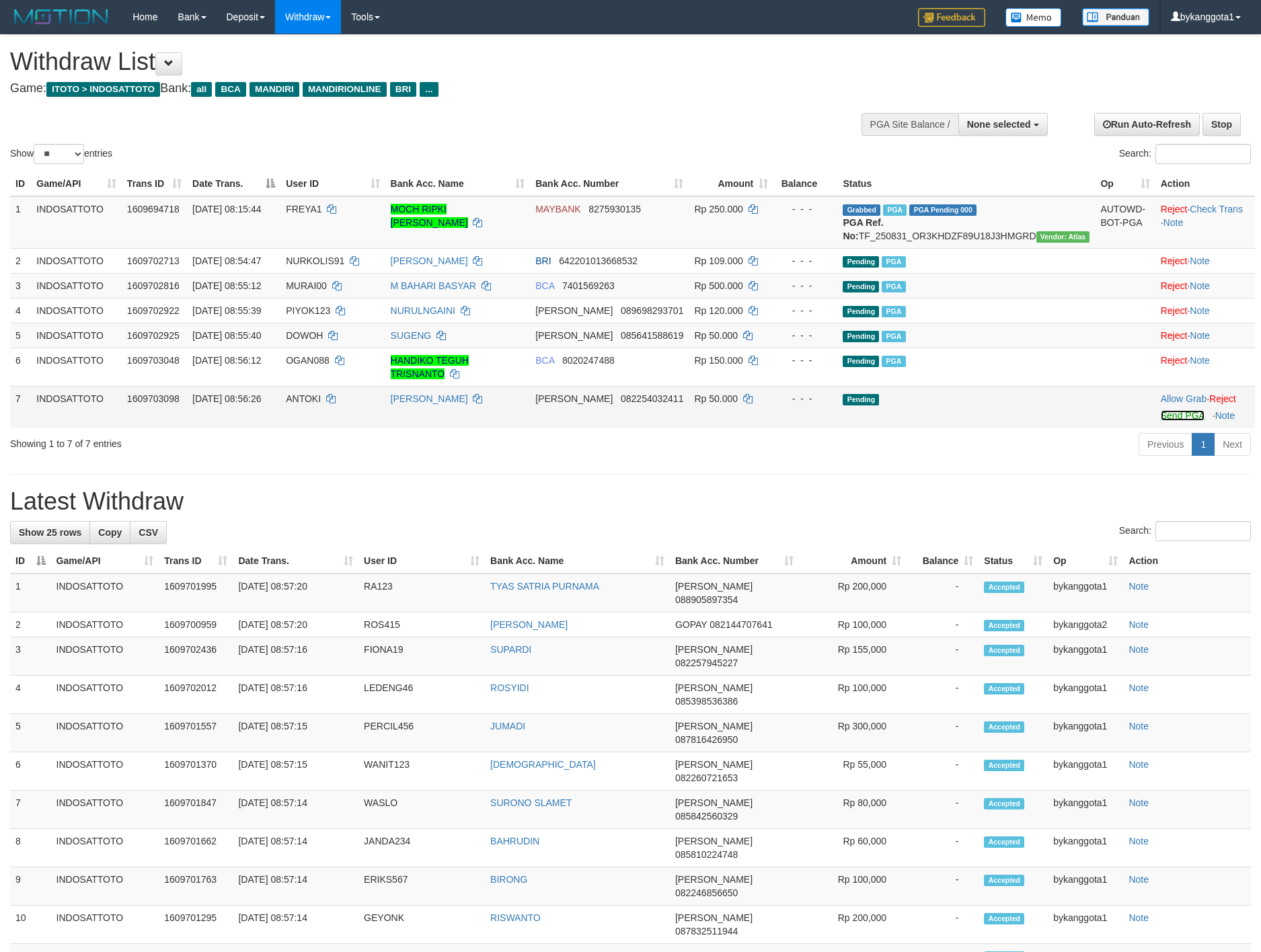
click at [1162, 420] on link "Send PGA" at bounding box center [1182, 415] width 44 height 11
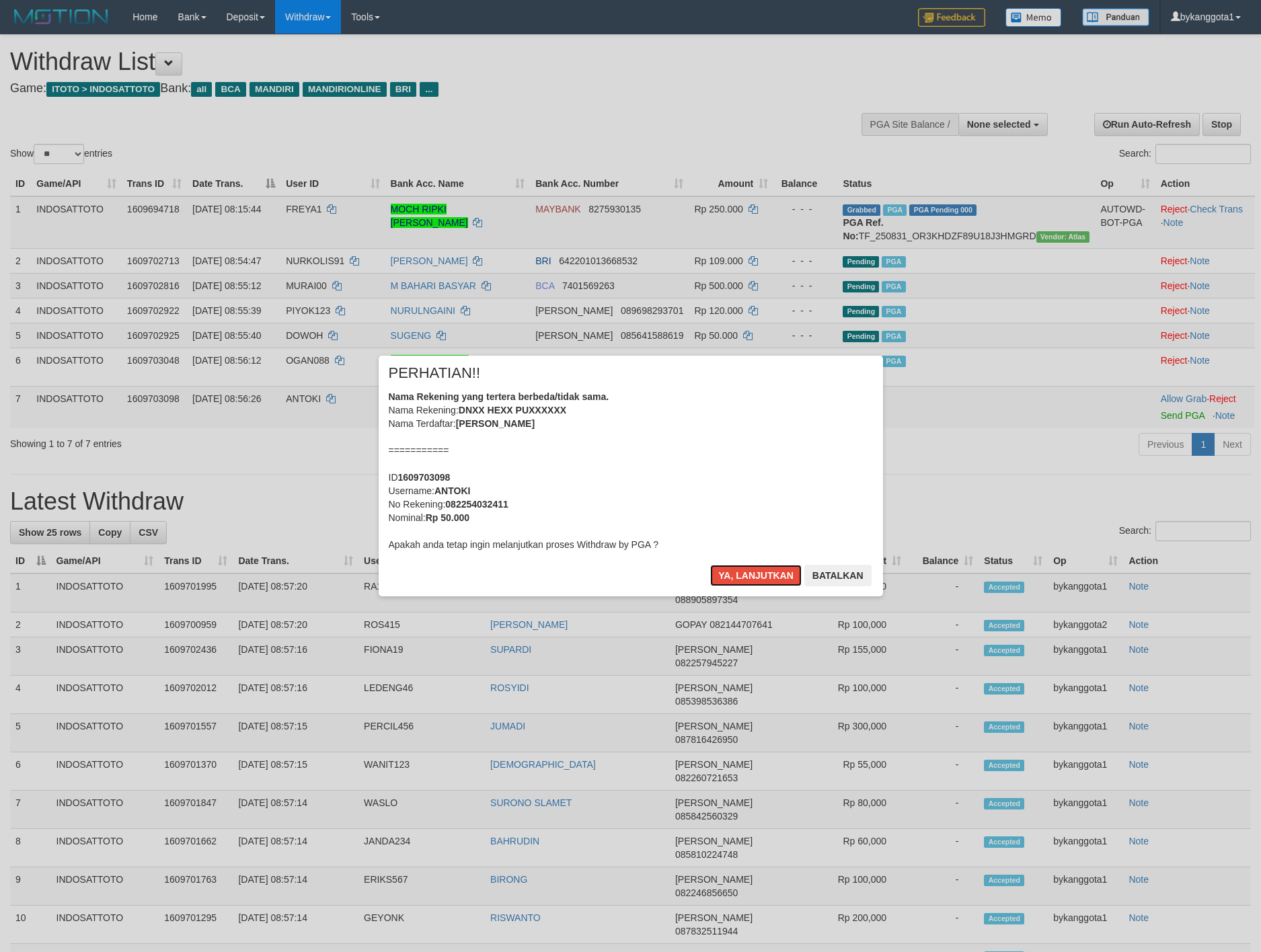
click at [710, 565] on button "Ya, lanjutkan" at bounding box center [755, 576] width 91 height 22
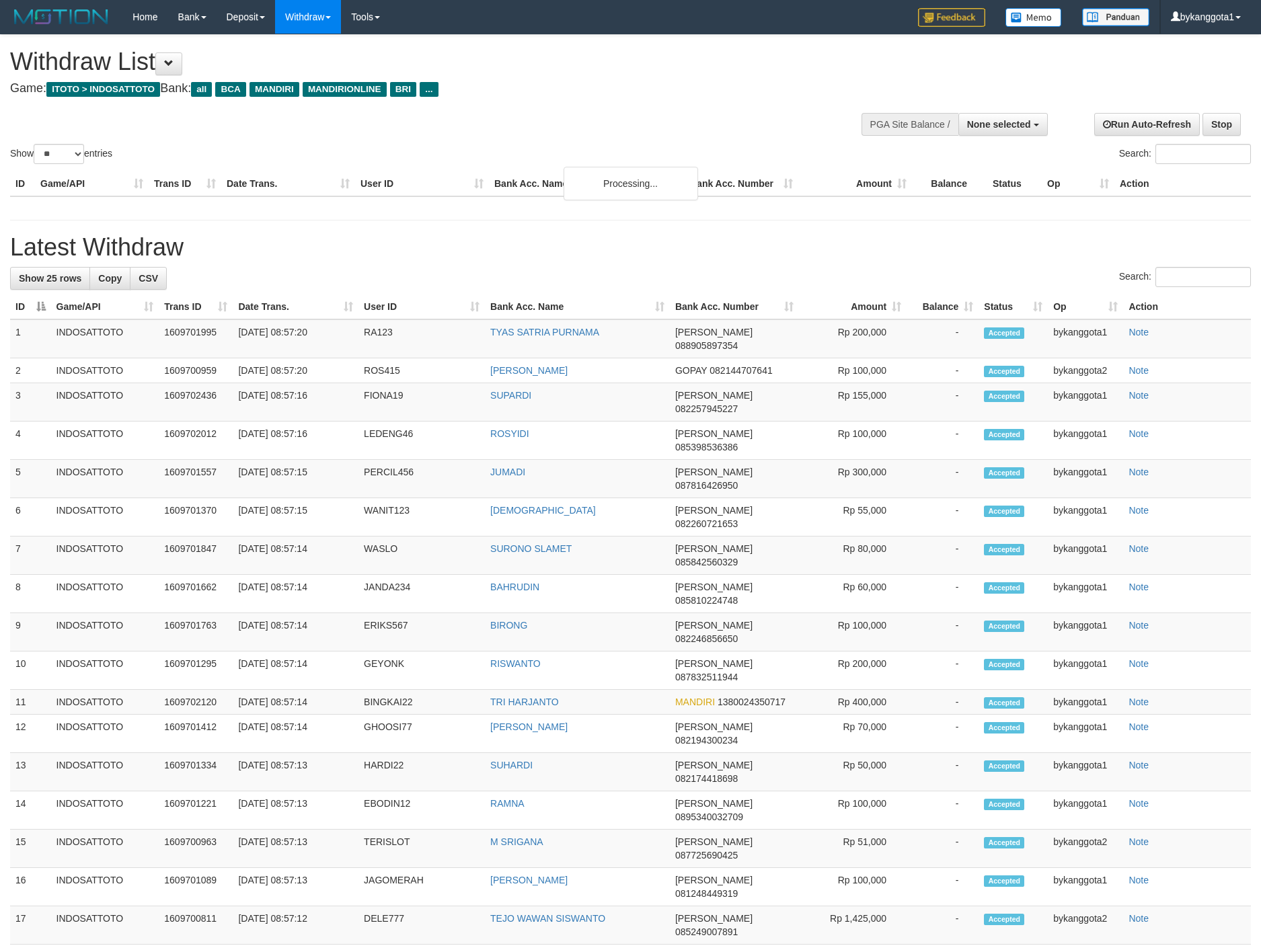
select select
select select "**"
select select
select select "**"
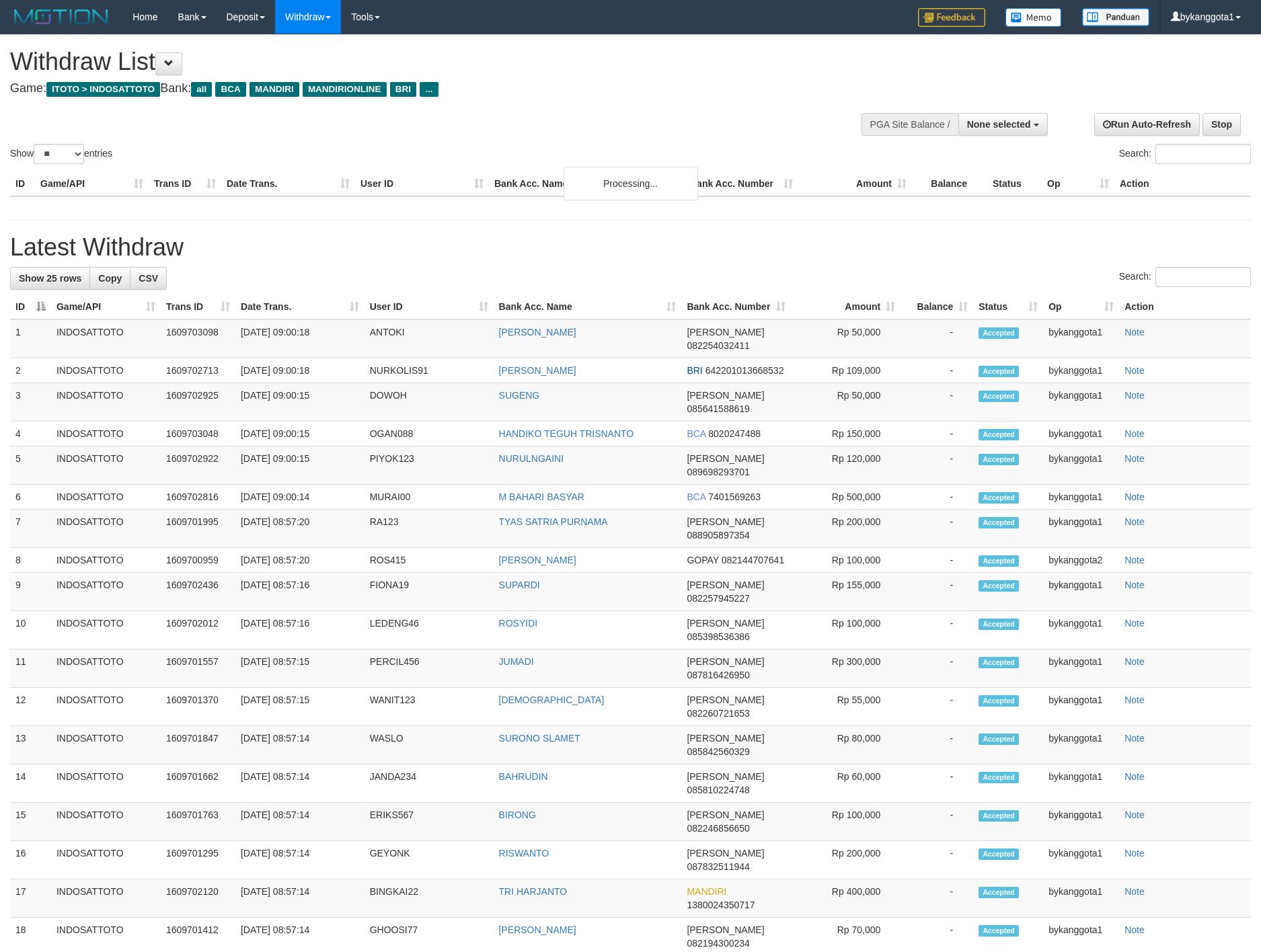
select select
select select "**"
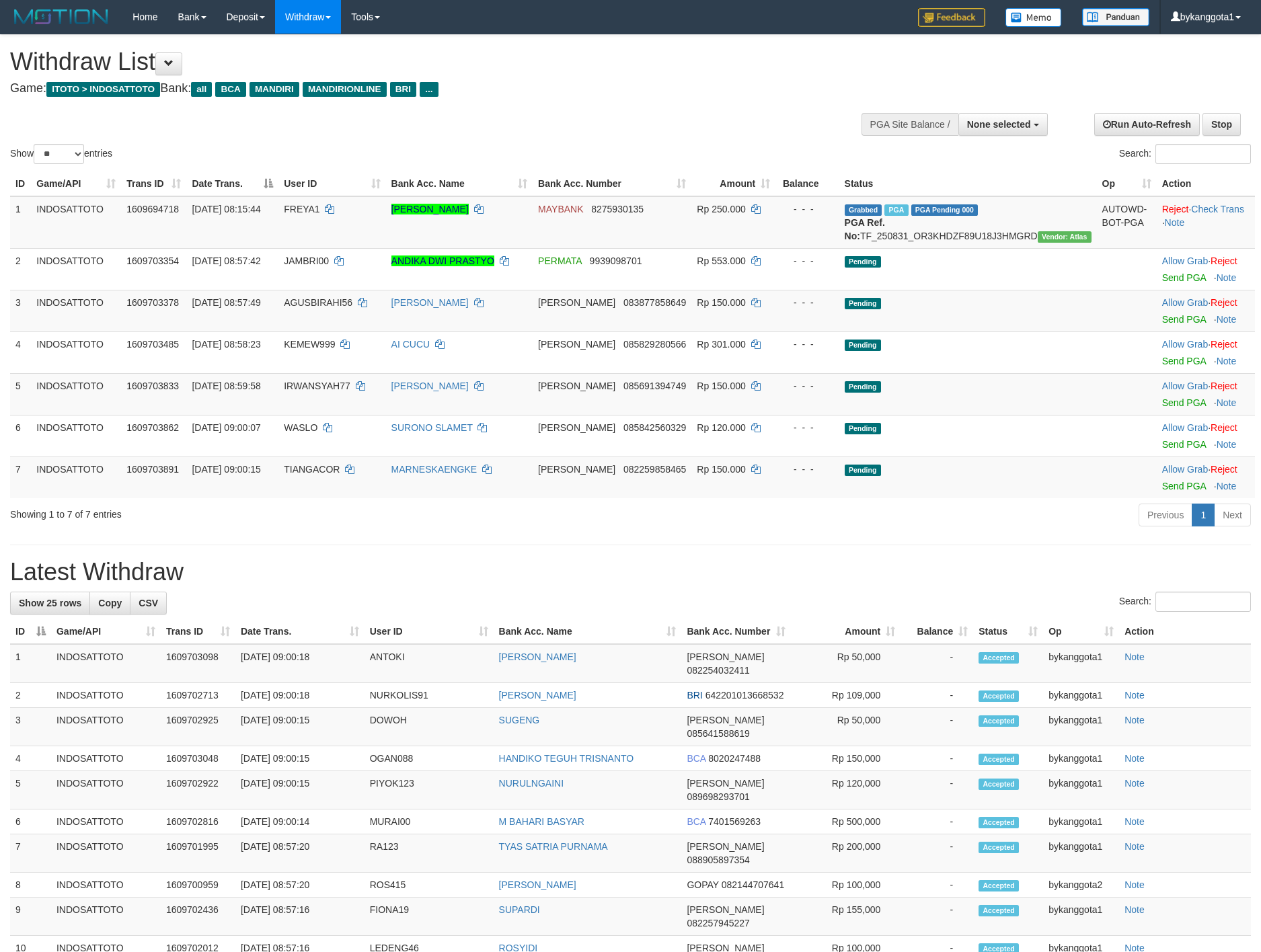
drag, startPoint x: 961, startPoint y: 535, endPoint x: 958, endPoint y: 525, distance: 10.4
click at [959, 526] on div "Previous 1 Next" at bounding box center [892, 516] width 715 height 29
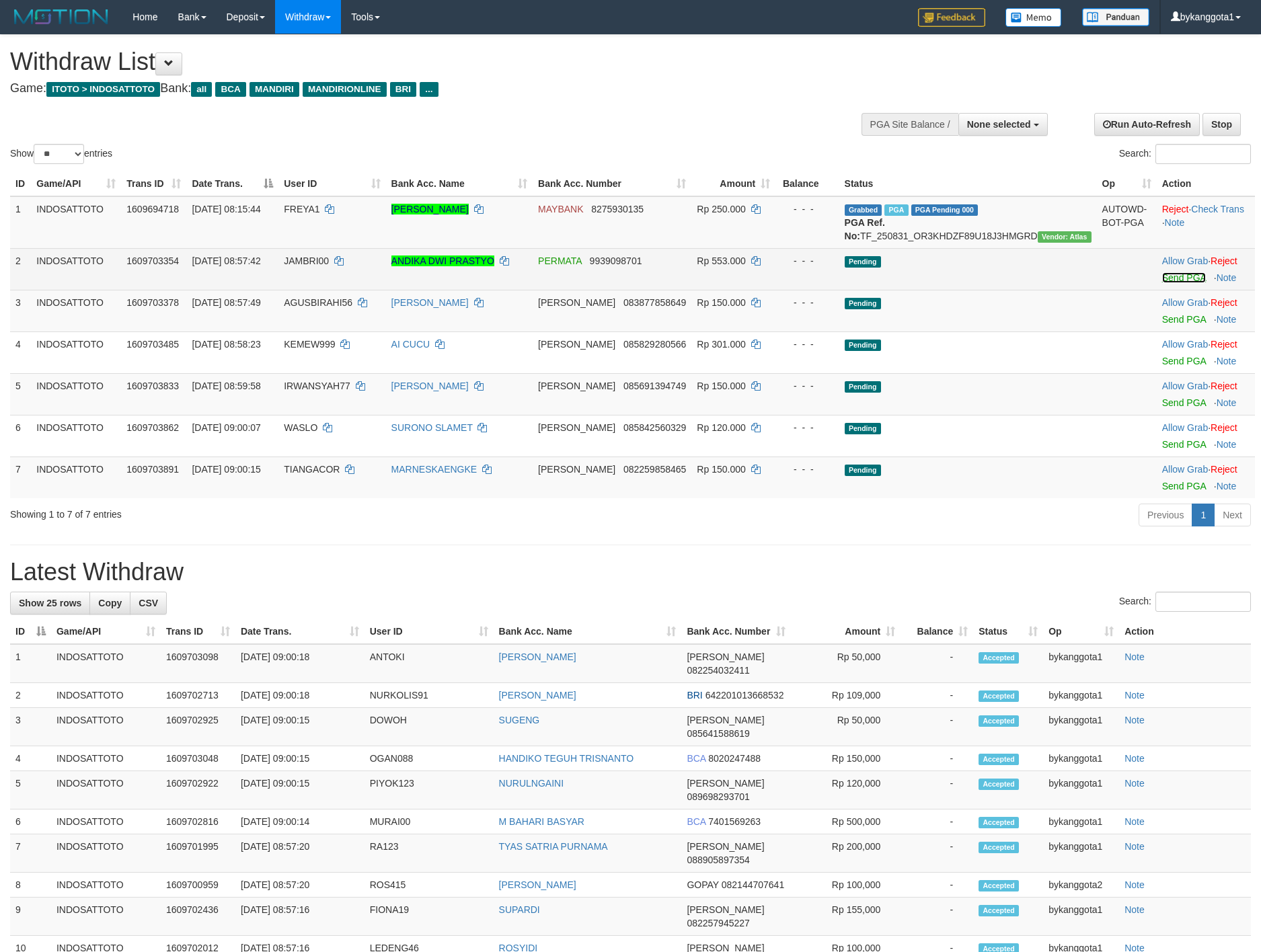
click at [1178, 283] on link "Send PGA" at bounding box center [1184, 278] width 44 height 11
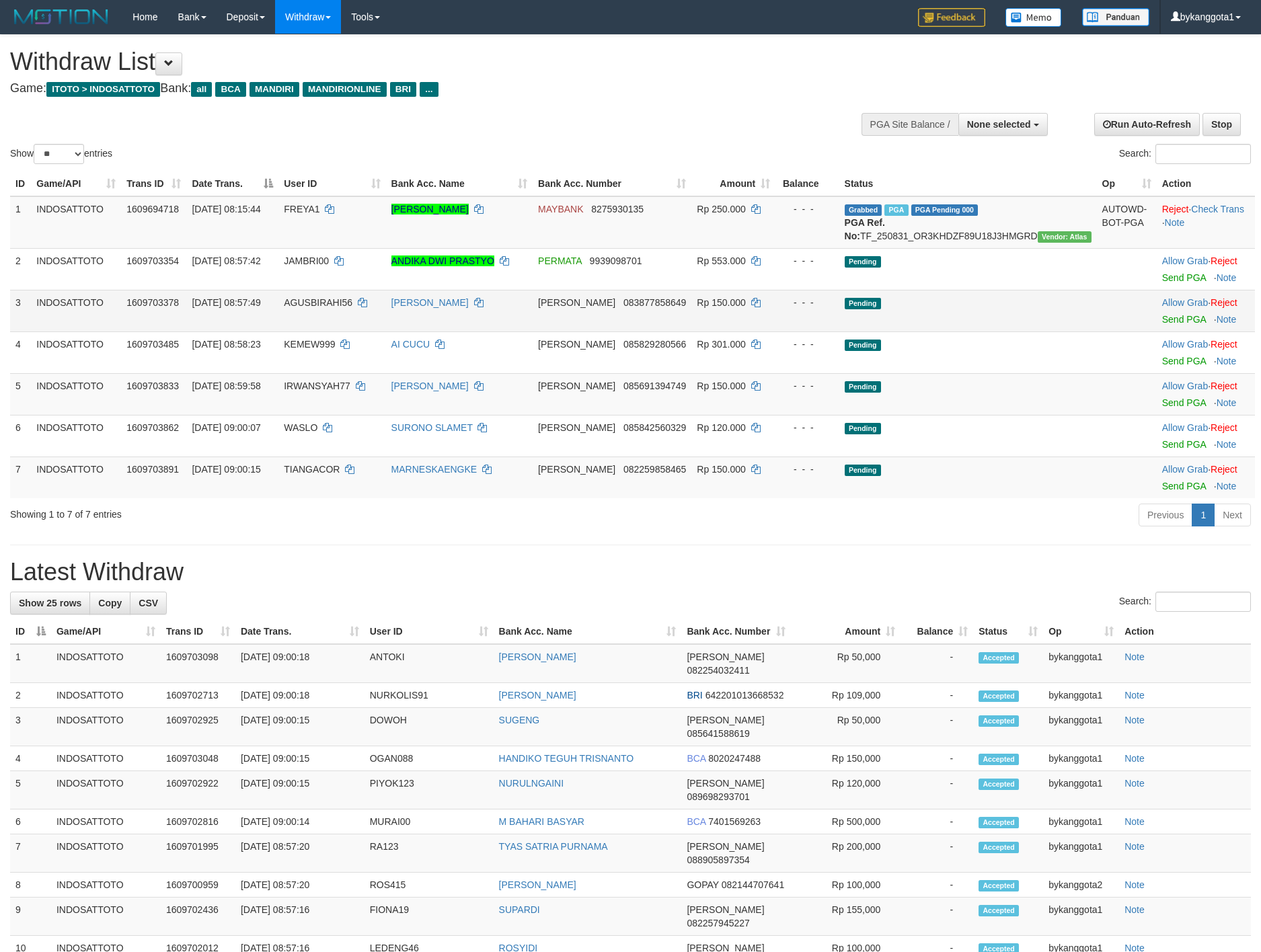
click at [1163, 332] on td "Allow Grab · Reject Send PGA · Note" at bounding box center [1206, 310] width 98 height 41
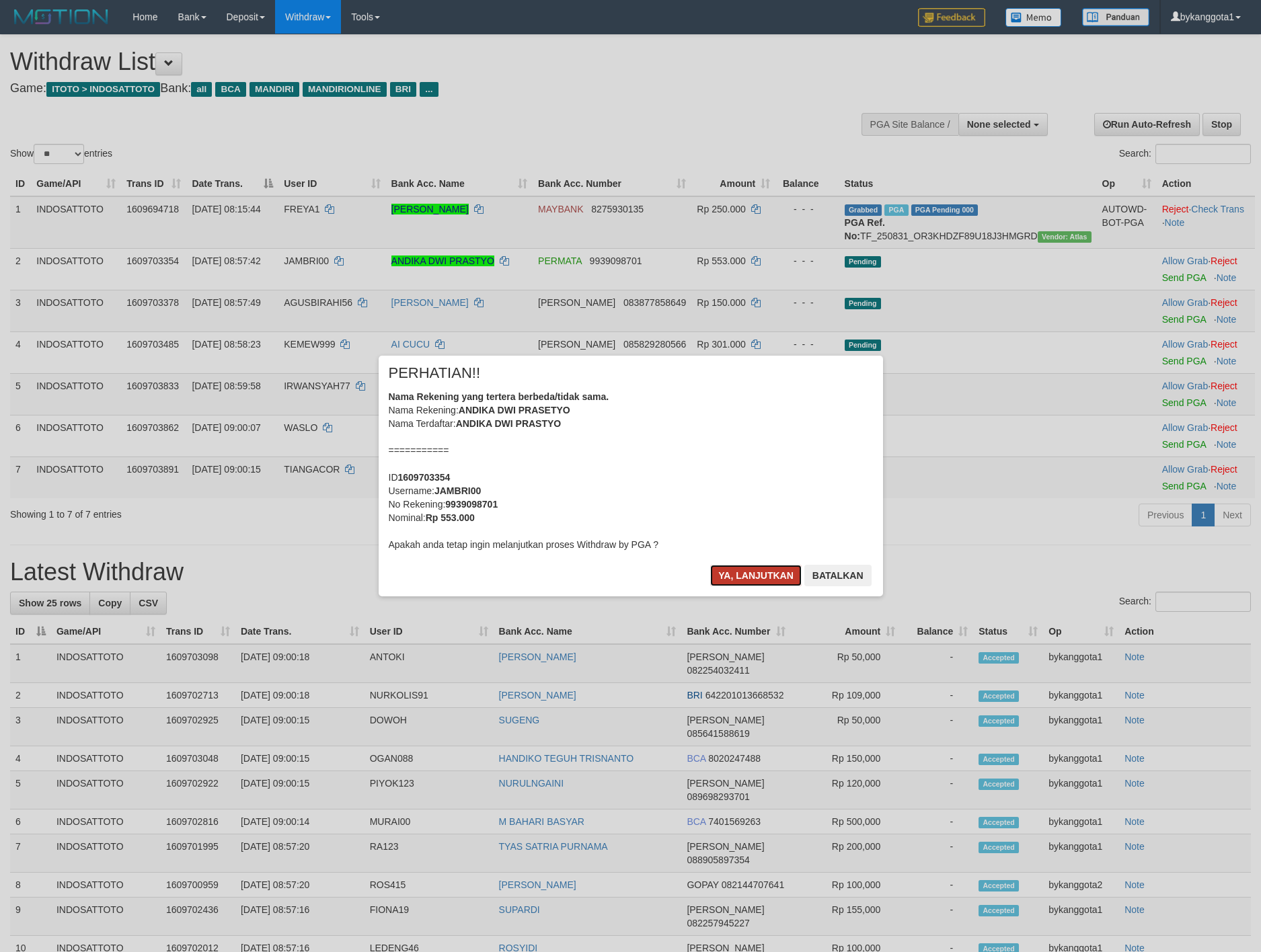
click at [773, 577] on button "Ya, lanjutkan" at bounding box center [755, 576] width 91 height 22
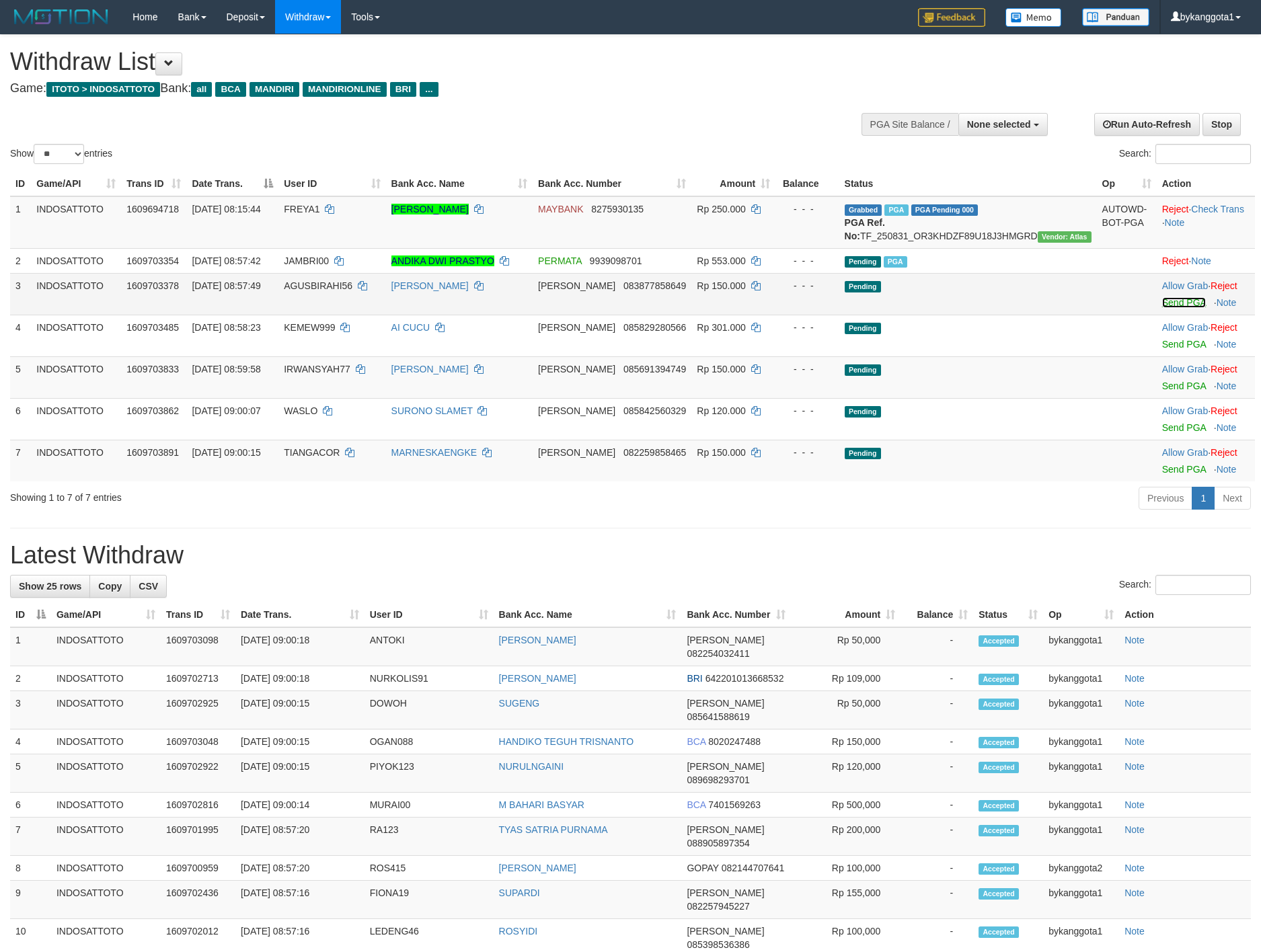
click at [1183, 308] on link "Send PGA" at bounding box center [1184, 303] width 44 height 11
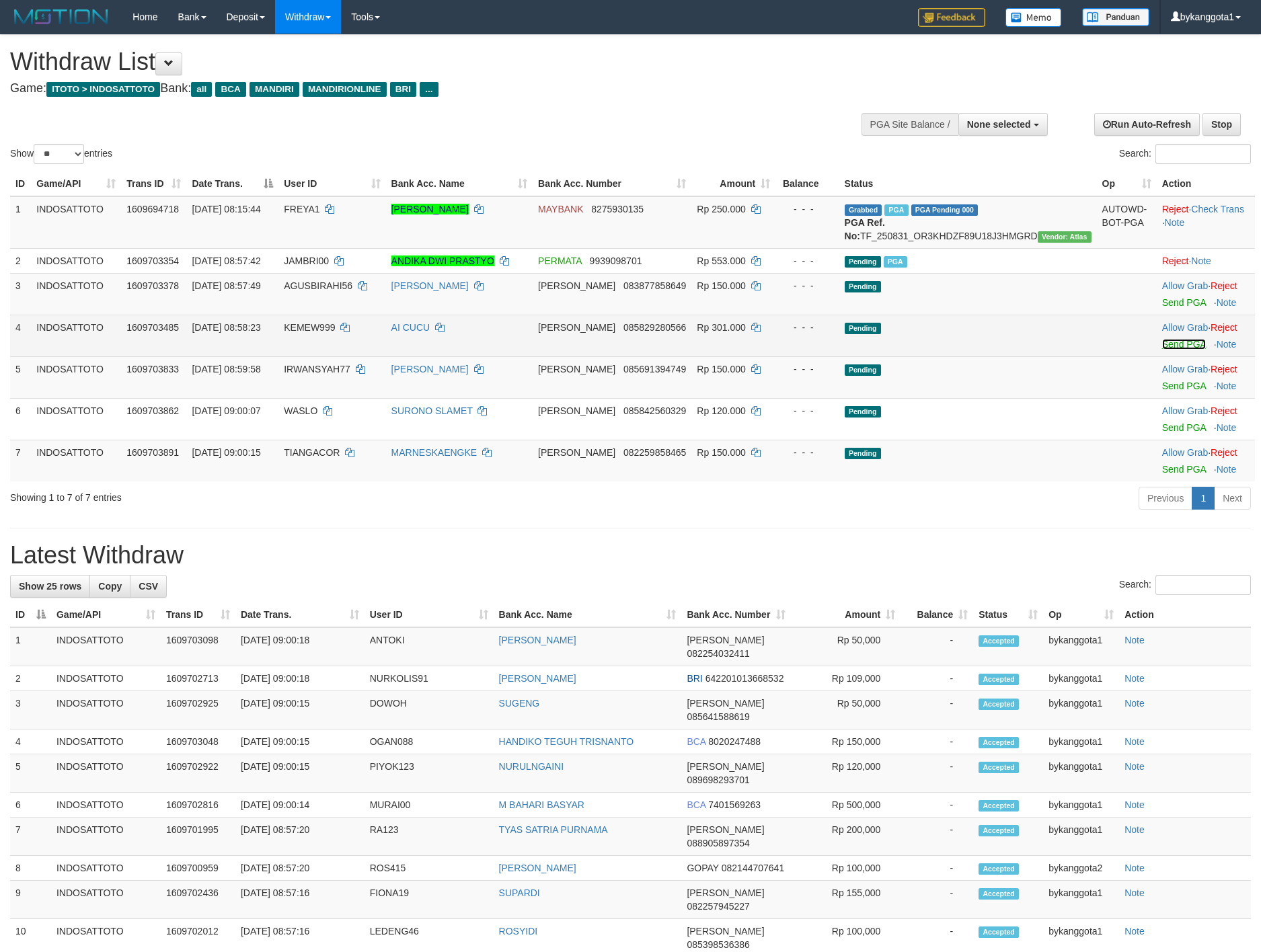
click at [1162, 350] on link "Send PGA" at bounding box center [1184, 344] width 44 height 11
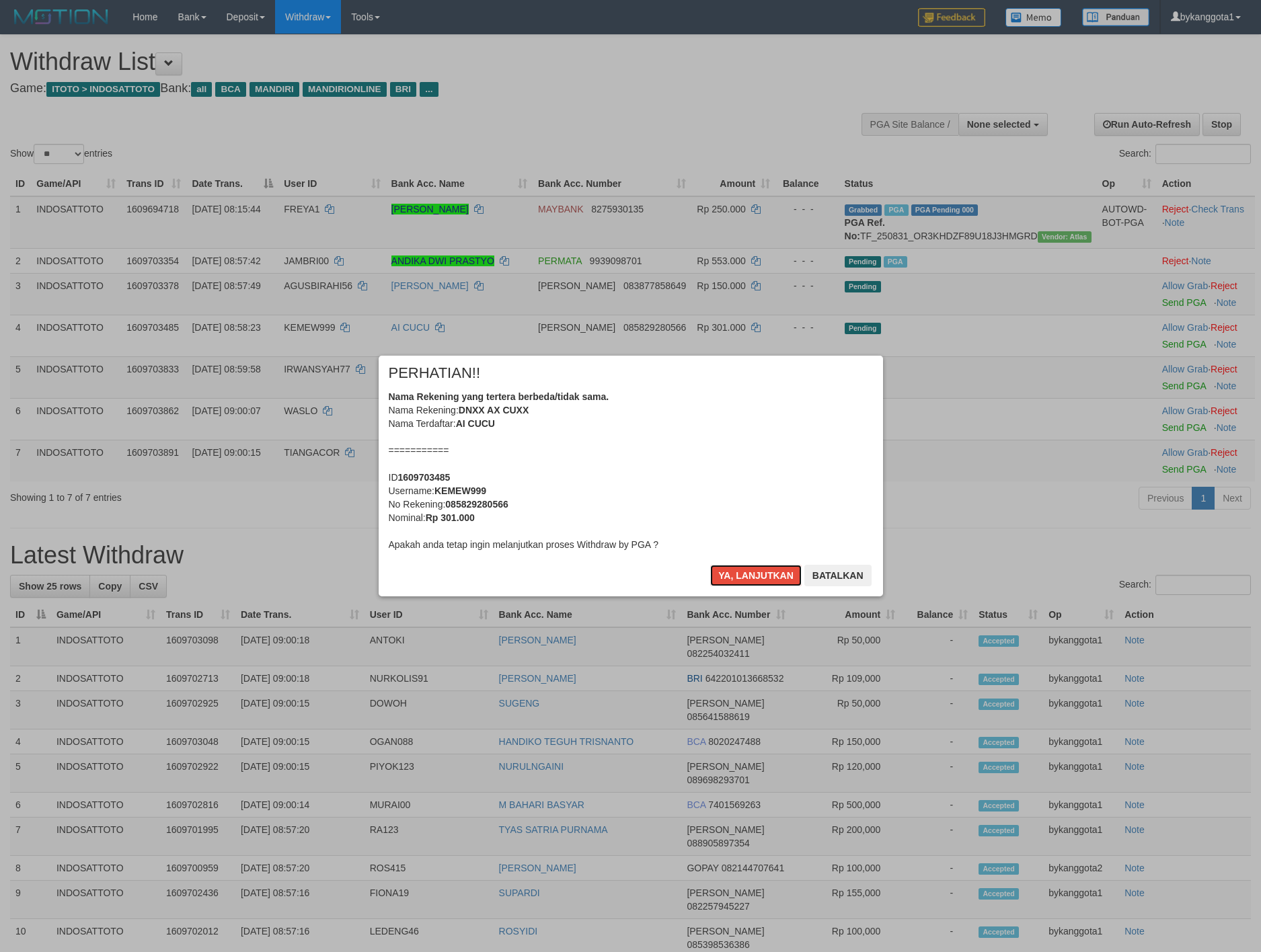
click at [734, 565] on button "Ya, lanjutkan" at bounding box center [755, 576] width 91 height 22
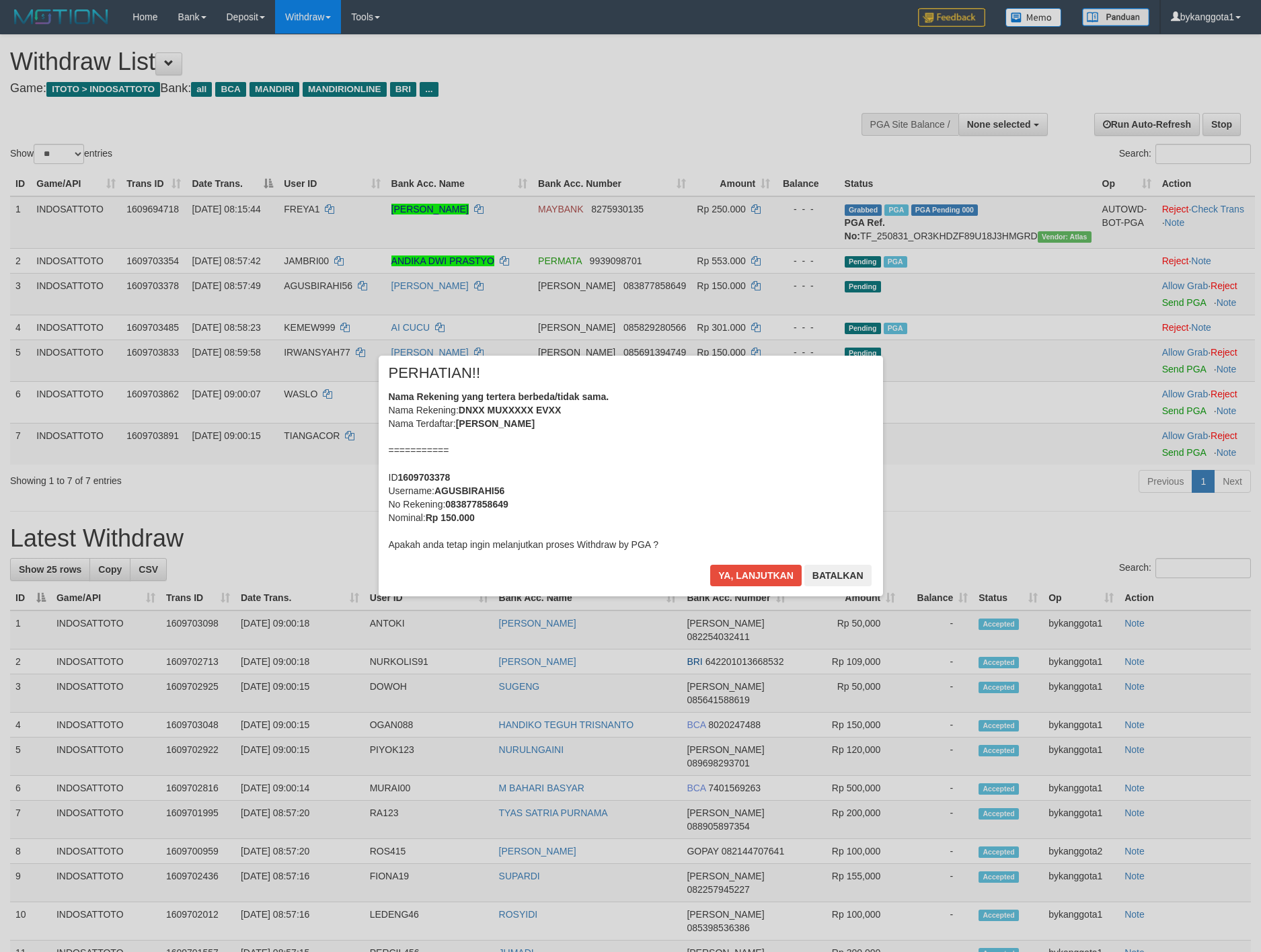
click at [734, 564] on div "× PERHATIAN!! Nama Rekening yang tertera berbeda/tidak sama. Nama Rekening: DNX…" at bounding box center [631, 476] width 504 height 241
click at [764, 569] on button "Ya, lanjutkan" at bounding box center [755, 576] width 91 height 22
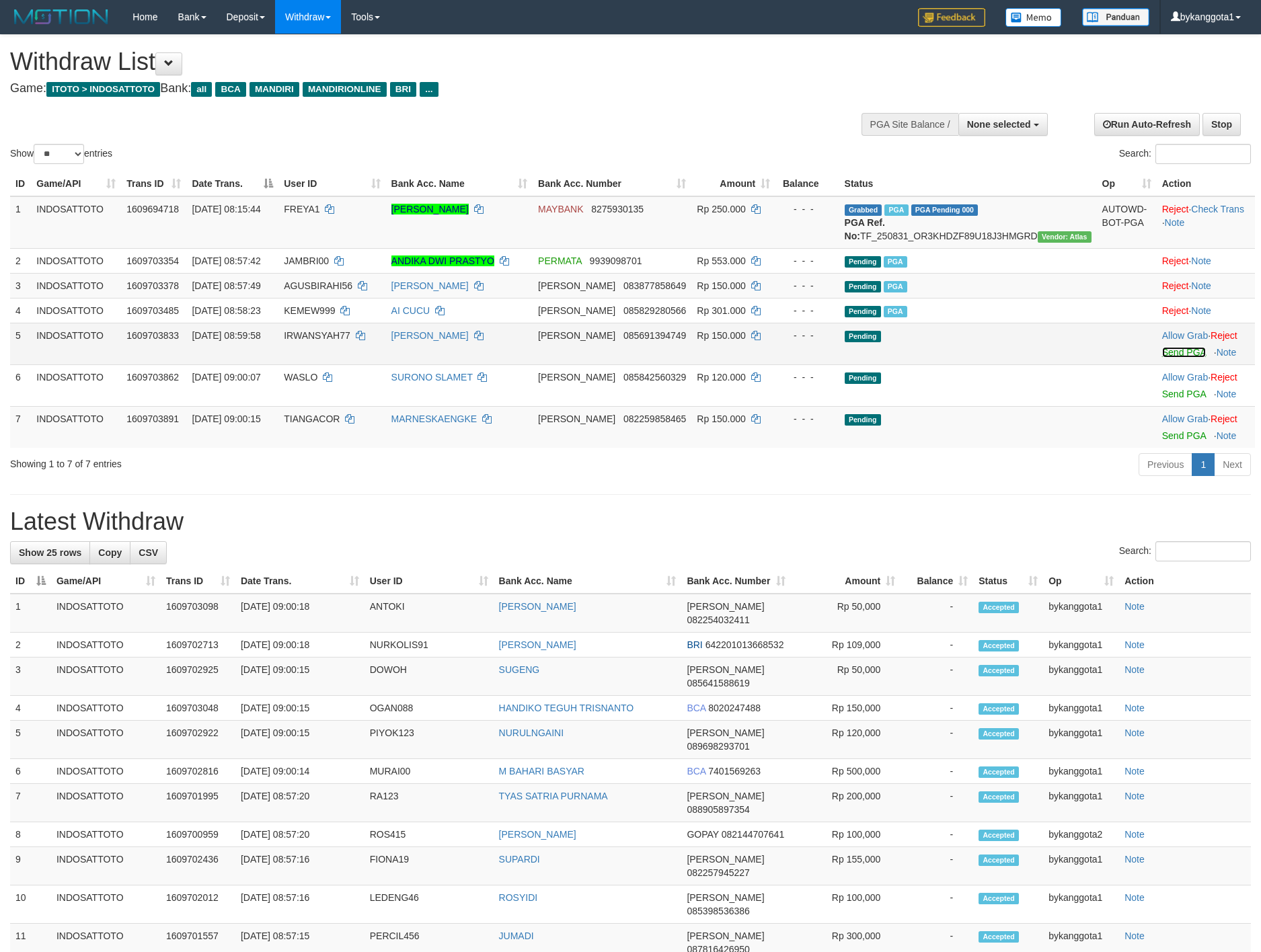
click at [1162, 358] on link "Send PGA" at bounding box center [1184, 352] width 44 height 11
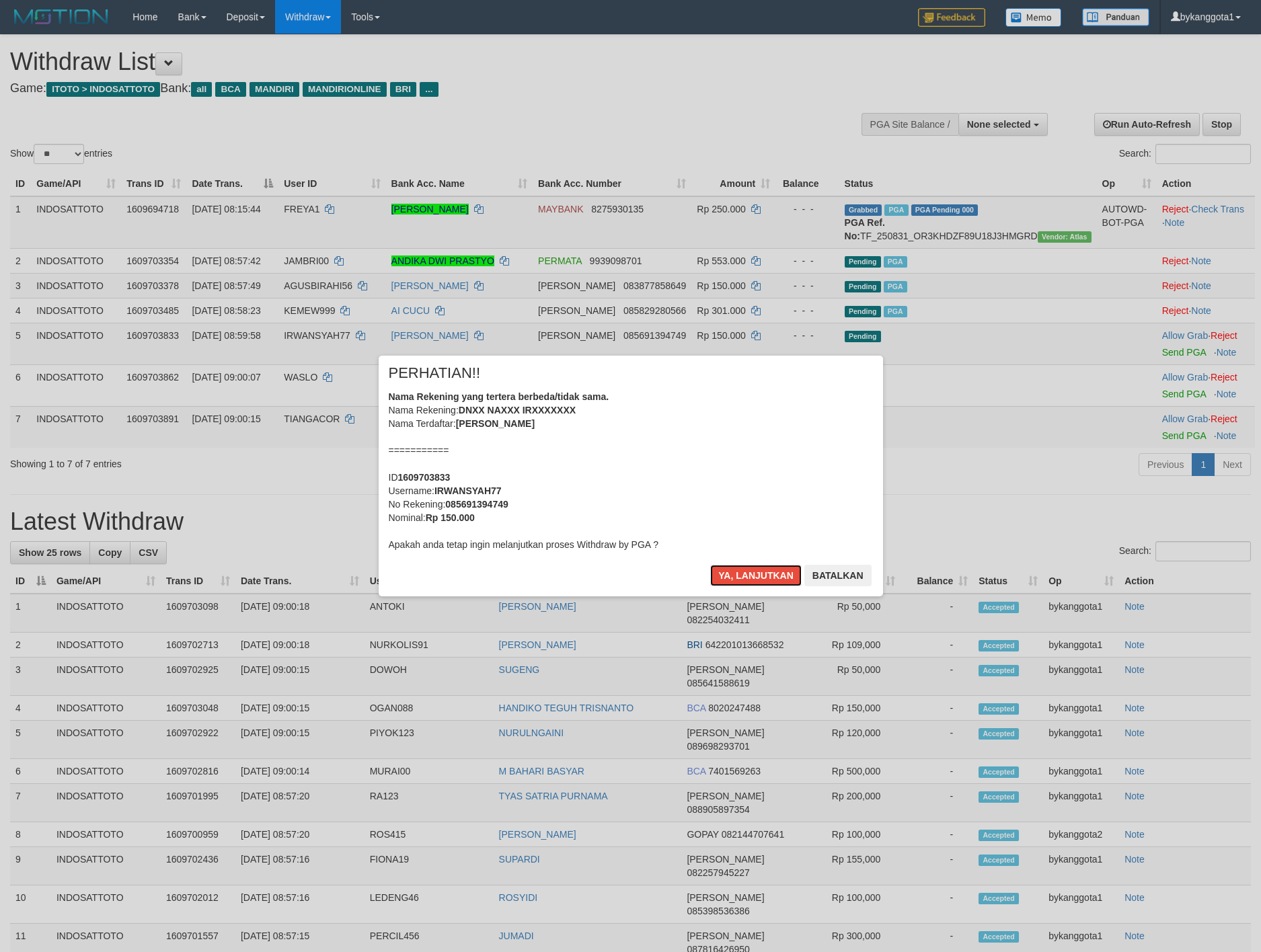
click at [710, 565] on button "Ya, lanjutkan" at bounding box center [755, 576] width 91 height 22
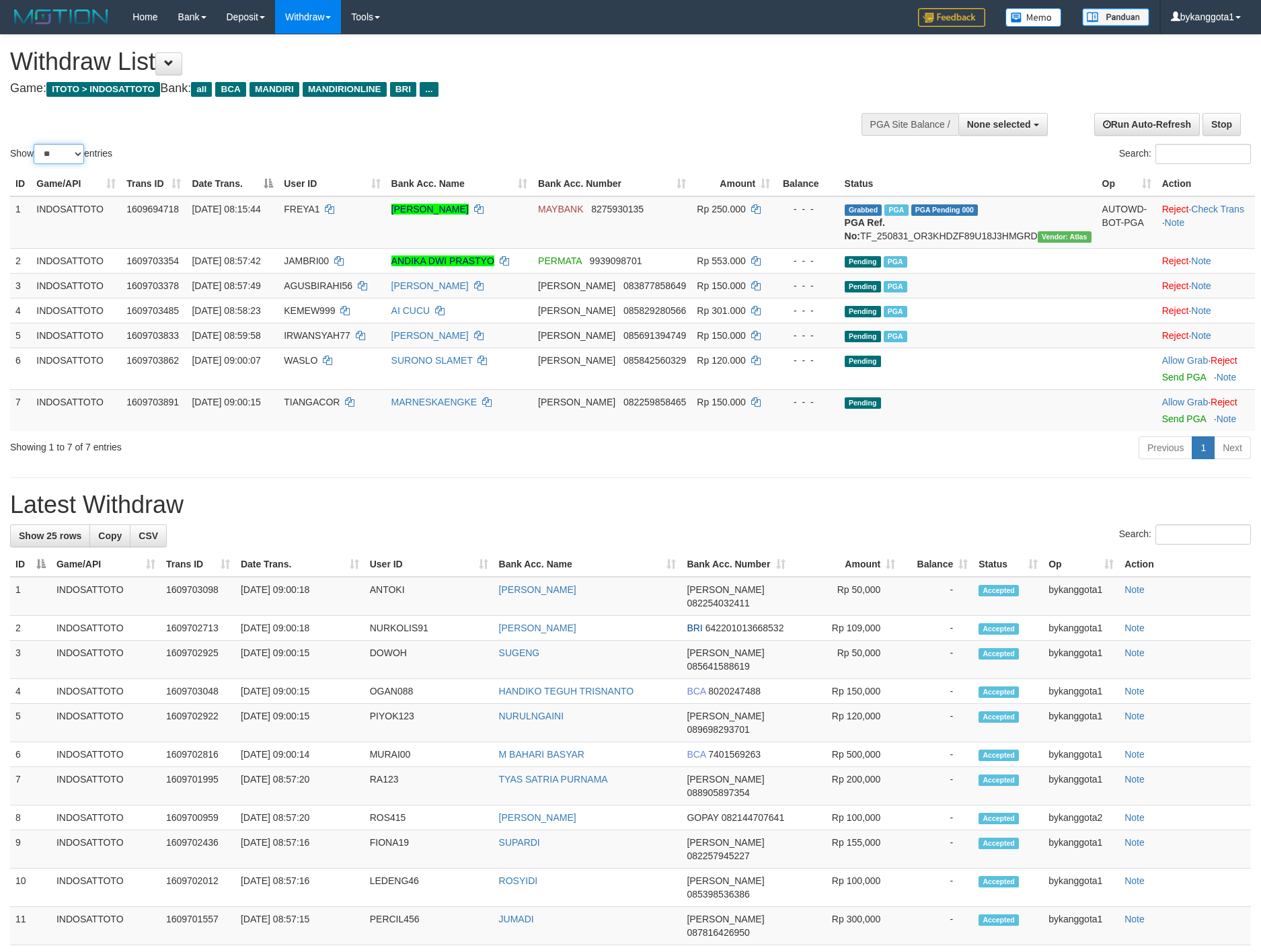
click at [62, 158] on select "** ** ** ***" at bounding box center [59, 154] width 51 height 20
select select "**"
click at [36, 144] on select "** ** ** ***" at bounding box center [59, 154] width 51 height 20
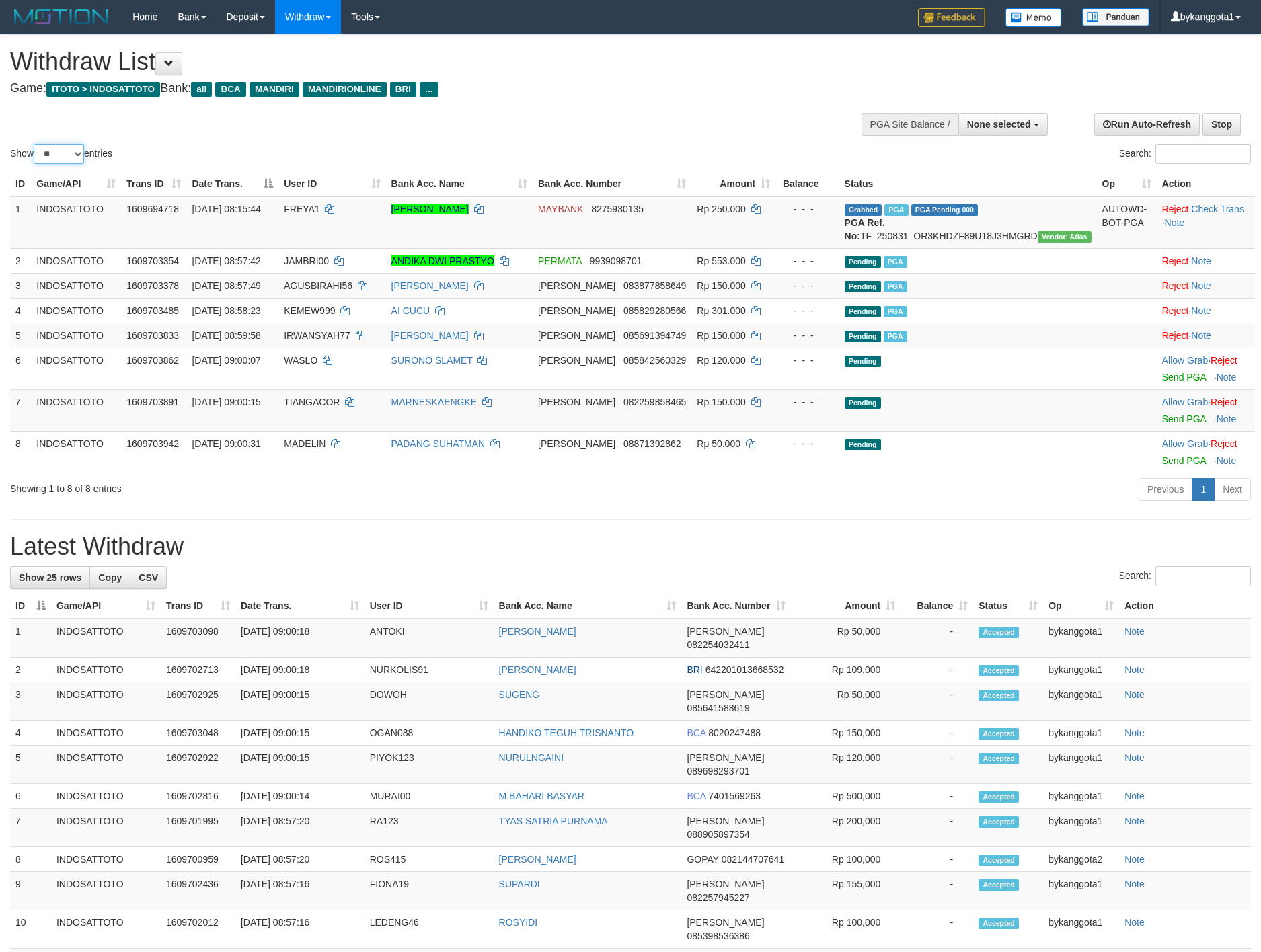
click at [65, 154] on select "** ** ** ***" at bounding box center [59, 154] width 51 height 20
click at [1138, 560] on h1 "Latest Withdraw" at bounding box center [630, 547] width 1241 height 27
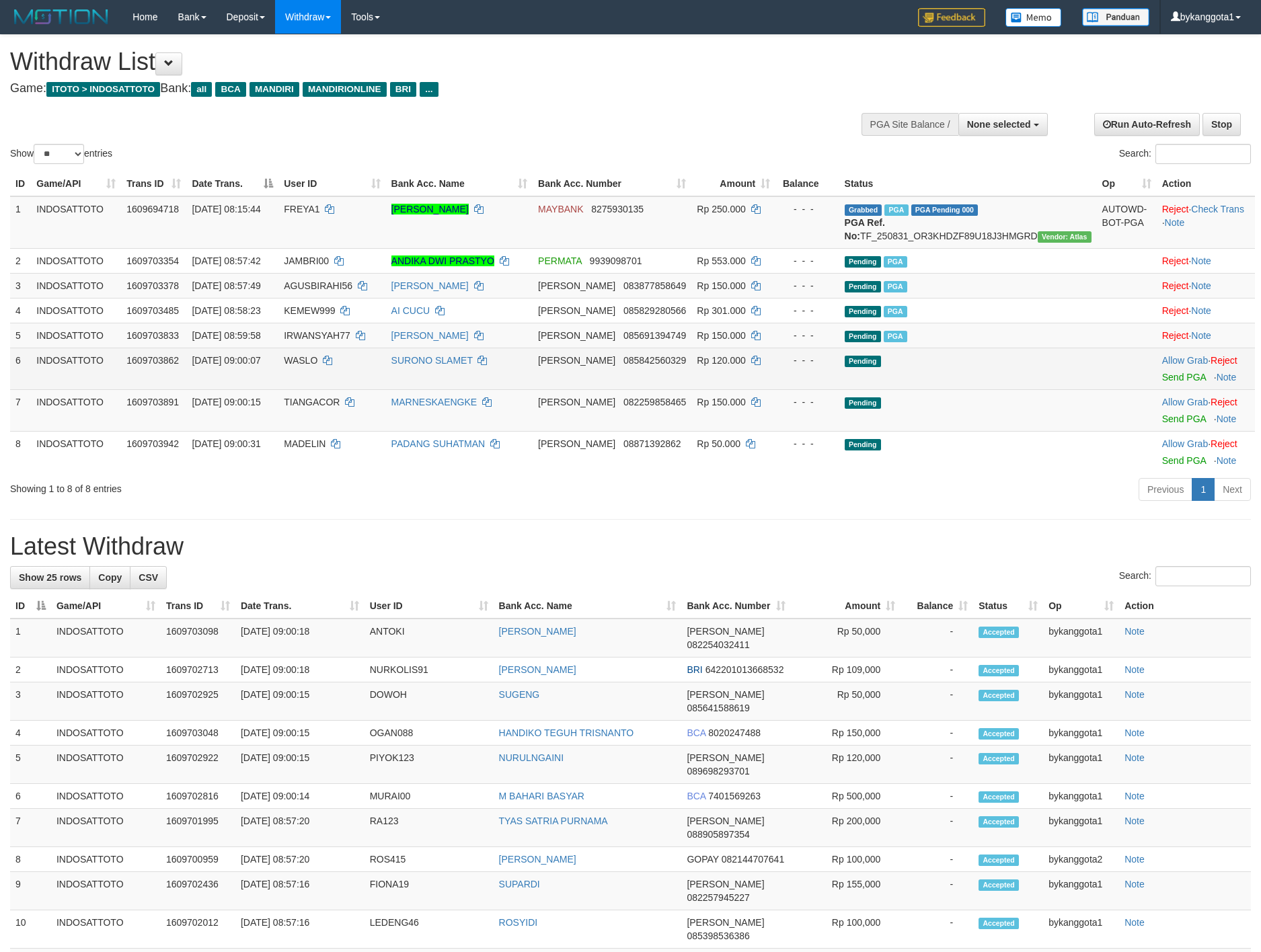
click at [1166, 384] on td "Allow Grab · Reject Send PGA · Note" at bounding box center [1206, 368] width 98 height 41
click at [1166, 383] on link "Send PGA" at bounding box center [1184, 377] width 44 height 11
click at [1162, 412] on div at bounding box center [1206, 411] width 87 height 3
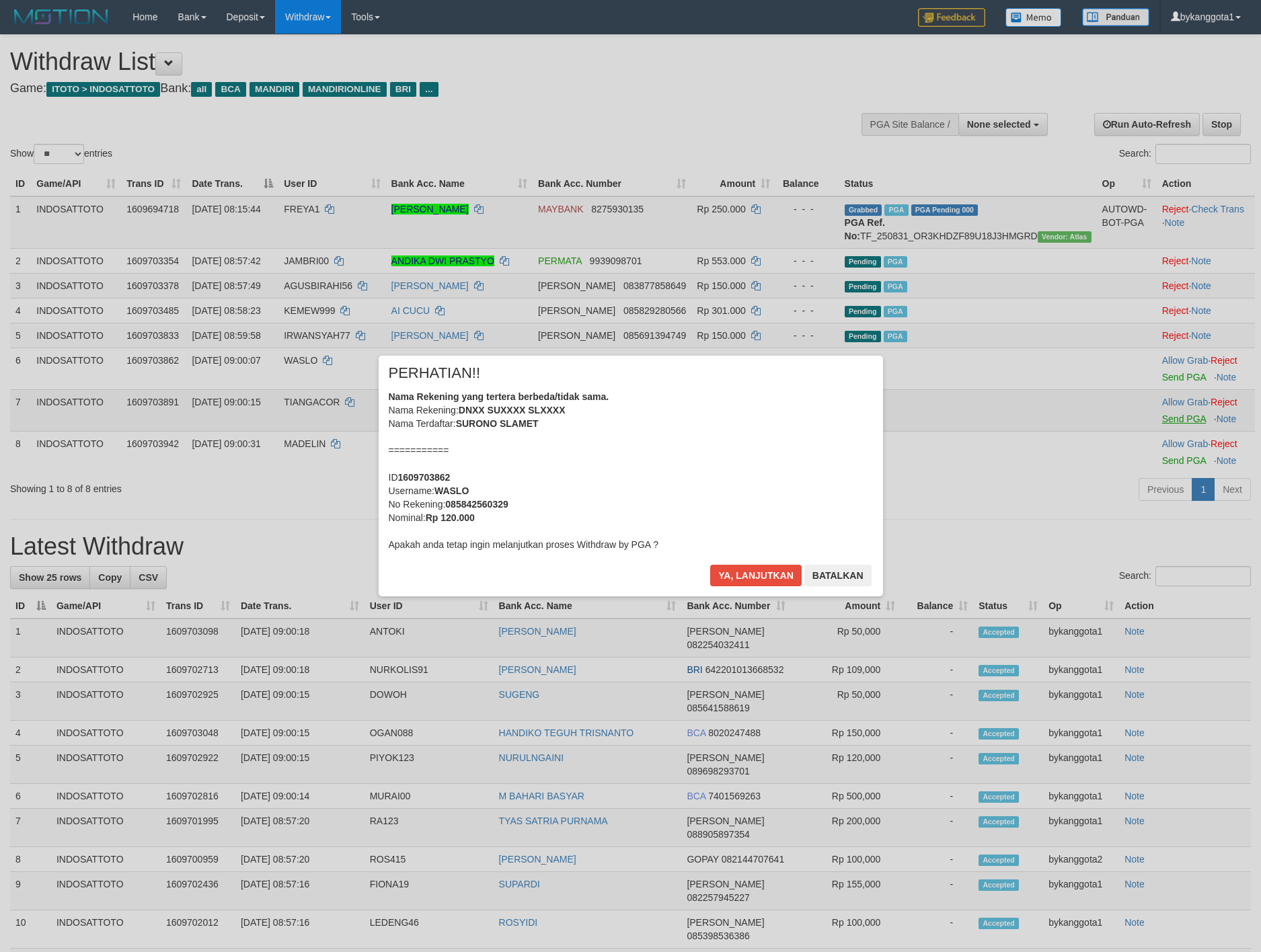
click at [1162, 430] on div "× PERHATIAN!! Nama Rekening yang tertera berbeda/tidak sama. Nama Rekening: DNX…" at bounding box center [630, 476] width 1261 height 294
click at [793, 564] on div "× PERHATIAN!! Nama Rekening yang tertera berbeda/tidak sama. Nama Rekening: DNX…" at bounding box center [631, 476] width 504 height 241
click at [778, 565] on div "× PERHATIAN!! Nama Rekening yang tertera berbeda/tidak sama. Nama Rekening: DNX…" at bounding box center [631, 476] width 504 height 241
click at [783, 569] on button "Ya, lanjutkan" at bounding box center [755, 576] width 91 height 22
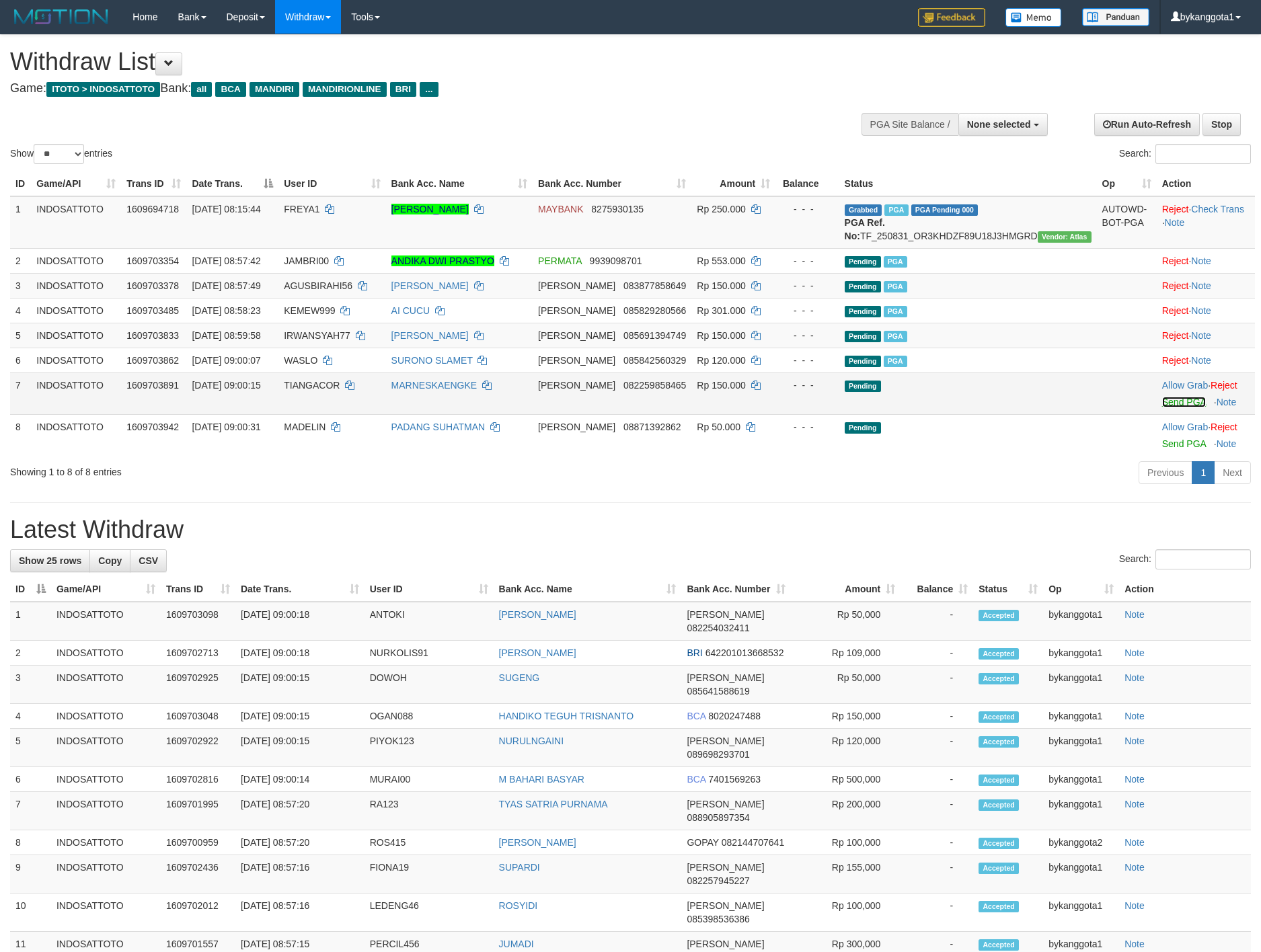
click at [1162, 408] on link "Send PGA" at bounding box center [1184, 402] width 44 height 11
click at [1162, 449] on link "Send PGA" at bounding box center [1184, 444] width 44 height 11
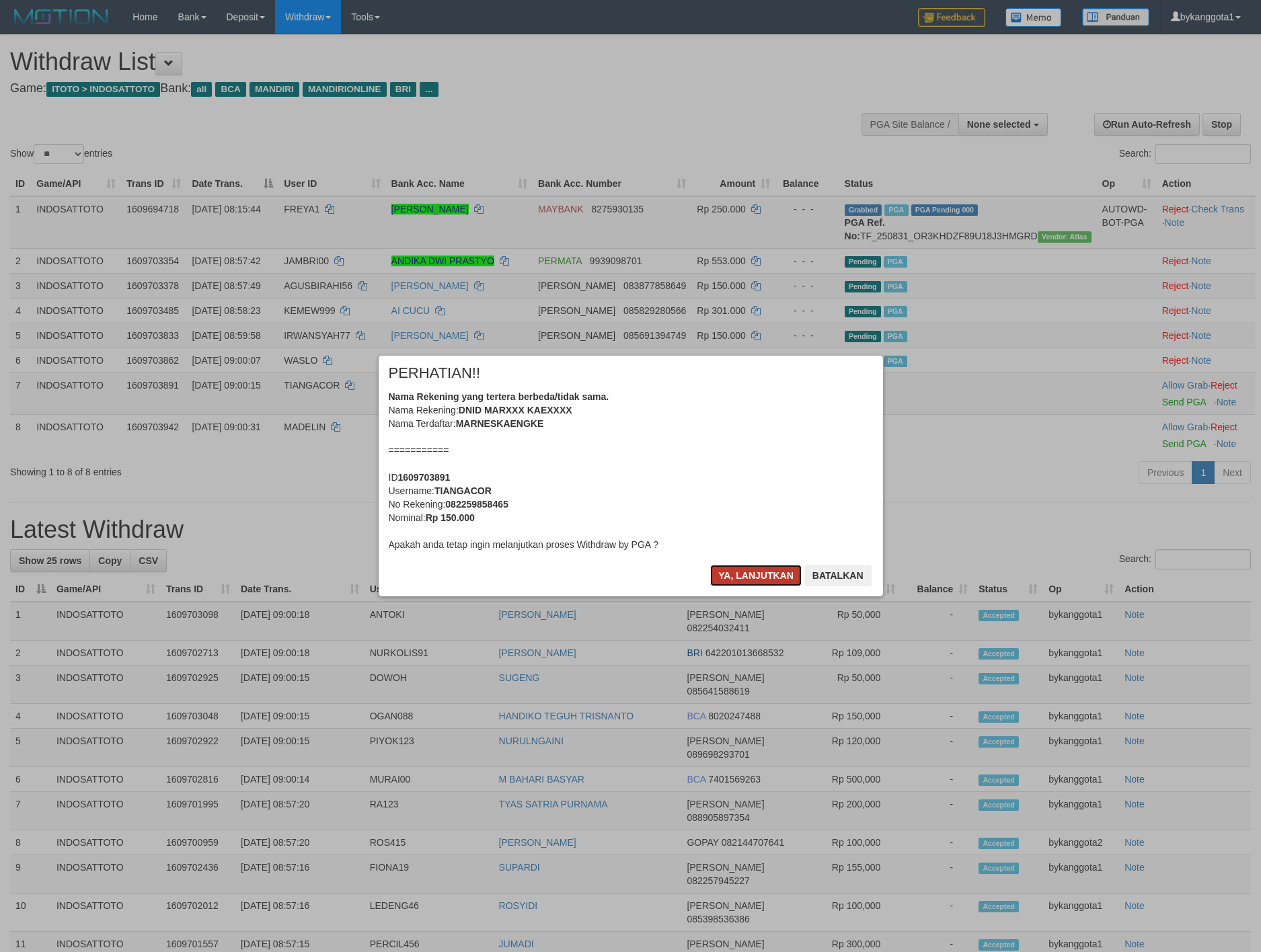
click at [736, 575] on button "Ya, lanjutkan" at bounding box center [755, 576] width 91 height 22
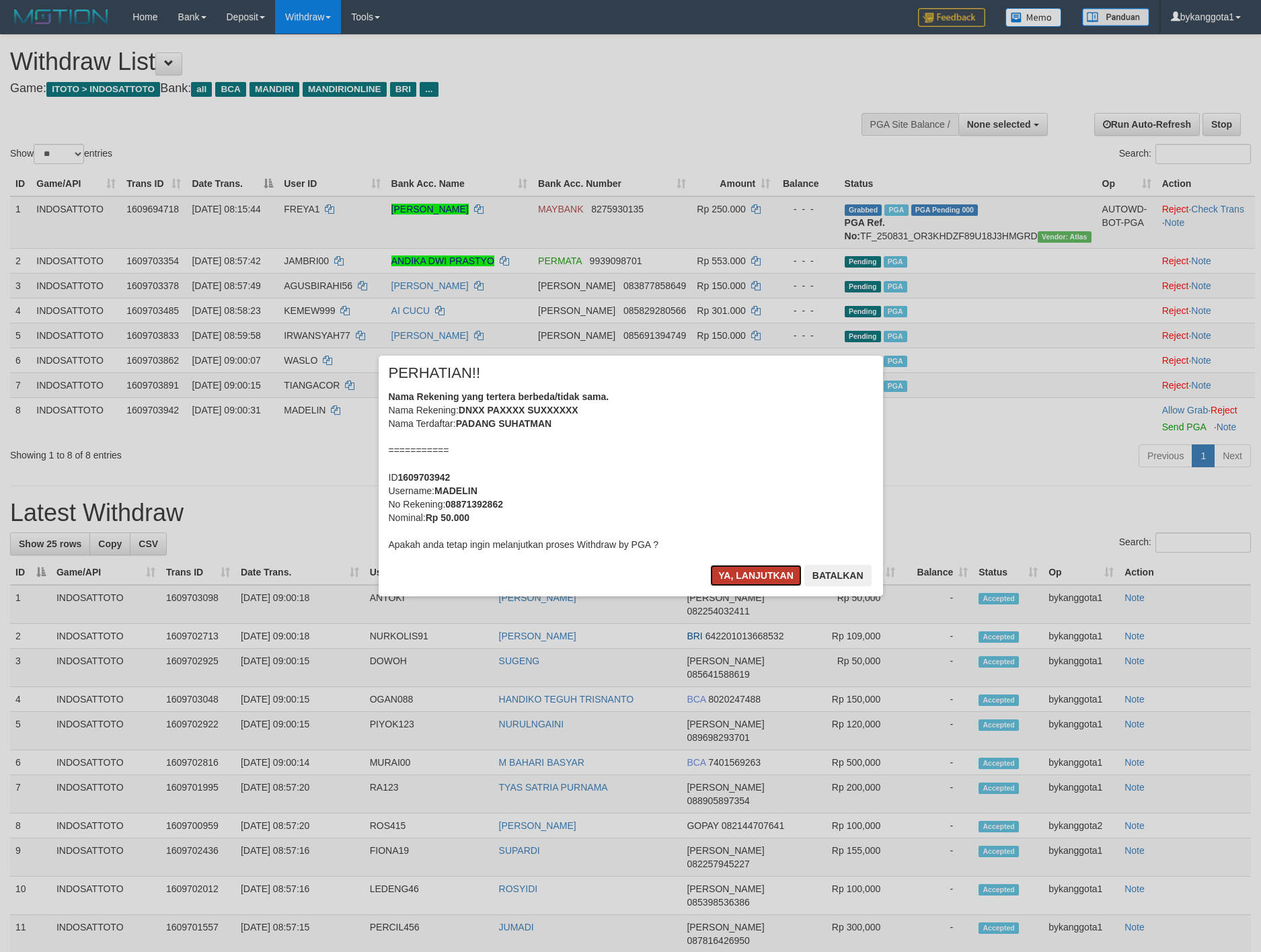
click at [730, 568] on button "Ya, lanjutkan" at bounding box center [755, 576] width 91 height 22
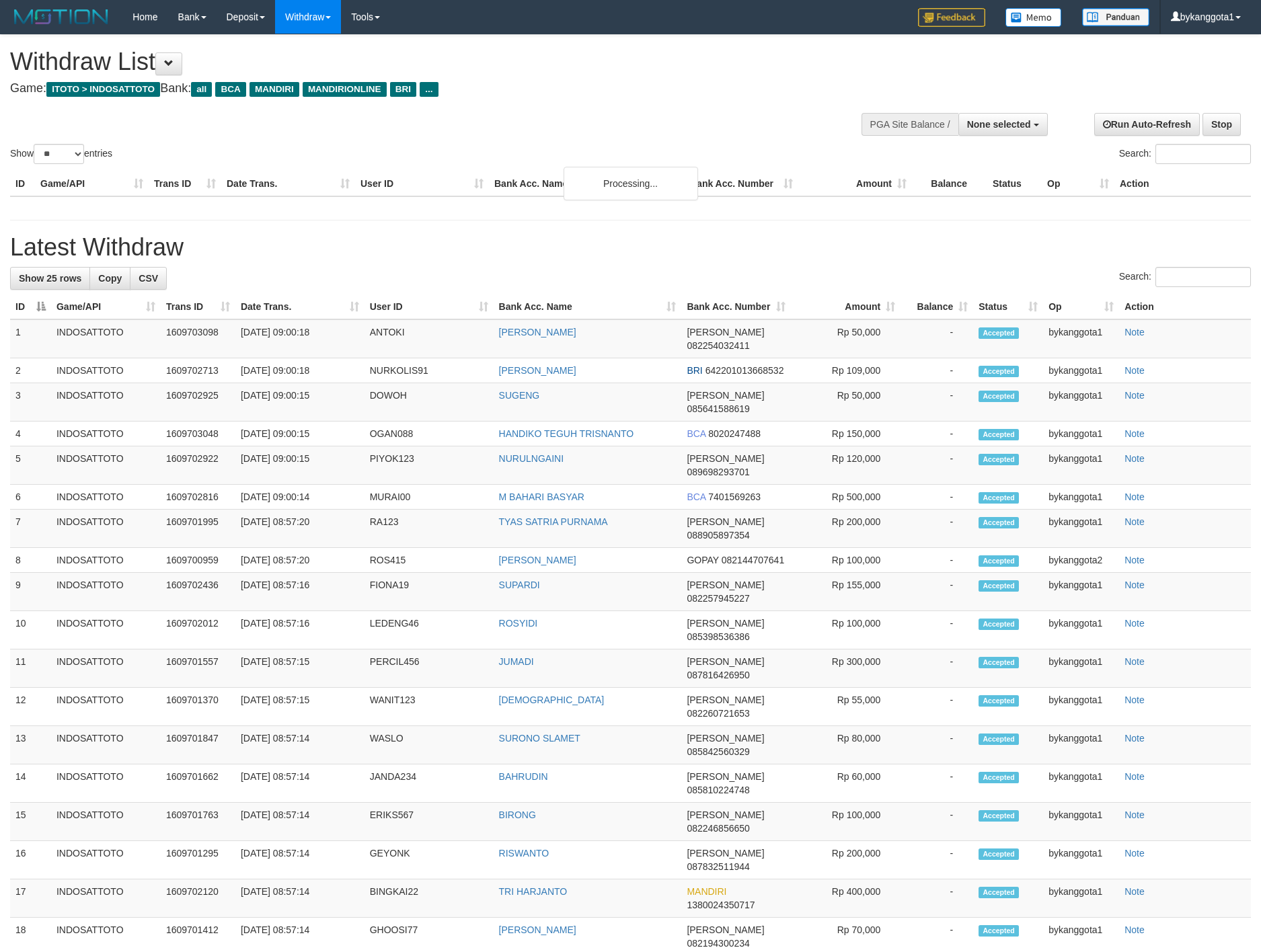
select select
select select "**"
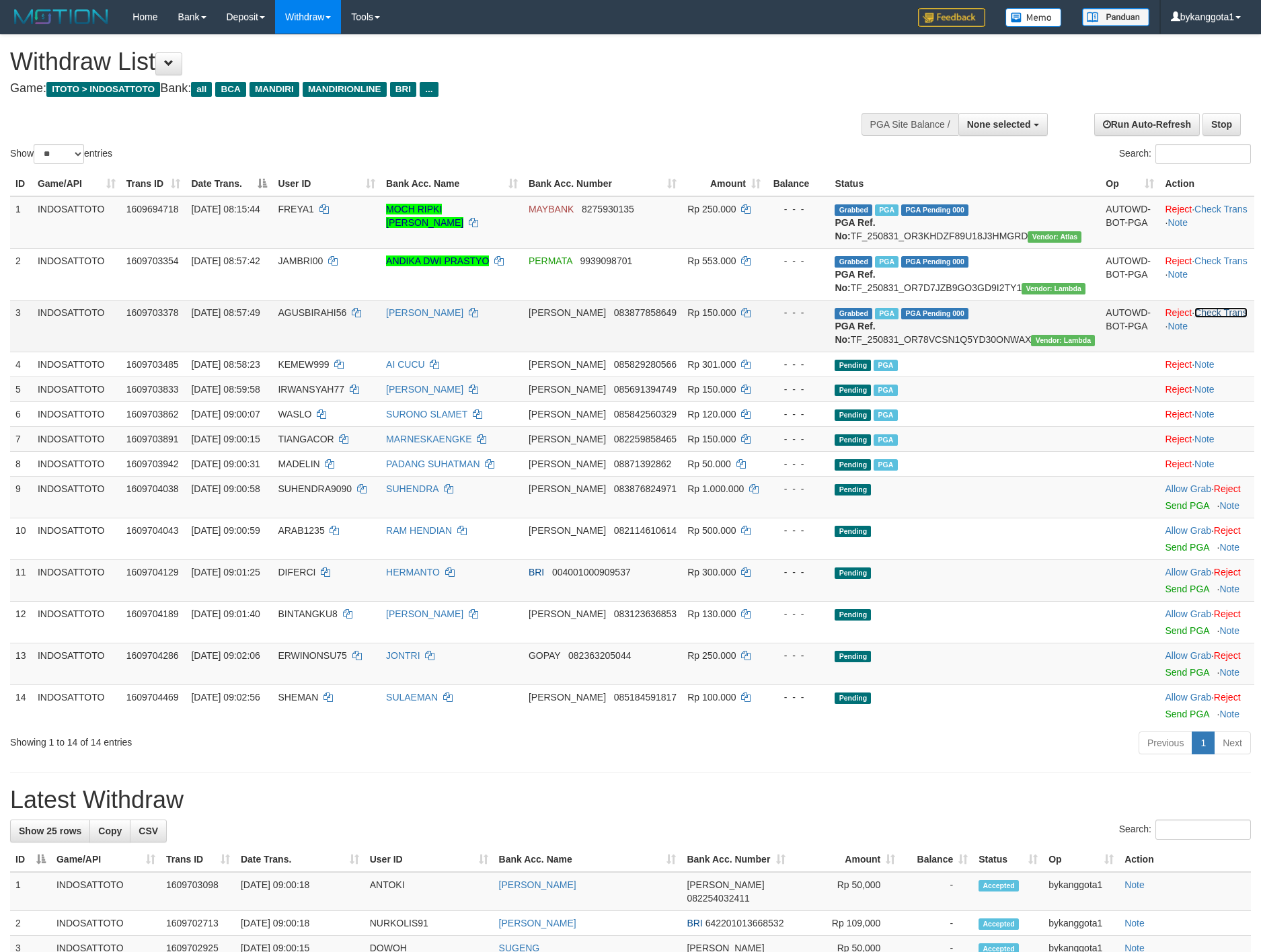
click at [1203, 318] on link "Check Trans" at bounding box center [1220, 313] width 53 height 11
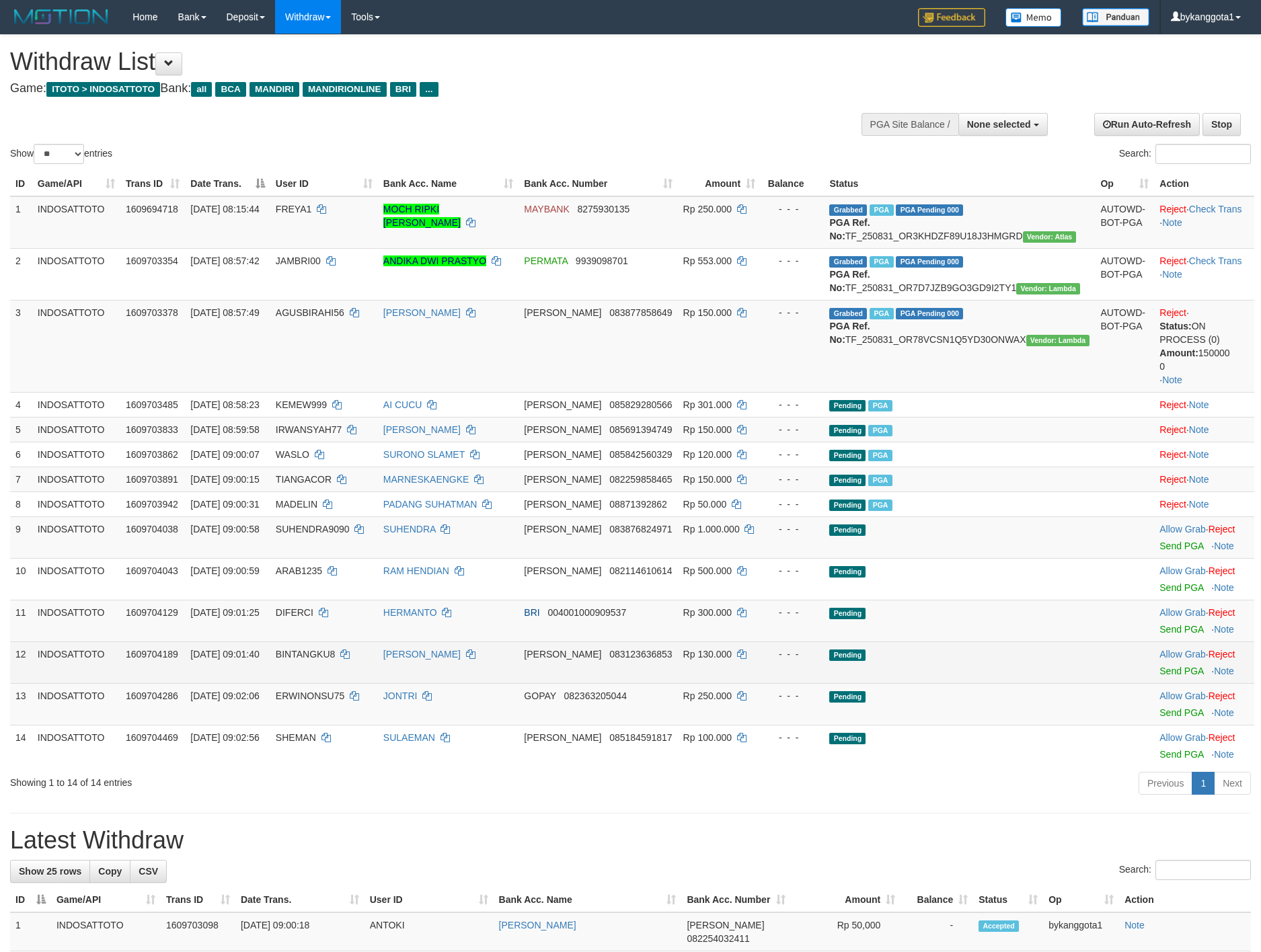
click at [660, 683] on td "DANA 083123636853" at bounding box center [597, 662] width 159 height 41
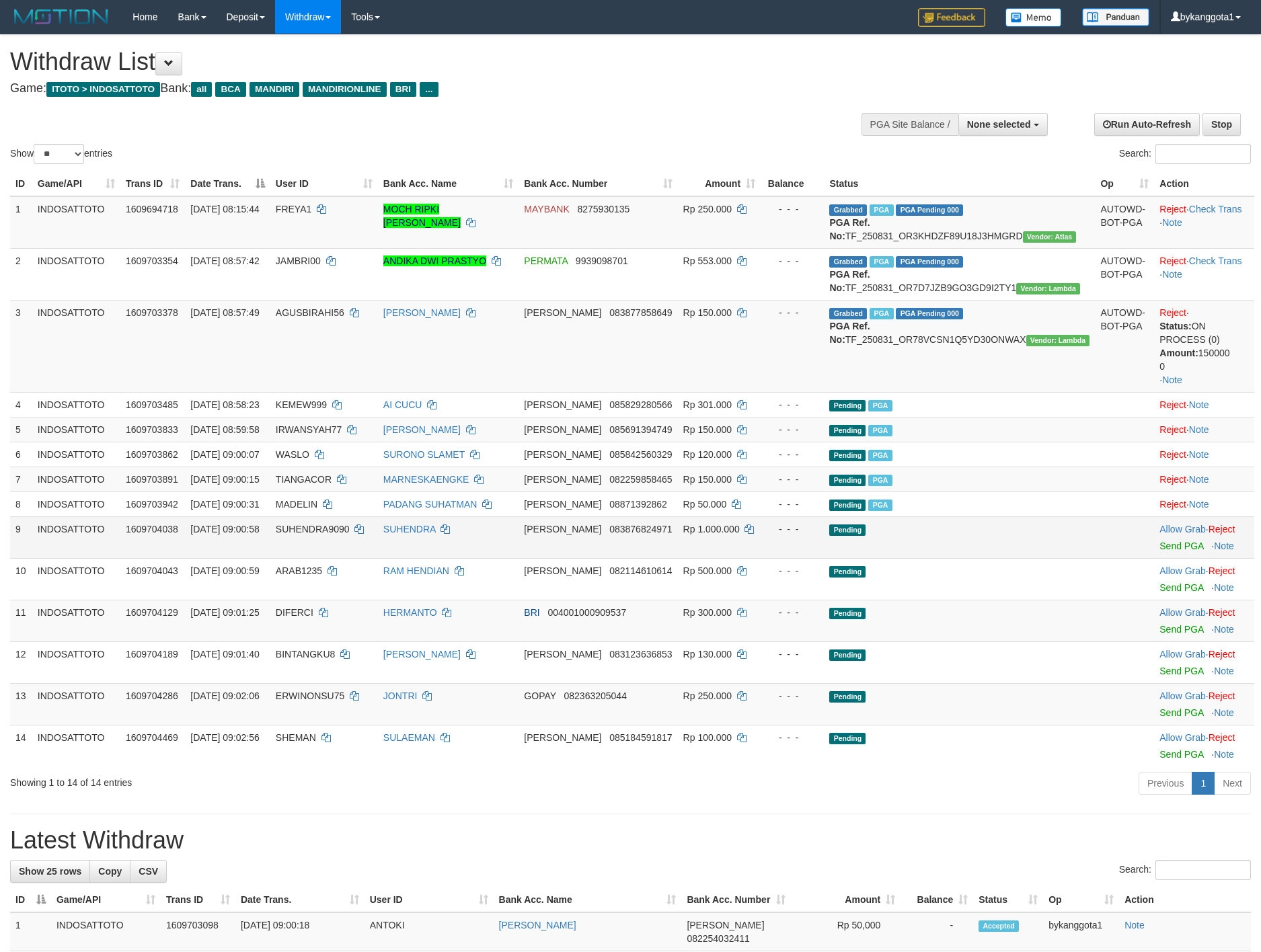
click at [1154, 558] on td "Allow Grab · Reject Send PGA · Note" at bounding box center [1204, 537] width 100 height 41
click at [1159, 551] on link "Send PGA" at bounding box center [1181, 546] width 44 height 11
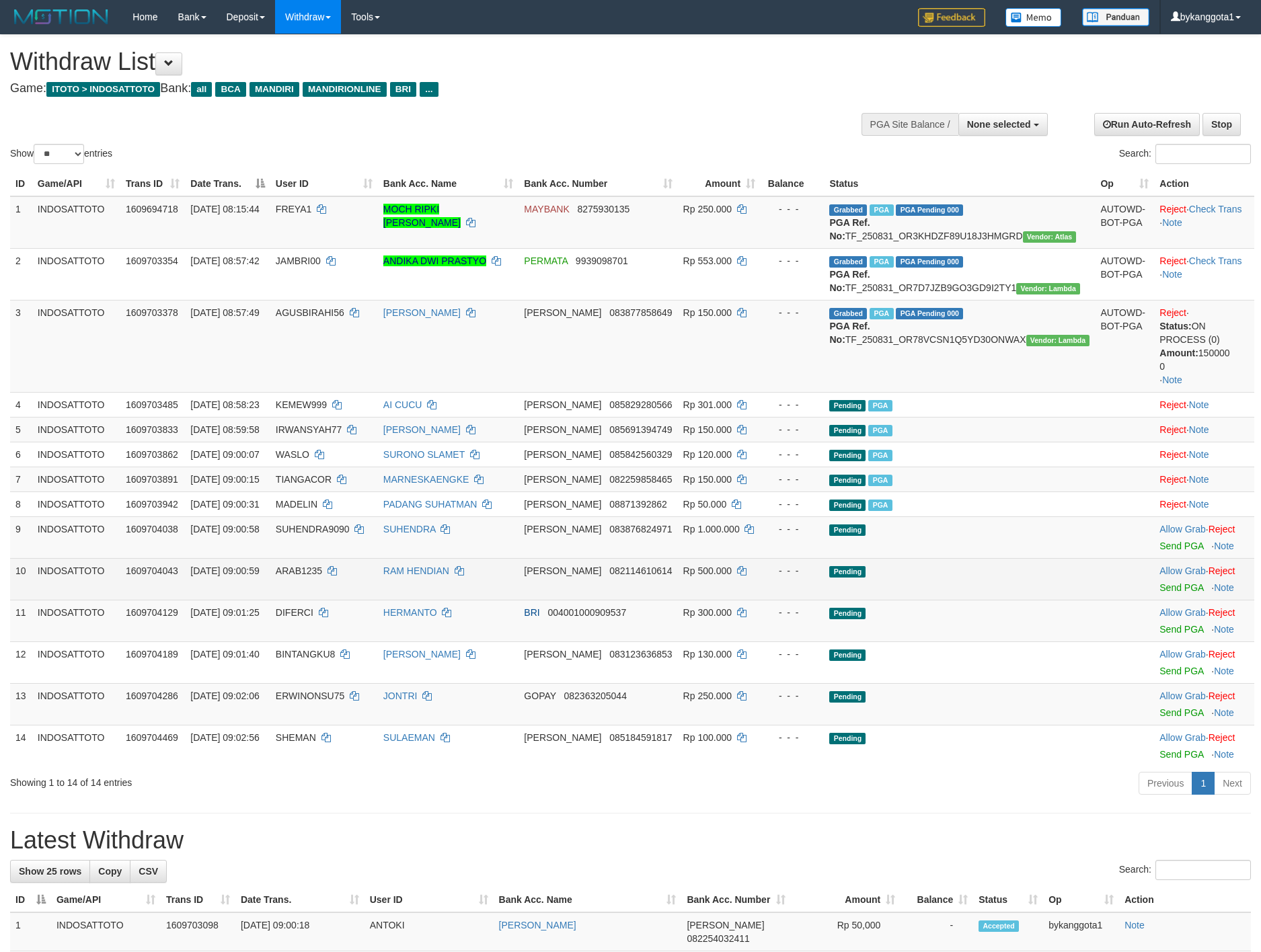
click at [1154, 600] on td "Allow Grab · Reject Send PGA · Note" at bounding box center [1204, 579] width 100 height 41
click at [1159, 594] on link "Send PGA" at bounding box center [1181, 588] width 44 height 11
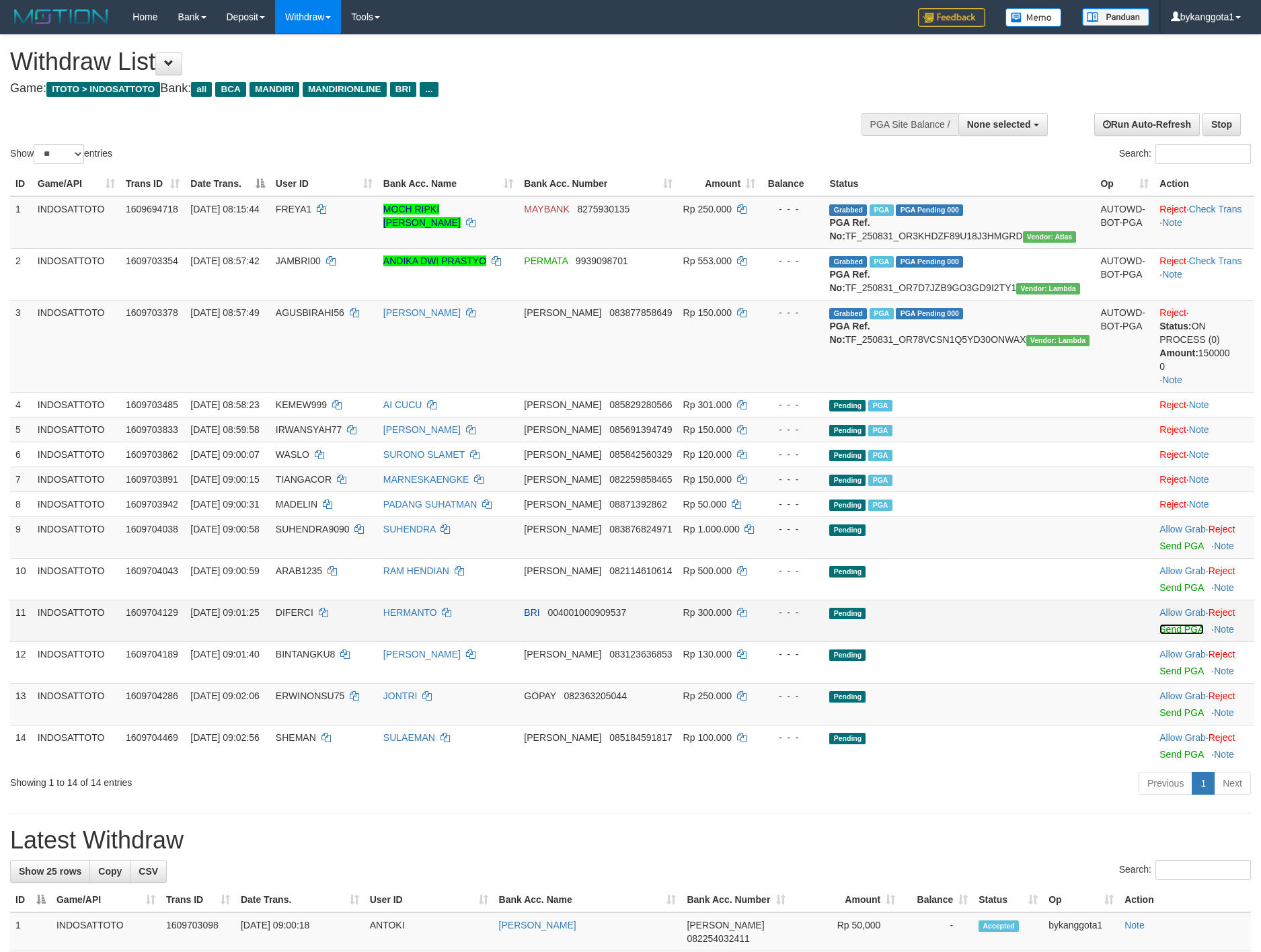
click at [1159, 635] on link "Send PGA" at bounding box center [1181, 629] width 44 height 11
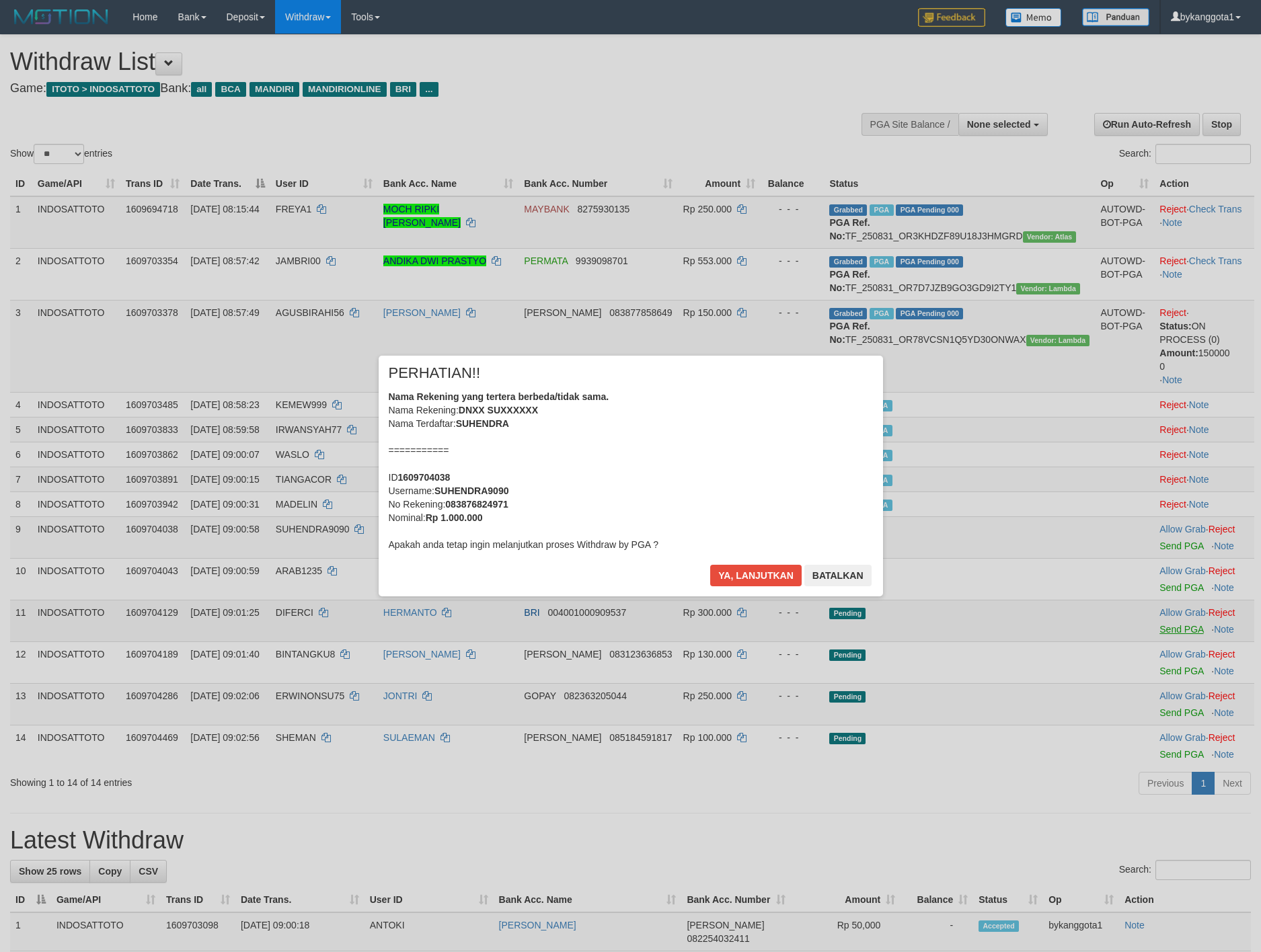
click at [1160, 690] on div "× PERHATIAN!! Nama Rekening yang tertera berbeda/tidak sama. Nama Rekening: DNX…" at bounding box center [630, 476] width 1261 height 952
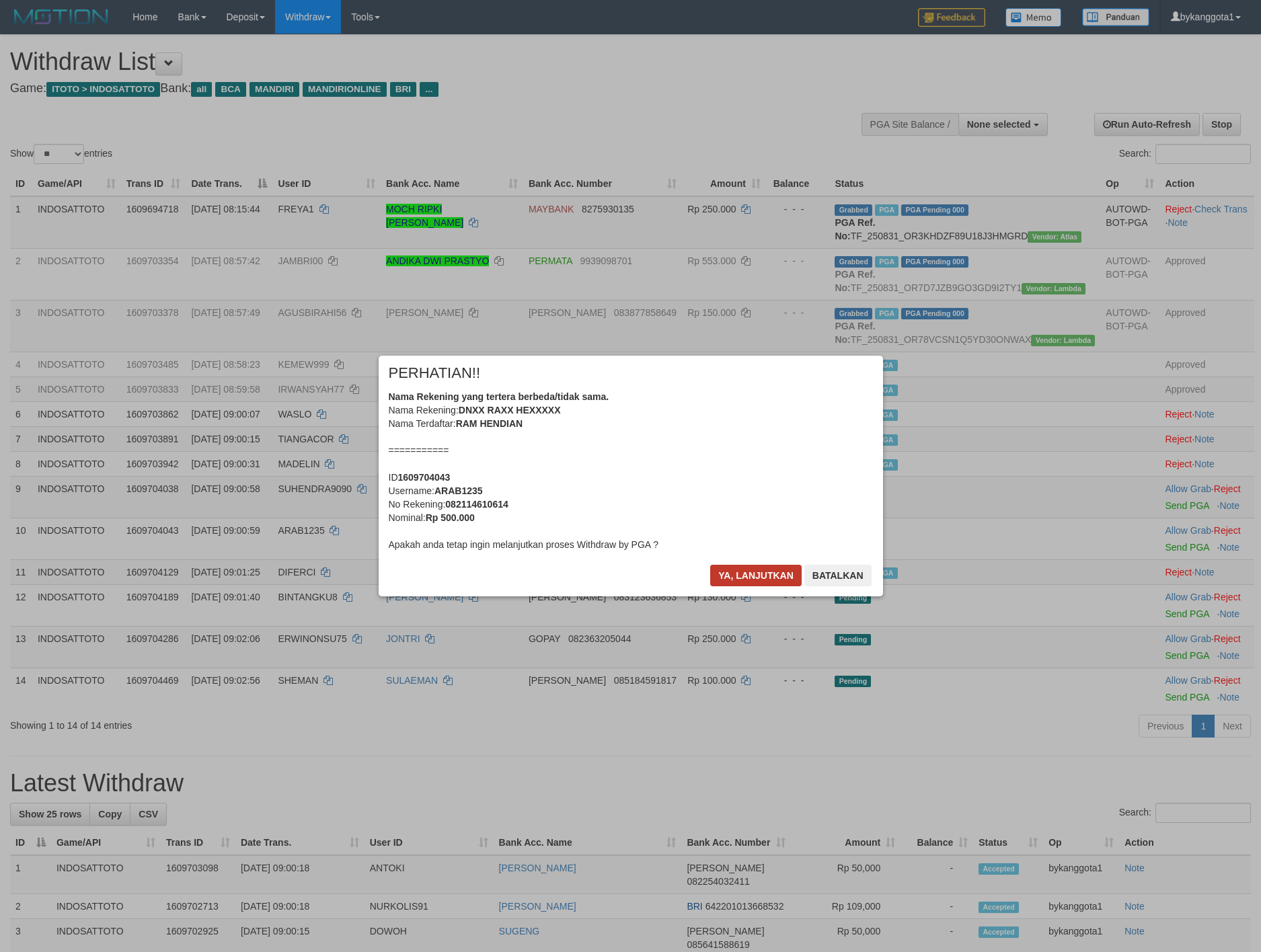
click at [750, 564] on div "× PERHATIAN!! Nama Rekening yang tertera berbeda/tidak sama. Nama Rekening: DNX…" at bounding box center [631, 476] width 504 height 241
click at [751, 574] on button "Ya, lanjutkan" at bounding box center [755, 576] width 91 height 22
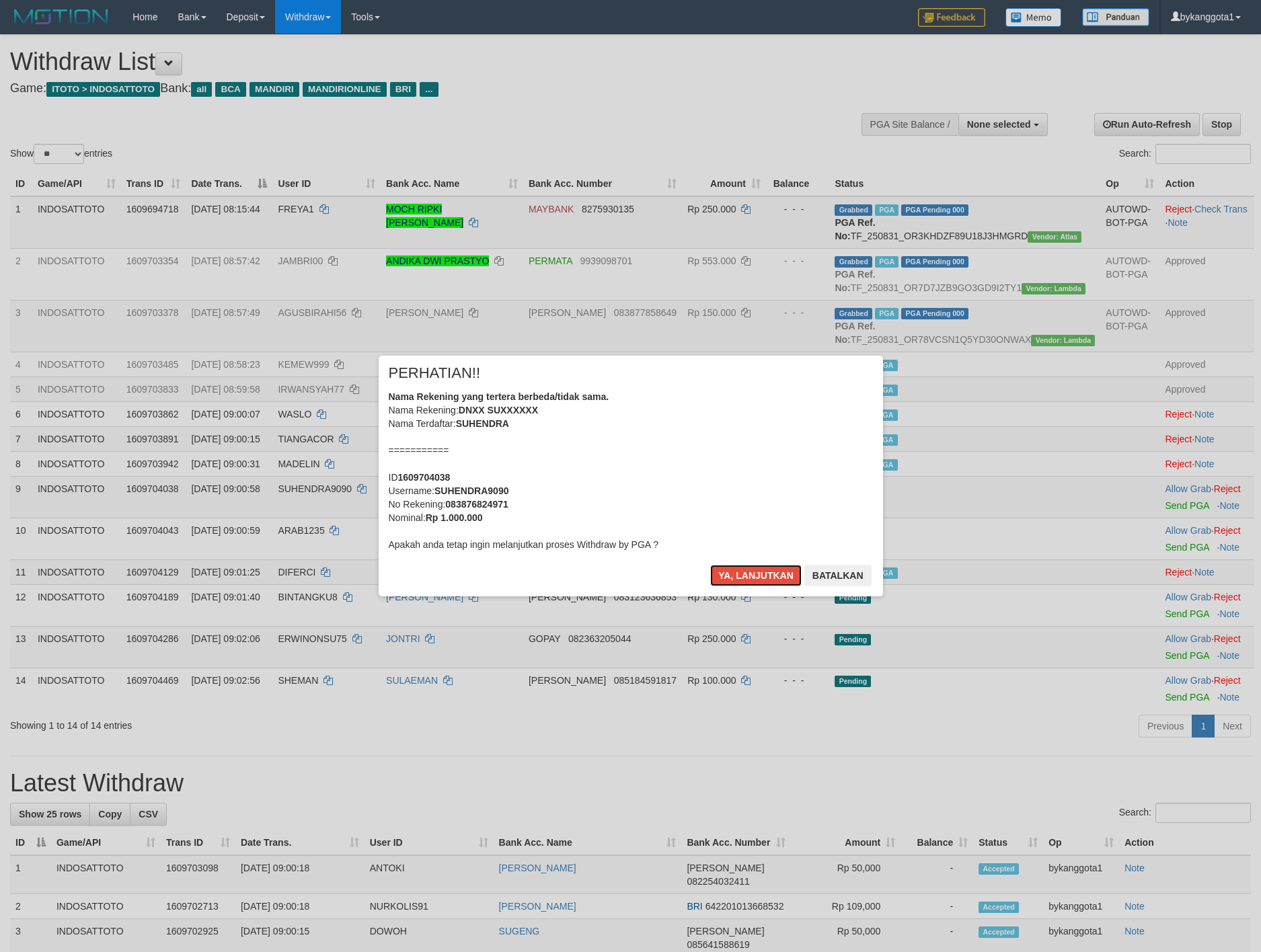
click at [751, 574] on button "Ya, lanjutkan" at bounding box center [755, 576] width 91 height 22
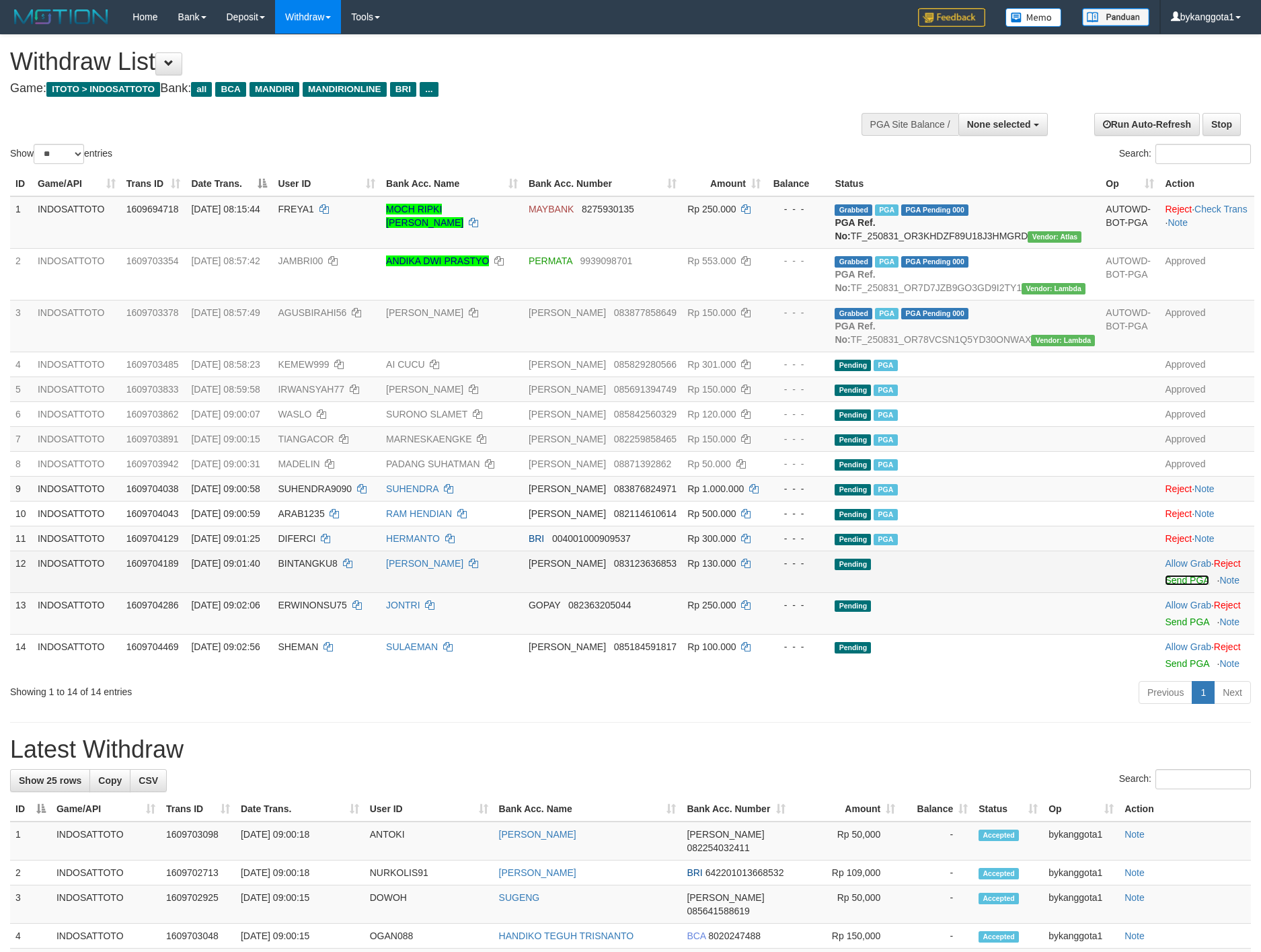
click at [1165, 586] on link "Send PGA" at bounding box center [1187, 580] width 44 height 11
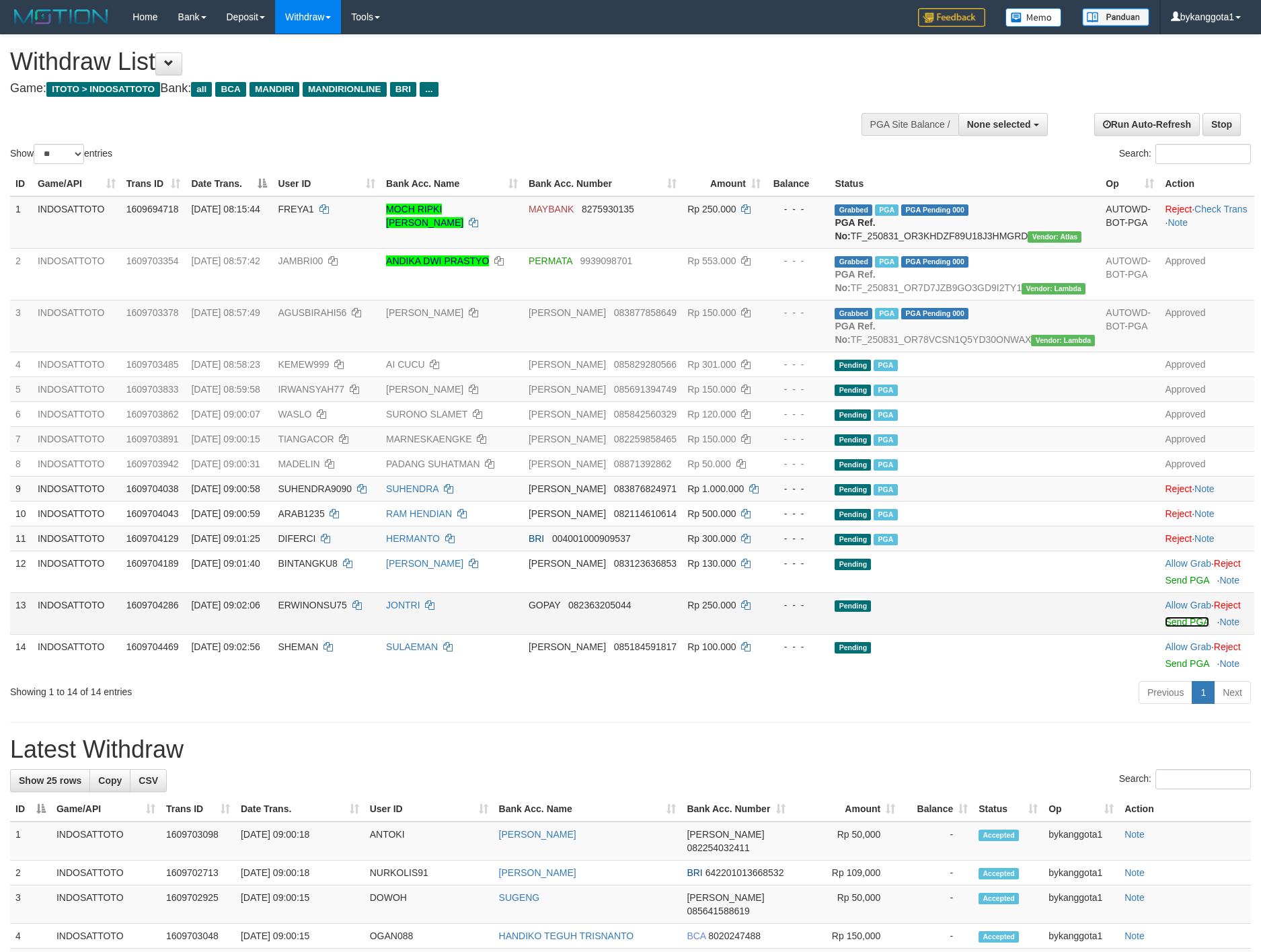
click at [1165, 627] on link "Send PGA" at bounding box center [1187, 622] width 44 height 11
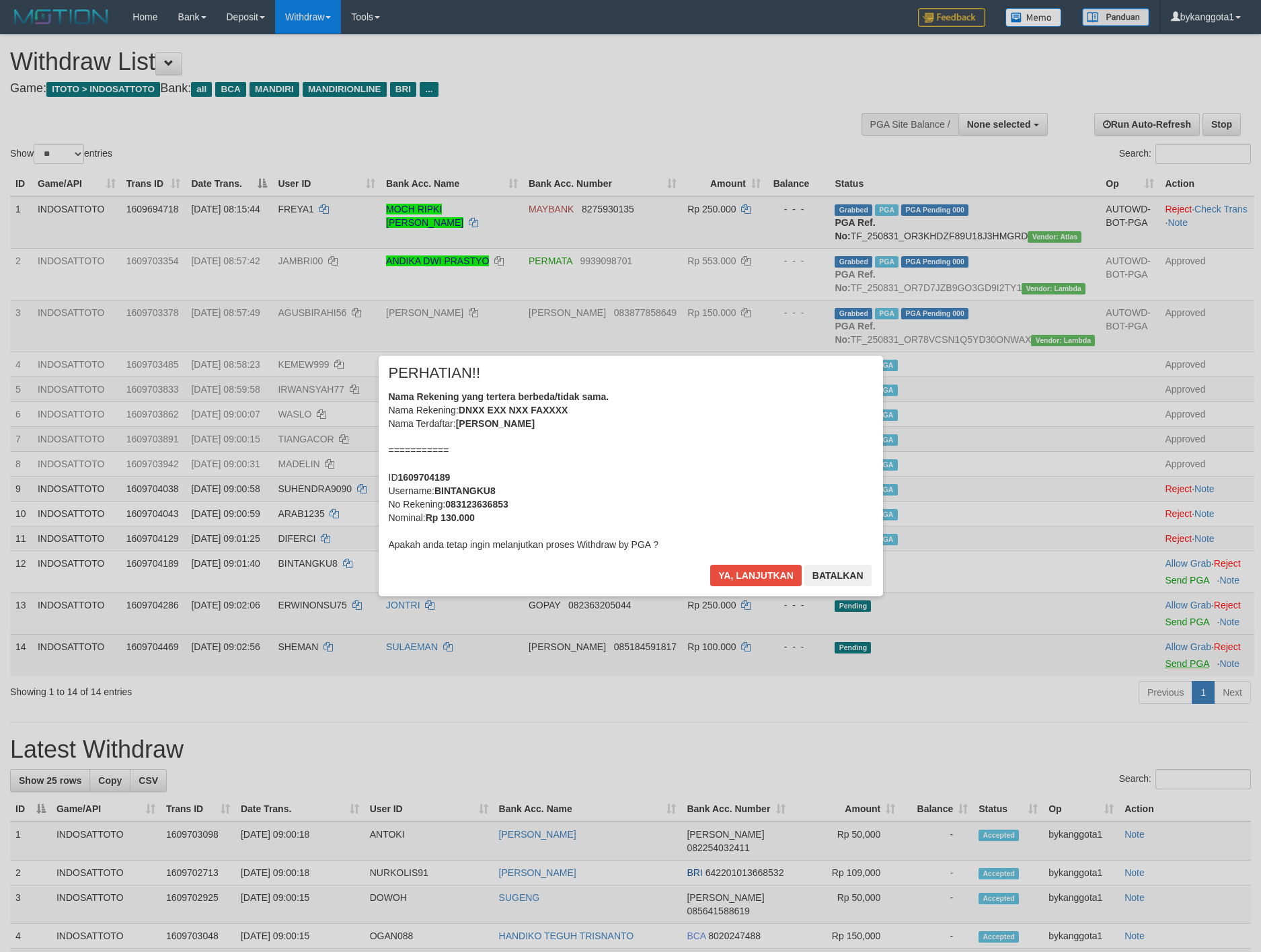
click at [893, 597] on div "× PERHATIAN!! Nama Rekening yang tertera berbeda/tidak sama. Nama Rekening: DNX…" at bounding box center [631, 476] width 525 height 241
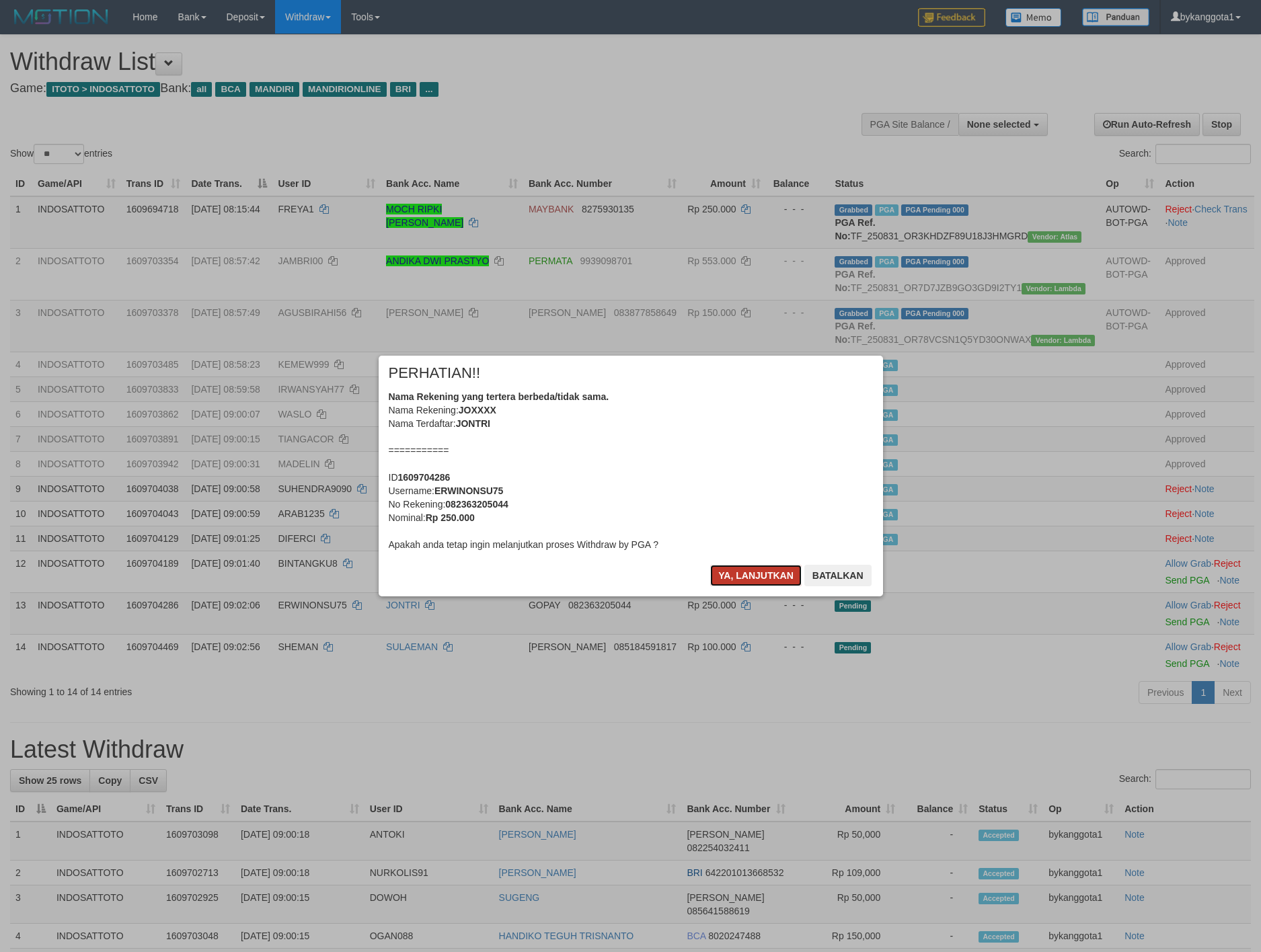
click at [740, 575] on button "Ya, lanjutkan" at bounding box center [755, 576] width 91 height 22
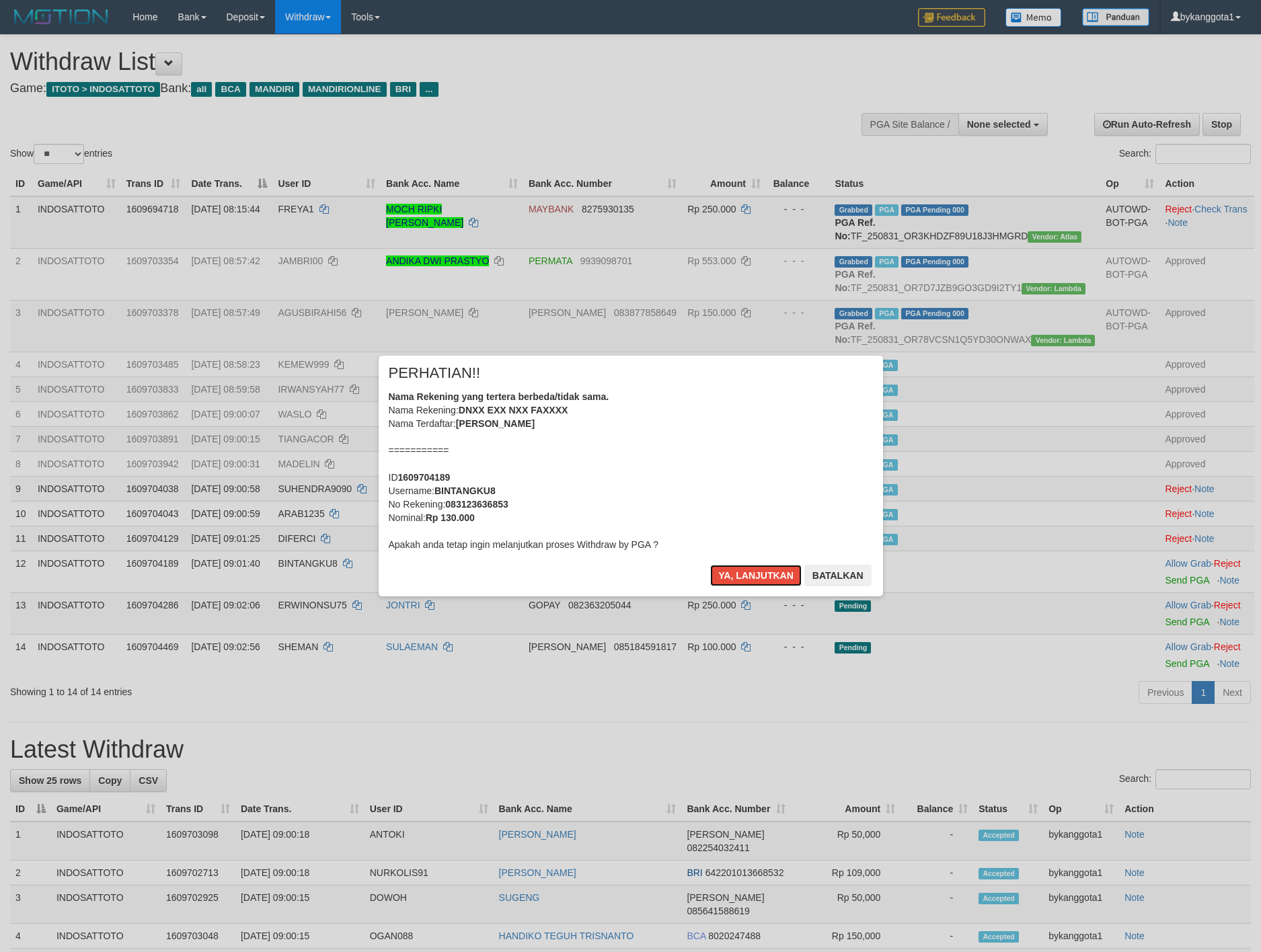
click at [740, 575] on button "Ya, lanjutkan" at bounding box center [755, 576] width 91 height 22
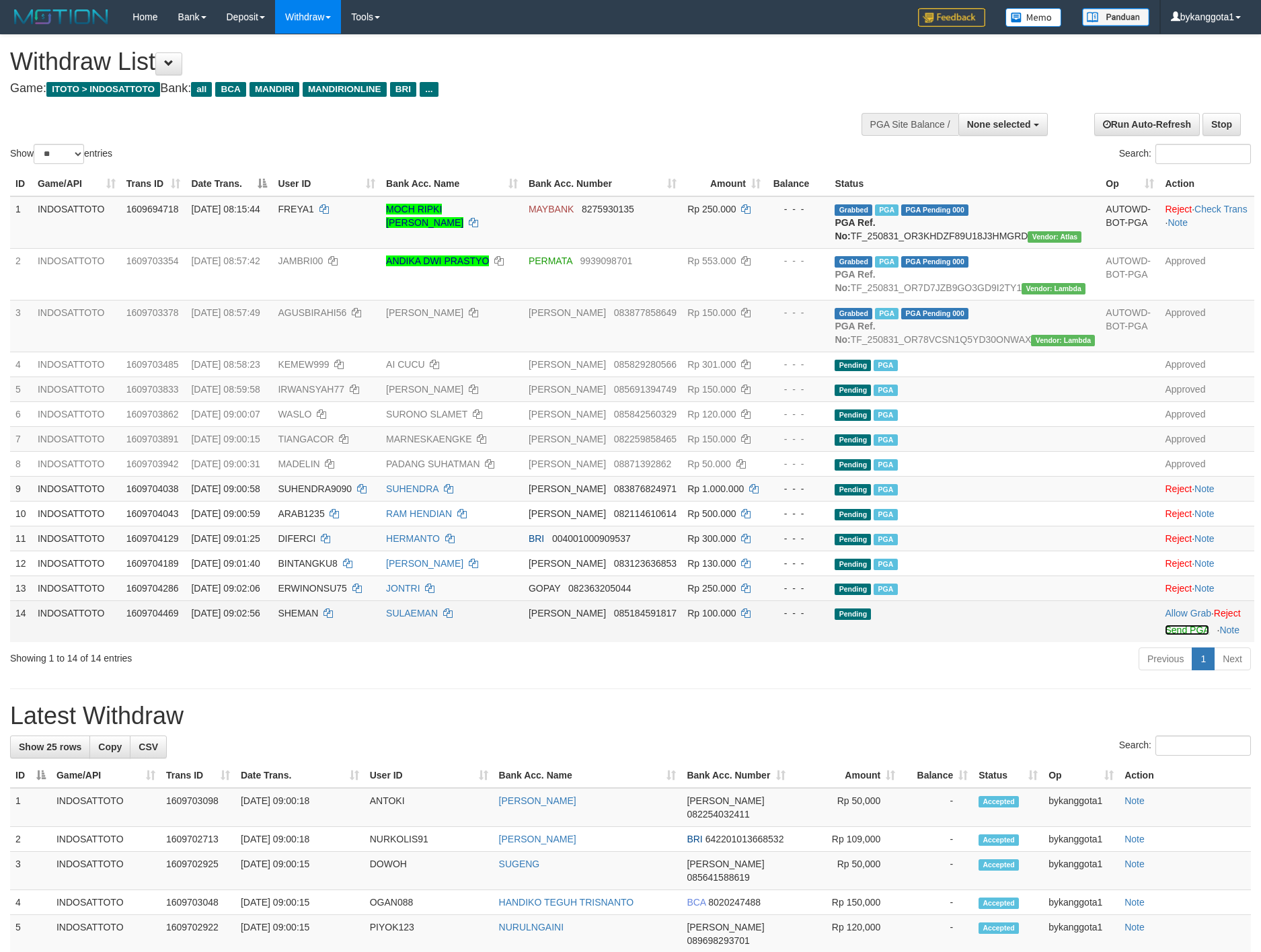
click at [1165, 636] on link "Send PGA" at bounding box center [1187, 630] width 44 height 11
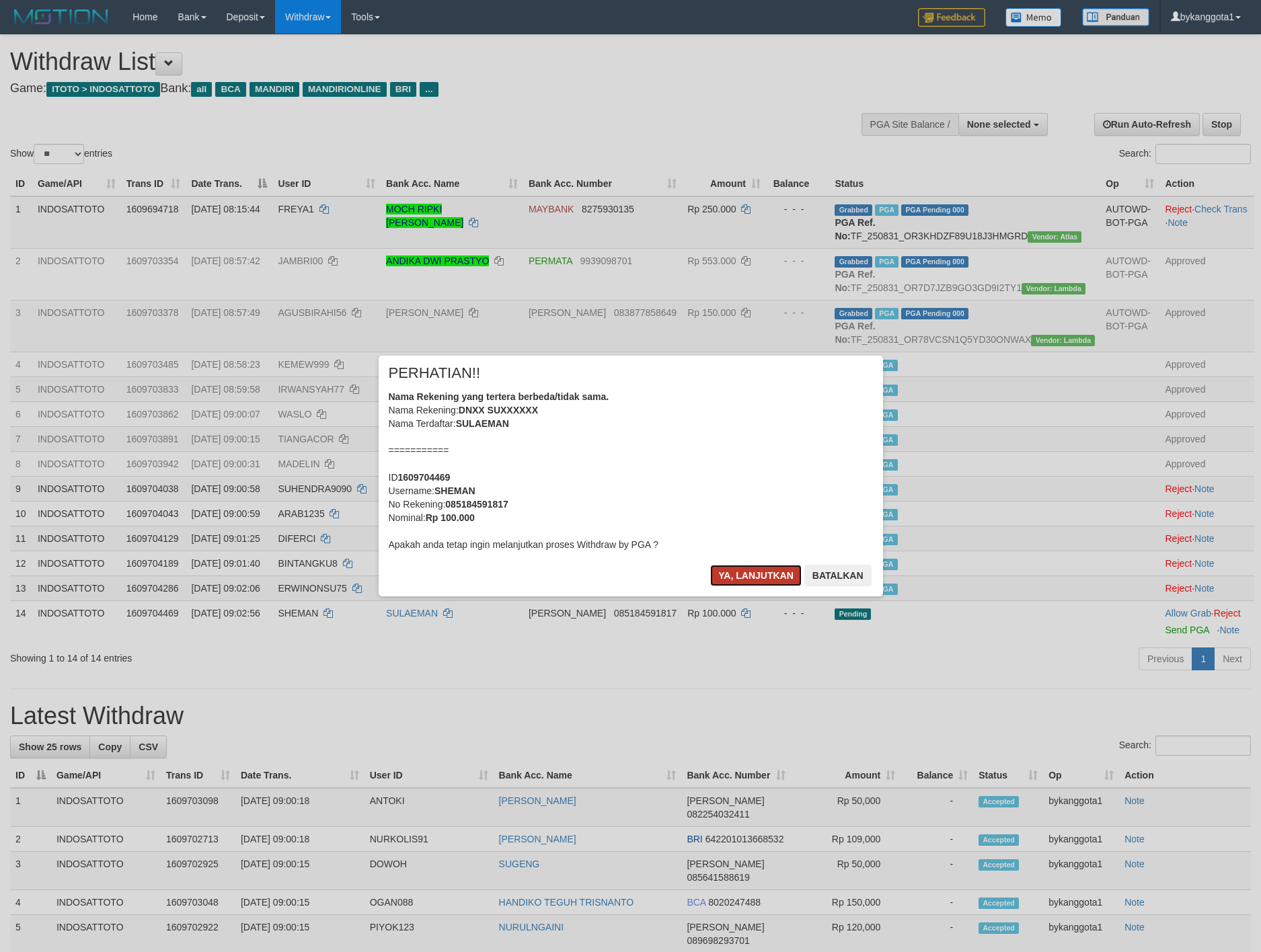
click at [779, 582] on button "Ya, lanjutkan" at bounding box center [755, 576] width 91 height 22
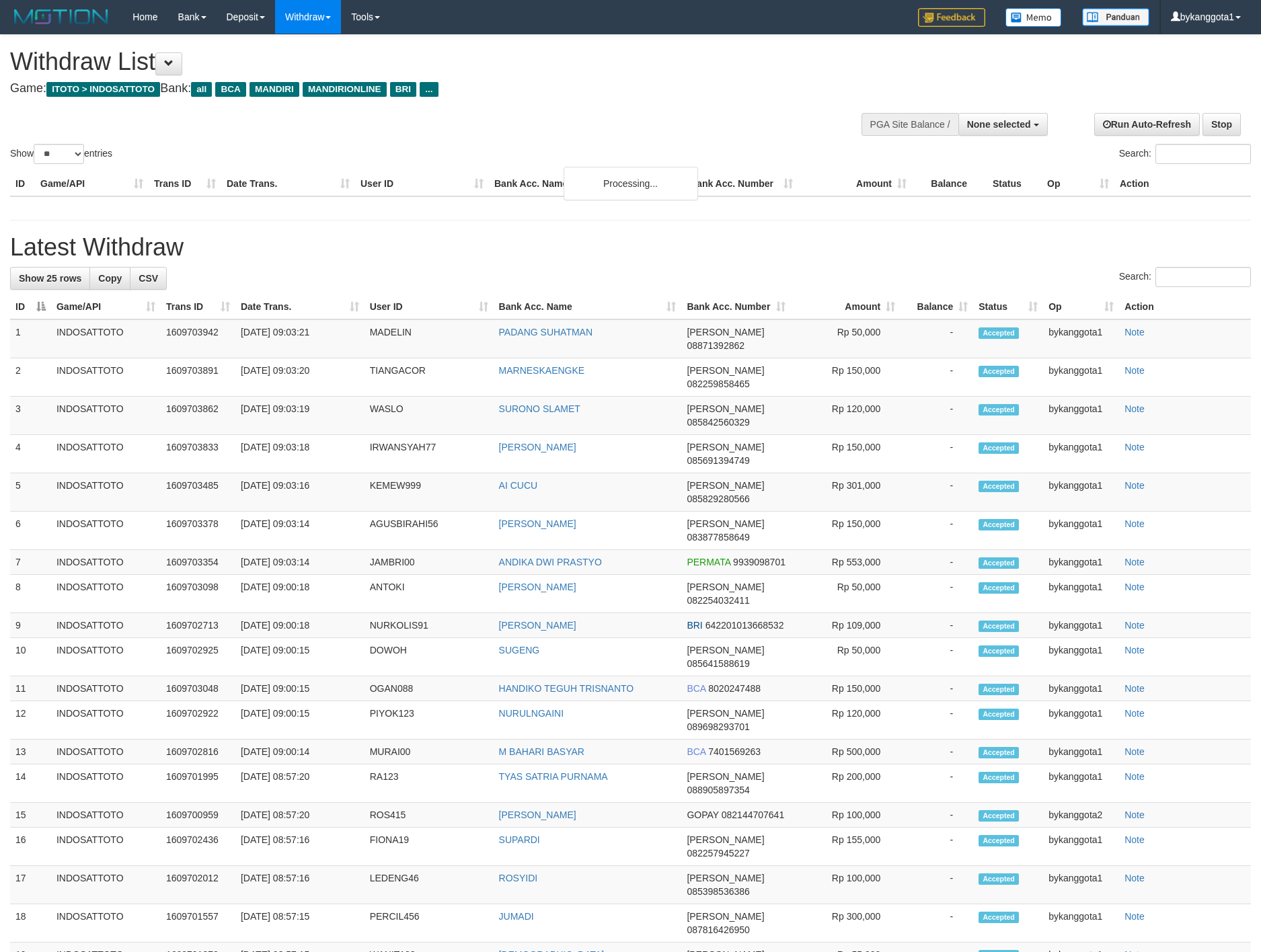
select select
select select "**"
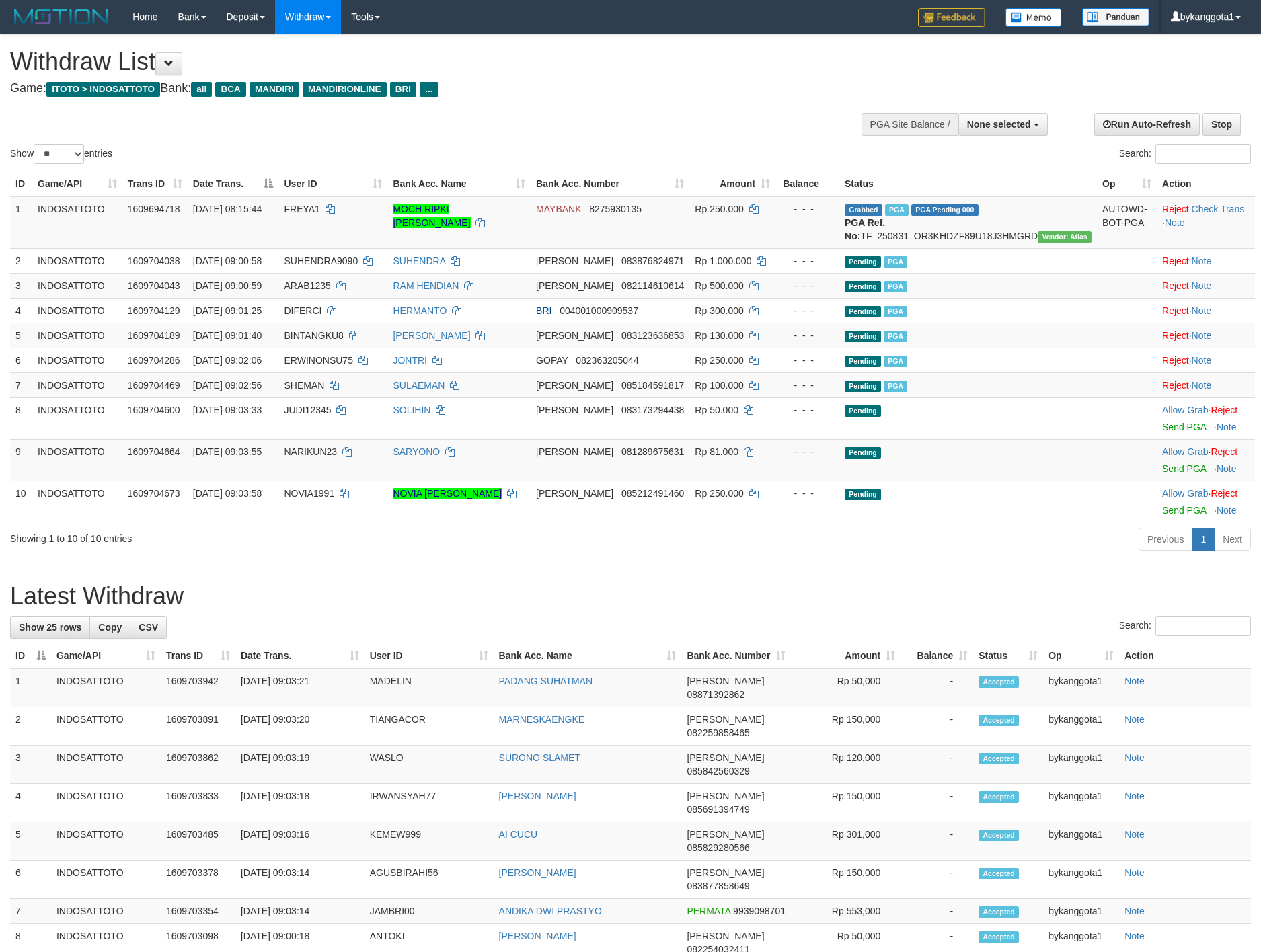
click at [964, 526] on div "ID Game/API Trans ID Date Trans. User ID Bank Acc. Name Bank Acc. Number Amount…" at bounding box center [630, 347] width 1261 height 359
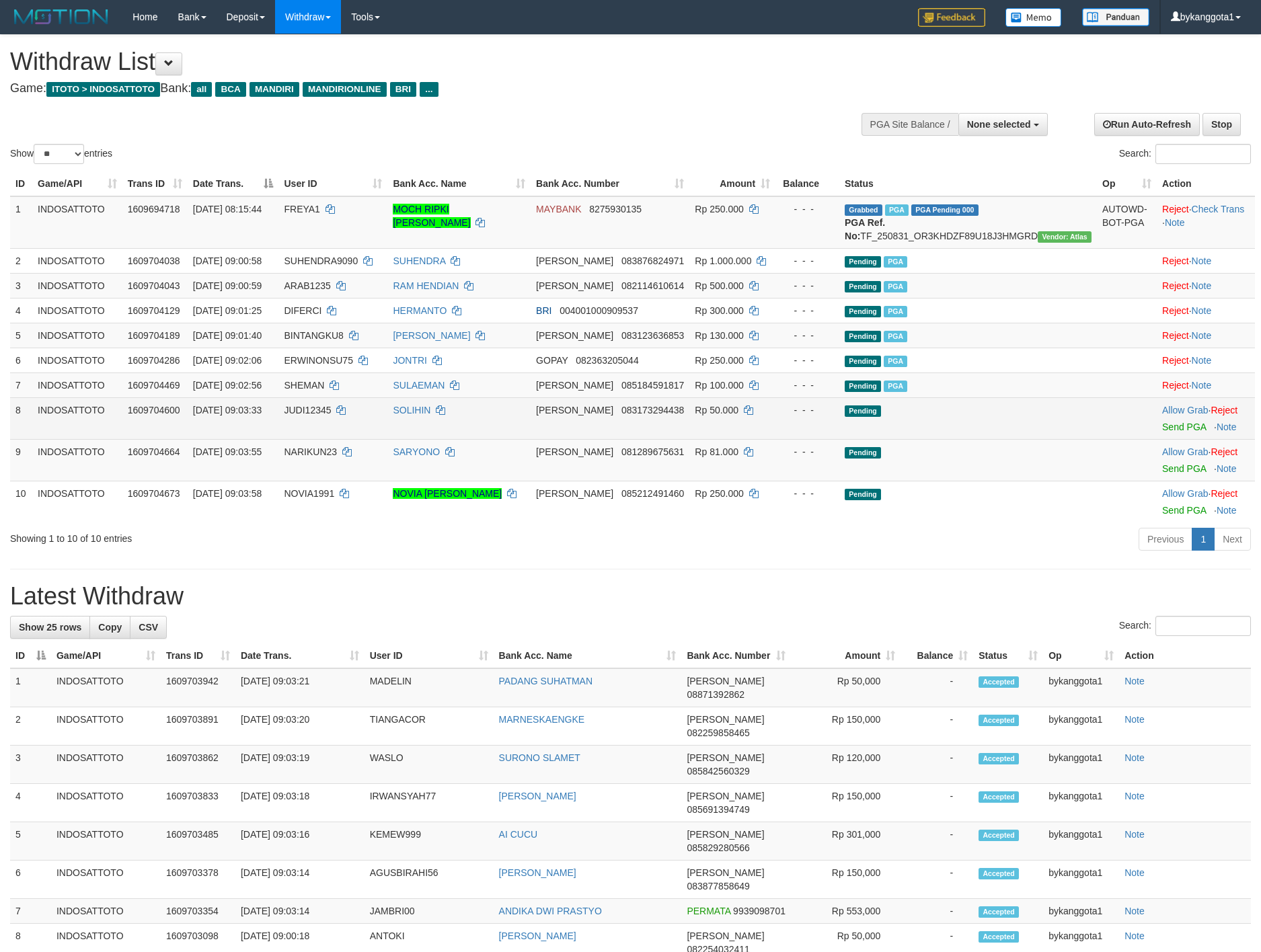
click at [1158, 439] on td "Allow Grab · Reject Send PGA · Note" at bounding box center [1206, 418] width 98 height 41
click at [1162, 433] on link "Send PGA" at bounding box center [1184, 427] width 44 height 11
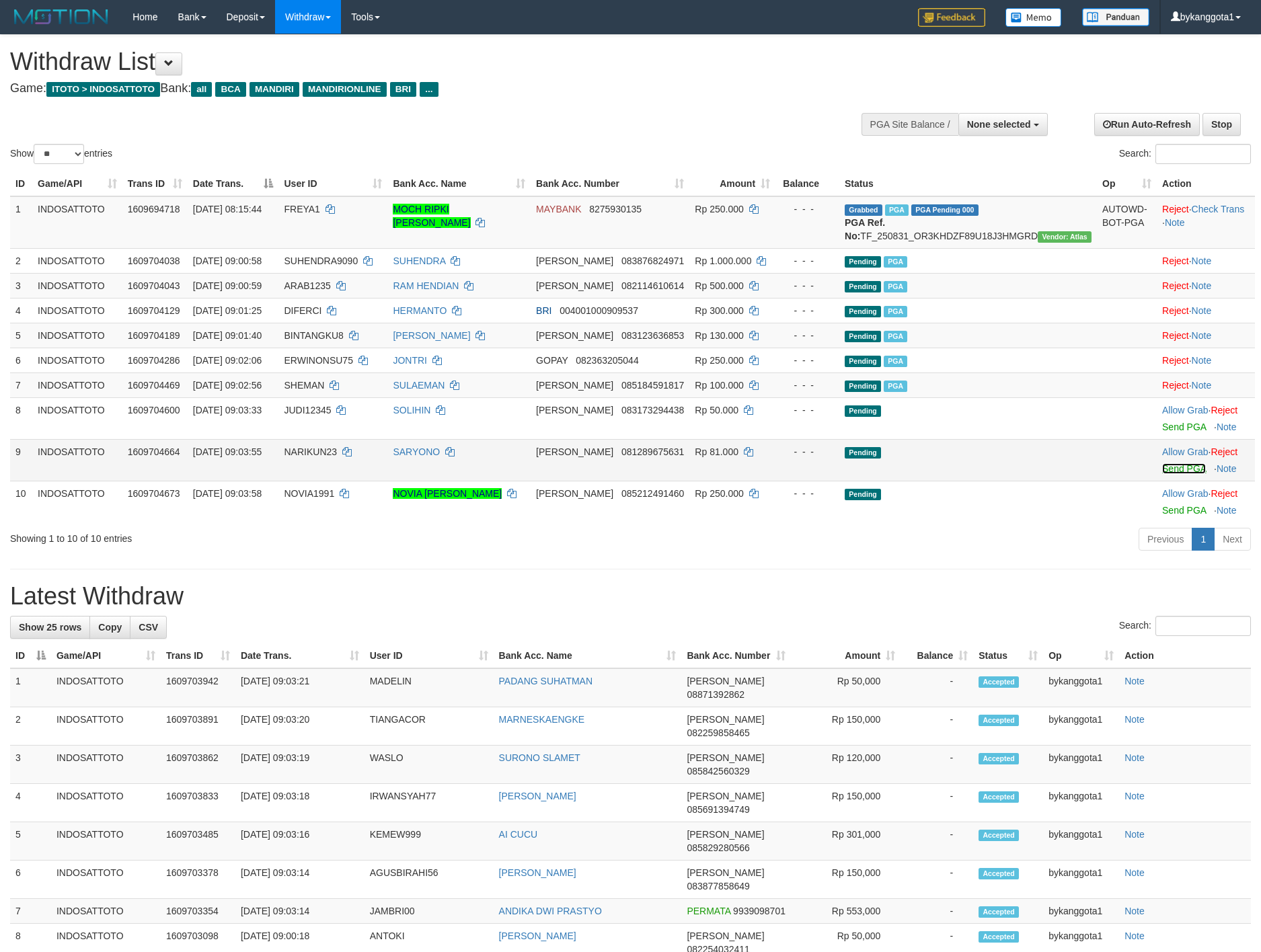
click at [1162, 474] on link "Send PGA" at bounding box center [1184, 469] width 44 height 11
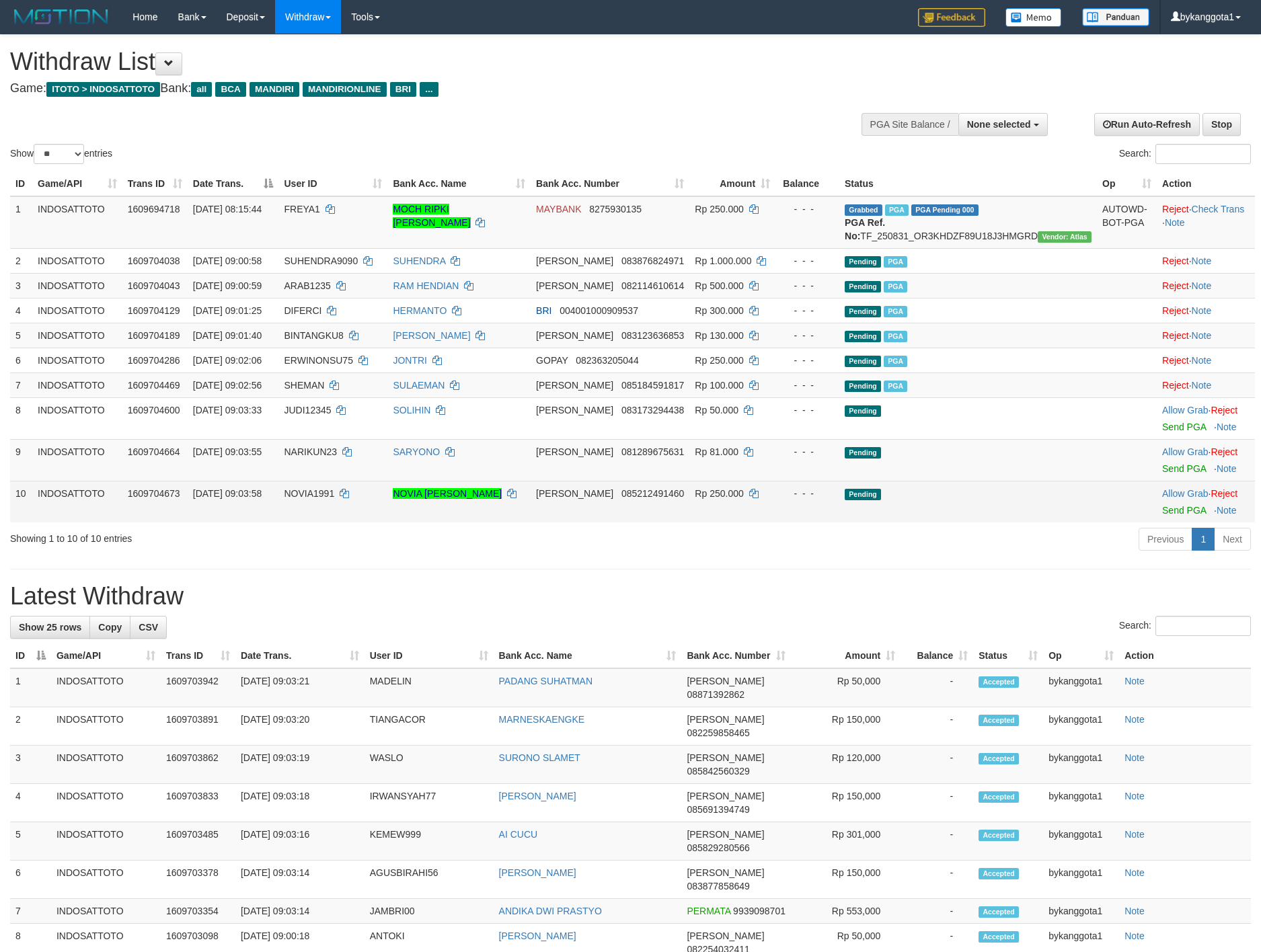
click at [1156, 519] on td "Allow Grab · Reject Send PGA · Note" at bounding box center [1206, 501] width 98 height 41
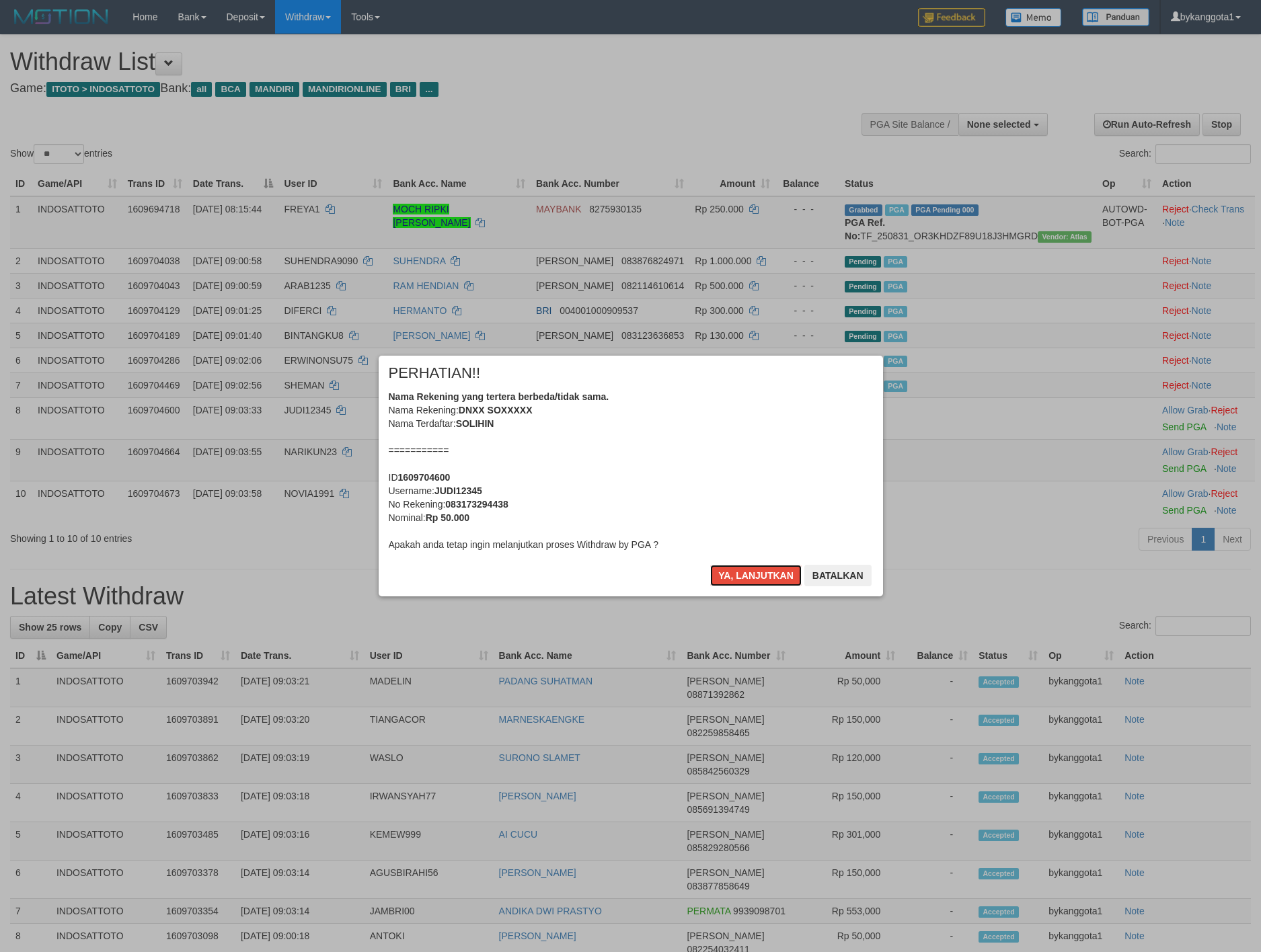
click at [750, 573] on button "Ya, lanjutkan" at bounding box center [755, 576] width 91 height 22
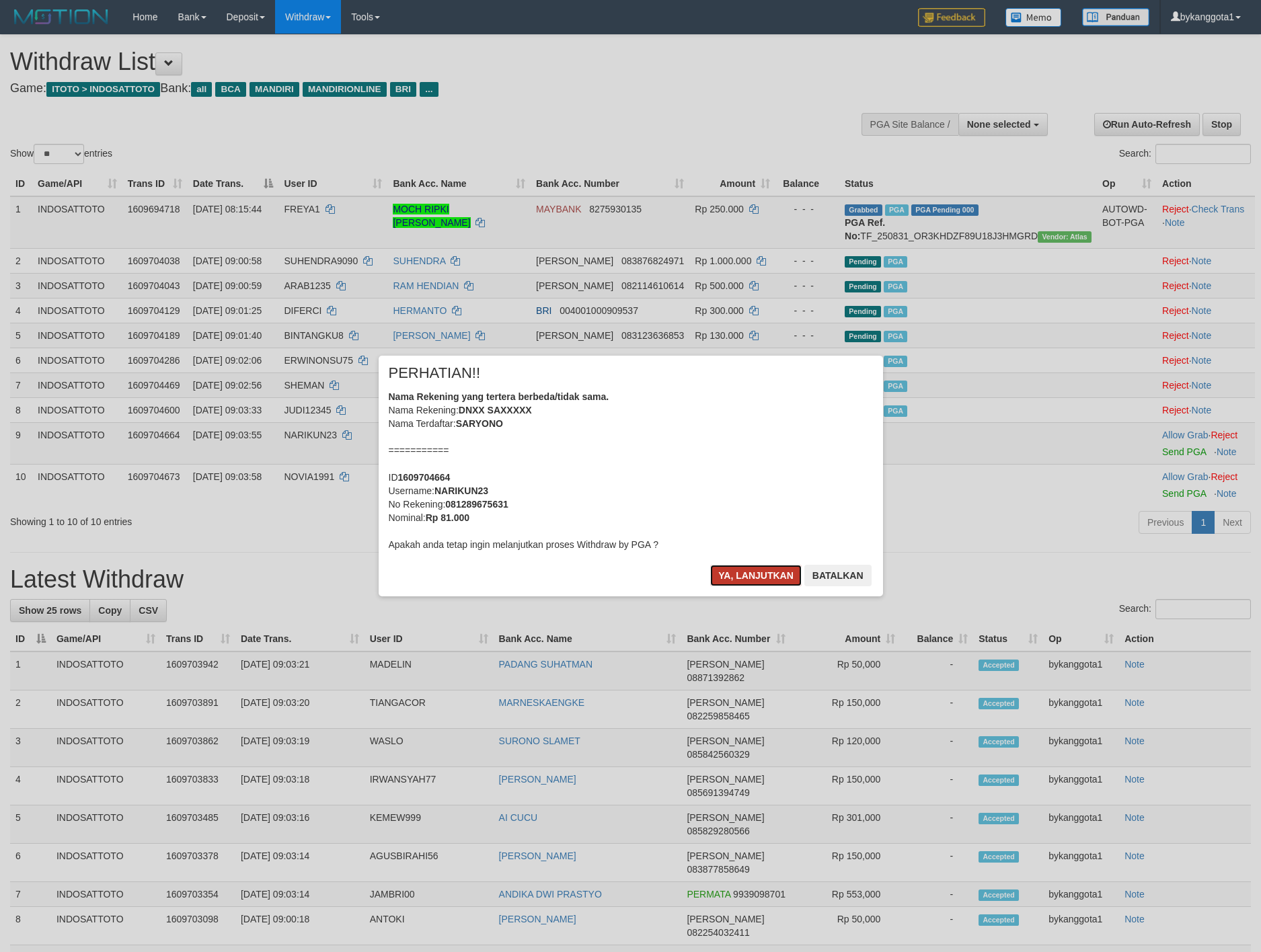
click at [750, 573] on button "Ya, lanjutkan" at bounding box center [755, 576] width 91 height 22
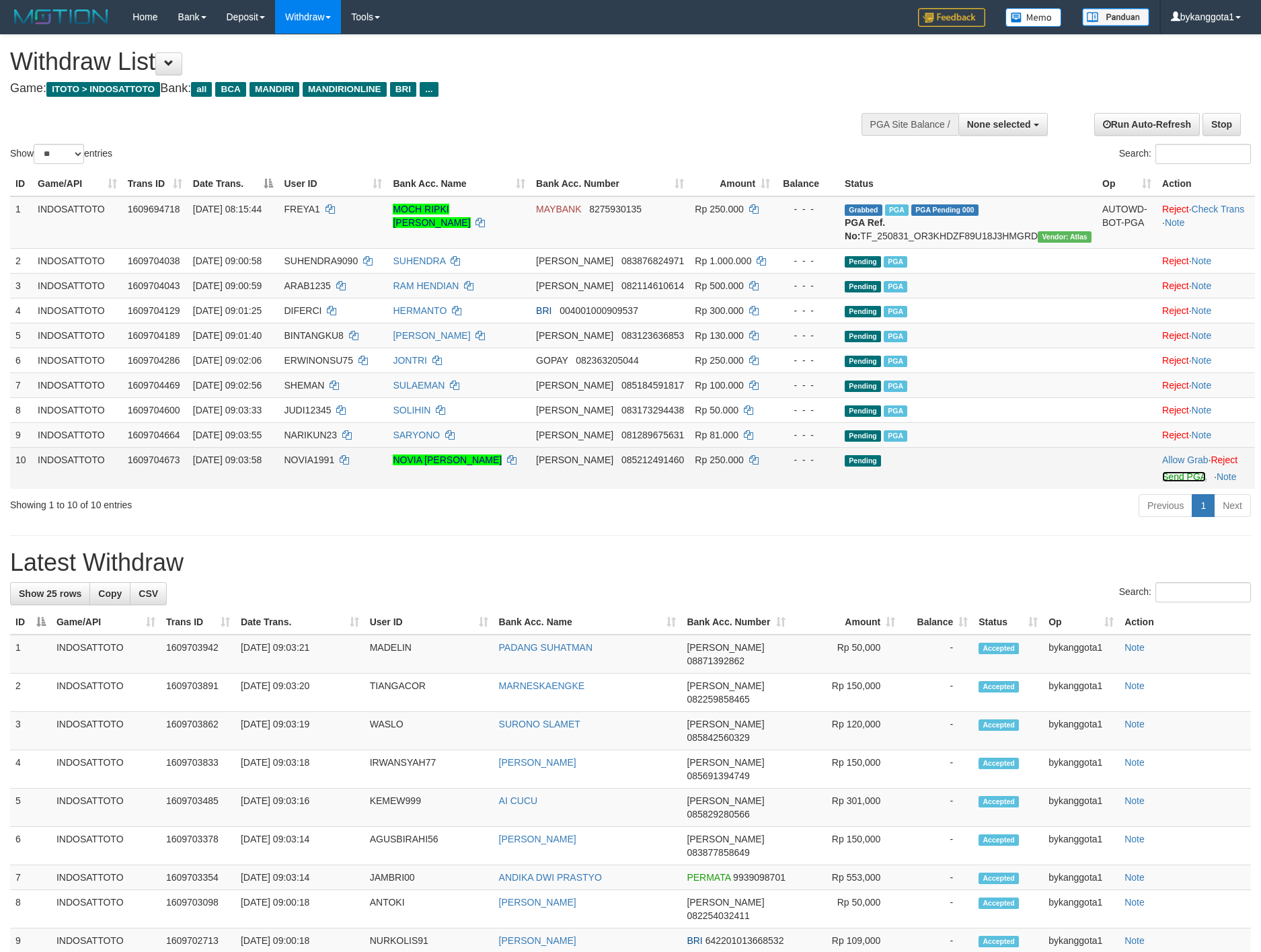
click at [1166, 482] on link "Send PGA" at bounding box center [1184, 477] width 44 height 11
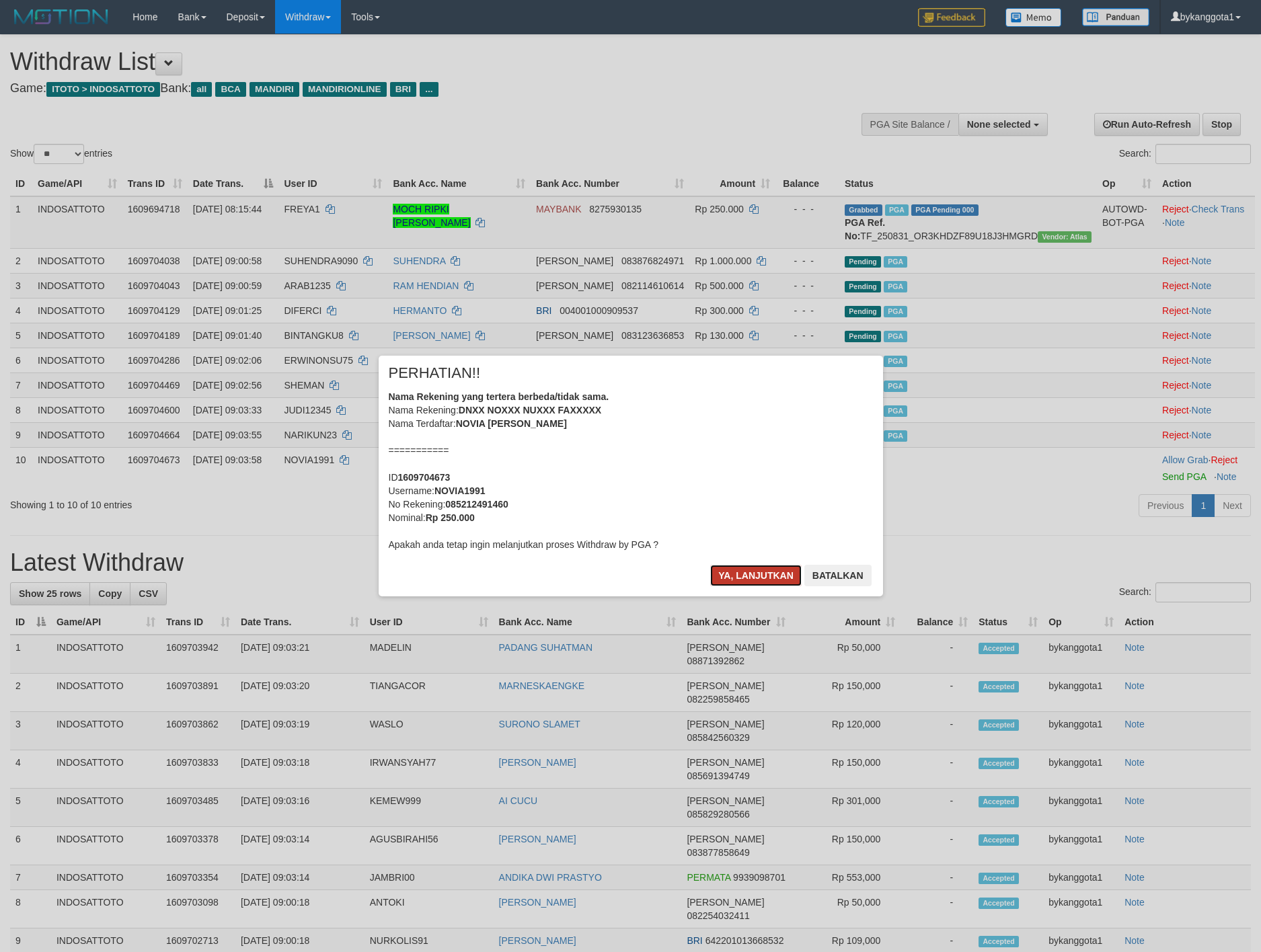
click at [730, 576] on button "Ya, lanjutkan" at bounding box center [755, 576] width 91 height 22
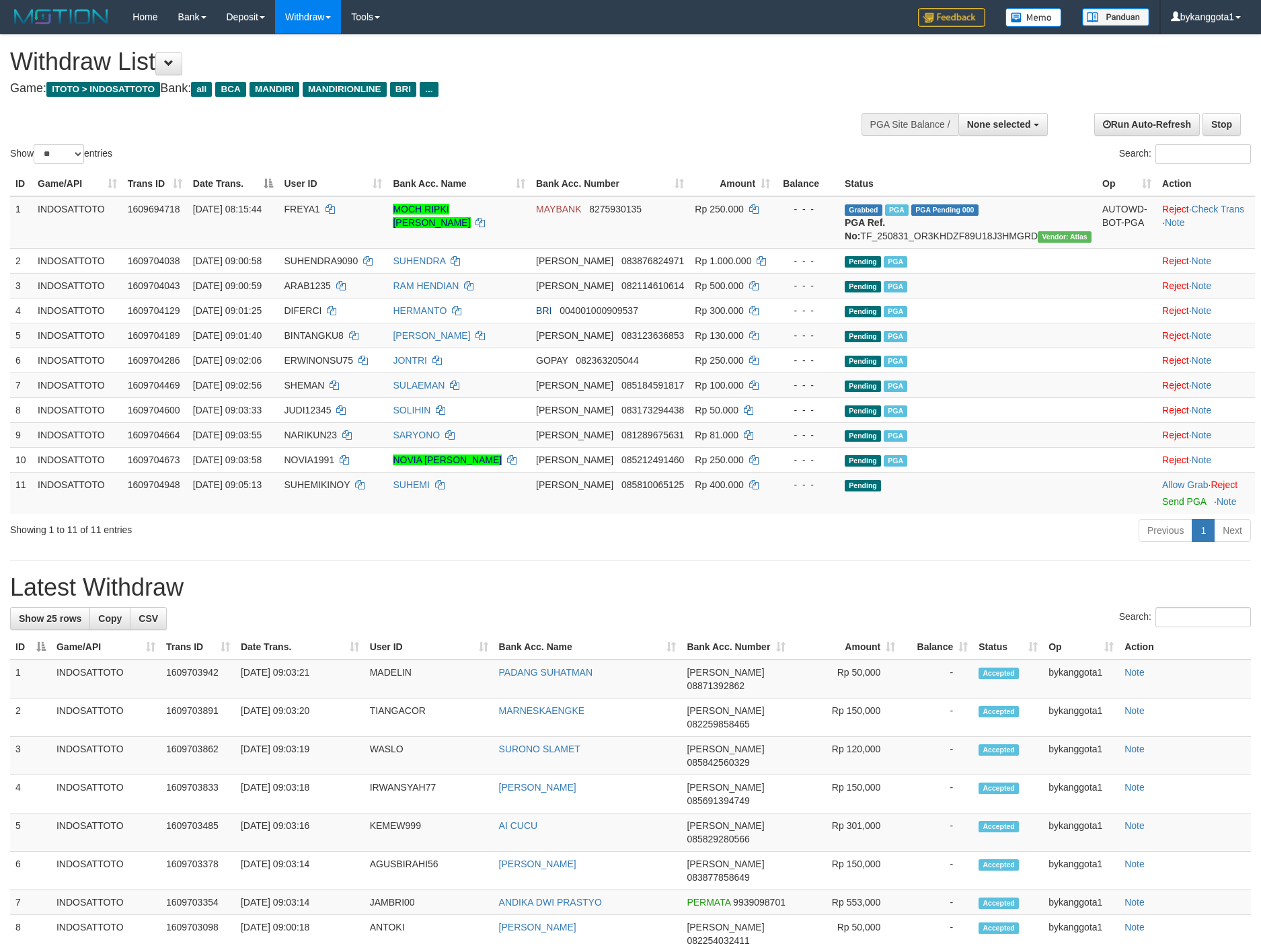
select select
select select "**"
click at [809, 631] on div "Search:" at bounding box center [630, 619] width 1241 height 23
click at [1162, 507] on link "Send PGA" at bounding box center [1184, 502] width 44 height 11
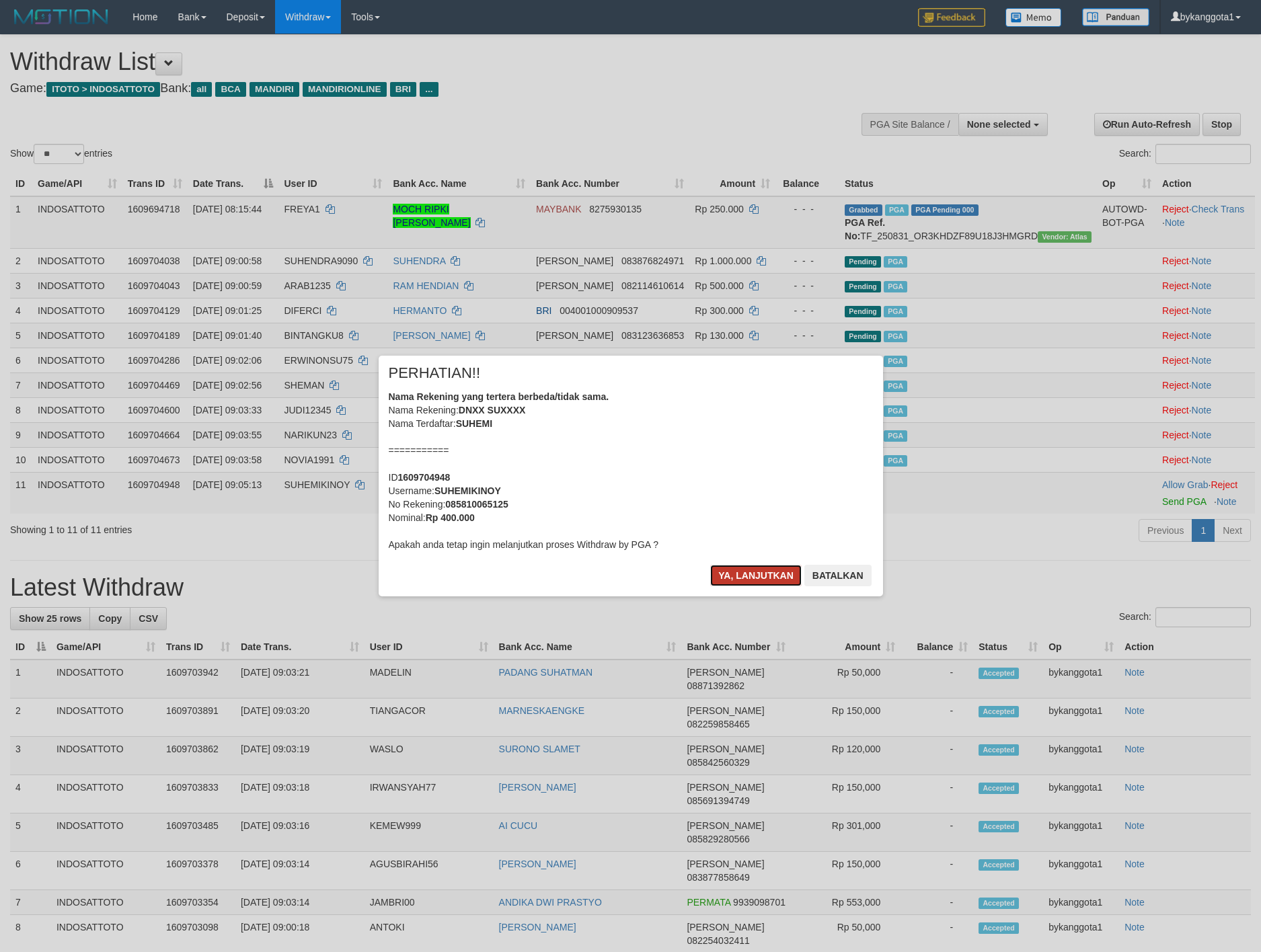
click at [783, 573] on button "Ya, lanjutkan" at bounding box center [755, 576] width 91 height 22
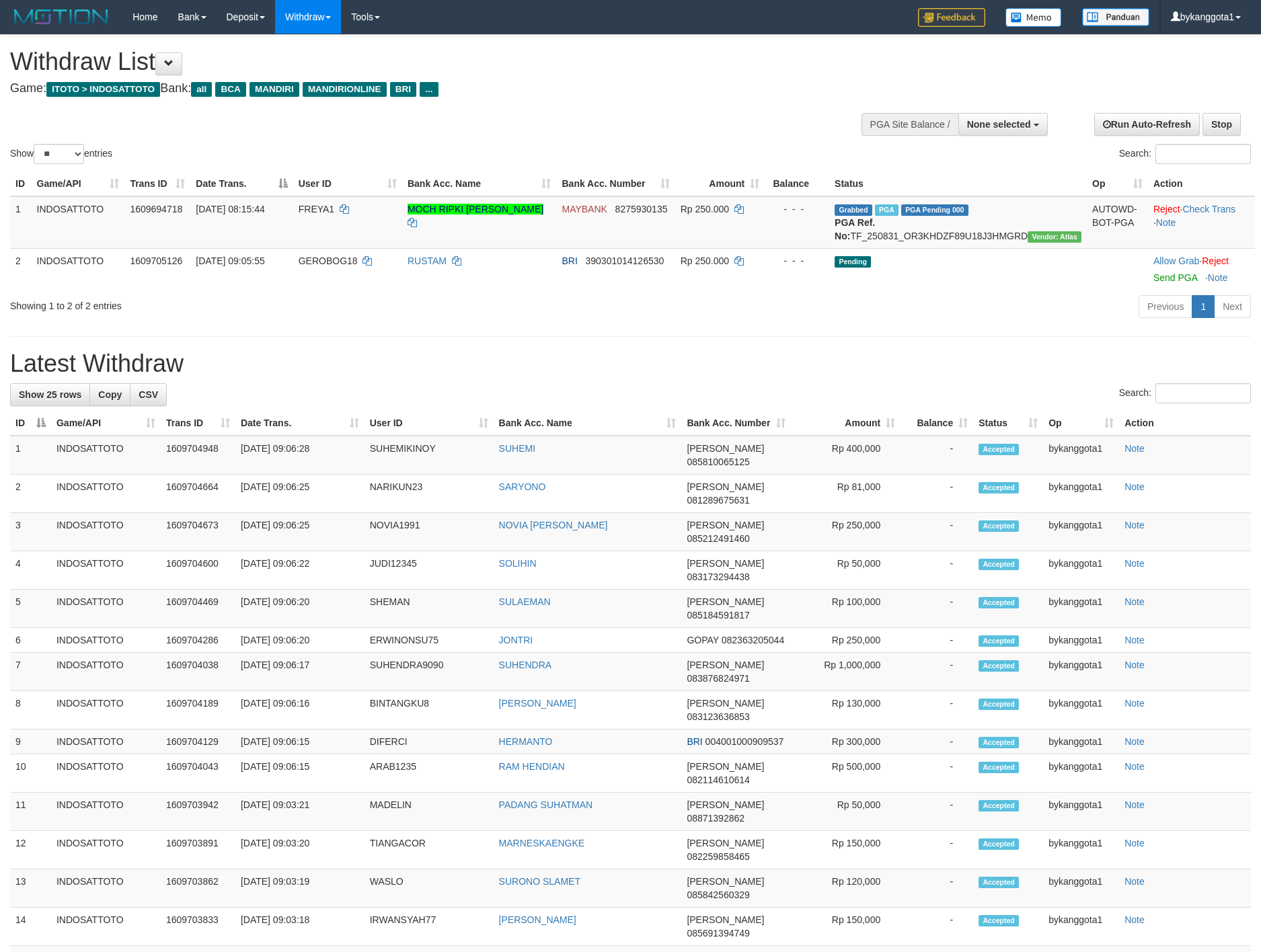
select select
select select "**"
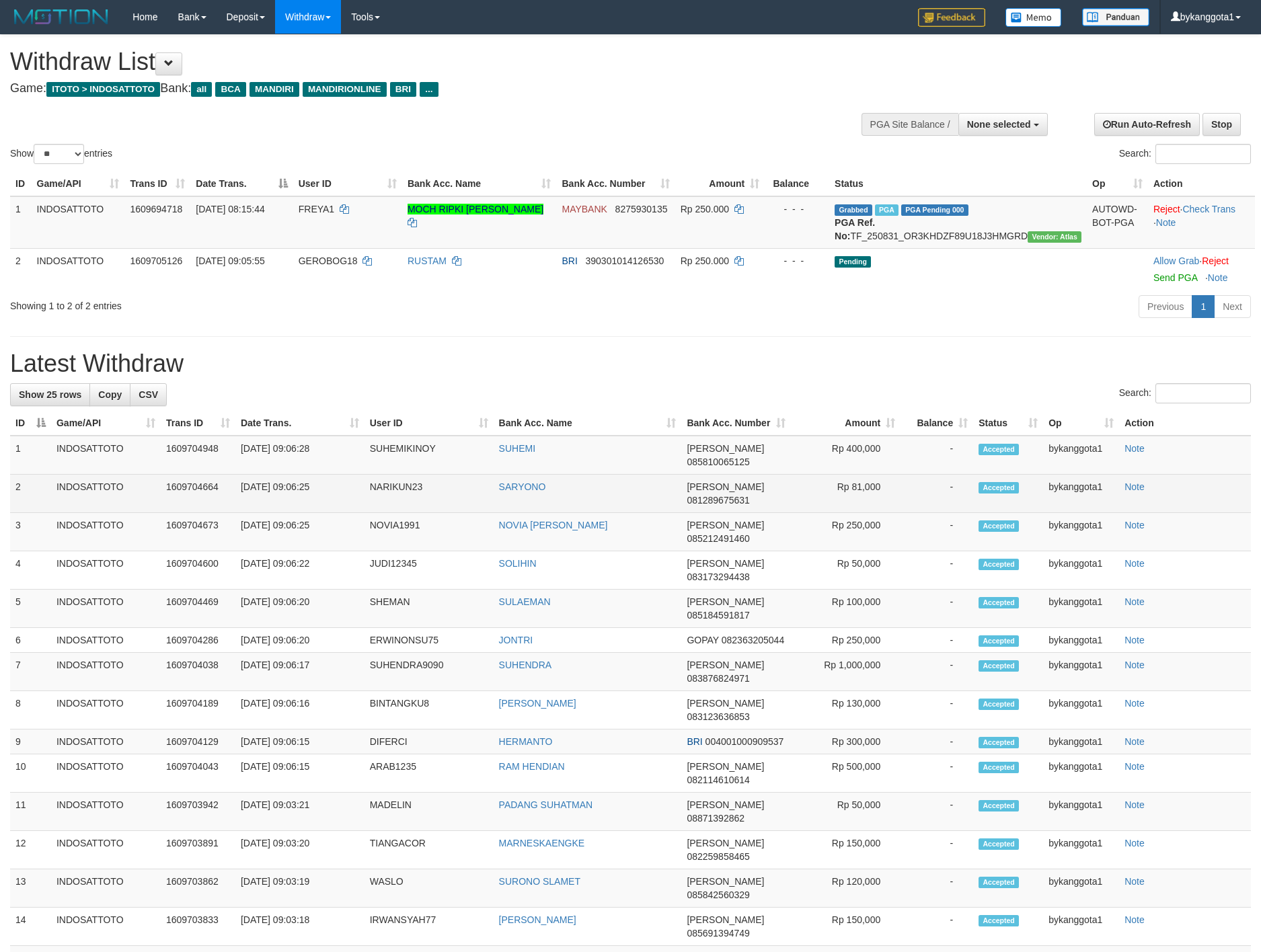
click at [694, 499] on td "[PERSON_NAME] 081289675631" at bounding box center [736, 494] width 109 height 38
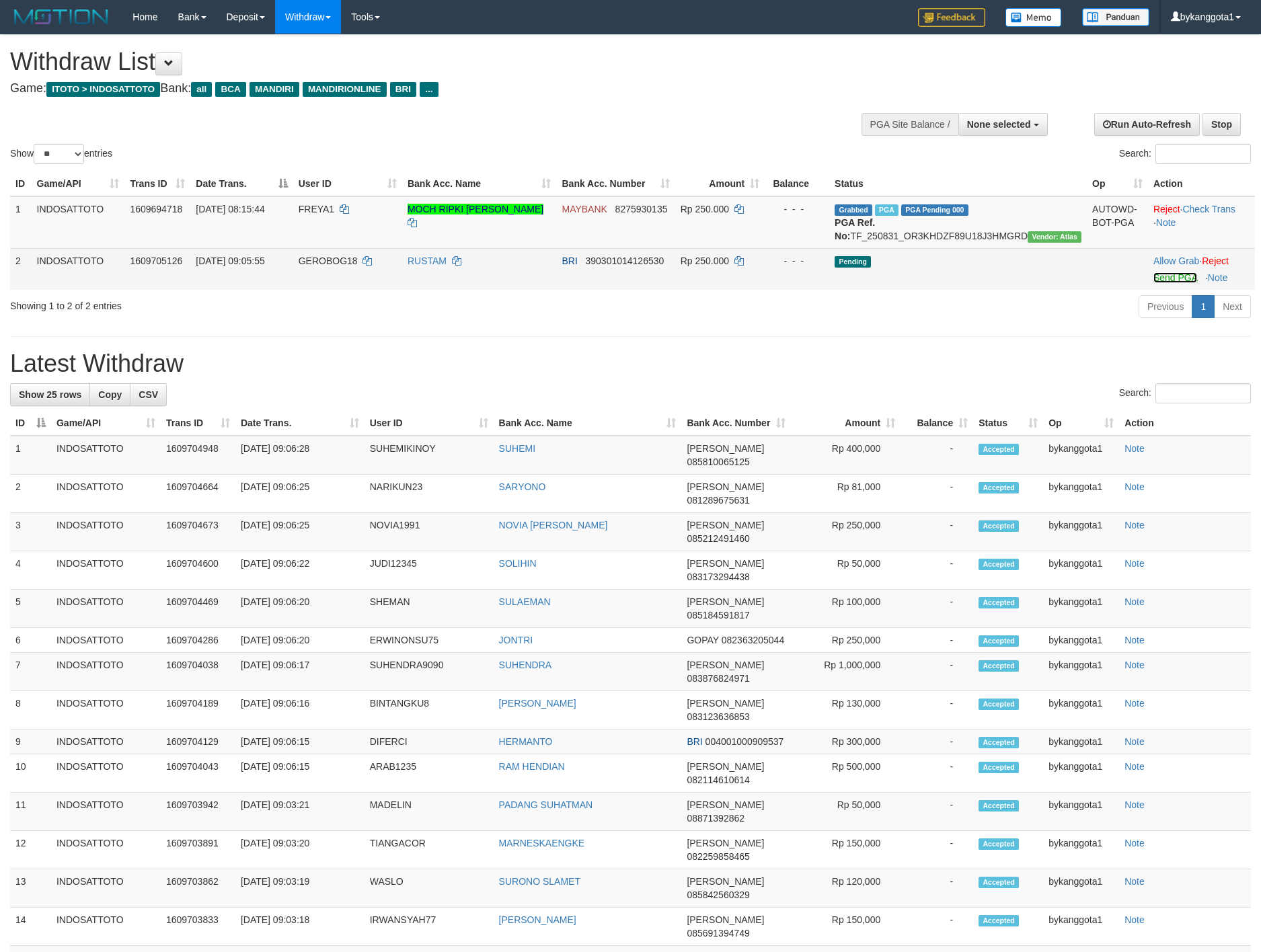
click at [1153, 283] on link "Send PGA" at bounding box center [1175, 278] width 44 height 11
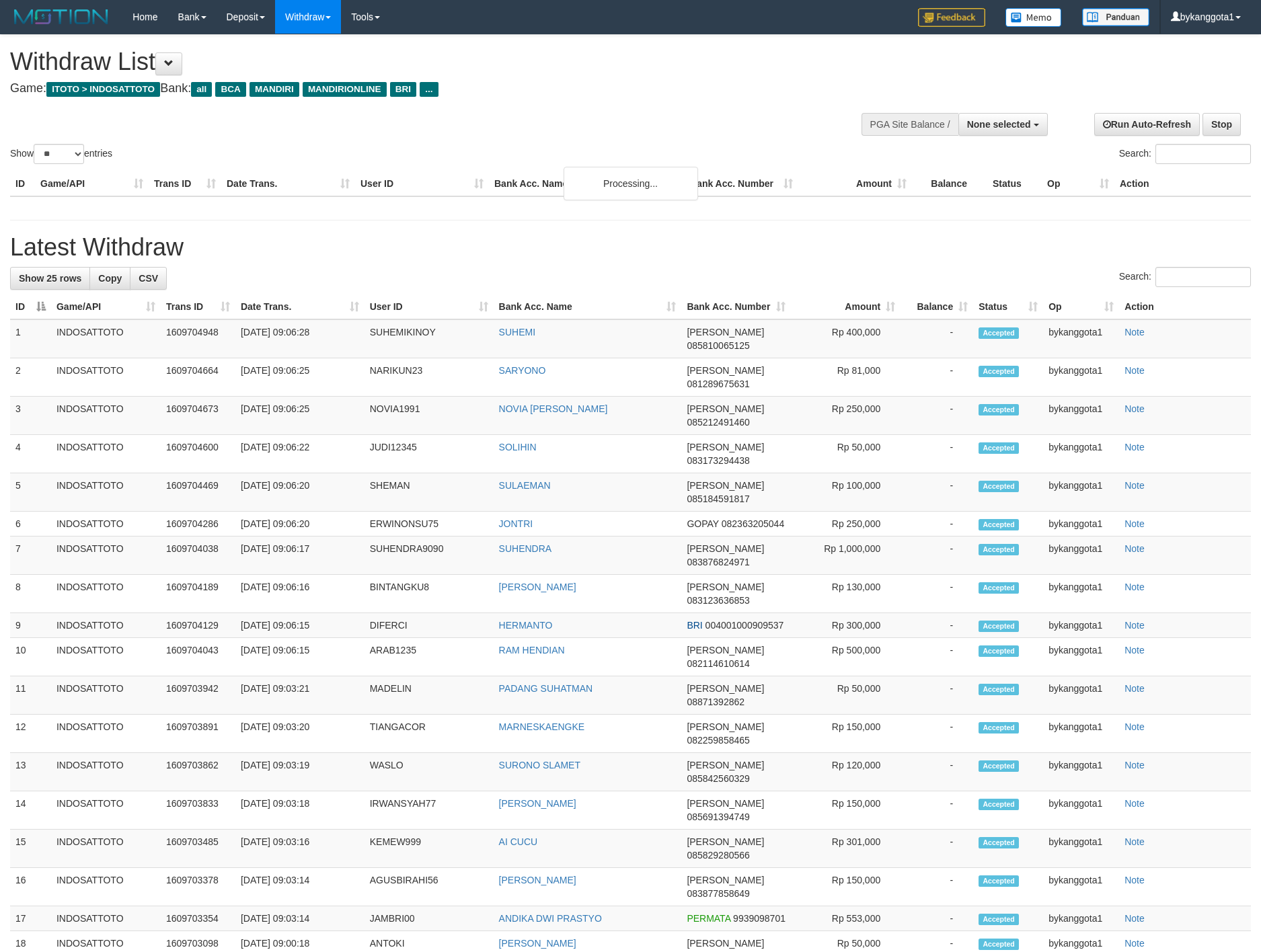
select select
select select "**"
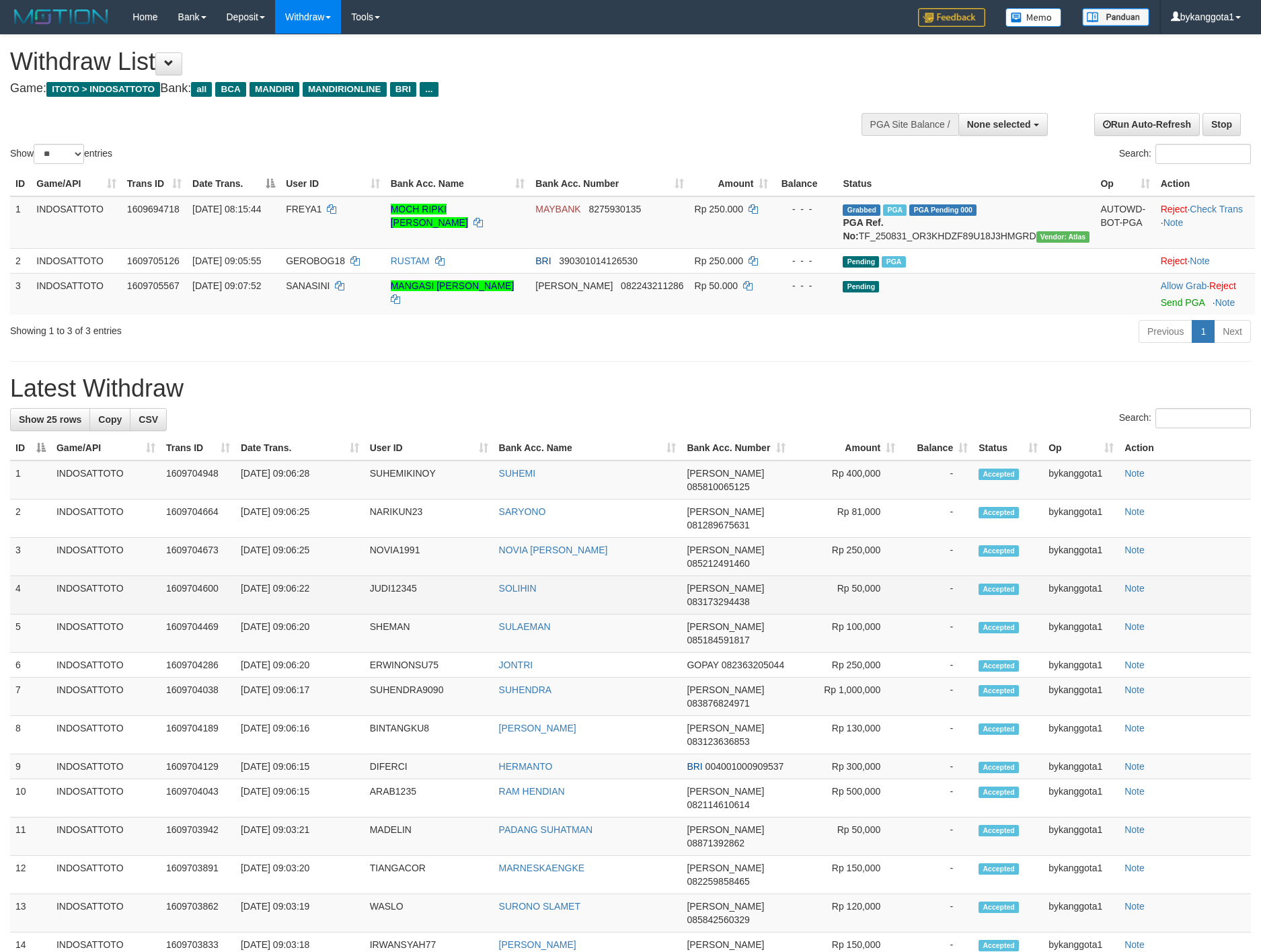
drag, startPoint x: 668, startPoint y: 557, endPoint x: 682, endPoint y: 555, distance: 14.1
click at [668, 576] on td "SOLIHIN" at bounding box center [587, 595] width 188 height 38
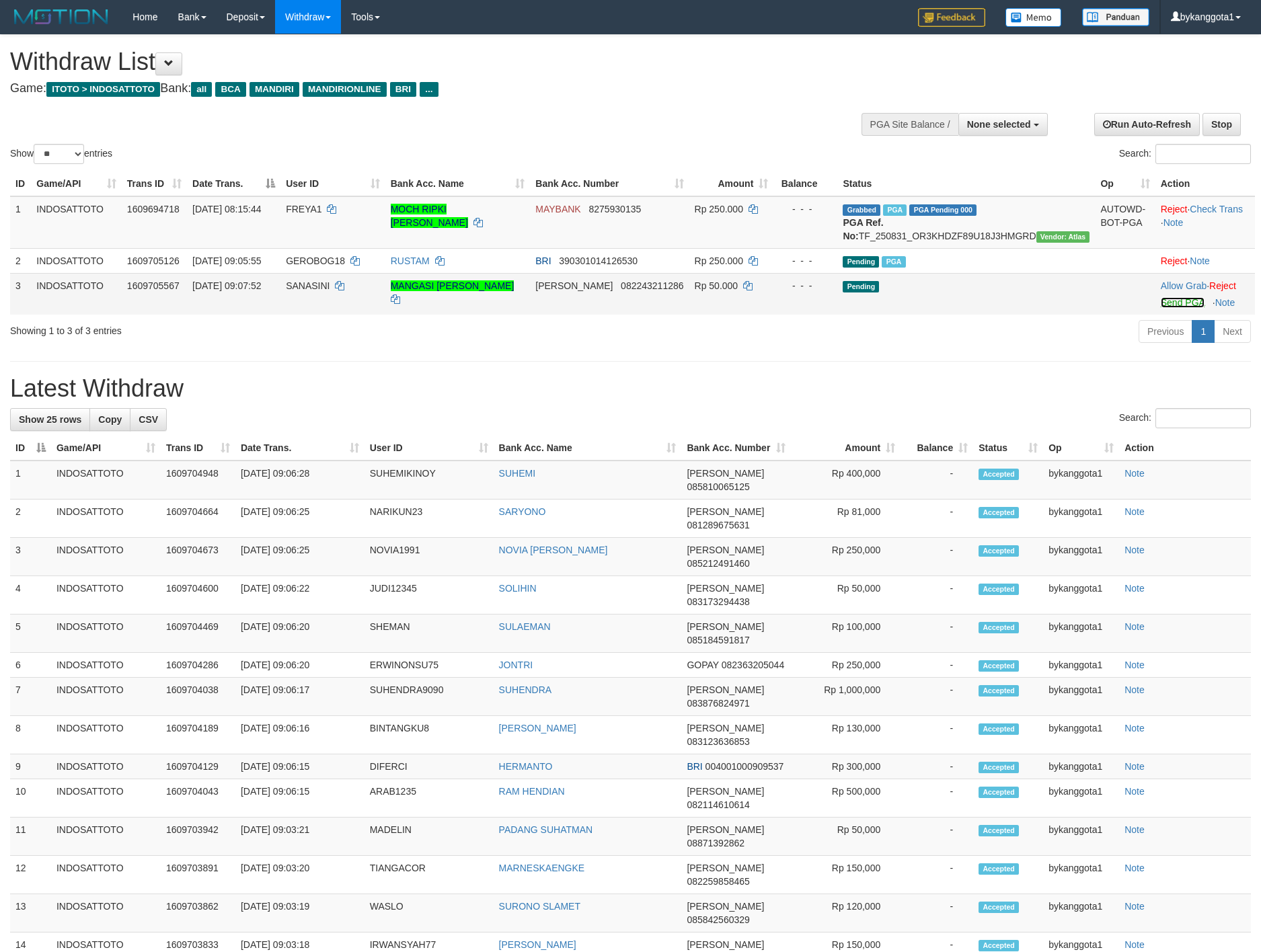
click at [1168, 308] on link "Send PGA" at bounding box center [1182, 303] width 44 height 11
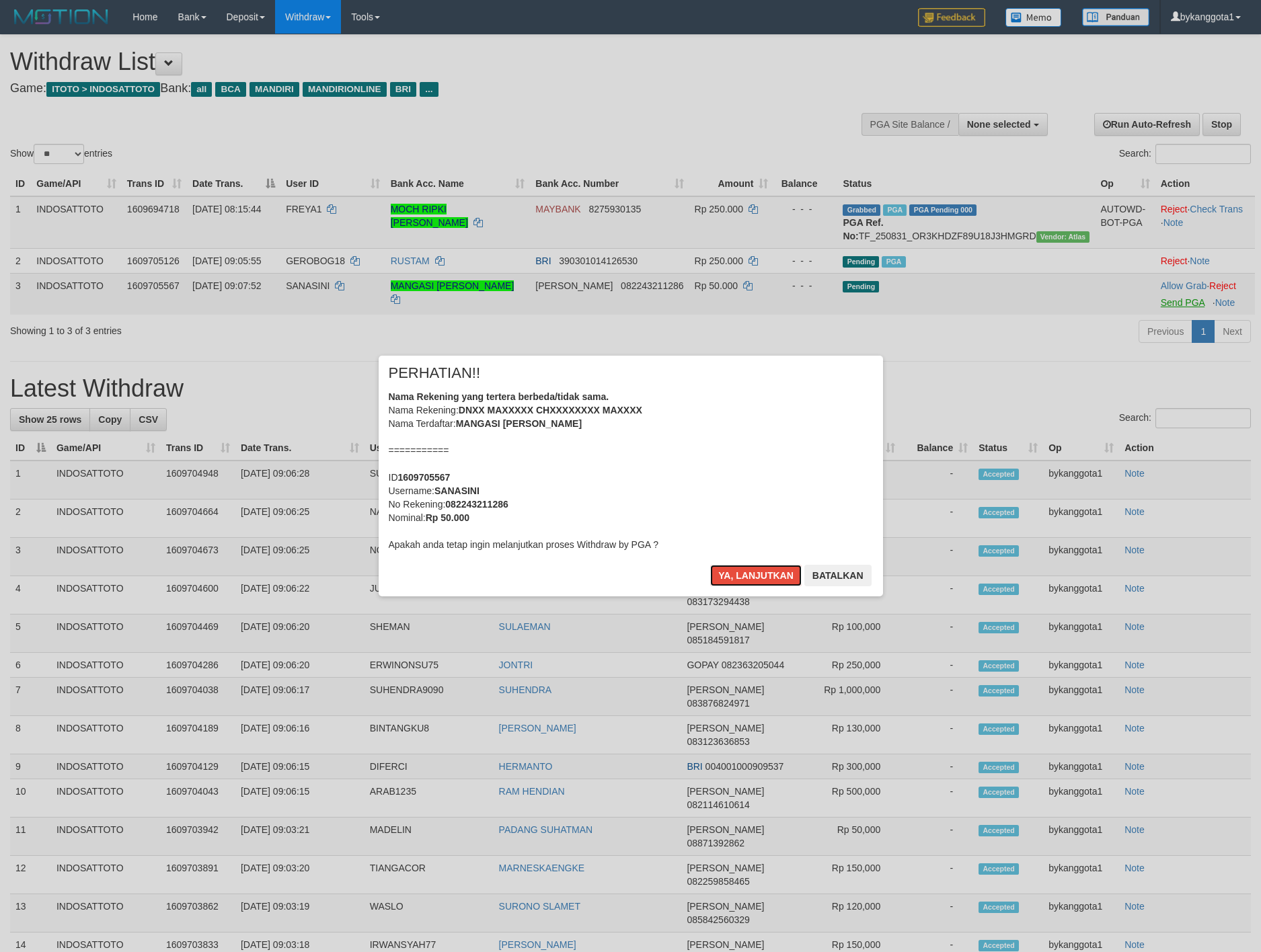
click at [710, 565] on button "Ya, lanjutkan" at bounding box center [755, 576] width 91 height 22
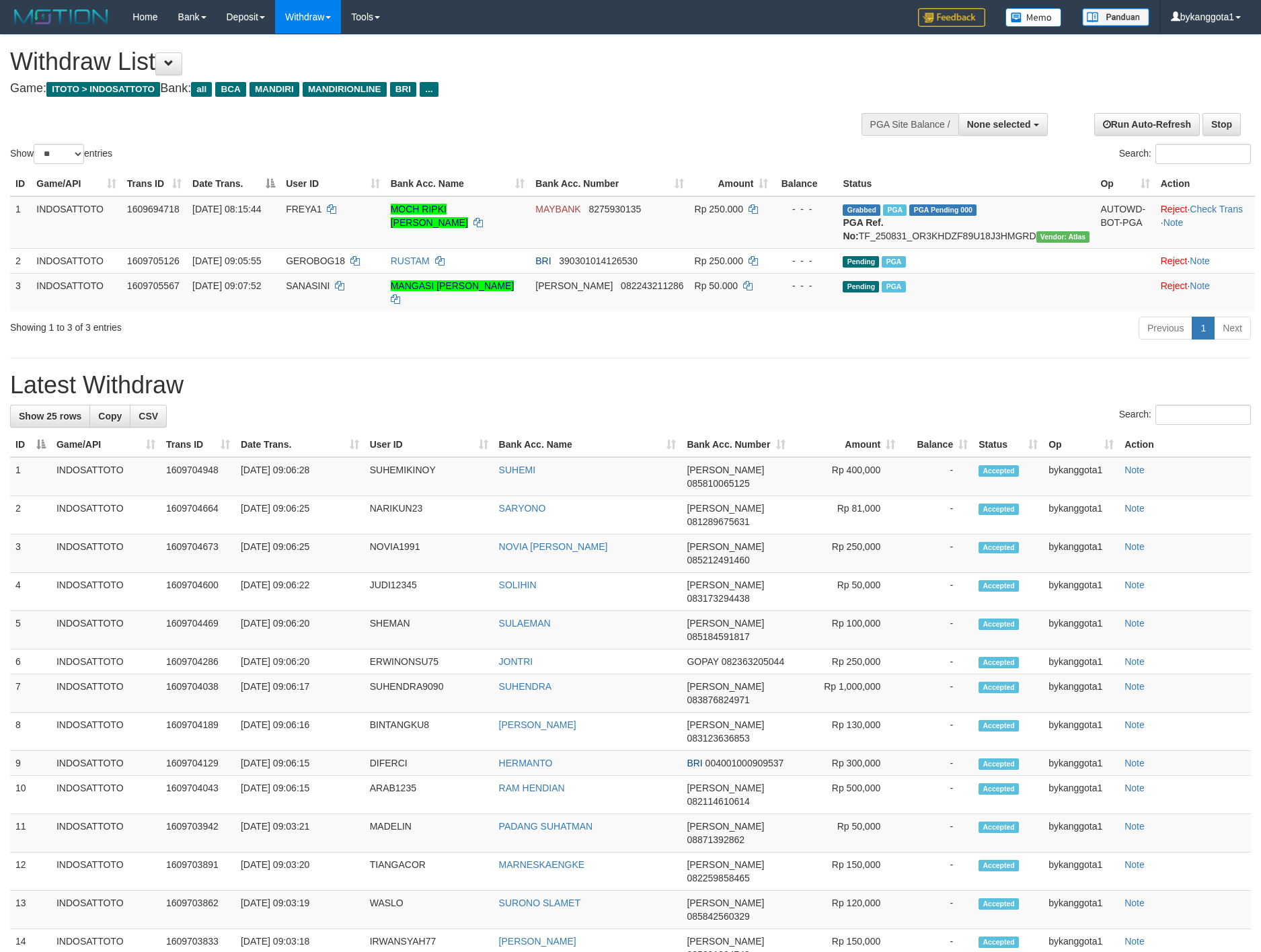
drag, startPoint x: 351, startPoint y: 135, endPoint x: 723, endPoint y: 149, distance: 372.3
click at [723, 149] on div "Search:" at bounding box center [946, 155] width 611 height 23
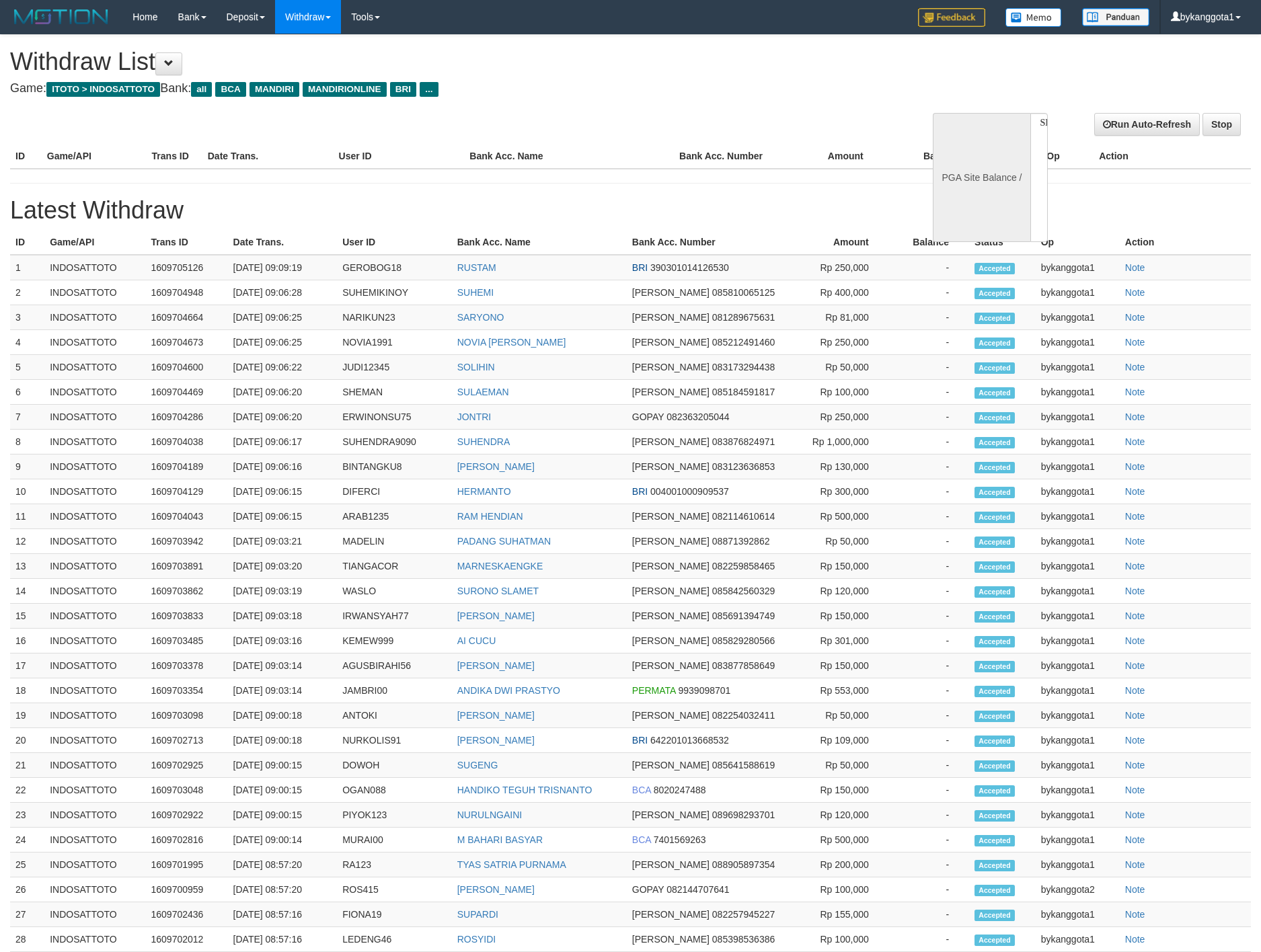
select select
select select "**"
select select
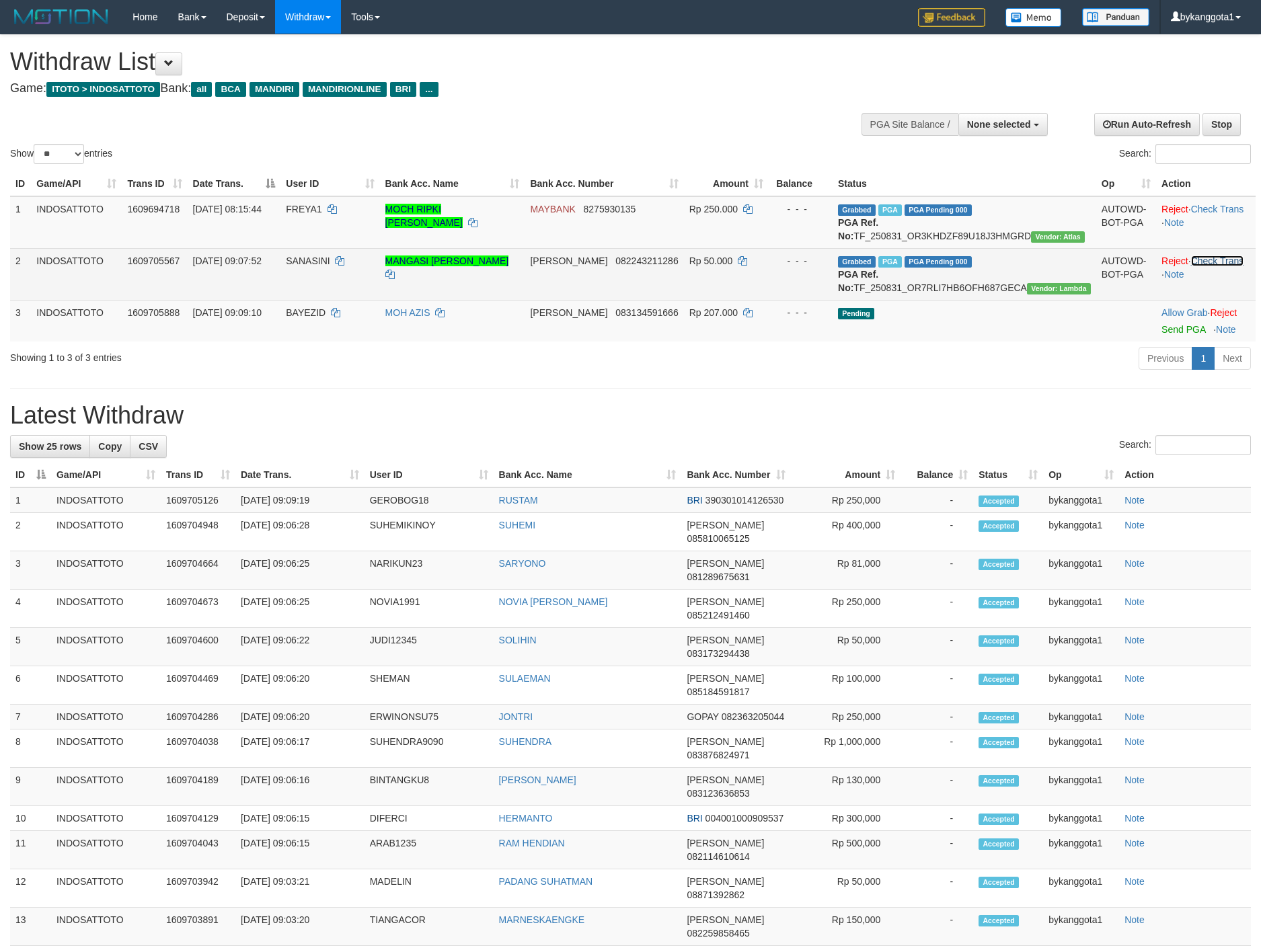
click at [1197, 266] on link "Check Trans" at bounding box center [1217, 261] width 53 height 11
click at [820, 295] on td "- - -" at bounding box center [800, 274] width 64 height 52
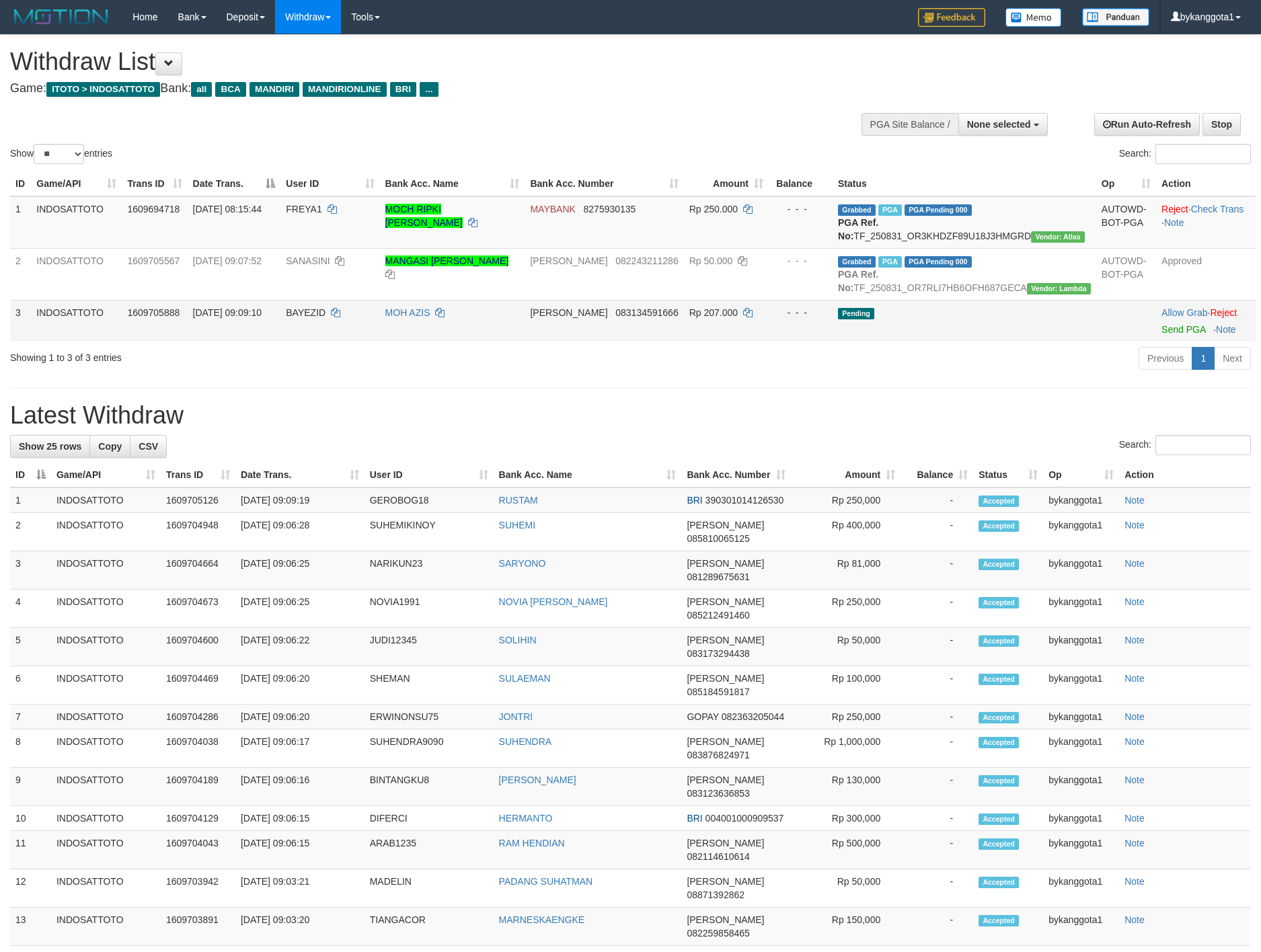
click at [1166, 341] on td "Allow Grab · Reject Send PGA · Note" at bounding box center [1205, 320] width 99 height 41
click at [1165, 335] on link "Send PGA" at bounding box center [1183, 330] width 44 height 11
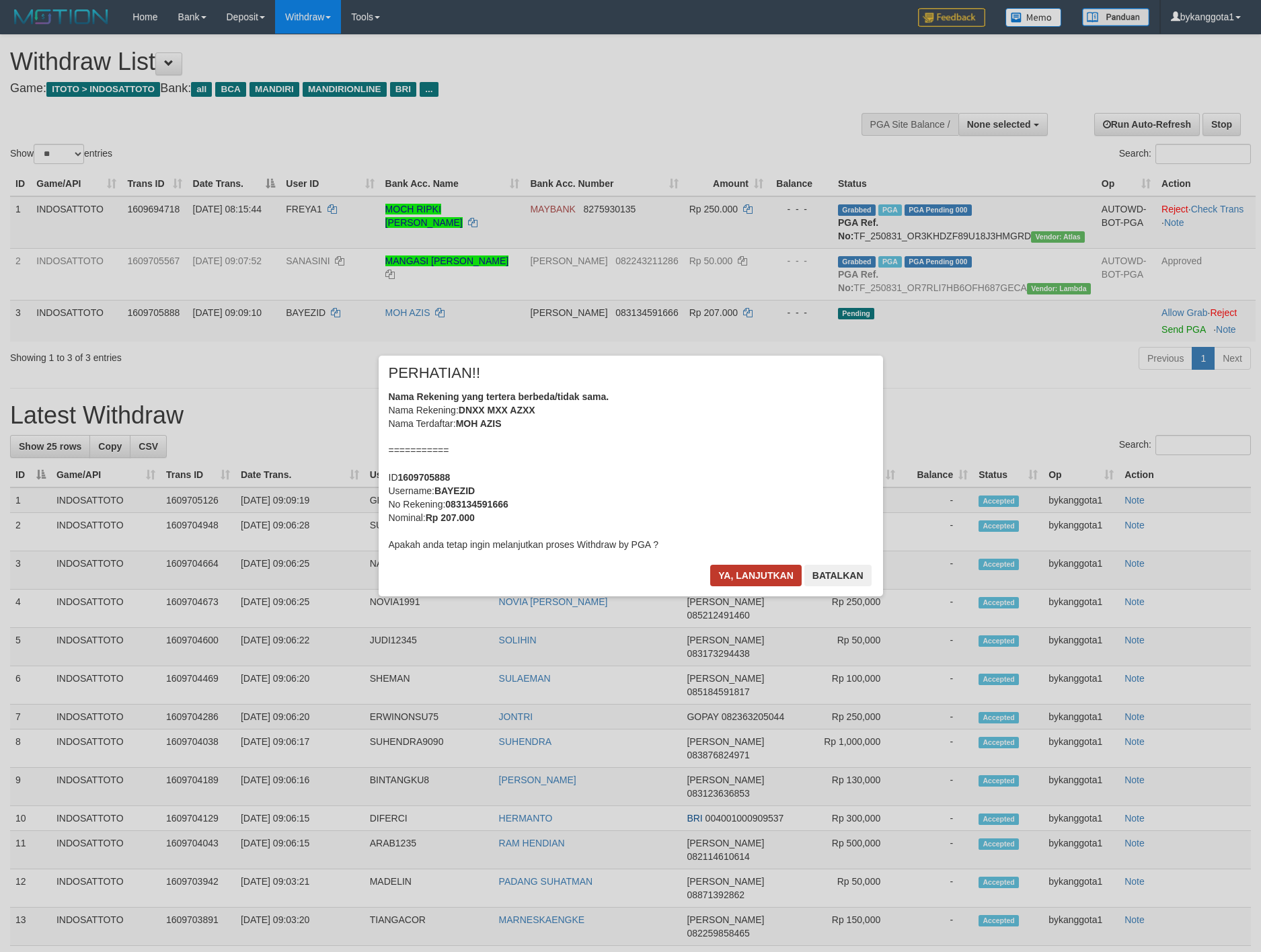
drag, startPoint x: 728, startPoint y: 563, endPoint x: 734, endPoint y: 568, distance: 7.8
click at [733, 567] on div "× PERHATIAN!! Nama Rekening yang tertera berbeda/tidak sama. Nama Rekening: DNX…" at bounding box center [631, 476] width 504 height 241
click at [736, 569] on button "Ya, lanjutkan" at bounding box center [755, 576] width 91 height 22
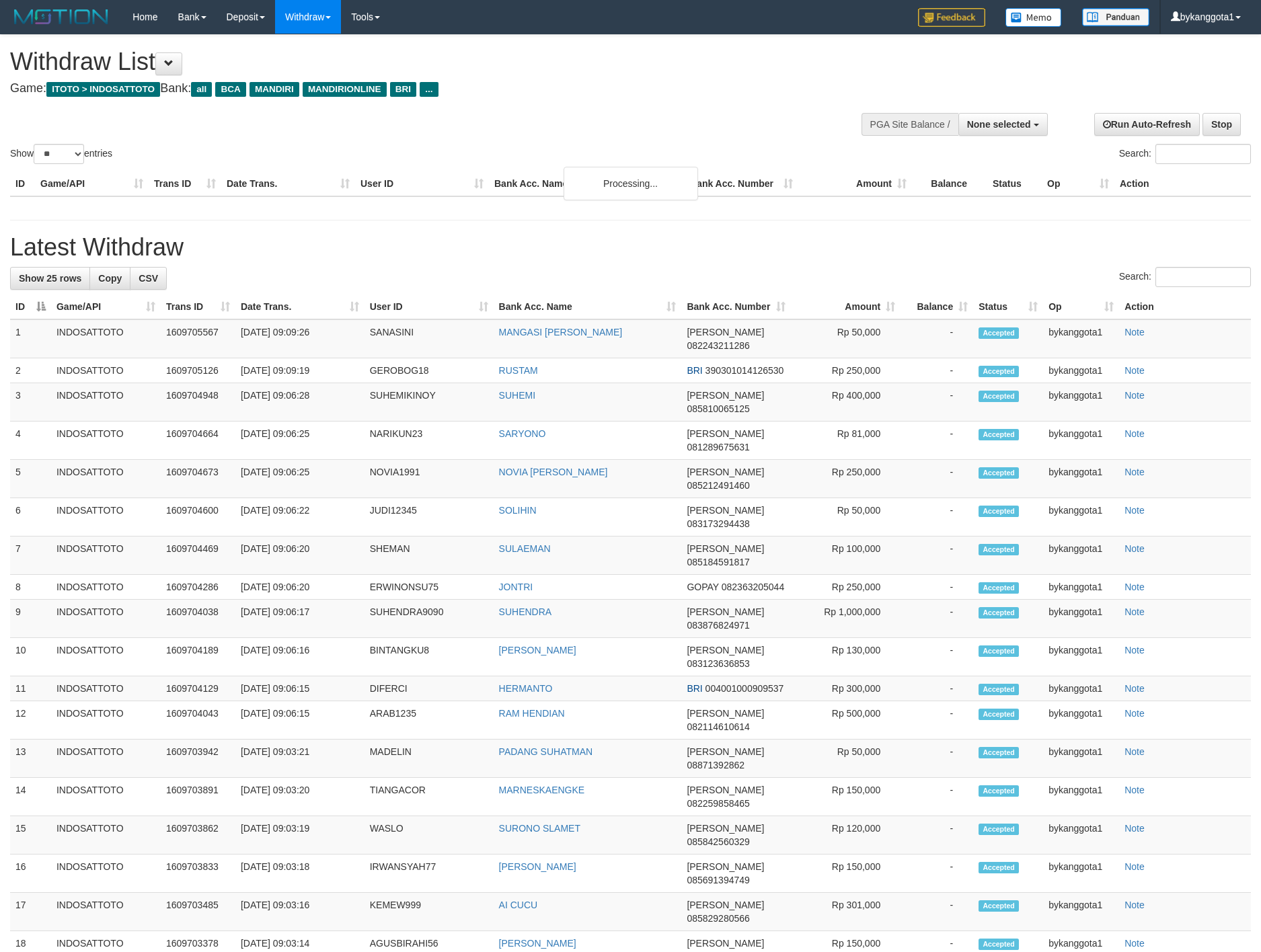
select select
select select "**"
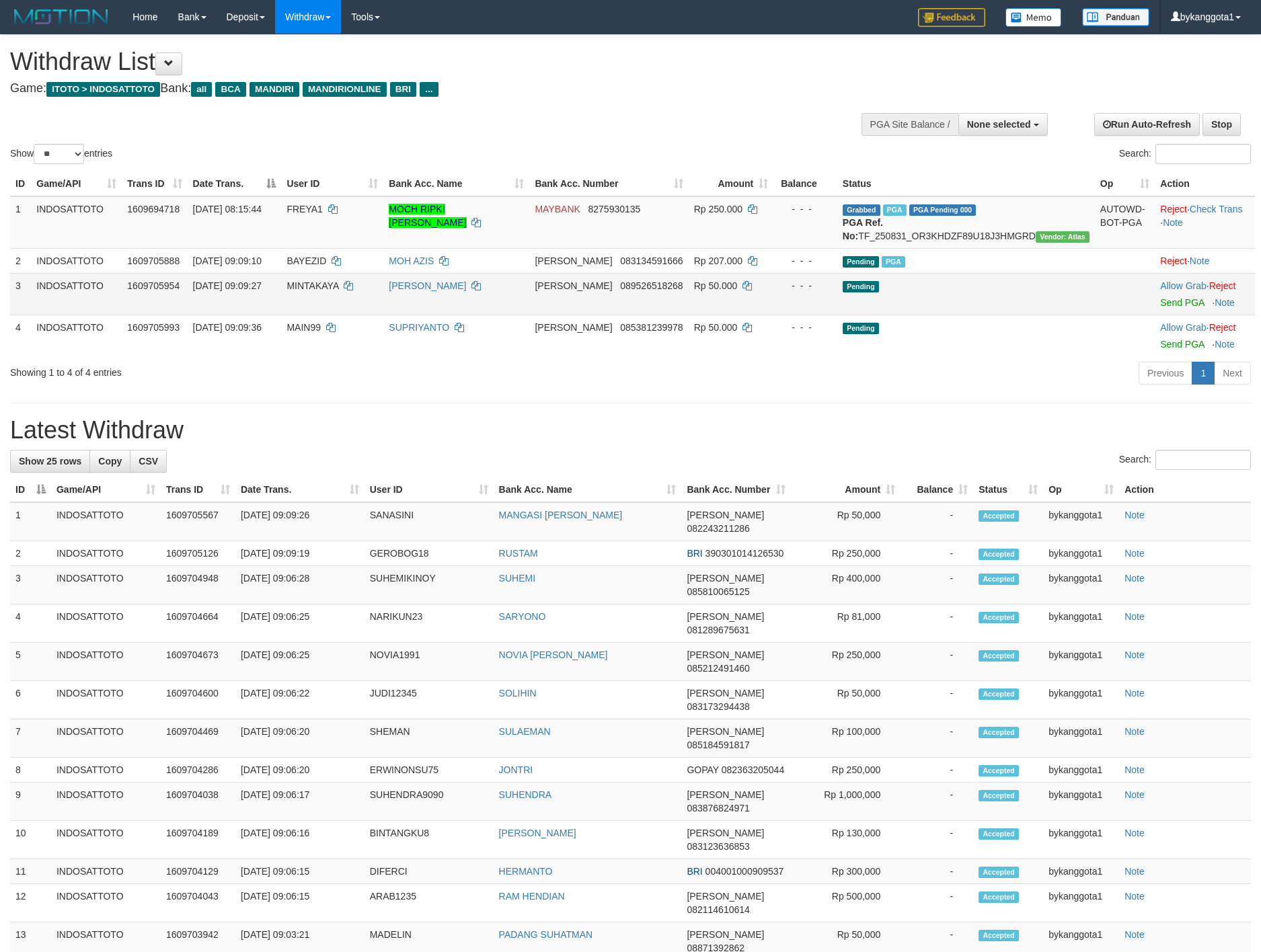
click at [985, 315] on td "Pending" at bounding box center [966, 294] width 258 height 41
click at [1160, 308] on link "Send PGA" at bounding box center [1182, 303] width 44 height 11
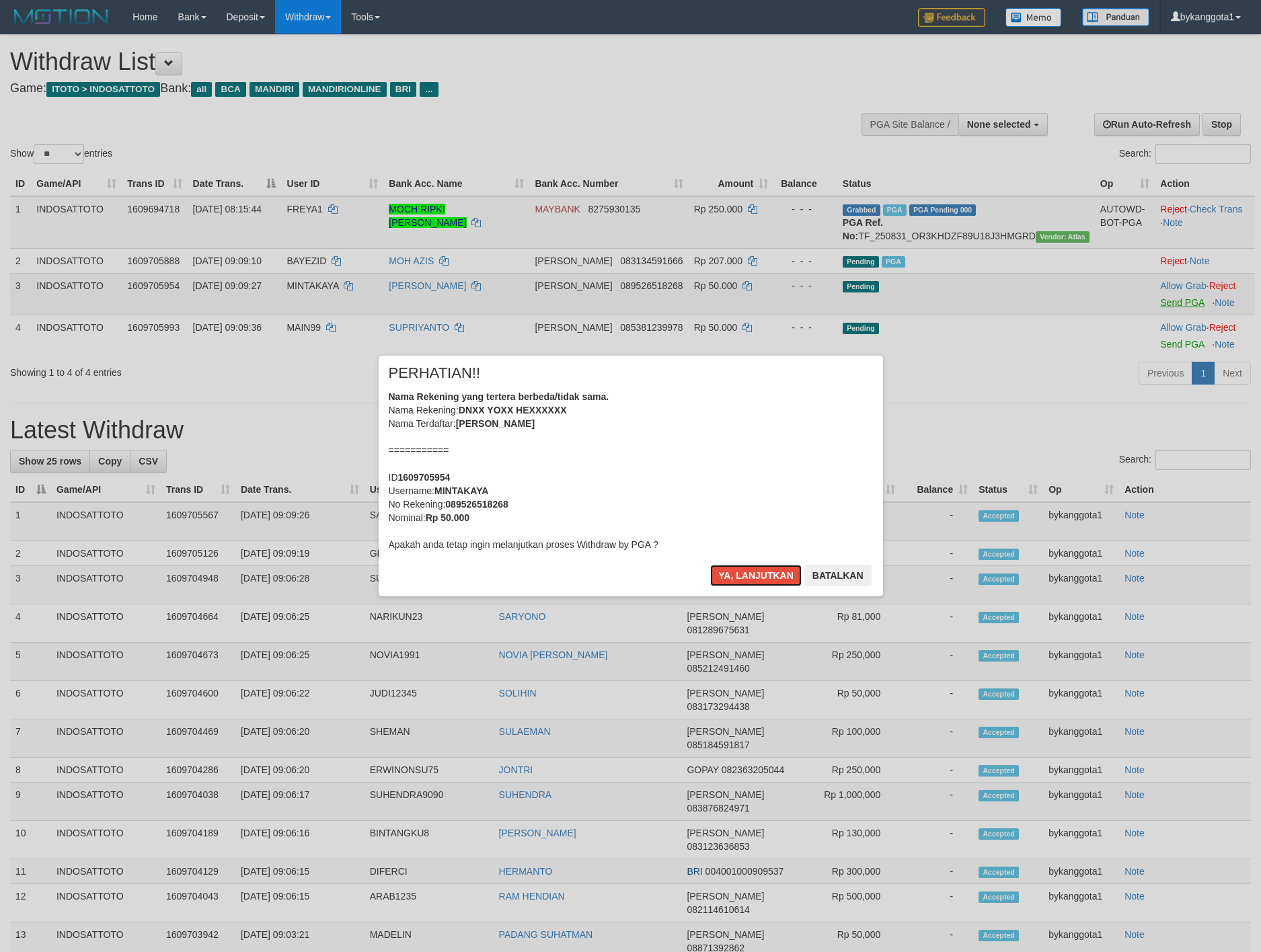
click at [710, 565] on button "Ya, lanjutkan" at bounding box center [755, 576] width 91 height 22
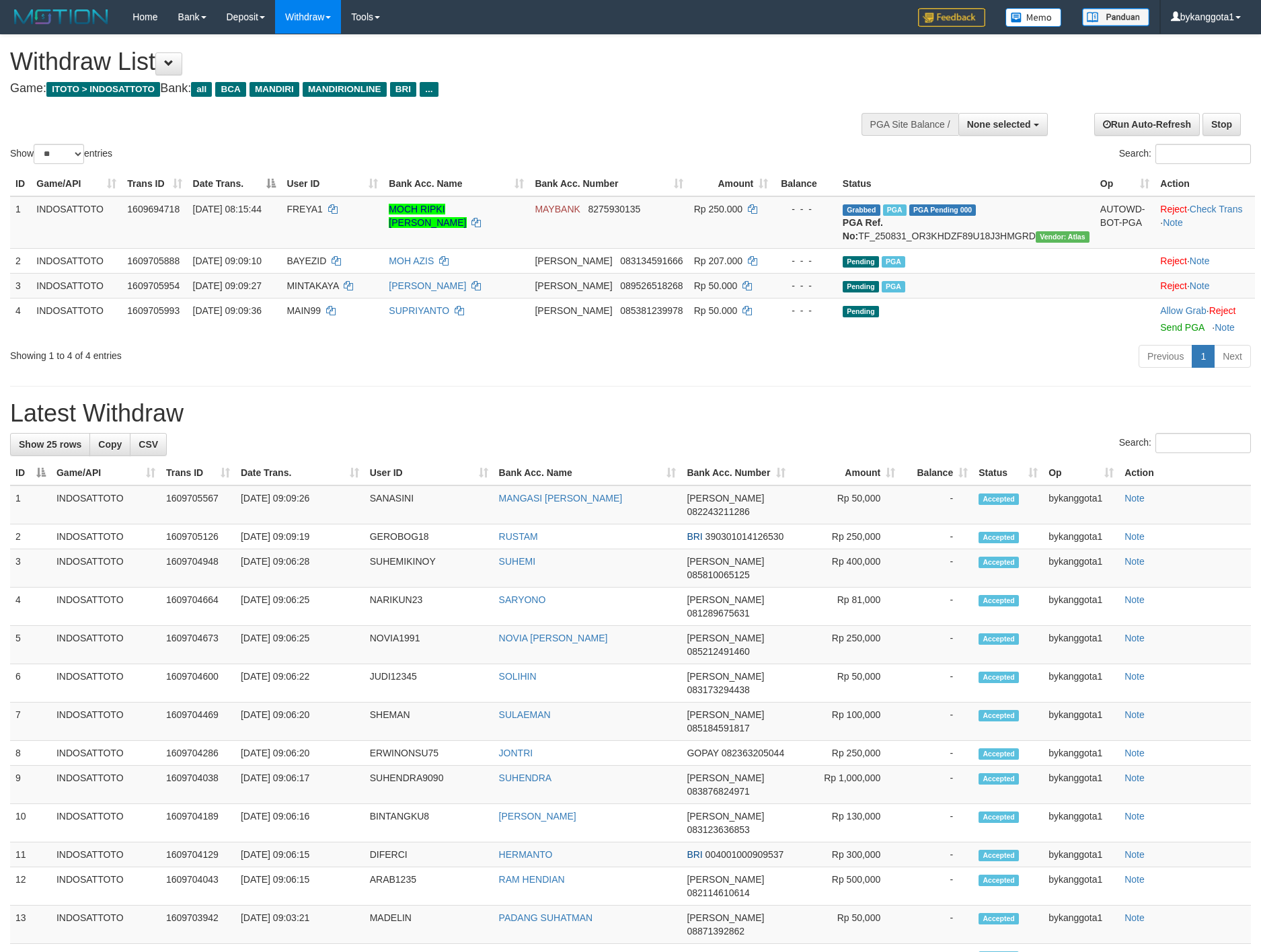
click at [549, 367] on div "Previous 1 Next" at bounding box center [892, 358] width 715 height 29
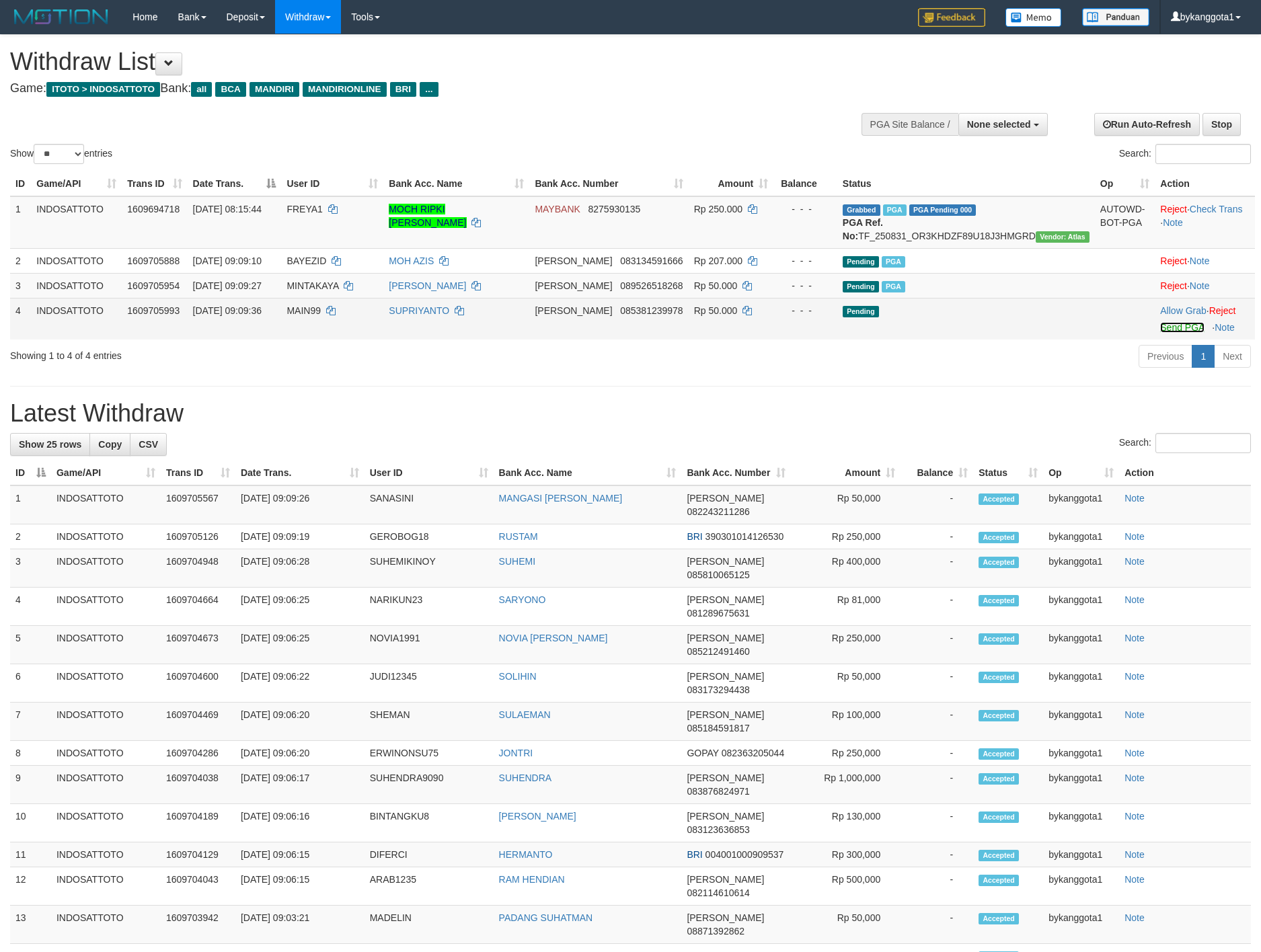
click at [1167, 333] on link "Send PGA" at bounding box center [1182, 327] width 44 height 11
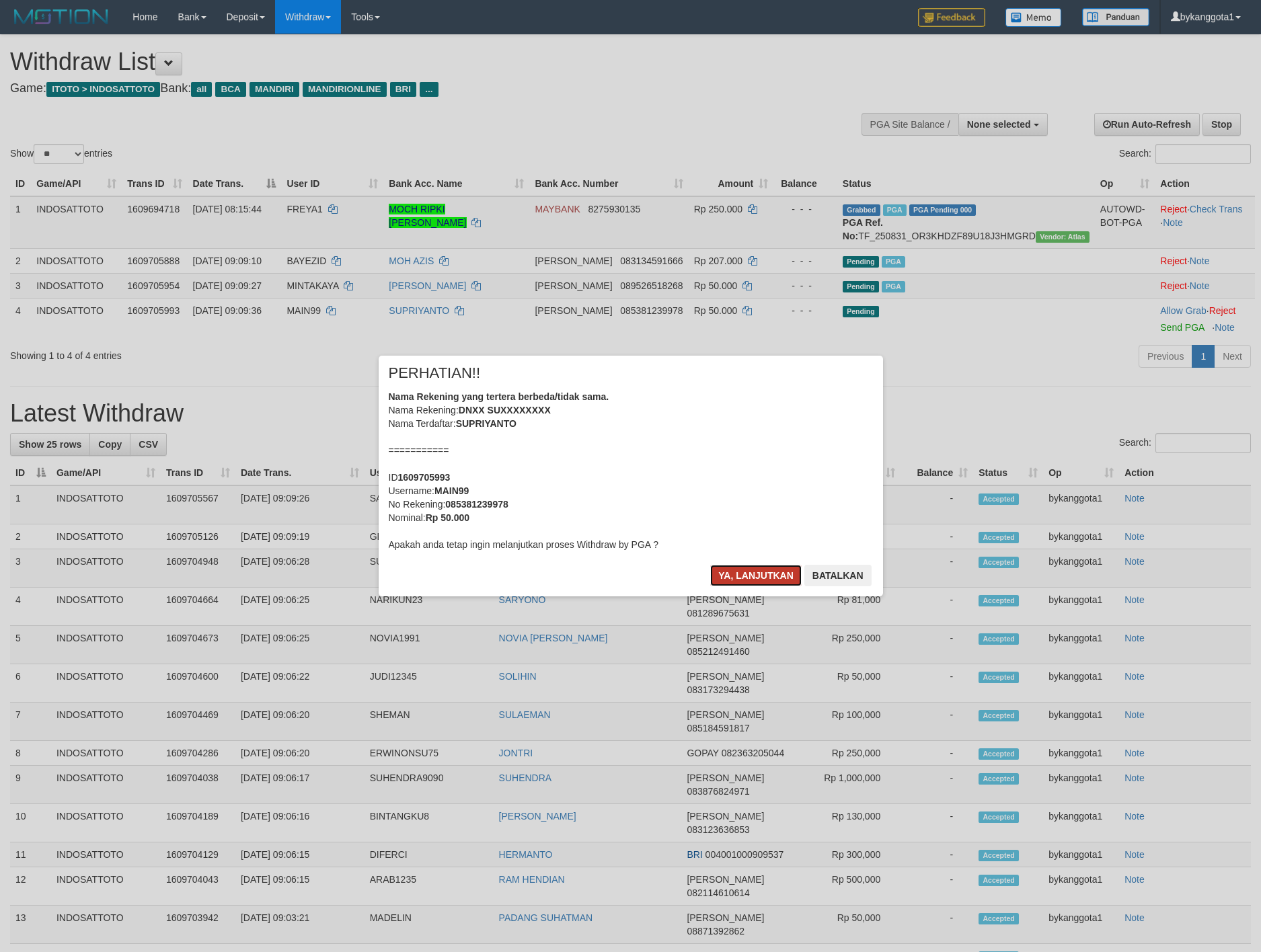
click at [739, 567] on button "Ya, lanjutkan" at bounding box center [755, 576] width 91 height 22
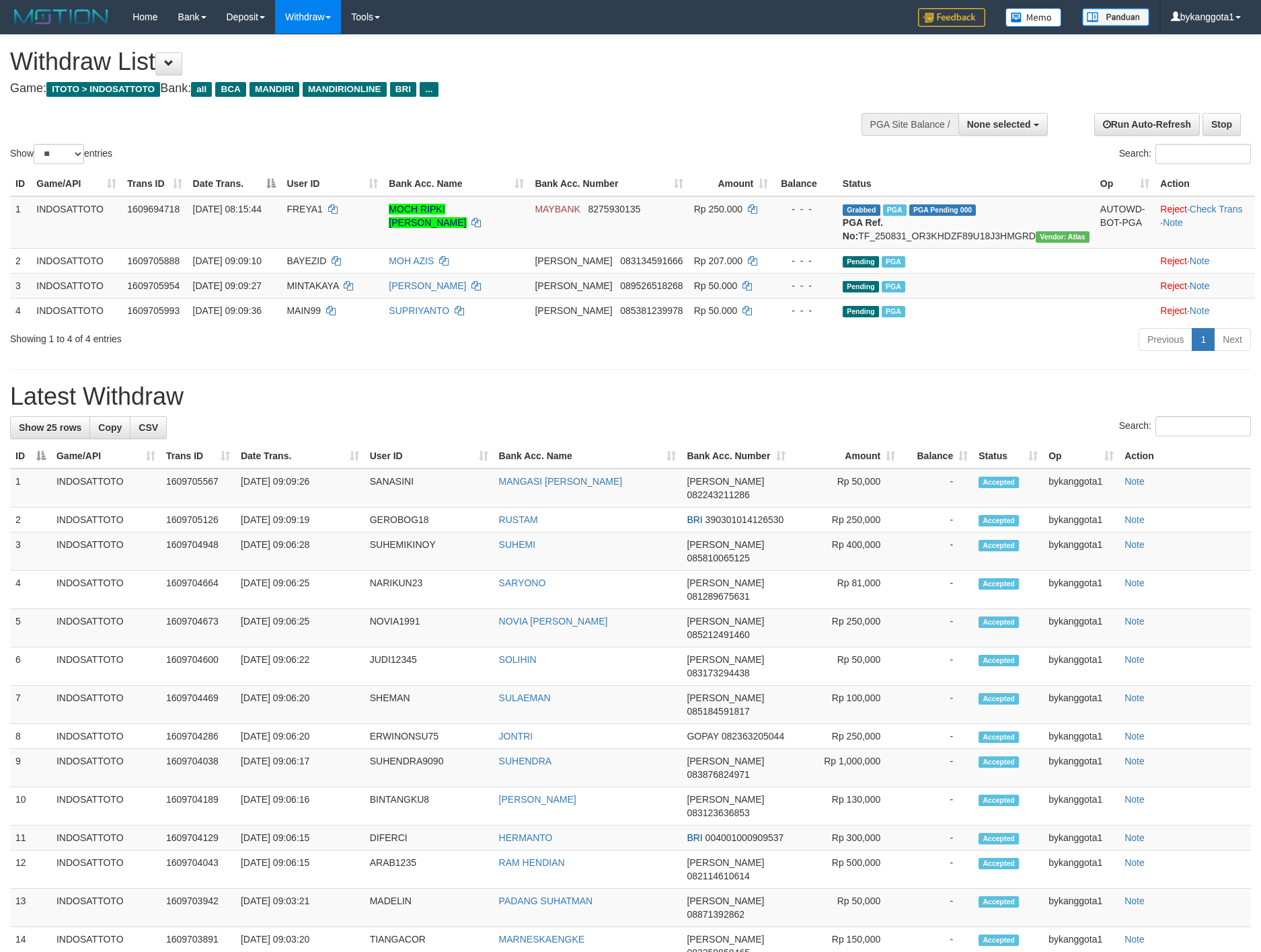
click at [66, 142] on div "Show ** ** ** *** entries Search:" at bounding box center [630, 101] width 1261 height 132
click at [66, 152] on select "** ** ** ***" at bounding box center [59, 154] width 51 height 20
select select "**"
click at [36, 144] on select "** ** ** ***" at bounding box center [59, 154] width 51 height 20
click at [62, 163] on select "** ** ** ***" at bounding box center [59, 154] width 51 height 20
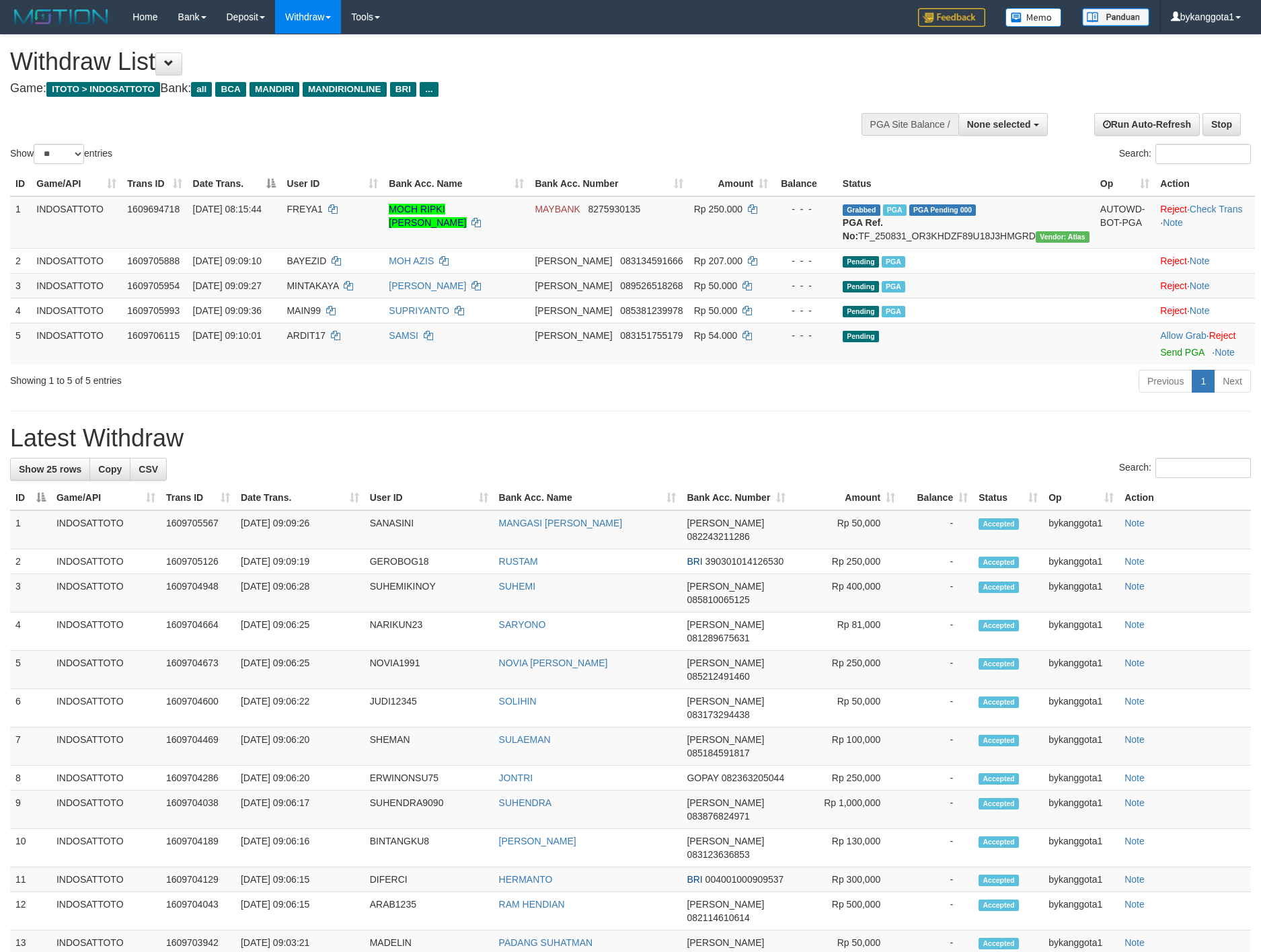
click at [996, 387] on div "Previous 1 Next" at bounding box center [892, 383] width 715 height 29
click at [1160, 358] on link "Send PGA" at bounding box center [1182, 352] width 44 height 11
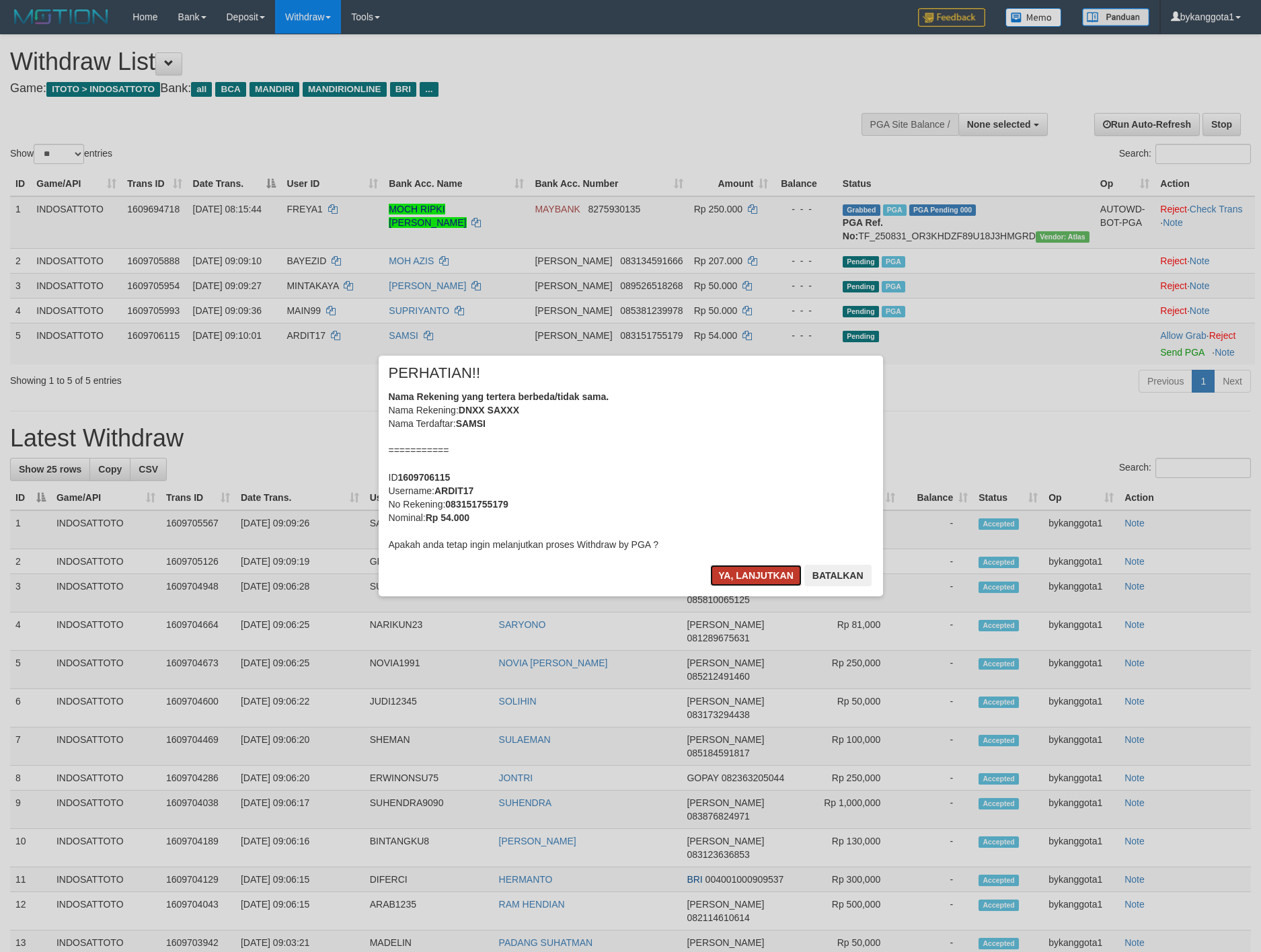
click at [736, 571] on button "Ya, lanjutkan" at bounding box center [755, 576] width 91 height 22
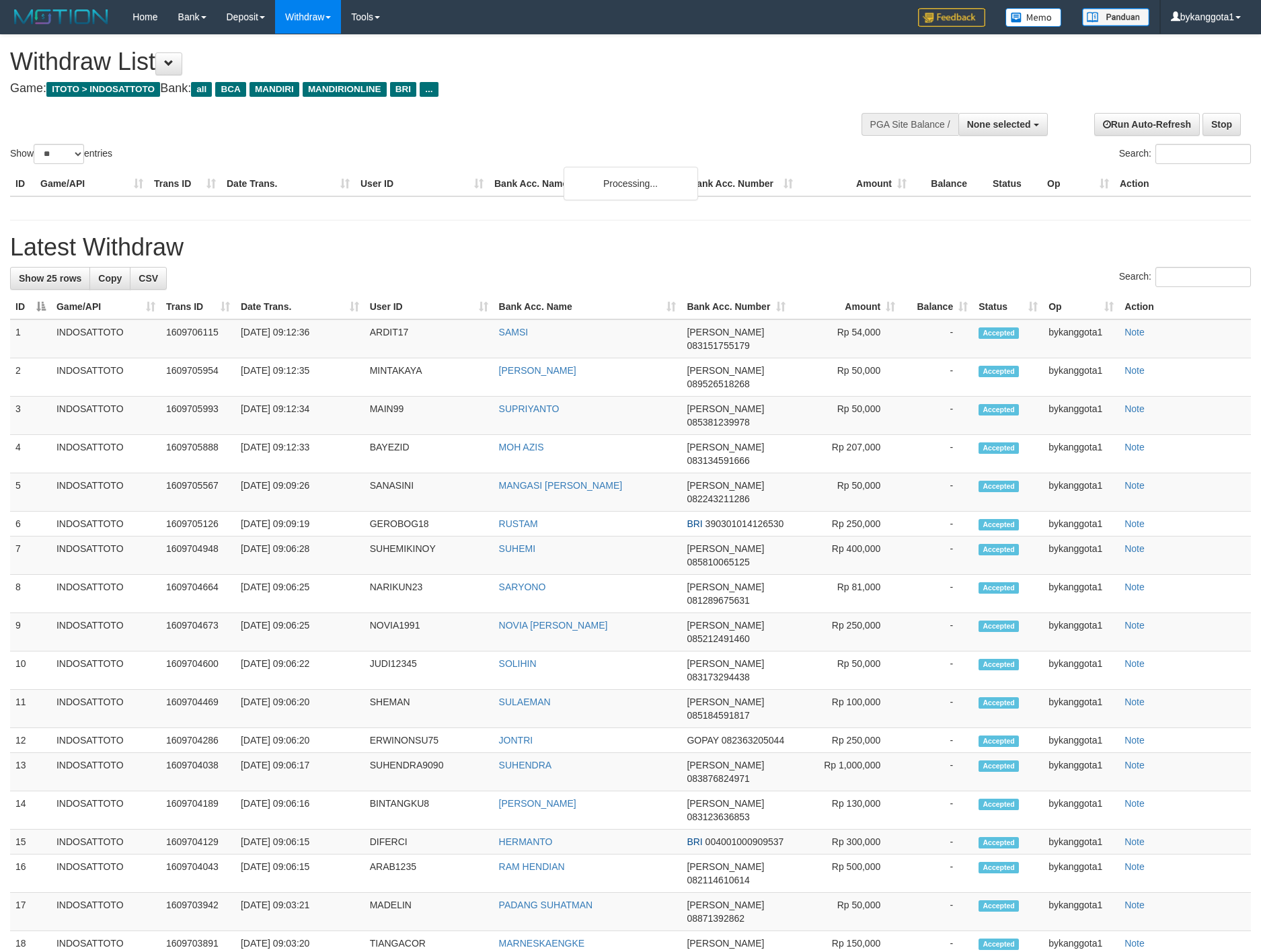
select select
select select "**"
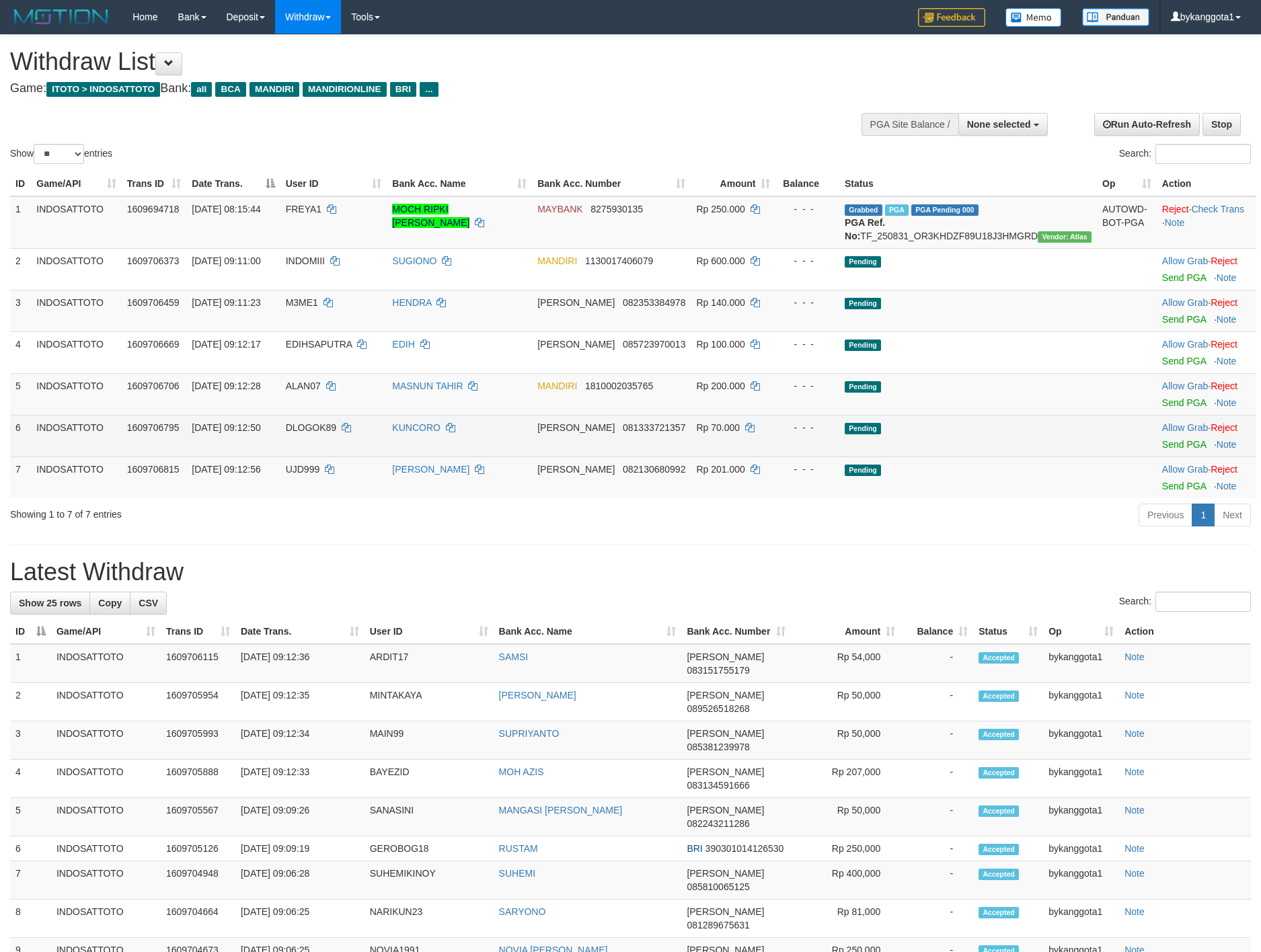
click at [941, 456] on td "Pending" at bounding box center [968, 435] width 258 height 41
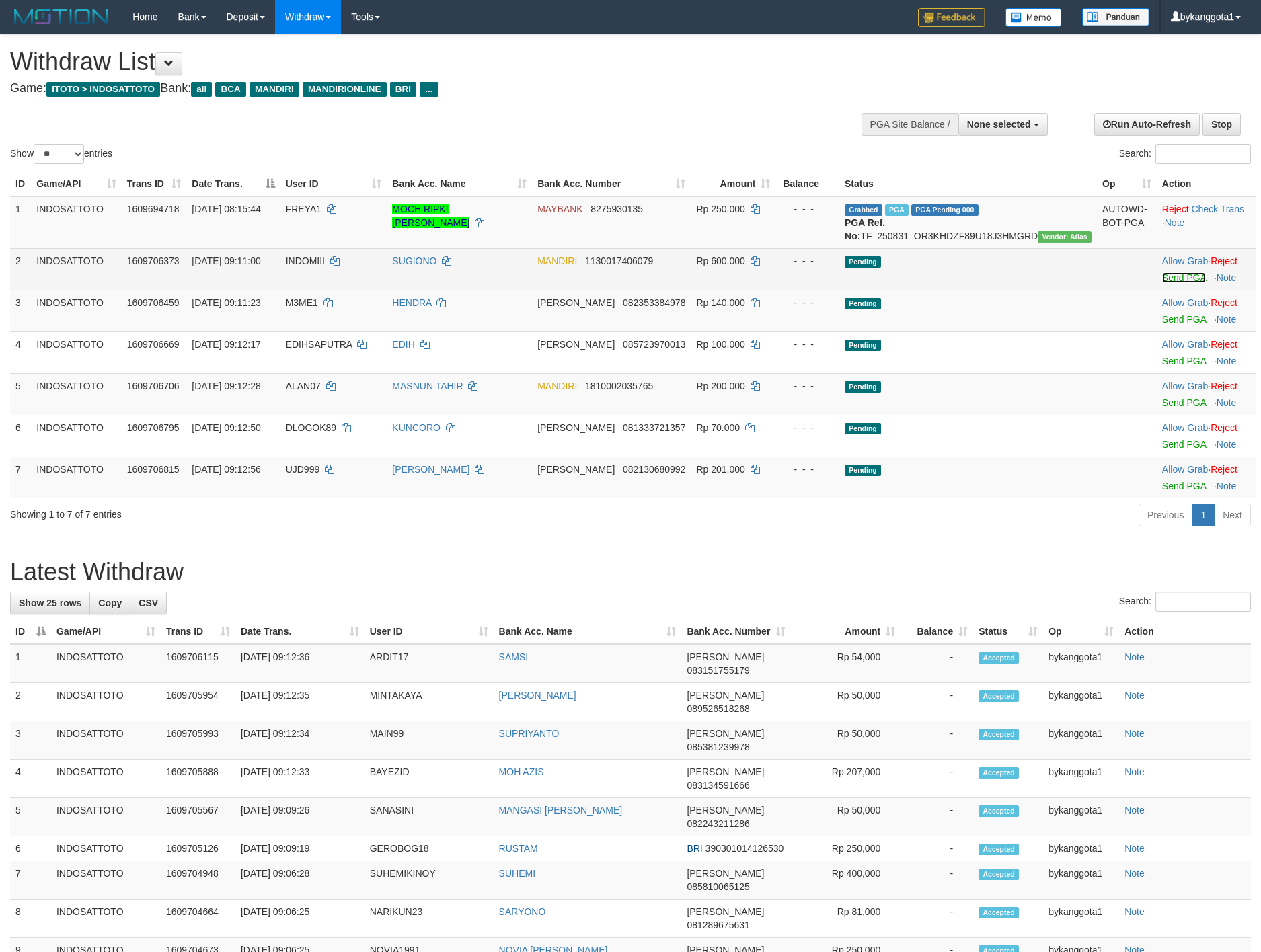
click at [1172, 283] on link "Send PGA" at bounding box center [1184, 278] width 44 height 11
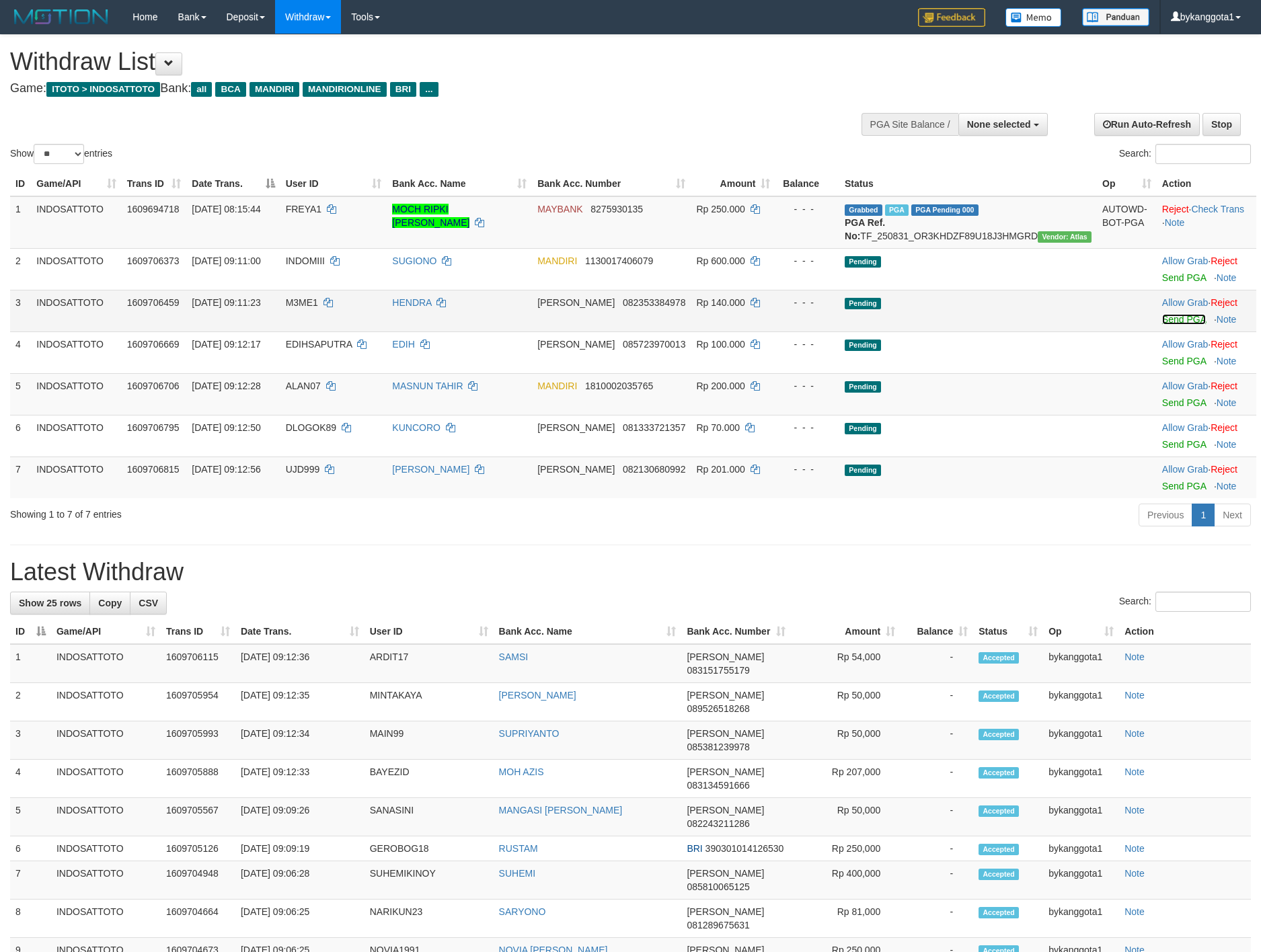
click at [1162, 325] on link "Send PGA" at bounding box center [1184, 319] width 44 height 11
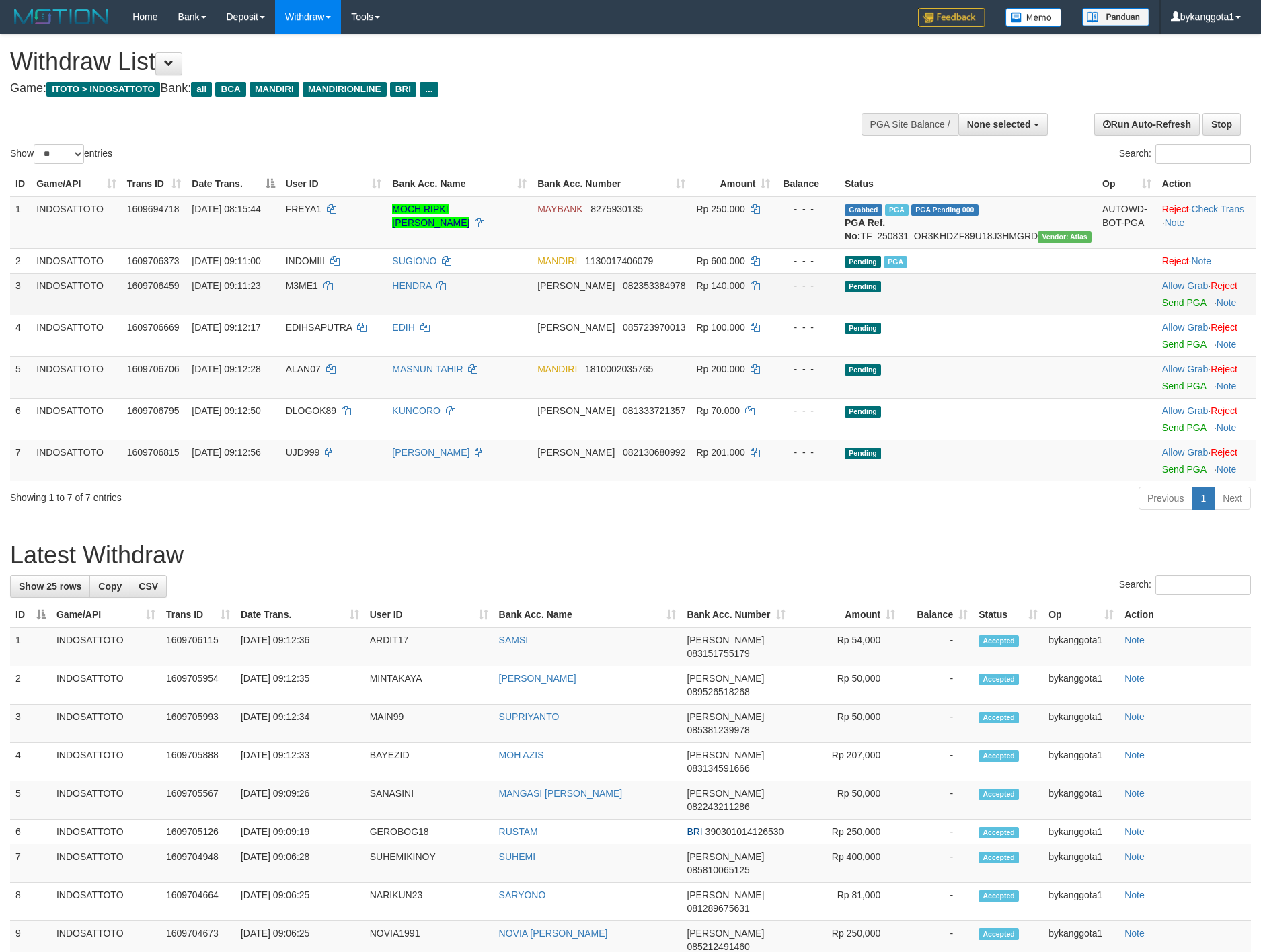
click at [1163, 373] on td "Allow Grab · Reject Send PGA · Note" at bounding box center [1206, 376] width 99 height 41
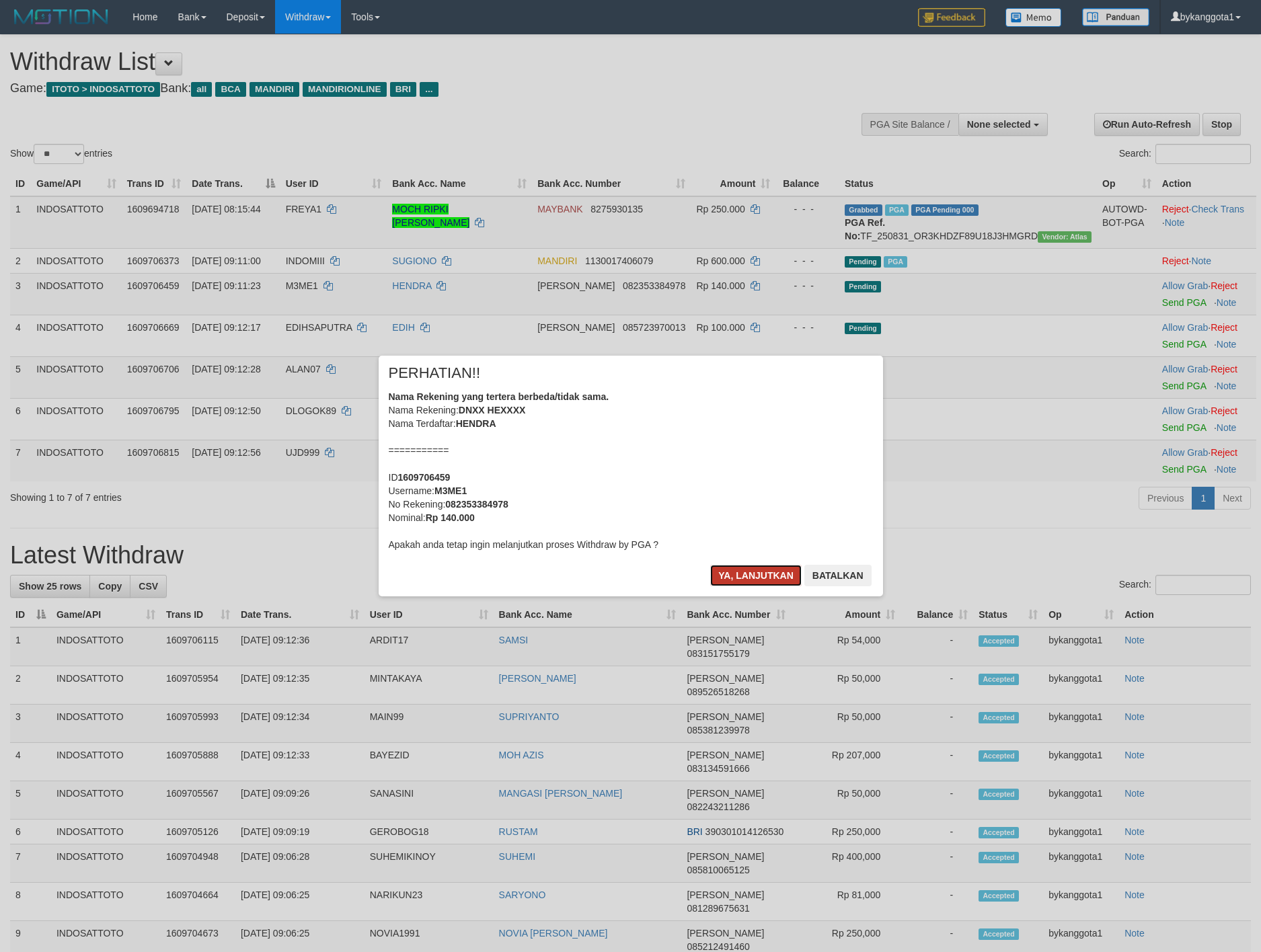
click at [754, 573] on button "Ya, lanjutkan" at bounding box center [755, 576] width 91 height 22
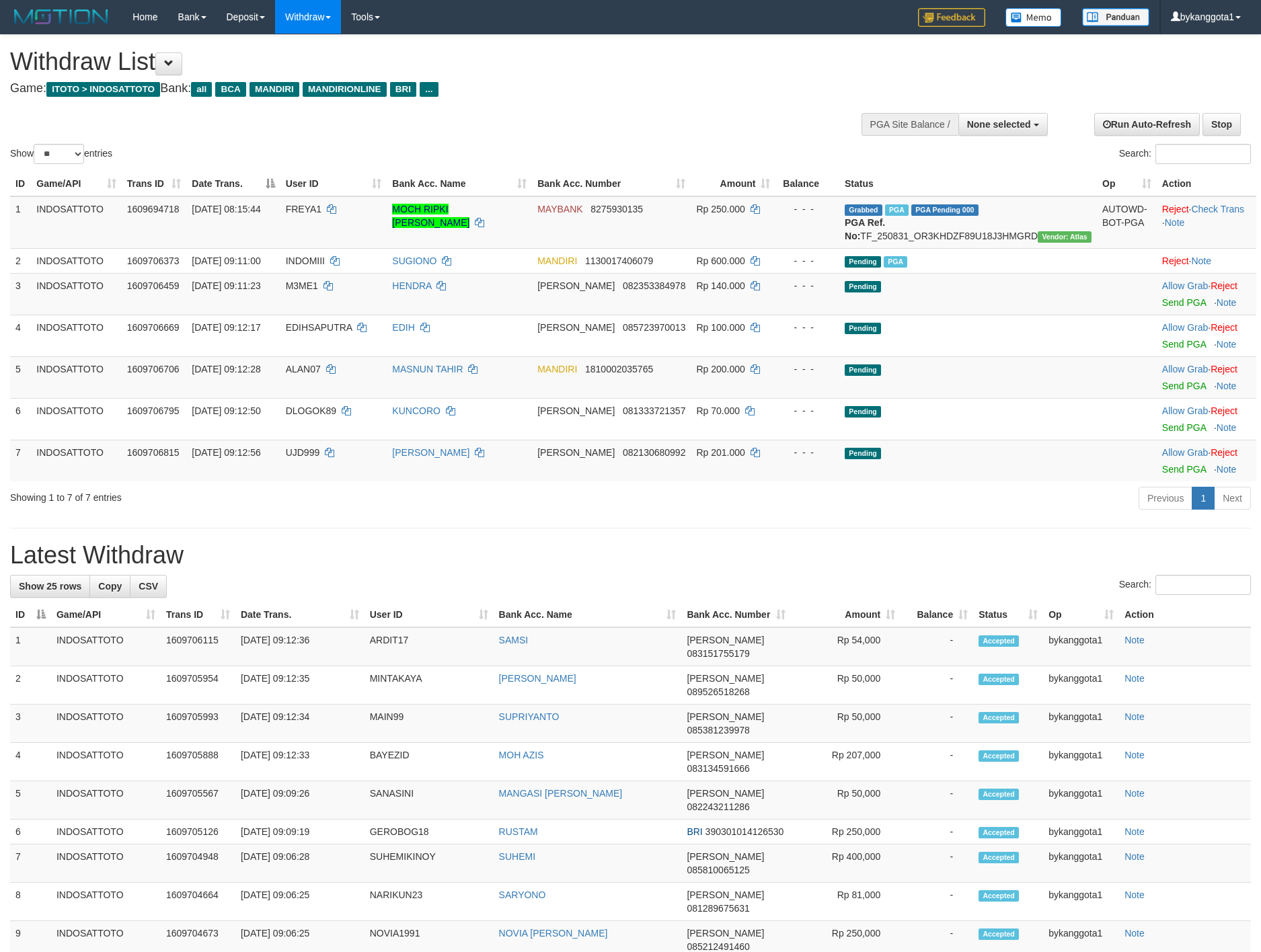
click at [754, 573] on div "× PERHATIAN!! Nama Rekening yang tertera berbeda/tidak sama. Nama Rekening: DNX…" at bounding box center [631, 476] width 525 height 241
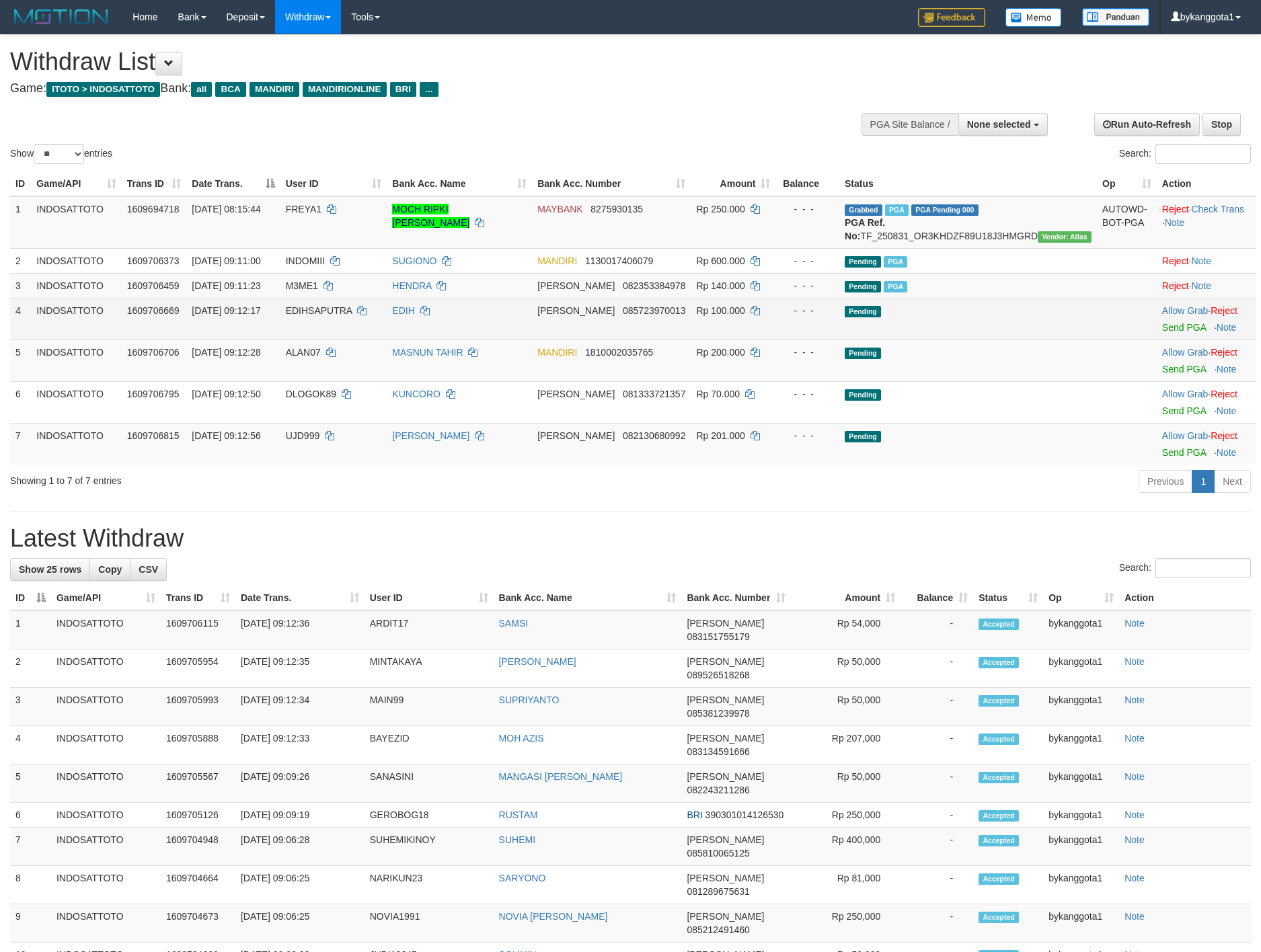
click at [1162, 321] on div at bounding box center [1206, 319] width 89 height 3
click at [1164, 333] on link "Send PGA" at bounding box center [1184, 327] width 44 height 11
click at [1167, 375] on link "Send PGA" at bounding box center [1184, 369] width 44 height 11
click at [1165, 405] on div at bounding box center [1206, 402] width 89 height 3
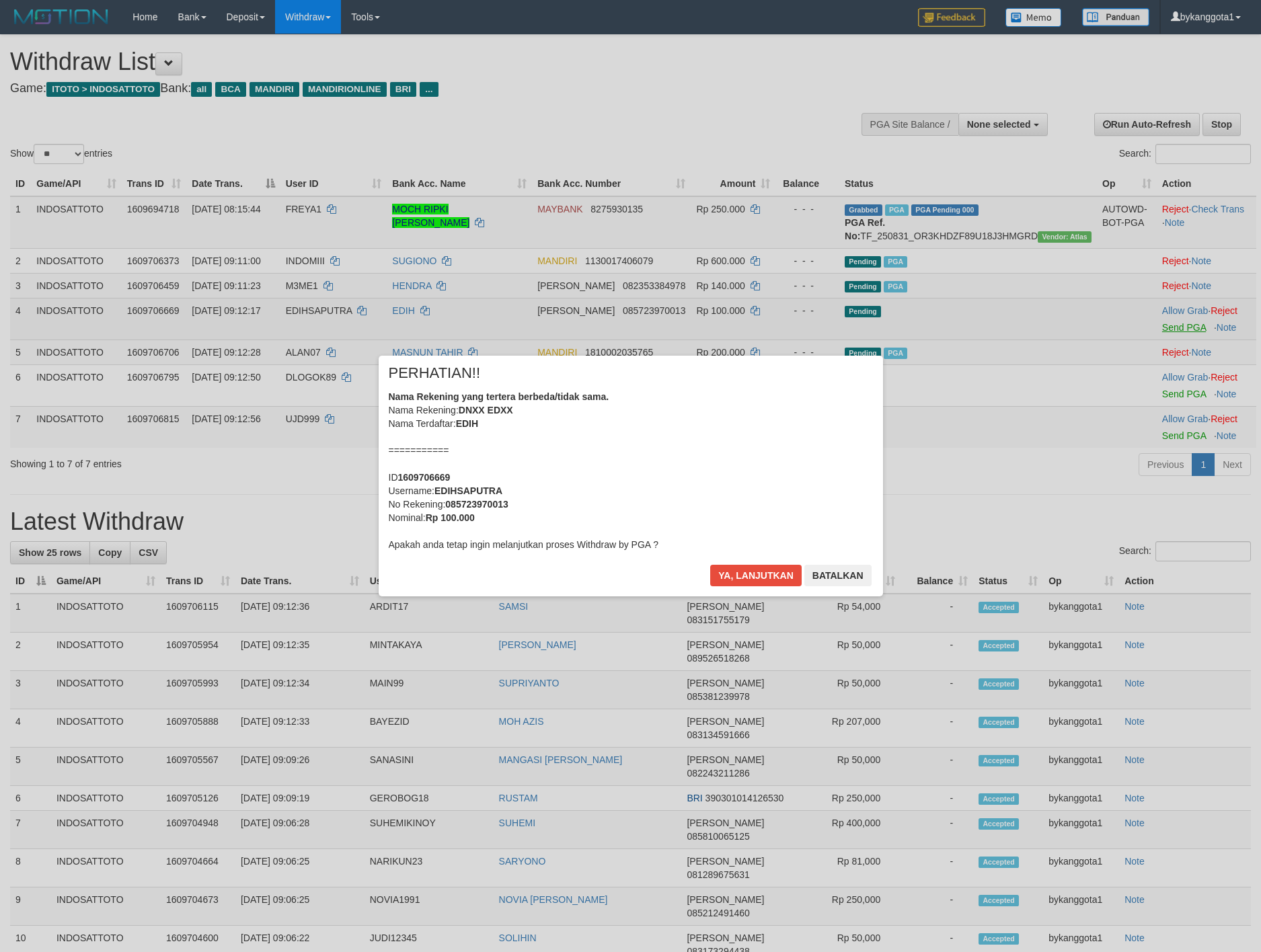
click at [1164, 420] on div "× PERHATIAN!! Nama Rekening yang tertera berbeda/tidak sama. Nama Rekening: DNX…" at bounding box center [630, 476] width 1261 height 294
click at [764, 587] on div "Ya, lanjutkan Batalkan" at bounding box center [790, 580] width 163 height 31
click at [771, 573] on button "Ya, lanjutkan" at bounding box center [755, 576] width 91 height 22
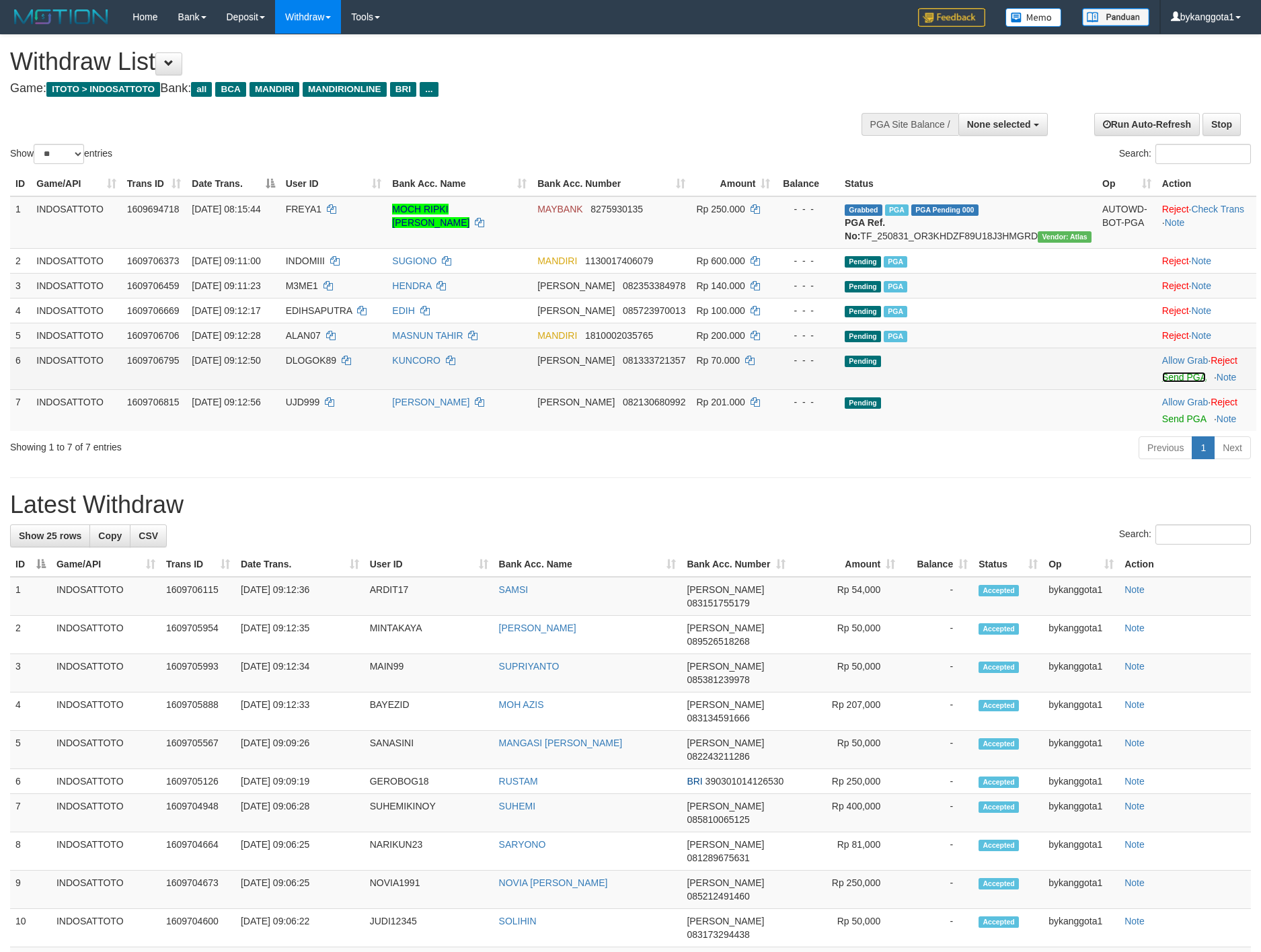
click at [1162, 383] on link "Send PGA" at bounding box center [1184, 377] width 44 height 11
click at [1162, 424] on link "Send PGA" at bounding box center [1184, 419] width 44 height 11
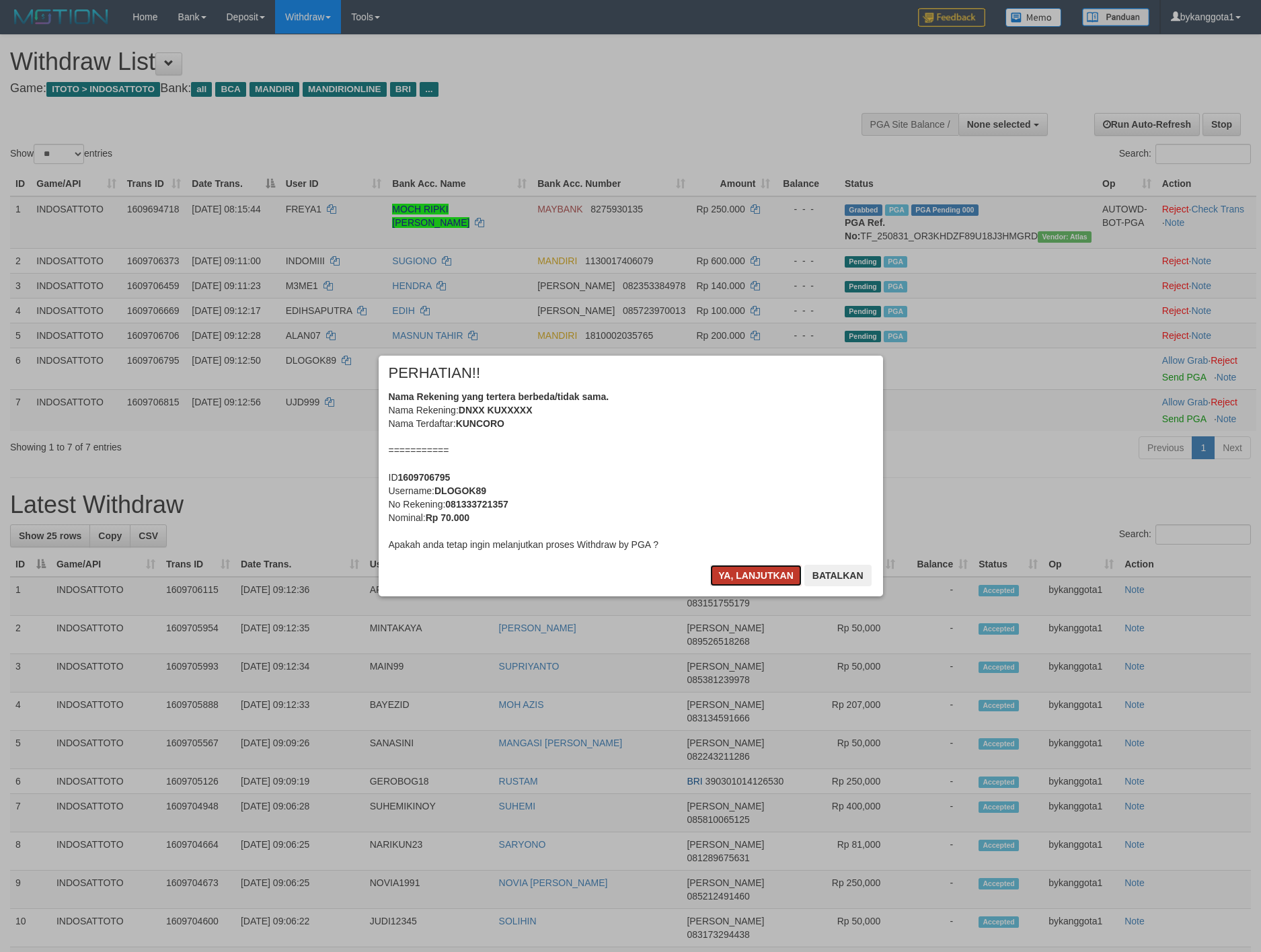
click at [772, 585] on button "Ya, lanjutkan" at bounding box center [755, 576] width 91 height 22
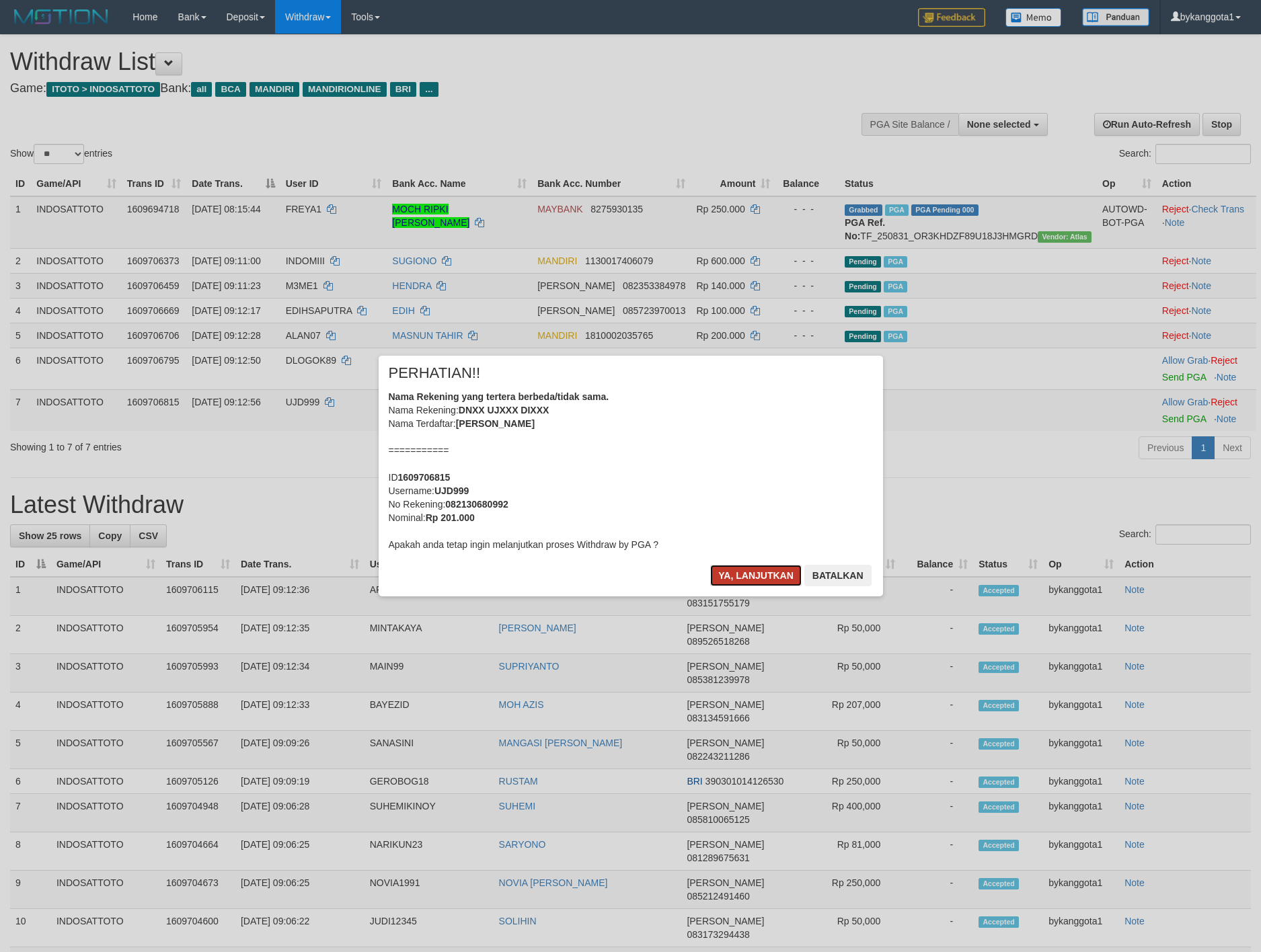
click at [772, 578] on button "Ya, lanjutkan" at bounding box center [755, 576] width 91 height 22
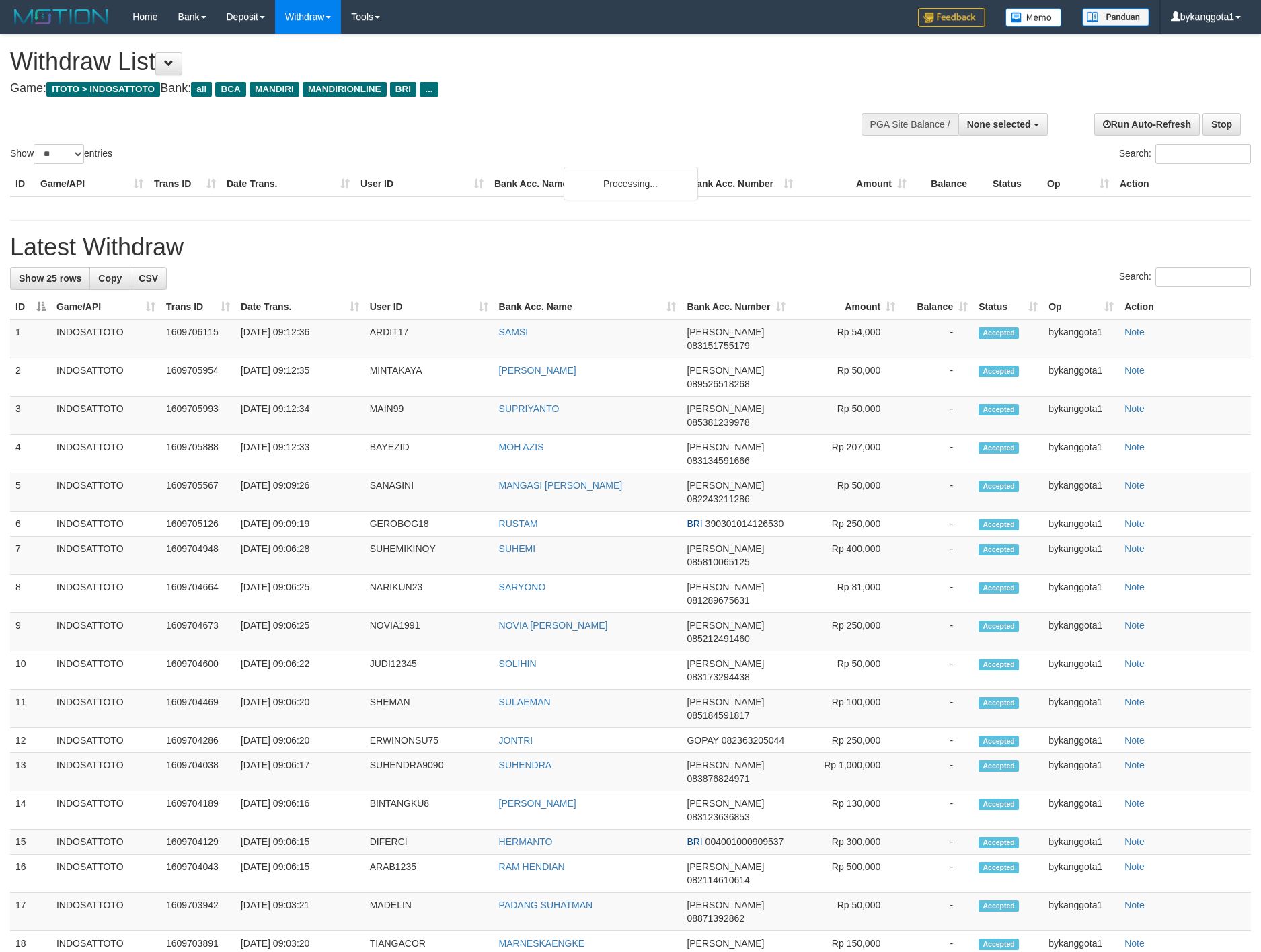
select select
select select "**"
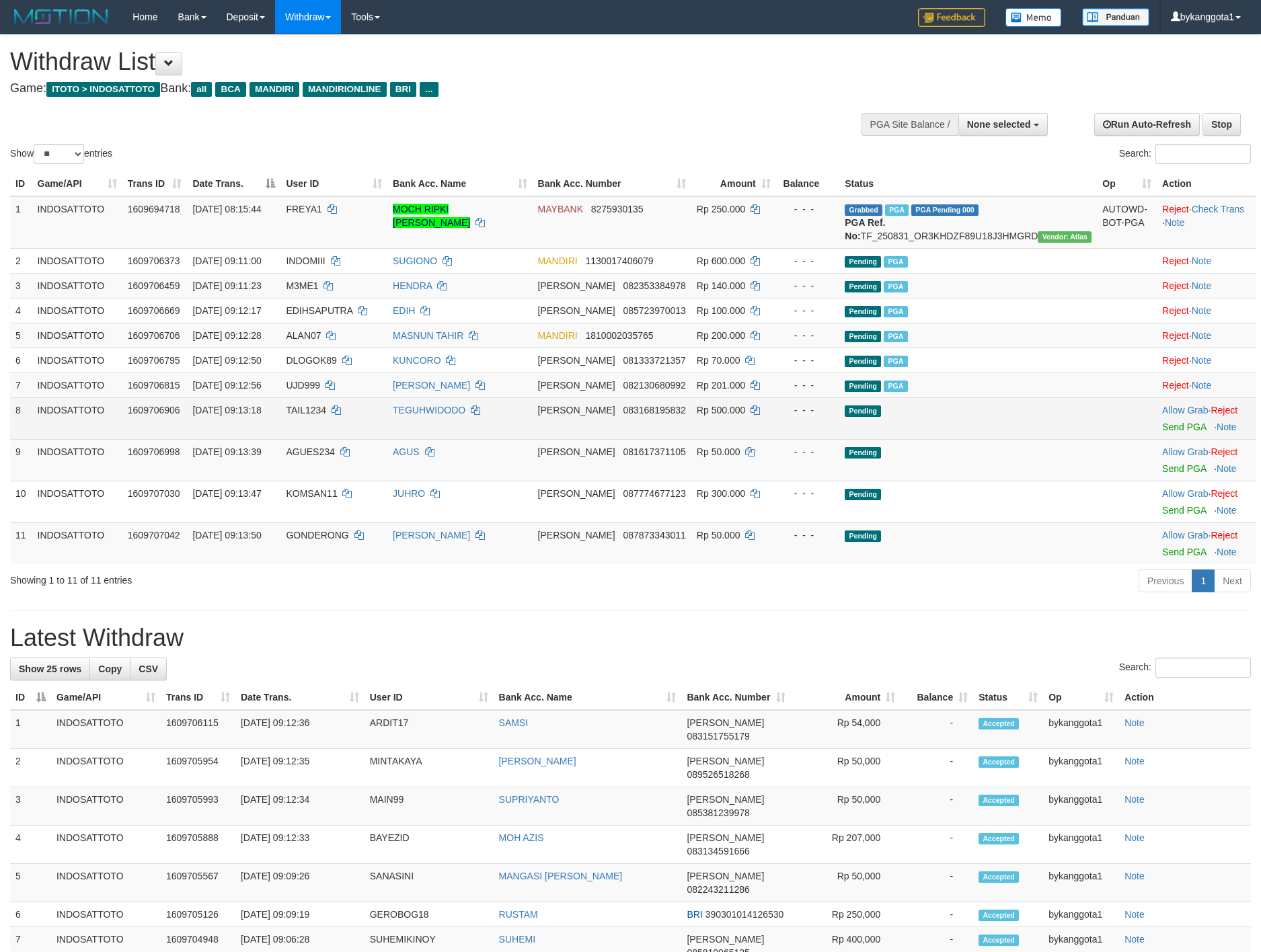
drag, startPoint x: 581, startPoint y: 430, endPoint x: 590, endPoint y: 430, distance: 9.0
click at [533, 430] on td "TEGUHWIDODO" at bounding box center [460, 418] width 145 height 41
click at [1163, 433] on link "Send PGA" at bounding box center [1184, 427] width 44 height 11
click at [1156, 481] on td "Allow Grab · Reject Send PGA · Note" at bounding box center [1206, 459] width 99 height 41
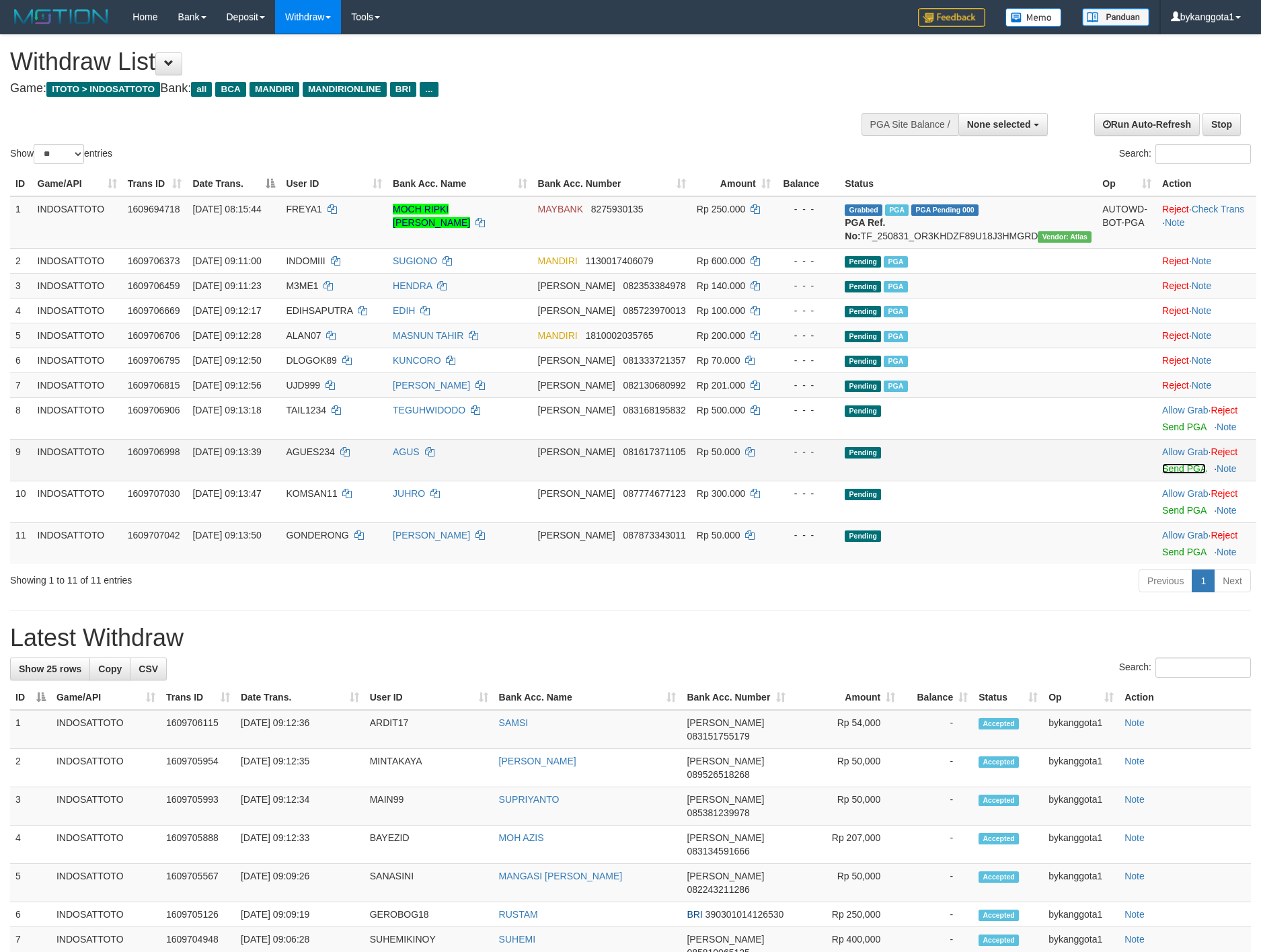
click at [1165, 474] on link "Send PGA" at bounding box center [1184, 469] width 44 height 11
click at [1165, 516] on link "Send PGA" at bounding box center [1184, 511] width 44 height 11
click at [1163, 558] on link "Send PGA" at bounding box center [1184, 552] width 44 height 11
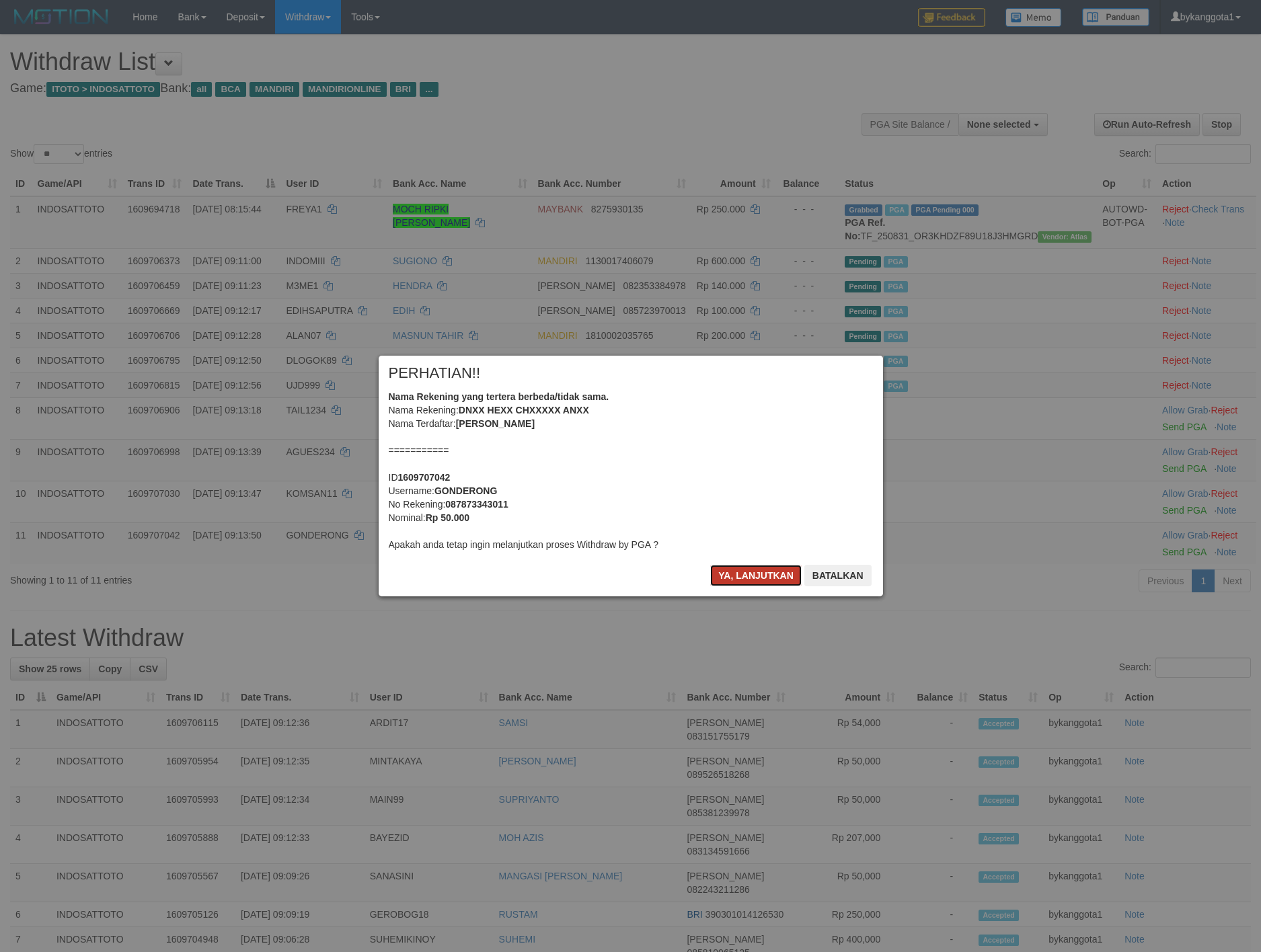
click at [750, 567] on button "Ya, lanjutkan" at bounding box center [755, 576] width 91 height 22
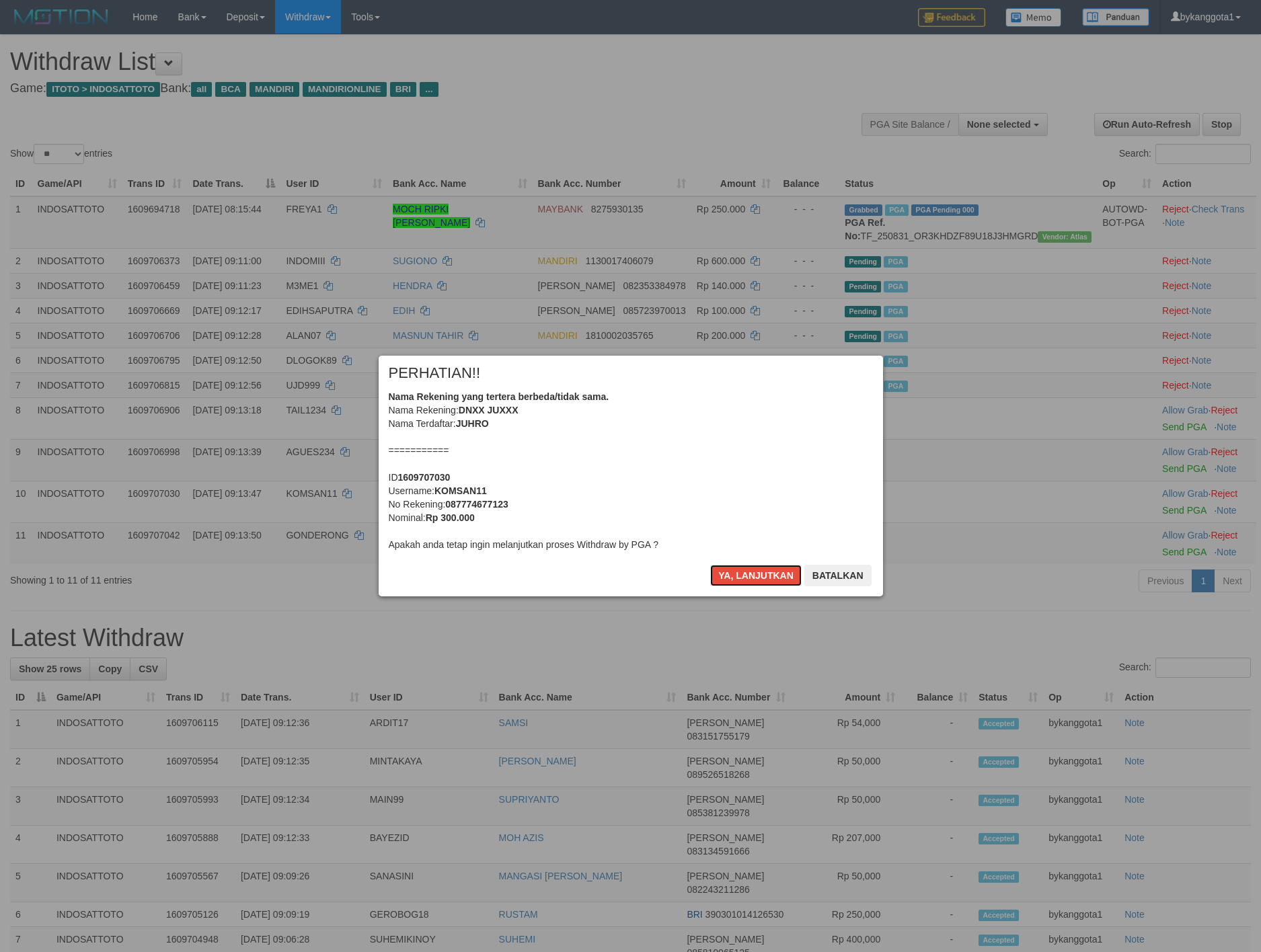
click at [750, 567] on button "Ya, lanjutkan" at bounding box center [755, 576] width 91 height 22
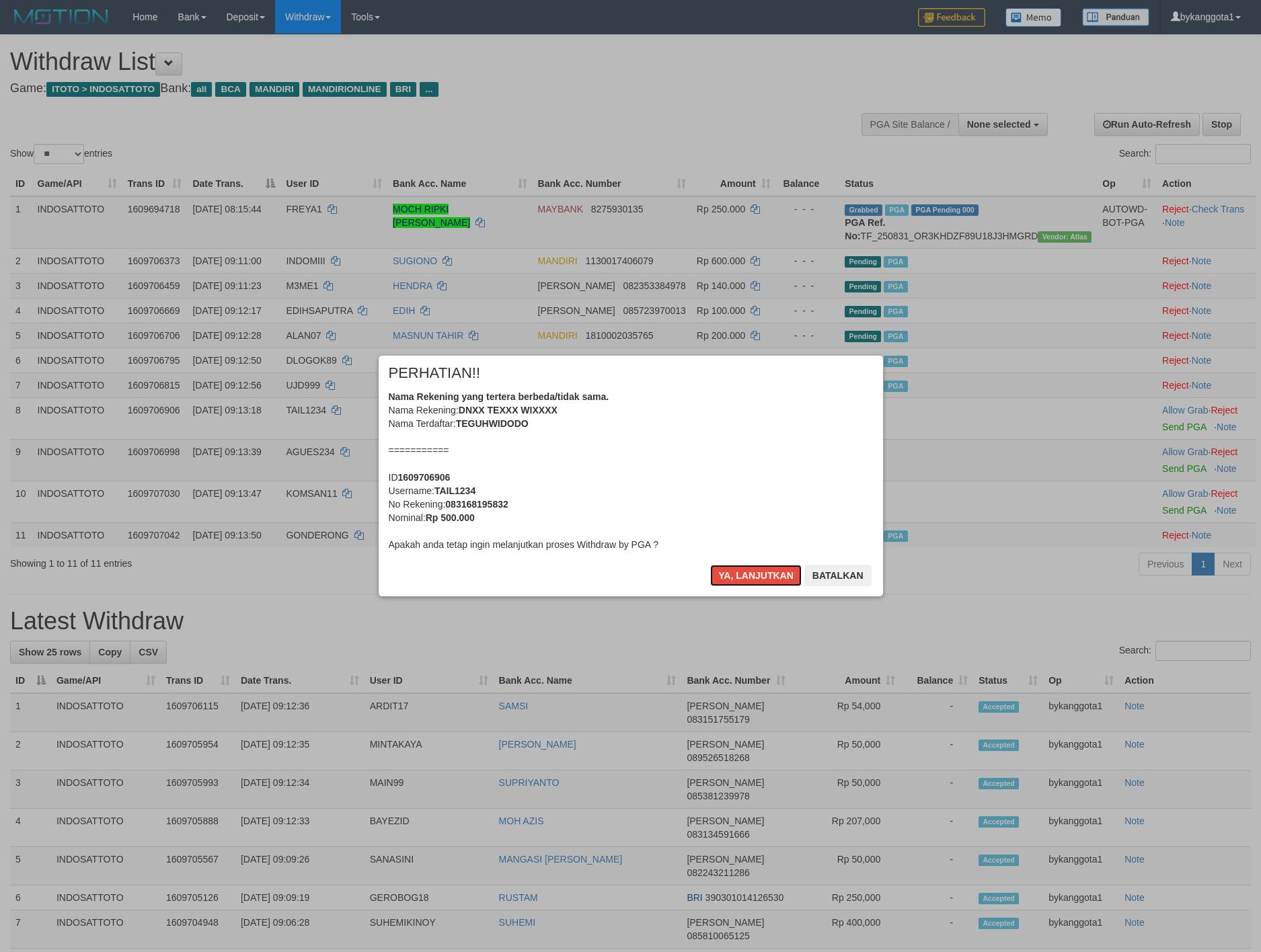
click at [750, 567] on button "Ya, lanjutkan" at bounding box center [755, 576] width 91 height 22
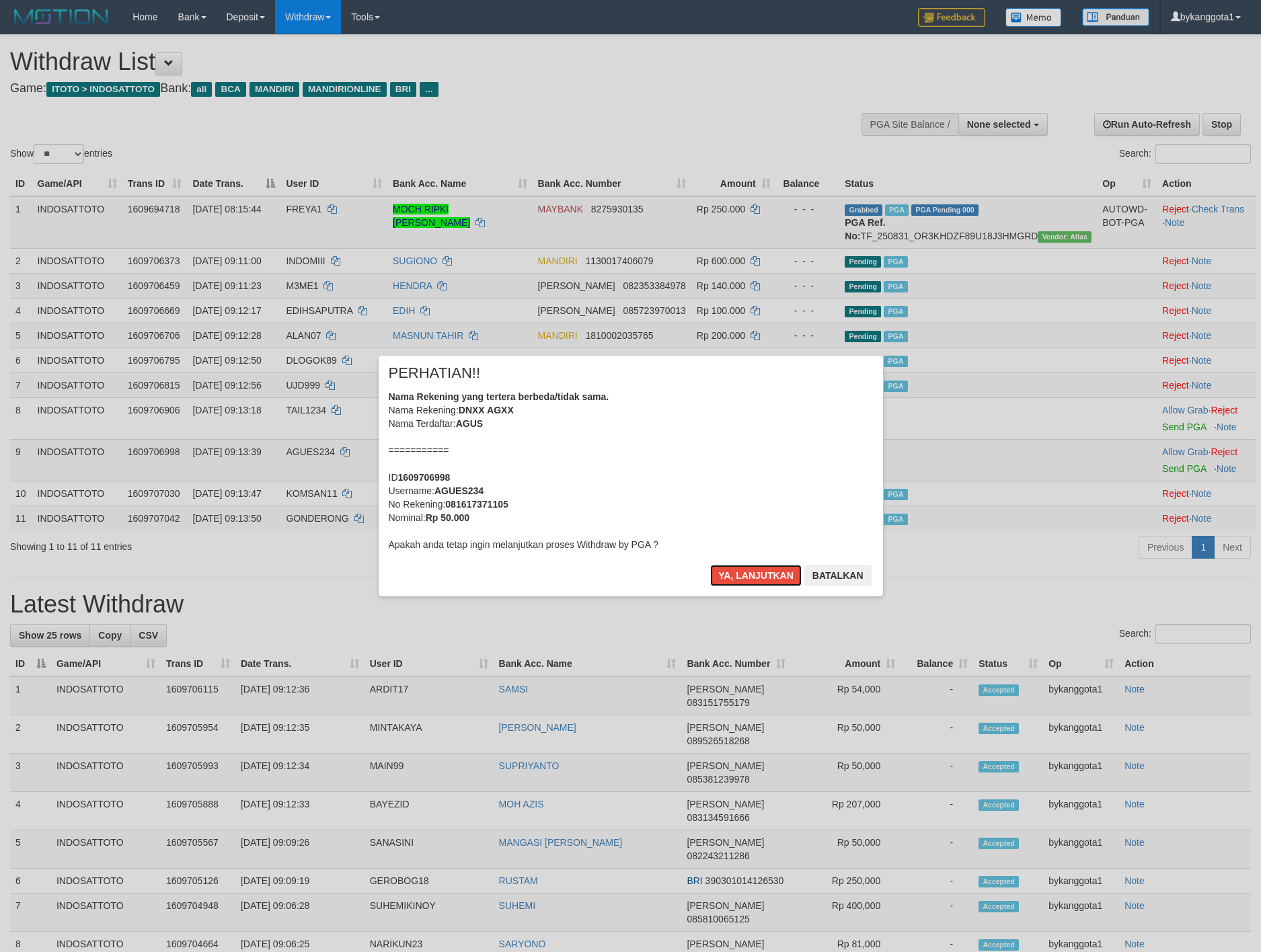
click at [750, 567] on button "Ya, lanjutkan" at bounding box center [755, 576] width 91 height 22
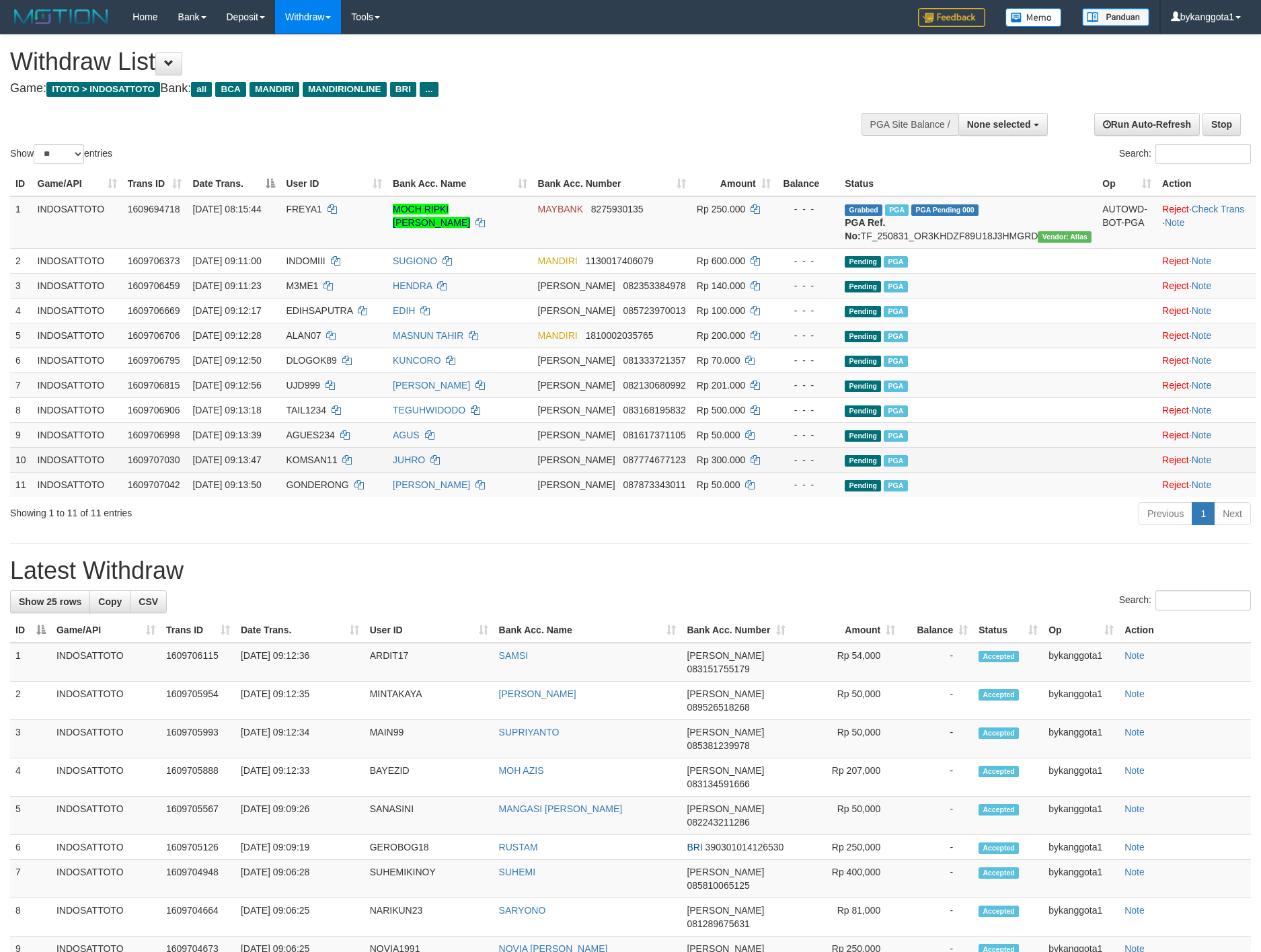
click at [337, 465] on span "KOMSAN11" at bounding box center [311, 460] width 51 height 11
copy td "KOMSAN11"
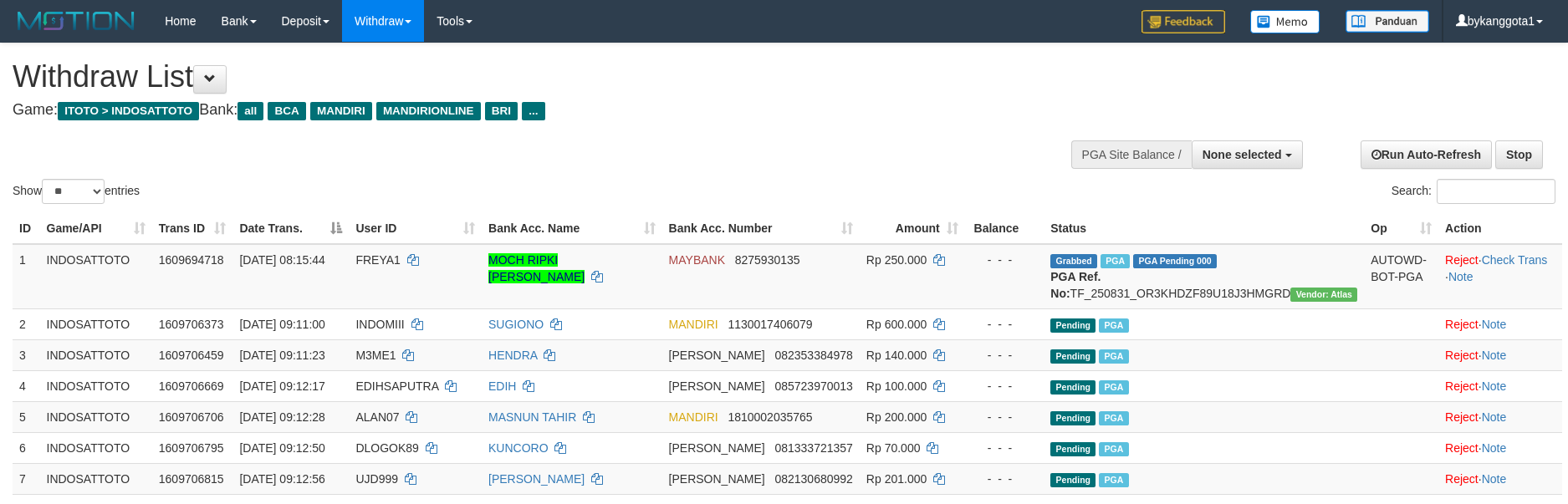
drag, startPoint x: 402, startPoint y: 136, endPoint x: 414, endPoint y: 142, distance: 13.4
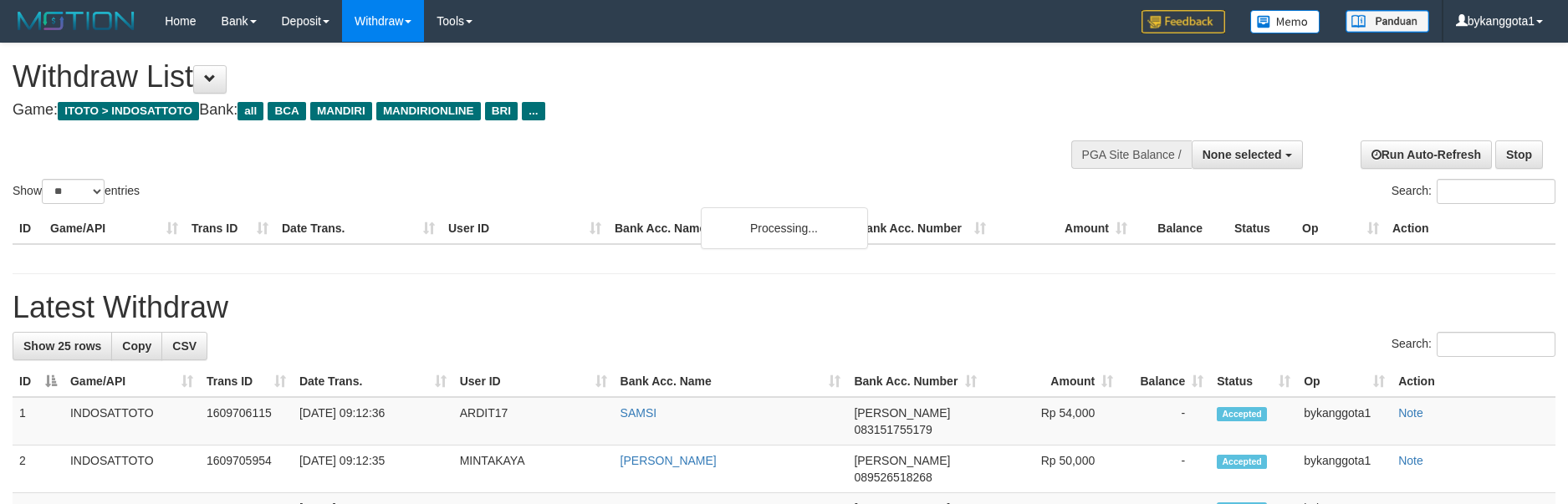
select select
select select "**"
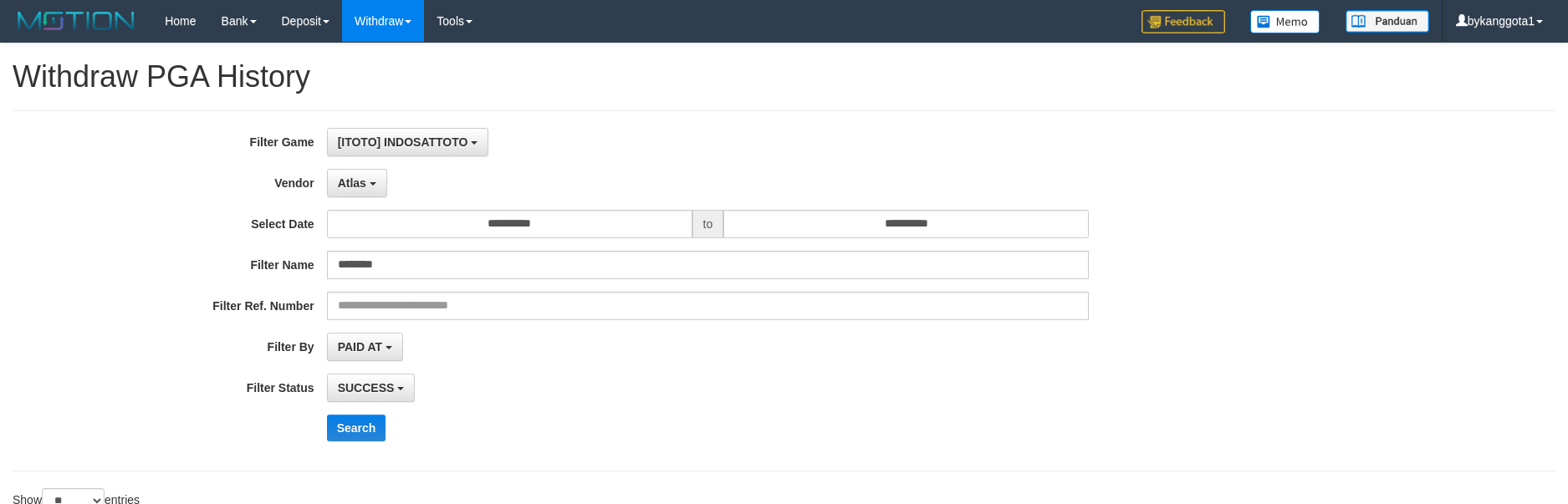
select select "**********"
select select "**"
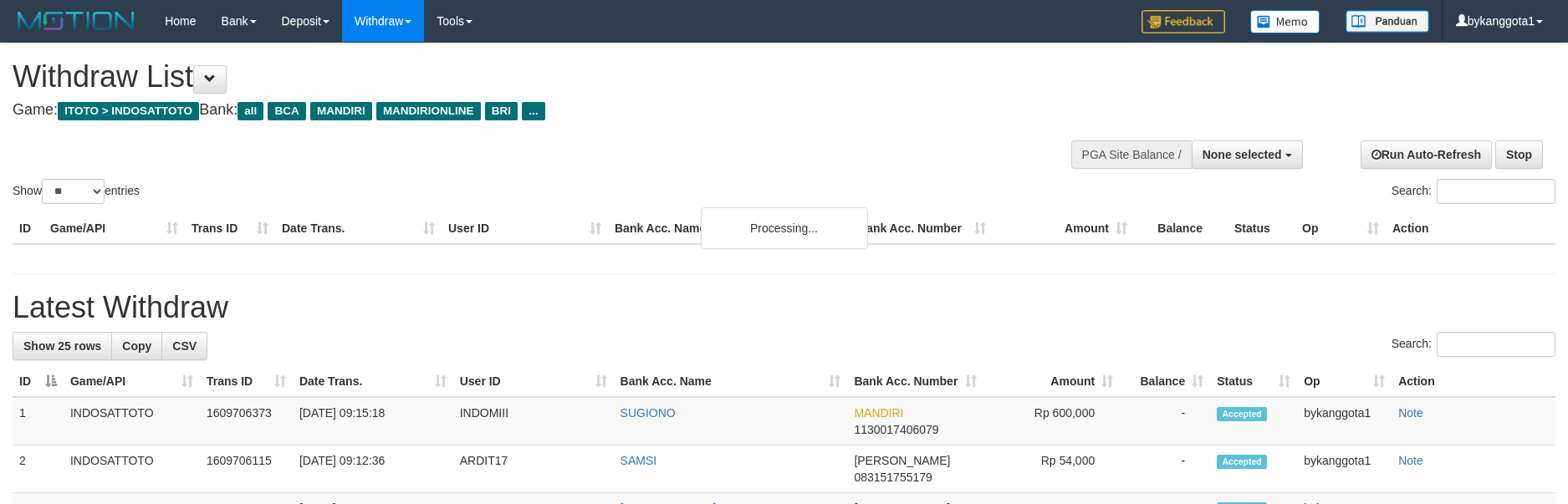
select select
select select "**"
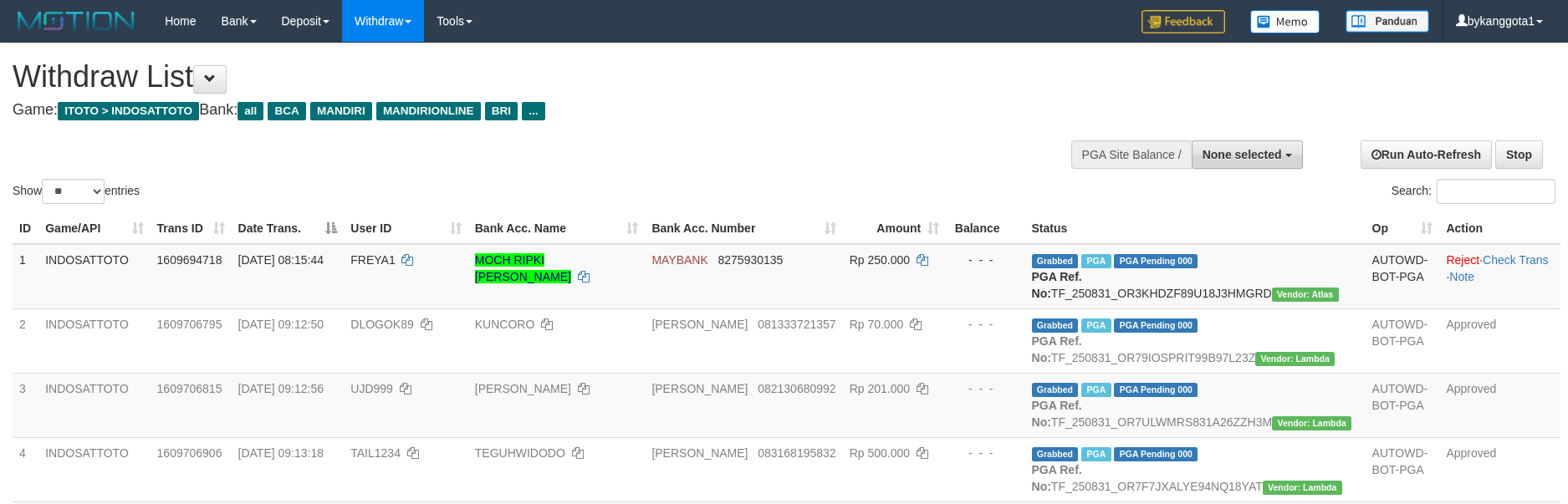
click at [1256, 155] on span "None selected" at bounding box center [1242, 154] width 80 height 14
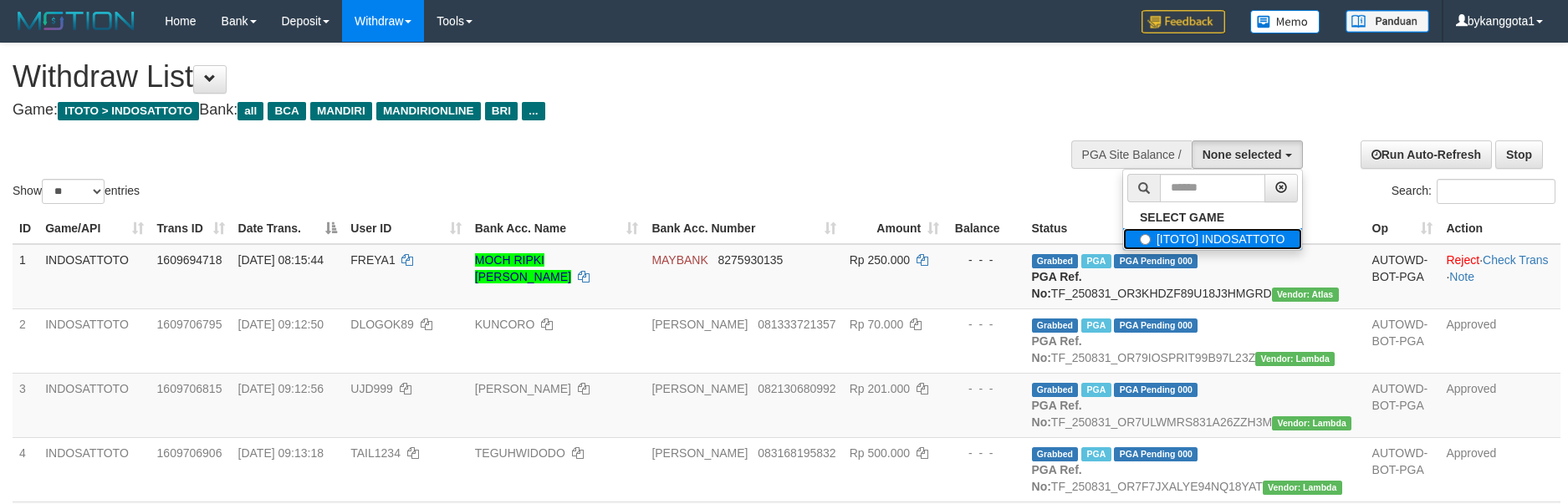
click at [1219, 244] on label "[ITOTO] INDOSATTOTO" at bounding box center [1213, 239] width 179 height 21
select select "****"
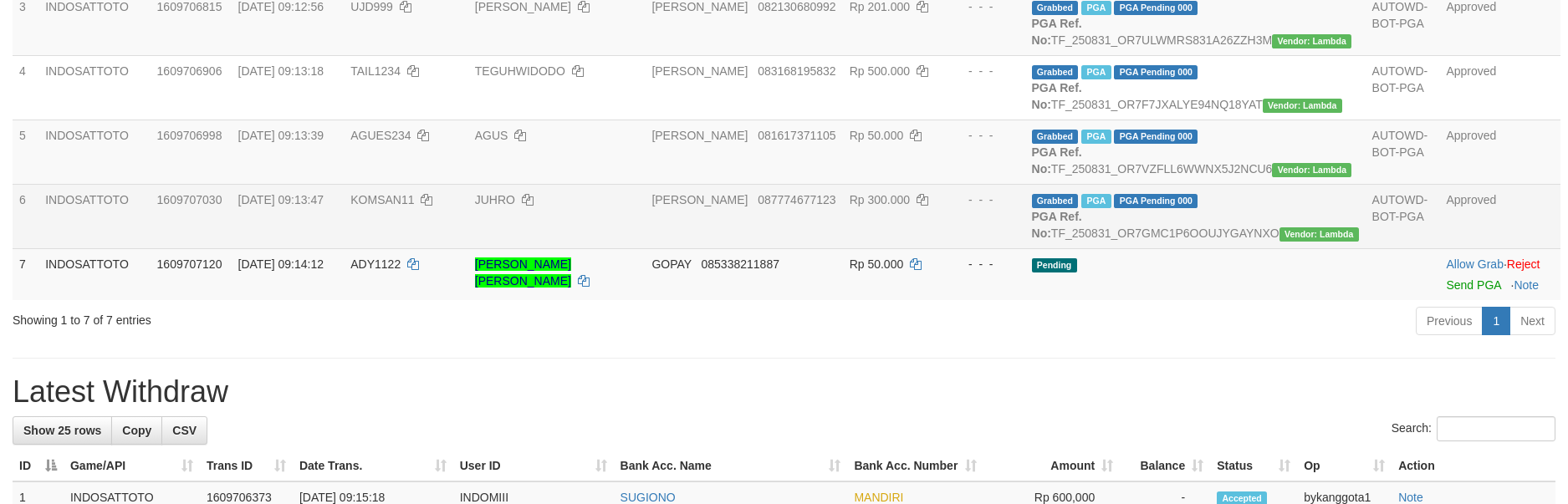
scroll to position [627, 0]
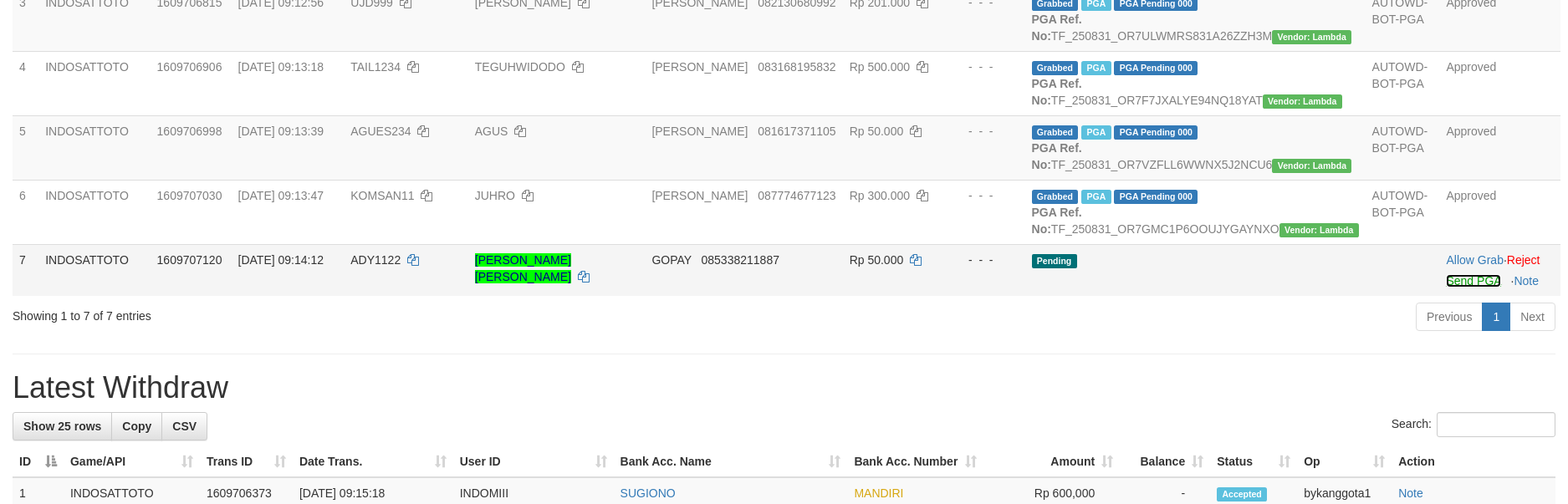
click at [1446, 287] on link "Send PGA" at bounding box center [1473, 281] width 54 height 14
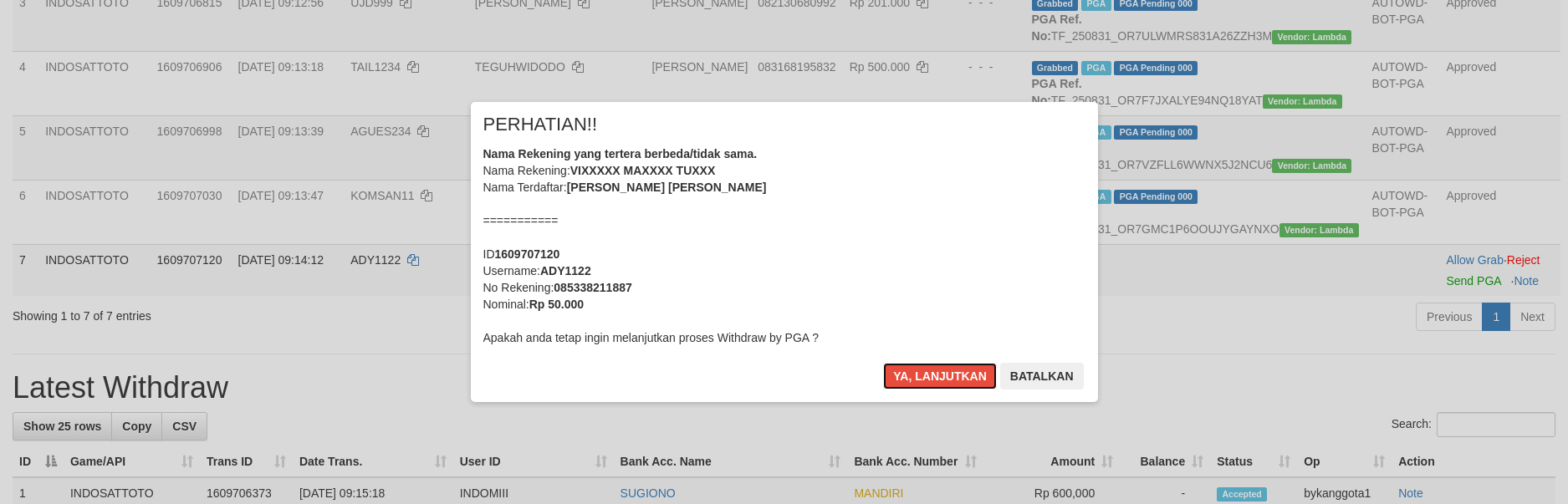
click at [883, 363] on button "Ya, lanjutkan" at bounding box center [939, 377] width 114 height 27
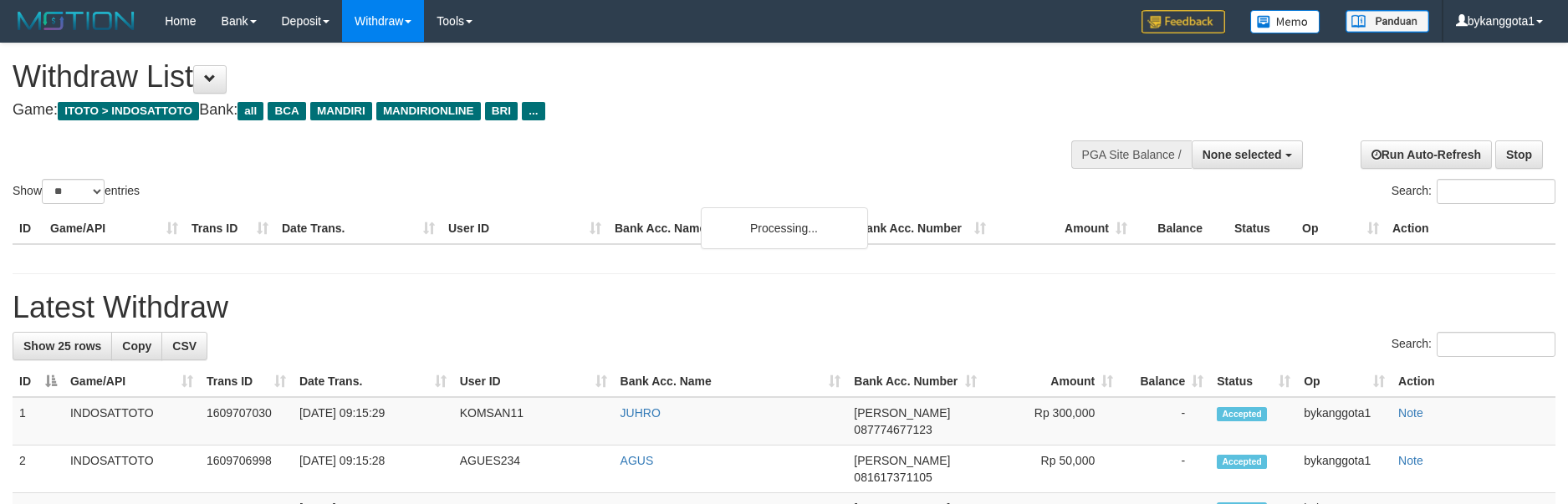
select select
select select "**"
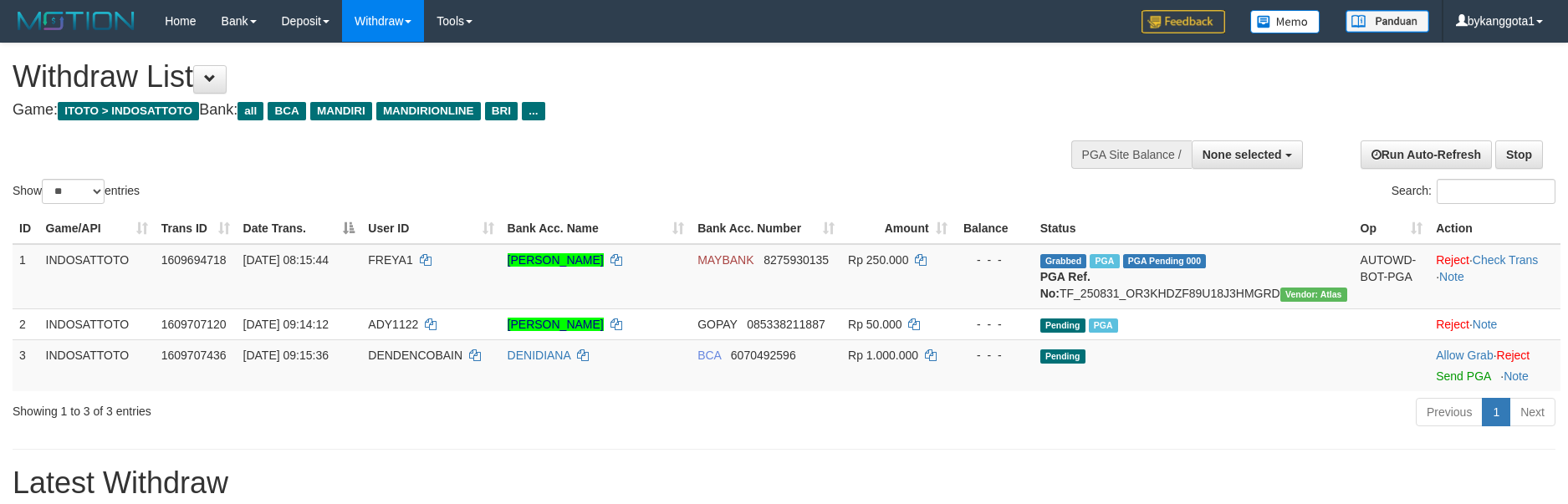
click at [680, 144] on div "Show ** ** ** *** entries Search:" at bounding box center [784, 125] width 1568 height 164
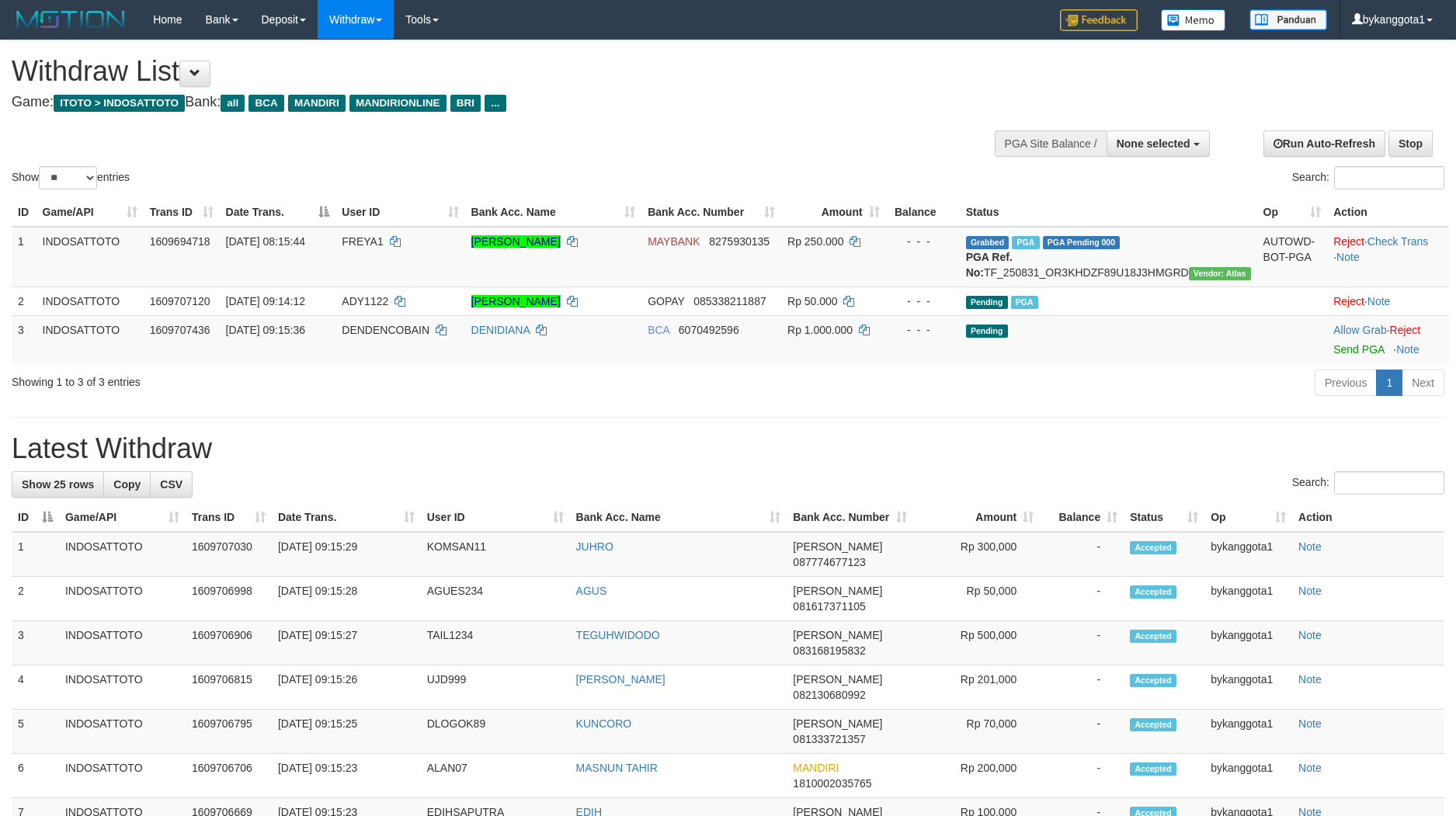
click at [1226, 467] on div "Search:" at bounding box center [728, 485] width 1433 height 27
click at [1350, 356] on td "Allow Grab · Reject Send PGA · Note" at bounding box center [1387, 339] width 122 height 48
click at [1347, 355] on link "Send PGA" at bounding box center [1359, 350] width 50 height 13
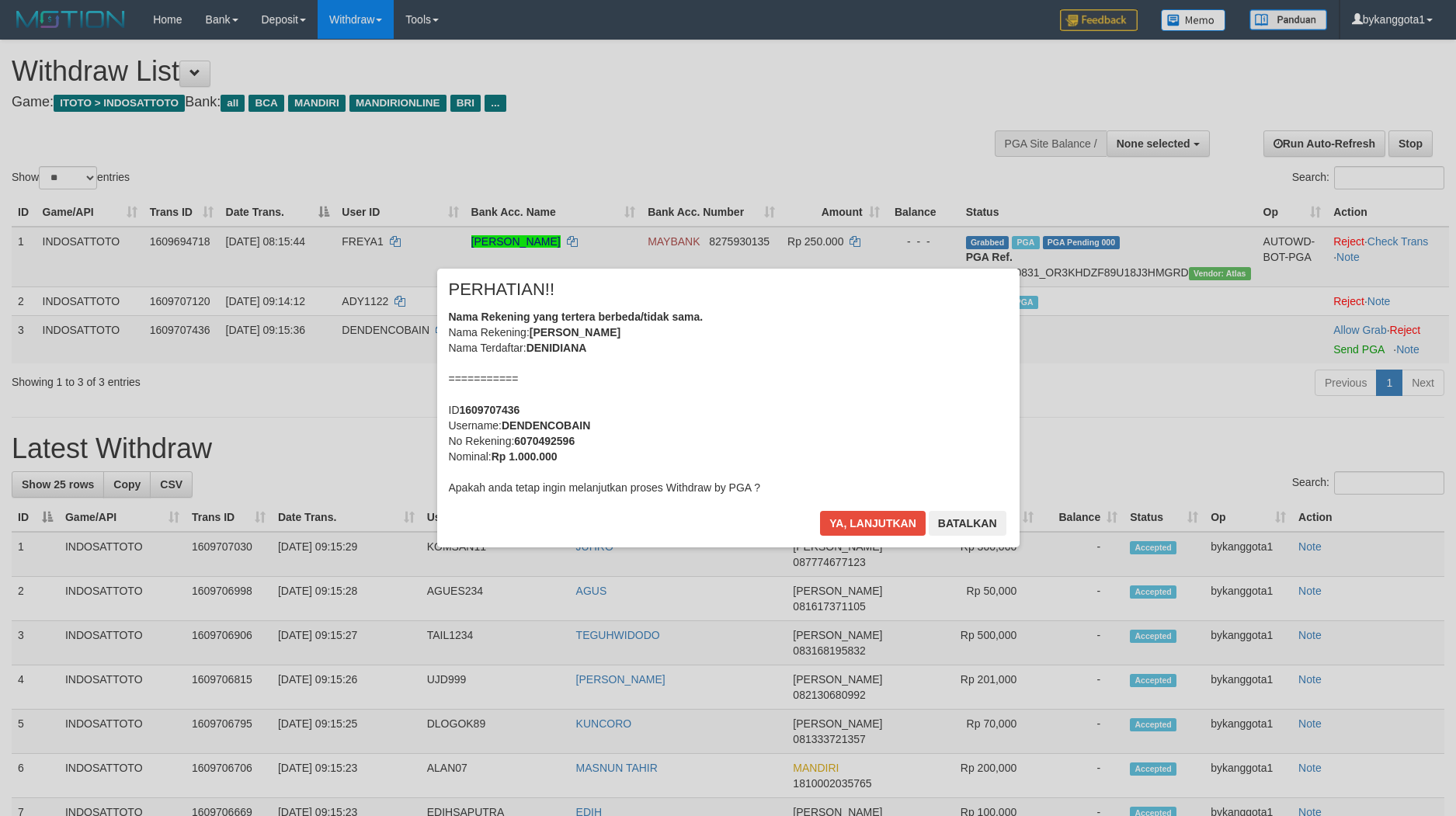
click at [737, 373] on div "Nama Rekening yang tertera berbeda/tidak sama. Nama Rekening: [PERSON_NAME] Nam…" at bounding box center [728, 402] width 559 height 187
click at [820, 467] on button "Ya, lanjutkan" at bounding box center [872, 524] width 105 height 25
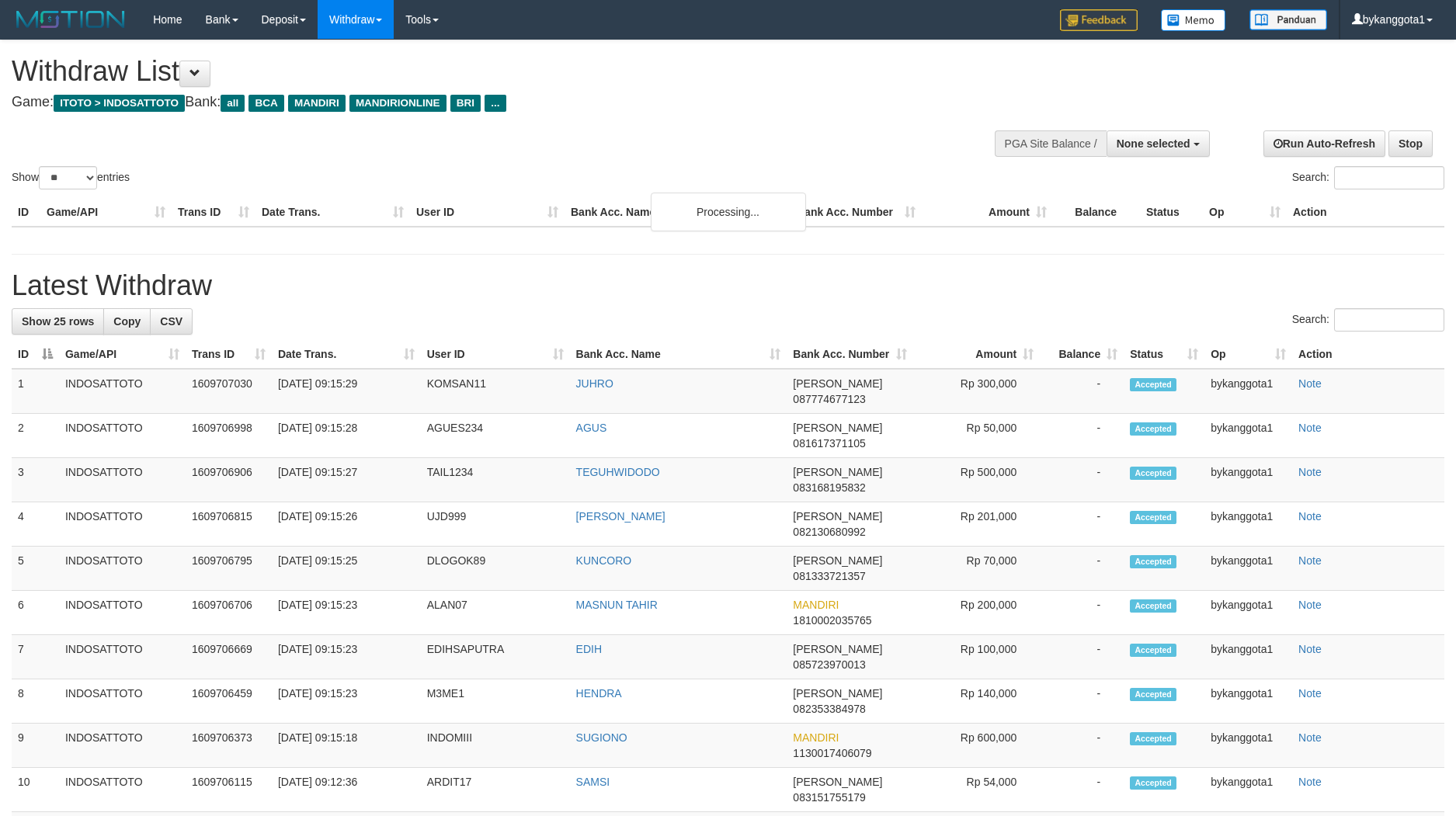
select select
select select "**"
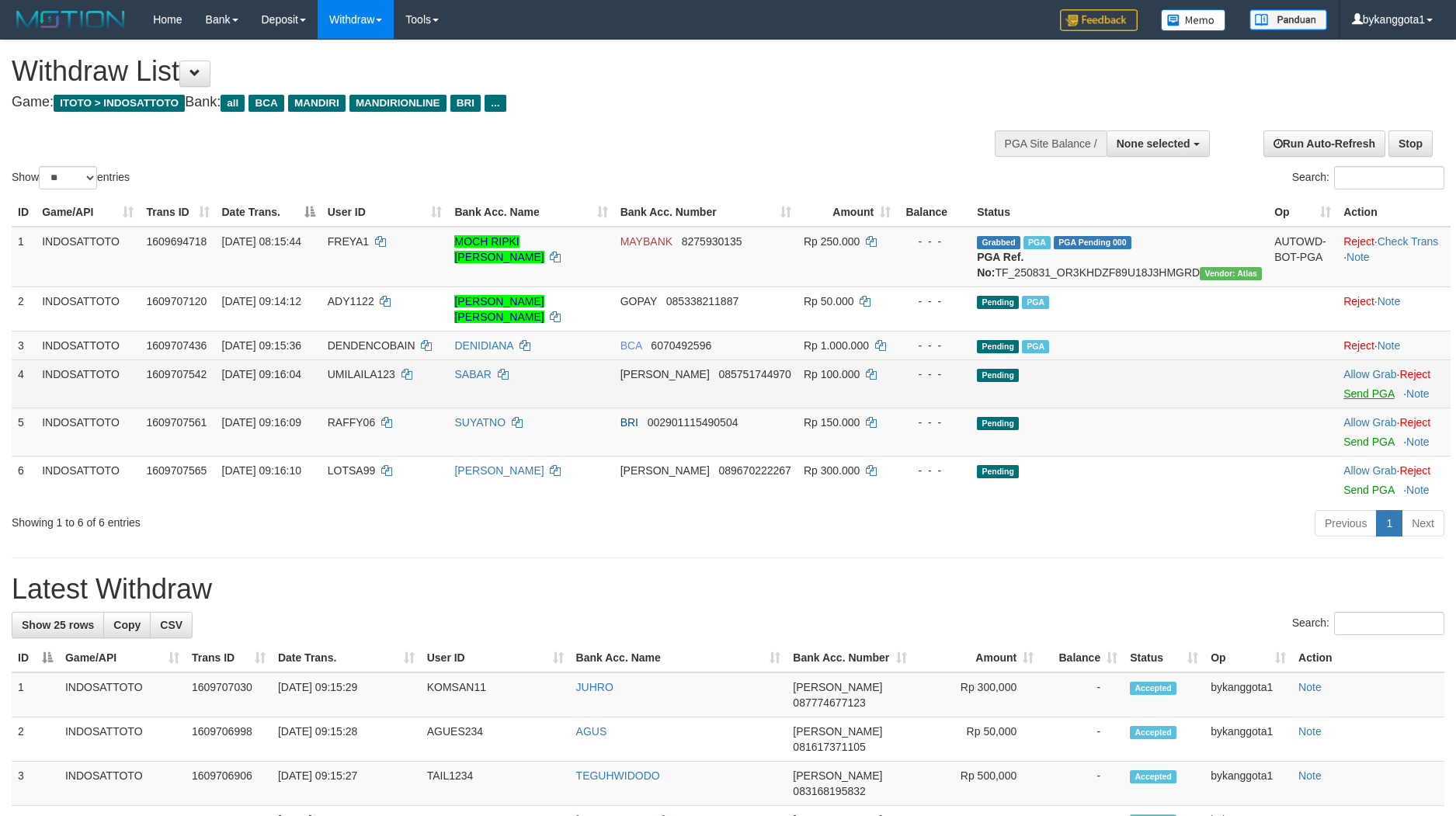
drag, startPoint x: 1340, startPoint y: 383, endPoint x: 1346, endPoint y: 394, distance: 12.5
click at [1343, 383] on div at bounding box center [1394, 384] width 101 height 4
click at [1346, 394] on link "Send PGA" at bounding box center [1369, 394] width 50 height 13
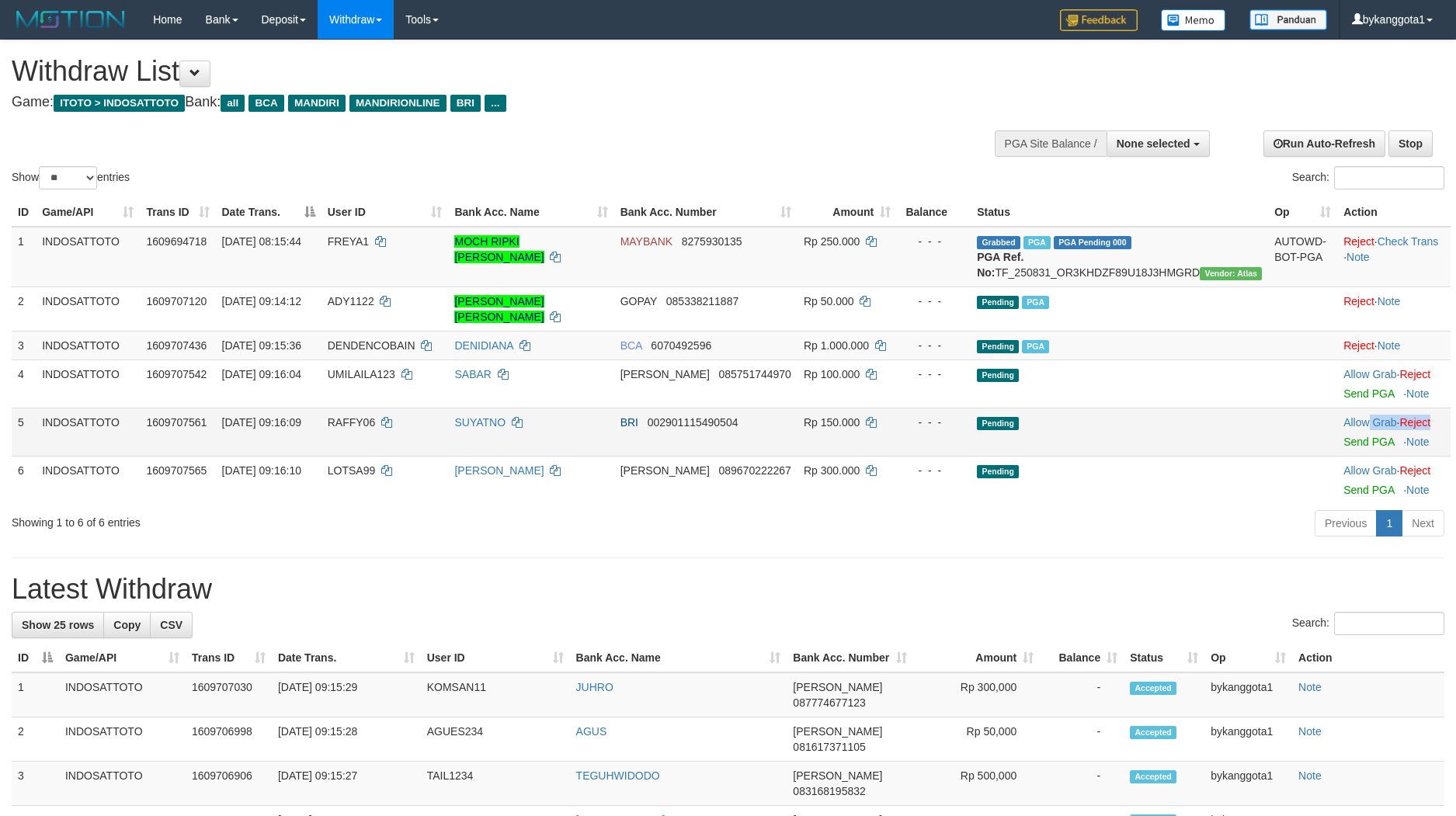
click at [1342, 434] on td "Allow Grab · Reject Send PGA · Note" at bounding box center [1394, 431] width 114 height 48
click at [1343, 436] on link "Send PGA" at bounding box center [1369, 442] width 50 height 13
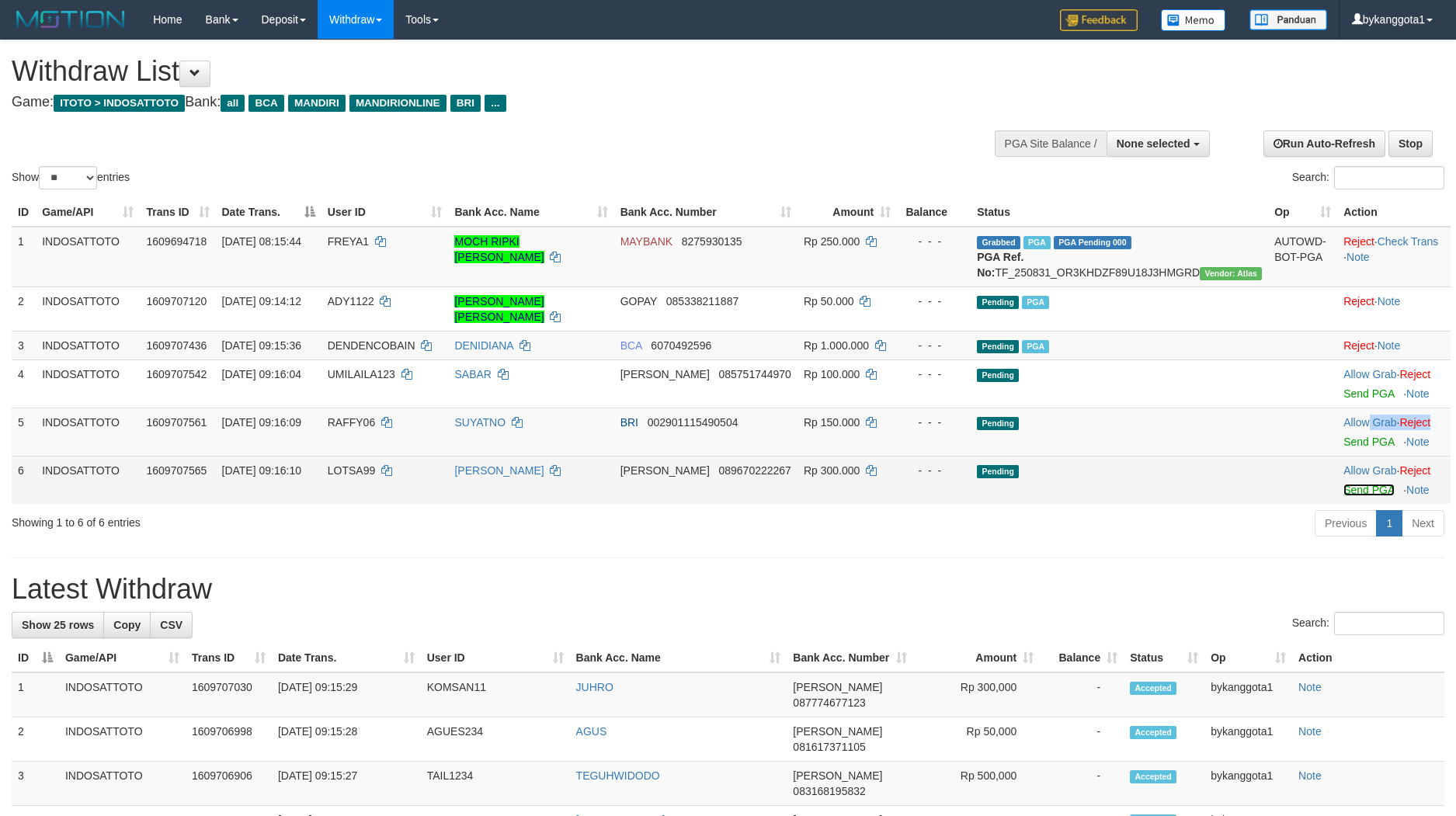
click at [1343, 485] on link "Send PGA" at bounding box center [1369, 491] width 50 height 13
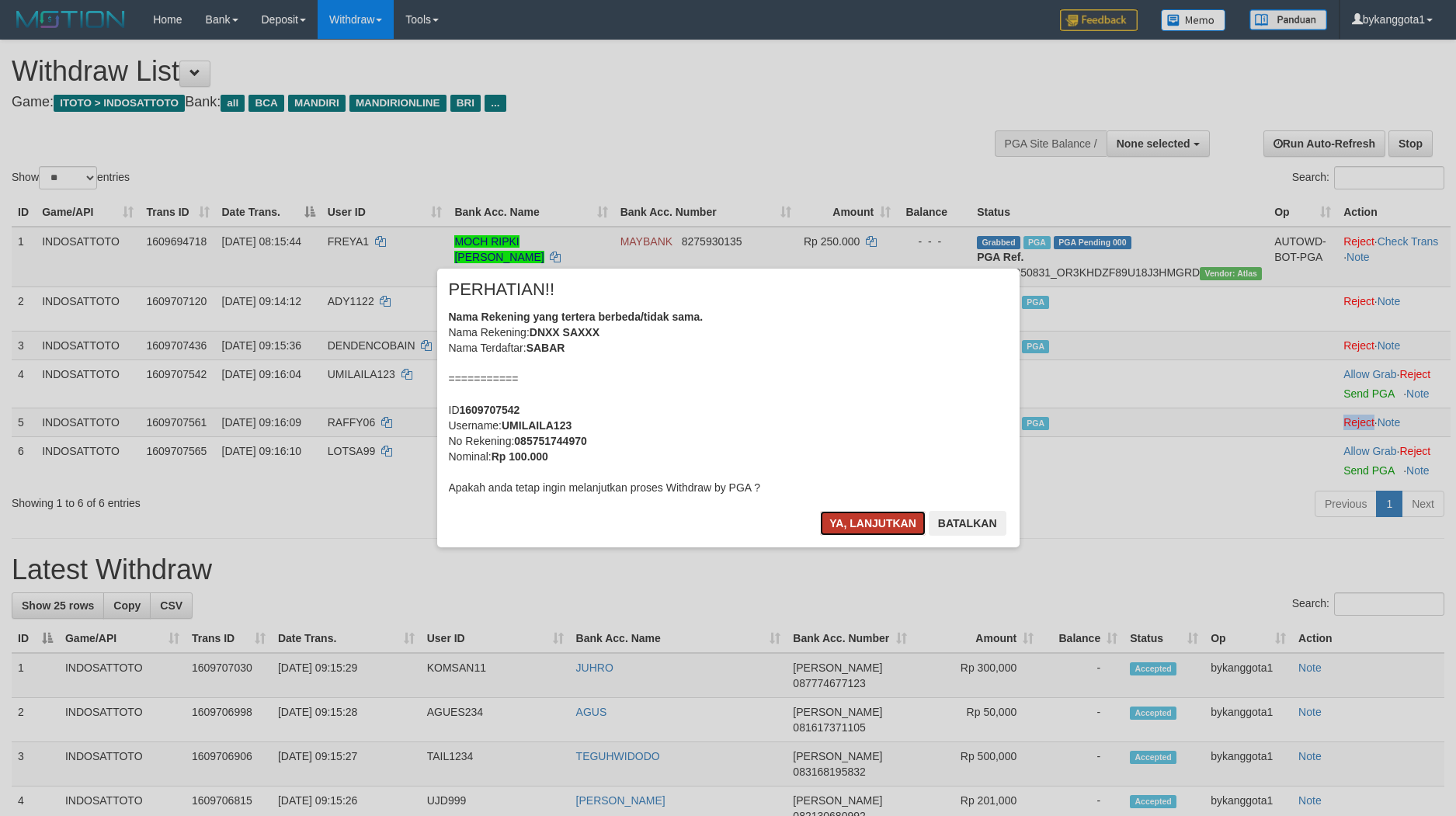
click at [871, 520] on button "Ya, lanjutkan" at bounding box center [872, 524] width 105 height 25
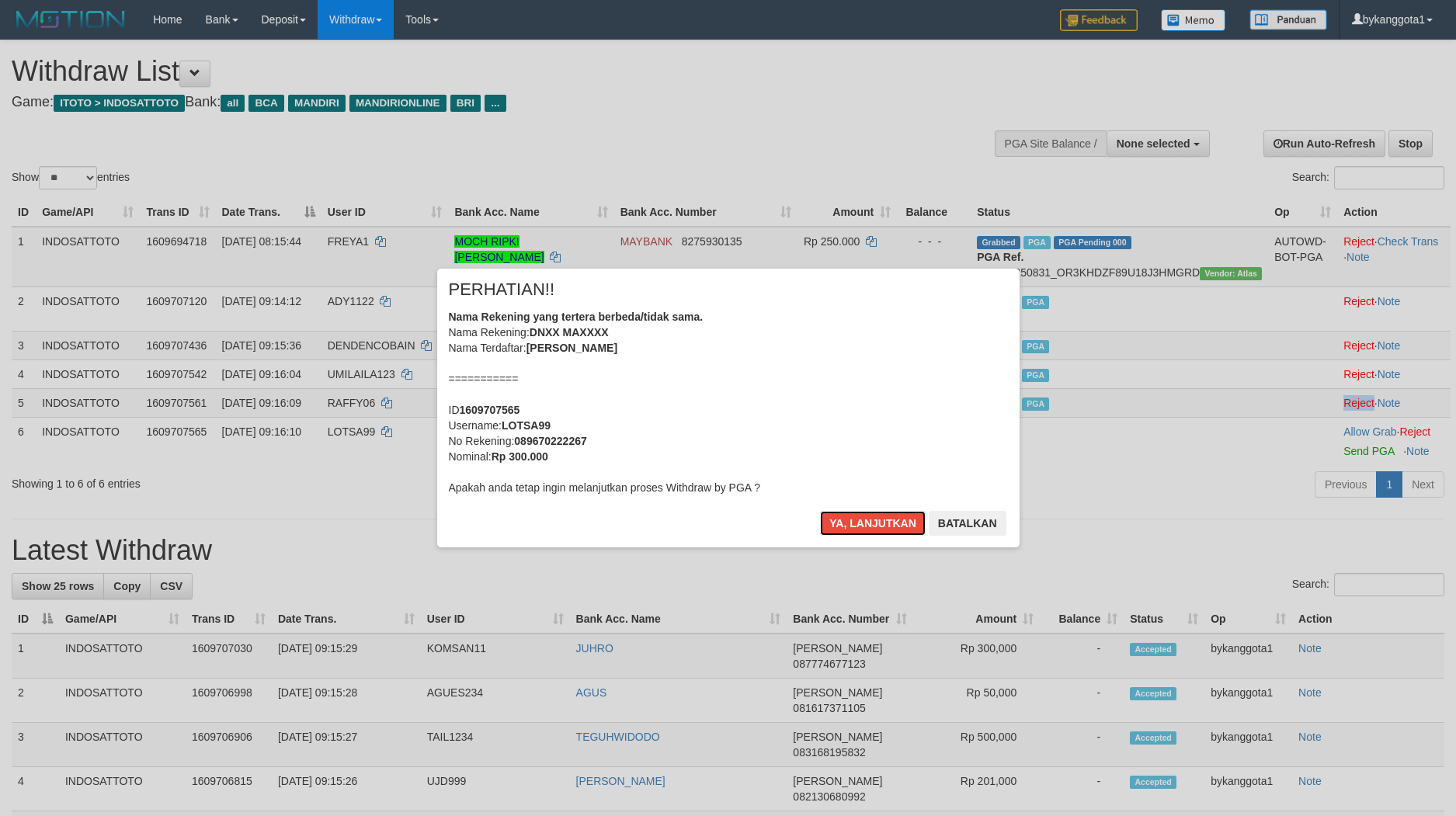
click at [871, 520] on button "Ya, lanjutkan" at bounding box center [872, 524] width 105 height 25
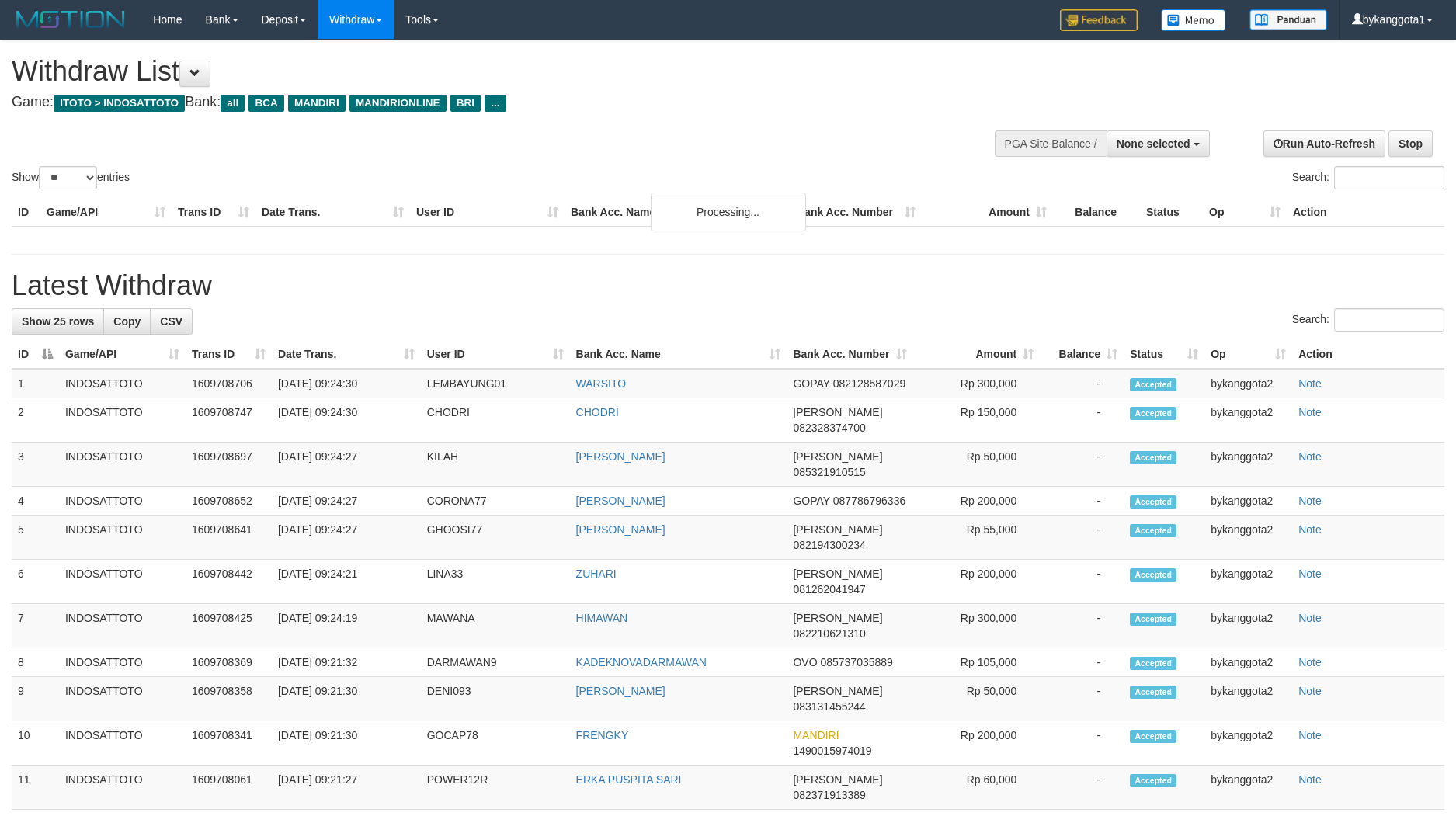
select select
select select "**"
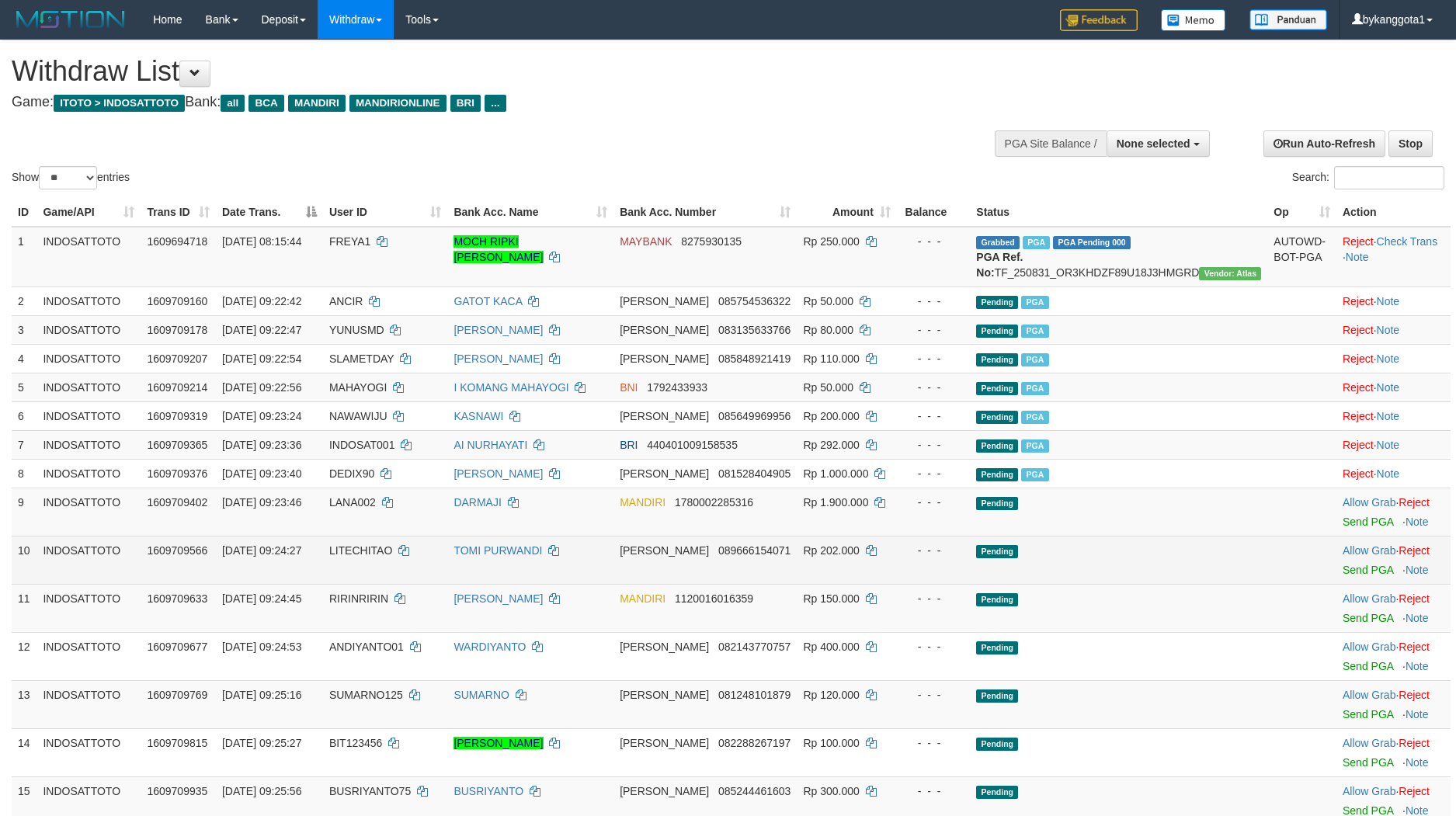
click at [776, 559] on td "DANA 089666154071" at bounding box center [704, 559] width 183 height 48
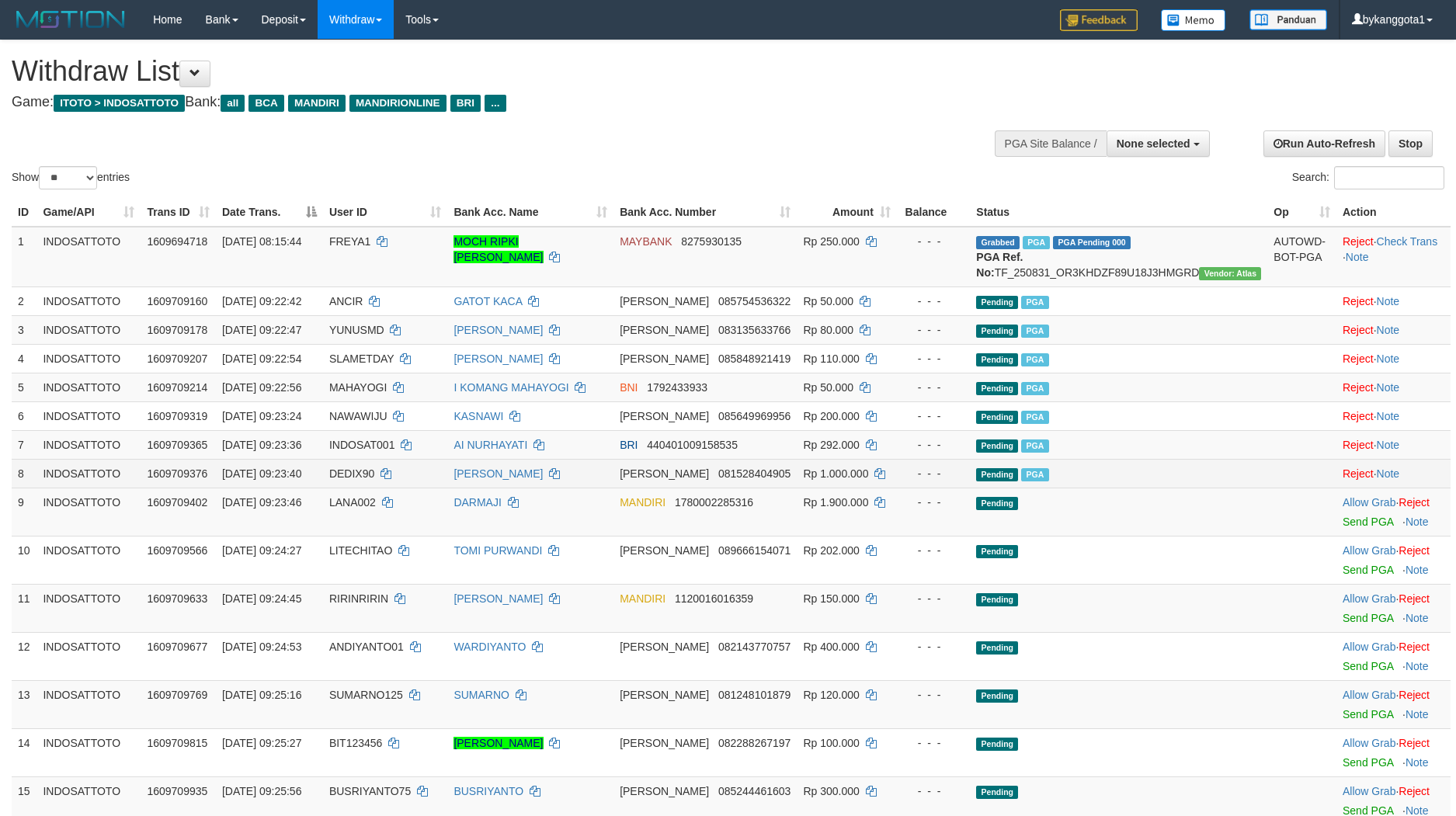
scroll to position [233, 0]
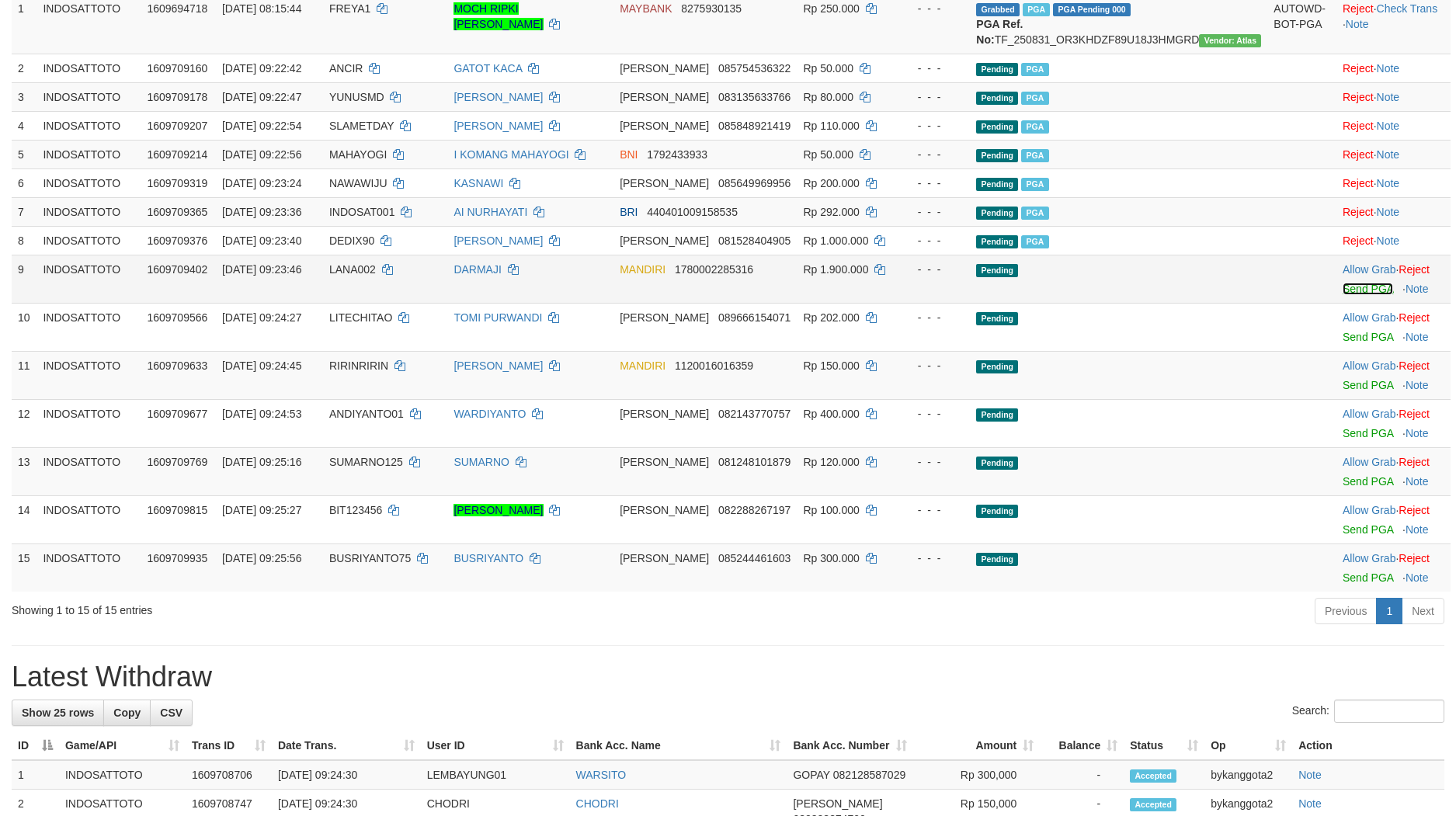
click at [1342, 295] on link "Send PGA" at bounding box center [1368, 289] width 50 height 13
click at [1342, 344] on link "Send PGA" at bounding box center [1368, 337] width 50 height 13
click at [1342, 391] on link "Send PGA" at bounding box center [1368, 385] width 50 height 13
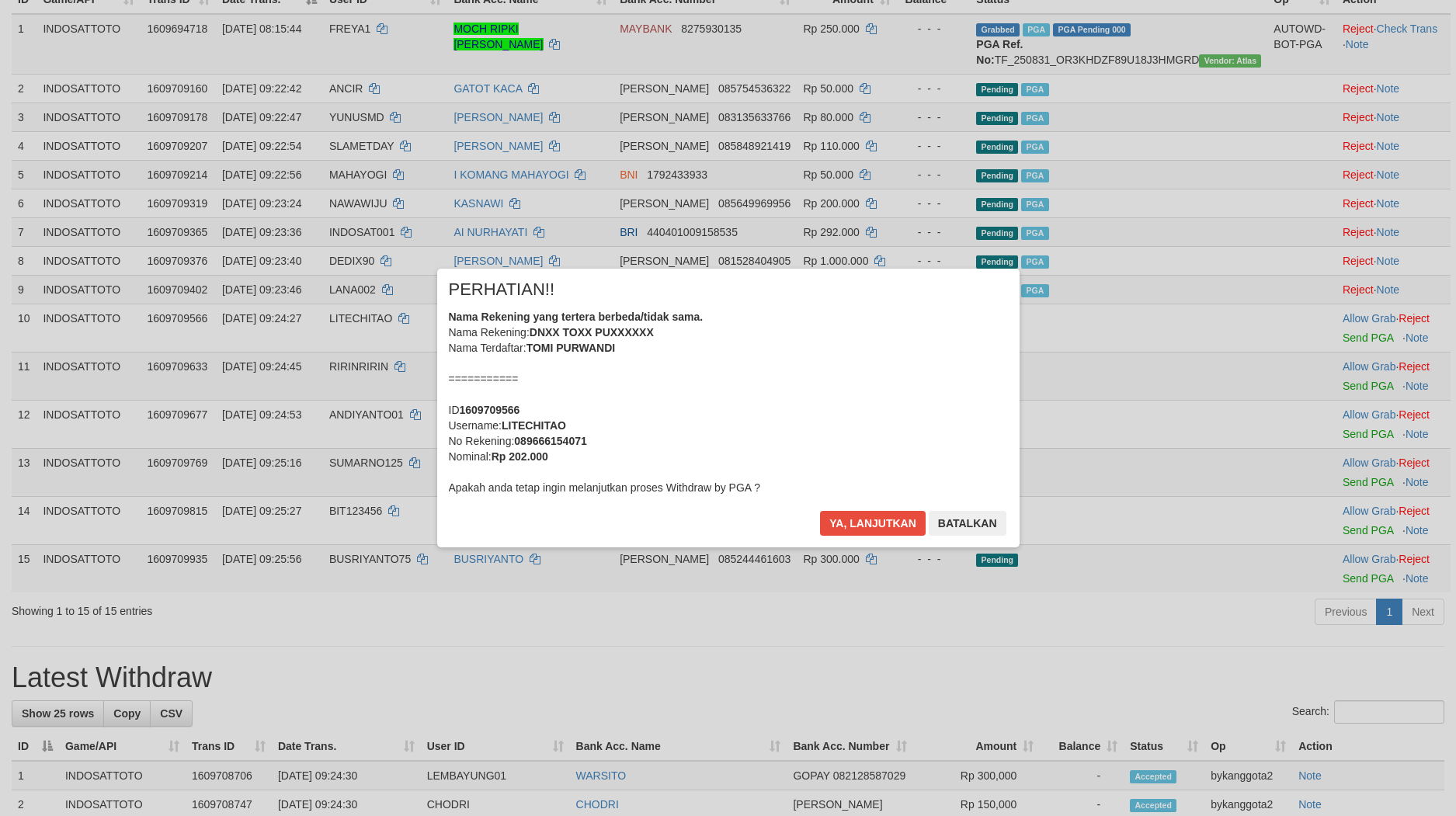
scroll to position [194, 0]
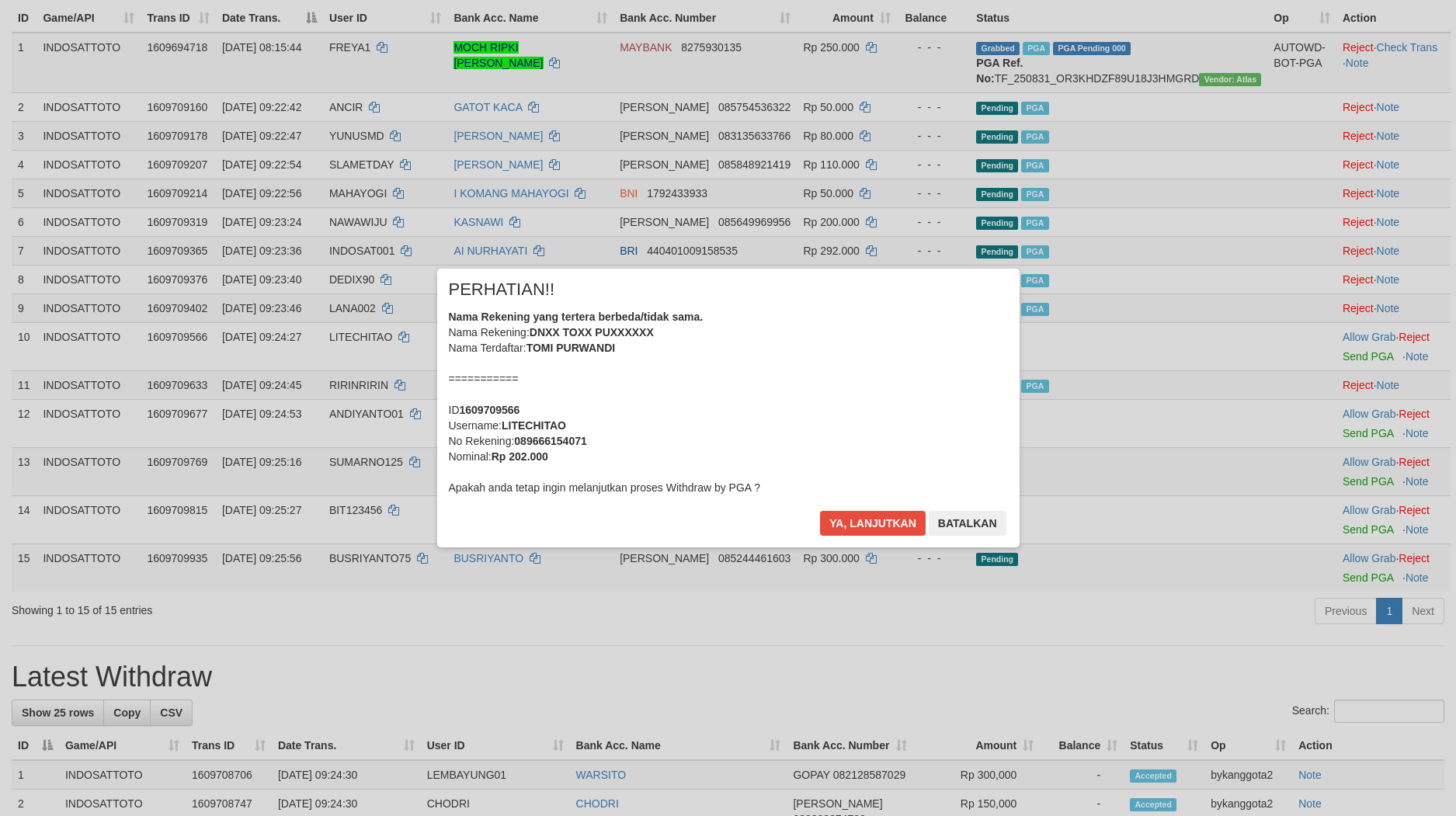
click at [847, 536] on div "Ya, lanjutkan Batalkan" at bounding box center [912, 529] width 188 height 36
click at [864, 518] on button "Ya, lanjutkan" at bounding box center [872, 524] width 105 height 25
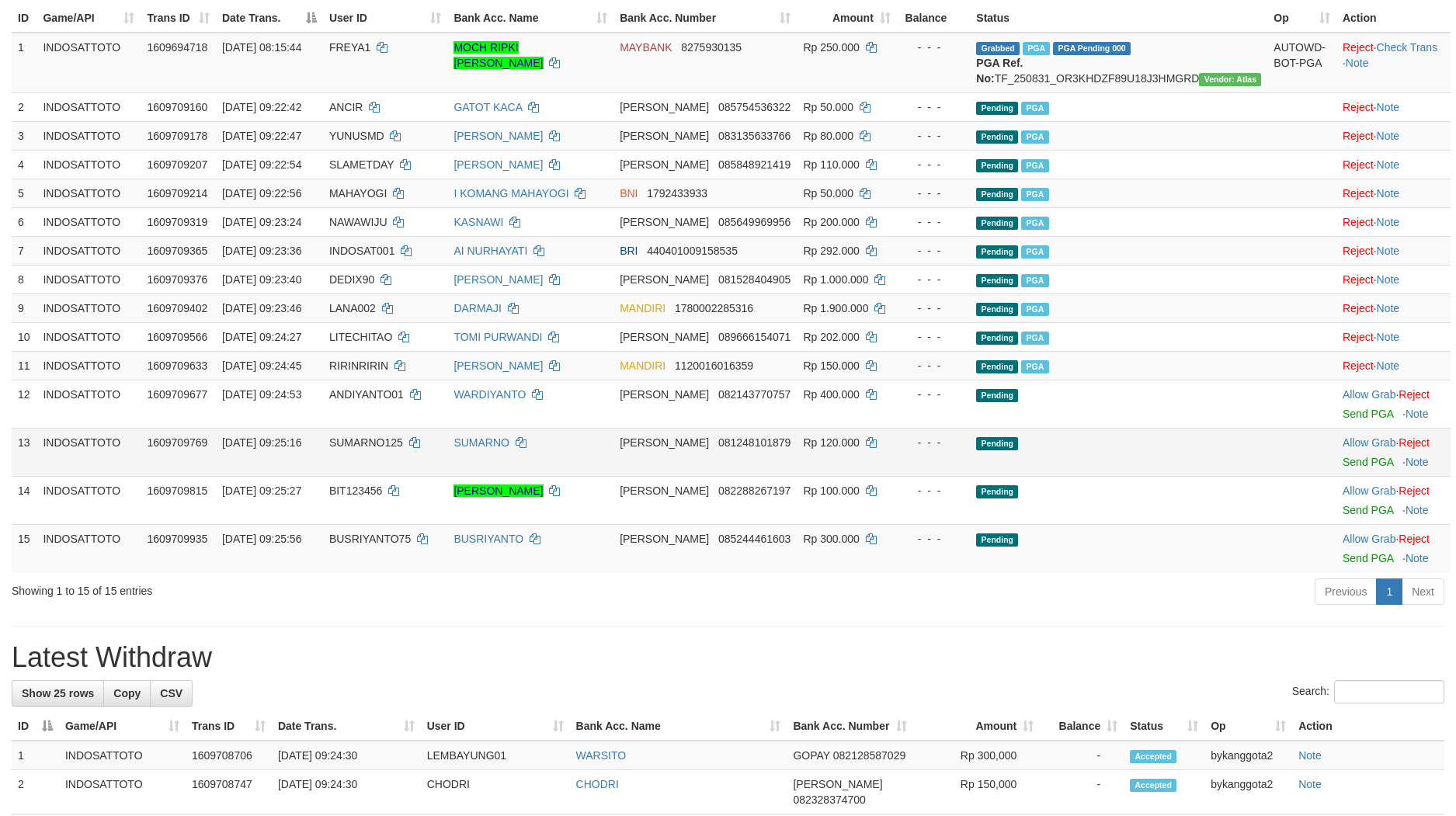
scroll to position [175, 0]
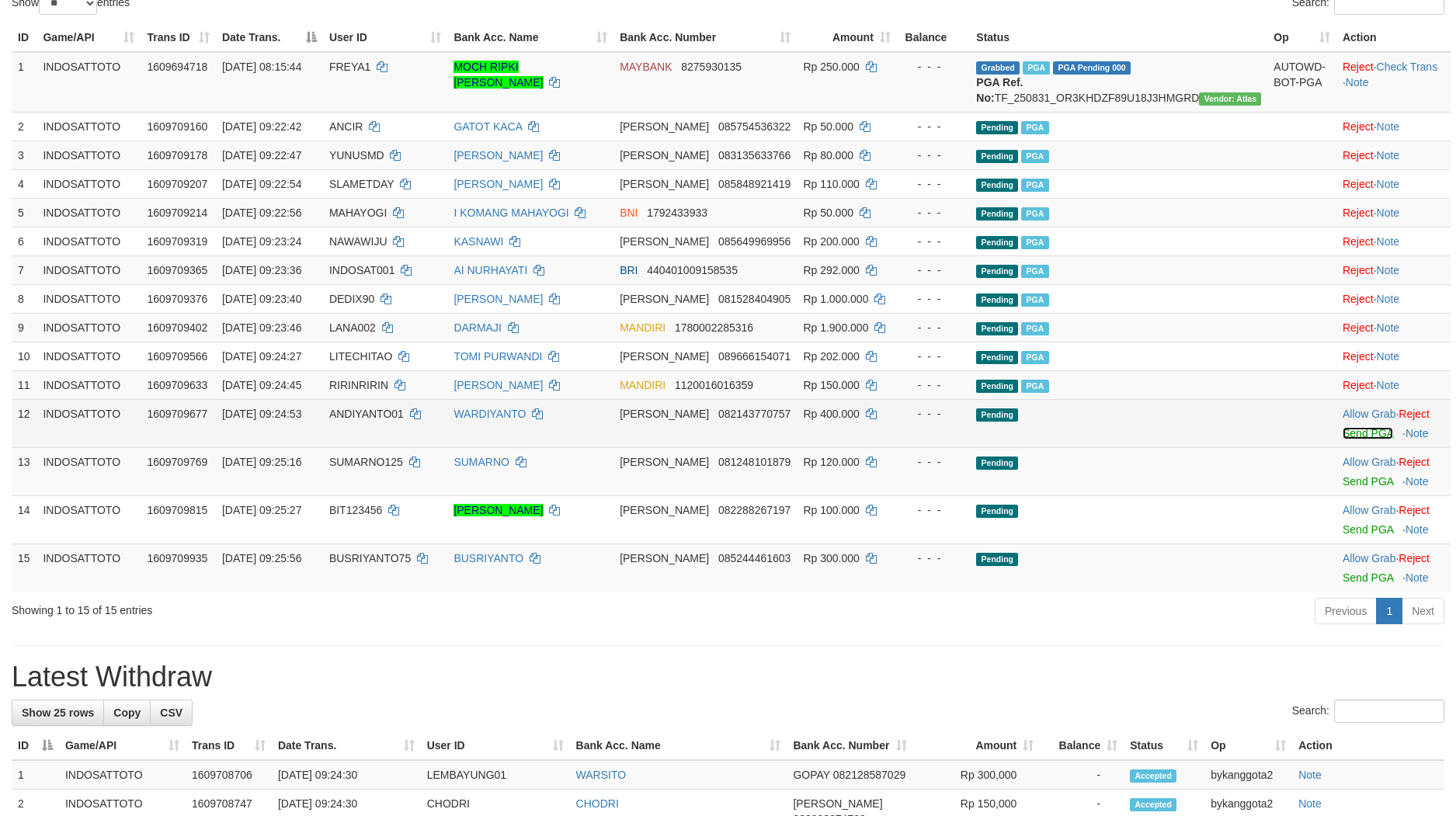
click at [1342, 439] on link "Send PGA" at bounding box center [1368, 434] width 50 height 13
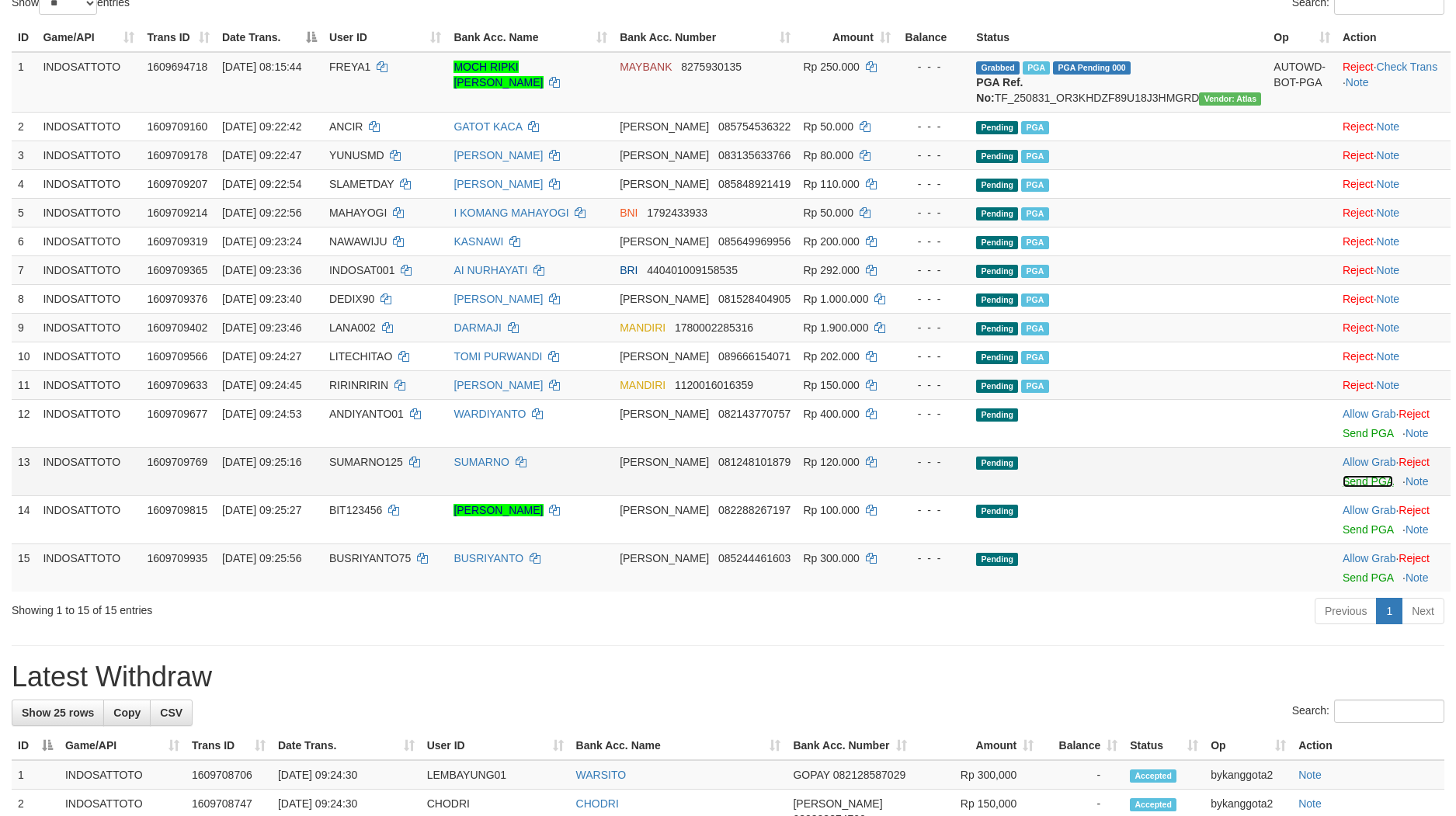
click at [1342, 488] on link "Send PGA" at bounding box center [1368, 481] width 50 height 13
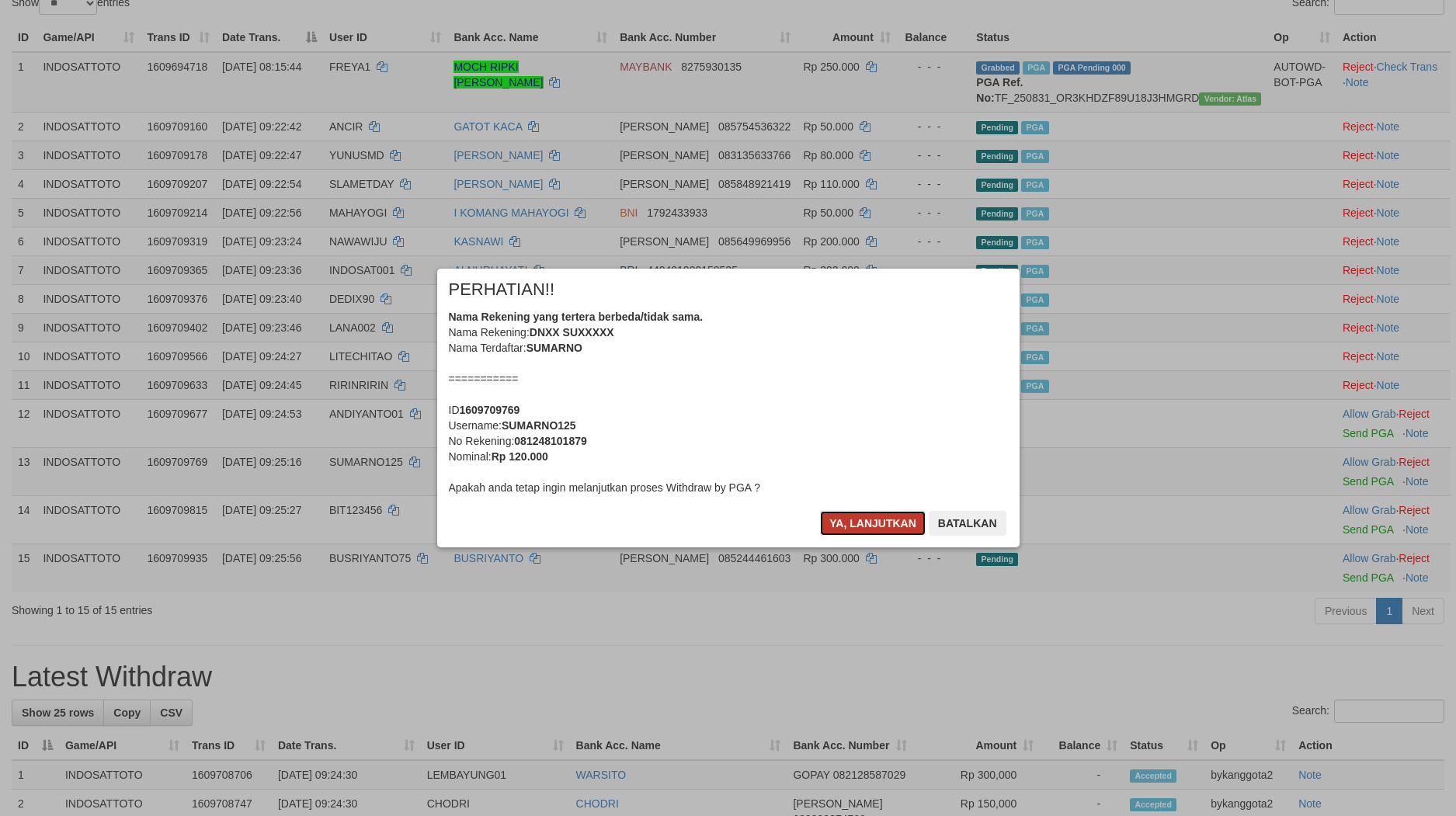
click at [869, 512] on button "Ya, lanjutkan" at bounding box center [872, 524] width 105 height 25
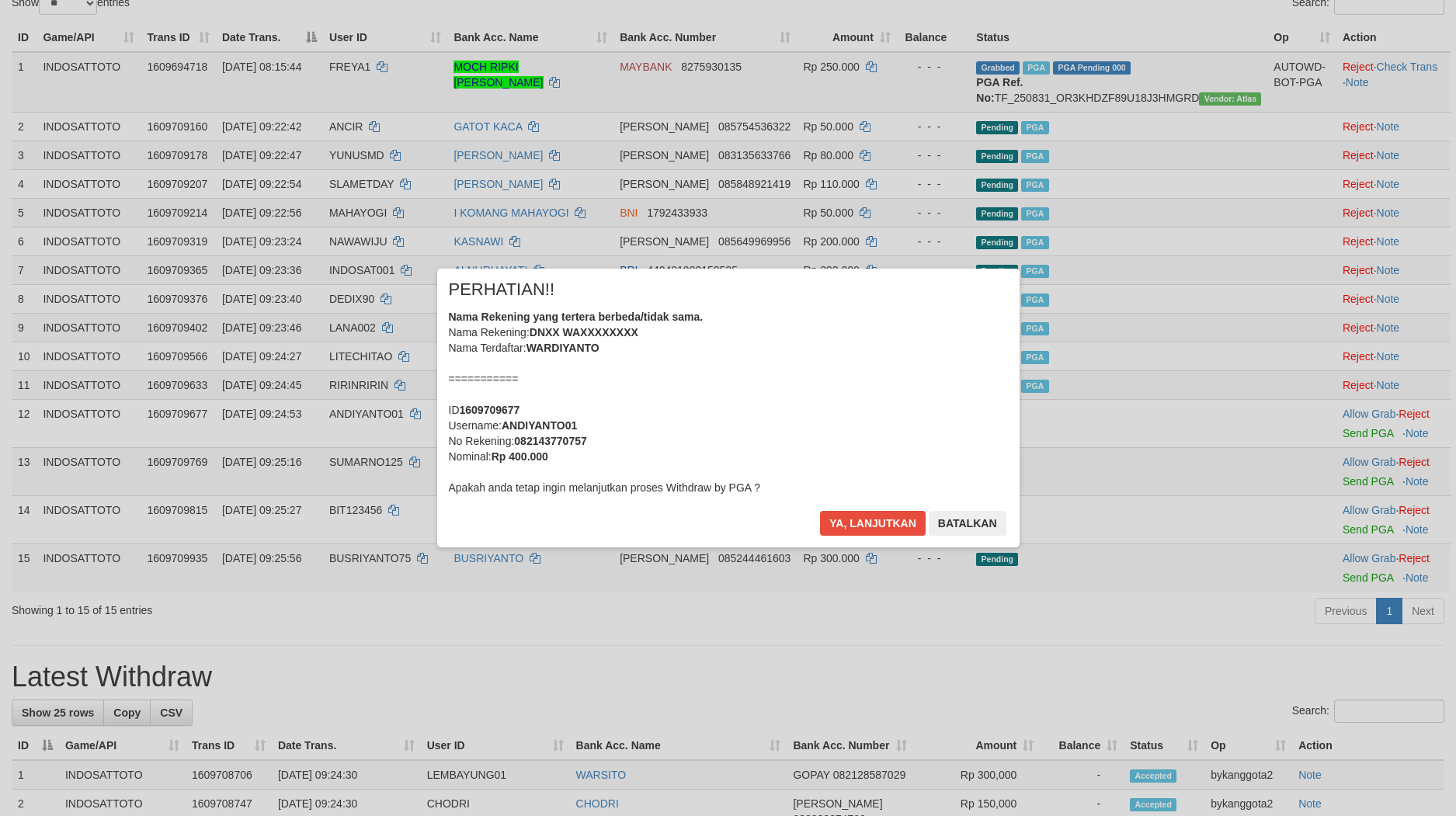
click at [869, 512] on div "× PERHATIAN!! Nama Rekening yang tertera berbeda/tidak sama. Nama Rekening: DNX…" at bounding box center [728, 408] width 606 height 278
click at [869, 512] on button "Ya, lanjutkan" at bounding box center [872, 524] width 105 height 25
click at [869, 512] on div "× PERHATIAN!! Nama Rekening yang tertera berbeda/tidak sama. Nama Rekening: DNX…" at bounding box center [728, 408] width 606 height 278
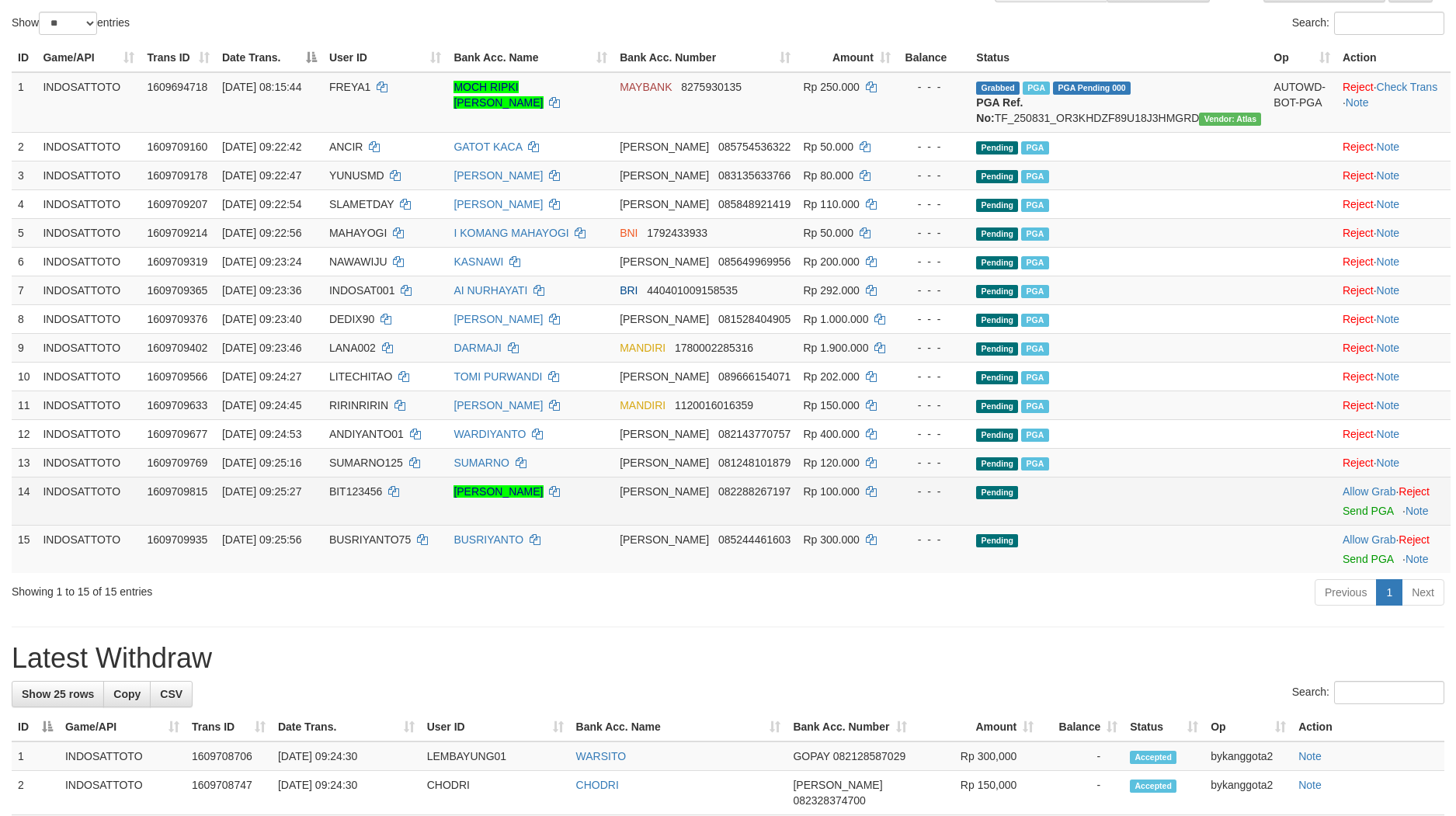
scroll to position [136, 0]
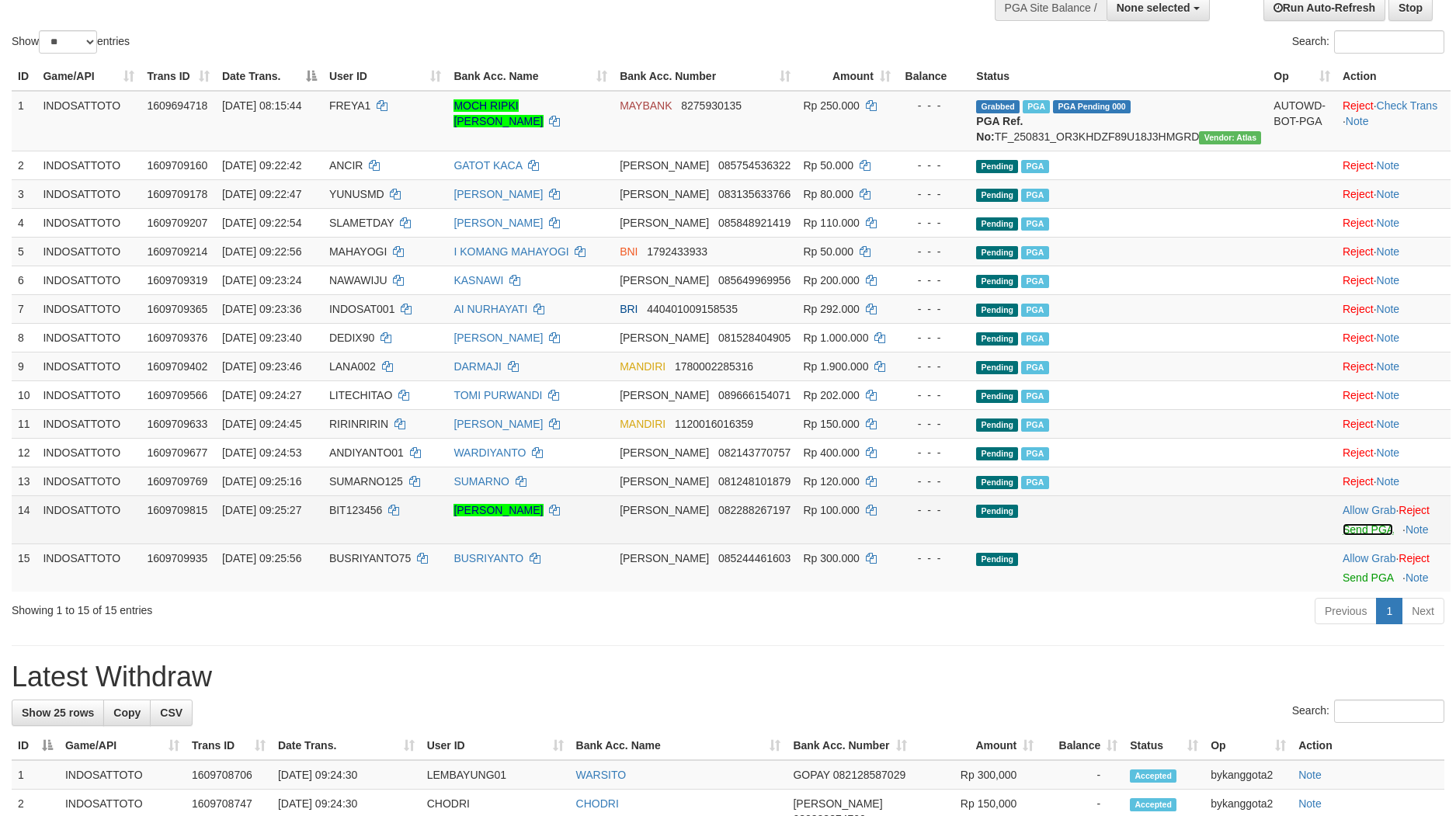
click at [1342, 536] on link "Send PGA" at bounding box center [1368, 529] width 50 height 13
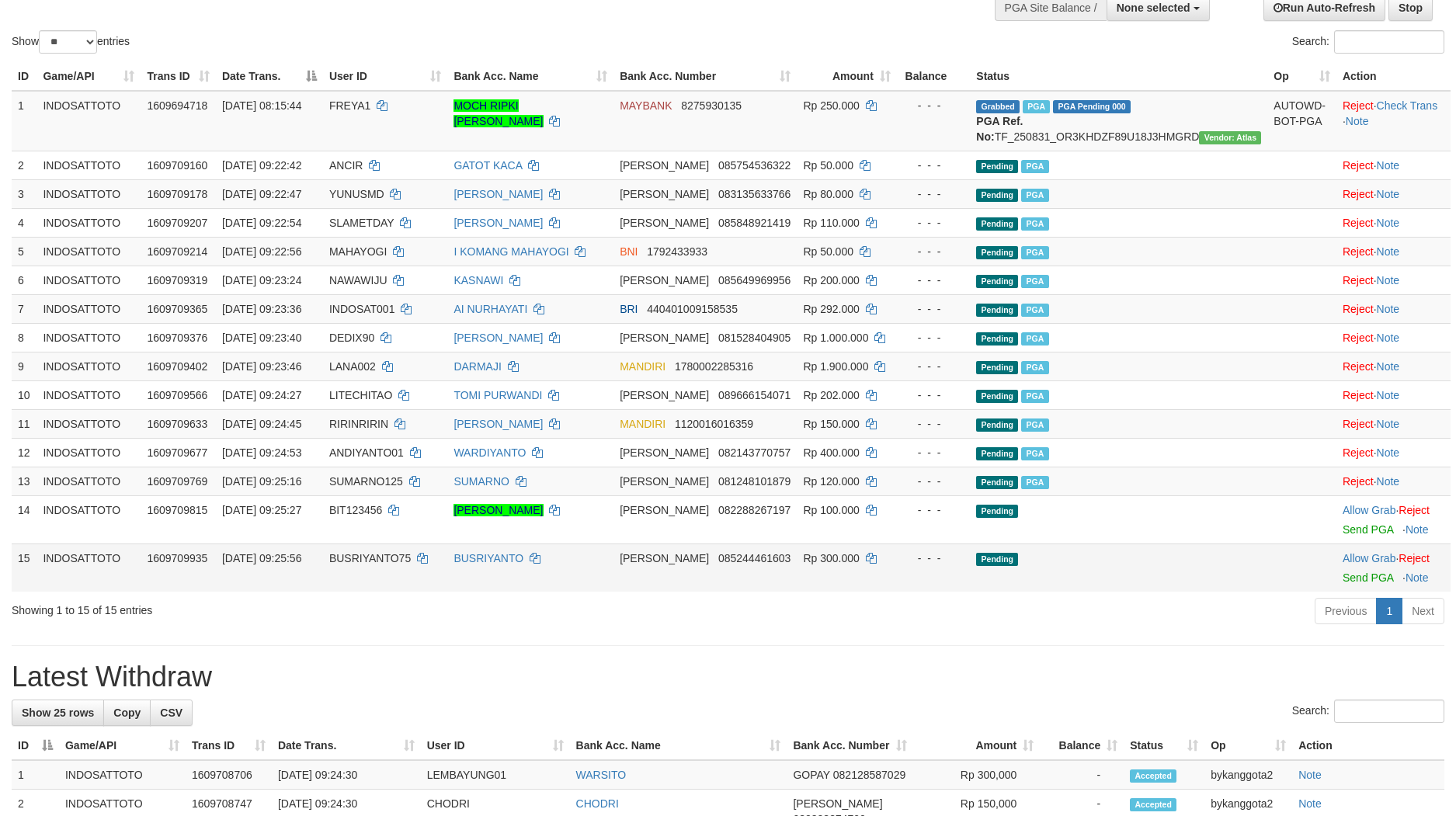
click at [1342, 570] on div at bounding box center [1393, 568] width 102 height 4
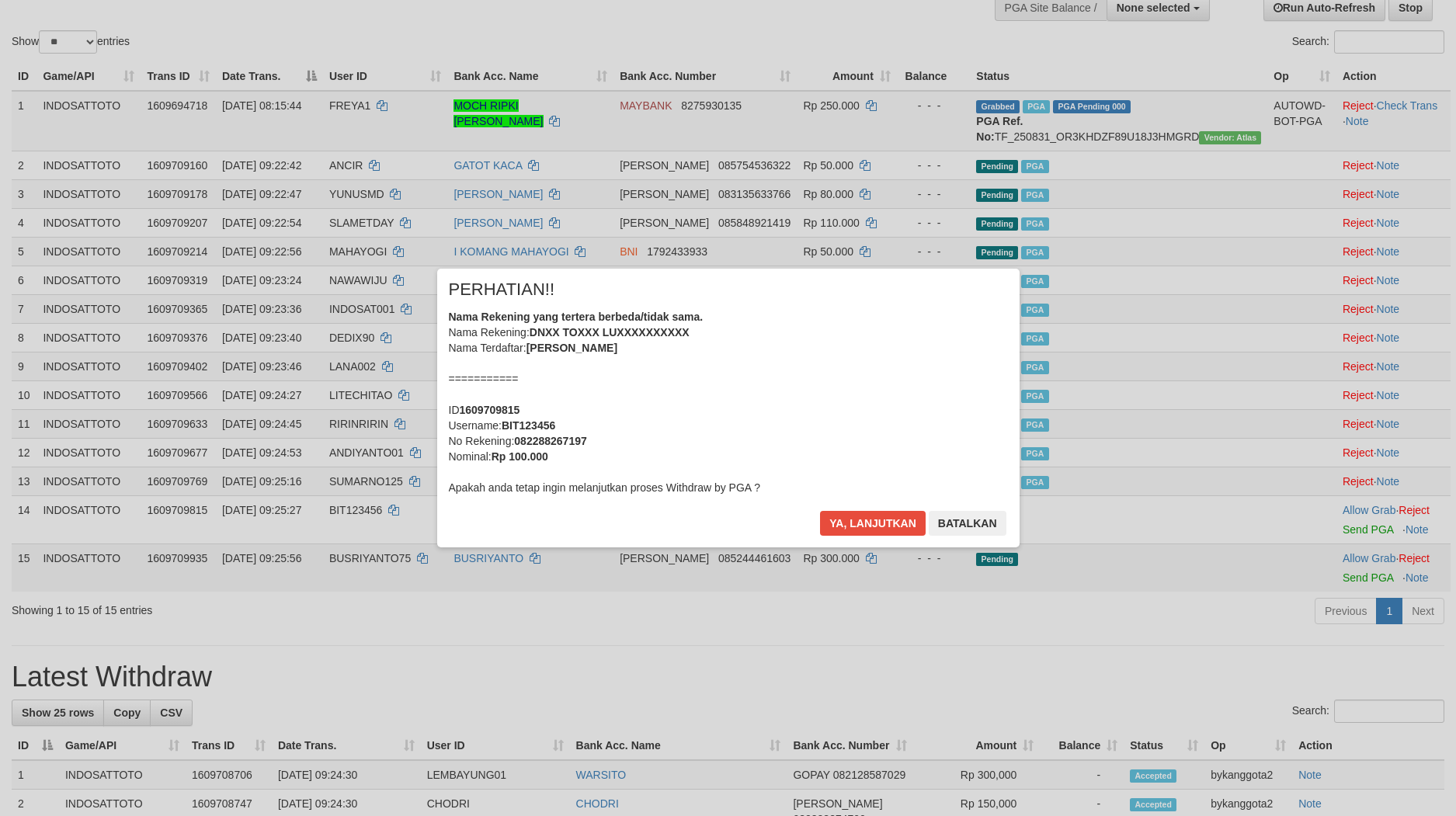
click at [887, 520] on button "Ya, lanjutkan" at bounding box center [872, 524] width 105 height 25
click at [887, 520] on div "× PERHATIAN!! Nama Rekening yang tertera berbeda/tidak sama. Nama Rekening: DNX…" at bounding box center [728, 408] width 606 height 278
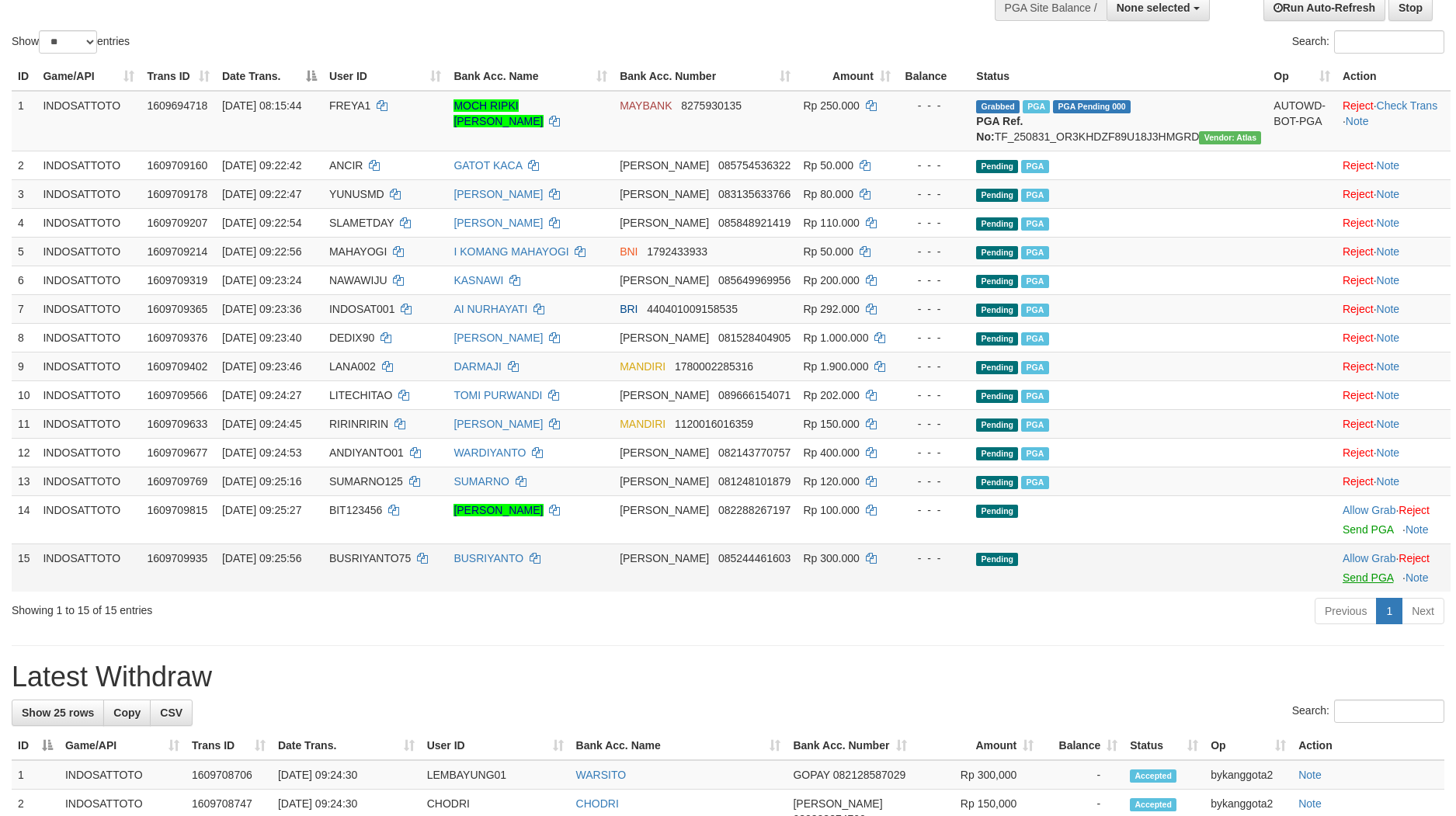
scroll to position [116, 0]
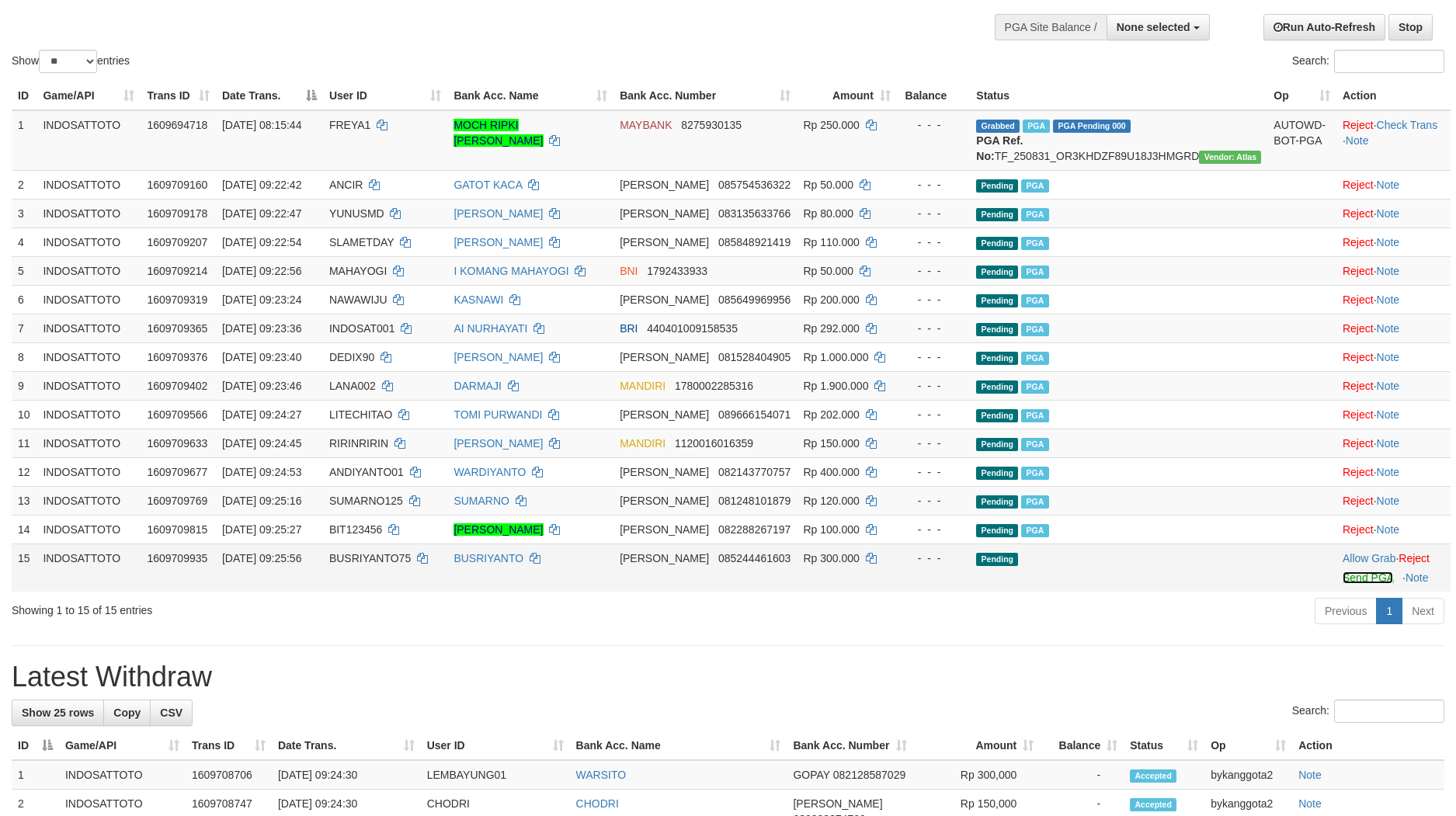
click at [1345, 584] on link "Send PGA" at bounding box center [1368, 578] width 50 height 13
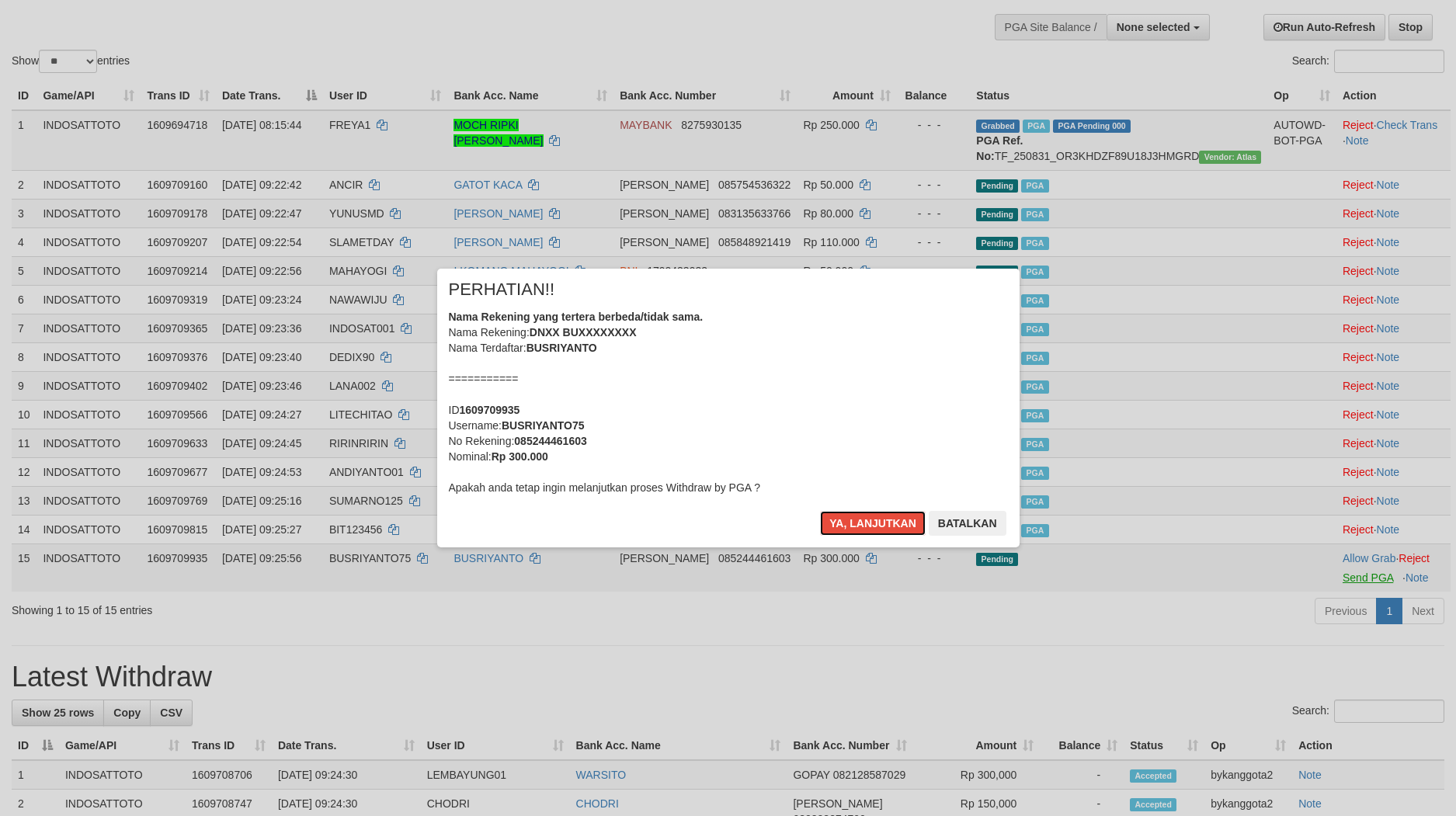
click at [820, 511] on button "Ya, lanjutkan" at bounding box center [872, 524] width 105 height 25
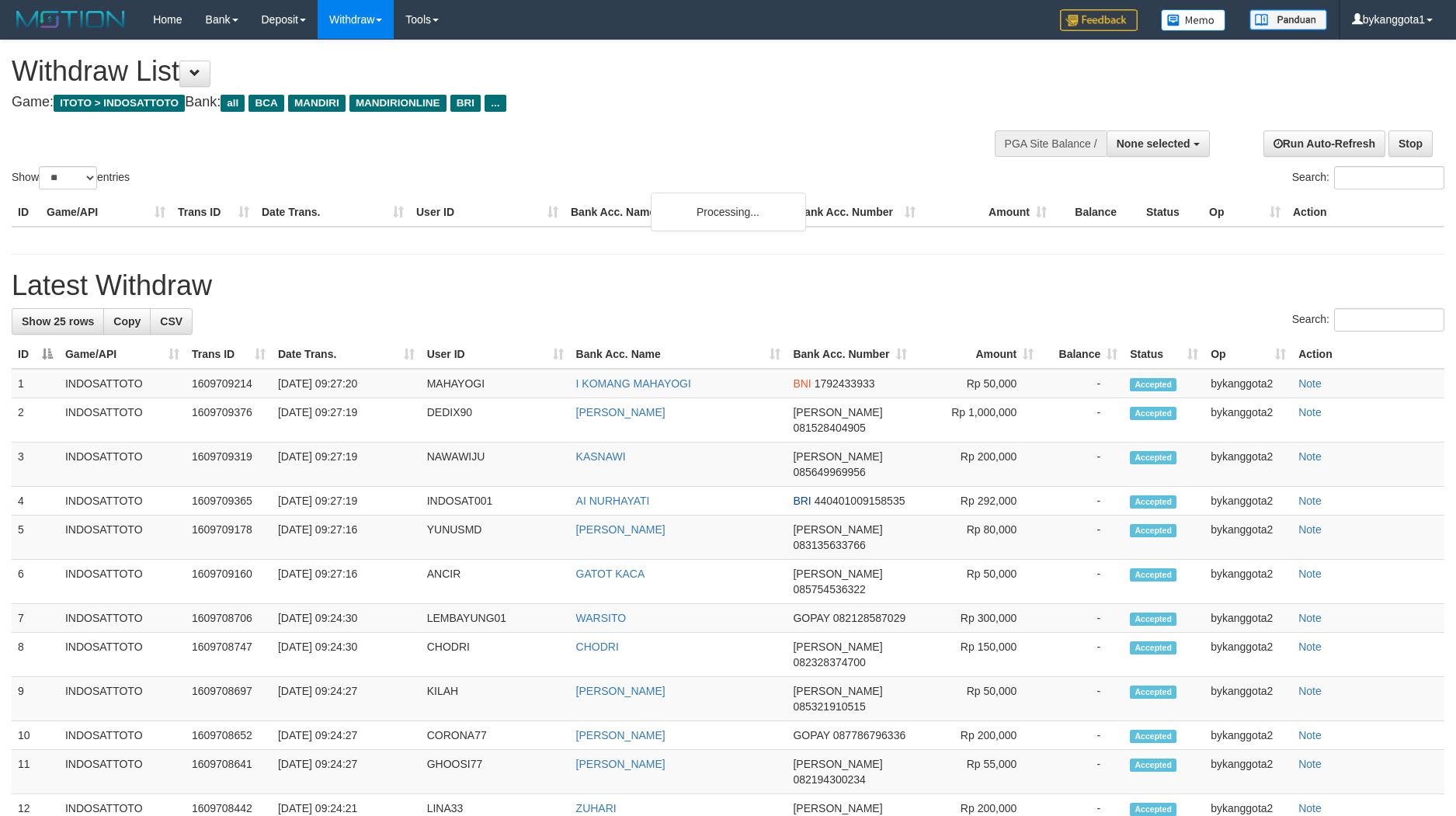
select select
select select "**"
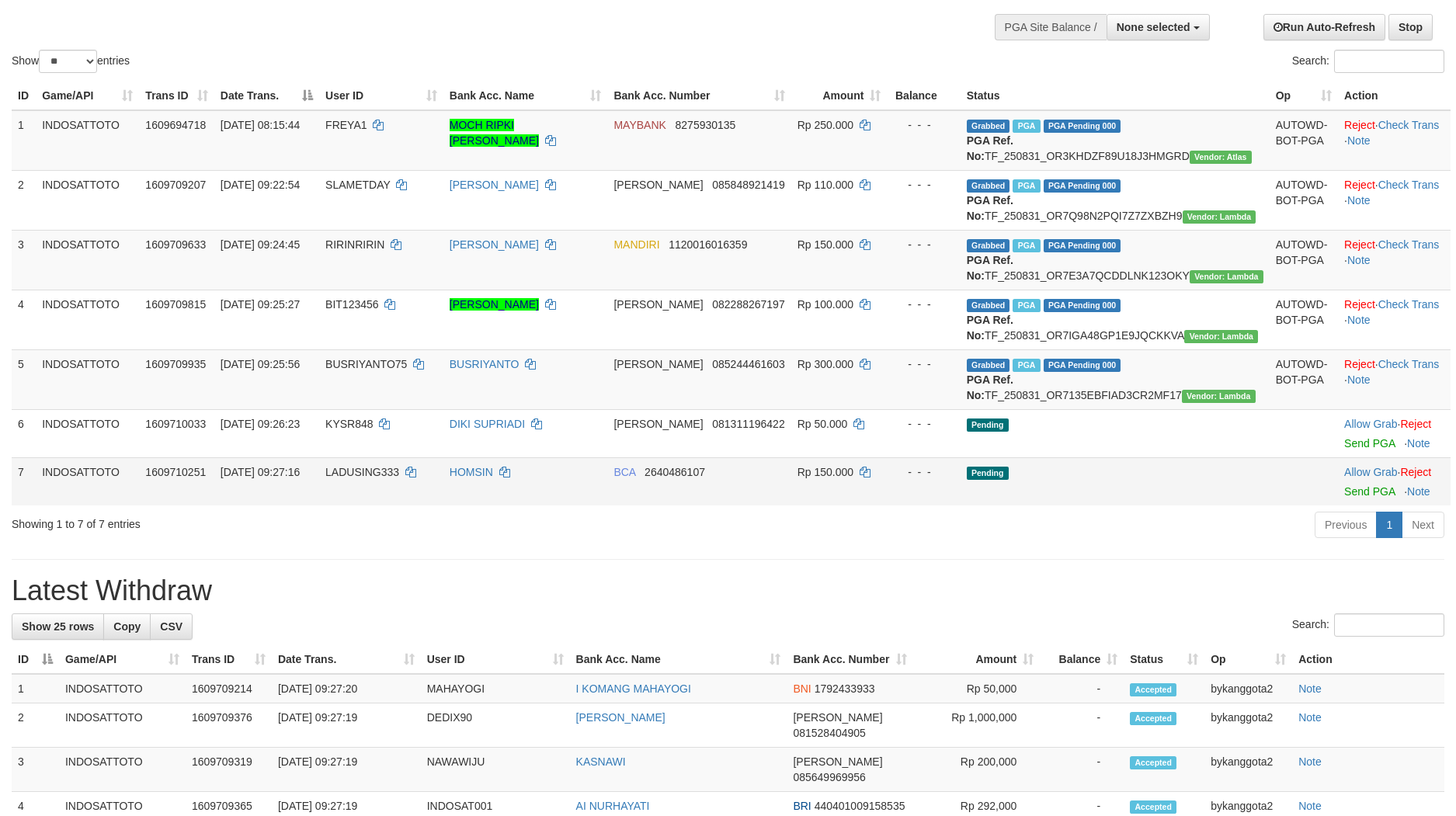
click at [1094, 506] on td "Pending" at bounding box center [1114, 481] width 309 height 48
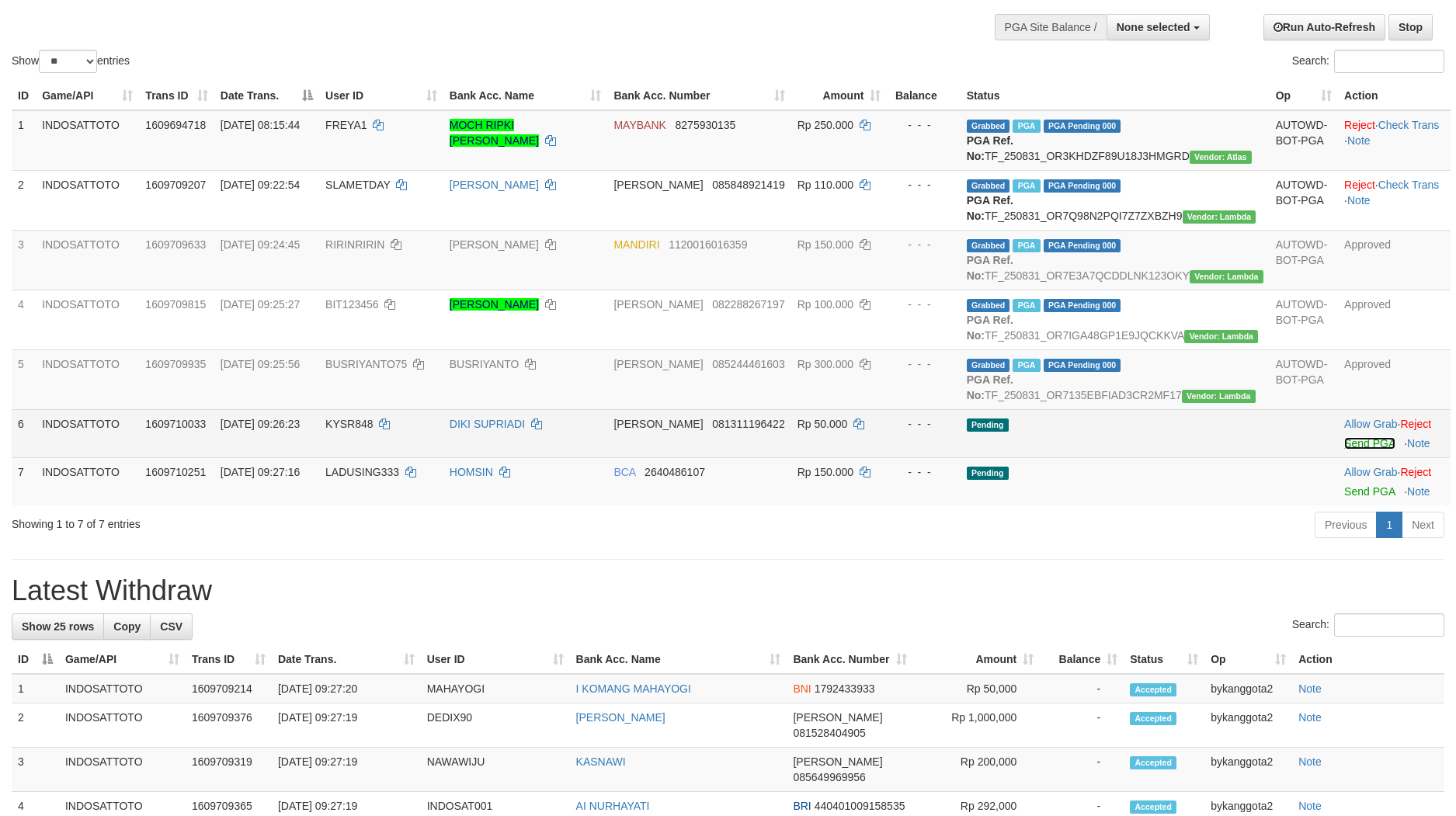
click at [1365, 450] on link "Send PGA" at bounding box center [1369, 444] width 50 height 13
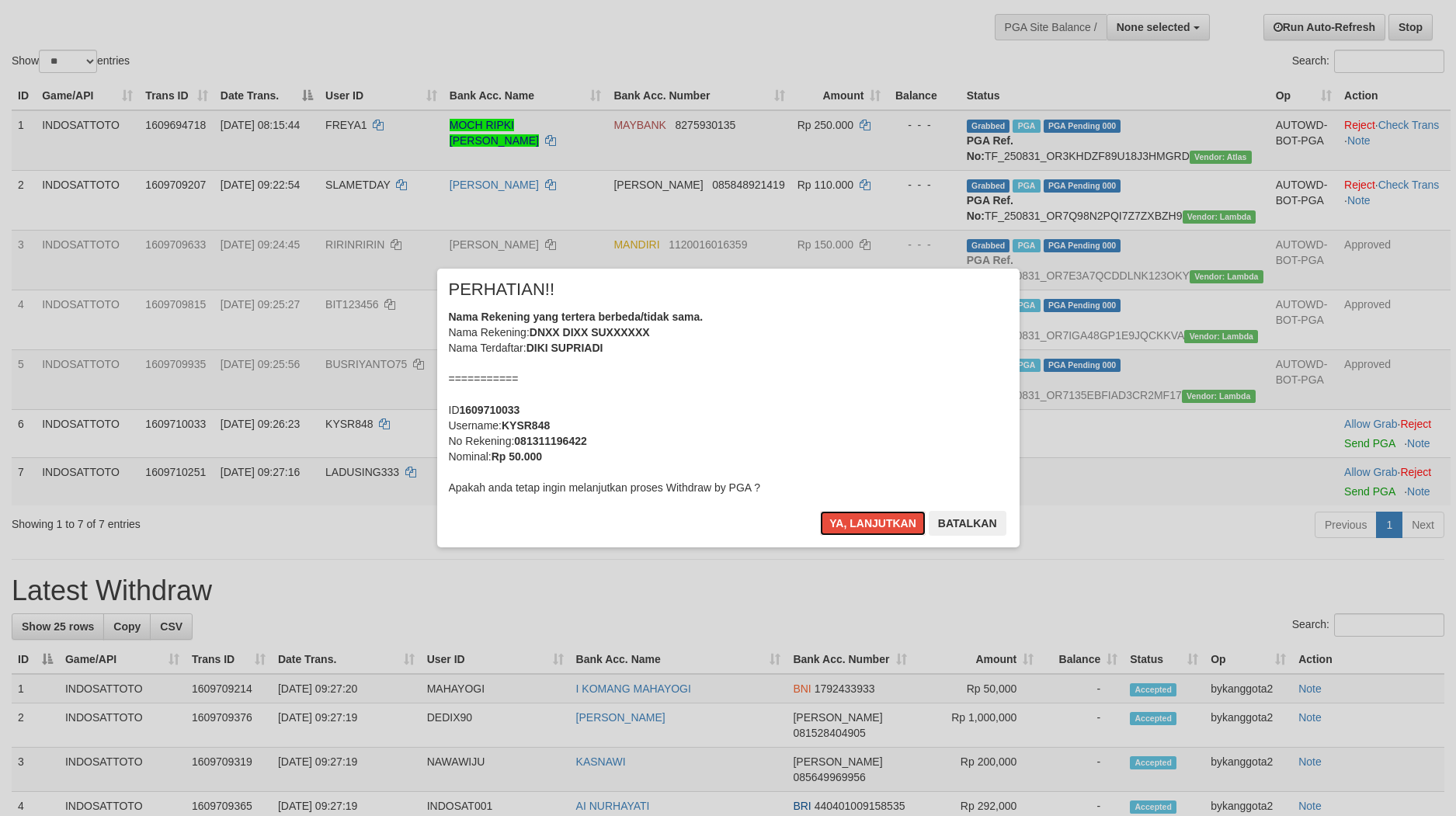
click at [820, 511] on button "Ya, lanjutkan" at bounding box center [872, 524] width 105 height 25
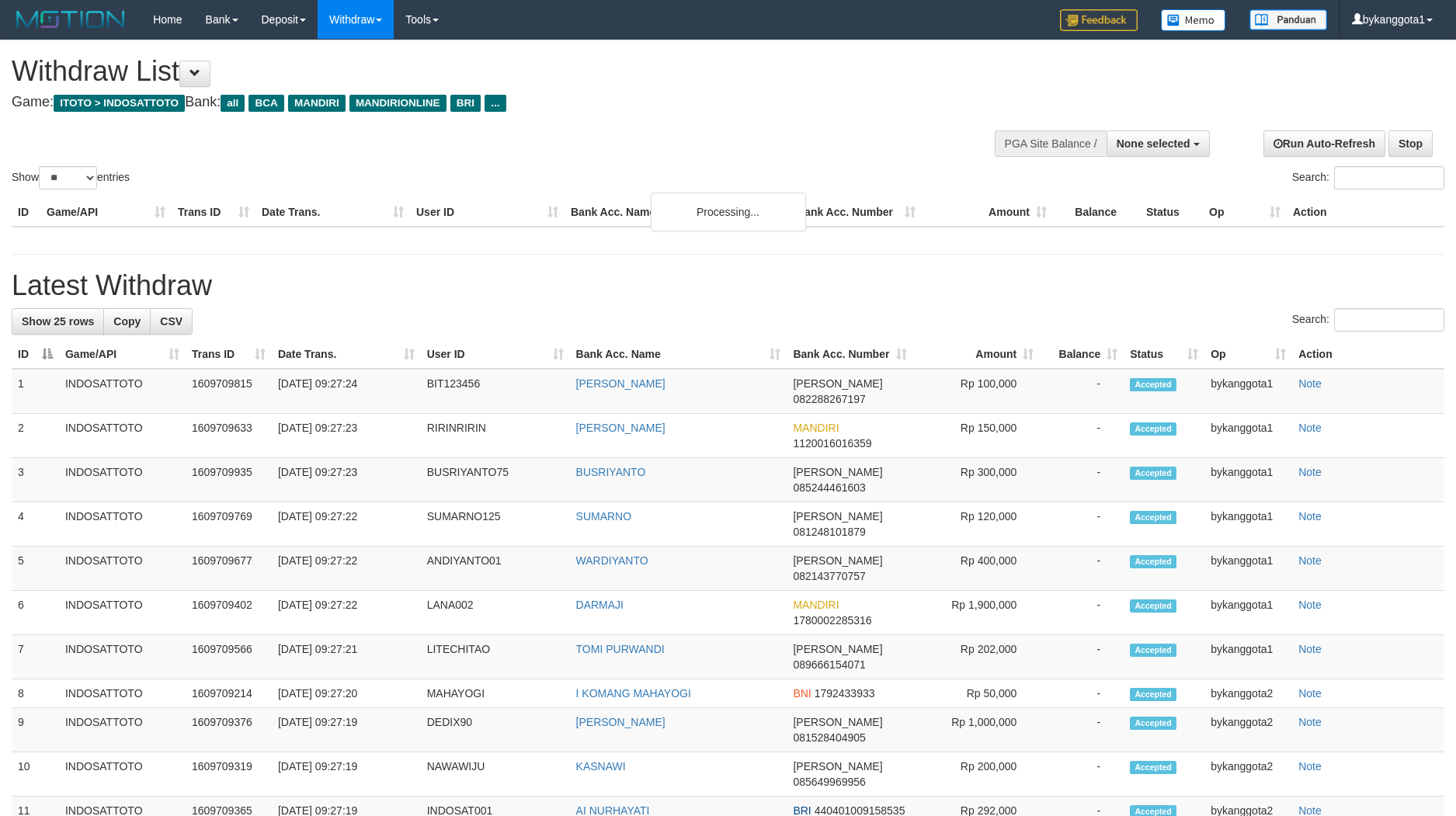
select select
click at [75, 177] on select "** ** ** ***" at bounding box center [68, 178] width 59 height 23
select select "**"
click at [41, 166] on select "** ** ** ***" at bounding box center [68, 178] width 59 height 23
click at [81, 172] on select "** ** ** ***" at bounding box center [68, 178] width 59 height 23
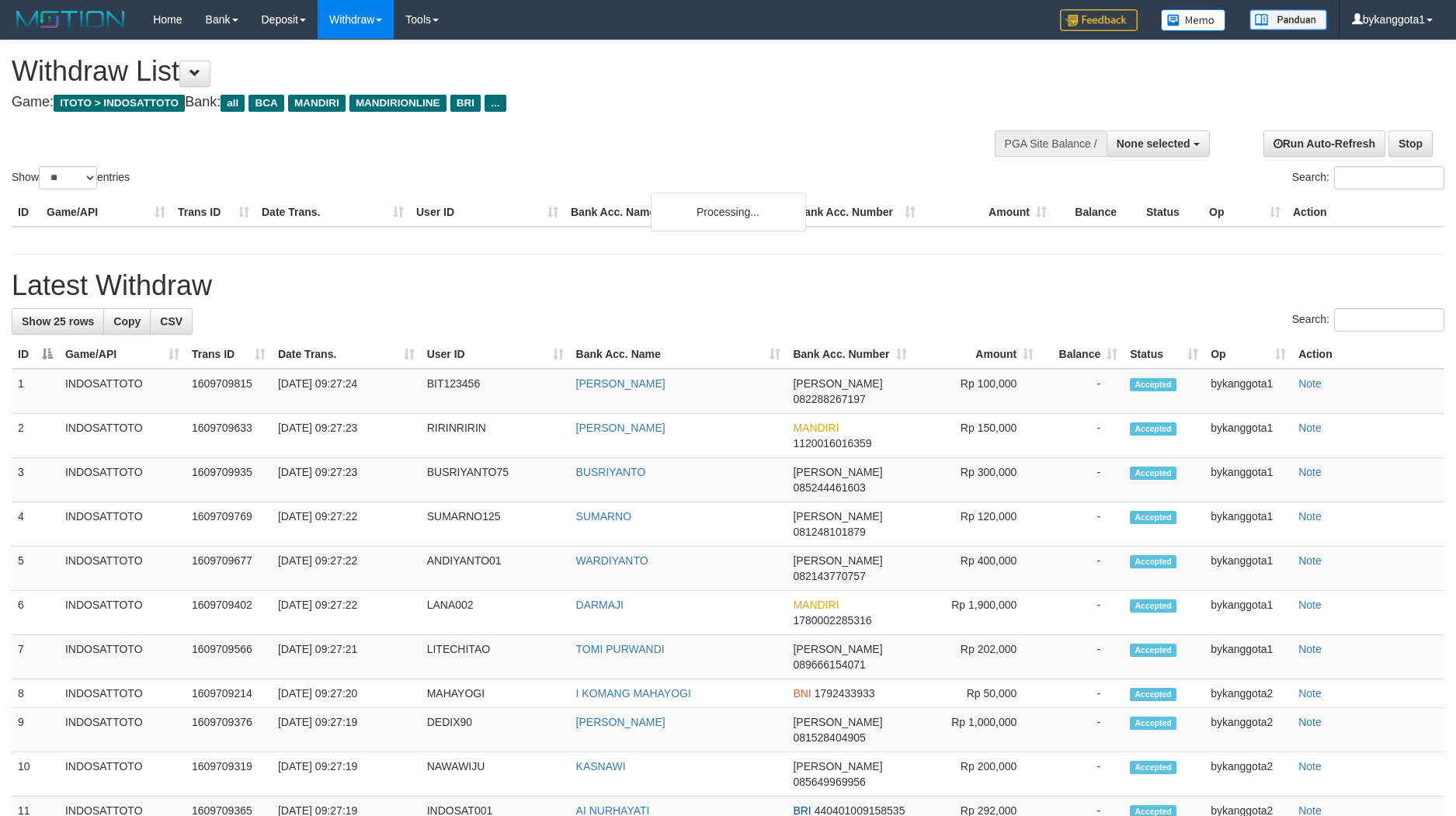
click at [38, 292] on h1 "Latest Withdraw" at bounding box center [728, 286] width 1433 height 31
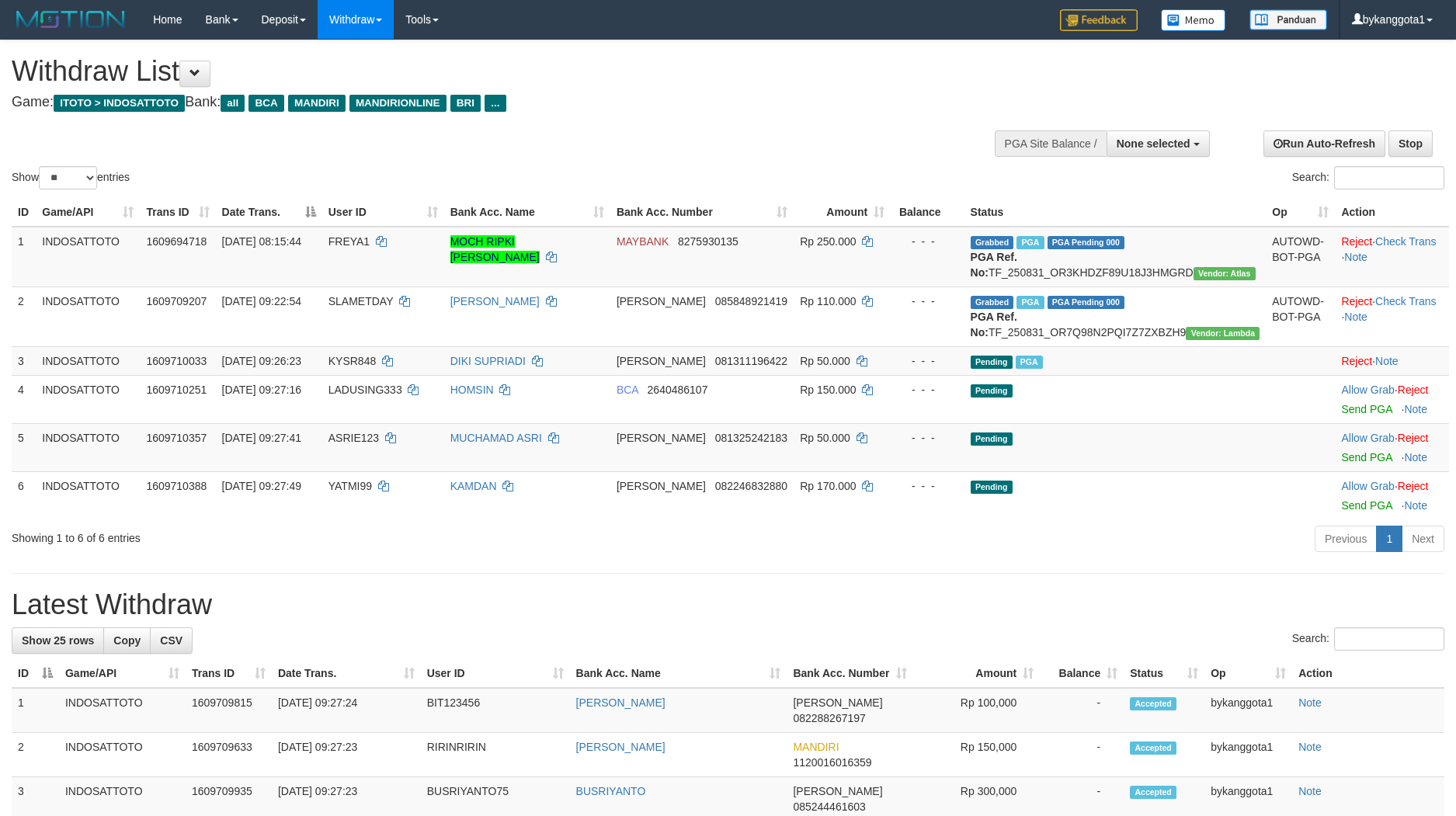
drag, startPoint x: 666, startPoint y: 587, endPoint x: 685, endPoint y: 583, distance: 19.4
click at [669, 557] on div "Previous 1 Next" at bounding box center [1030, 540] width 826 height 33
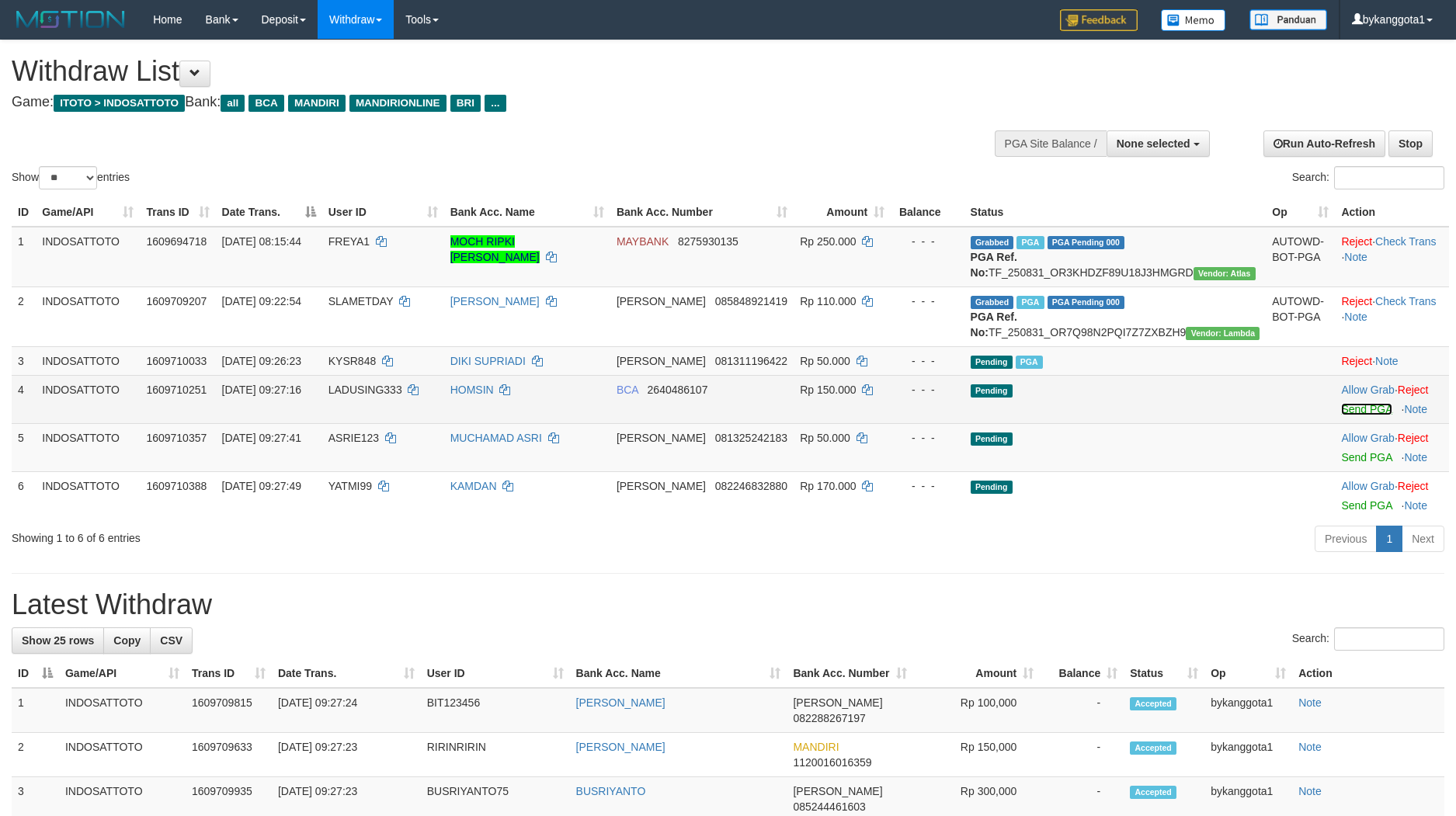
click at [1342, 416] on link "Send PGA" at bounding box center [1366, 409] width 50 height 13
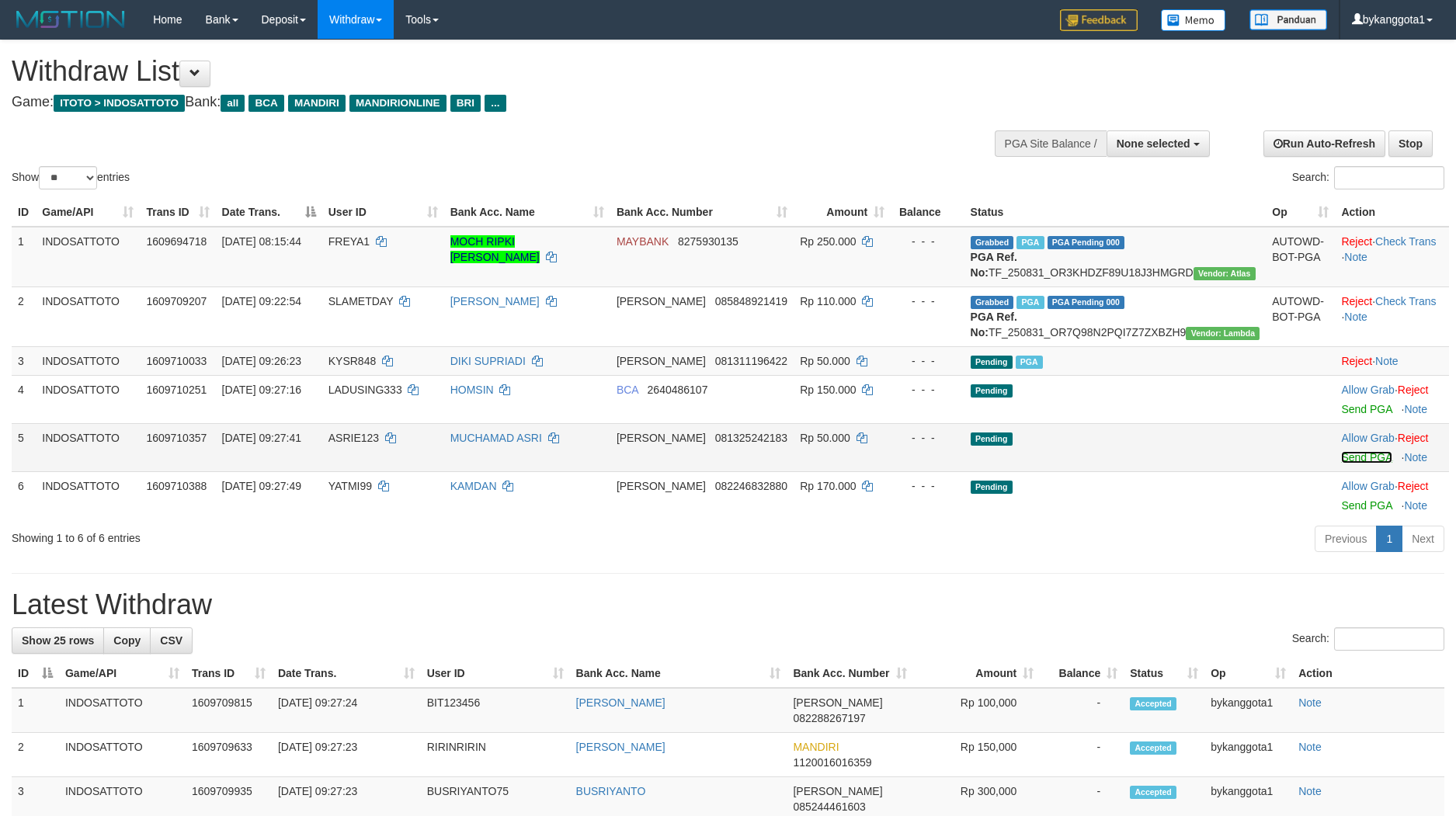
click at [1341, 463] on link "Send PGA" at bounding box center [1366, 457] width 50 height 13
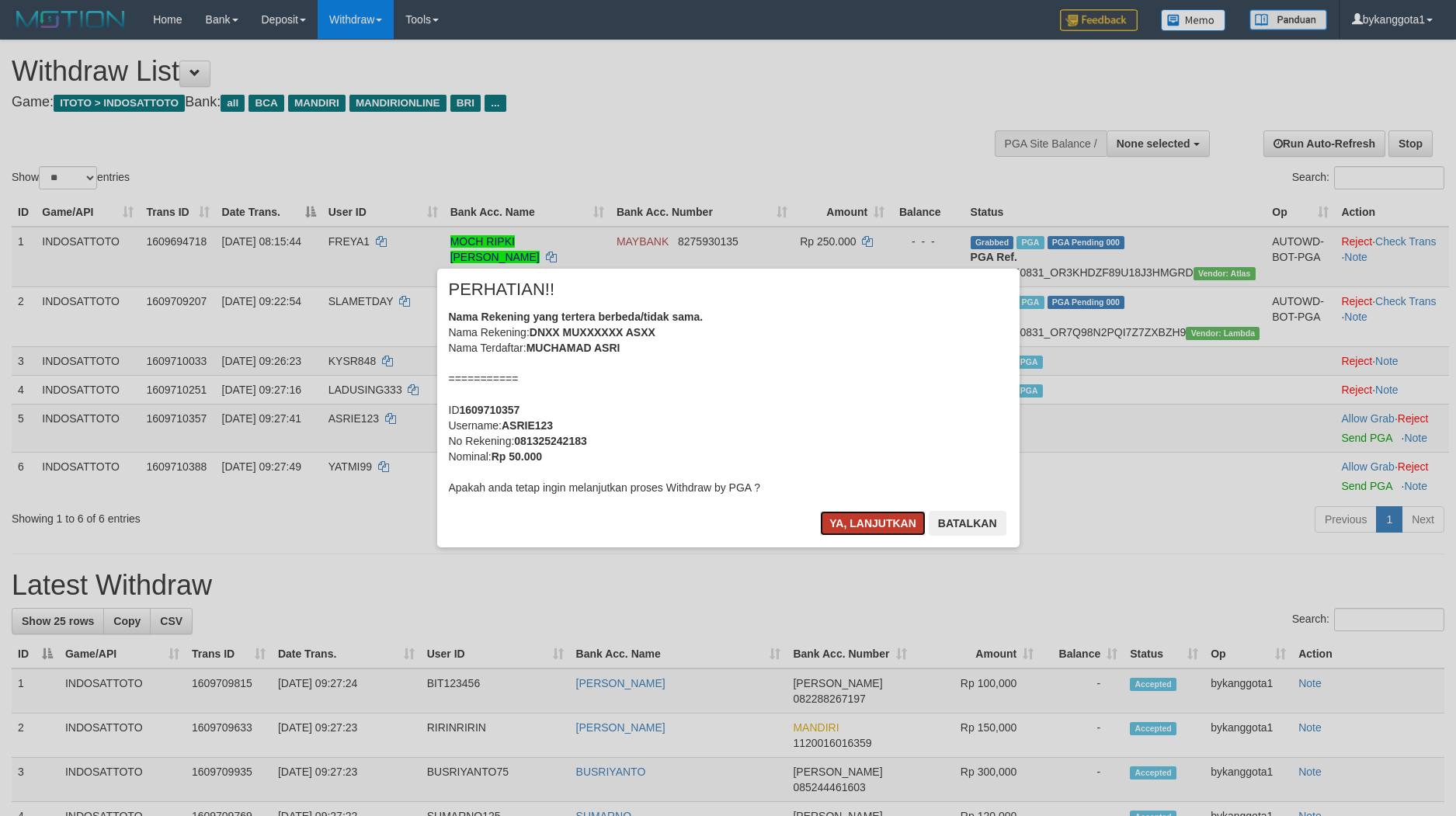
click at [858, 525] on button "Ya, lanjutkan" at bounding box center [872, 524] width 105 height 25
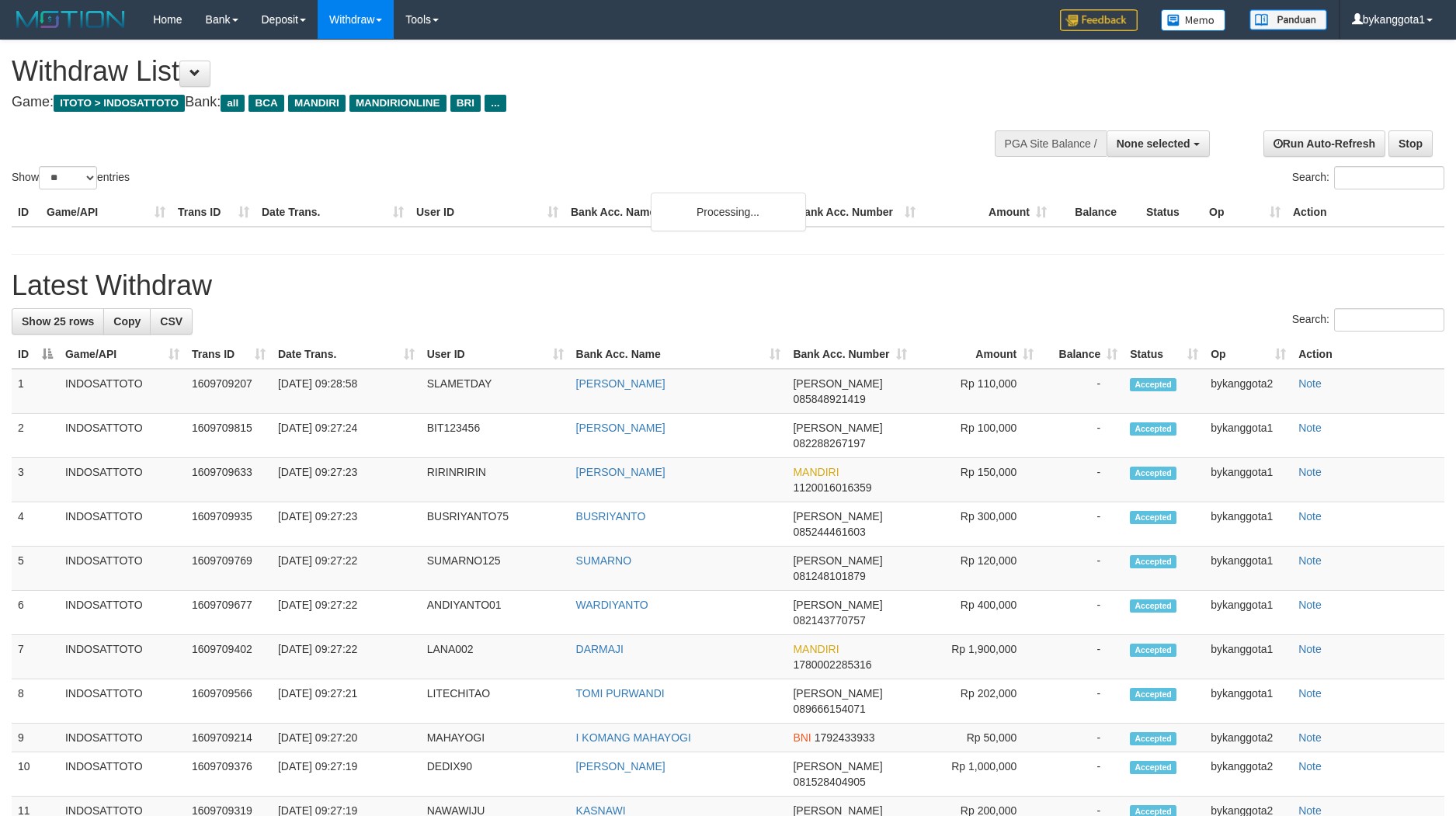
select select
select select "**"
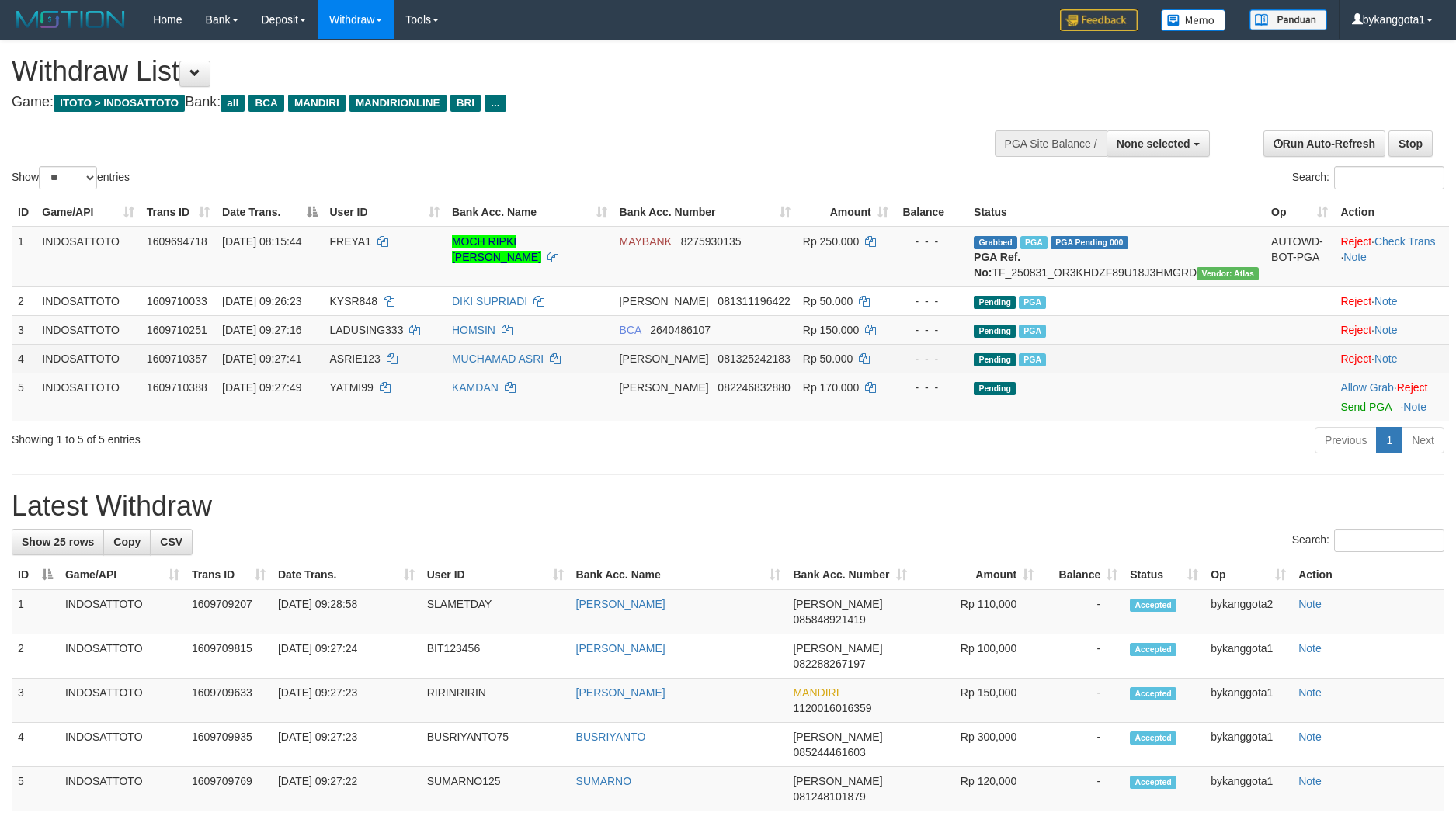
click at [613, 372] on td "MUCHAMAD ASRI" at bounding box center [529, 358] width 168 height 29
click at [1351, 413] on link "Send PGA" at bounding box center [1365, 407] width 50 height 13
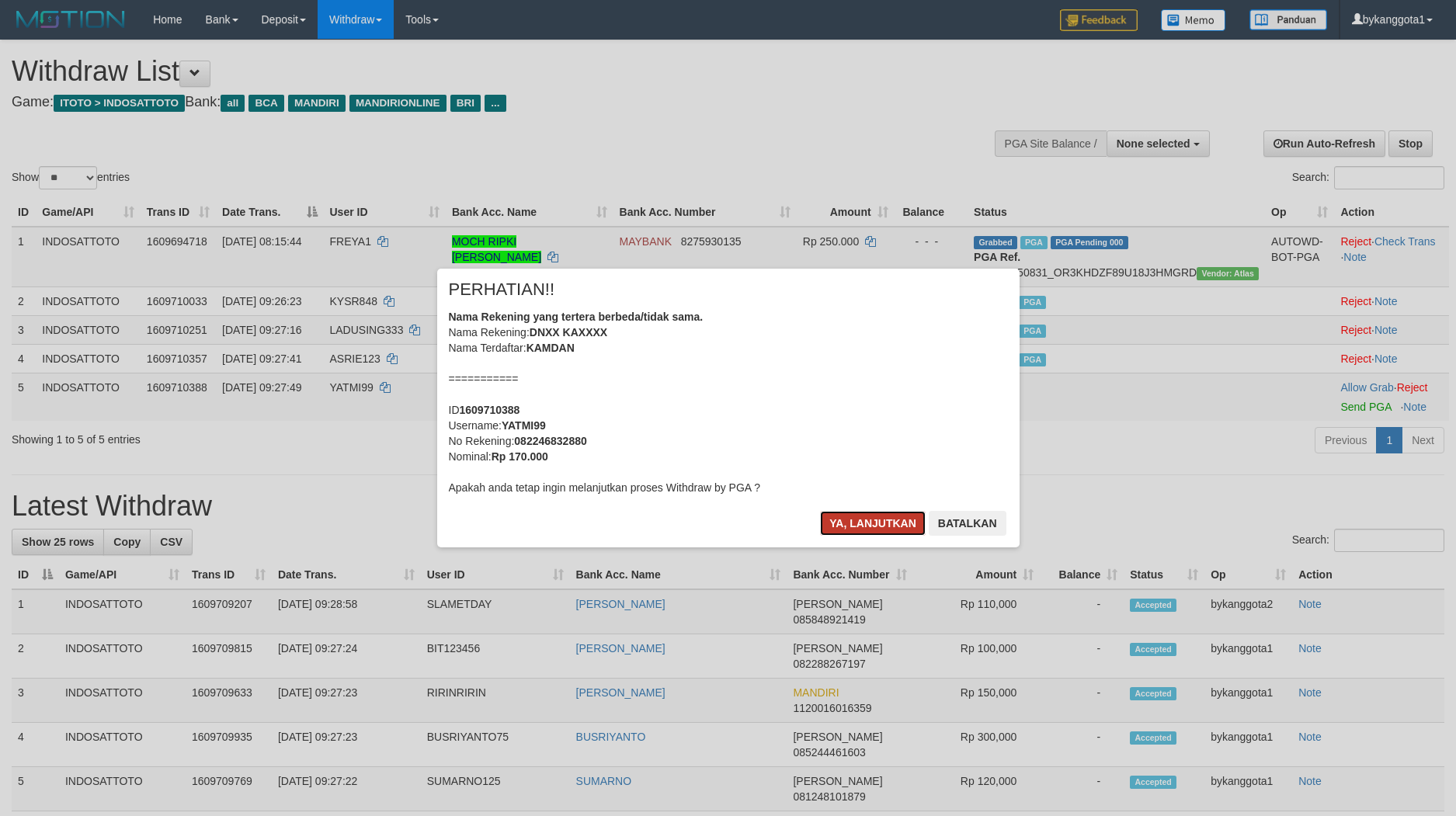
click at [862, 525] on button "Ya, lanjutkan" at bounding box center [872, 524] width 105 height 25
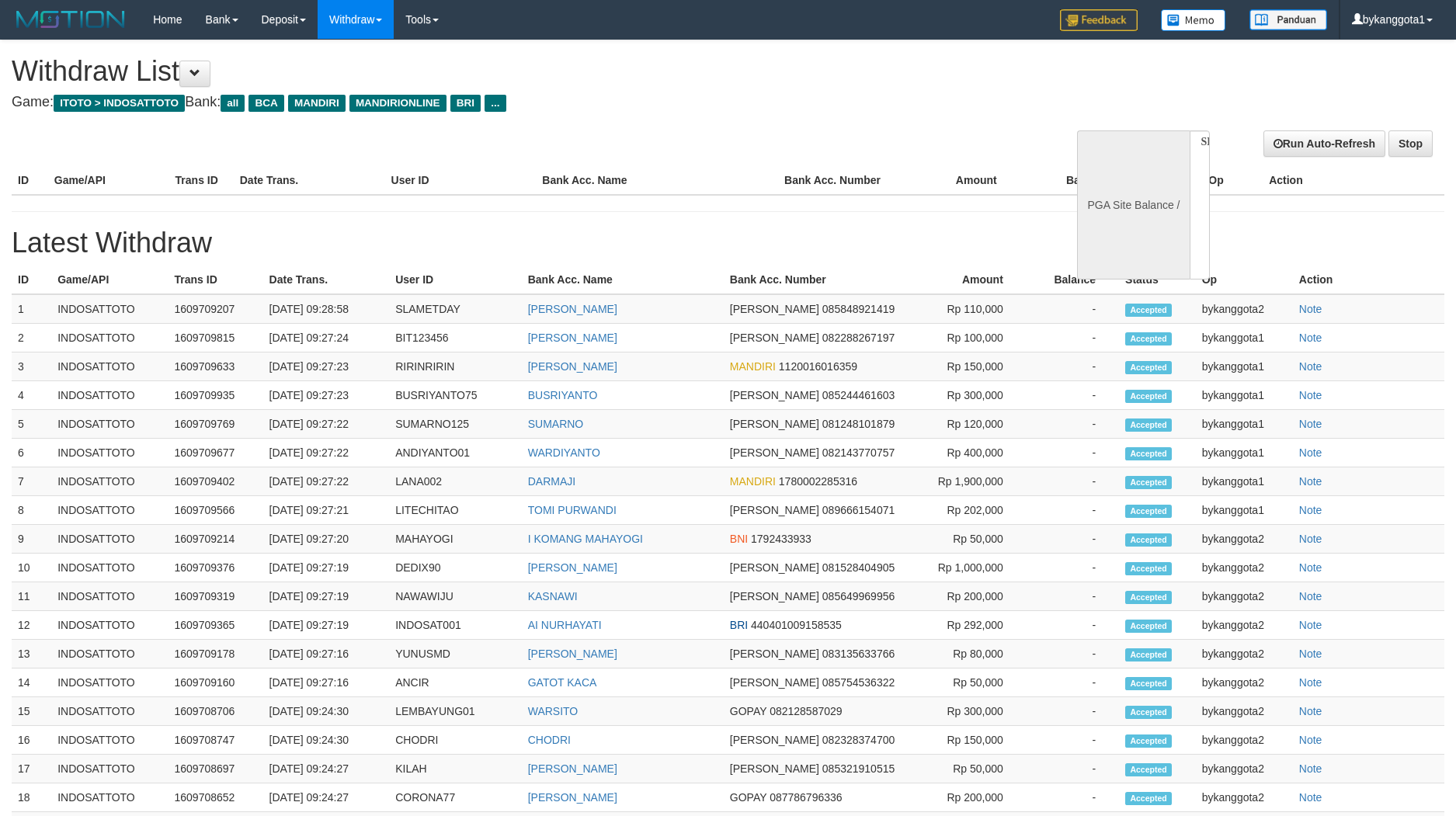
select select
select select "**"
select select
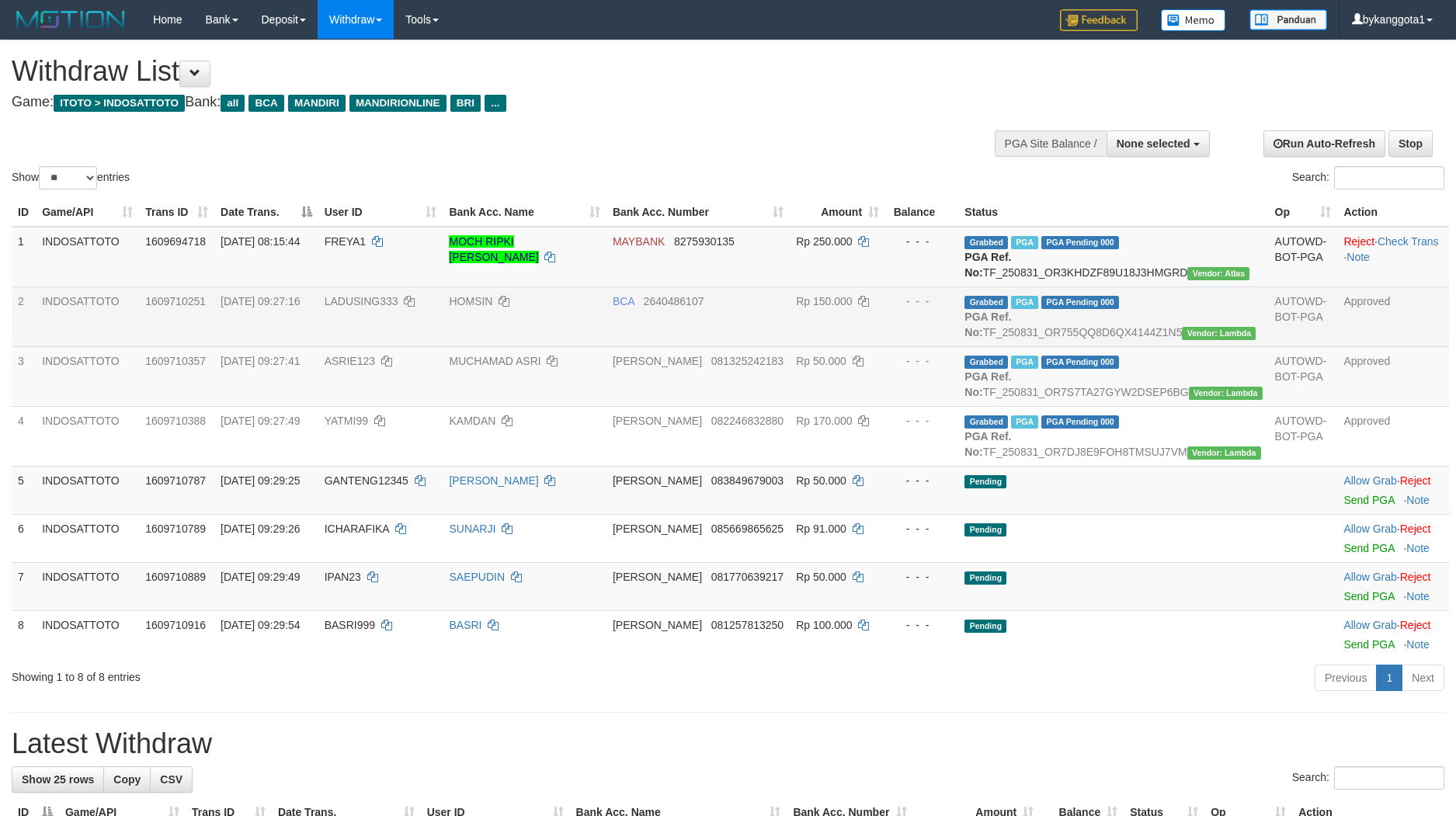
click at [364, 307] on span "LADUSING333" at bounding box center [362, 301] width 74 height 13
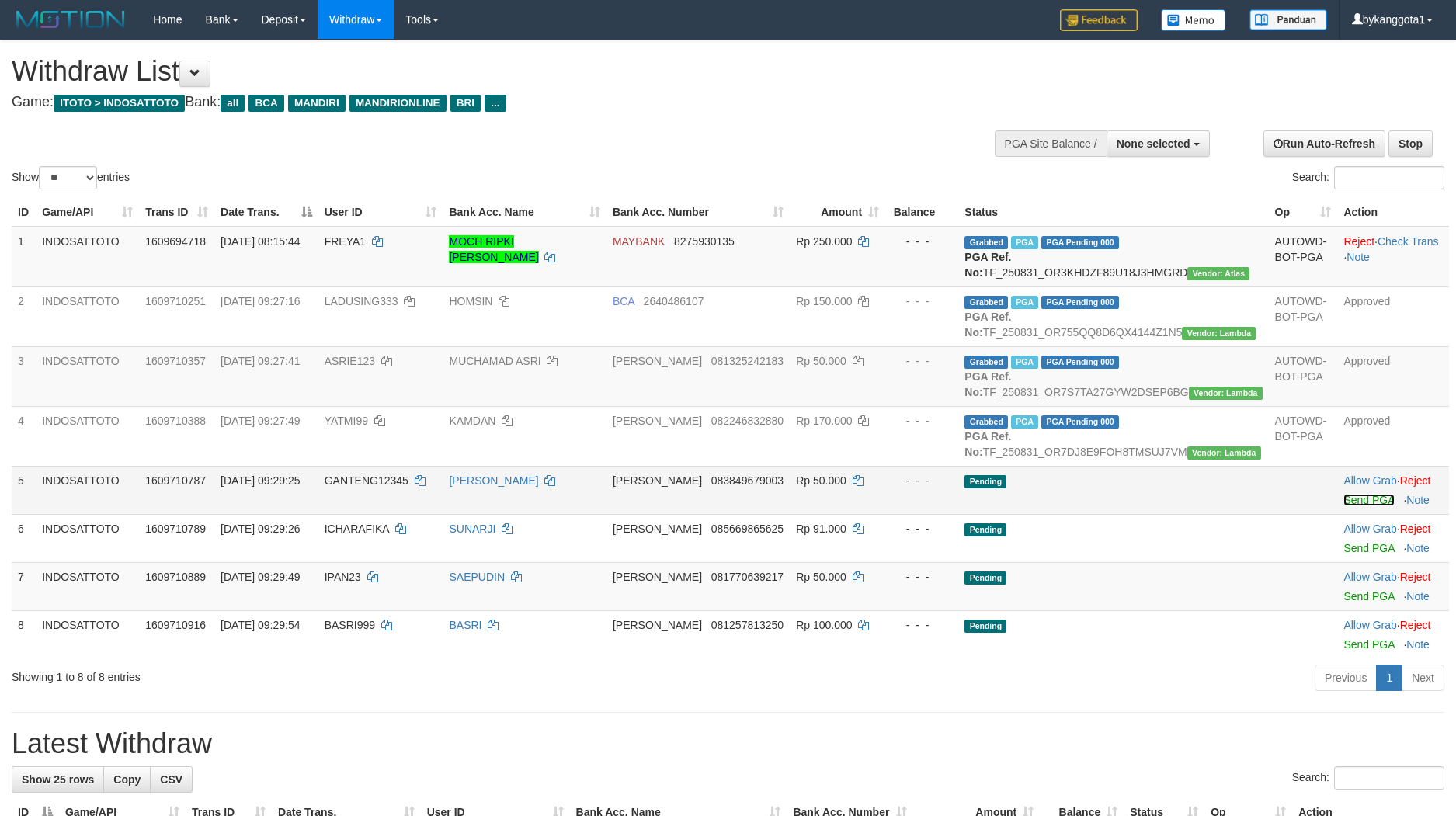
click at [1347, 506] on link "Send PGA" at bounding box center [1369, 500] width 50 height 13
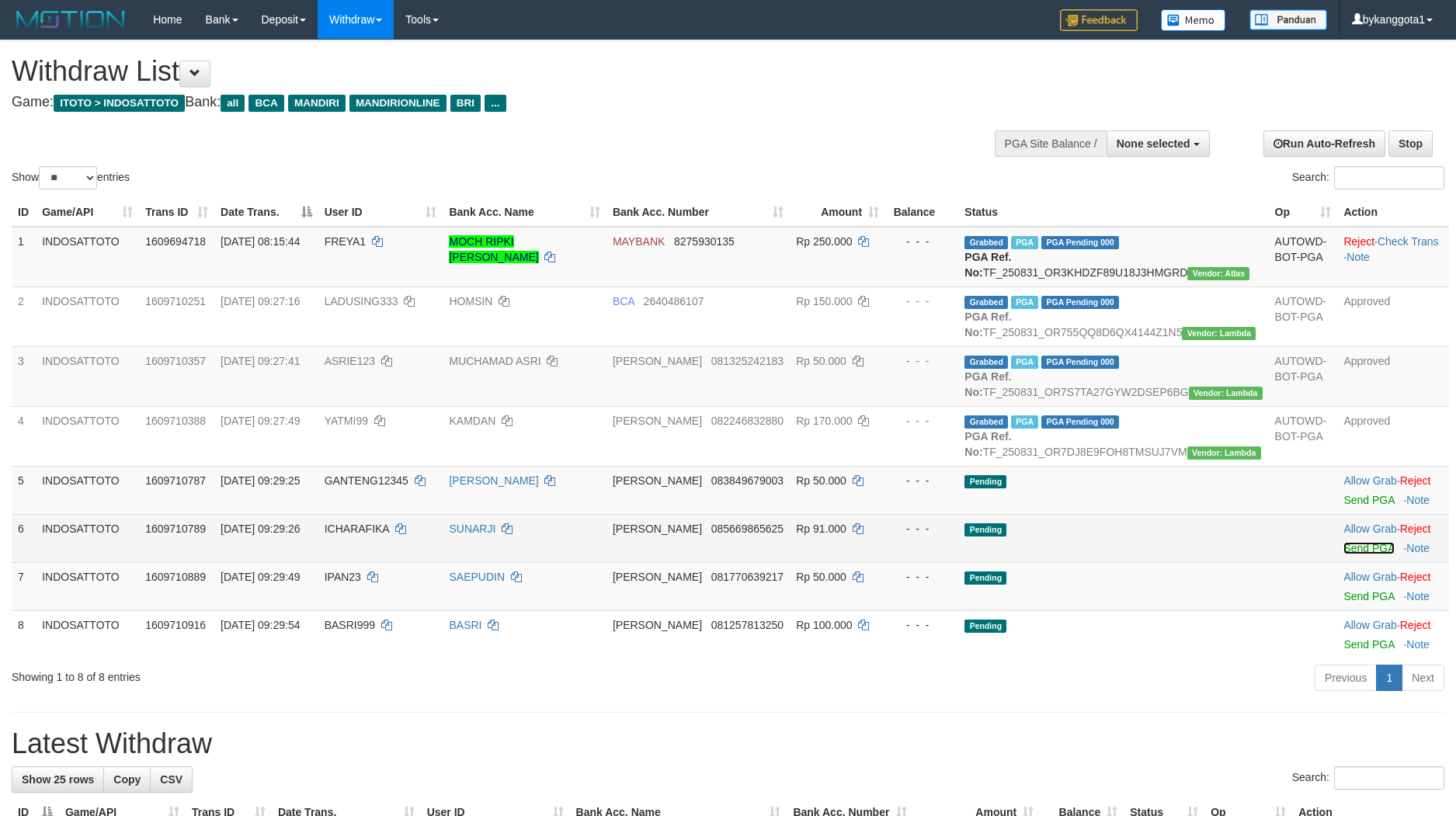
click at [1343, 555] on link "Send PGA" at bounding box center [1369, 548] width 50 height 13
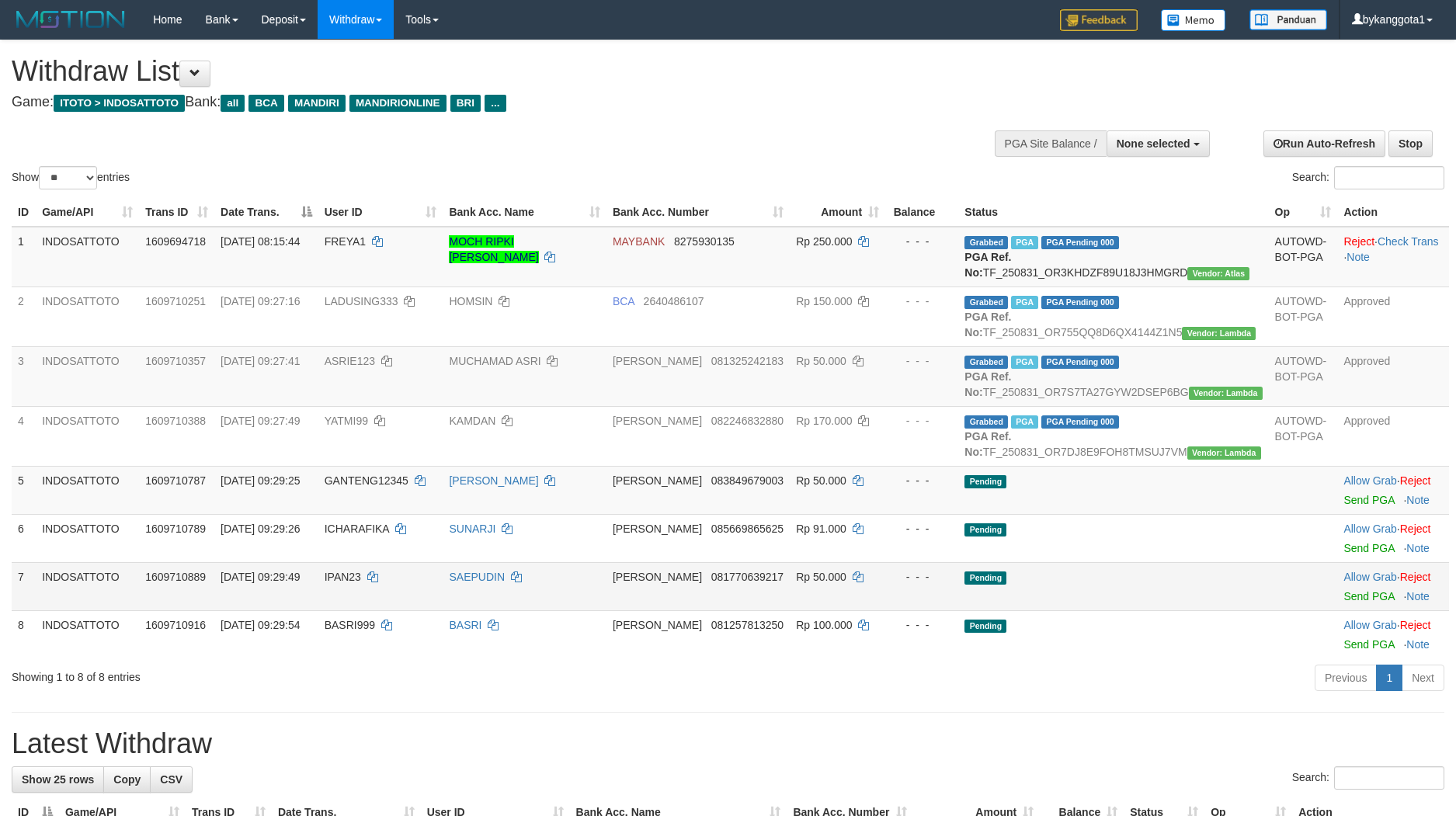
click at [1337, 610] on td "Allow Grab · Reject Send PGA · Note" at bounding box center [1393, 585] width 112 height 48
click at [1343, 602] on link "Send PGA" at bounding box center [1369, 596] width 50 height 13
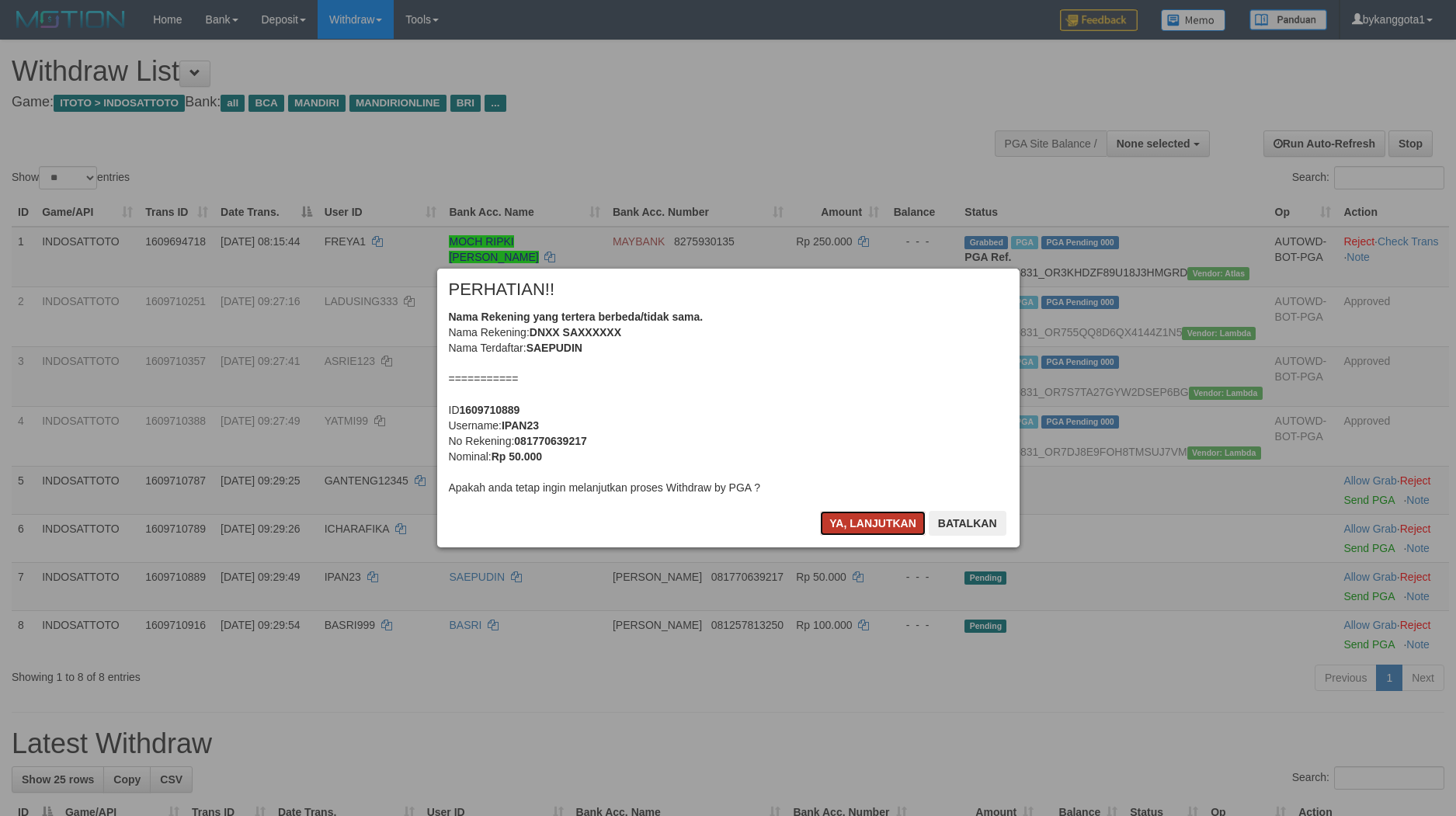
click at [844, 524] on button "Ya, lanjutkan" at bounding box center [872, 524] width 105 height 25
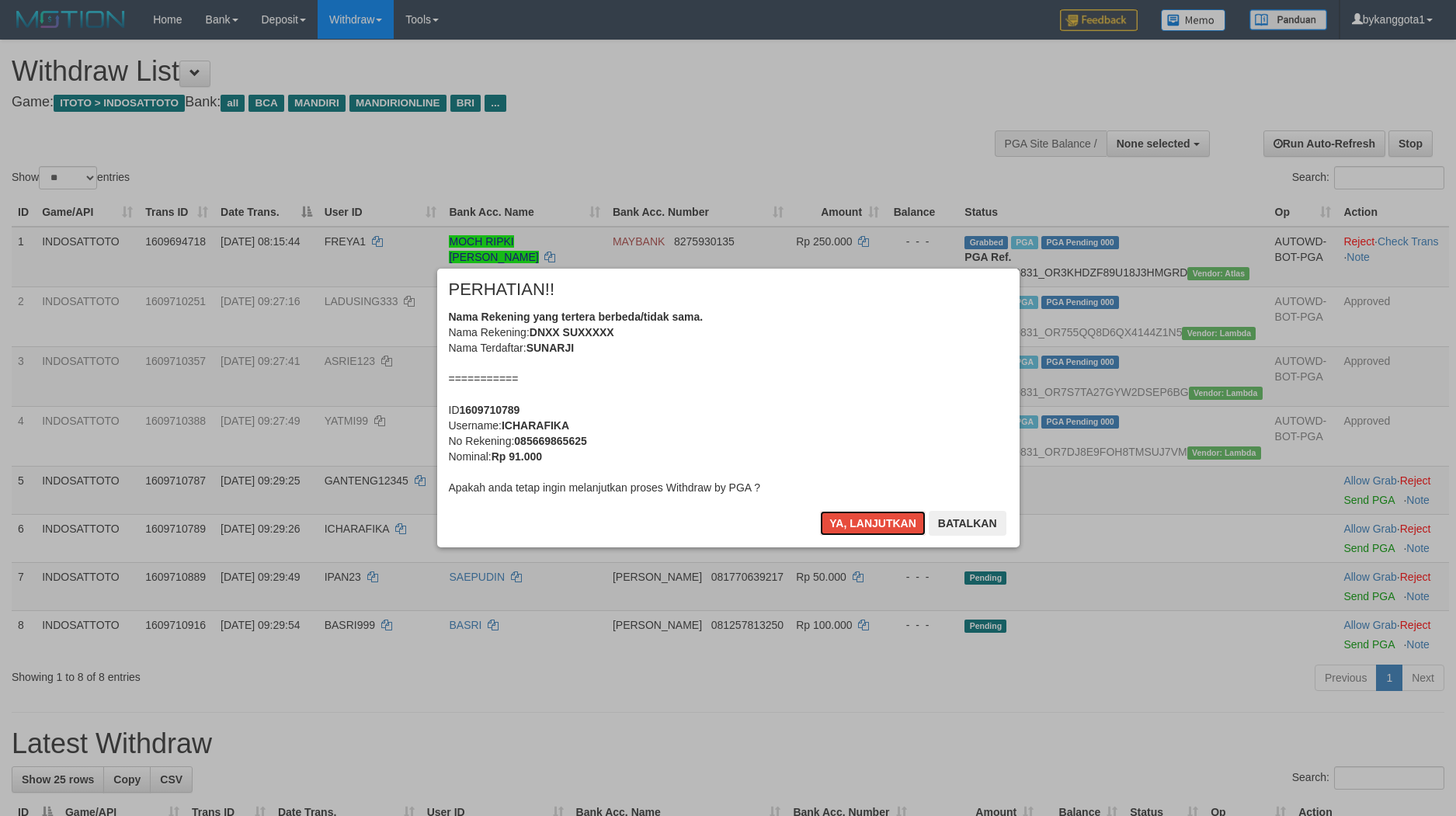
click at [844, 524] on button "Ya, lanjutkan" at bounding box center [872, 524] width 105 height 25
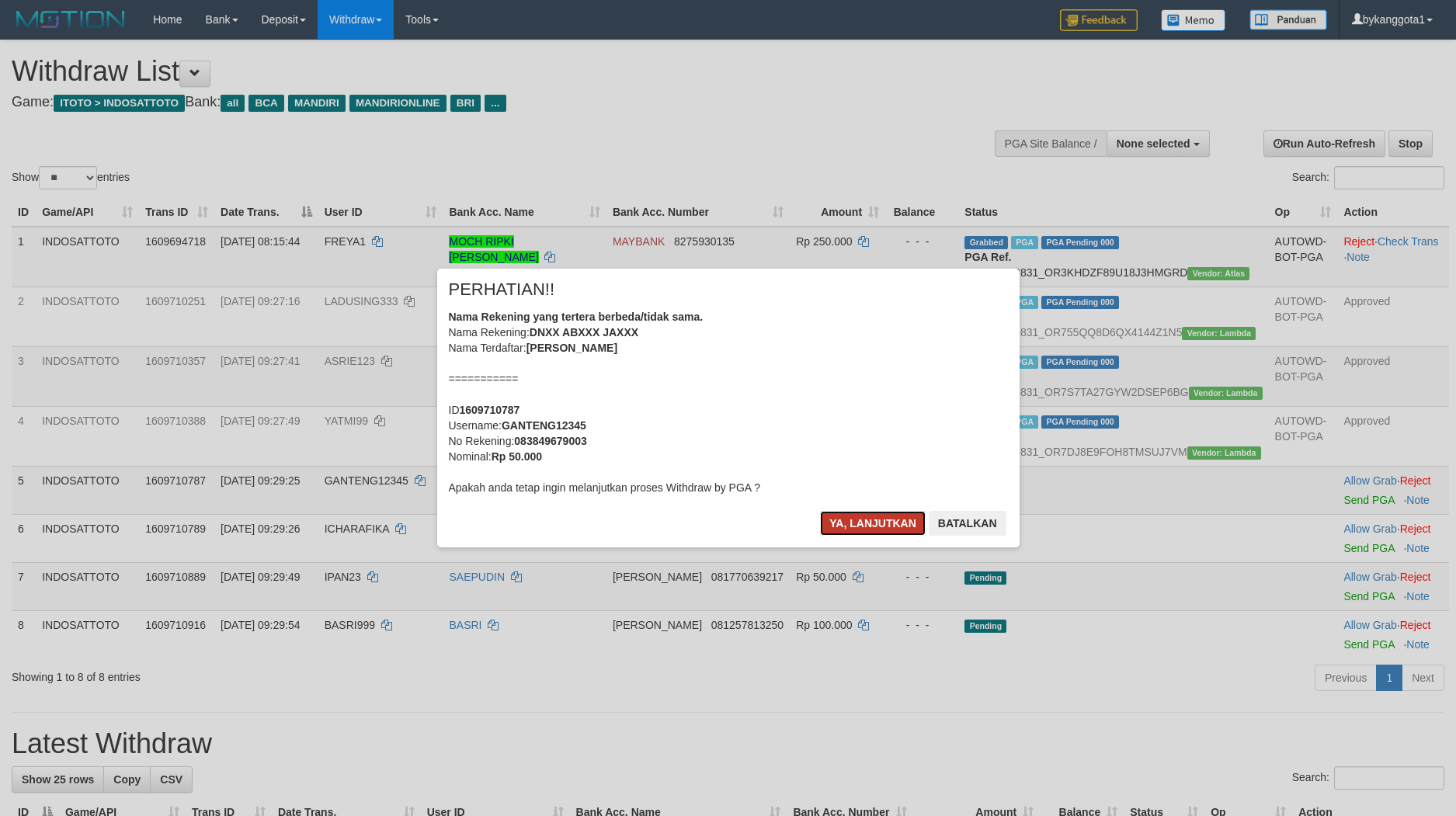
click at [850, 524] on button "Ya, lanjutkan" at bounding box center [872, 524] width 105 height 25
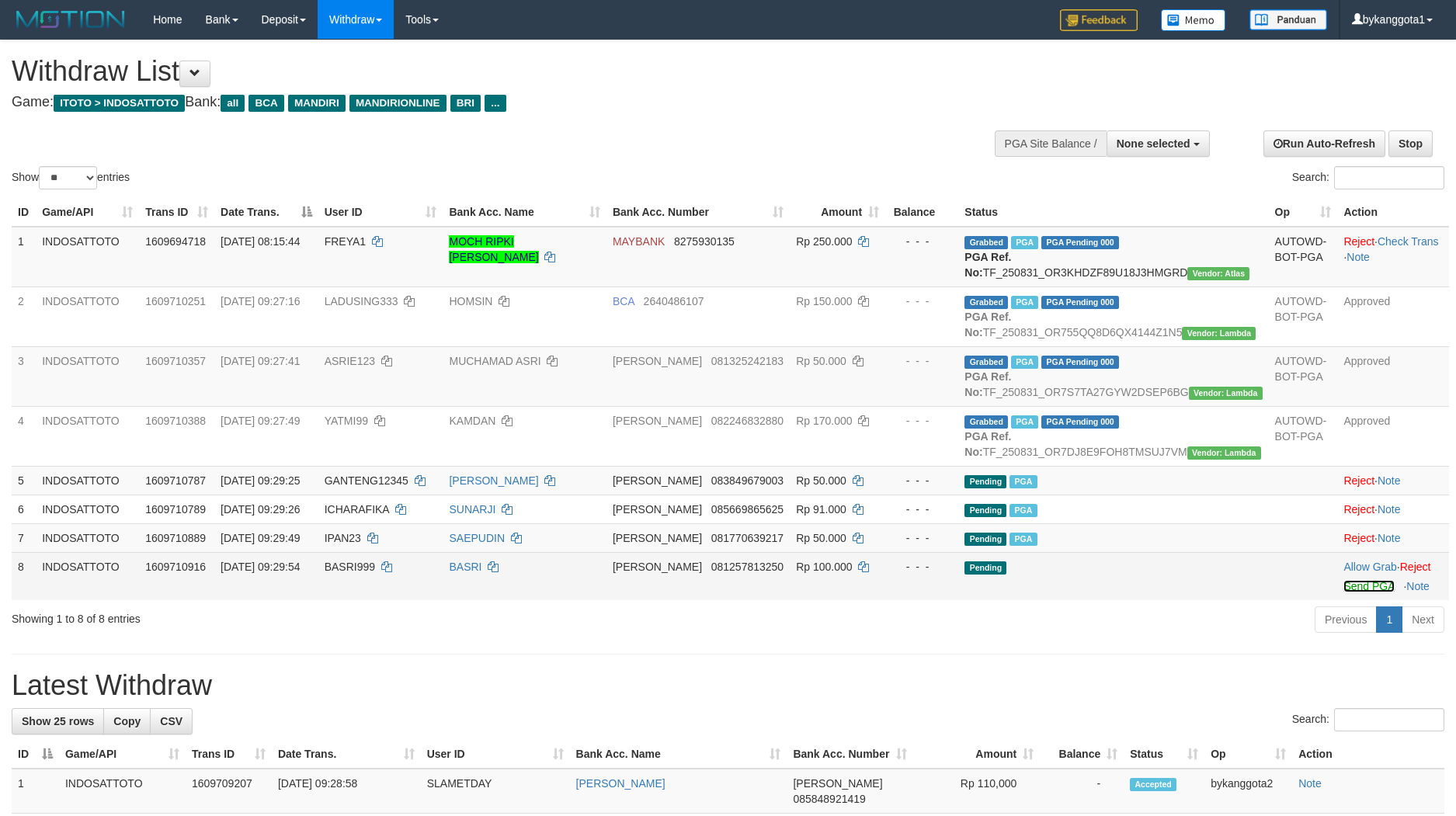
click at [1343, 592] on link "Send PGA" at bounding box center [1369, 586] width 50 height 13
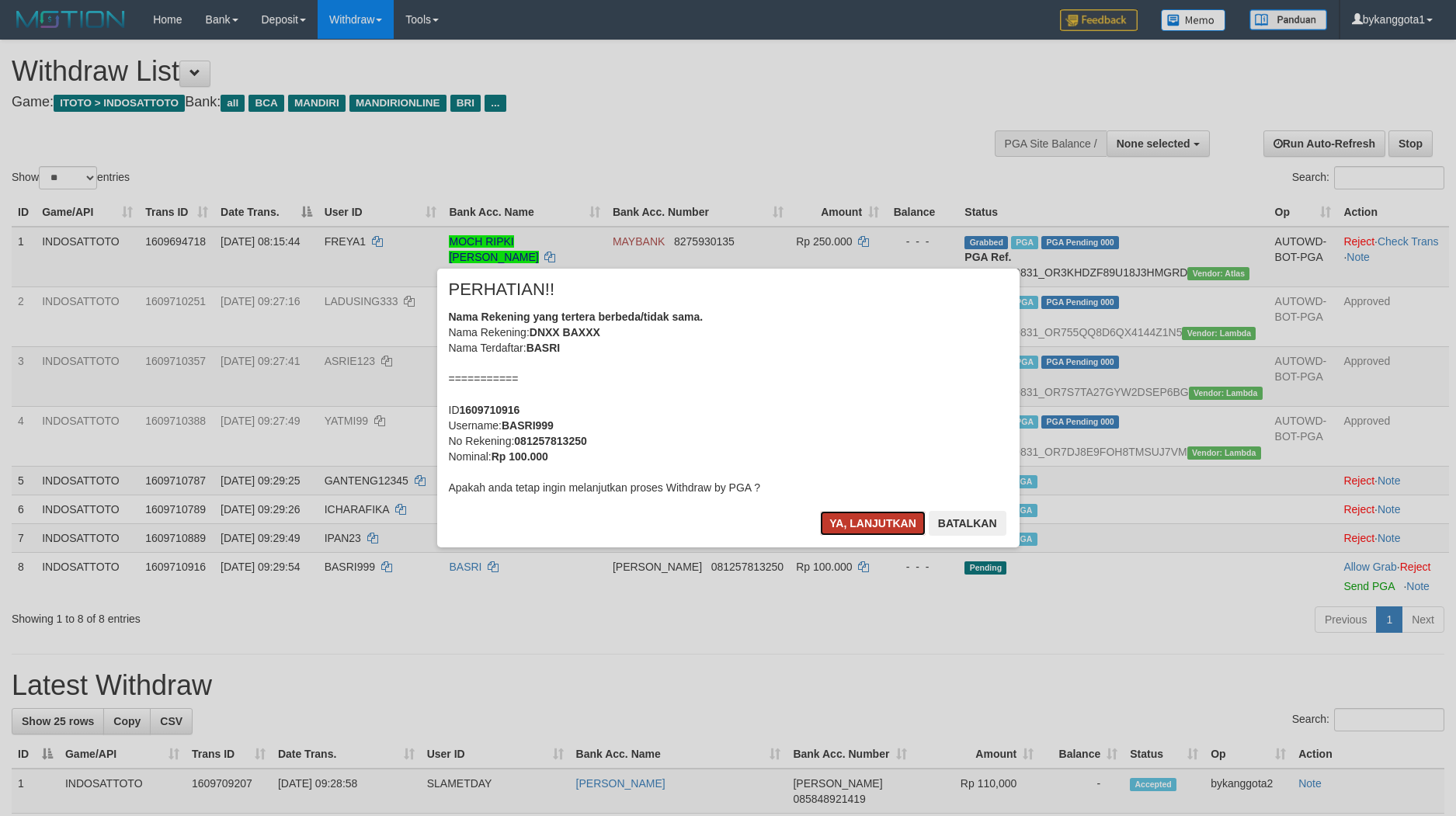
click at [876, 531] on button "Ya, lanjutkan" at bounding box center [872, 524] width 105 height 25
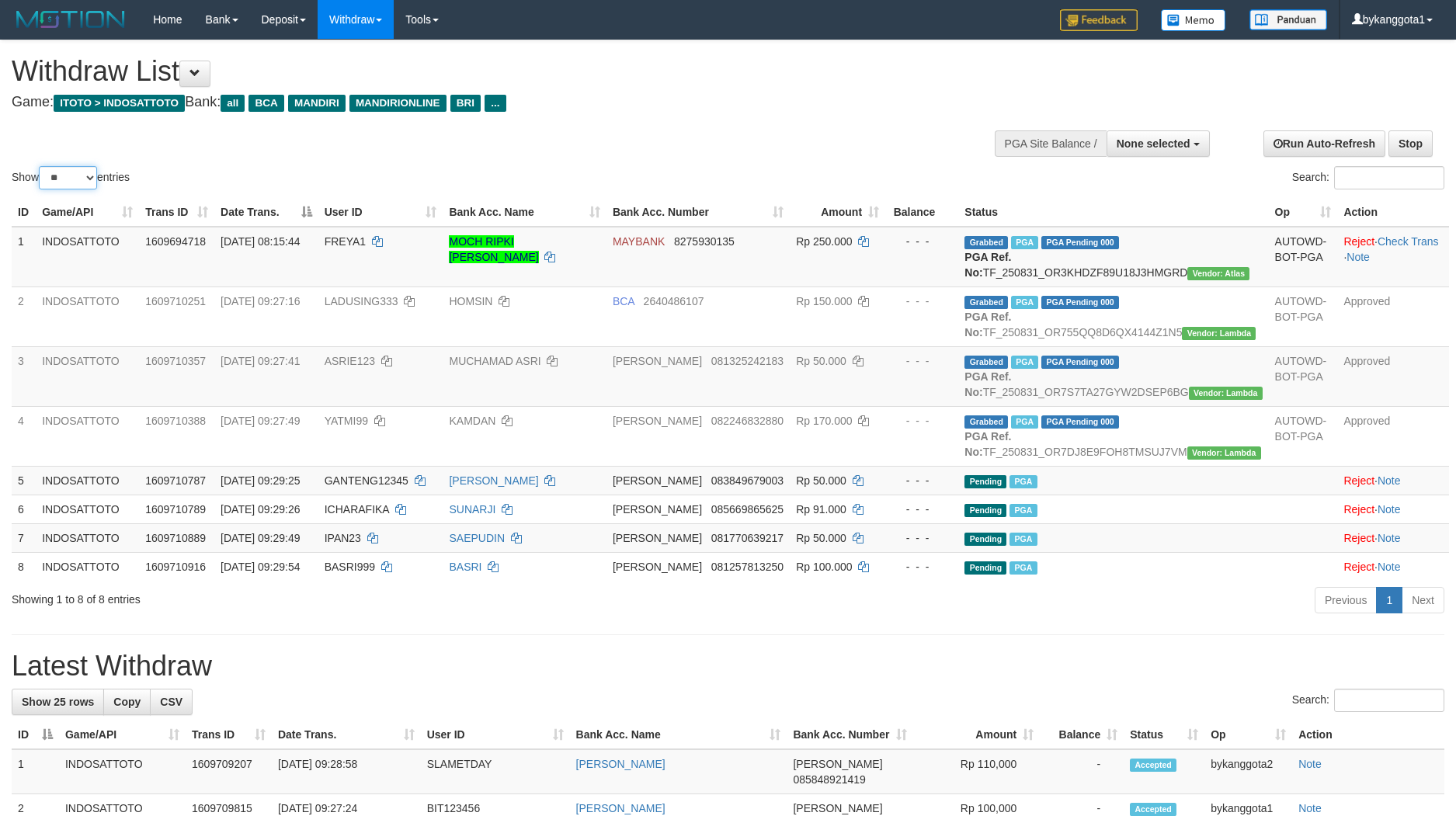
click at [78, 175] on select "** ** ** ***" at bounding box center [68, 178] width 59 height 23
click at [41, 166] on select "** ** ** ***" at bounding box center [68, 178] width 59 height 23
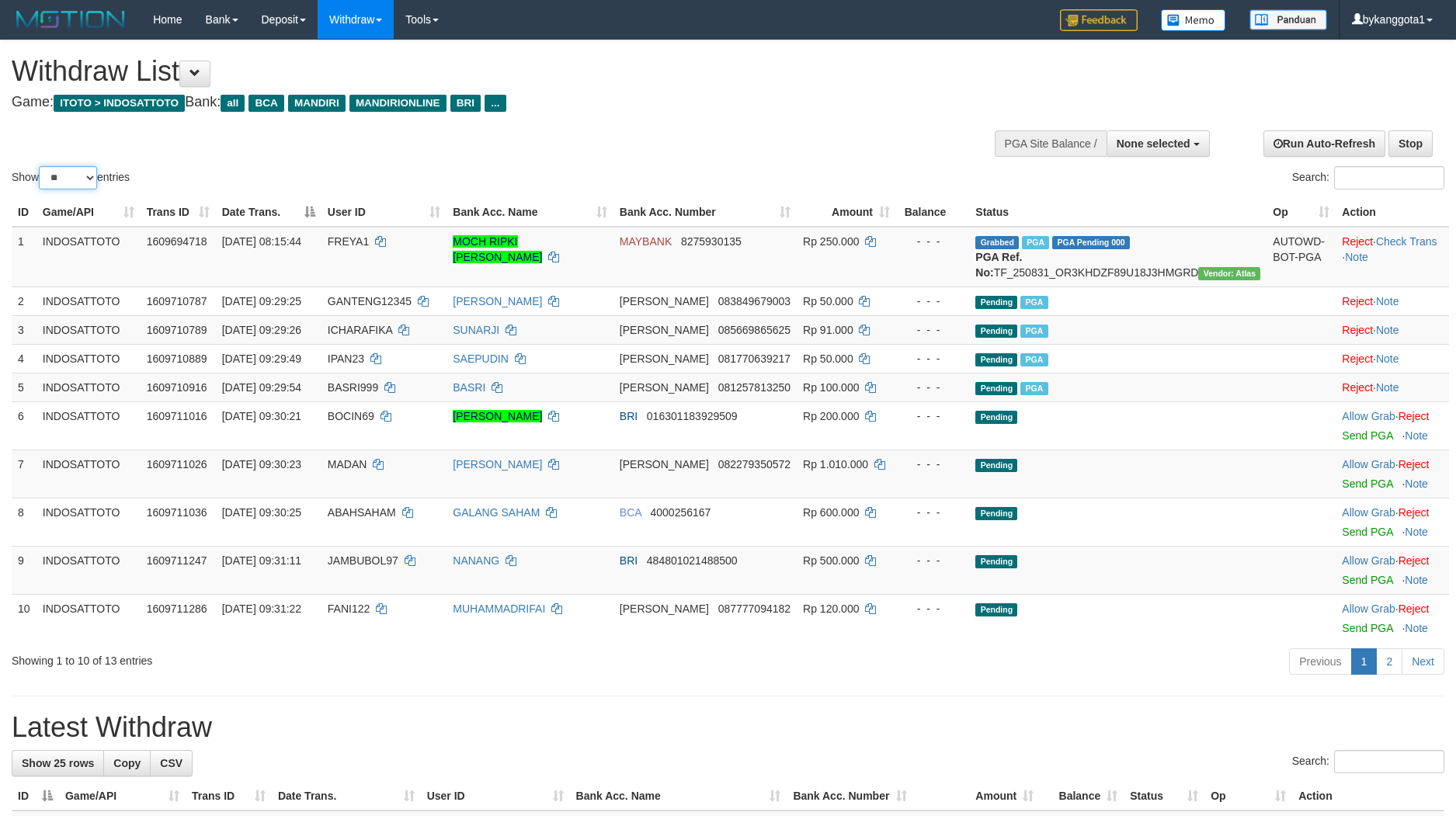
click at [88, 180] on select "** ** ** ***" at bounding box center [68, 178] width 59 height 23
click at [41, 166] on select "** ** ** ***" at bounding box center [68, 178] width 59 height 23
click at [1378, 674] on link "2" at bounding box center [1388, 661] width 26 height 26
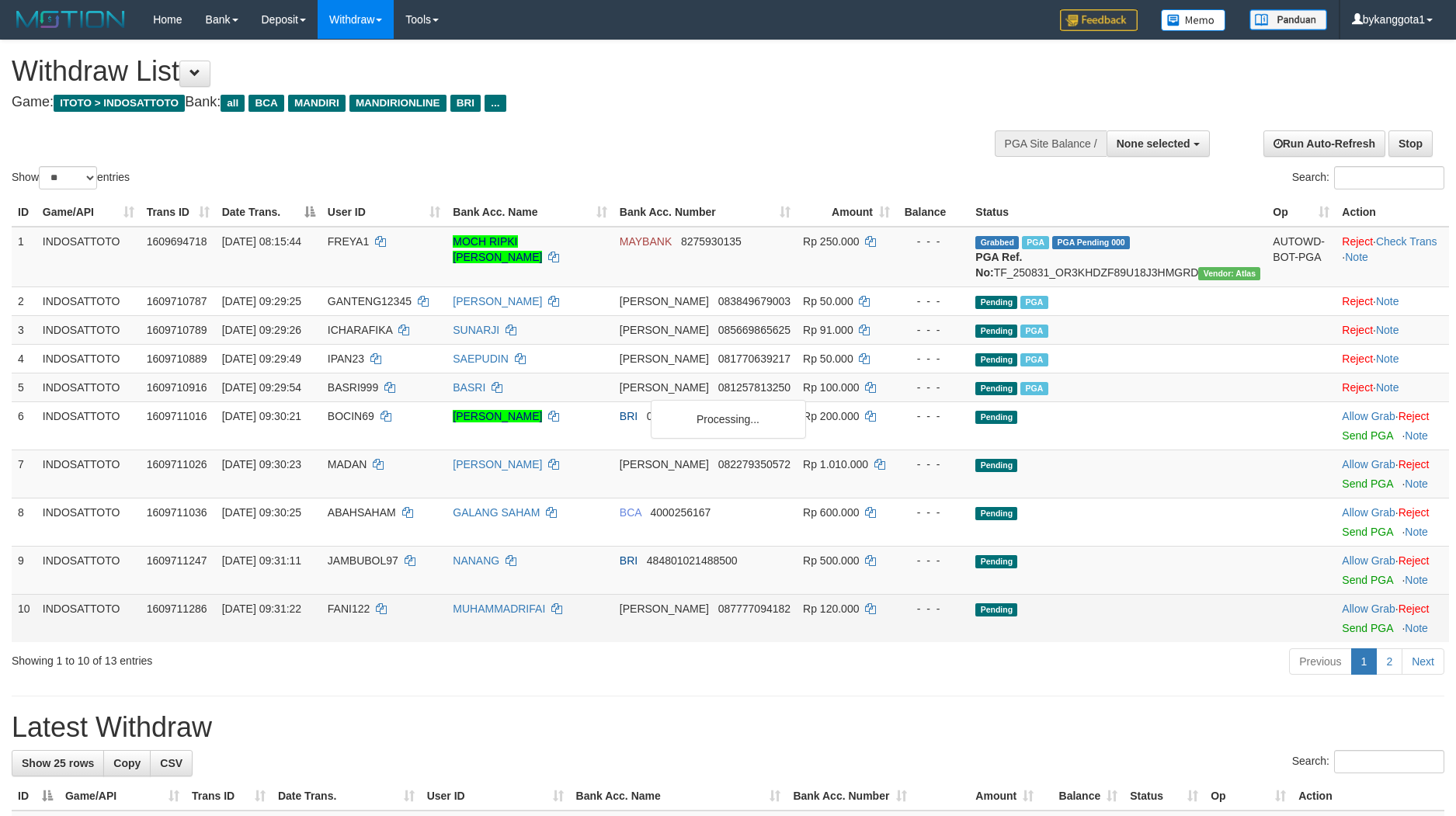
click at [896, 642] on td "Rp 120.000" at bounding box center [847, 618] width 99 height 48
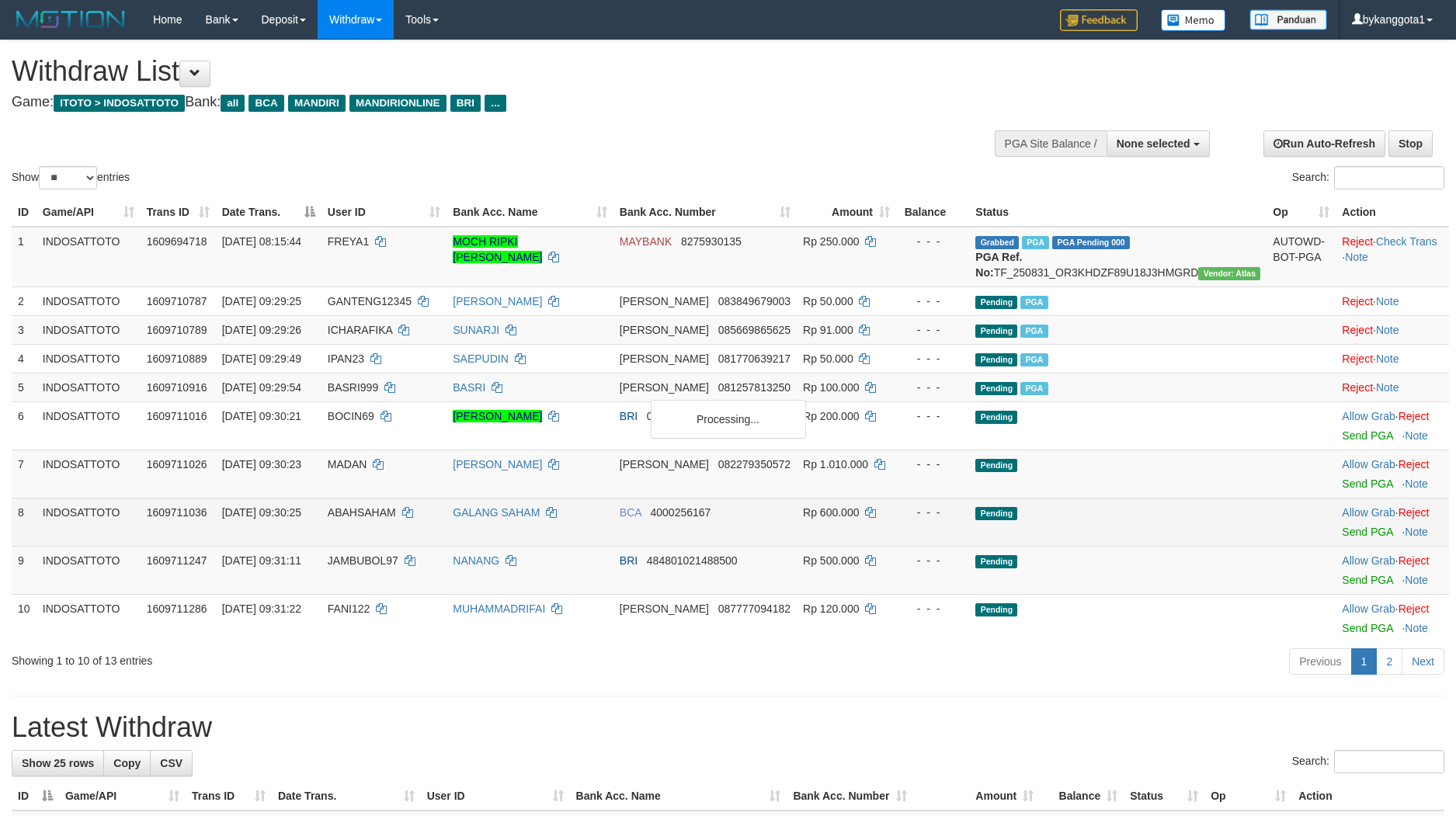
click at [896, 527] on td "Rp 600.000" at bounding box center [847, 521] width 99 height 48
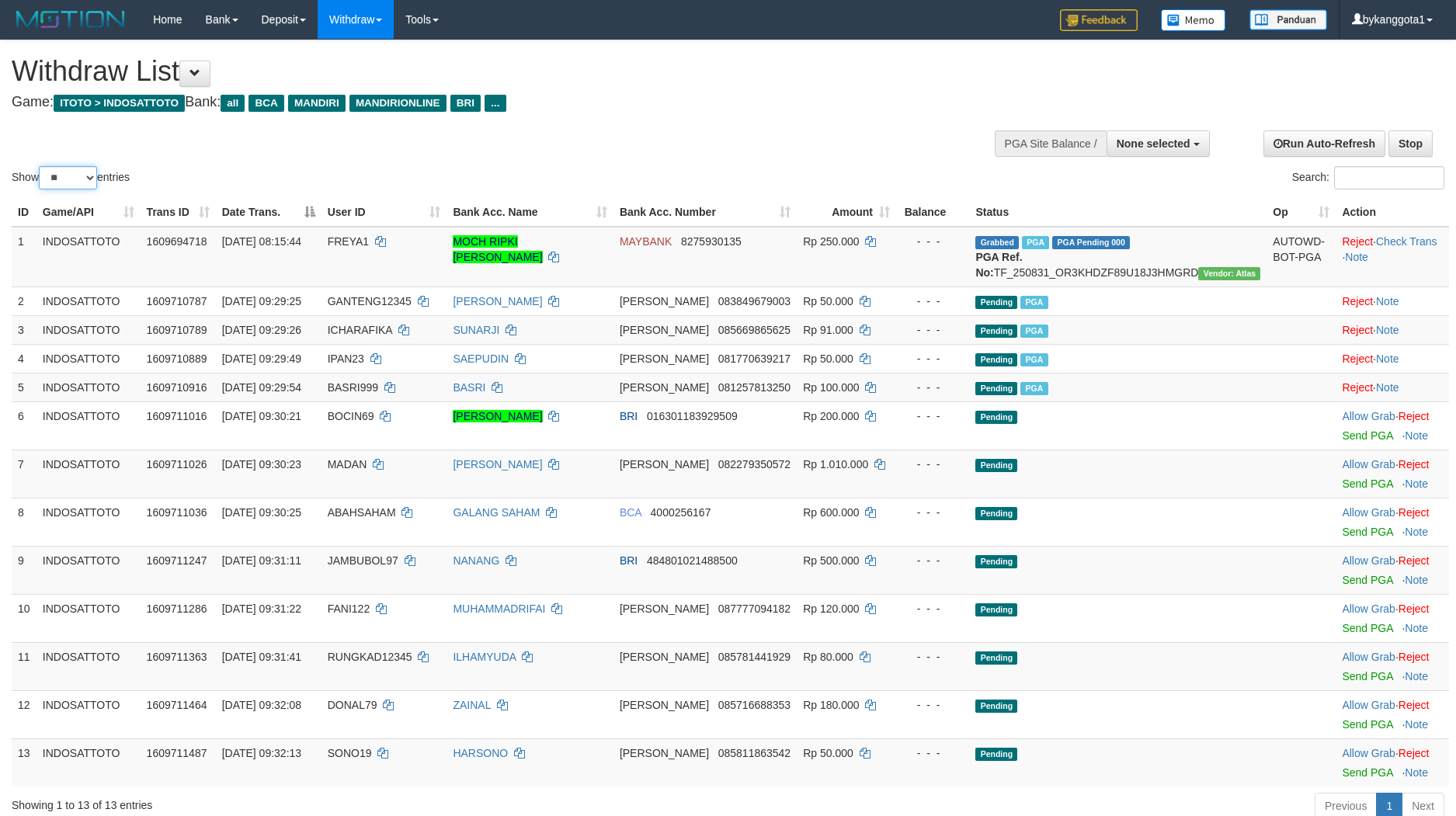
drag, startPoint x: 64, startPoint y: 169, endPoint x: 60, endPoint y: 182, distance: 13.6
click at [64, 169] on select "** ** ** ***" at bounding box center [68, 178] width 59 height 23
click at [41, 166] on select "** ** ** ***" at bounding box center [68, 178] width 59 height 23
click at [72, 179] on select "** ** ** ***" at bounding box center [68, 178] width 59 height 23
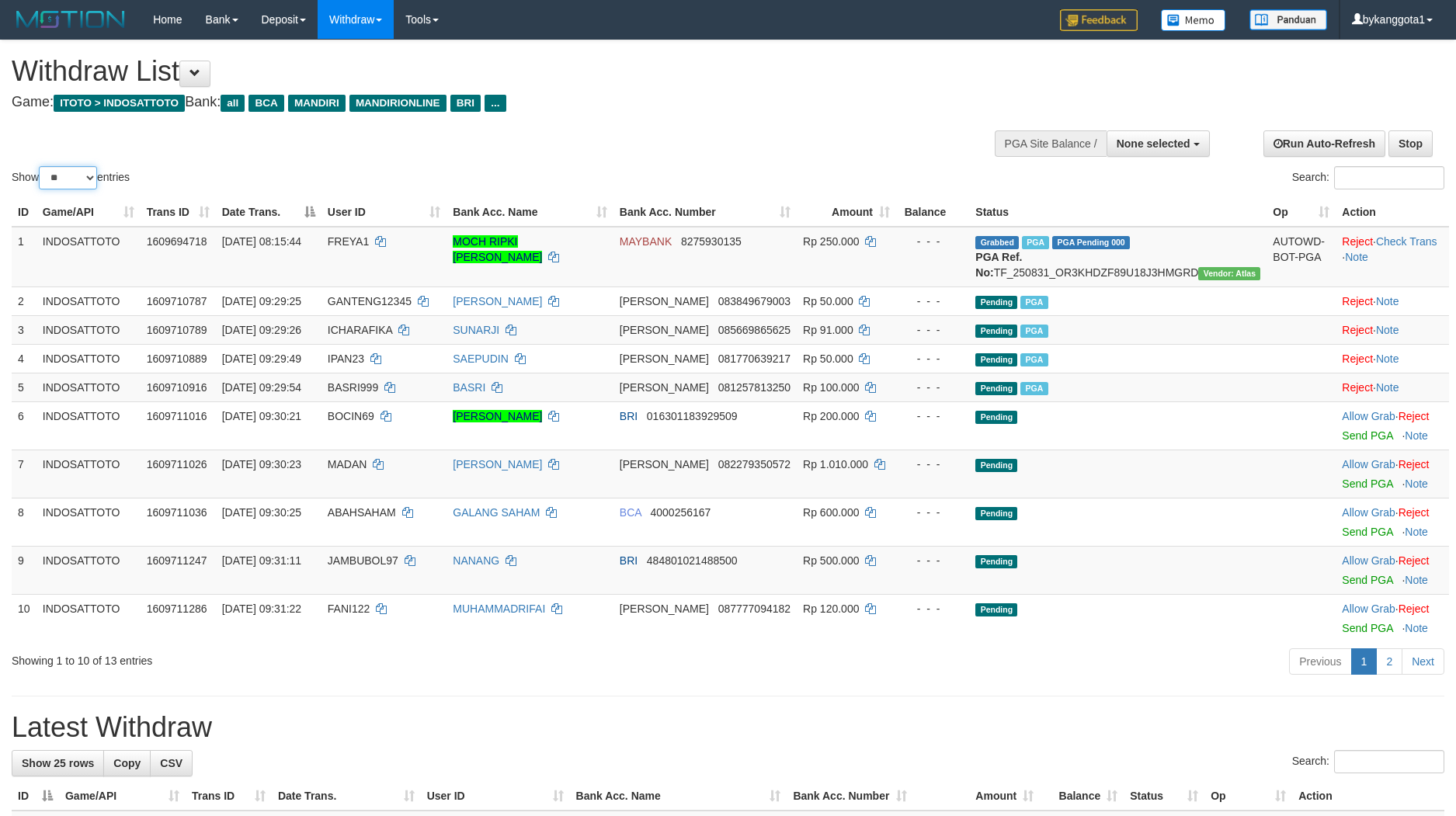
click at [41, 166] on select "** ** ** ***" at bounding box center [68, 178] width 59 height 23
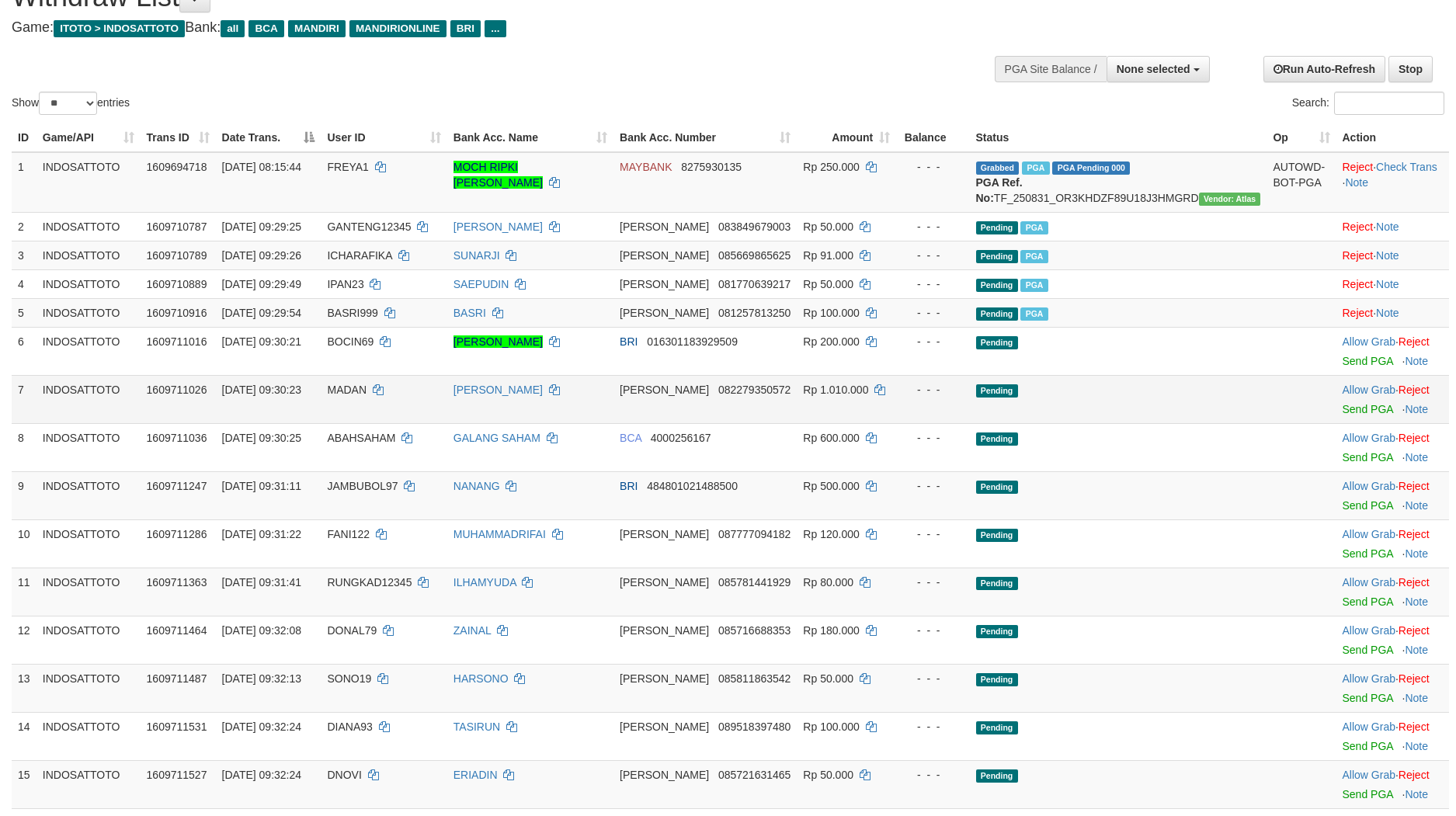
scroll to position [116, 0]
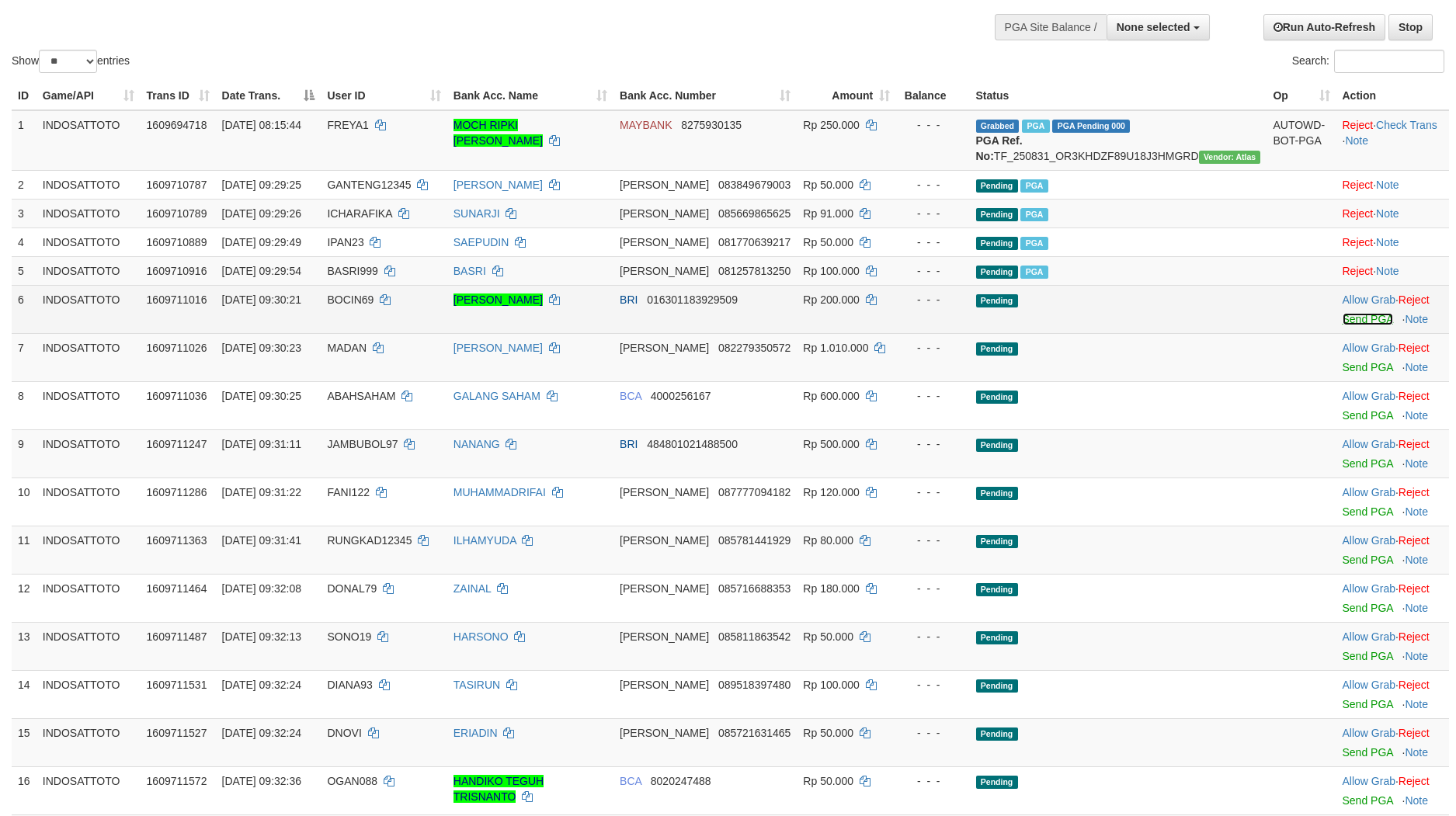
click at [1342, 325] on link "Send PGA" at bounding box center [1368, 319] width 50 height 13
click at [1342, 373] on link "Send PGA" at bounding box center [1368, 367] width 50 height 13
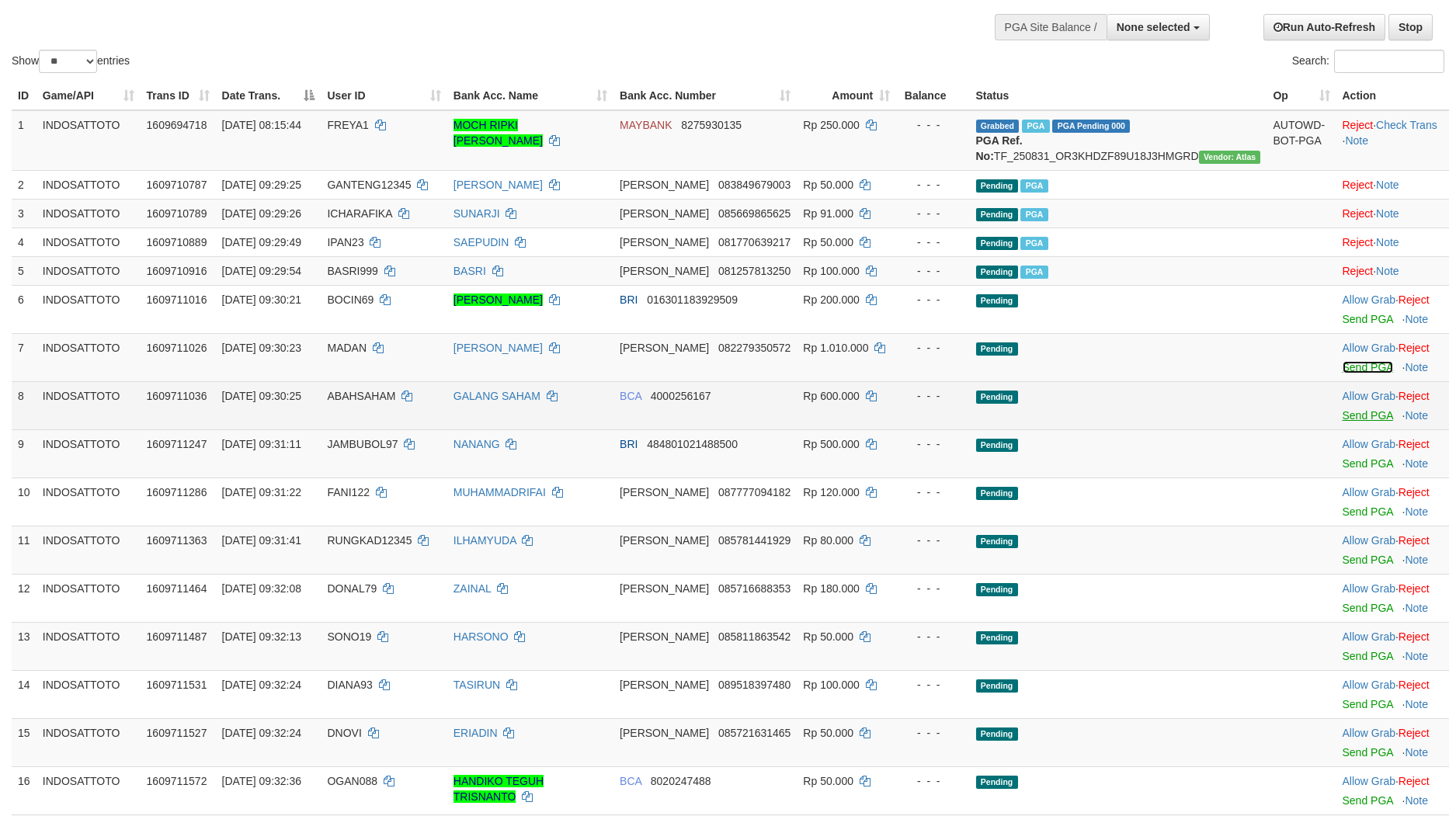
scroll to position [96, 0]
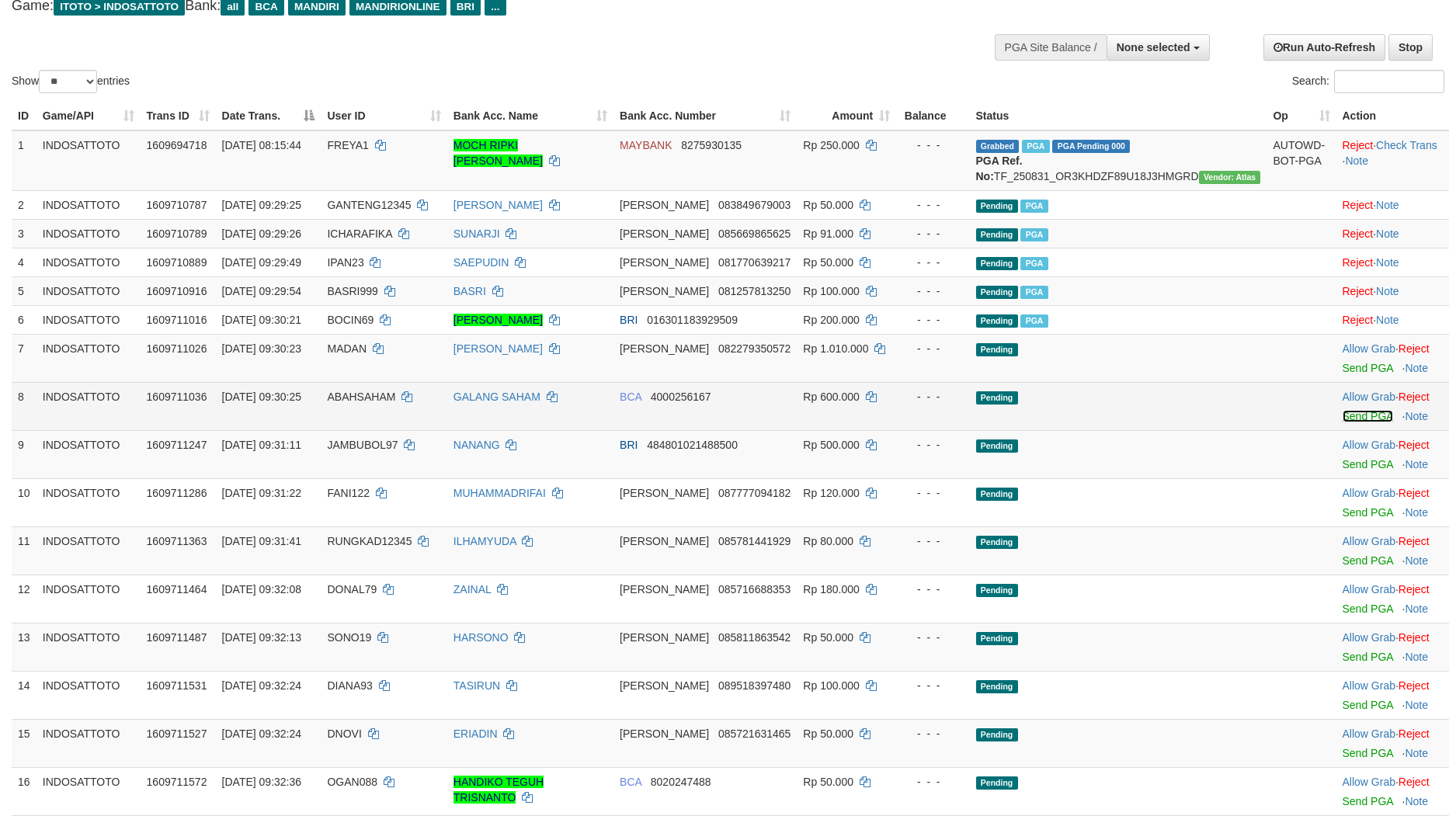
click at [1342, 422] on link "Send PGA" at bounding box center [1368, 417] width 50 height 13
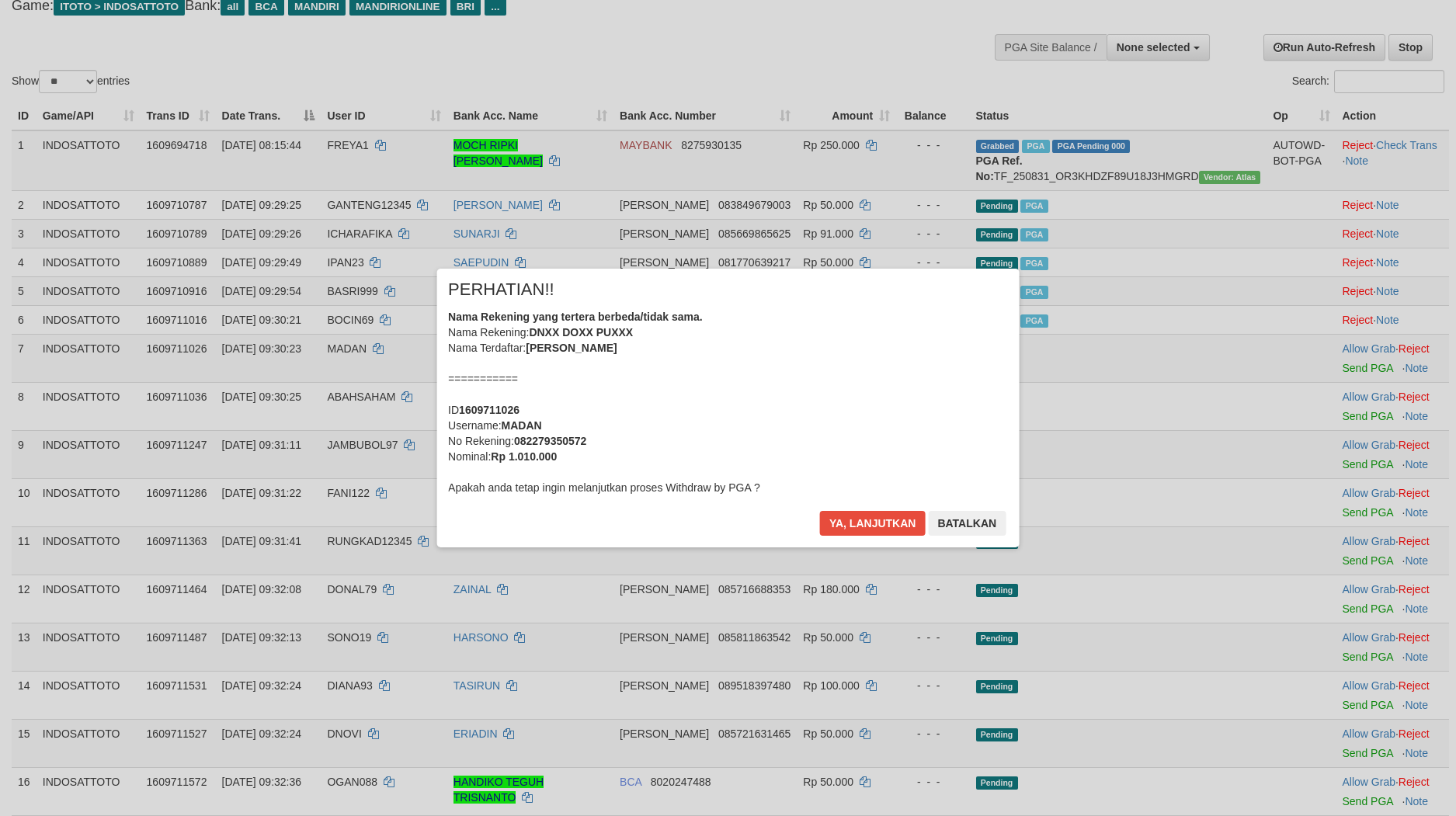
scroll to position [77, 0]
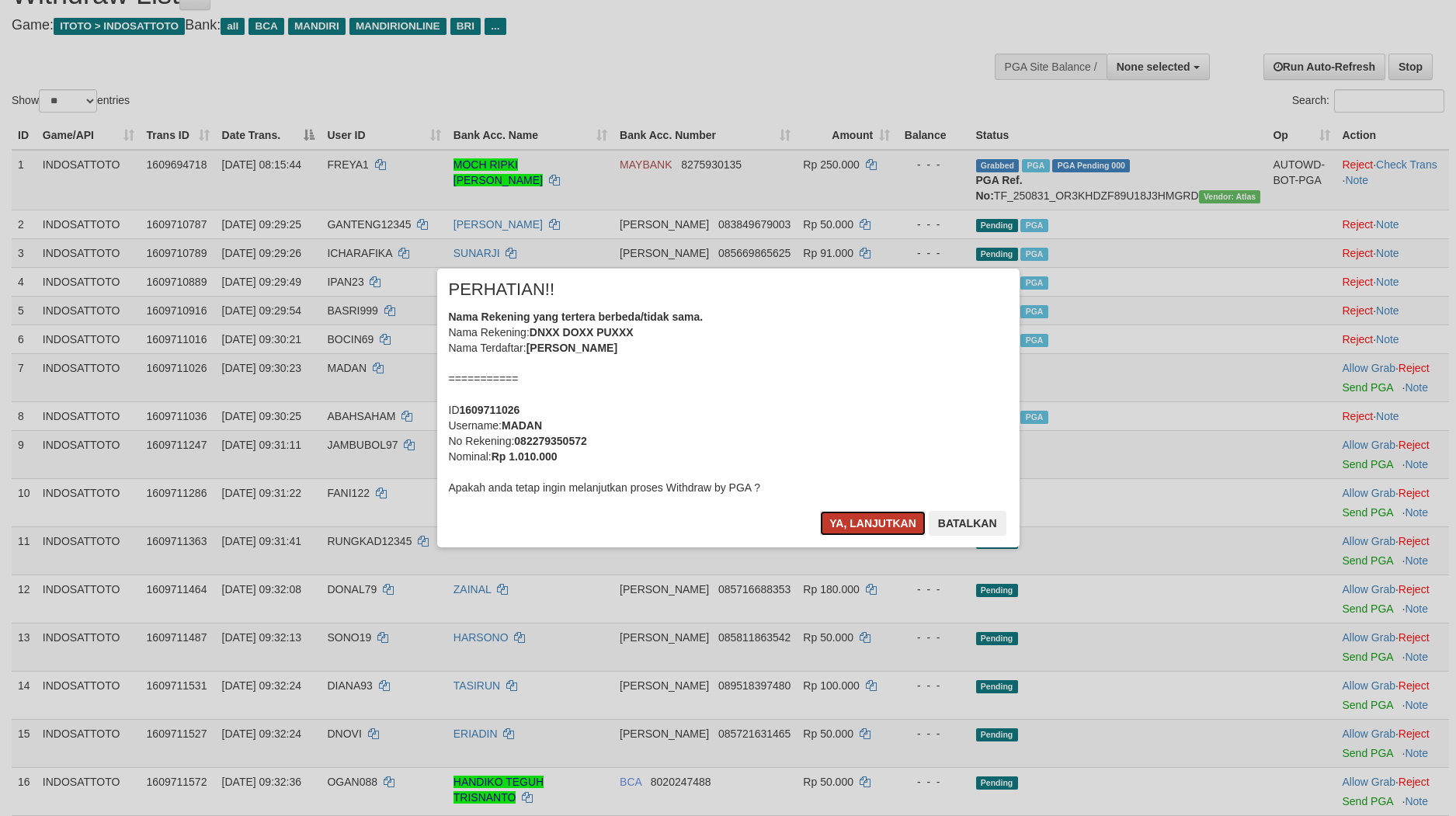
click at [875, 519] on button "Ya, lanjutkan" at bounding box center [872, 524] width 105 height 25
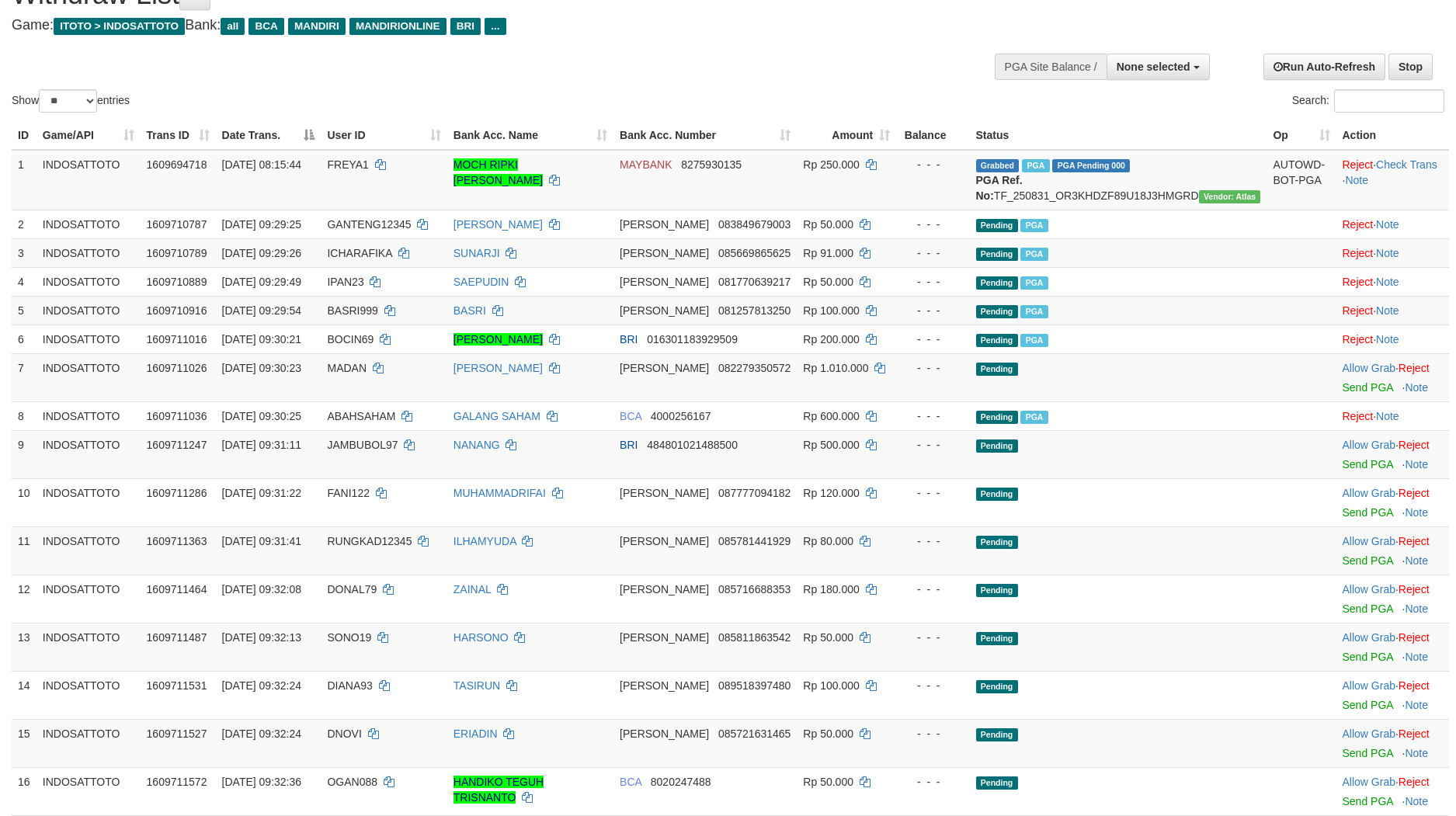
scroll to position [59, 0]
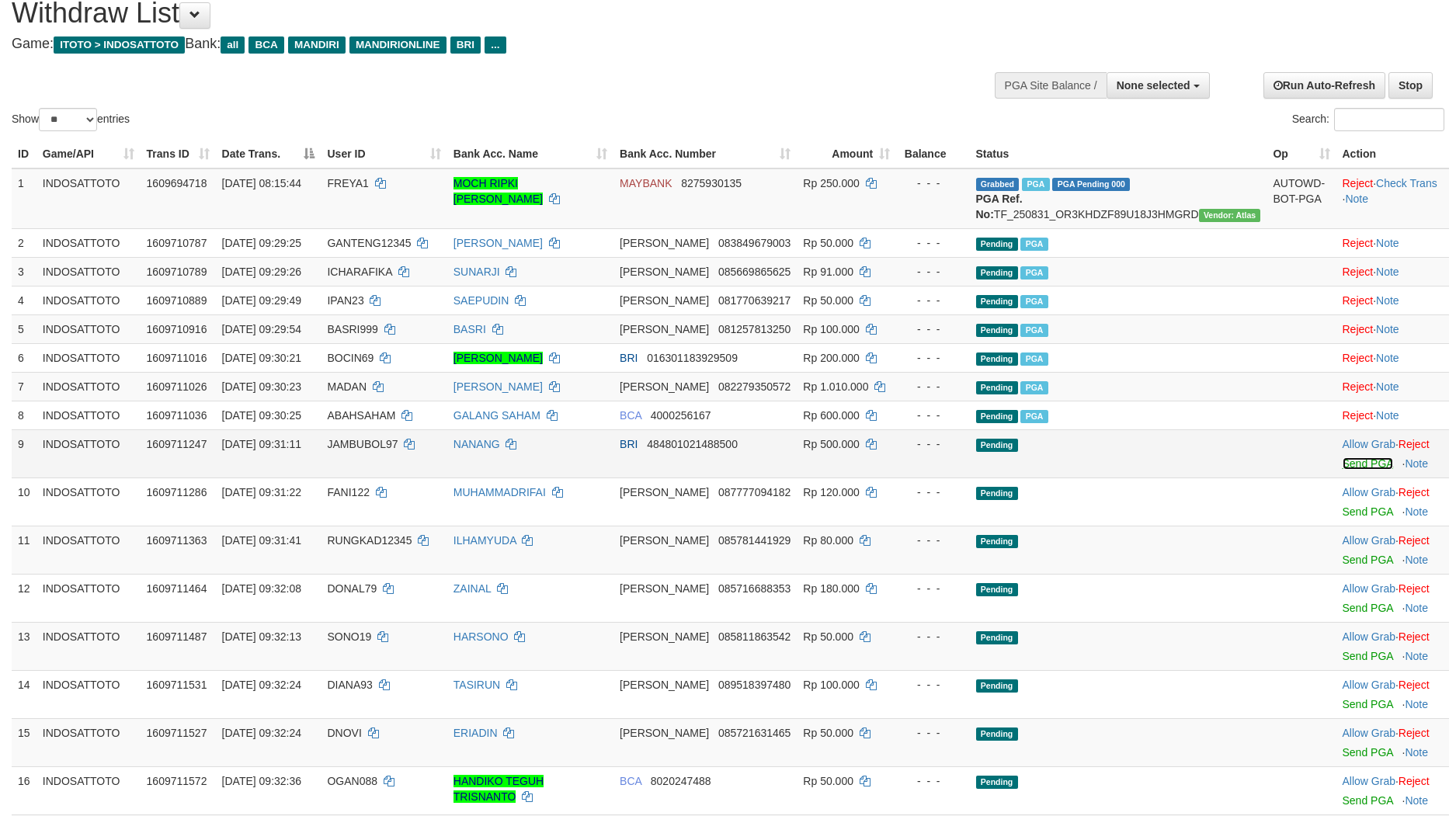
click at [1342, 470] on link "Send PGA" at bounding box center [1368, 463] width 50 height 13
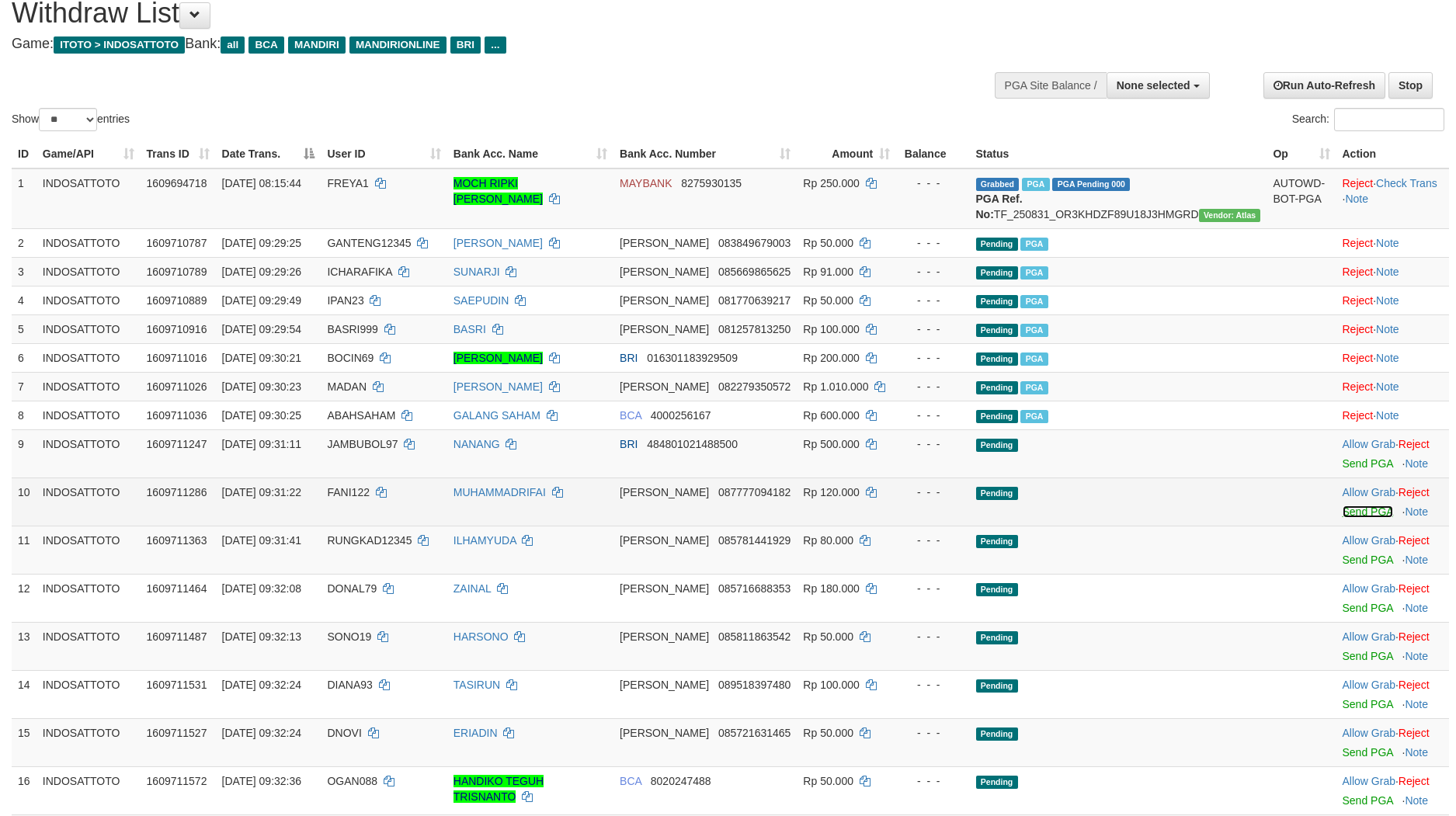
click at [1342, 518] on link "Send PGA" at bounding box center [1368, 512] width 50 height 13
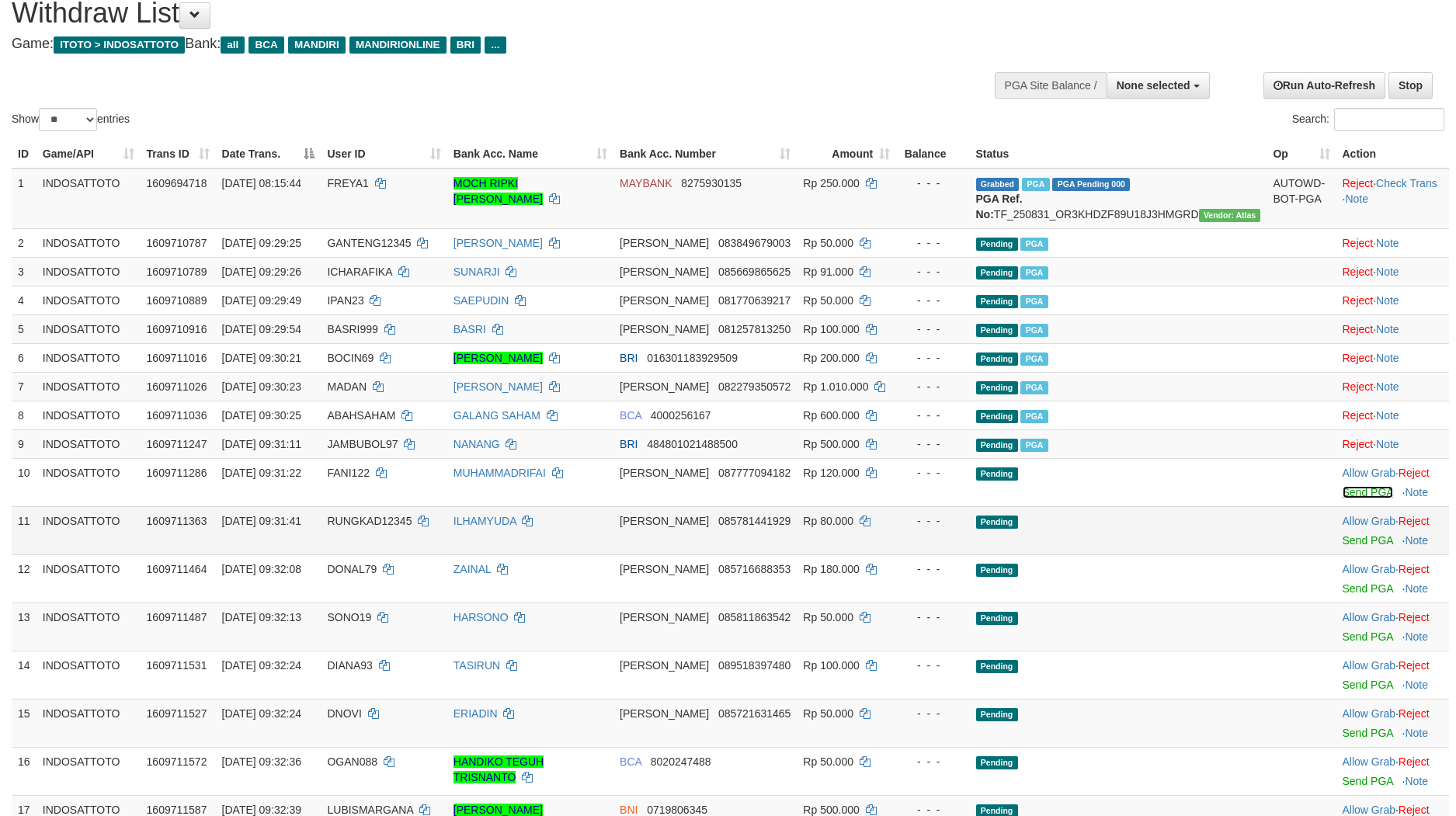
scroll to position [38, 0]
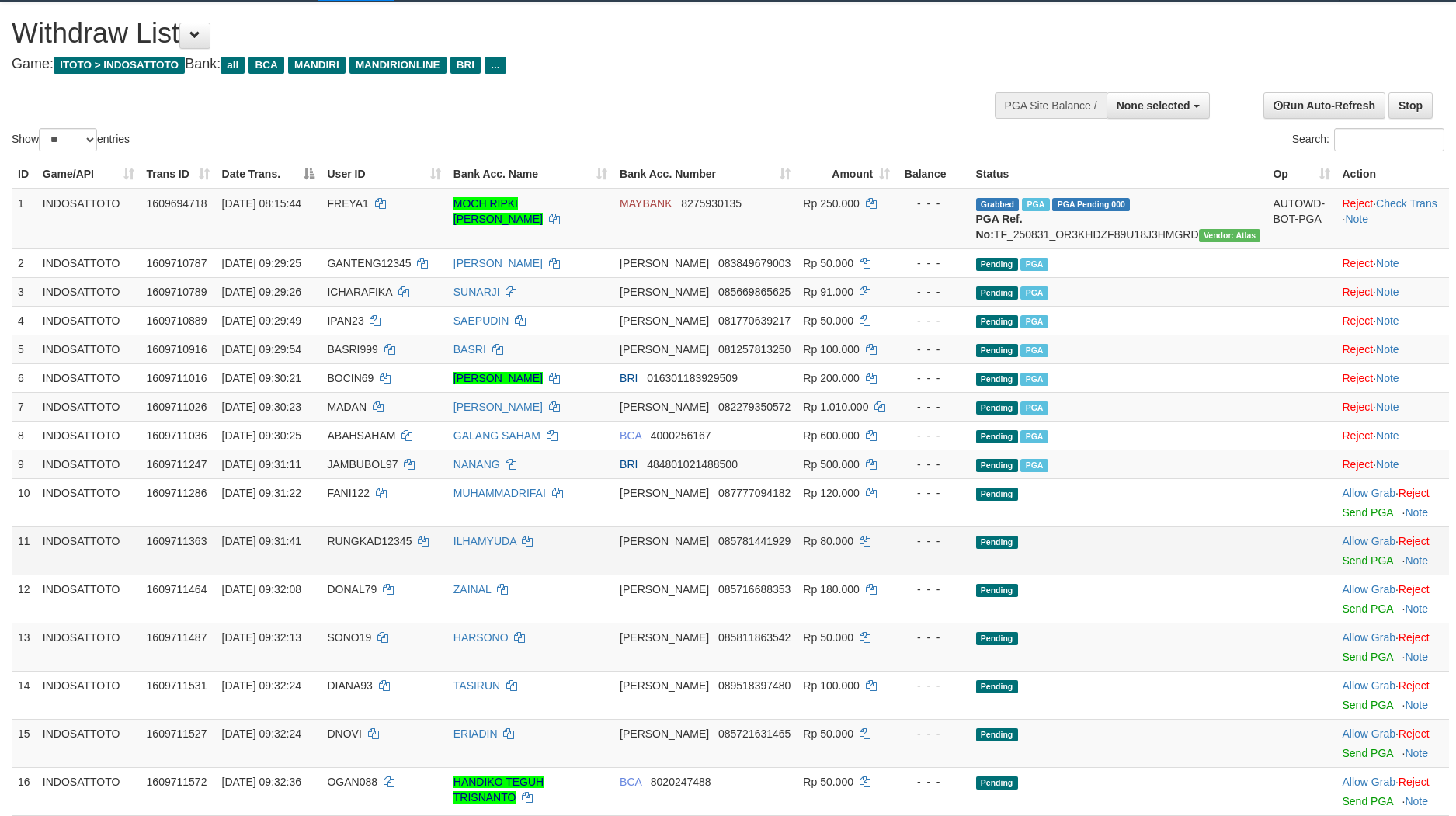
click at [1336, 574] on td "Allow Grab · Reject Send PGA · Note" at bounding box center [1393, 550] width 114 height 48
click at [1342, 567] on link "Send PGA" at bounding box center [1368, 561] width 50 height 13
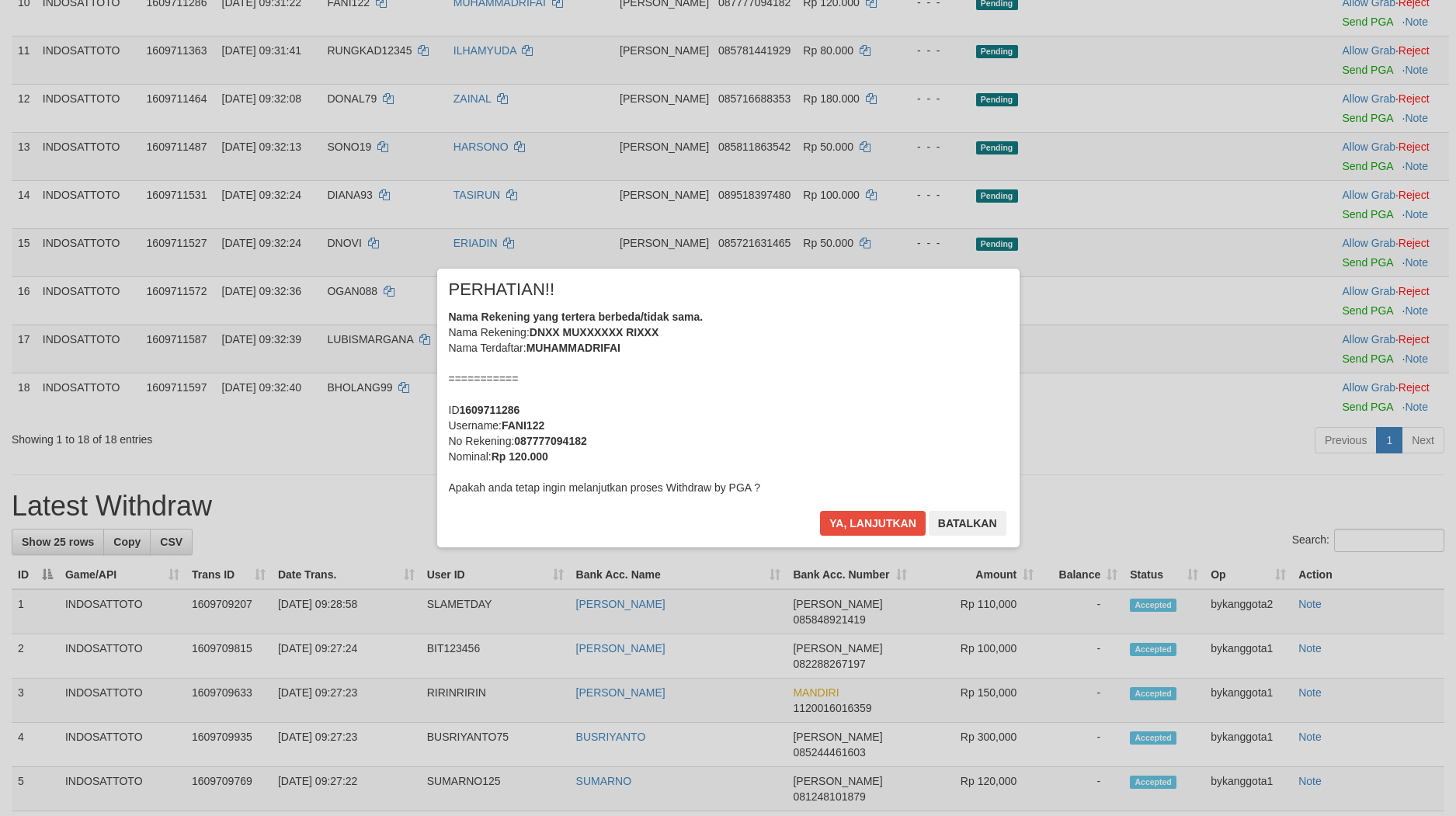
scroll to position [170, 0]
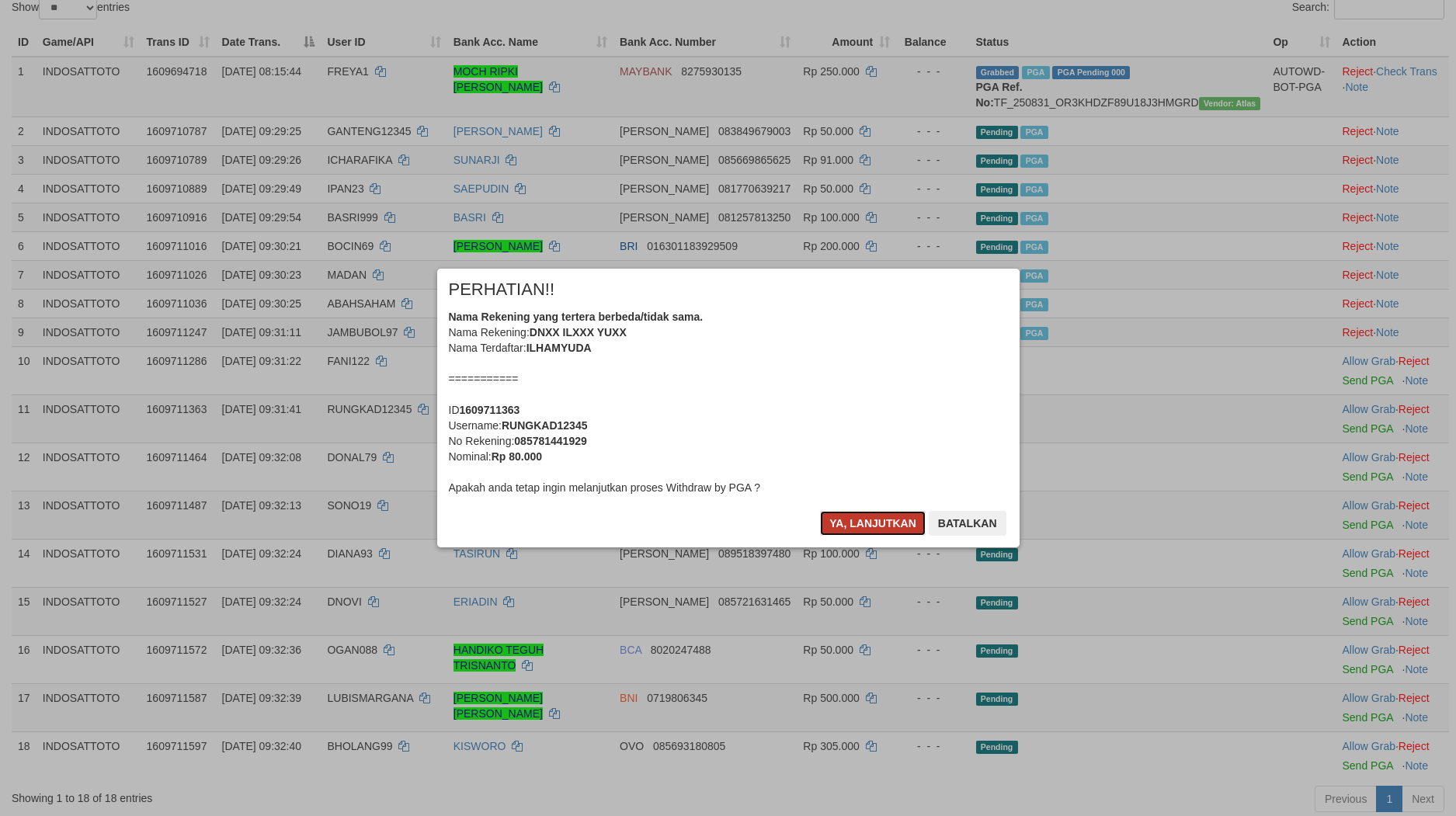
click at [891, 520] on button "Ya, lanjutkan" at bounding box center [872, 524] width 105 height 25
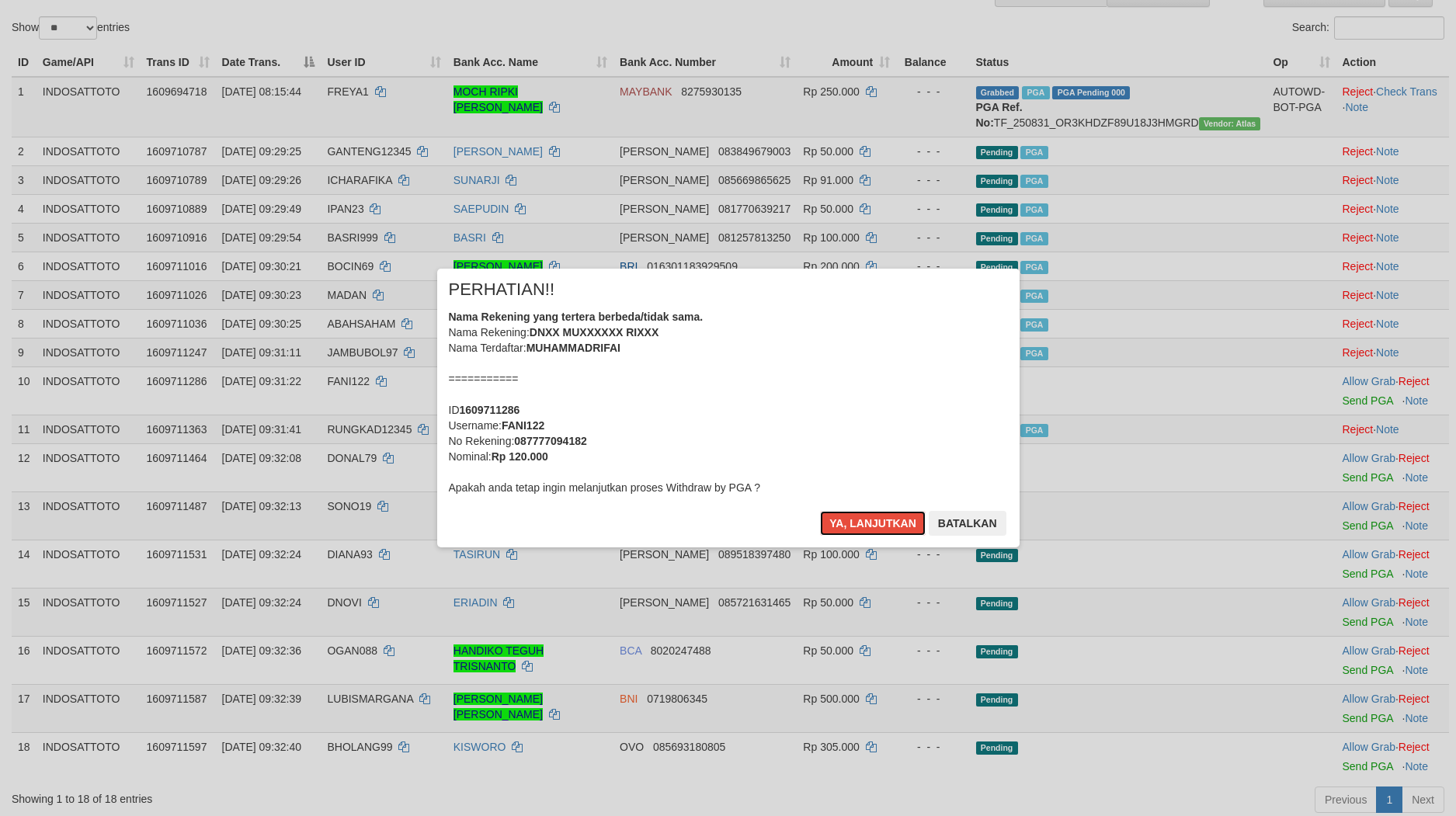
click at [891, 520] on button "Ya, lanjutkan" at bounding box center [872, 524] width 105 height 25
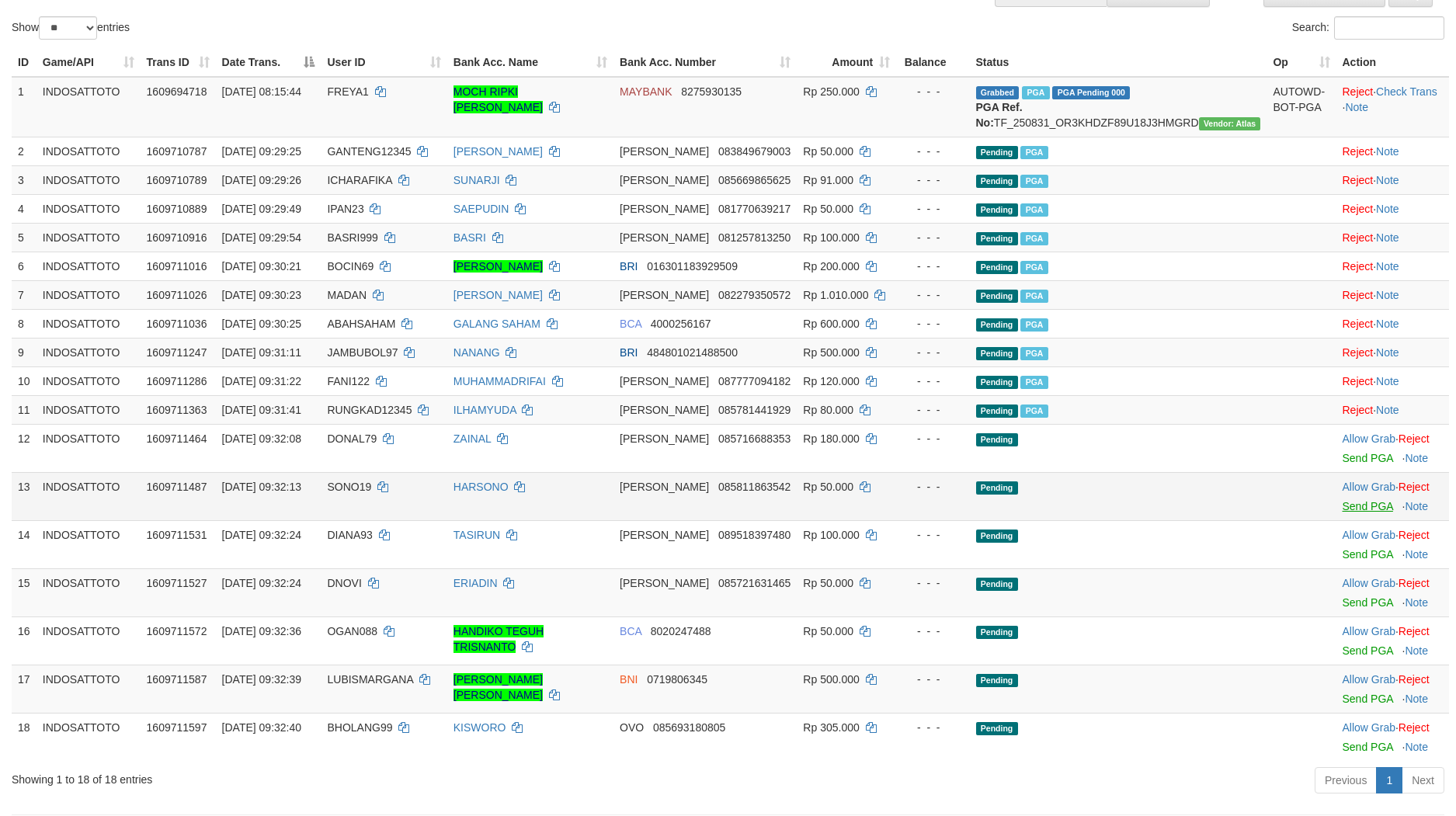
scroll to position [132, 0]
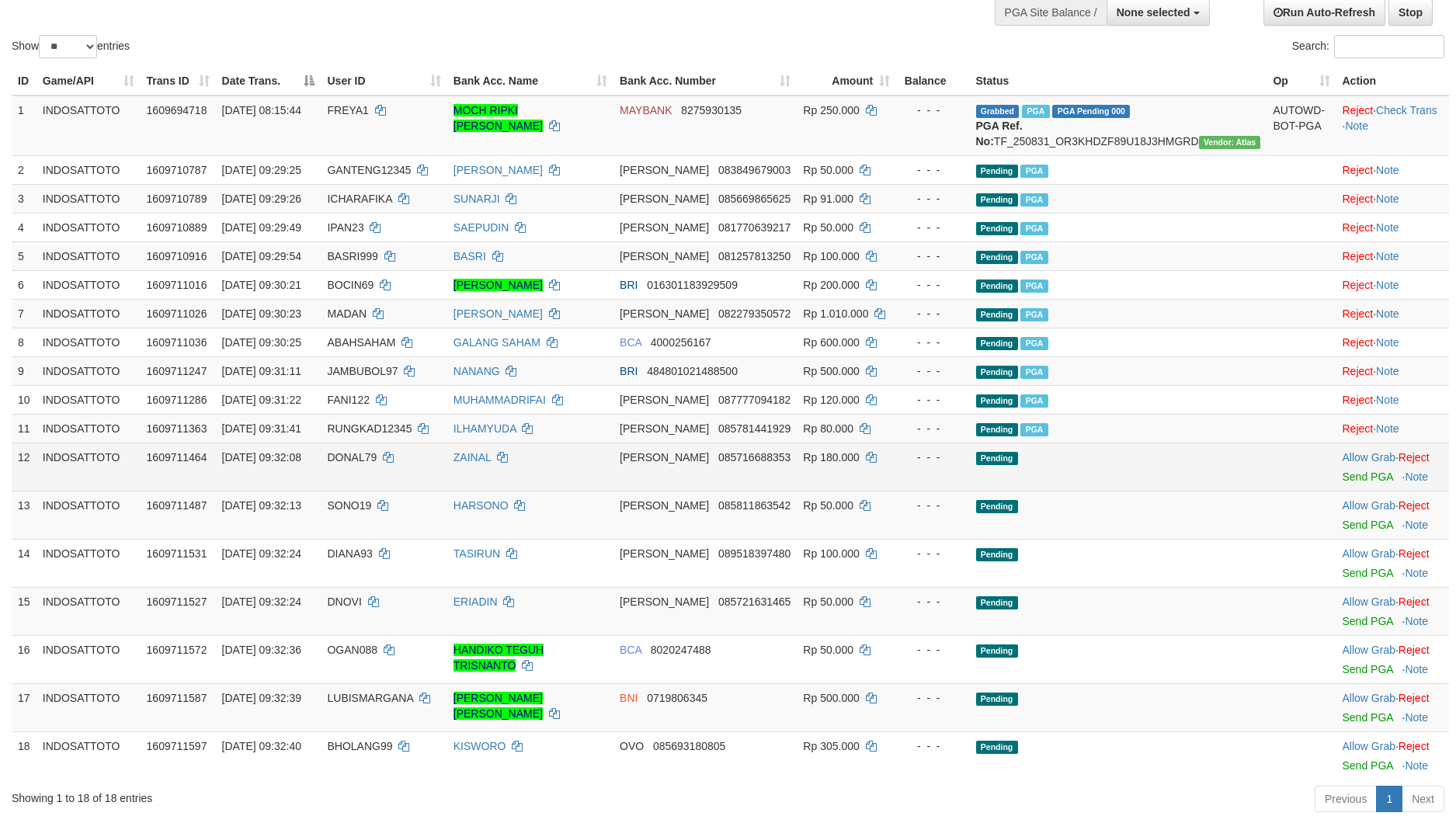
click at [1354, 487] on td "Allow Grab · Reject Send PGA · Note" at bounding box center [1393, 466] width 114 height 48
click at [1342, 483] on link "Send PGA" at bounding box center [1368, 477] width 50 height 13
click at [1342, 531] on link "Send PGA" at bounding box center [1368, 525] width 50 height 13
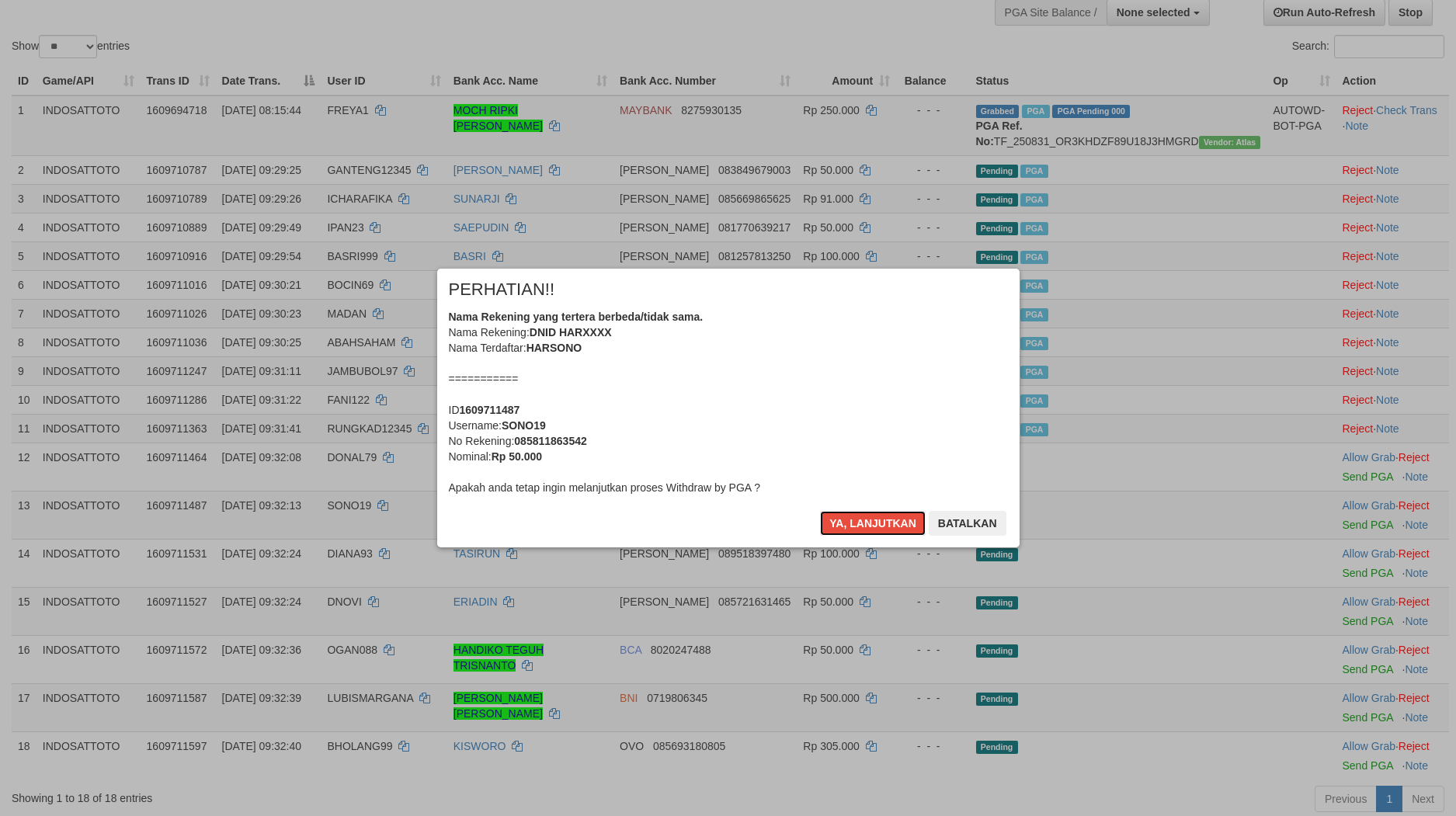
click at [871, 531] on button "Ya, lanjutkan" at bounding box center [872, 524] width 105 height 25
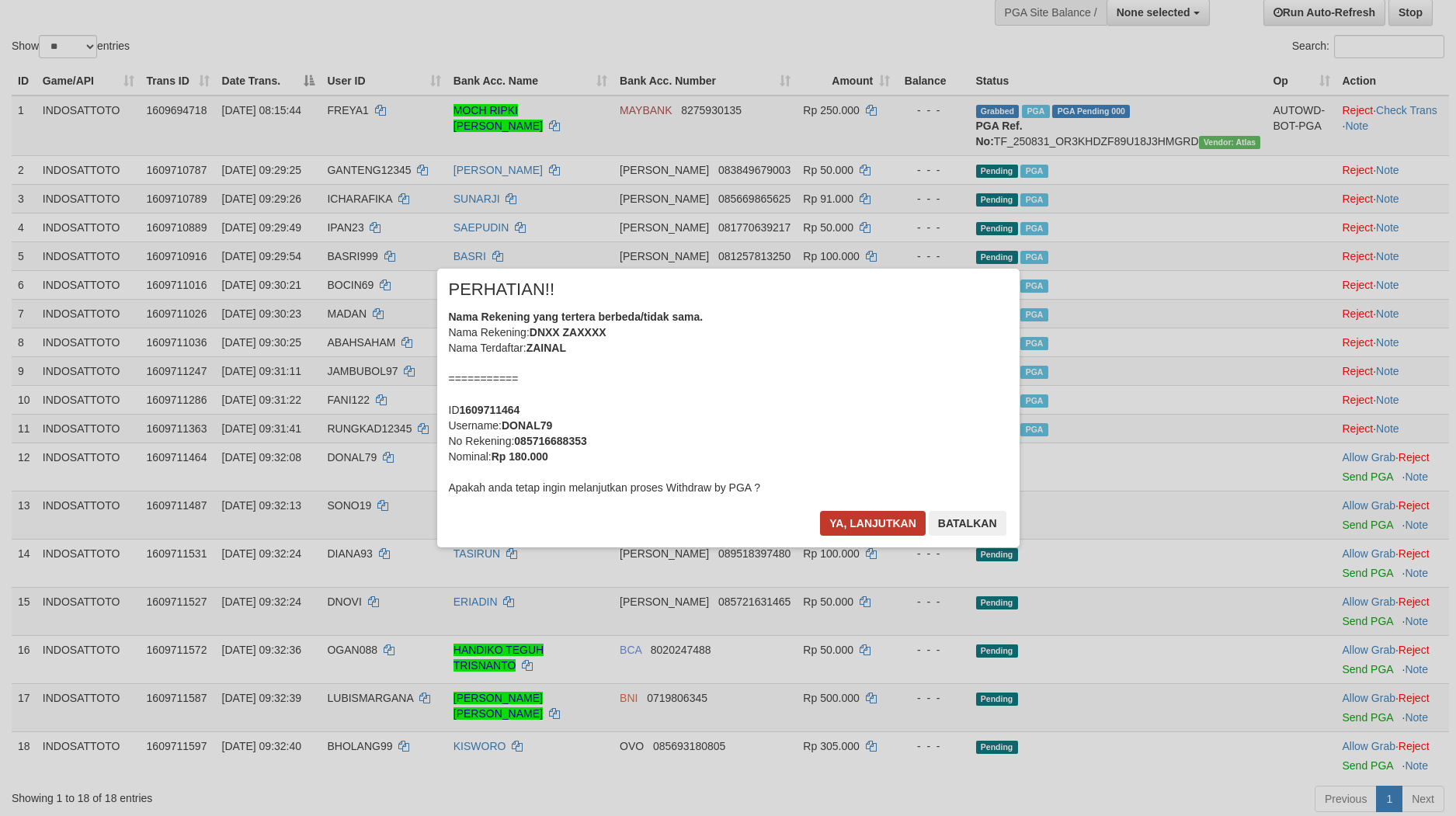
click at [871, 531] on div "× PERHATIAN!! Nama Rekening yang tertera berbeda/tidak sama. Nama Rekening: DNI…" at bounding box center [728, 408] width 606 height 278
click at [871, 531] on button "Ya, lanjutkan" at bounding box center [872, 524] width 105 height 25
click at [871, 531] on div "× PERHATIAN!! Nama Rekening yang tertera berbeda/tidak sama. Nama Rekening: DNX…" at bounding box center [728, 408] width 606 height 278
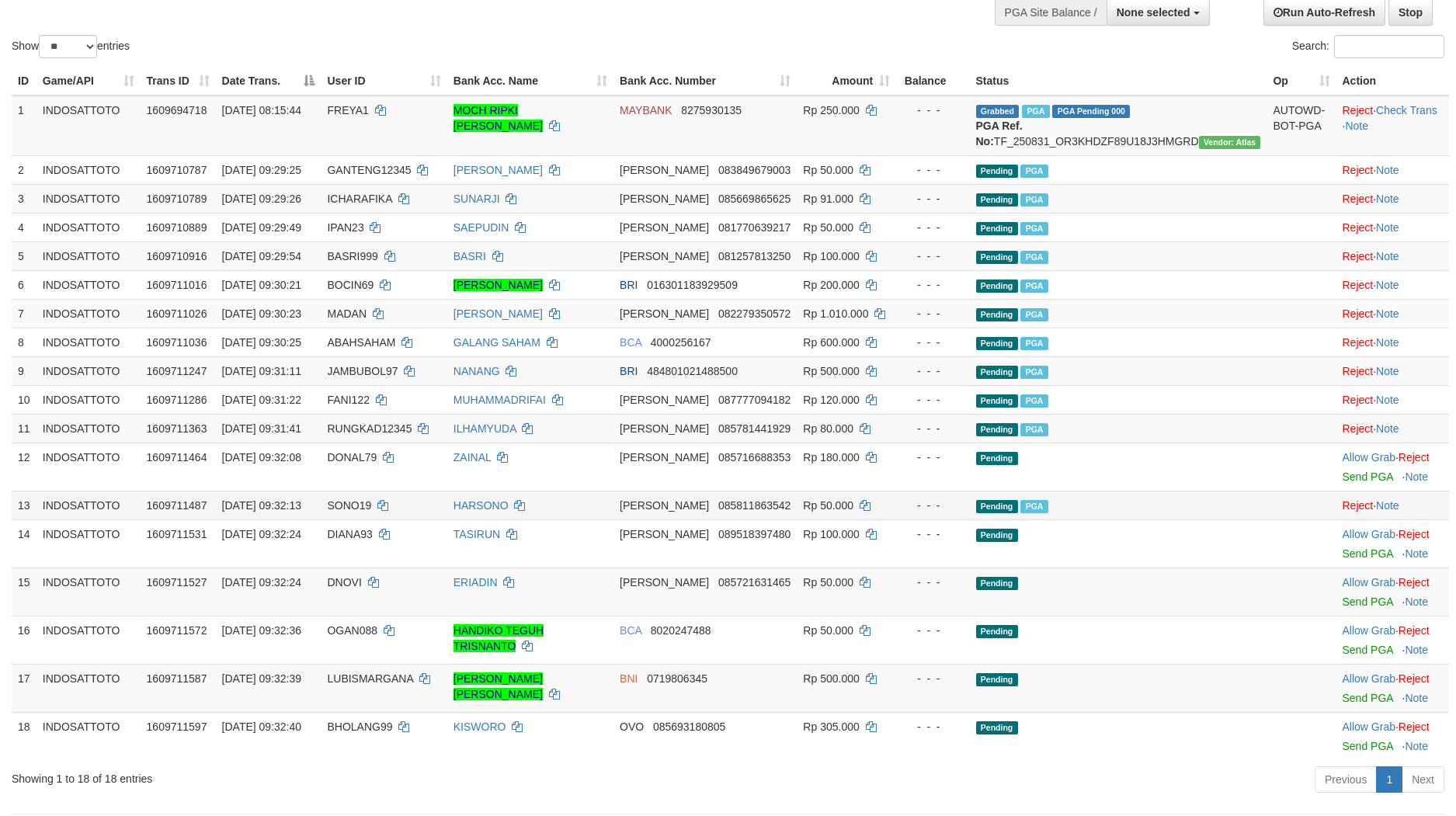
scroll to position [112, 0]
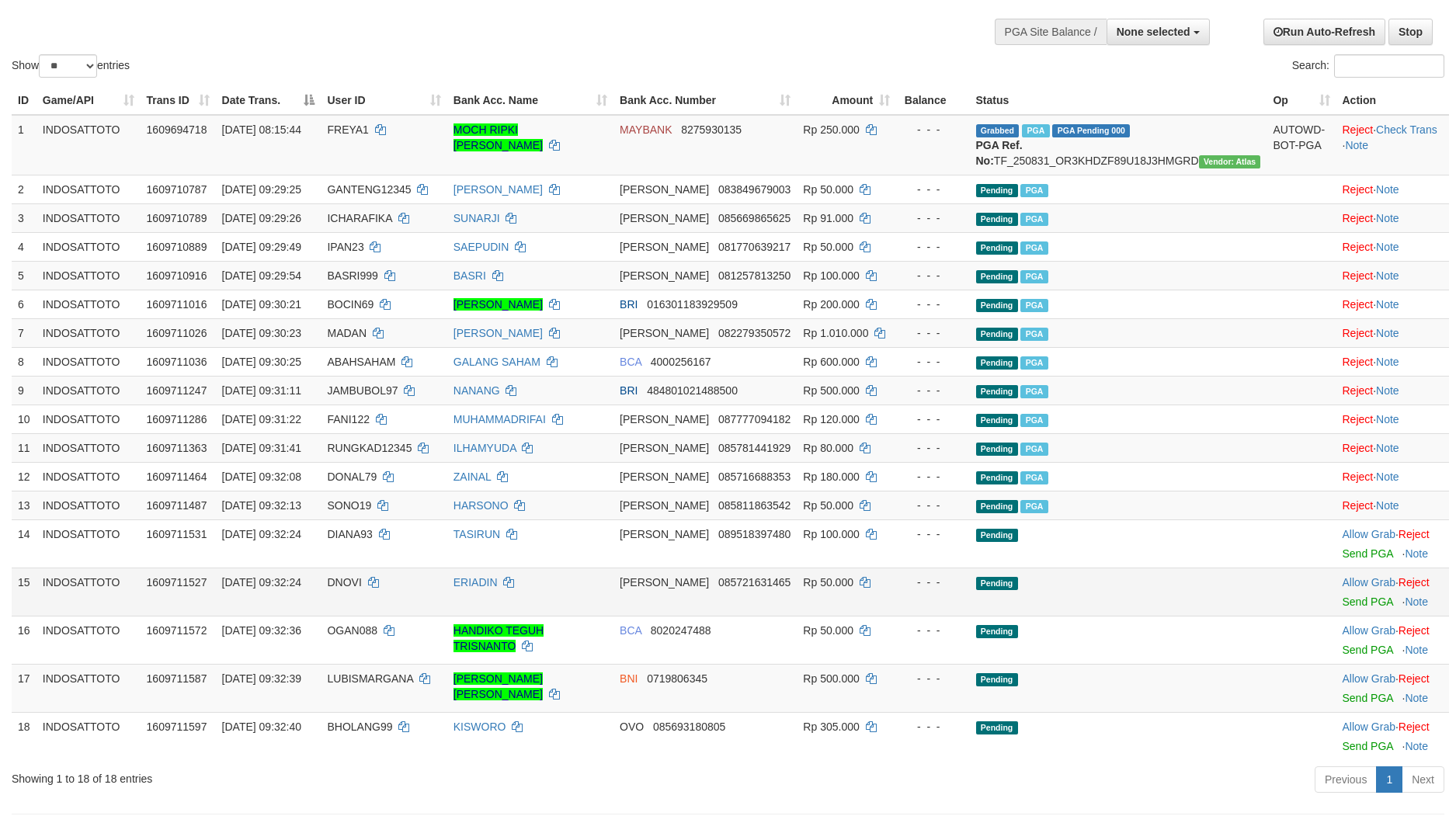
click at [792, 591] on td "DANA 085721631465" at bounding box center [704, 591] width 183 height 48
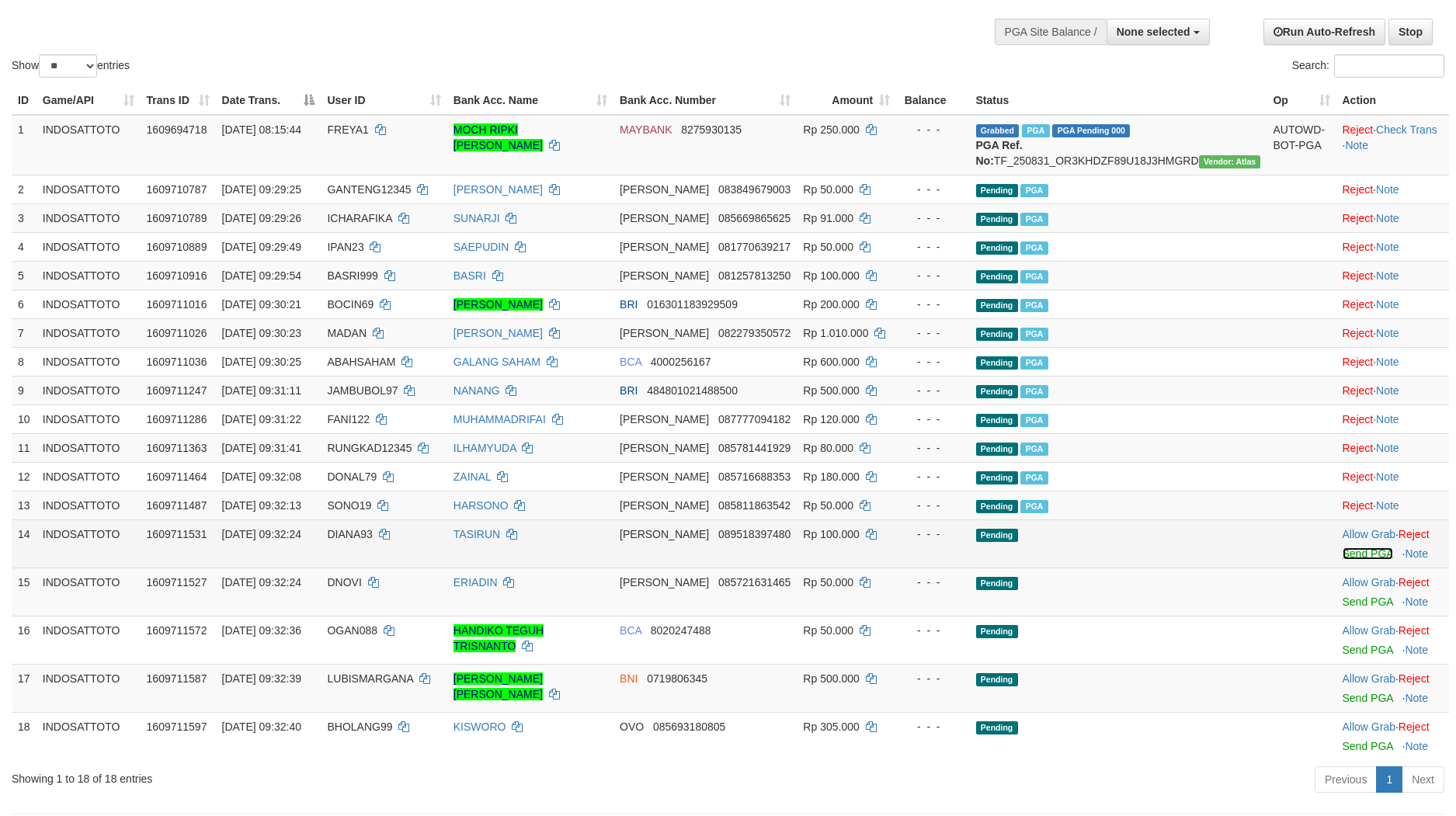
click at [1361, 560] on link "Send PGA" at bounding box center [1368, 554] width 50 height 13
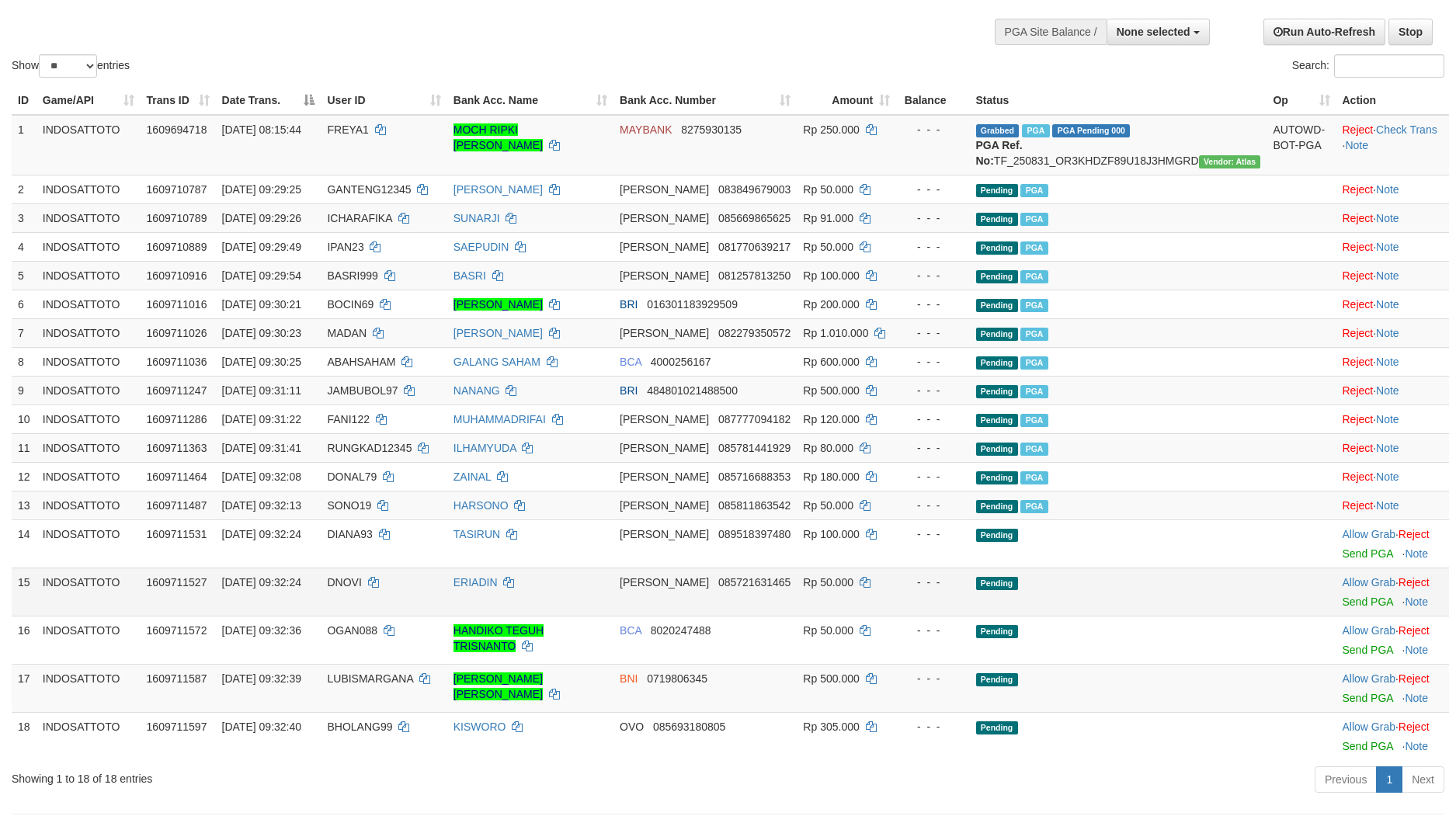
click at [1354, 616] on td "Allow Grab · Reject Send PGA · Note" at bounding box center [1393, 591] width 114 height 48
click at [1354, 608] on link "Send PGA" at bounding box center [1368, 602] width 50 height 13
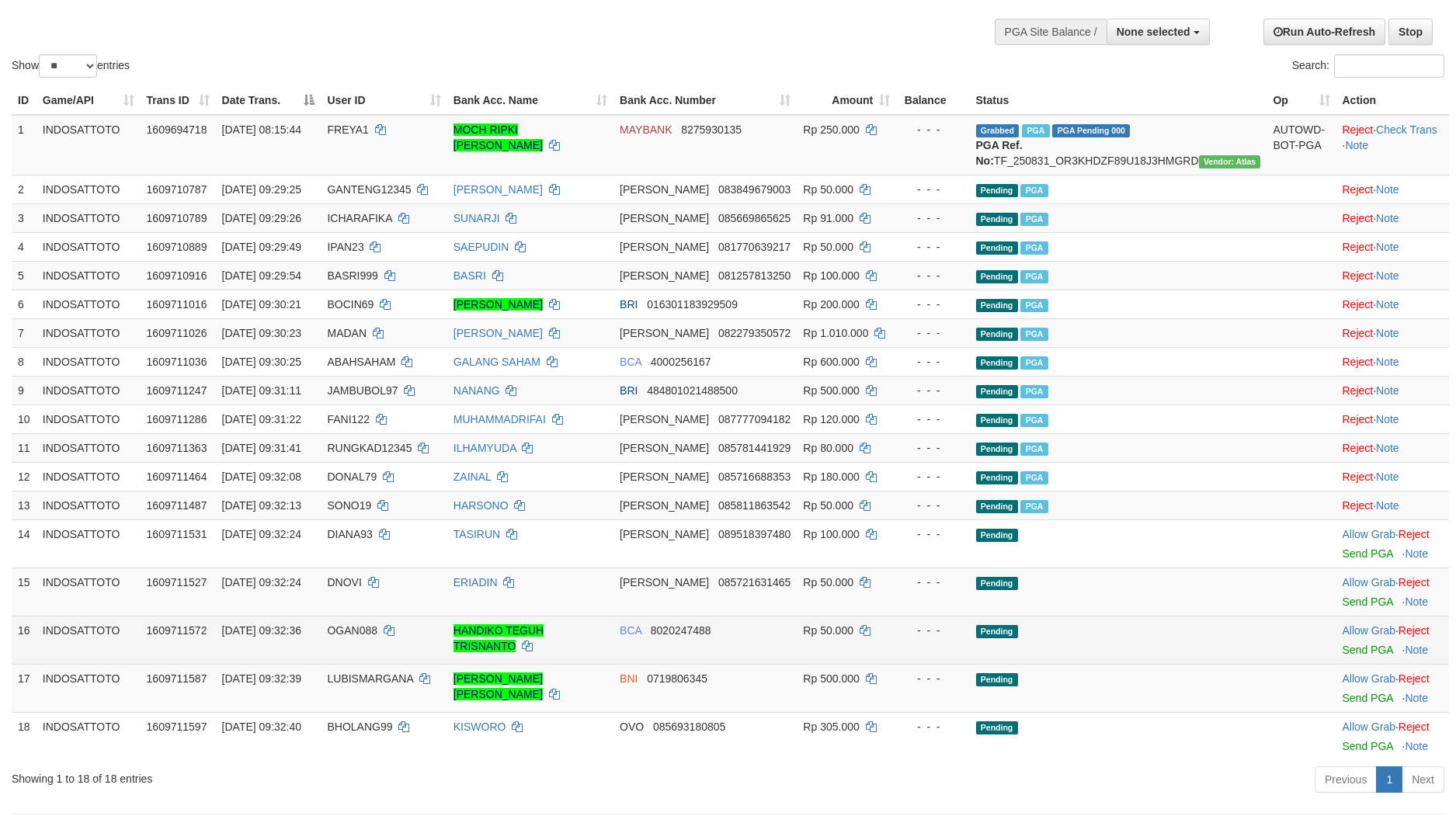
click at [1353, 662] on td "Allow Grab · Reject Send PGA · Note" at bounding box center [1393, 639] width 114 height 48
click at [1351, 656] on link "Send PGA" at bounding box center [1368, 650] width 50 height 13
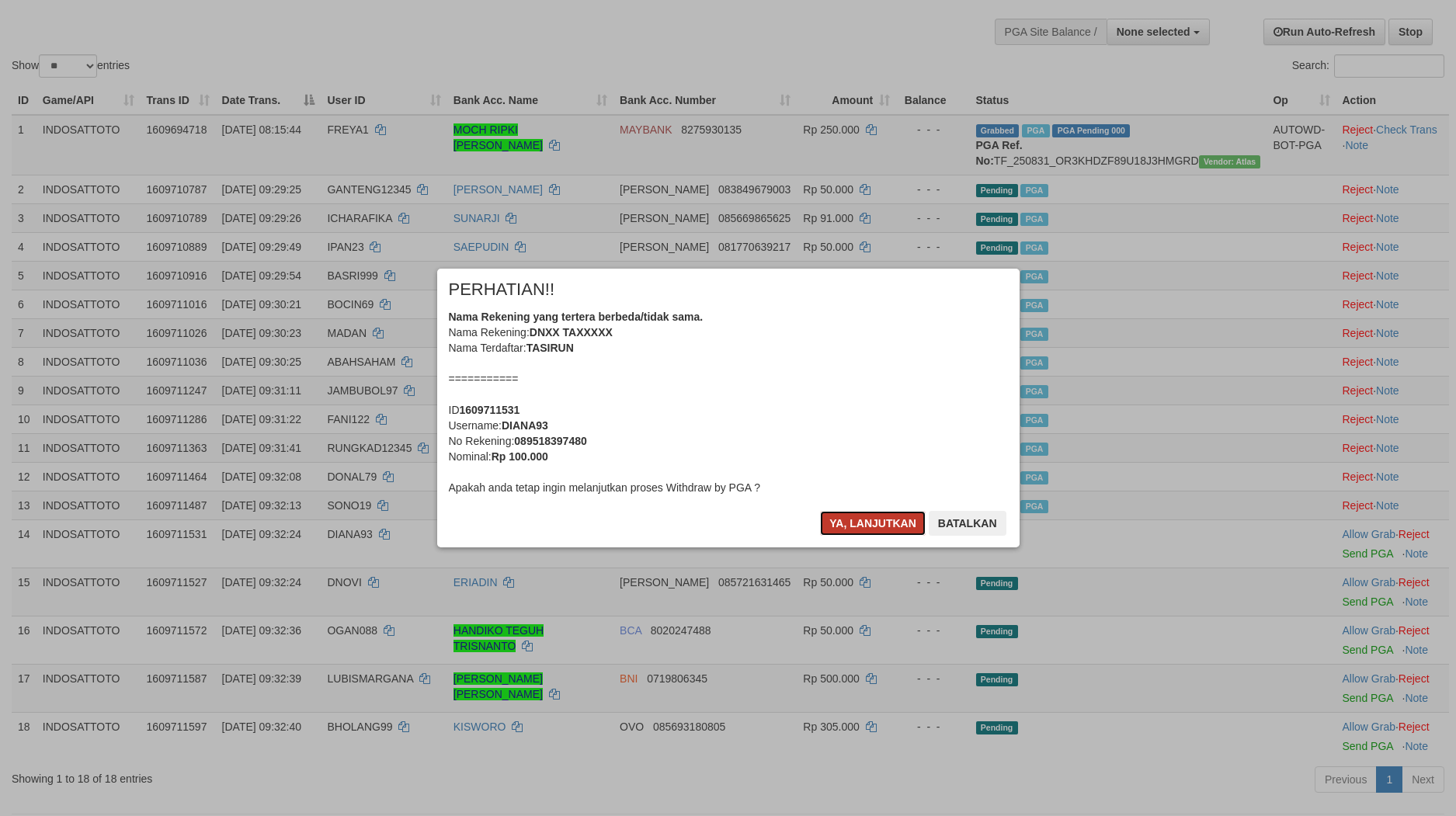
scroll to position [92, 0]
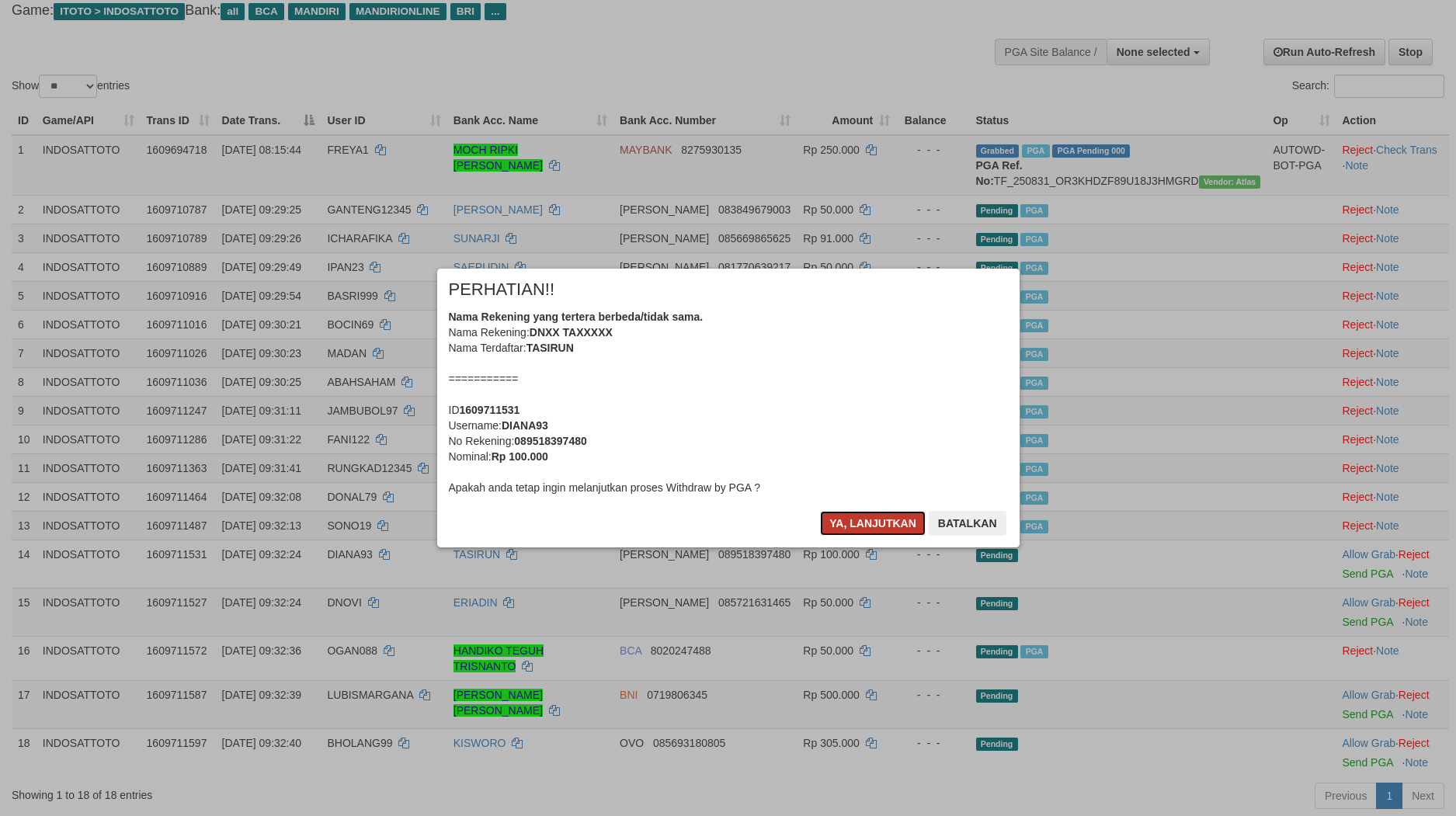
click at [874, 534] on button "Ya, lanjutkan" at bounding box center [872, 524] width 105 height 25
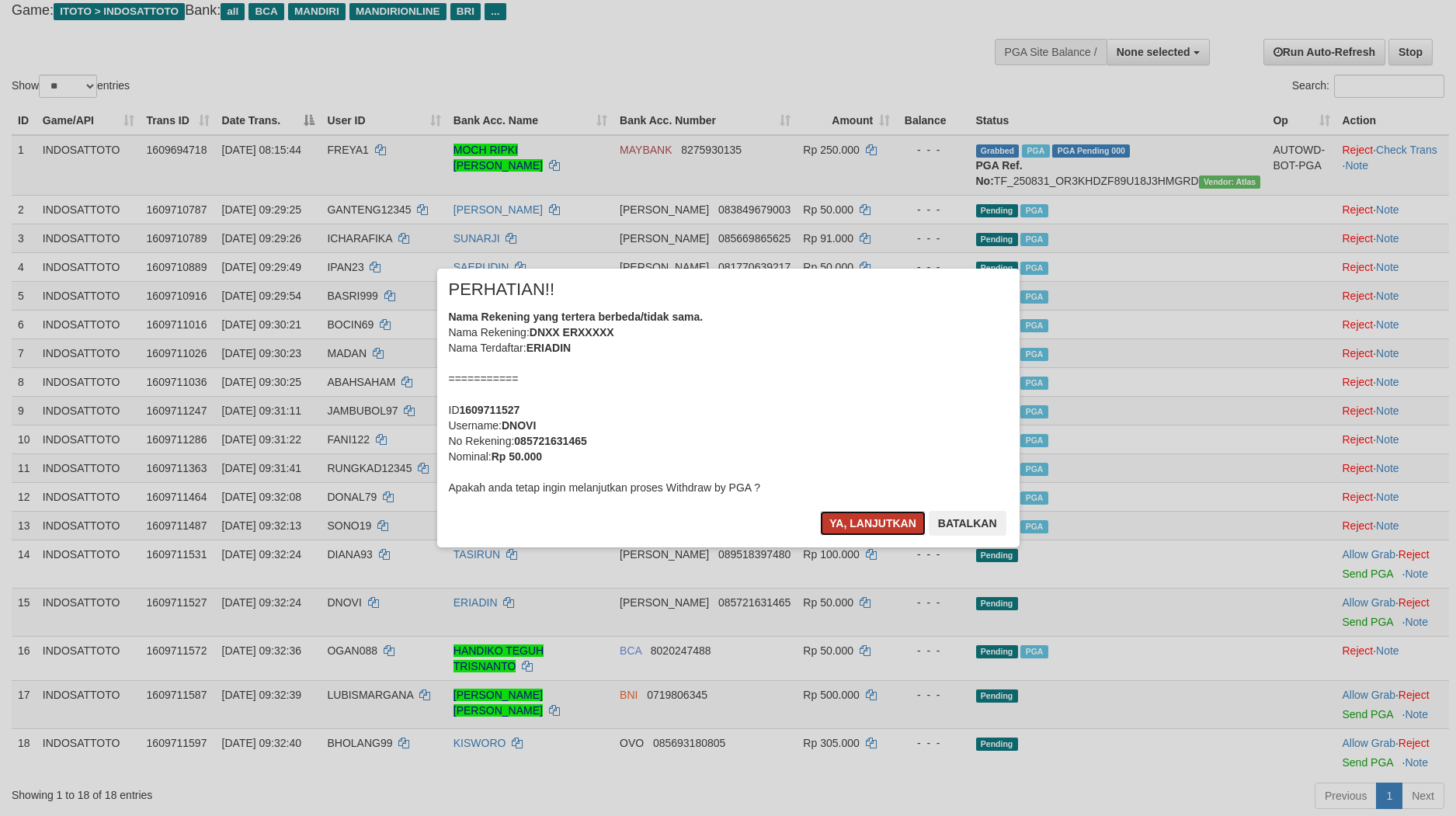
click at [872, 534] on button "Ya, lanjutkan" at bounding box center [872, 524] width 105 height 25
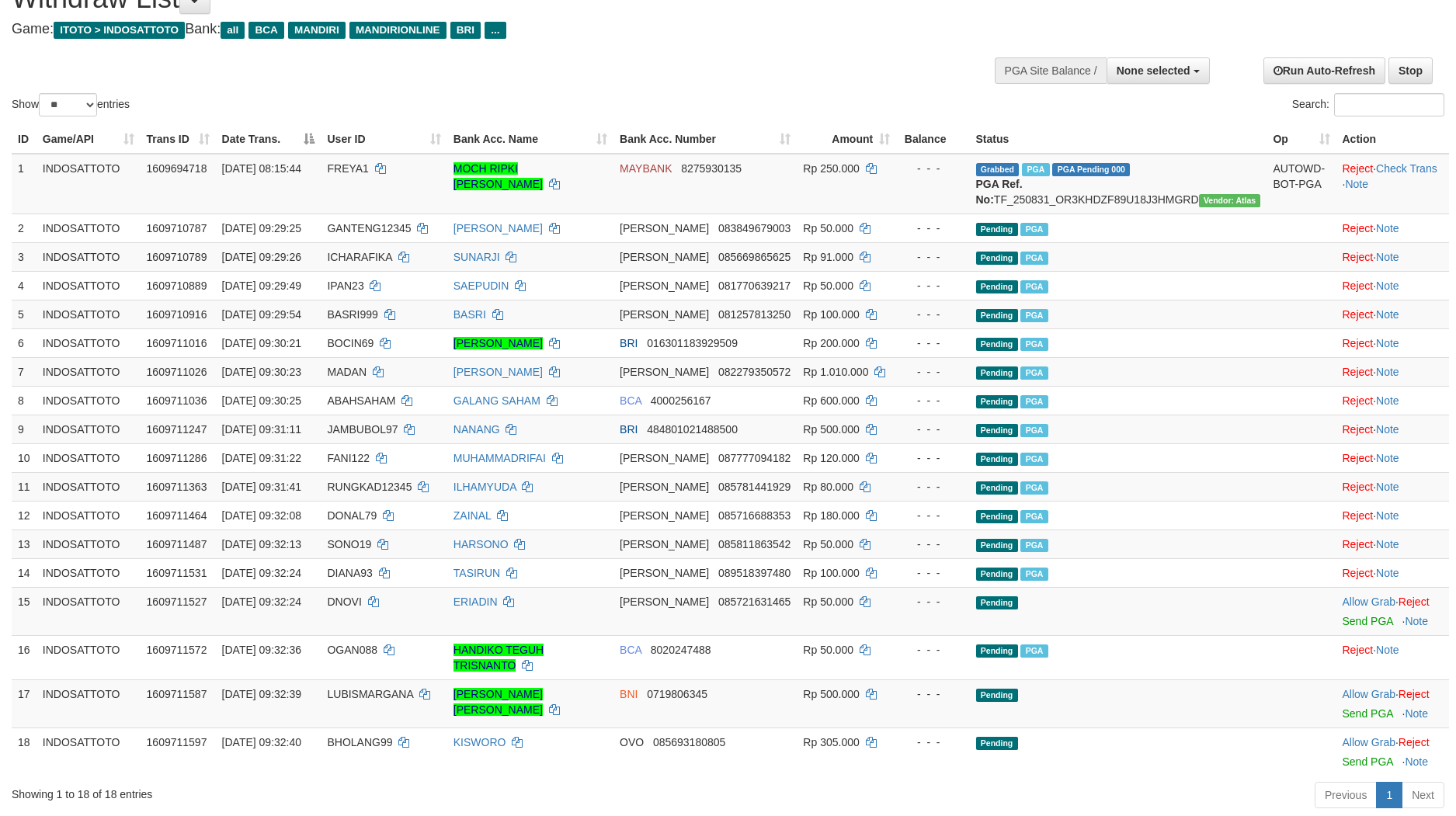
scroll to position [53, 0]
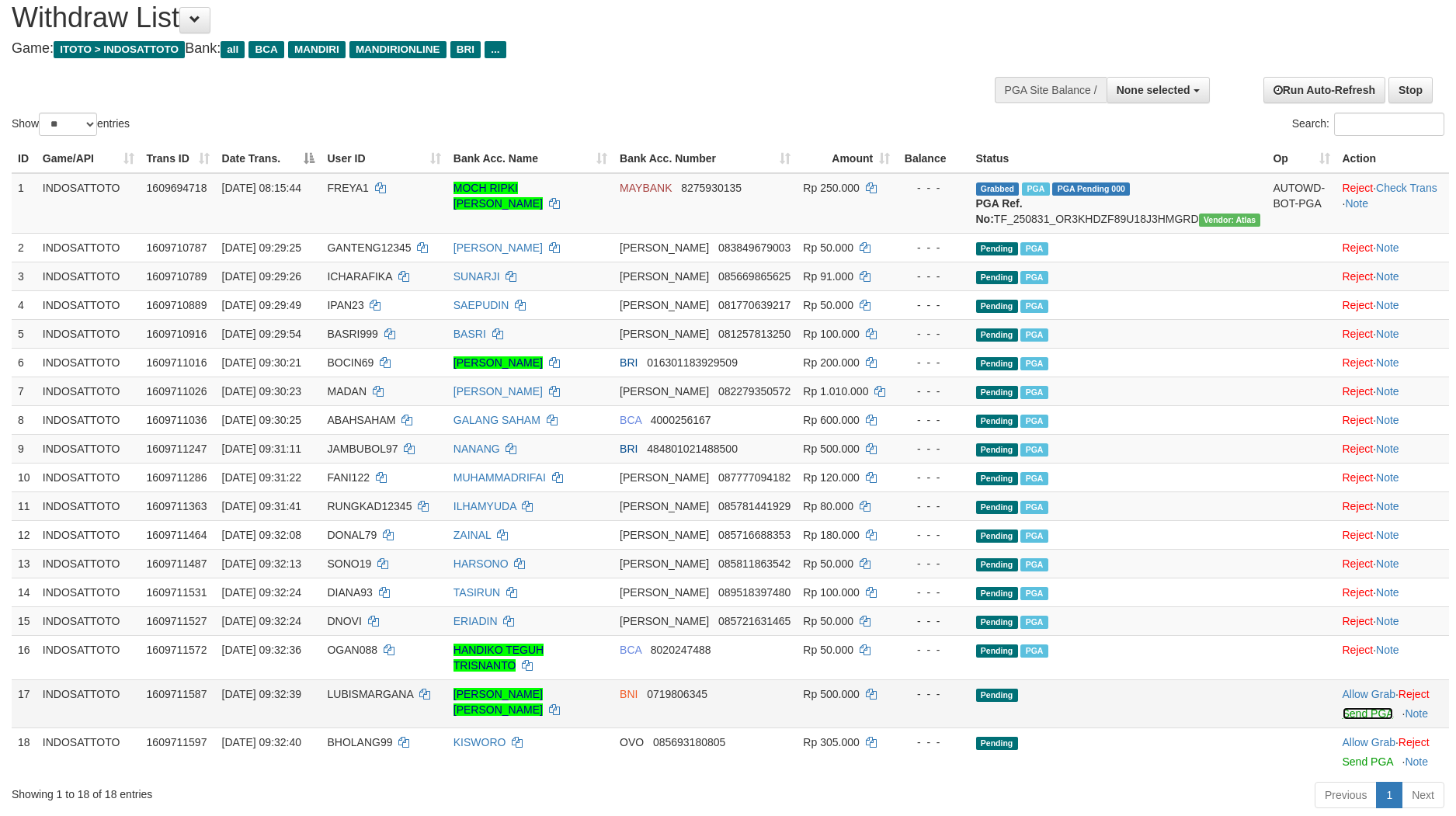
click at [1359, 720] on link "Send PGA" at bounding box center [1368, 714] width 50 height 13
click at [78, 113] on select "** ** ** ***" at bounding box center [68, 124] width 59 height 23
click at [41, 113] on select "** ** ** ***" at bounding box center [68, 124] width 59 height 23
click at [76, 113] on select "** ** ** ***" at bounding box center [68, 124] width 59 height 23
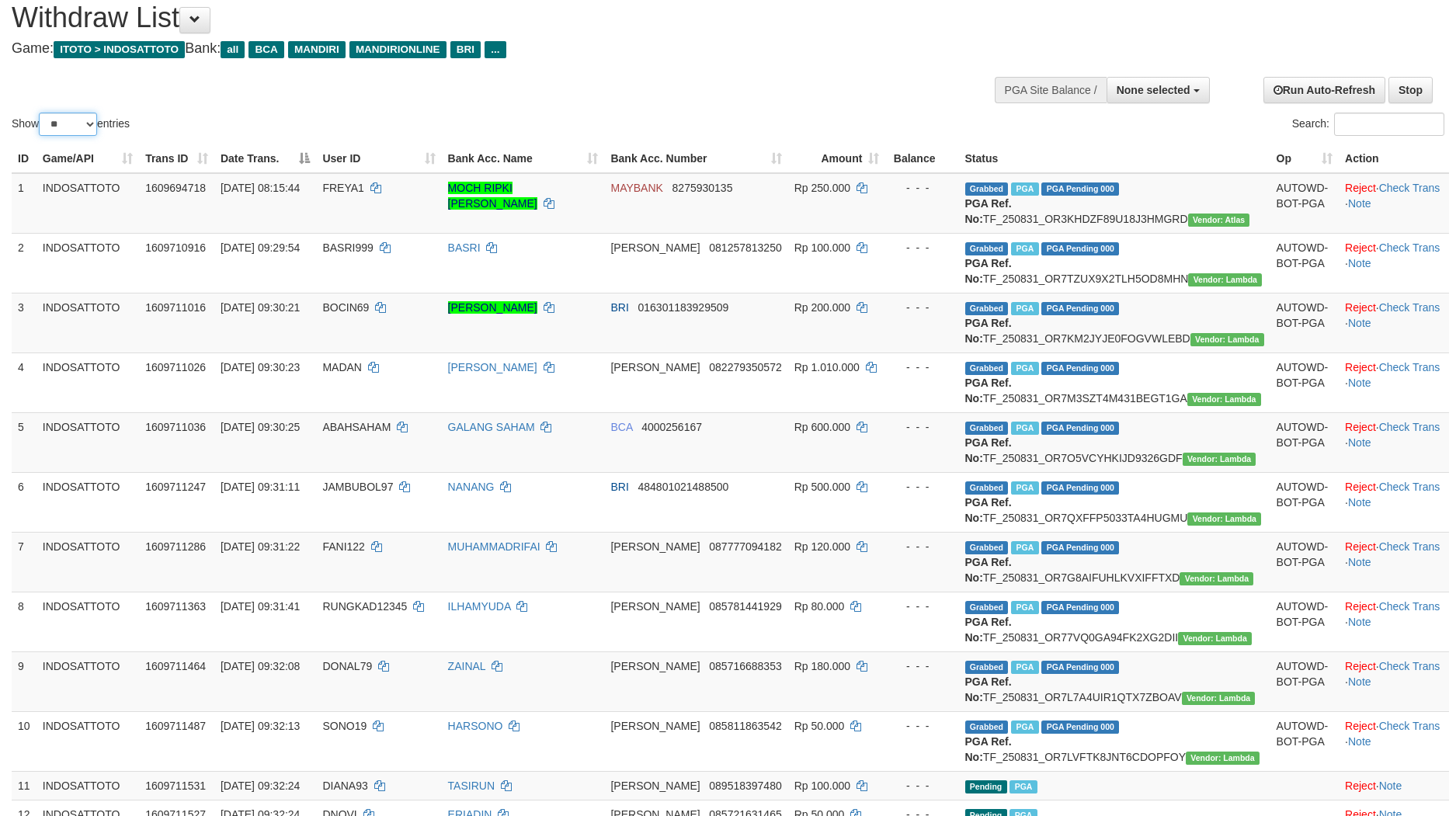
select select "***"
click at [41, 113] on select "** ** ** ***" at bounding box center [68, 124] width 59 height 23
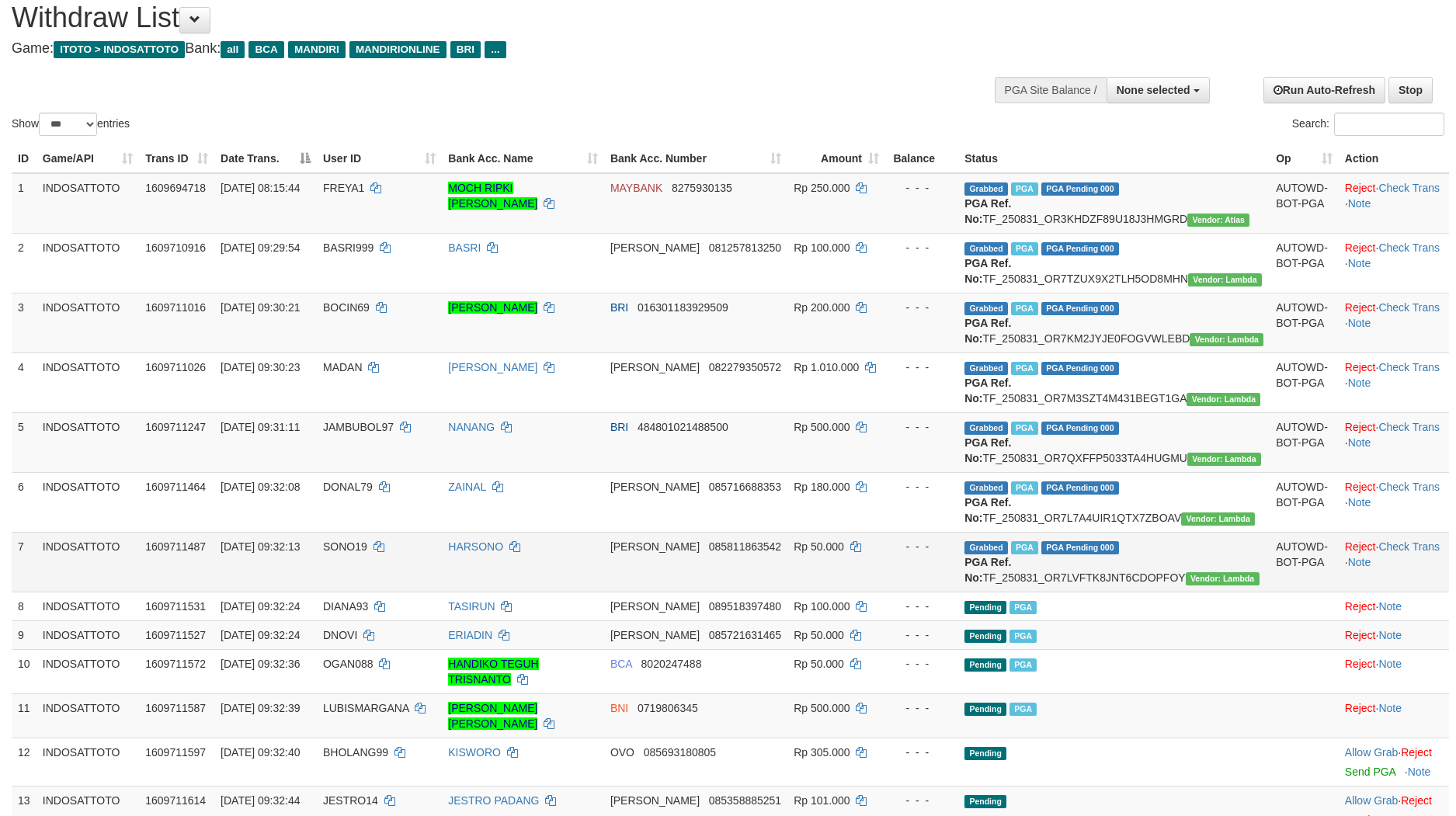
click at [1269, 591] on td "AUTOWD-BOT-PGA" at bounding box center [1304, 562] width 69 height 60
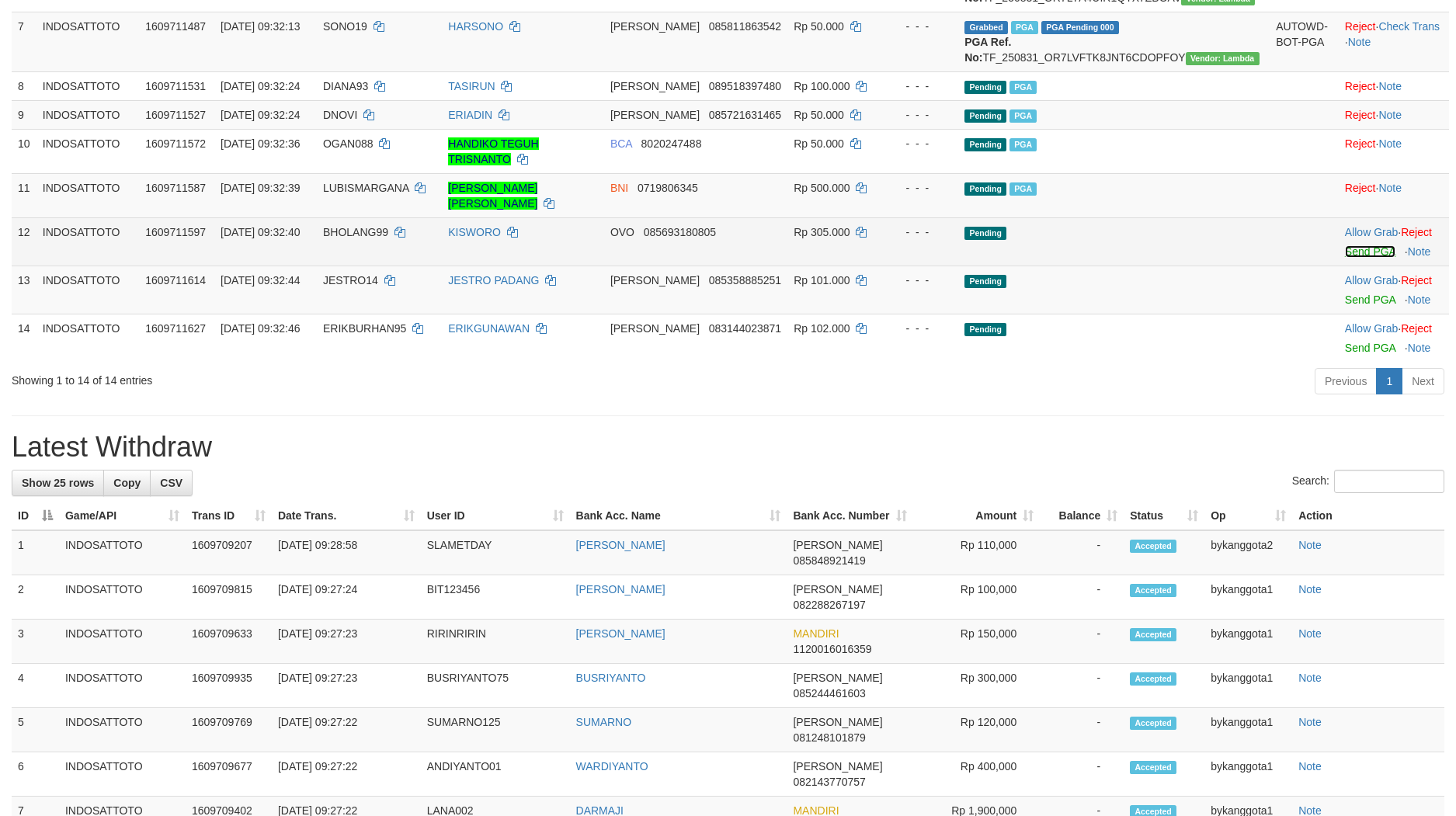
click at [1354, 258] on link "Send PGA" at bounding box center [1370, 252] width 50 height 13
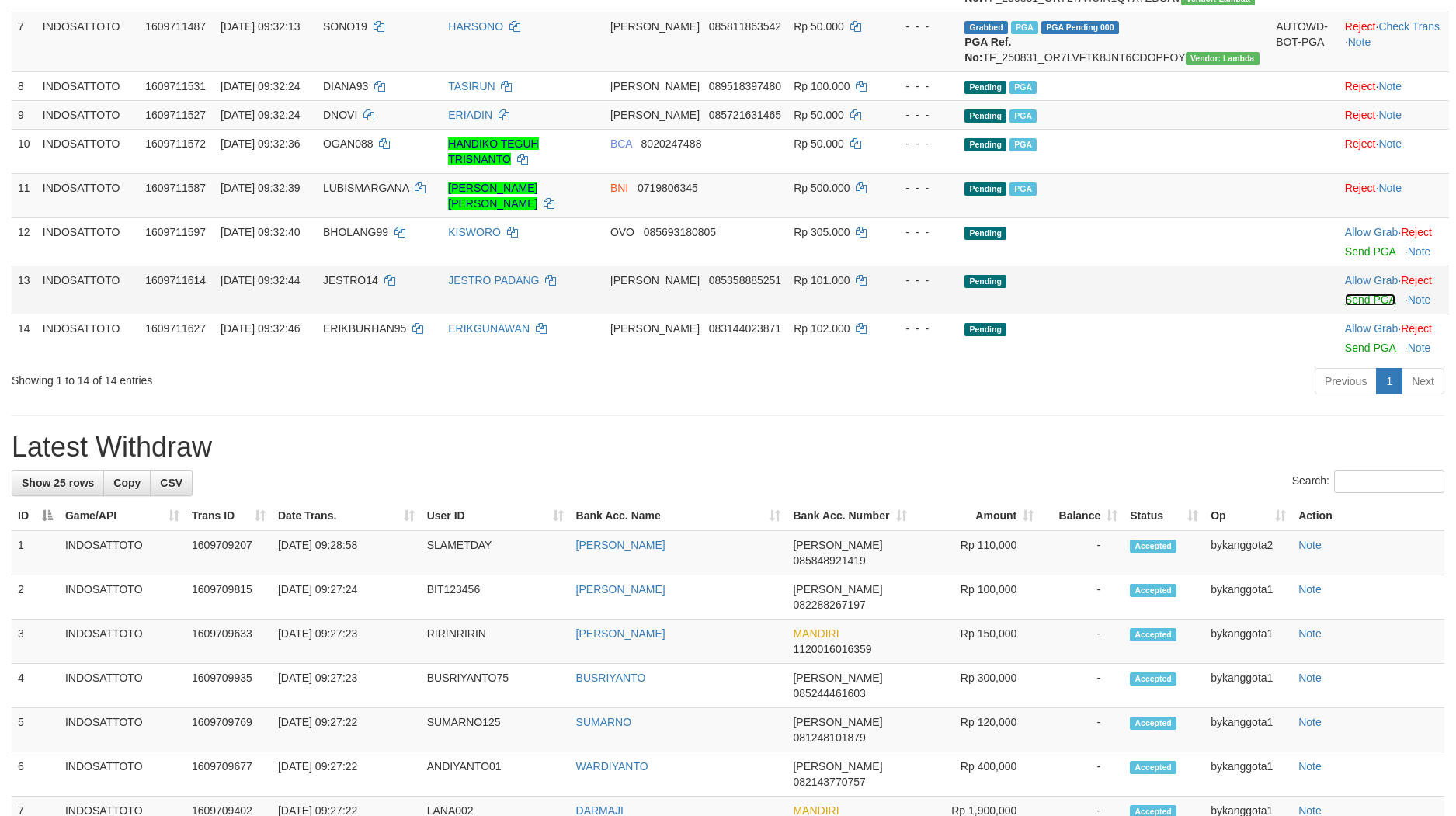
click at [1345, 306] on link "Send PGA" at bounding box center [1370, 300] width 50 height 13
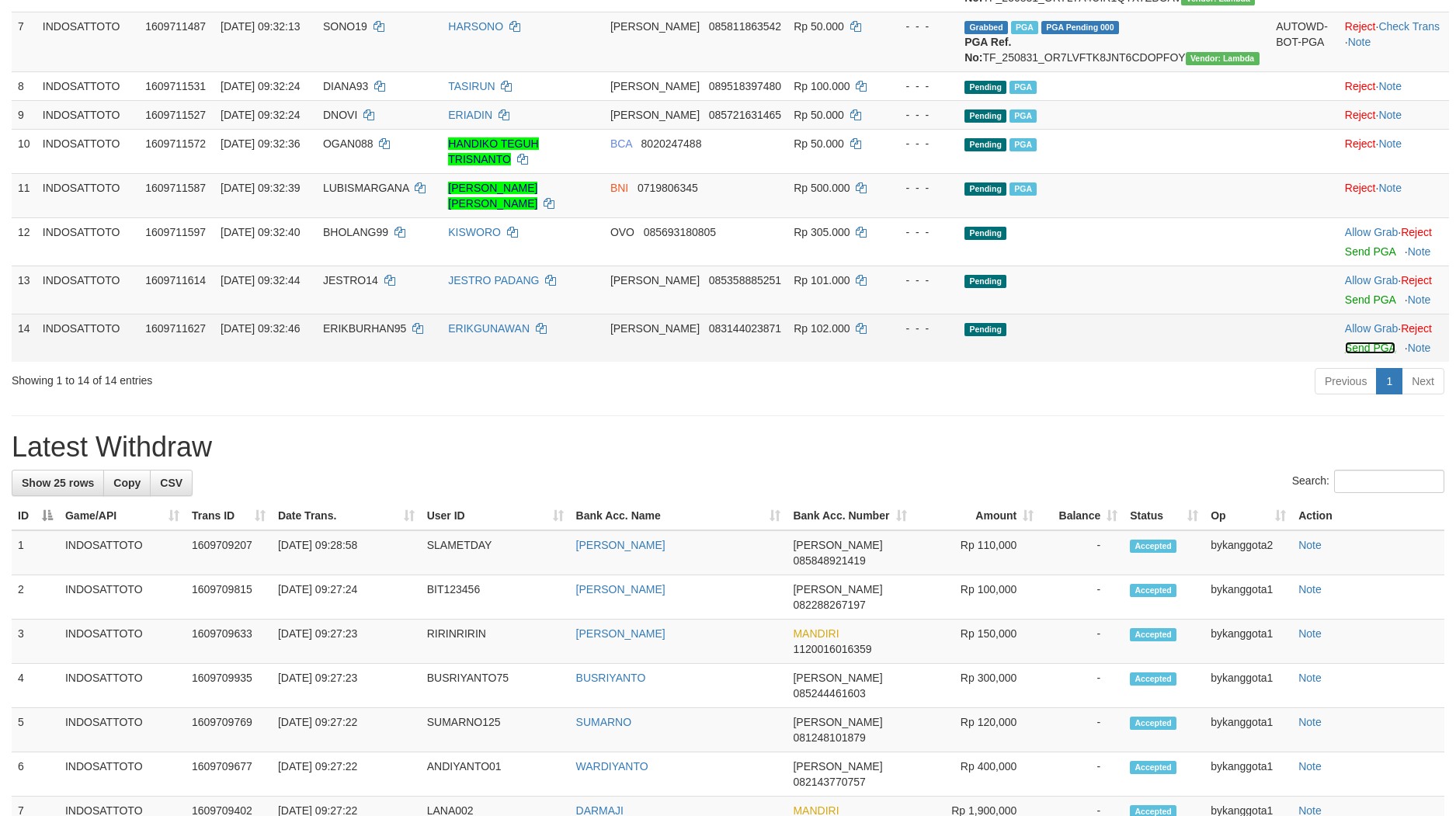
click at [1345, 354] on link "Send PGA" at bounding box center [1370, 348] width 50 height 13
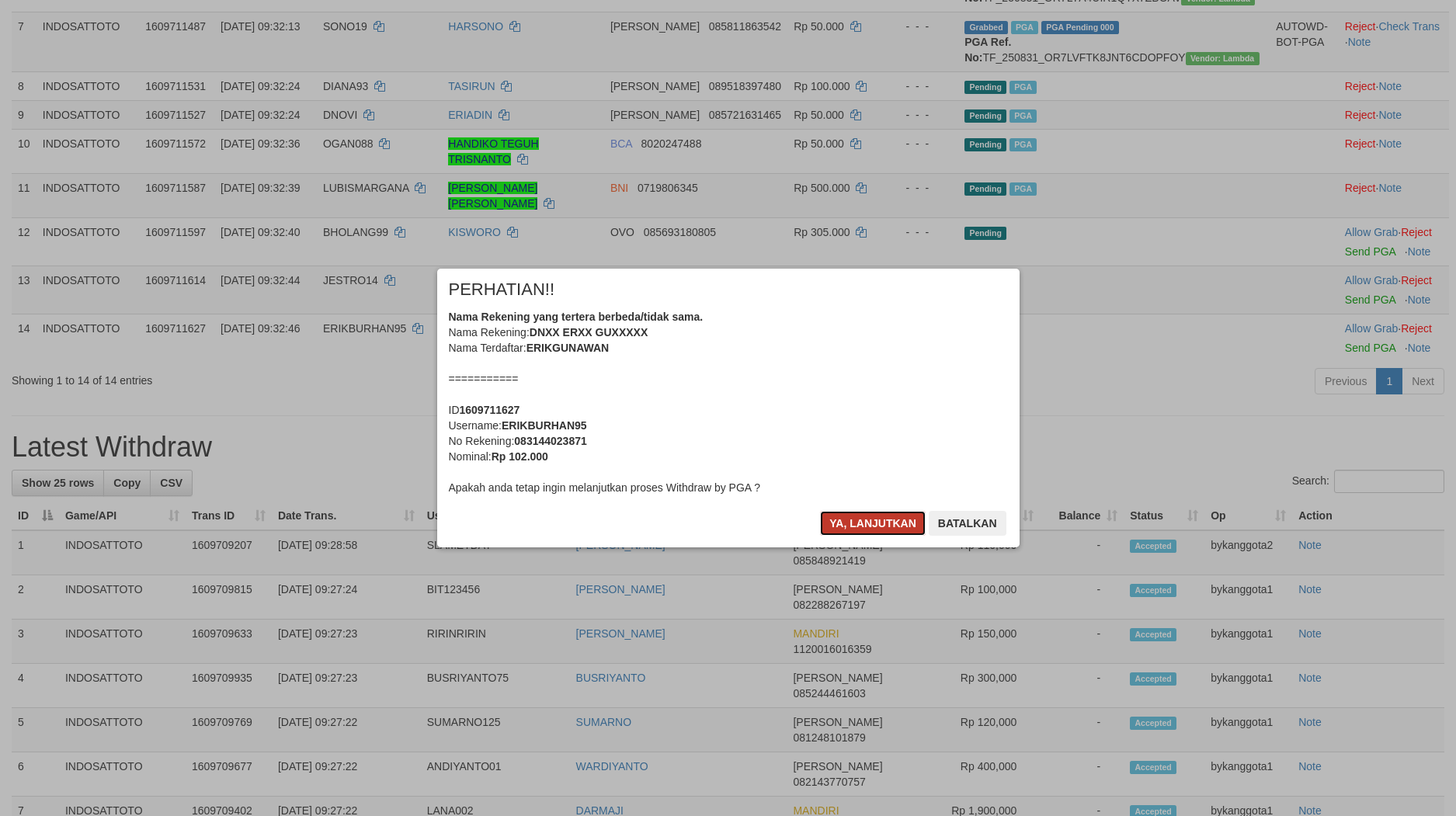
click at [848, 532] on button "Ya, lanjutkan" at bounding box center [872, 524] width 105 height 25
click at [848, 531] on button "Ya, lanjutkan" at bounding box center [872, 524] width 105 height 25
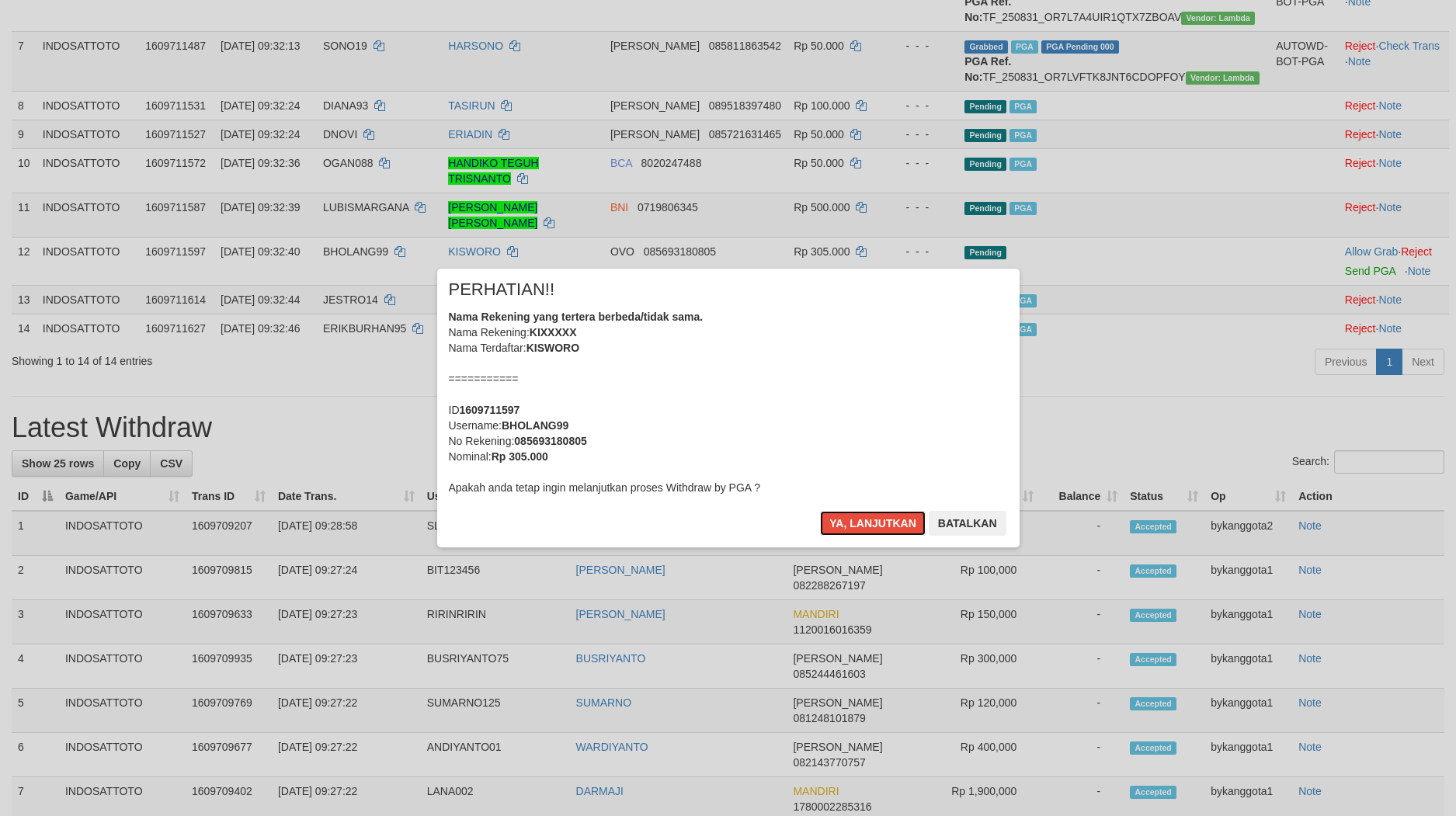
click at [848, 531] on button "Ya, lanjutkan" at bounding box center [872, 524] width 105 height 25
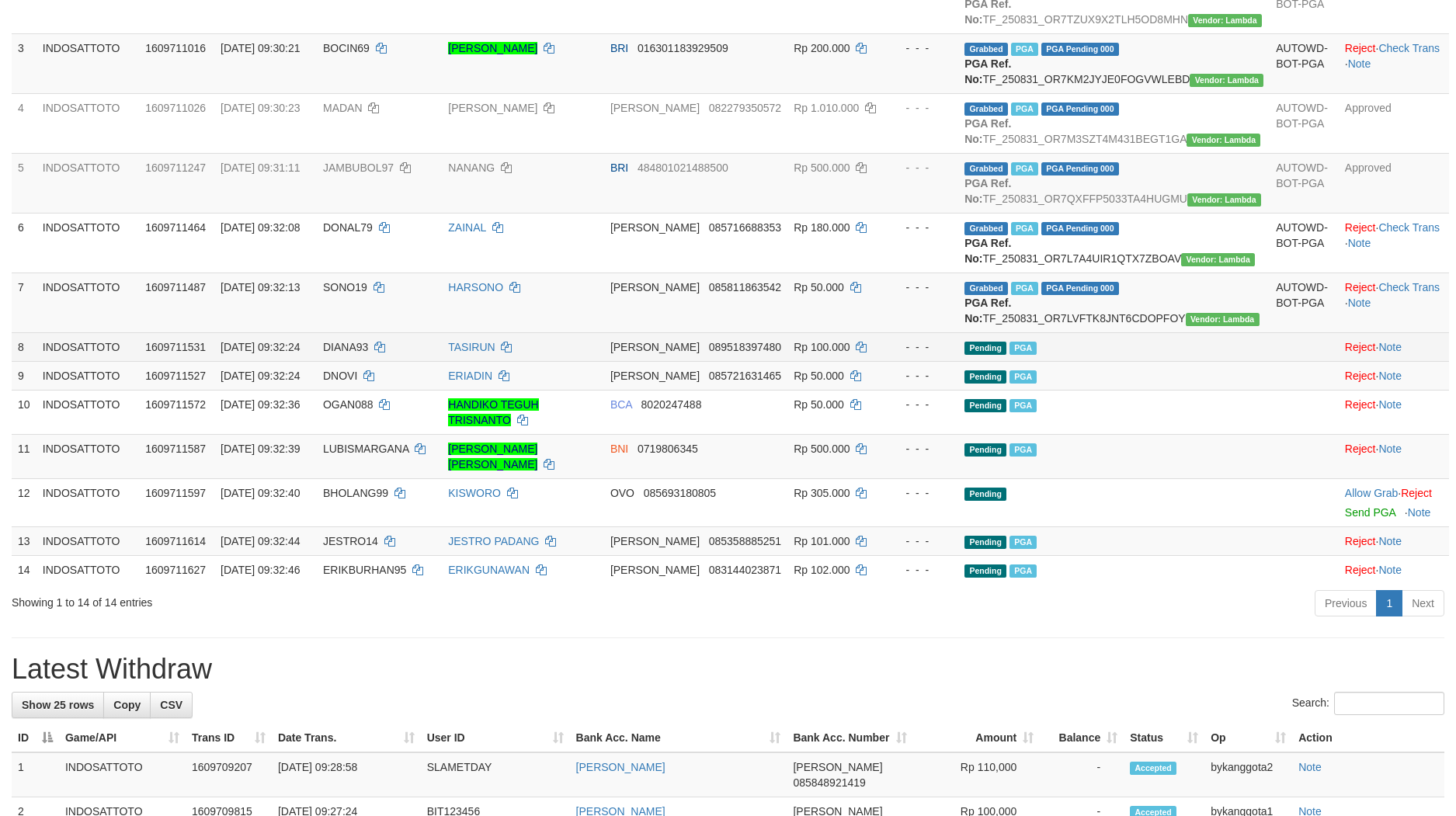
scroll to position [282, 0]
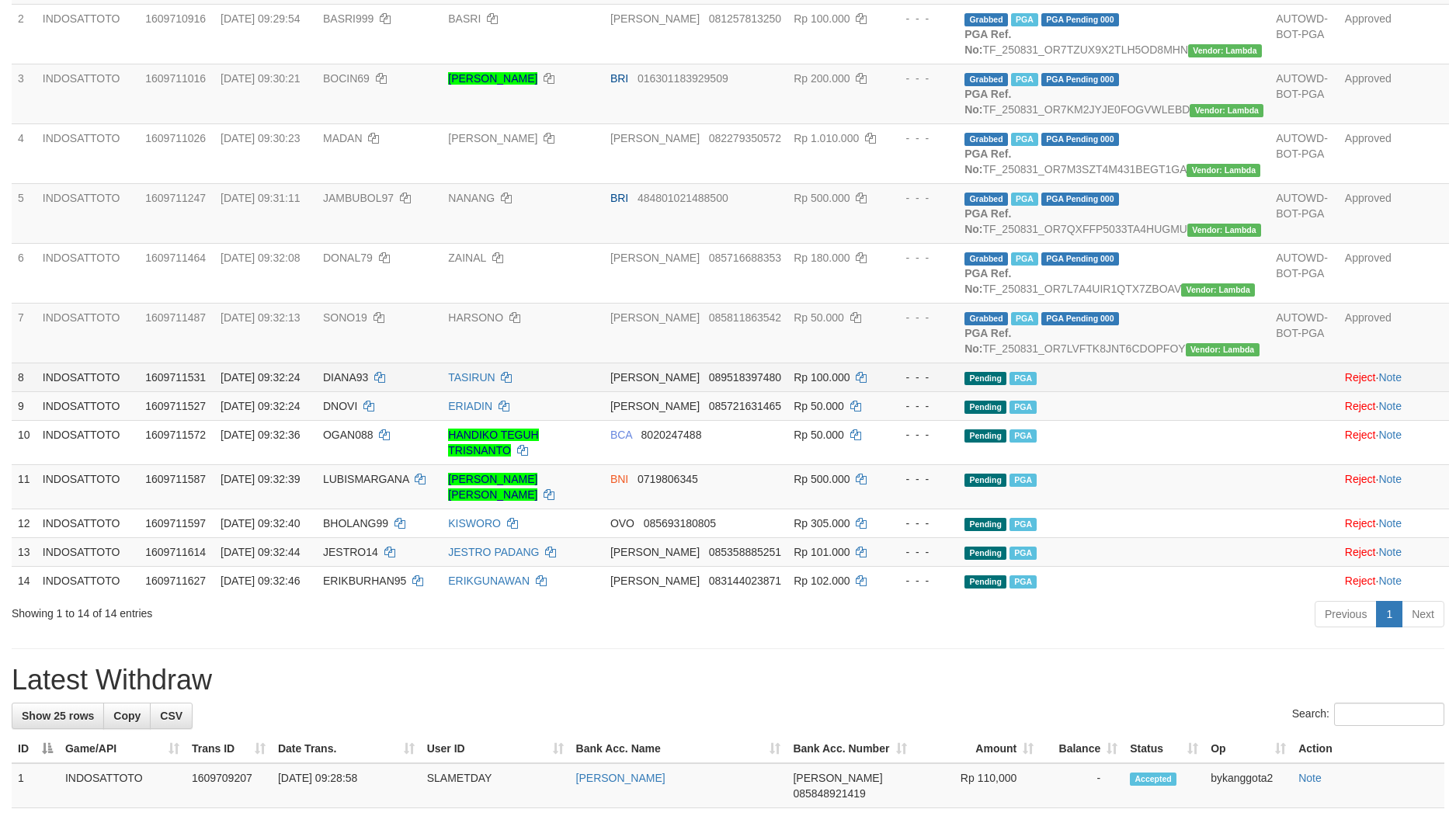
click at [388, 391] on td "DIANA93" at bounding box center [379, 377] width 125 height 29
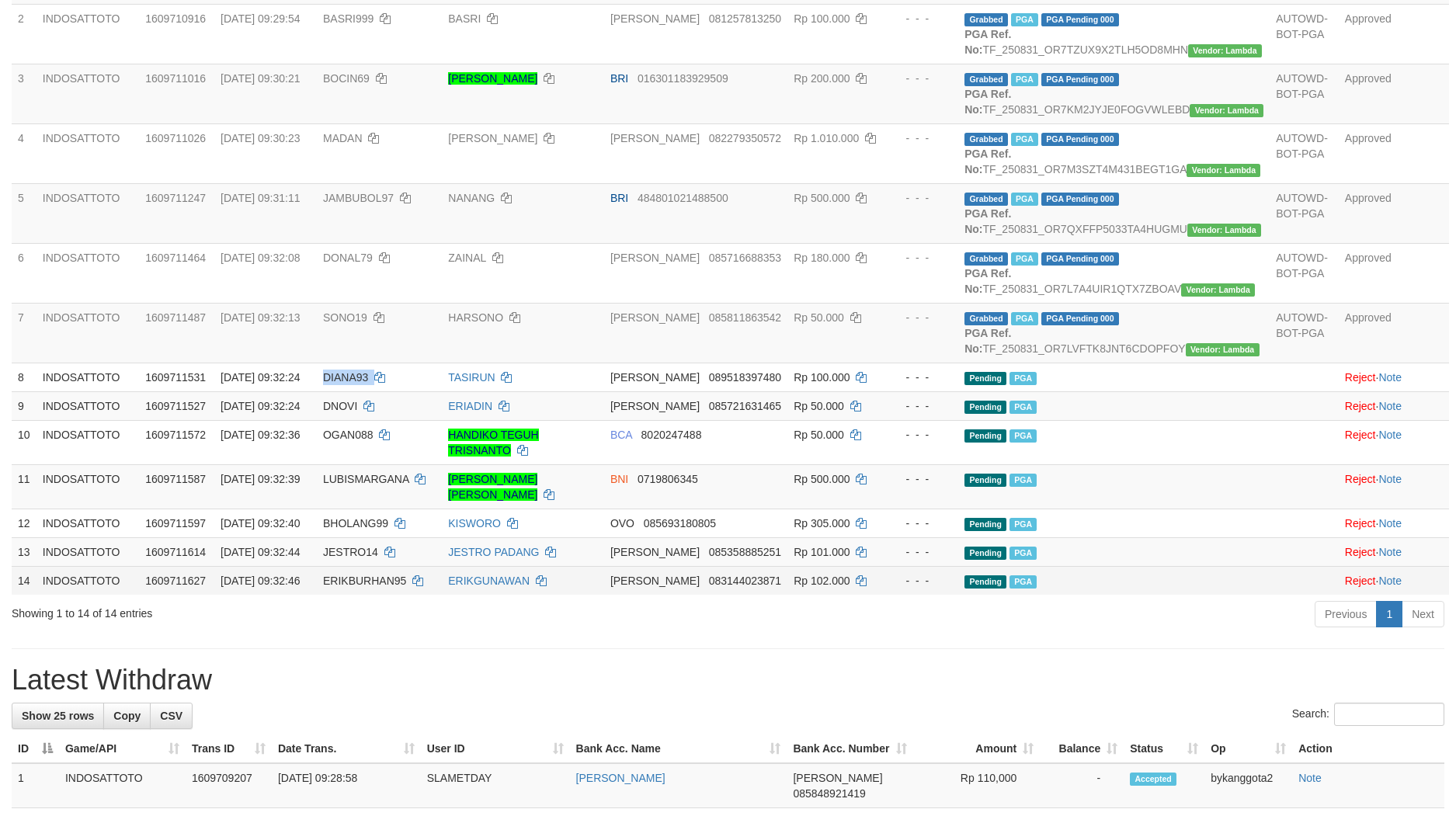
copy td "DIANA93"
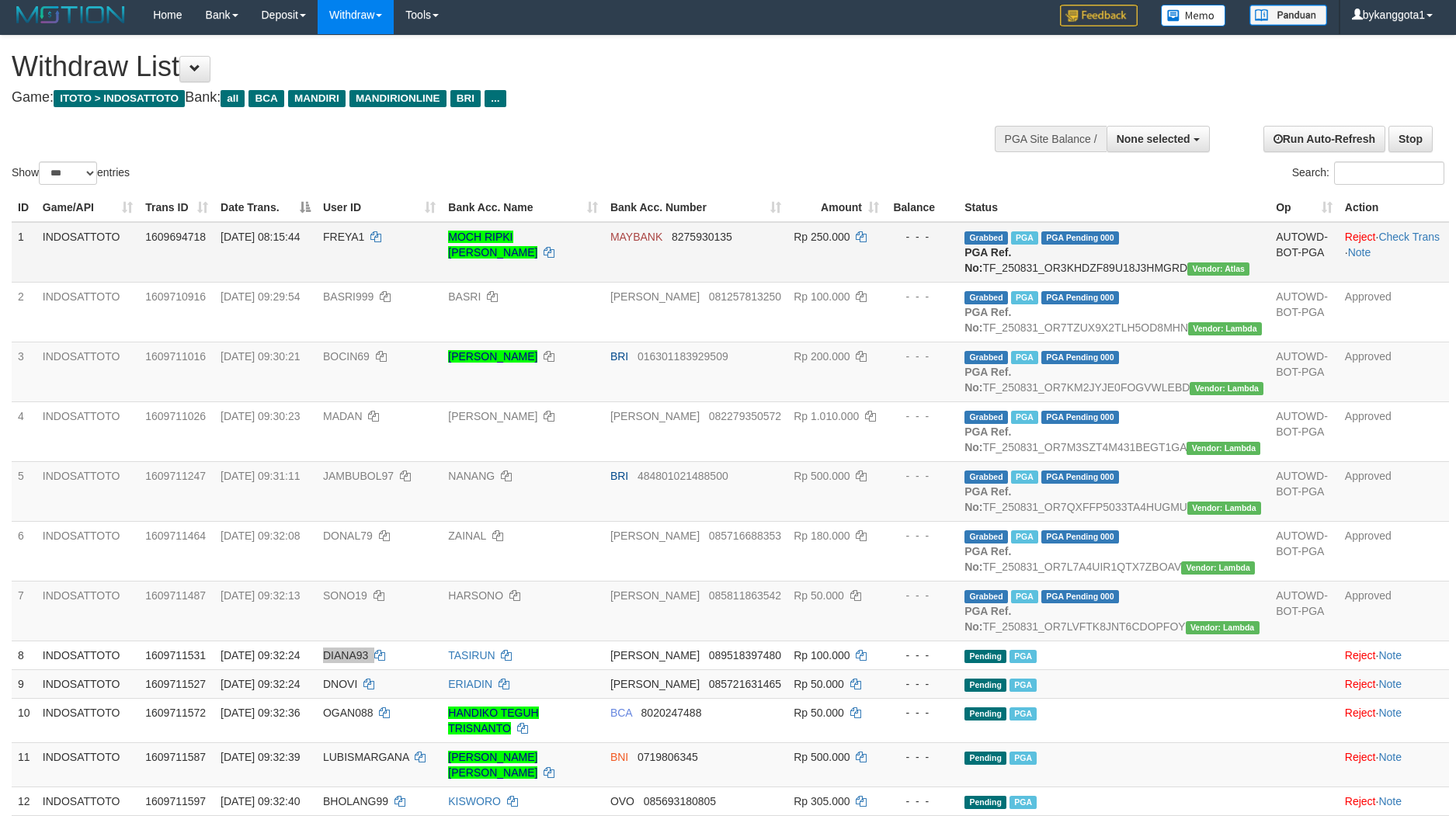
scroll to position [0, 0]
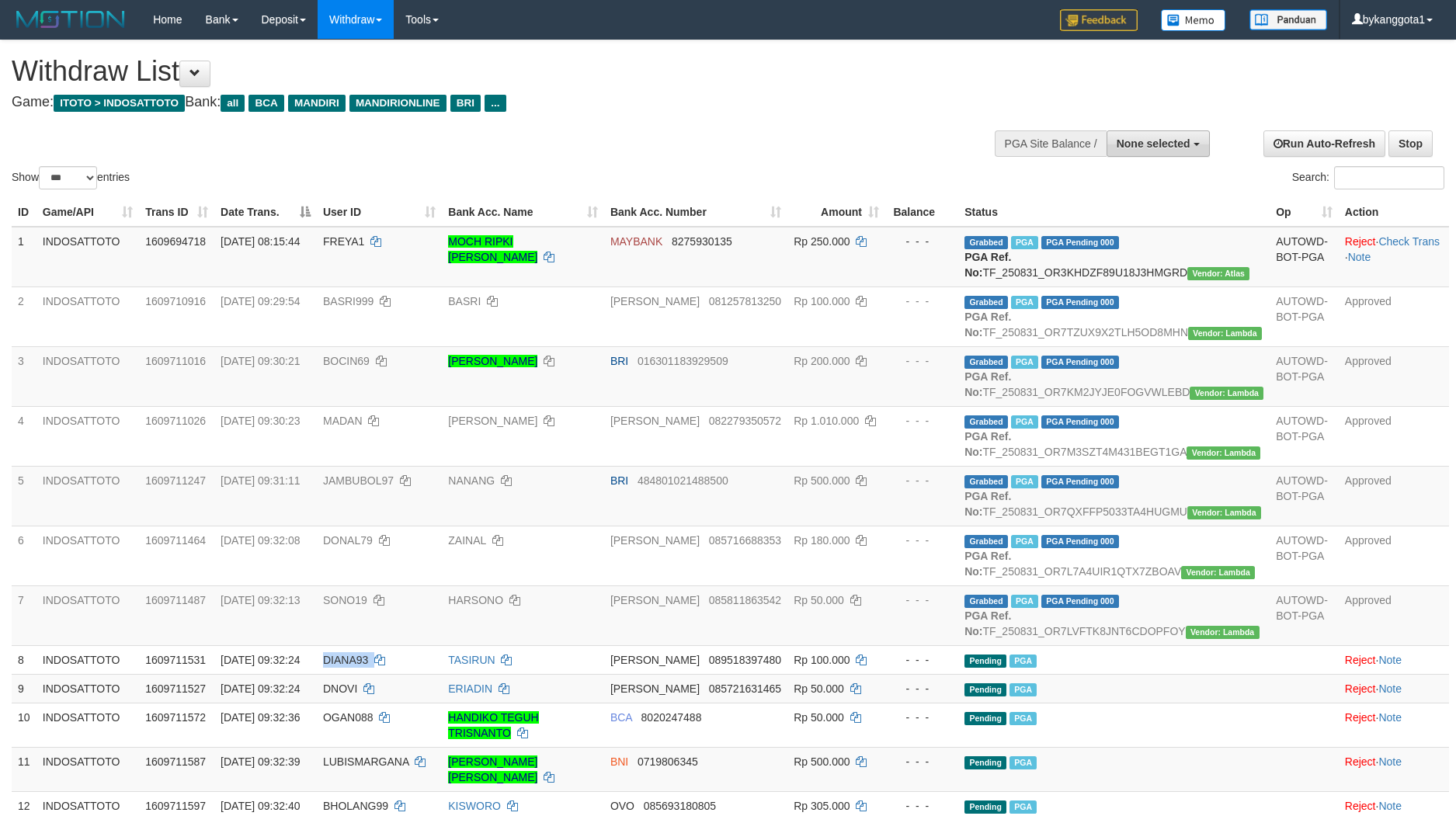
click at [1149, 136] on button "None selected" at bounding box center [1158, 143] width 104 height 26
click at [1094, 215] on label "[ITOTO] INDOSATTOTO" at bounding box center [1126, 222] width 166 height 20
select select "****"
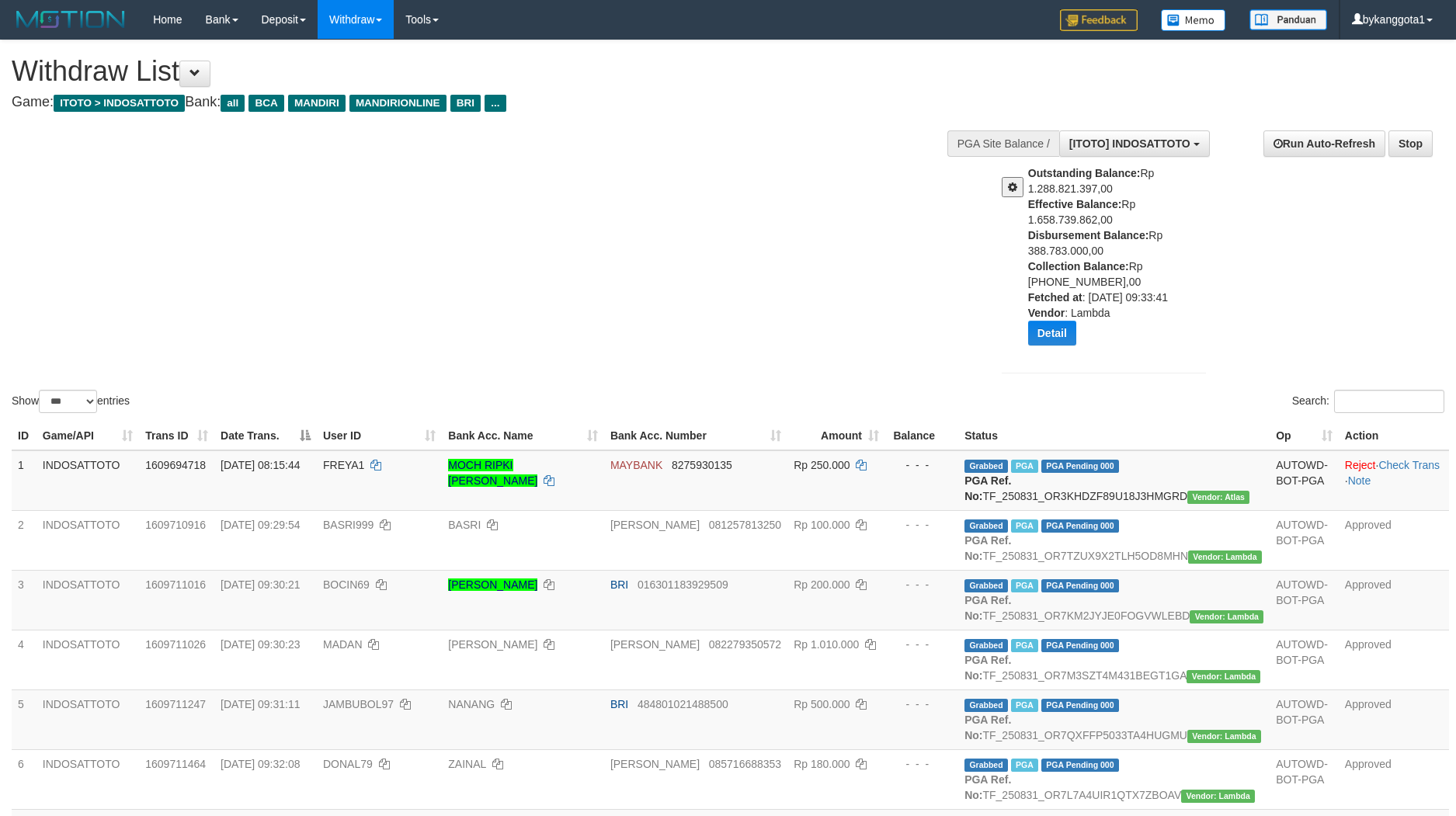
click at [1085, 243] on div "Outstanding Balance: Rp 1.288.821.397,00 Effective Balance: Rp 1.658.739.862,00…" at bounding box center [1122, 261] width 189 height 192
copy div "Disbursement Balance: Rp 388.783.000,00"
click at [85, 394] on select "** ** ** ***" at bounding box center [68, 401] width 59 height 23
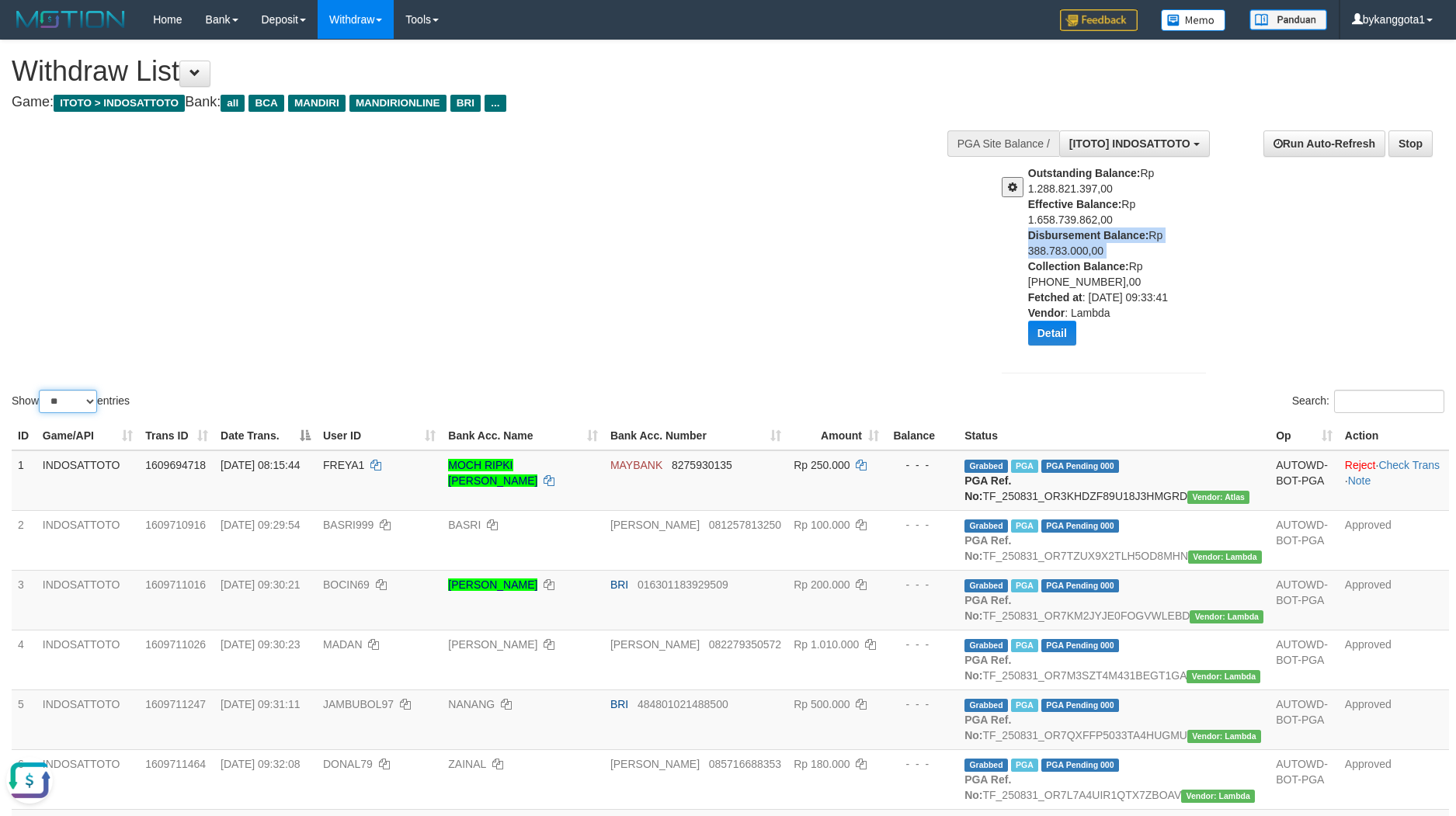
click at [41, 390] on select "** ** ** ***" at bounding box center [68, 401] width 59 height 23
click at [84, 403] on select "** ** ** ***" at bounding box center [68, 401] width 59 height 23
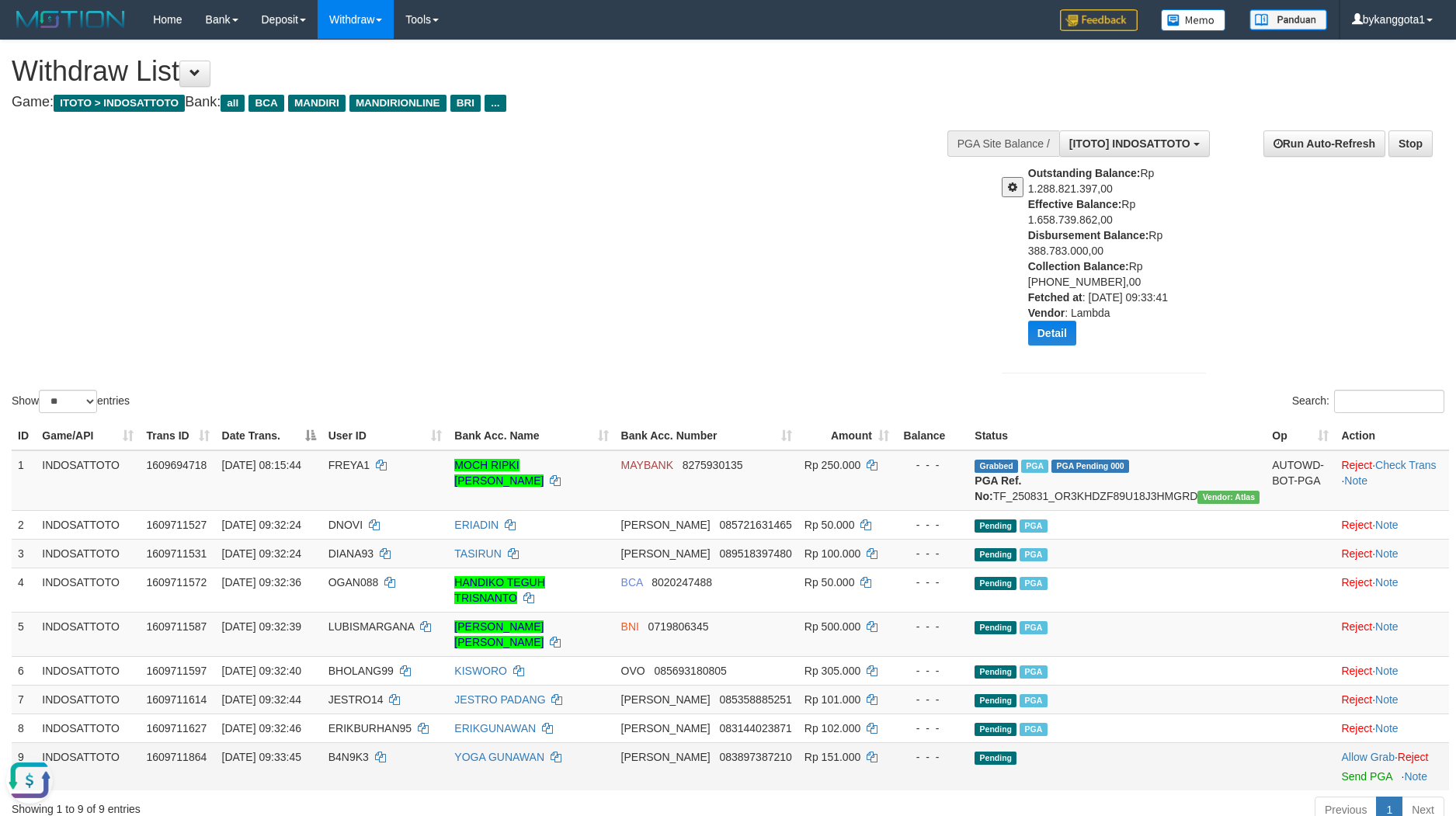
click at [1168, 774] on td "Pending" at bounding box center [1117, 766] width 298 height 48
click at [1341, 770] on link "Send PGA" at bounding box center [1366, 776] width 50 height 13
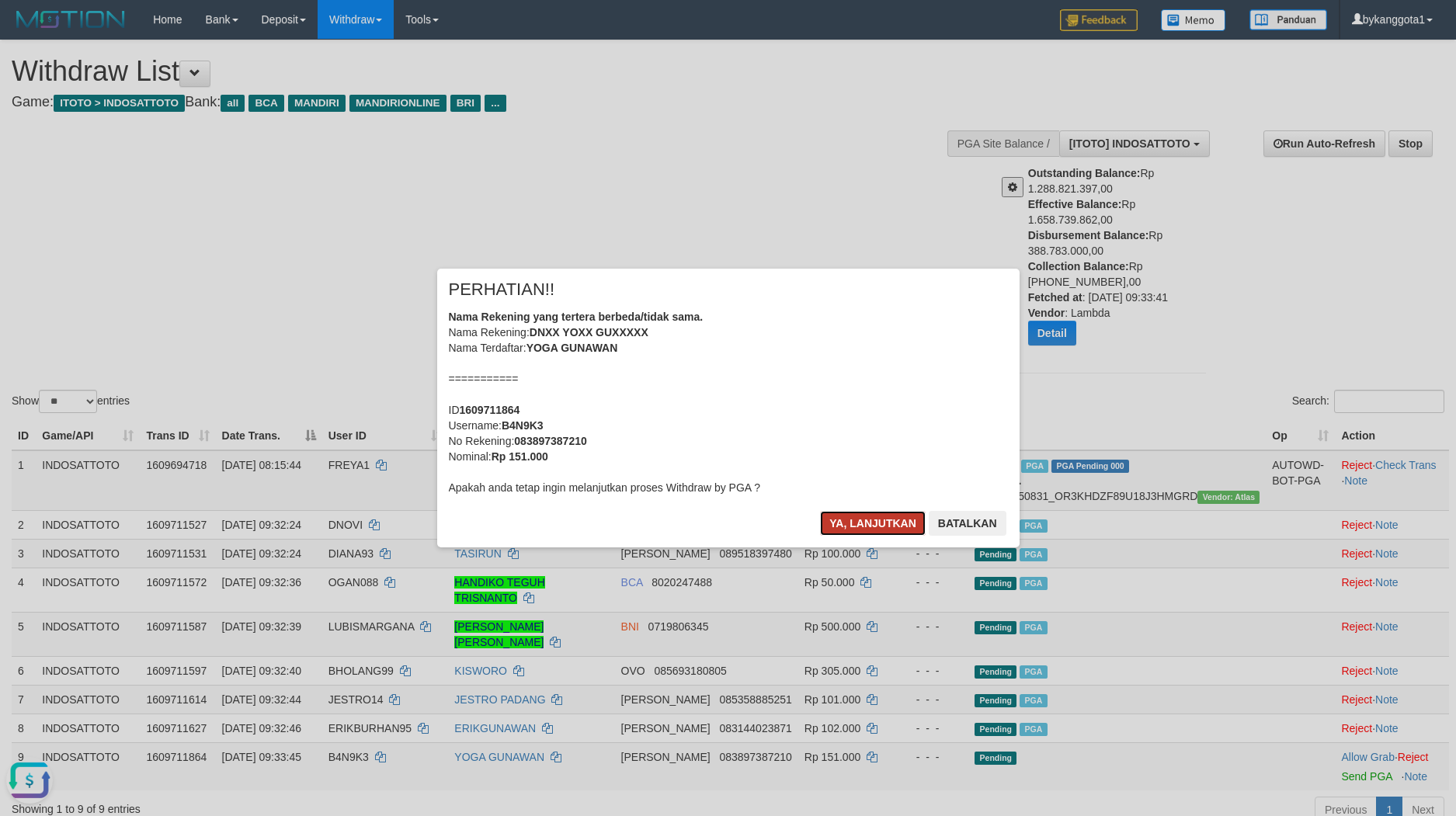
click at [865, 523] on button "Ya, lanjutkan" at bounding box center [872, 524] width 105 height 25
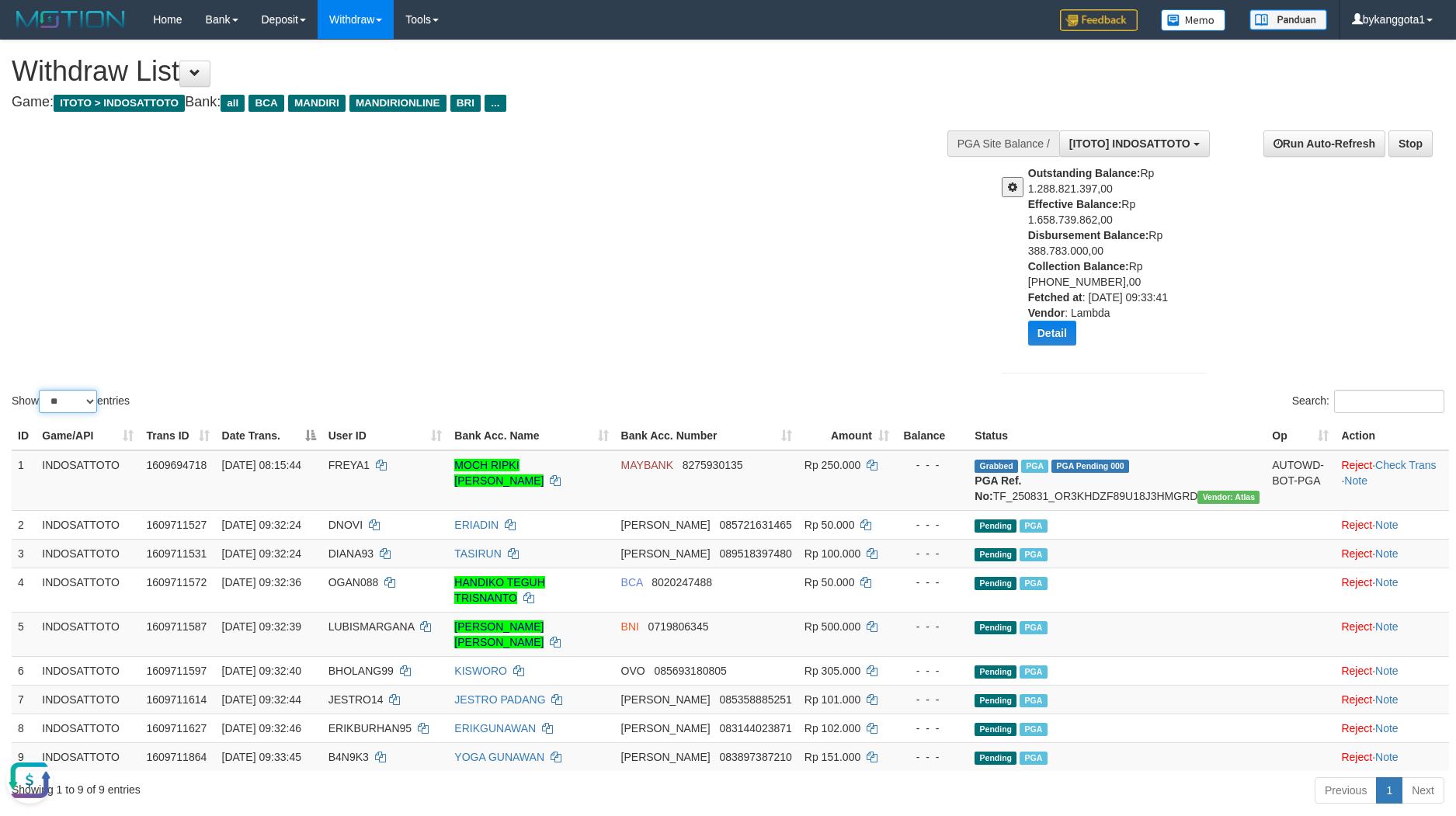
click at [85, 403] on select "** ** ** ***" at bounding box center [68, 401] width 59 height 23
click at [41, 390] on select "** ** ** ***" at bounding box center [68, 401] width 59 height 23
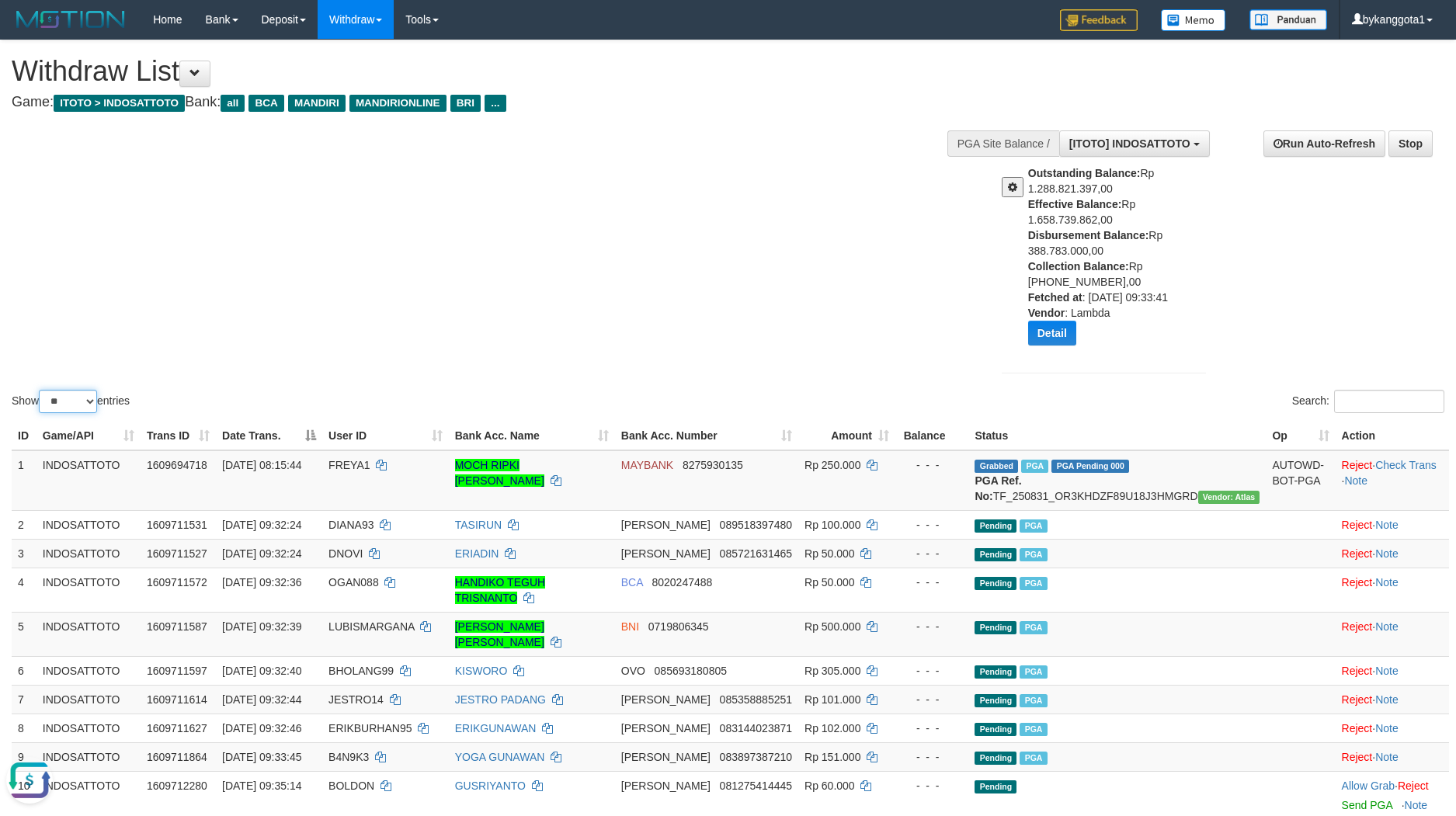
click at [63, 404] on select "** ** ** ***" at bounding box center [68, 401] width 59 height 23
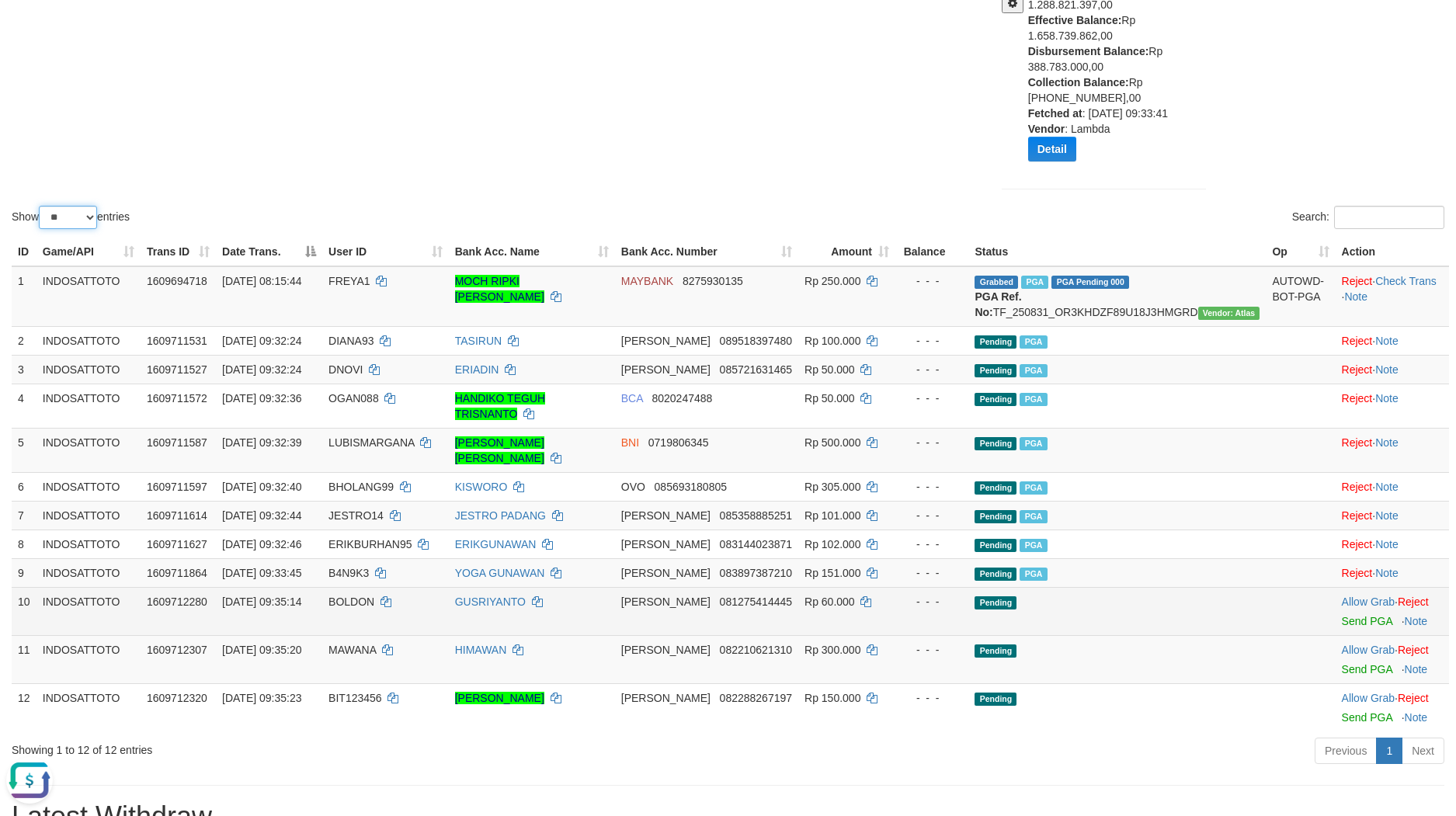
scroll to position [233, 0]
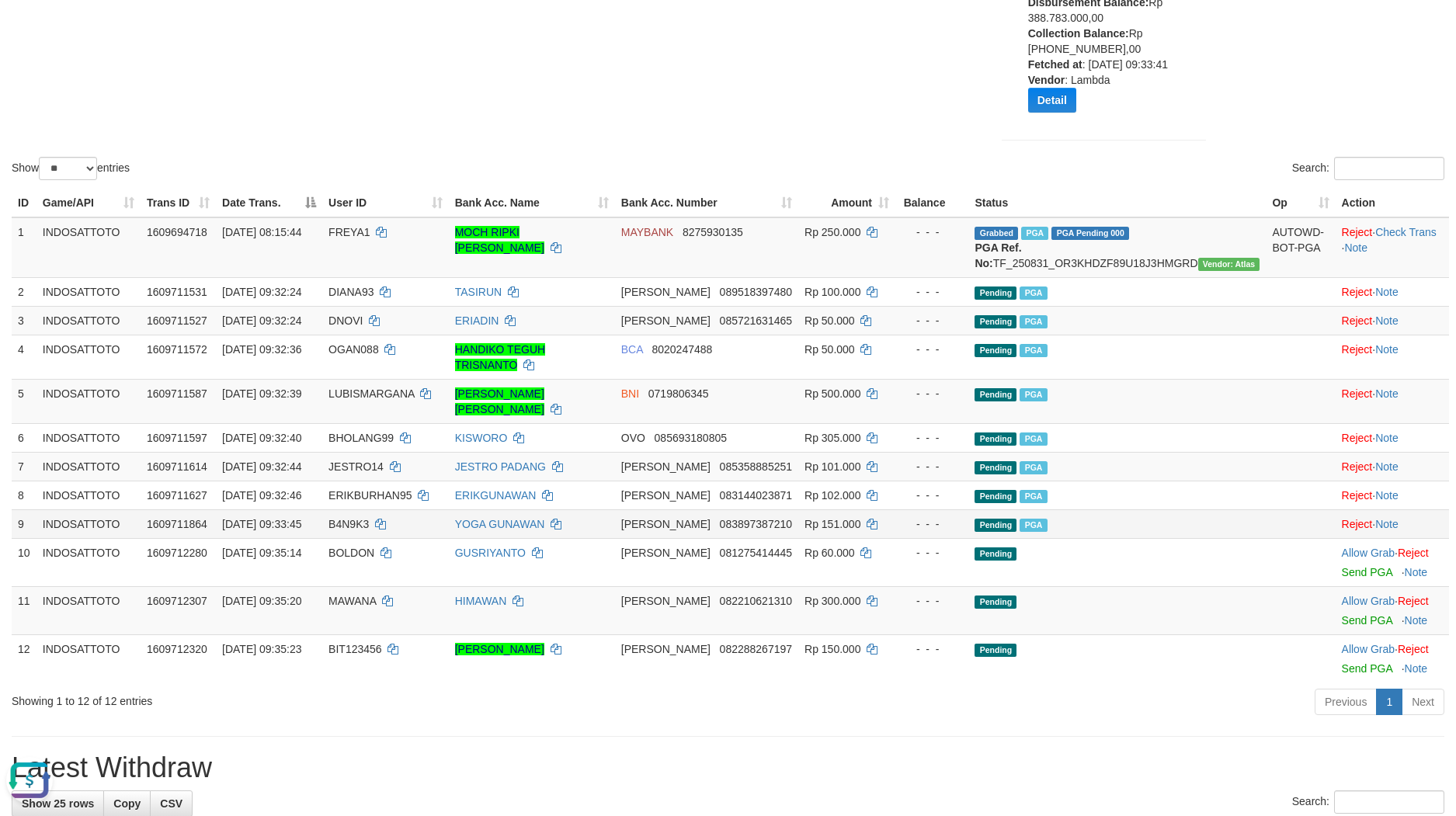
click at [746, 524] on td "DANA 083897387210" at bounding box center [706, 524] width 183 height 29
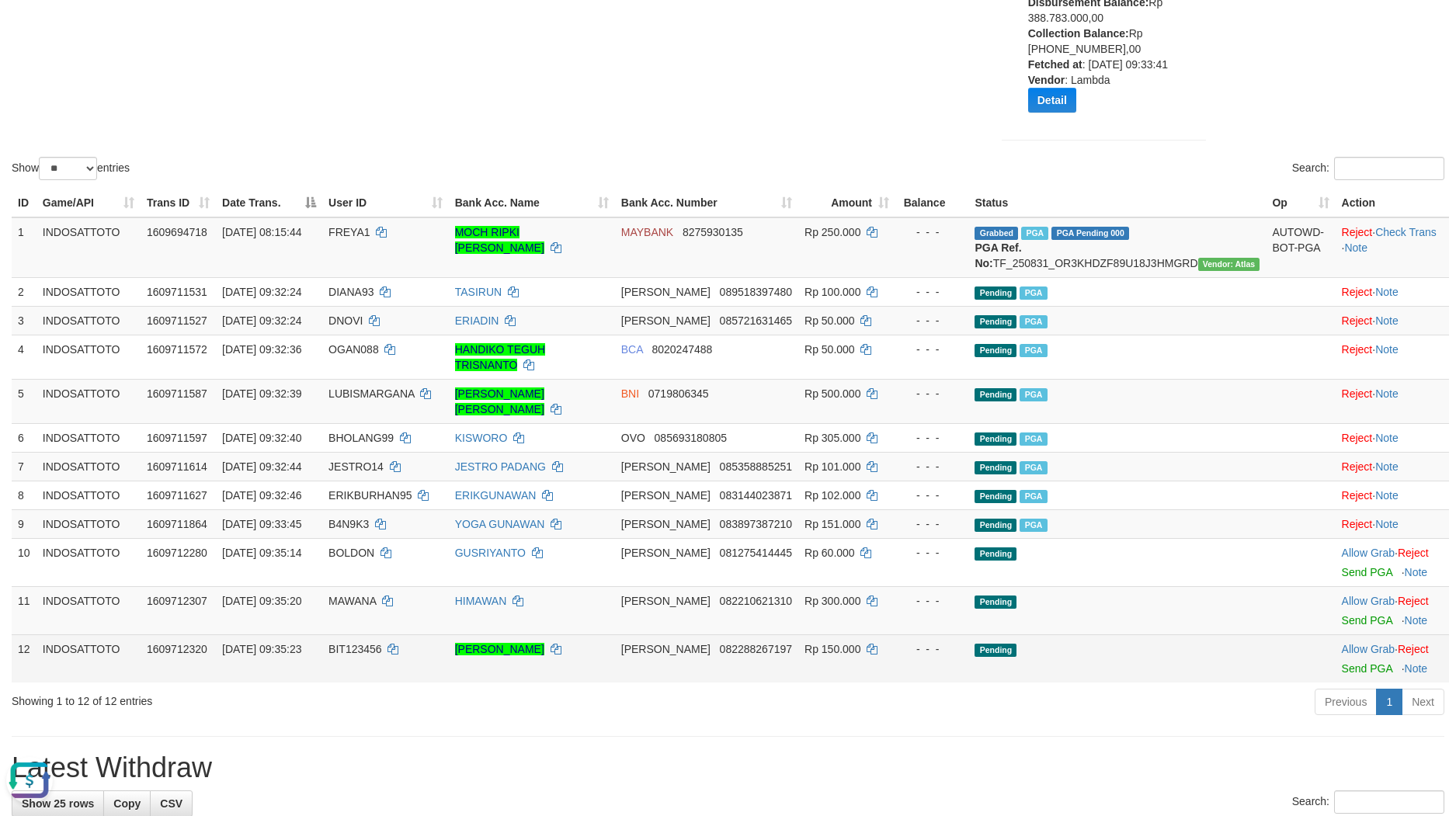
click at [865, 653] on td "Rp 150.000" at bounding box center [847, 658] width 97 height 48
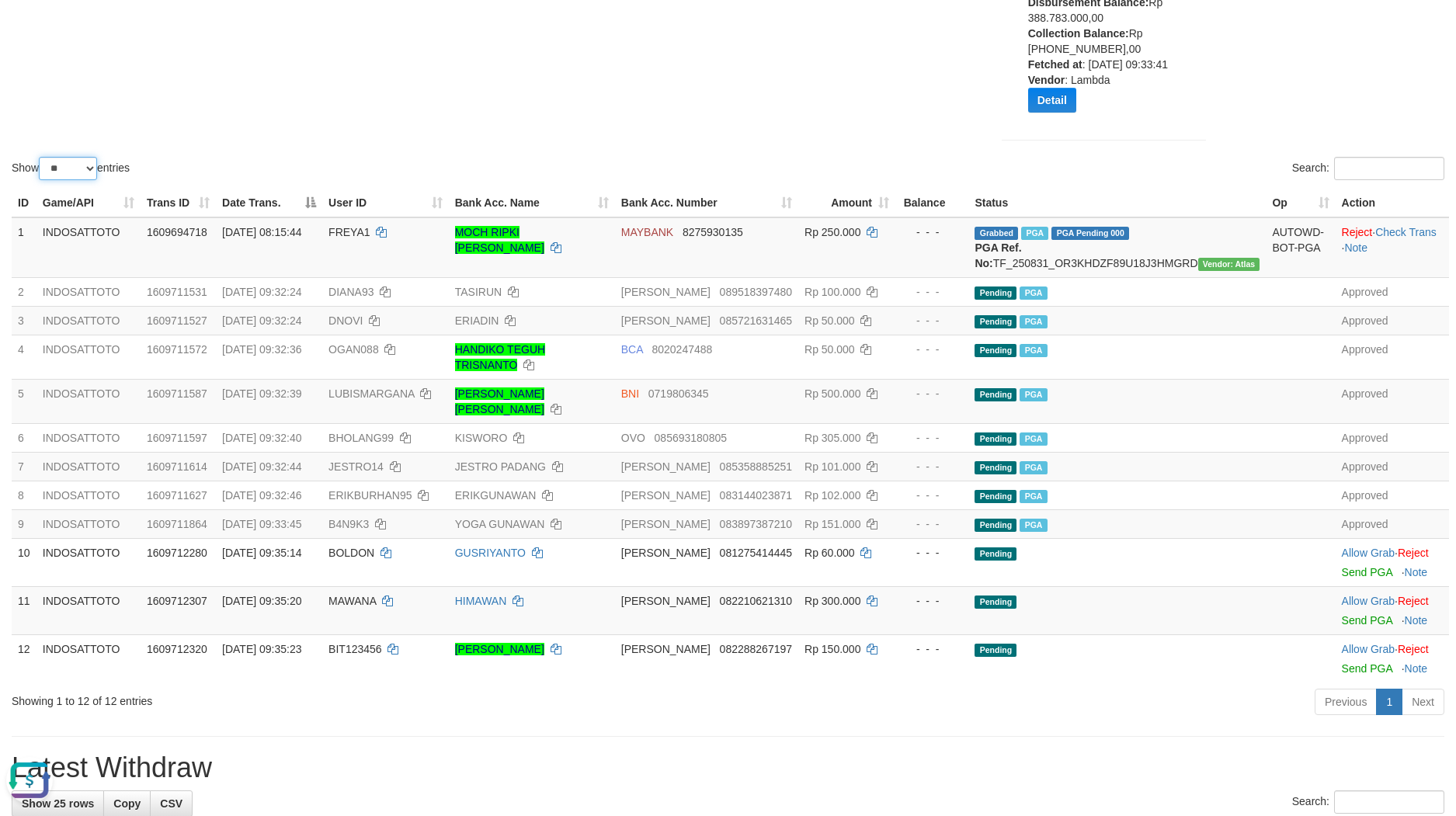
click at [75, 163] on select "** ** ** ***" at bounding box center [68, 169] width 59 height 23
click at [41, 157] on select "** ** ** ***" at bounding box center [68, 169] width 59 height 23
click at [77, 170] on select "** ** ** ***" at bounding box center [68, 169] width 59 height 23
click at [41, 157] on select "** ** ** ***" at bounding box center [68, 169] width 59 height 23
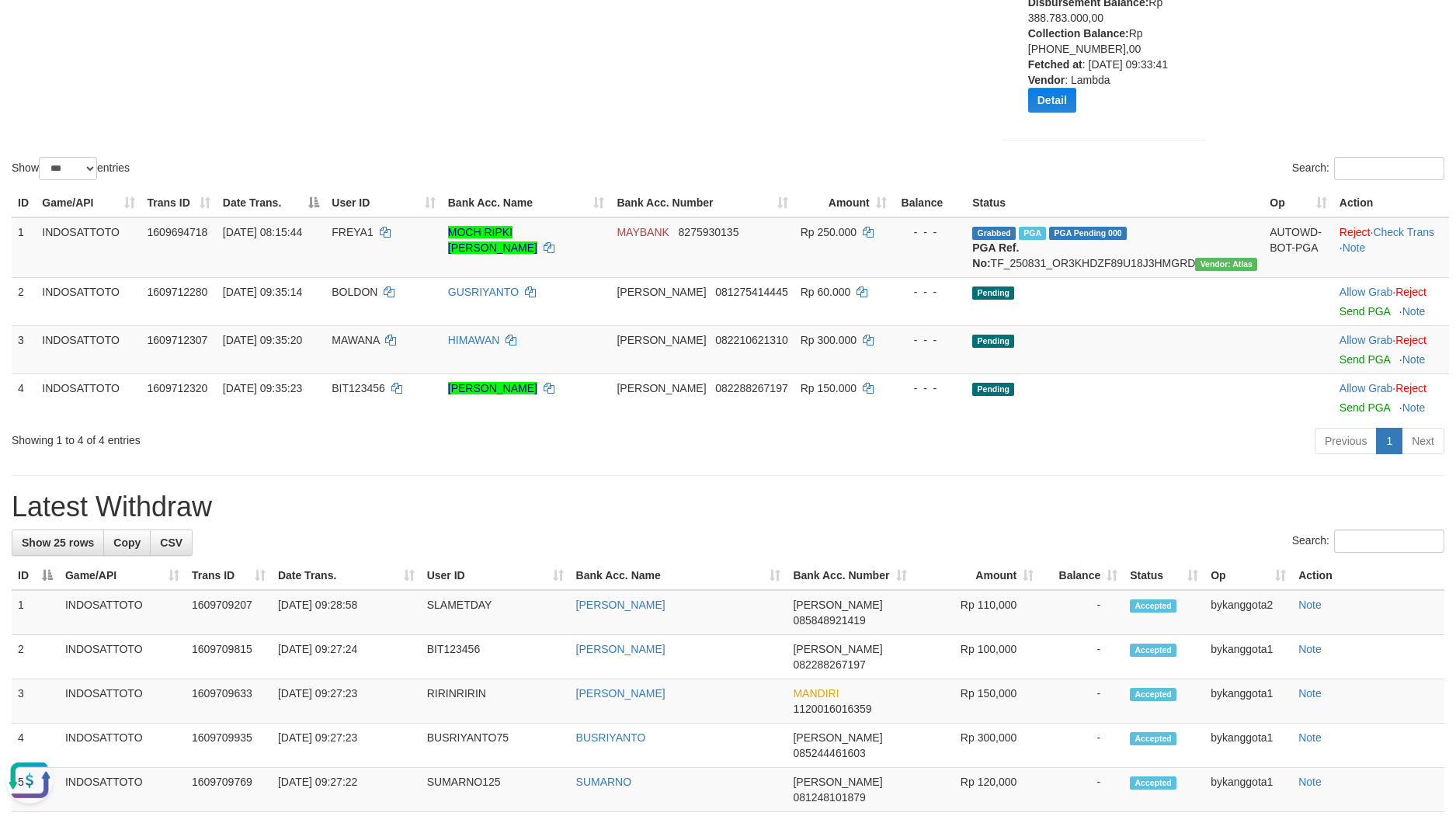
click at [1123, 584] on th "Status" at bounding box center [1164, 576] width 81 height 29
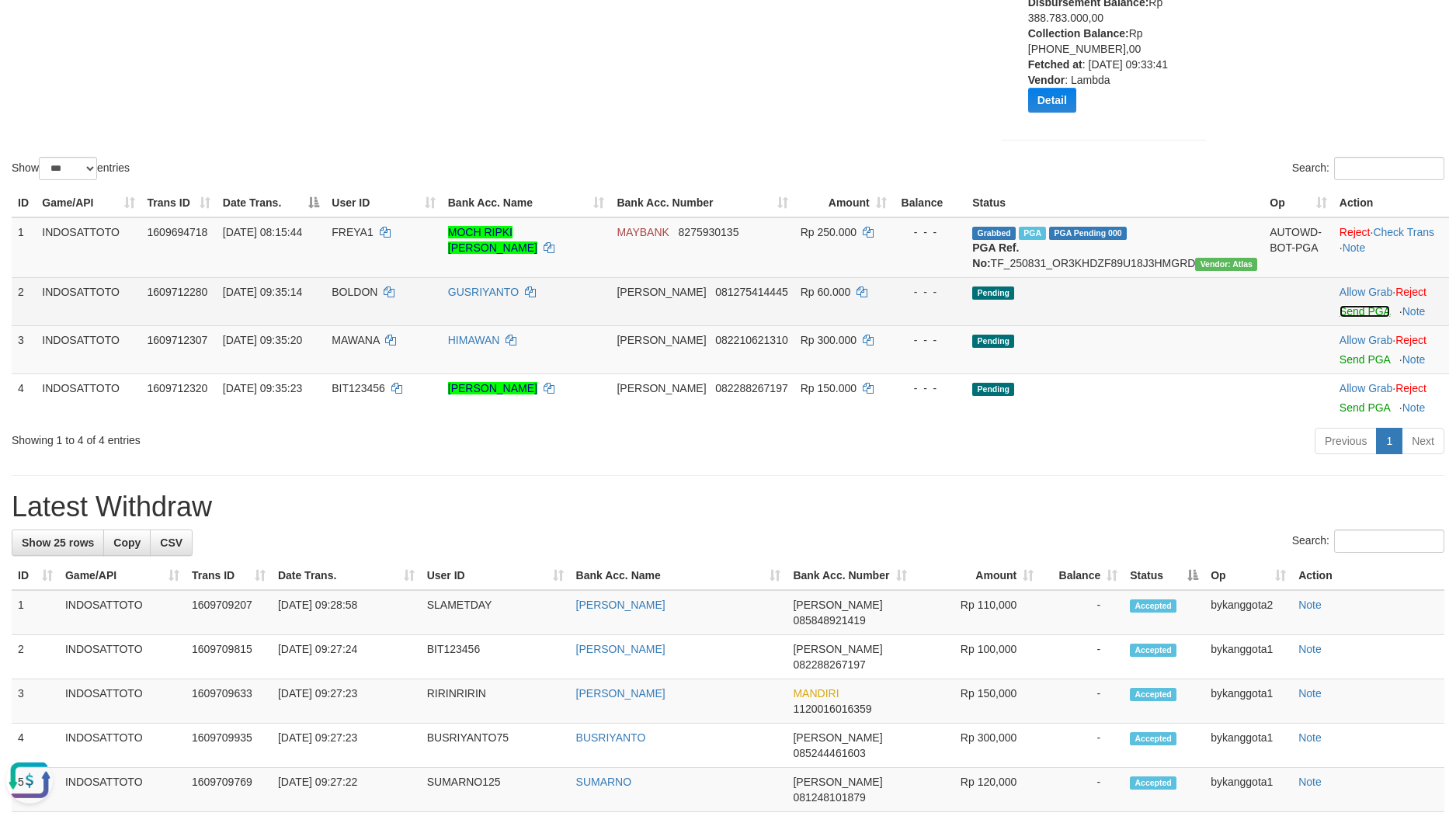
click at [1350, 317] on link "Send PGA" at bounding box center [1365, 311] width 50 height 13
click at [1342, 366] on link "Send PGA" at bounding box center [1365, 360] width 50 height 13
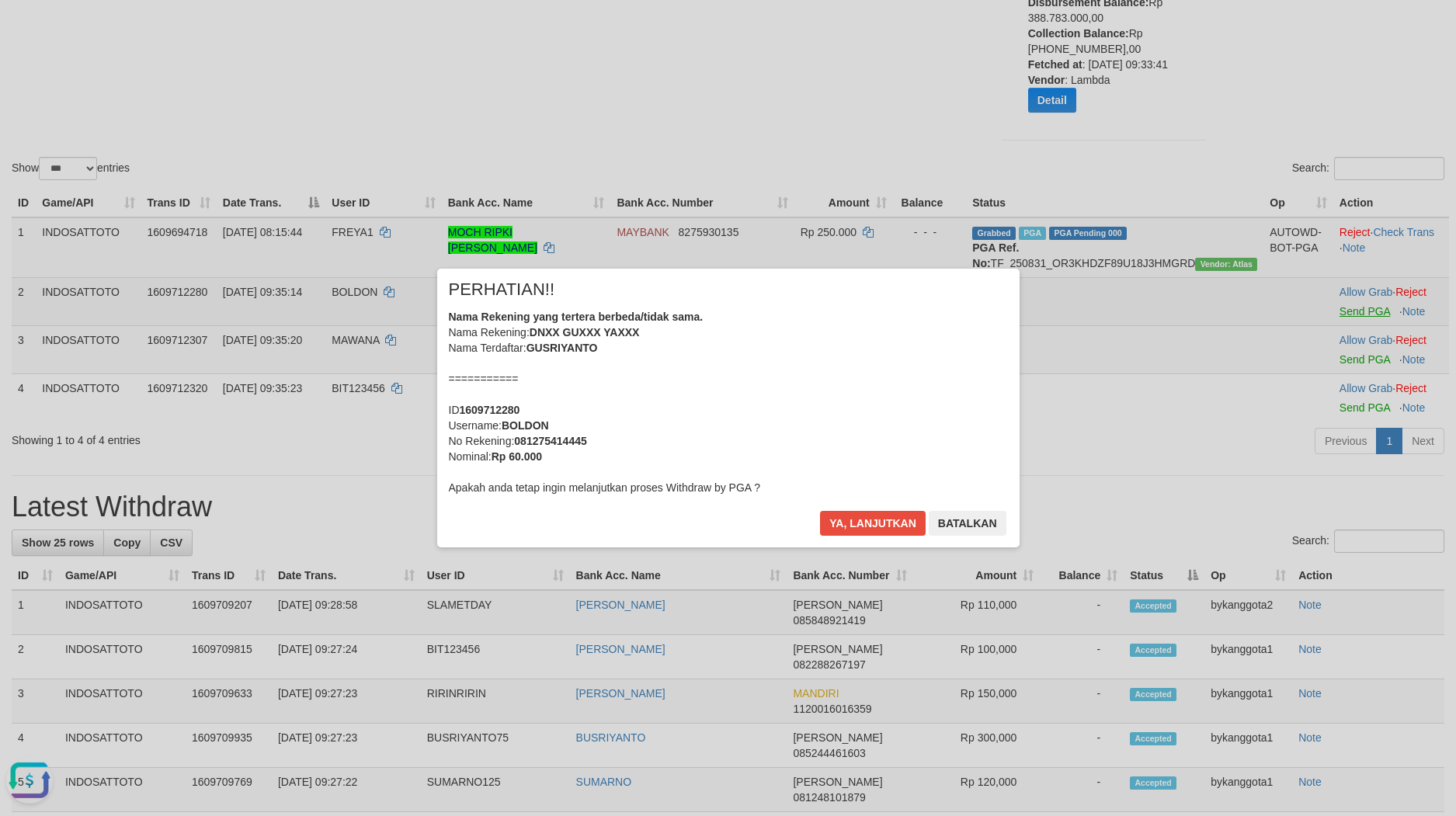
click at [1340, 413] on div "× PERHATIAN!! Nama Rekening yang tertera berbeda/tidak sama. Nama Rekening: DNX…" at bounding box center [728, 408] width 1456 height 340
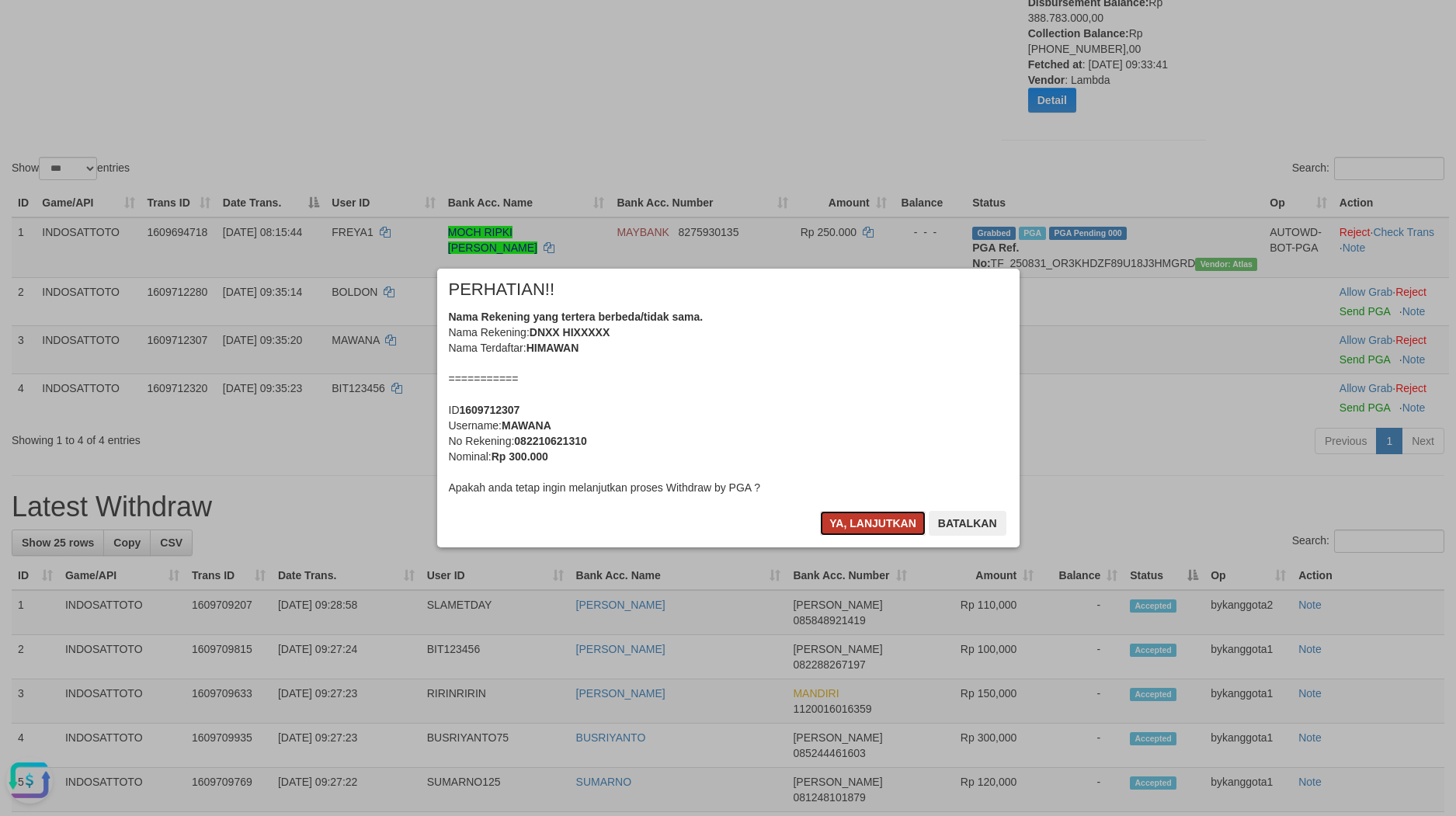
click at [860, 534] on button "Ya, lanjutkan" at bounding box center [872, 524] width 105 height 25
click at [860, 534] on div "× PERHATIAN!! Nama Rekening yang tertera berbeda/tidak sama. Nama Rekening: DNX…" at bounding box center [728, 408] width 606 height 278
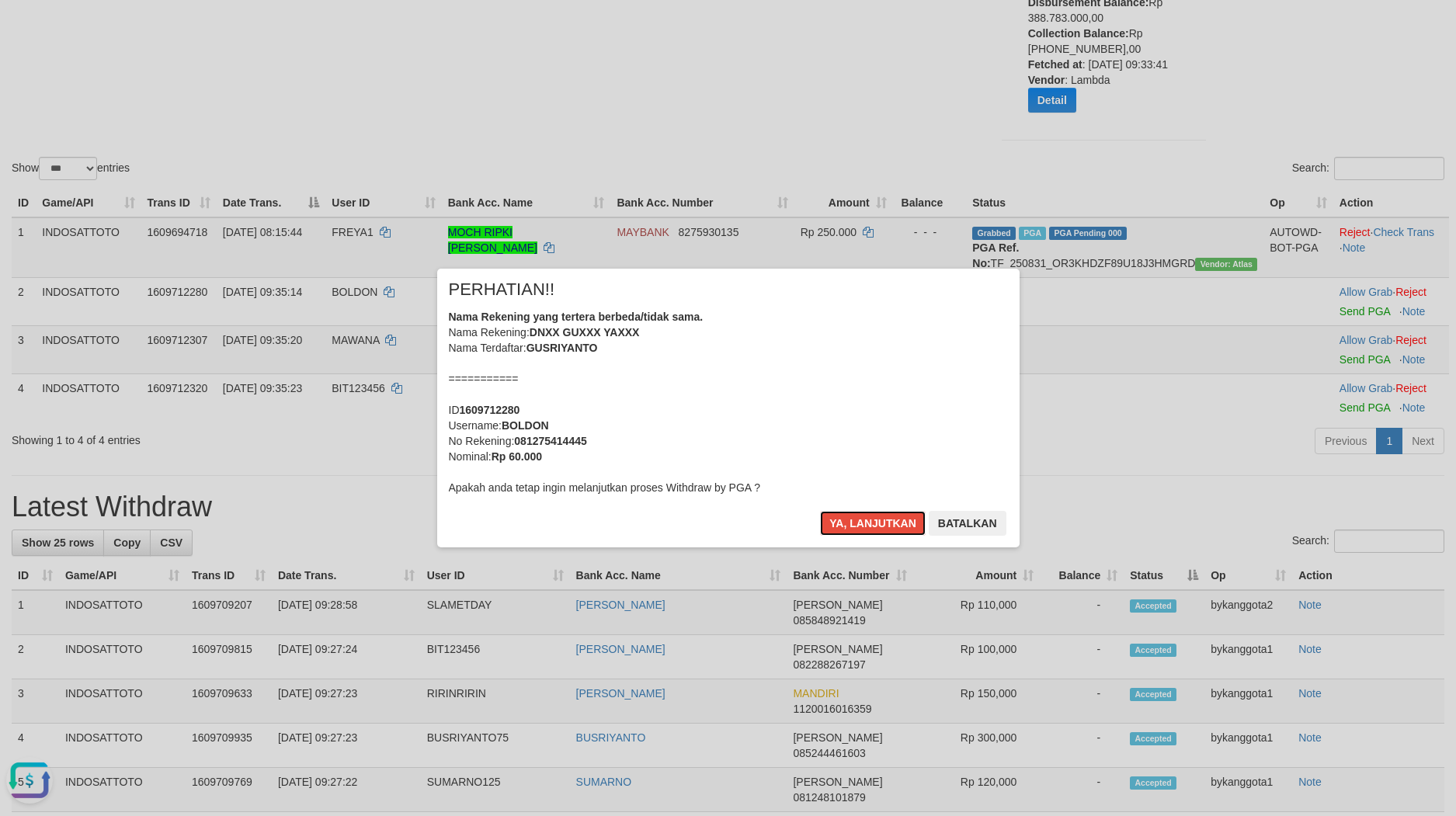
click at [860, 534] on button "Ya, lanjutkan" at bounding box center [872, 524] width 105 height 25
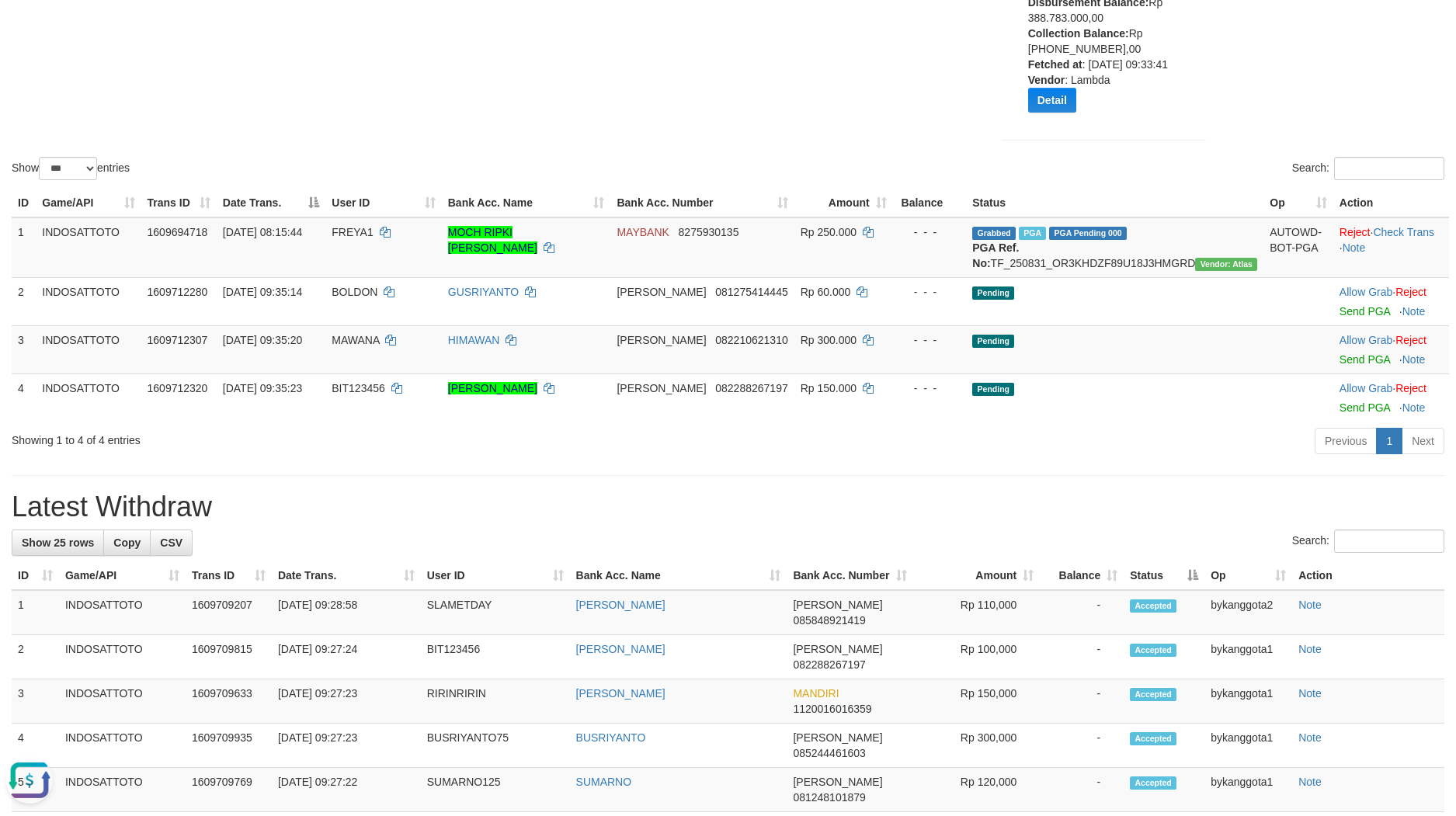
click at [860, 534] on div "× PERHATIAN!! Nama Rekening yang tertera berbeda/tidak sama. Nama Rekening: DNX…" at bounding box center [728, 408] width 606 height 278
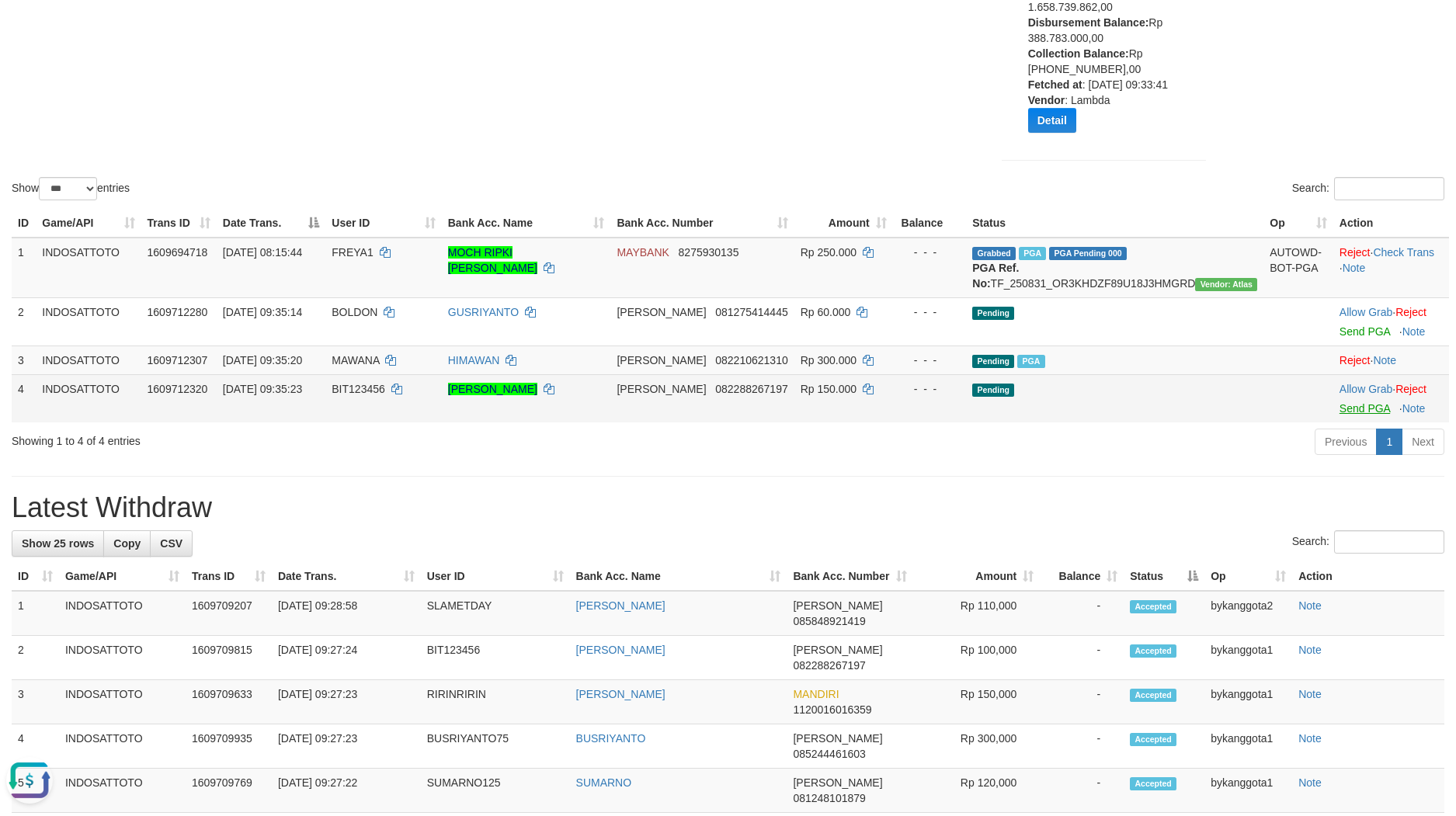
scroll to position [193, 0]
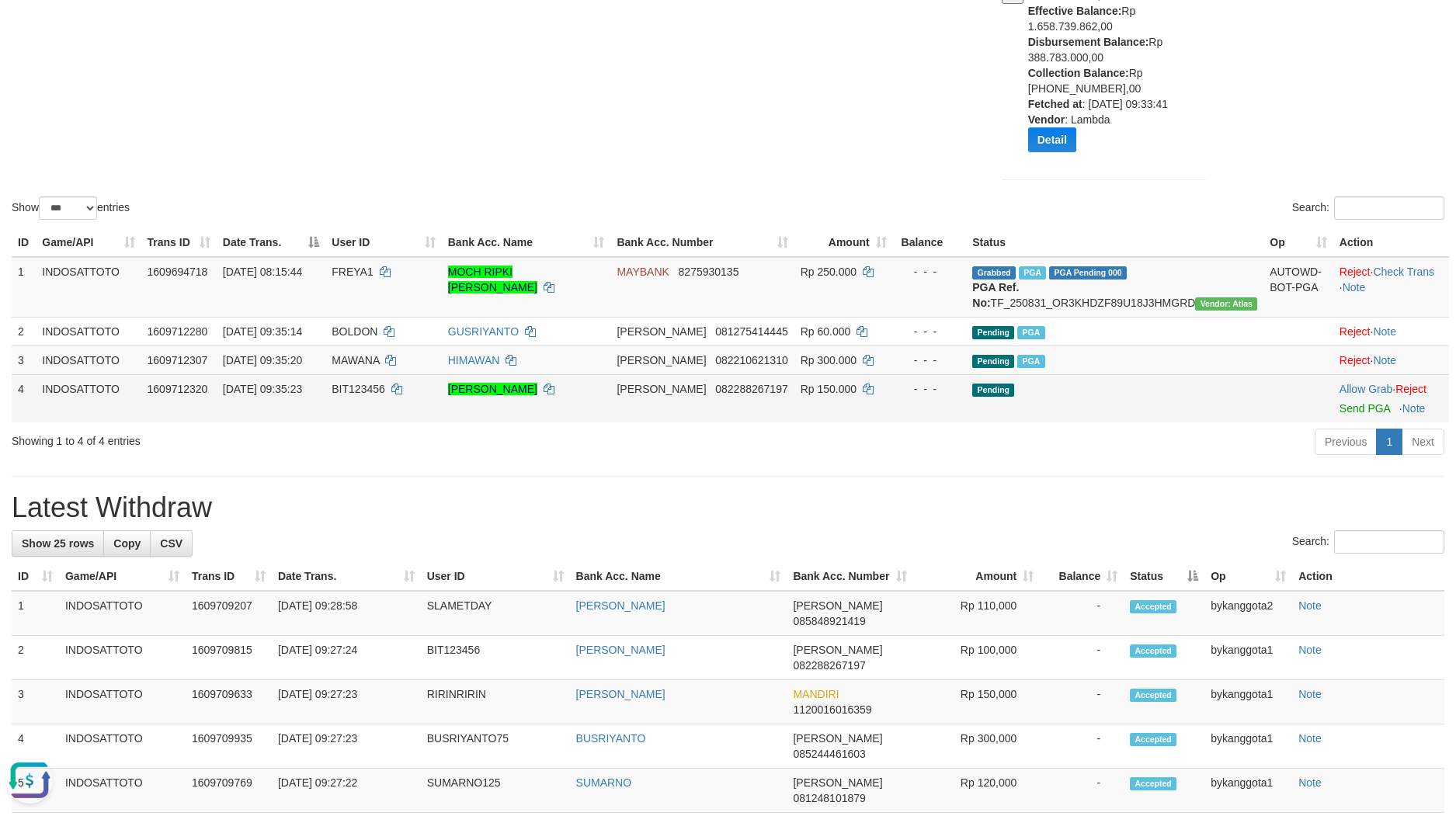
click at [1349, 417] on td "Allow Grab · Reject Send PGA · Note" at bounding box center [1391, 398] width 115 height 48
click at [1349, 415] on link "Send PGA" at bounding box center [1365, 408] width 50 height 13
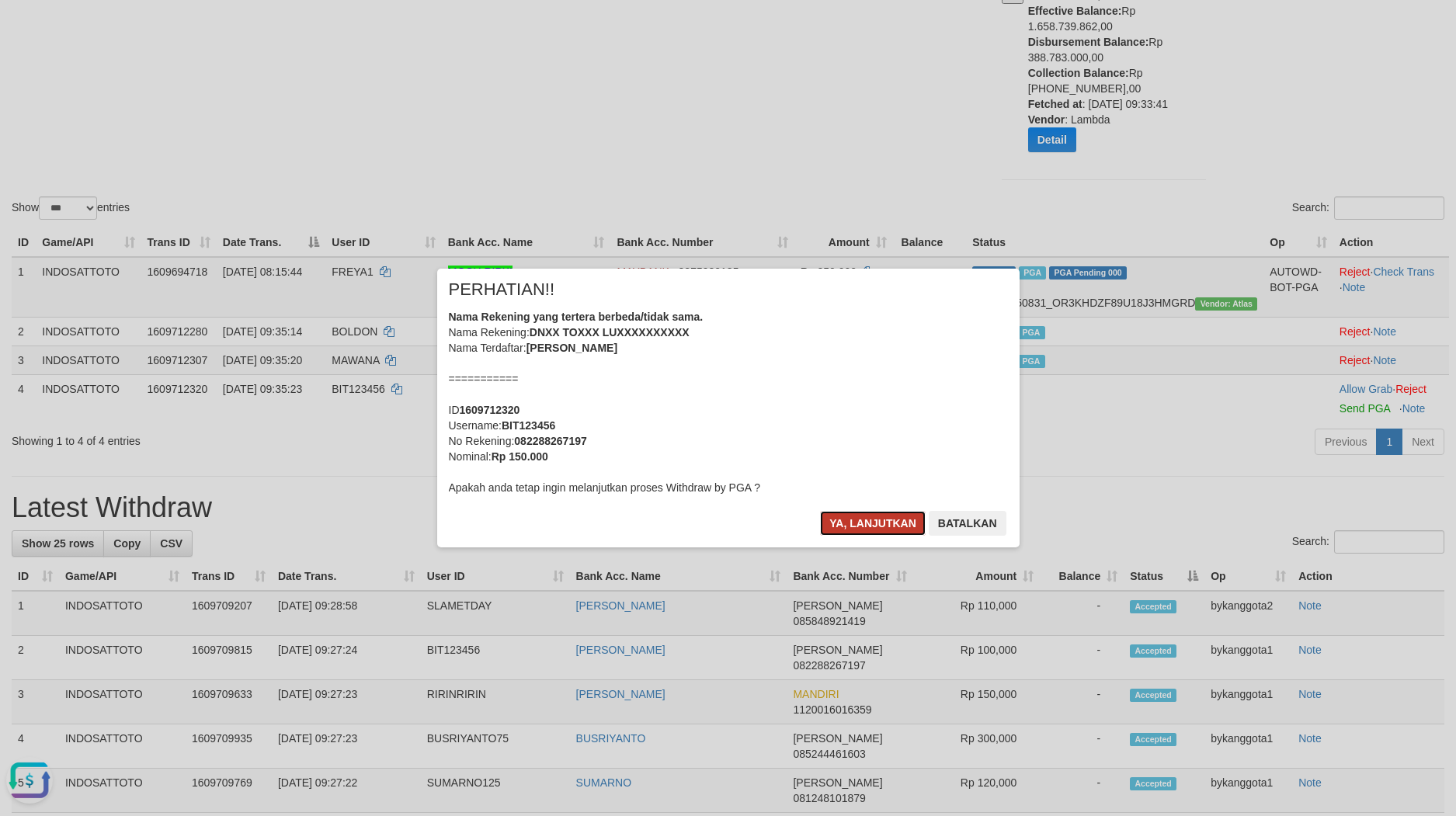
click at [902, 529] on button "Ya, lanjutkan" at bounding box center [872, 524] width 105 height 25
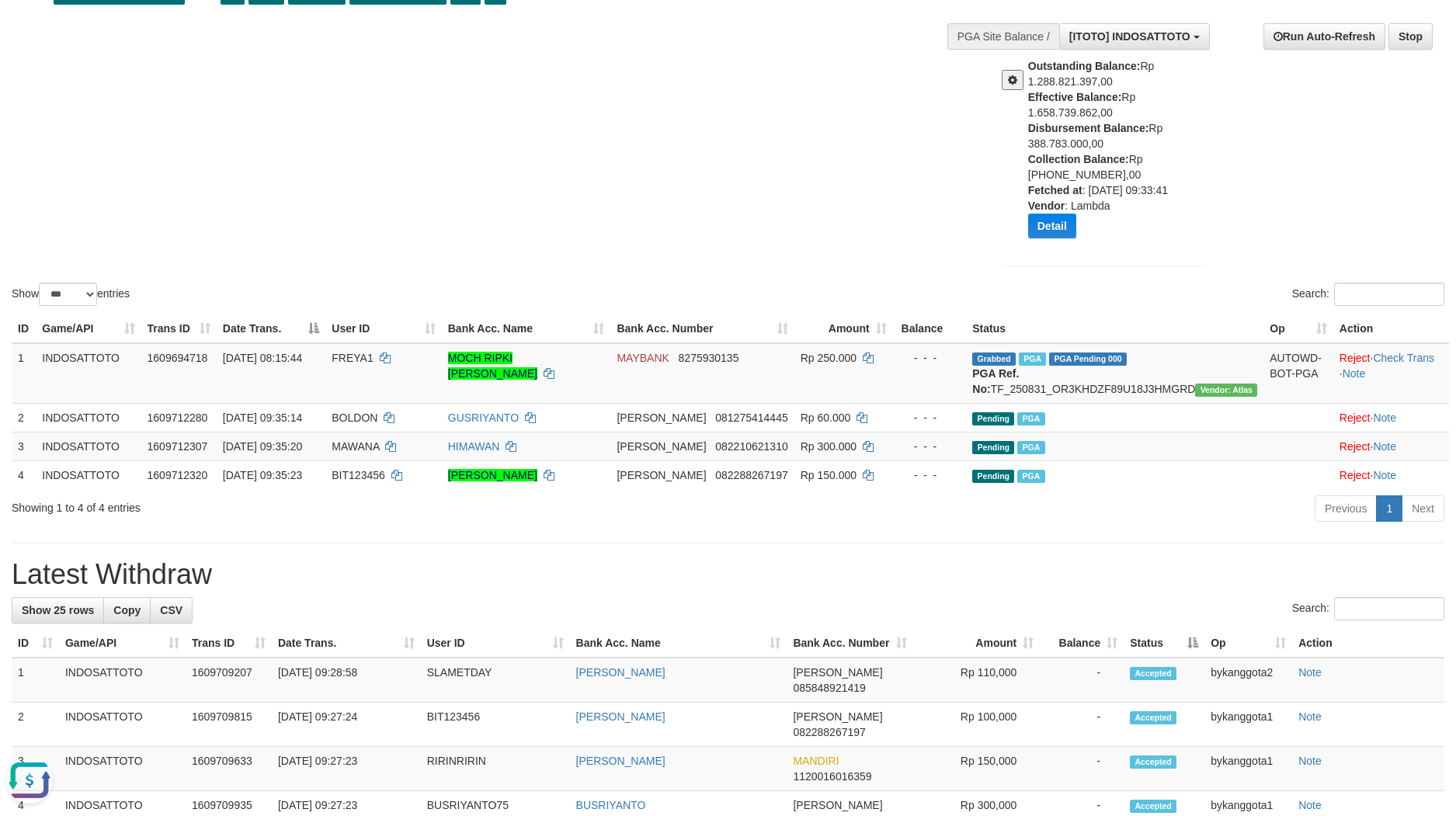
scroll to position [0, 0]
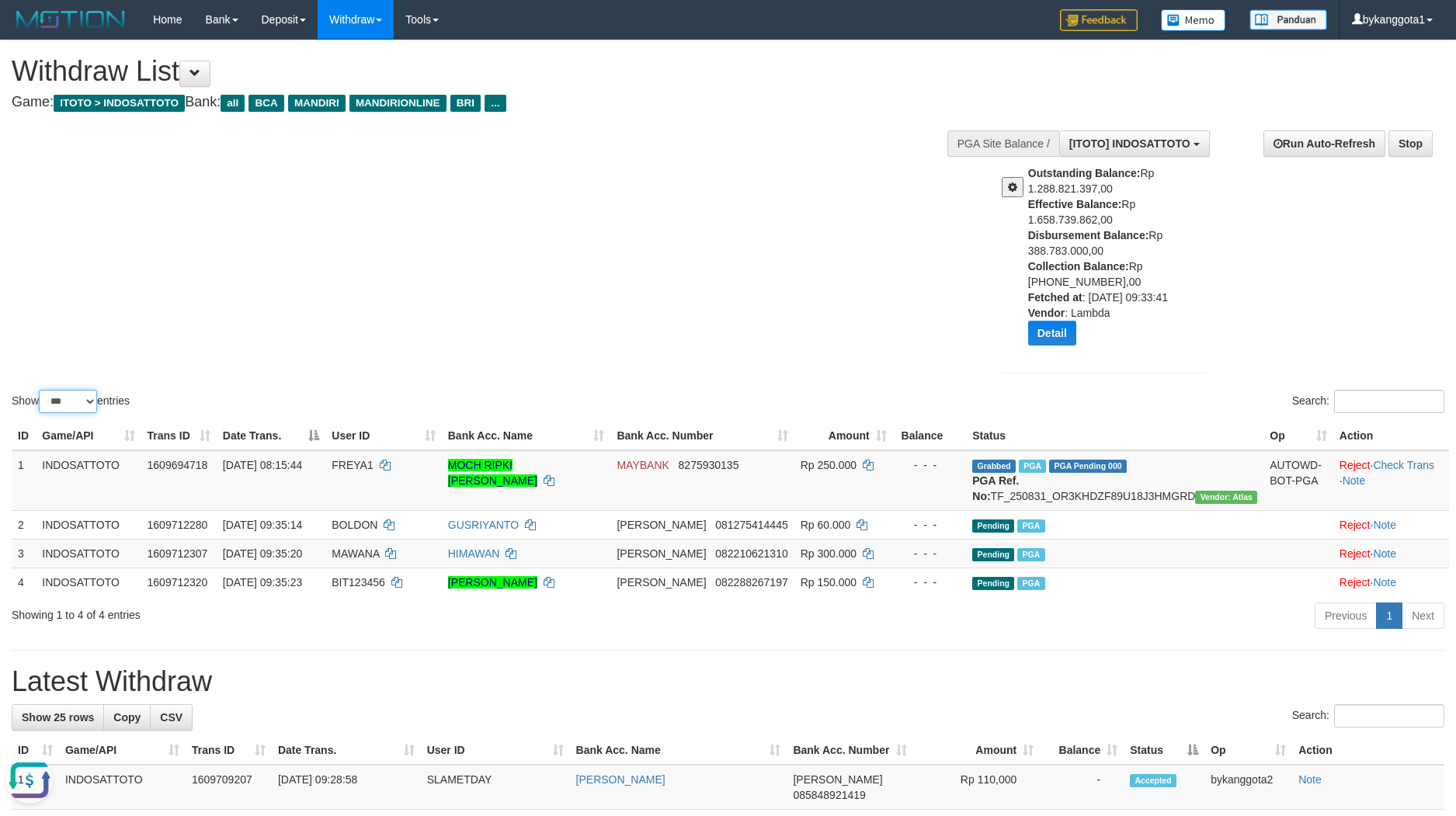
drag, startPoint x: 80, startPoint y: 401, endPoint x: 80, endPoint y: 412, distance: 11.0
click at [80, 401] on select "** ** ** ***" at bounding box center [68, 401] width 59 height 23
click at [41, 390] on select "** ** ** ***" at bounding box center [68, 401] width 59 height 23
click at [87, 392] on select "** ** ** ***" at bounding box center [68, 401] width 59 height 23
select select "***"
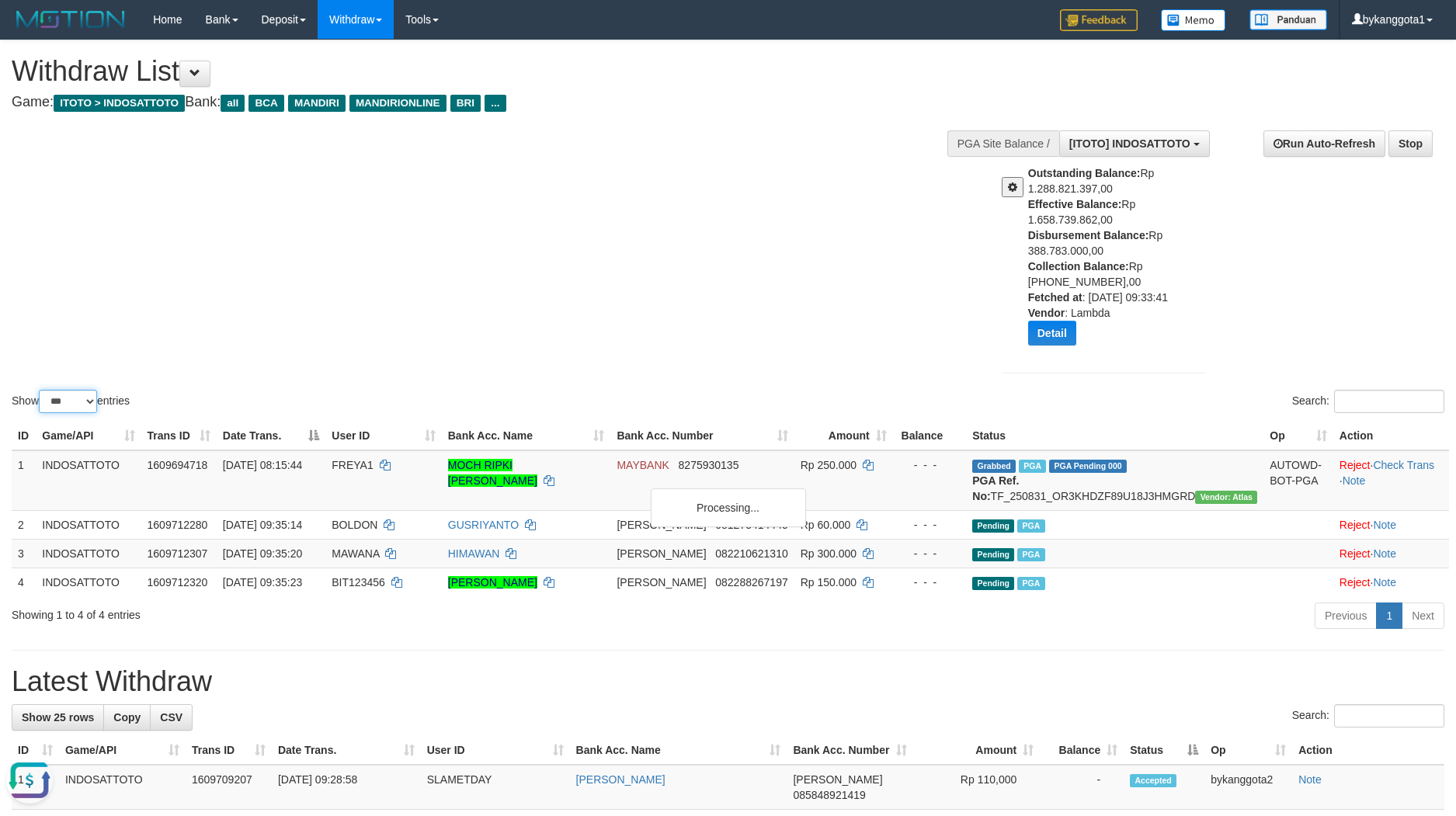
click at [41, 390] on select "** ** ** ***" at bounding box center [68, 401] width 59 height 23
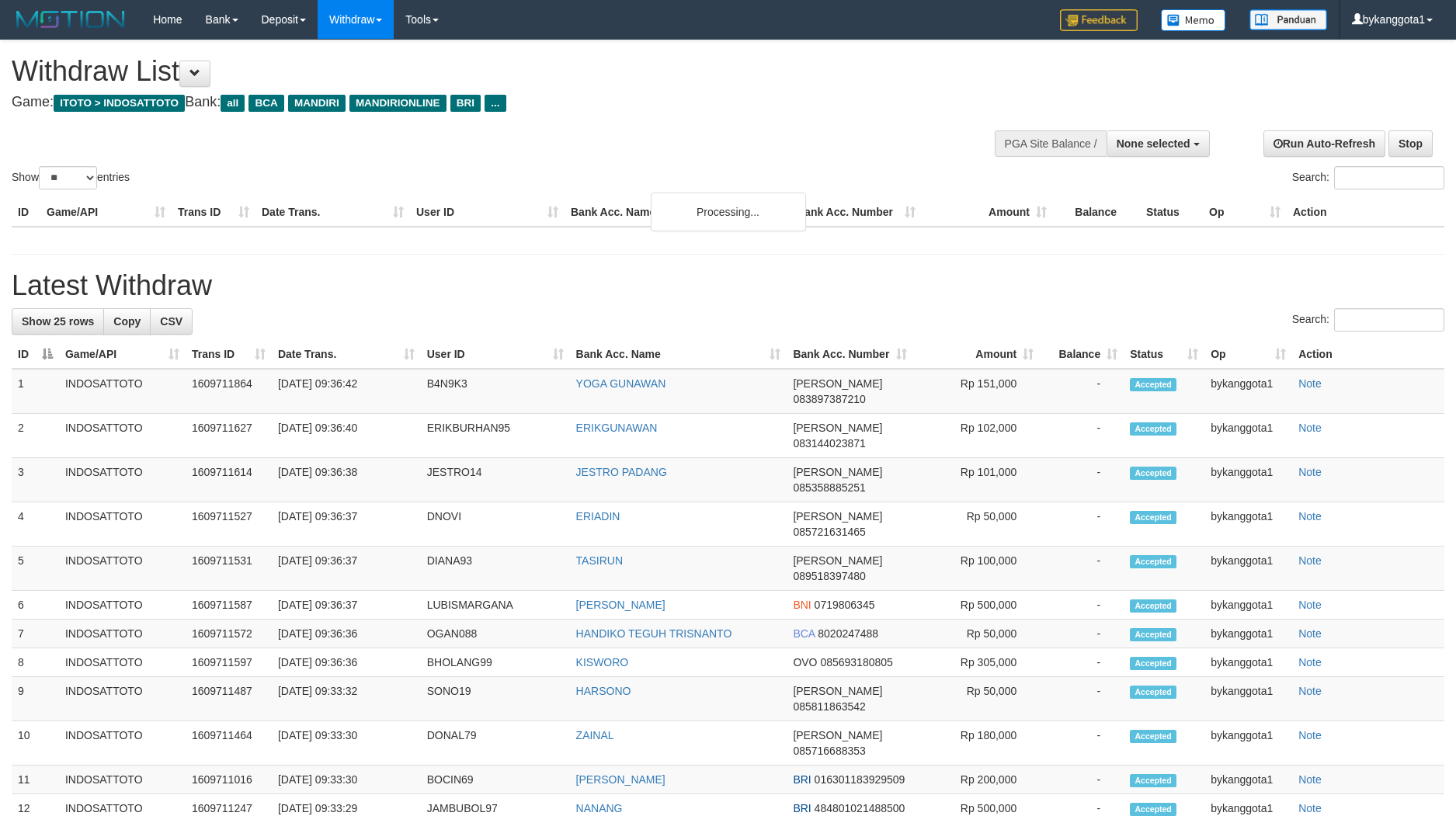
select select
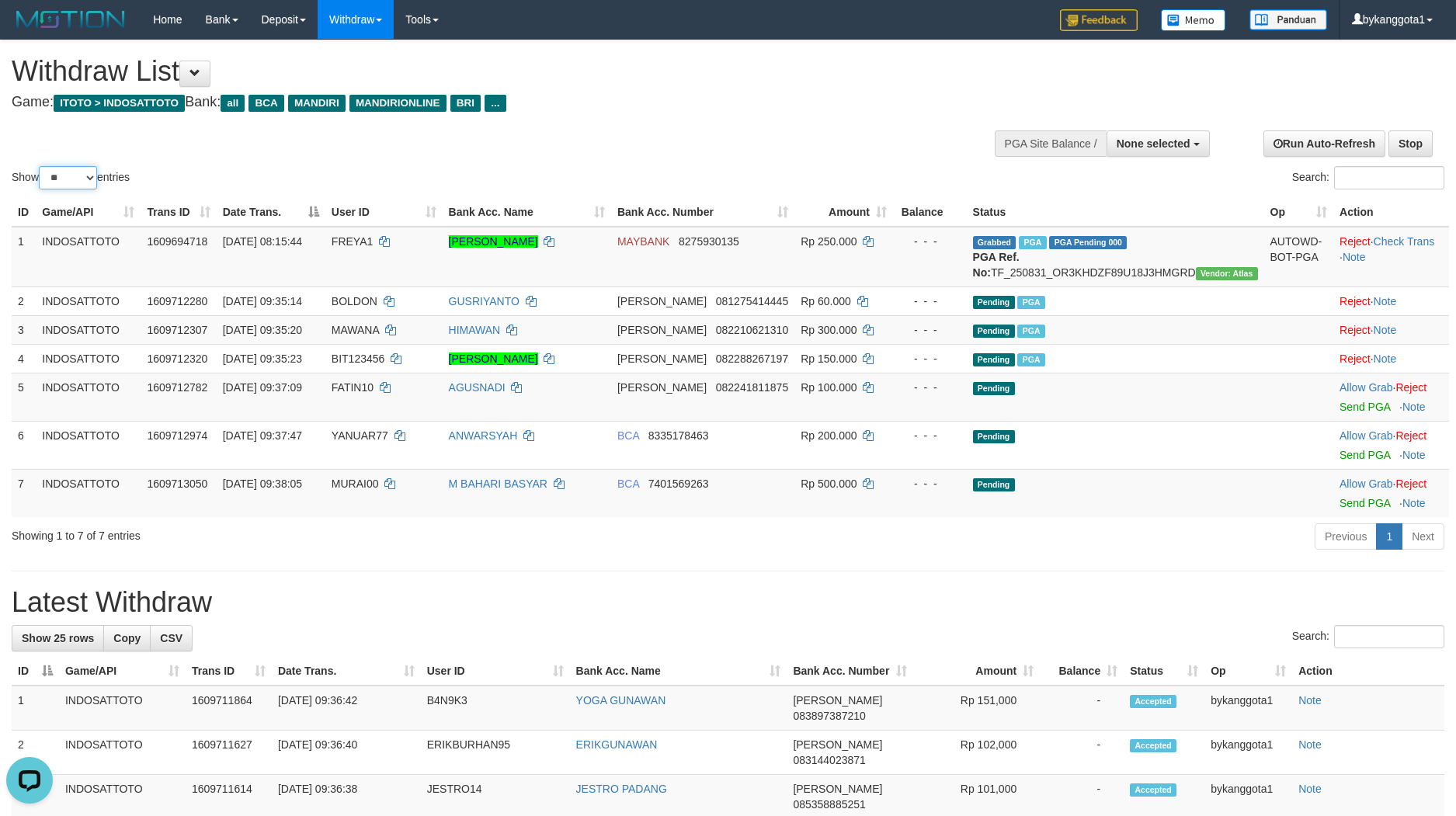
click at [92, 180] on select "** ** ** ***" at bounding box center [68, 178] width 59 height 23
click at [41, 166] on select "** ** ** ***" at bounding box center [68, 178] width 59 height 23
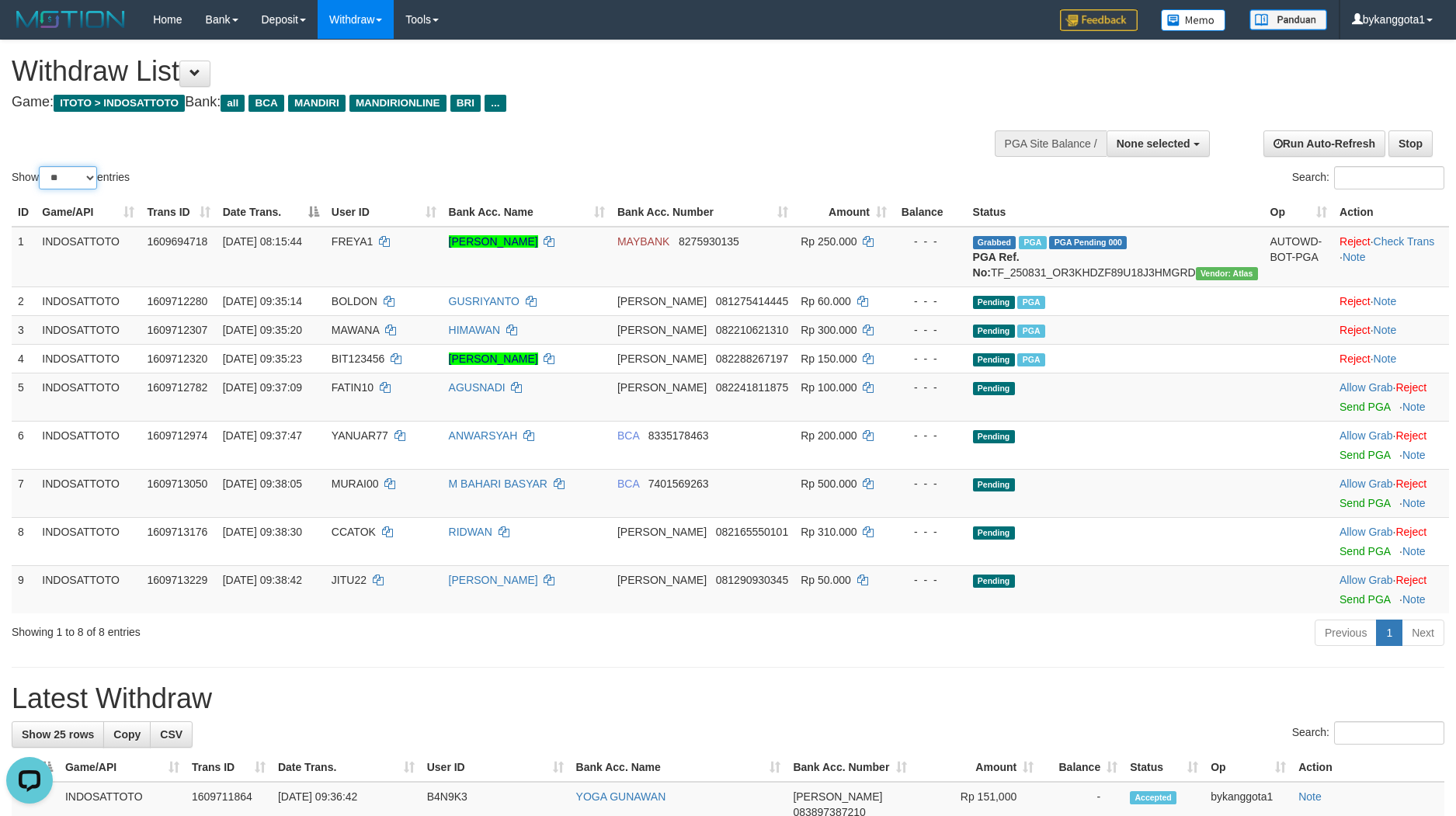
click at [70, 185] on select "** ** ** ***" at bounding box center [68, 178] width 59 height 23
click at [41, 166] on select "** ** ** ***" at bounding box center [68, 178] width 59 height 23
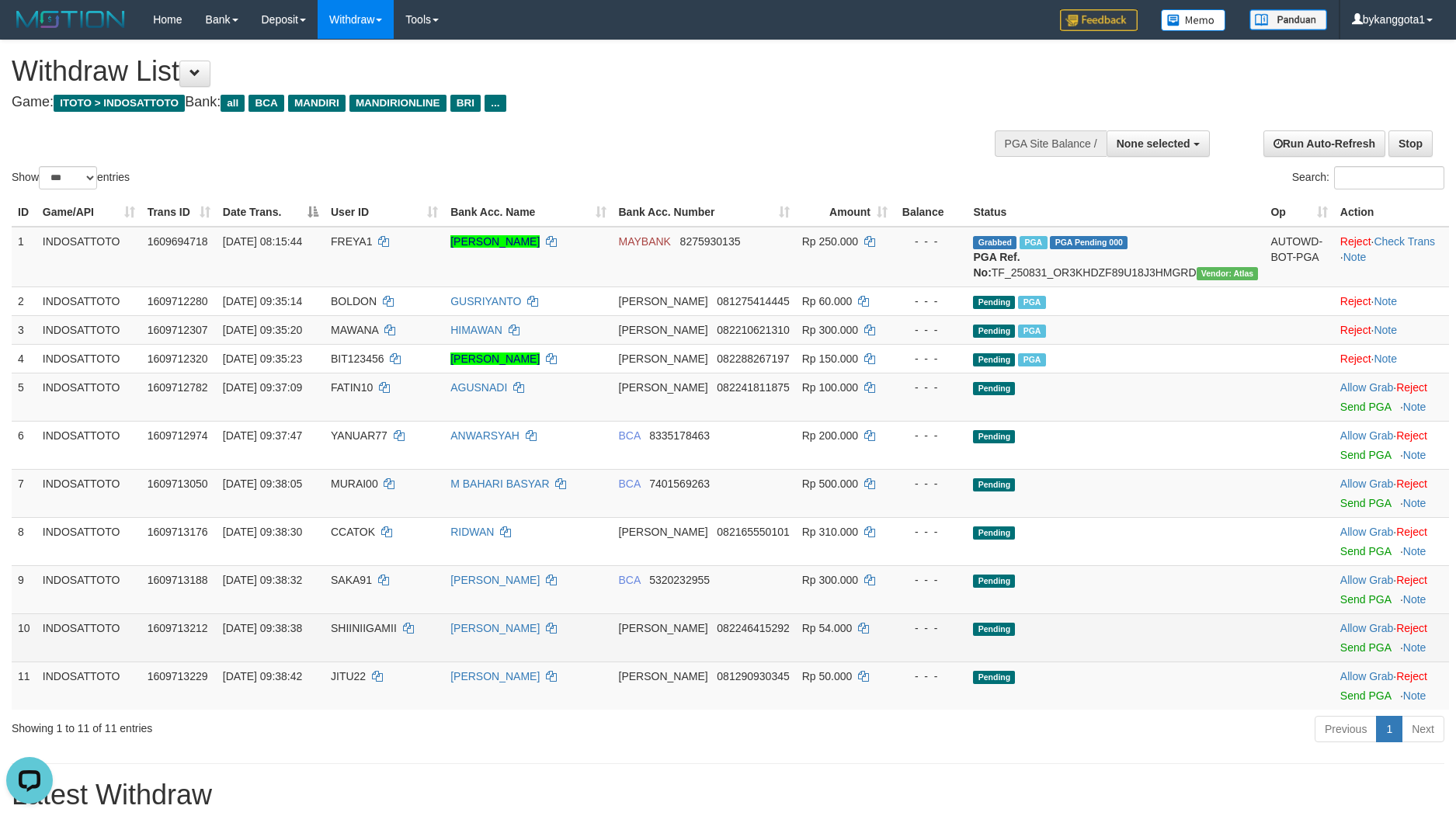
click at [1078, 662] on td "Pending" at bounding box center [1115, 637] width 298 height 48
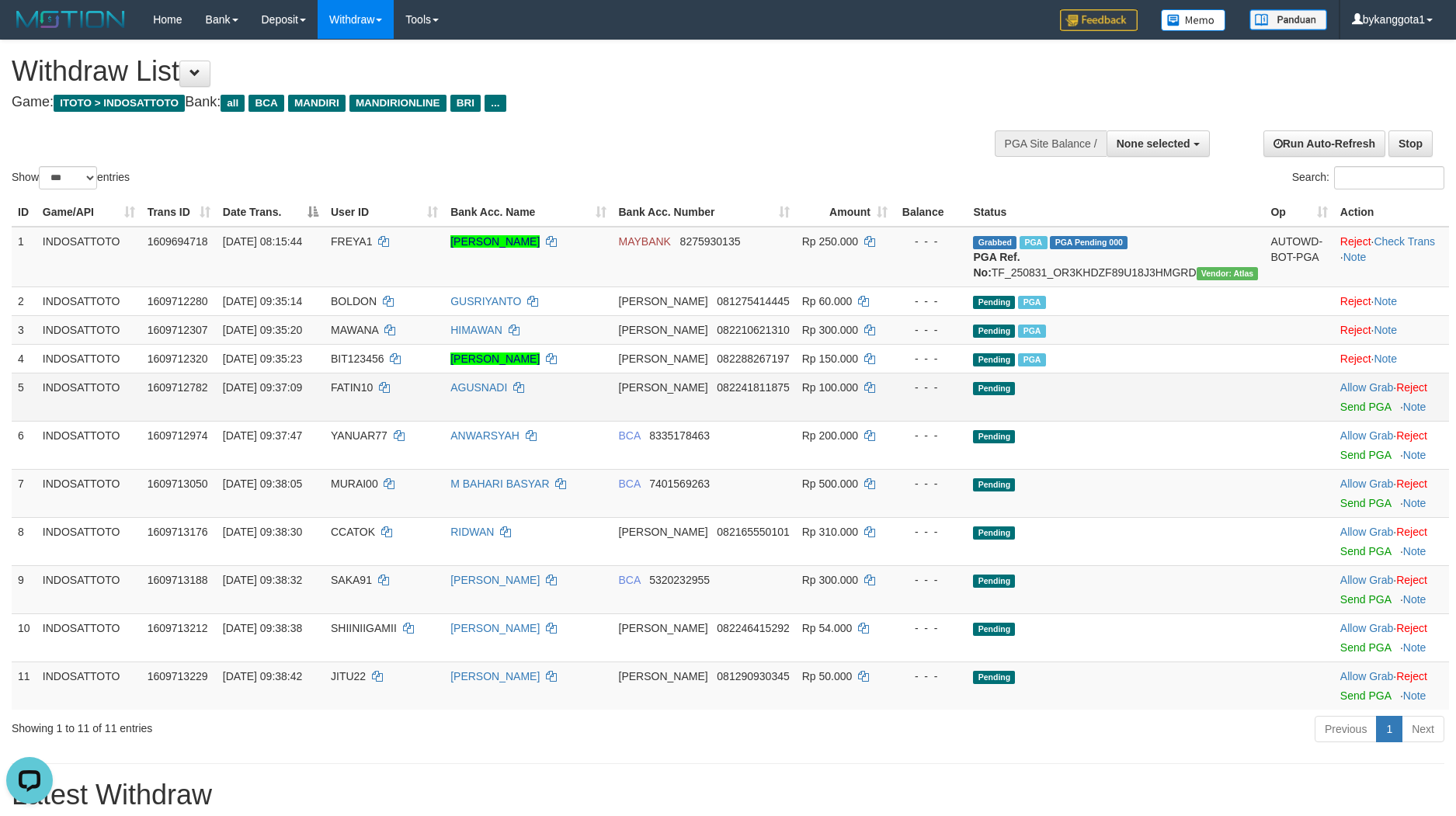
click at [1344, 421] on td "Allow Grab · Reject Send PGA · Note" at bounding box center [1390, 396] width 114 height 48
click at [1346, 413] on link "Send PGA" at bounding box center [1365, 407] width 50 height 13
click at [1340, 462] on link "Send PGA" at bounding box center [1365, 455] width 50 height 13
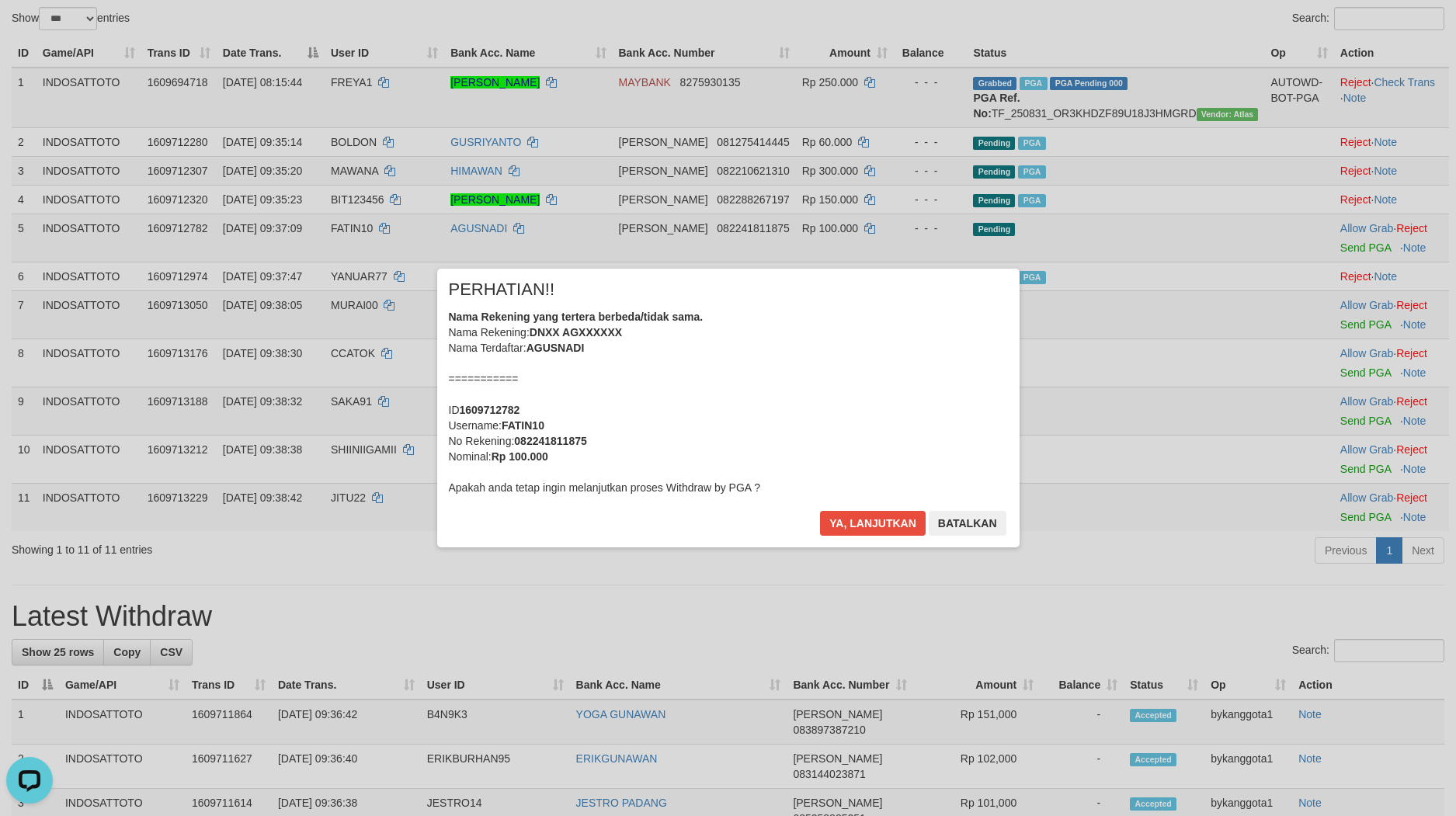
scroll to position [112, 0]
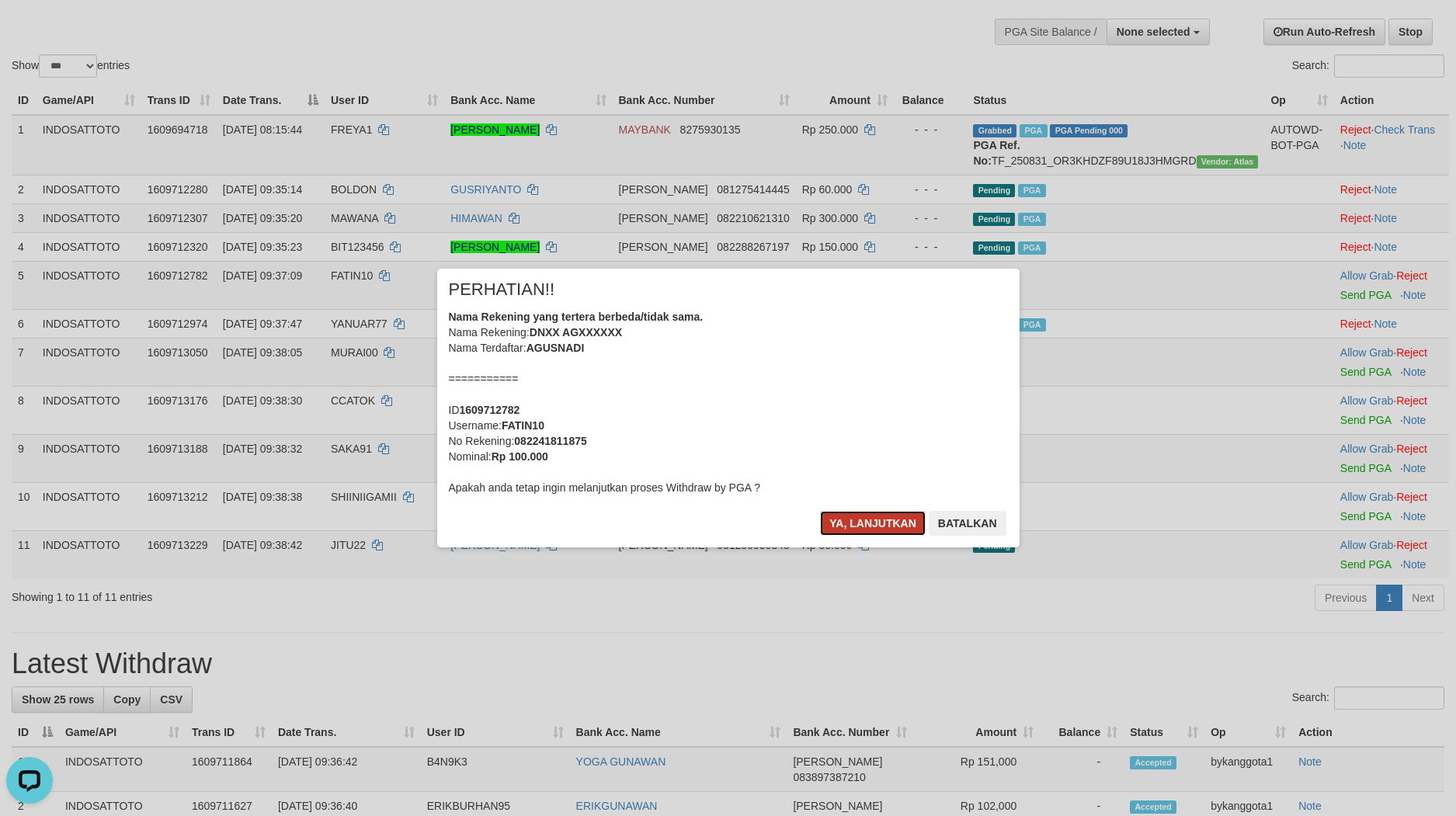
click at [858, 525] on button "Ya, lanjutkan" at bounding box center [872, 524] width 105 height 25
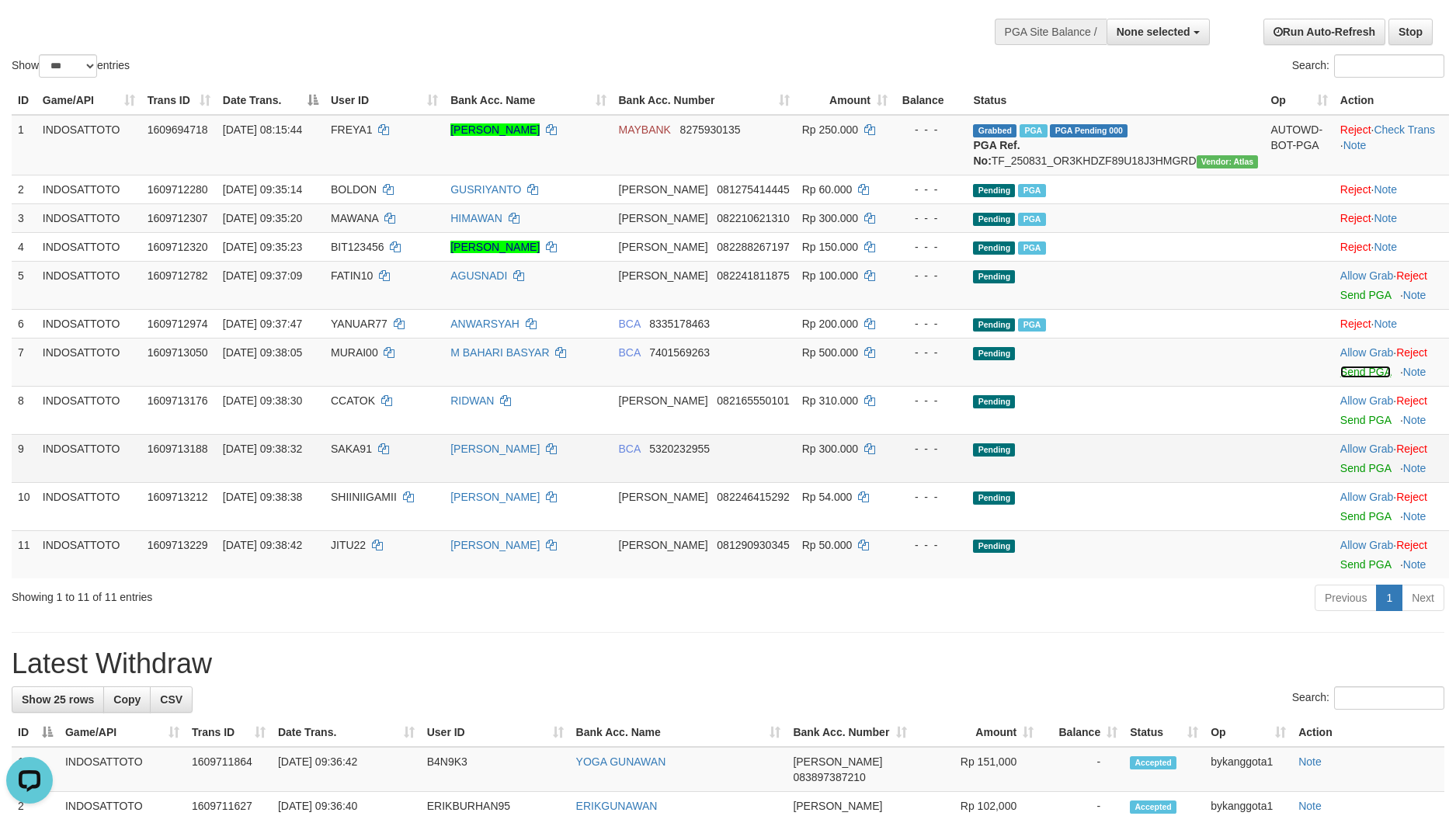
scroll to position [93, 0]
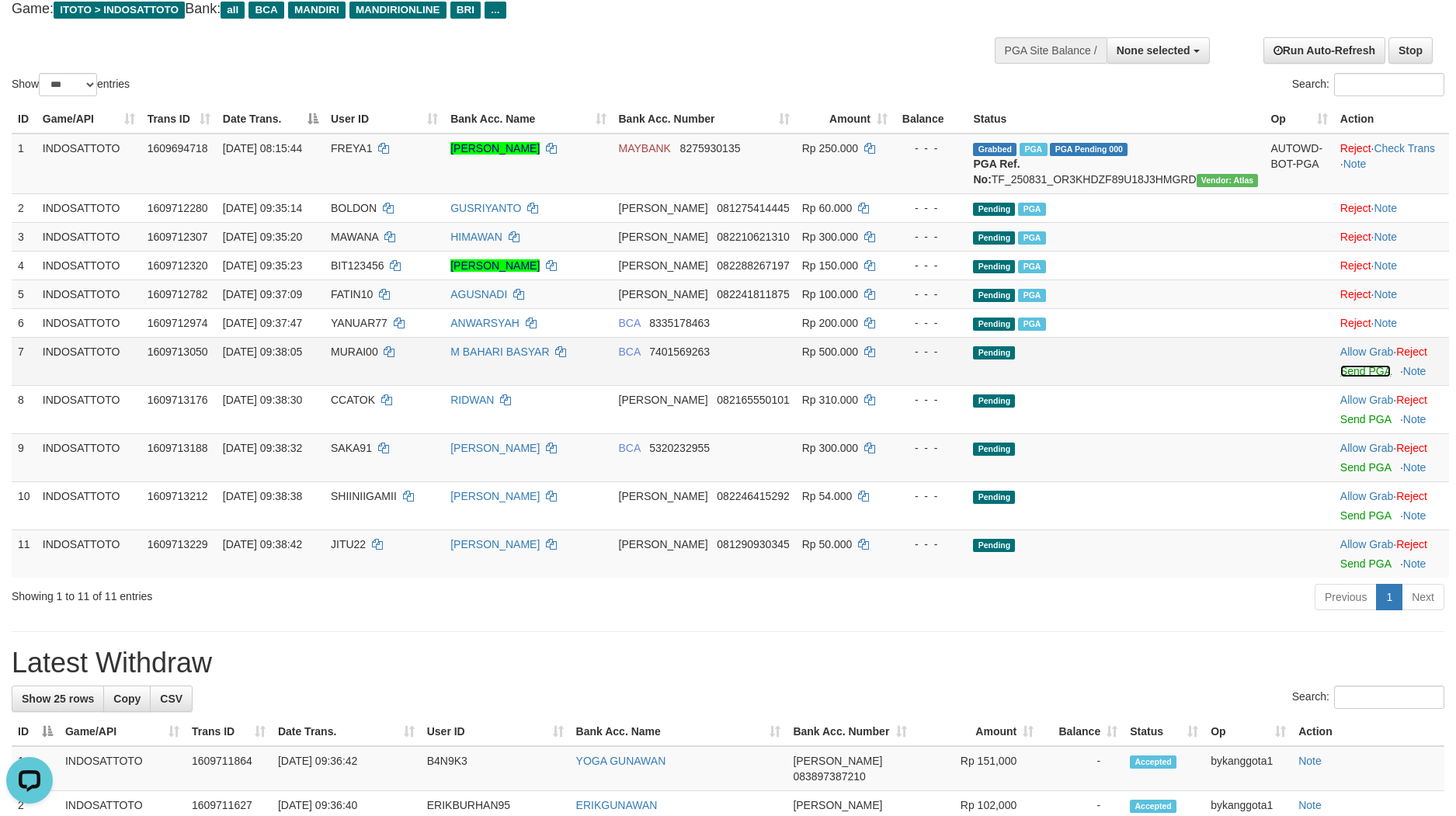
click at [1351, 378] on link "Send PGA" at bounding box center [1365, 371] width 50 height 13
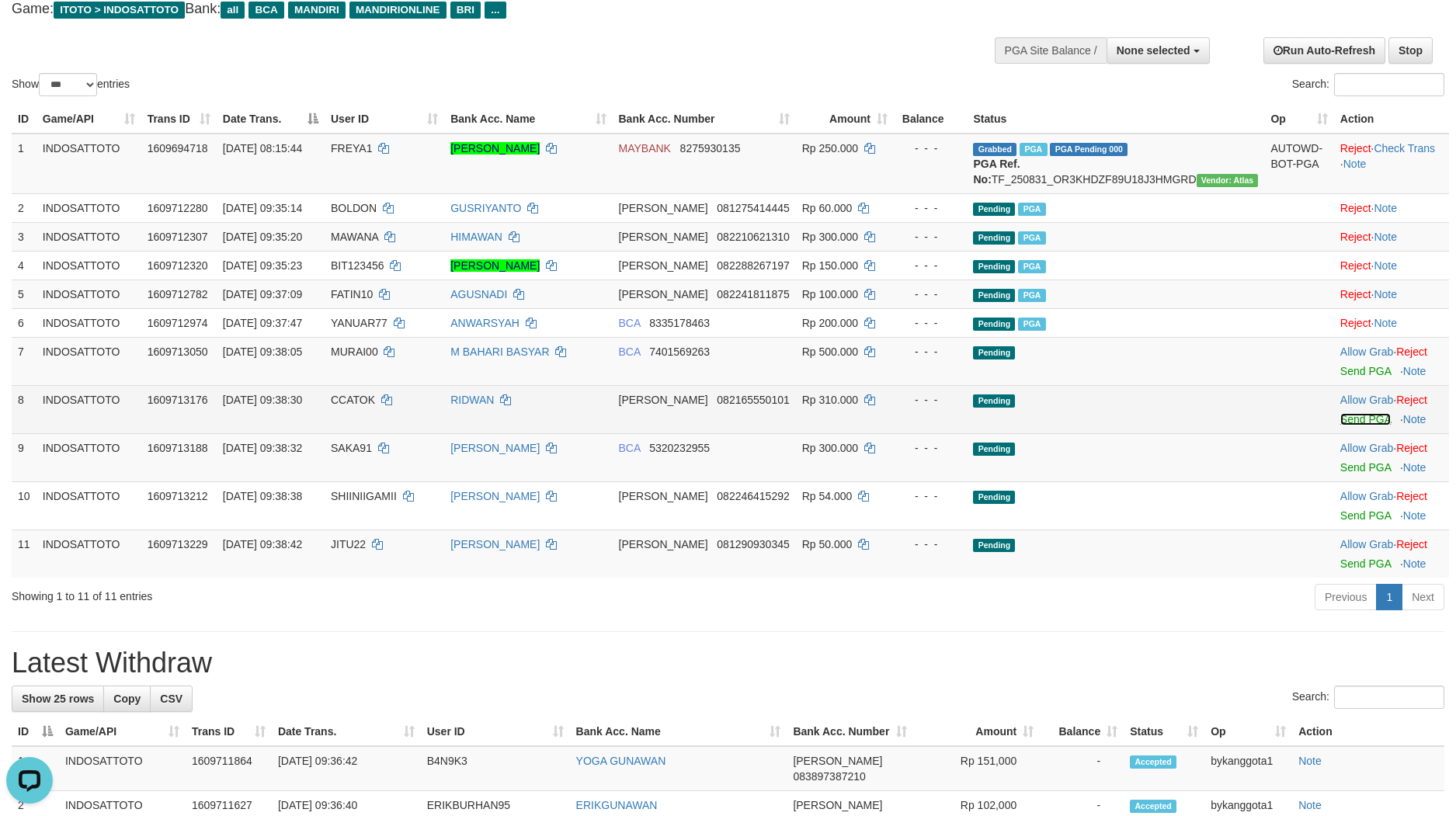
click at [1340, 426] on link "Send PGA" at bounding box center [1365, 419] width 50 height 13
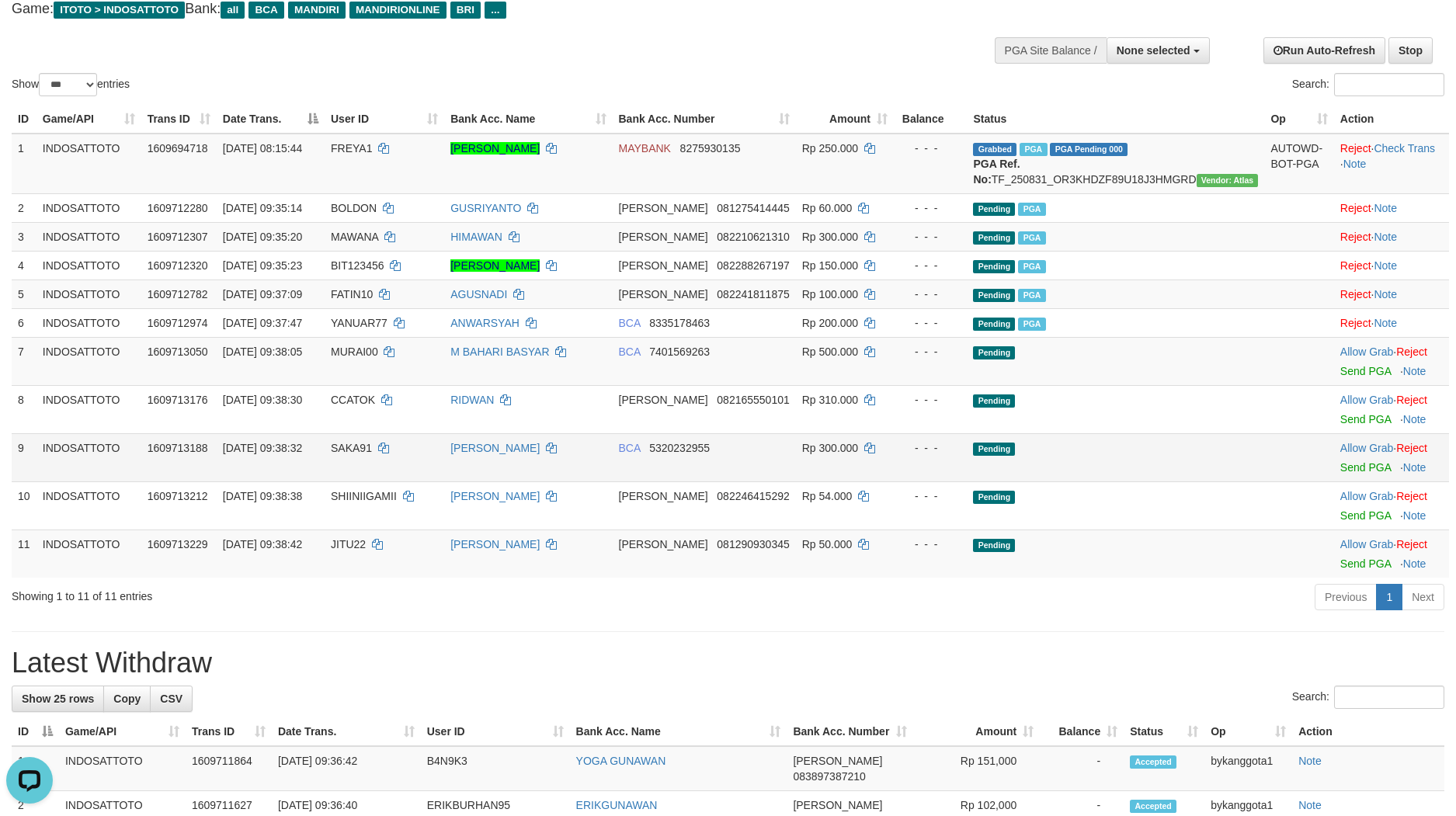
click at [1340, 460] on div at bounding box center [1391, 458] width 103 height 4
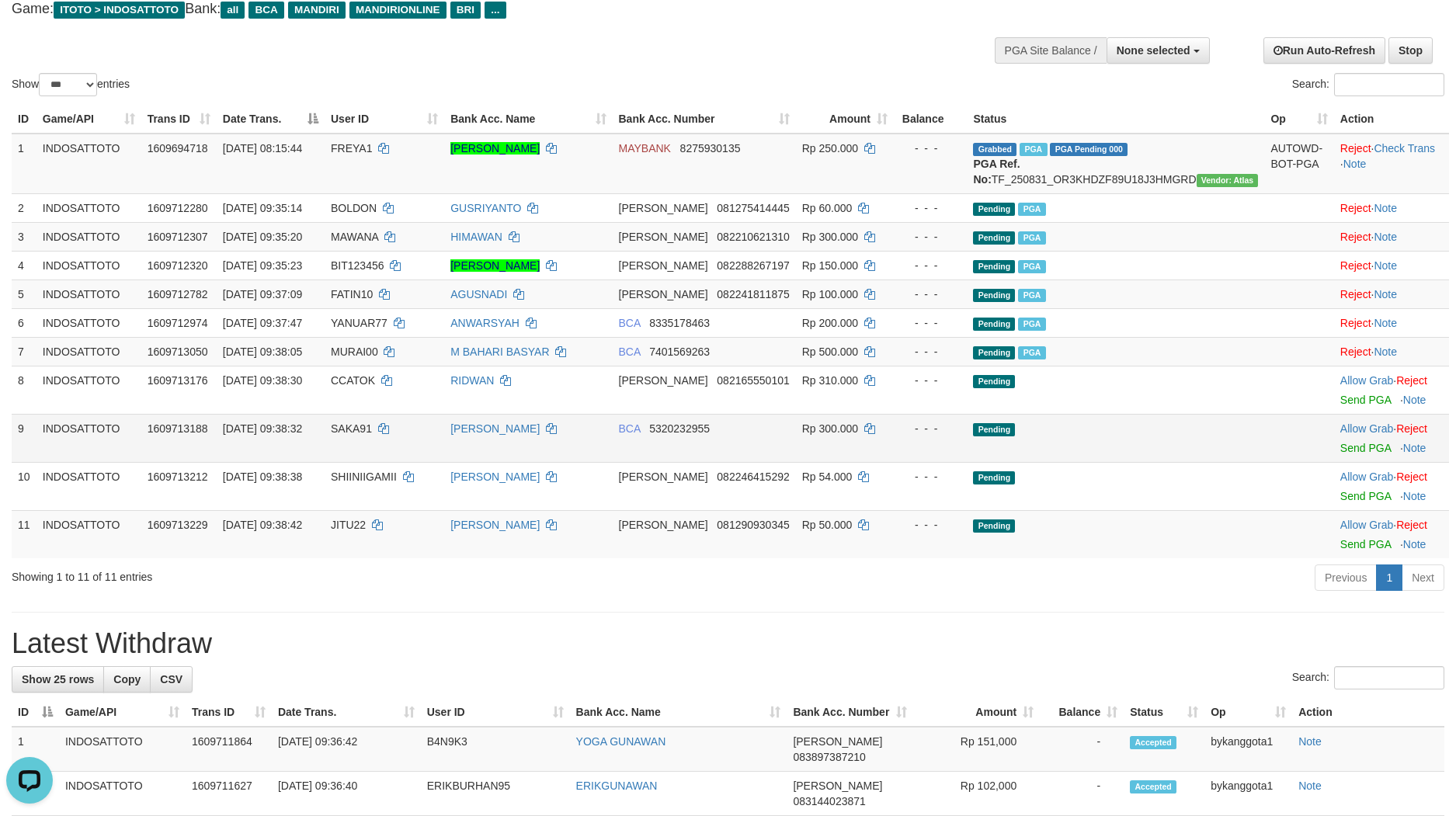
scroll to position [73, 0]
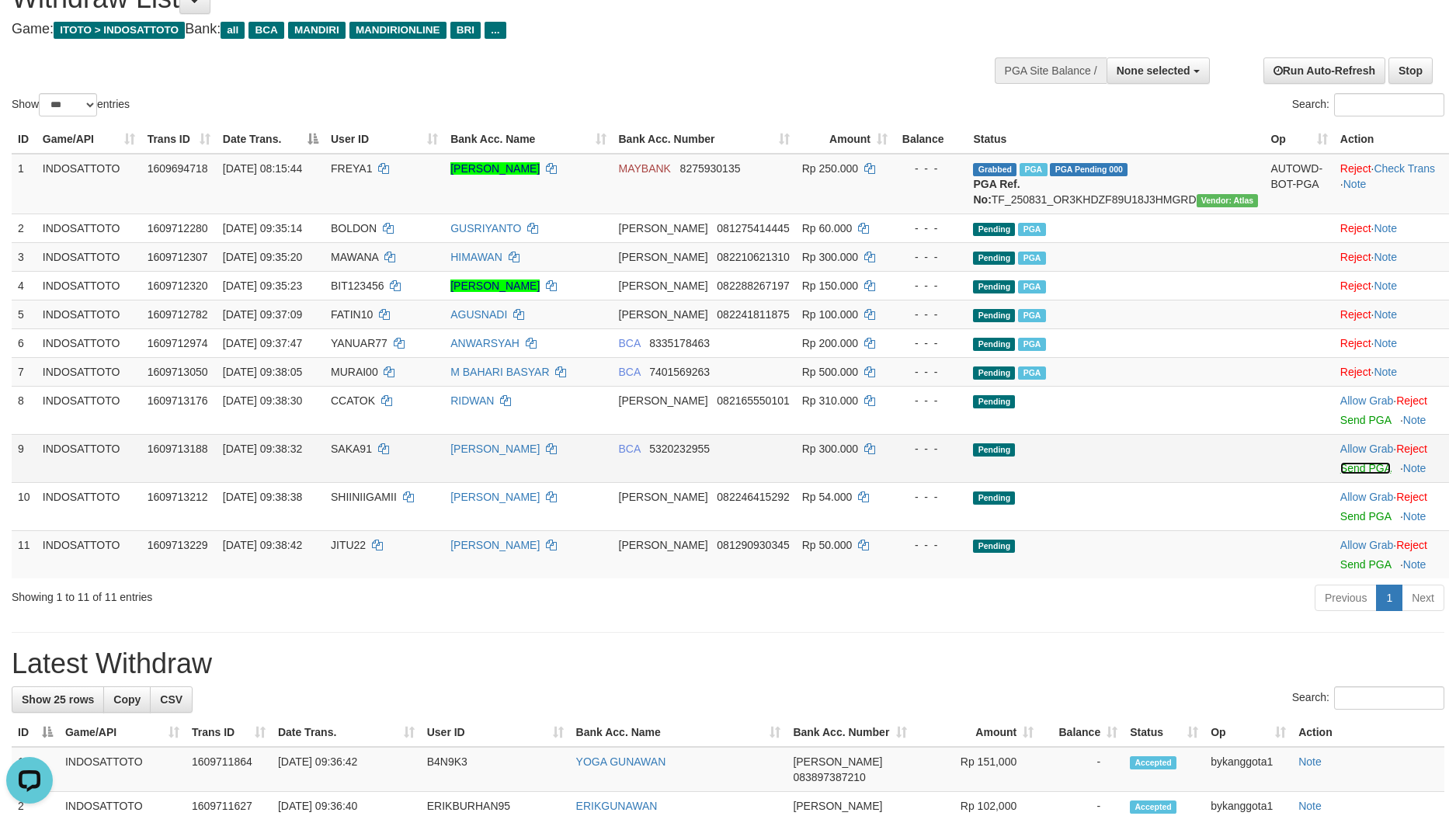
click at [1340, 474] on link "Send PGA" at bounding box center [1365, 468] width 50 height 13
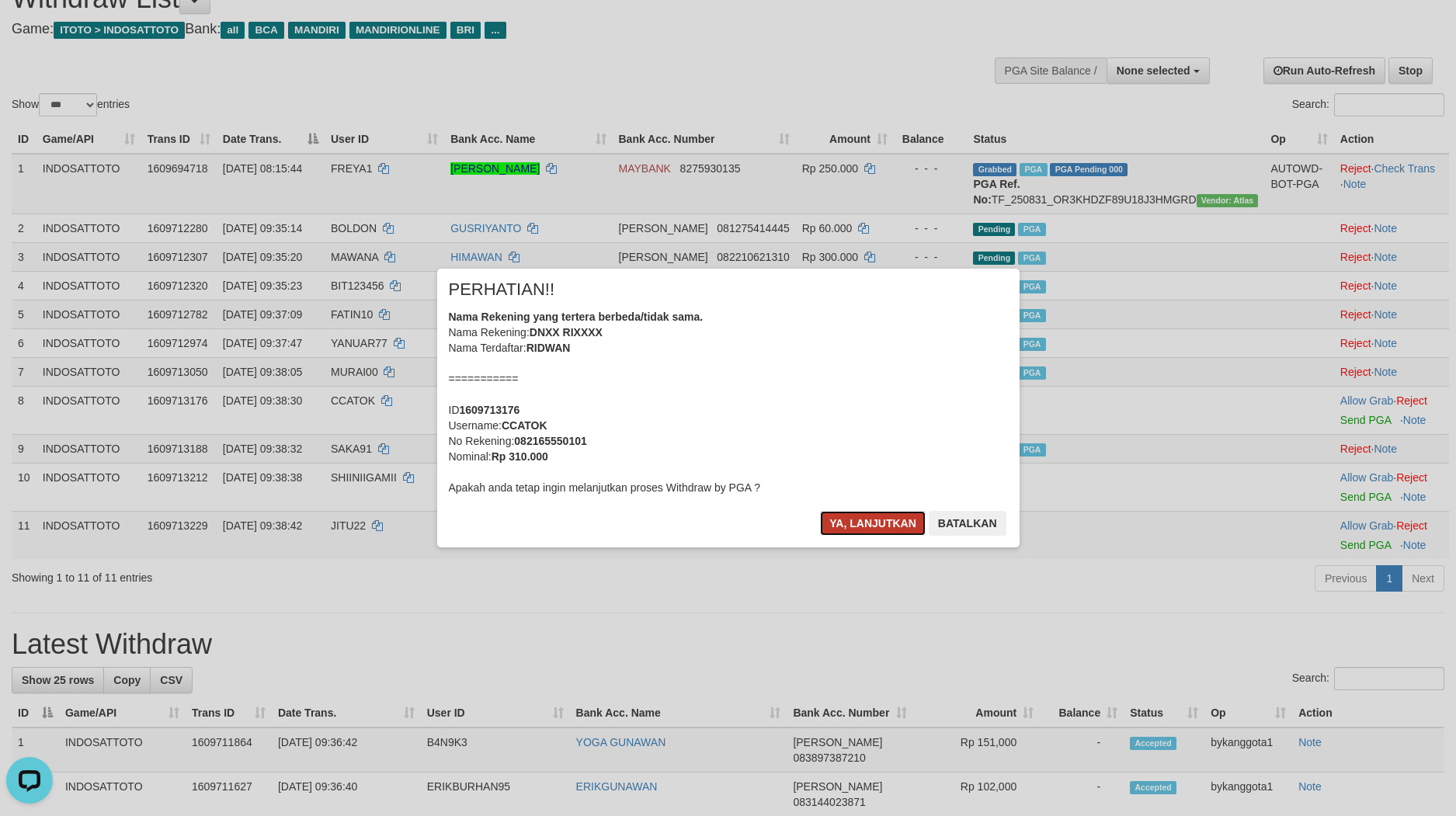
click at [895, 515] on button "Ya, lanjutkan" at bounding box center [872, 524] width 105 height 25
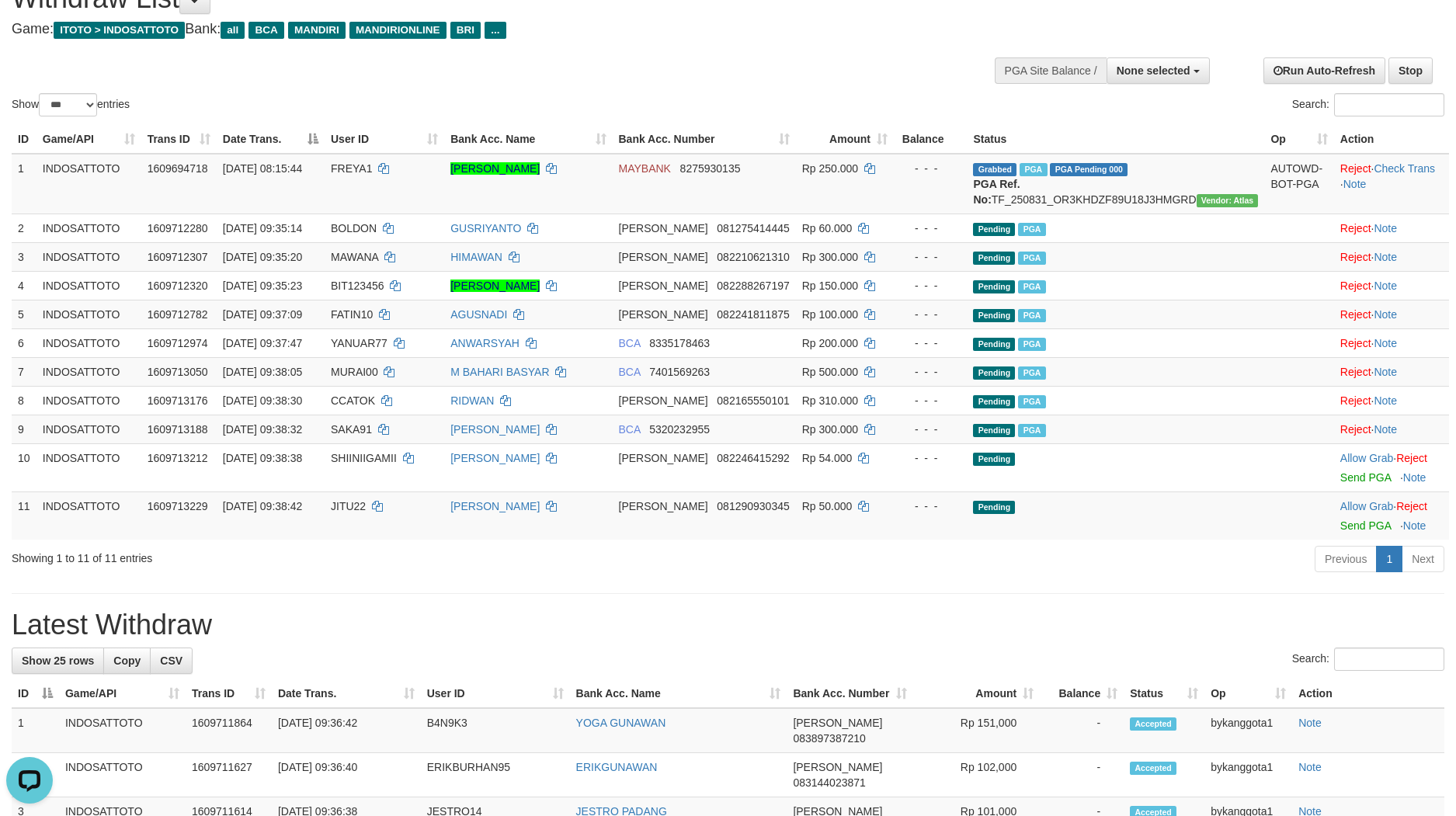
scroll to position [53, 0]
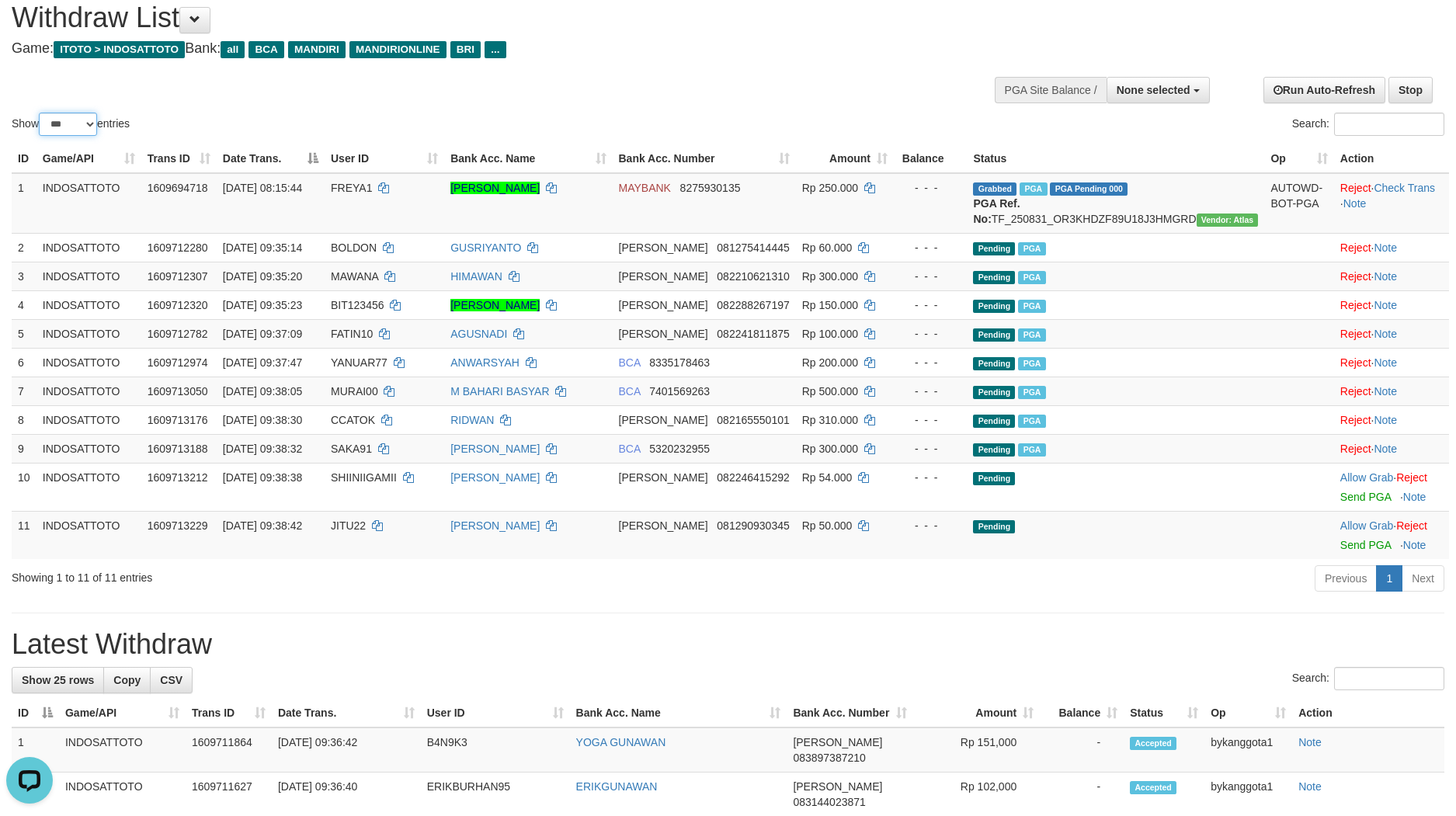
click at [89, 120] on select "** ** ** ***" at bounding box center [68, 124] width 59 height 23
select select "**"
click at [41, 113] on select "** ** ** ***" at bounding box center [68, 124] width 59 height 23
drag, startPoint x: 63, startPoint y: 117, endPoint x: 63, endPoint y: 133, distance: 16.0
click at [63, 117] on select "** ** ** ***" at bounding box center [68, 124] width 59 height 23
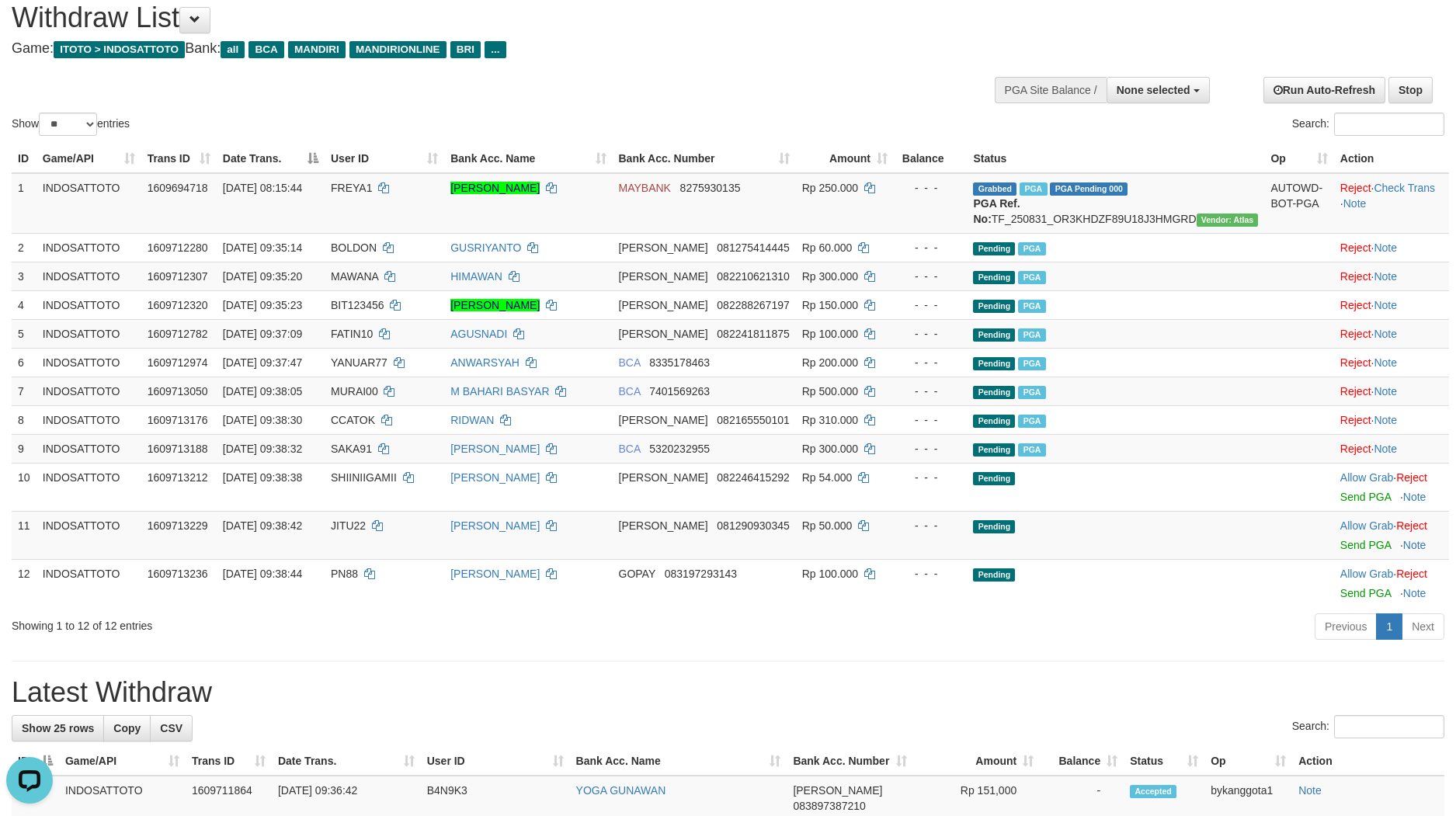
click at [1244, 646] on div "Previous 1 Next" at bounding box center [1030, 628] width 826 height 33
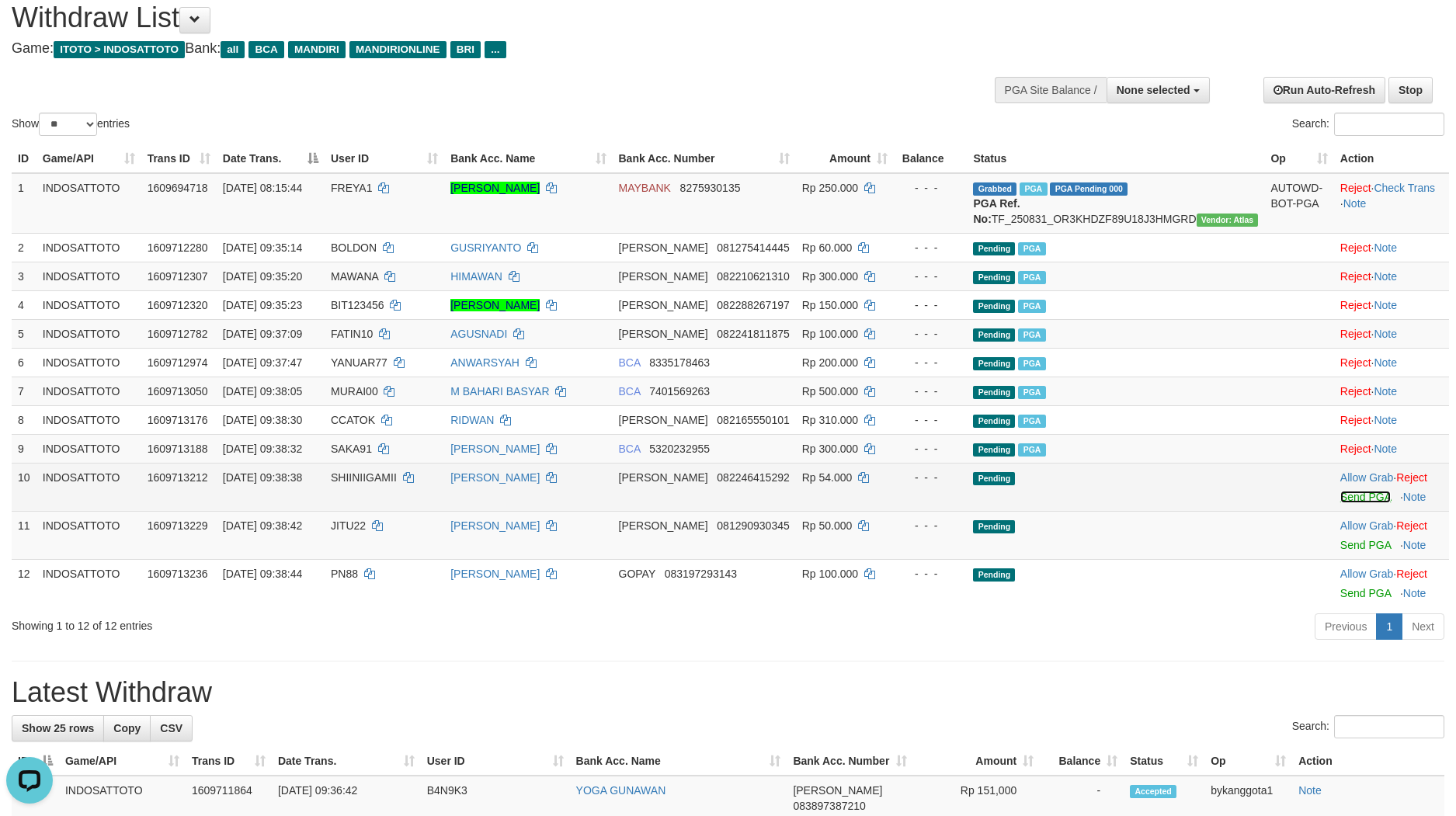
click at [1342, 503] on link "Send PGA" at bounding box center [1365, 497] width 50 height 13
click at [1342, 551] on link "Send PGA" at bounding box center [1365, 546] width 50 height 13
click at [1342, 600] on link "Send PGA" at bounding box center [1365, 593] width 50 height 13
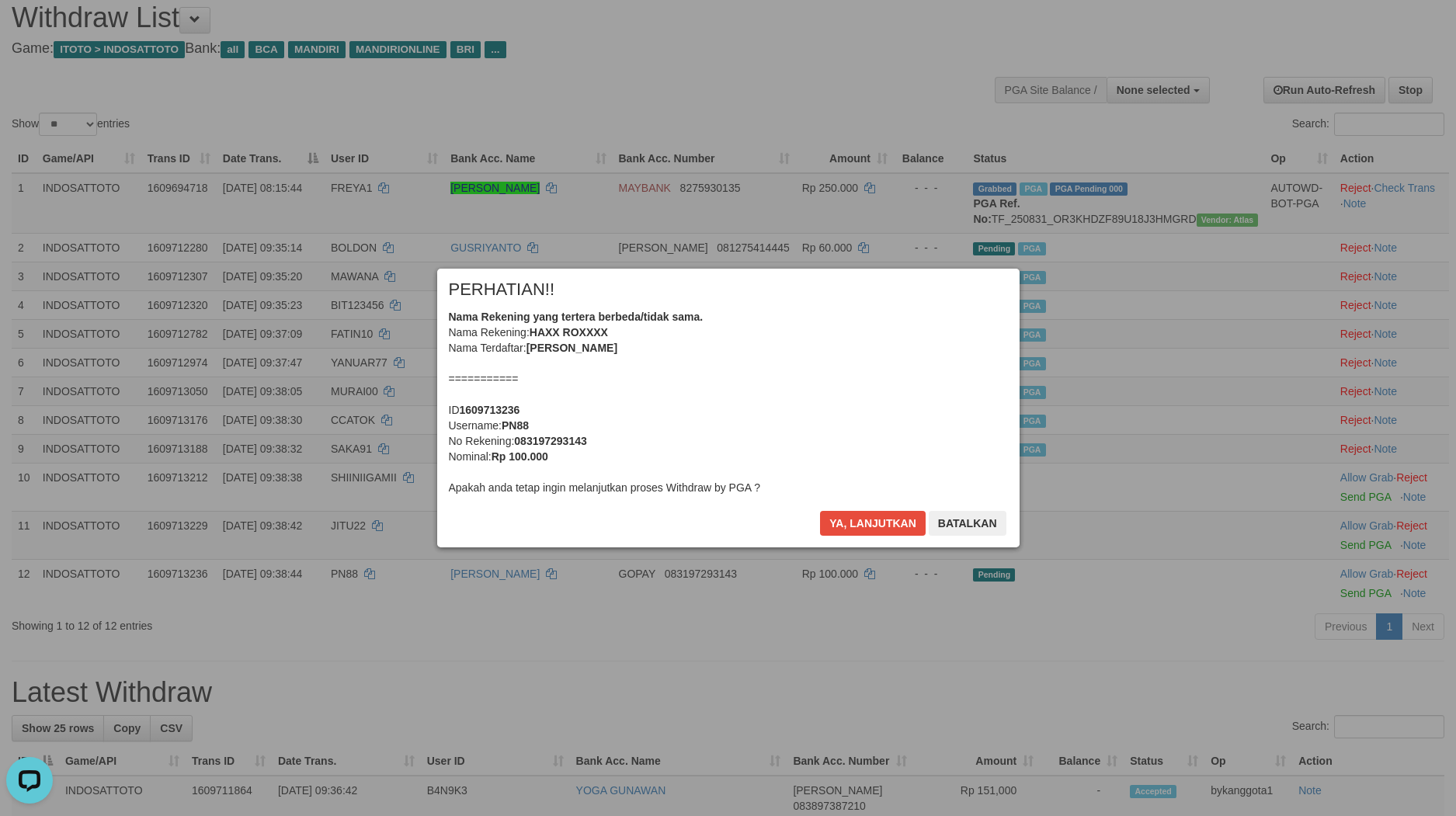
click at [860, 518] on div "× PERHATIAN!! Nama Rekening yang tertera berbeda/tidak sama. Nama Rekening: HAX…" at bounding box center [728, 408] width 606 height 278
drag, startPoint x: 850, startPoint y: 523, endPoint x: 855, endPoint y: 500, distance: 23.5
click at [855, 500] on div "× PERHATIAN!! Nama Rekening yang tertera berbeda/tidak sama. Nama Rekening: HAX…" at bounding box center [728, 408] width 582 height 278
click at [856, 513] on button "Ya, lanjutkan" at bounding box center [872, 524] width 105 height 25
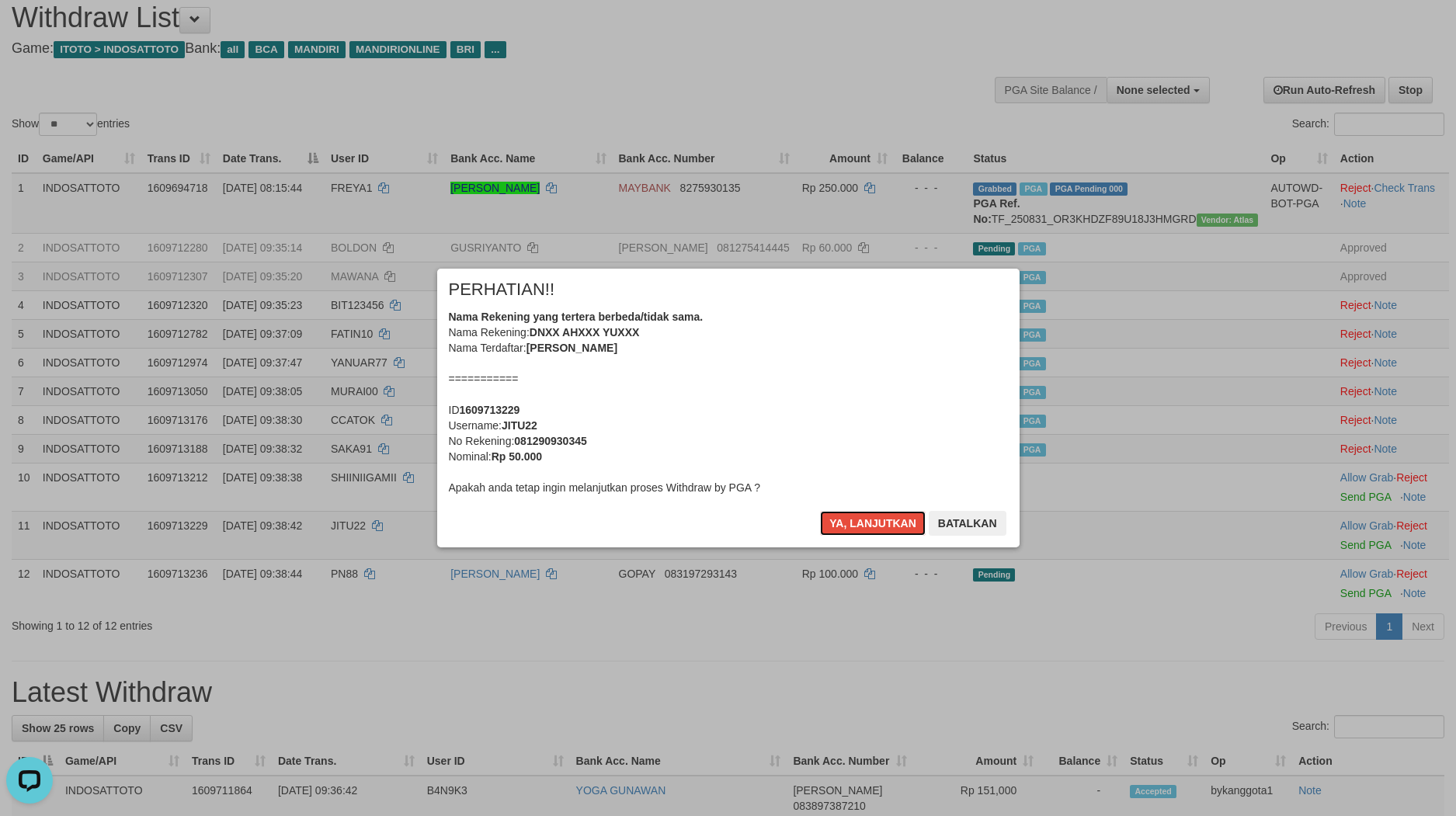
click at [856, 513] on button "Ya, lanjutkan" at bounding box center [872, 524] width 105 height 25
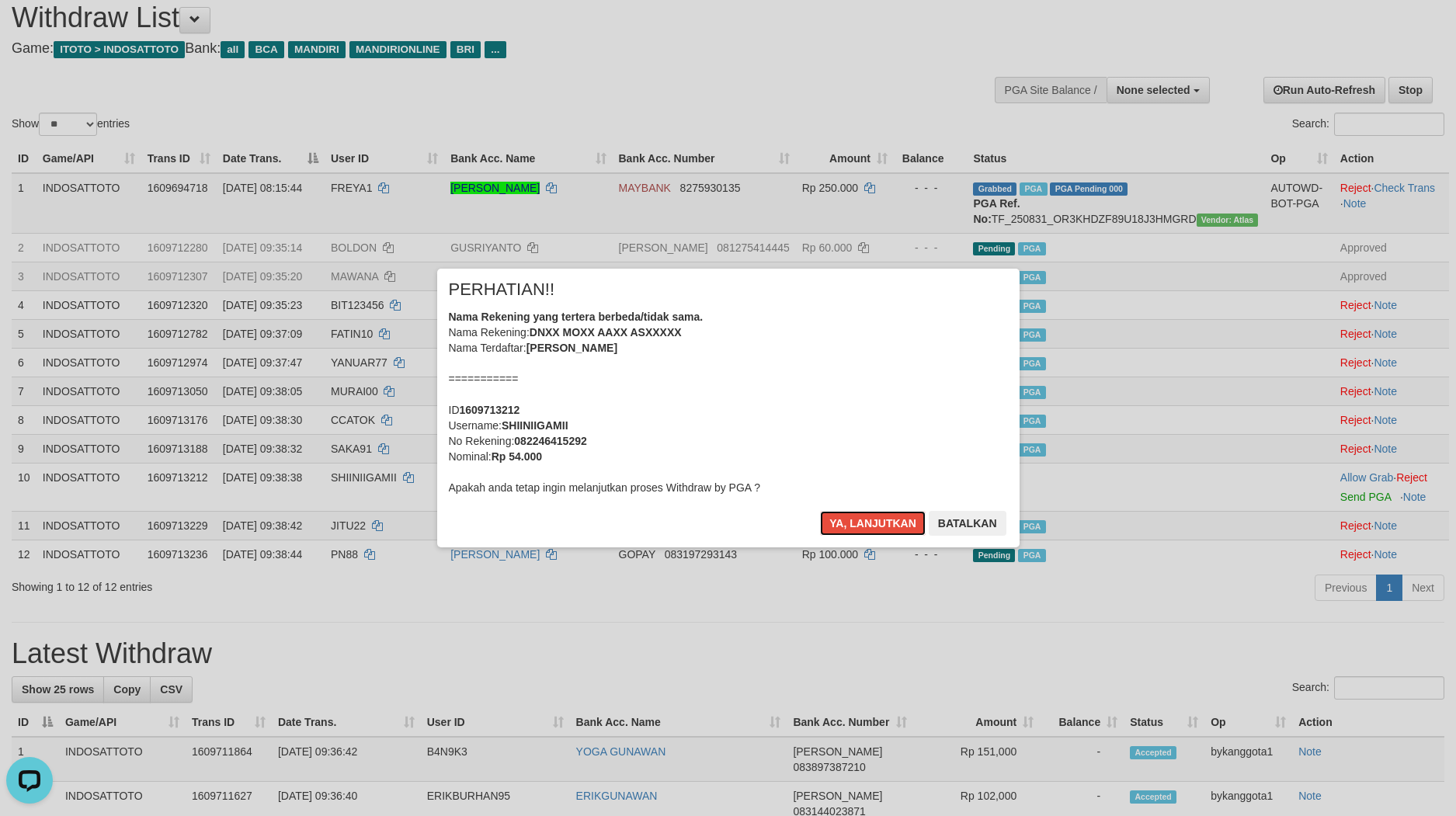
click at [856, 513] on button "Ya, lanjutkan" at bounding box center [872, 524] width 105 height 25
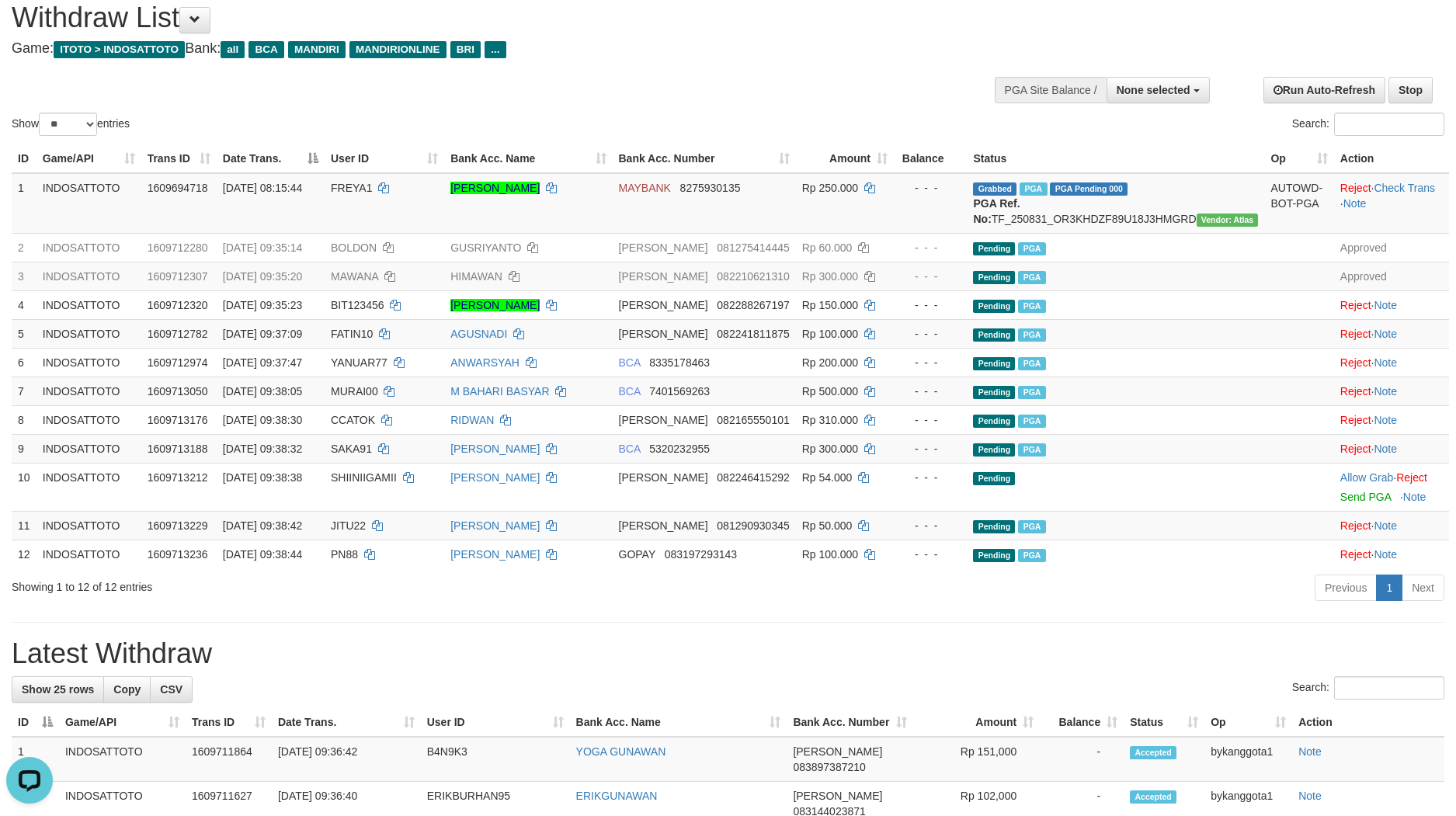
scroll to position [0, 0]
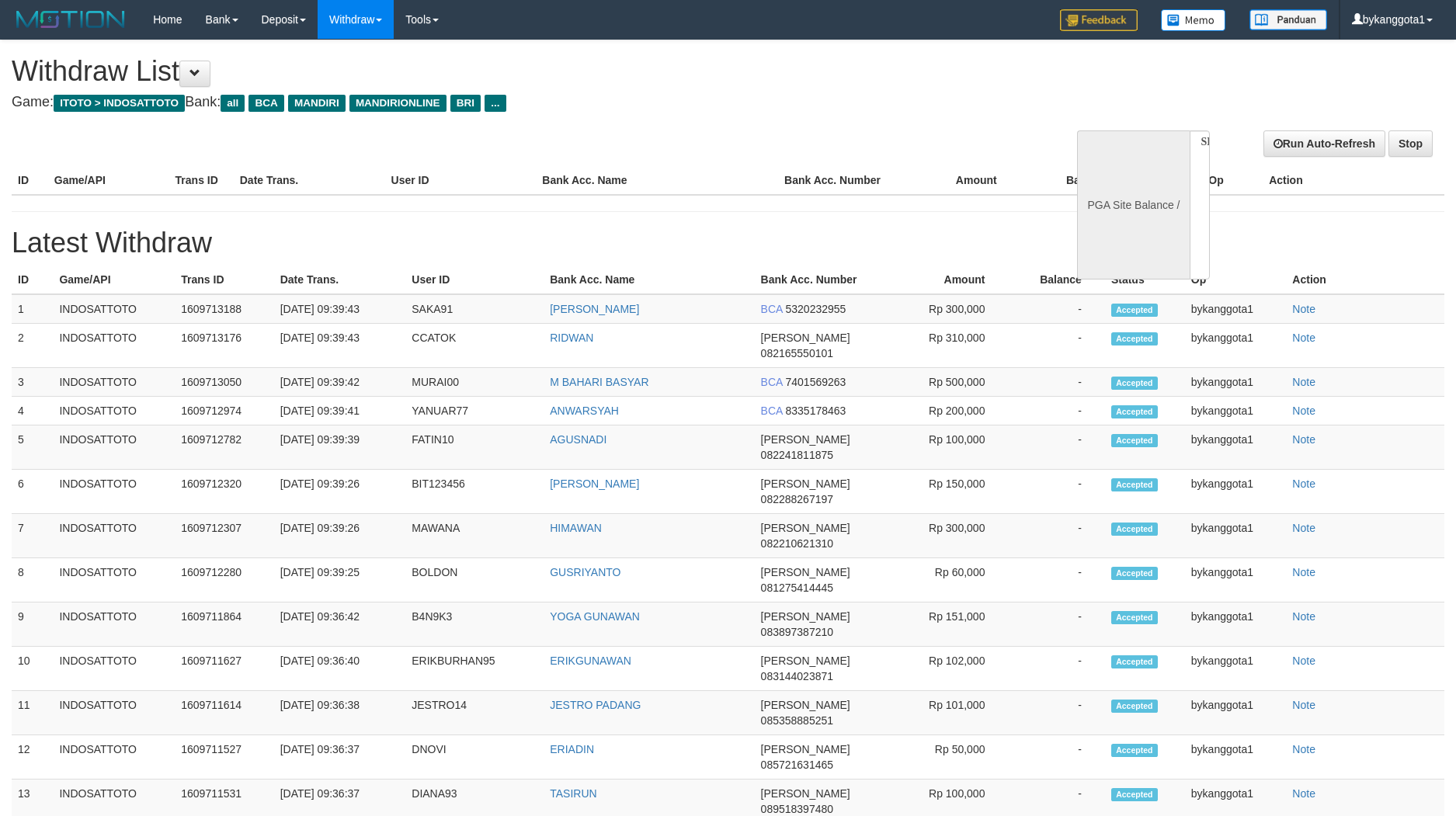
select select
select select "**"
select select
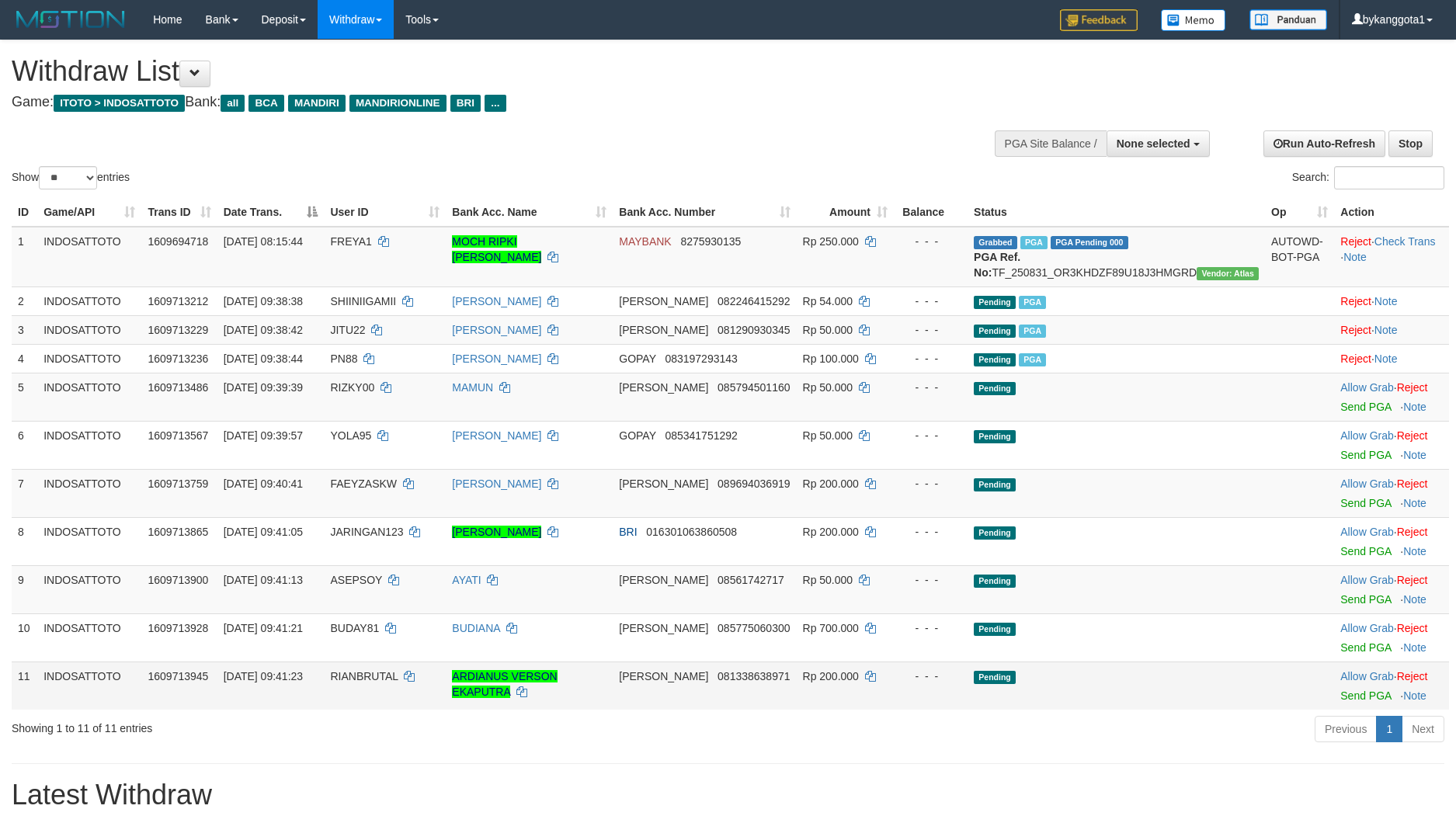
click at [893, 695] on td "Rp 200.000" at bounding box center [846, 685] width 97 height 48
click at [1340, 413] on link "Send PGA" at bounding box center [1365, 407] width 50 height 13
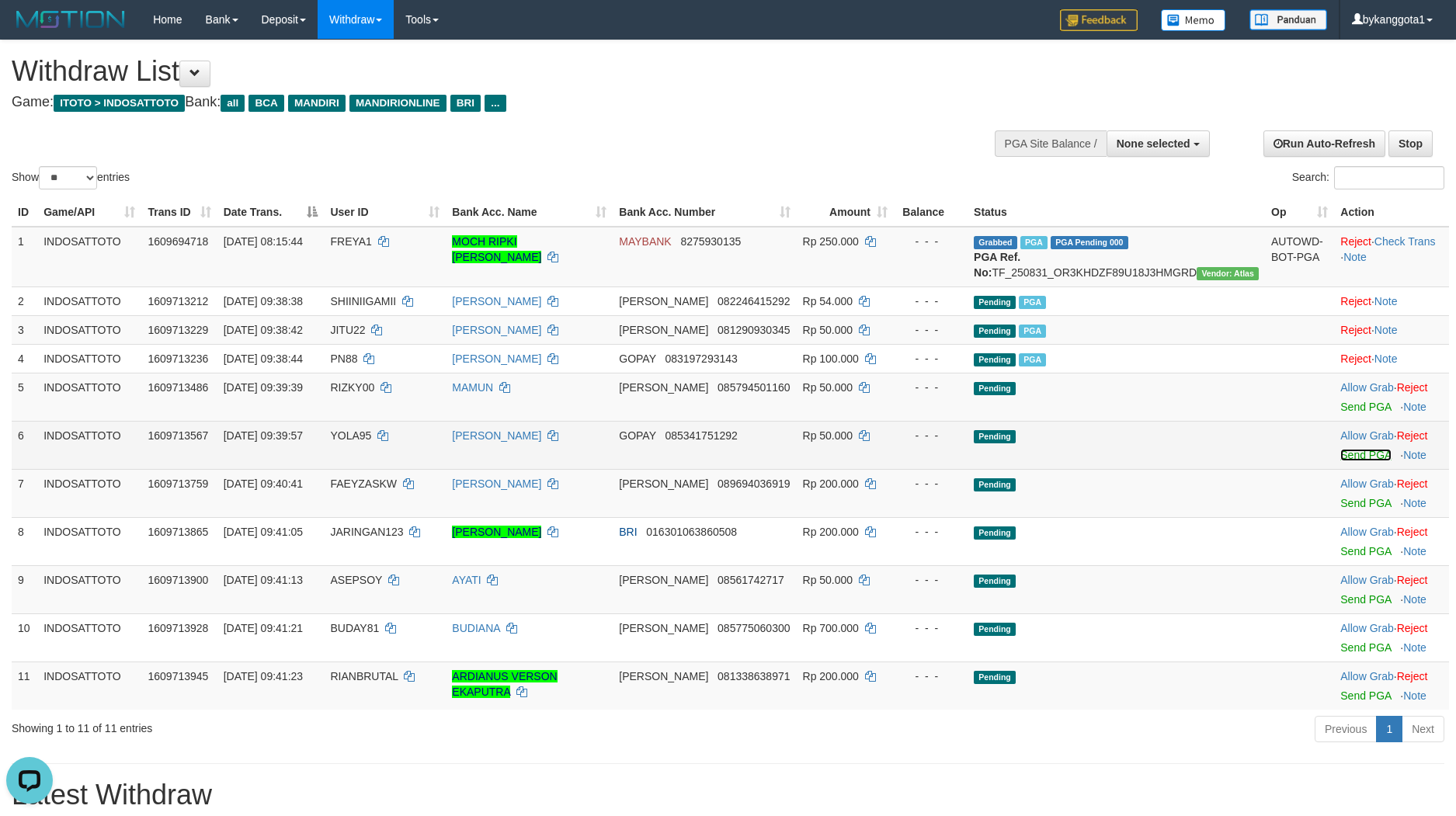
click at [1340, 462] on link "Send PGA" at bounding box center [1365, 455] width 50 height 13
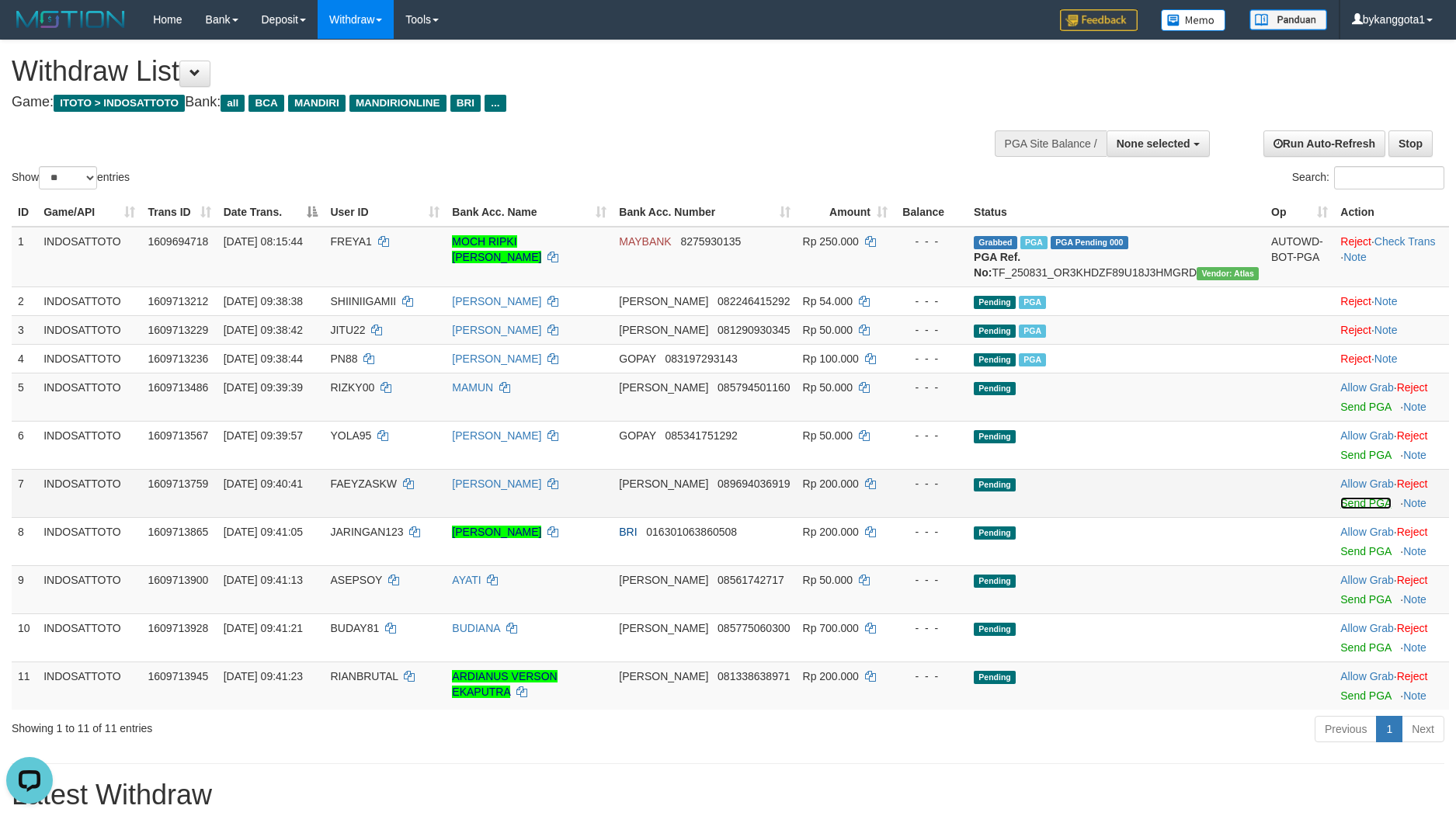
click at [1340, 509] on link "Send PGA" at bounding box center [1365, 503] width 50 height 13
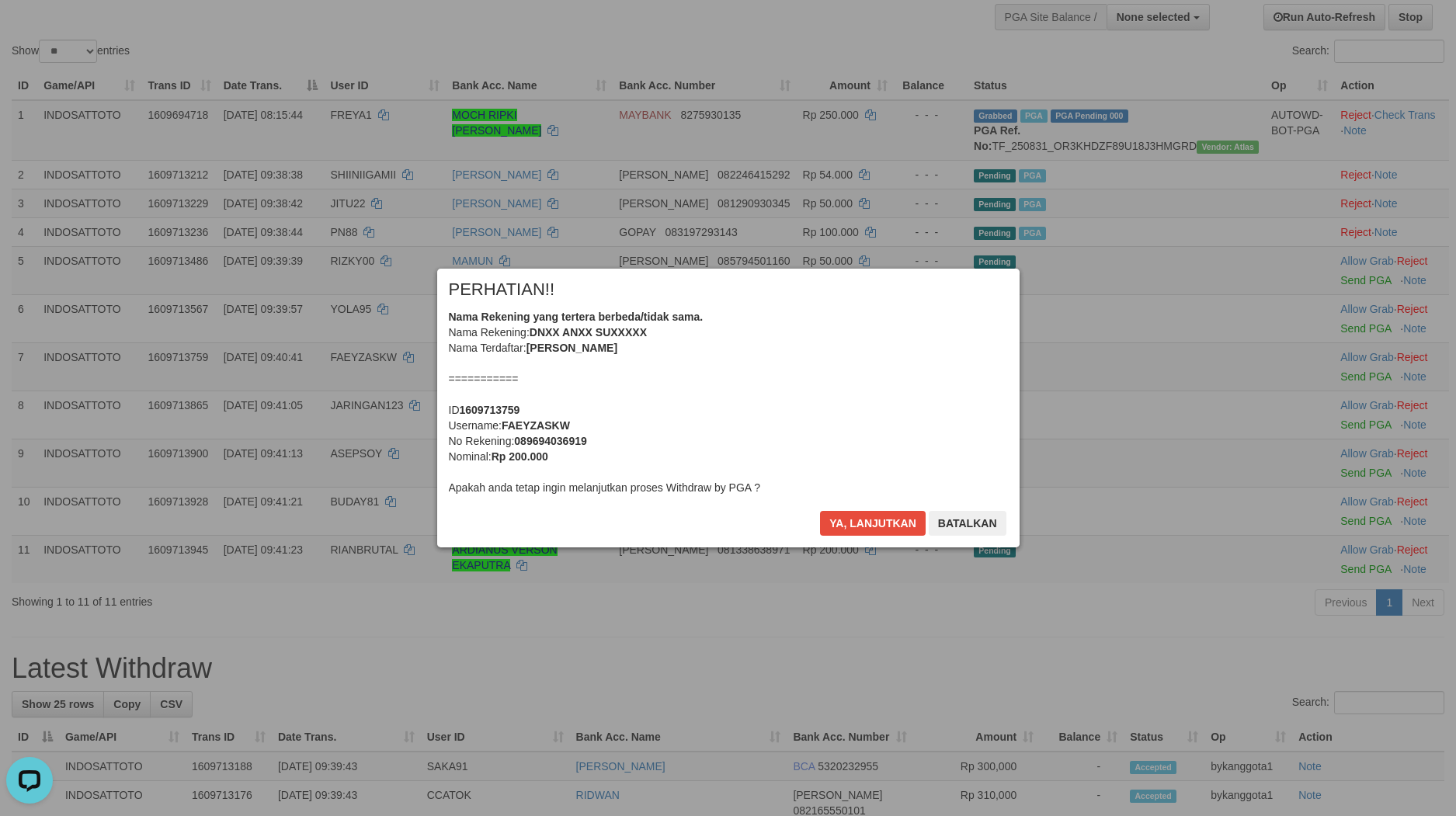
scroll to position [14, 0]
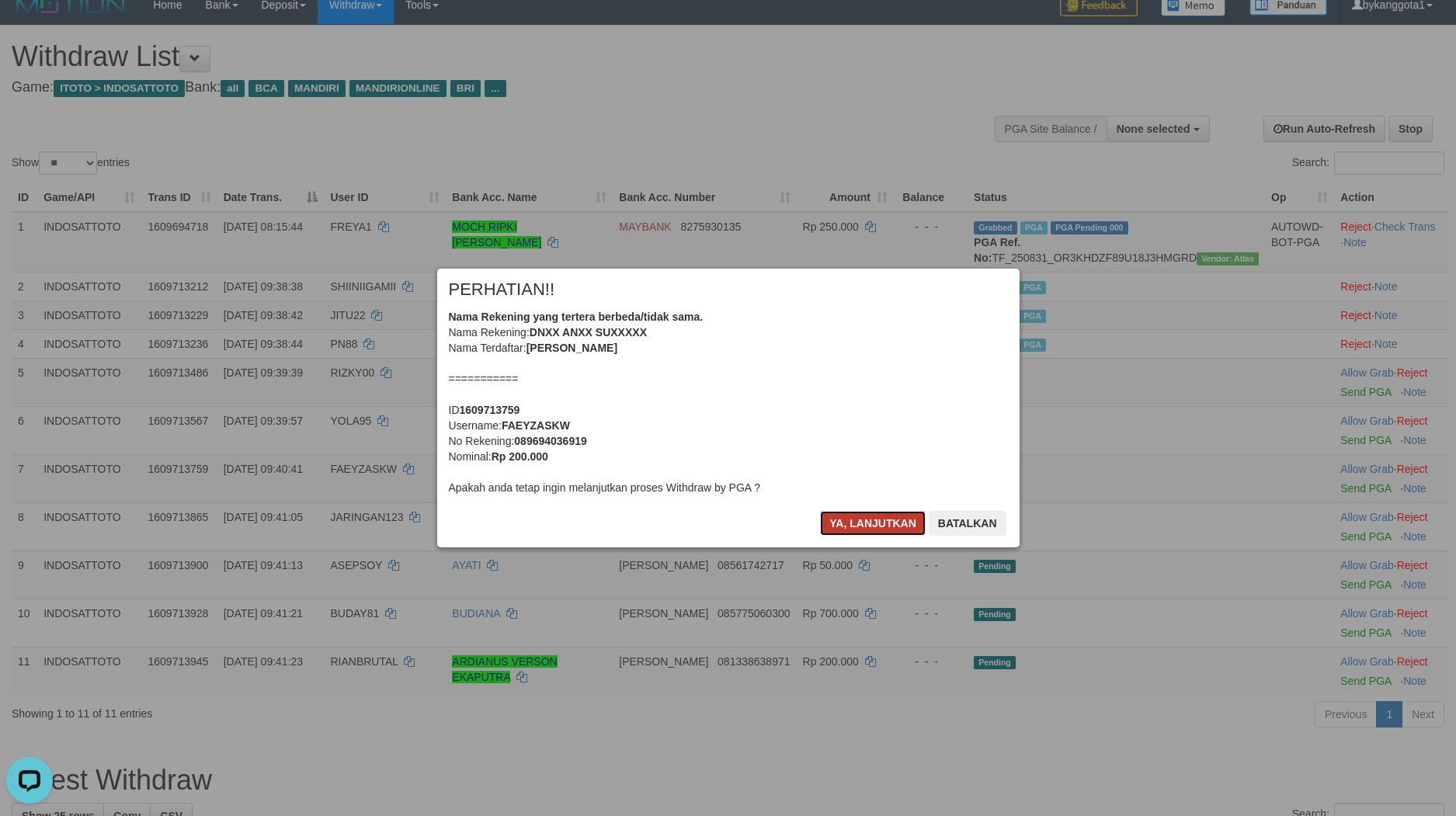
click at [836, 527] on button "Ya, lanjutkan" at bounding box center [872, 524] width 105 height 25
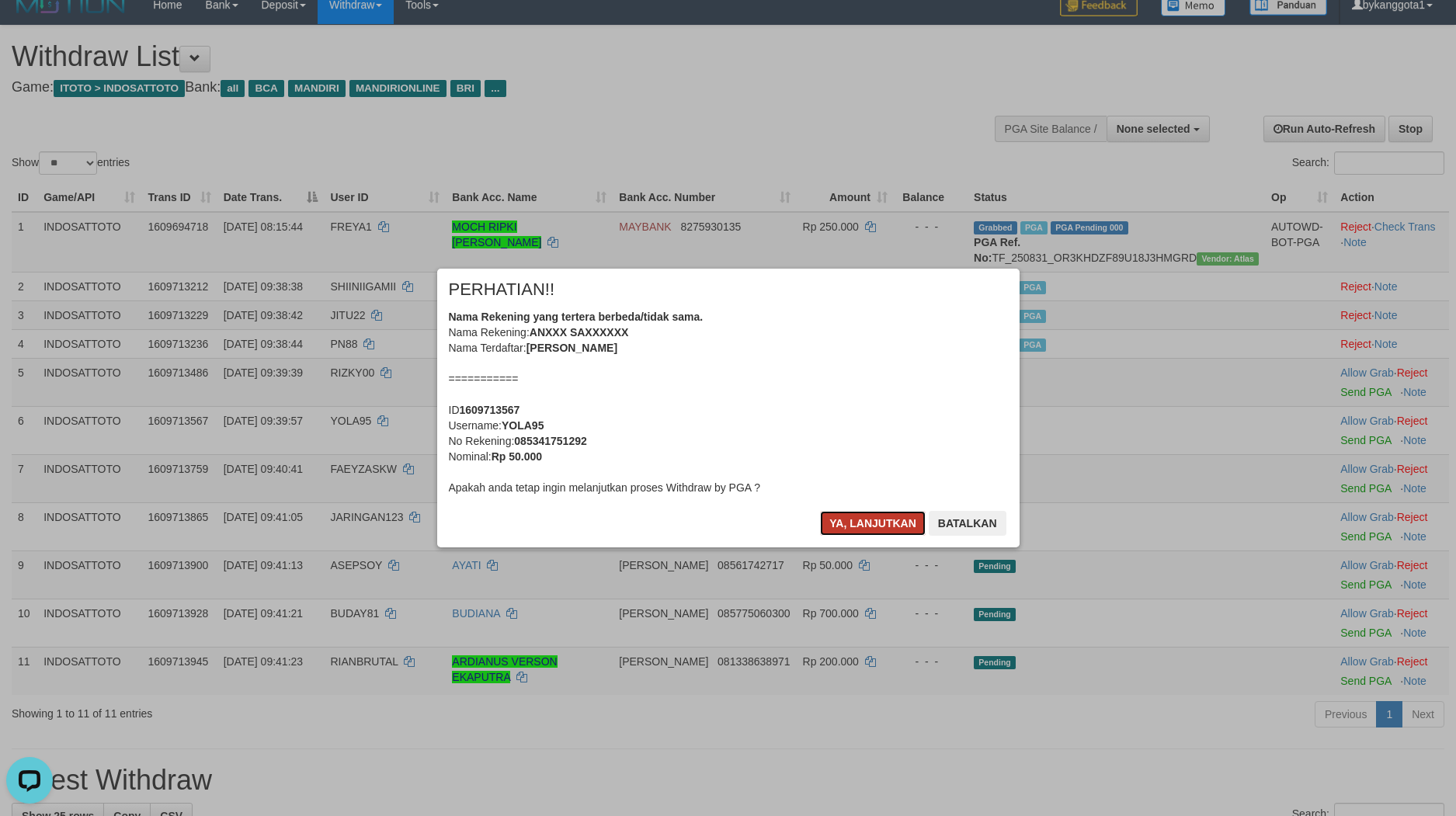
click at [841, 525] on button "Ya, lanjutkan" at bounding box center [872, 524] width 105 height 25
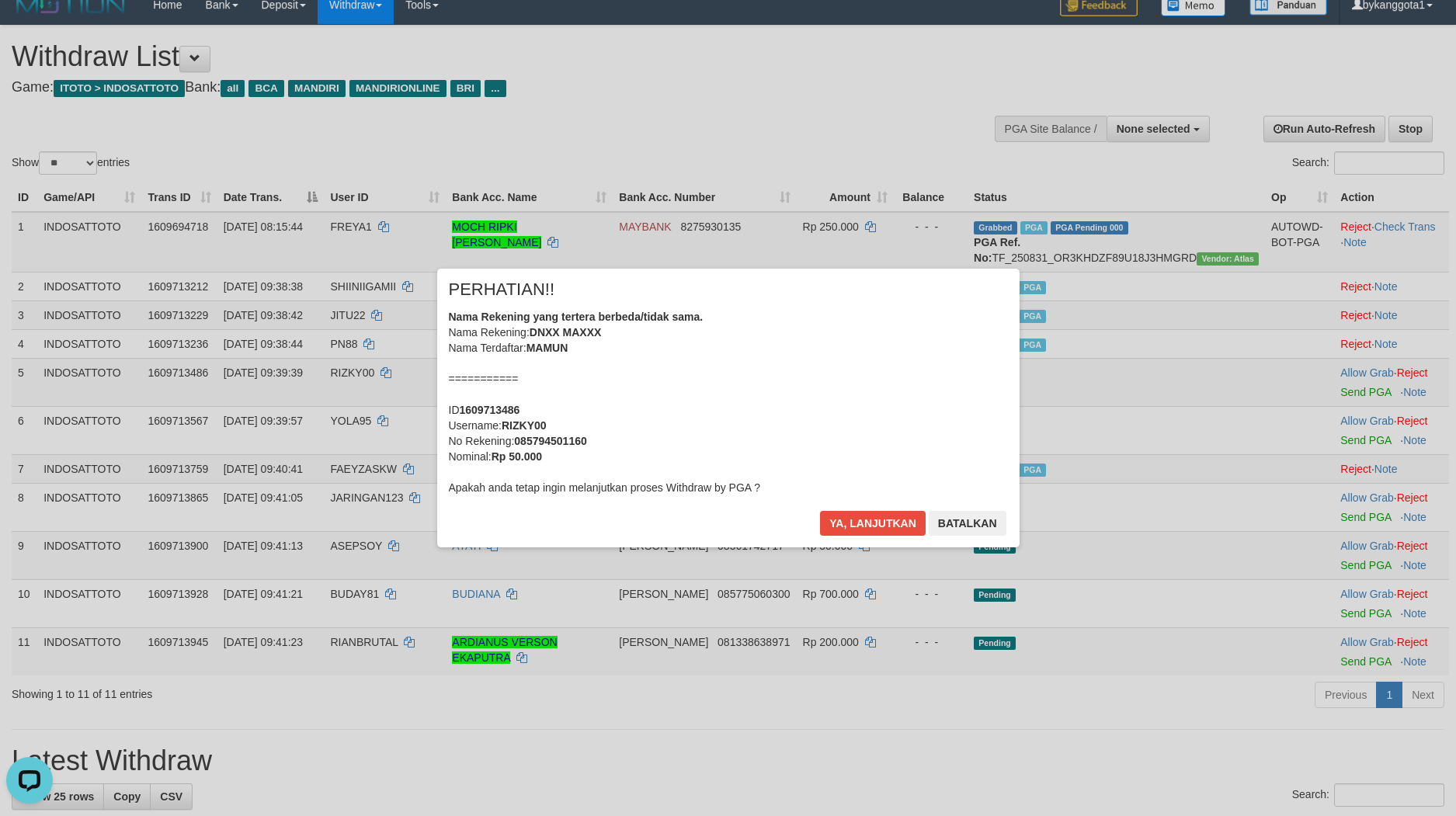
scroll to position [0, 0]
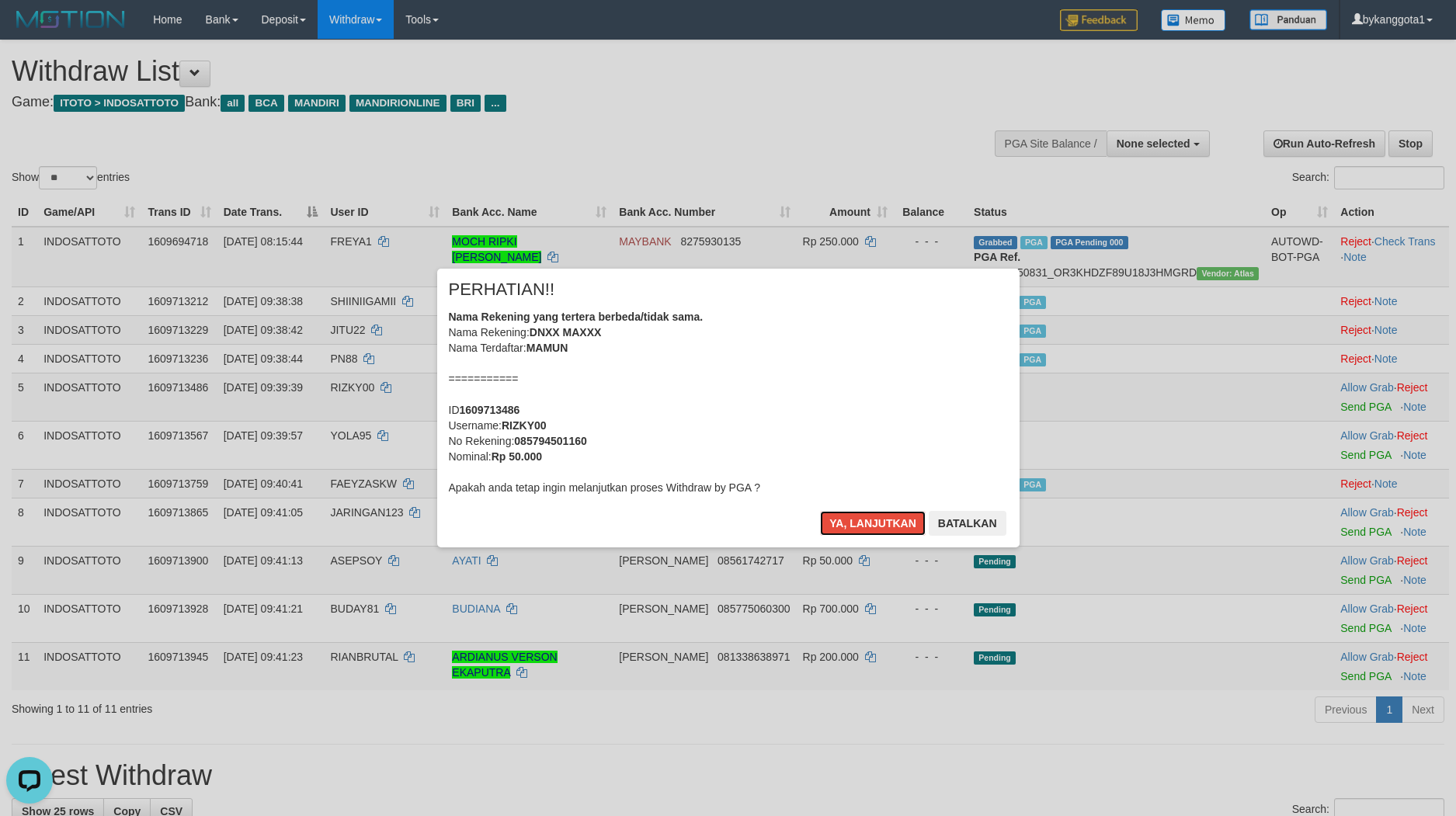
click at [841, 525] on button "Ya, lanjutkan" at bounding box center [872, 524] width 105 height 25
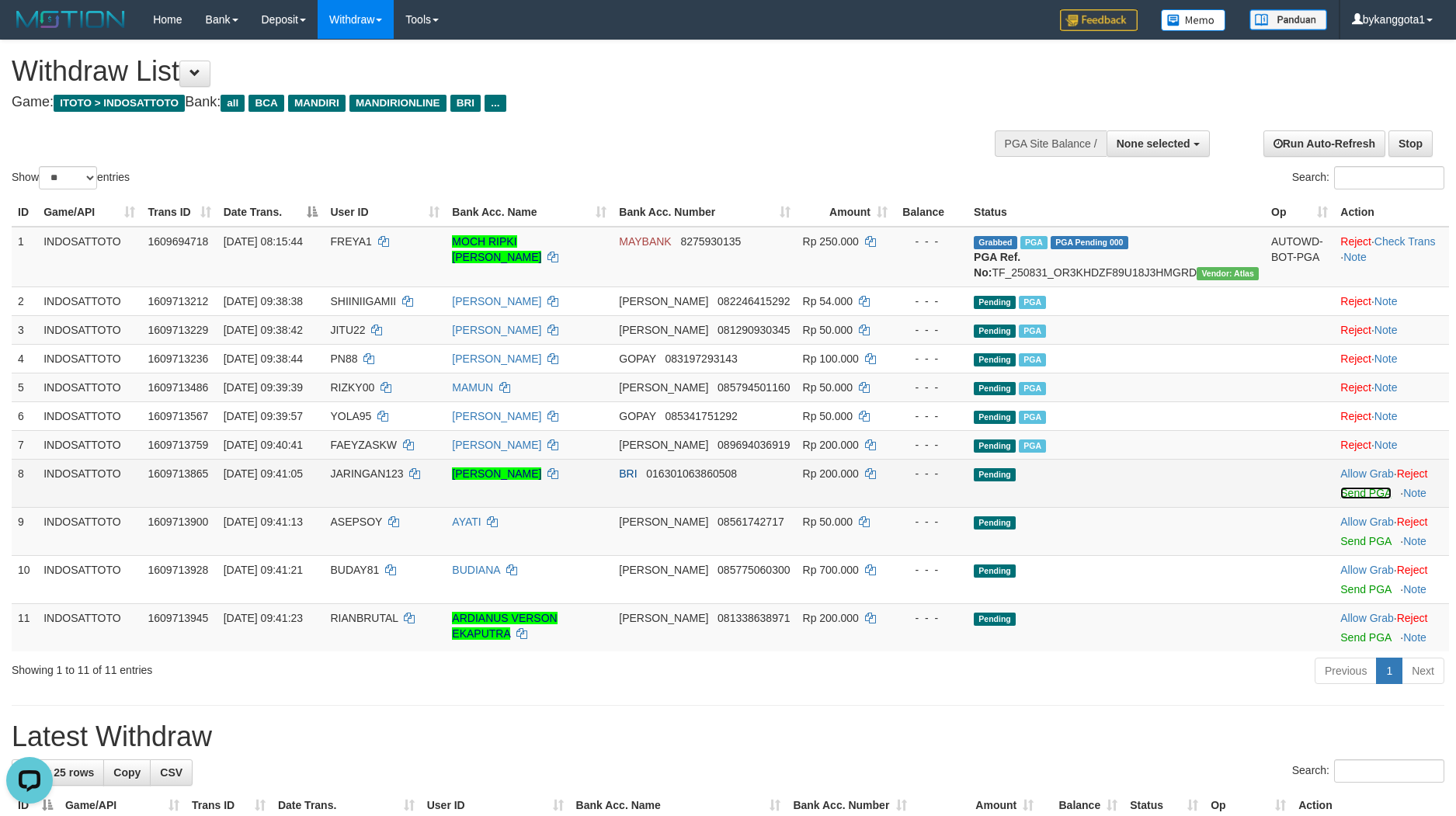
click at [1358, 500] on link "Send PGA" at bounding box center [1365, 493] width 50 height 13
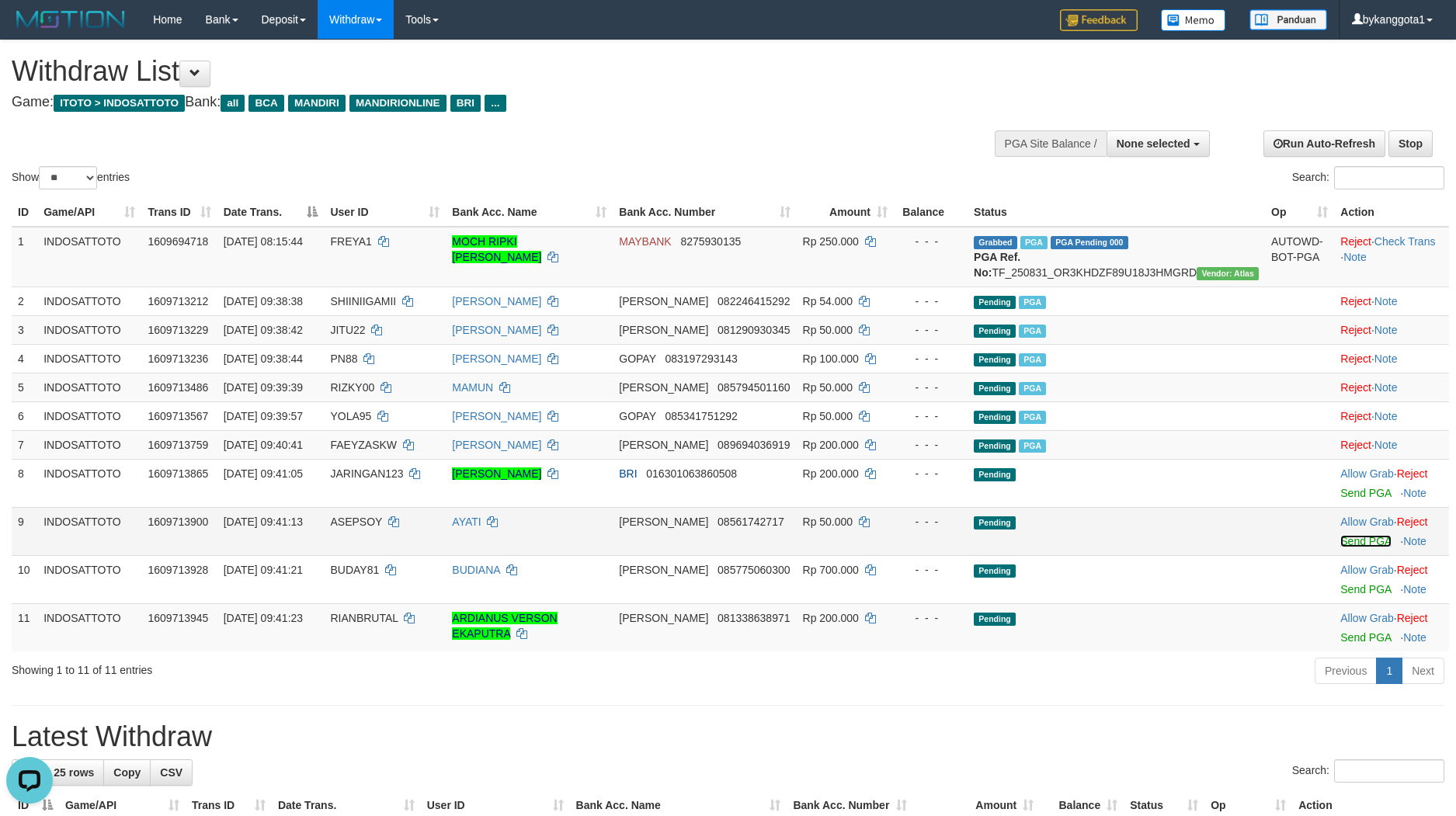
click at [1349, 547] on link "Send PGA" at bounding box center [1365, 541] width 50 height 13
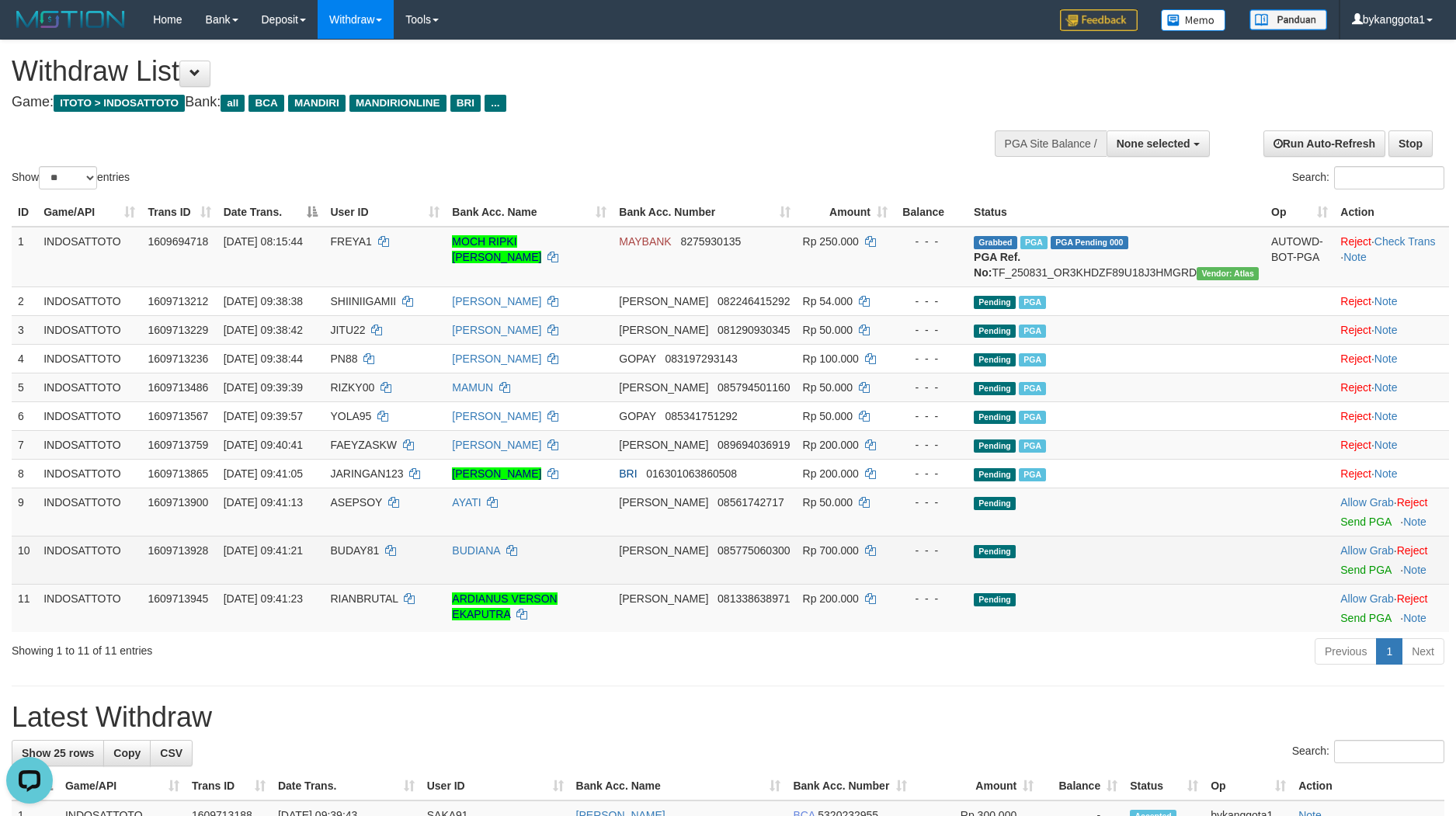
click at [1342, 584] on td "Allow Grab · Reject Send PGA · Note" at bounding box center [1390, 559] width 114 height 48
click at [1342, 576] on link "Send PGA" at bounding box center [1365, 570] width 50 height 13
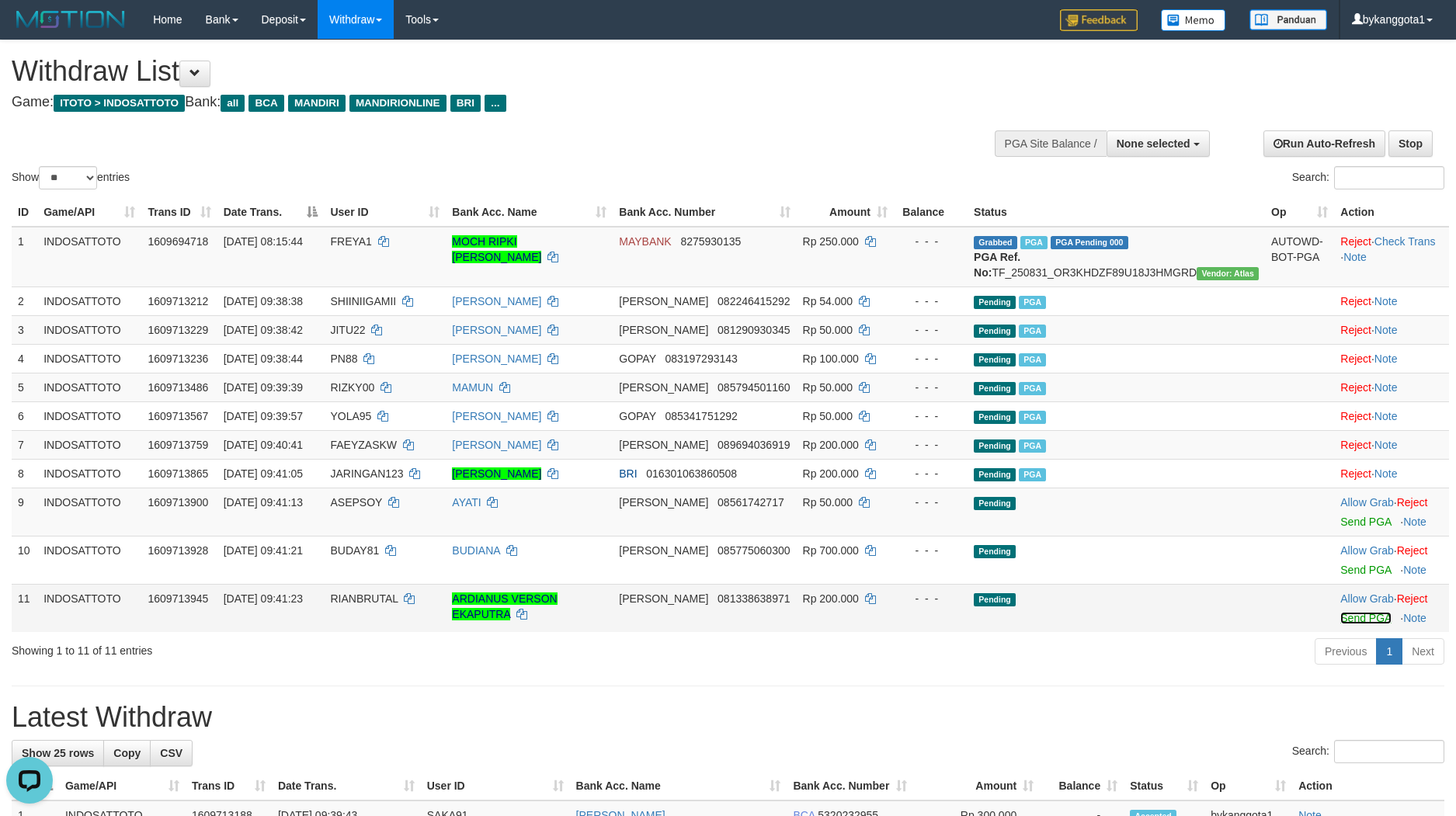
click at [1340, 624] on link "Send PGA" at bounding box center [1365, 619] width 50 height 13
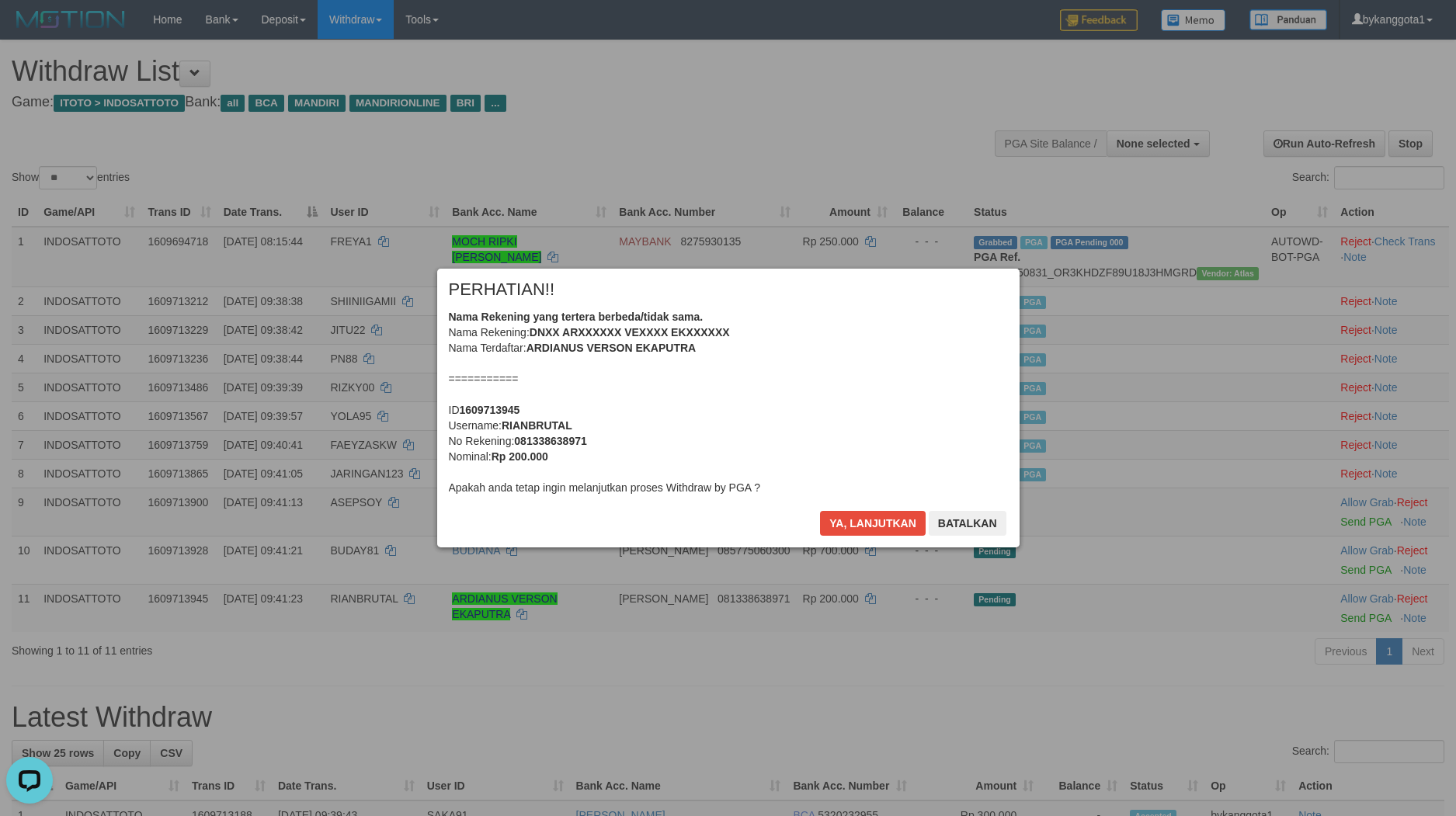
click at [884, 536] on div "Ya, lanjutkan Batalkan" at bounding box center [912, 529] width 188 height 36
click at [870, 527] on button "Ya, lanjutkan" at bounding box center [872, 524] width 105 height 25
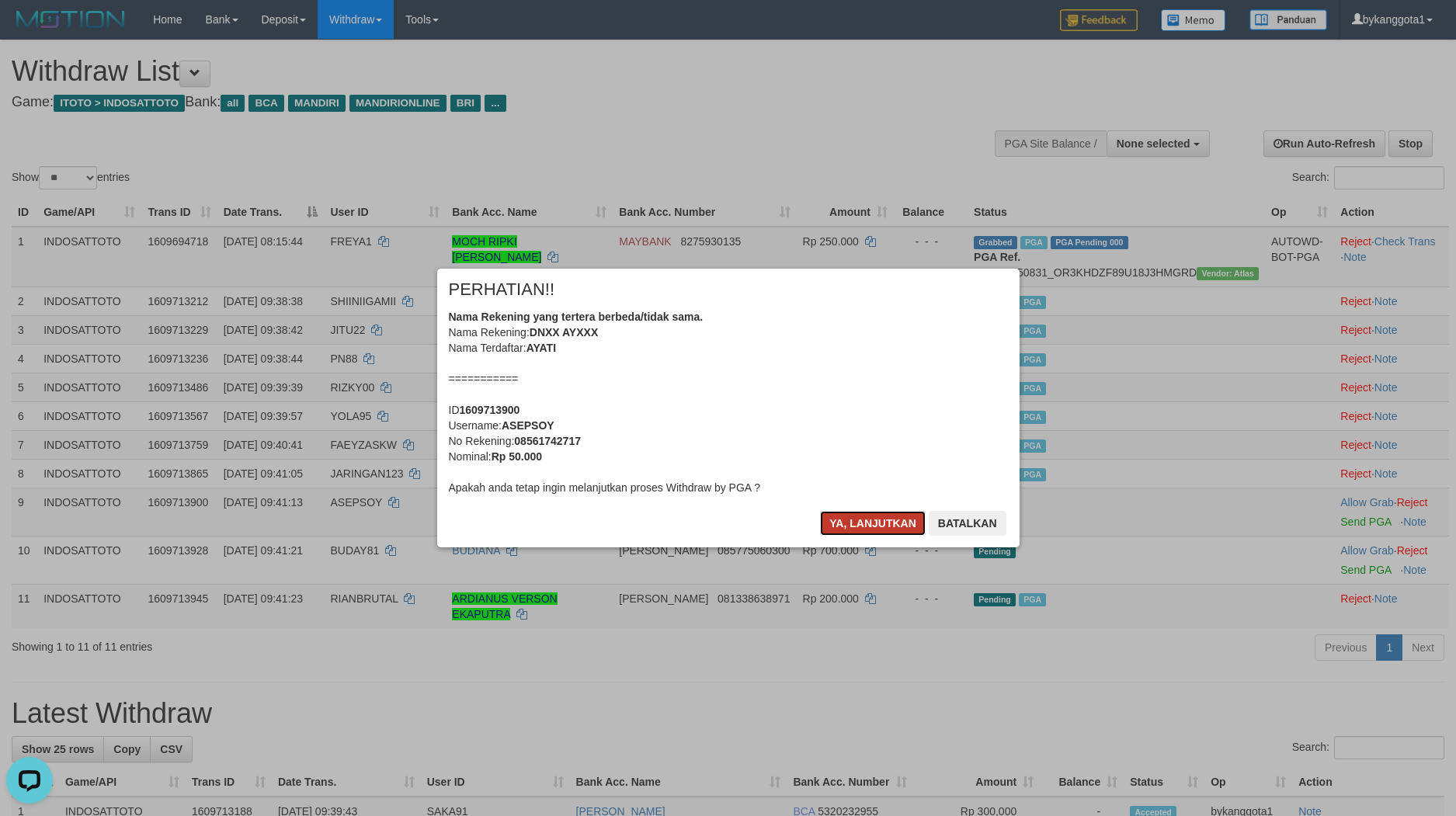
click at [870, 525] on button "Ya, lanjutkan" at bounding box center [872, 524] width 105 height 25
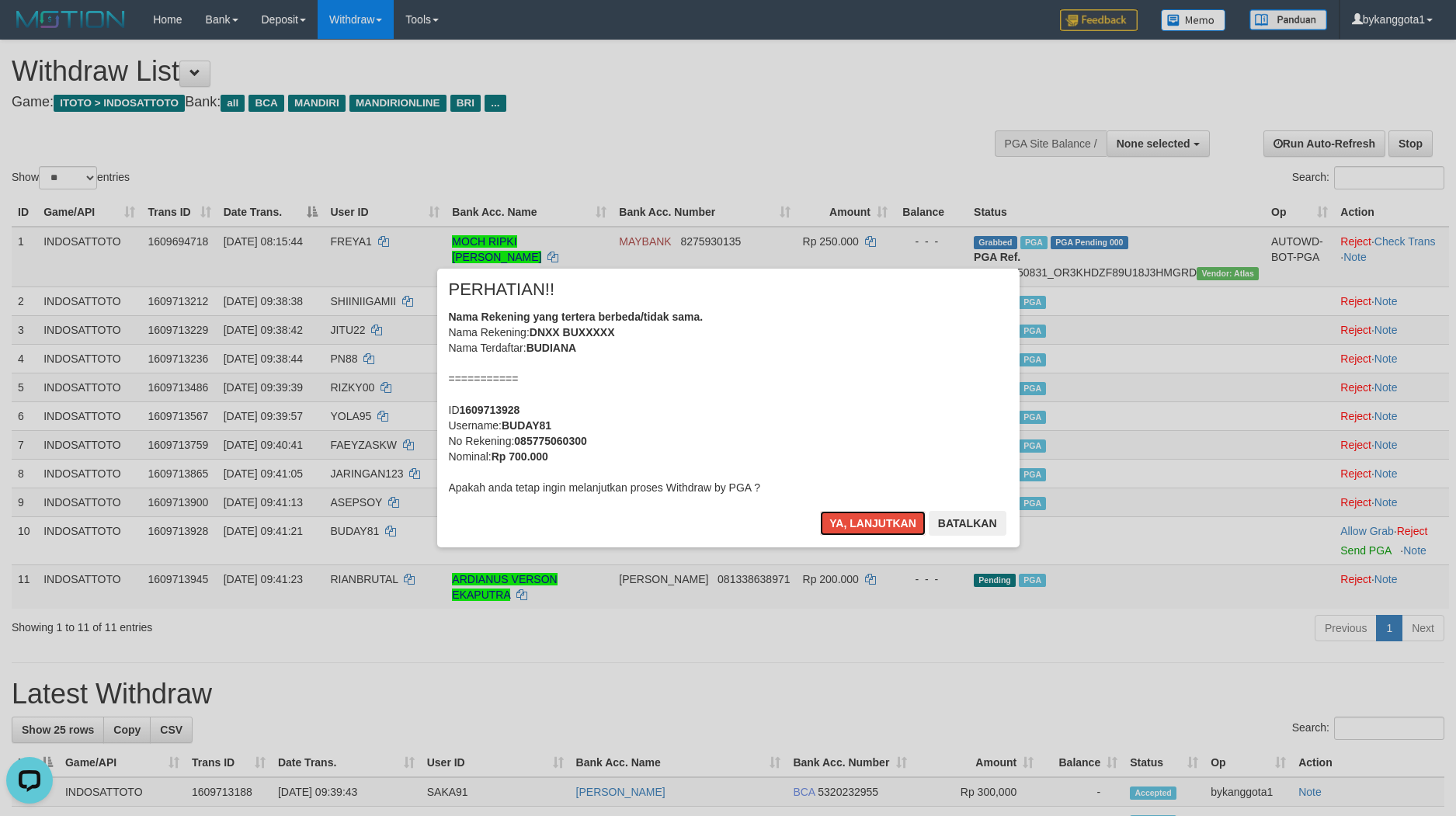
click at [870, 525] on button "Ya, lanjutkan" at bounding box center [872, 524] width 105 height 25
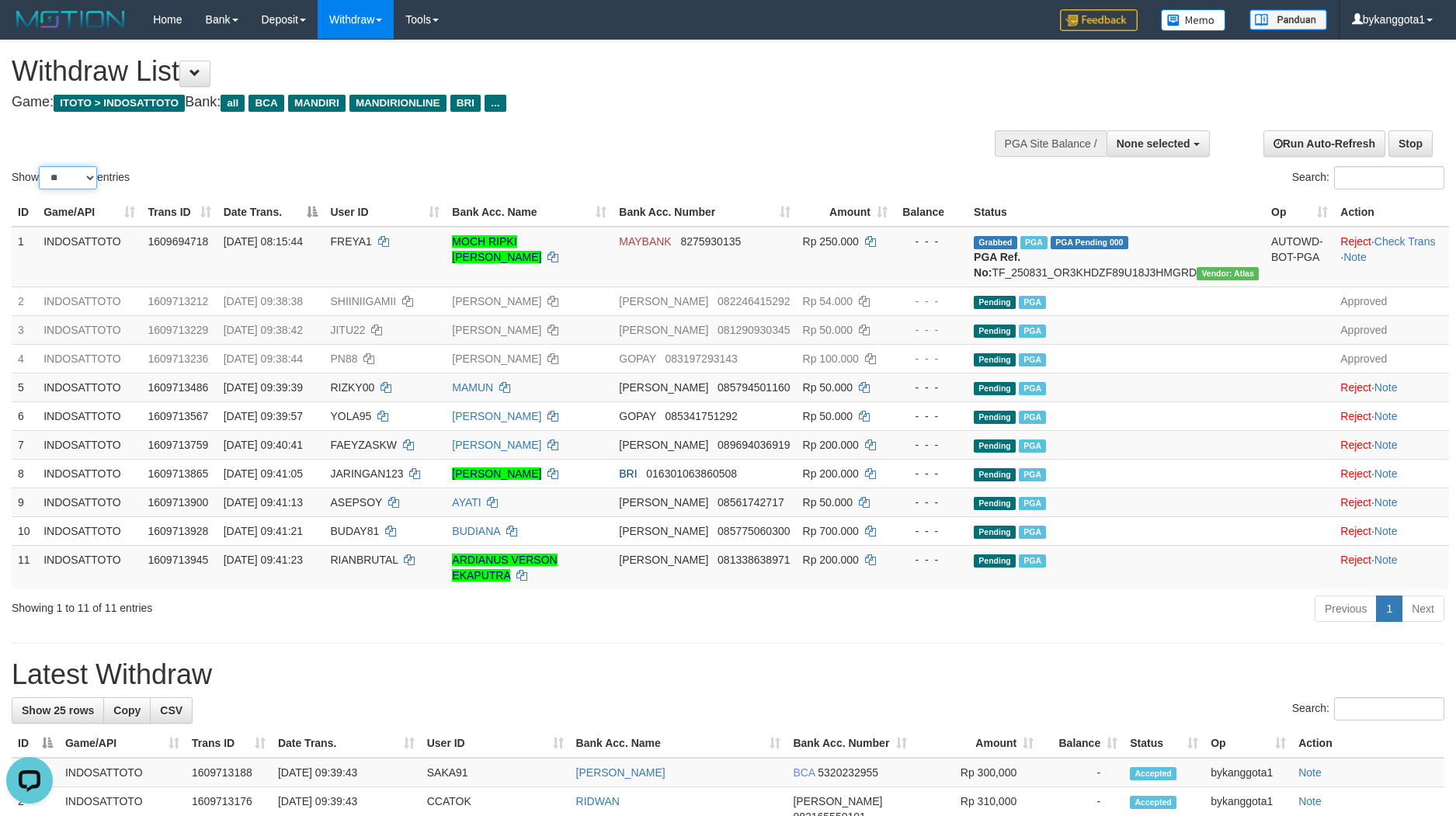
click at [81, 188] on select "** ** ** ***" at bounding box center [68, 178] width 59 height 23
select select "**"
click at [41, 166] on select "** ** ** ***" at bounding box center [68, 178] width 59 height 23
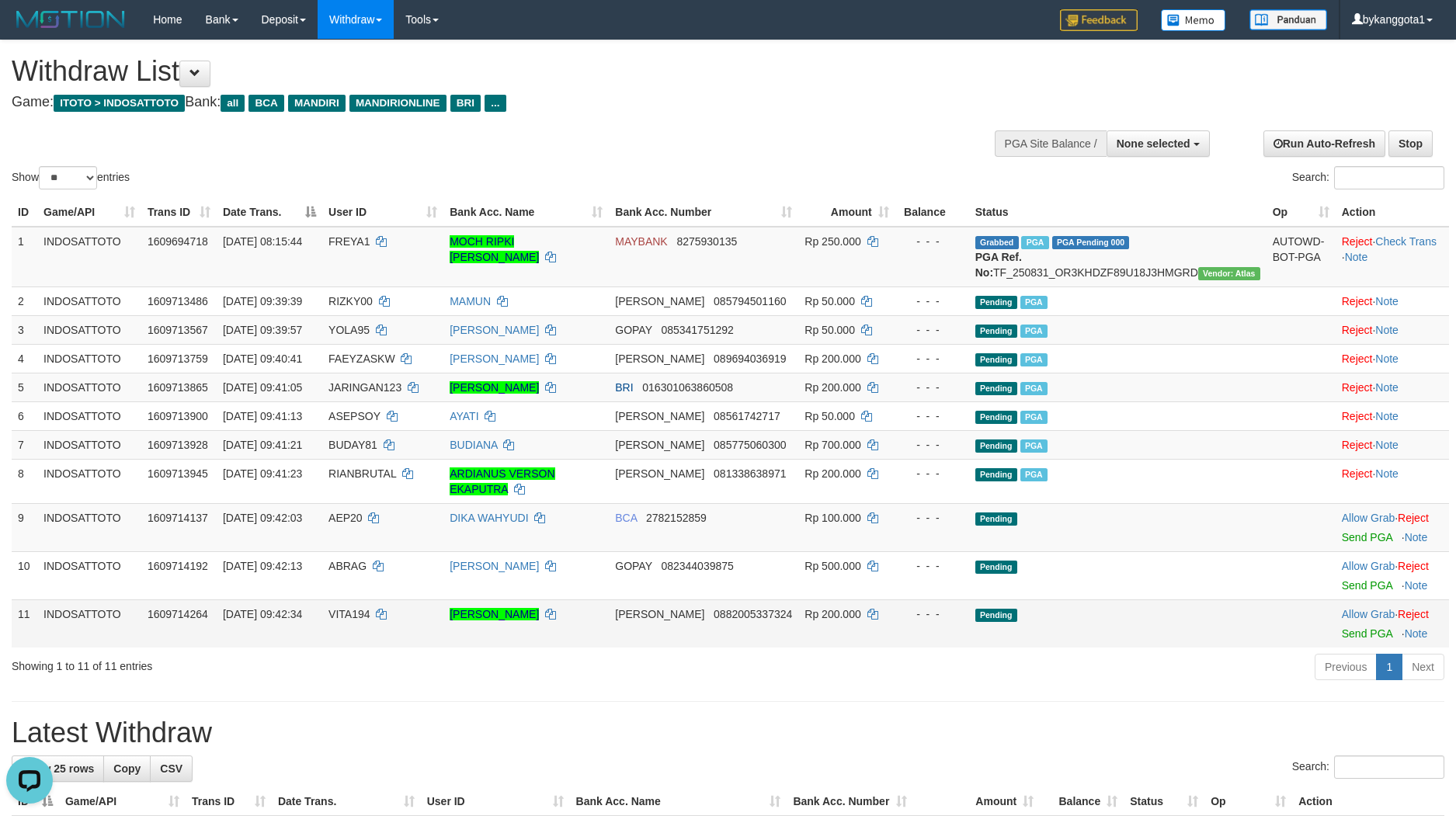
click at [1191, 629] on td "Pending" at bounding box center [1118, 623] width 298 height 48
click at [1350, 544] on link "Send PGA" at bounding box center [1367, 537] width 50 height 13
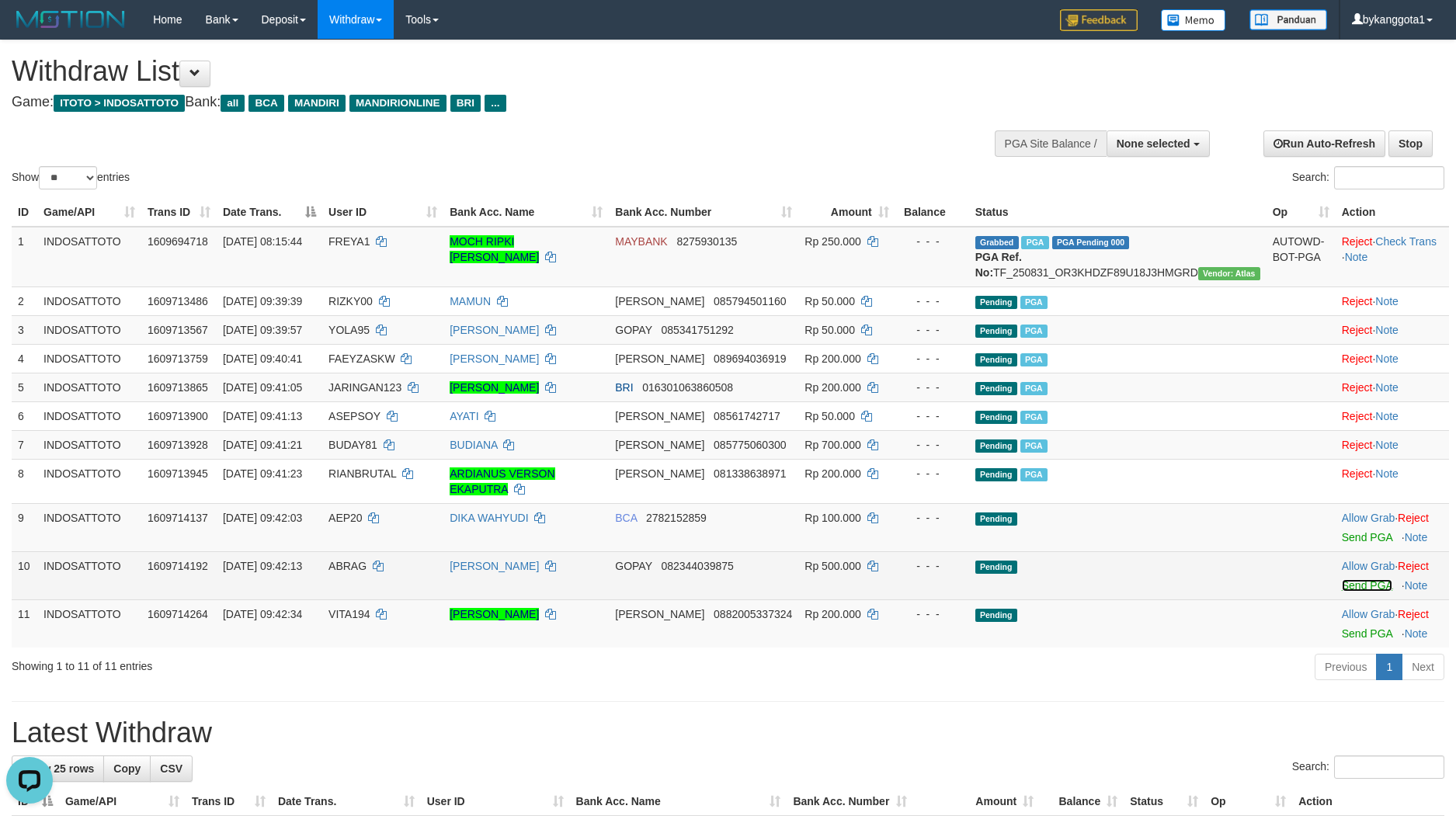
click at [1342, 591] on link "Send PGA" at bounding box center [1367, 585] width 50 height 13
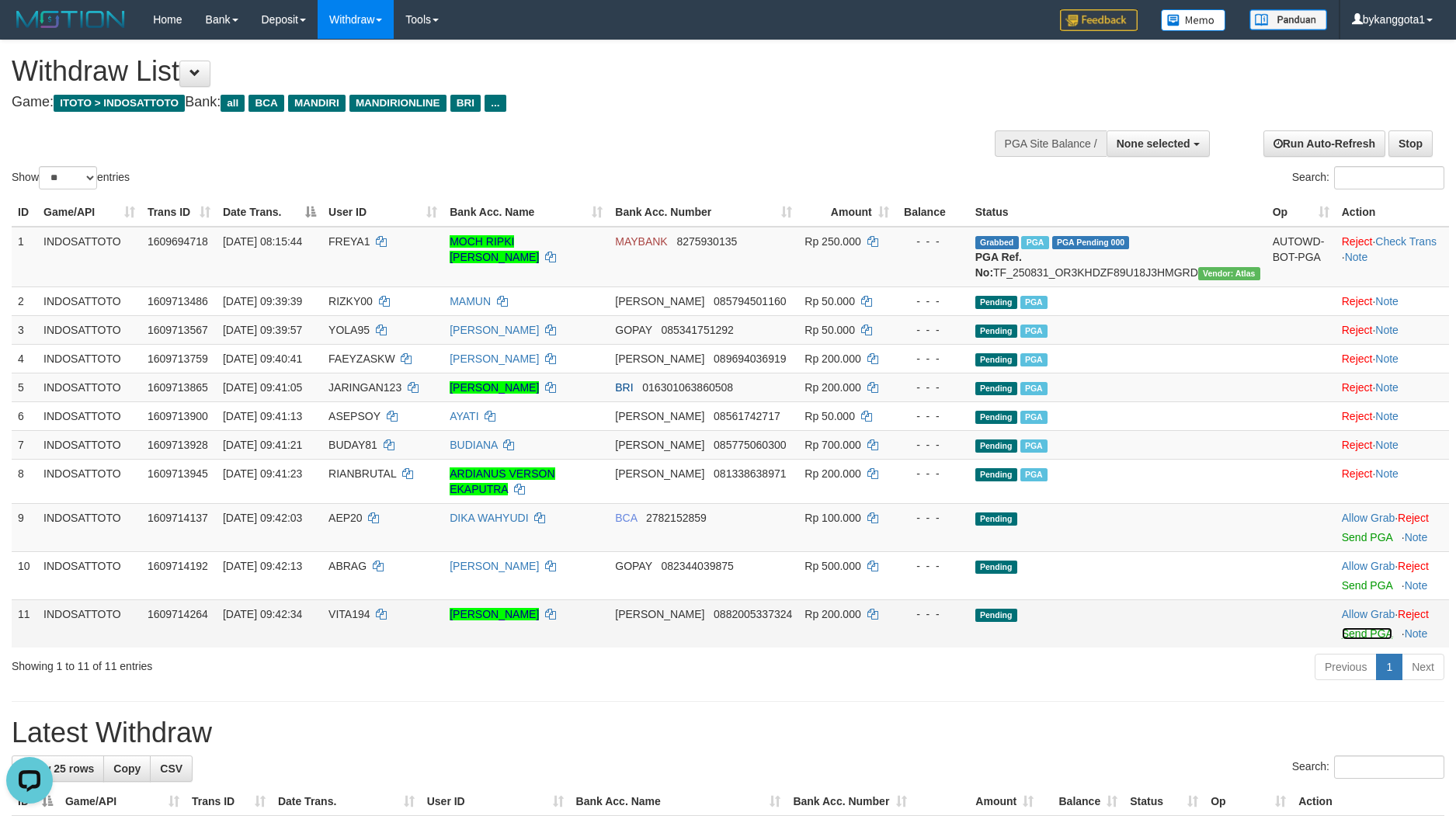
click at [1345, 640] on link "Send PGA" at bounding box center [1367, 634] width 50 height 13
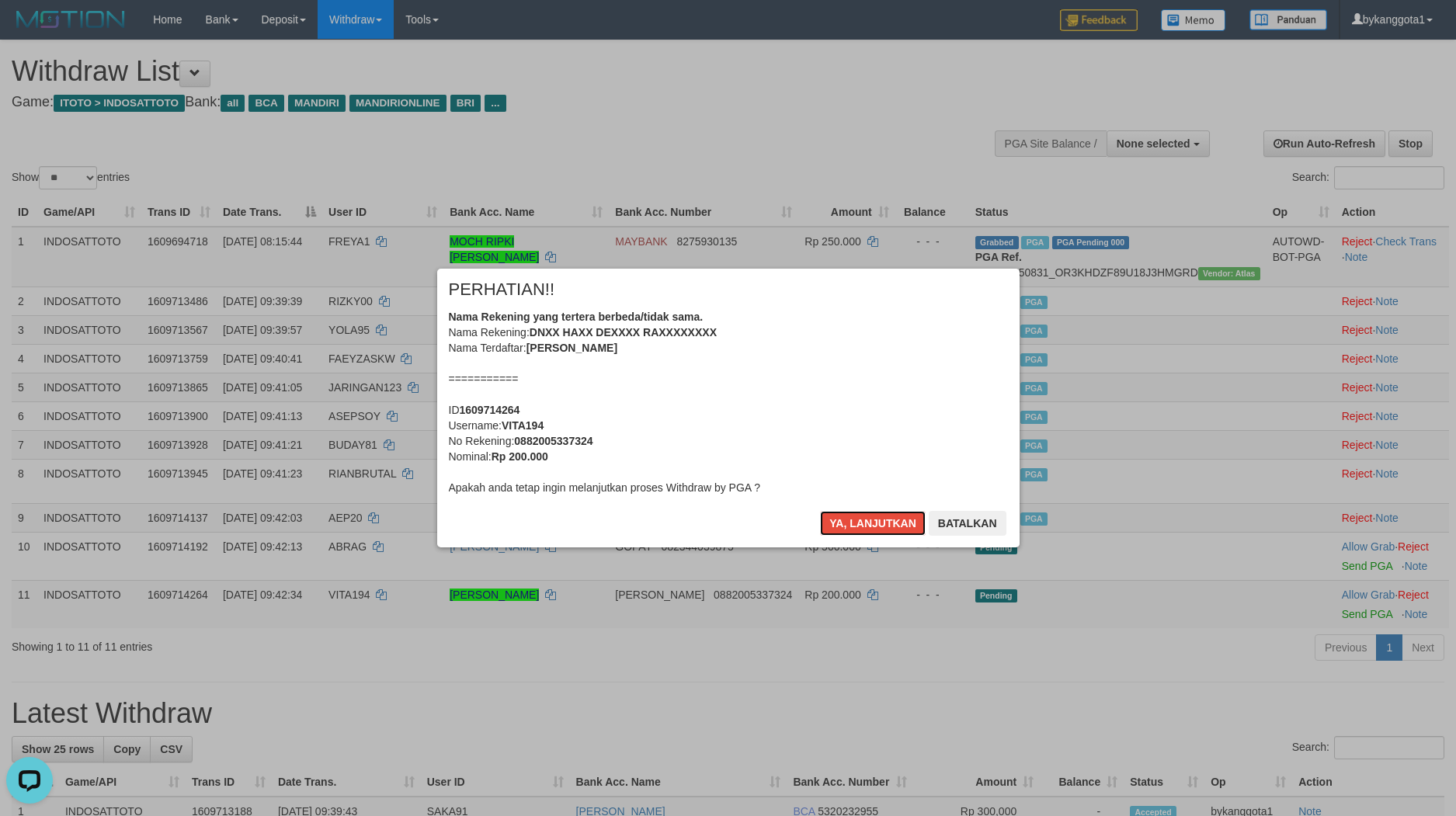
click at [859, 528] on button "Ya, lanjutkan" at bounding box center [872, 524] width 105 height 25
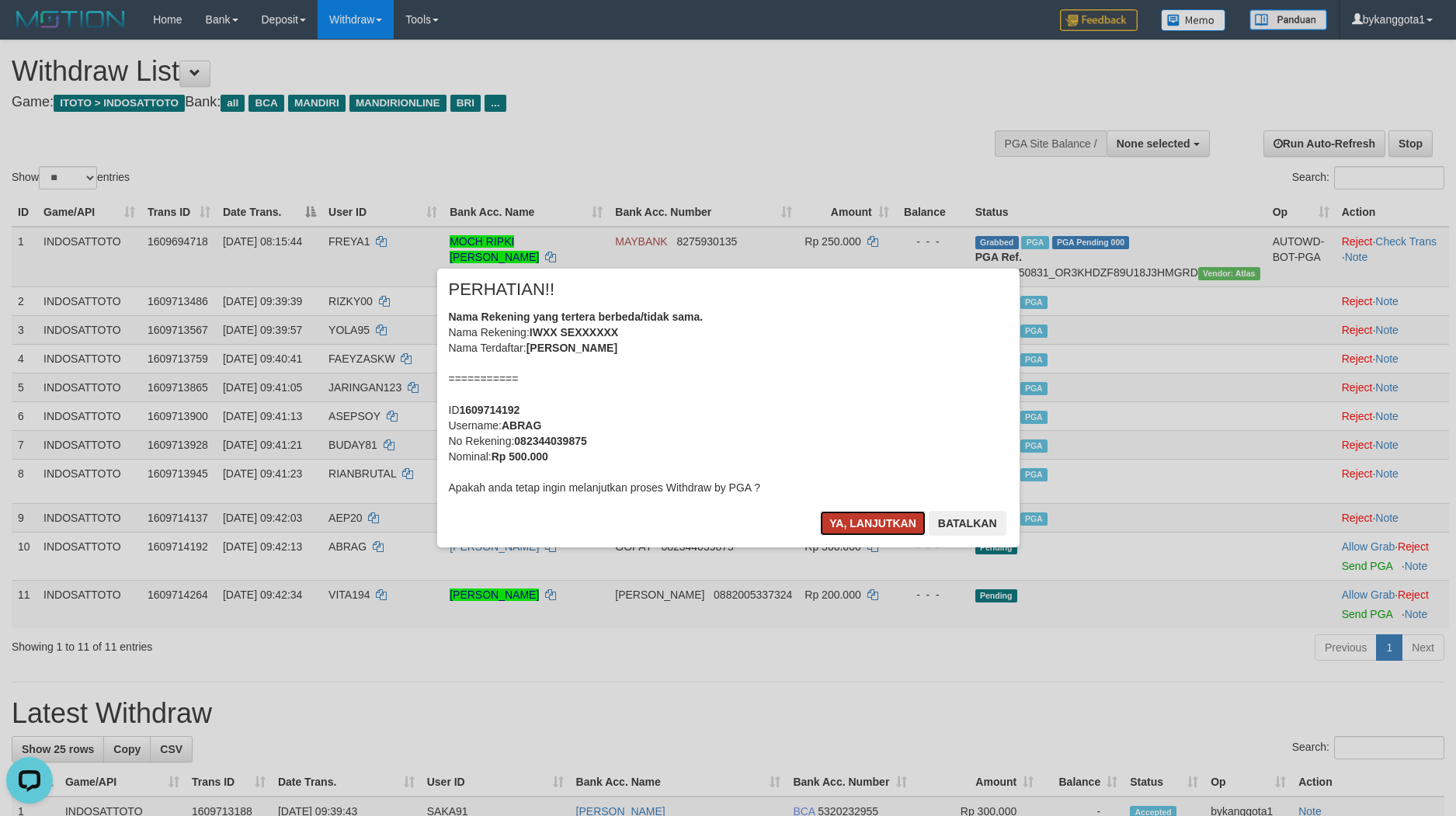
click at [859, 528] on button "Ya, lanjutkan" at bounding box center [872, 524] width 105 height 25
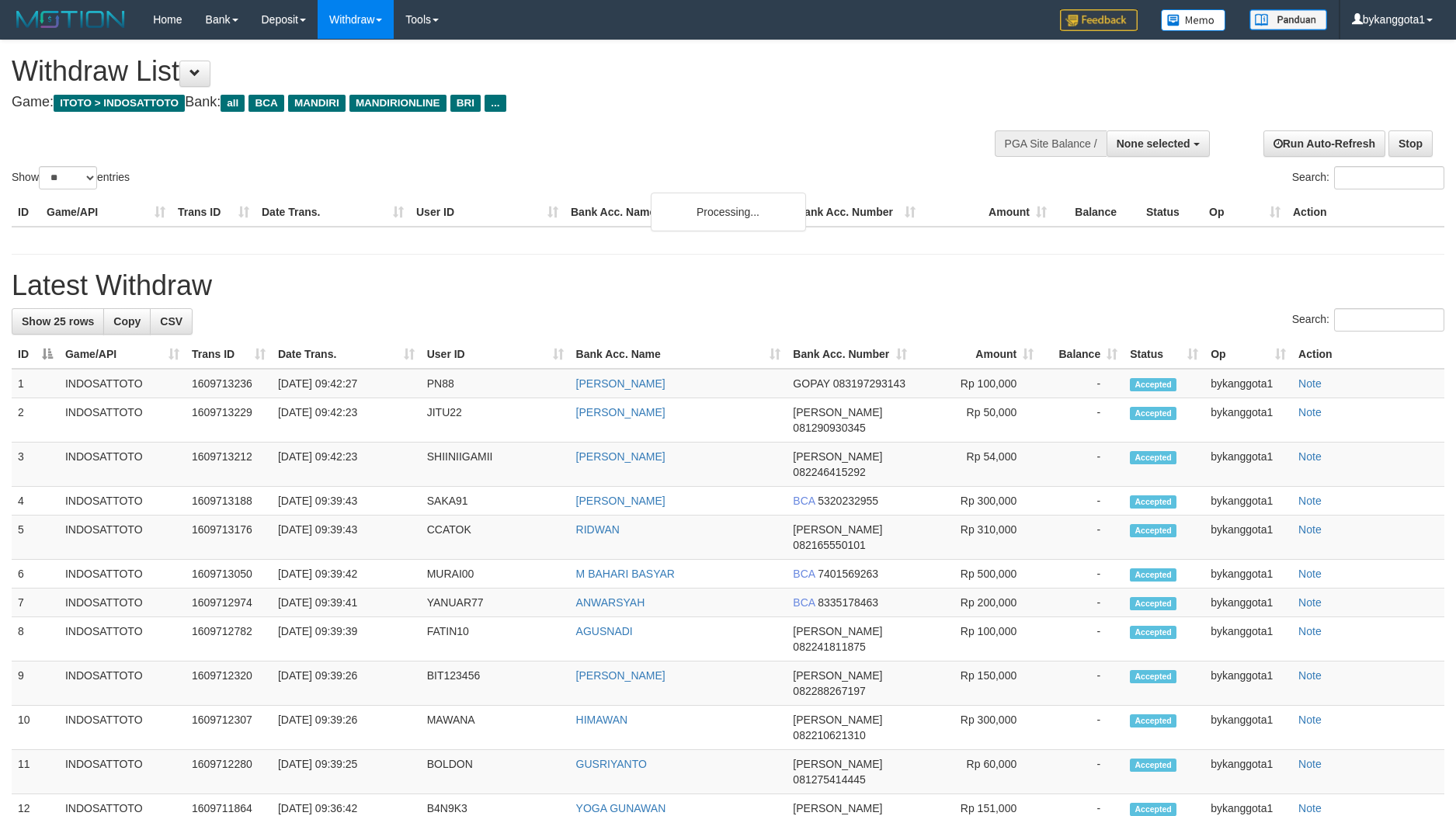
select select
select select "**"
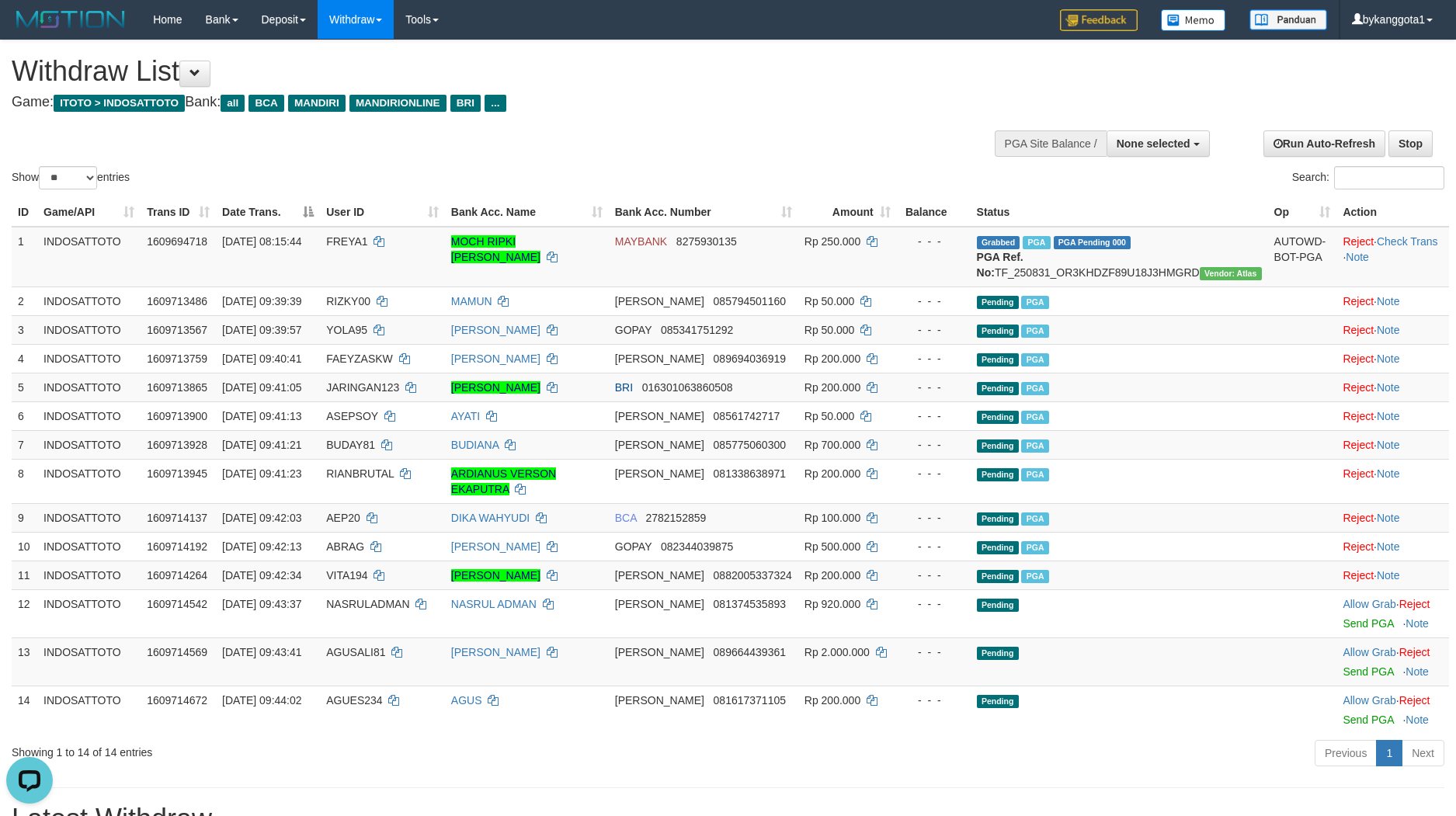
click at [1, 324] on div "ID Game/API Trans ID Date Trans. User ID Bank Acc. Name Bank Acc. Number Amount…" at bounding box center [728, 465] width 1456 height 546
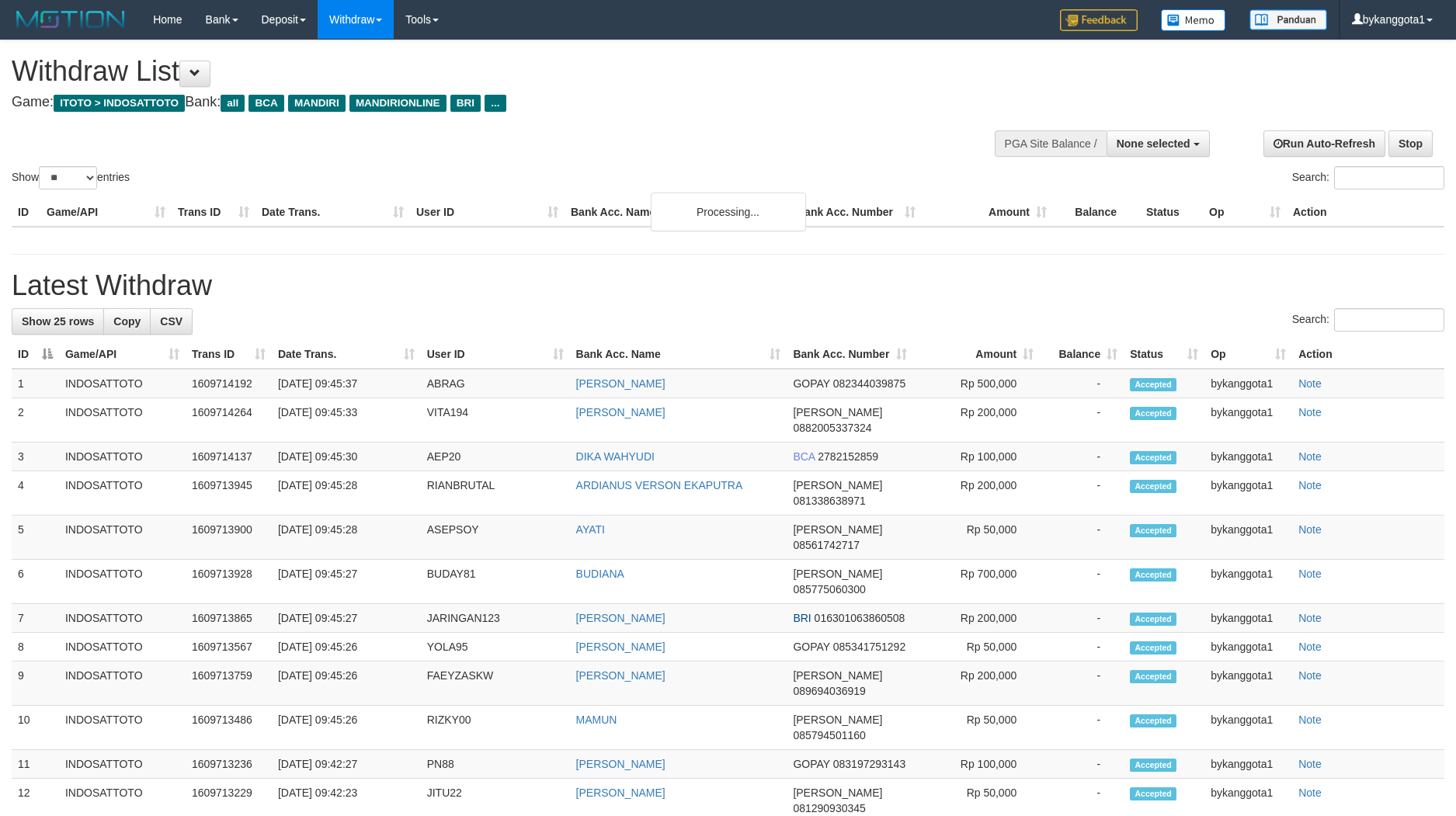
select select
select select "**"
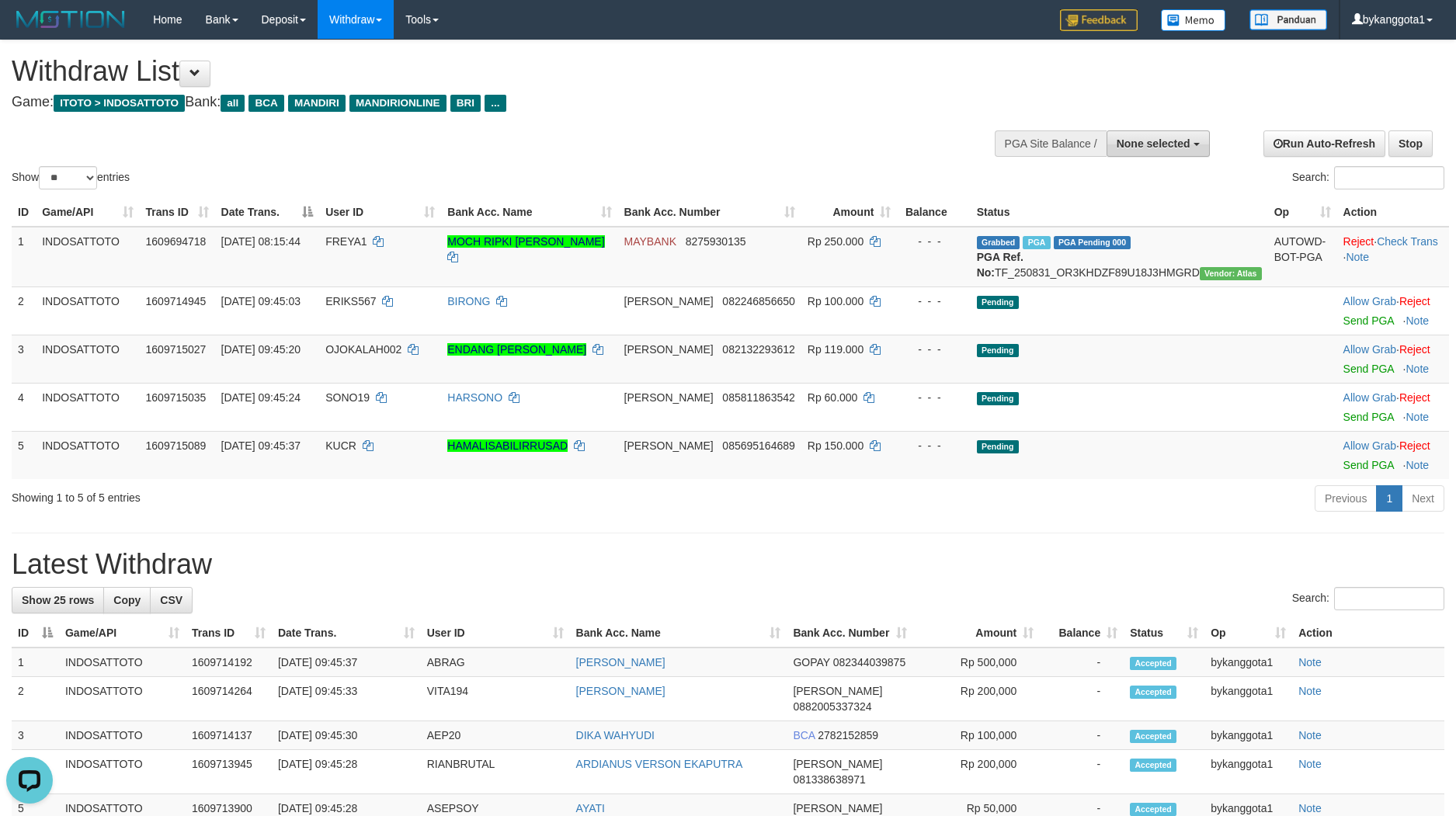
click at [1172, 152] on button "None selected" at bounding box center [1158, 143] width 104 height 26
click at [1154, 221] on label "[ITOTO] INDOSATTOTO" at bounding box center [1126, 222] width 166 height 20
select select "****"
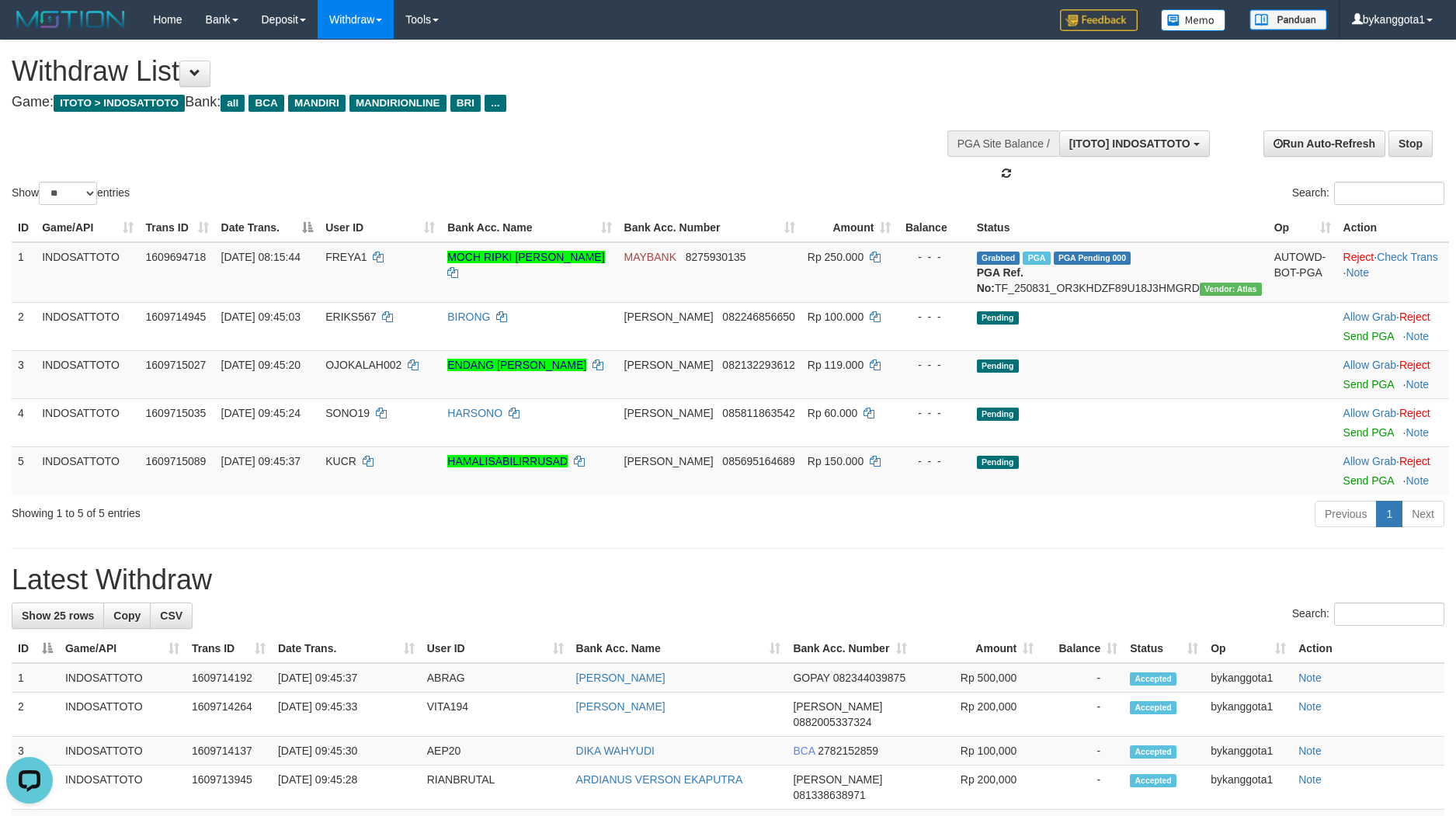
scroll to position [14, 0]
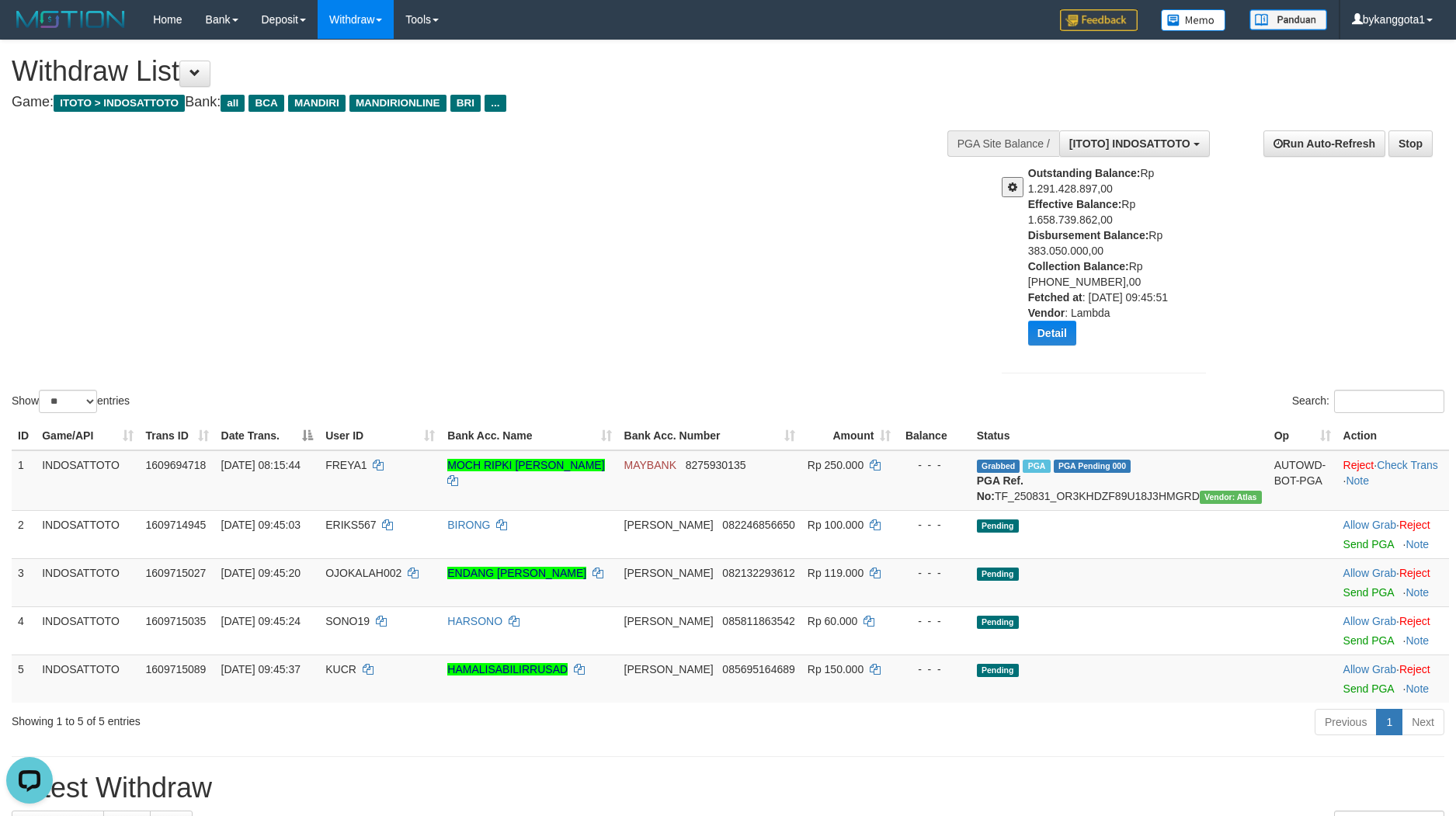
click at [1099, 235] on b "Disbursement Balance:" at bounding box center [1088, 235] width 121 height 13
copy div "Disbursement Balance: Rp 383.050.000,00"
